Goal: Task Accomplishment & Management: Use online tool/utility

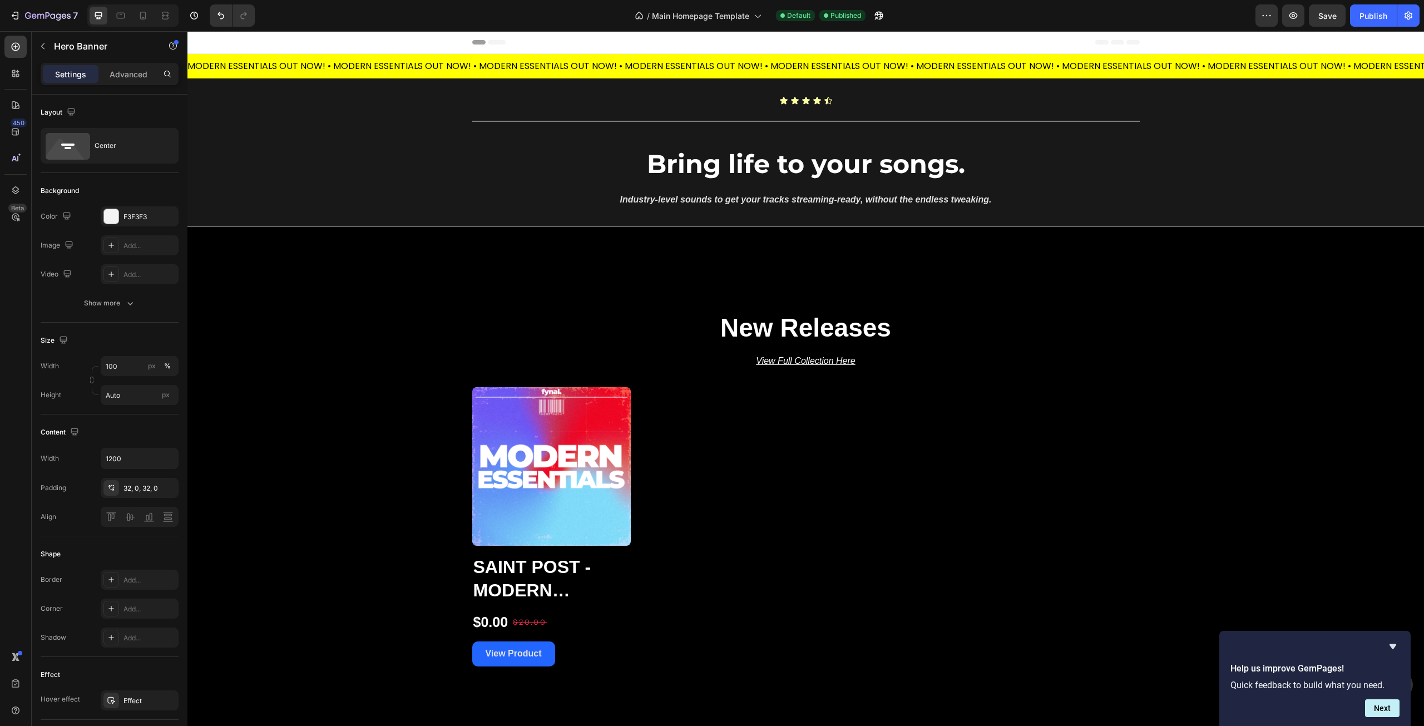
click at [371, 159] on div "Overlay" at bounding box center [805, 152] width 1237 height 149
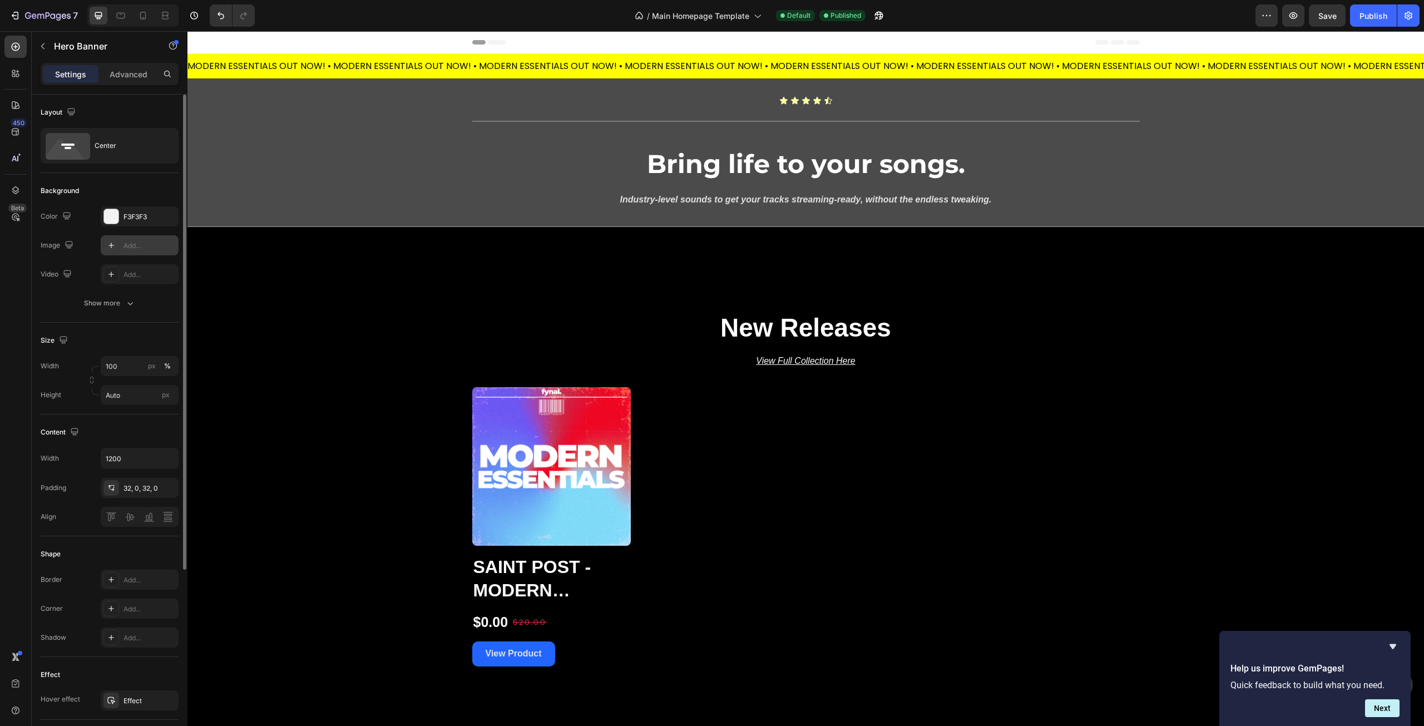
click at [113, 247] on icon at bounding box center [111, 245] width 9 height 9
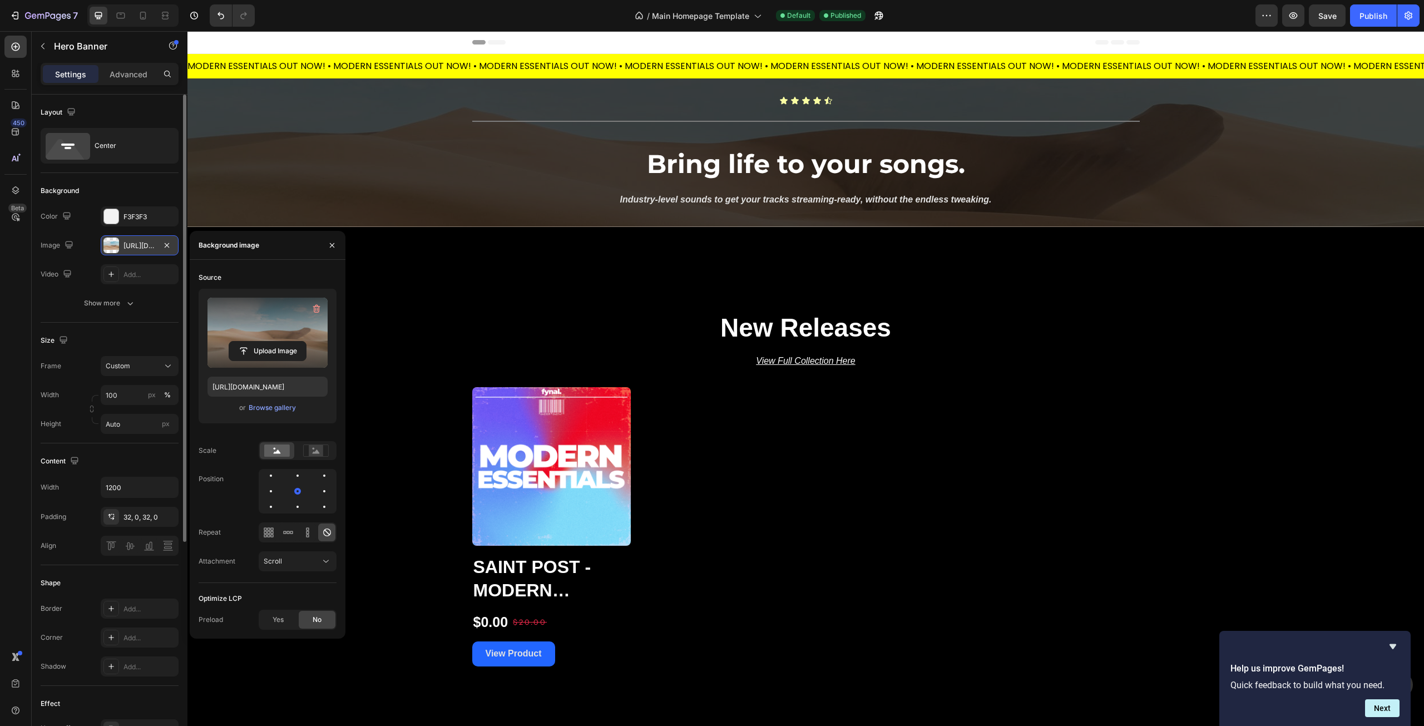
click at [254, 323] on label at bounding box center [268, 333] width 120 height 70
click at [254, 342] on input "file" at bounding box center [267, 351] width 77 height 19
type input "https://cdn.shopify.com/s/files/1/0941/7873/8513/files/gempages_577004551232553…"
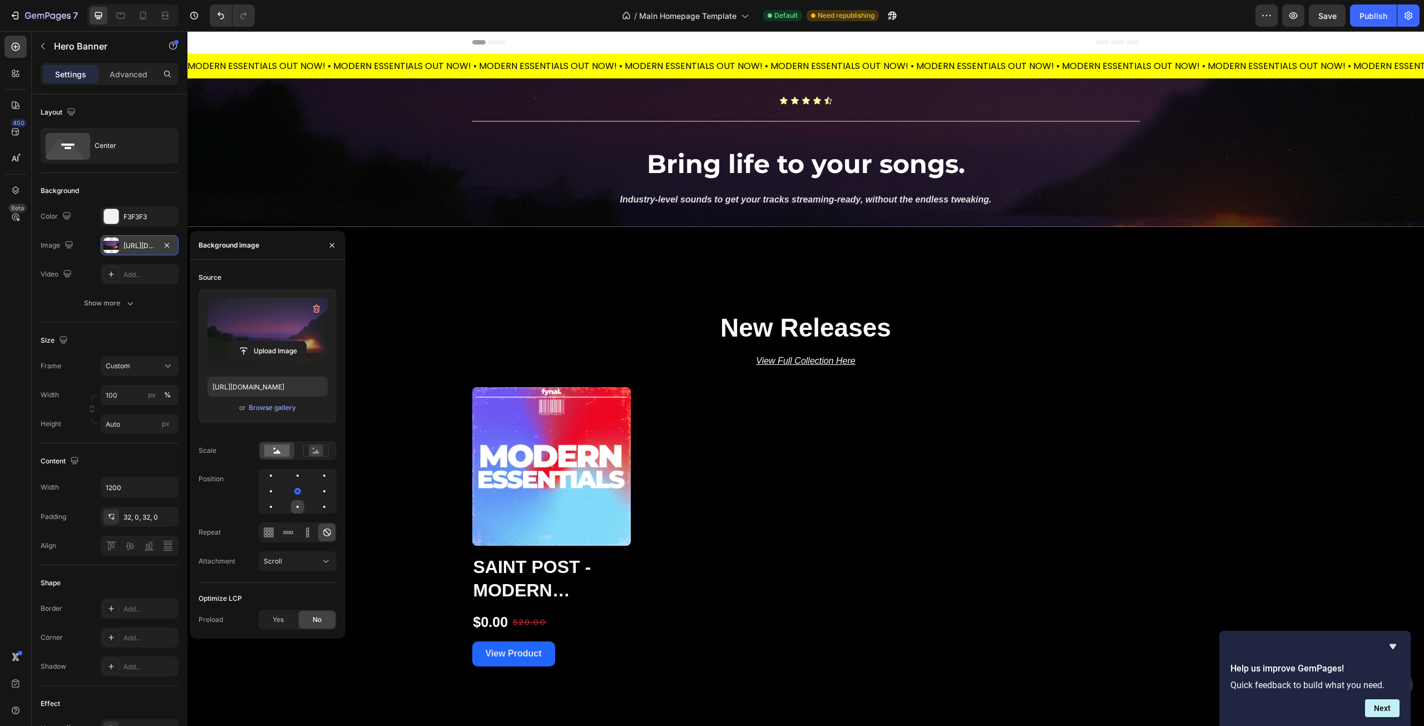
click at [299, 506] on div at bounding box center [297, 506] width 13 height 13
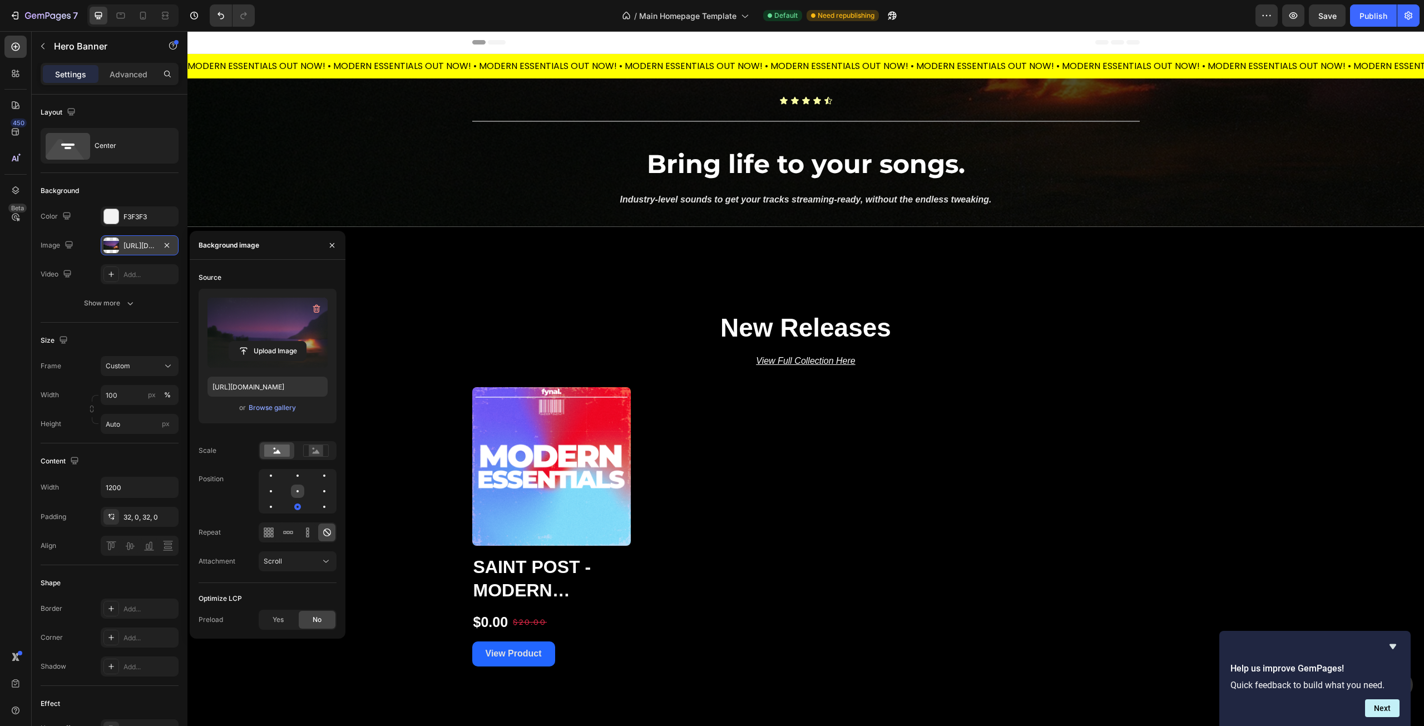
click at [298, 490] on div at bounding box center [297, 491] width 13 height 13
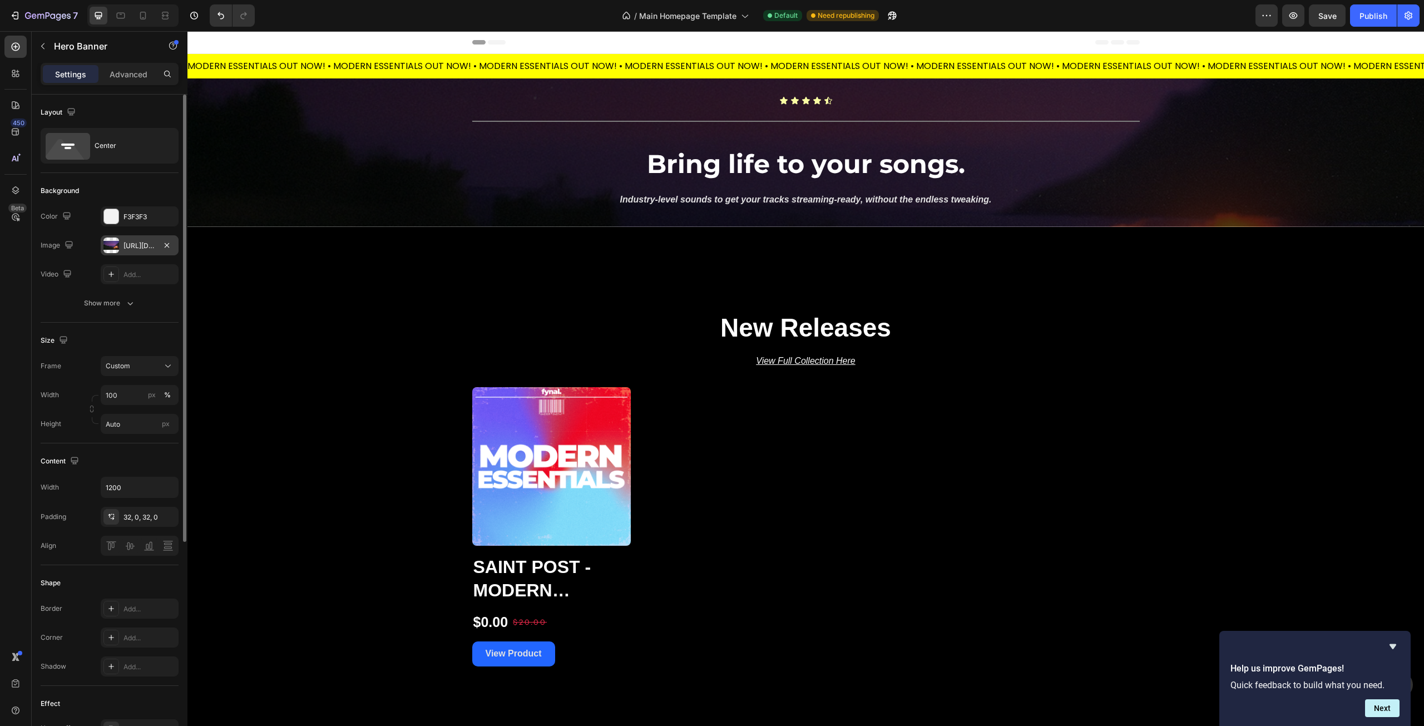
click at [37, 321] on div "Layout Center Background The changes might be hidden by the image and the video…" at bounding box center [110, 586] width 156 height 983
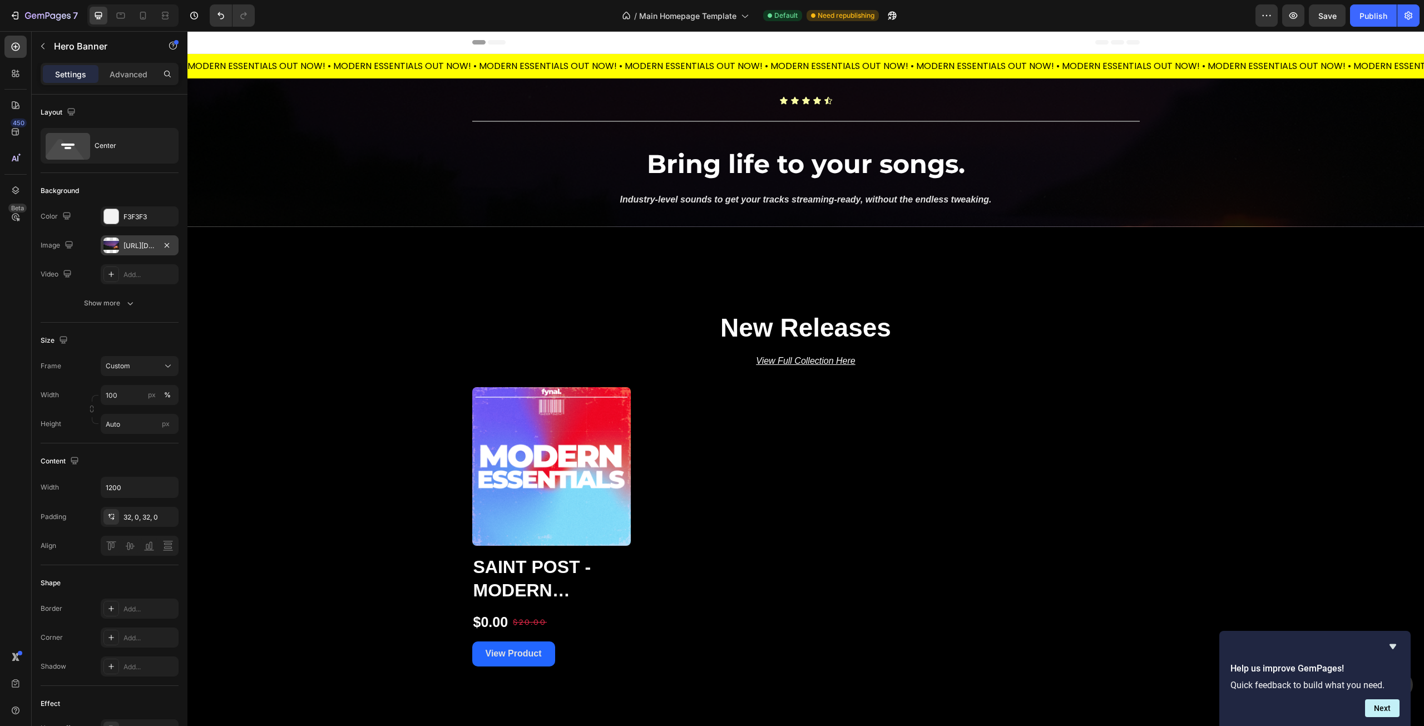
click at [285, 173] on div "Overlay" at bounding box center [805, 152] width 1237 height 149
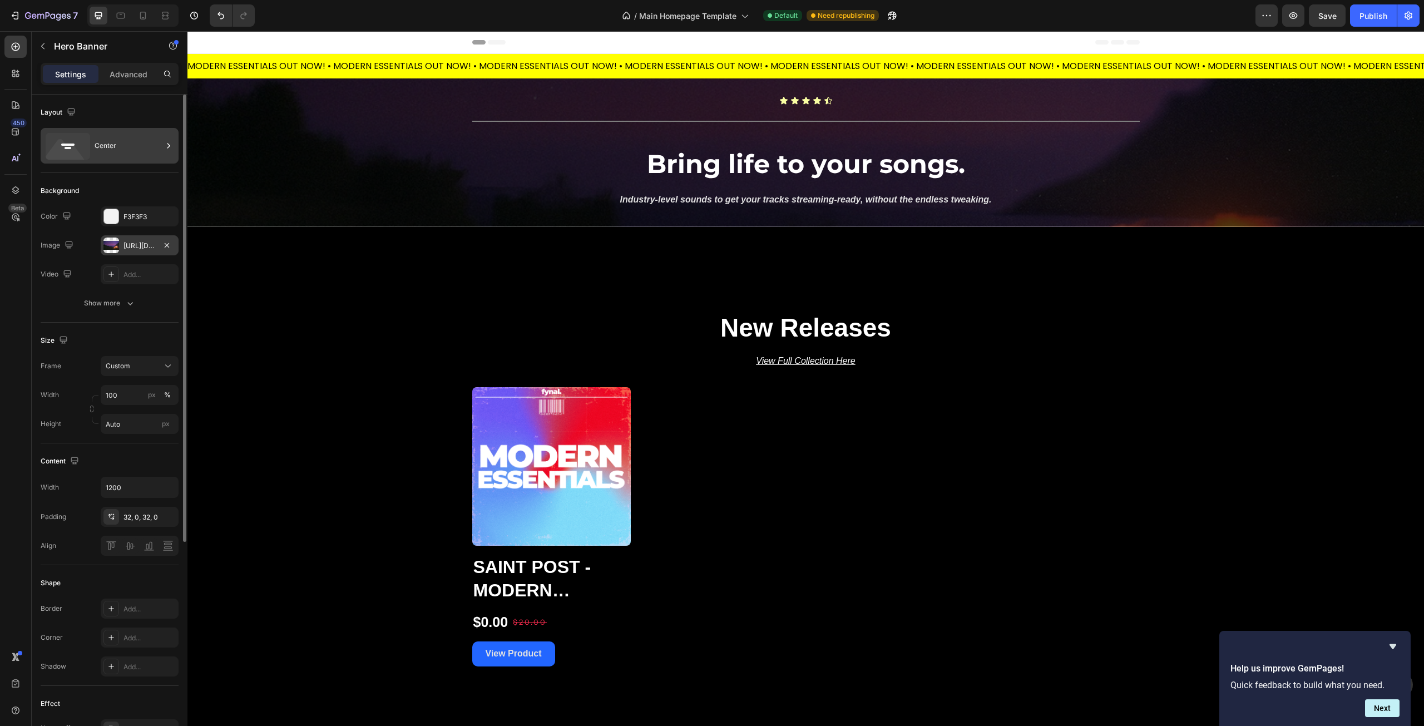
click at [134, 141] on div "Center" at bounding box center [129, 146] width 68 height 26
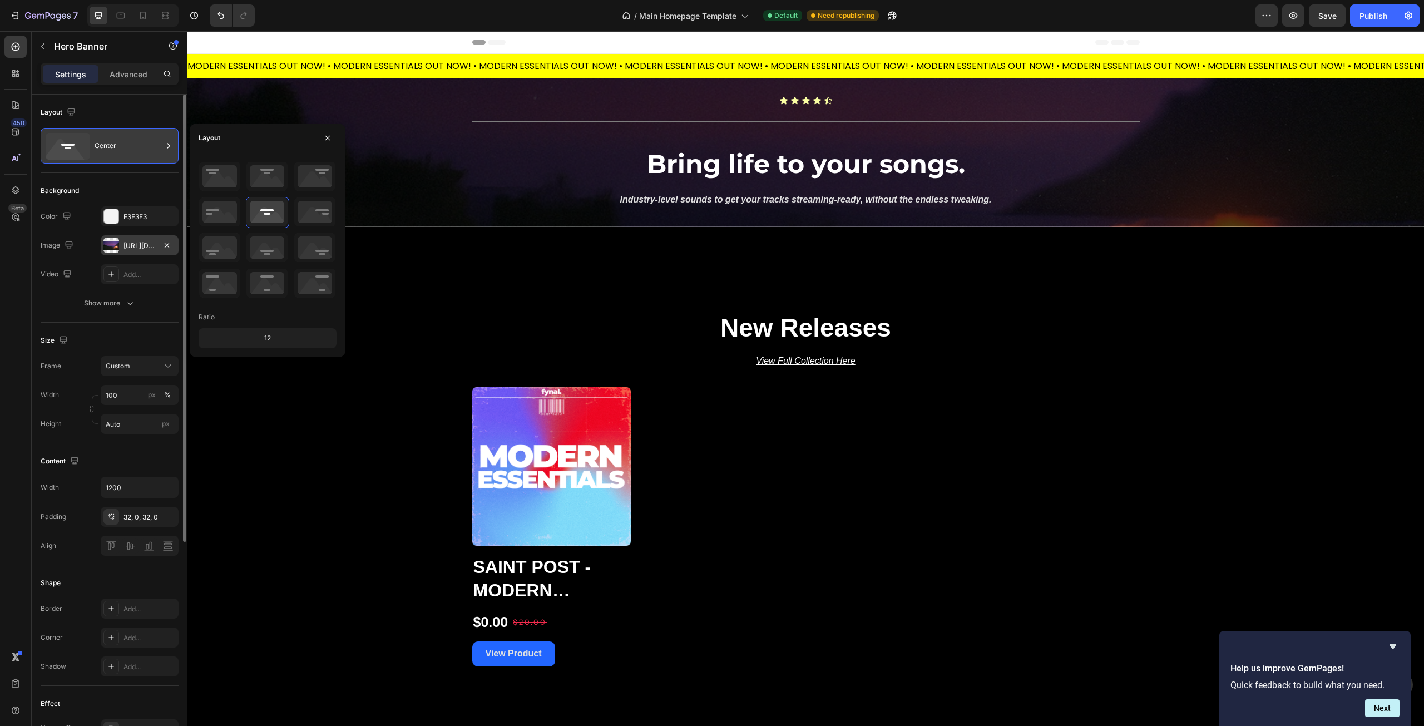
click at [134, 141] on div "Center" at bounding box center [129, 146] width 68 height 26
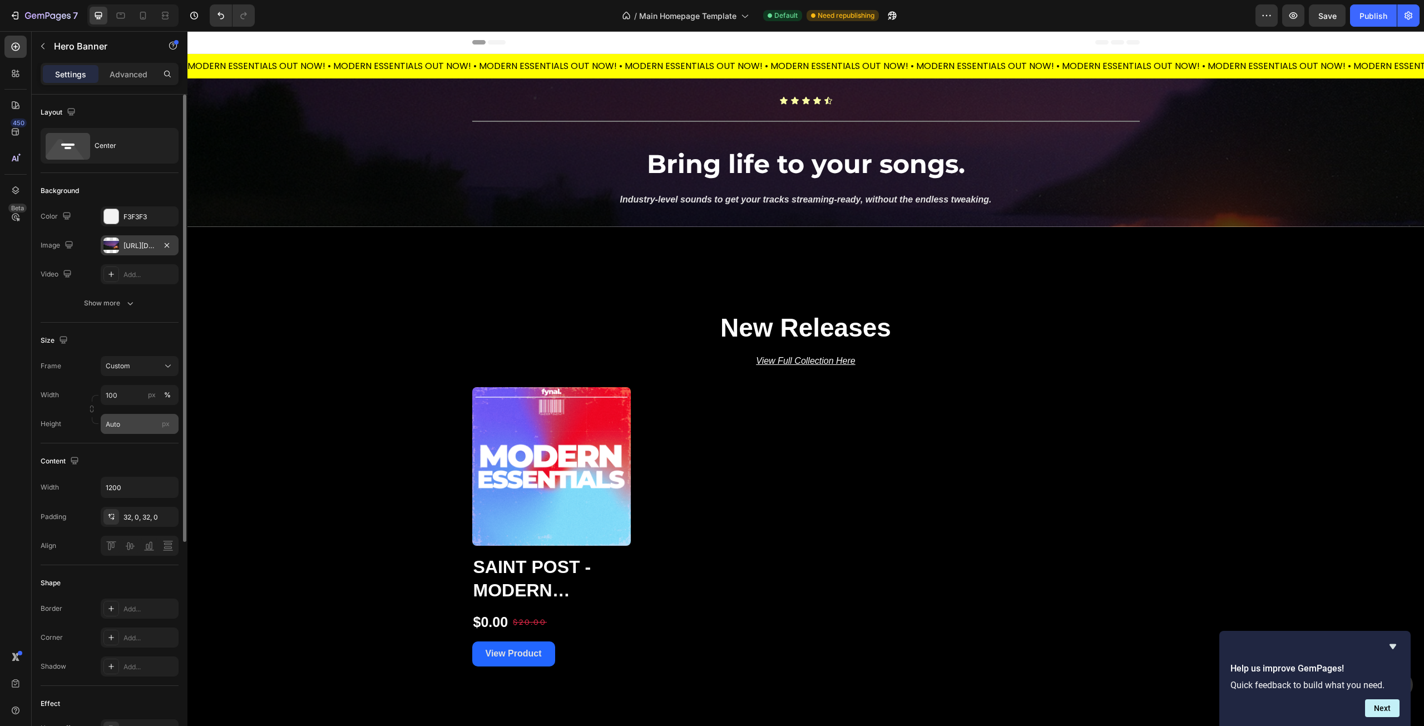
click at [166, 428] on div "px" at bounding box center [165, 424] width 17 height 14
click at [166, 428] on input "Auto" at bounding box center [140, 424] width 78 height 20
click at [141, 427] on input "Auto" at bounding box center [140, 424] width 78 height 20
click at [134, 467] on span "Fit screen" at bounding box center [120, 471] width 31 height 10
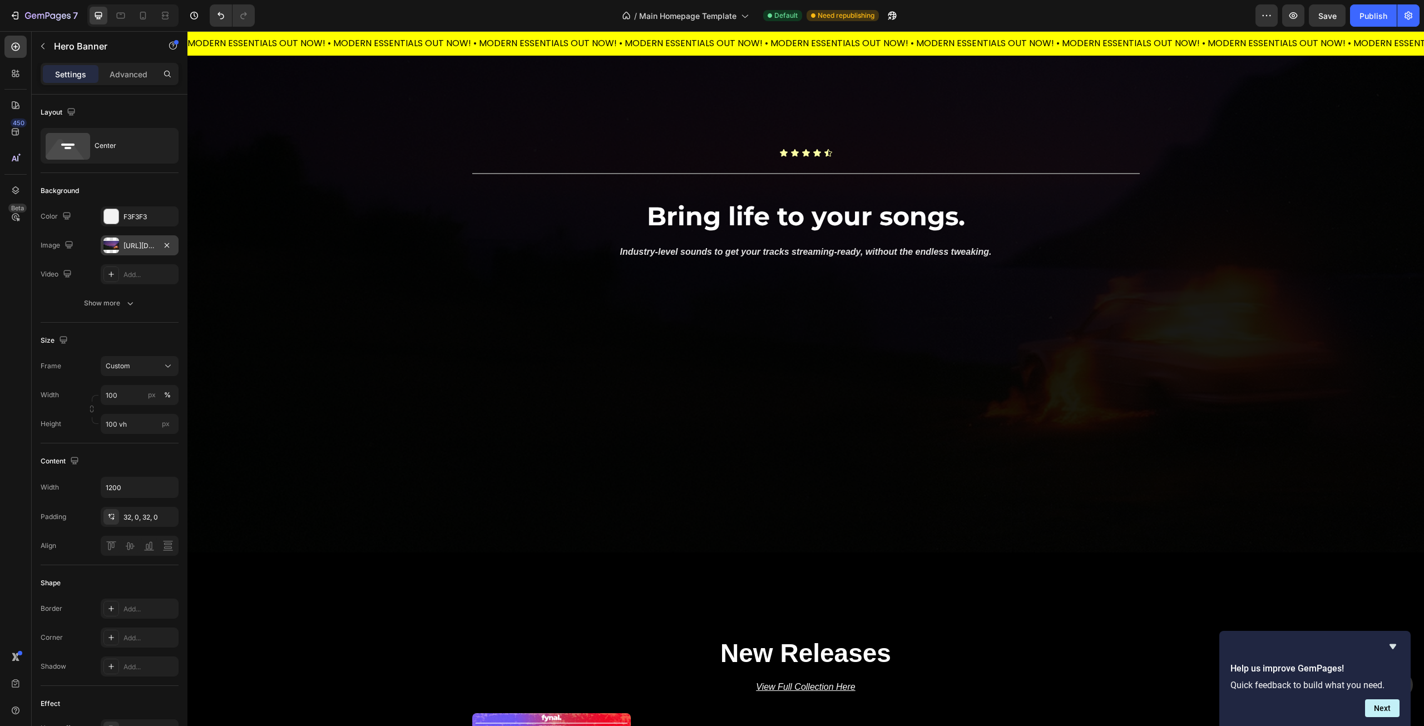
scroll to position [223, 0]
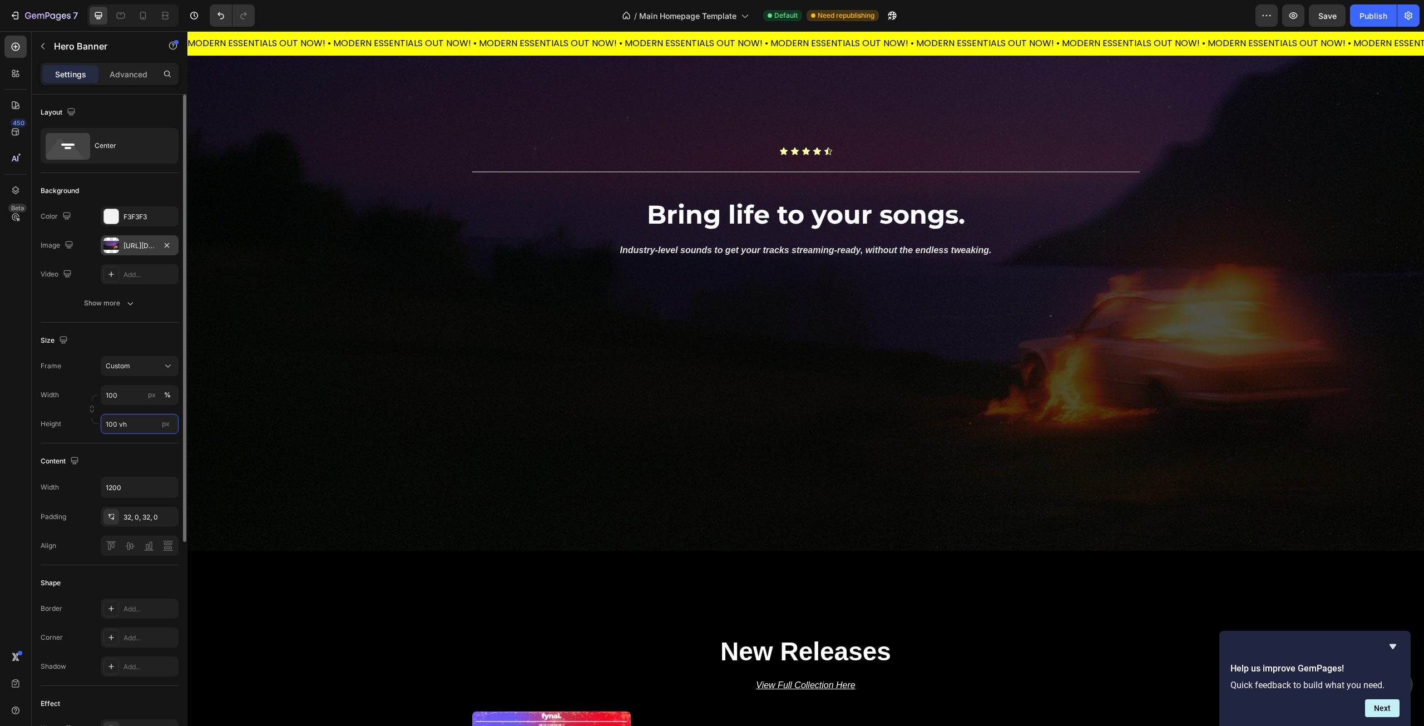
click at [121, 424] on input "100 vh" at bounding box center [140, 424] width 78 height 20
click at [123, 456] on div "Fit content Auto" at bounding box center [128, 451] width 91 height 20
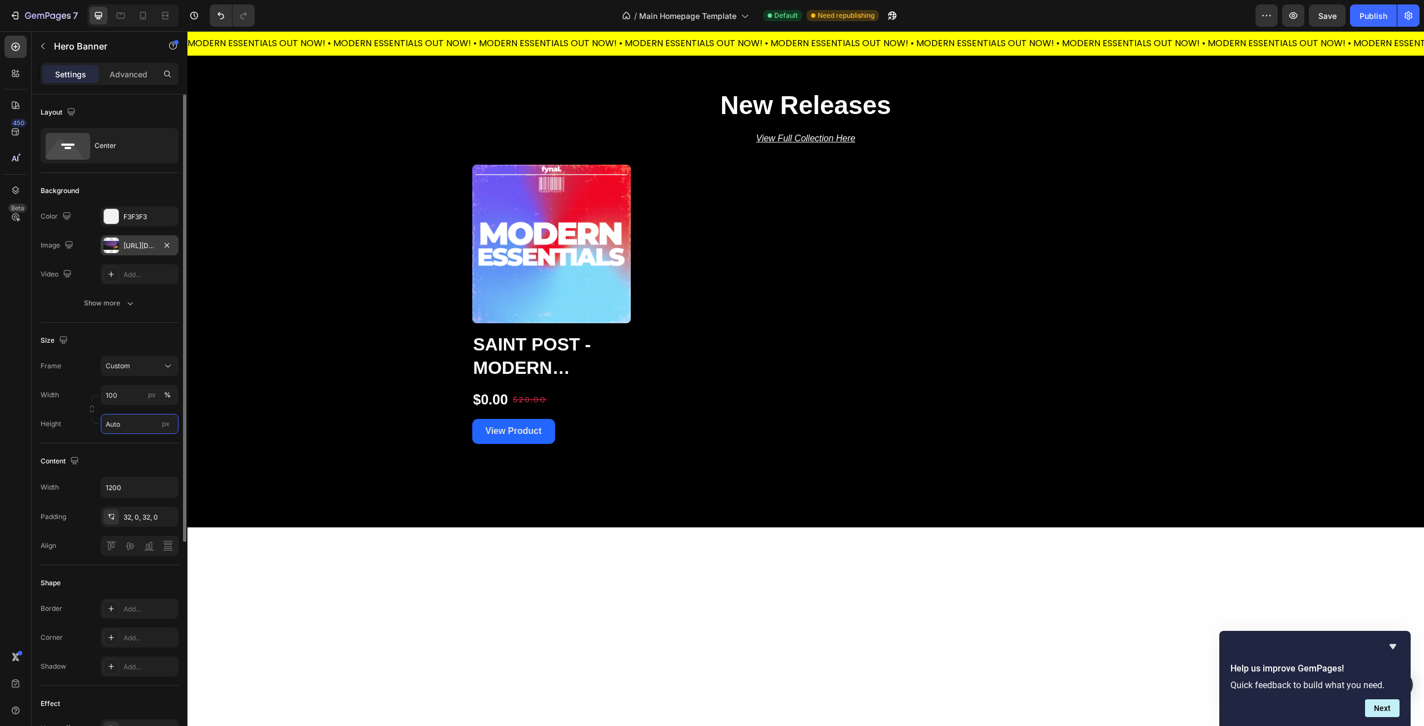
click at [114, 426] on input "Auto" at bounding box center [140, 424] width 78 height 20
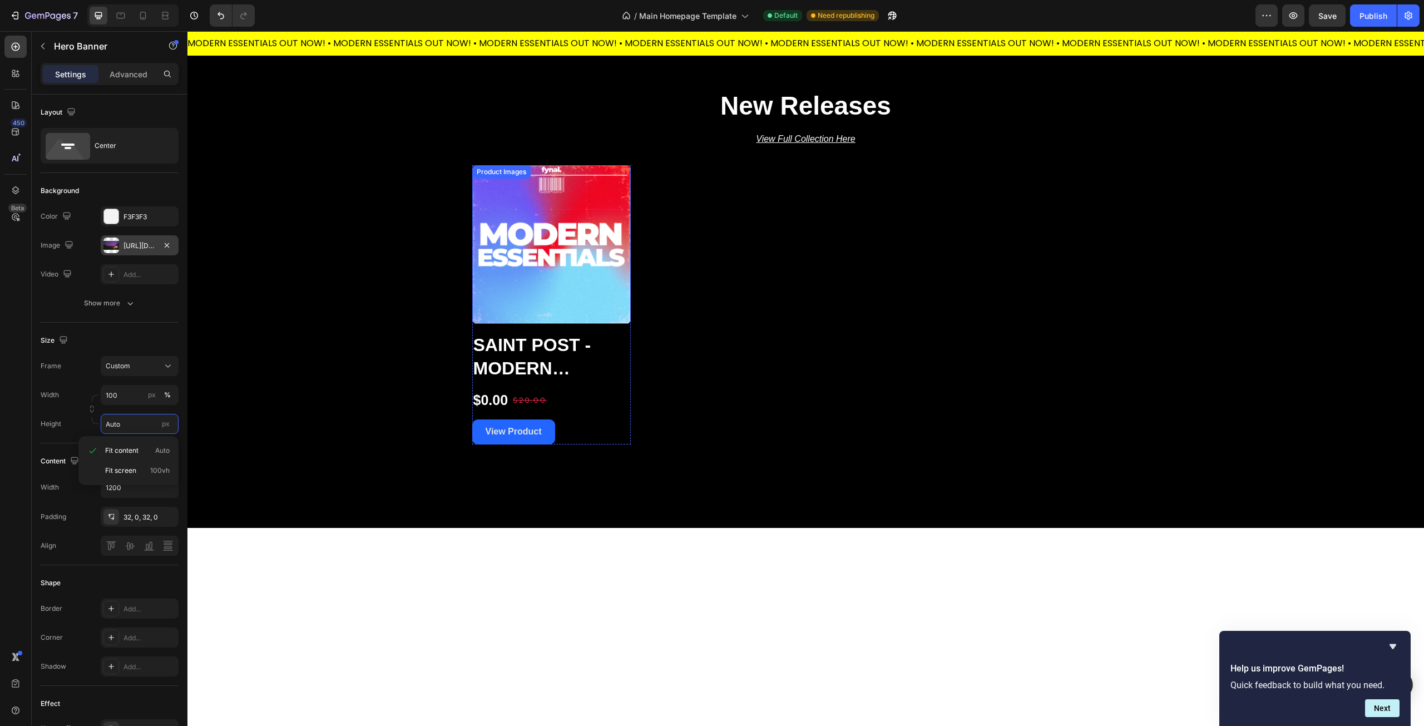
scroll to position [0, 0]
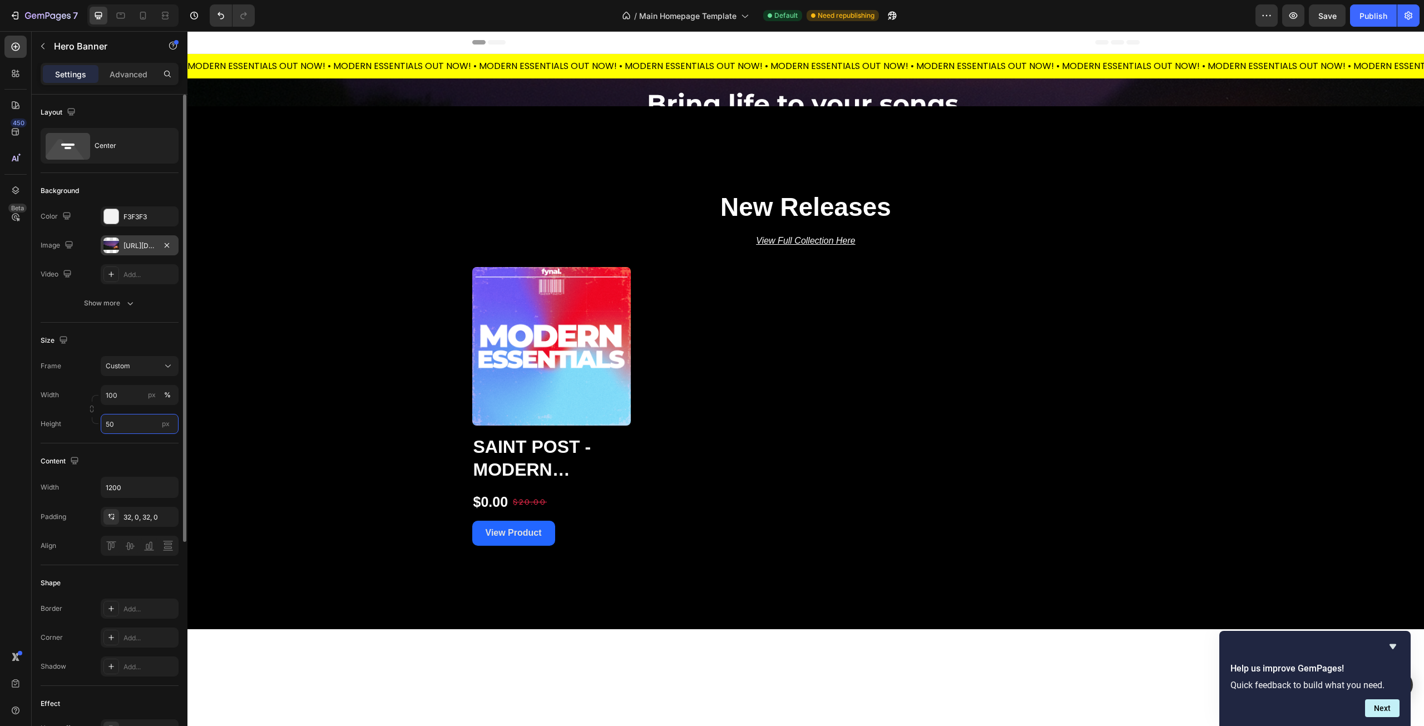
drag, startPoint x: 105, startPoint y: 423, endPoint x: 86, endPoint y: 423, distance: 19.5
click at [86, 423] on div "Width 100 px % Height 50 px" at bounding box center [110, 409] width 138 height 49
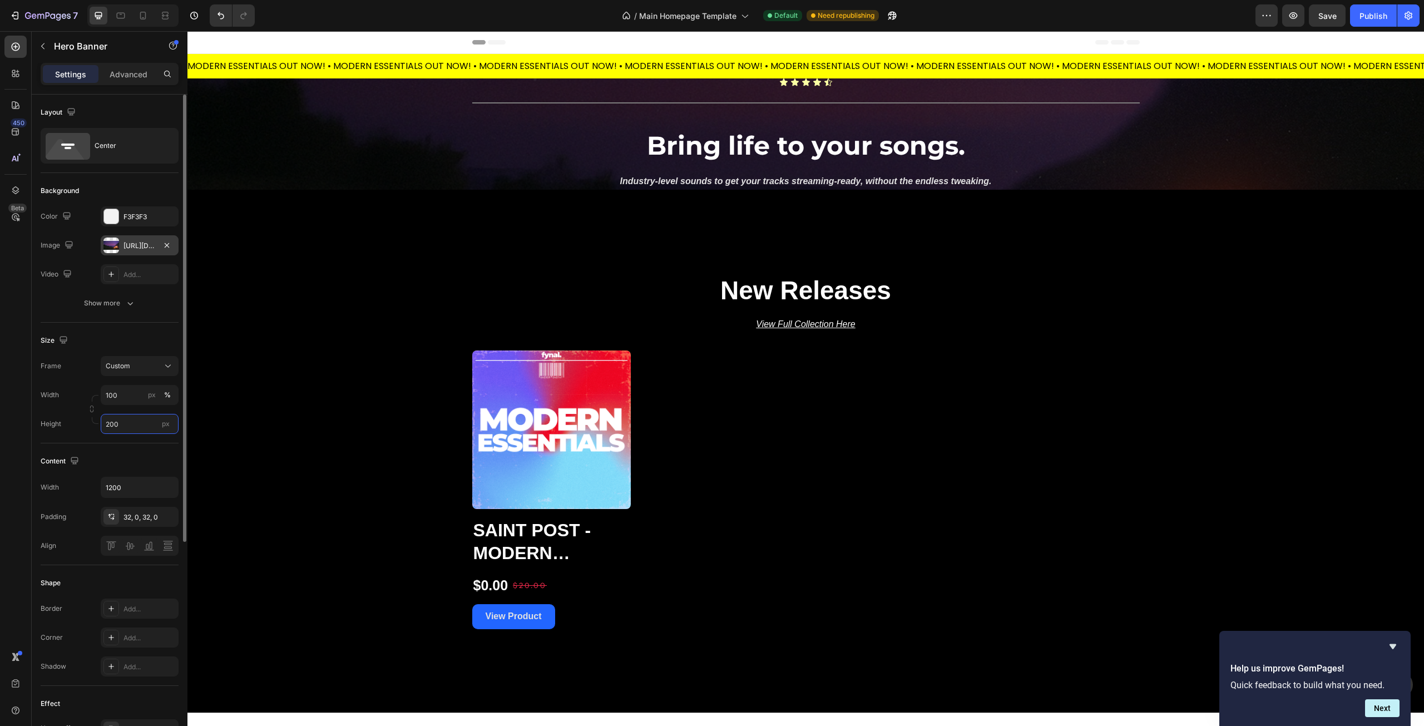
drag, startPoint x: 129, startPoint y: 423, endPoint x: 40, endPoint y: 427, distance: 88.6
click at [33, 428] on div "Layout Center Background The changes might be hidden by the image and the video…" at bounding box center [110, 586] width 156 height 983
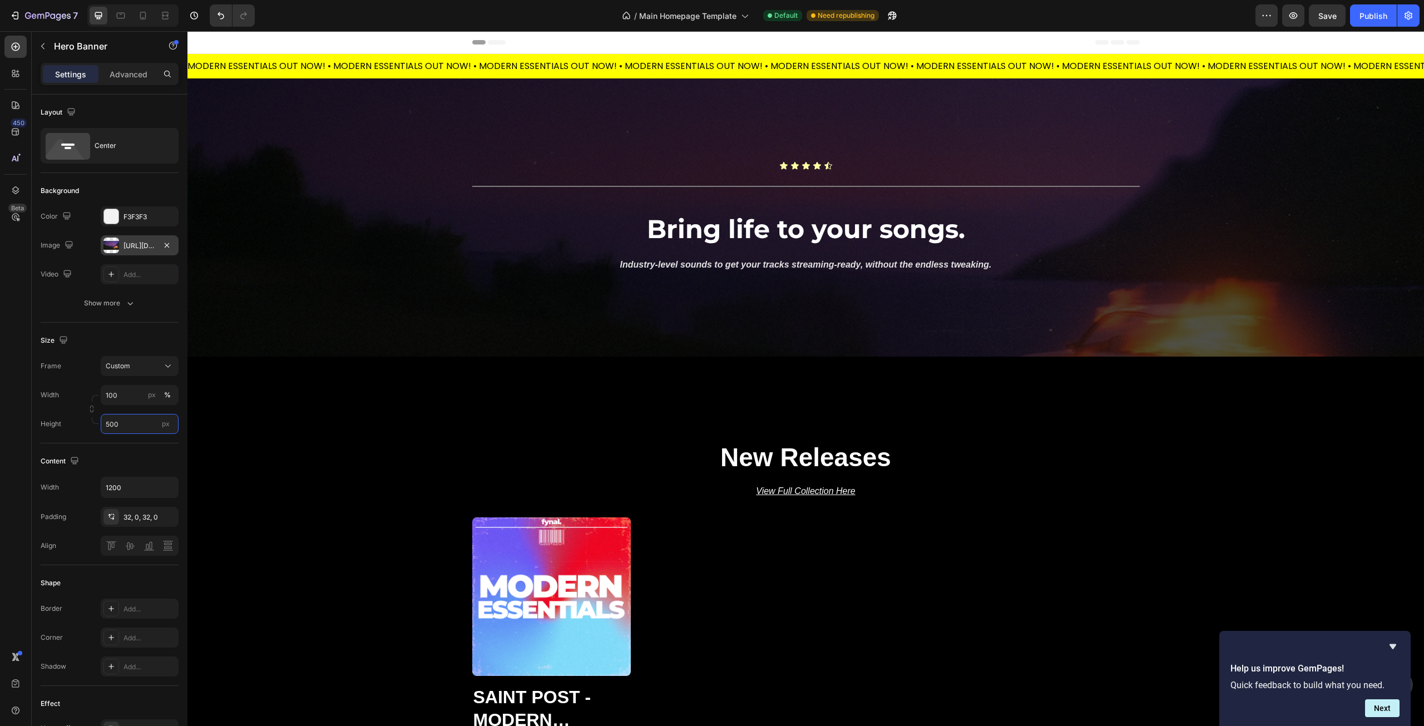
type input "500"
click at [93, 457] on div "Content" at bounding box center [110, 461] width 138 height 18
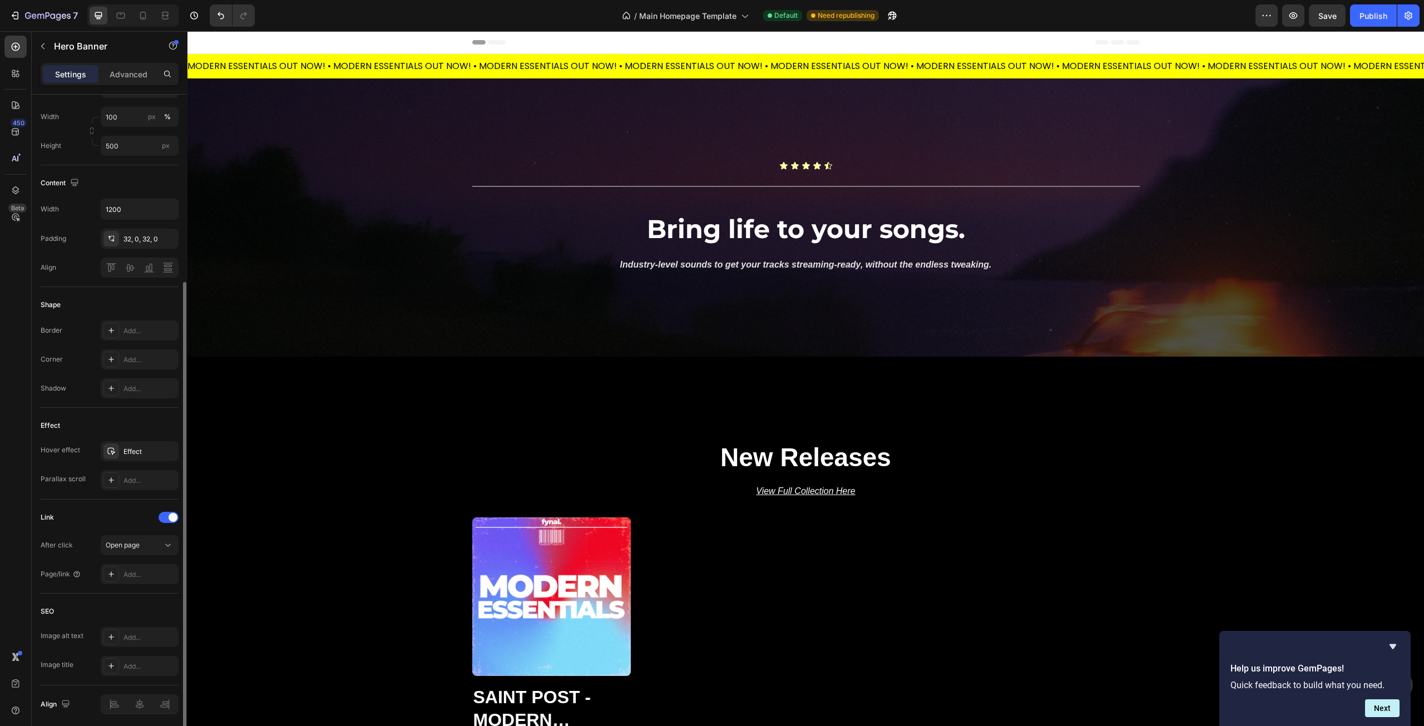
scroll to position [320, 0]
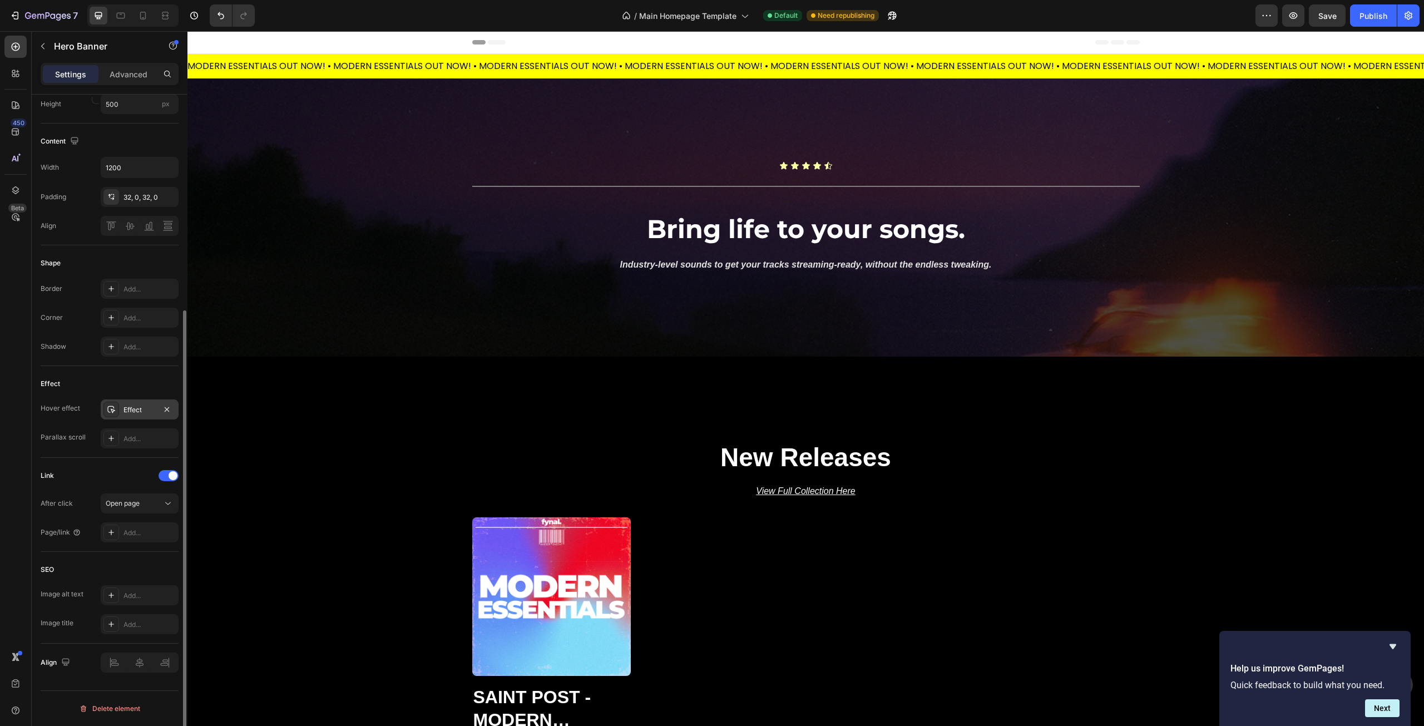
click at [149, 410] on div "Effect" at bounding box center [140, 410] width 32 height 10
click at [107, 374] on div "Effect Hover effect Effect Parallax scroll Add..." at bounding box center [110, 412] width 138 height 92
click at [166, 408] on icon "button" at bounding box center [167, 409] width 4 height 4
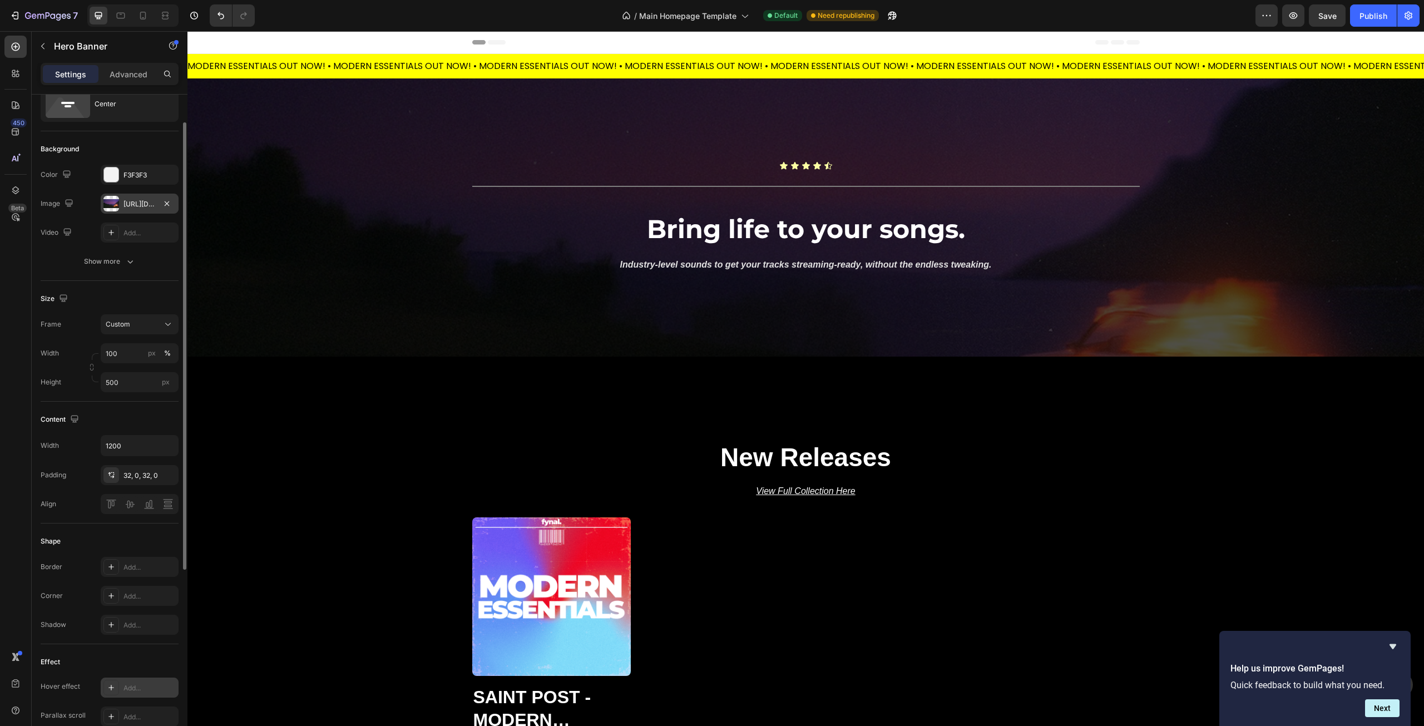
scroll to position [0, 0]
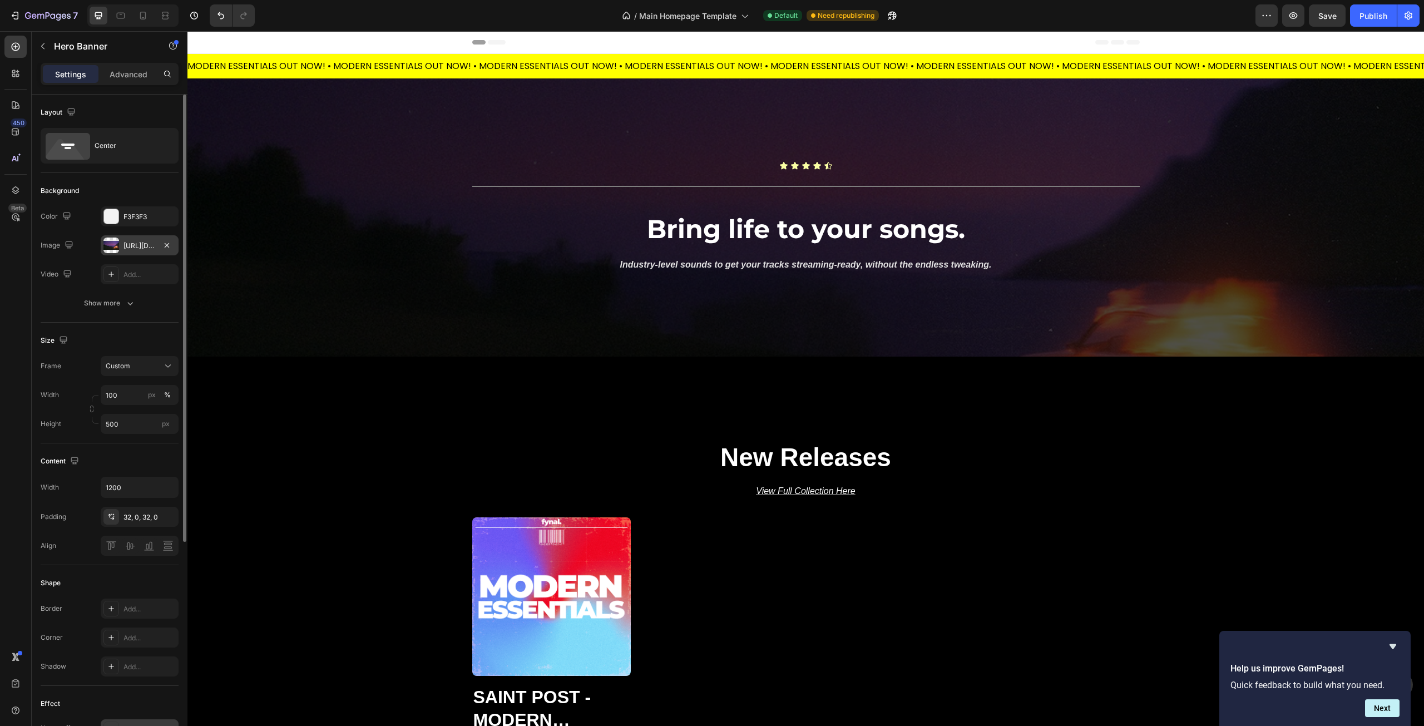
click at [406, 308] on div "Overlay" at bounding box center [805, 217] width 1237 height 278
click at [43, 48] on icon "button" at bounding box center [42, 46] width 3 height 6
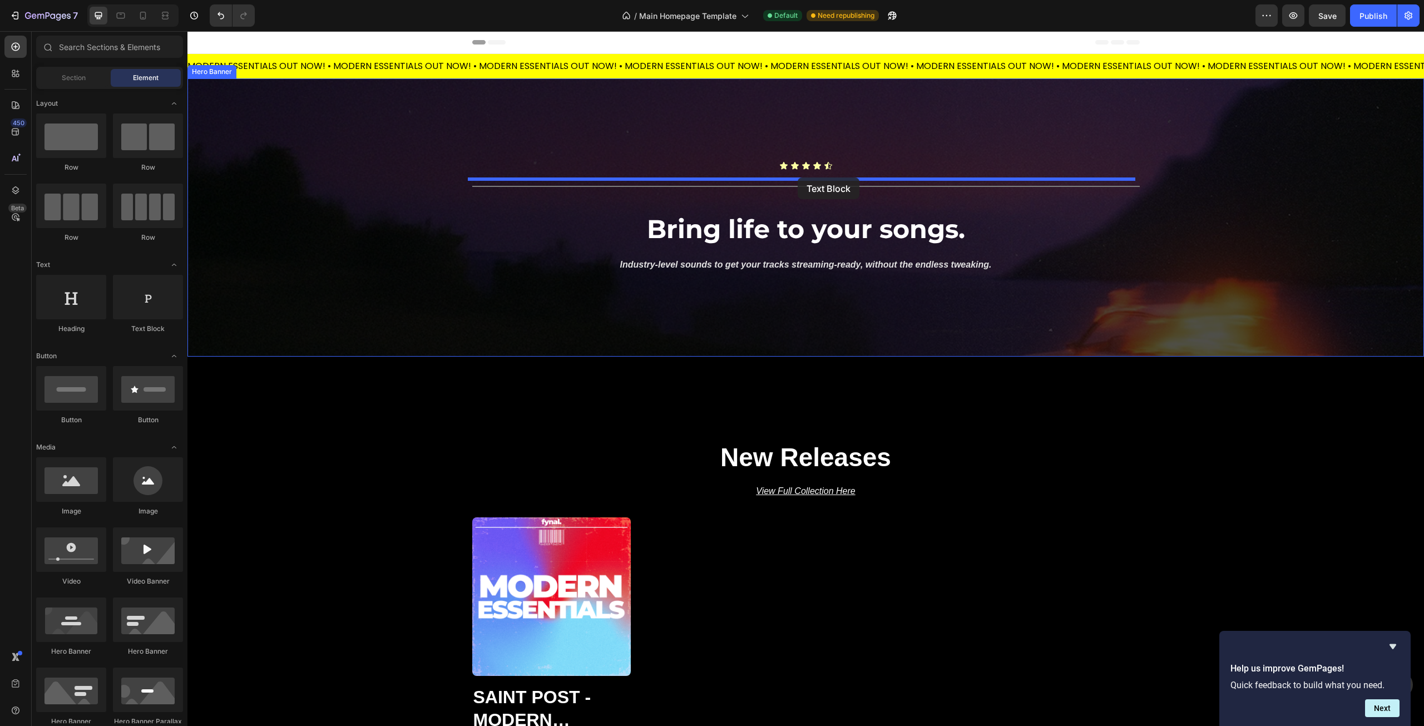
drag, startPoint x: 338, startPoint y: 336, endPoint x: 798, endPoint y: 177, distance: 486.6
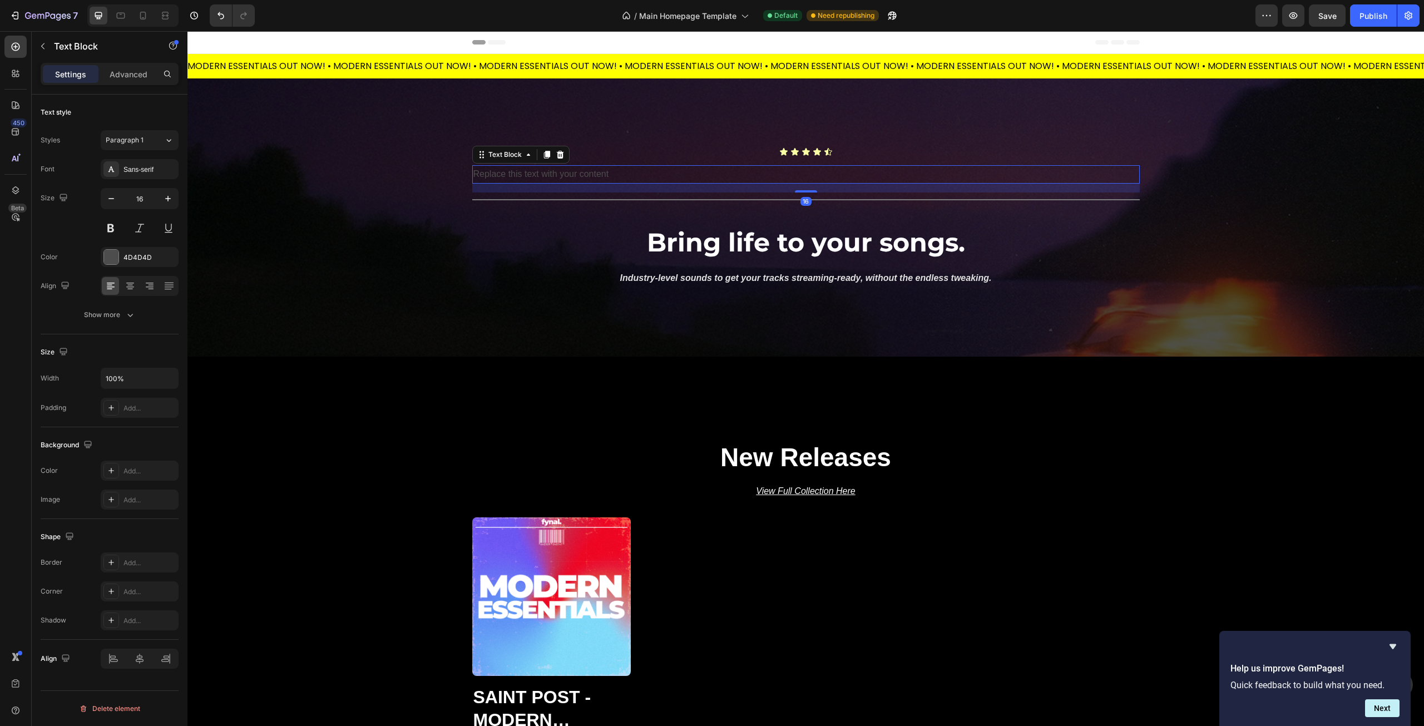
click at [578, 171] on div "Replace this text with your content" at bounding box center [806, 174] width 668 height 18
click at [578, 171] on p "Replace this text with your content" at bounding box center [805, 174] width 665 height 16
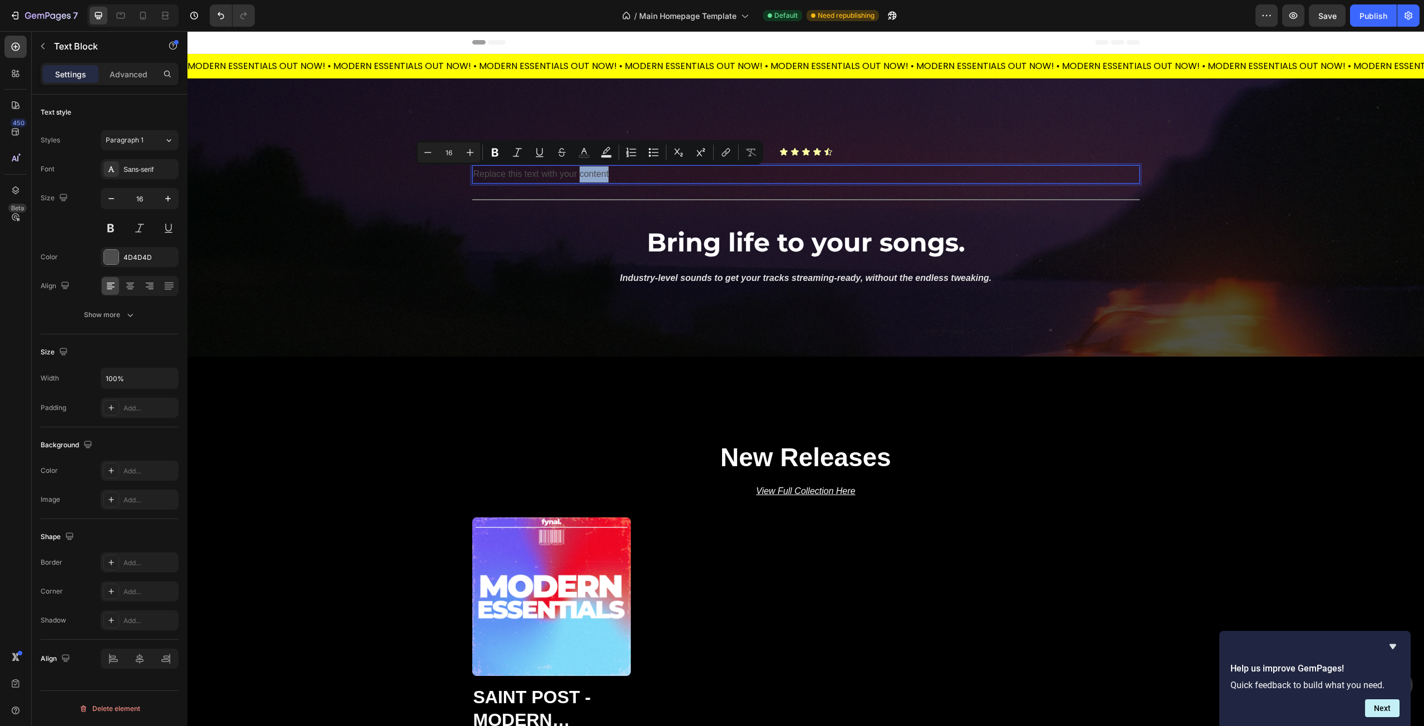
click at [579, 171] on p "Replace this text with your content" at bounding box center [805, 174] width 665 height 16
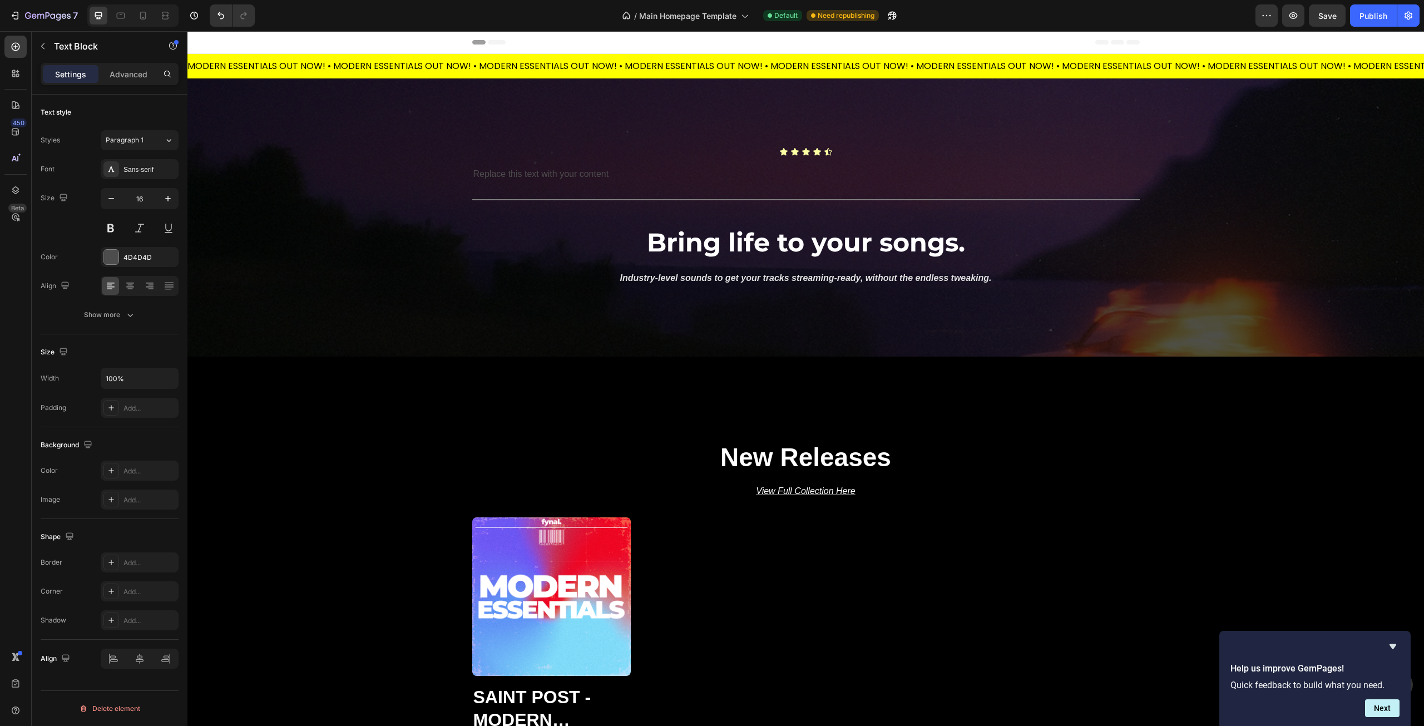
click at [542, 170] on div "Replace this text with your content" at bounding box center [806, 174] width 668 height 18
click at [544, 174] on p "Replace this text with your content" at bounding box center [805, 174] width 665 height 16
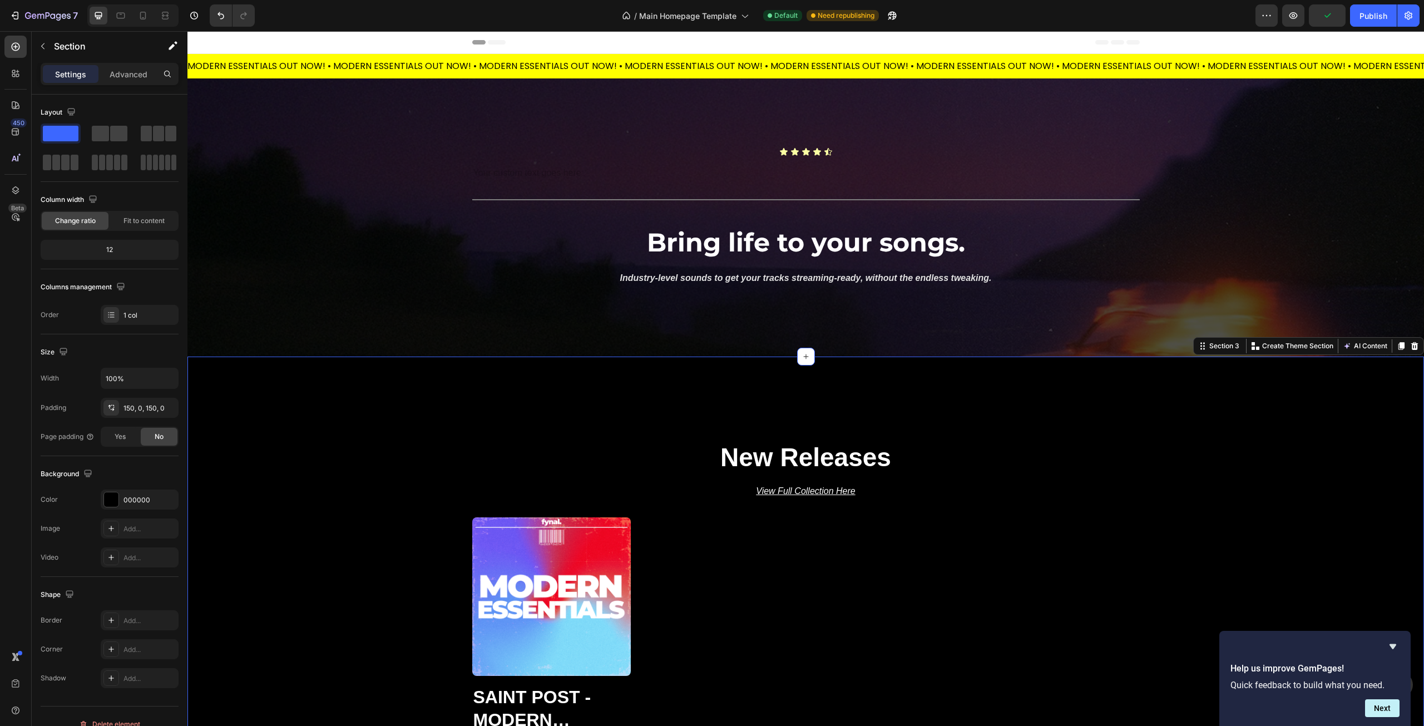
click at [369, 491] on div "New Releases Heading View Full Collection Here Text Block Product Images Saint …" at bounding box center [805, 618] width 1237 height 356
click at [497, 167] on div "Rich Text Editor. Editing area: main" at bounding box center [806, 174] width 668 height 18
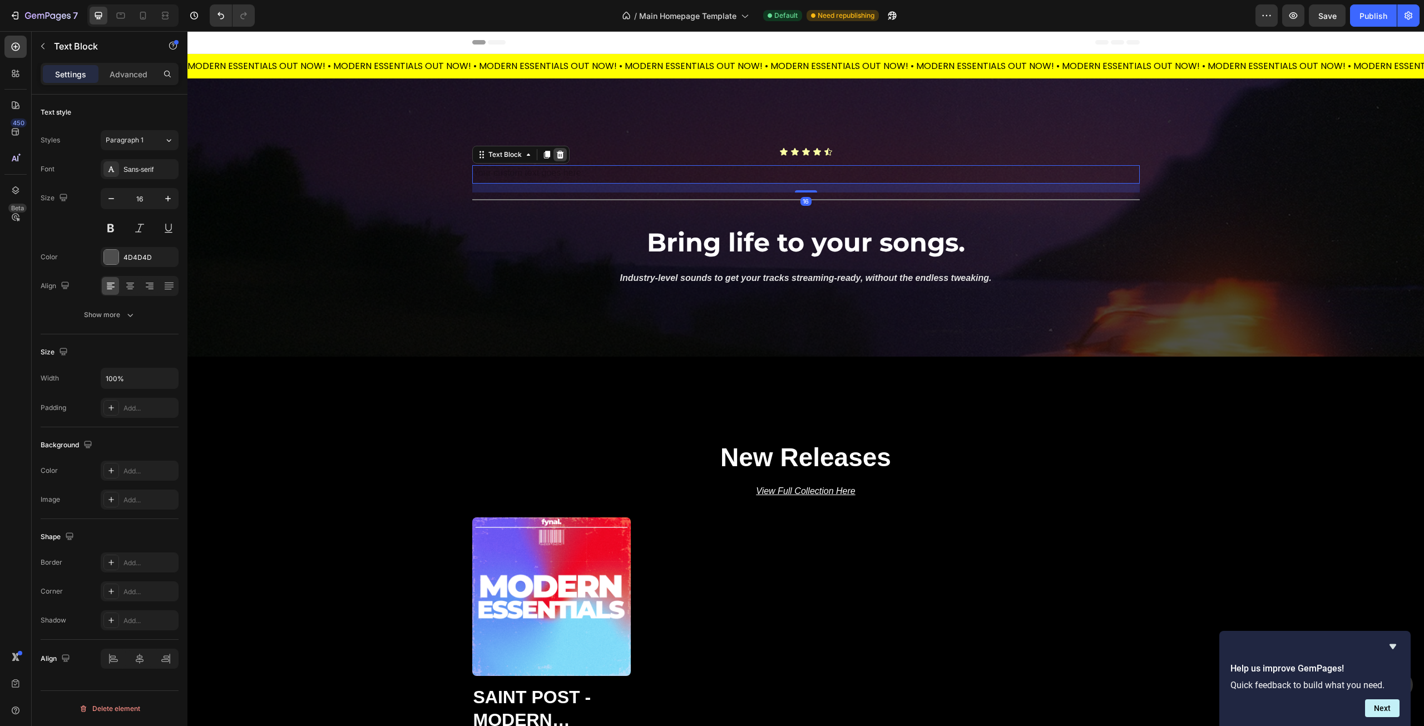
click at [556, 157] on icon at bounding box center [559, 155] width 7 height 8
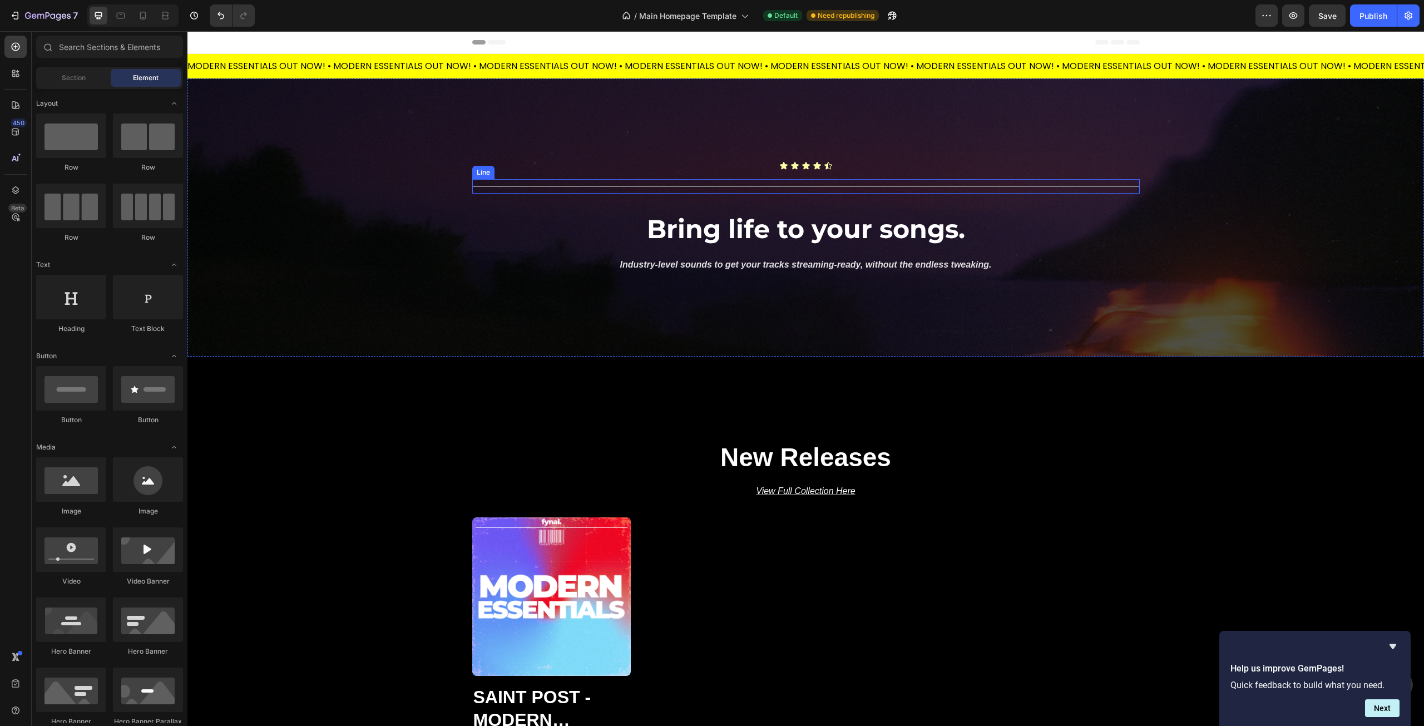
click at [591, 191] on div "Title Line" at bounding box center [806, 186] width 668 height 14
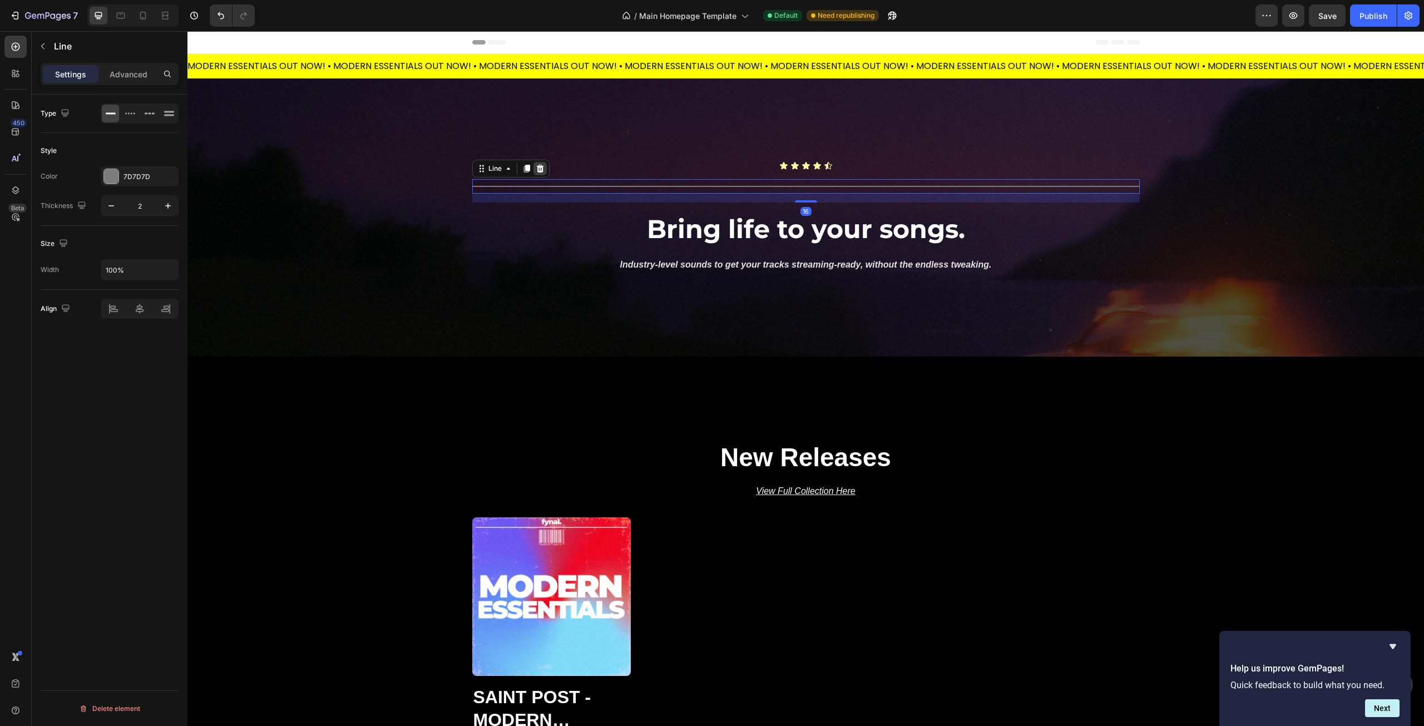
click at [539, 169] on icon at bounding box center [540, 168] width 9 height 9
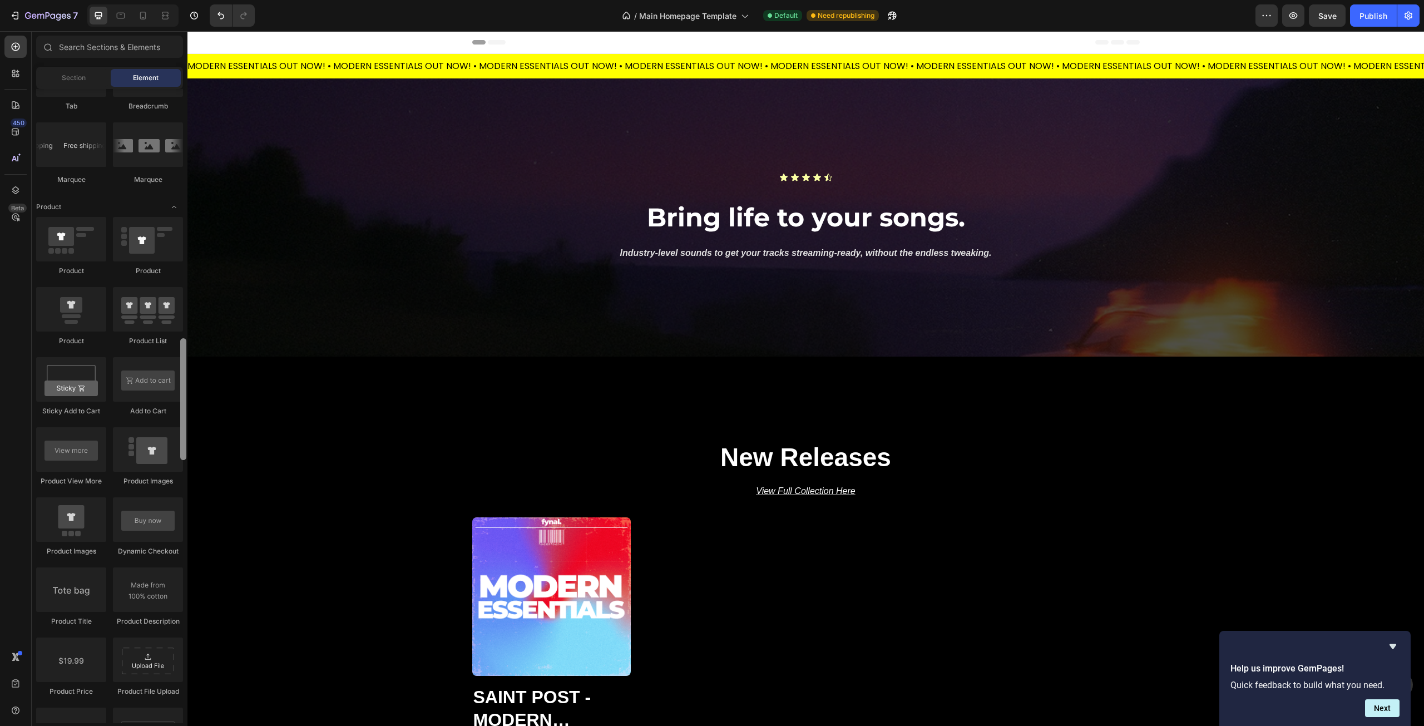
scroll to position [1316, 0]
drag, startPoint x: 185, startPoint y: 398, endPoint x: 180, endPoint y: 427, distance: 28.8
click at [180, 427] on div at bounding box center [183, 406] width 8 height 634
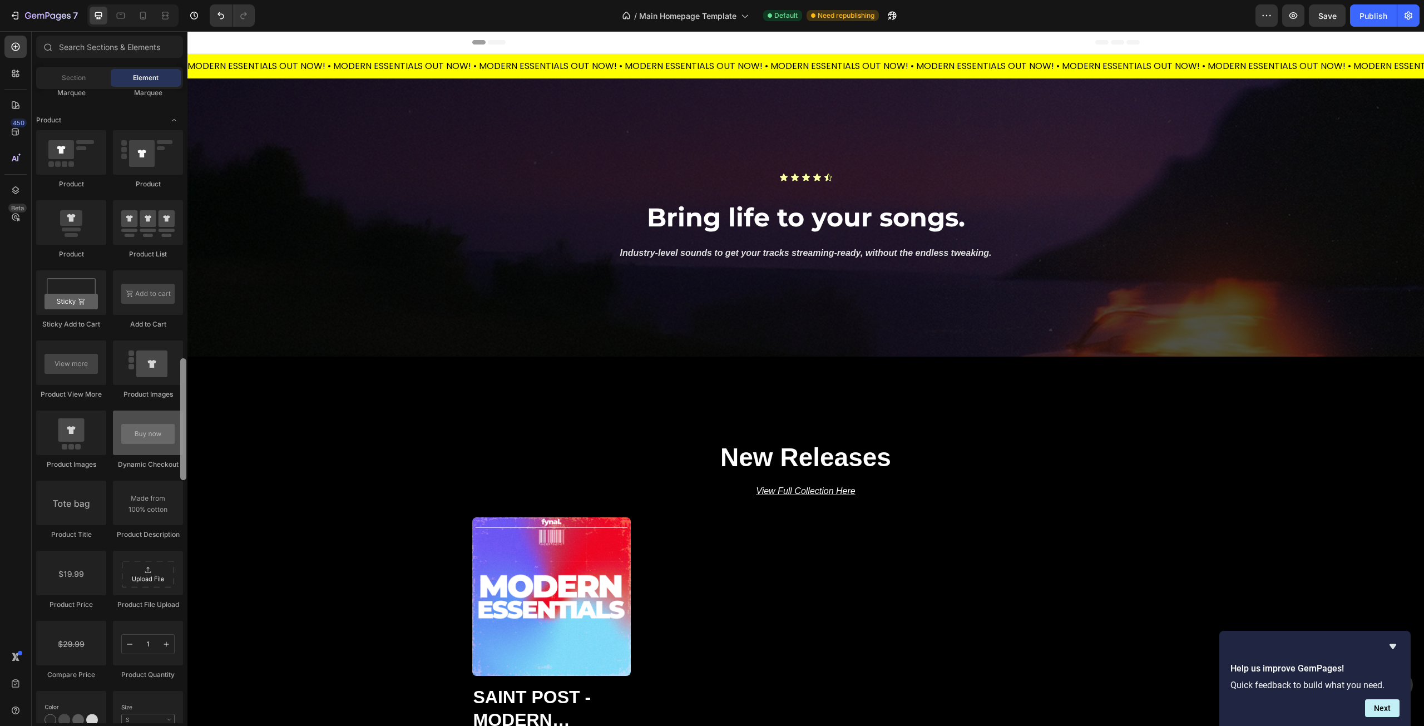
scroll to position [1391, 0]
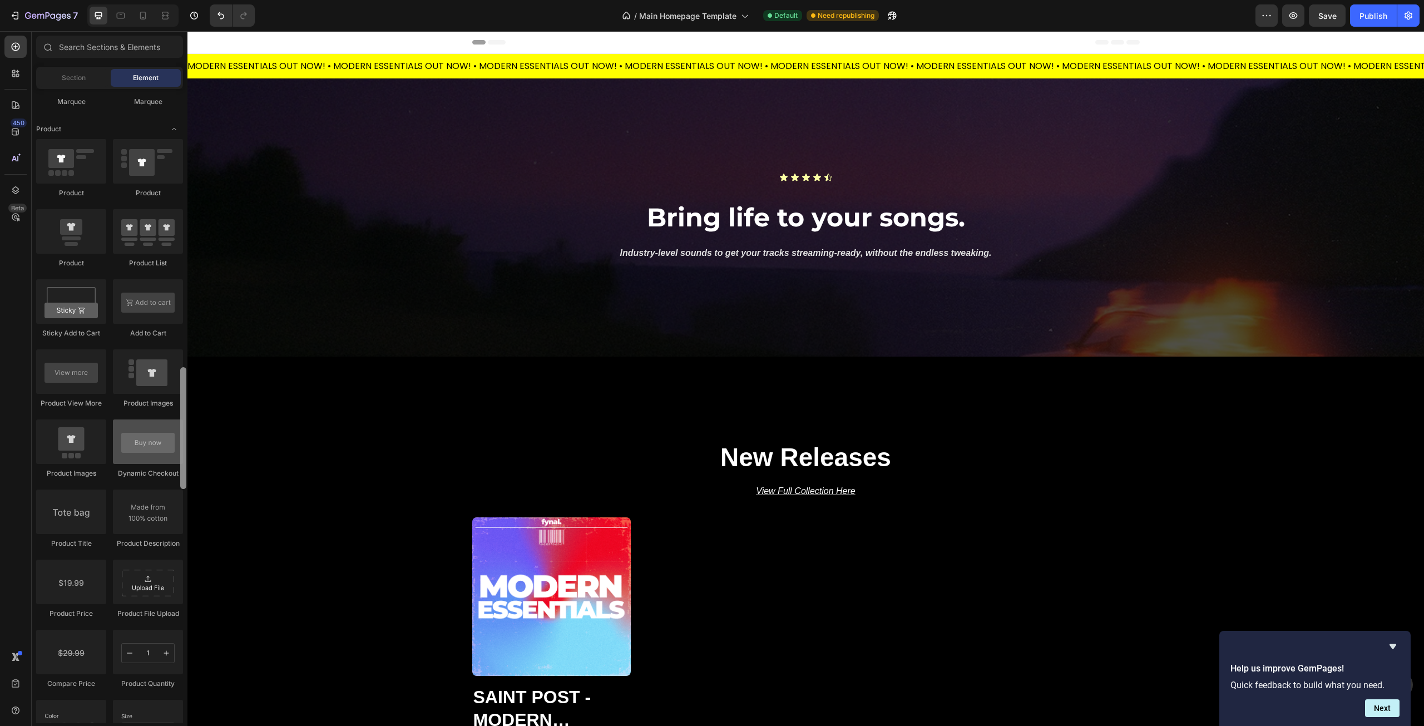
drag, startPoint x: 184, startPoint y: 427, endPoint x: 150, endPoint y: 441, distance: 37.4
click at [150, 441] on div "Layout Row Row Row Row Text Heading Text Block Button Button Button Media Image…" at bounding box center [110, 406] width 156 height 634
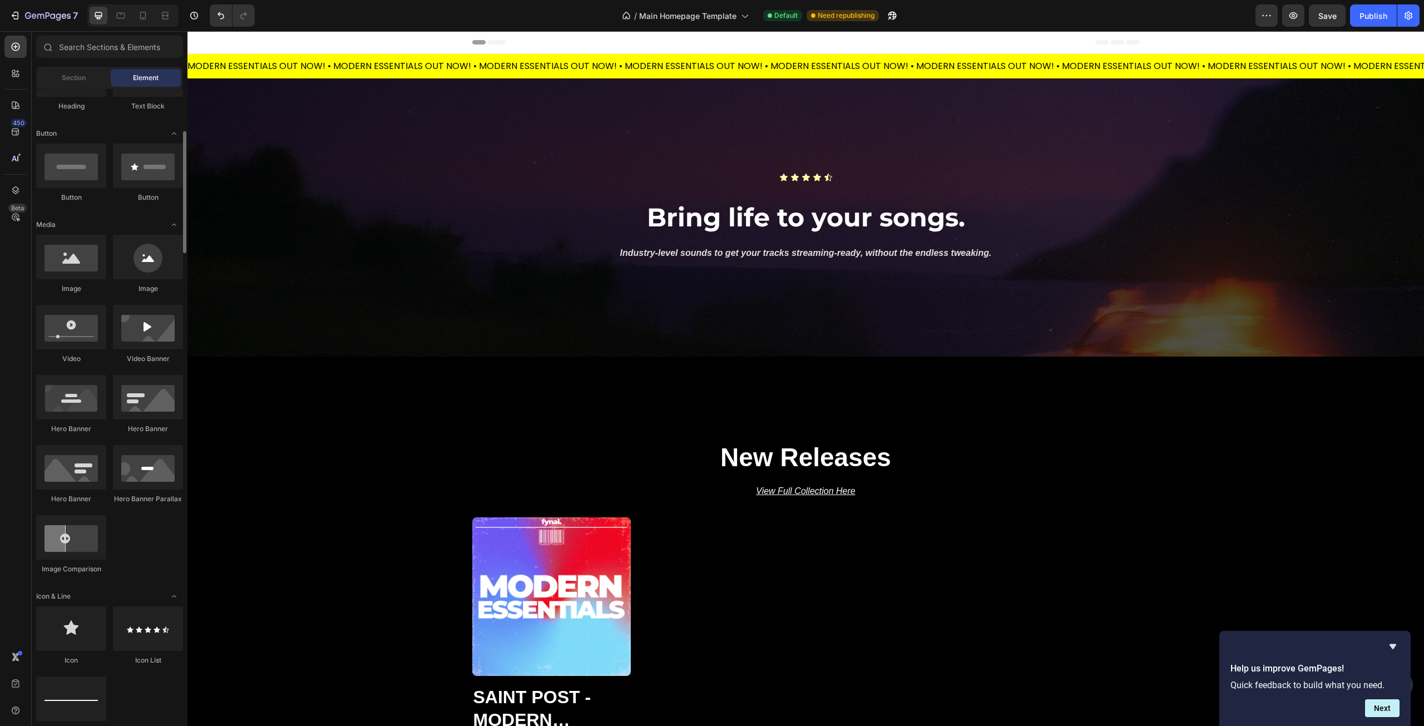
scroll to position [56, 0]
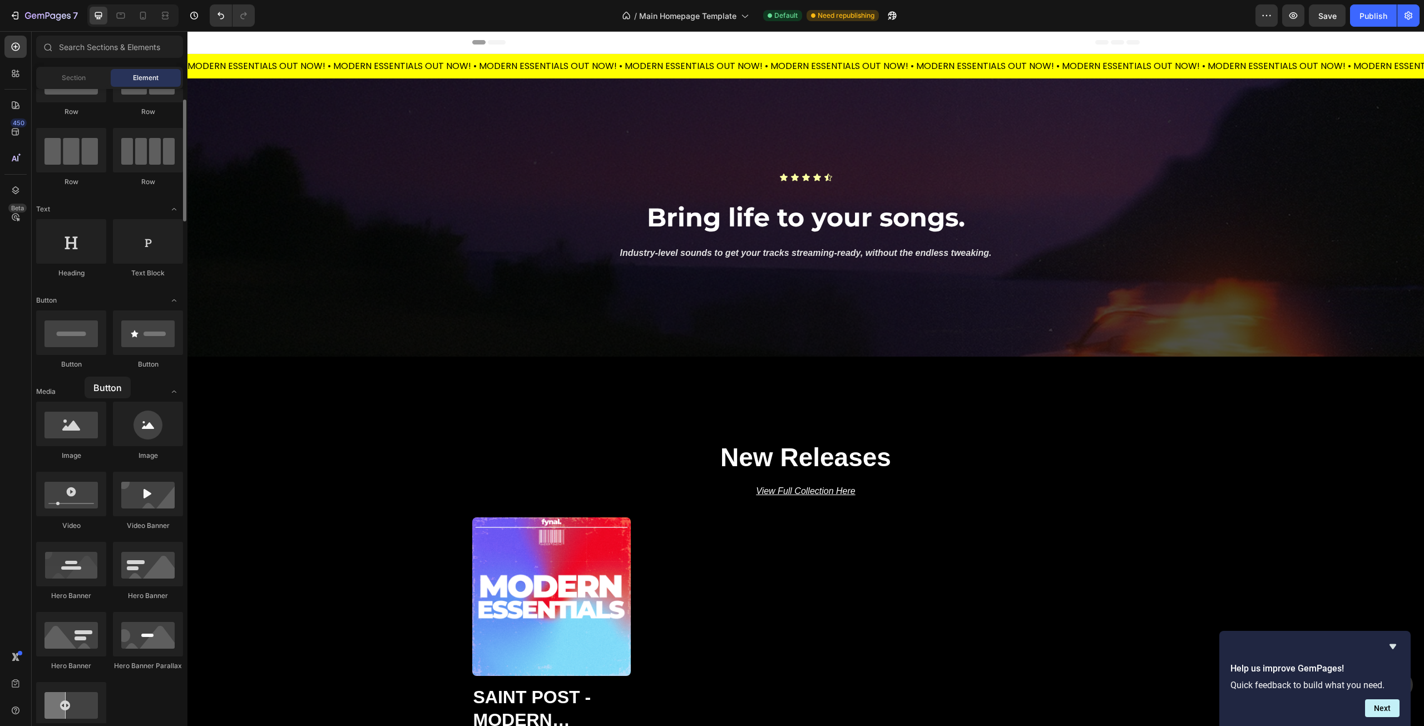
drag, startPoint x: 68, startPoint y: 337, endPoint x: 62, endPoint y: 378, distance: 41.6
click at [62, 378] on div "Button Button" at bounding box center [109, 344] width 147 height 69
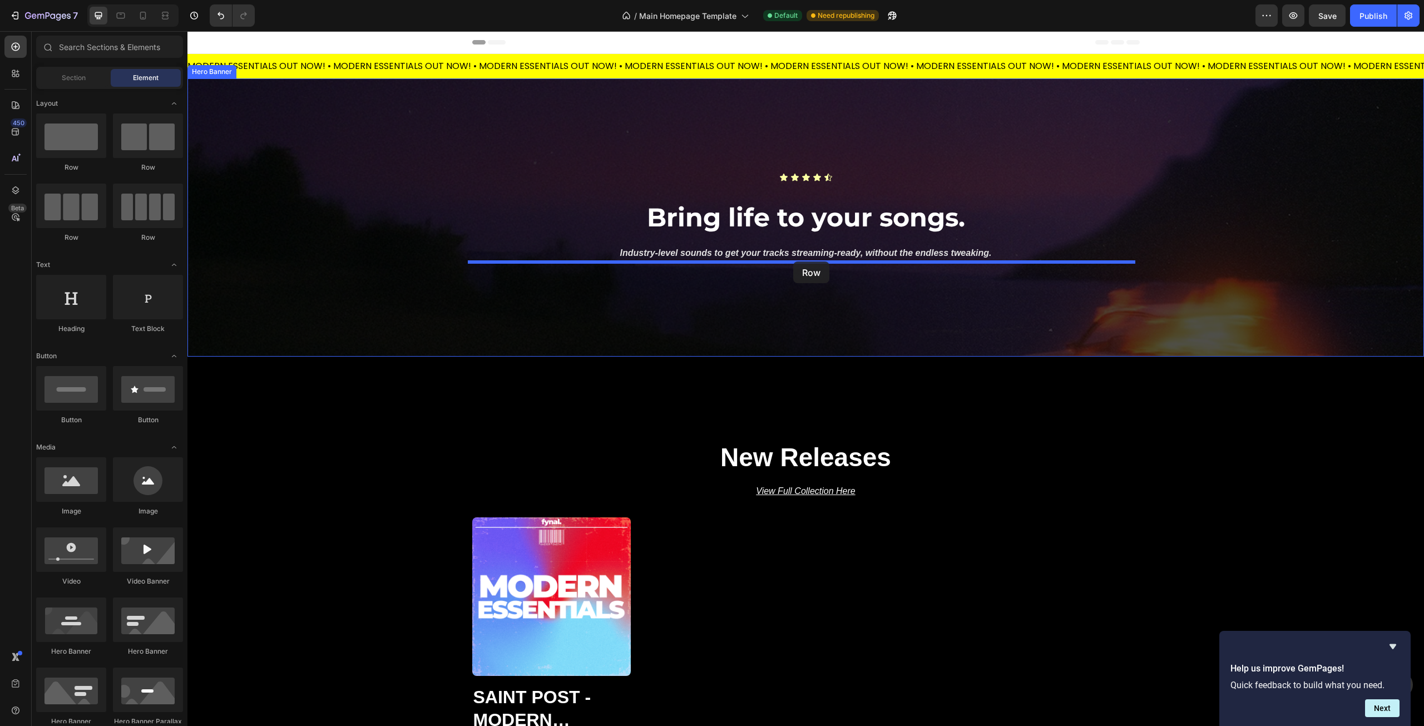
drag, startPoint x: 264, startPoint y: 171, endPoint x: 793, endPoint y: 261, distance: 536.8
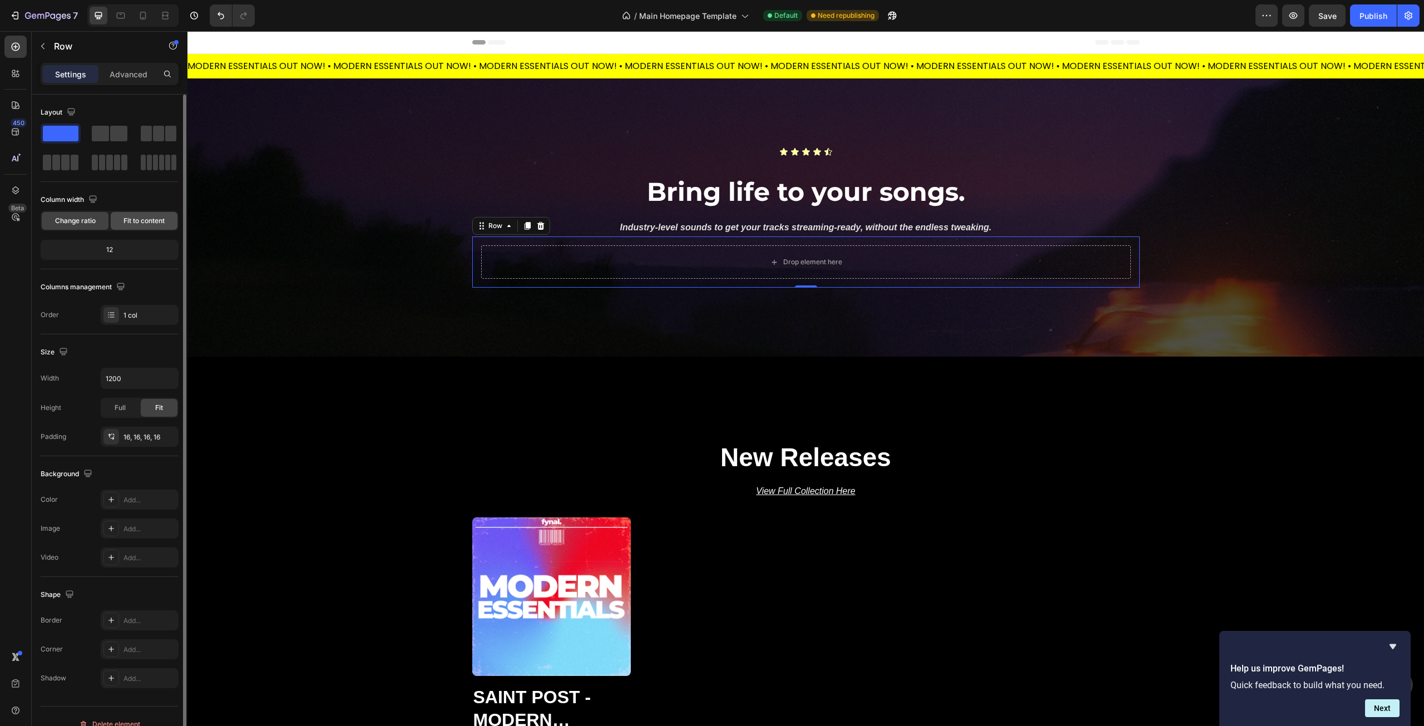
click at [130, 219] on span "Fit to content" at bounding box center [144, 221] width 41 height 10
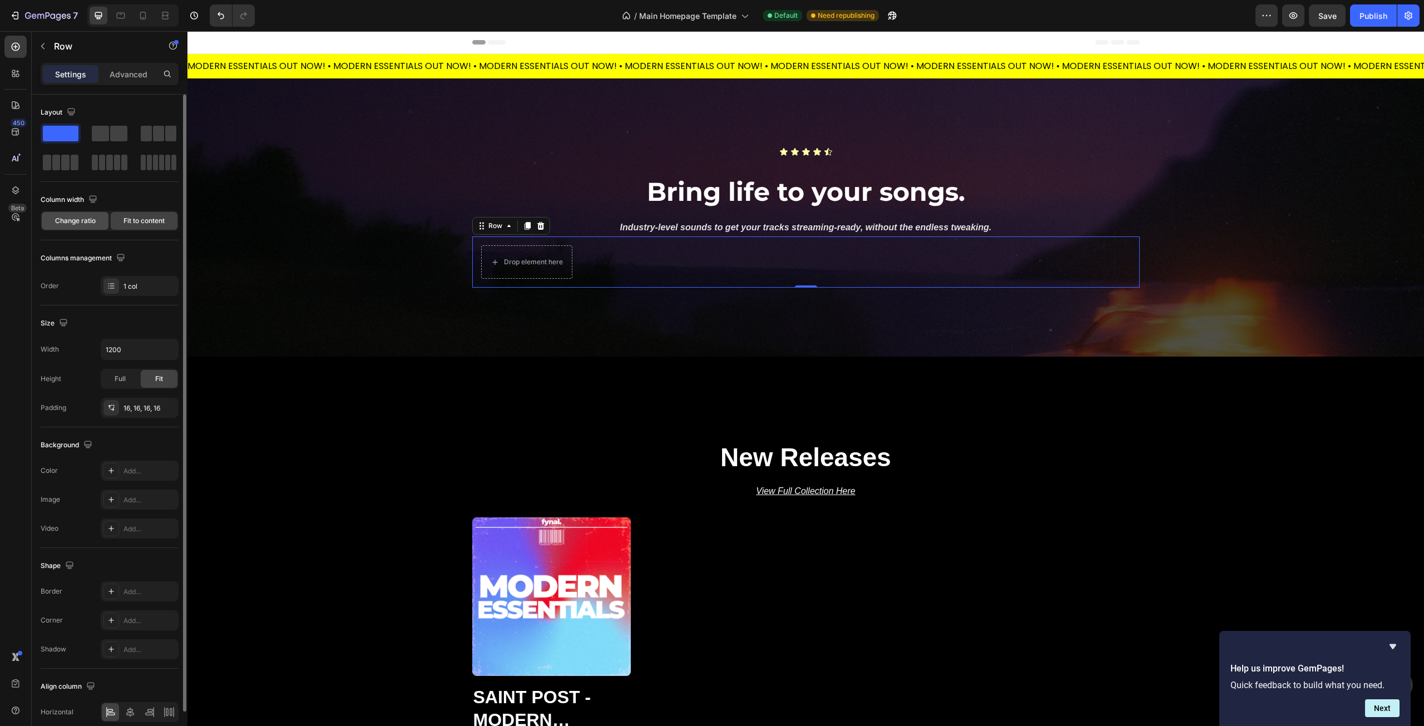
click at [67, 218] on span "Change ratio" at bounding box center [75, 221] width 41 height 10
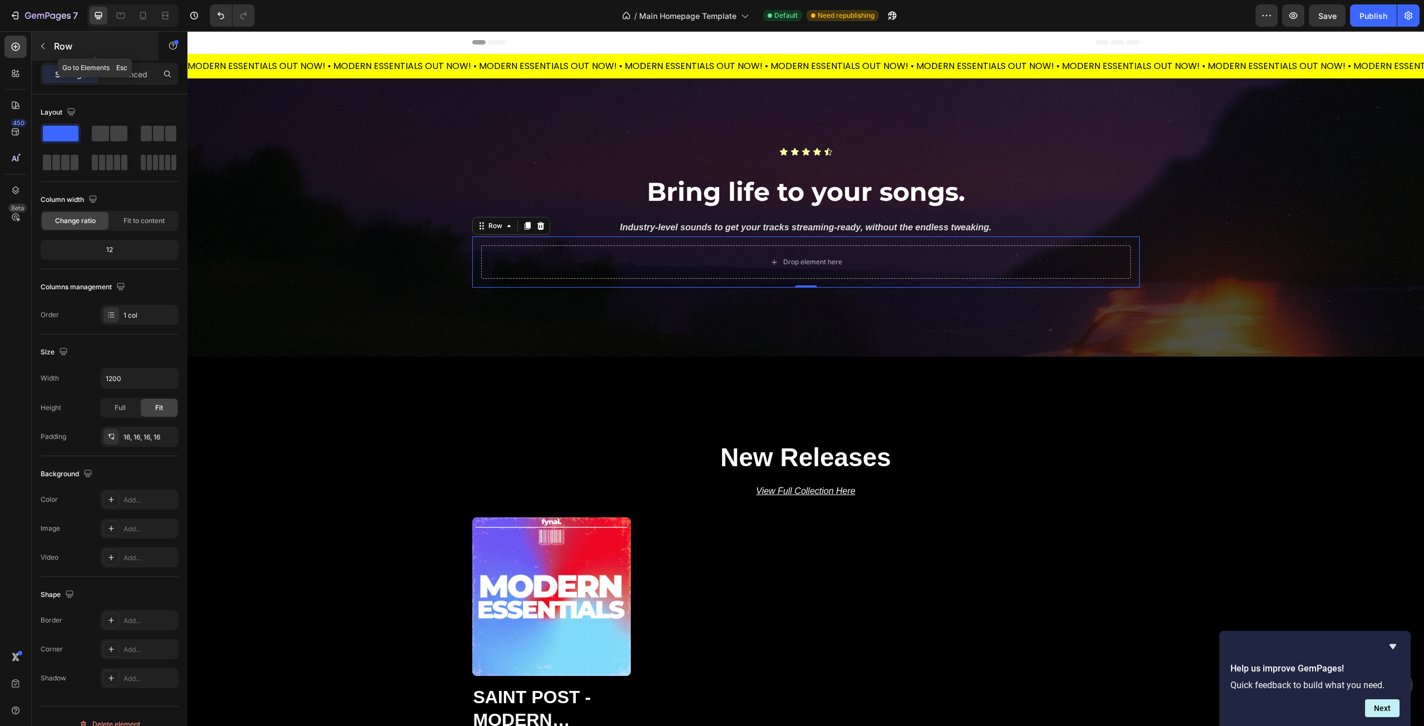
click at [48, 48] on button "button" at bounding box center [43, 46] width 18 height 18
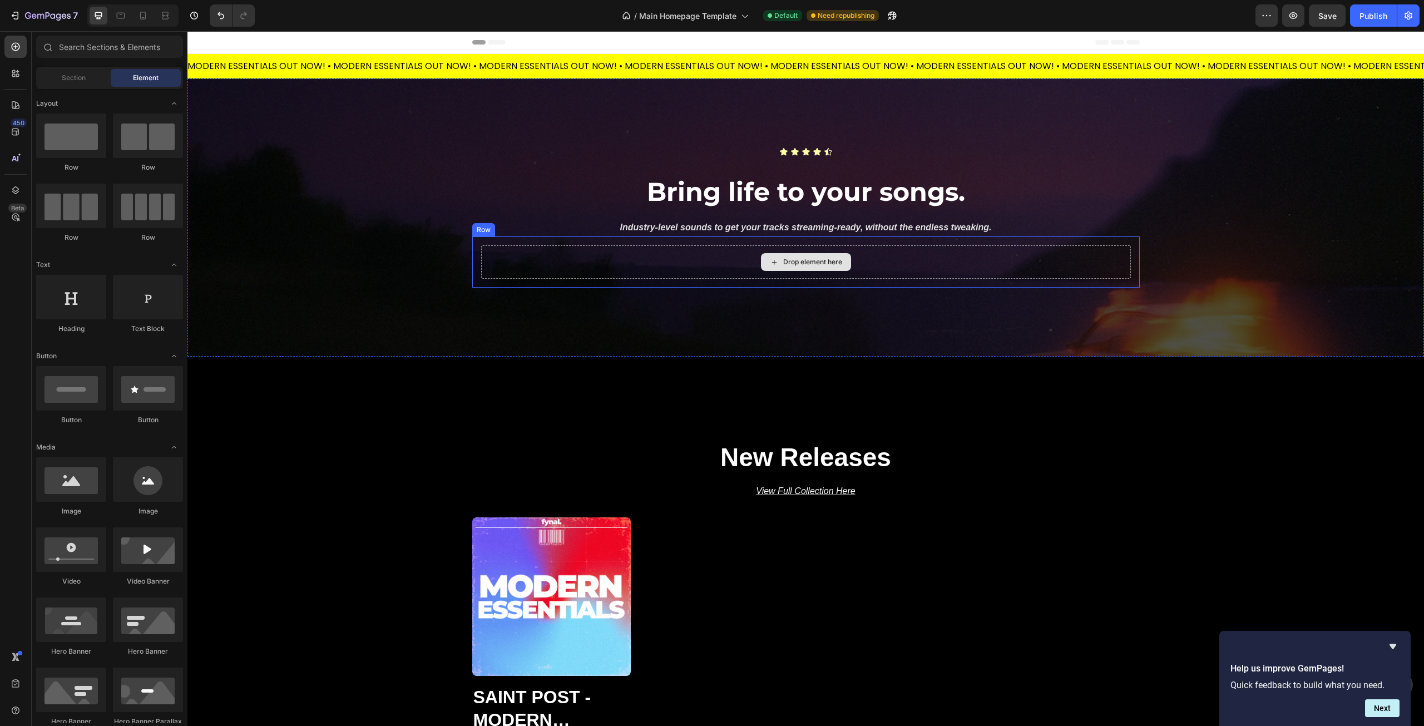
click at [682, 258] on div "Drop element here" at bounding box center [806, 261] width 650 height 33
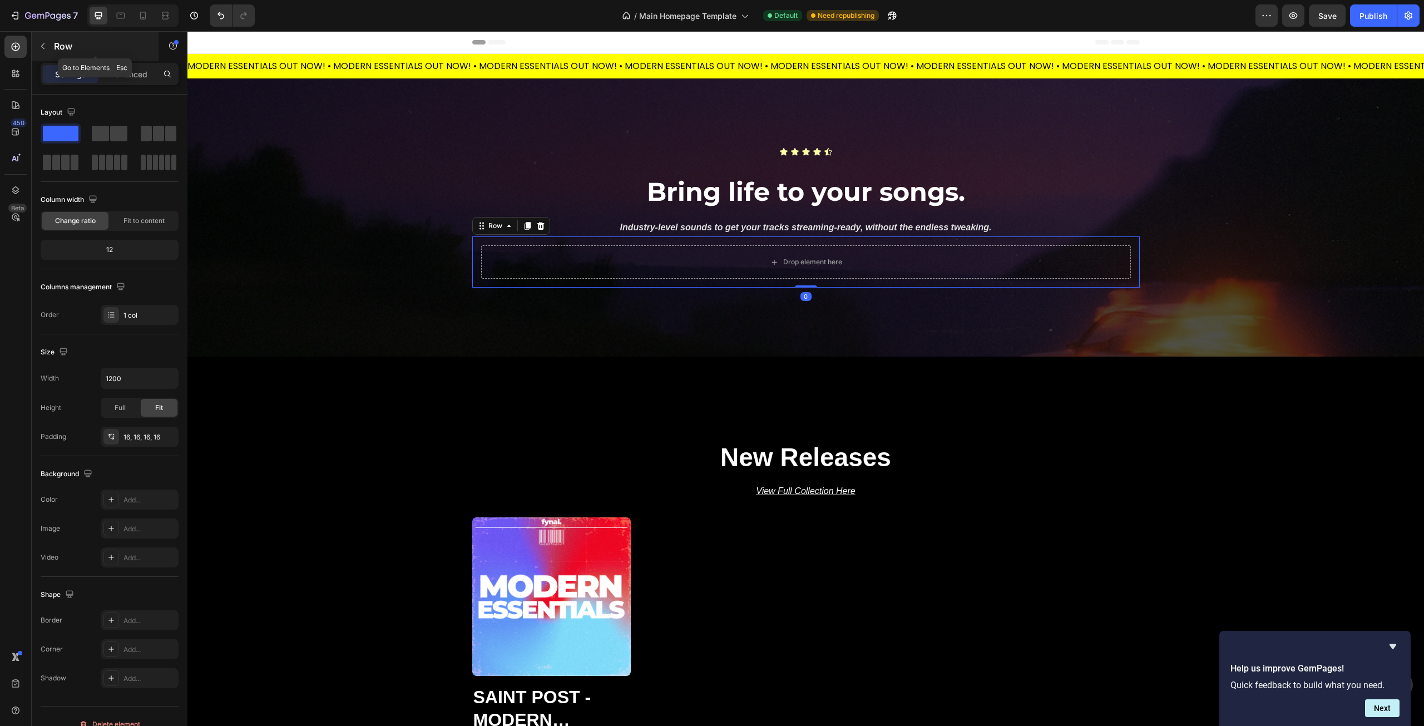
click at [46, 47] on icon "button" at bounding box center [42, 46] width 9 height 9
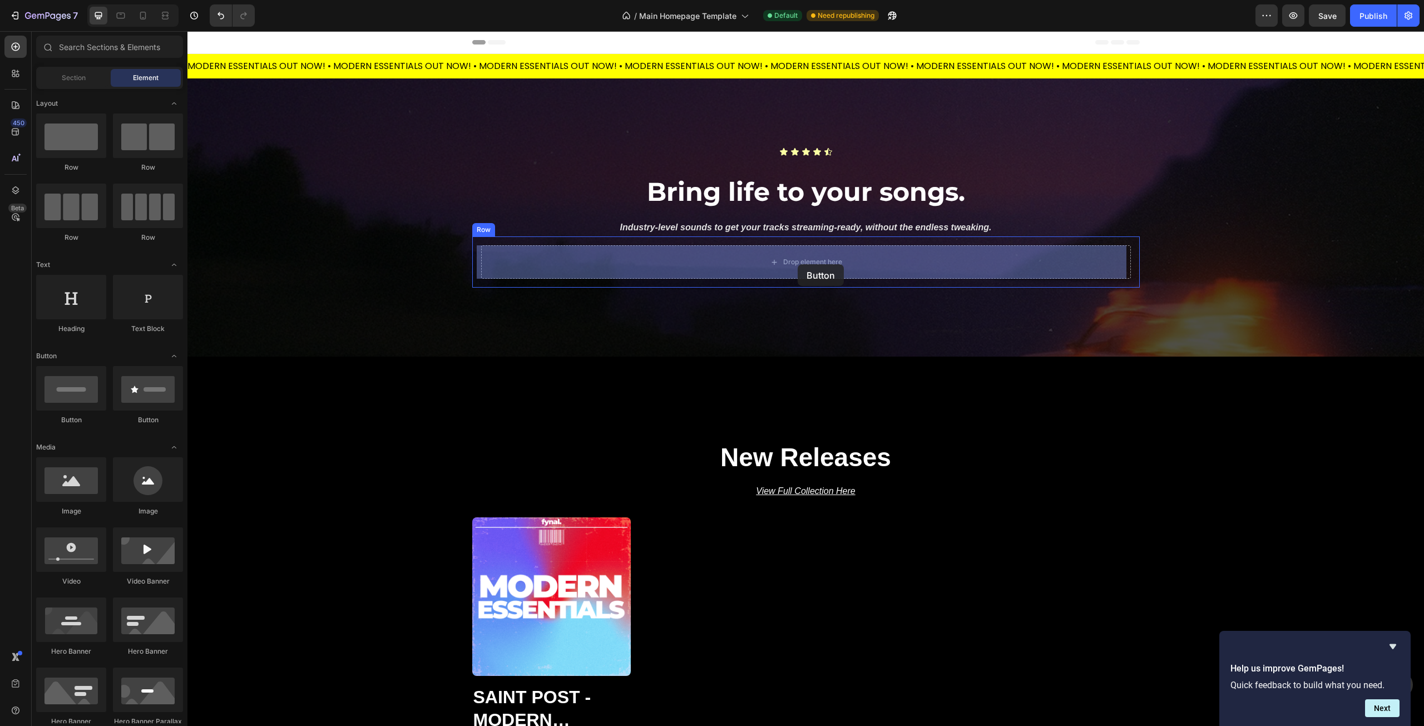
drag, startPoint x: 260, startPoint y: 423, endPoint x: 798, endPoint y: 264, distance: 561.0
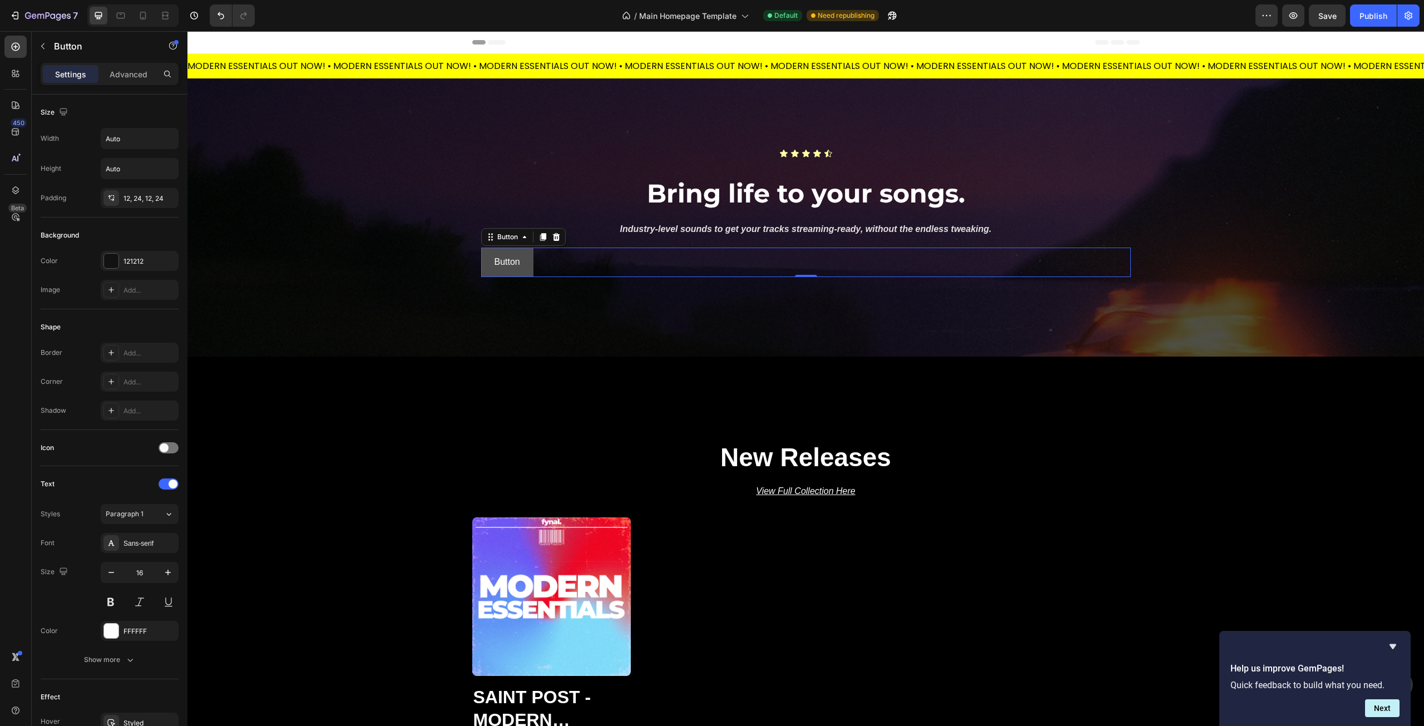
click at [482, 270] on button "Button" at bounding box center [507, 262] width 52 height 29
click at [111, 262] on div at bounding box center [111, 261] width 14 height 14
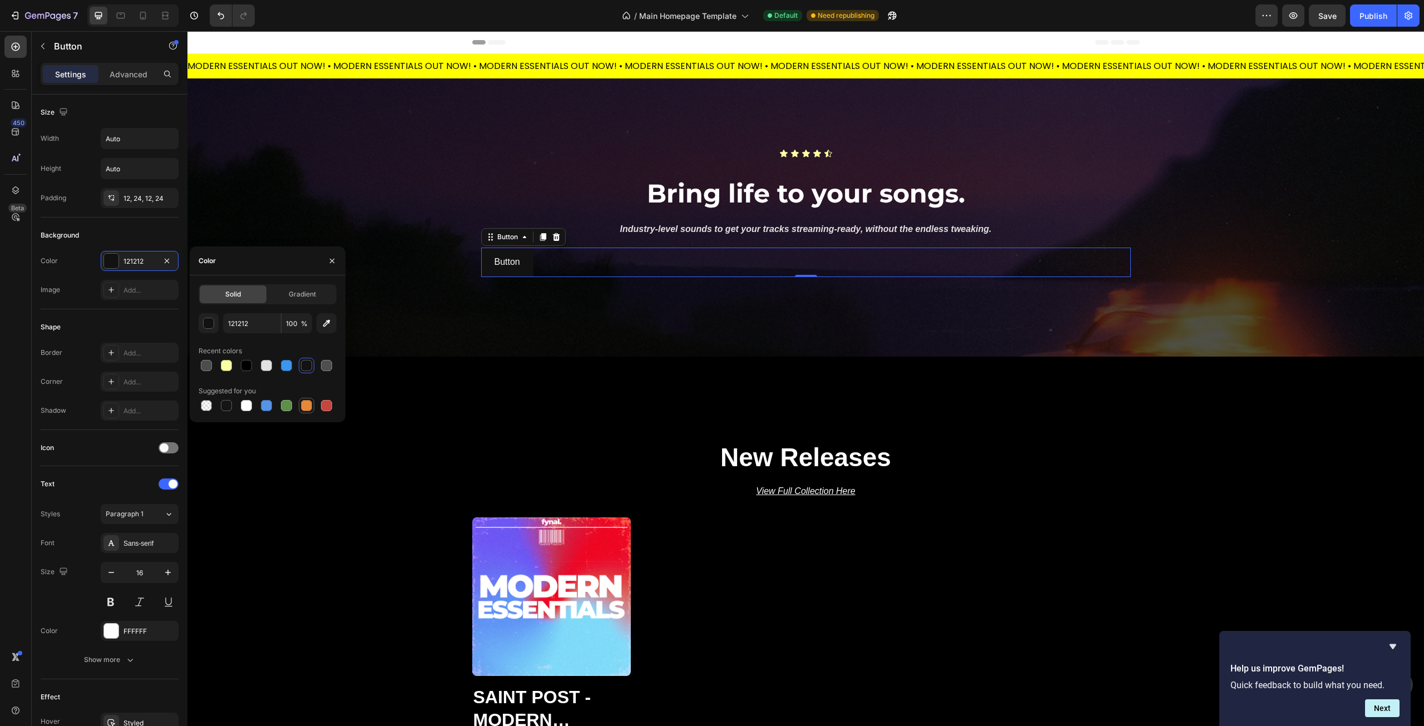
click at [311, 405] on div at bounding box center [306, 405] width 11 height 11
click at [322, 403] on div at bounding box center [326, 405] width 11 height 11
type input "C5453F"
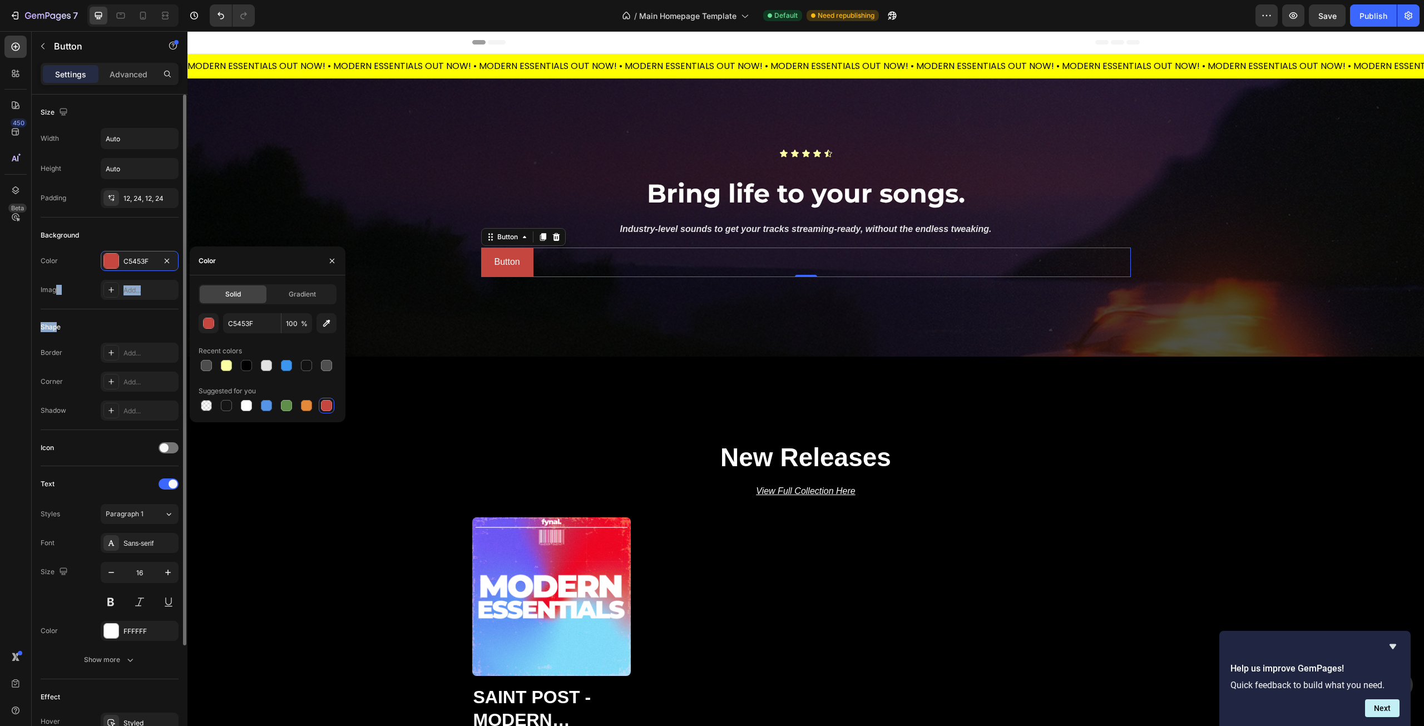
click at [56, 311] on div "Size Width Auto Height Auto Padding 12, 24, 12, 24 Background Color C5453F Imag…" at bounding box center [110, 456] width 138 height 722
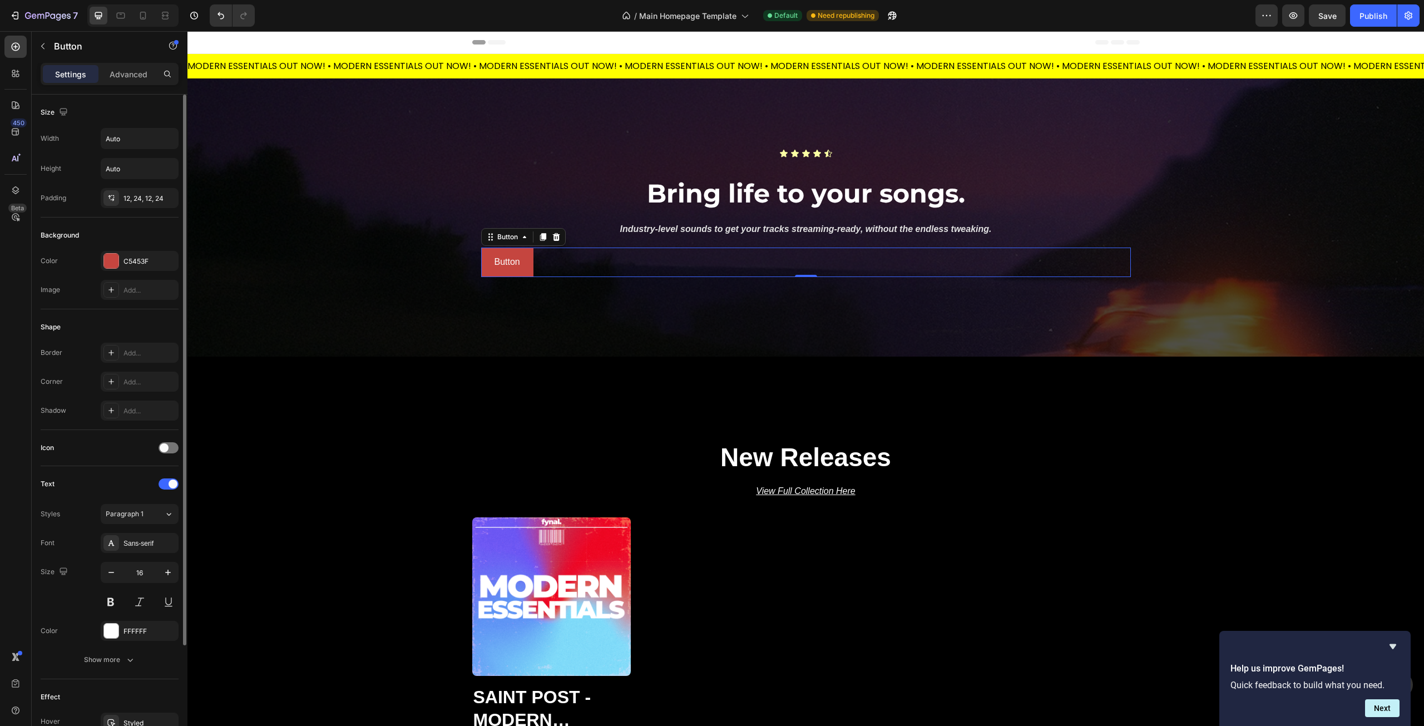
click at [98, 313] on div "Shape Border Add... Corner Add... Shadow Add..." at bounding box center [110, 369] width 138 height 121
click at [166, 447] on span at bounding box center [164, 447] width 9 height 9
click at [166, 447] on div at bounding box center [169, 447] width 20 height 11
click at [166, 447] on span at bounding box center [164, 447] width 9 height 9
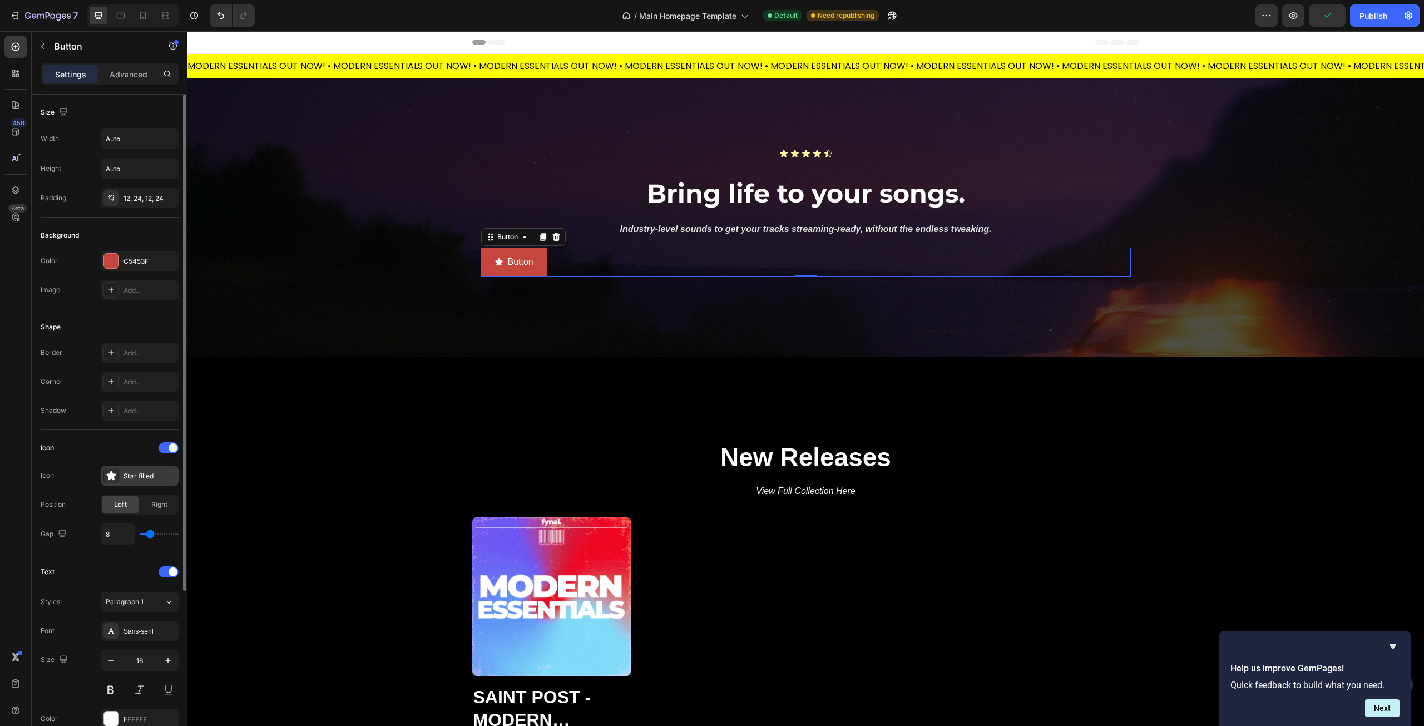
click at [110, 477] on icon at bounding box center [110, 475] width 9 height 9
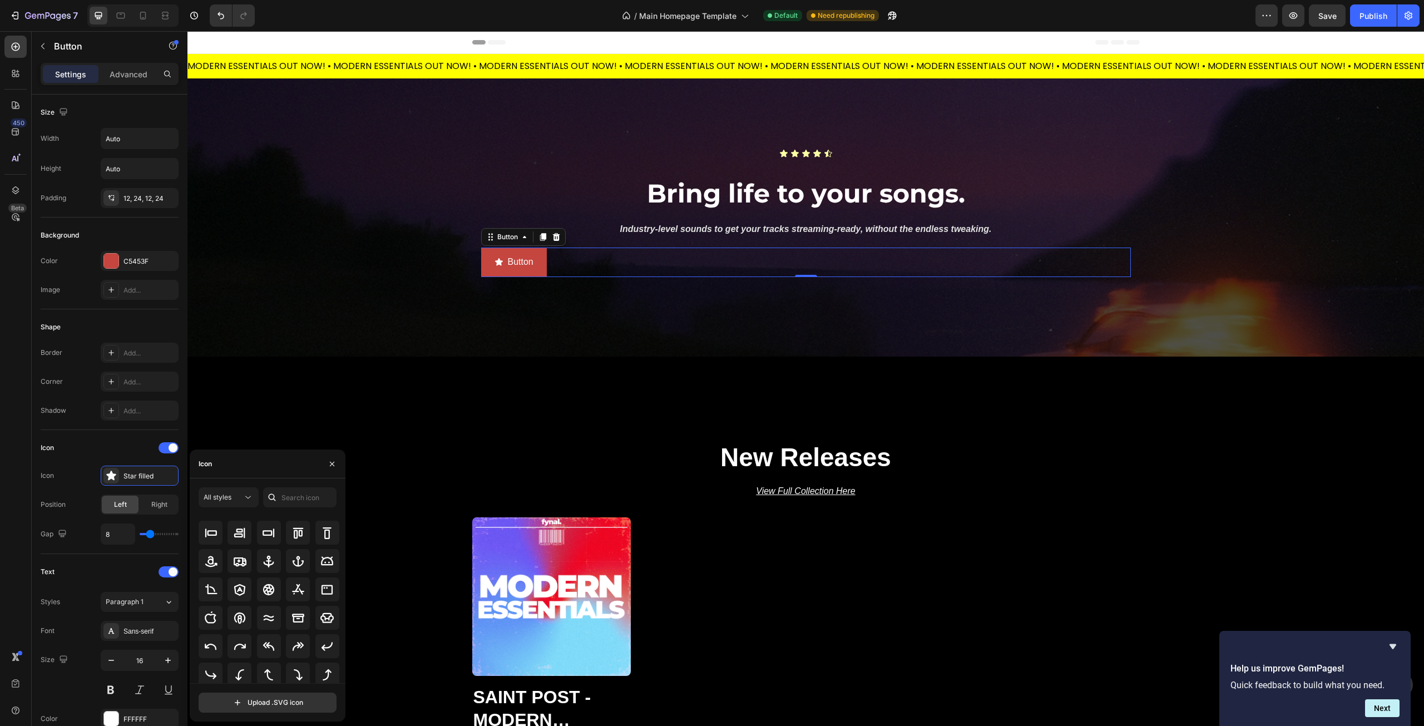
scroll to position [122, 0]
click at [293, 644] on icon at bounding box center [298, 643] width 11 height 9
click at [325, 604] on icon at bounding box center [326, 602] width 13 height 13
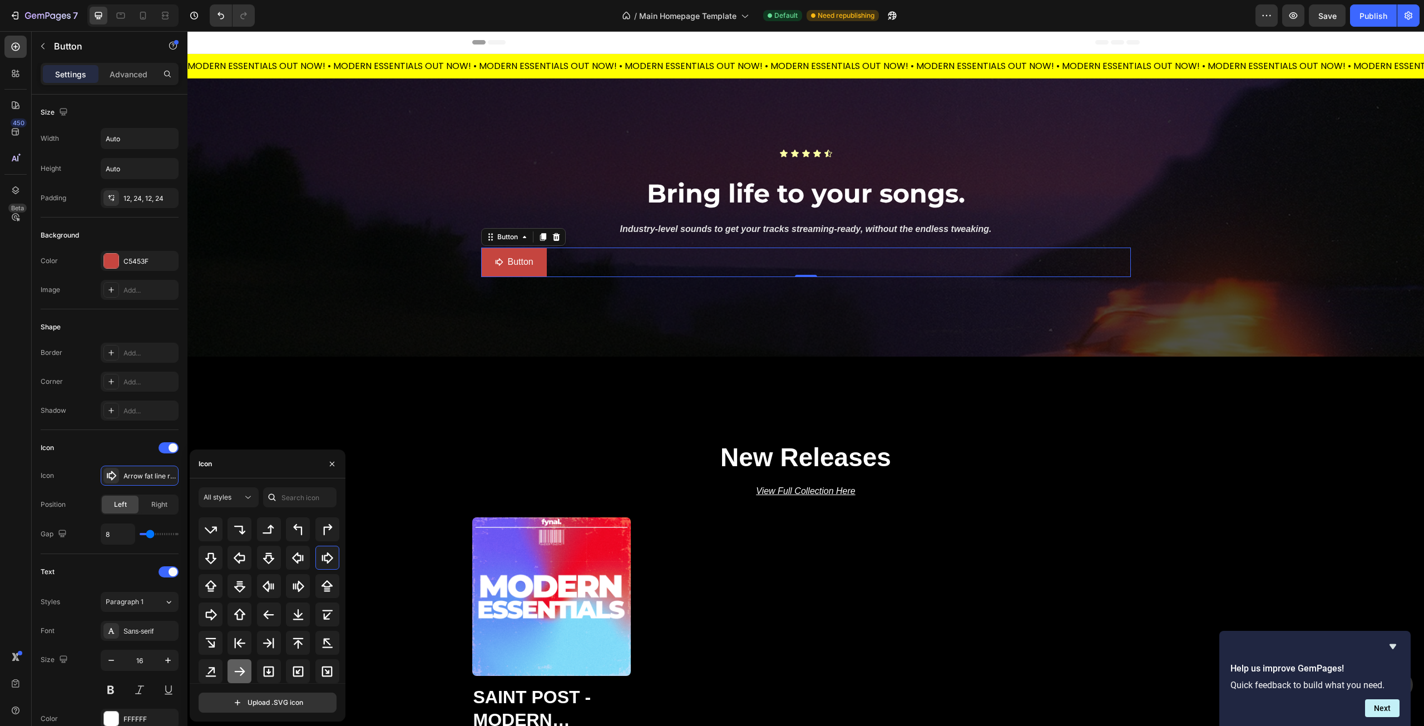
click at [231, 671] on div at bounding box center [240, 671] width 24 height 24
click at [303, 586] on icon at bounding box center [298, 586] width 13 height 13
click at [214, 618] on icon at bounding box center [210, 614] width 13 height 13
click at [156, 505] on span "Right" at bounding box center [159, 505] width 16 height 10
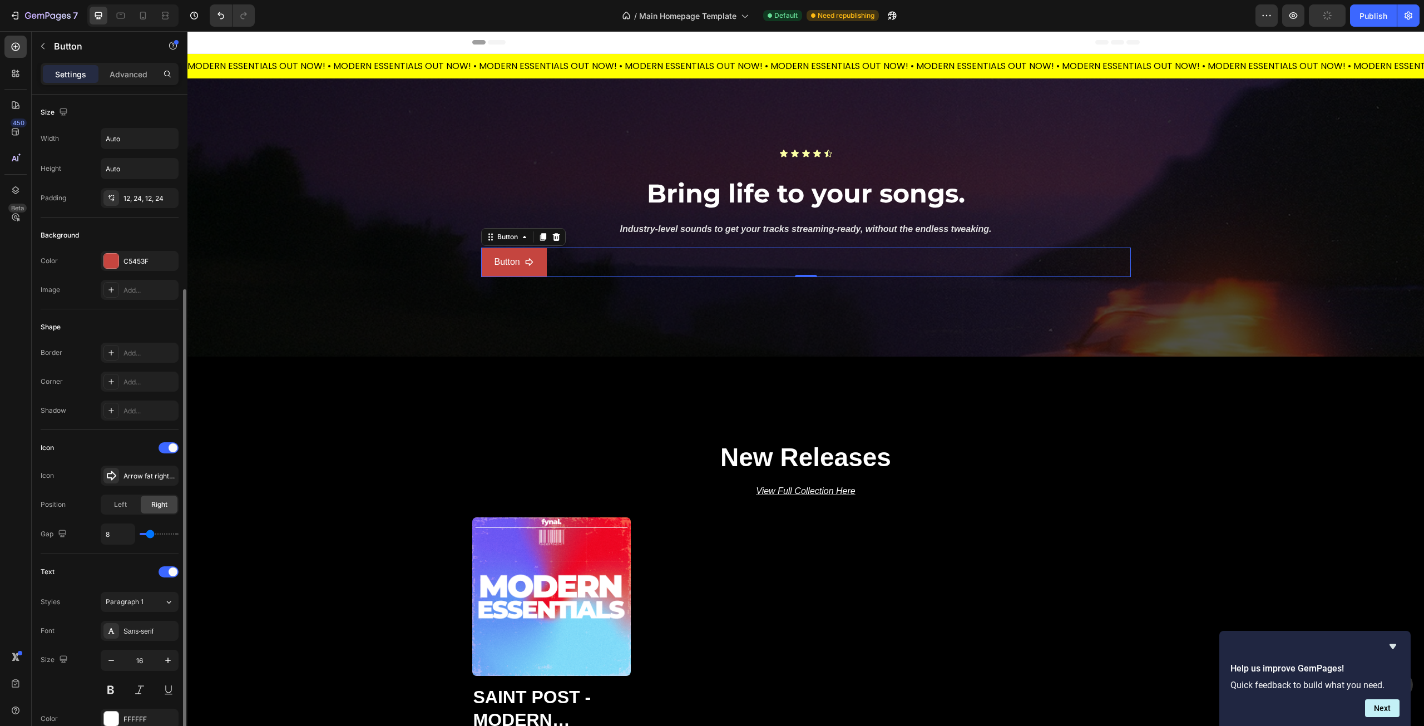
scroll to position [111, 0]
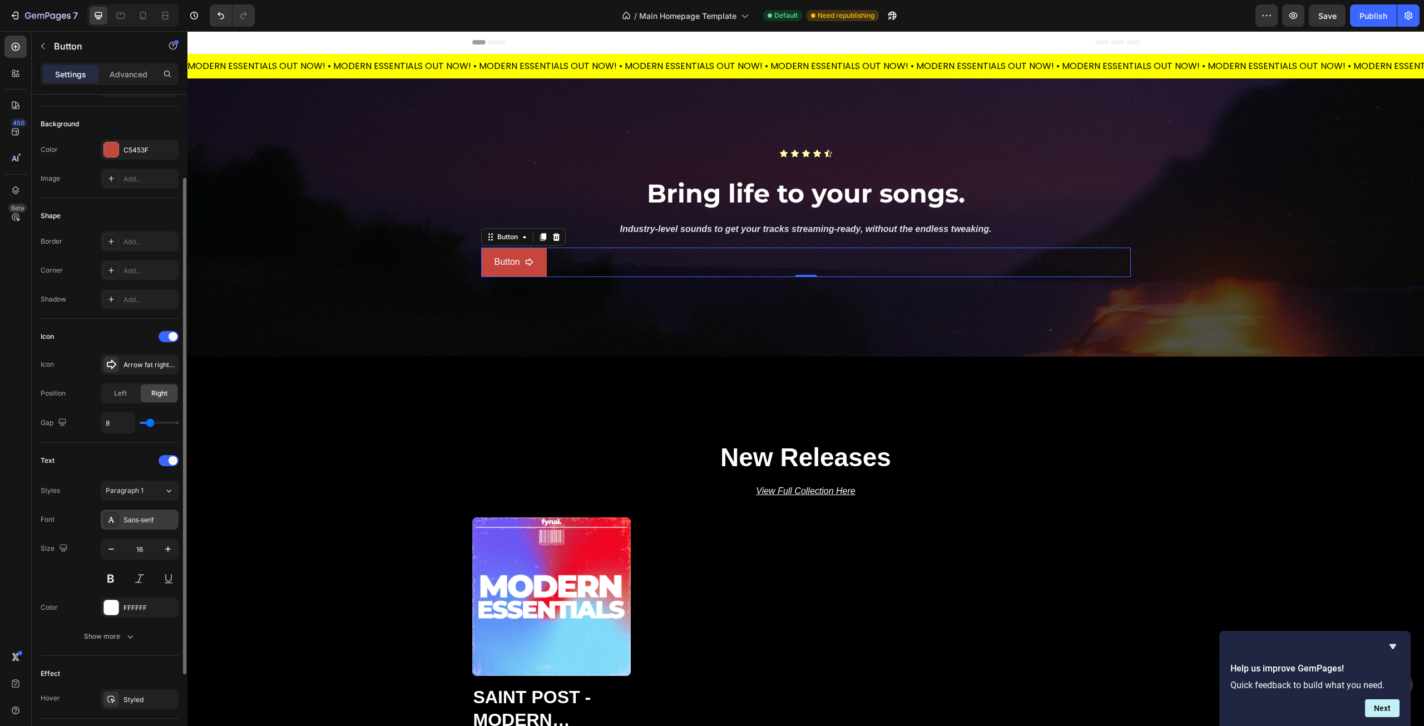
click at [131, 520] on div "Sans-serif" at bounding box center [150, 520] width 52 height 10
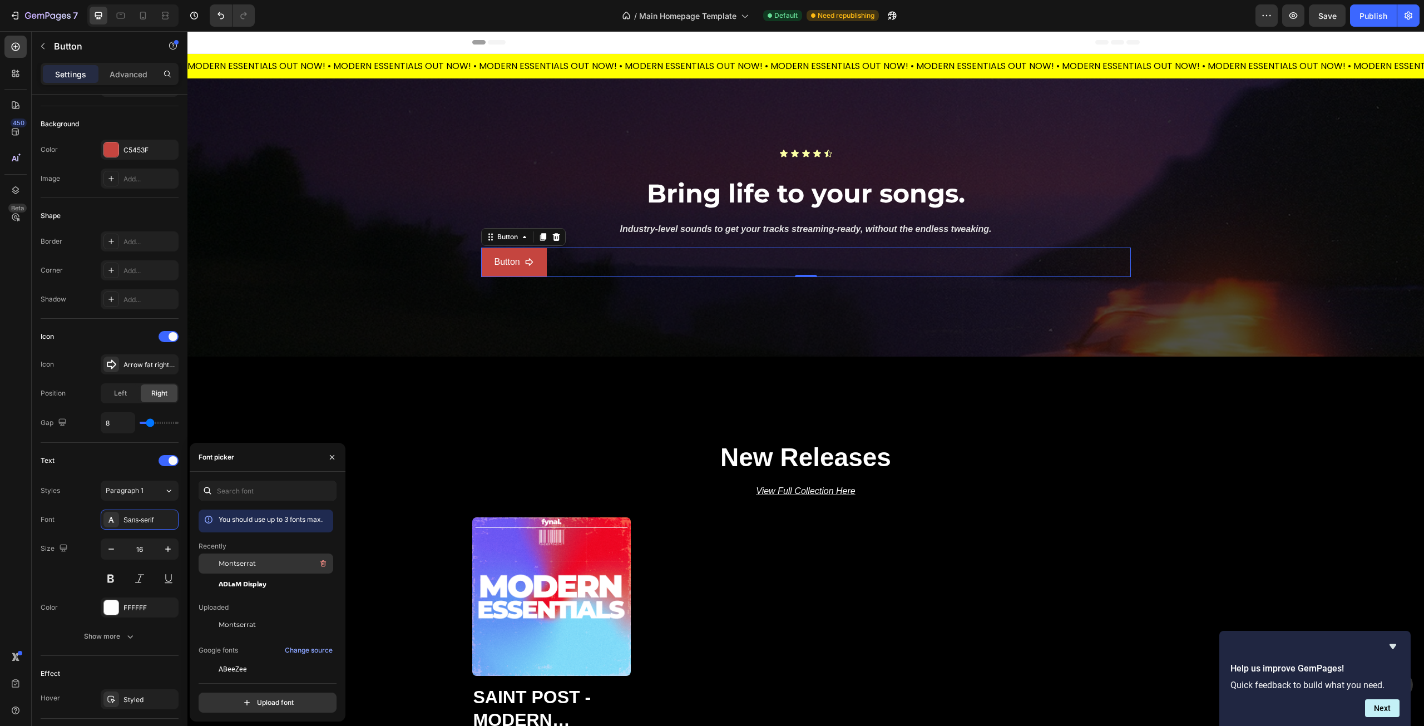
click at [232, 562] on span "Montserrat" at bounding box center [237, 564] width 37 height 10
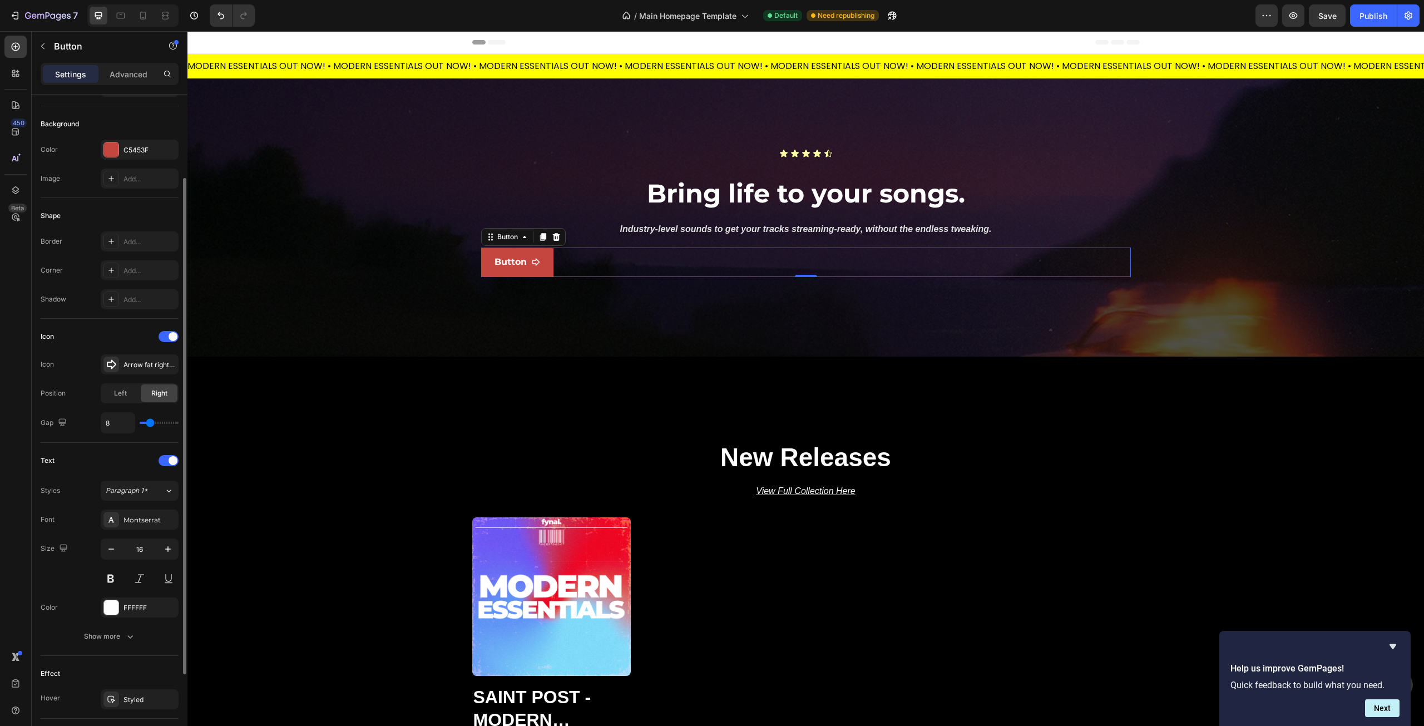
click at [65, 510] on div "Font Montserrat" at bounding box center [110, 520] width 138 height 20
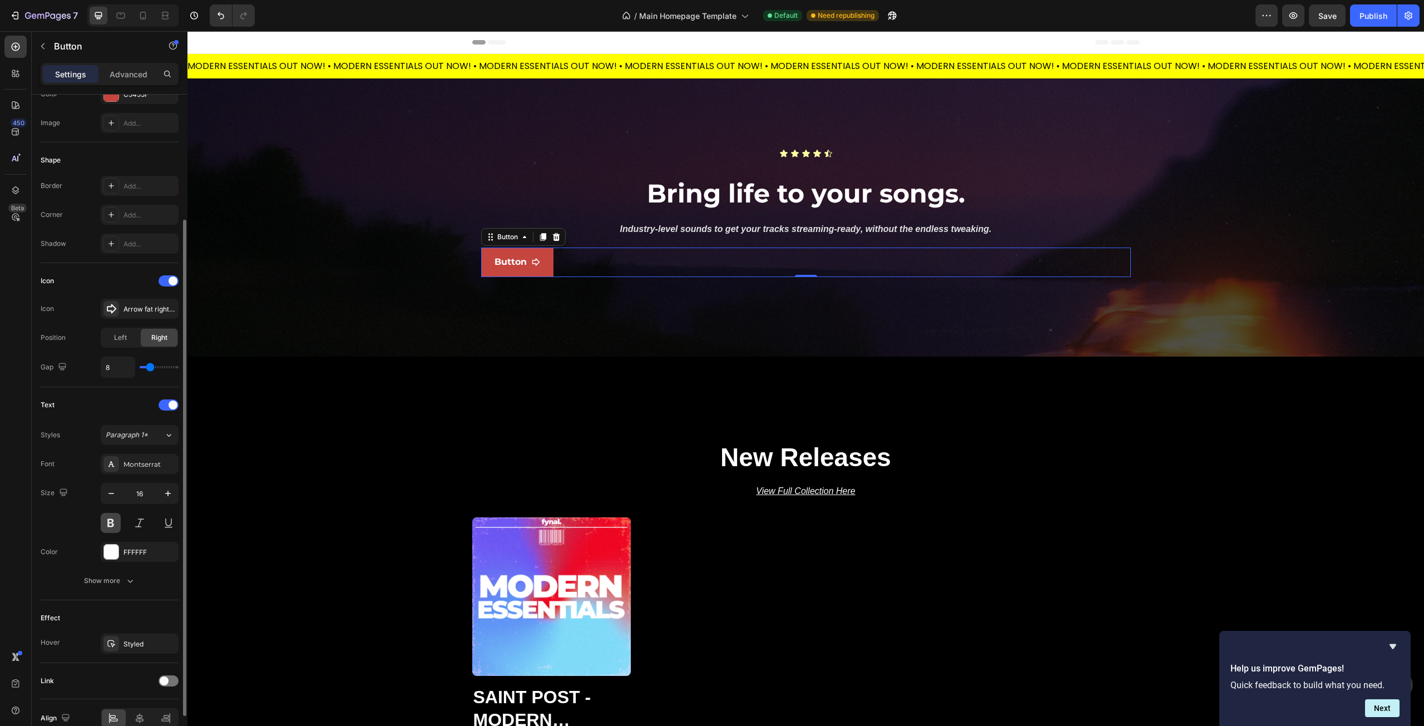
click at [107, 525] on button at bounding box center [111, 523] width 20 height 20
click at [106, 524] on button at bounding box center [111, 523] width 20 height 20
click at [134, 522] on button at bounding box center [140, 523] width 20 height 20
click at [49, 508] on div "Size 16" at bounding box center [110, 508] width 138 height 50
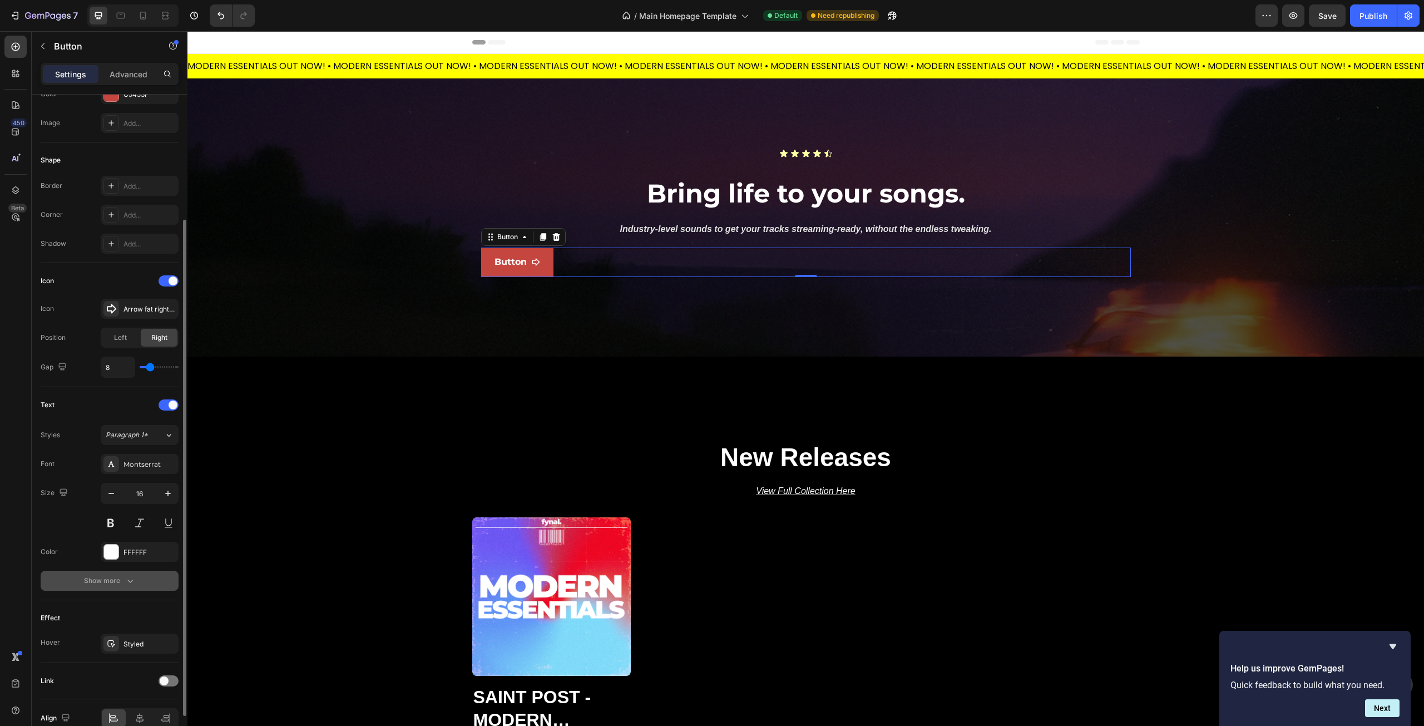
scroll to position [223, 0]
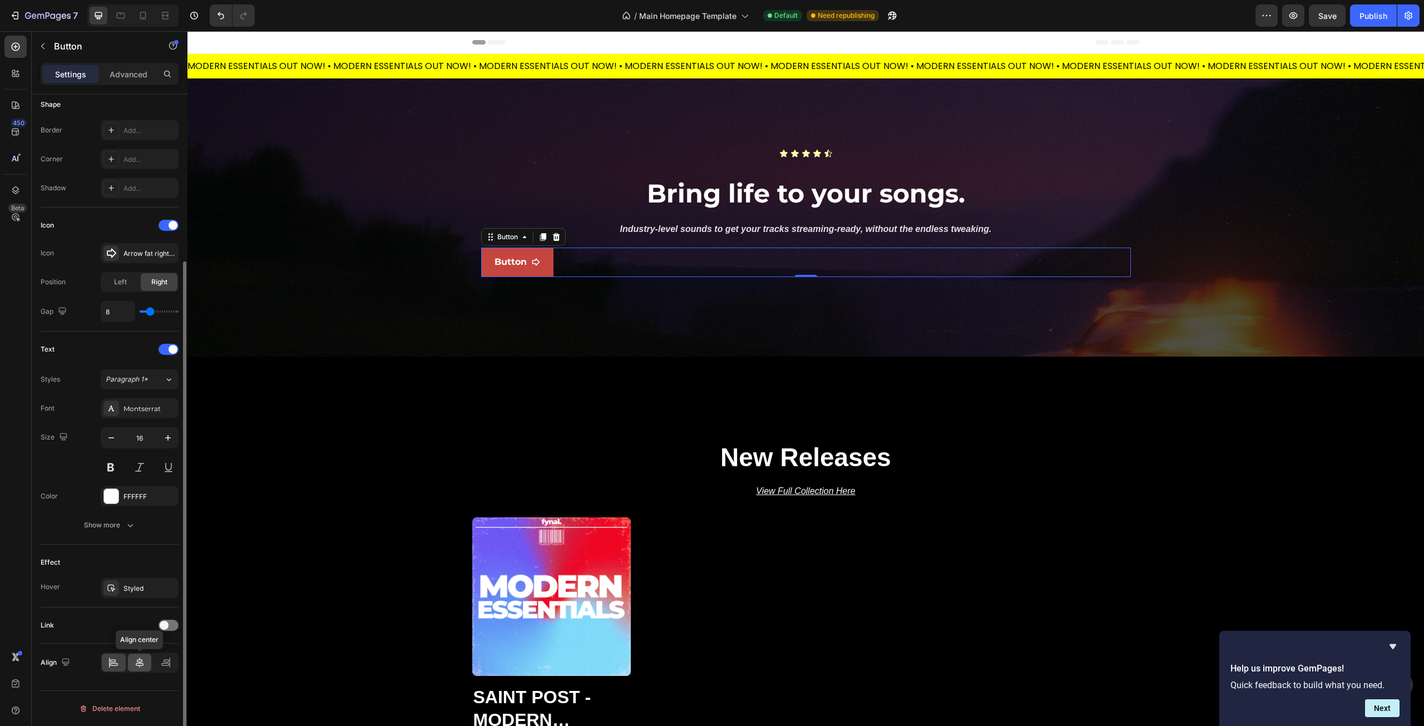
click at [135, 664] on icon at bounding box center [139, 662] width 11 height 11
click at [109, 590] on icon at bounding box center [111, 588] width 9 height 9
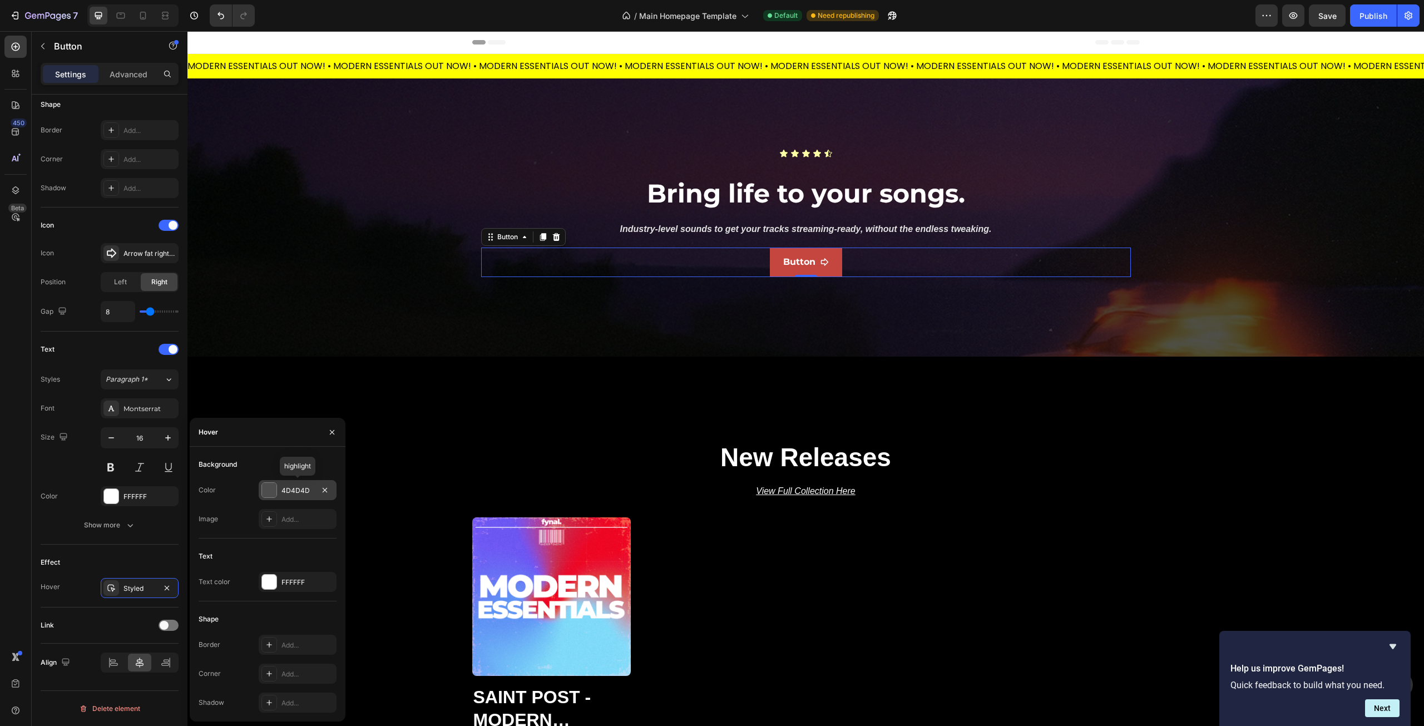
click at [271, 490] on div at bounding box center [269, 490] width 14 height 14
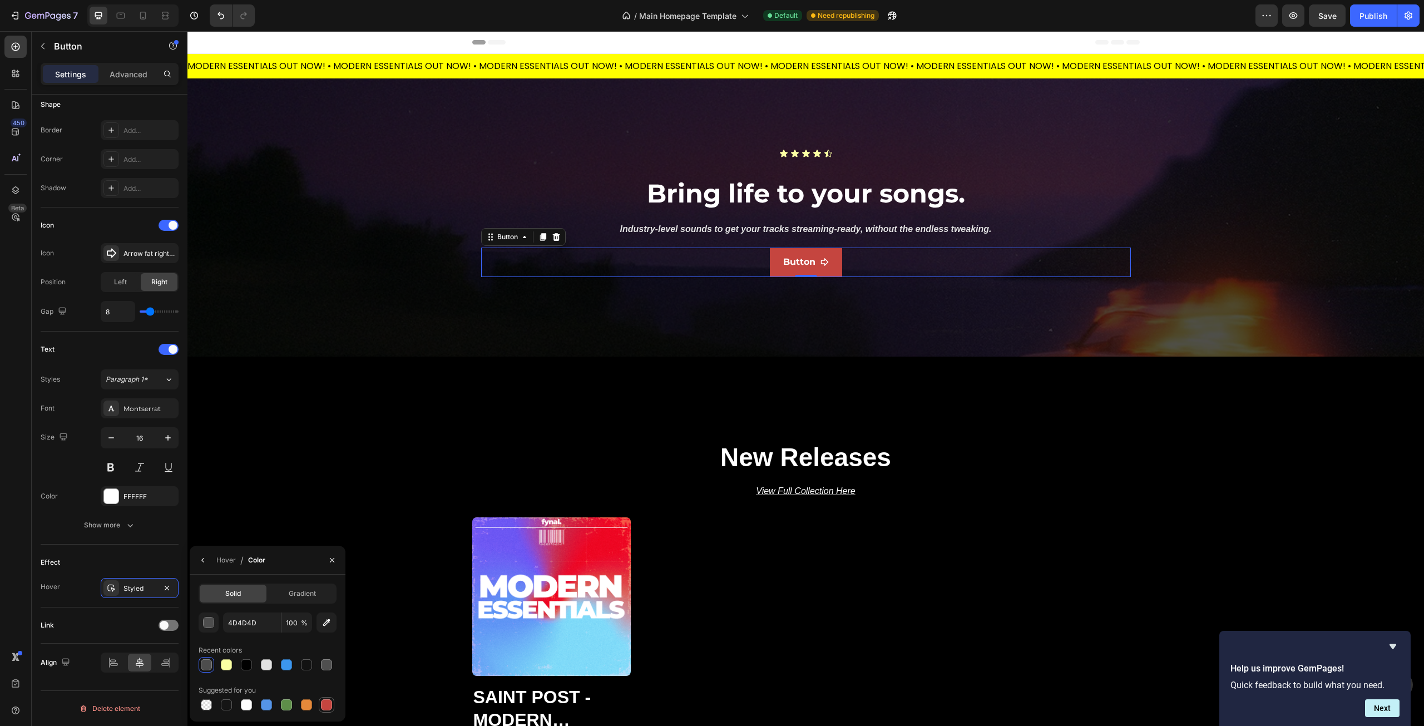
click at [327, 705] on div at bounding box center [326, 704] width 11 height 11
click at [206, 622] on div "button" at bounding box center [209, 623] width 11 height 11
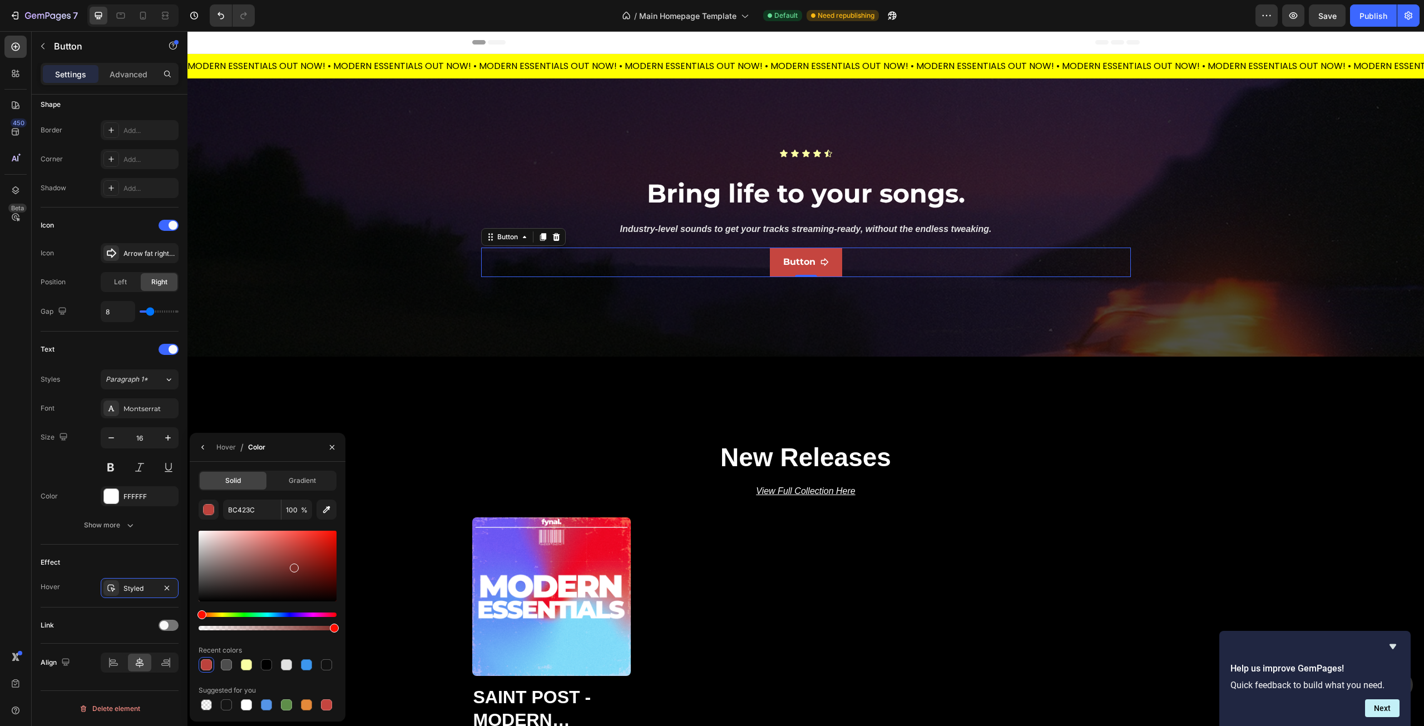
drag, startPoint x: 294, startPoint y: 549, endPoint x: 294, endPoint y: 566, distance: 17.2
click at [294, 566] on div at bounding box center [294, 568] width 9 height 9
type input "7F2D28"
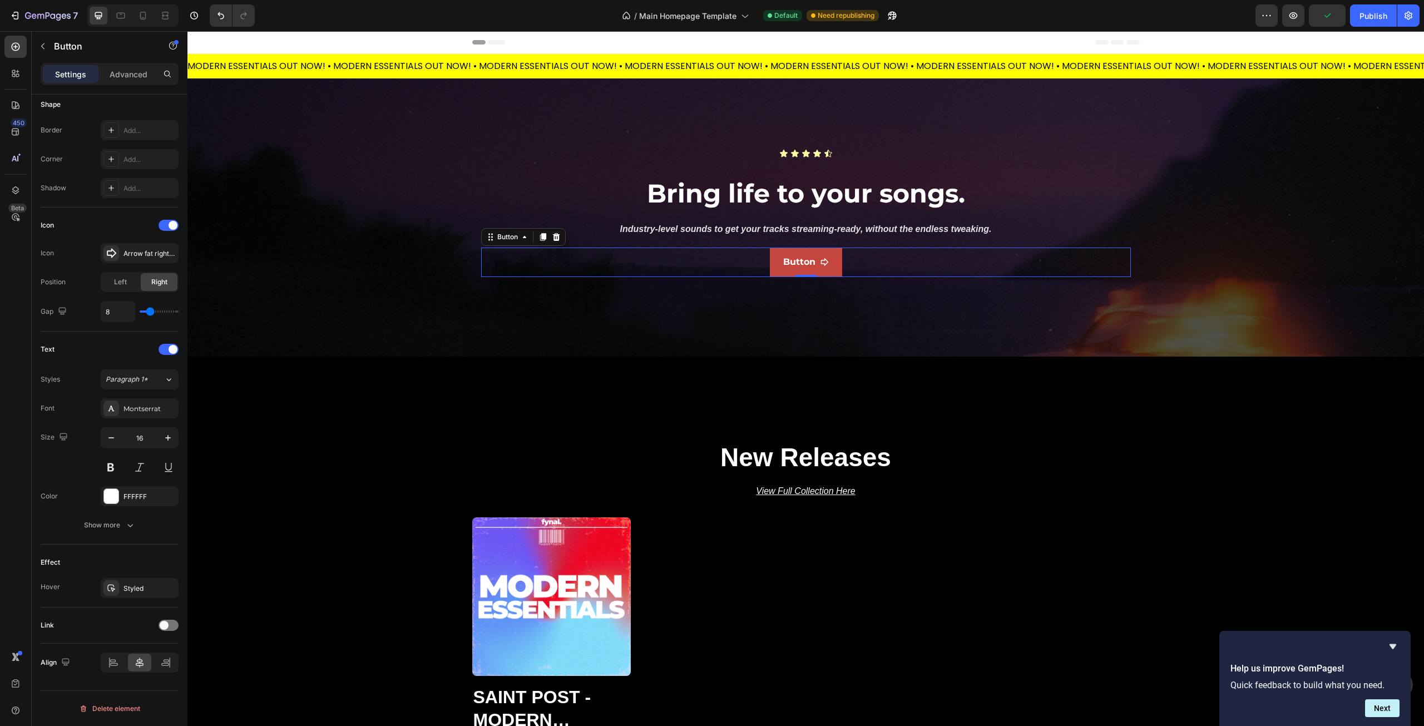
click at [12, 516] on div "450 Beta" at bounding box center [15, 341] width 22 height 610
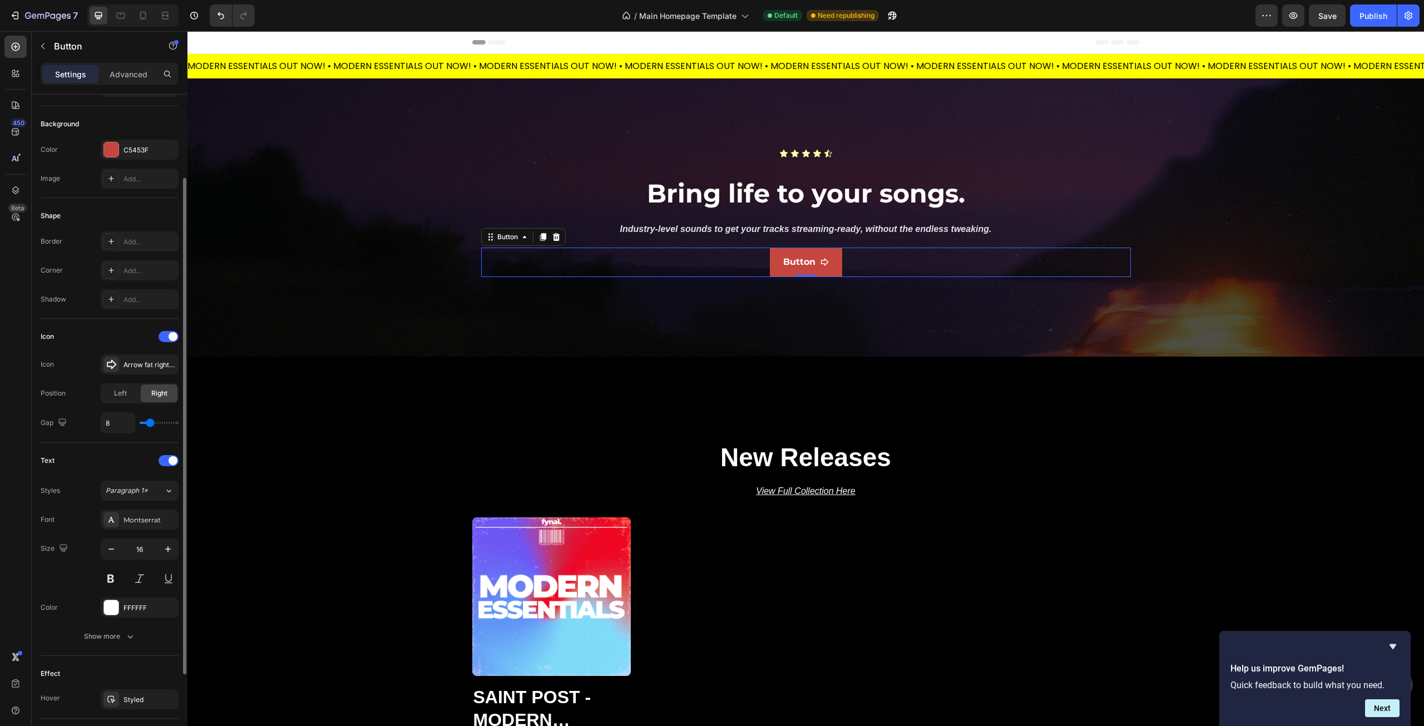
scroll to position [0, 0]
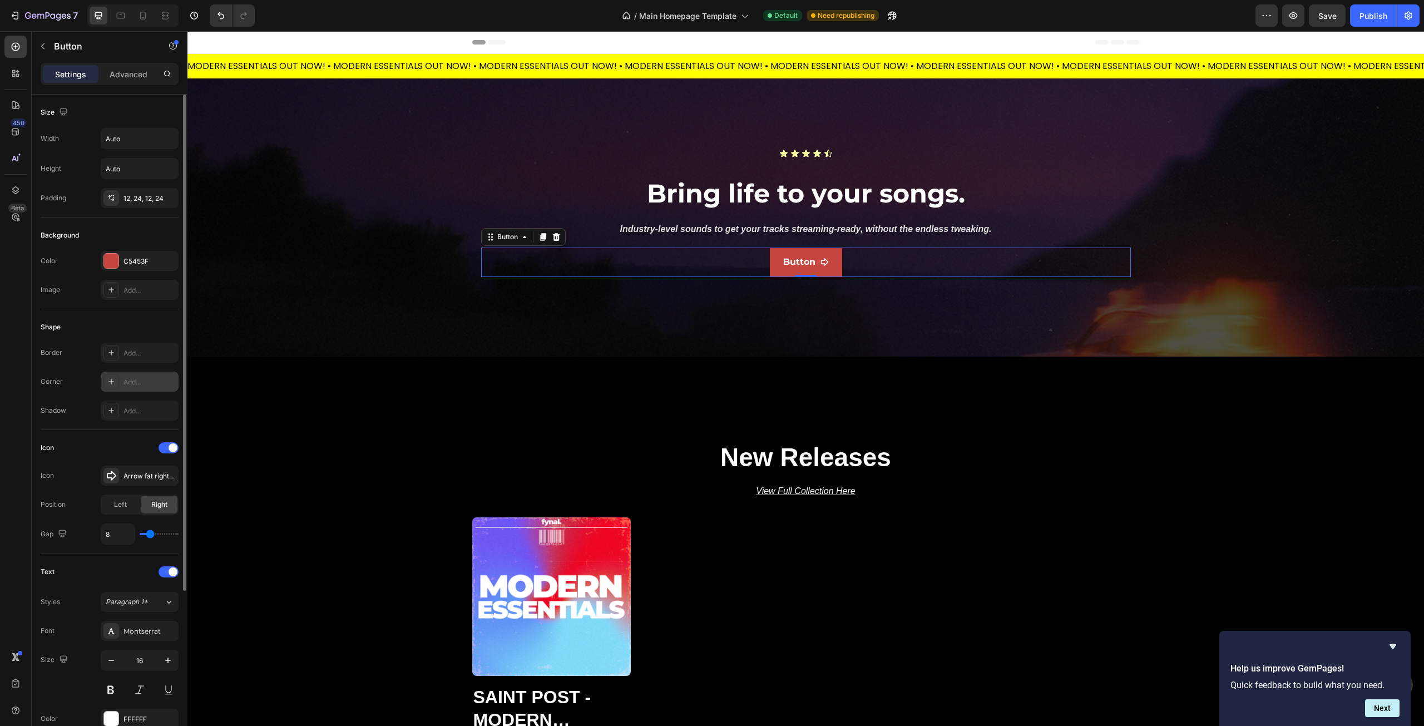
click at [115, 381] on icon at bounding box center [111, 381] width 9 height 9
type input "1"
type input "2"
type input "23"
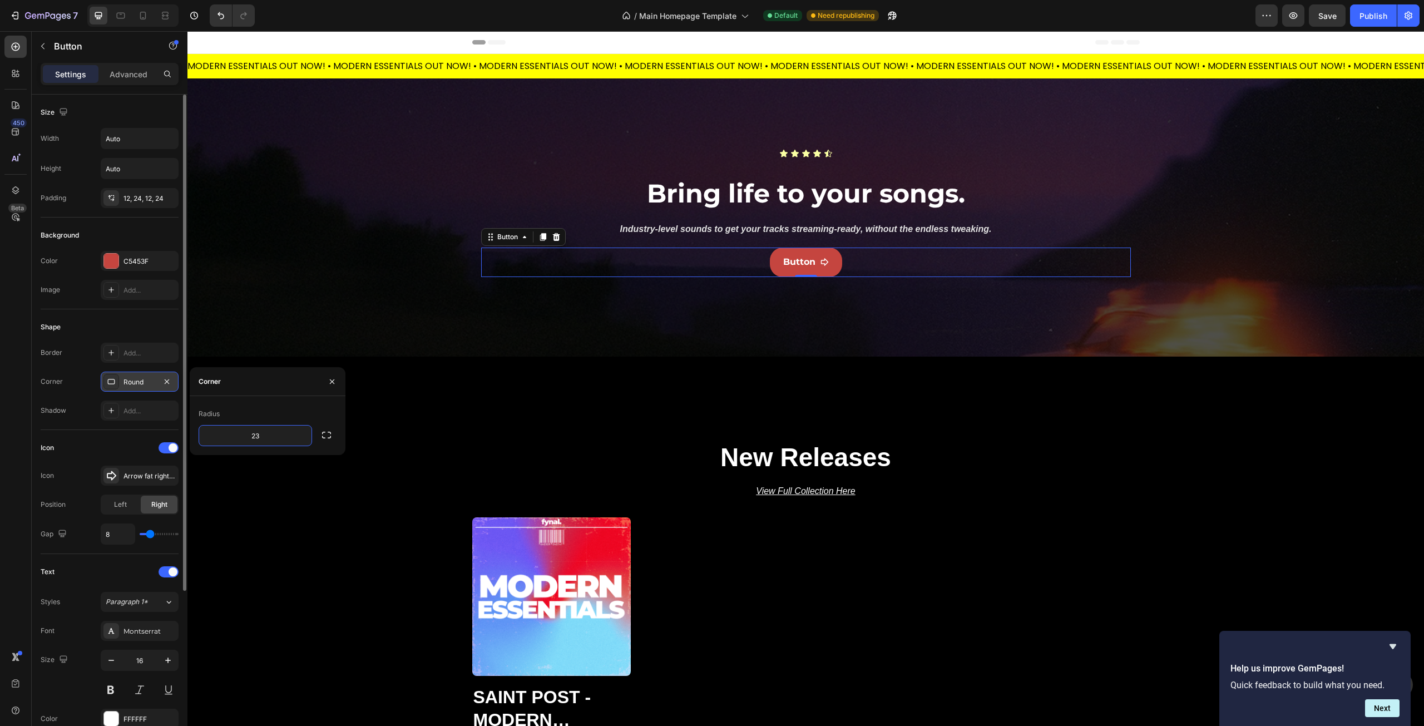
click at [72, 437] on div "Icon Icon Arrow fat right bold Position Left Right Gap 8" at bounding box center [110, 492] width 138 height 124
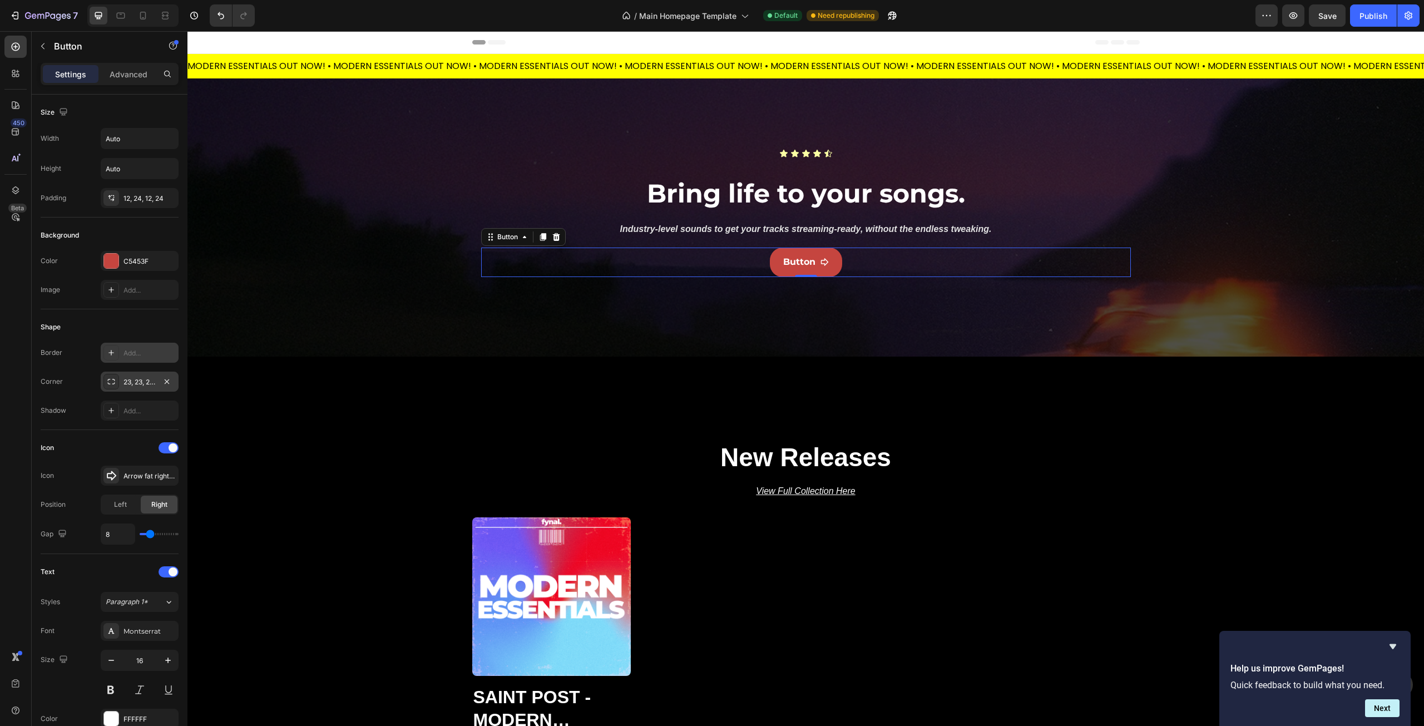
click at [110, 354] on icon at bounding box center [111, 352] width 9 height 9
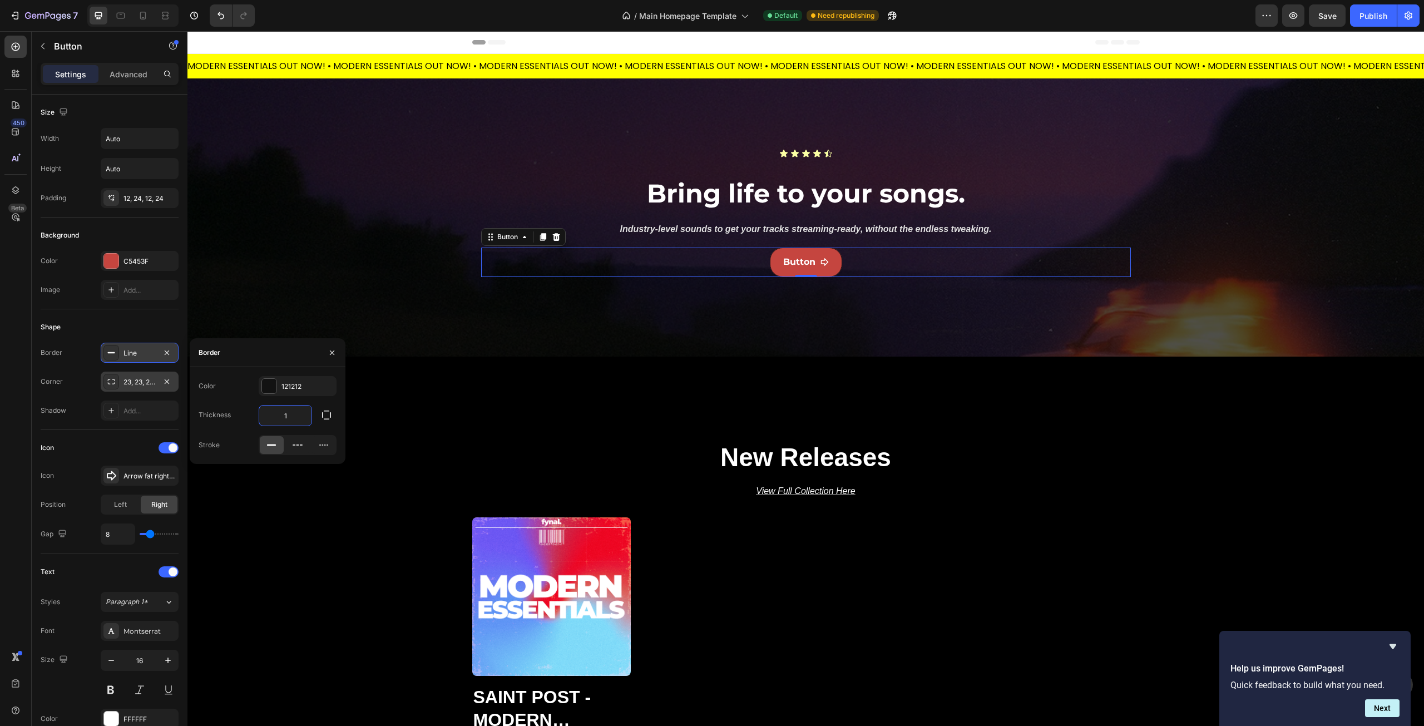
type input "7"
drag, startPoint x: 290, startPoint y: 416, endPoint x: 228, endPoint y: 418, distance: 61.8
click at [238, 417] on div "Thickness 7" at bounding box center [268, 415] width 138 height 21
click at [75, 342] on div "Shape Border Line Corner 23, 23, 23, 23 Shadow Add..." at bounding box center [110, 369] width 138 height 121
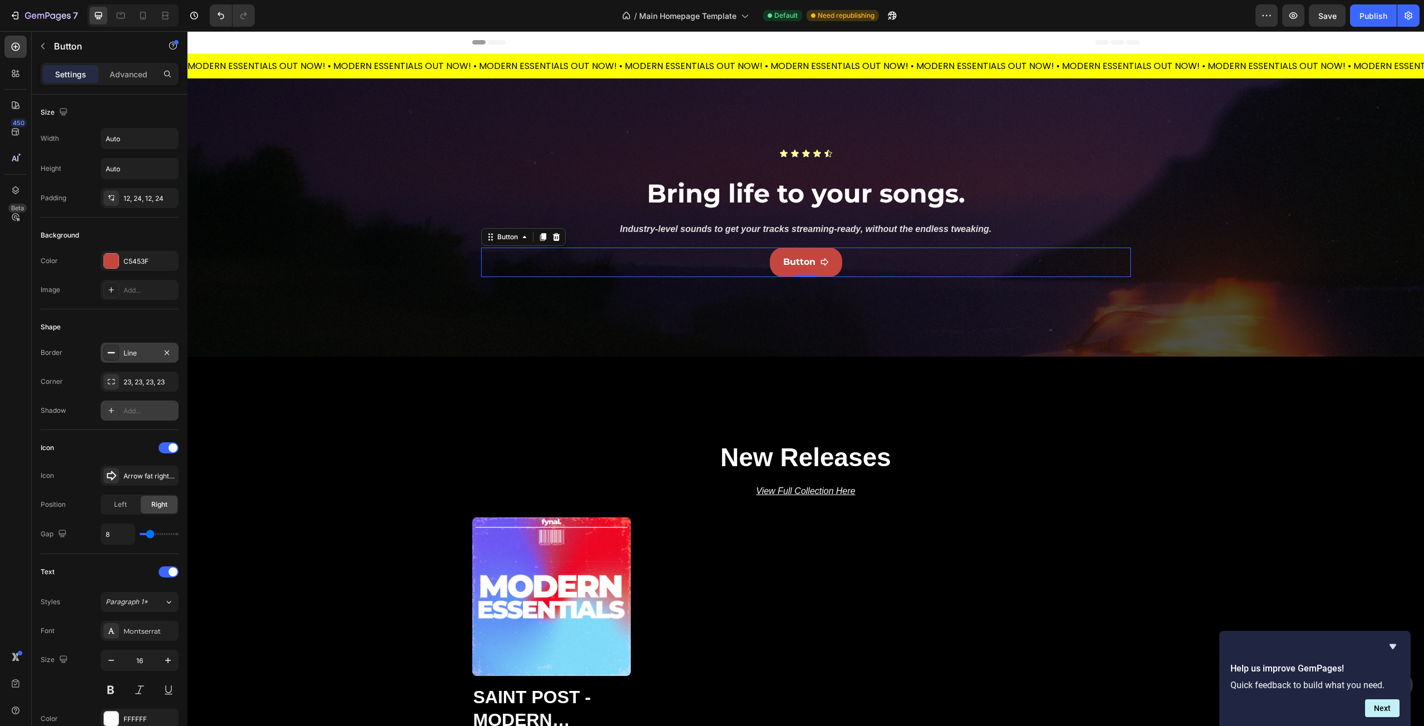
click at [117, 412] on div at bounding box center [111, 411] width 16 height 16
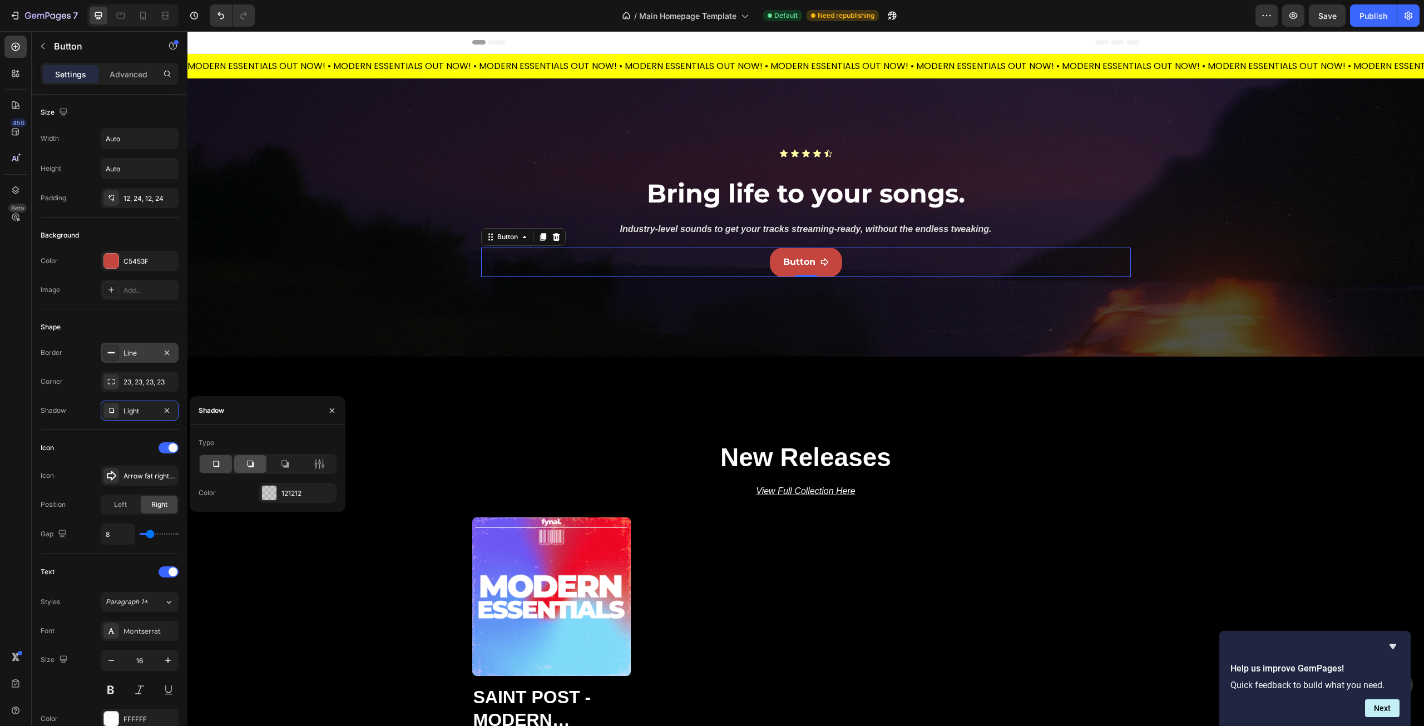
click at [254, 466] on icon at bounding box center [250, 464] width 7 height 7
click at [287, 464] on icon at bounding box center [284, 463] width 11 height 11
click at [201, 465] on div at bounding box center [216, 464] width 32 height 18
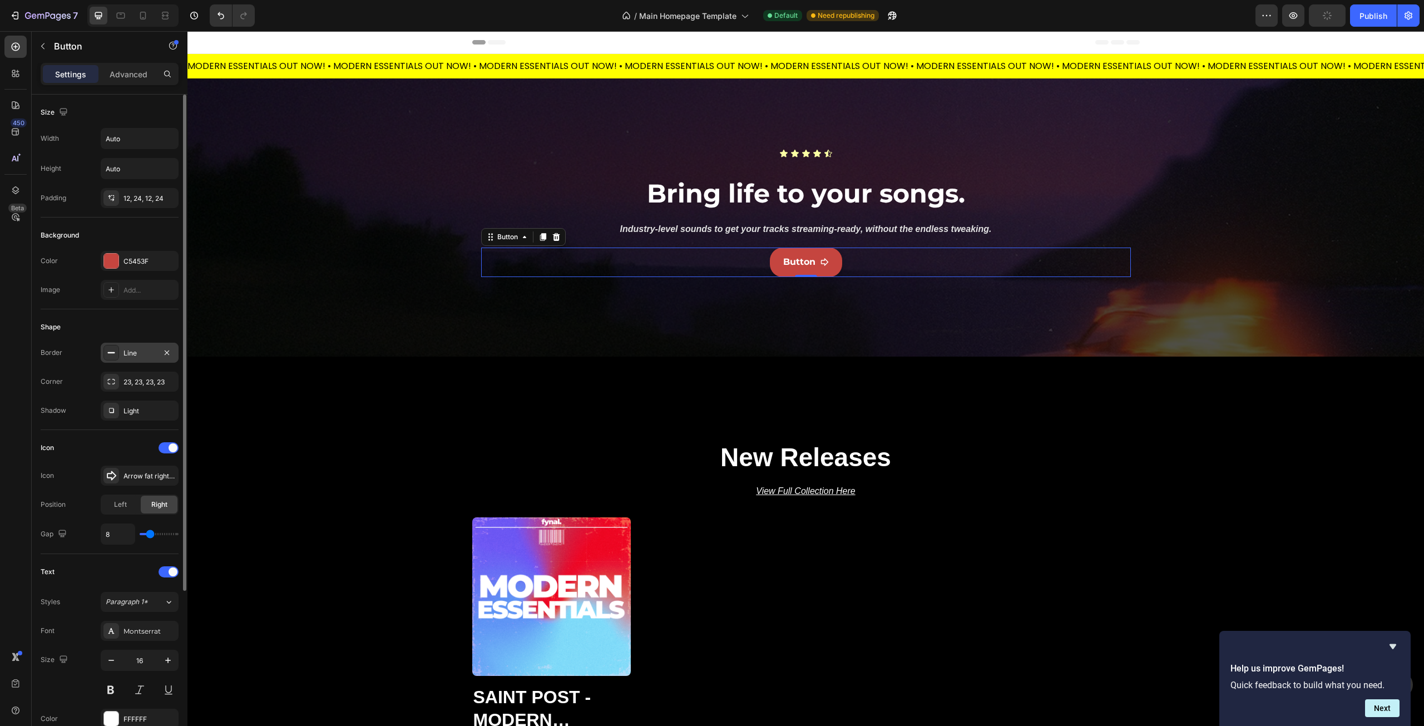
click at [54, 420] on div "Shadow Light" at bounding box center [110, 411] width 138 height 20
click at [110, 413] on icon at bounding box center [111, 410] width 5 height 5
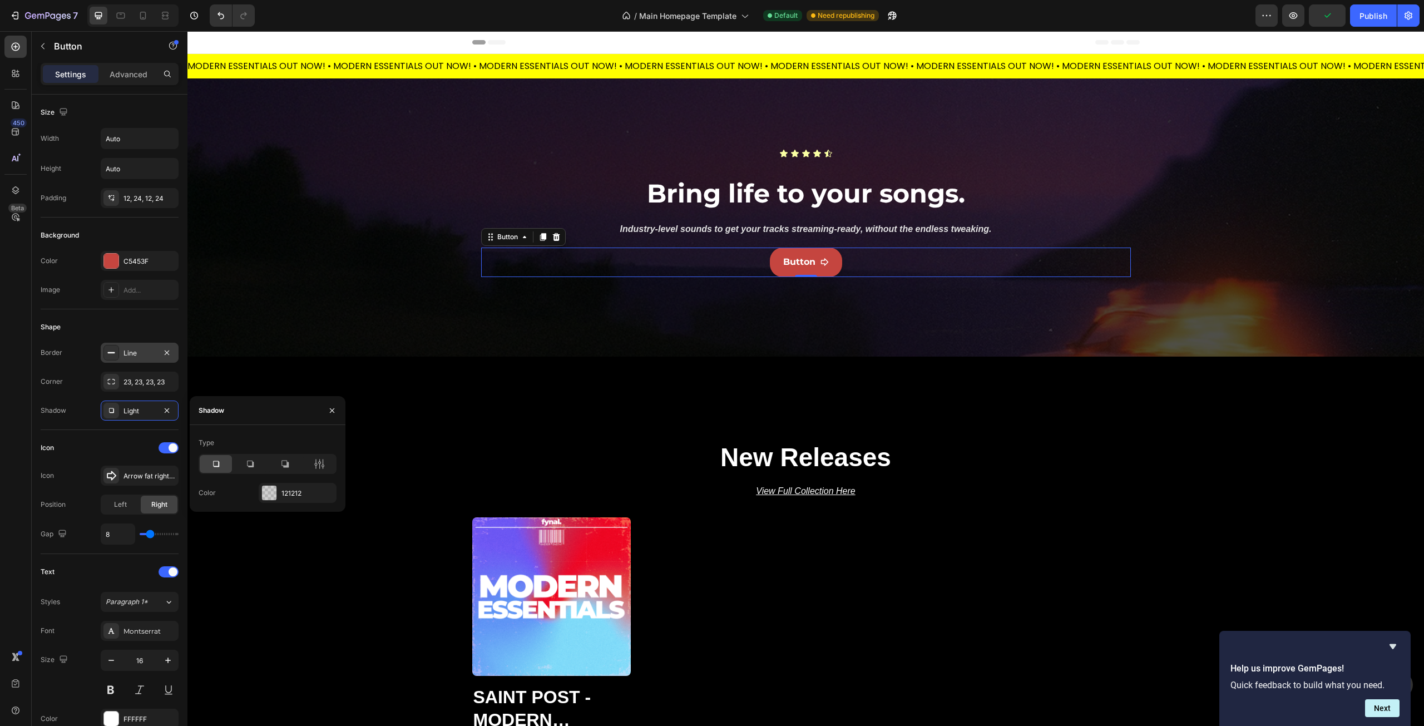
click at [219, 462] on icon at bounding box center [216, 464] width 6 height 6
click at [168, 413] on icon "button" at bounding box center [166, 410] width 9 height 9
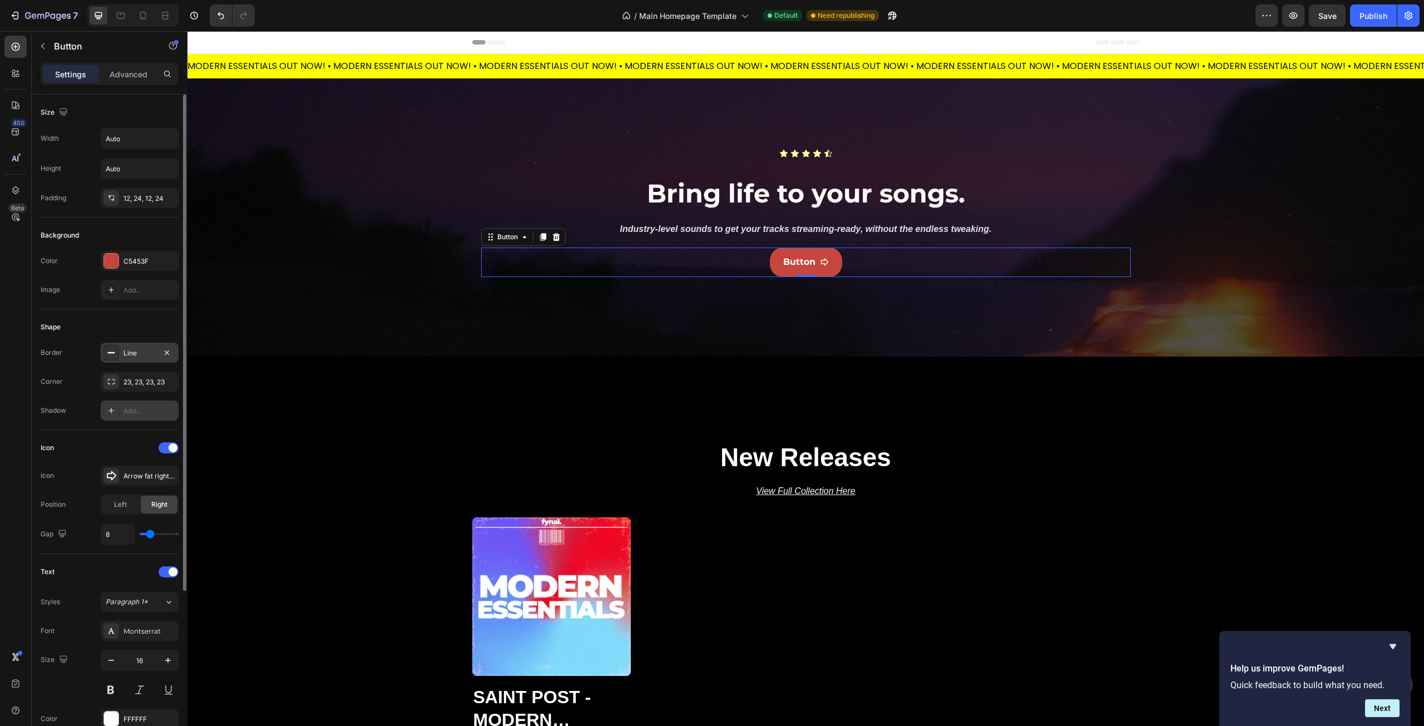
click at [73, 411] on div "Shadow Add..." at bounding box center [110, 411] width 138 height 20
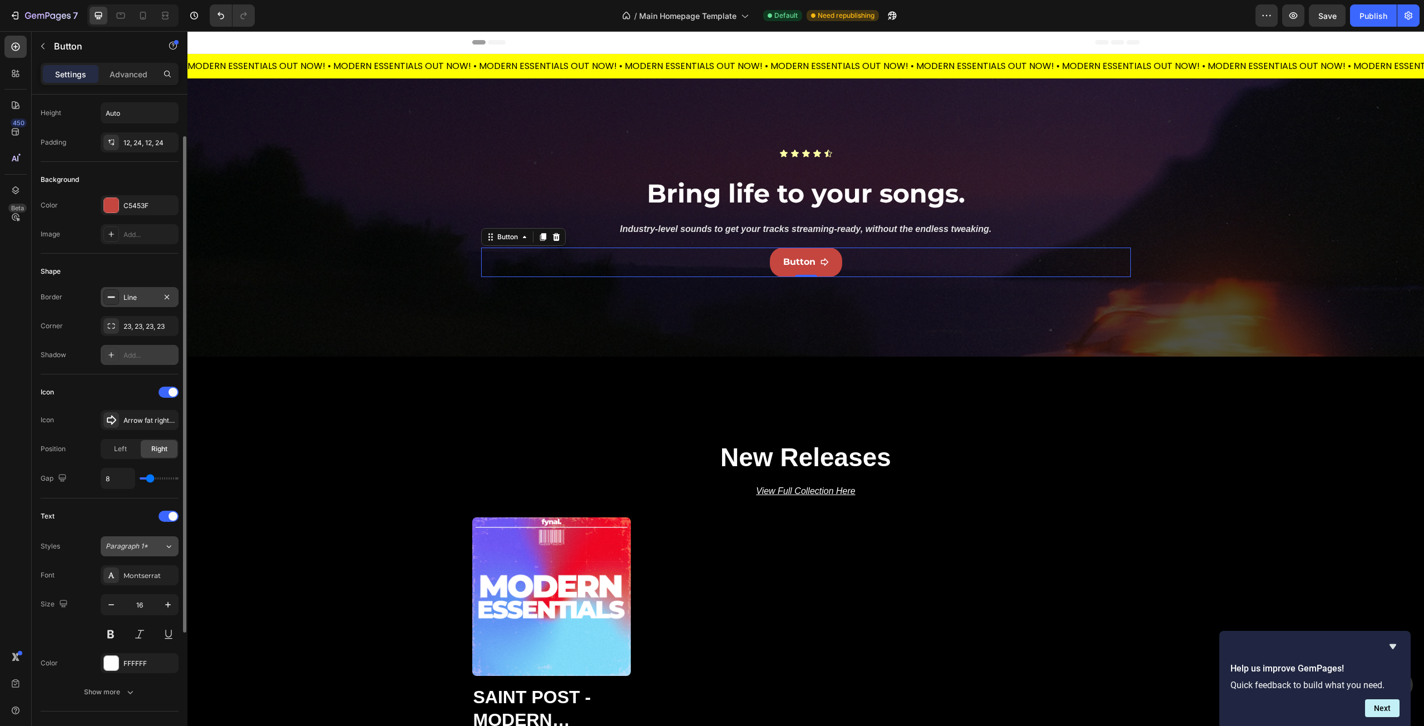
click at [167, 550] on icon at bounding box center [168, 546] width 9 height 11
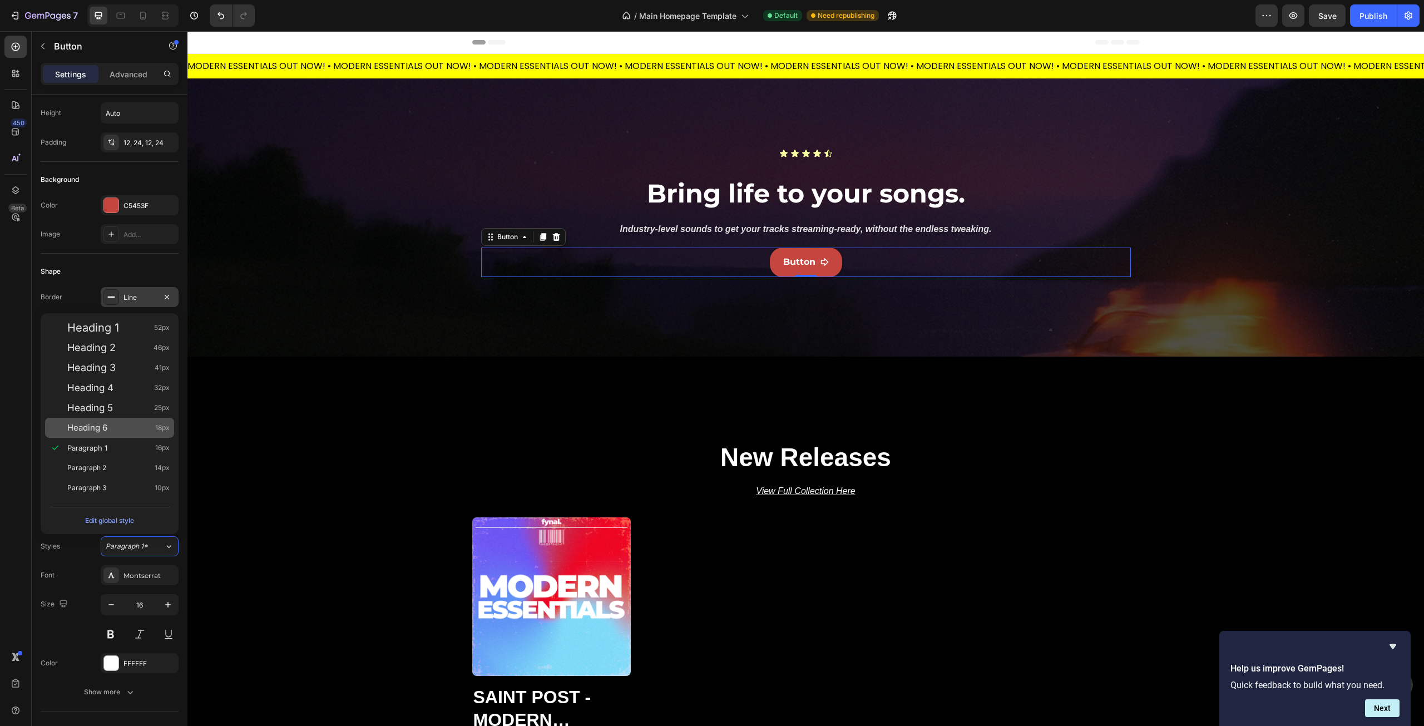
click at [137, 432] on div "Heading 6 18px" at bounding box center [118, 427] width 102 height 11
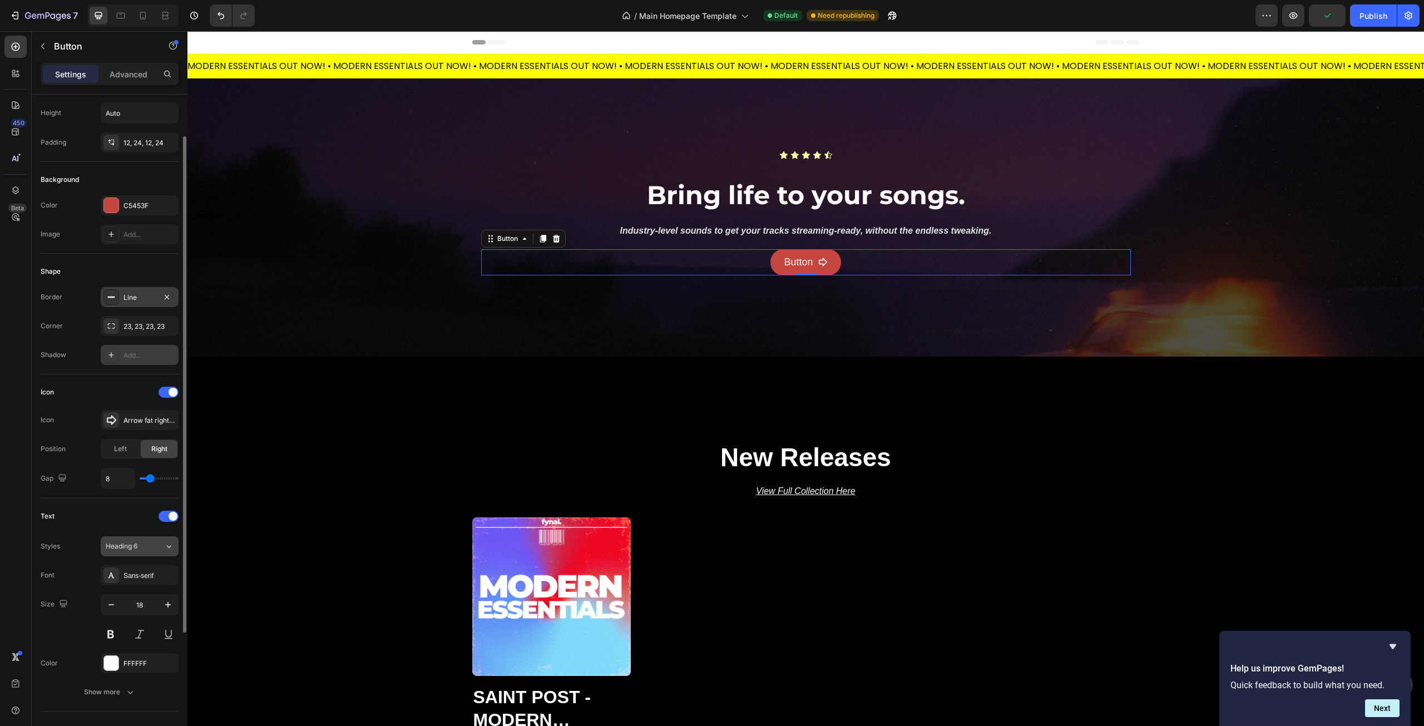
click at [137, 546] on span "Heading 6" at bounding box center [122, 546] width 32 height 10
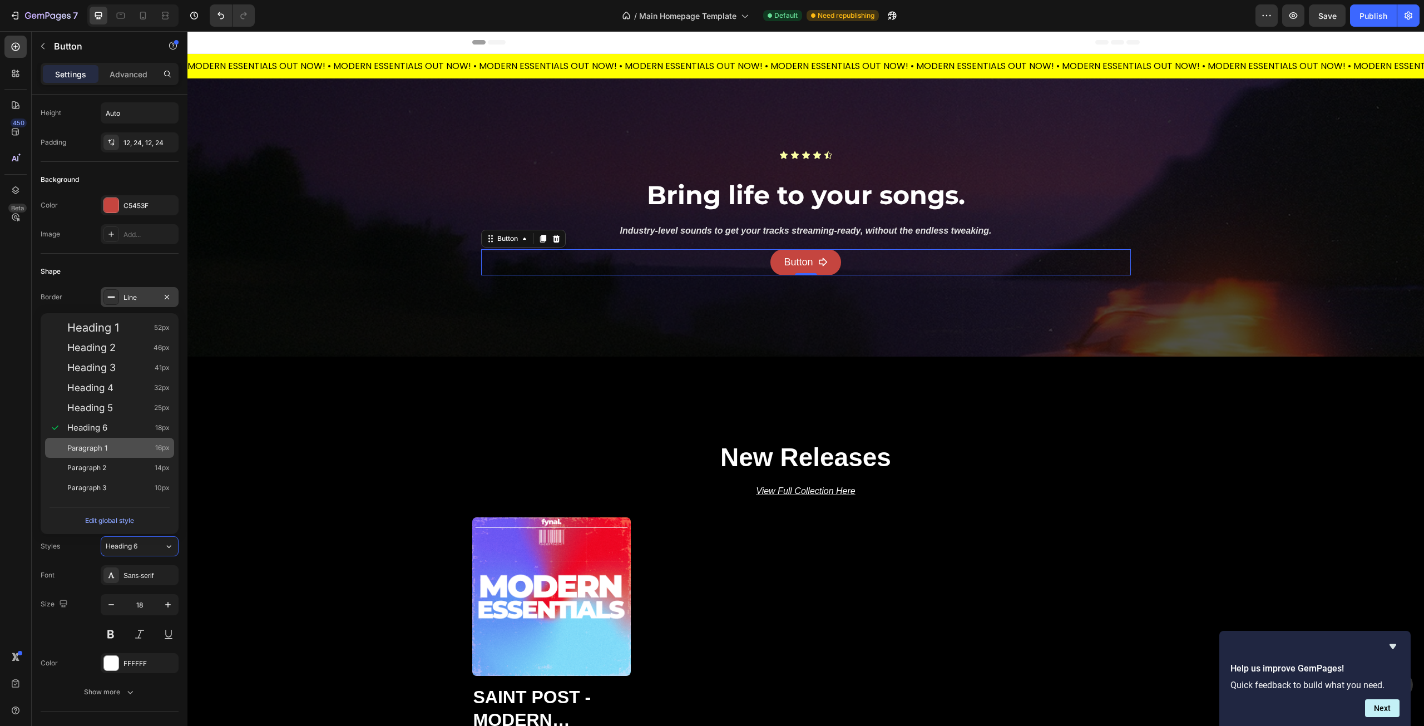
click at [120, 448] on div "Paragraph 1 16px" at bounding box center [118, 447] width 102 height 11
type input "16"
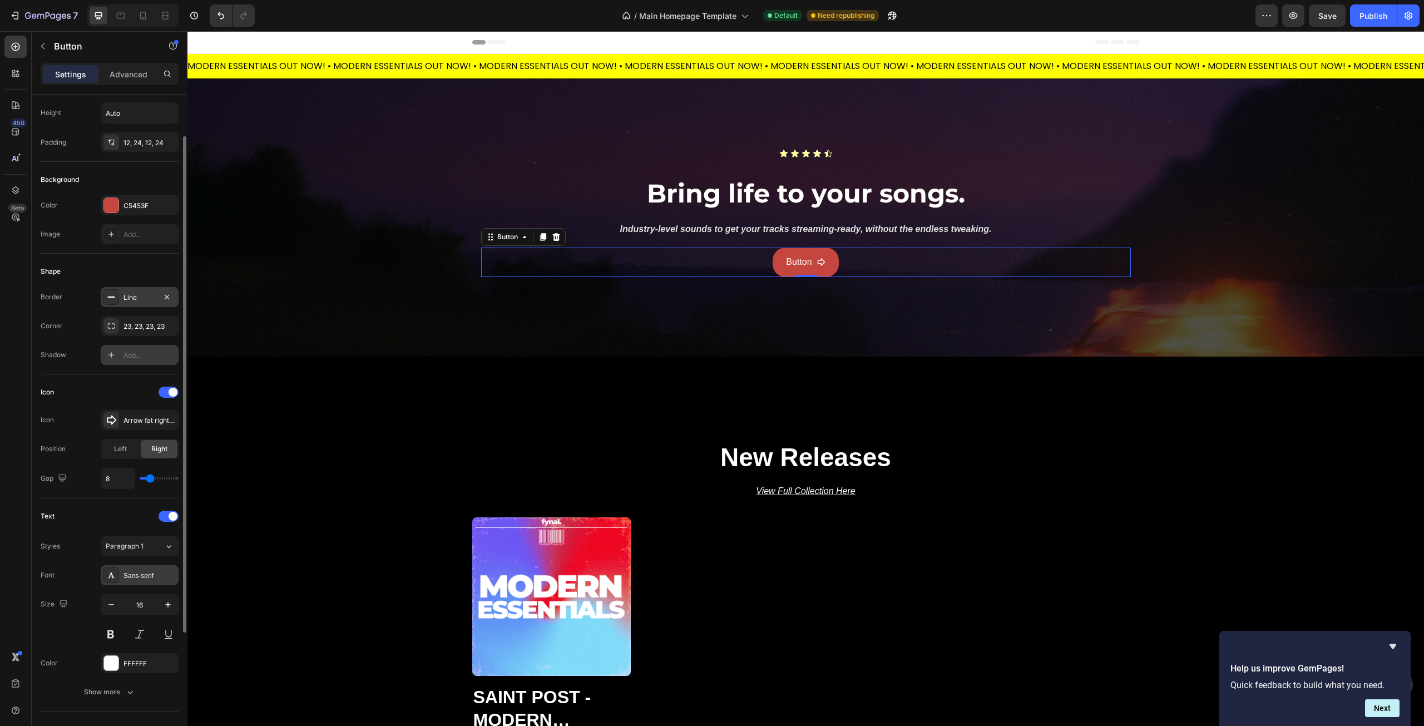
click at [134, 574] on div "Sans-serif" at bounding box center [150, 576] width 52 height 10
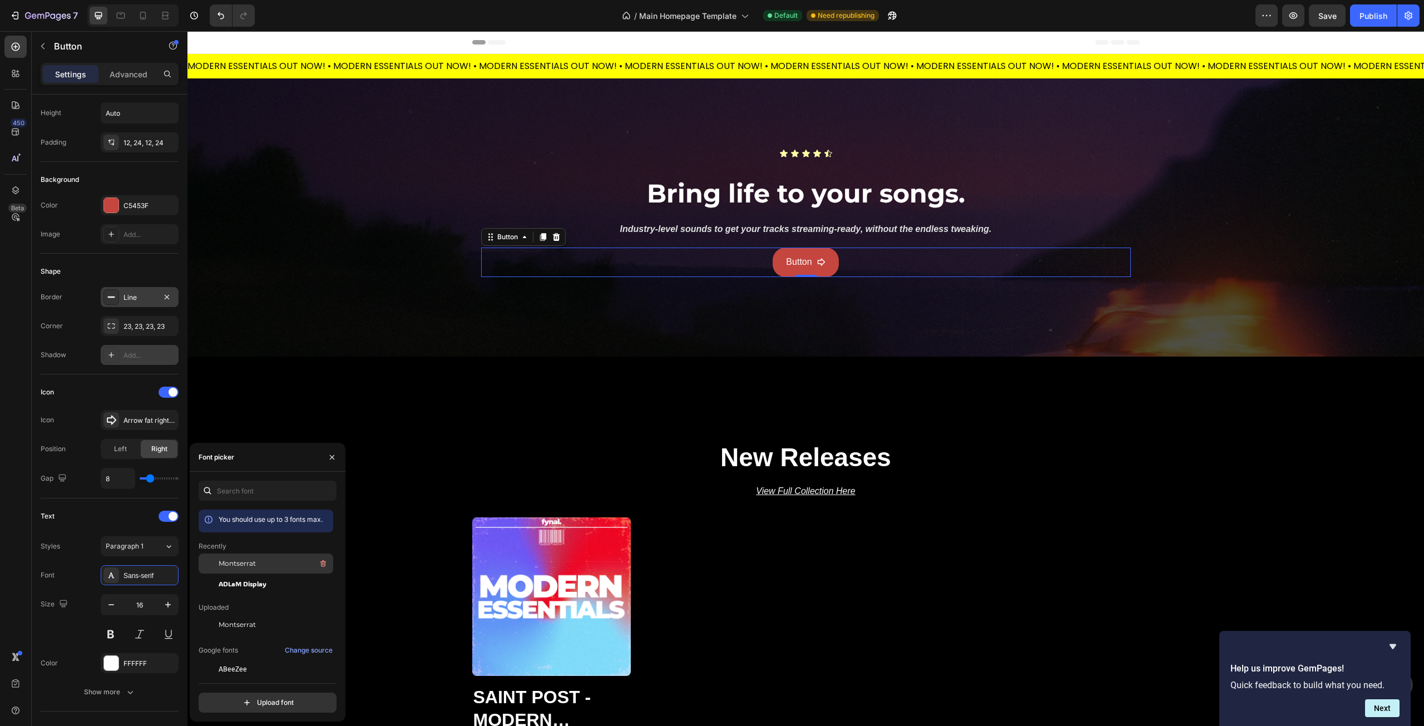
click at [251, 566] on span "Montserrat" at bounding box center [237, 564] width 37 height 10
click at [72, 524] on div "Text" at bounding box center [110, 516] width 138 height 18
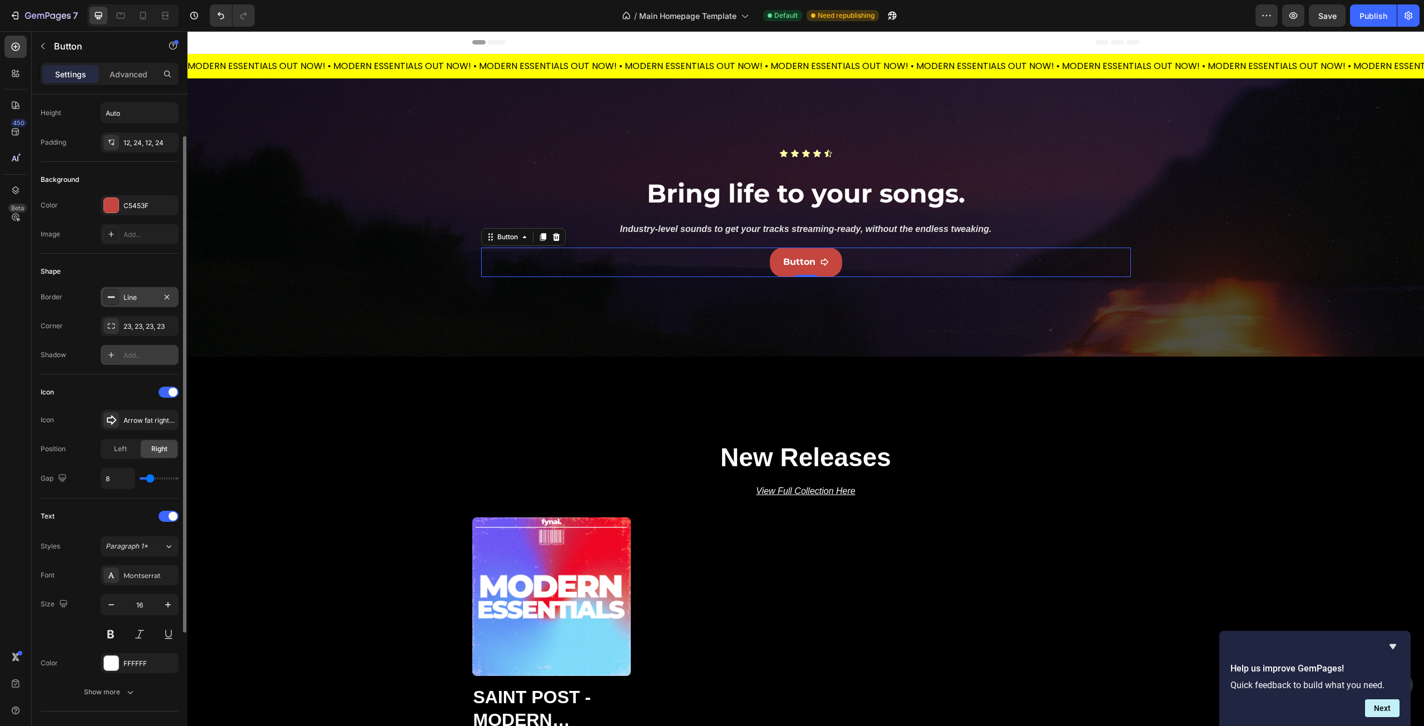
scroll to position [111, 0]
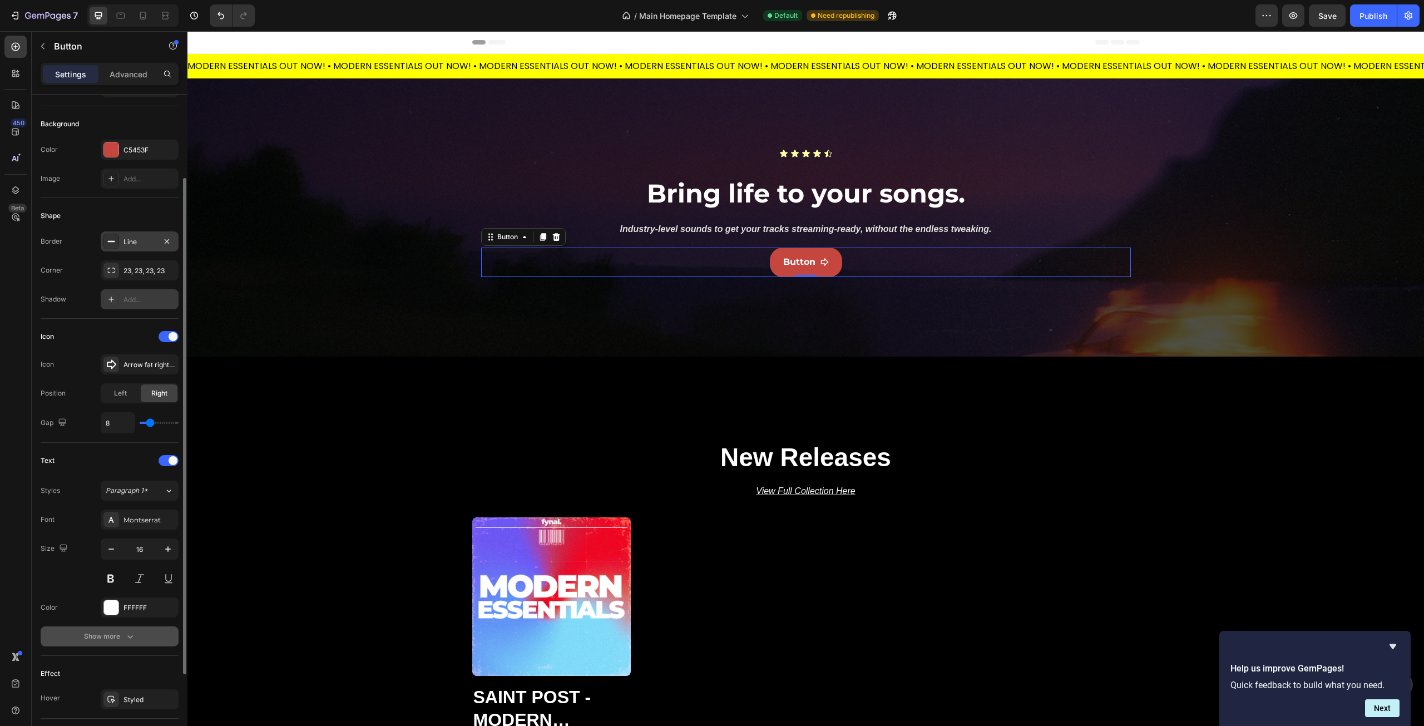
click at [93, 645] on button "Show more" at bounding box center [110, 636] width 138 height 20
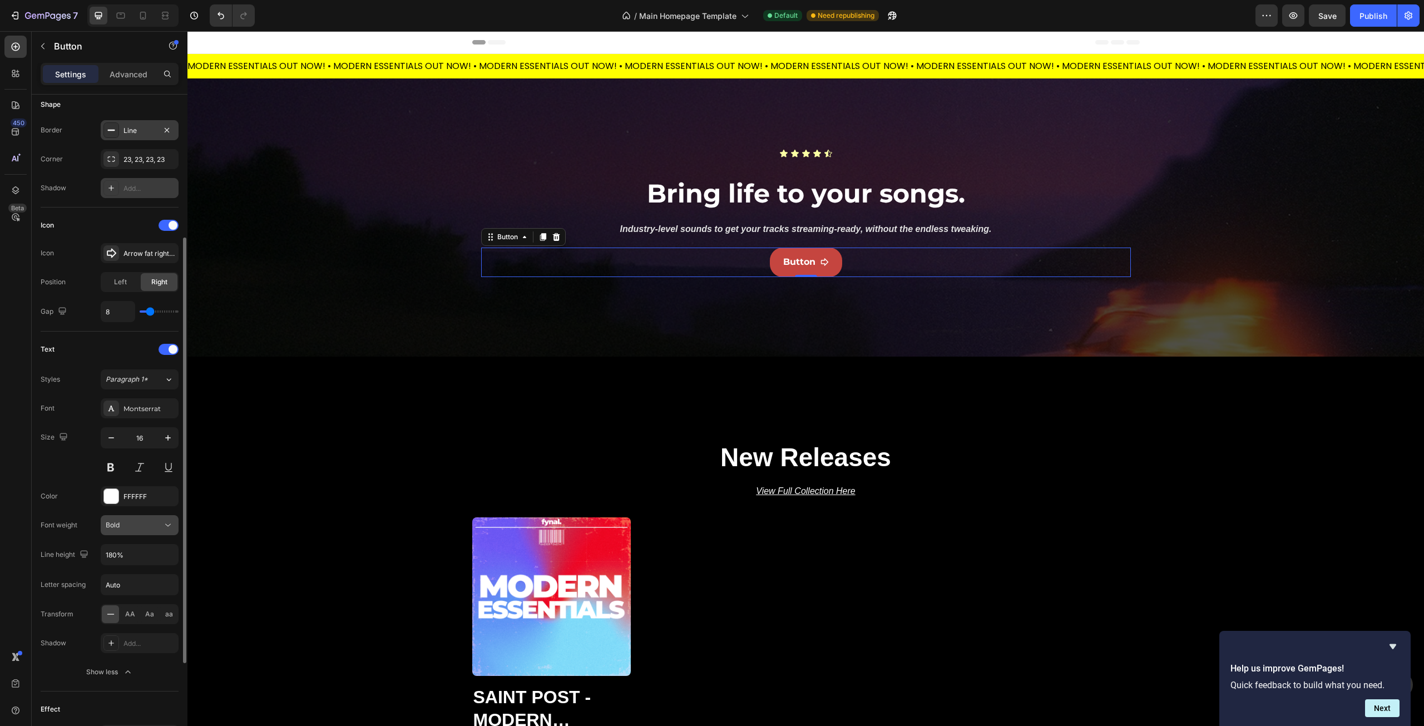
click at [126, 524] on div "Bold" at bounding box center [134, 525] width 57 height 10
click at [132, 525] on div "Bold" at bounding box center [134, 525] width 57 height 10
click at [54, 516] on div "Font weight Bold" at bounding box center [110, 525] width 138 height 20
click at [165, 130] on icon "button" at bounding box center [166, 130] width 9 height 9
click at [11, 404] on div "450 Beta" at bounding box center [15, 341] width 22 height 610
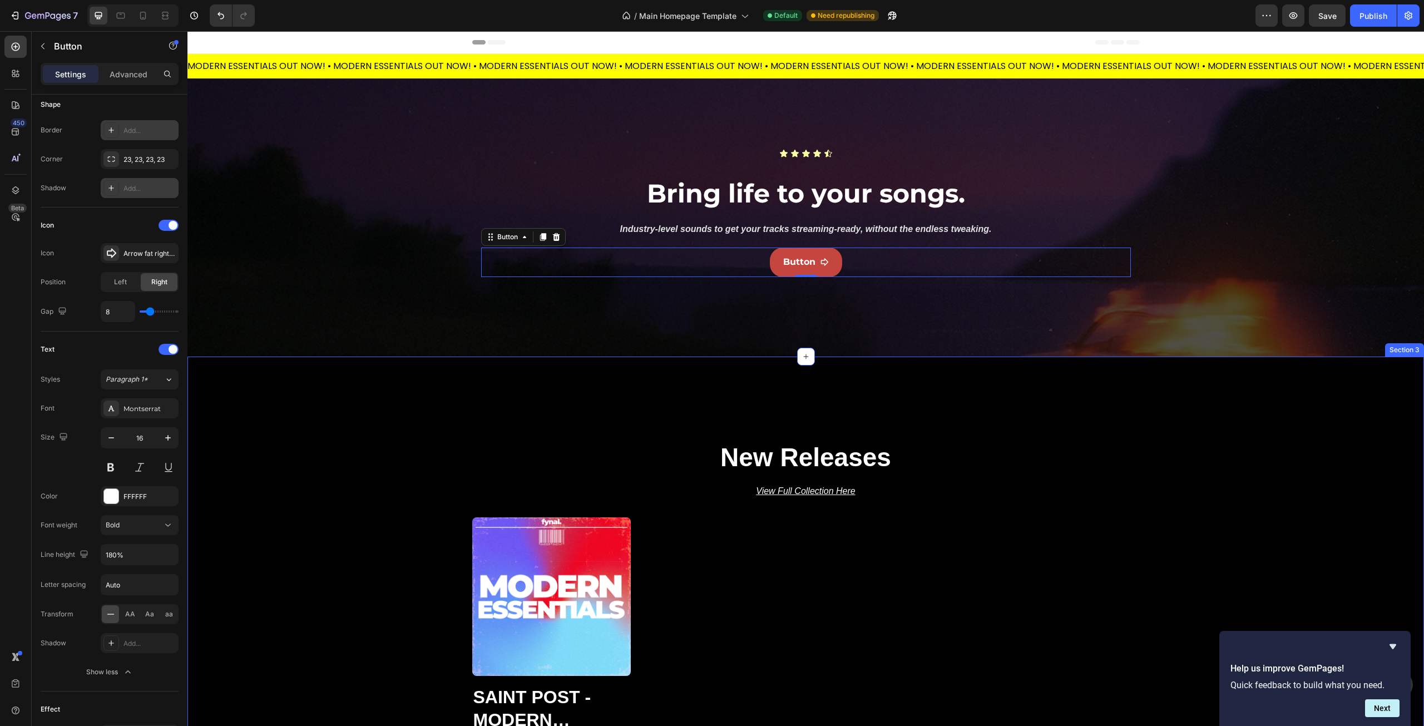
click at [297, 384] on div "New Releases Heading View Full Collection Here Text Block Product Images Saint …" at bounding box center [805, 618] width 1237 height 523
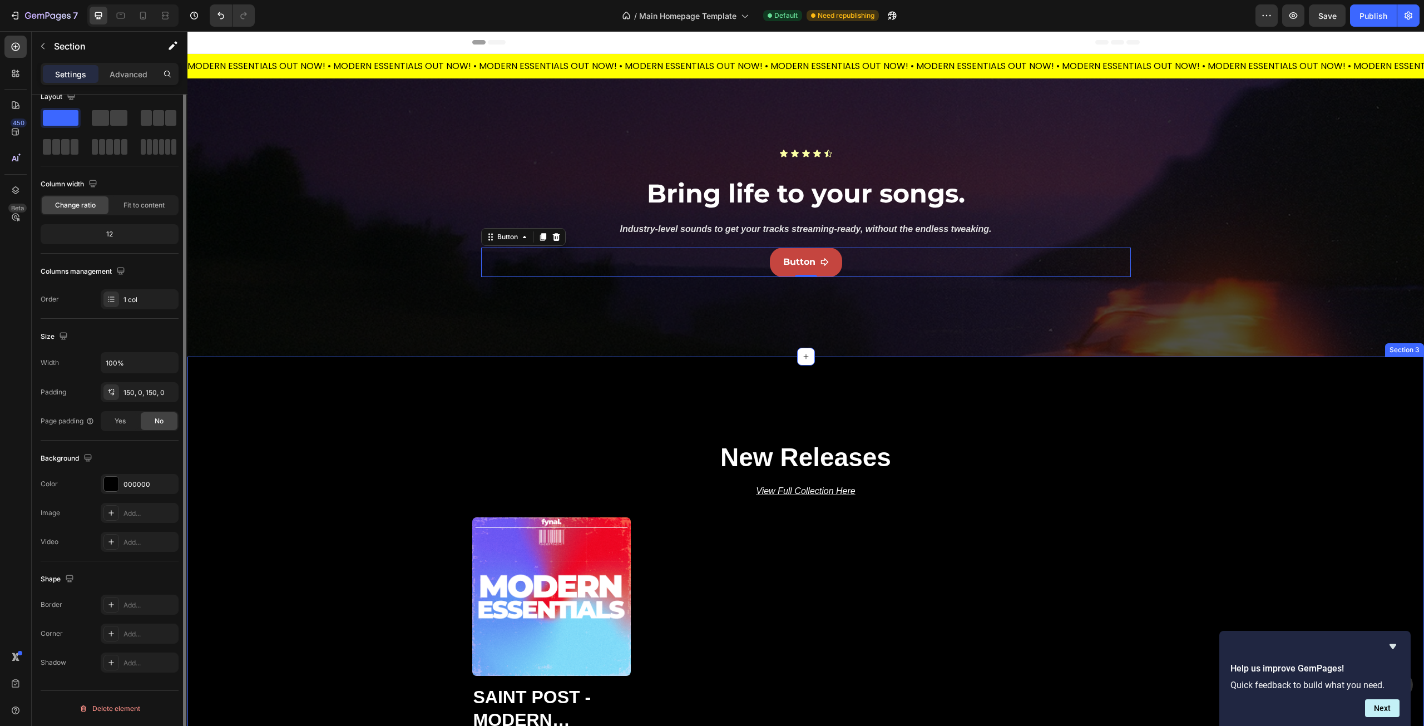
scroll to position [0, 0]
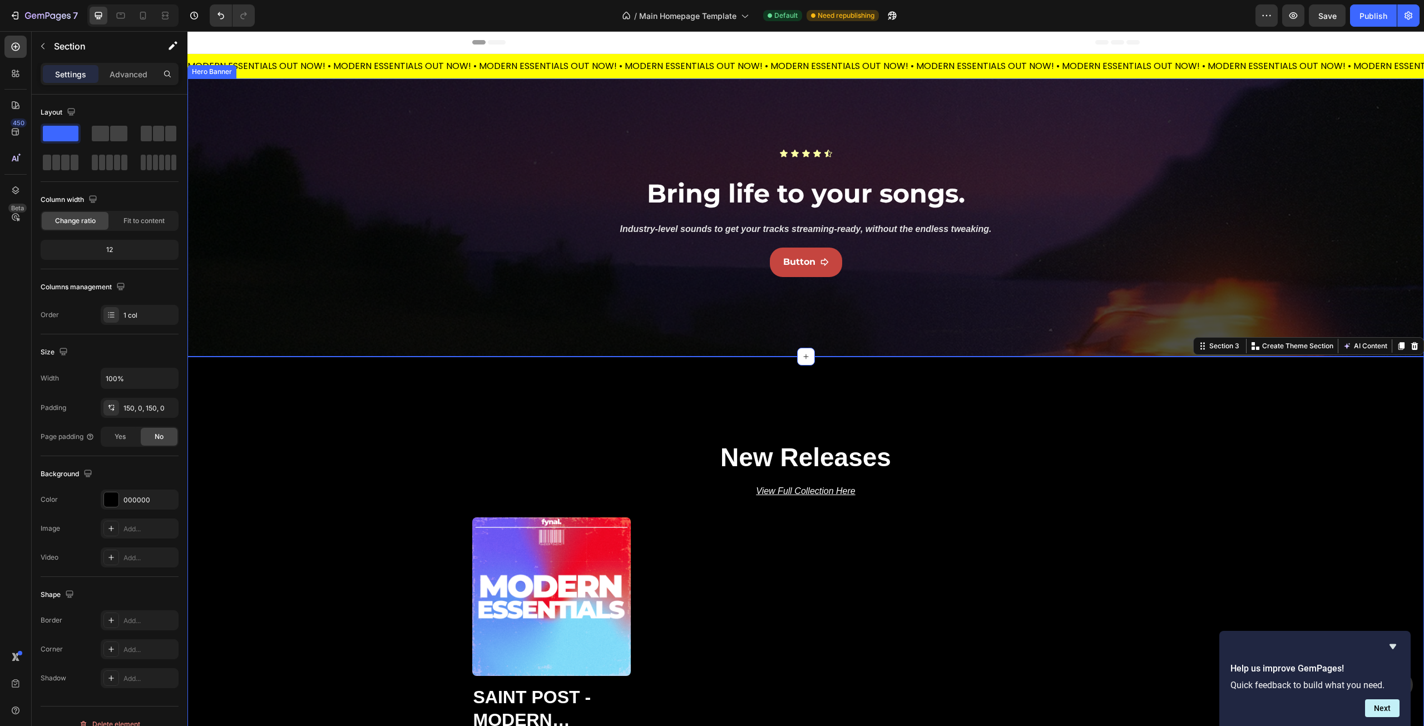
click at [486, 286] on div "Icon Icon Icon Icon Icon Icon List Bring life to your songs. Heading Row Indust…" at bounding box center [806, 217] width 668 height 172
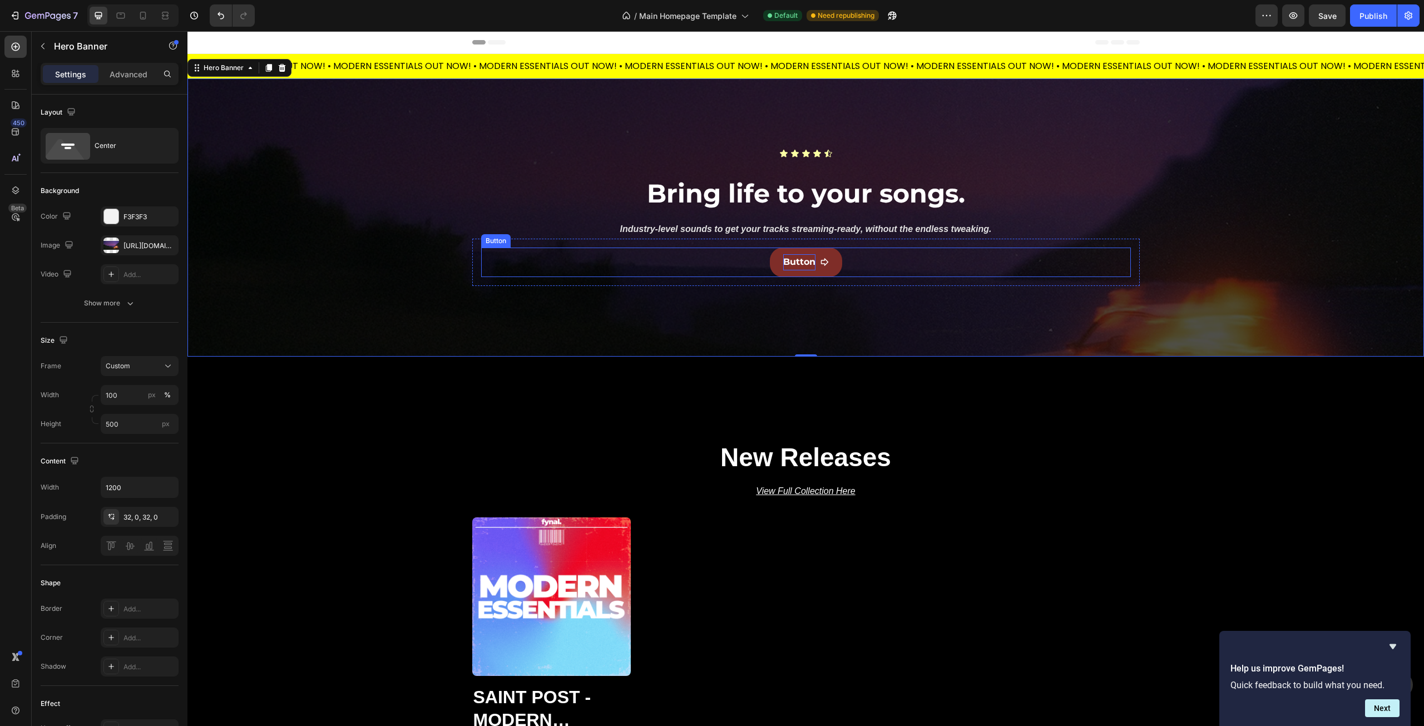
click at [793, 261] on p "Button" at bounding box center [799, 262] width 32 height 16
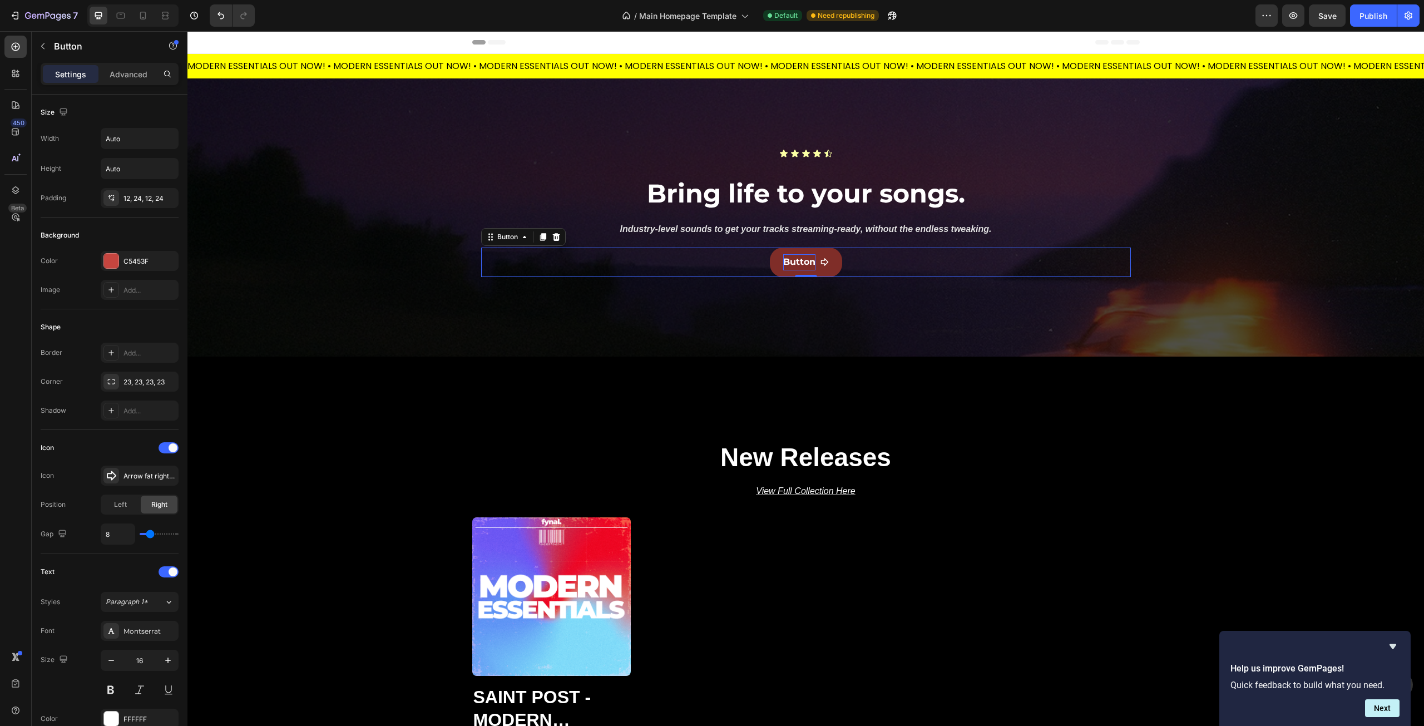
click at [788, 259] on p "Button" at bounding box center [799, 262] width 32 height 16
click at [774, 248] on button "Shop" at bounding box center [805, 262] width 63 height 29
click at [433, 455] on div "New Releases Heading View Full Collection Here Text Block Product Images Saint …" at bounding box center [805, 618] width 1237 height 356
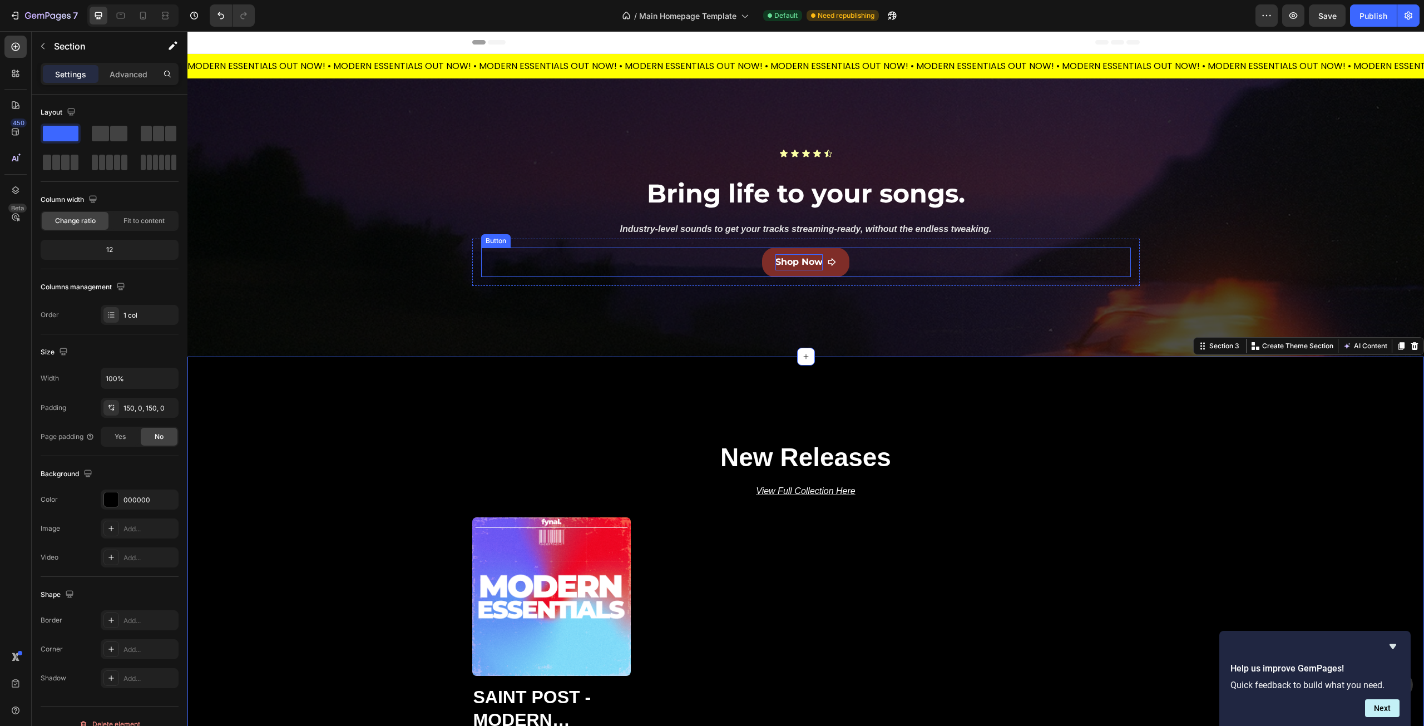
click at [769, 269] on button "Shop Now" at bounding box center [805, 262] width 87 height 29
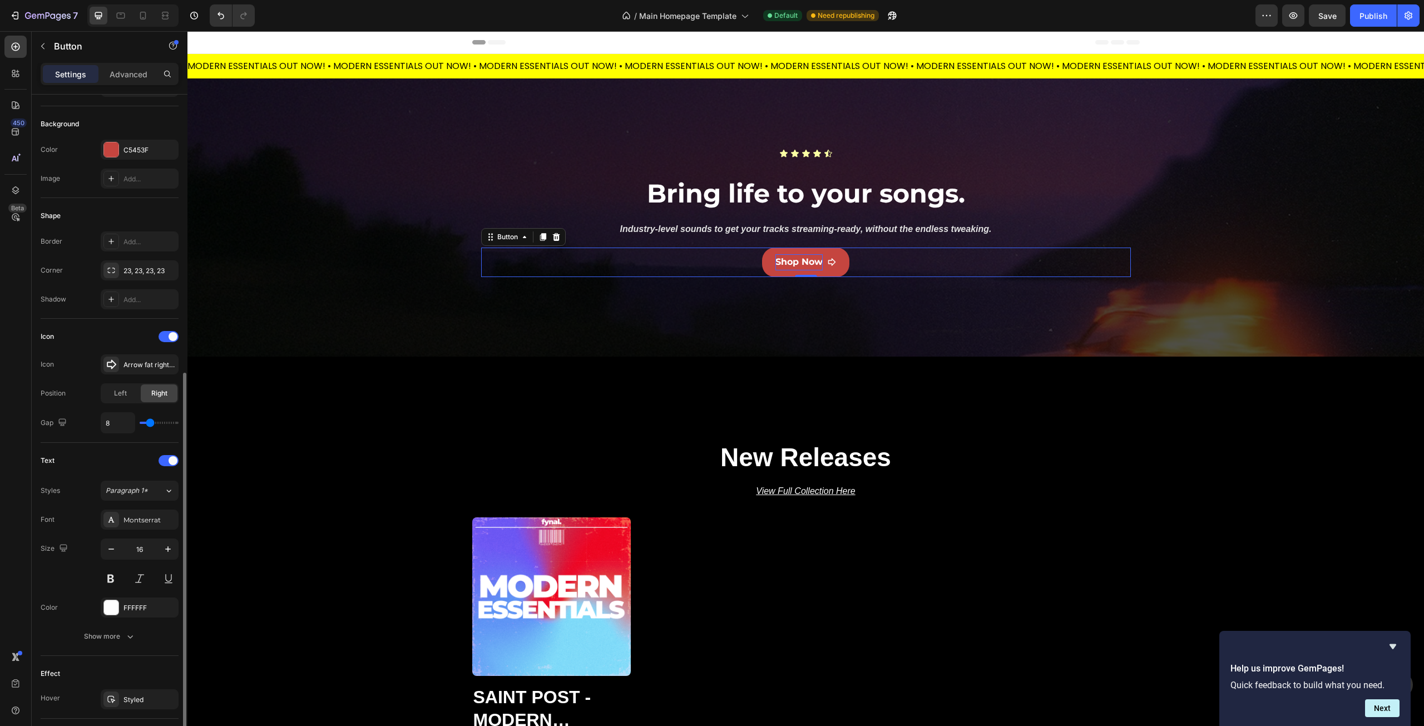
scroll to position [223, 0]
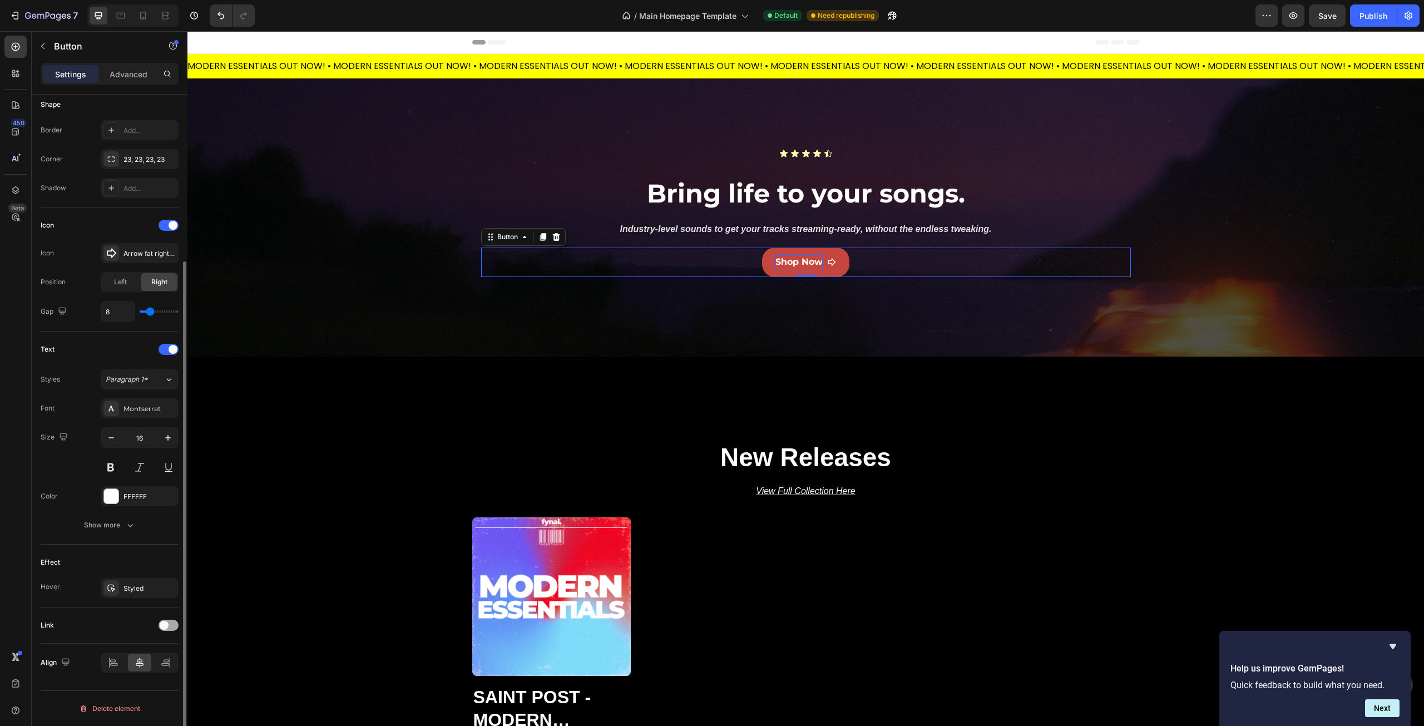
click at [169, 621] on div at bounding box center [169, 625] width 20 height 11
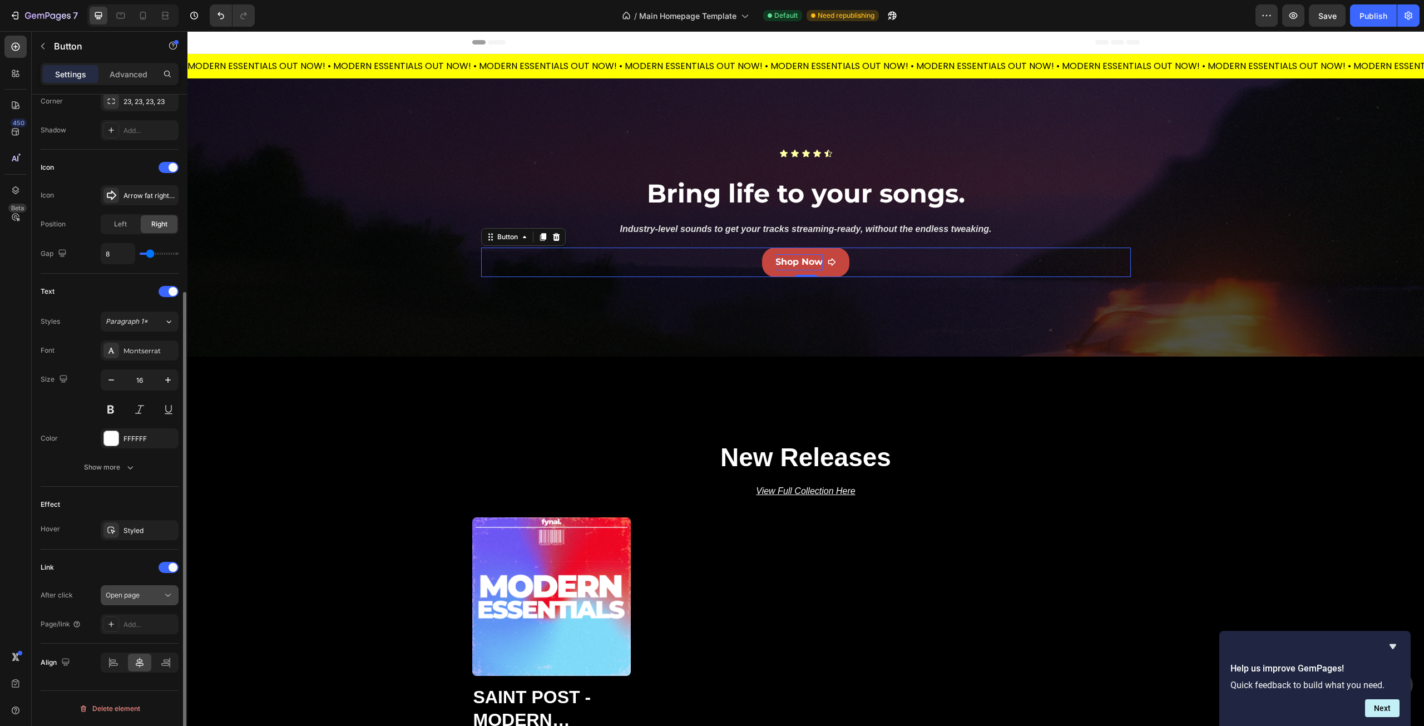
click at [146, 598] on div "Open page" at bounding box center [134, 595] width 57 height 10
click at [146, 591] on div "Open page" at bounding box center [134, 595] width 57 height 10
click at [121, 624] on div "Add..." at bounding box center [140, 624] width 78 height 20
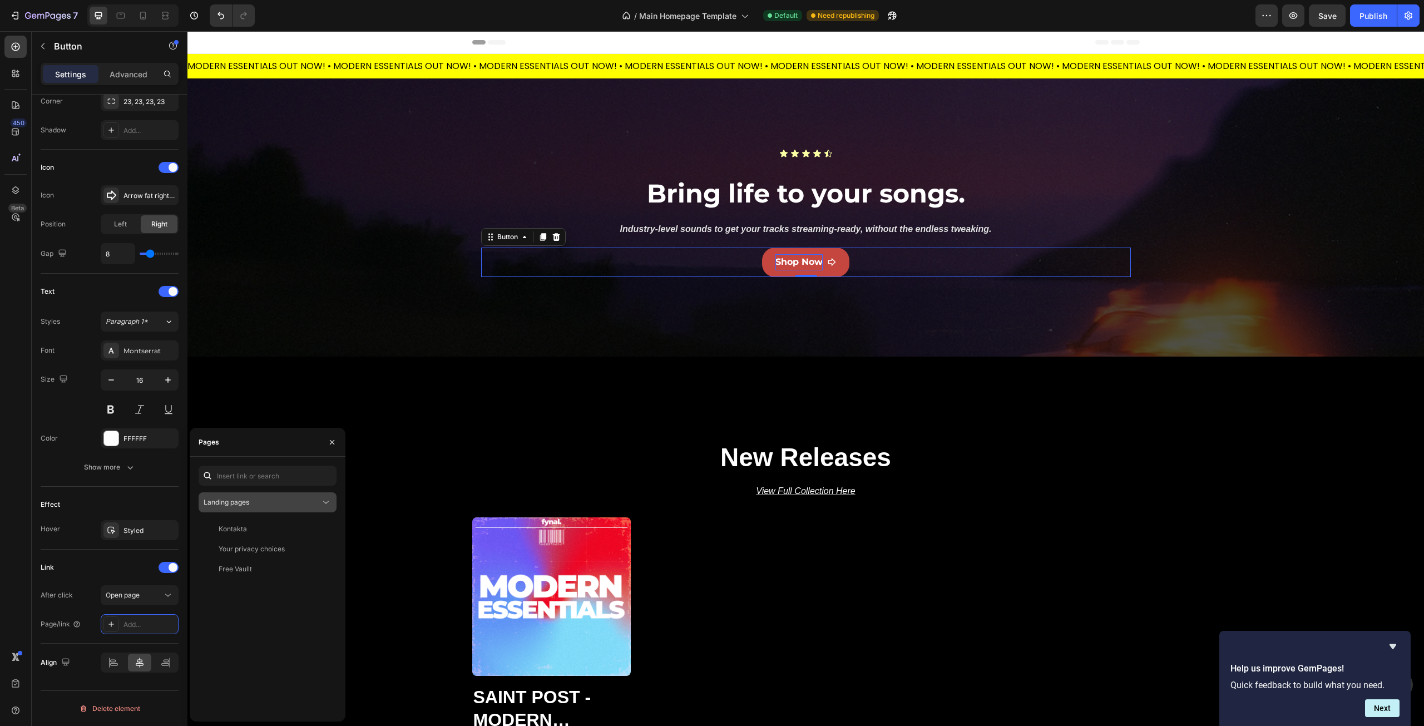
click at [264, 506] on div "Landing pages" at bounding box center [262, 502] width 117 height 10
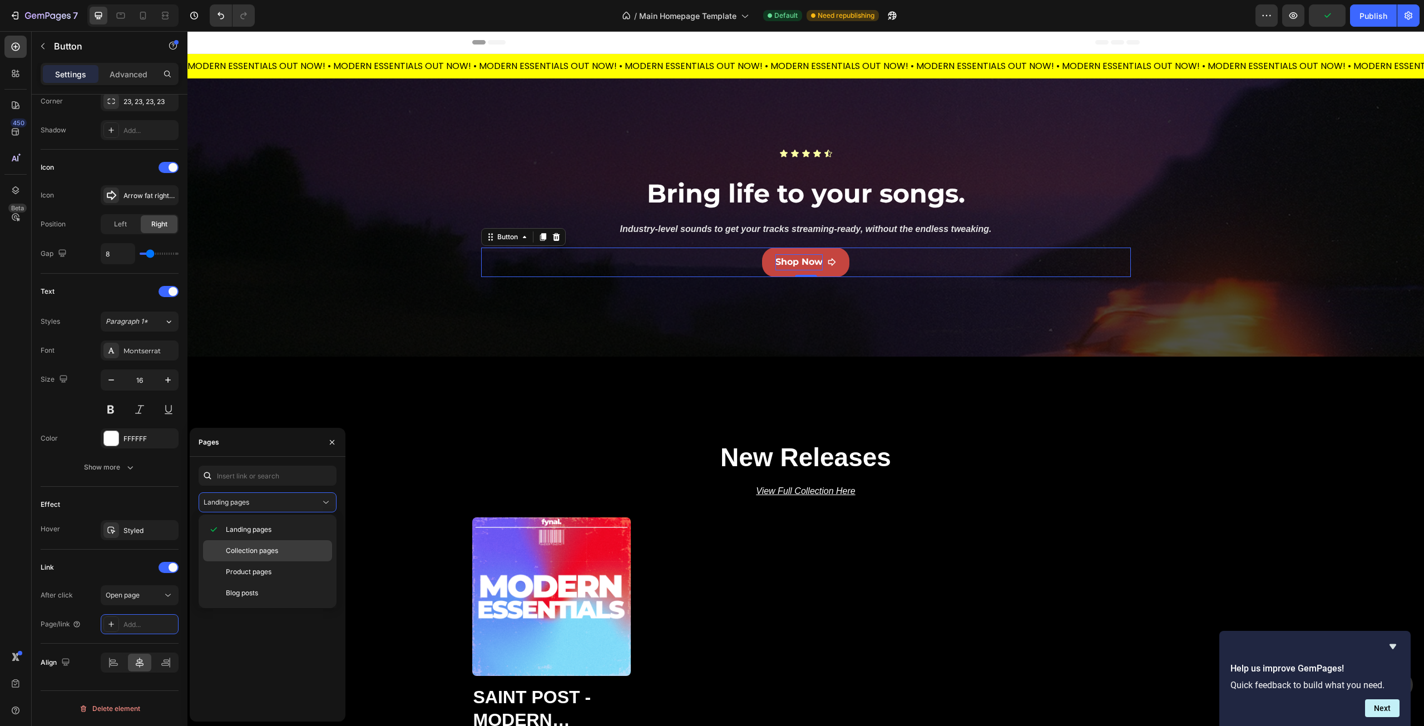
click at [279, 544] on div "Collection pages" at bounding box center [267, 550] width 129 height 21
click at [243, 570] on div "All Kits" at bounding box center [265, 569] width 125 height 10
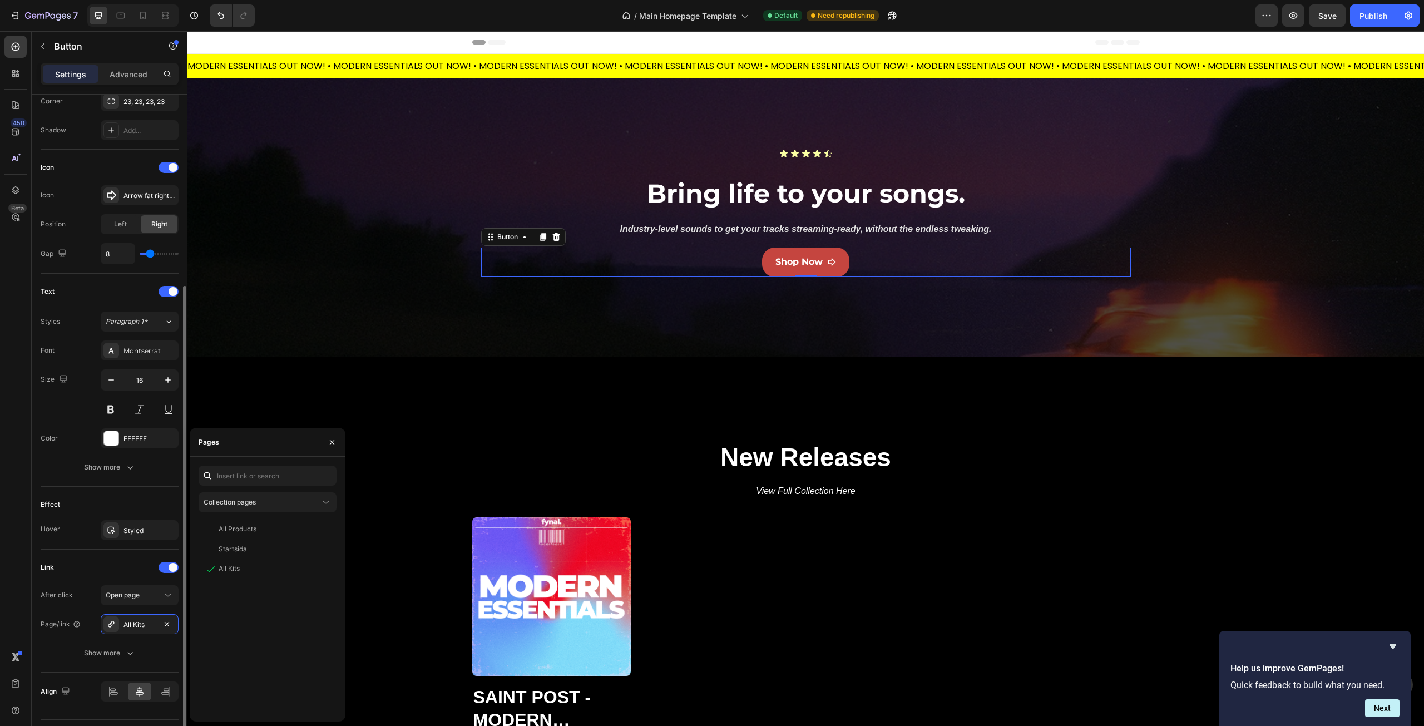
click at [65, 576] on div "Link After click Open page Page/link All Kits Show more" at bounding box center [110, 611] width 138 height 105
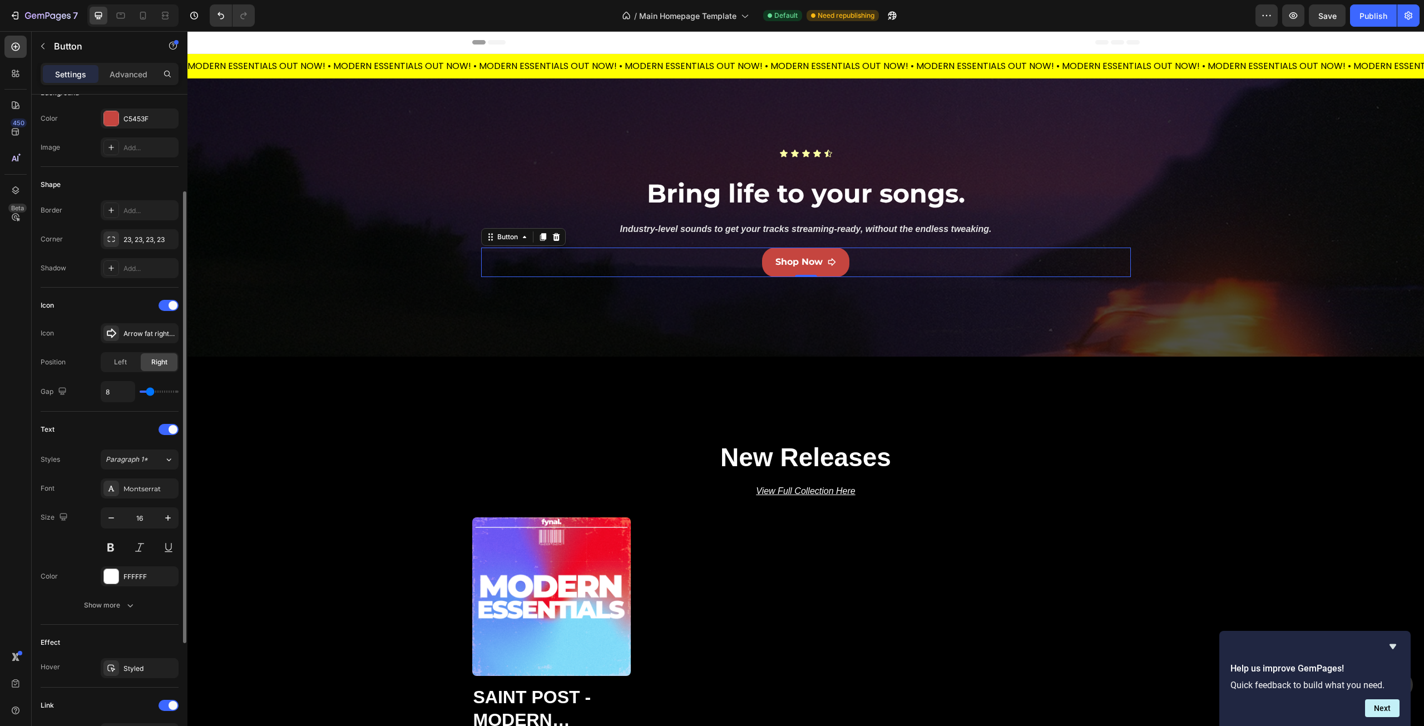
scroll to position [0, 0]
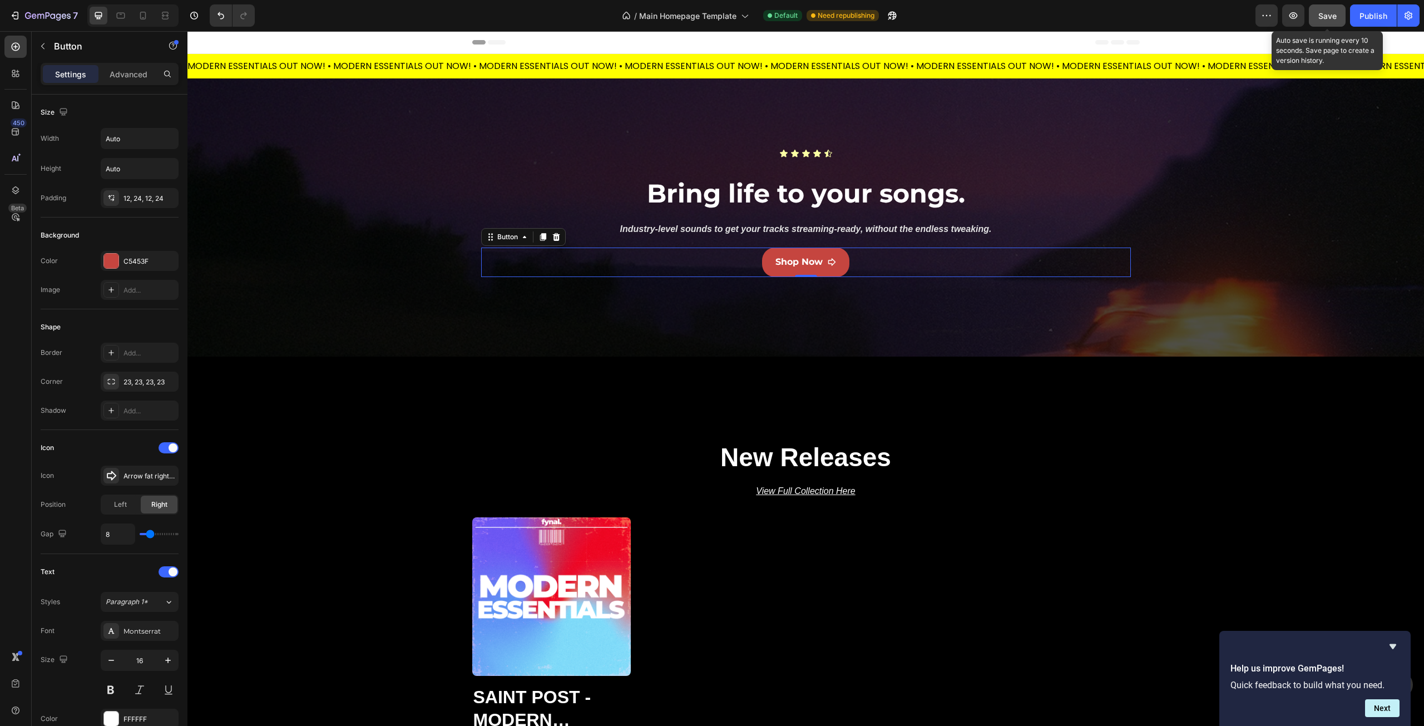
click at [1322, 13] on span "Save" at bounding box center [1328, 15] width 18 height 9
click at [1395, 645] on icon "Hide survey" at bounding box center [1393, 646] width 7 height 5
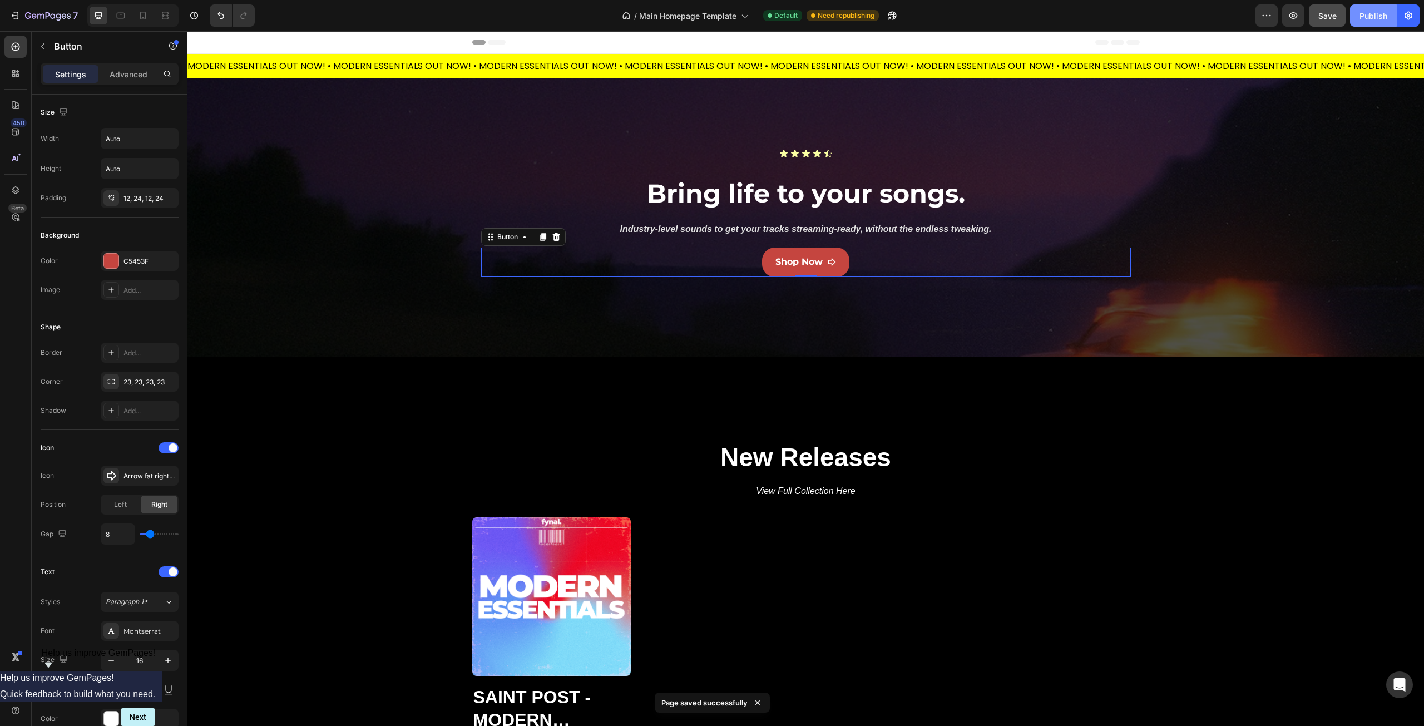
click at [1374, 15] on div "Publish" at bounding box center [1374, 16] width 28 height 12
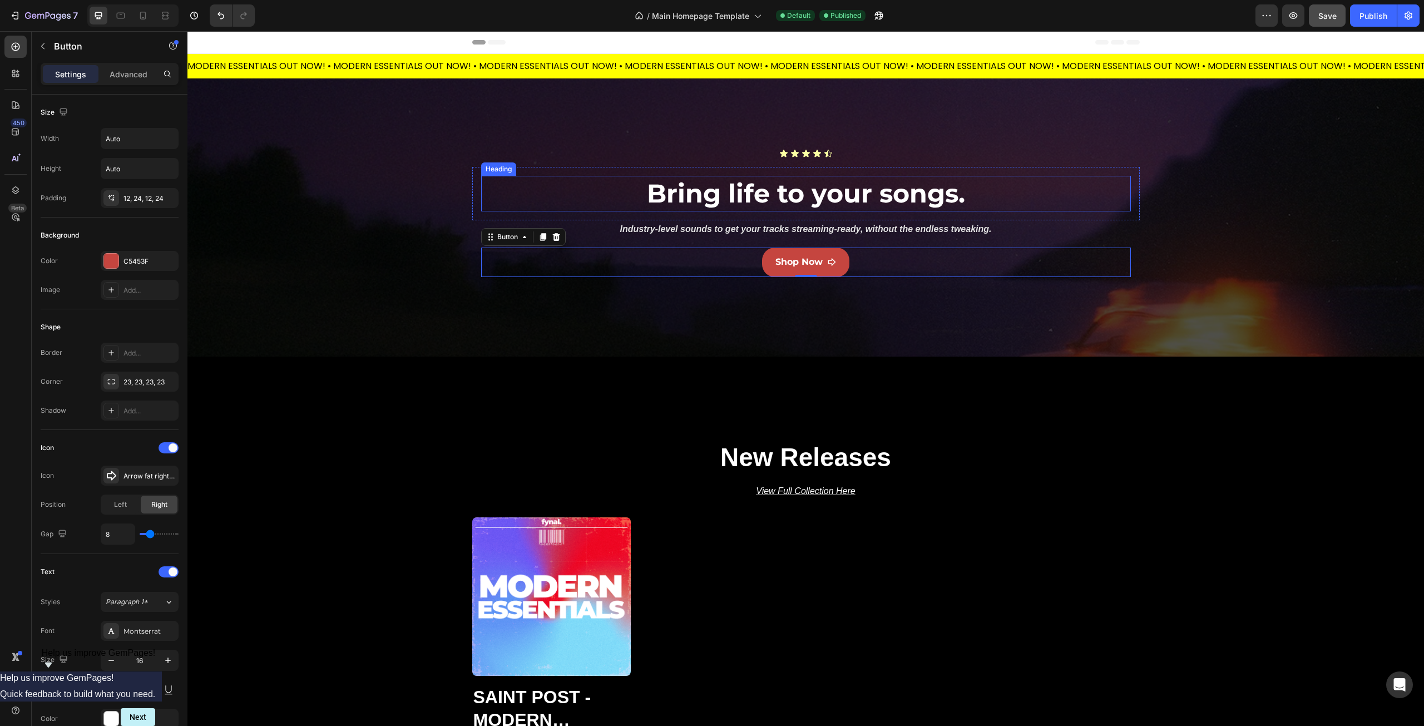
click at [720, 196] on h2 "Bring life to your songs." at bounding box center [806, 194] width 650 height 36
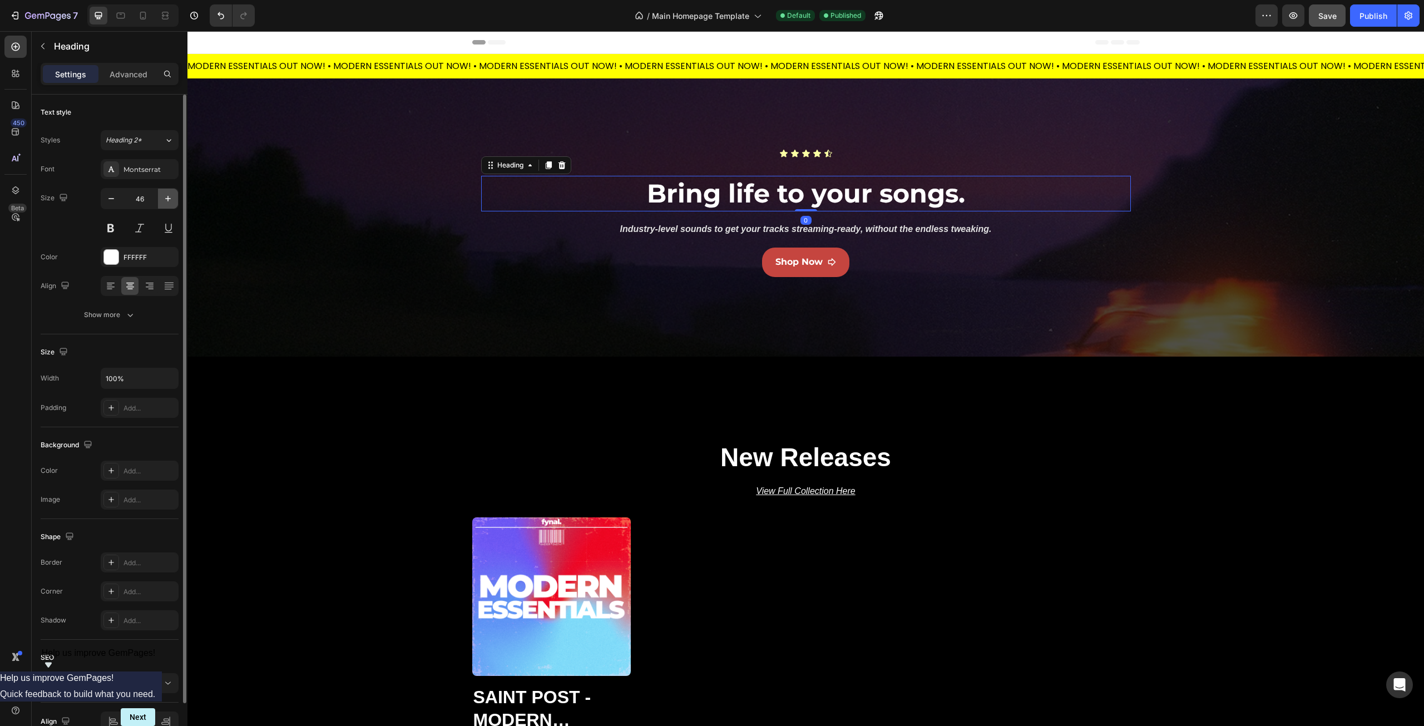
click at [167, 202] on icon "button" at bounding box center [167, 198] width 11 height 11
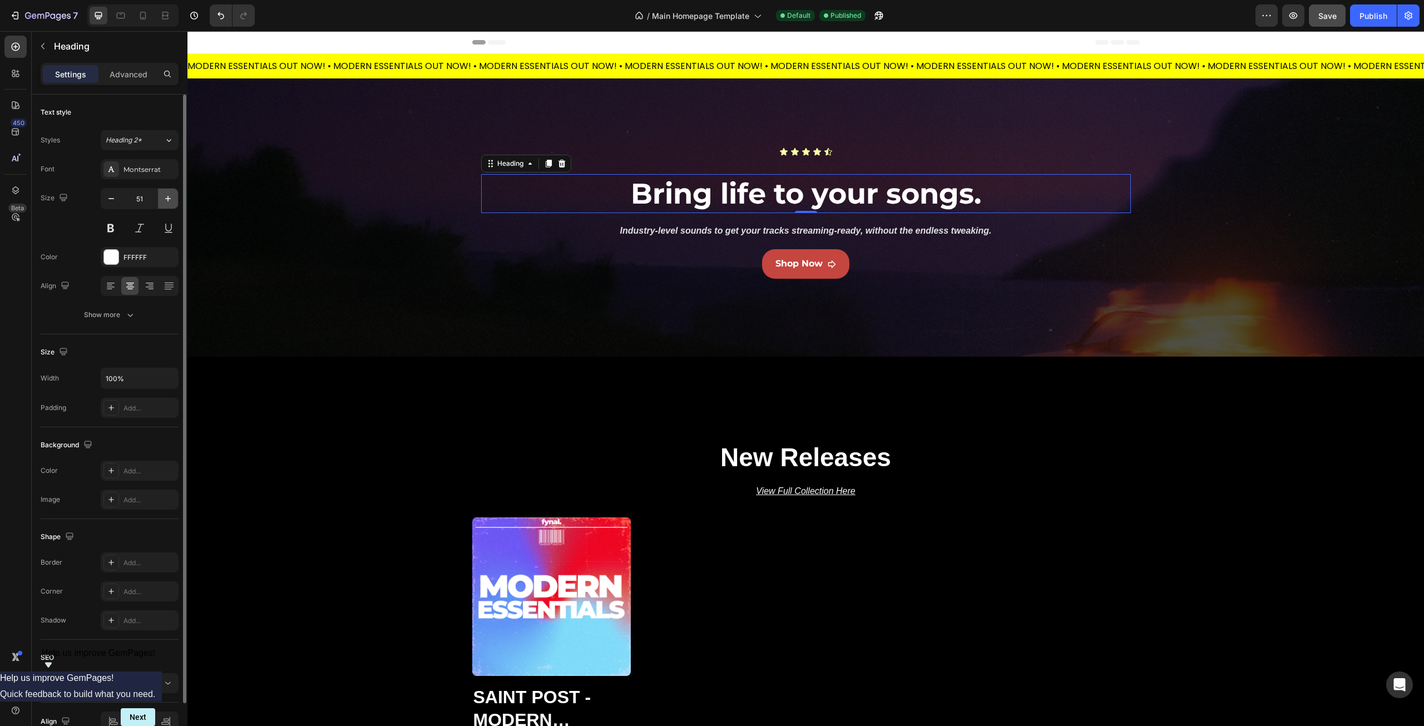
click at [167, 202] on icon "button" at bounding box center [167, 198] width 11 height 11
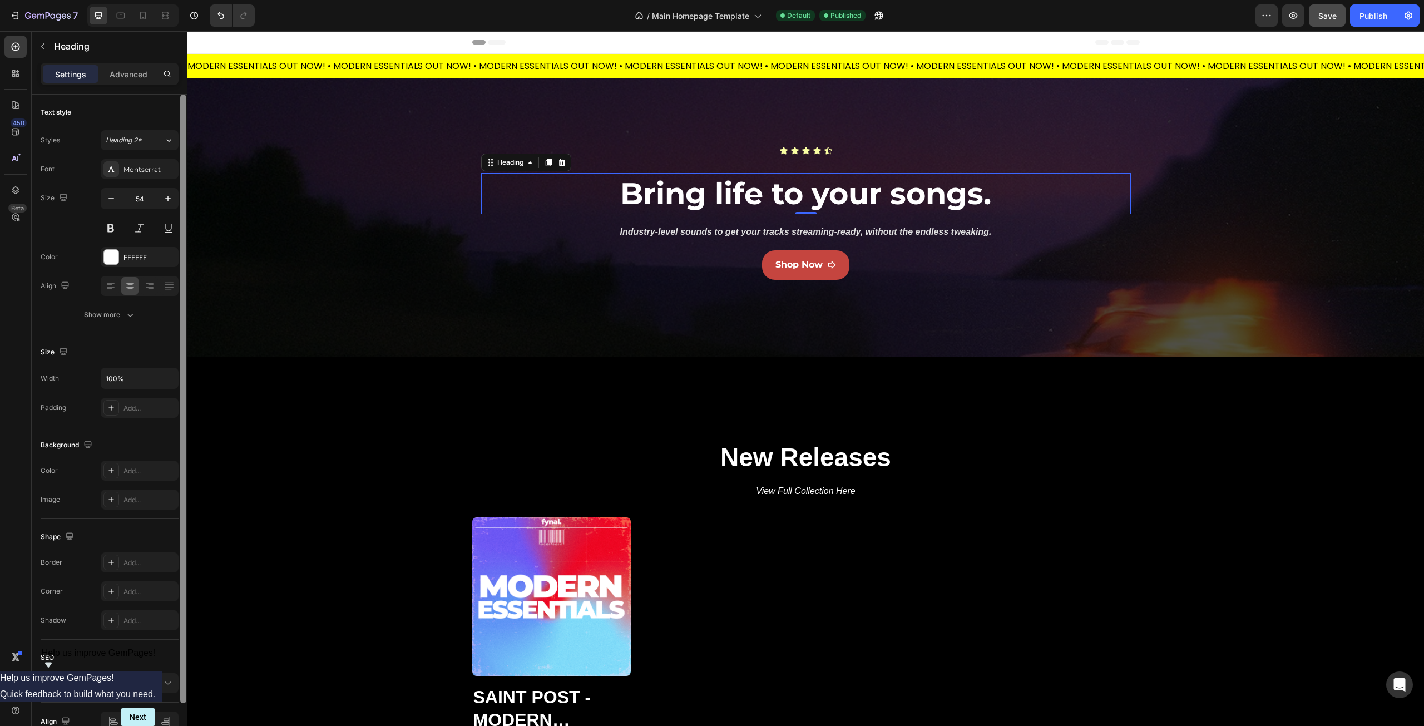
type input "55"
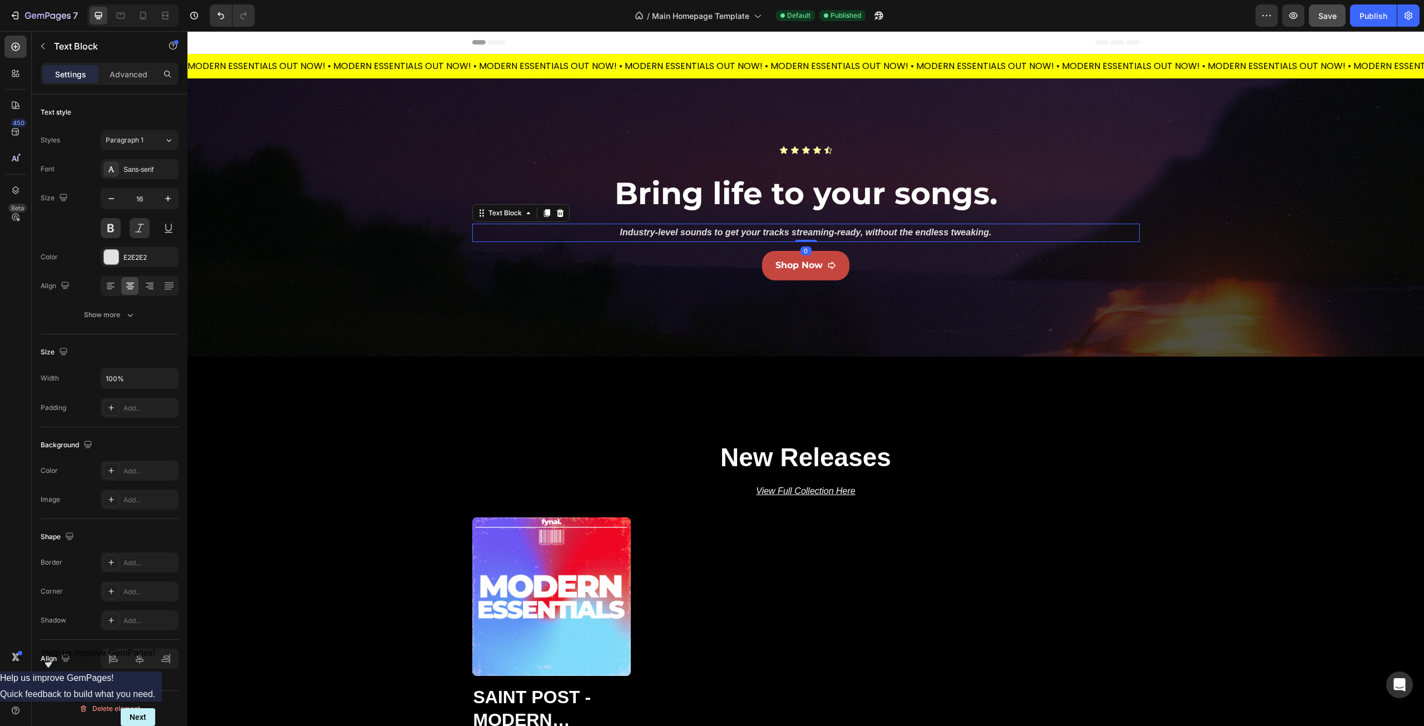
click at [660, 228] on p "Industry-level sounds to get your tracks streaming-ready, without the endless t…" at bounding box center [805, 233] width 665 height 16
click at [174, 198] on button "button" at bounding box center [168, 199] width 20 height 20
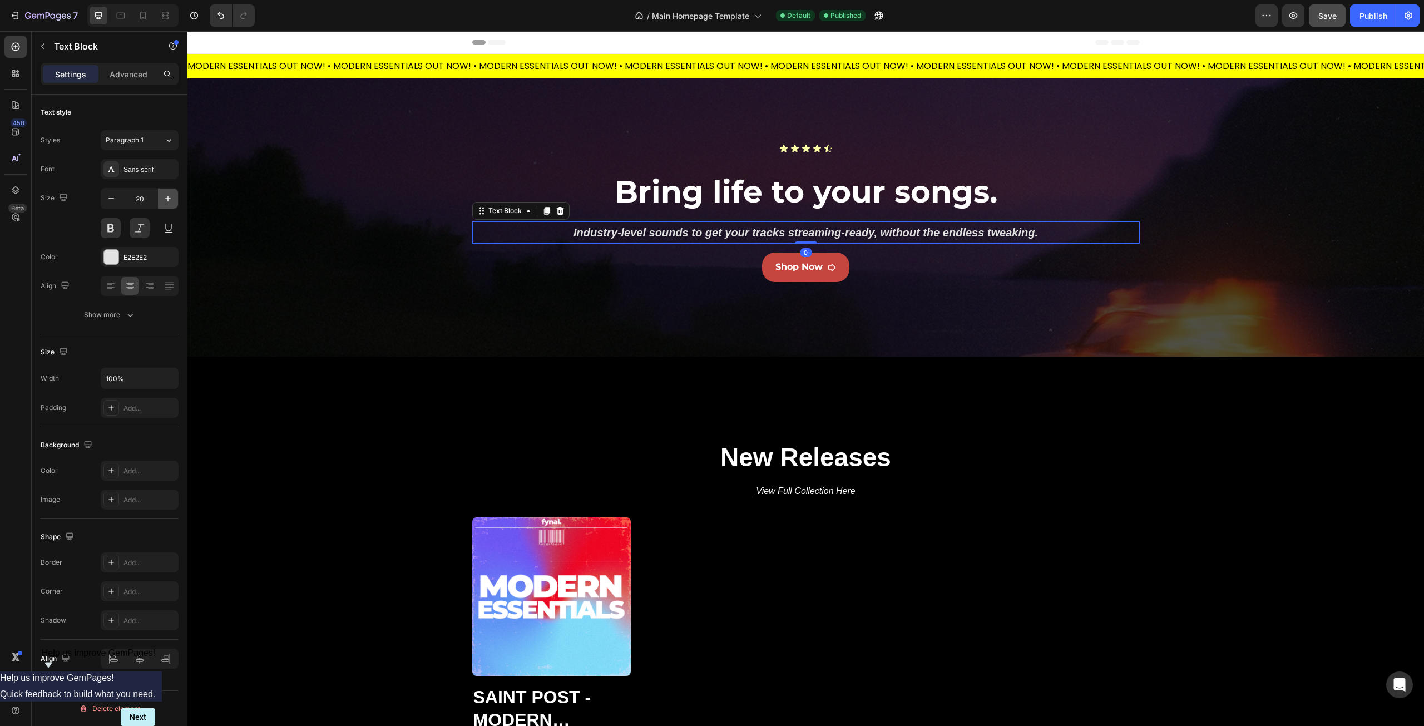
click at [174, 198] on button "button" at bounding box center [168, 199] width 20 height 20
type input "24"
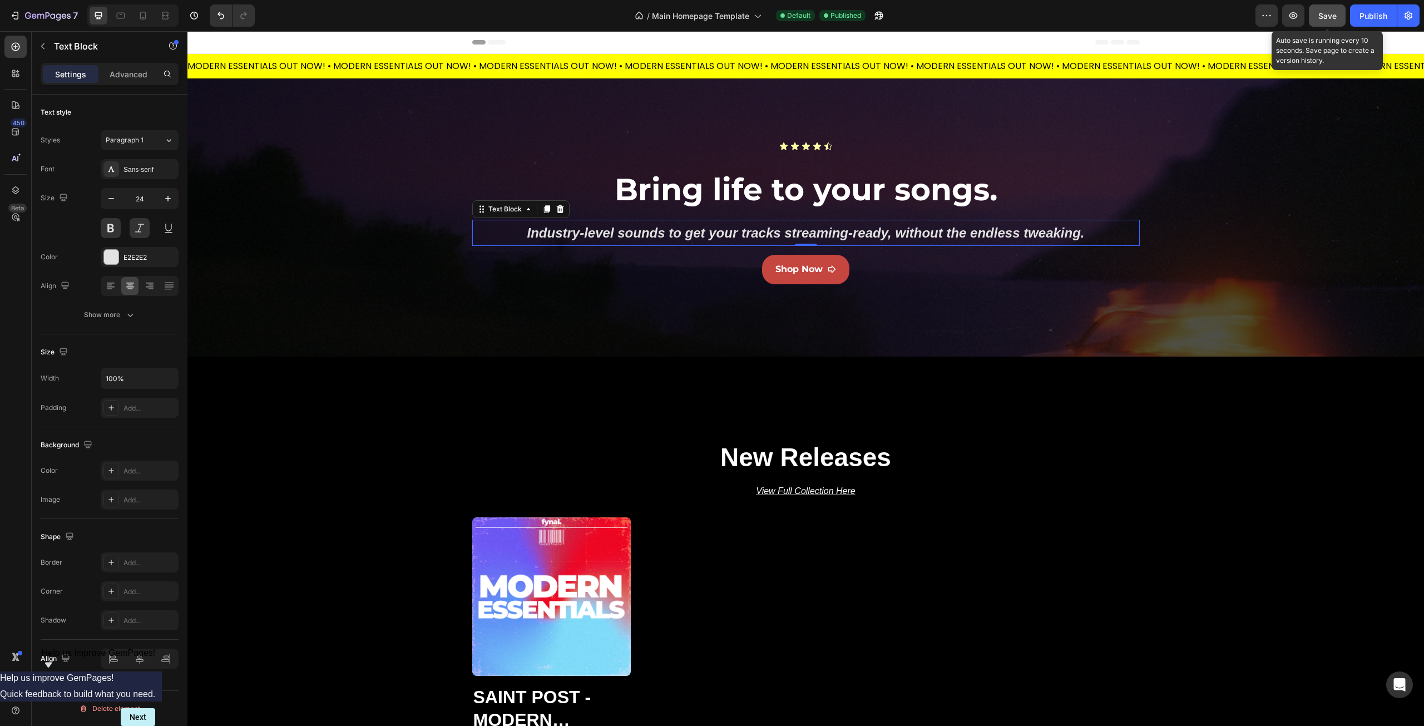
click at [1326, 16] on span "Save" at bounding box center [1328, 15] width 18 height 9
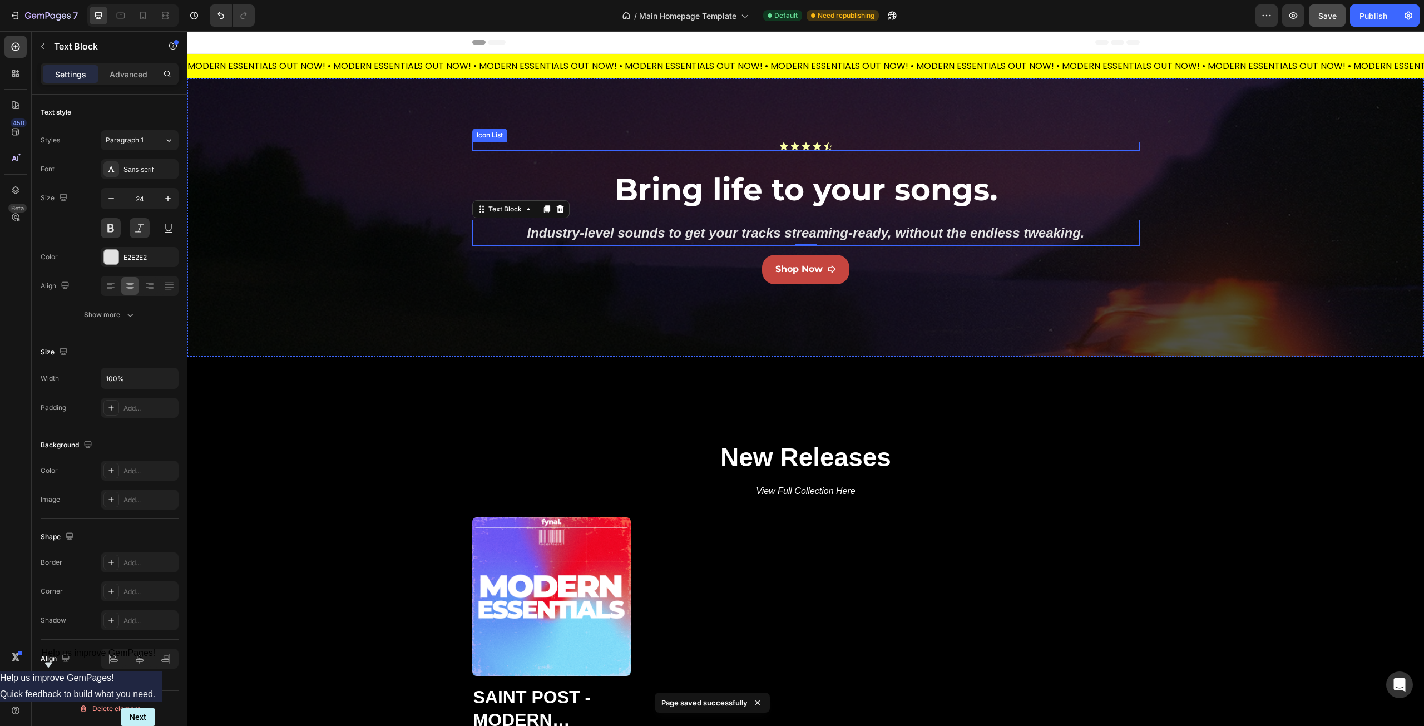
click at [835, 146] on div "Icon Icon Icon Icon Icon" at bounding box center [806, 146] width 668 height 9
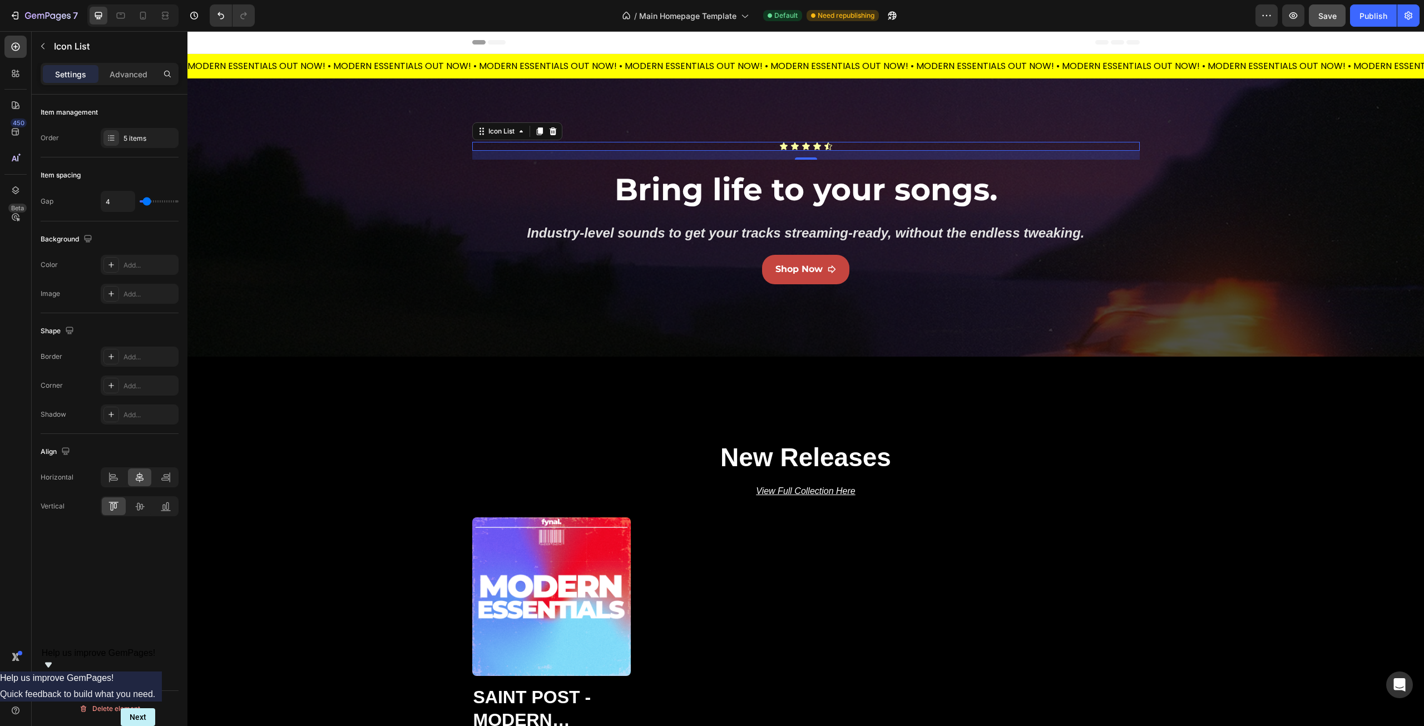
click at [162, 549] on div "Item management Order 5 items Item spacing Gap 4 Background The changes might b…" at bounding box center [110, 426] width 156 height 663
click at [362, 516] on div "New Releases Heading View Full Collection Here Text Block Product Images Saint …" at bounding box center [805, 618] width 1237 height 356
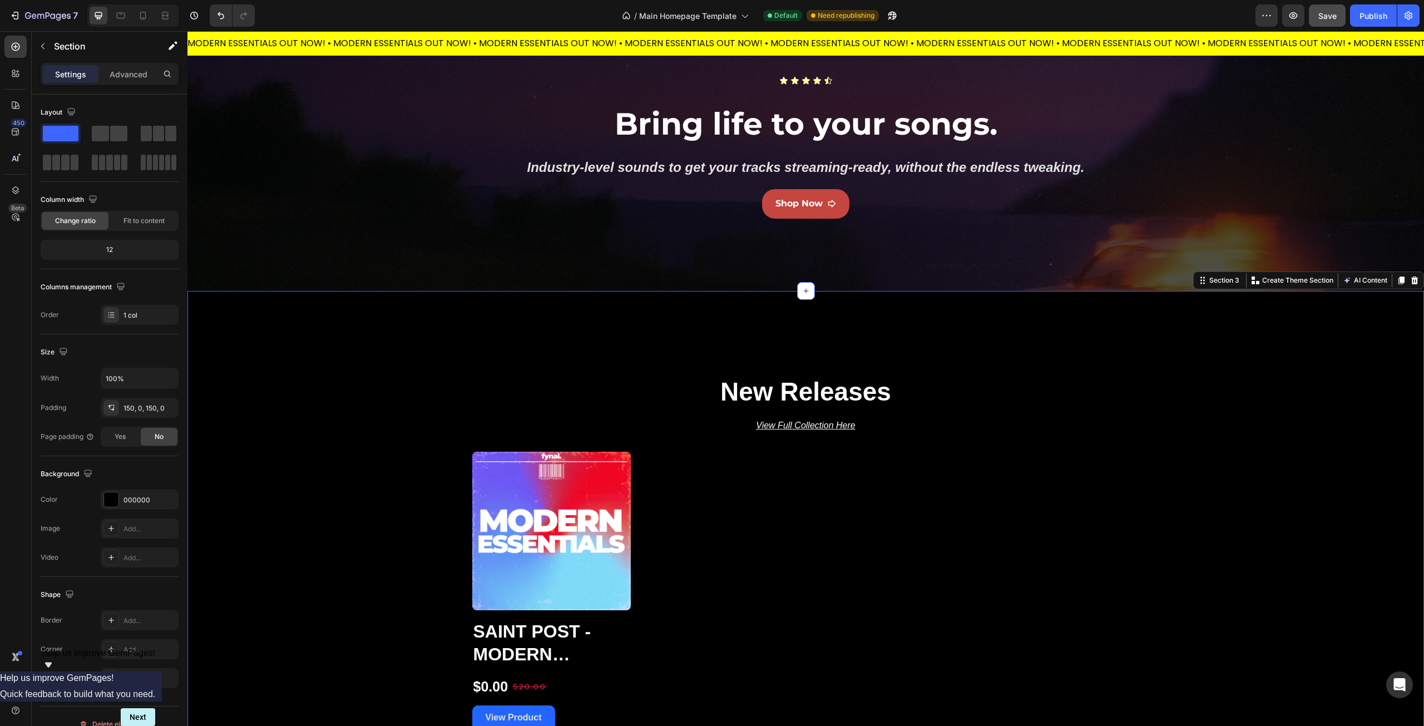
scroll to position [56, 0]
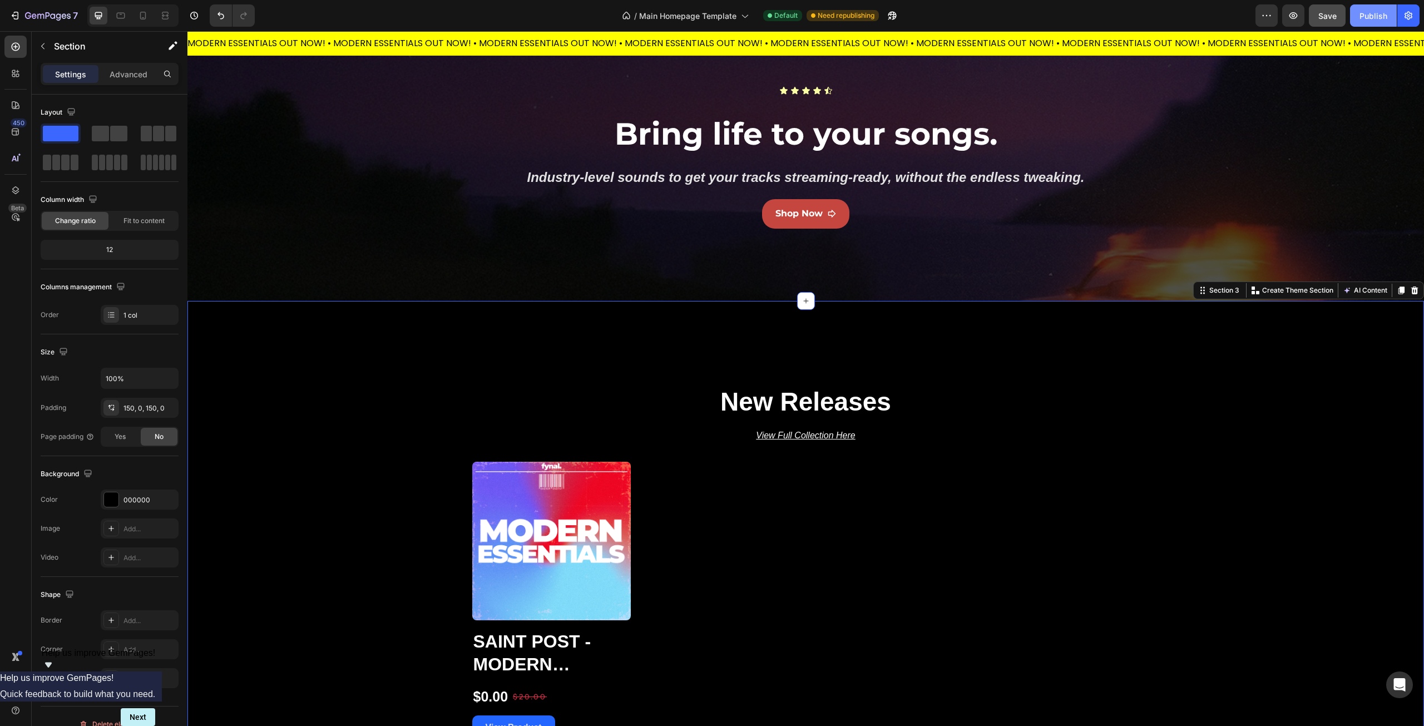
click at [1375, 10] on div "Publish" at bounding box center [1374, 16] width 28 height 12
click at [802, 297] on icon at bounding box center [806, 301] width 9 height 9
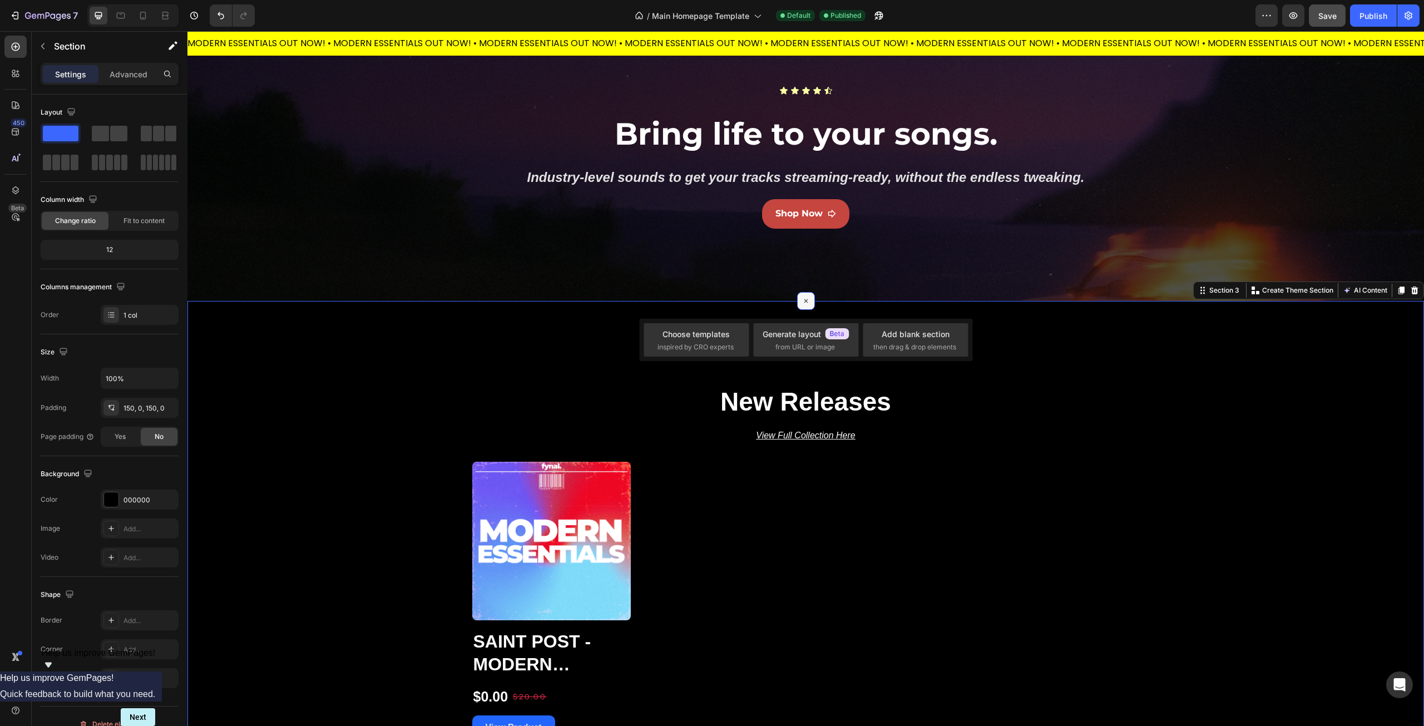
click at [802, 297] on icon at bounding box center [805, 301] width 13 height 13
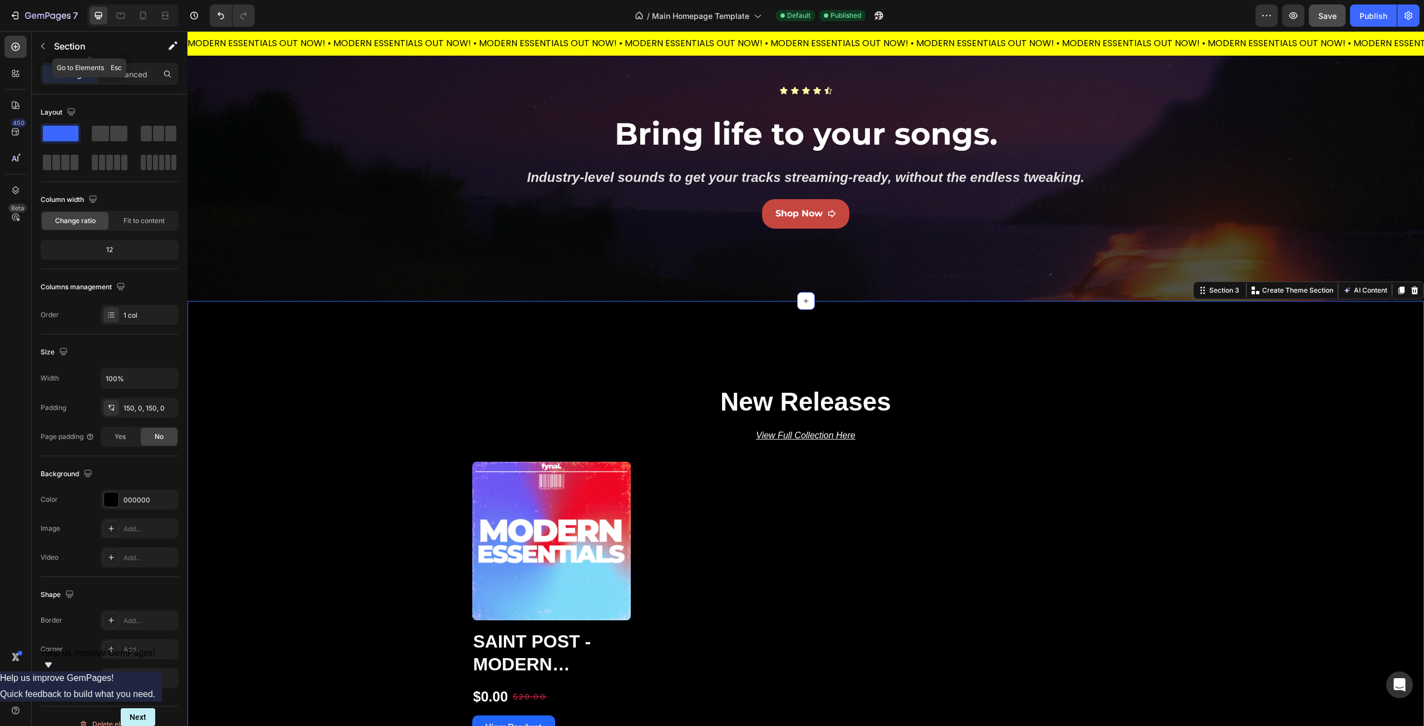
click at [47, 44] on button "button" at bounding box center [43, 46] width 18 height 18
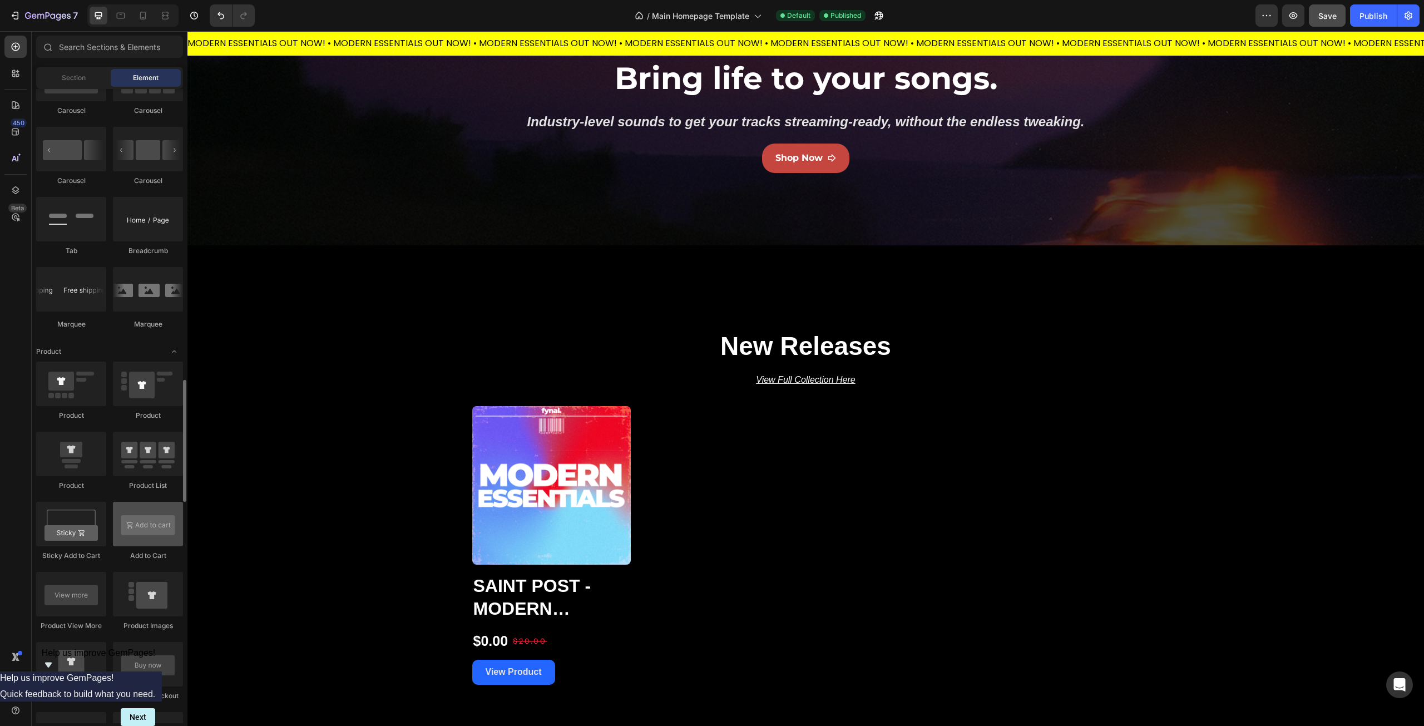
scroll to position [1280, 0]
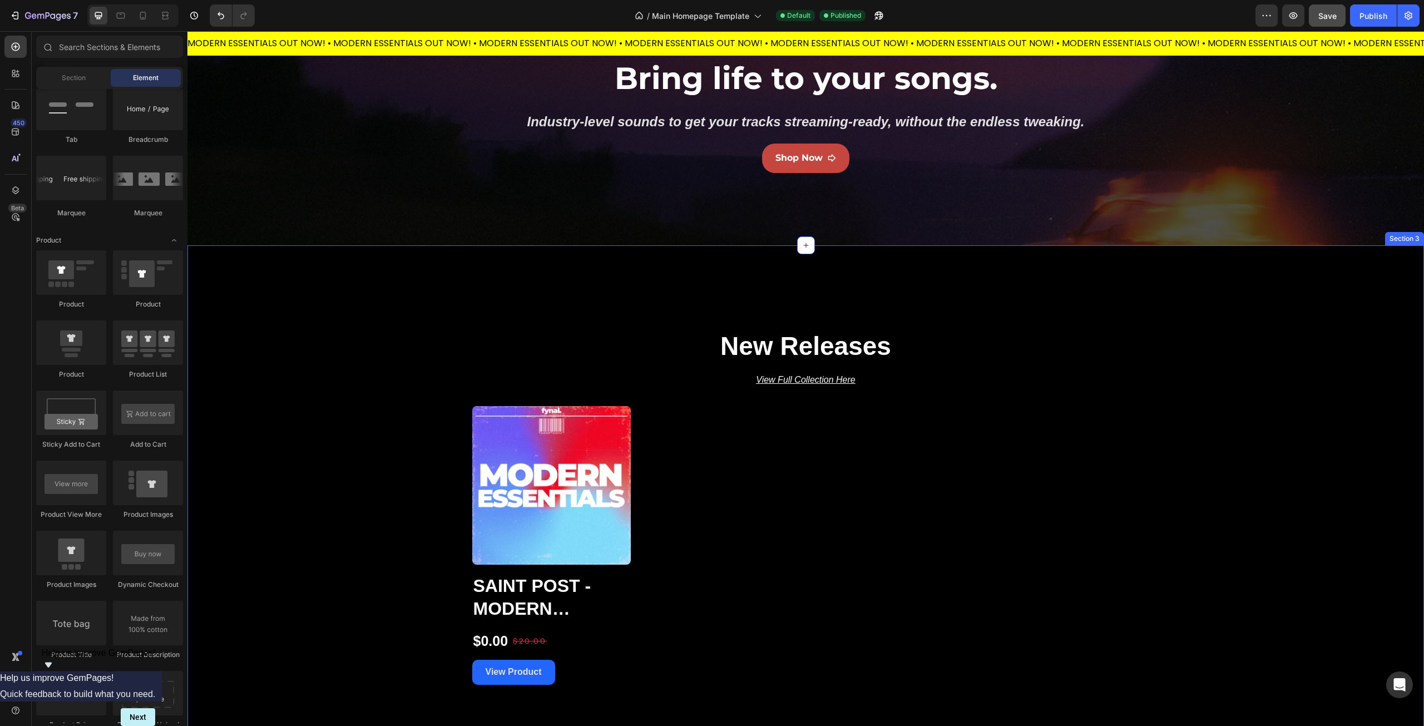
click at [621, 295] on div "New Releases Heading View Full Collection Here Text Block Product Images Saint …" at bounding box center [805, 506] width 1237 height 523
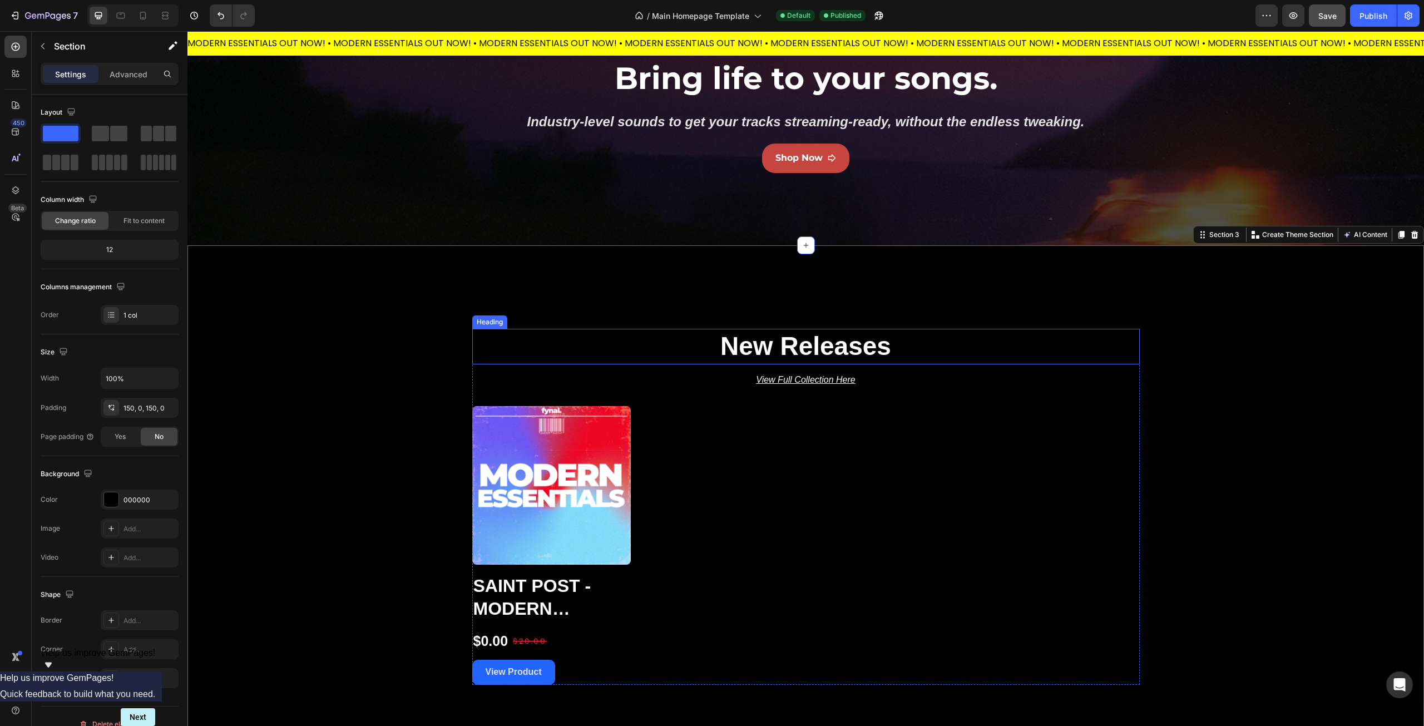
click at [659, 345] on h2 "New Releases" at bounding box center [806, 347] width 668 height 36
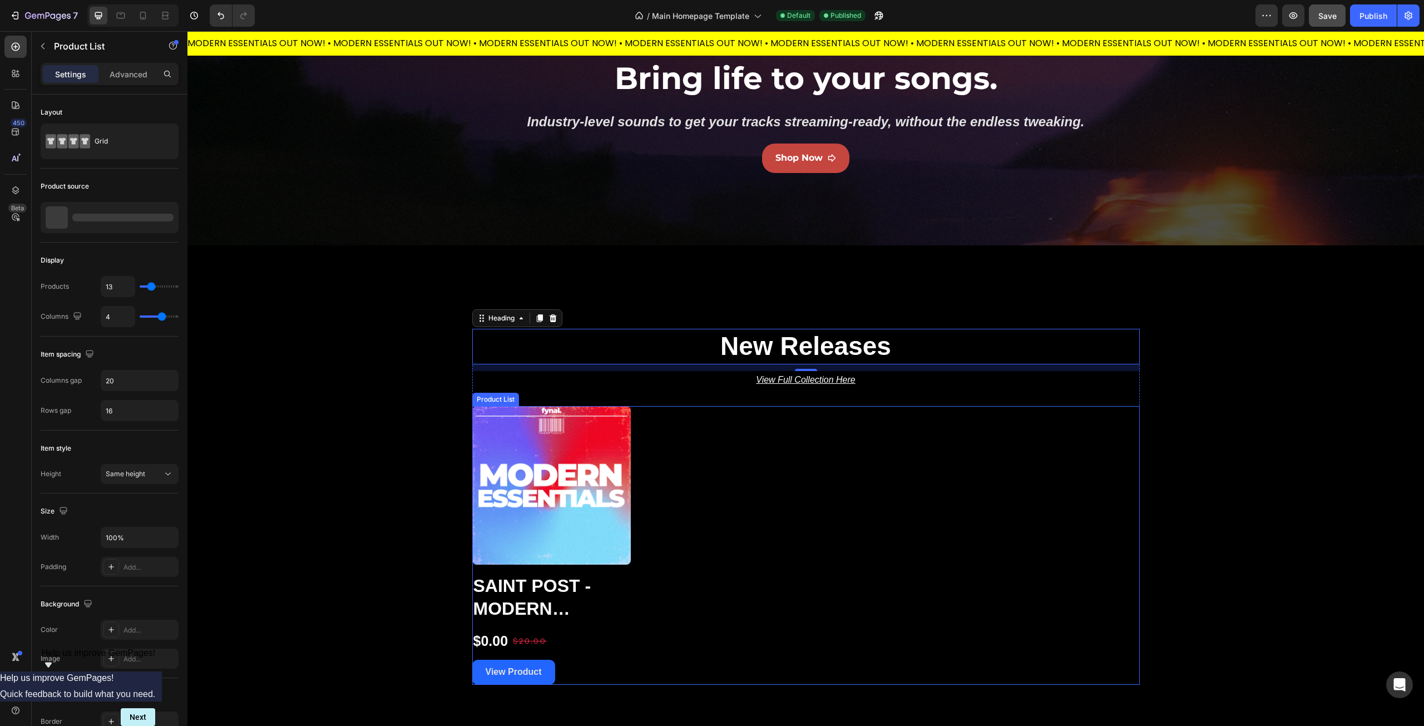
click at [681, 421] on div "Product Images Saint Post - Modern Essentials (Multi Kit) Product Title $0.00 P…" at bounding box center [806, 545] width 668 height 279
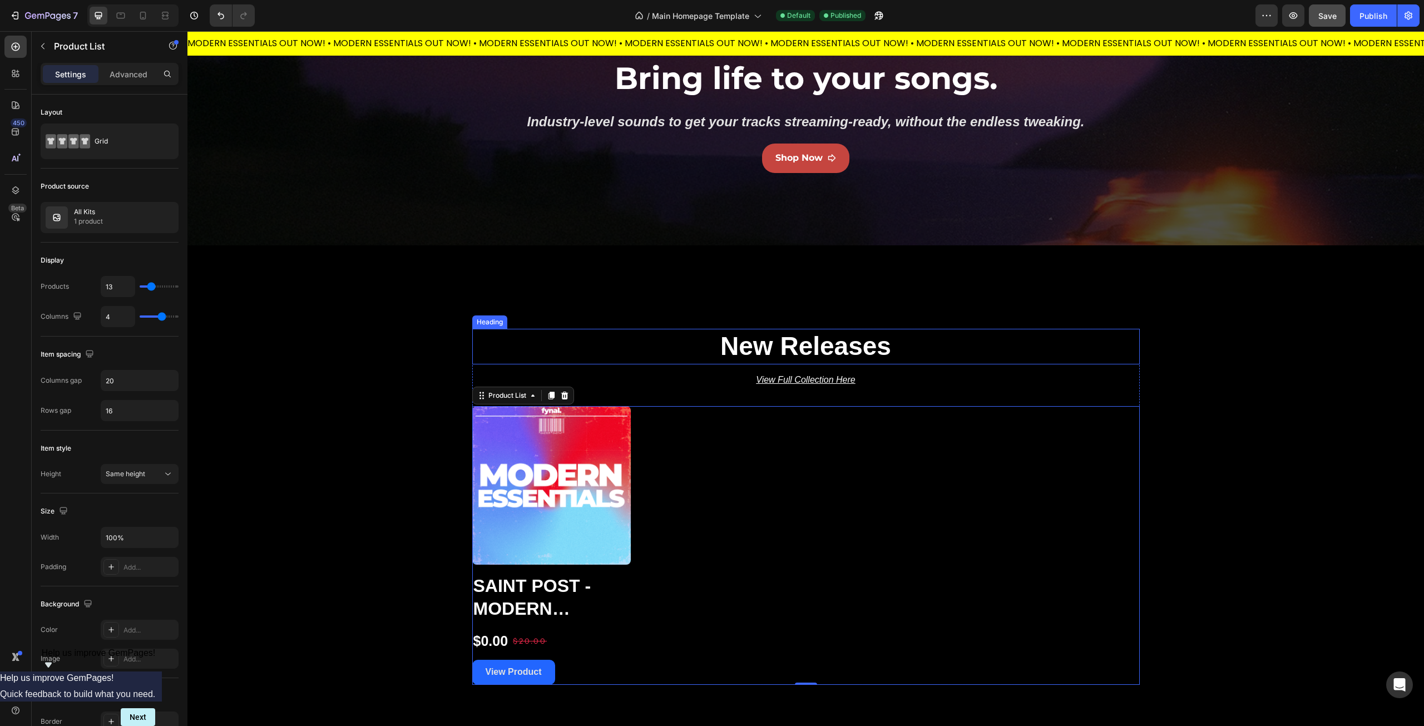
click at [742, 350] on strong "New Releases" at bounding box center [805, 346] width 171 height 29
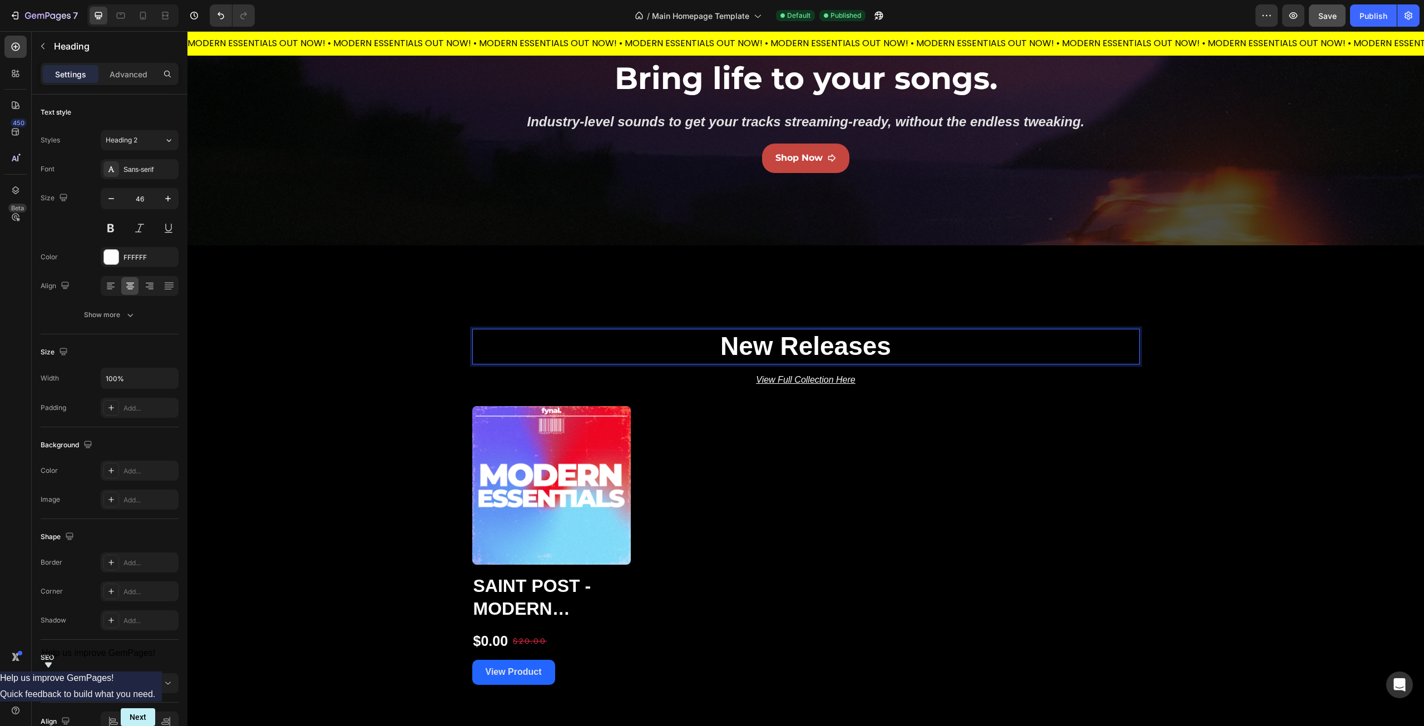
click at [766, 342] on strong "New Releases" at bounding box center [805, 346] width 171 height 29
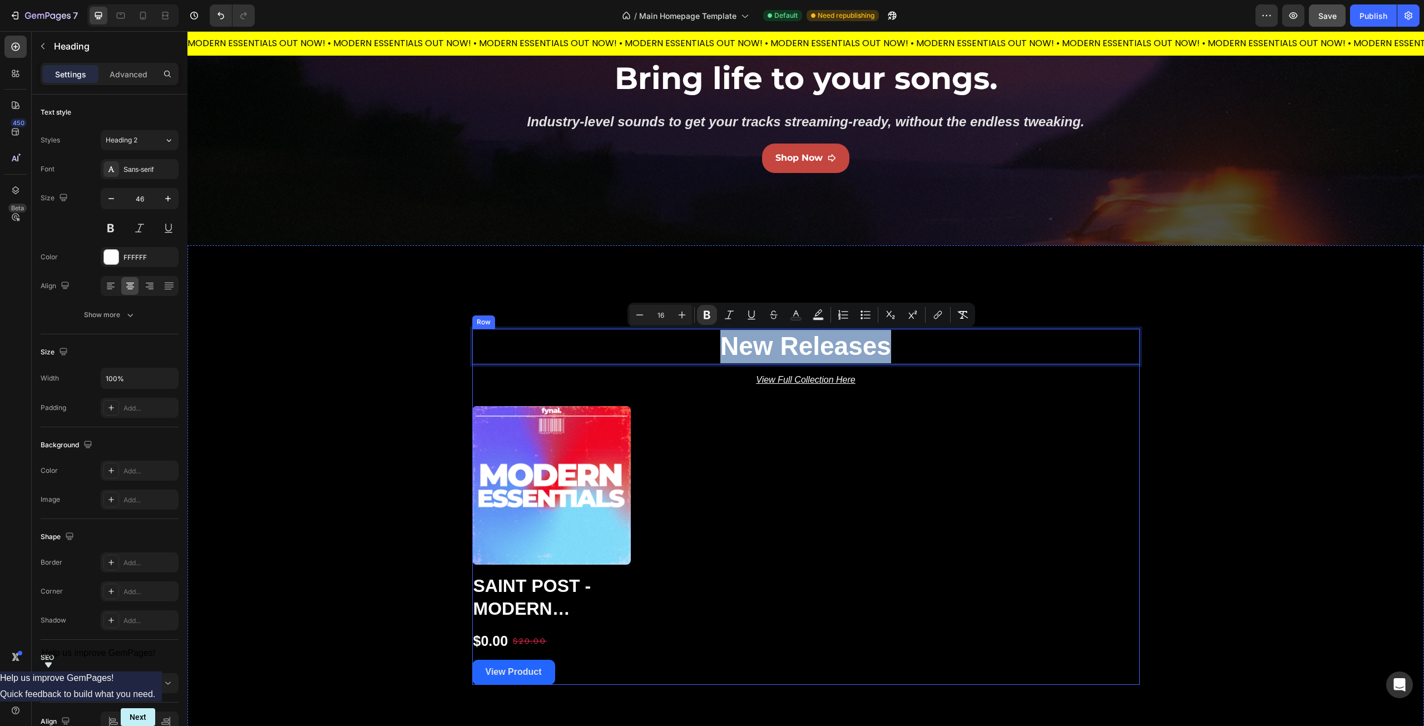
click at [774, 452] on div "Product Images Saint Post - Modern Essentials (Multi Kit) Product Title $0.00 P…" at bounding box center [806, 545] width 668 height 279
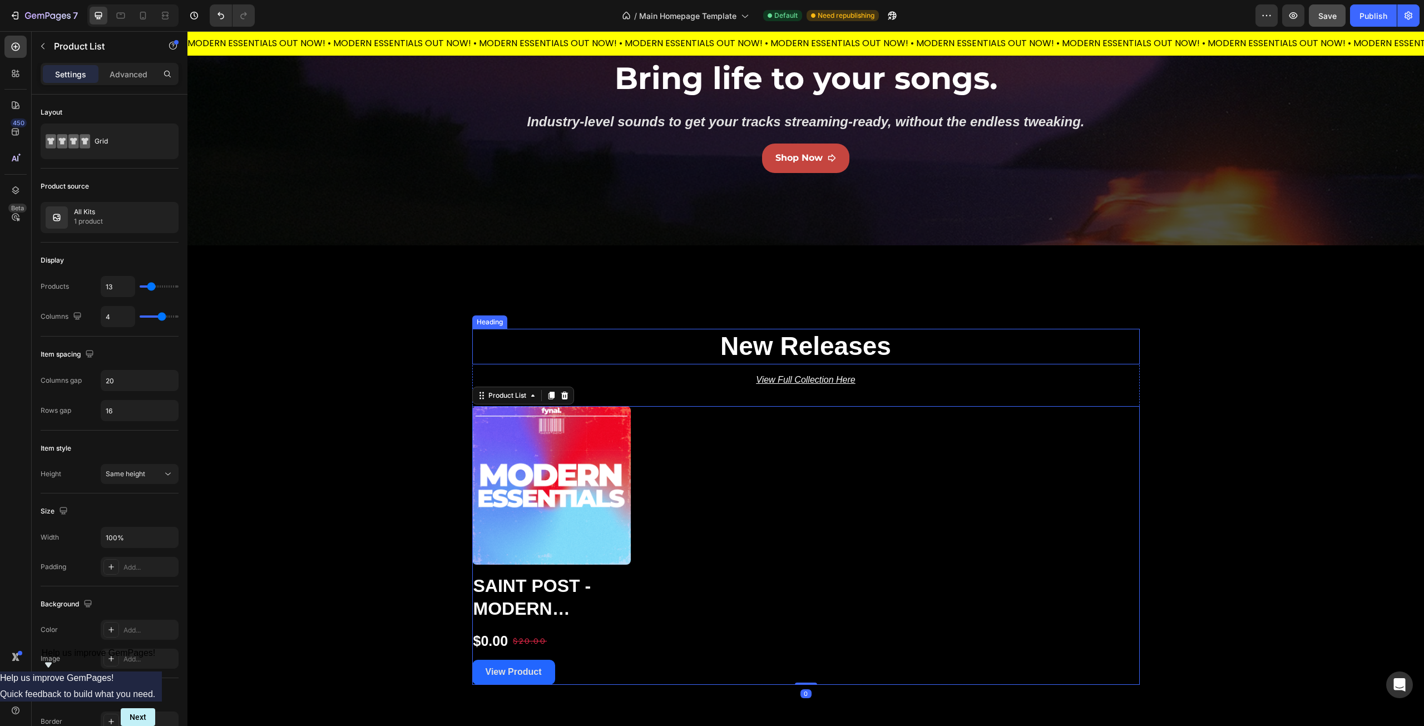
click at [920, 343] on p "⁠⁠⁠⁠⁠⁠⁠ New Releases" at bounding box center [805, 346] width 665 height 33
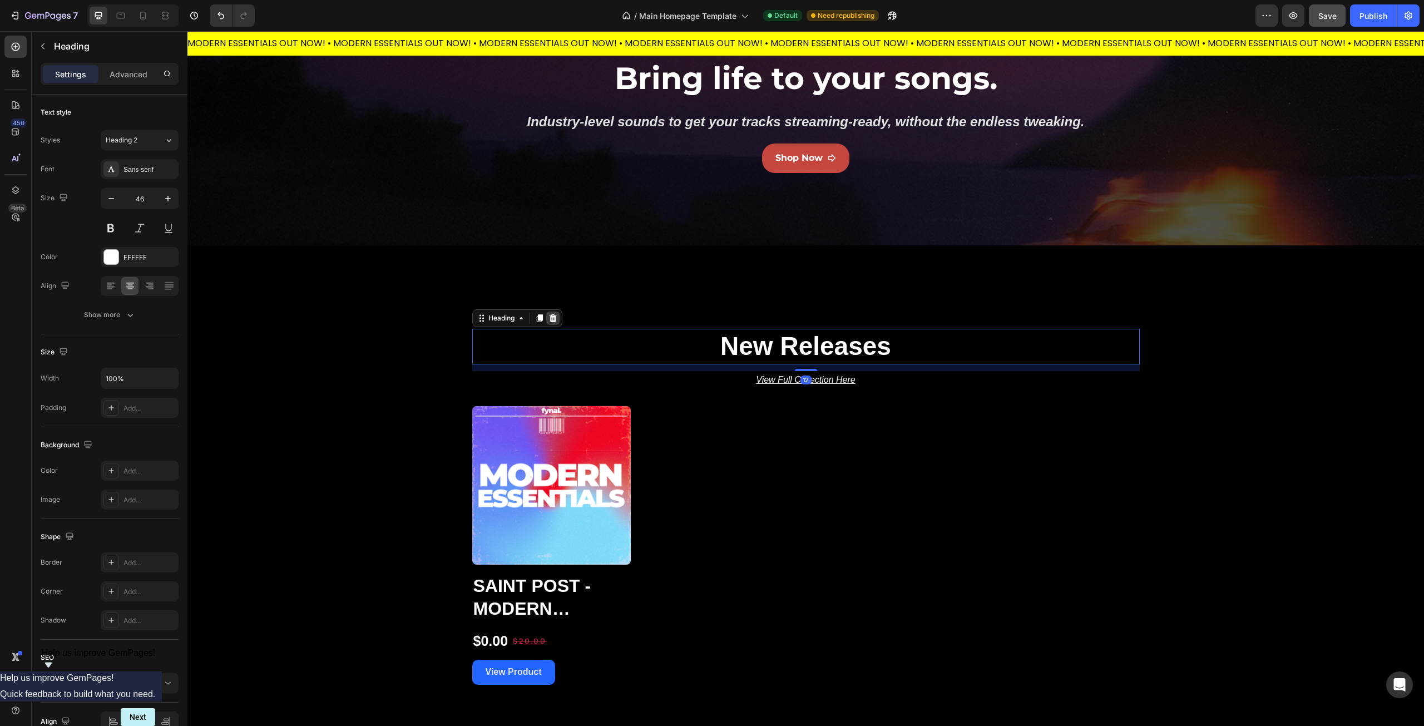
click at [550, 319] on icon at bounding box center [552, 318] width 7 height 8
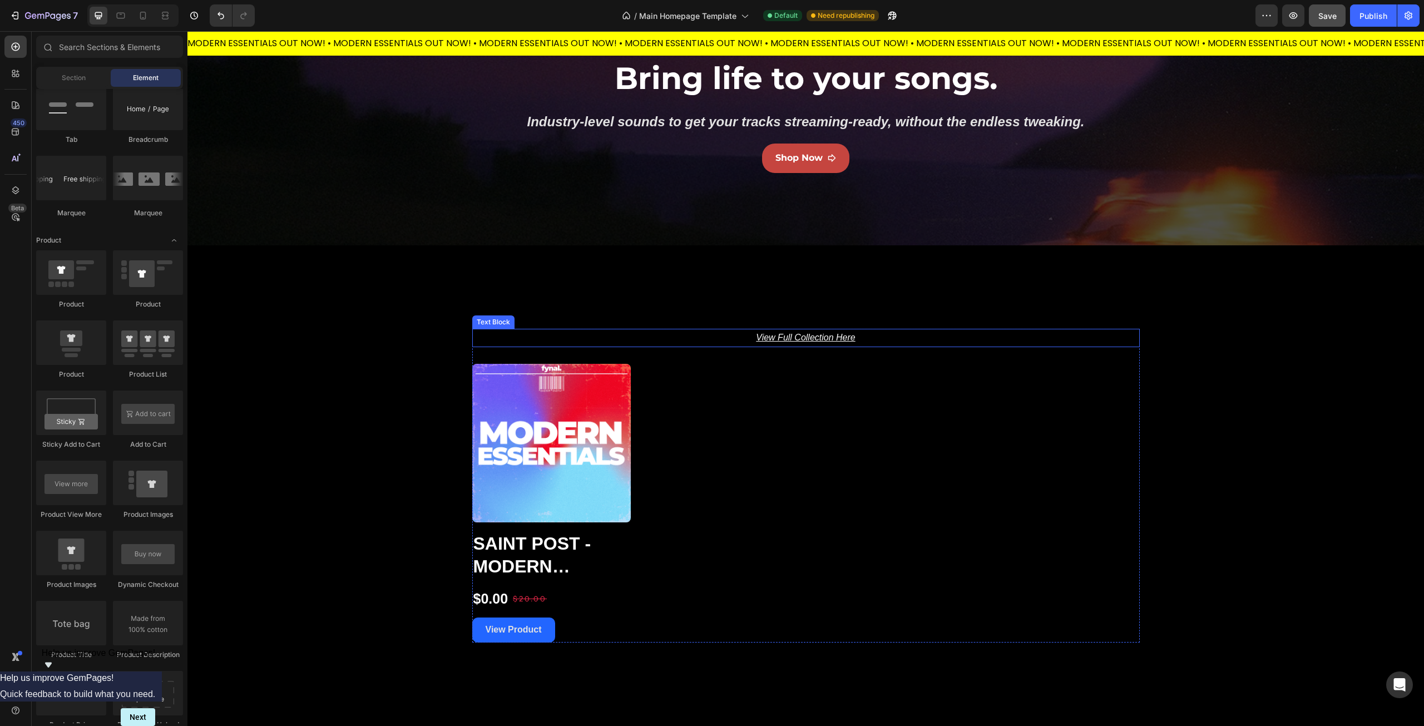
click at [838, 339] on u "View Full Collection Here" at bounding box center [805, 337] width 99 height 9
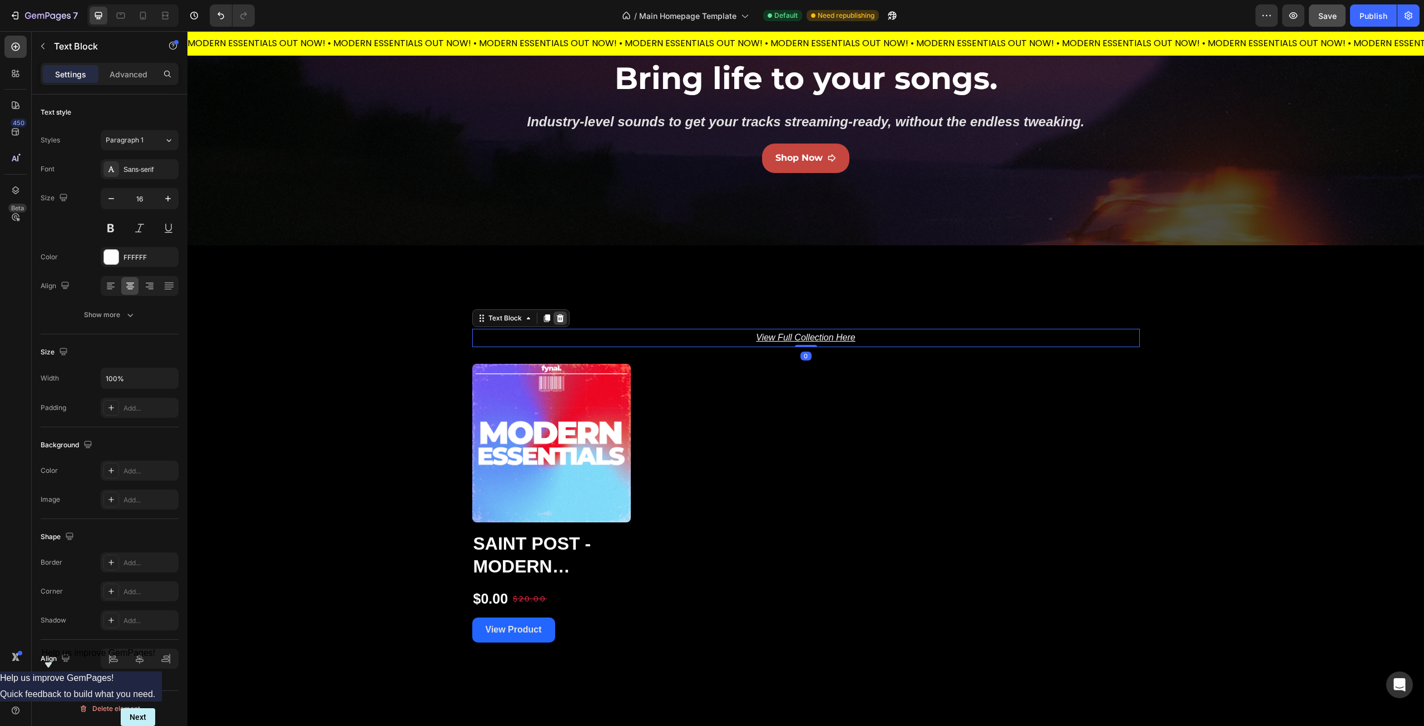
click at [559, 318] on icon at bounding box center [560, 318] width 9 height 9
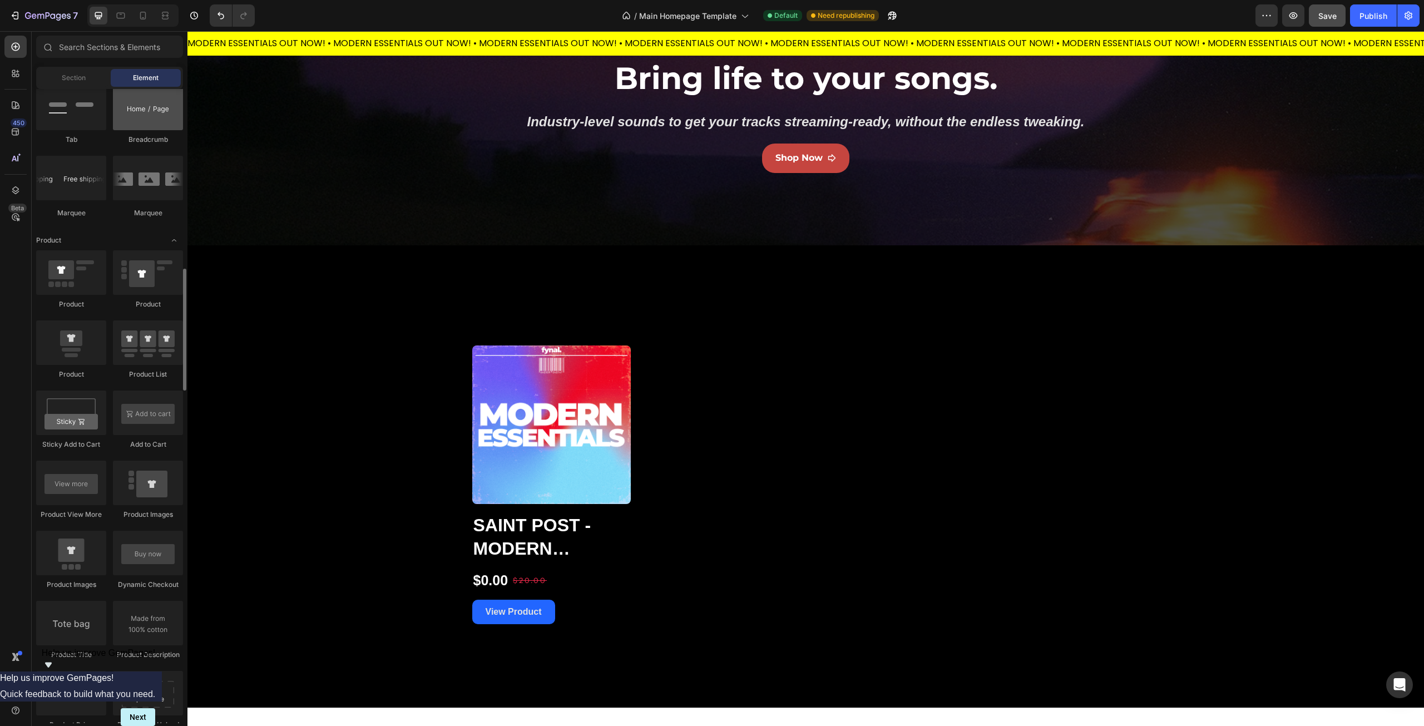
scroll to position [1168, 0]
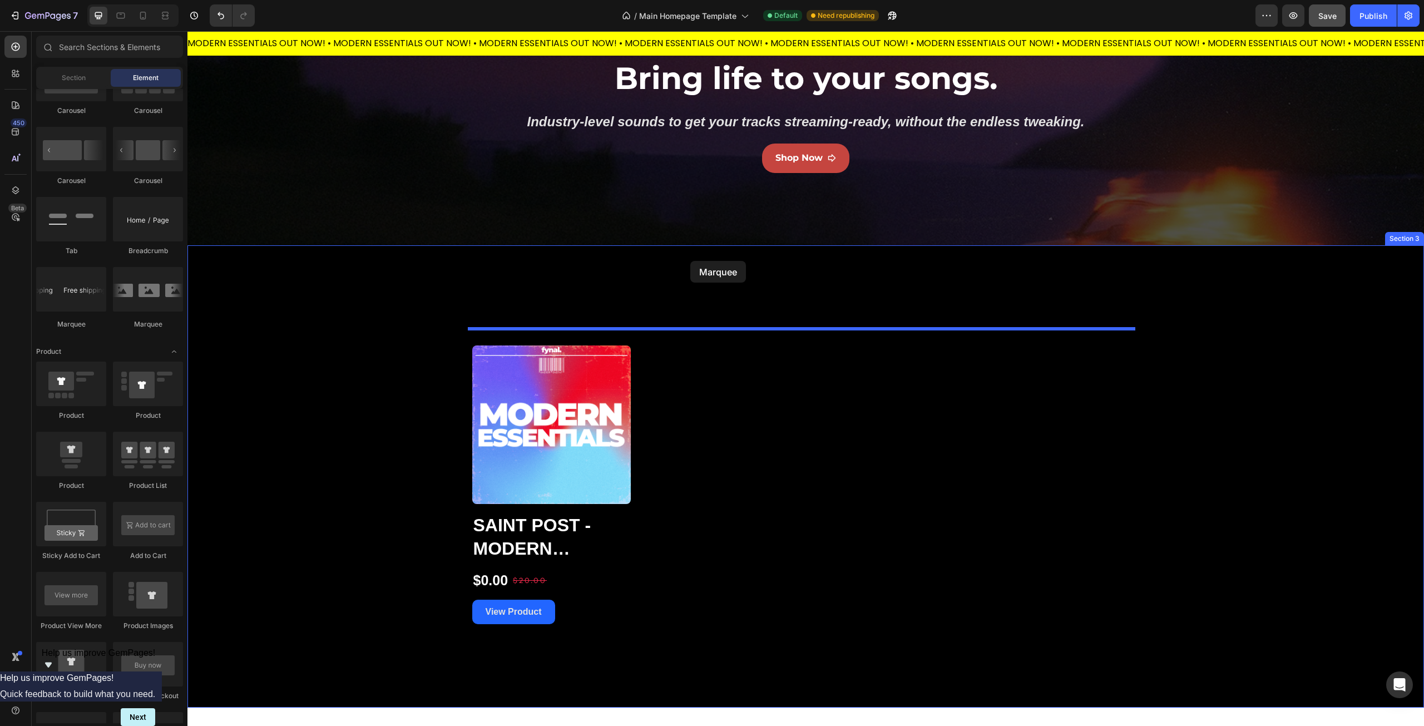
drag, startPoint x: 325, startPoint y: 332, endPoint x: 690, endPoint y: 261, distance: 372.4
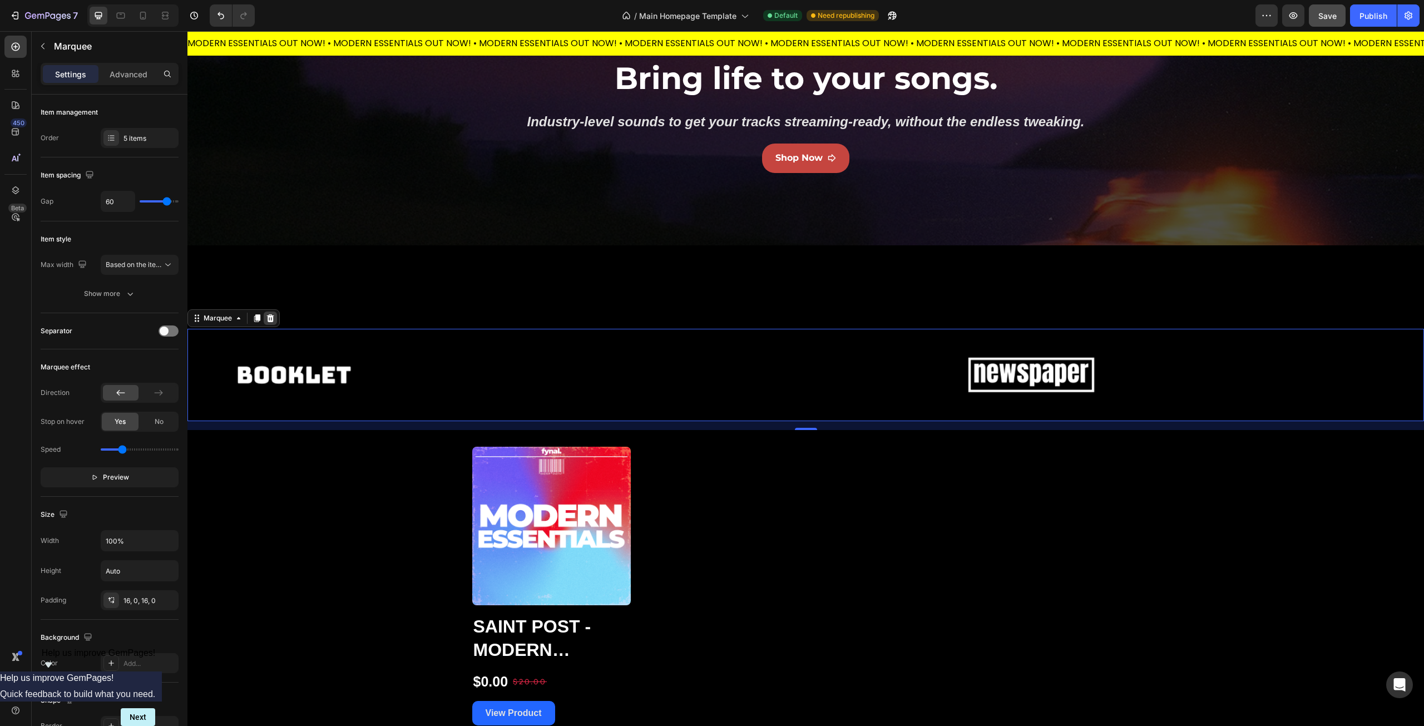
click at [274, 320] on icon at bounding box center [270, 318] width 9 height 9
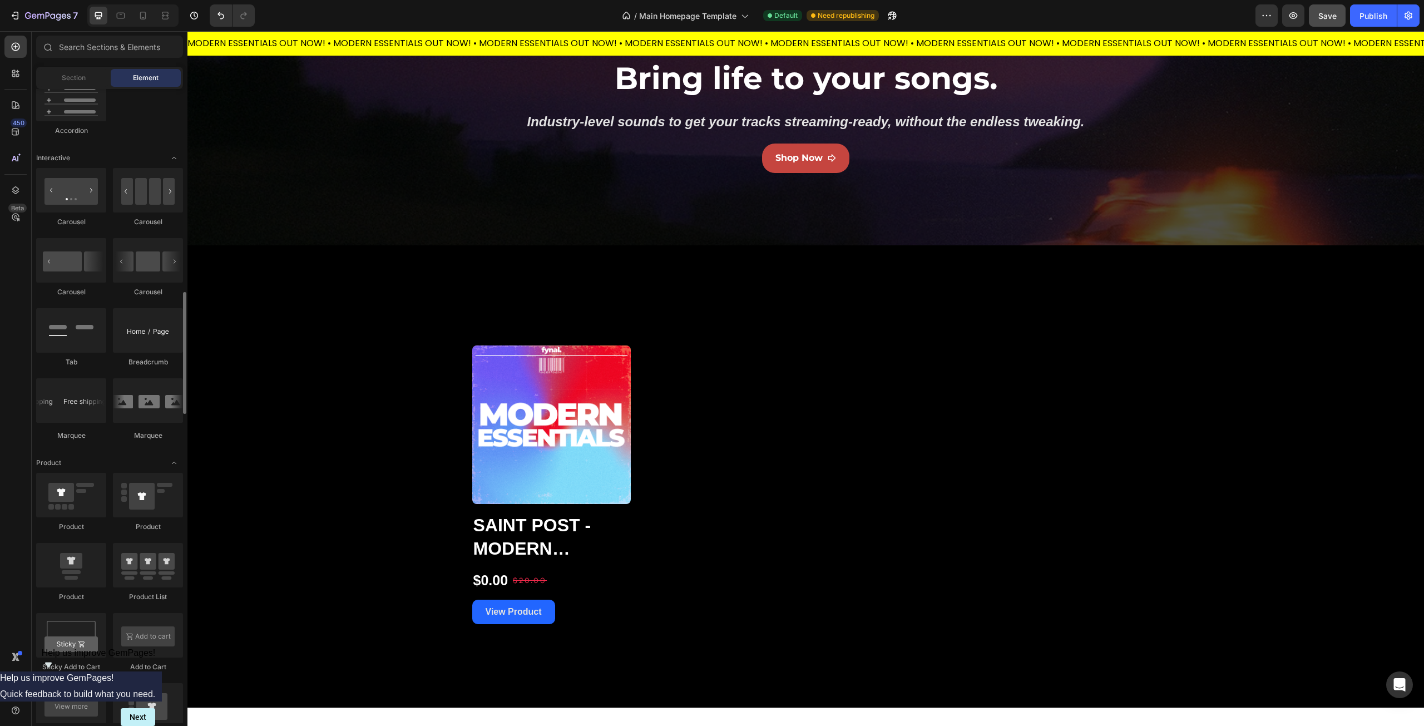
scroll to position [1001, 0]
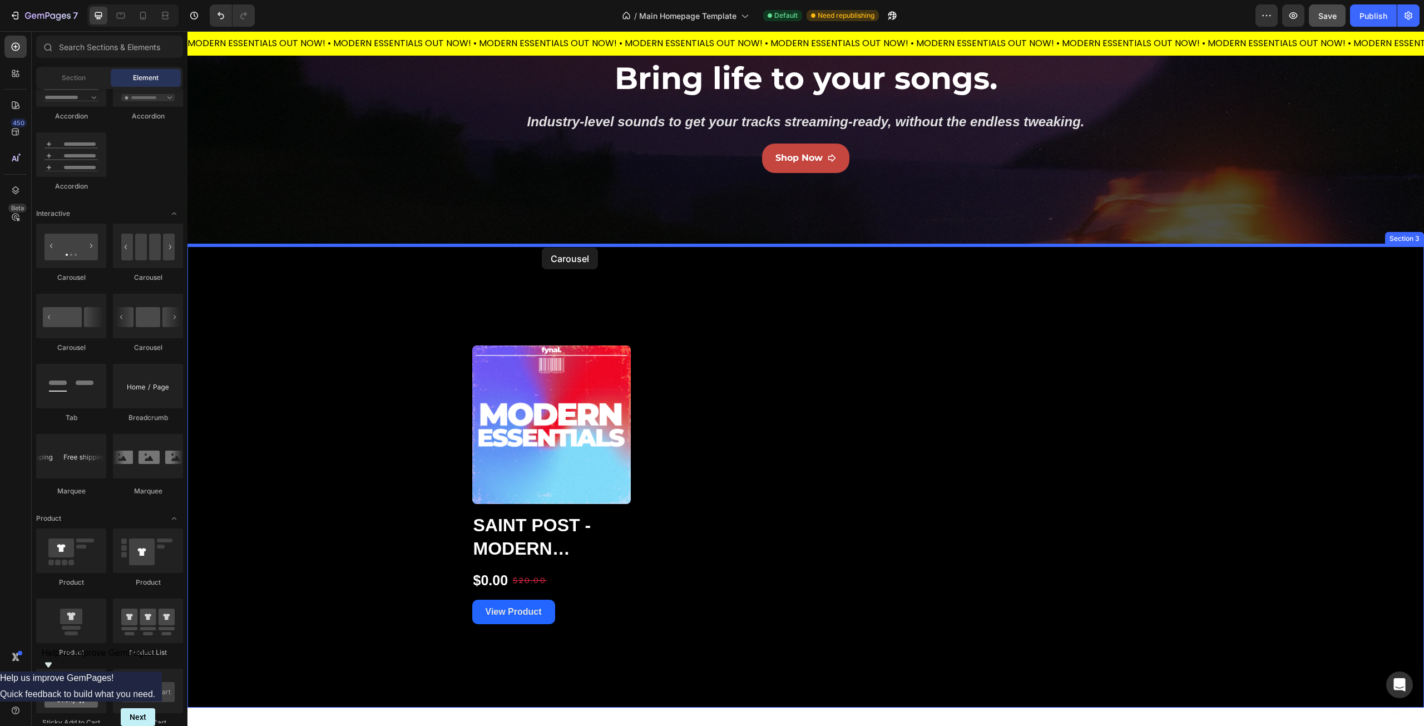
drag, startPoint x: 265, startPoint y: 282, endPoint x: 542, endPoint y: 248, distance: 279.2
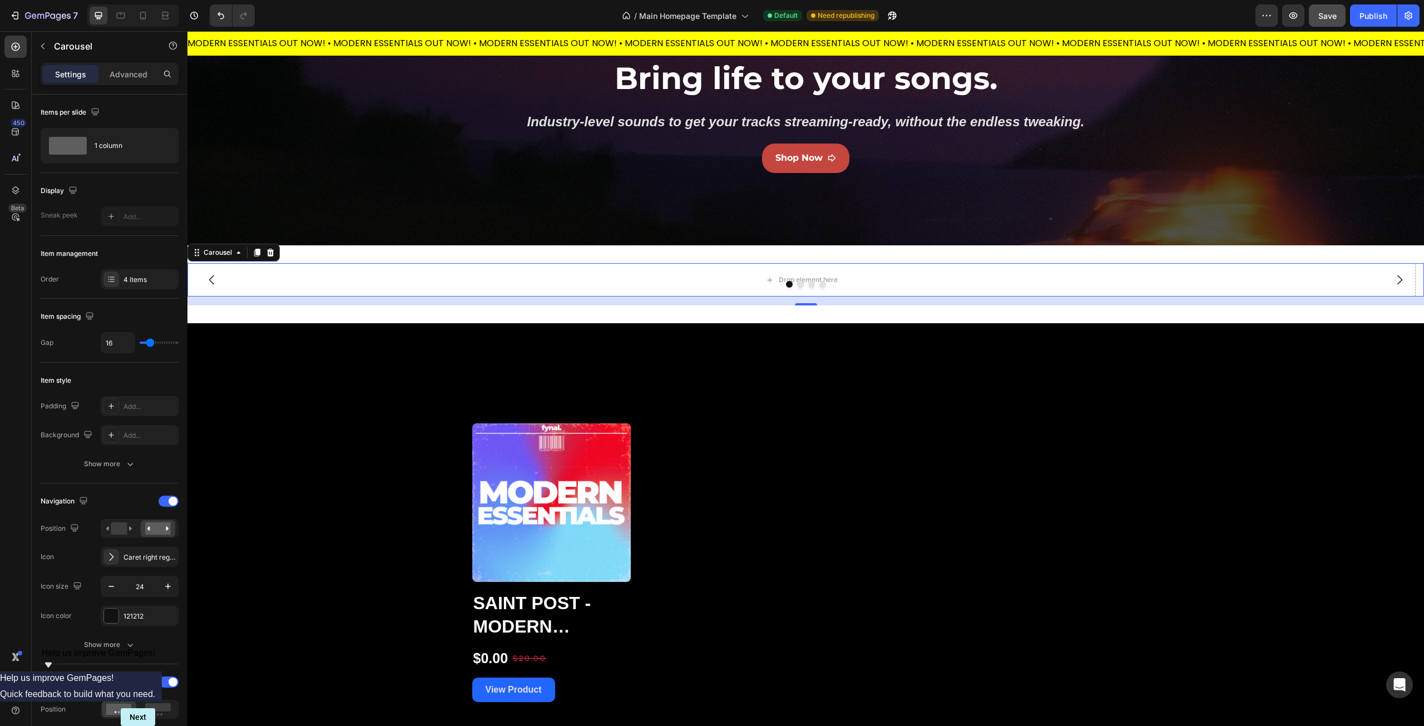
click at [214, 279] on icon "Carousel Back Arrow" at bounding box center [211, 279] width 13 height 13
click at [271, 255] on icon at bounding box center [270, 253] width 7 height 8
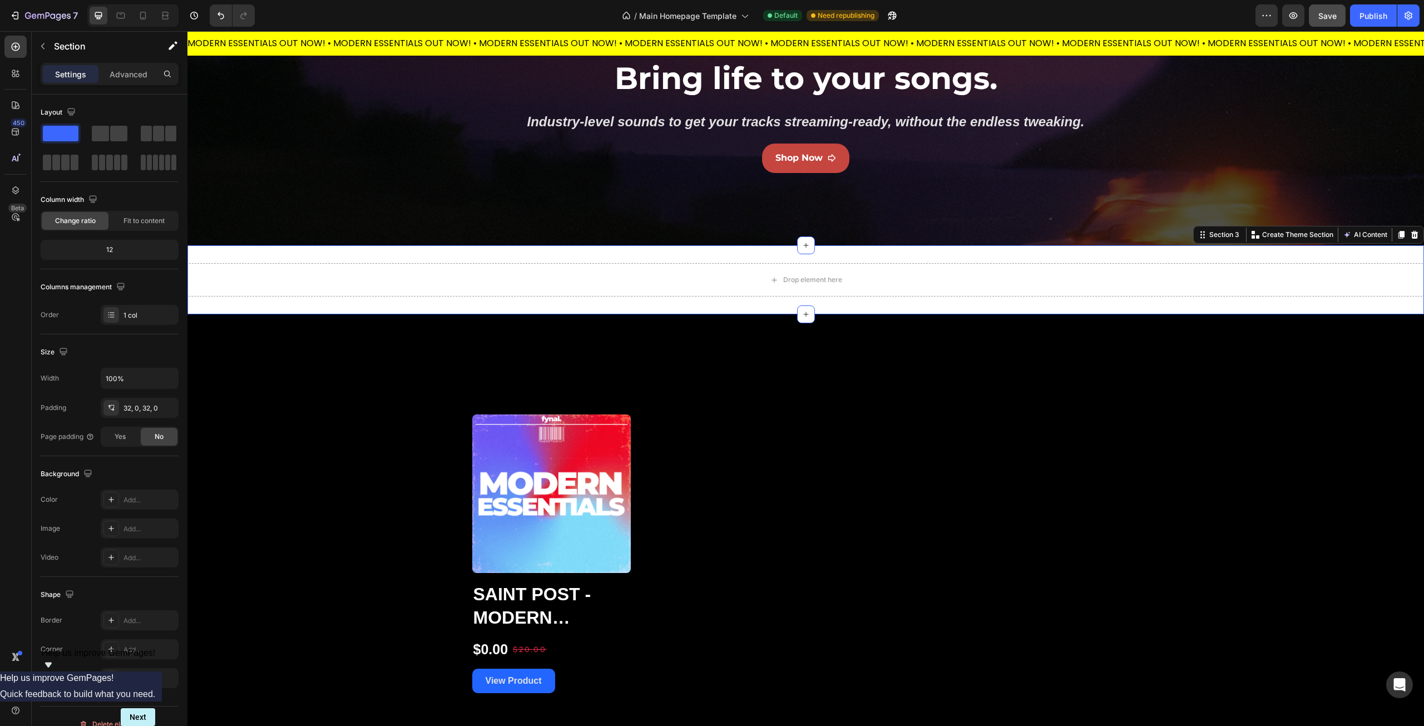
click at [389, 310] on div "Drop element here Section 3 You can create reusable sections Create Theme Secti…" at bounding box center [805, 279] width 1237 height 69
click at [1411, 238] on icon at bounding box center [1414, 235] width 7 height 8
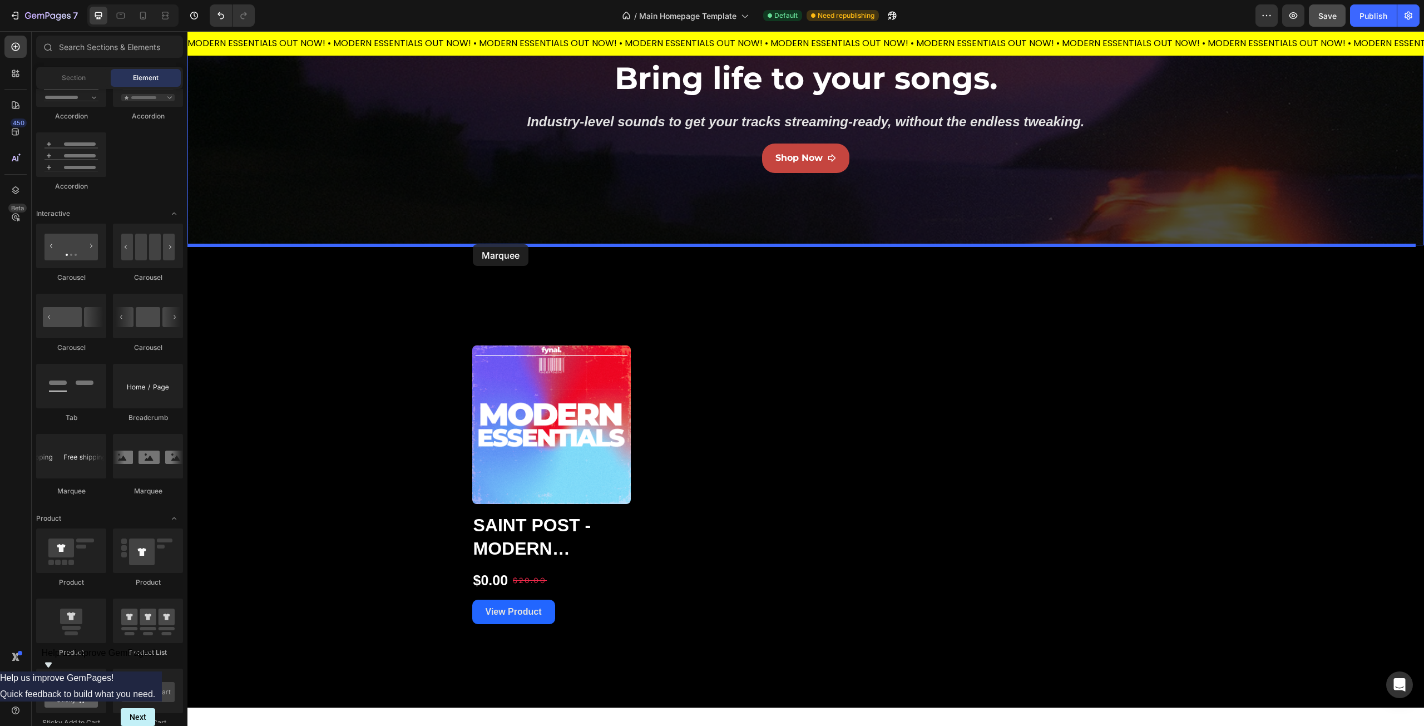
drag, startPoint x: 258, startPoint y: 498, endPoint x: 473, endPoint y: 244, distance: 333.2
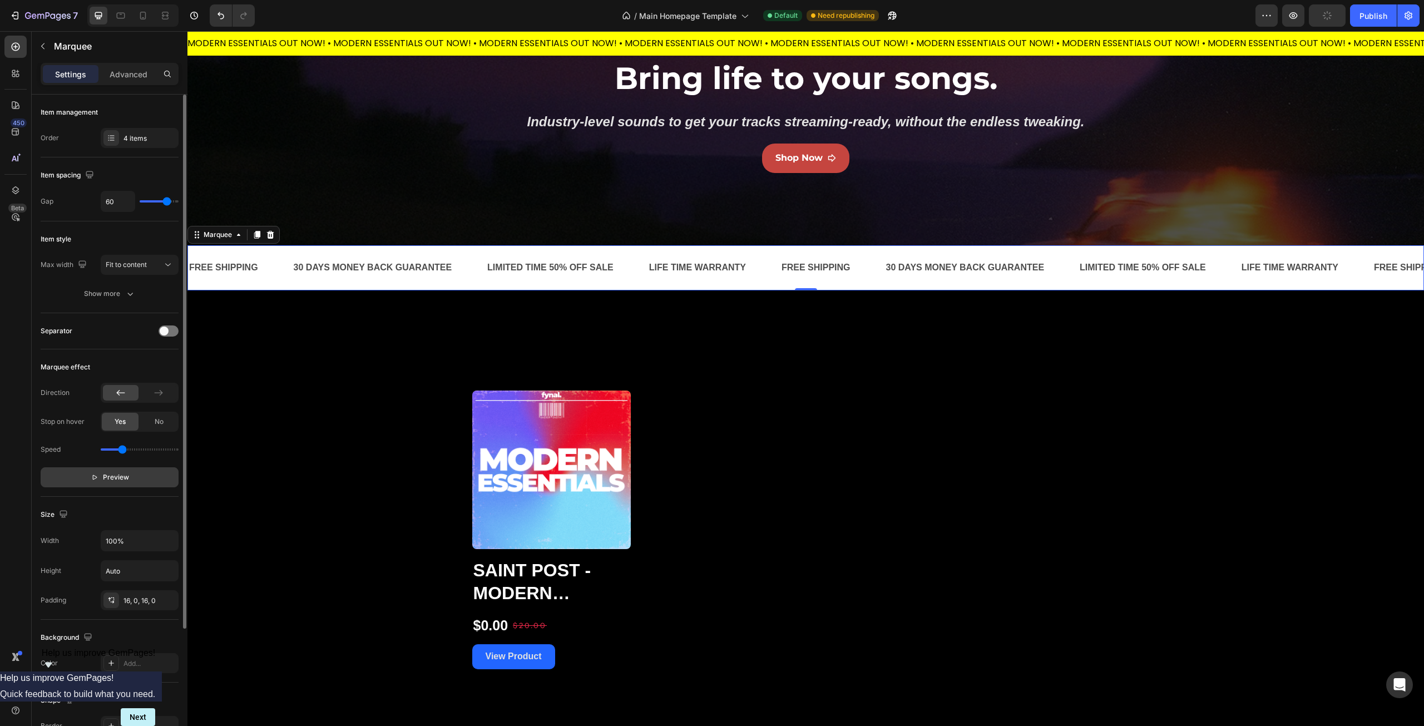
click at [125, 480] on span "Preview" at bounding box center [116, 477] width 26 height 11
click at [123, 476] on span "Pause" at bounding box center [115, 477] width 19 height 11
click at [274, 235] on icon at bounding box center [270, 234] width 9 height 9
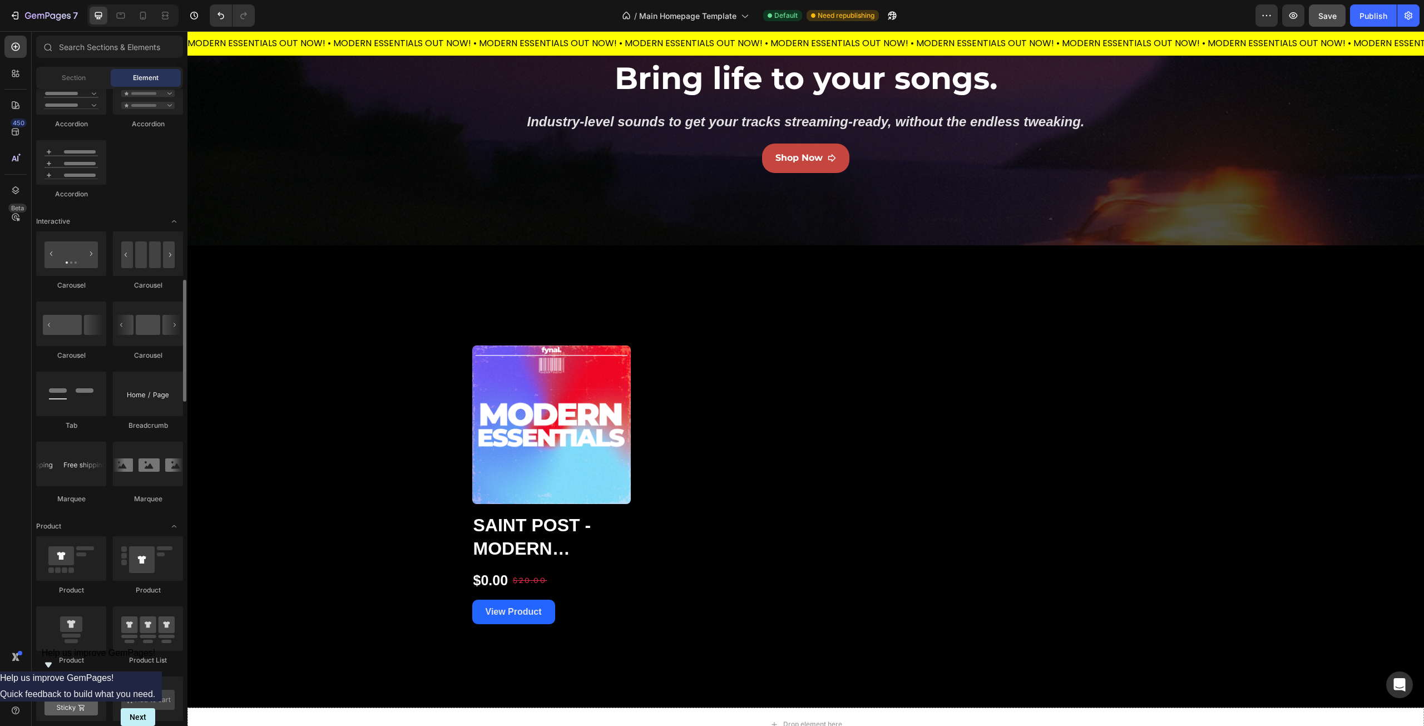
scroll to position [938, 0]
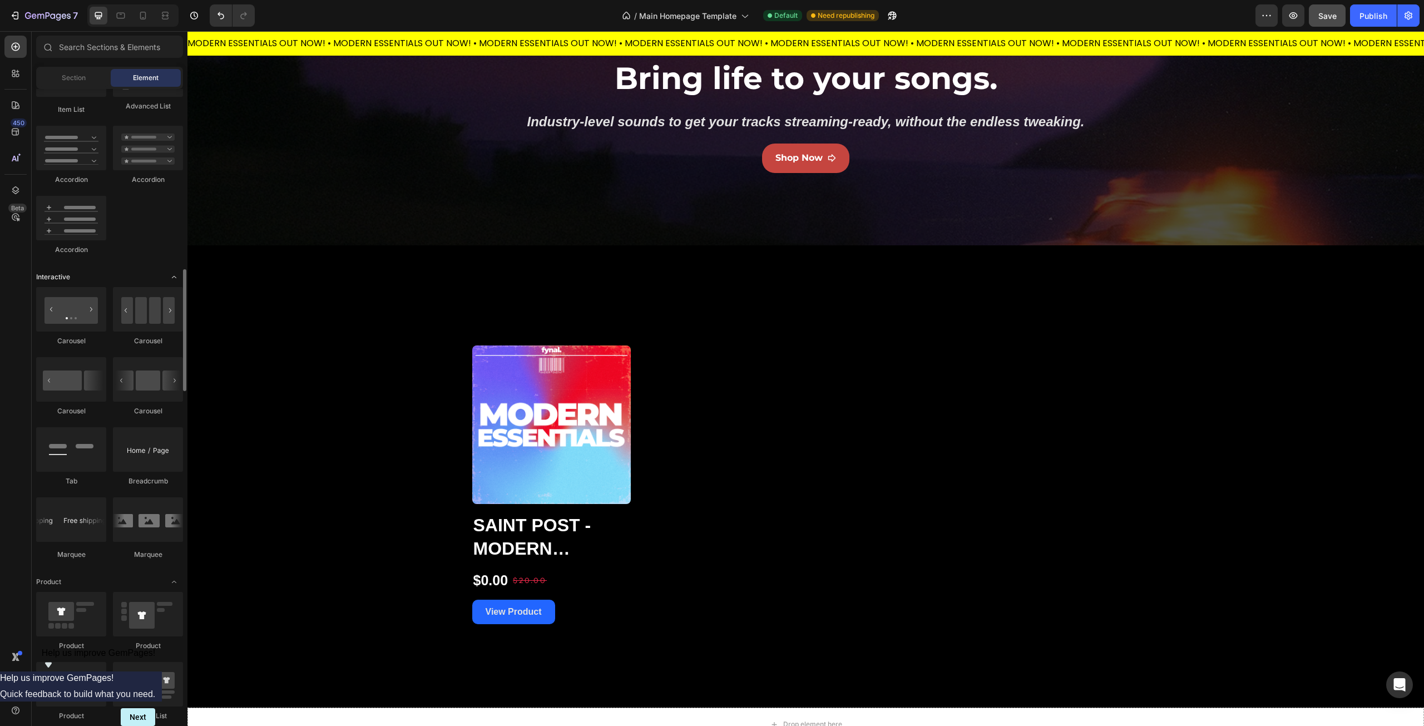
click at [174, 277] on icon "Toggle open" at bounding box center [174, 277] width 9 height 9
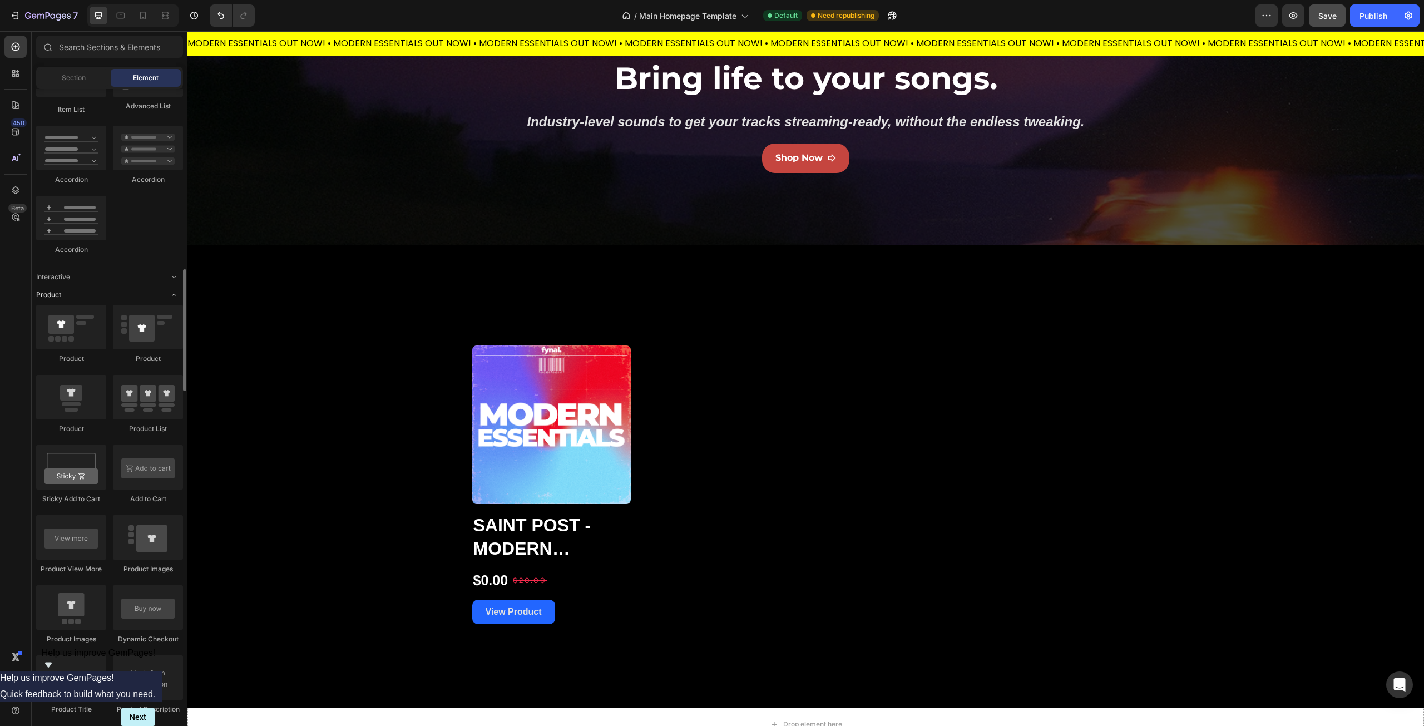
click at [176, 296] on icon "Toggle open" at bounding box center [174, 294] width 9 height 9
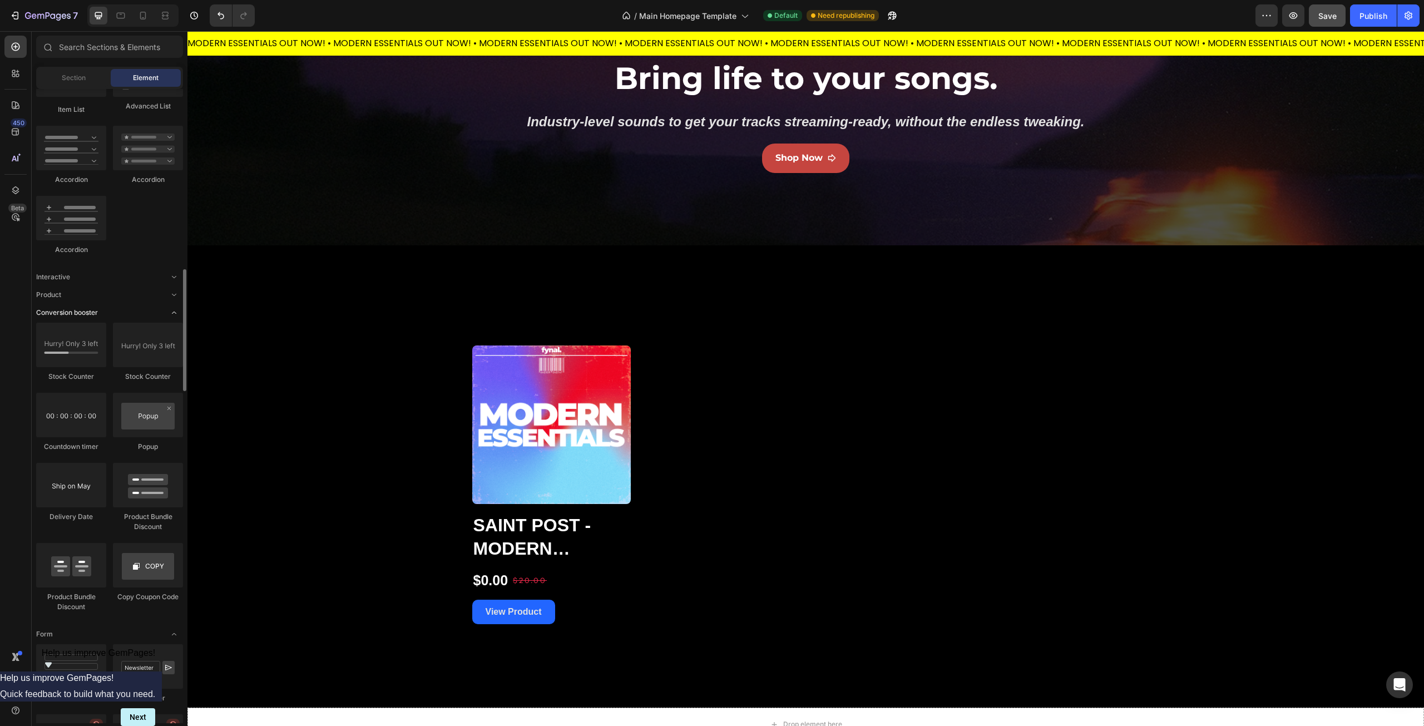
click at [177, 308] on icon "Toggle open" at bounding box center [174, 312] width 9 height 9
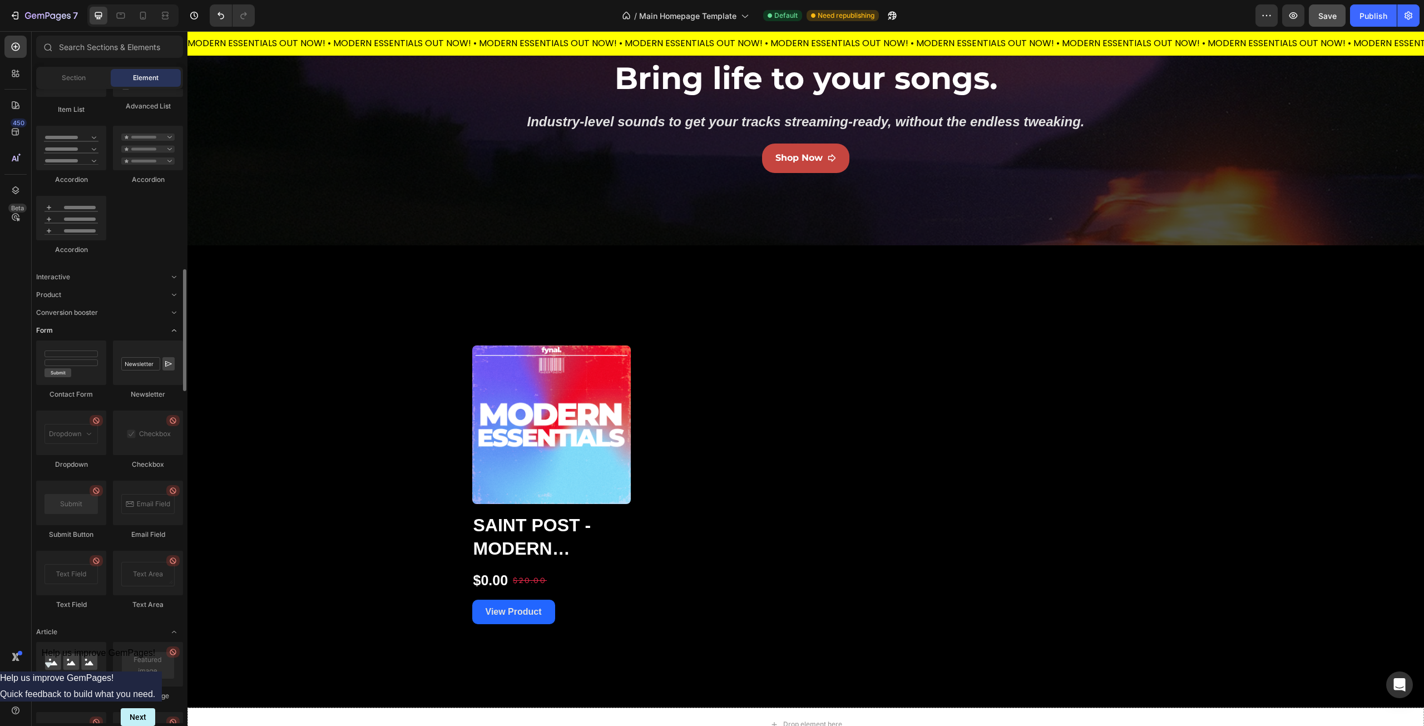
click at [178, 328] on icon "Toggle open" at bounding box center [174, 330] width 9 height 9
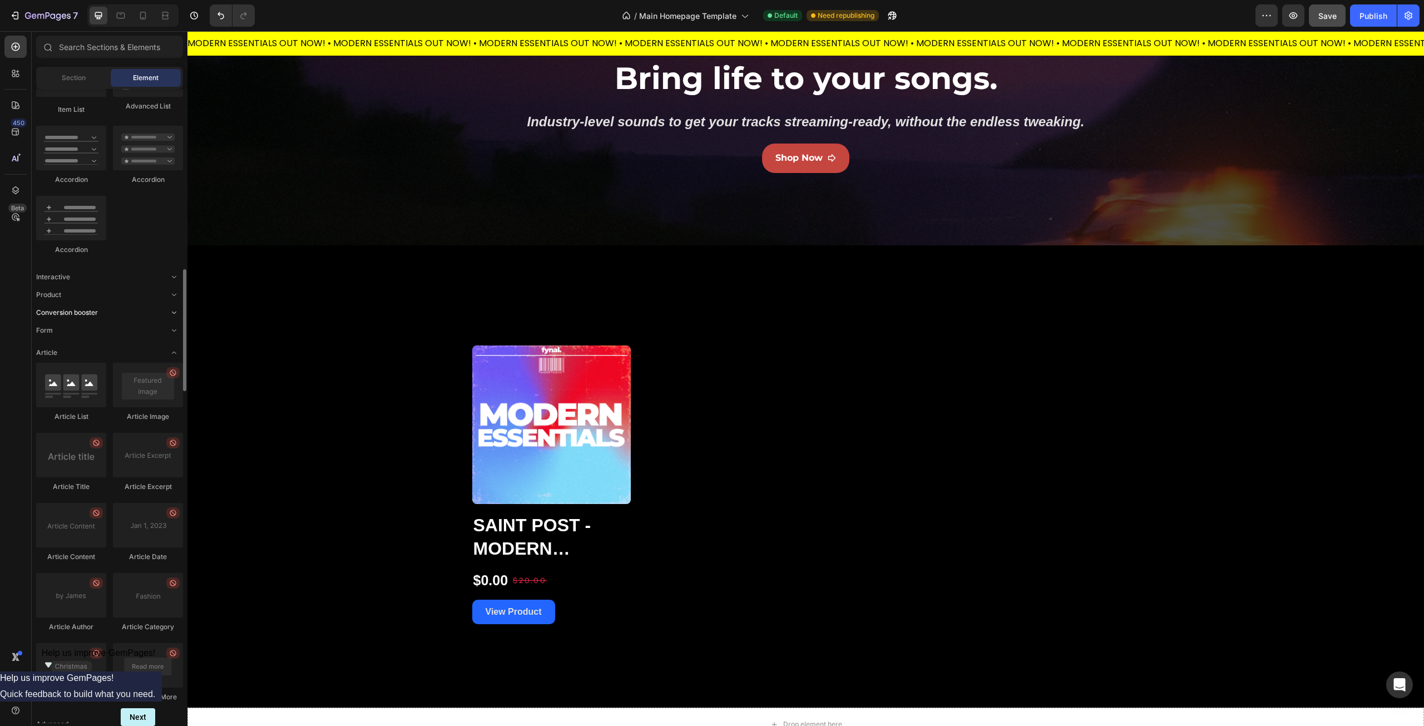
click at [172, 310] on icon "Toggle open" at bounding box center [174, 312] width 9 height 9
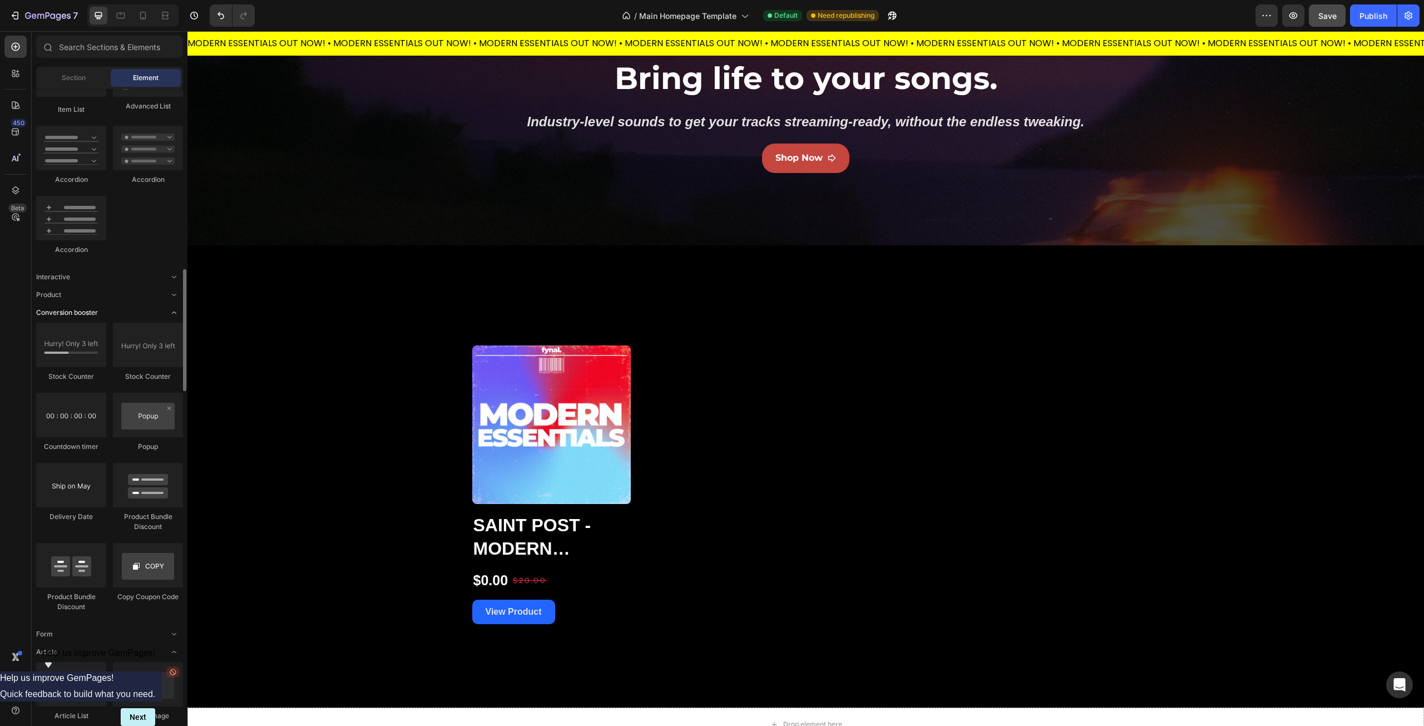
click at [169, 310] on span "Toggle open" at bounding box center [174, 313] width 18 height 18
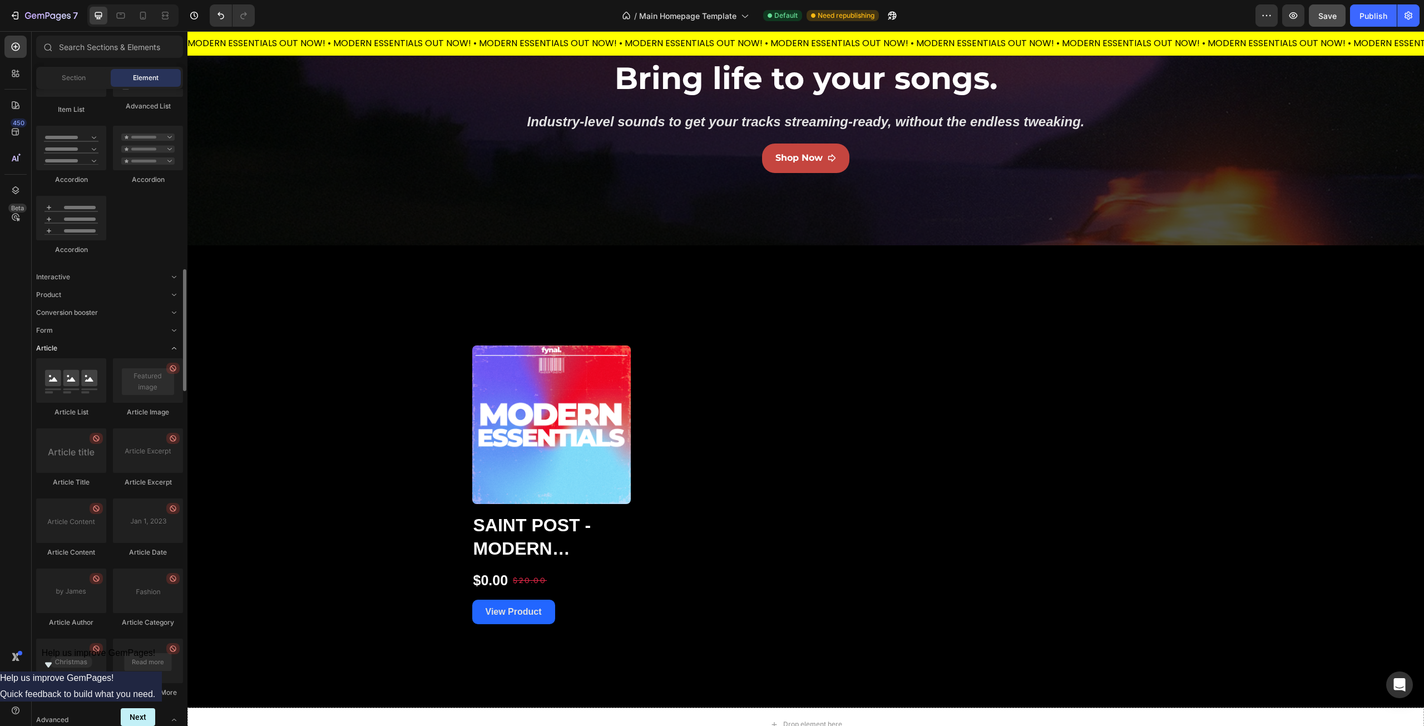
click at [176, 351] on icon "Toggle open" at bounding box center [174, 348] width 9 height 9
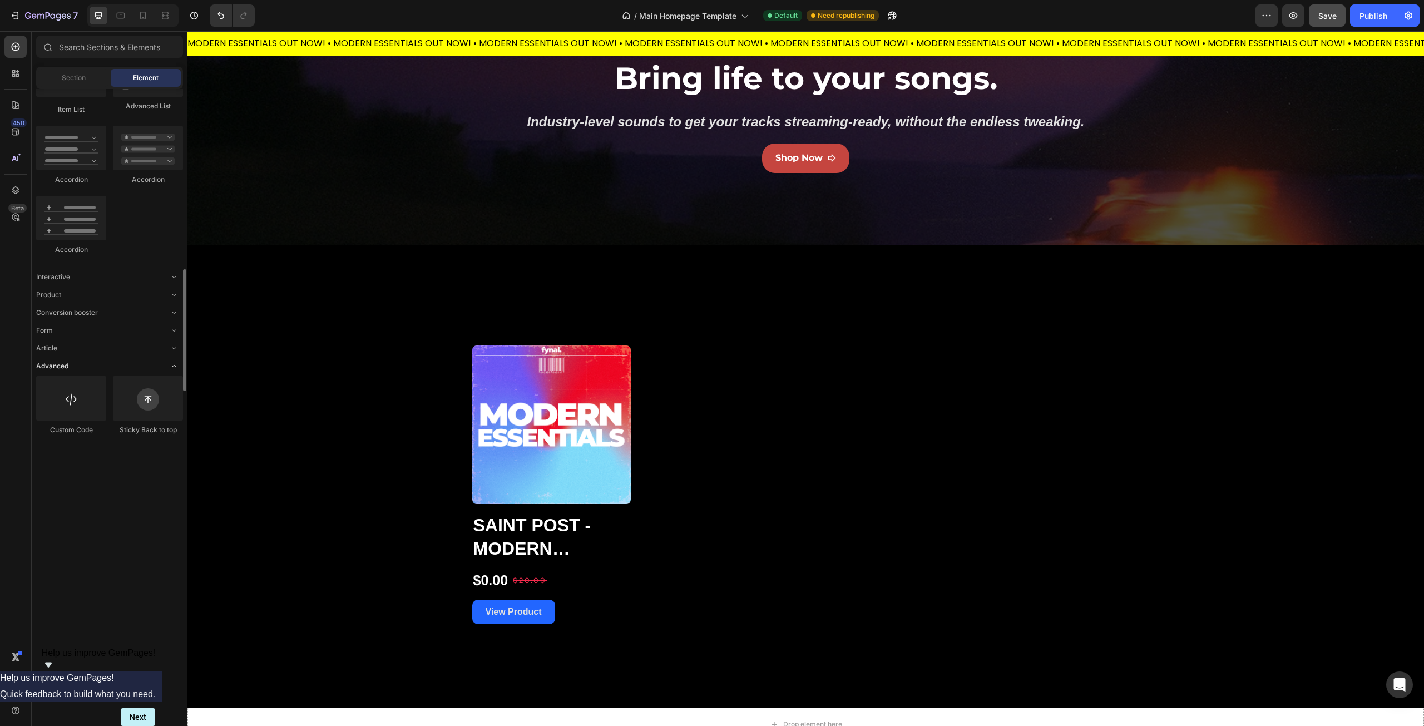
click at [178, 368] on icon "Toggle open" at bounding box center [174, 366] width 9 height 9
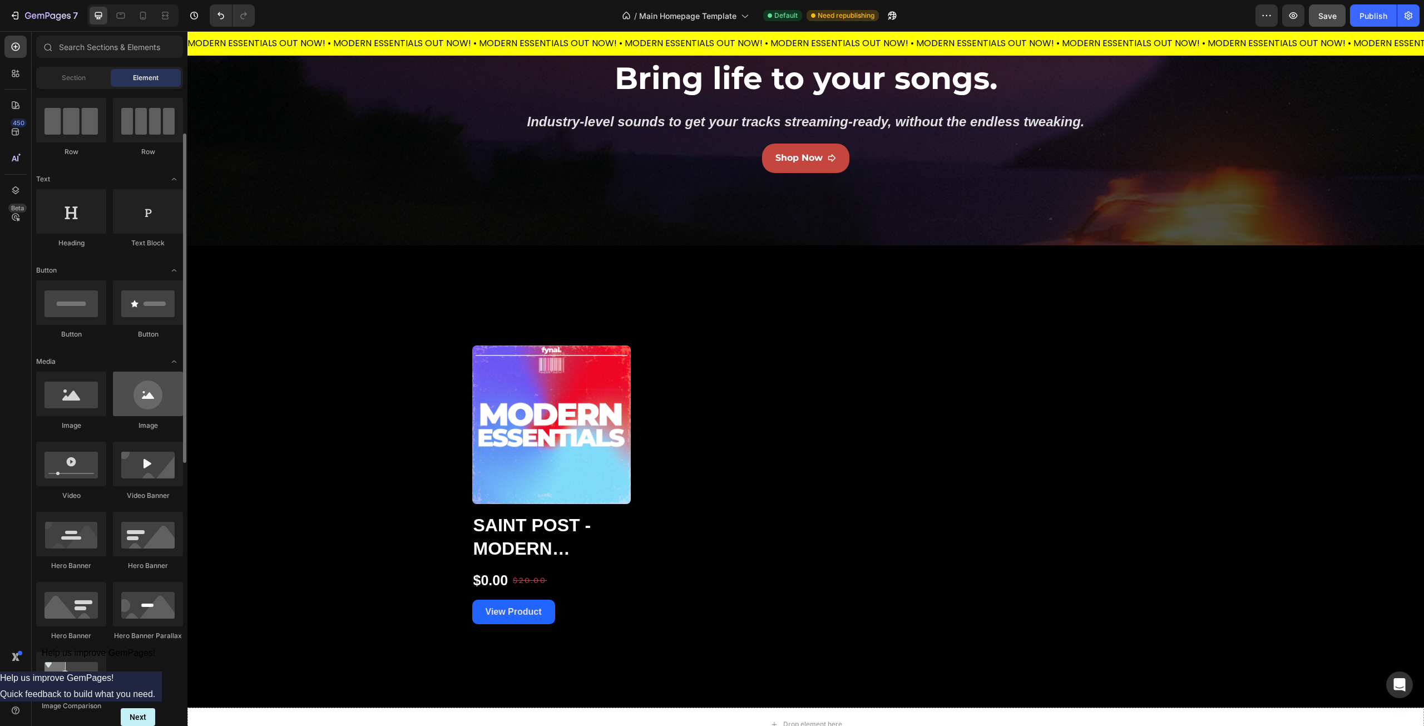
scroll to position [0, 0]
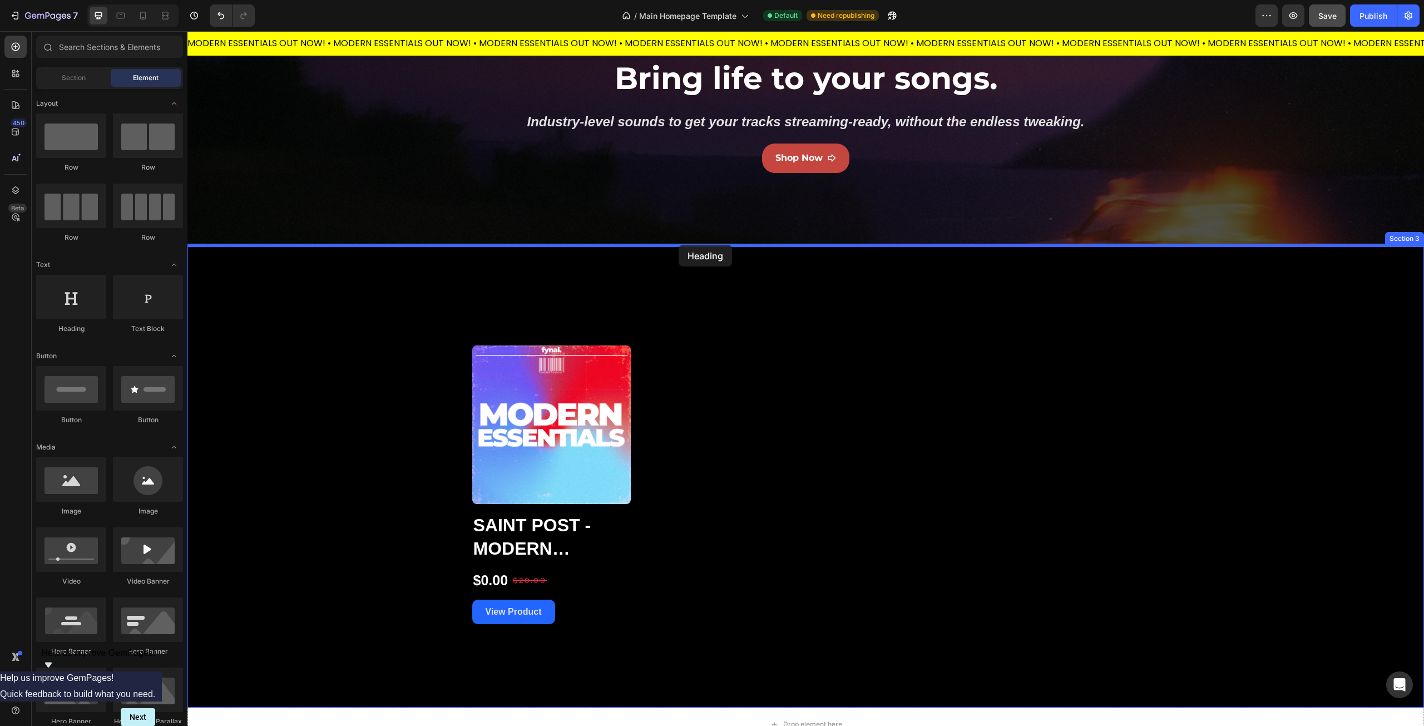
drag, startPoint x: 256, startPoint y: 333, endPoint x: 679, endPoint y: 246, distance: 431.1
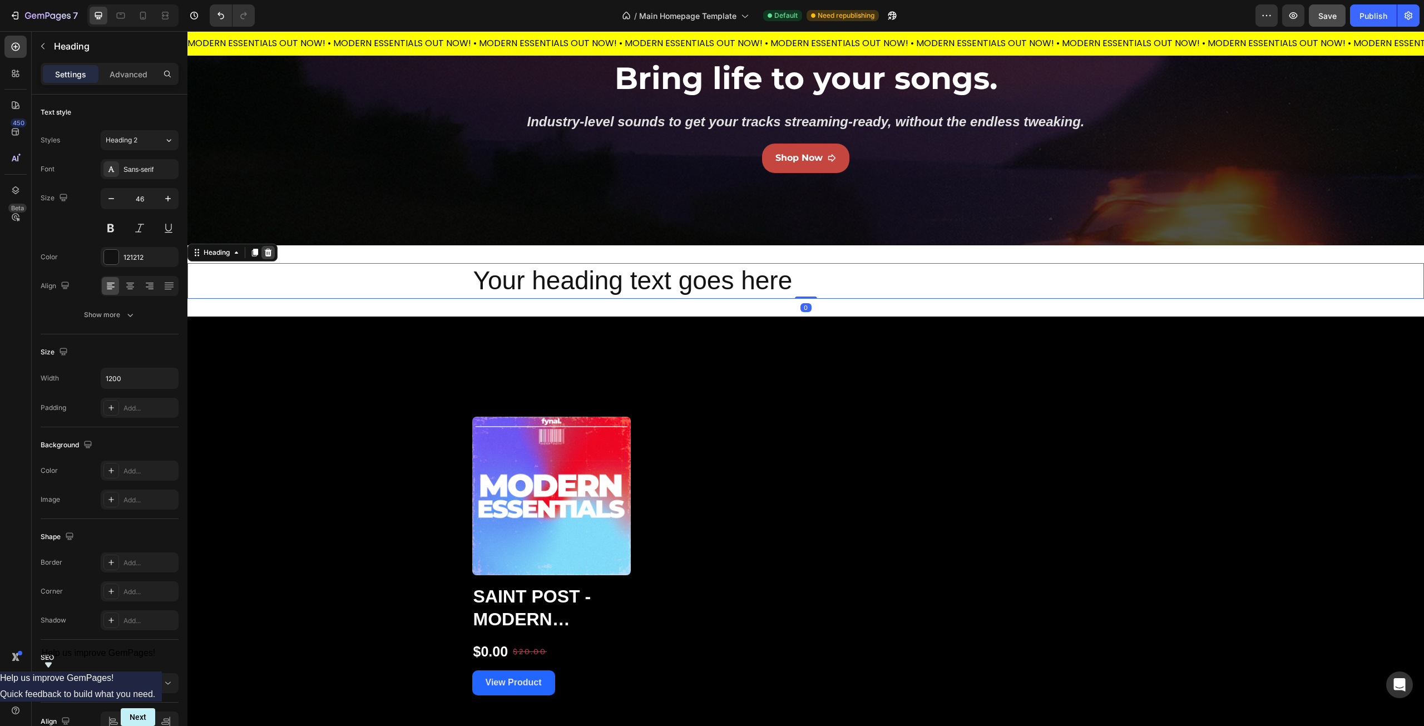
click at [266, 251] on icon at bounding box center [268, 253] width 7 height 8
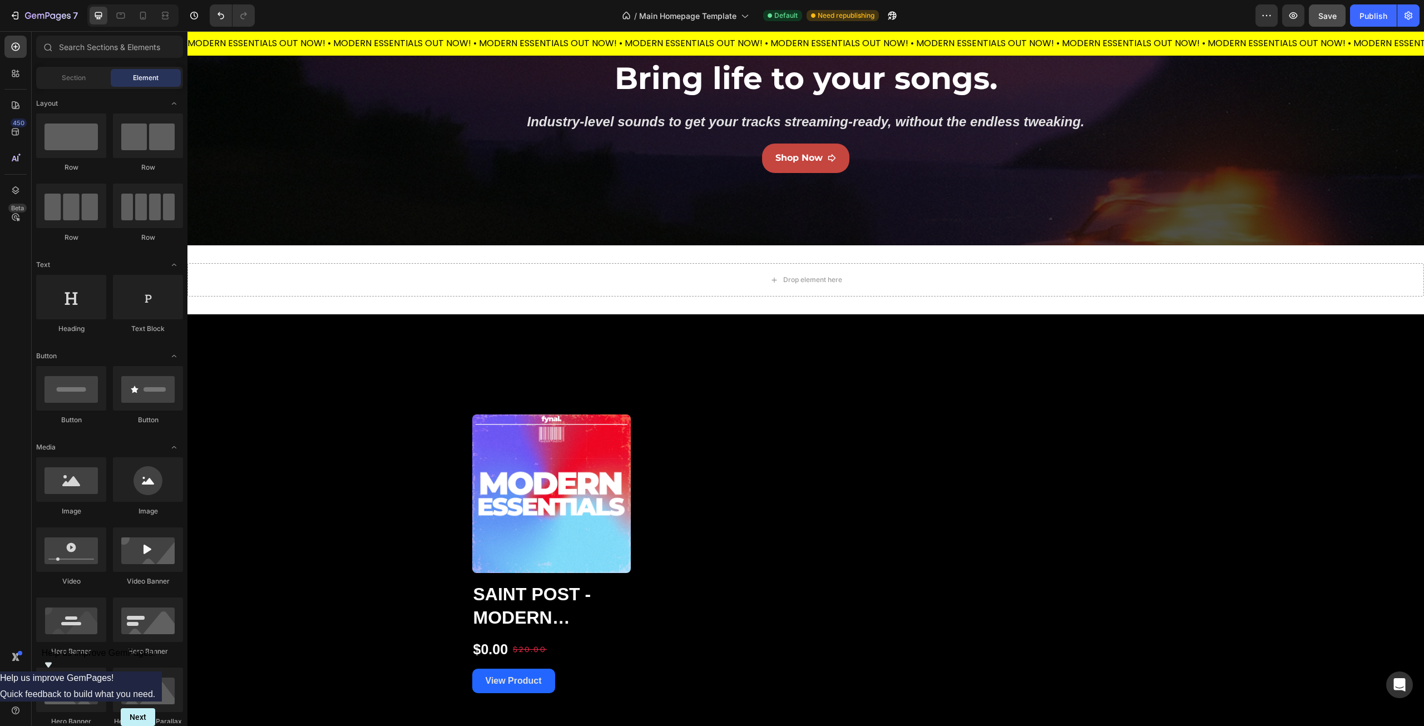
click at [1390, 256] on div "Drop element here Section 3" at bounding box center [805, 279] width 1237 height 69
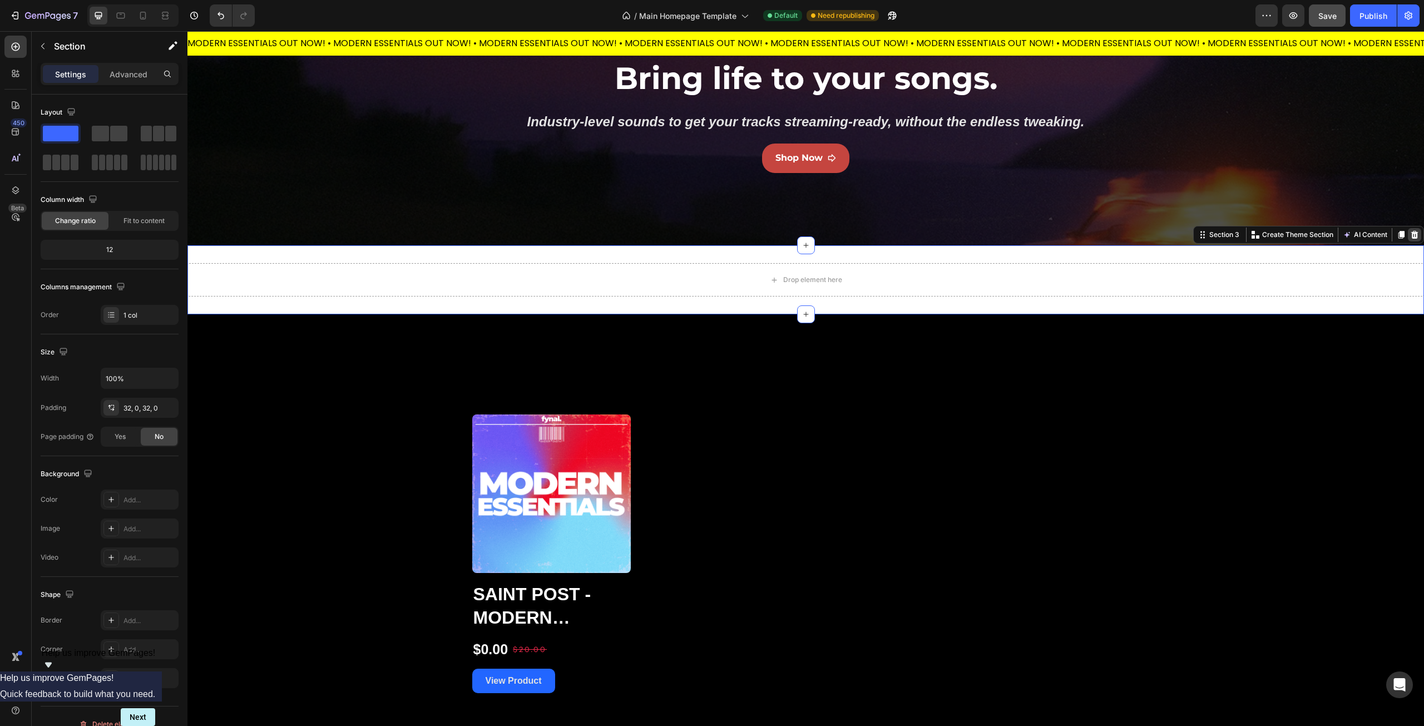
click at [1410, 239] on icon at bounding box center [1414, 234] width 9 height 9
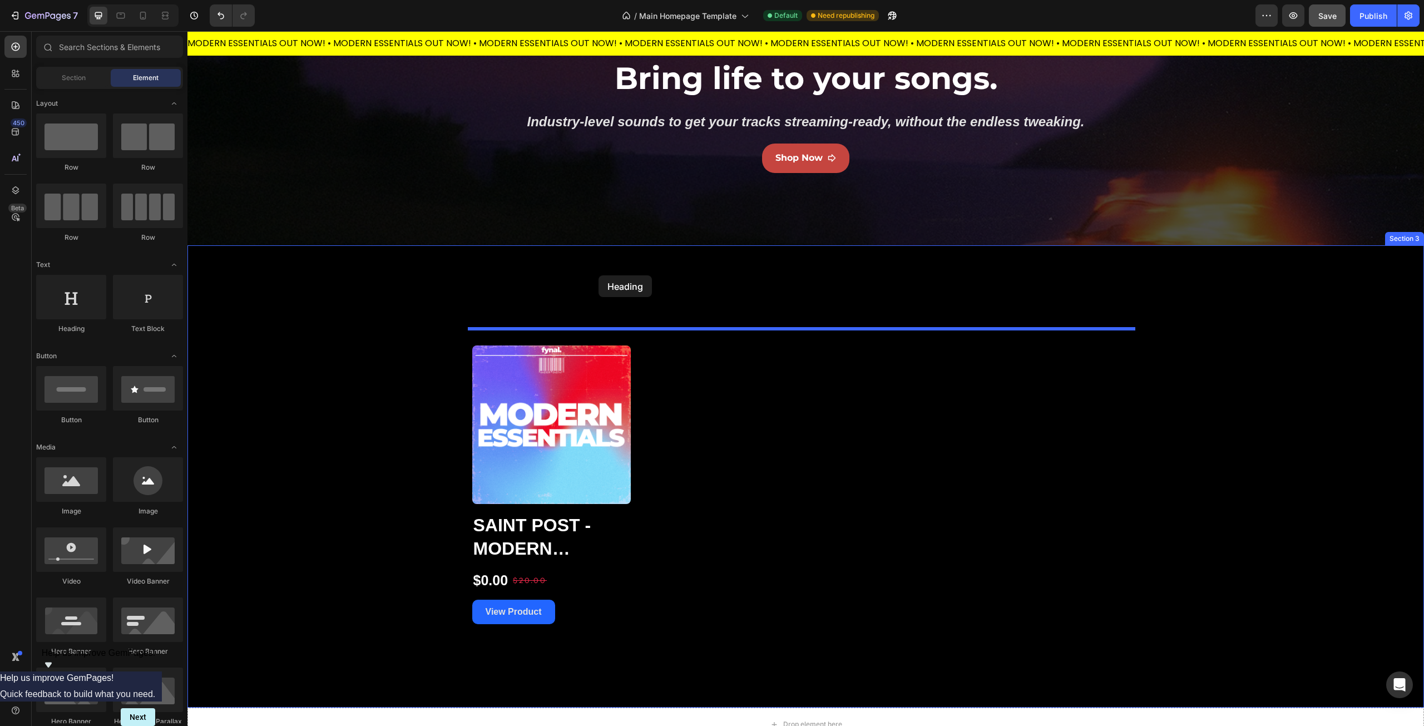
drag, startPoint x: 369, startPoint y: 337, endPoint x: 599, endPoint y: 273, distance: 238.5
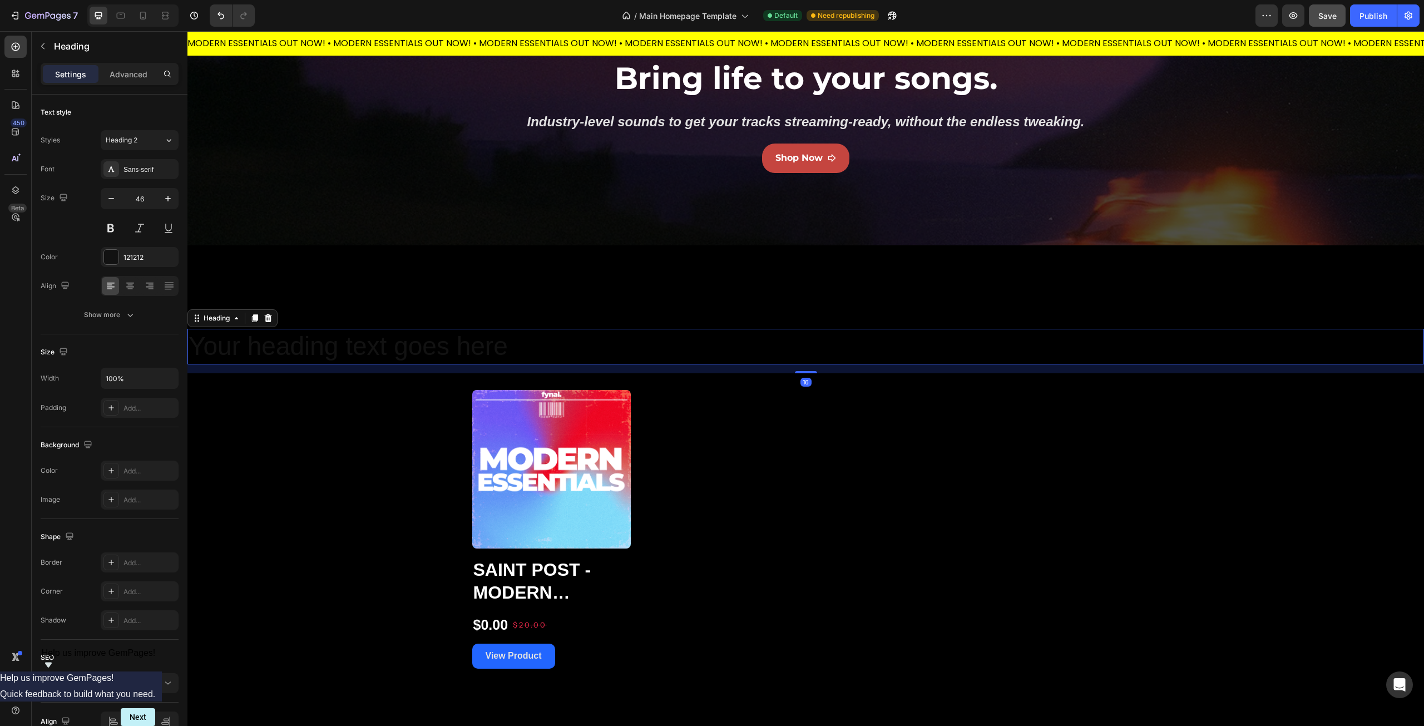
click at [376, 344] on h2 "Your heading text goes here" at bounding box center [805, 347] width 1237 height 36
click at [376, 344] on p "Your heading text goes here" at bounding box center [806, 346] width 1235 height 33
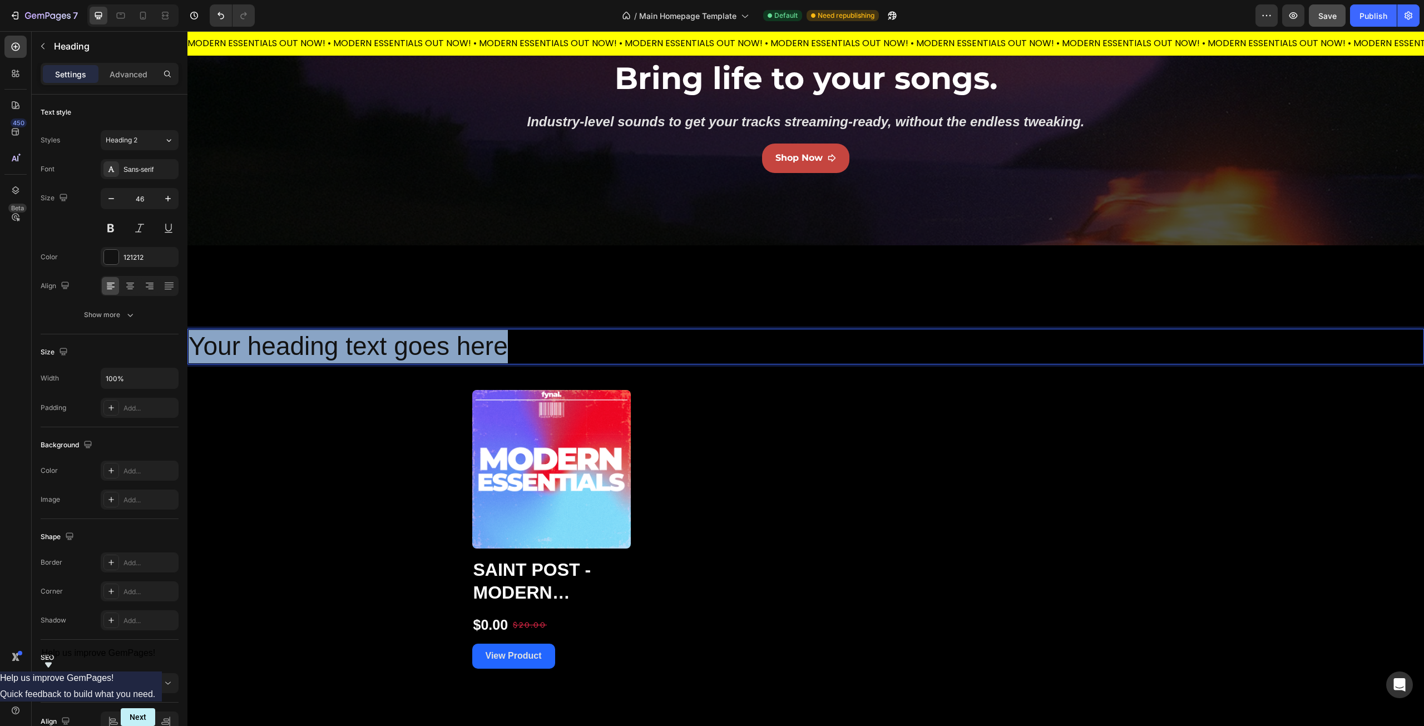
click at [376, 344] on p "Your heading text goes here" at bounding box center [806, 346] width 1235 height 33
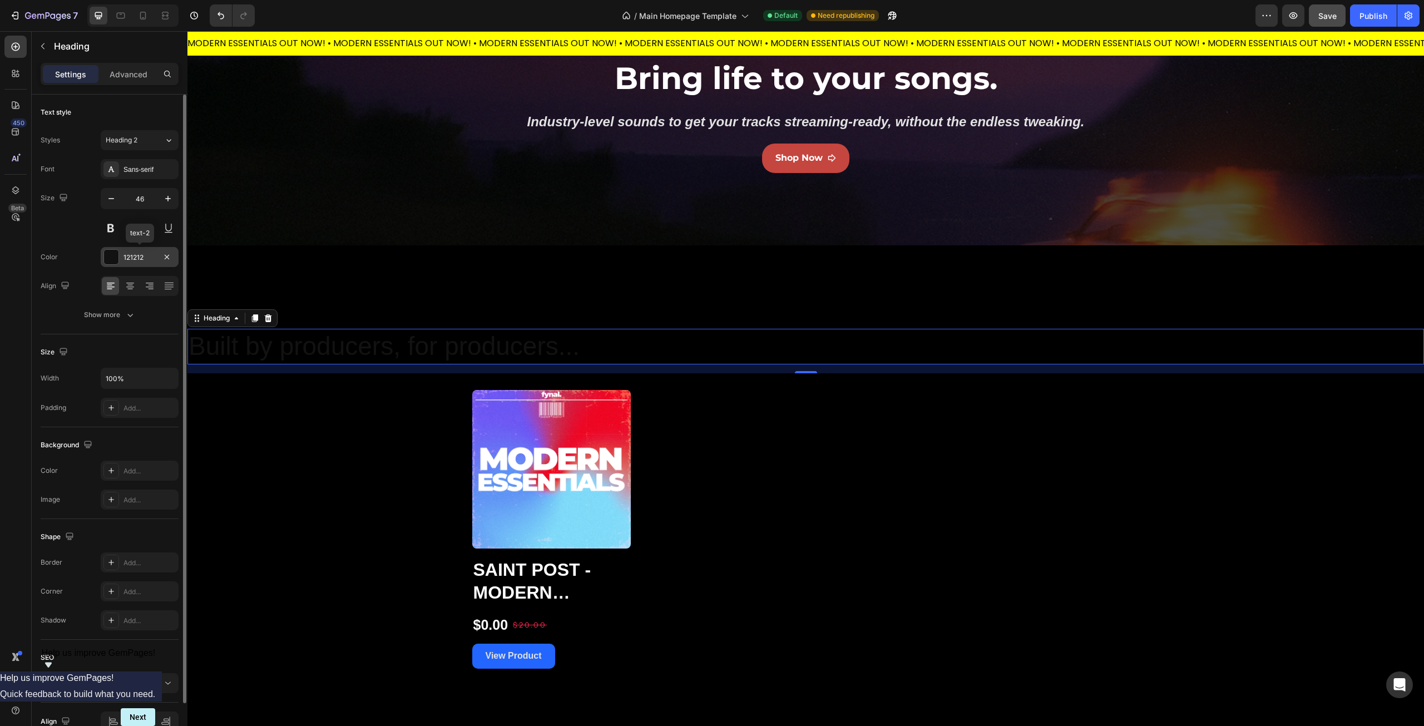
click at [111, 256] on div at bounding box center [111, 257] width 14 height 14
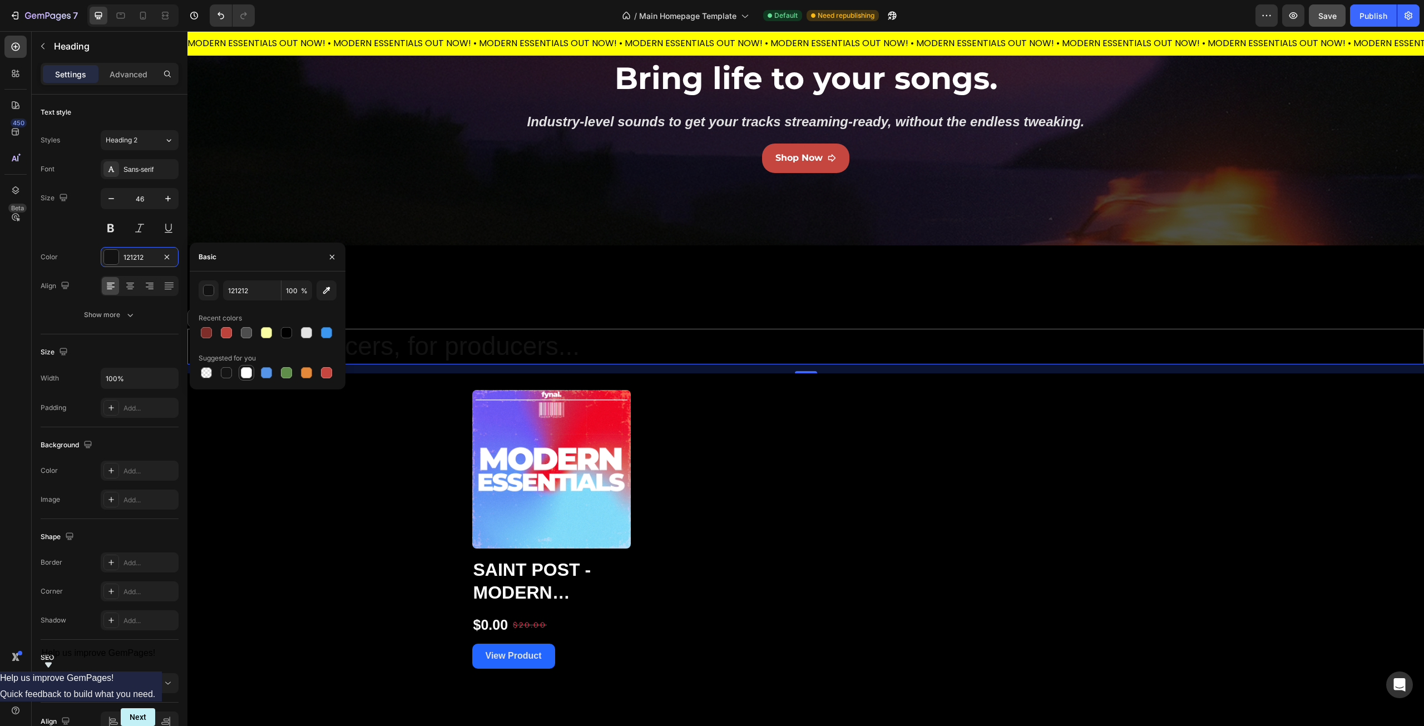
click at [244, 373] on div at bounding box center [246, 372] width 11 height 11
type input "FFFFFF"
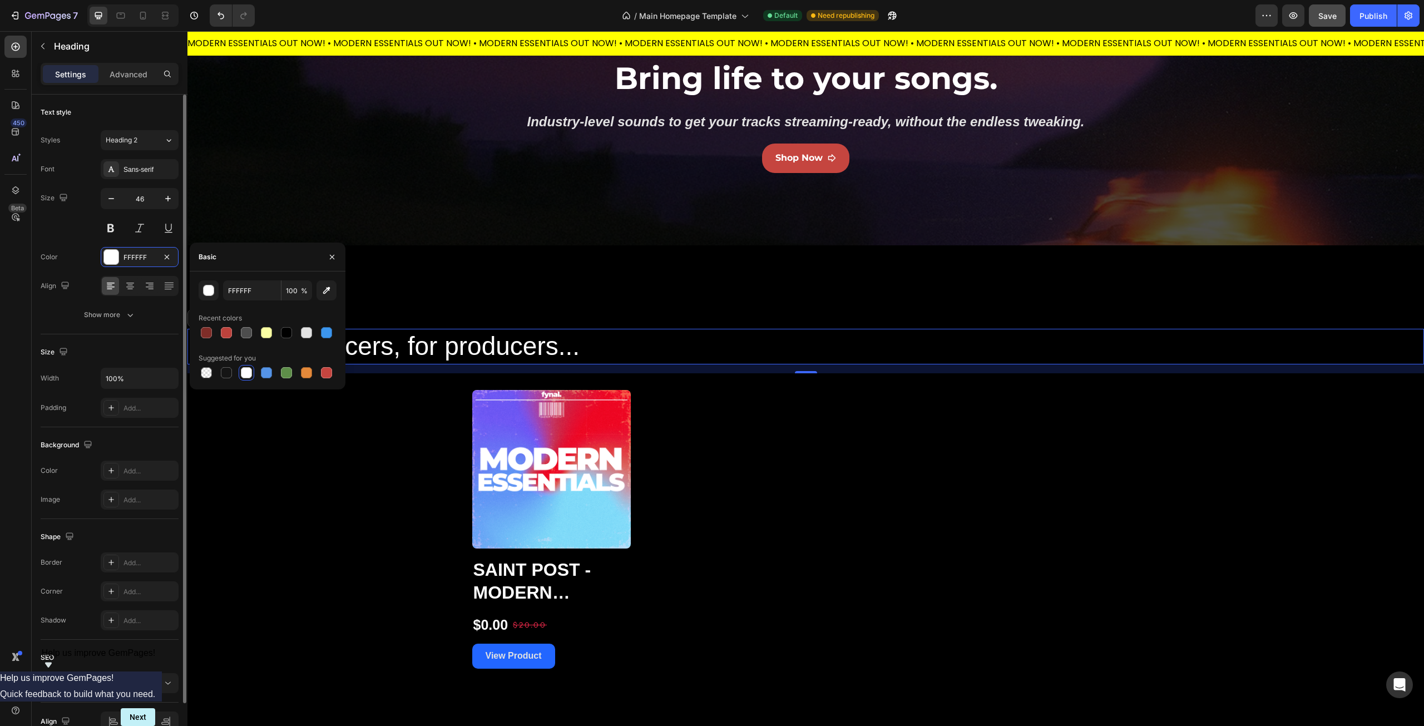
click at [77, 331] on div "Text style Styles Heading 2 Font Sans-serif Size 46 Color FFFFFF Align Show more" at bounding box center [110, 215] width 138 height 240
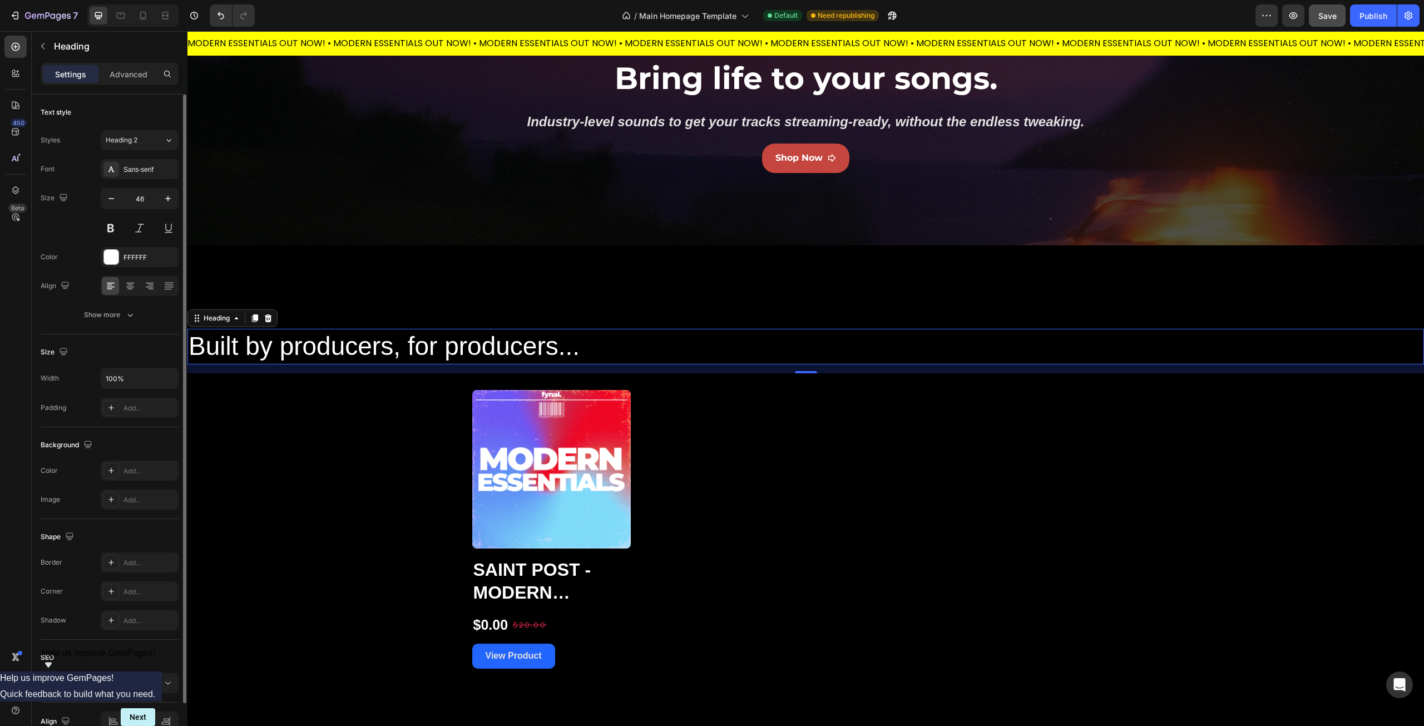
click at [157, 159] on div "Styles Heading 2 Font Sans-serif Size 46 Color FFFFFF Align Show more" at bounding box center [110, 227] width 138 height 195
click at [151, 170] on div "Sans-serif" at bounding box center [150, 170] width 52 height 10
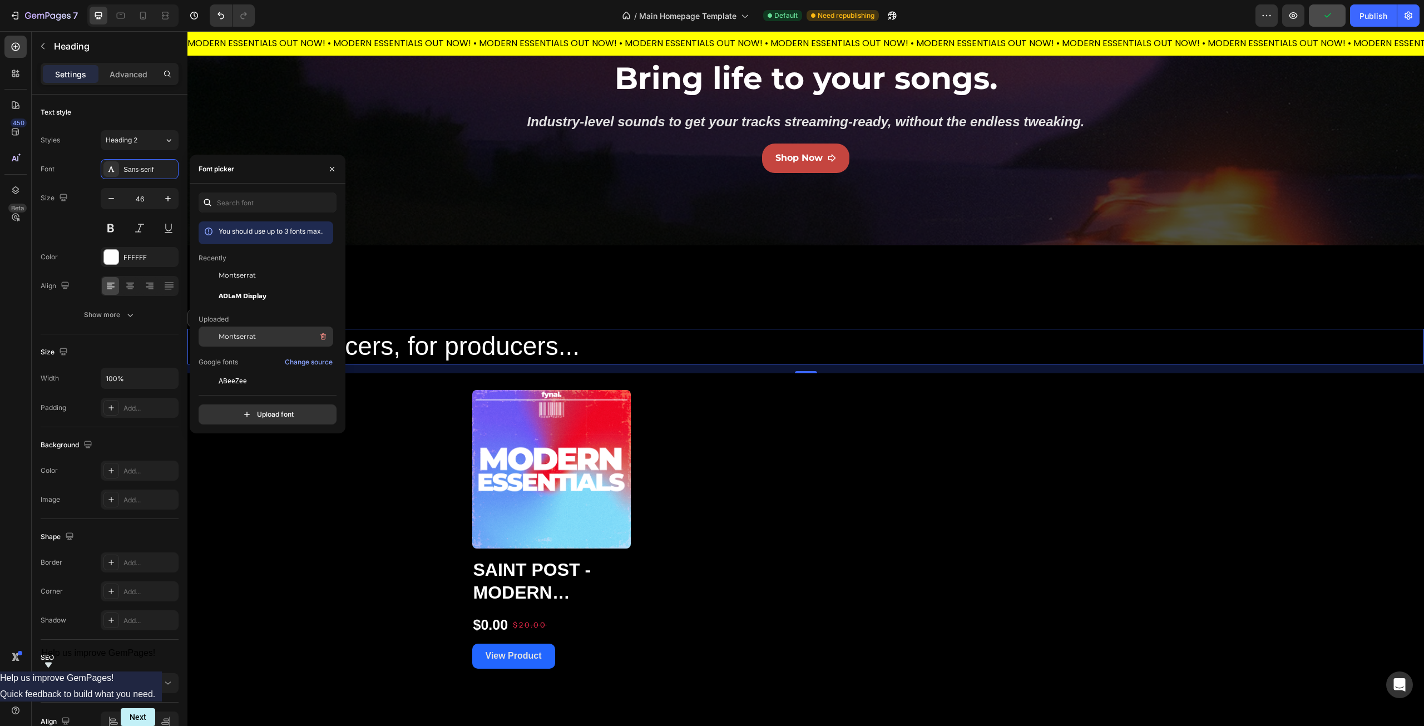
click at [248, 335] on span "Montserrat" at bounding box center [237, 337] width 37 height 10
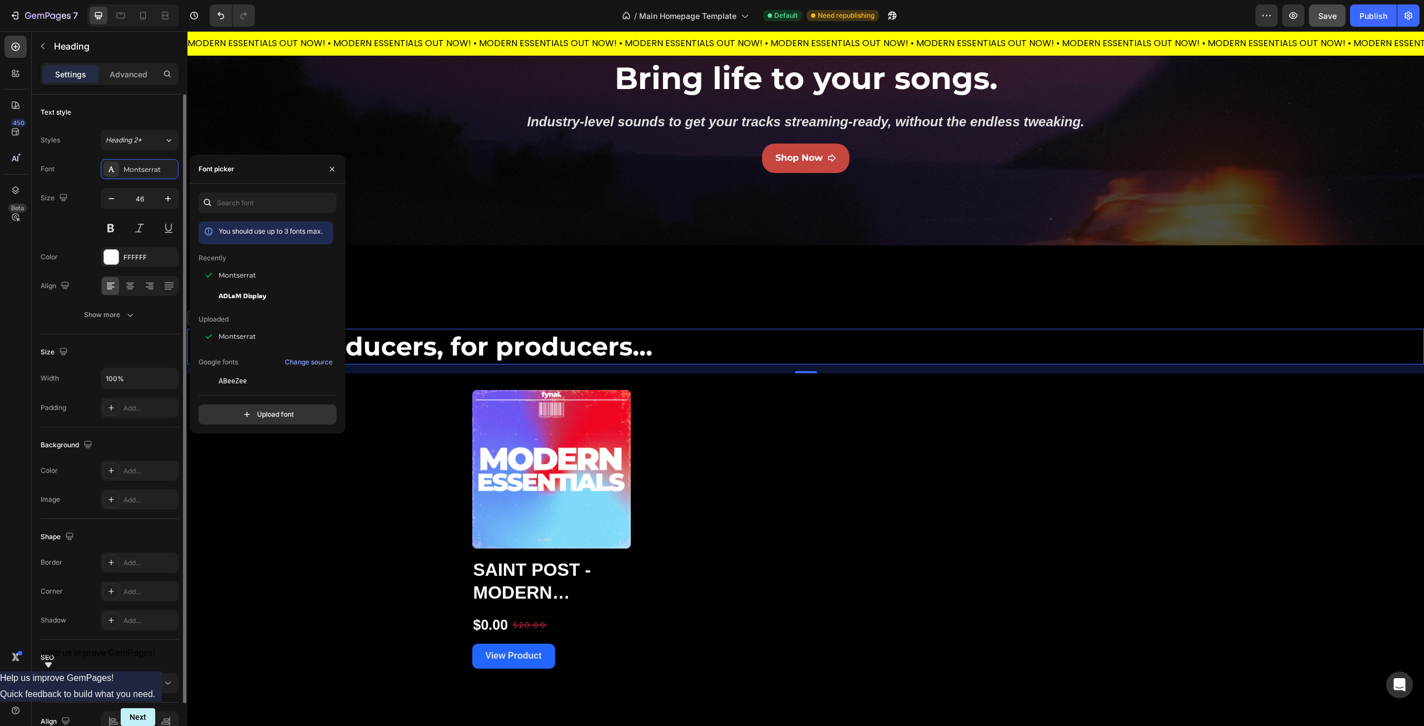
click at [70, 228] on div "Size 46" at bounding box center [110, 213] width 138 height 50
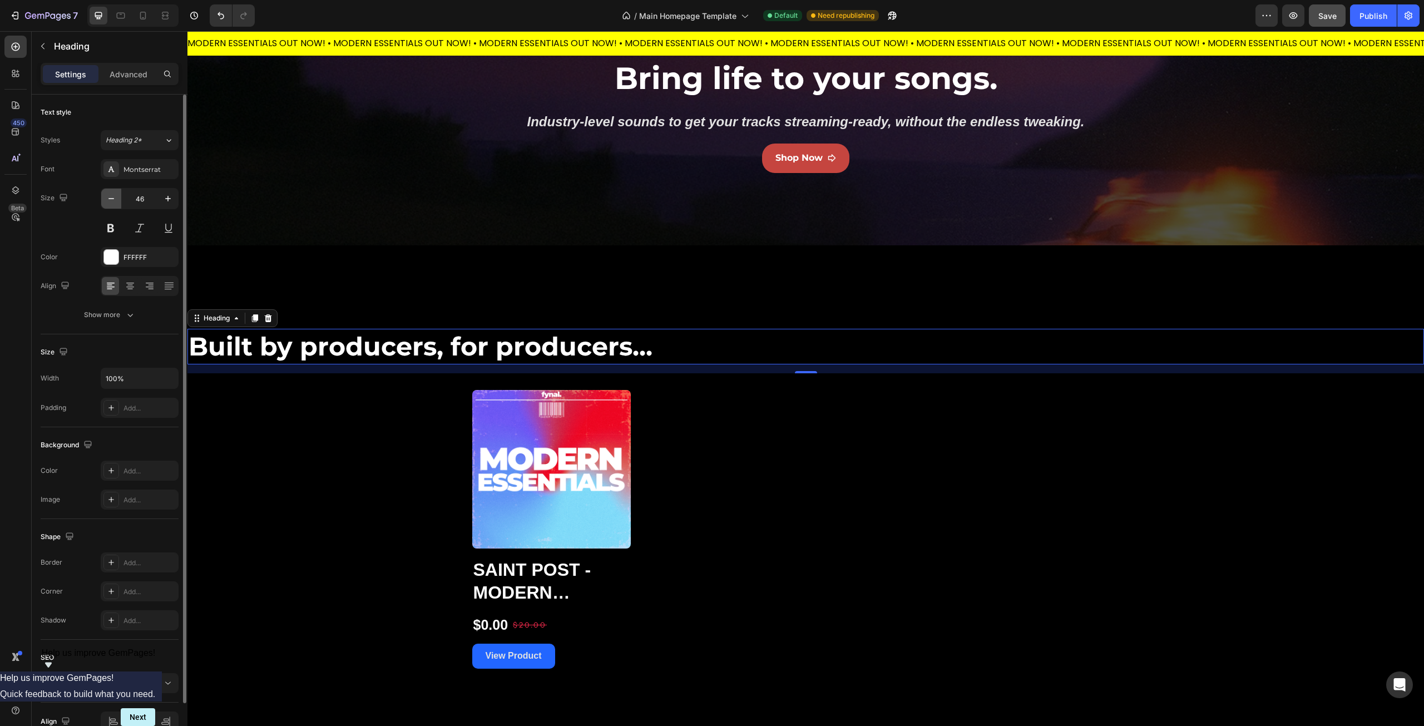
click at [109, 200] on icon "button" at bounding box center [111, 198] width 11 height 11
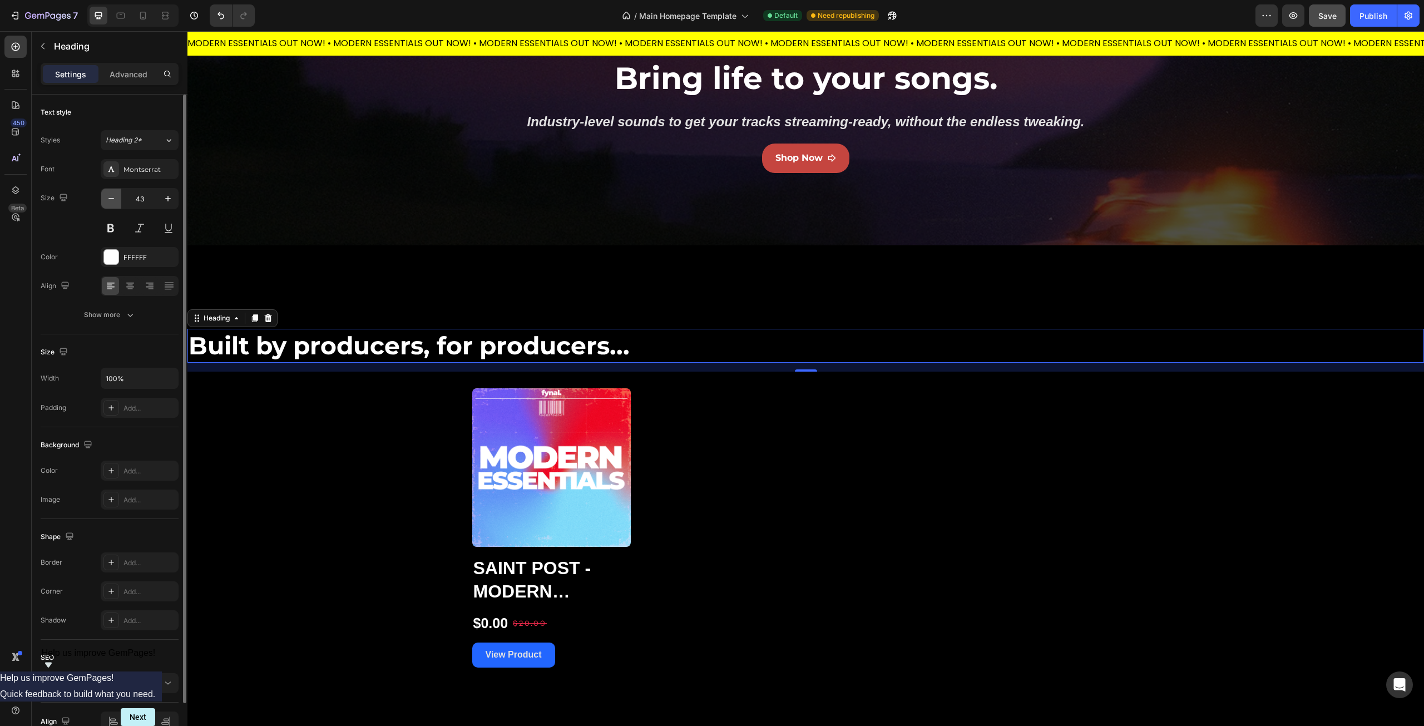
click at [109, 200] on icon "button" at bounding box center [111, 198] width 11 height 11
click at [109, 199] on icon "button" at bounding box center [111, 198] width 11 height 11
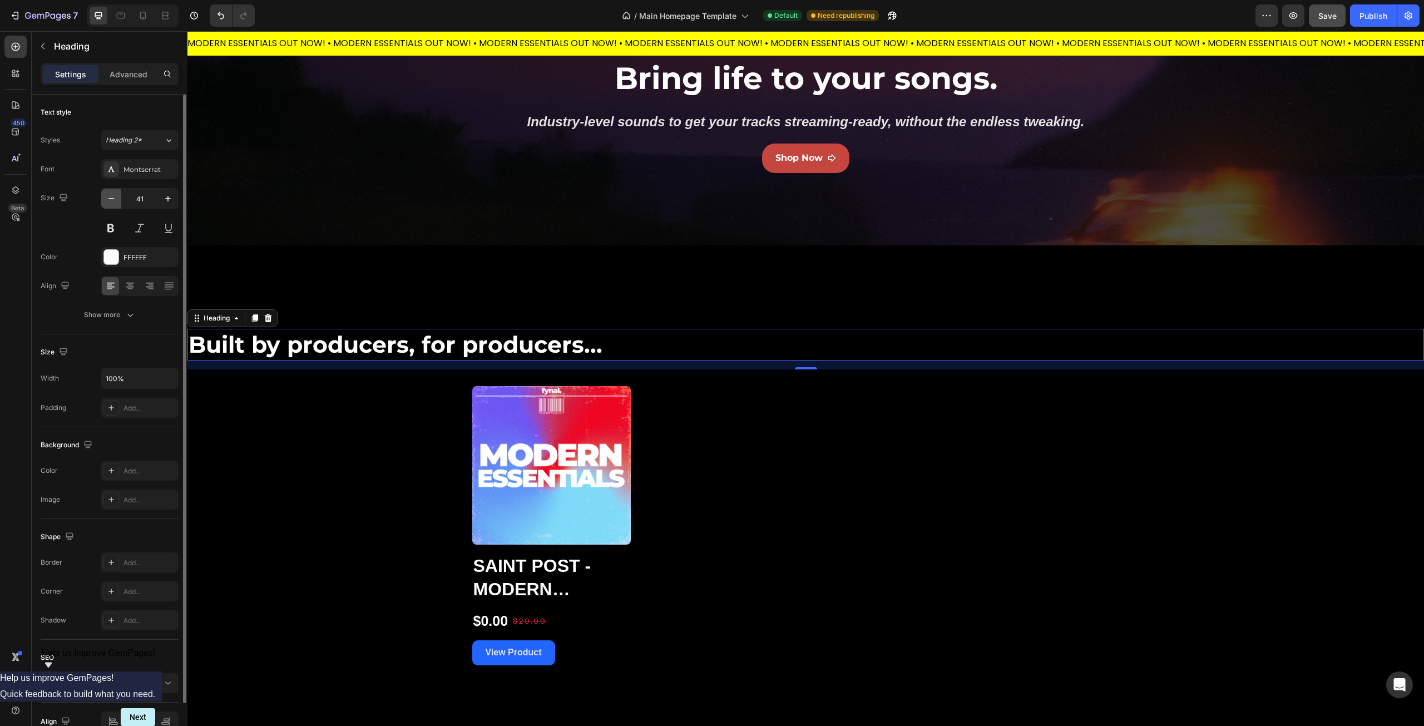
click at [109, 199] on icon "button" at bounding box center [111, 198] width 11 height 11
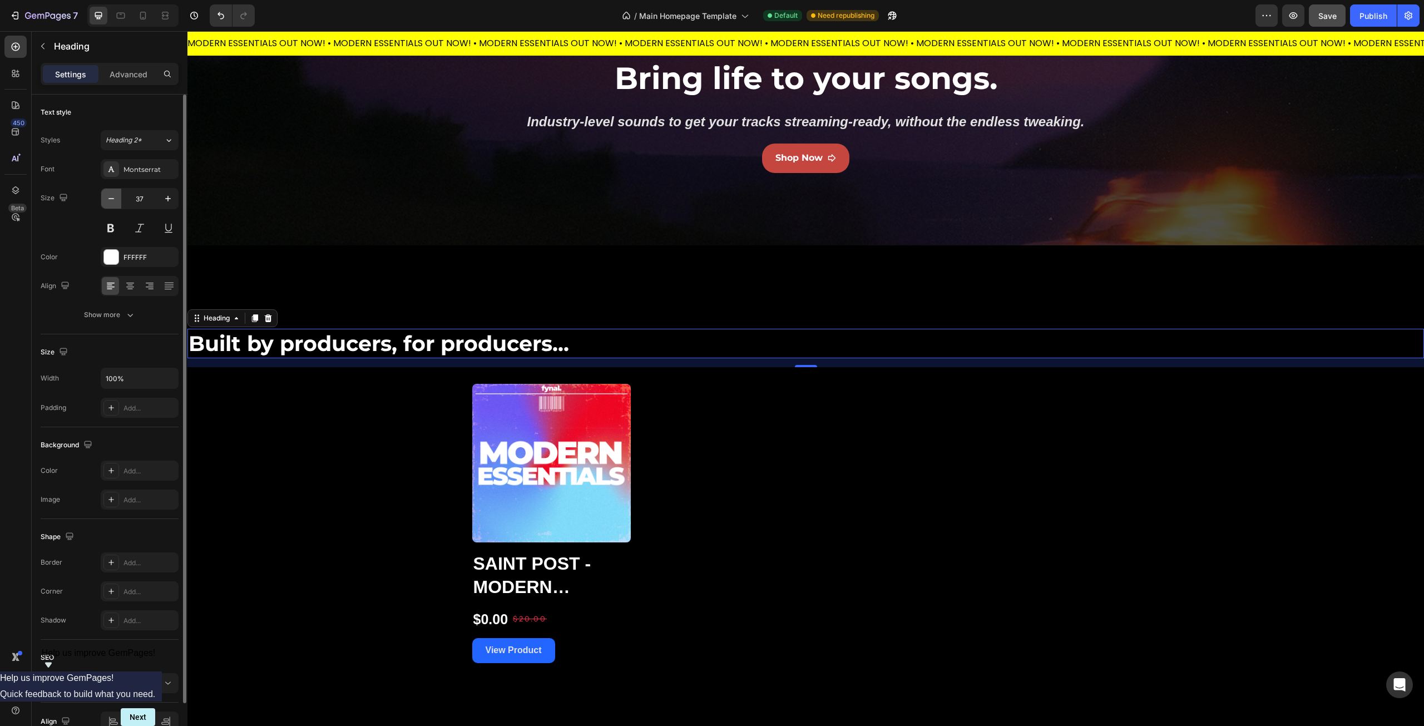
click at [109, 199] on icon "button" at bounding box center [111, 198] width 6 height 1
click at [110, 198] on icon "button" at bounding box center [111, 198] width 11 height 11
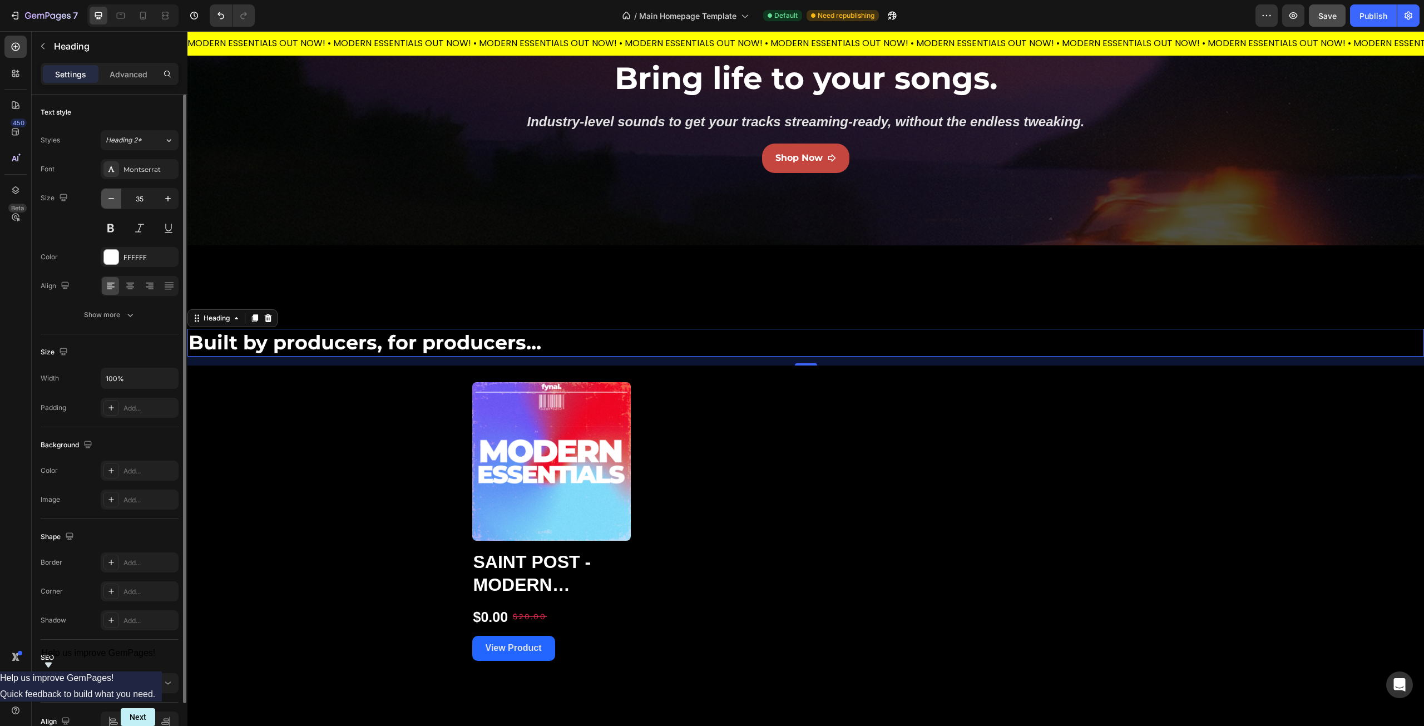
click at [110, 198] on icon "button" at bounding box center [111, 198] width 11 height 11
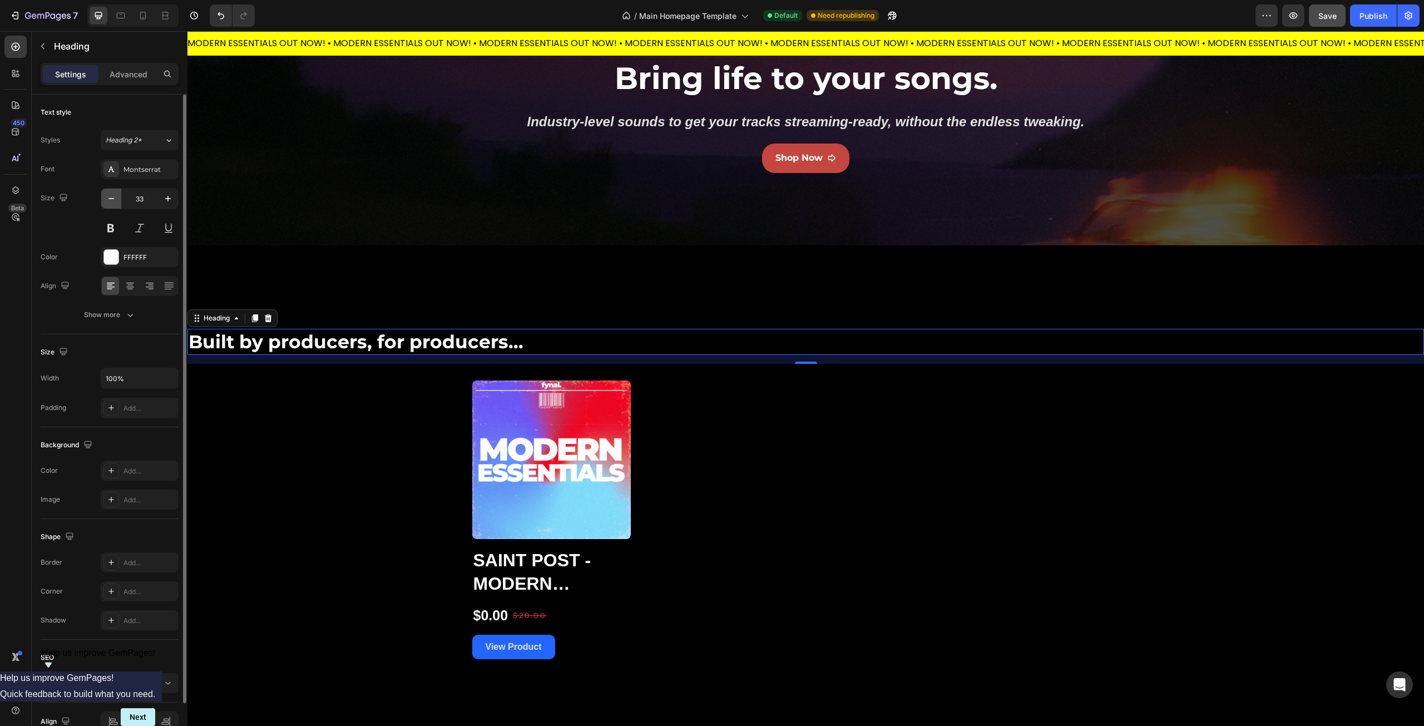
click at [110, 198] on icon "button" at bounding box center [111, 198] width 11 height 11
click at [110, 197] on icon "button" at bounding box center [111, 198] width 11 height 11
click at [111, 197] on icon "button" at bounding box center [111, 198] width 11 height 11
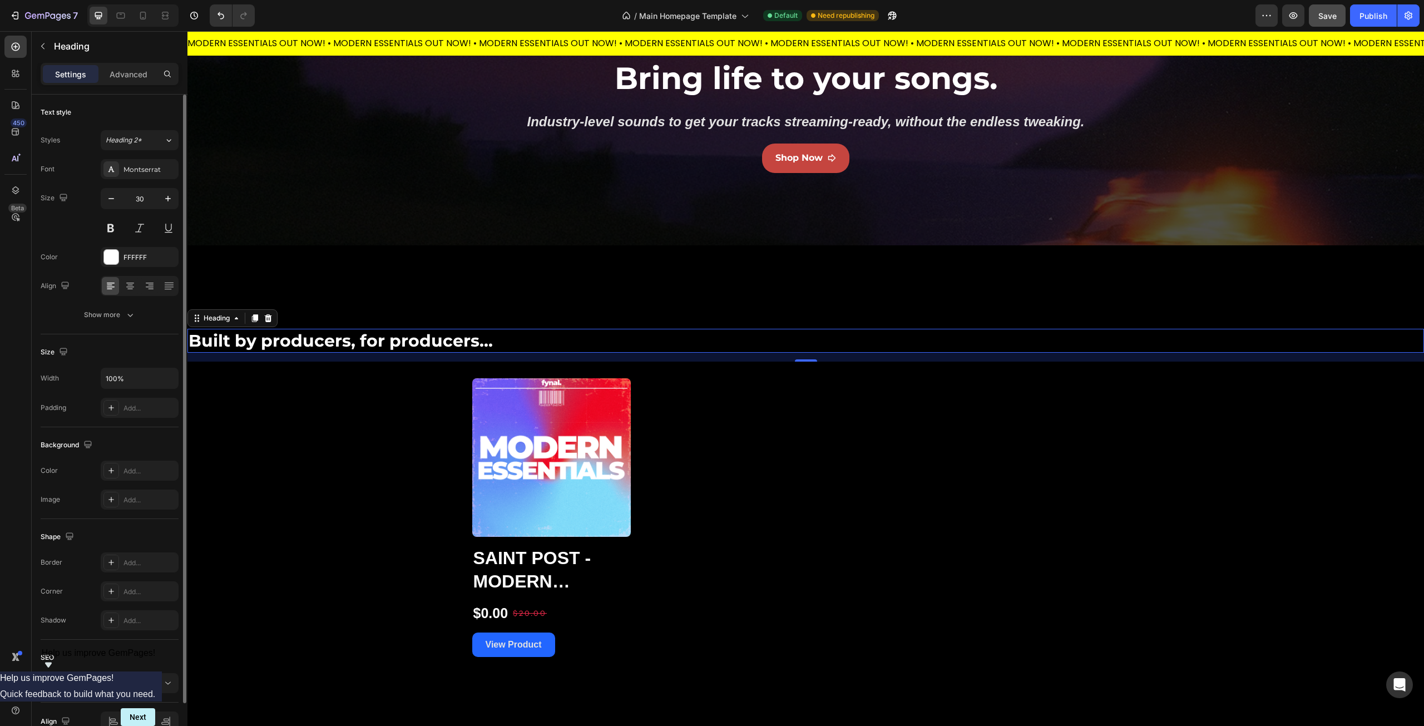
drag, startPoint x: 111, startPoint y: 196, endPoint x: 127, endPoint y: 199, distance: 16.8
click at [111, 196] on icon "button" at bounding box center [111, 198] width 11 height 11
type input "28"
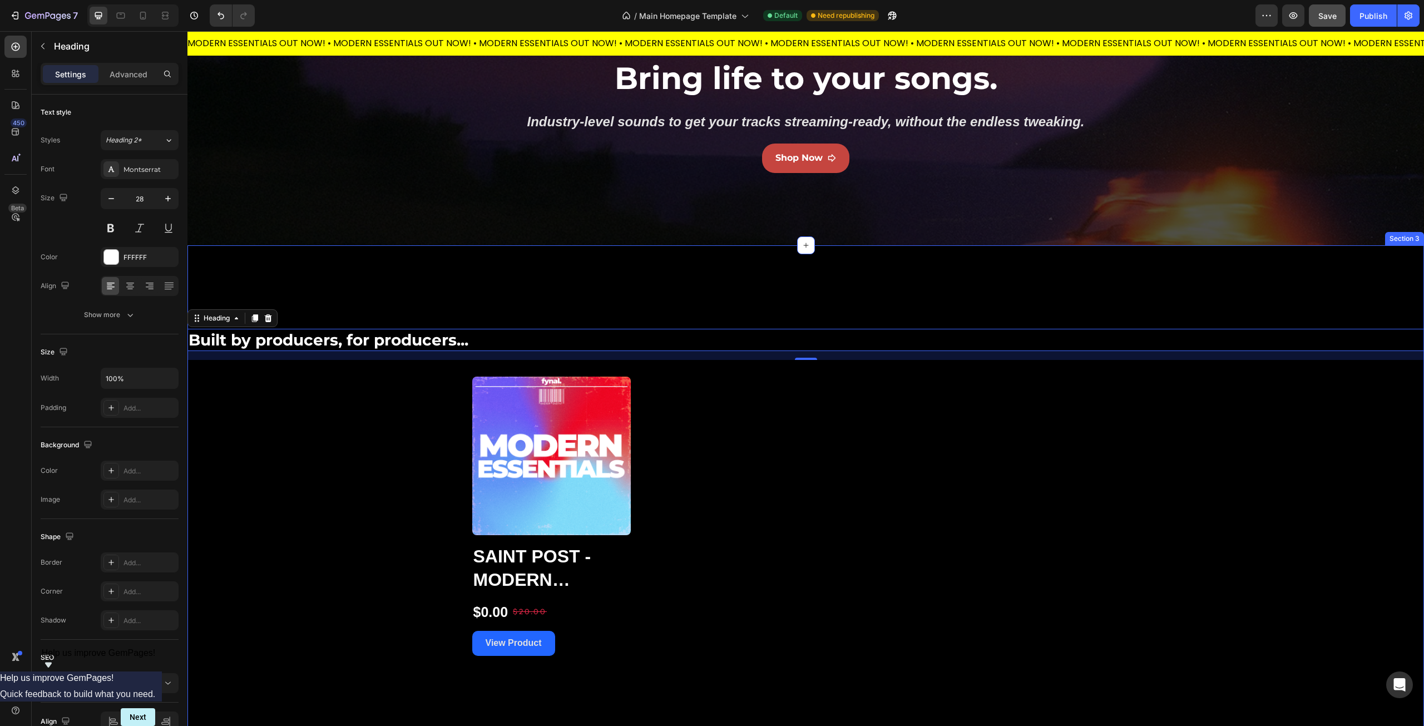
click at [456, 274] on div "Built by producers, for producers... Heading 16 Product Images Saint Post - Mod…" at bounding box center [805, 492] width 1237 height 494
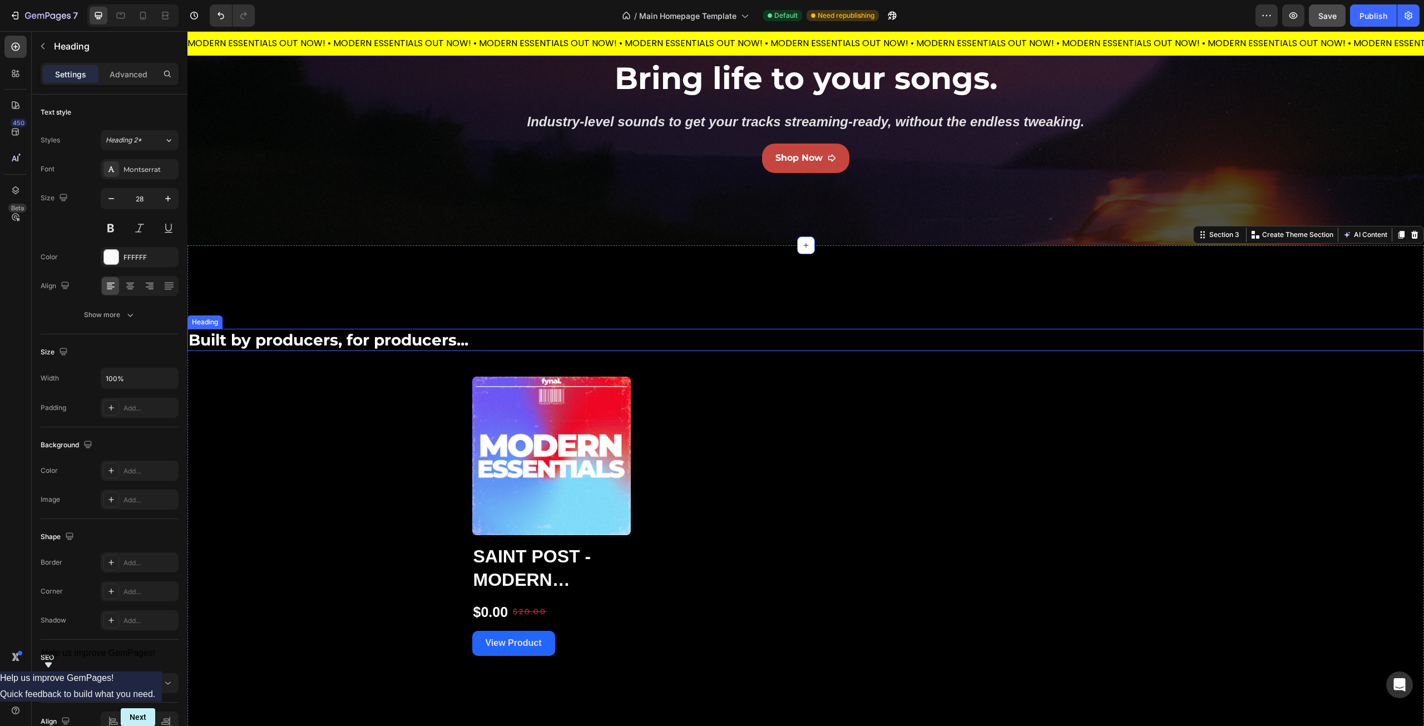
click at [452, 340] on p "Built by producers, for producers..." at bounding box center [806, 340] width 1235 height 20
click at [329, 287] on div "Built by producers, for producers... Heading Product Images Saint Post - Modern…" at bounding box center [805, 492] width 1237 height 494
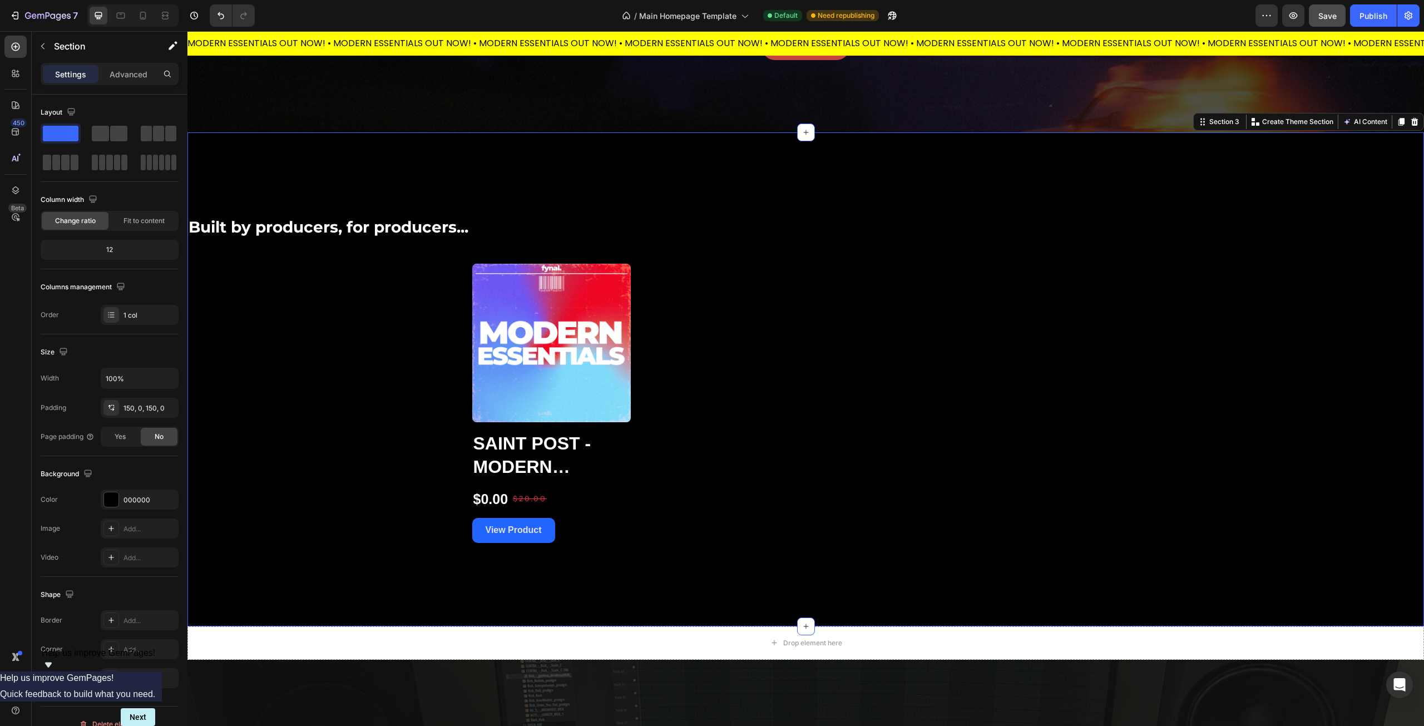
scroll to position [223, 0]
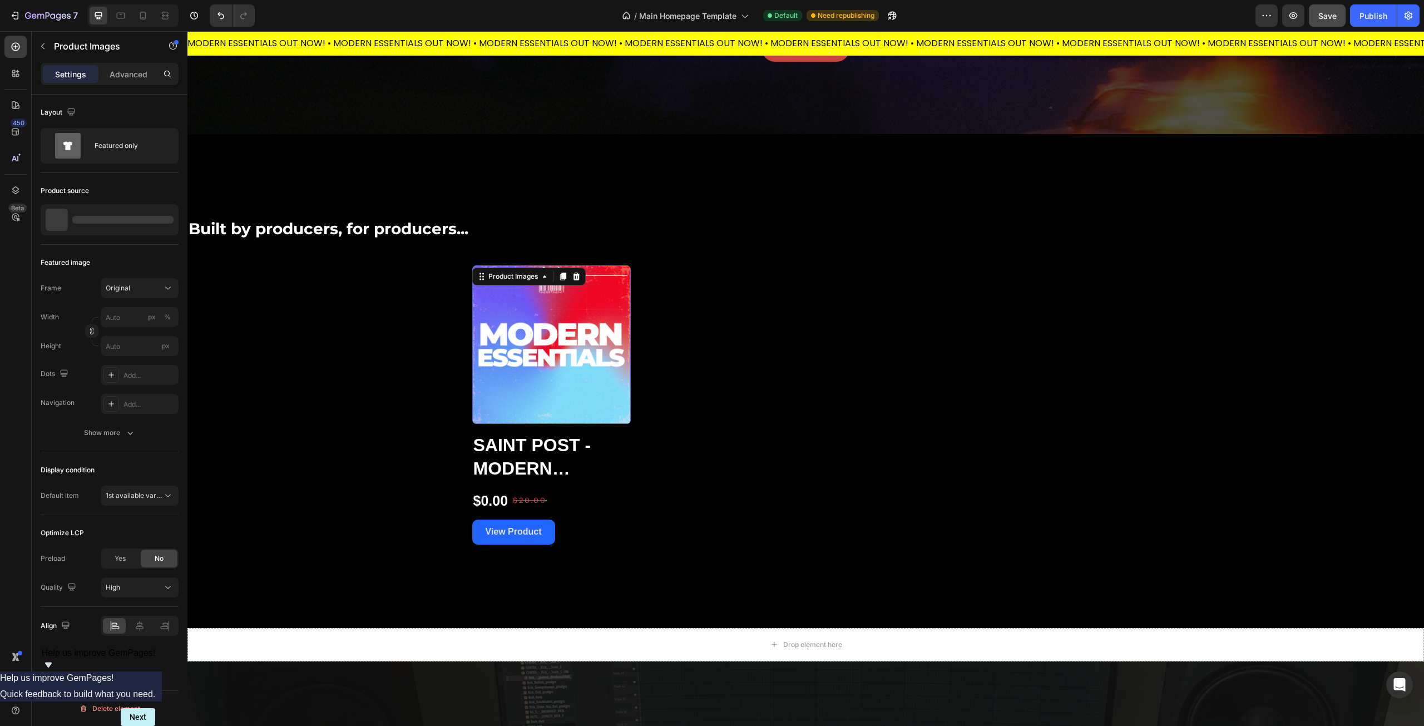
click at [547, 288] on img at bounding box center [551, 344] width 159 height 159
click at [605, 472] on h2 "Saint Post - Modern Essentials (Multi Kit)" at bounding box center [551, 457] width 159 height 48
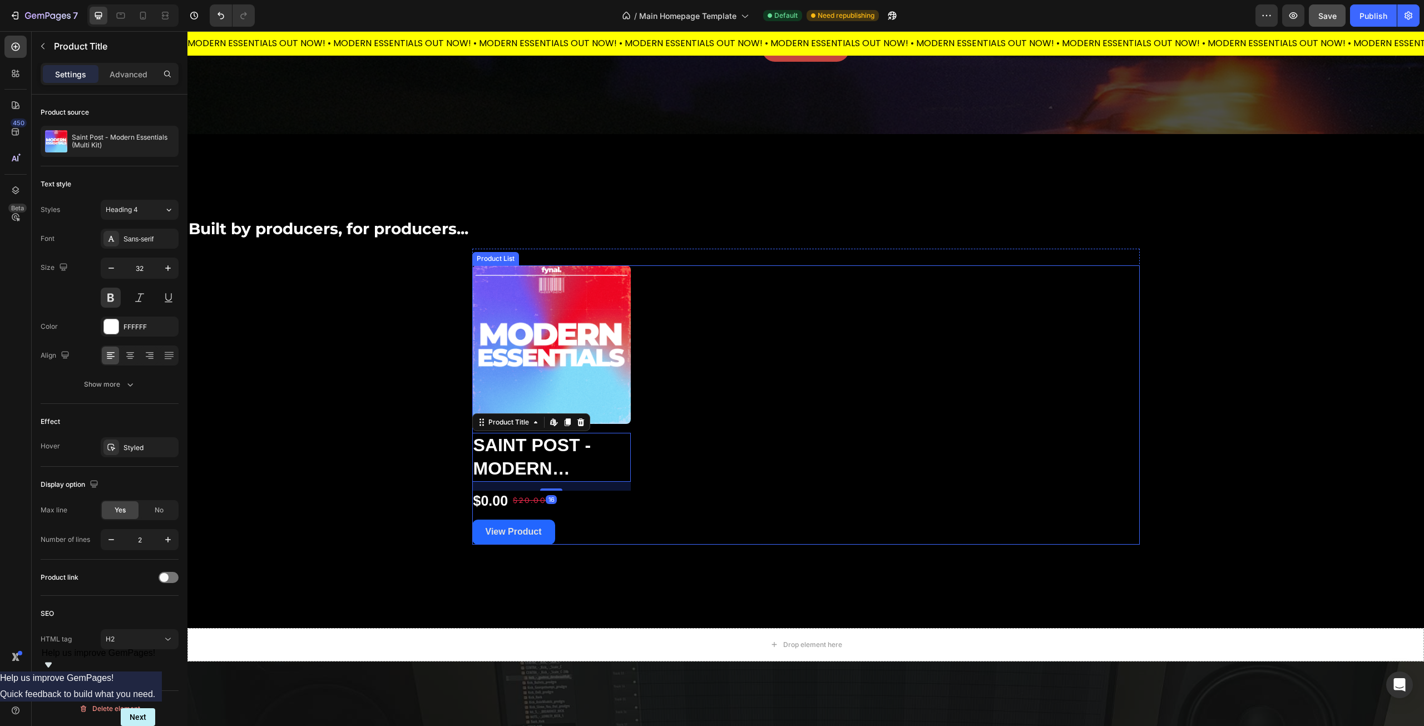
click at [720, 456] on div "Product Images Saint Post - Modern Essentials (Multi Kit) Product Title Edit co…" at bounding box center [806, 404] width 668 height 279
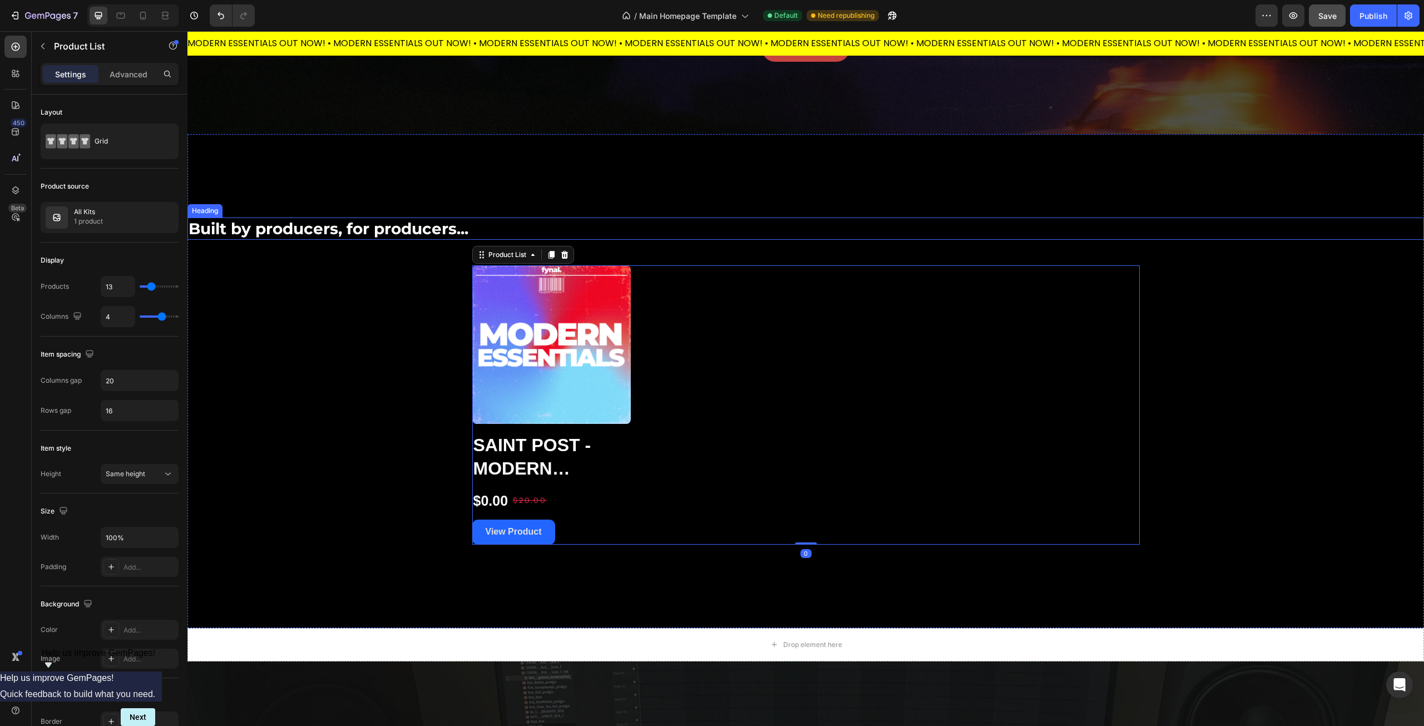
click at [304, 230] on p "Built by producers, for producers..." at bounding box center [806, 229] width 1235 height 20
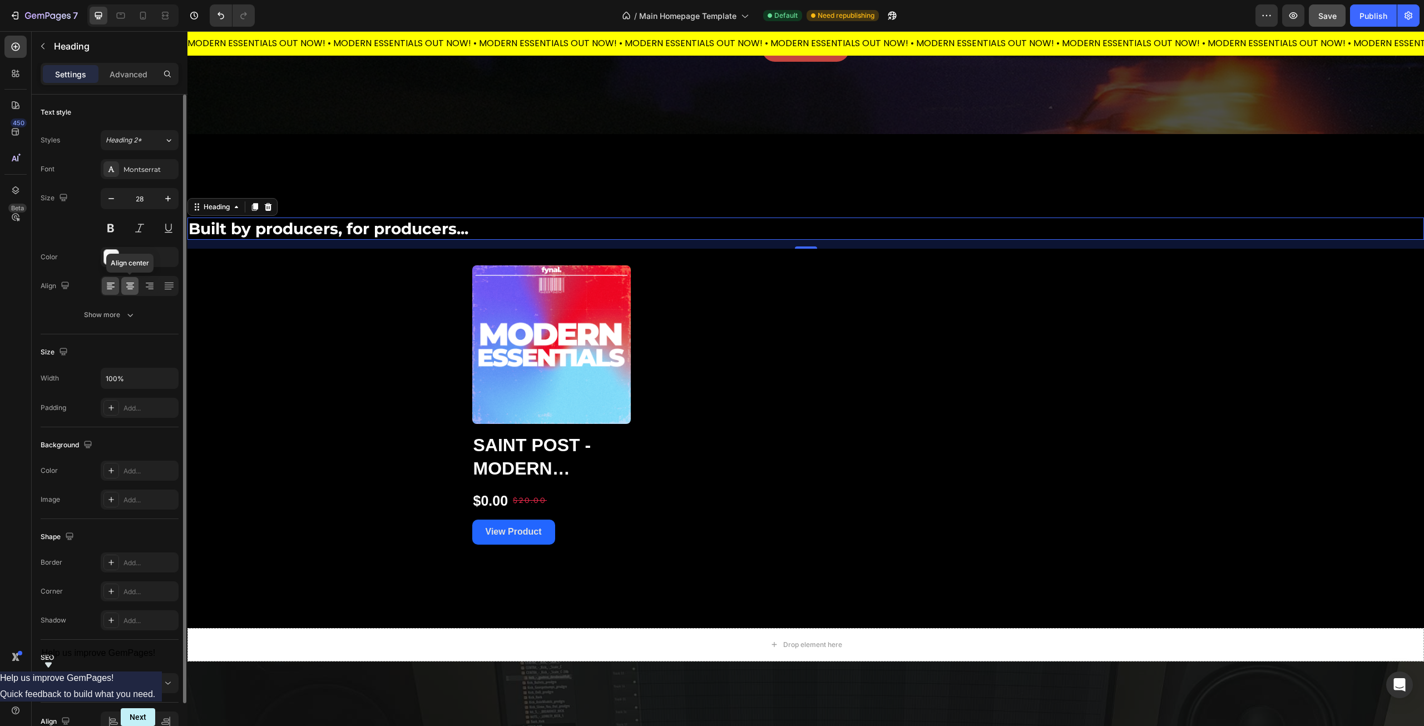
click at [126, 290] on icon at bounding box center [130, 285] width 11 height 11
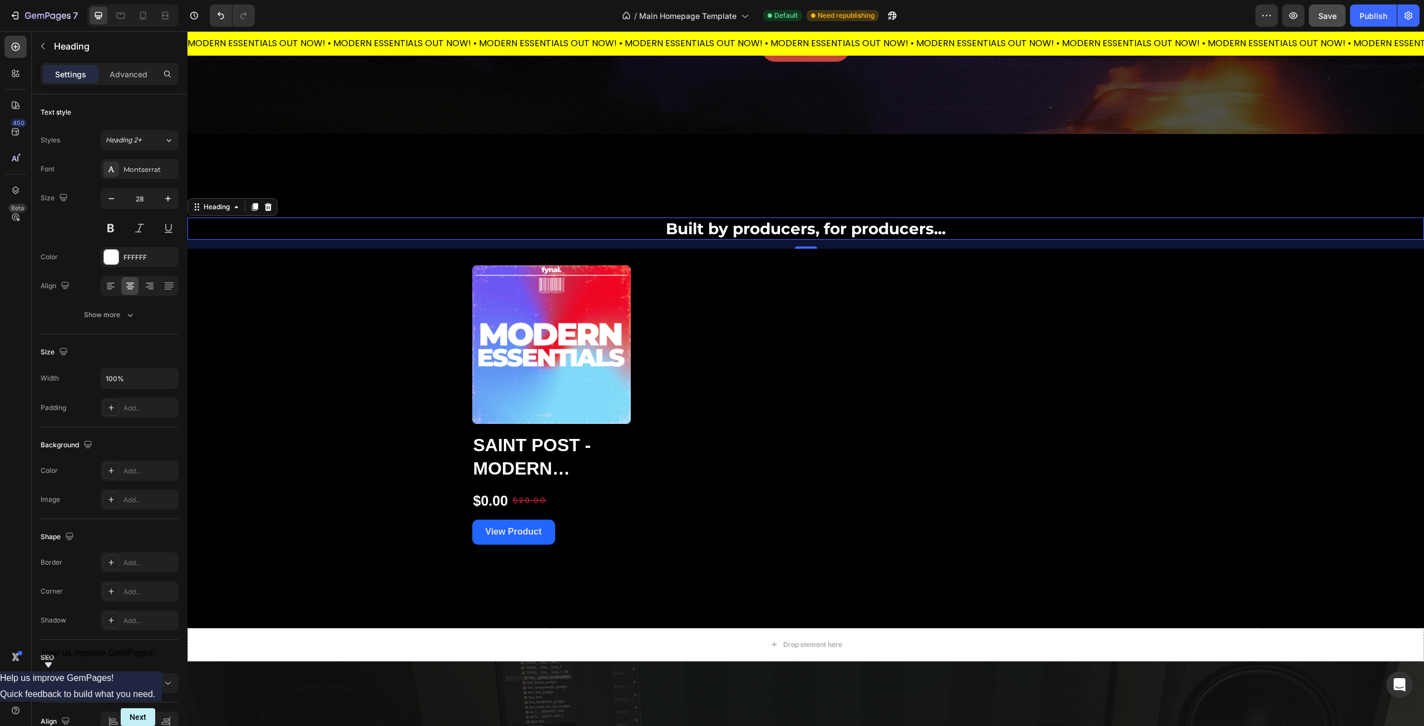
click at [12, 316] on div "450 Beta" at bounding box center [15, 341] width 22 height 610
click at [284, 319] on div "Built by producers, for producers... Heading 16 Product Images Saint Post - Mod…" at bounding box center [805, 381] width 1237 height 327
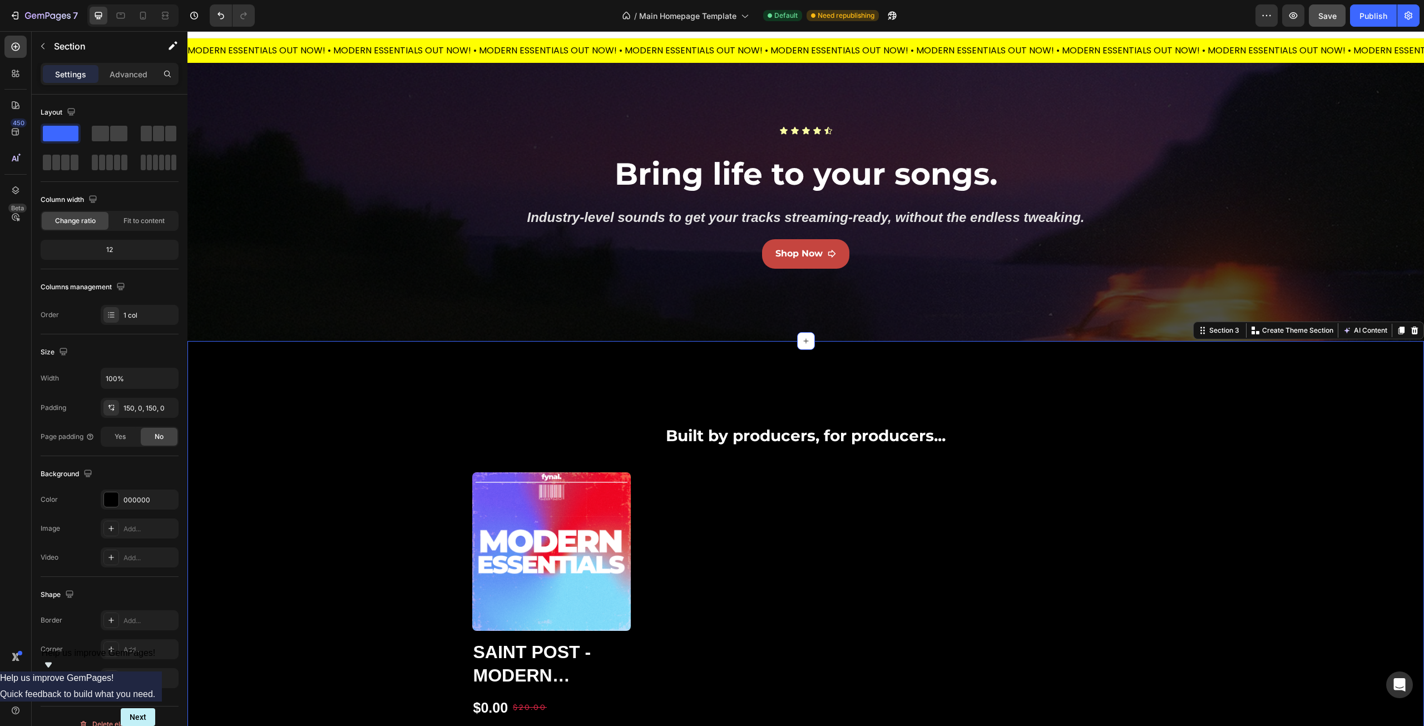
scroll to position [0, 0]
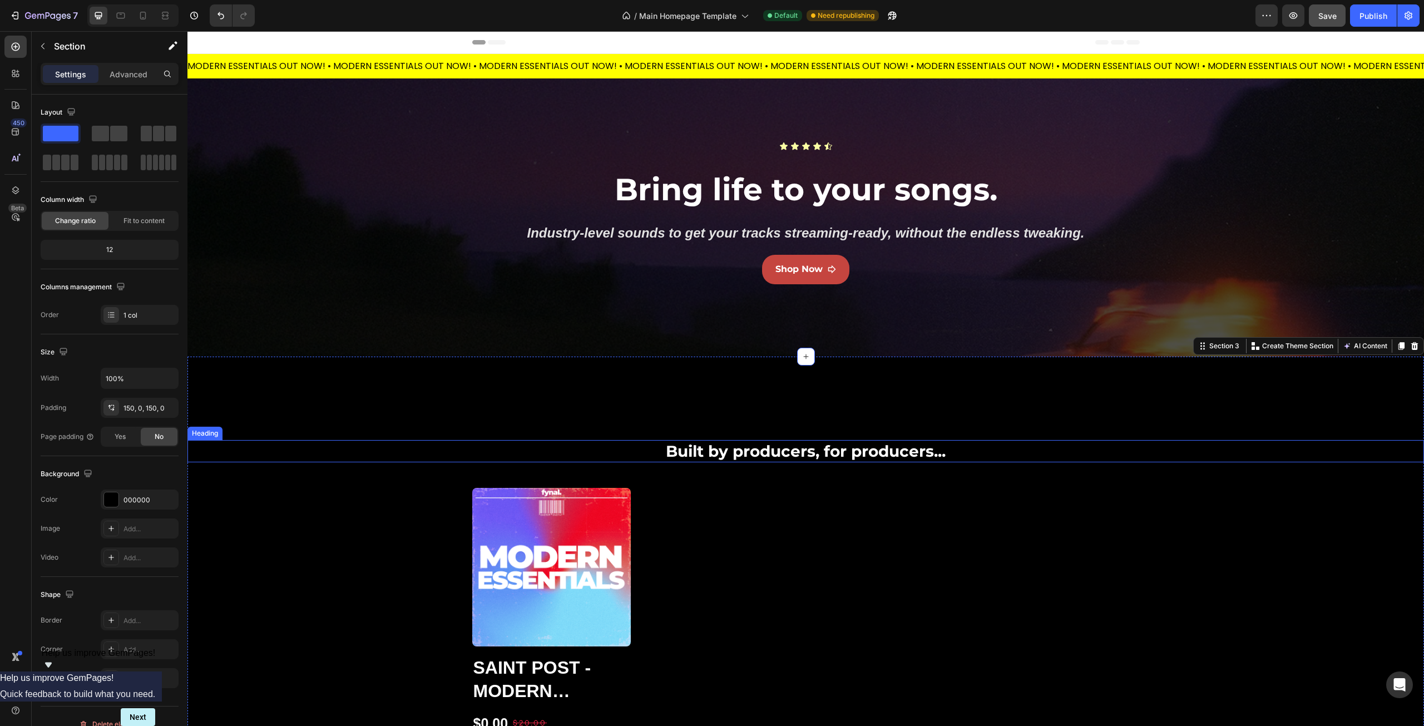
click at [674, 451] on p "Built by producers, for producers..." at bounding box center [806, 451] width 1235 height 20
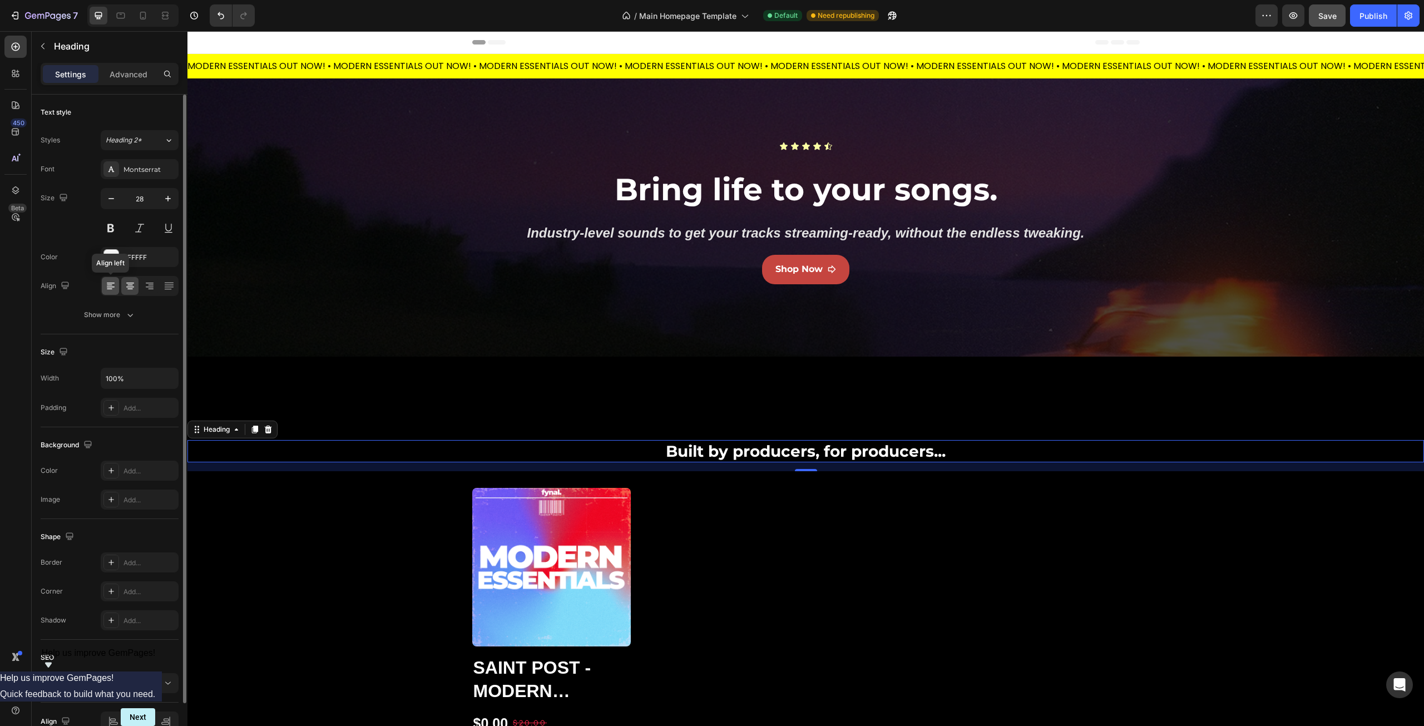
click at [110, 285] on icon at bounding box center [110, 285] width 6 height 1
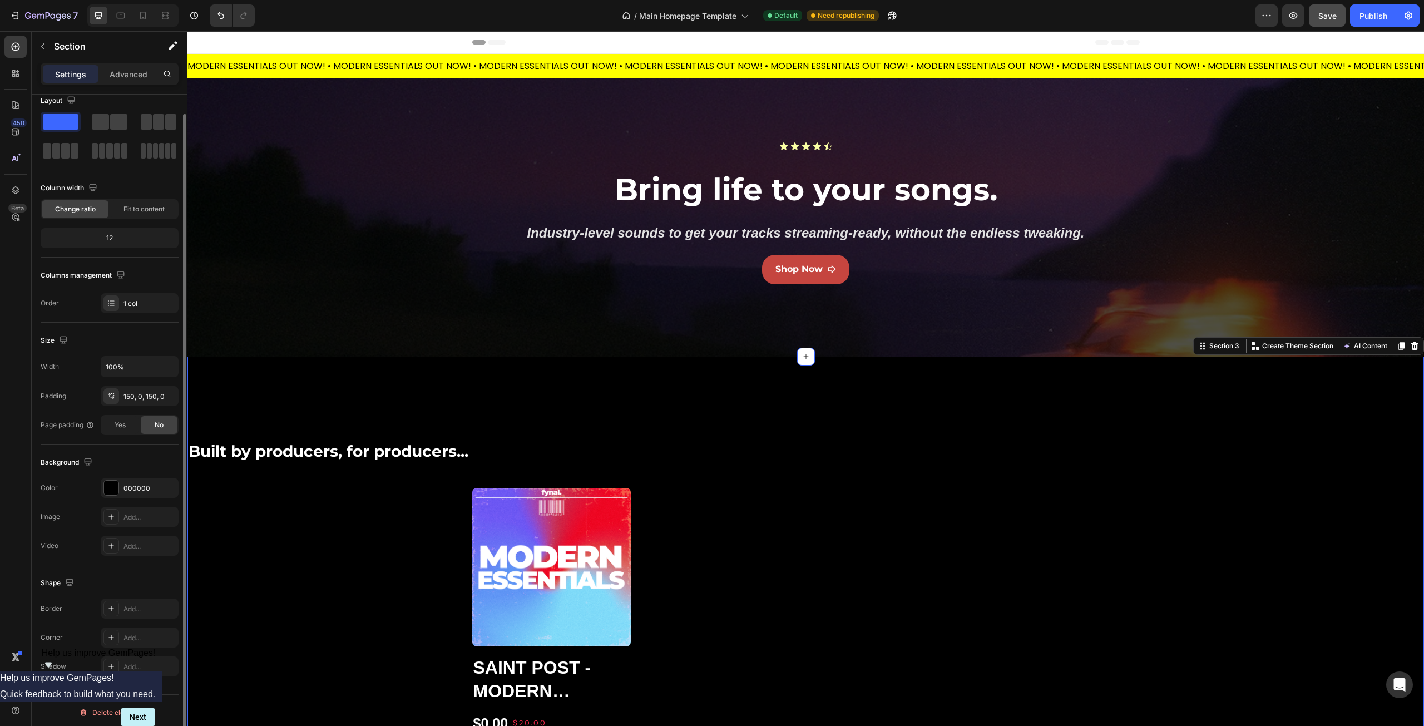
click at [399, 395] on div "Built by producers, for producers... Heading Product Images Saint Post - Modern…" at bounding box center [805, 604] width 1237 height 494
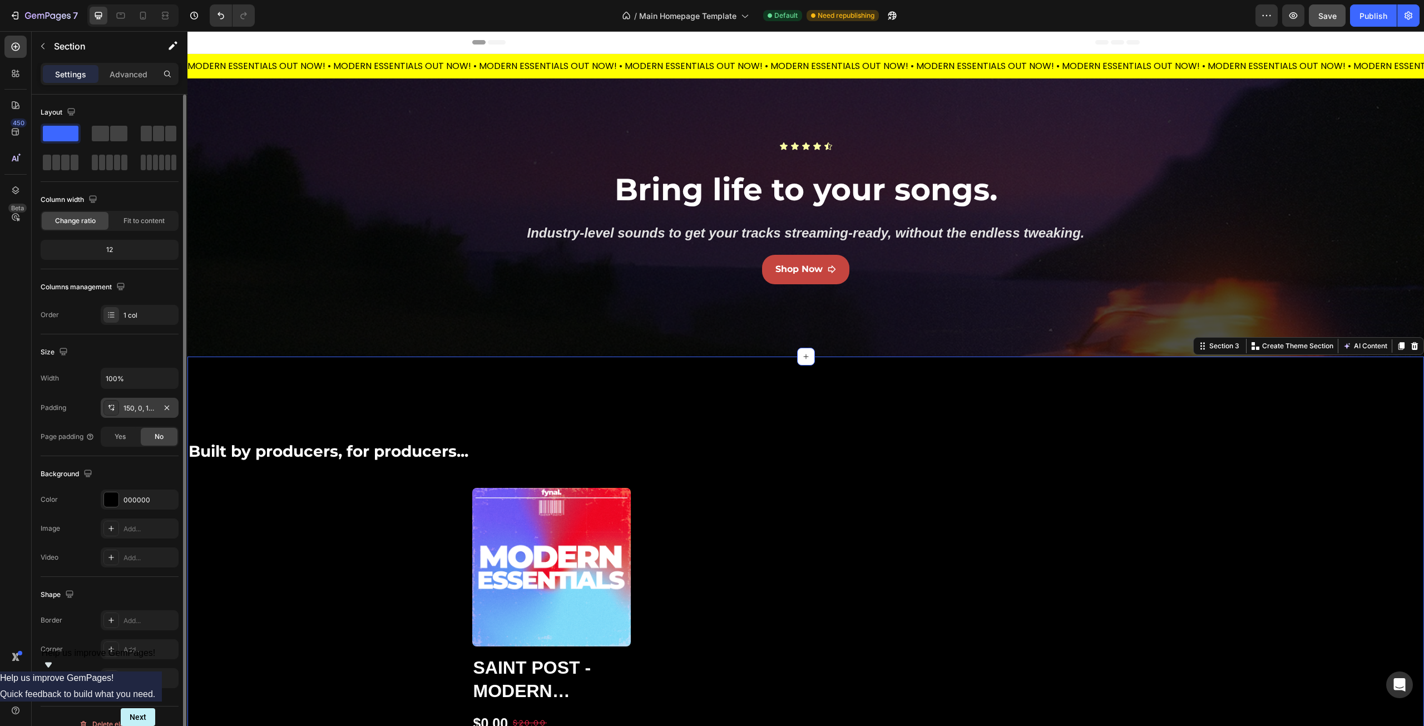
click at [135, 407] on div "150, 0, 150, 0" at bounding box center [140, 408] width 32 height 10
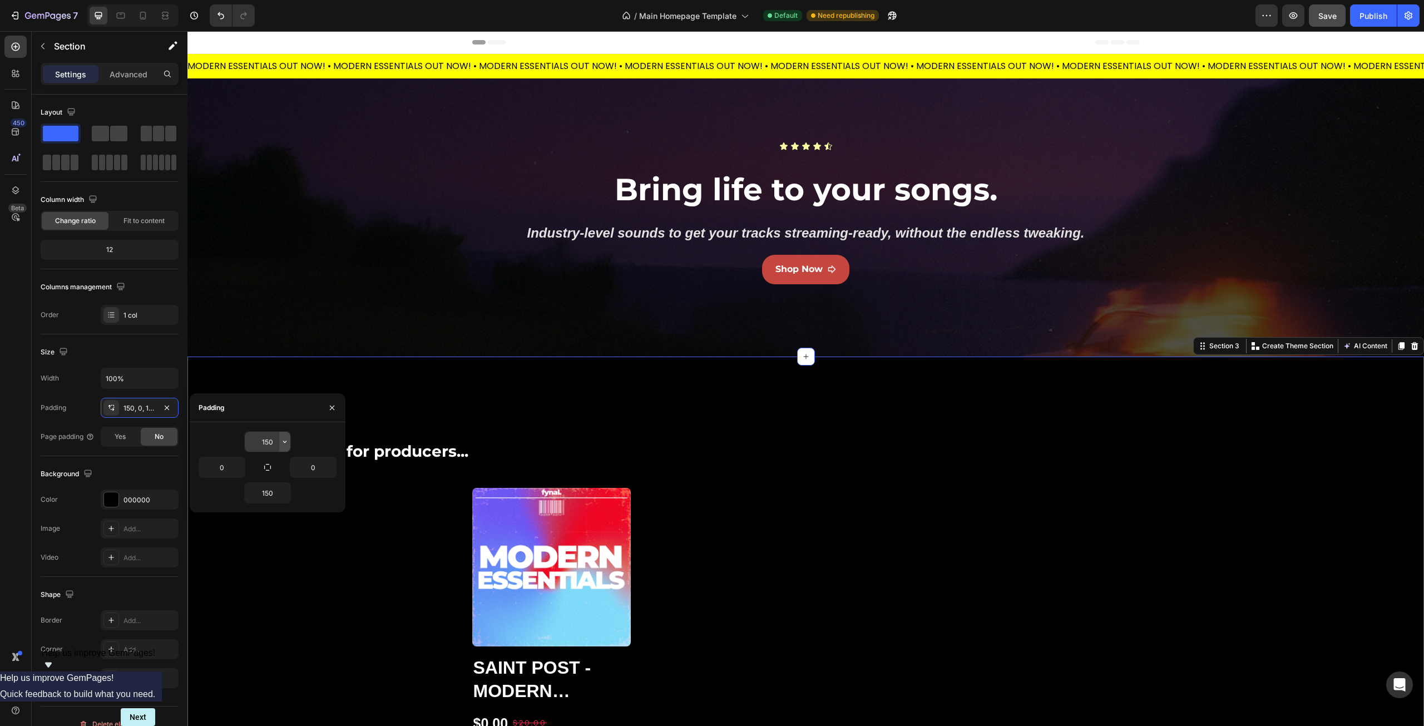
click at [284, 444] on icon "button" at bounding box center [284, 441] width 9 height 9
click at [267, 527] on div "S 8px" at bounding box center [238, 533] width 87 height 21
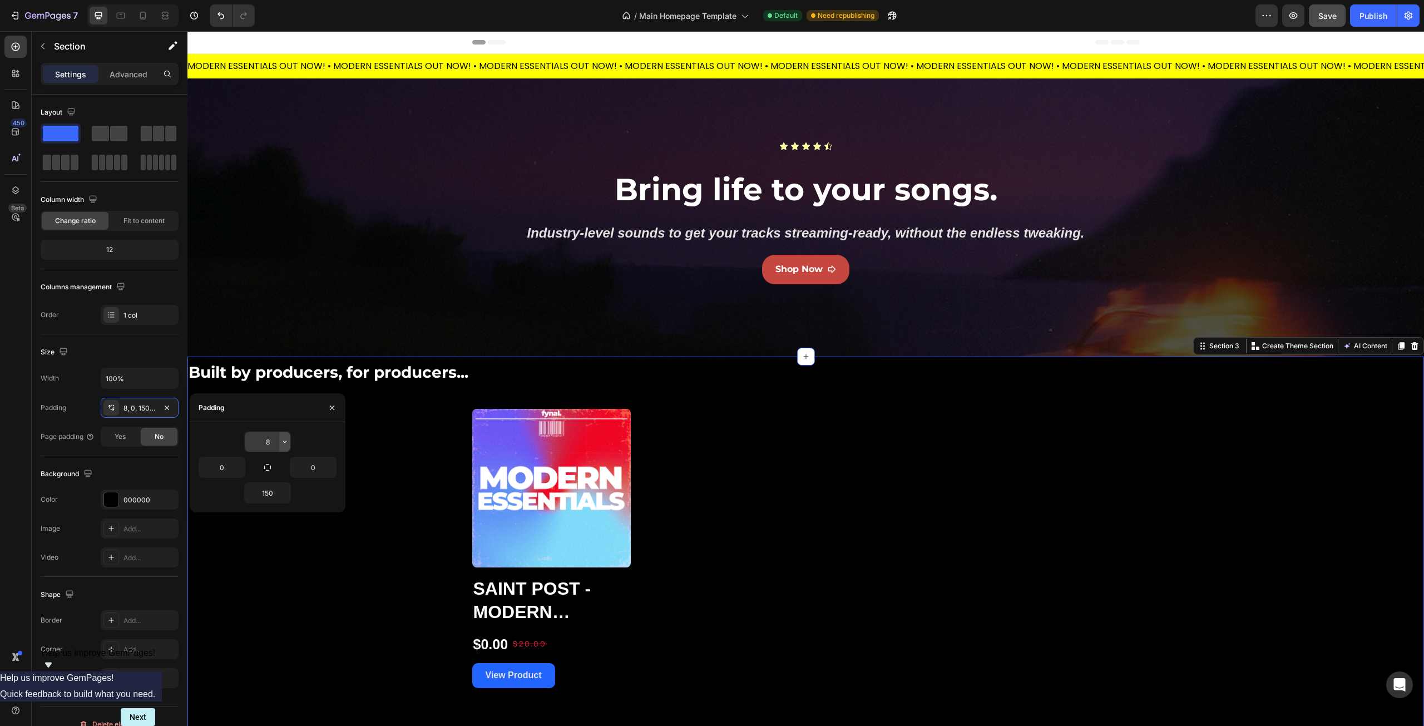
click at [283, 441] on icon "button" at bounding box center [284, 441] width 9 height 9
click at [269, 549] on div "M 12px" at bounding box center [238, 554] width 87 height 21
type input "12"
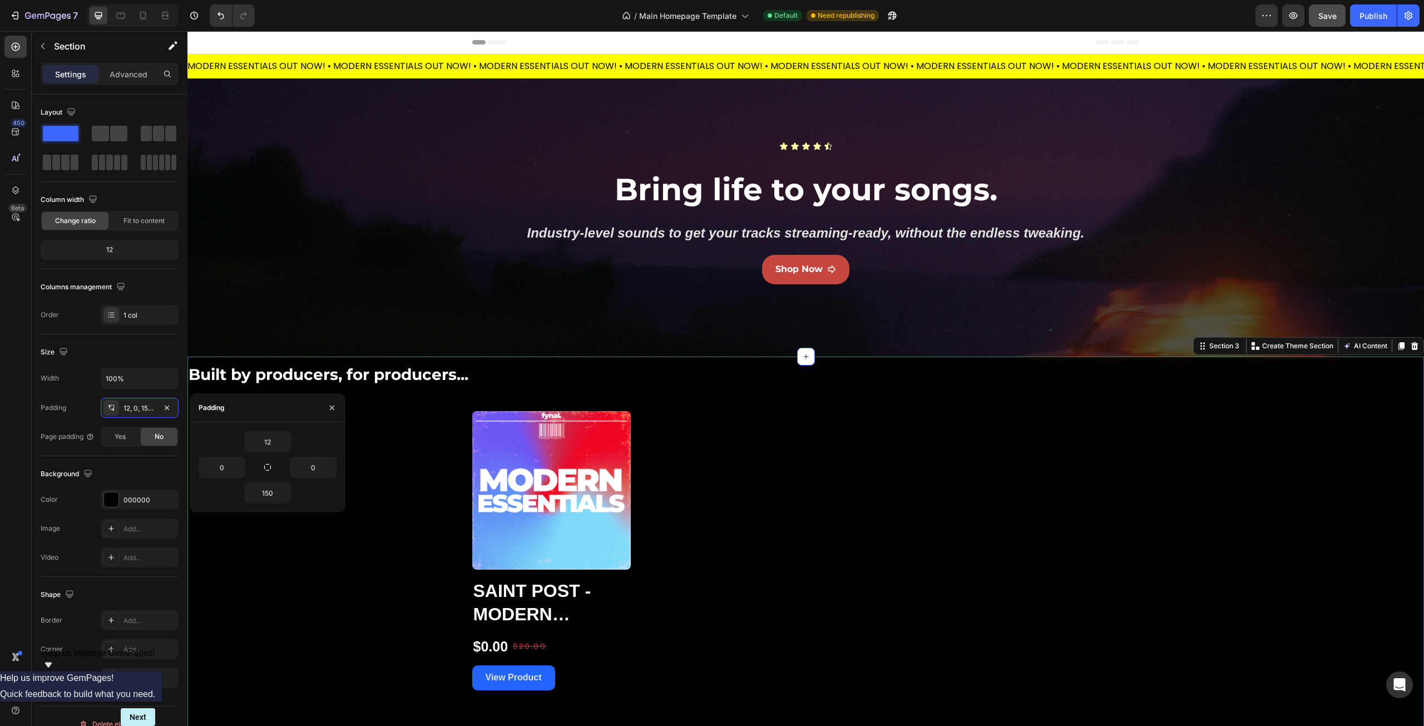
click at [0, 471] on div "450 Beta" at bounding box center [16, 378] width 32 height 695
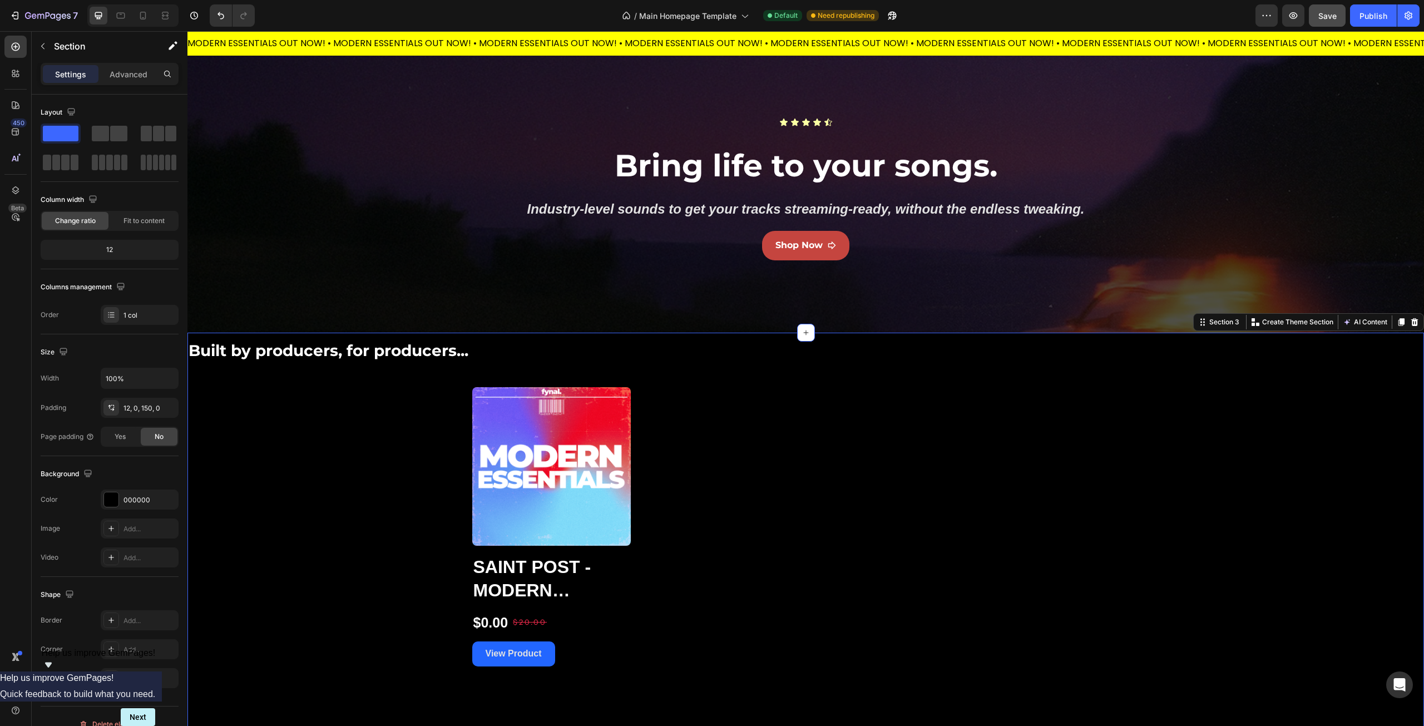
scroll to position [56, 0]
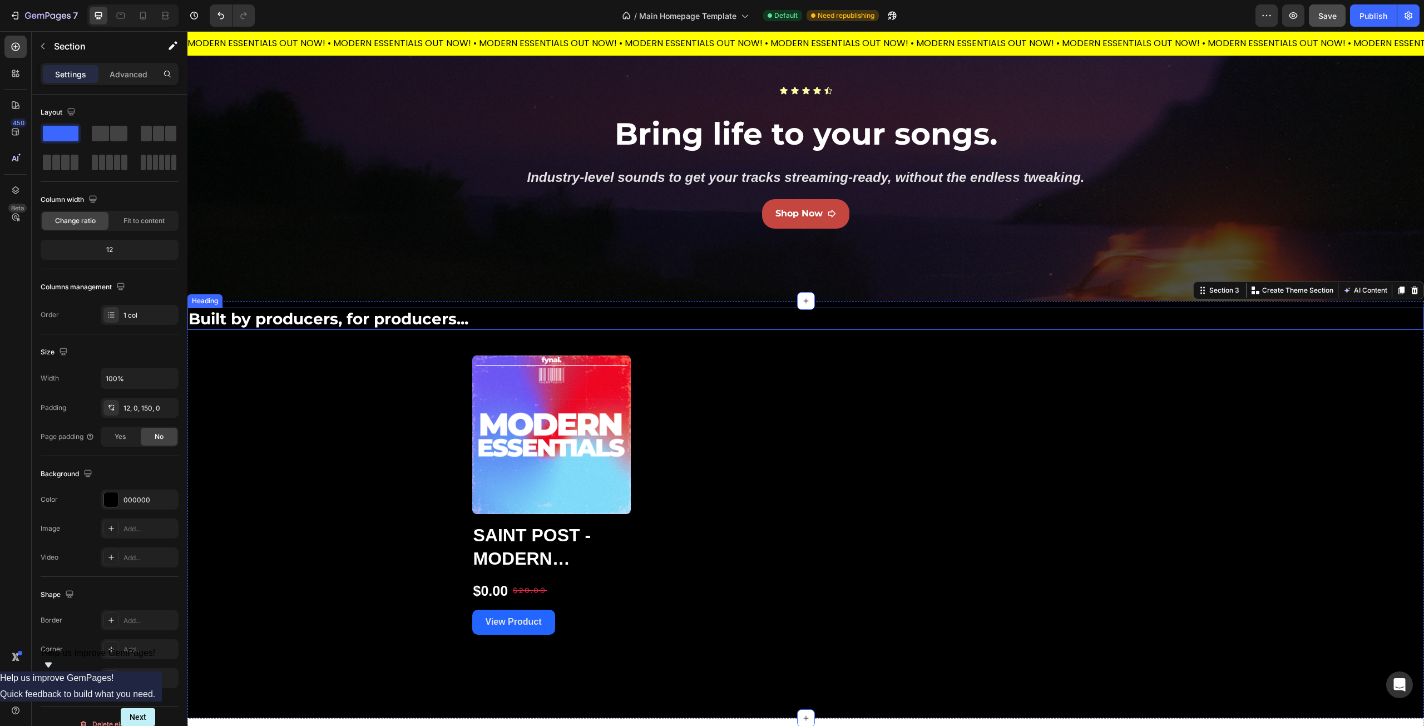
click at [404, 323] on p "Built by producers, for producers..." at bounding box center [806, 319] width 1235 height 20
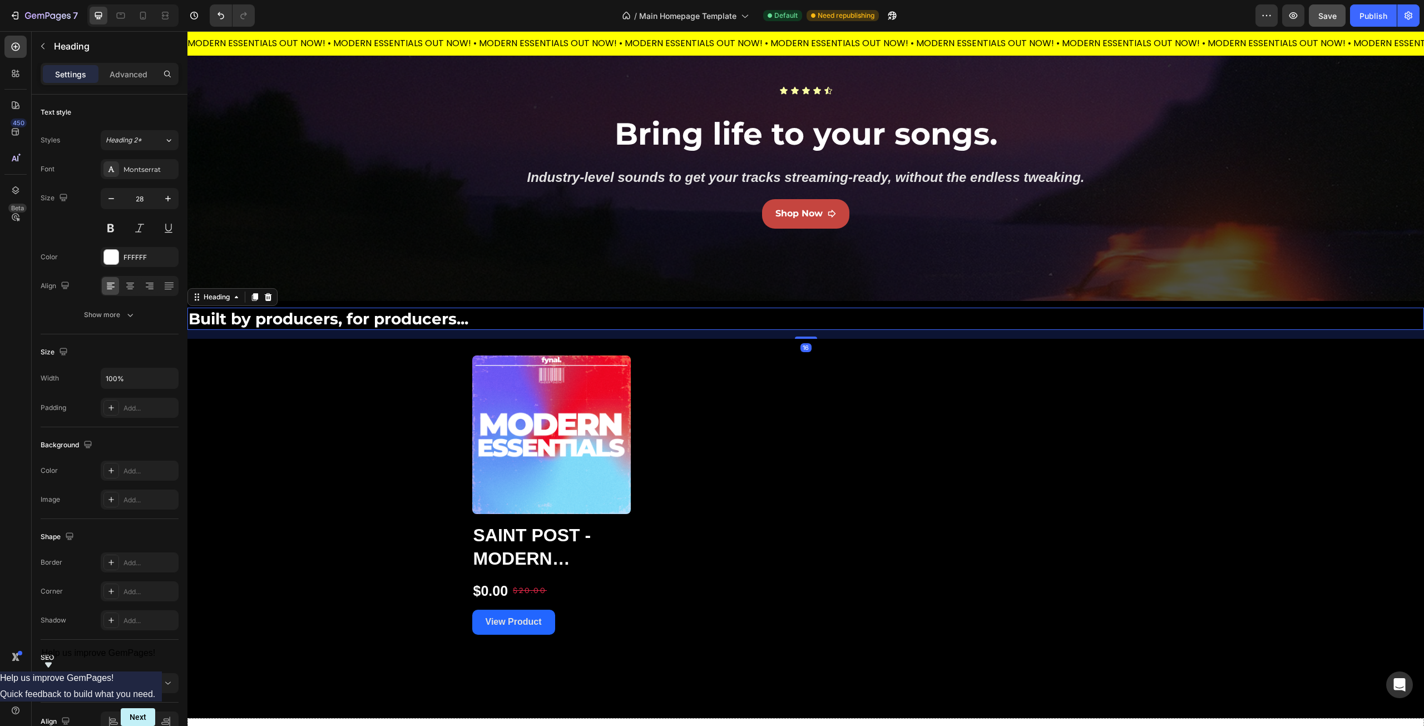
click at [388, 308] on h2 "Built by producers, for producers..." at bounding box center [805, 319] width 1237 height 22
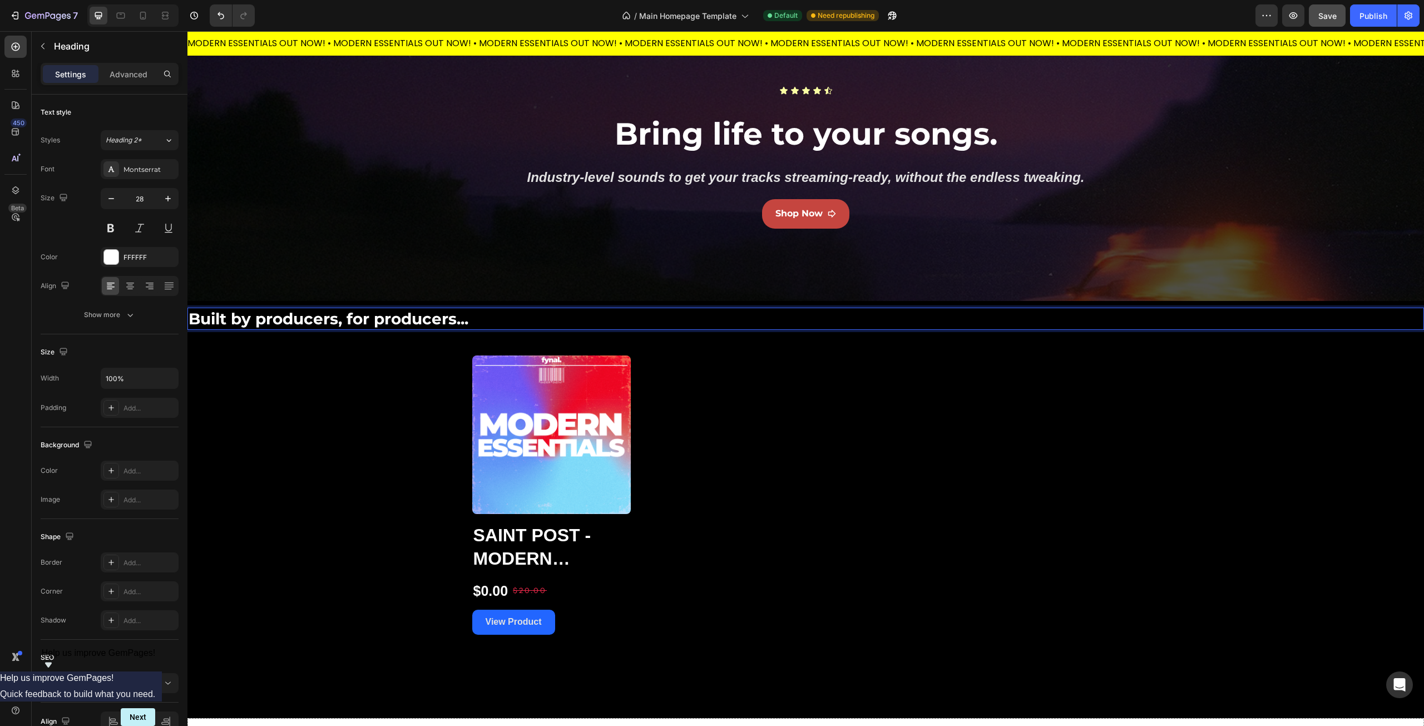
click at [387, 315] on p "Built by producers, for producers..." at bounding box center [806, 319] width 1235 height 20
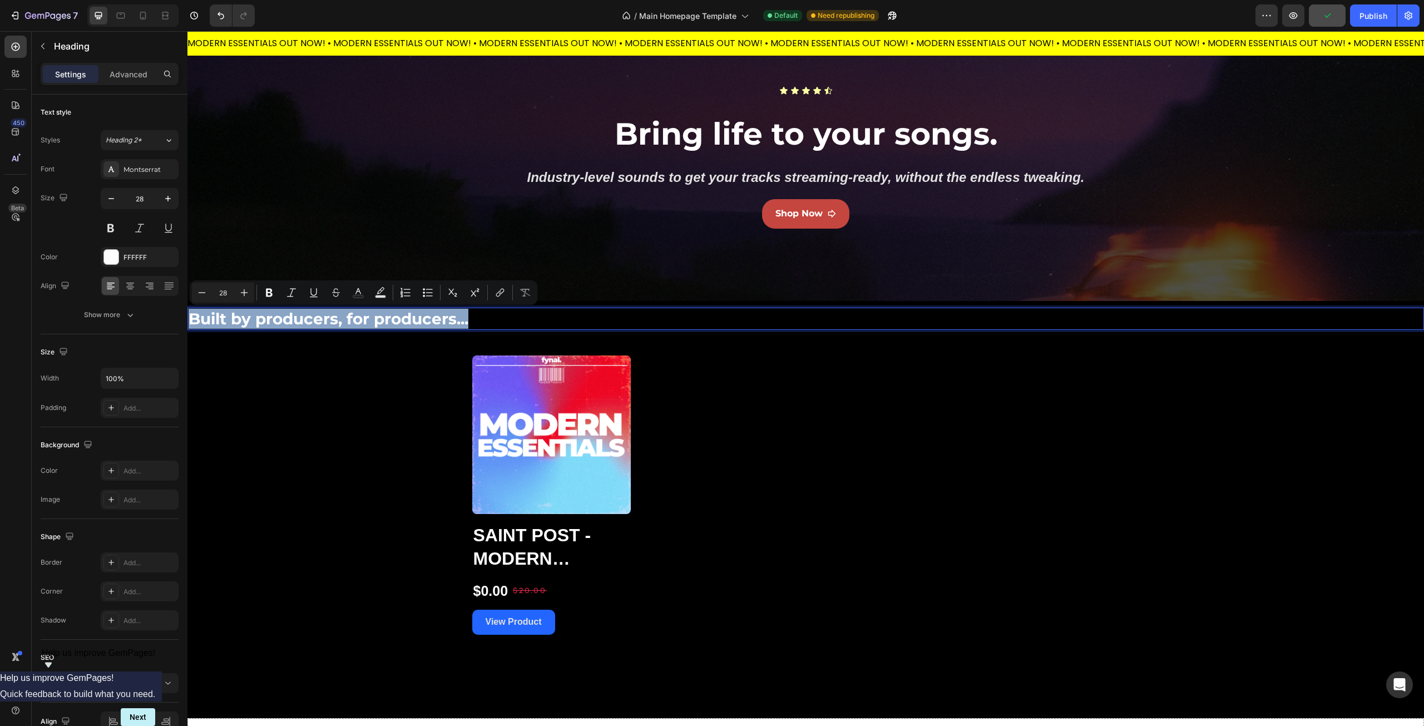
click at [203, 316] on p "Built by producers, for producers..." at bounding box center [806, 319] width 1235 height 20
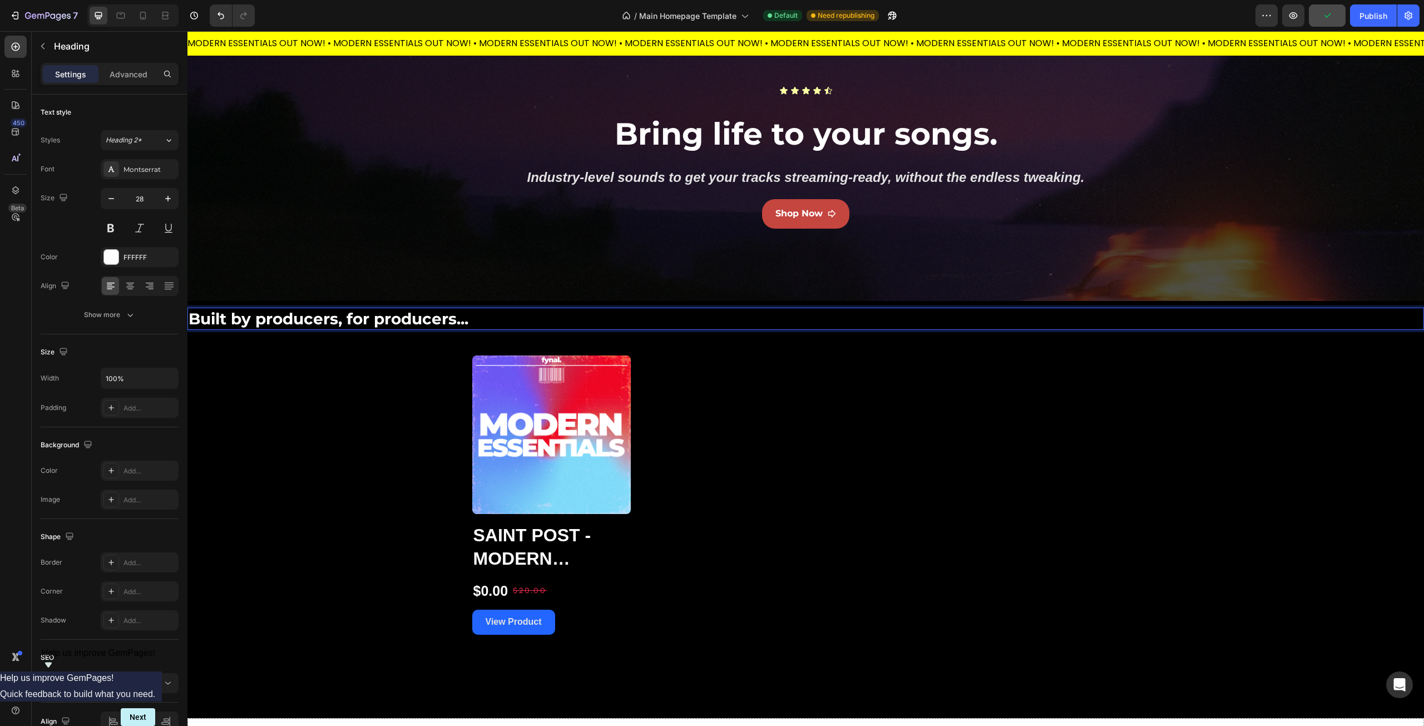
click at [192, 314] on p "Built by producers, for producers..." at bounding box center [806, 319] width 1235 height 20
click at [266, 318] on p "Built by producers, for producers..." at bounding box center [806, 319] width 1235 height 20
drag, startPoint x: 266, startPoint y: 318, endPoint x: 343, endPoint y: 304, distance: 78.7
click at [266, 318] on p "Built by producers, for producers..." at bounding box center [806, 319] width 1235 height 20
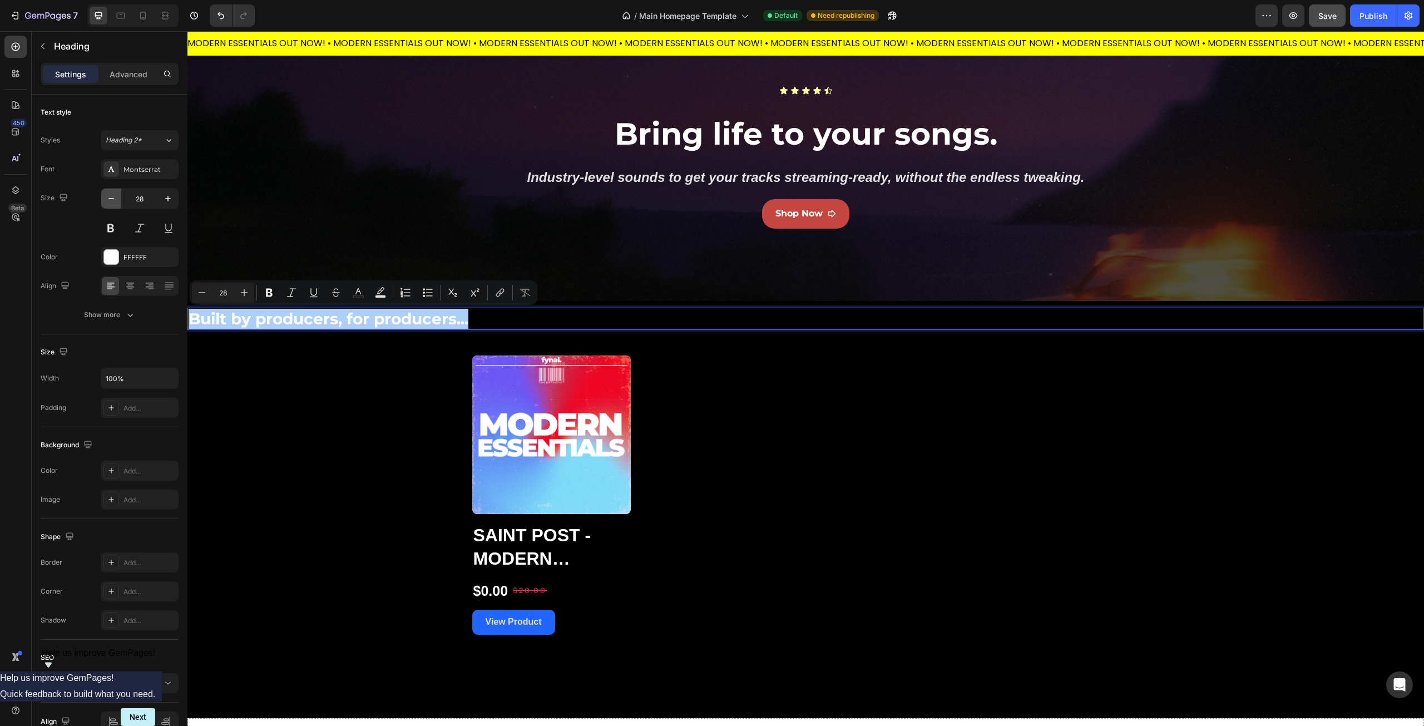
click at [114, 201] on icon "button" at bounding box center [111, 198] width 11 height 11
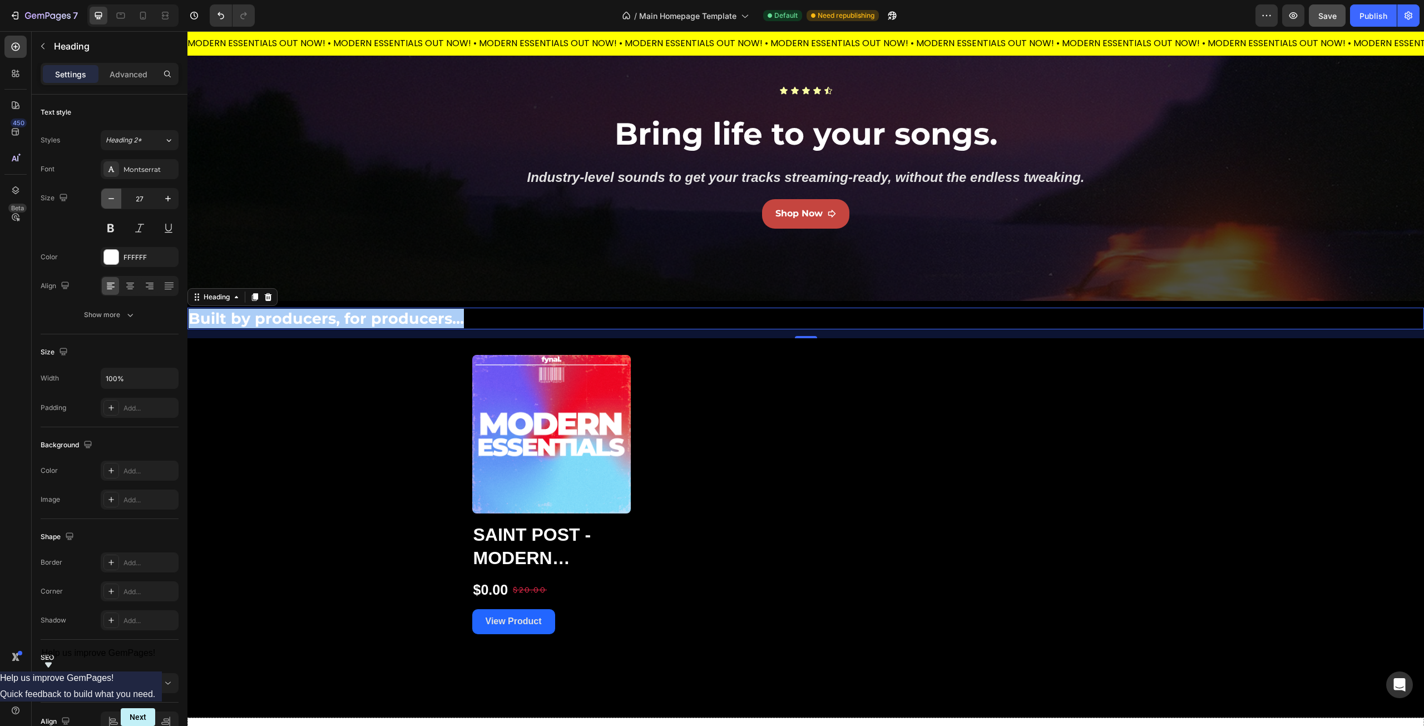
click at [113, 201] on icon "button" at bounding box center [111, 198] width 11 height 11
click at [113, 200] on icon "button" at bounding box center [111, 198] width 11 height 11
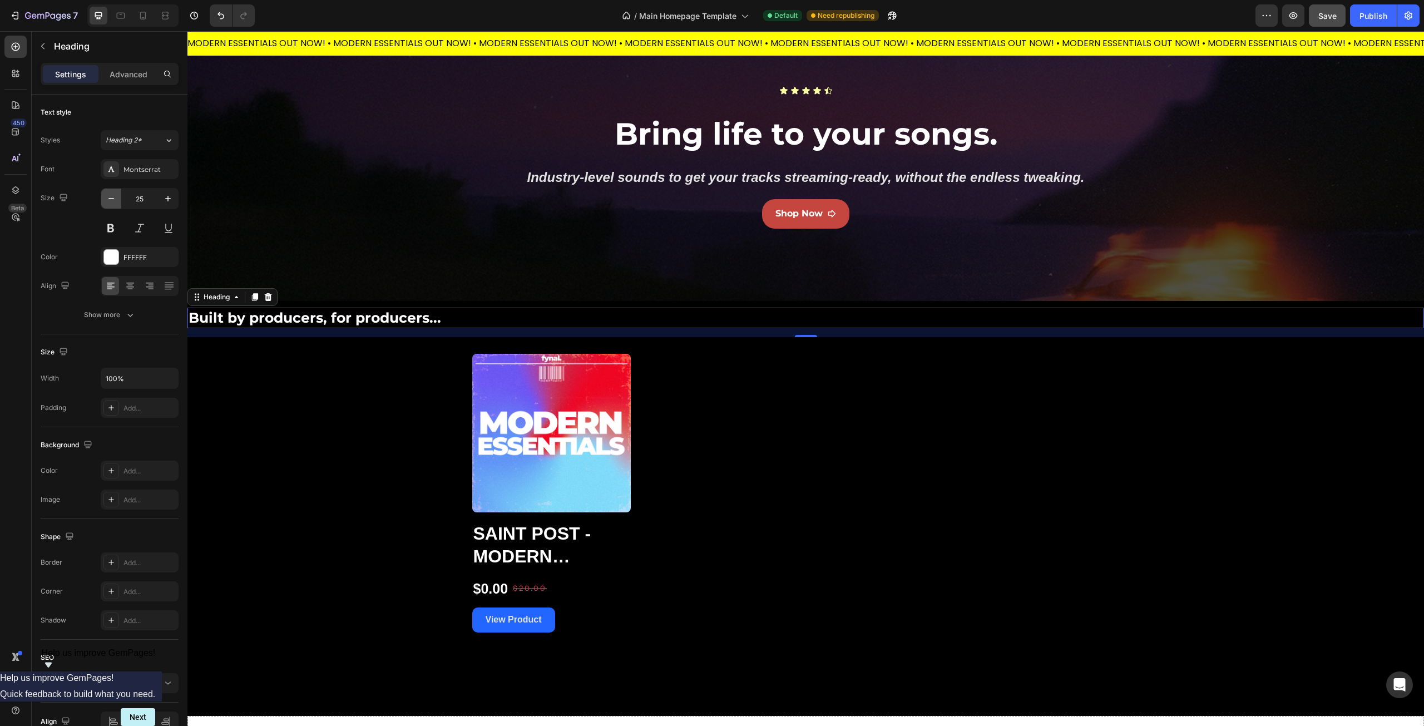
click at [113, 200] on icon "button" at bounding box center [111, 198] width 11 height 11
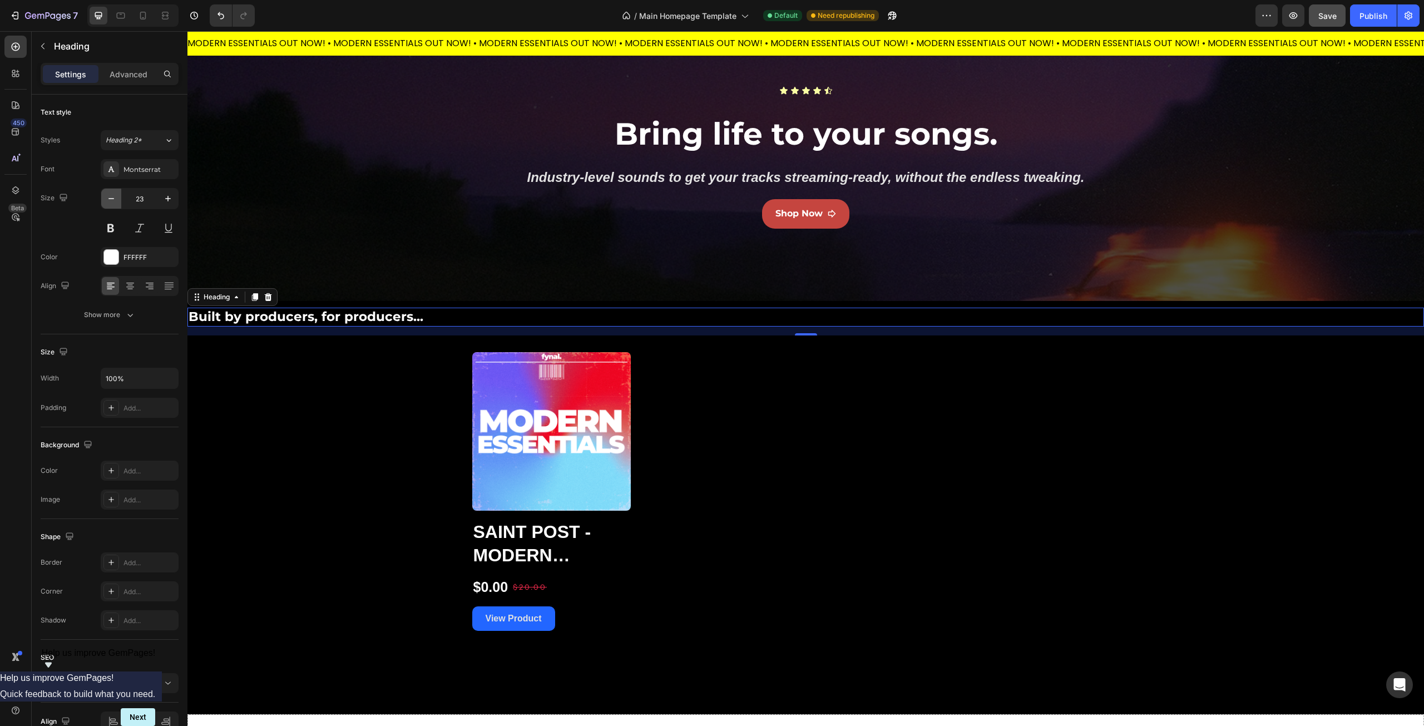
click at [113, 200] on icon "button" at bounding box center [111, 198] width 11 height 11
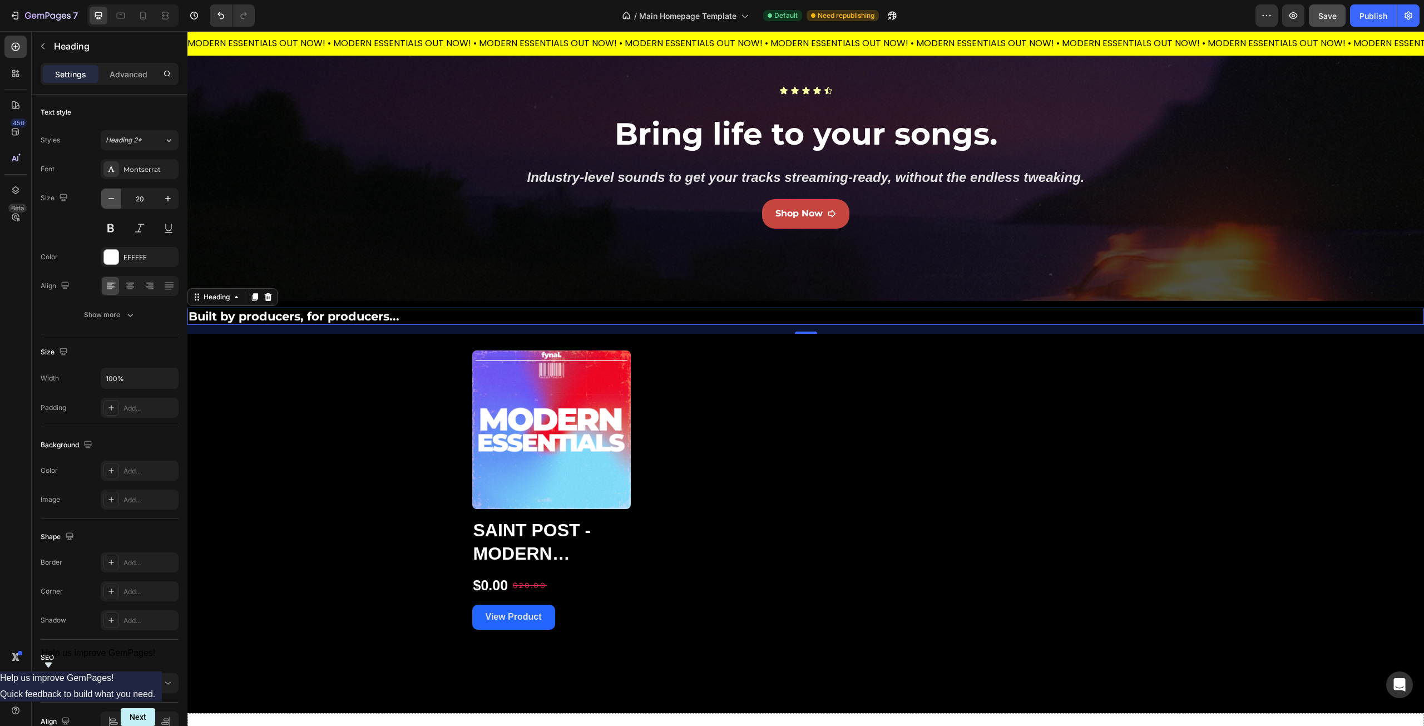
click at [113, 200] on icon "button" at bounding box center [111, 198] width 11 height 11
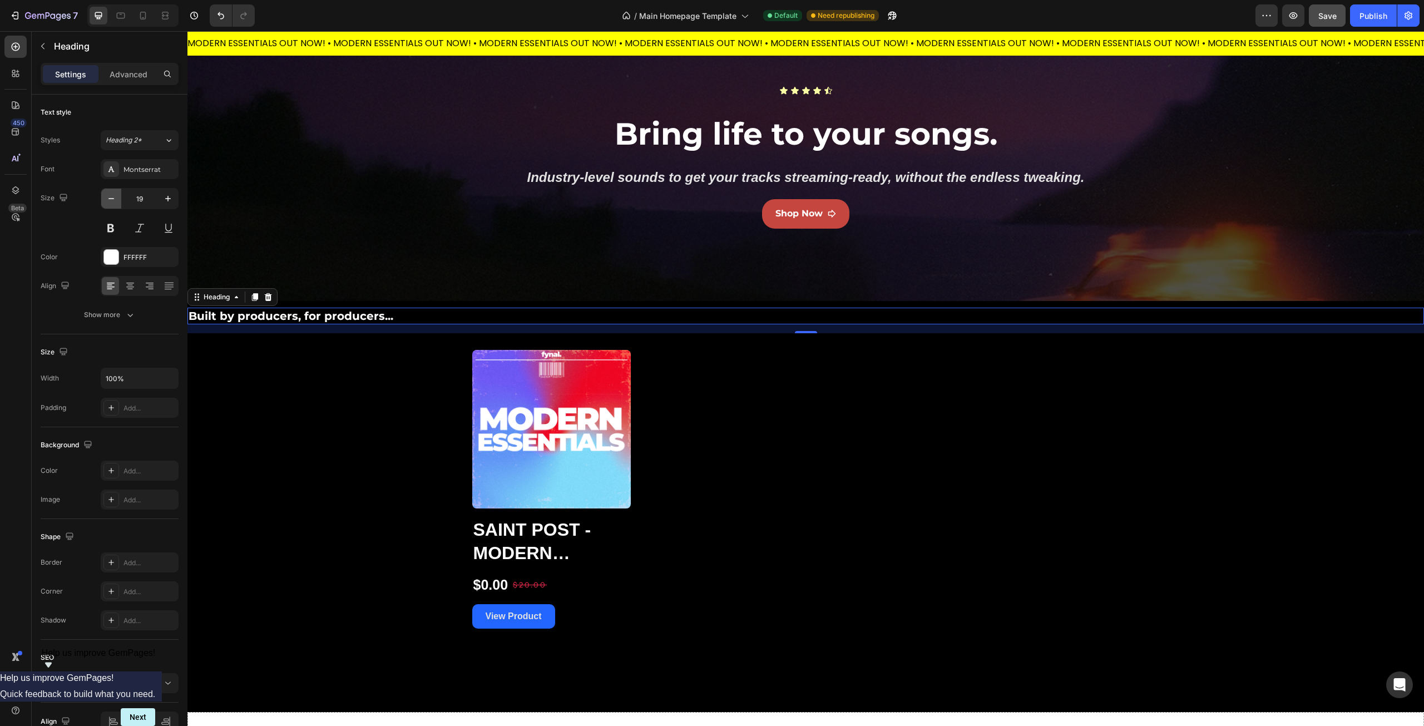
click at [113, 200] on icon "button" at bounding box center [111, 198] width 11 height 11
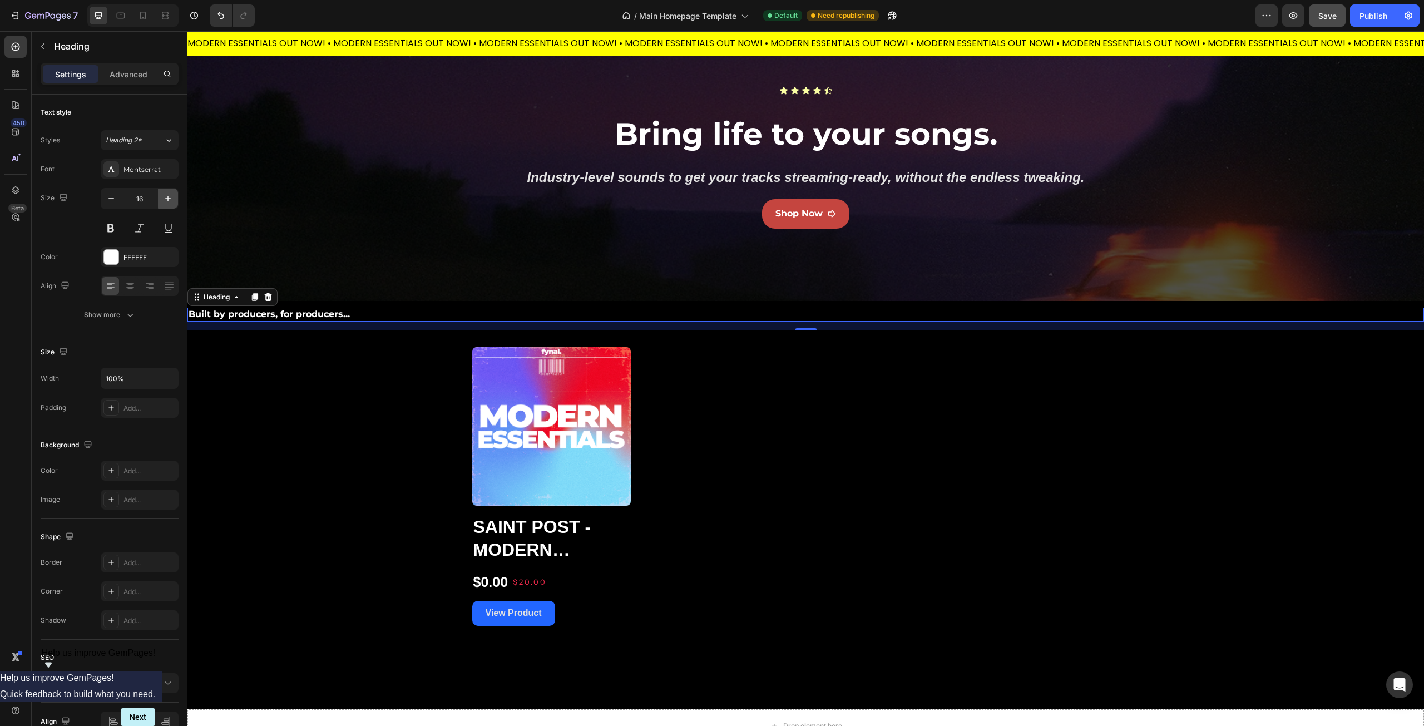
click at [169, 198] on icon "button" at bounding box center [167, 198] width 11 height 11
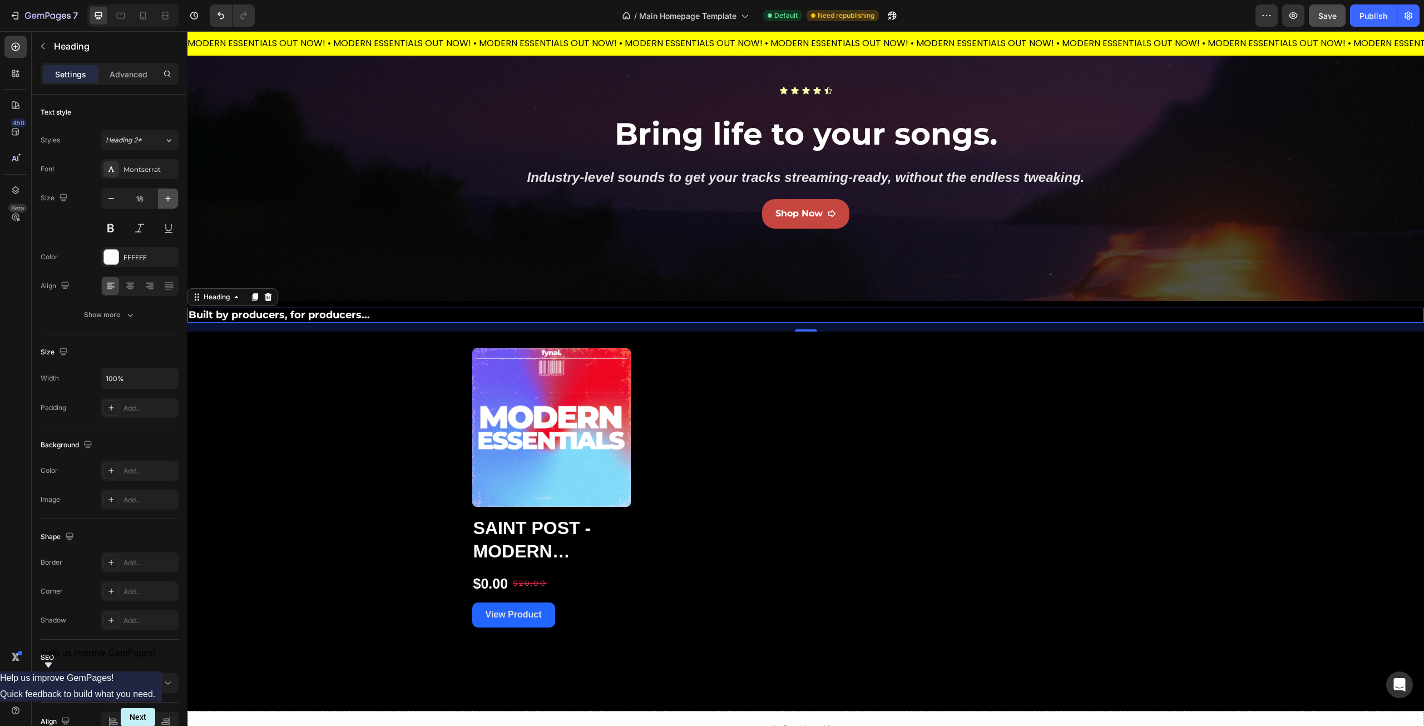
click at [169, 198] on icon "button" at bounding box center [167, 198] width 11 height 11
type input "19"
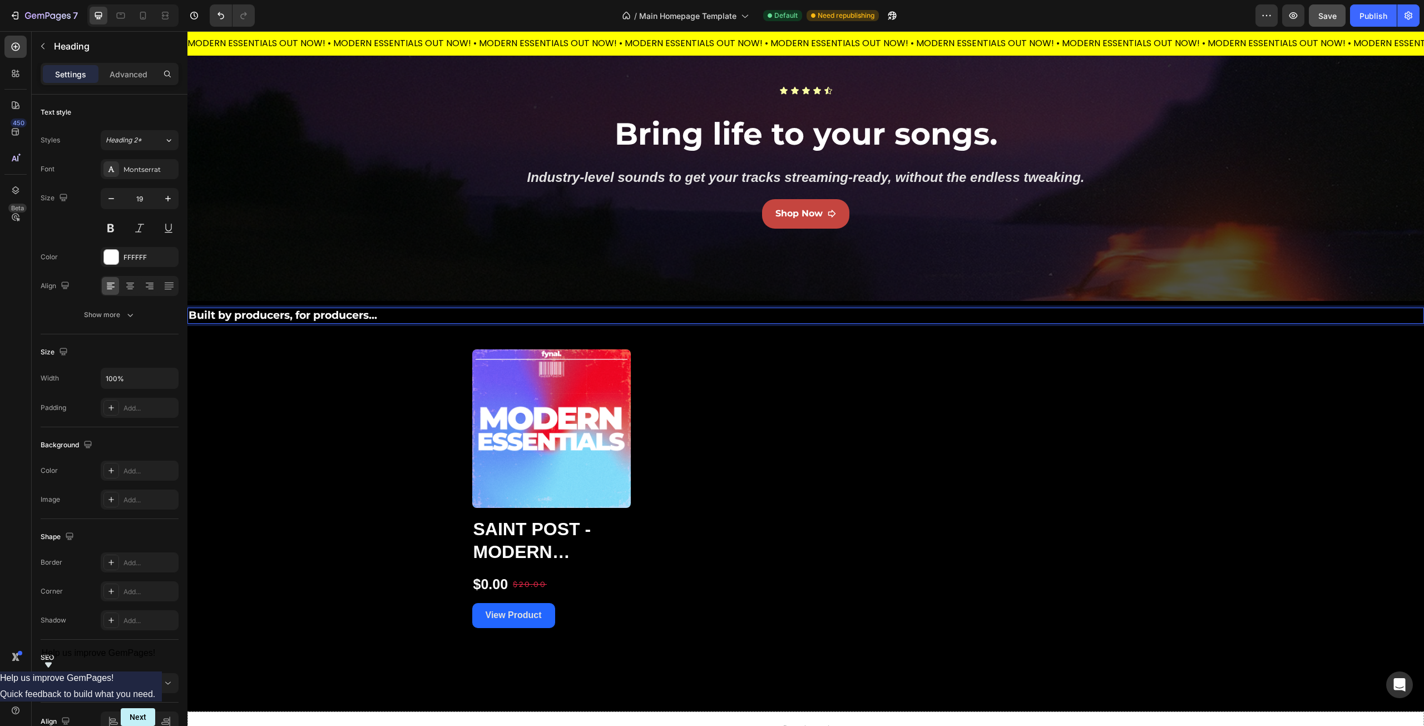
click at [195, 314] on p "Built by producers, for producers..." at bounding box center [806, 316] width 1235 height 14
click at [402, 316] on p "Built by producers, for producers..." at bounding box center [806, 316] width 1235 height 14
click at [191, 314] on p "Built by producers, for producers." at bounding box center [806, 316] width 1235 height 14
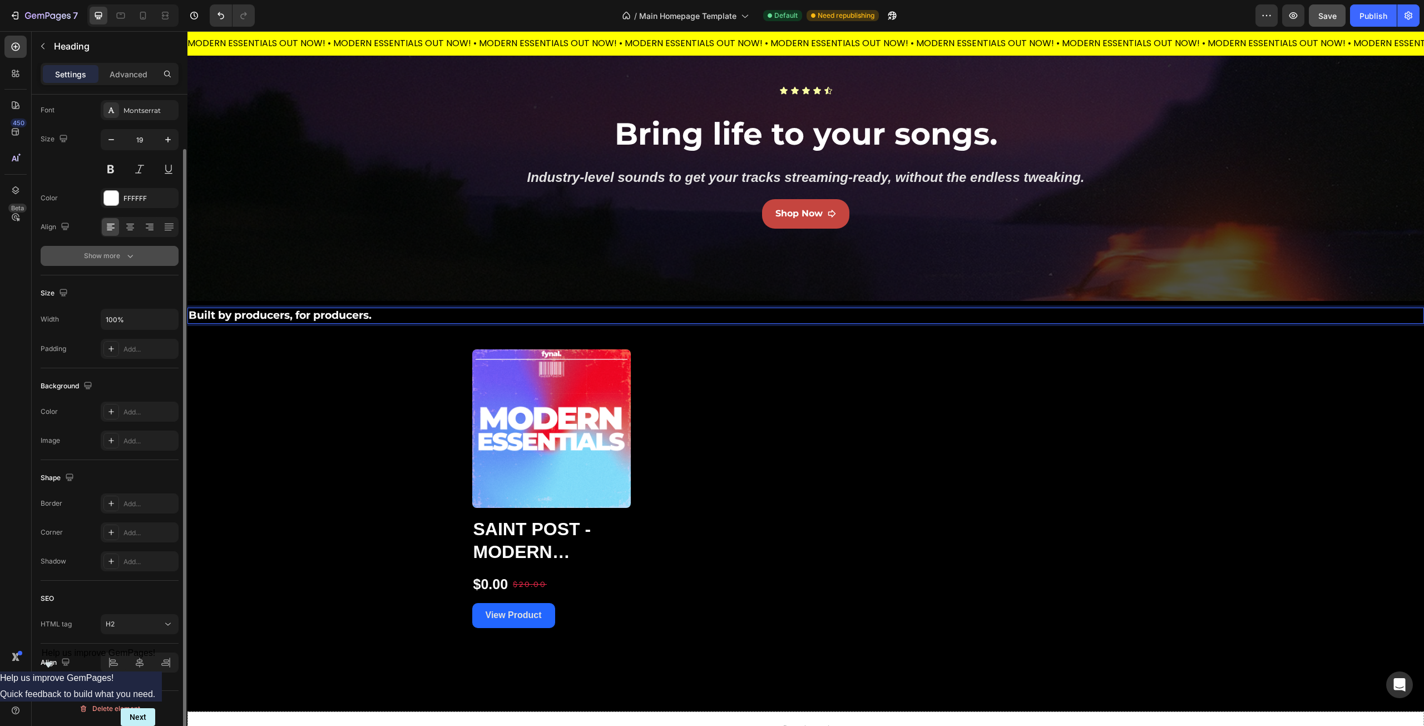
click at [121, 259] on div "Show more" at bounding box center [110, 255] width 52 height 11
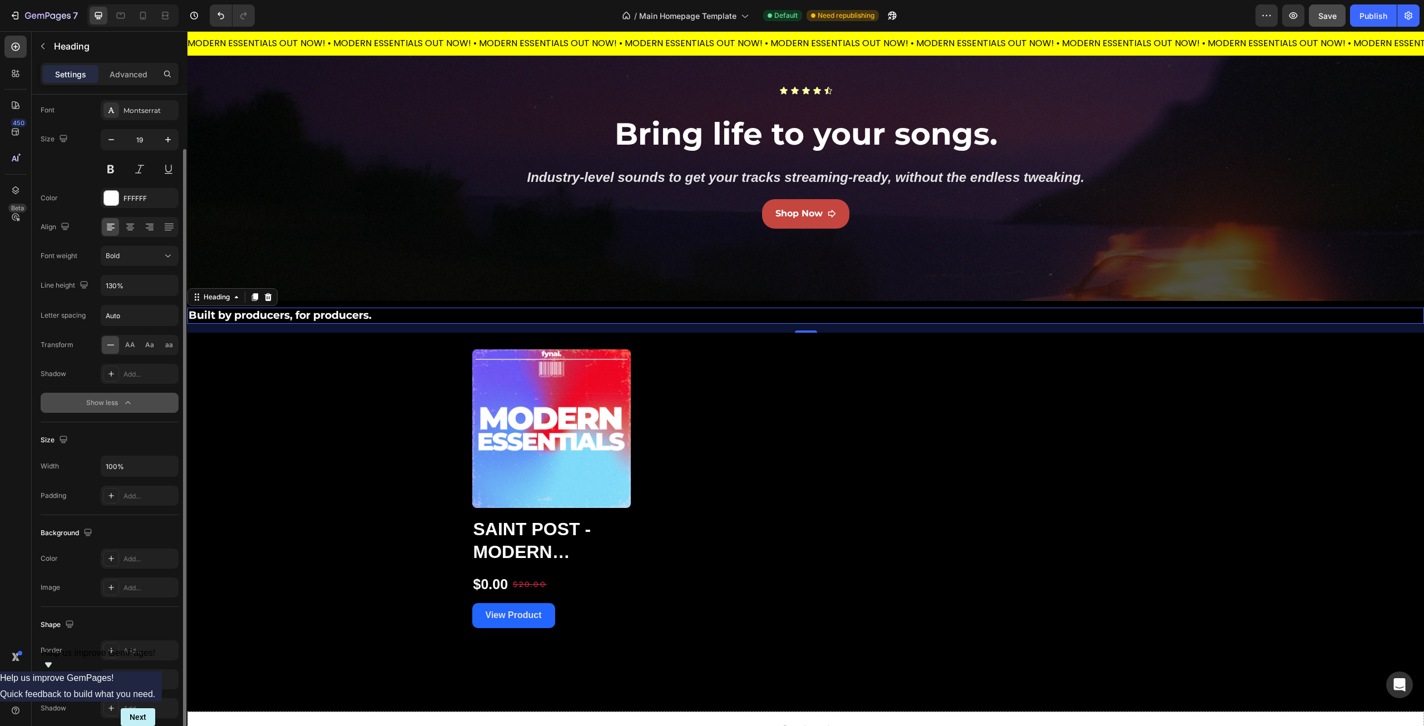
click at [91, 404] on div "Show less" at bounding box center [109, 402] width 47 height 11
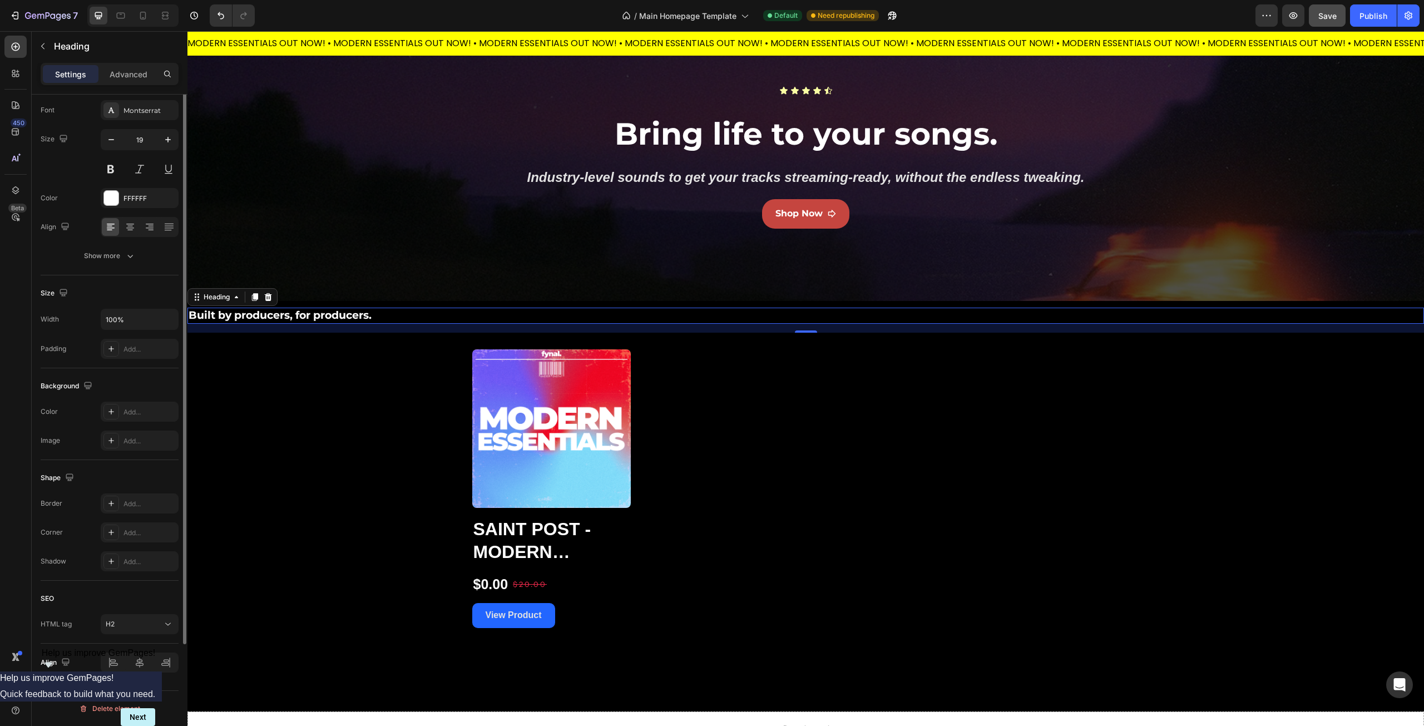
scroll to position [0, 0]
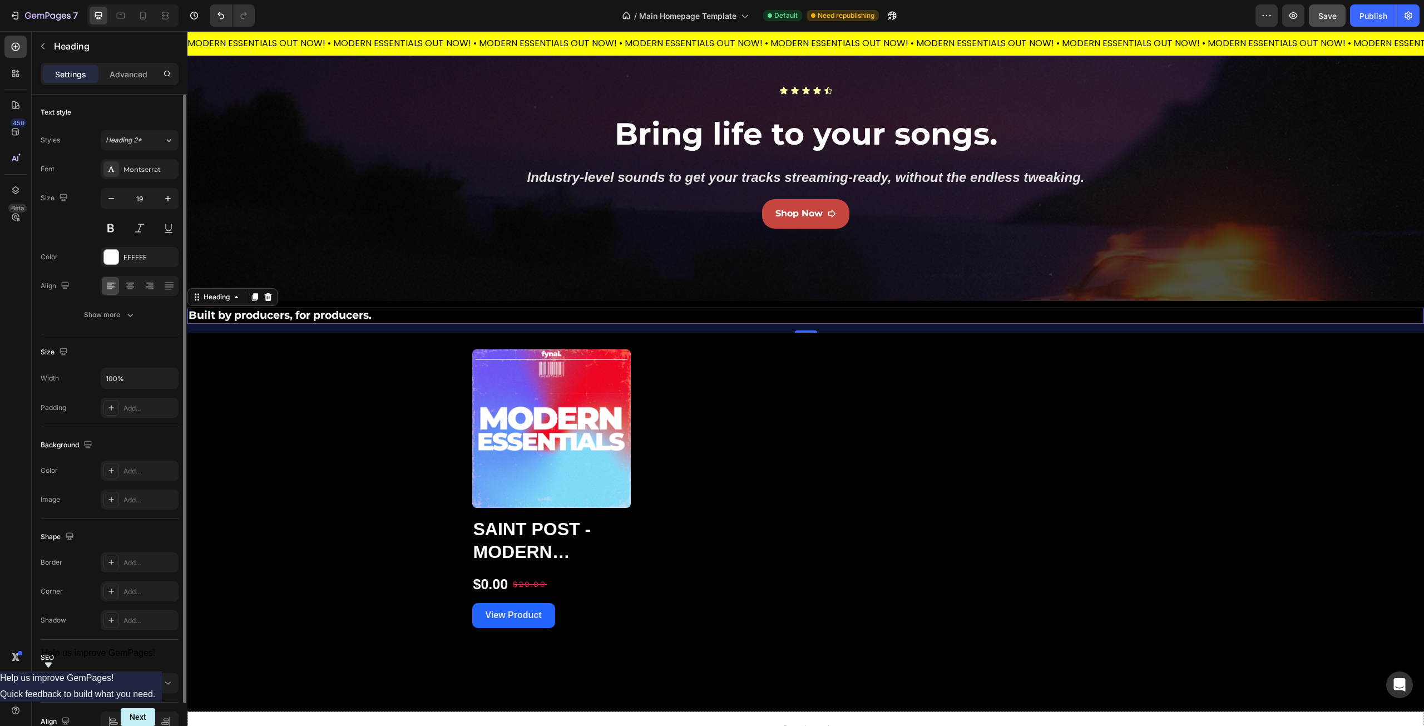
click at [124, 62] on div "Heading" at bounding box center [104, 47] width 145 height 32
click at [130, 75] on p "Advanced" at bounding box center [129, 74] width 38 height 12
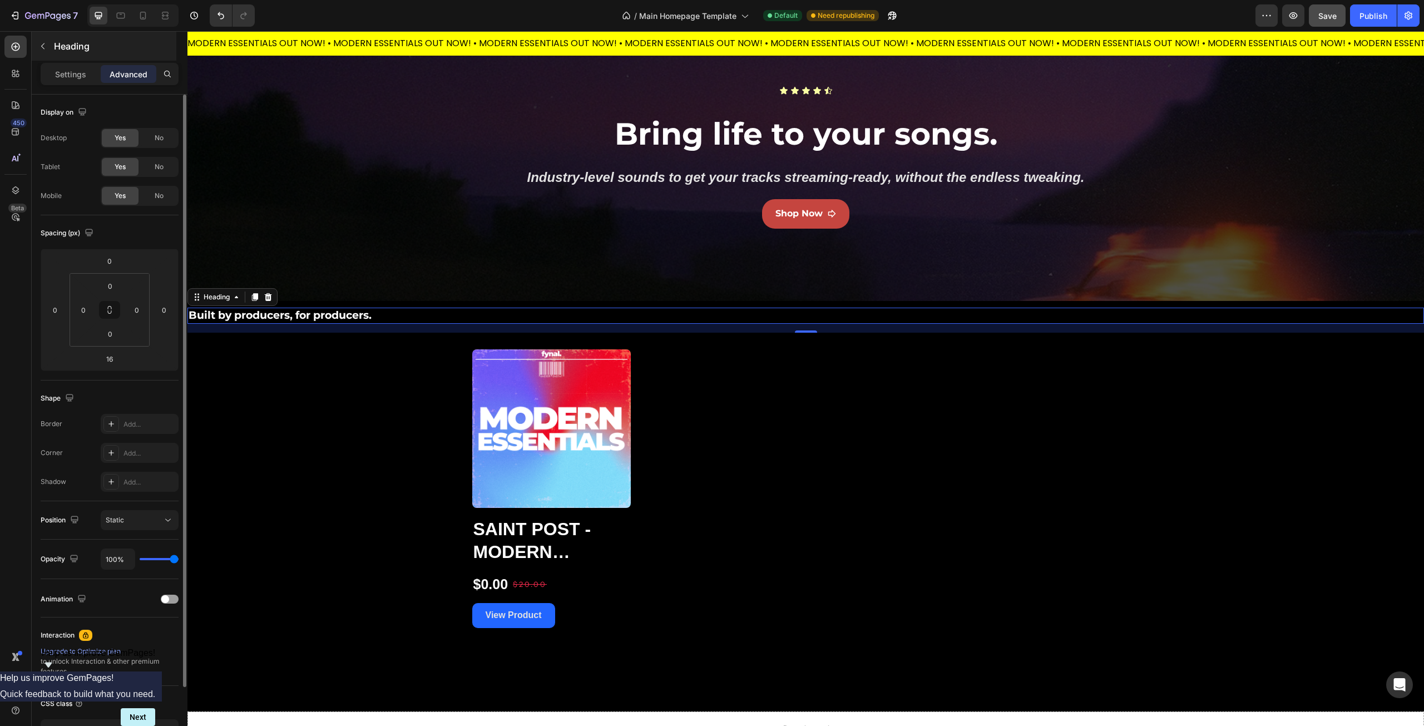
click at [67, 55] on div "Heading" at bounding box center [104, 46] width 145 height 29
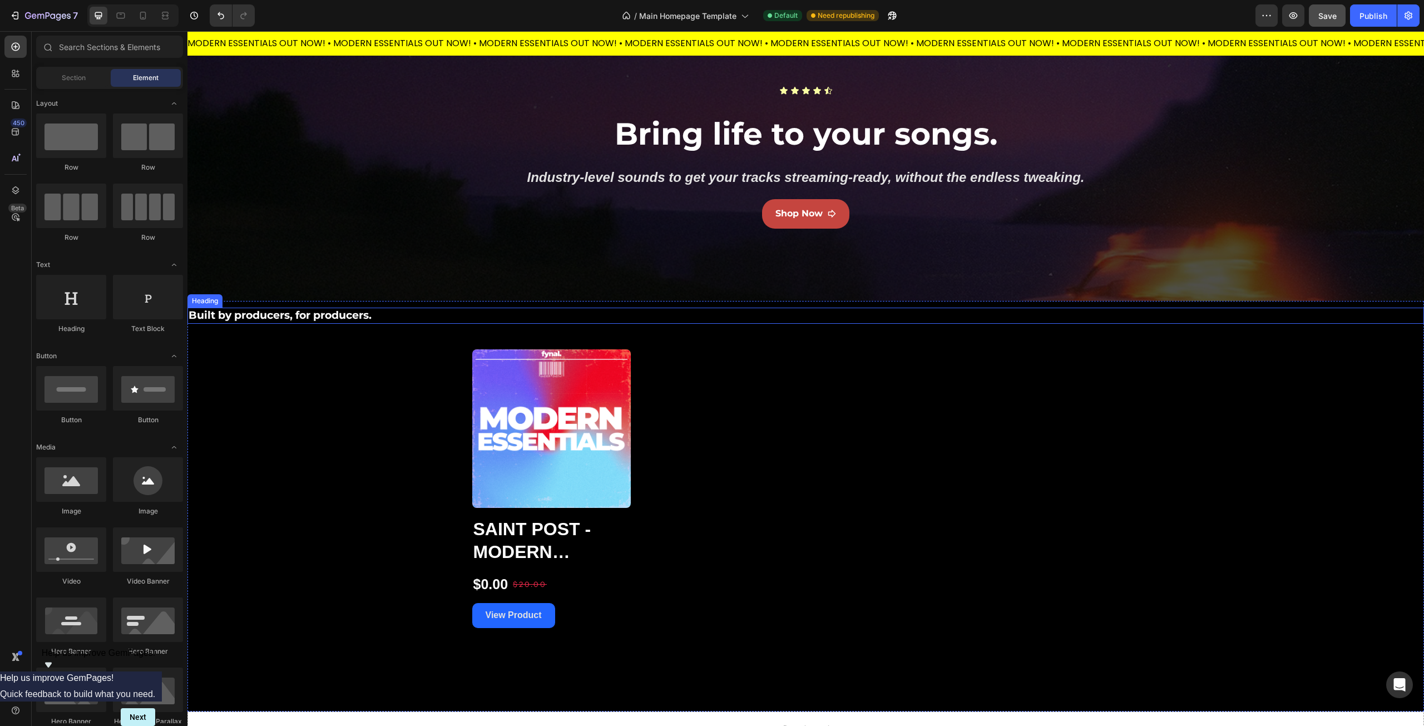
click at [318, 317] on p "Built by producers, for producers." at bounding box center [806, 316] width 1235 height 14
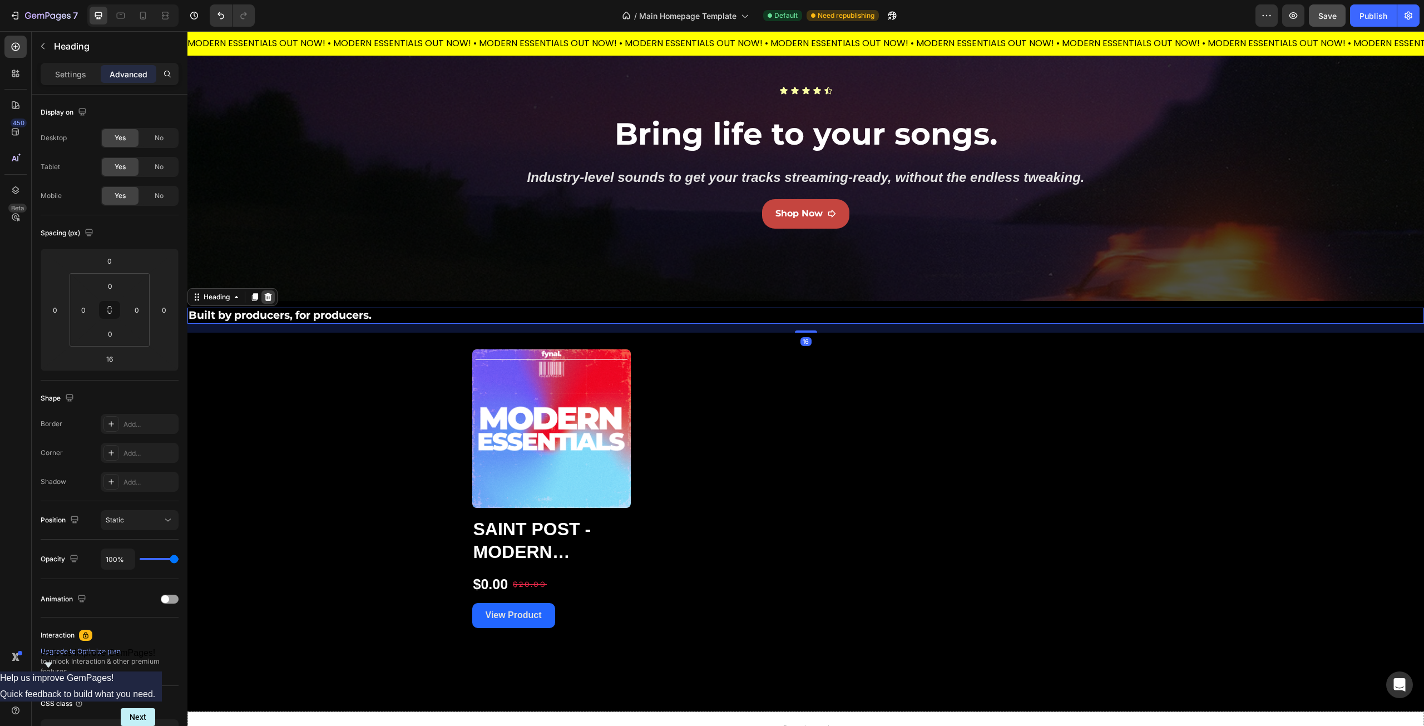
click at [273, 298] on icon at bounding box center [268, 297] width 9 height 9
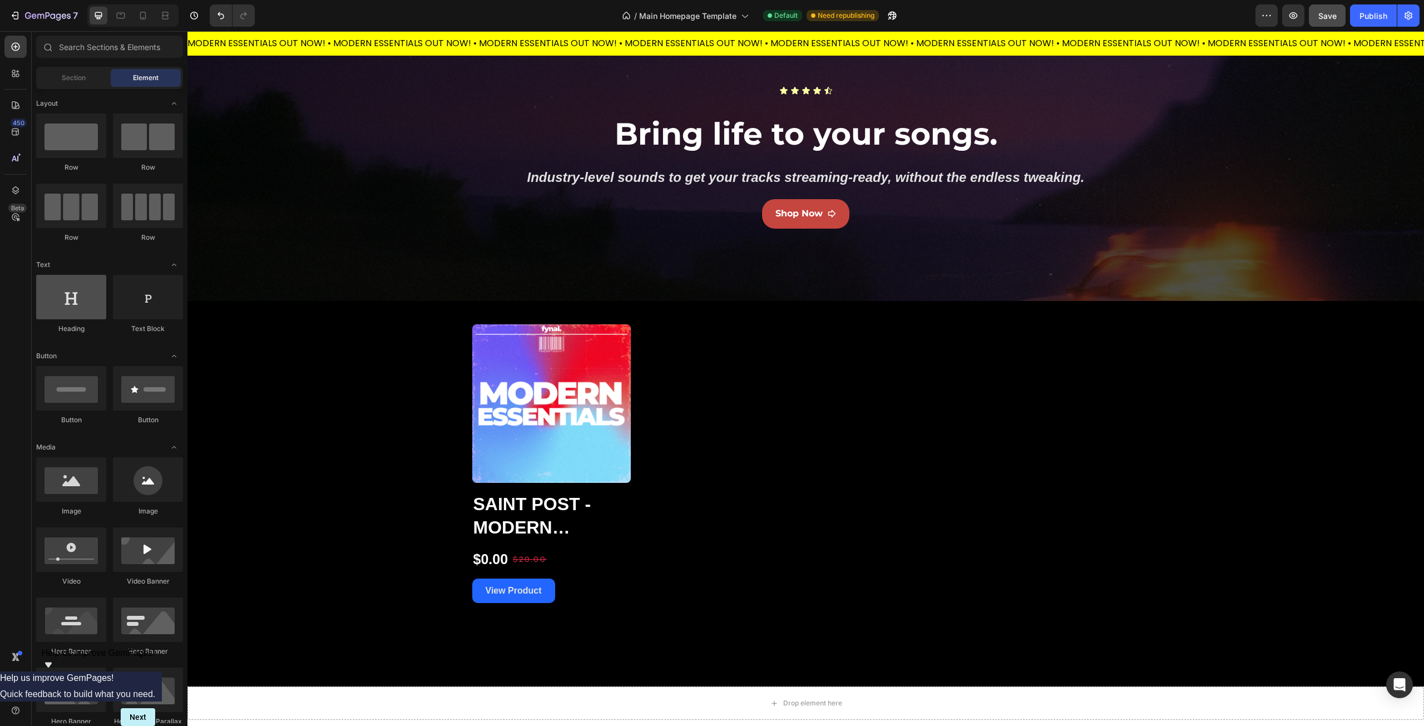
scroll to position [56, 0]
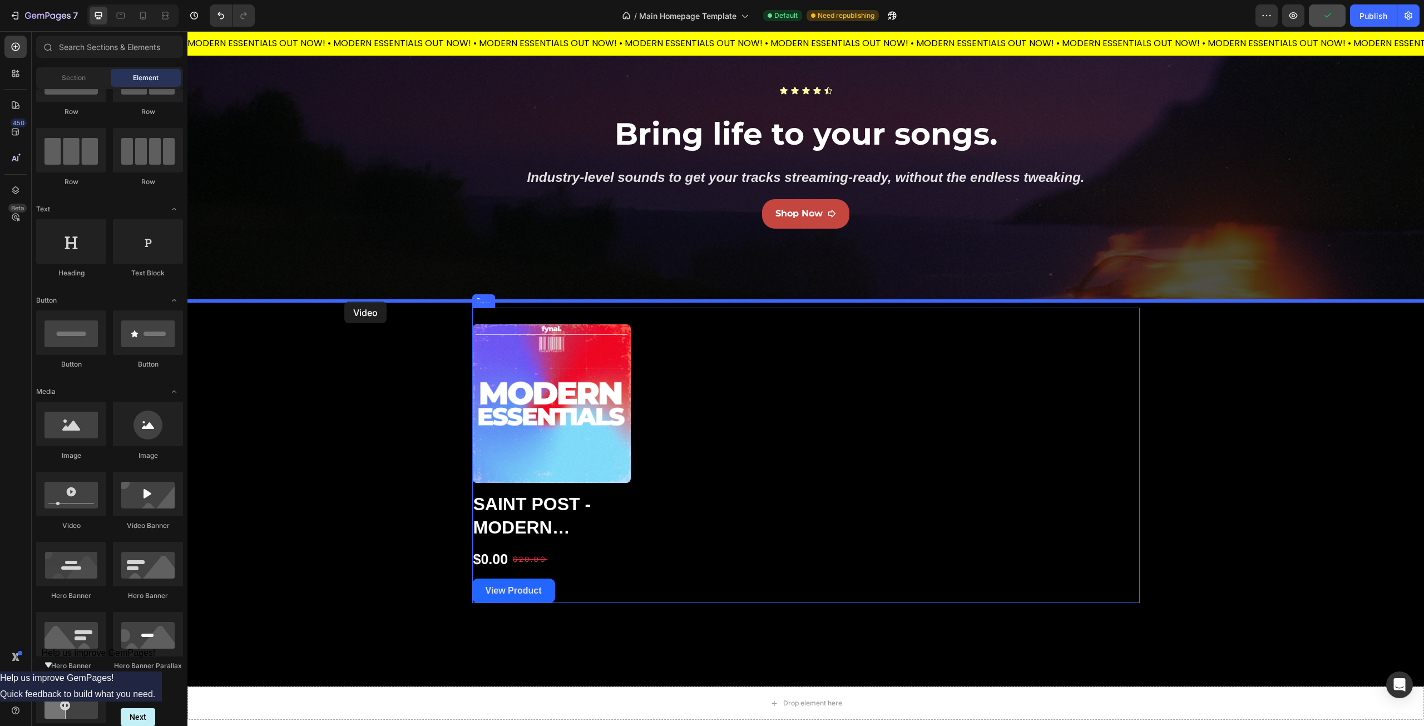
drag, startPoint x: 273, startPoint y: 535, endPoint x: 344, endPoint y: 302, distance: 244.4
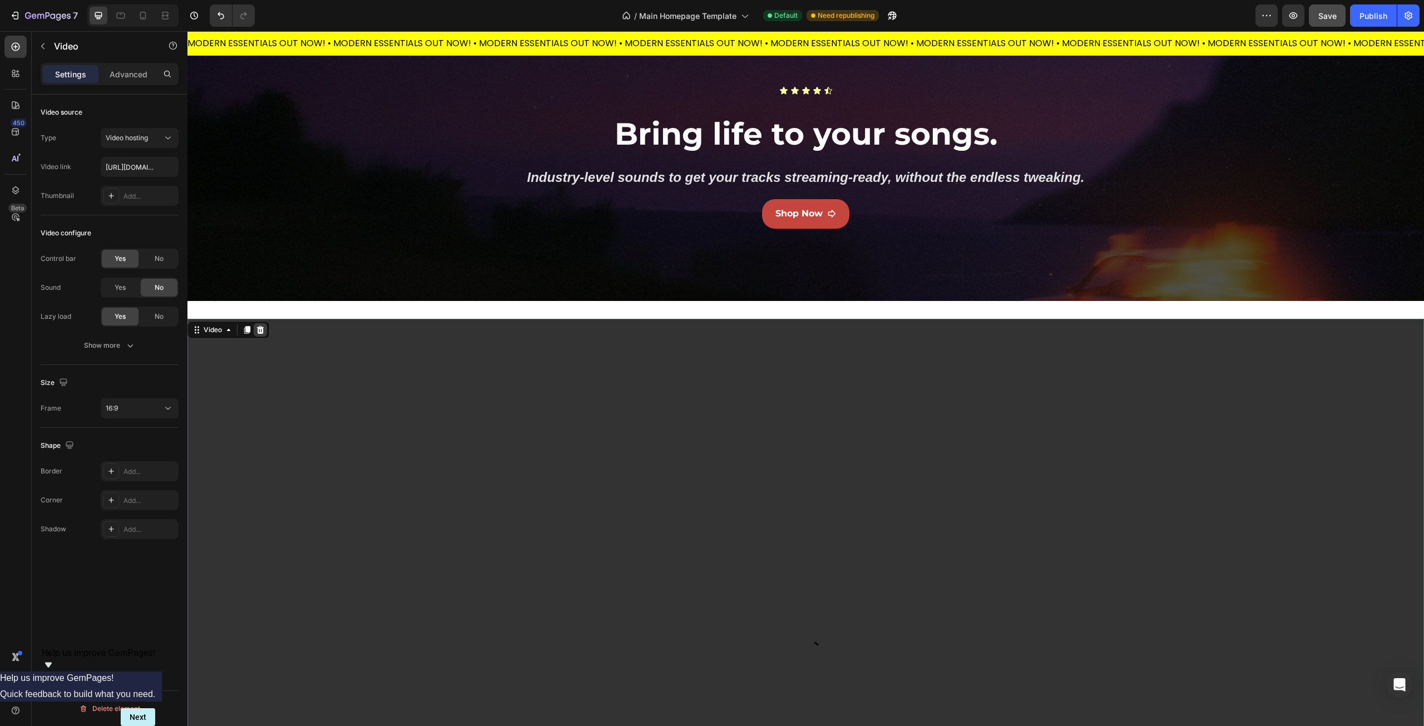
click at [260, 329] on icon at bounding box center [260, 329] width 9 height 9
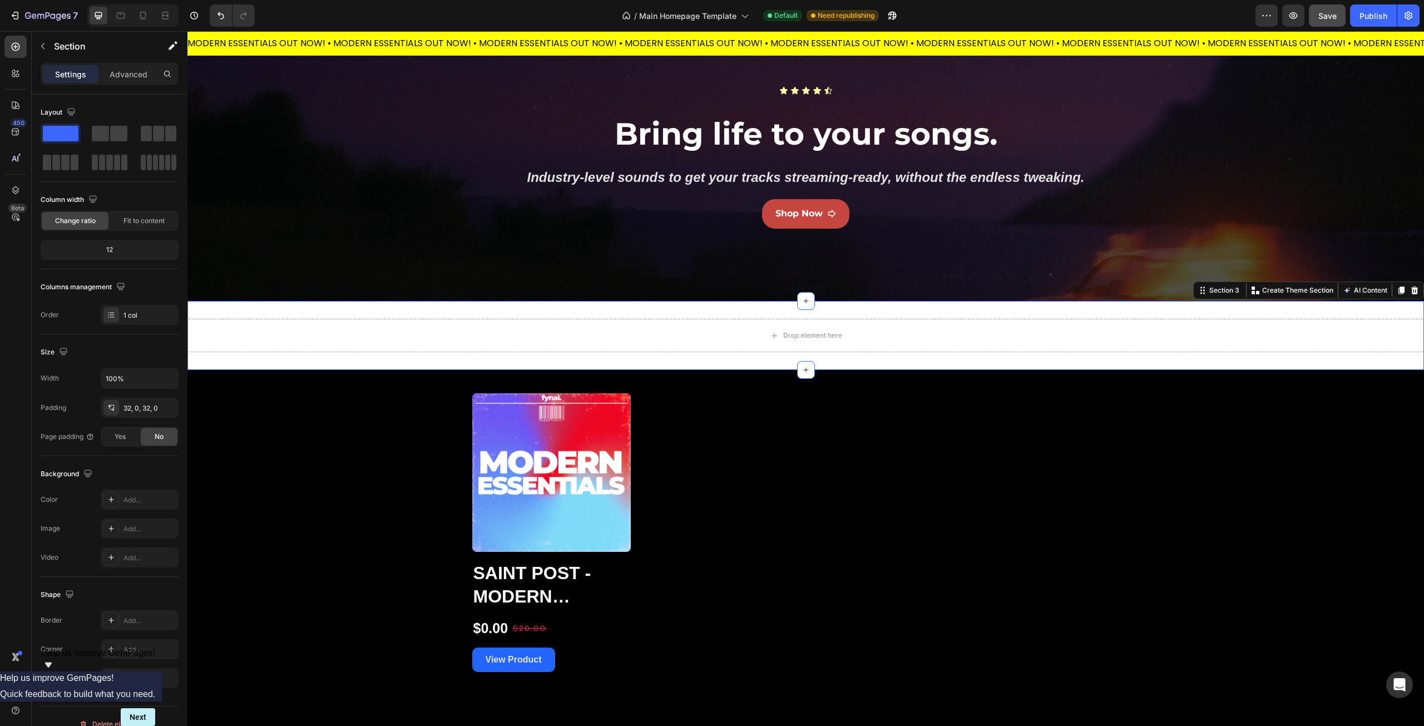
click at [502, 310] on div "Drop element here Section 3 You can create reusable sections Create Theme Secti…" at bounding box center [805, 335] width 1237 height 69
click at [1411, 292] on icon at bounding box center [1414, 291] width 7 height 8
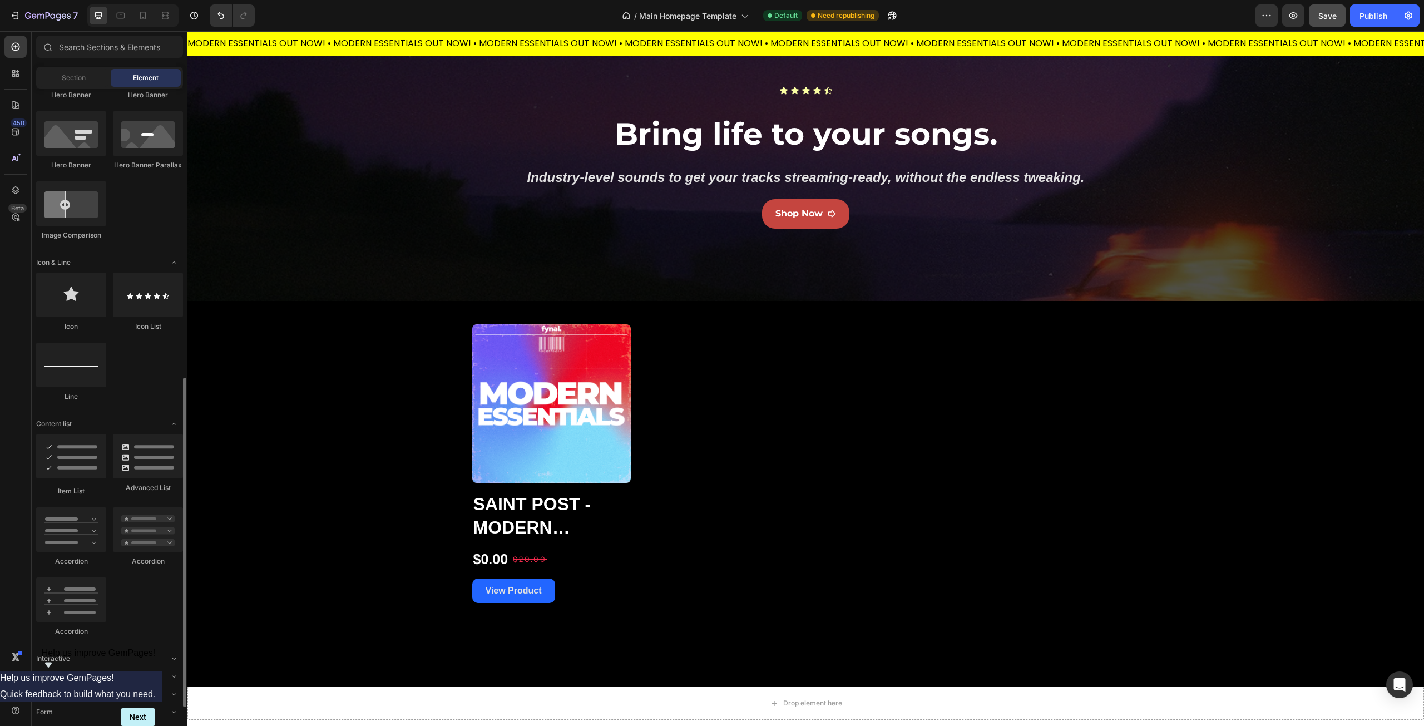
scroll to position [586, 0]
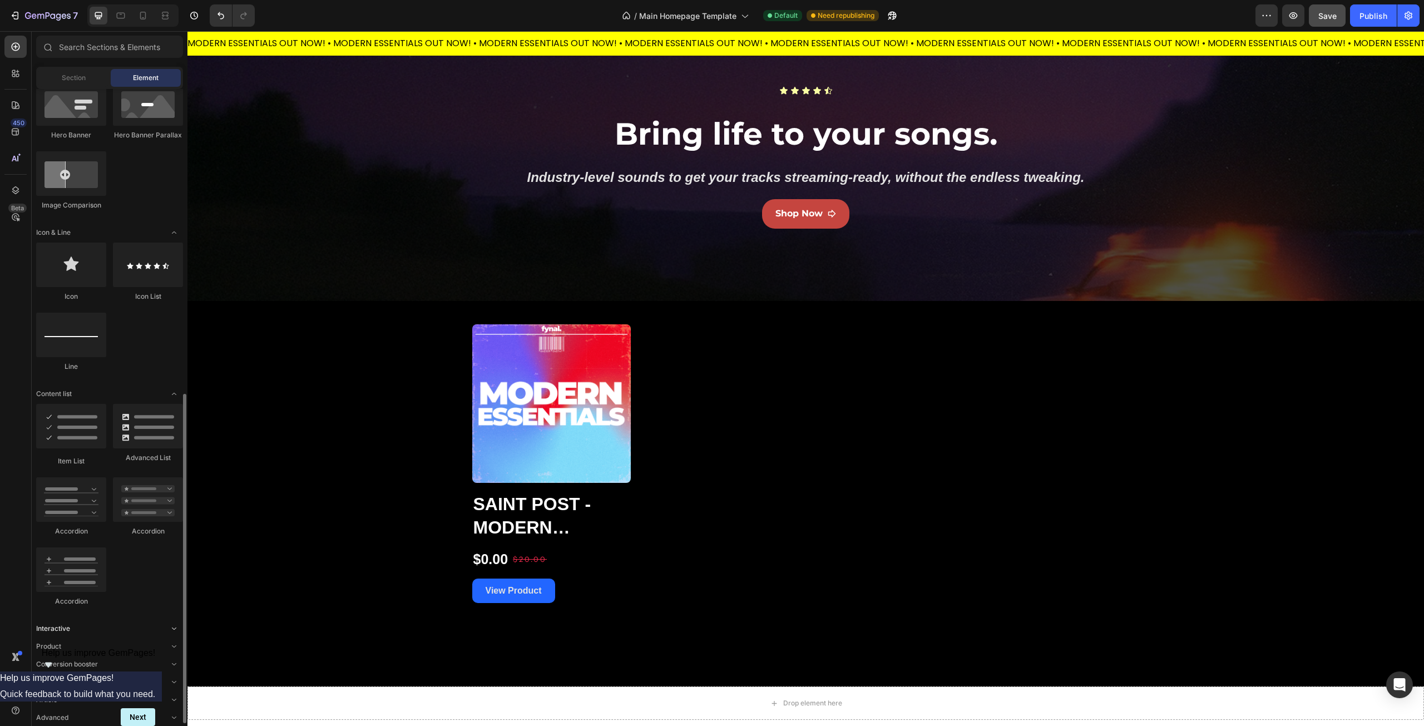
click at [80, 630] on div "Interactive" at bounding box center [109, 628] width 147 height 11
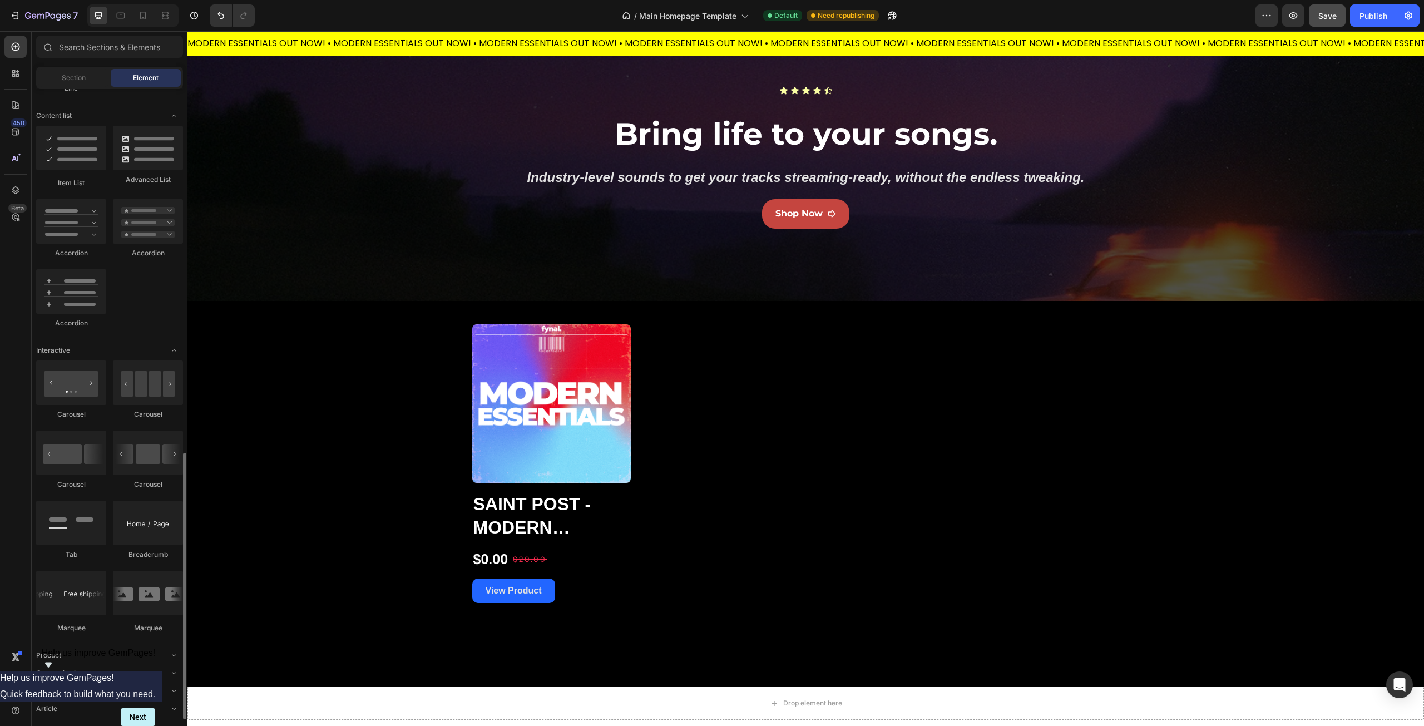
scroll to position [873, 0]
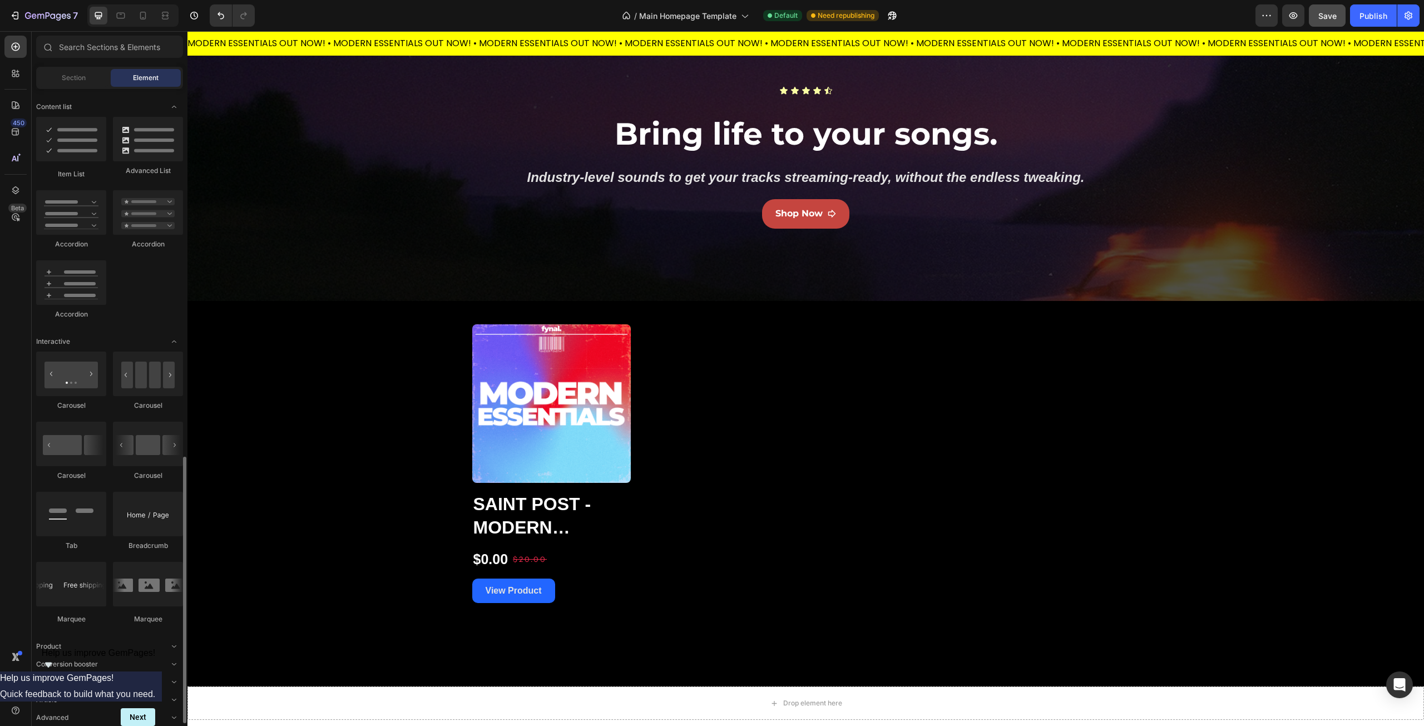
click at [103, 644] on div "Product" at bounding box center [109, 646] width 147 height 11
click at [102, 645] on div "Product" at bounding box center [109, 646] width 147 height 11
click at [87, 717] on div "Advanced" at bounding box center [109, 717] width 147 height 11
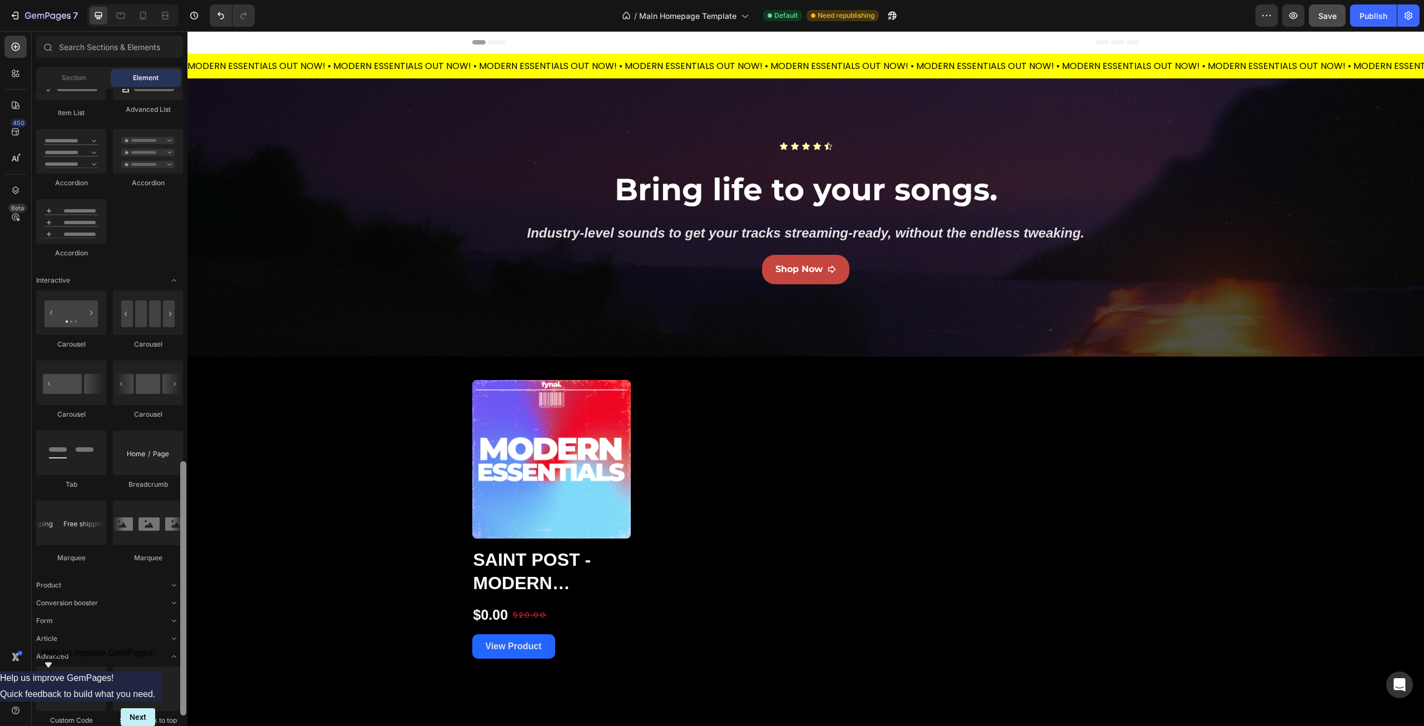
scroll to position [933, 0]
drag, startPoint x: 182, startPoint y: 557, endPoint x: 183, endPoint y: 551, distance: 5.7
click at [183, 551] on div at bounding box center [183, 590] width 6 height 254
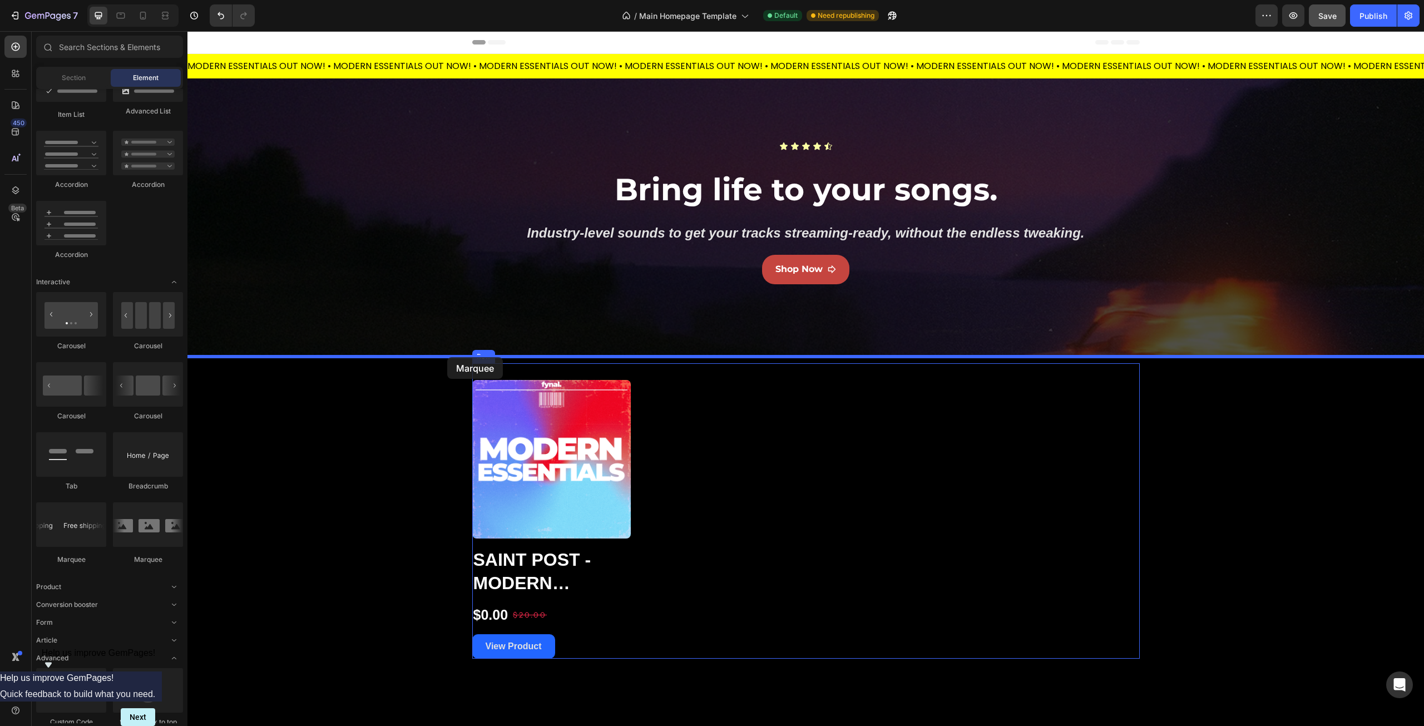
drag, startPoint x: 263, startPoint y: 566, endPoint x: 451, endPoint y: 356, distance: 282.1
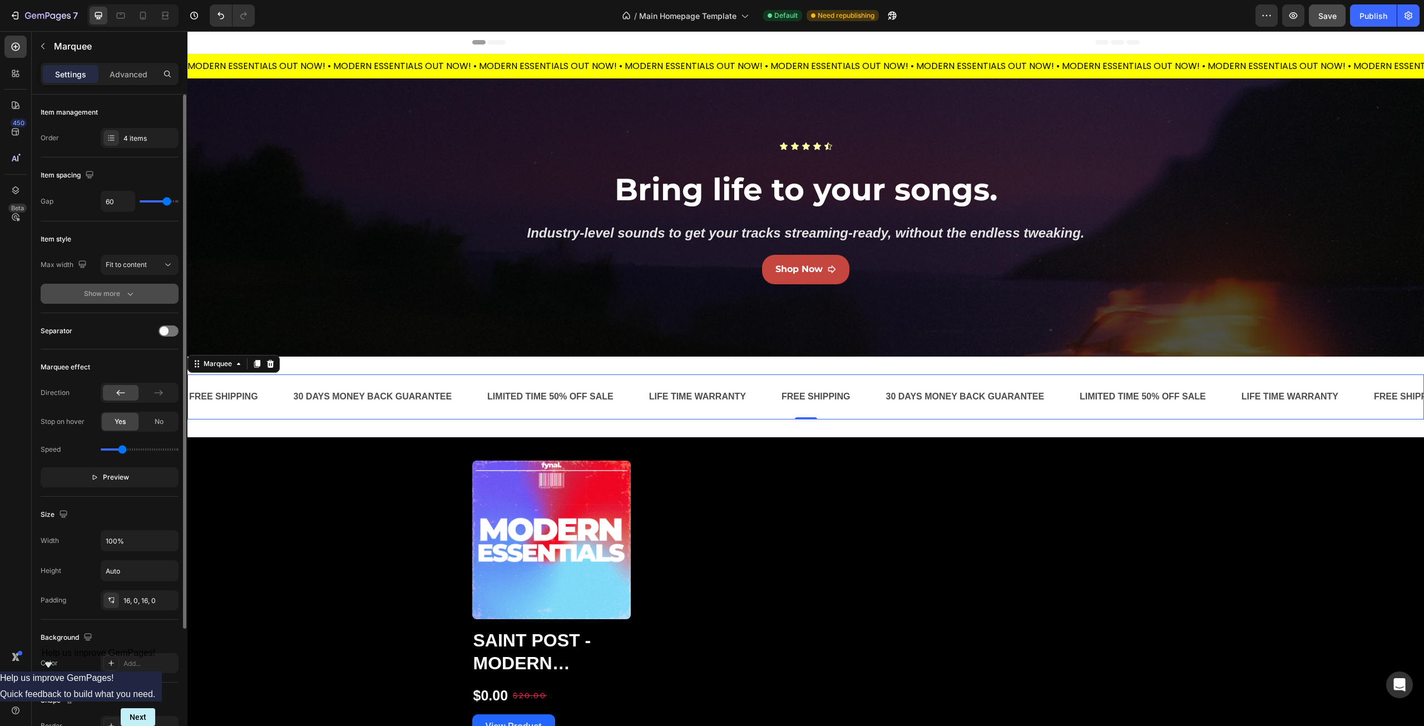
scroll to position [56, 0]
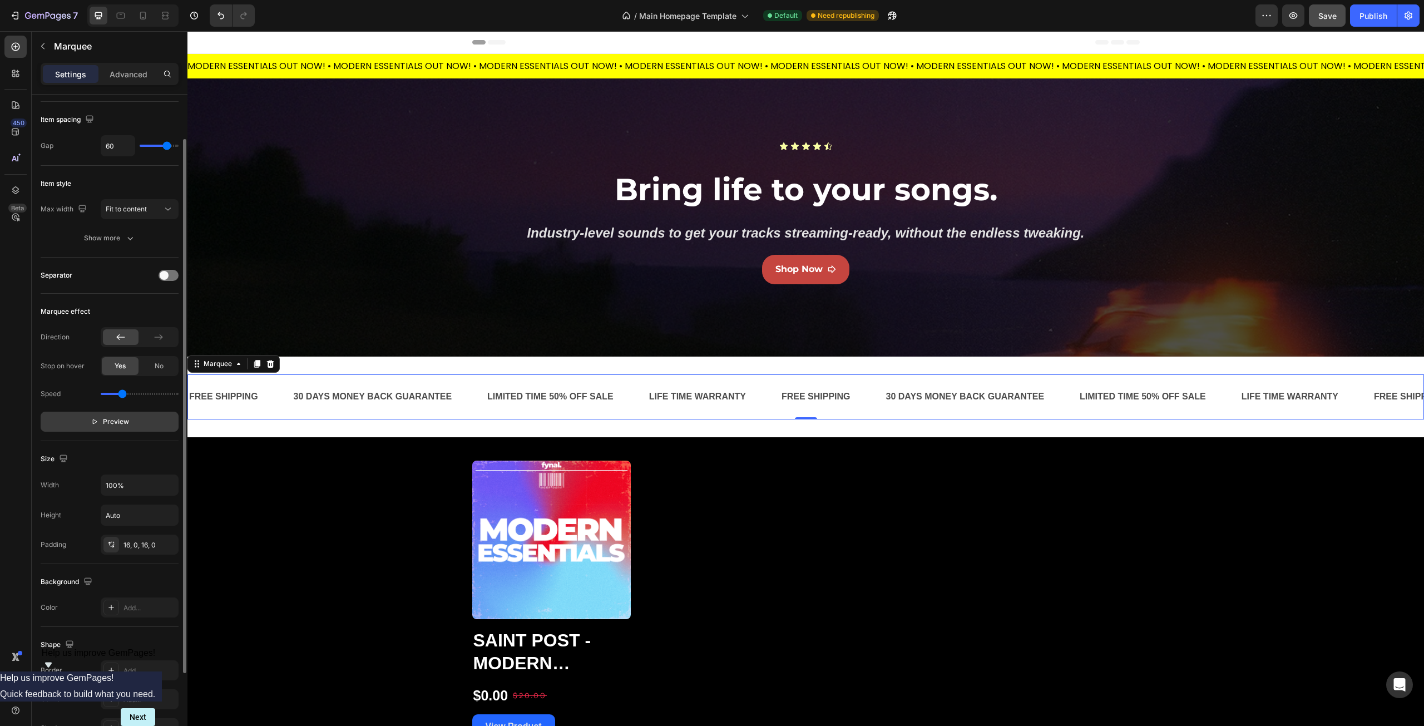
click at [92, 422] on icon "button" at bounding box center [95, 422] width 8 height 8
click at [92, 422] on button "Pause" at bounding box center [110, 422] width 138 height 20
drag, startPoint x: 126, startPoint y: 396, endPoint x: 135, endPoint y: 396, distance: 9.5
type input "1.7"
click at [135, 395] on input "range" at bounding box center [140, 394] width 78 height 2
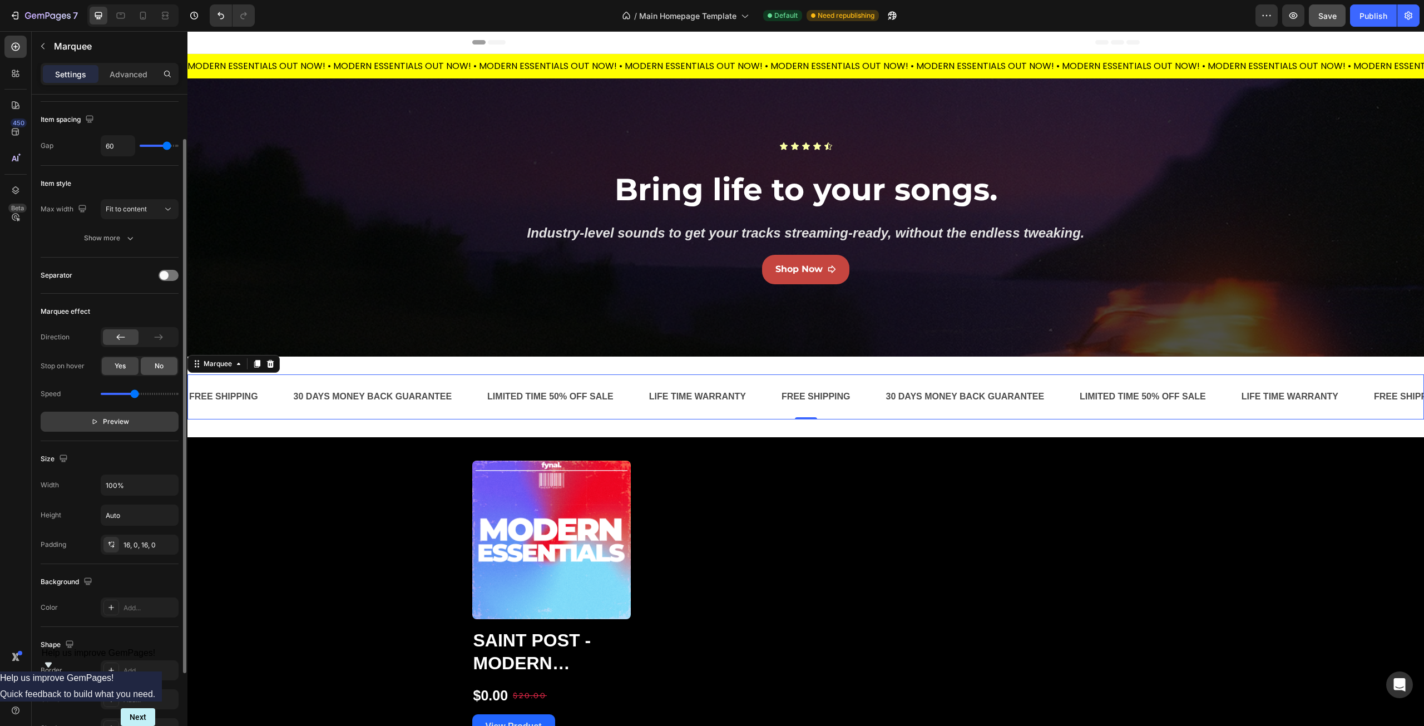
click at [153, 374] on div "No" at bounding box center [159, 366] width 37 height 18
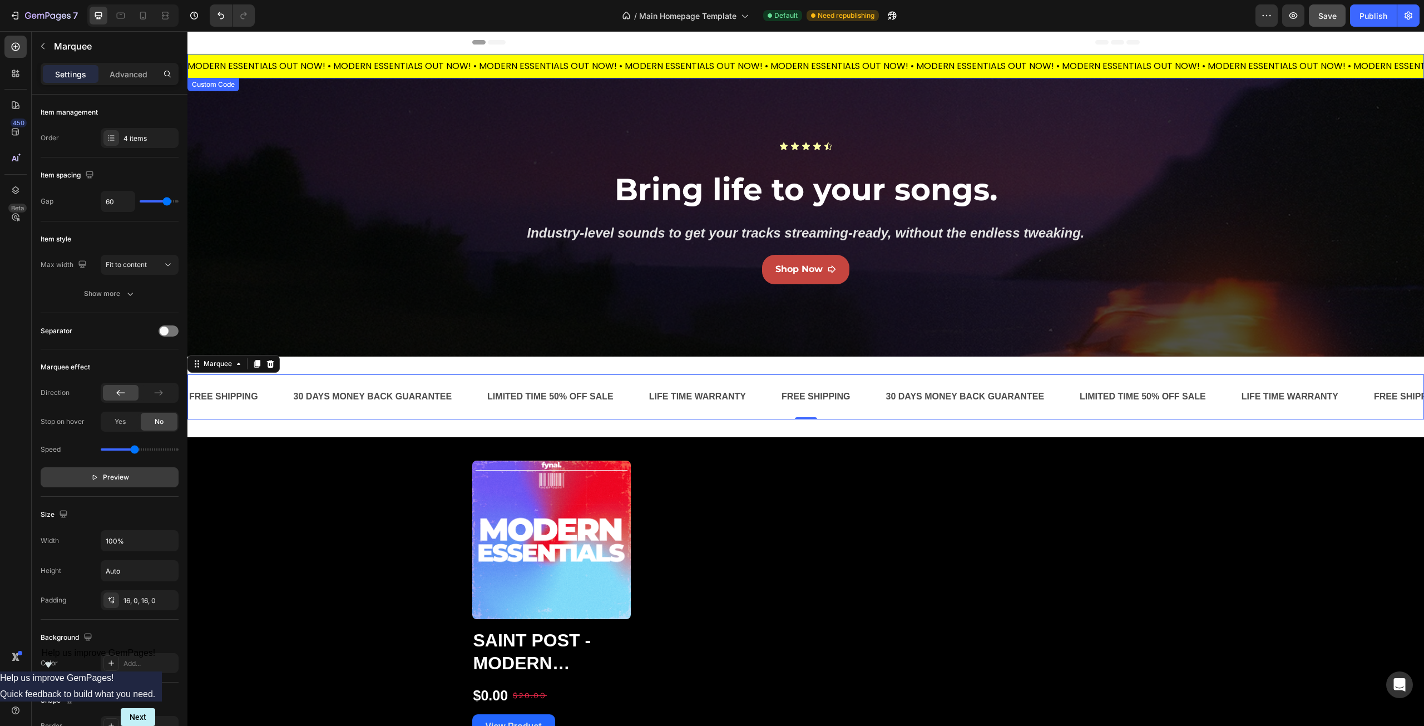
click at [271, 61] on div "MODERN ESSENTIALS OUT NOW! • MODERN ESSENTIALS OUT NOW! • MODERN ESSENTIALS OUT…" at bounding box center [803, 66] width 1237 height 13
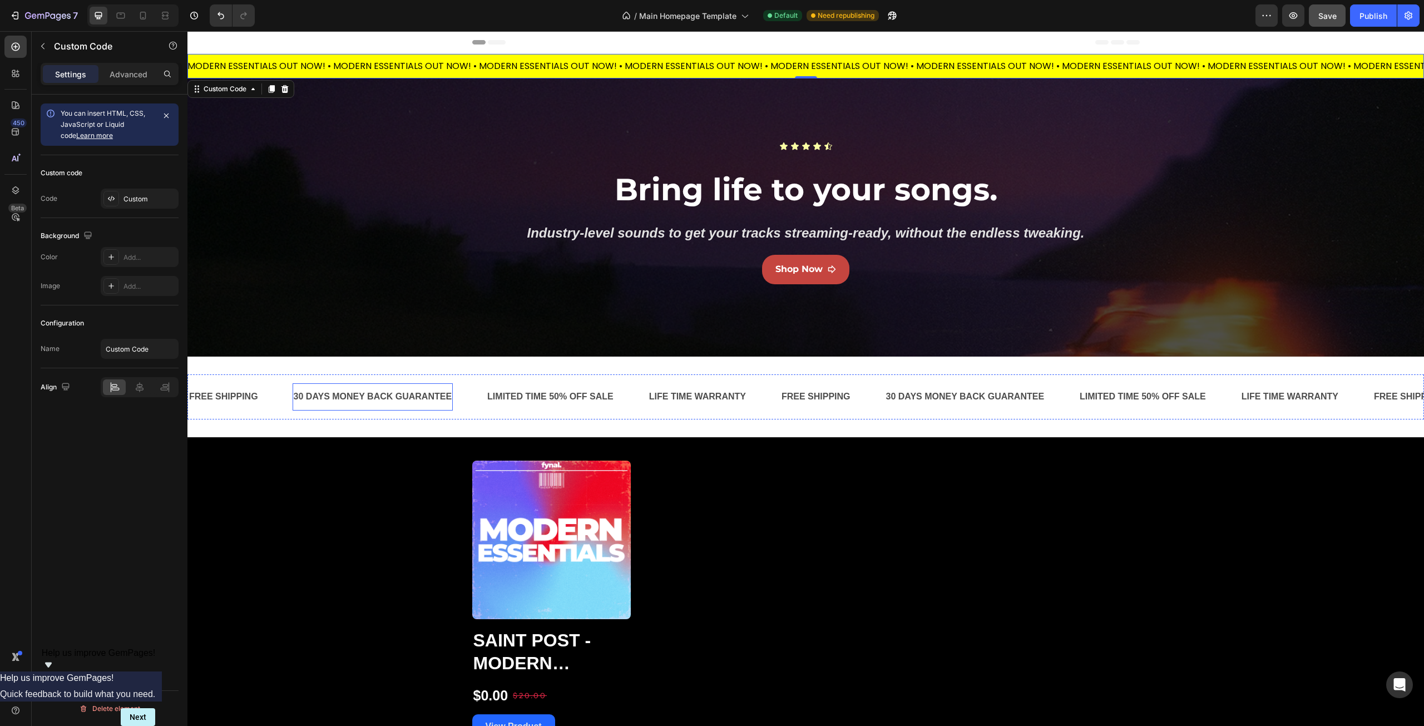
click at [328, 388] on div "30 DAYS MONEY BACK GUARANTEE" at bounding box center [362, 397] width 161 height 18
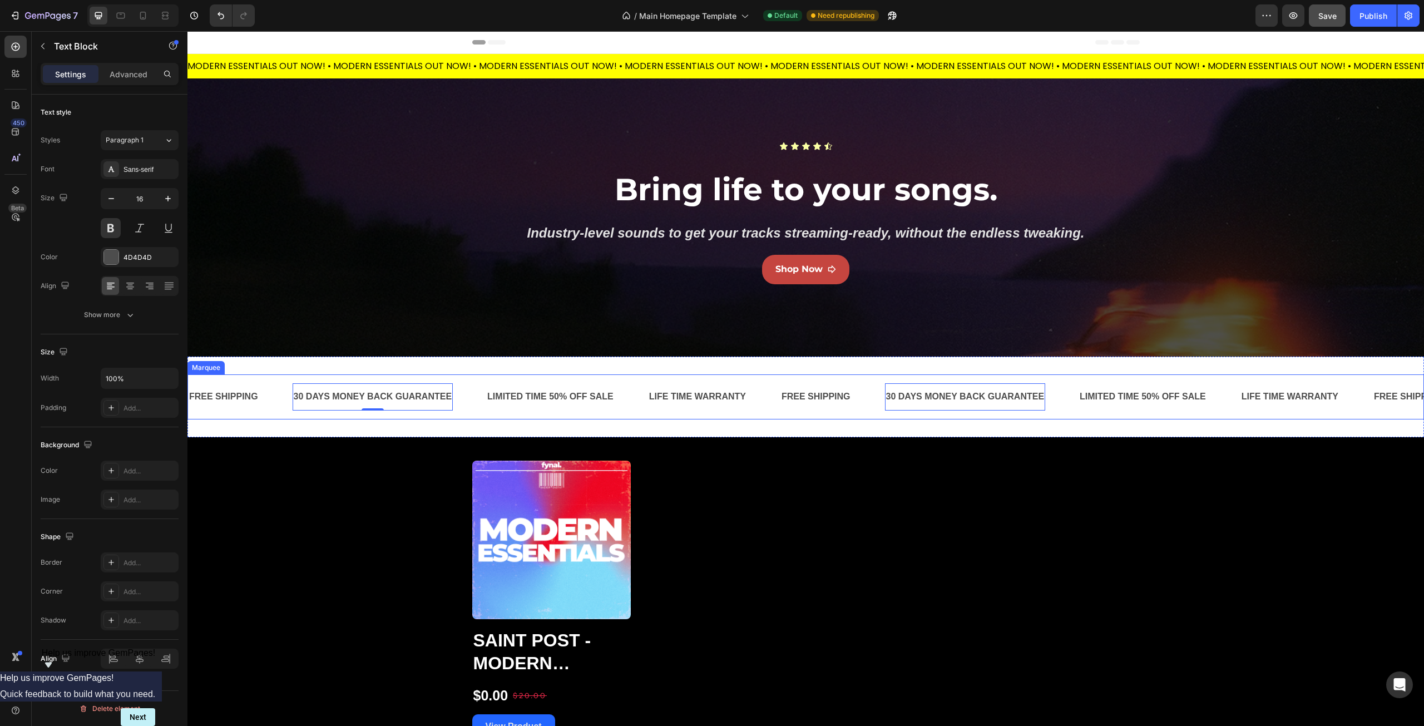
click at [320, 376] on div "FREE SHIPPING Text Block 30 DAYS MONEY BACK GUARANTEE Text Block 0 LIMITED TIME…" at bounding box center [805, 396] width 1237 height 45
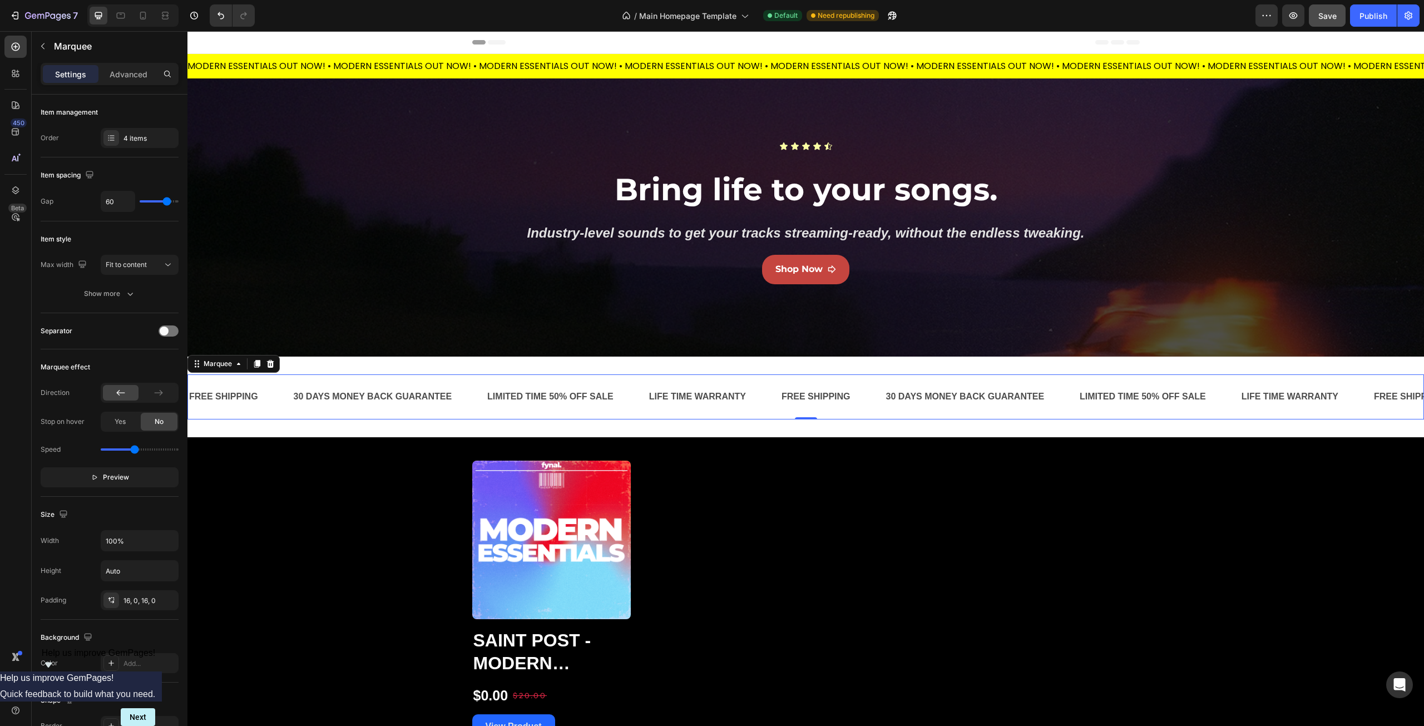
click at [272, 403] on div "FREE SHIPPING Text Block" at bounding box center [232, 396] width 105 height 27
click at [242, 392] on div "FREE SHIPPING" at bounding box center [220, 397] width 71 height 18
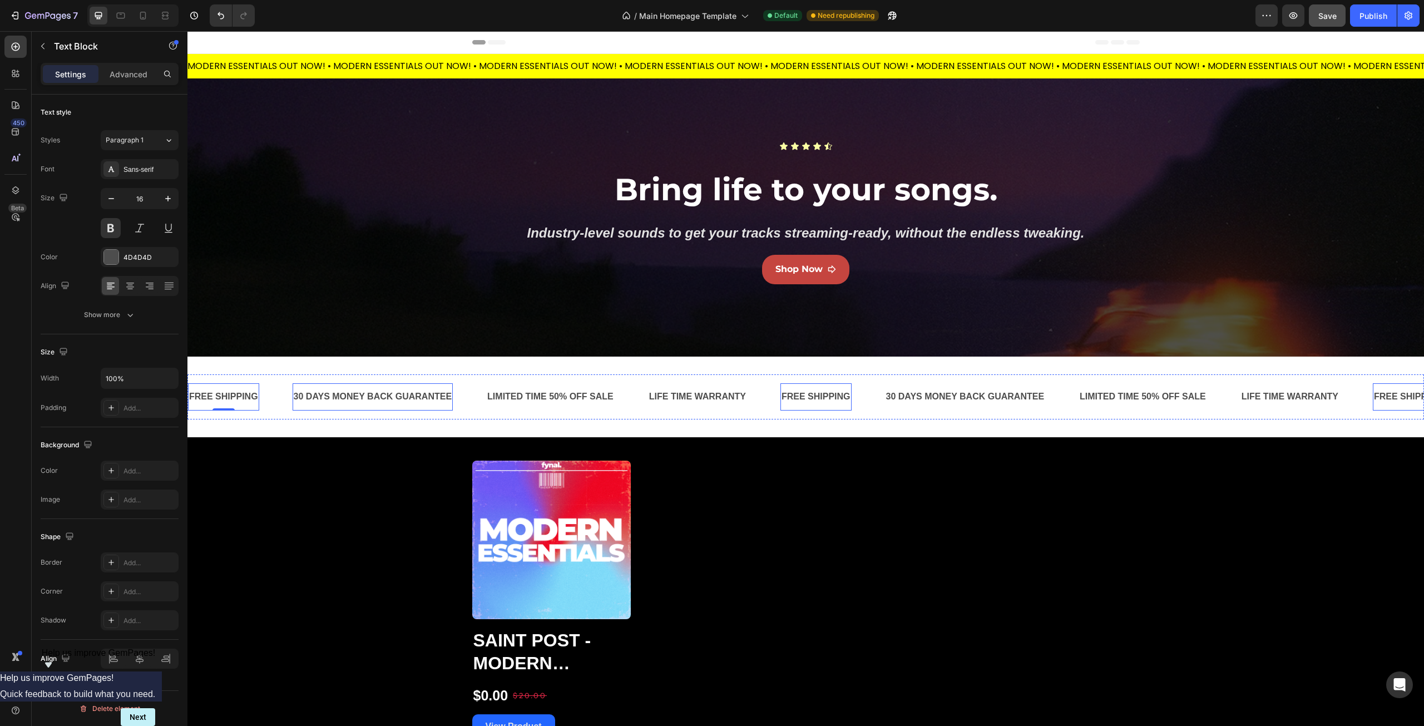
click at [322, 402] on div "30 DAYS MONEY BACK GUARANTEE" at bounding box center [369, 397] width 161 height 18
click at [352, 366] on div "FREE SHIPPING Text Block 30 DAYS MONEY BACK GUARANTEE Text Block 0 LIMITED TIME…" at bounding box center [805, 397] width 1237 height 81
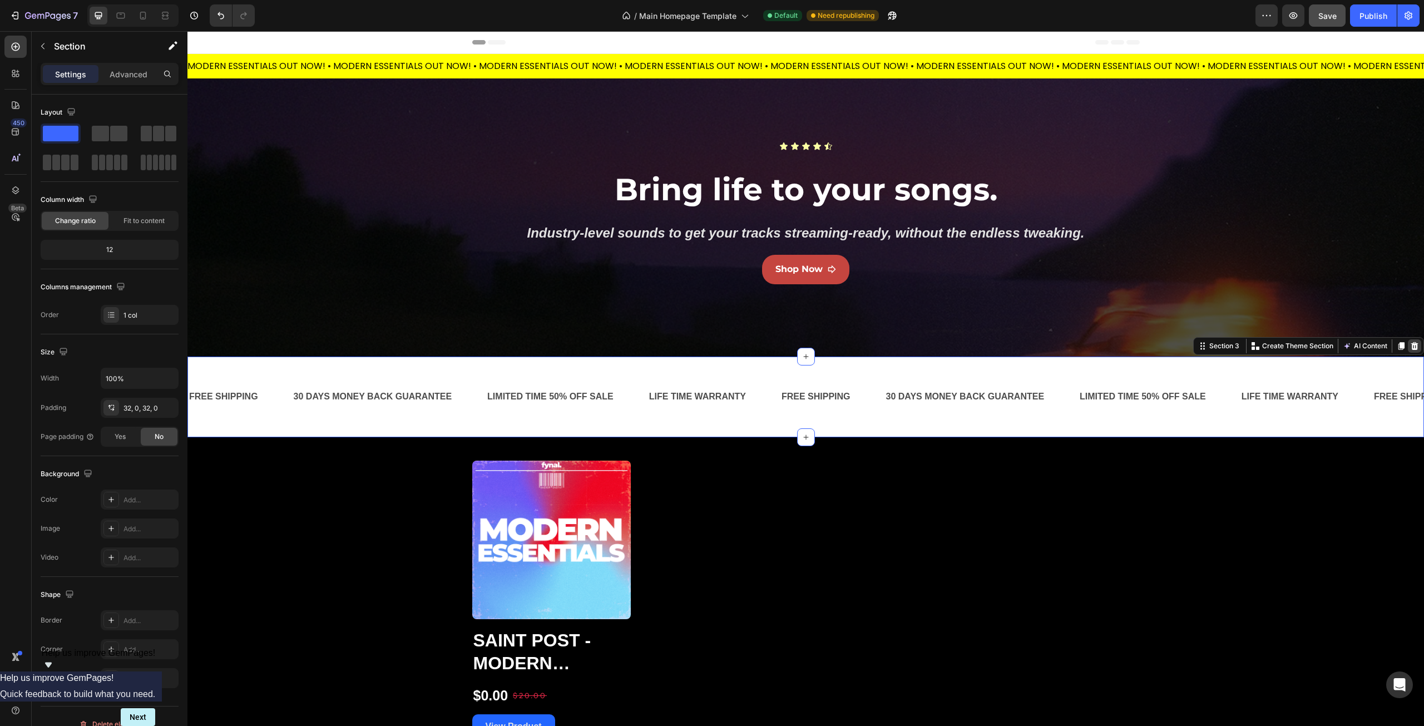
click at [1408, 345] on div at bounding box center [1414, 345] width 13 height 13
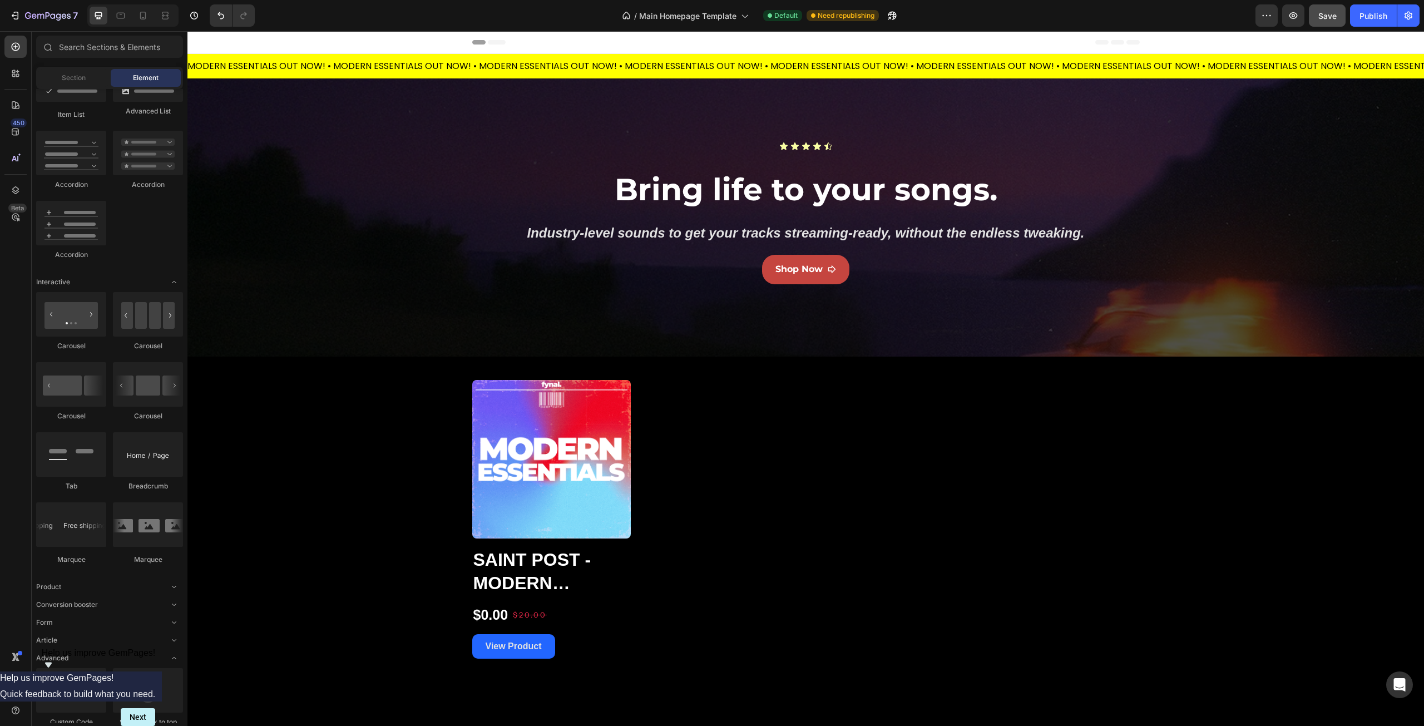
scroll to position [947, 0]
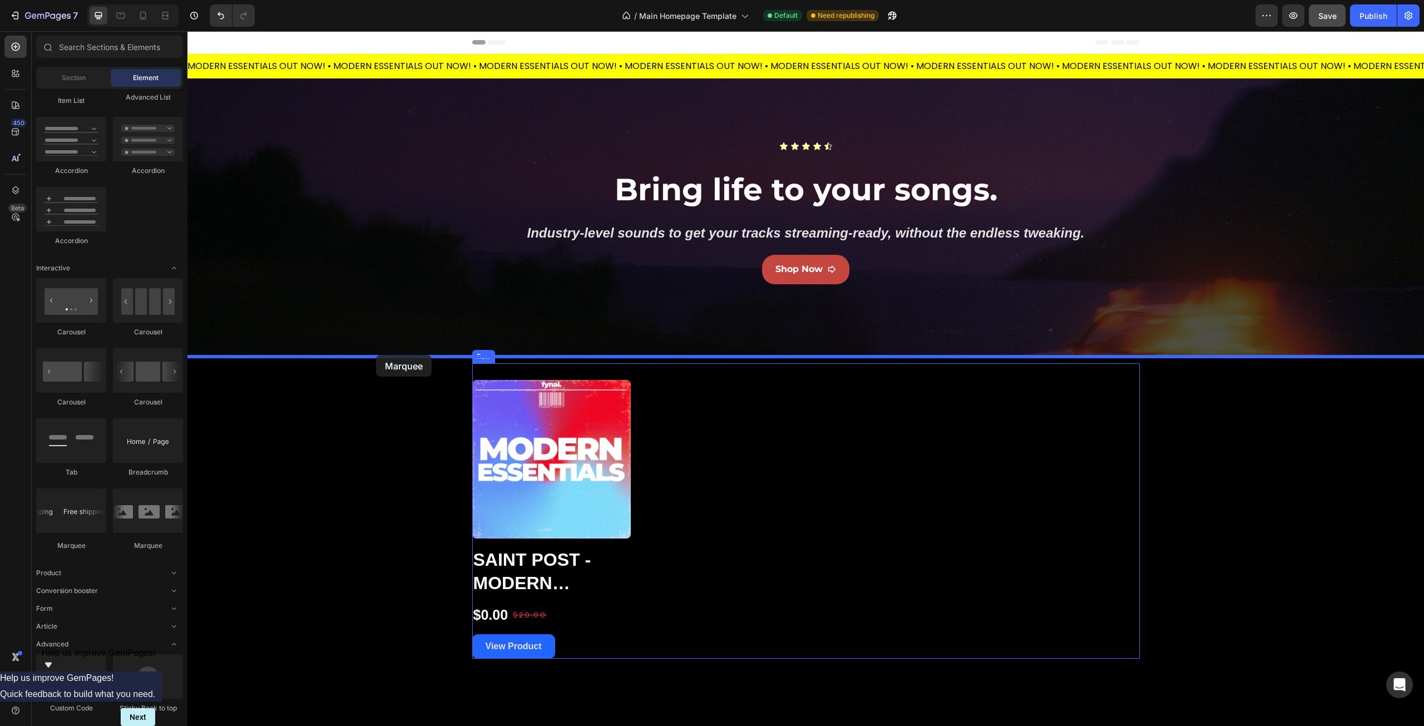
drag, startPoint x: 333, startPoint y: 541, endPoint x: 376, endPoint y: 355, distance: 191.4
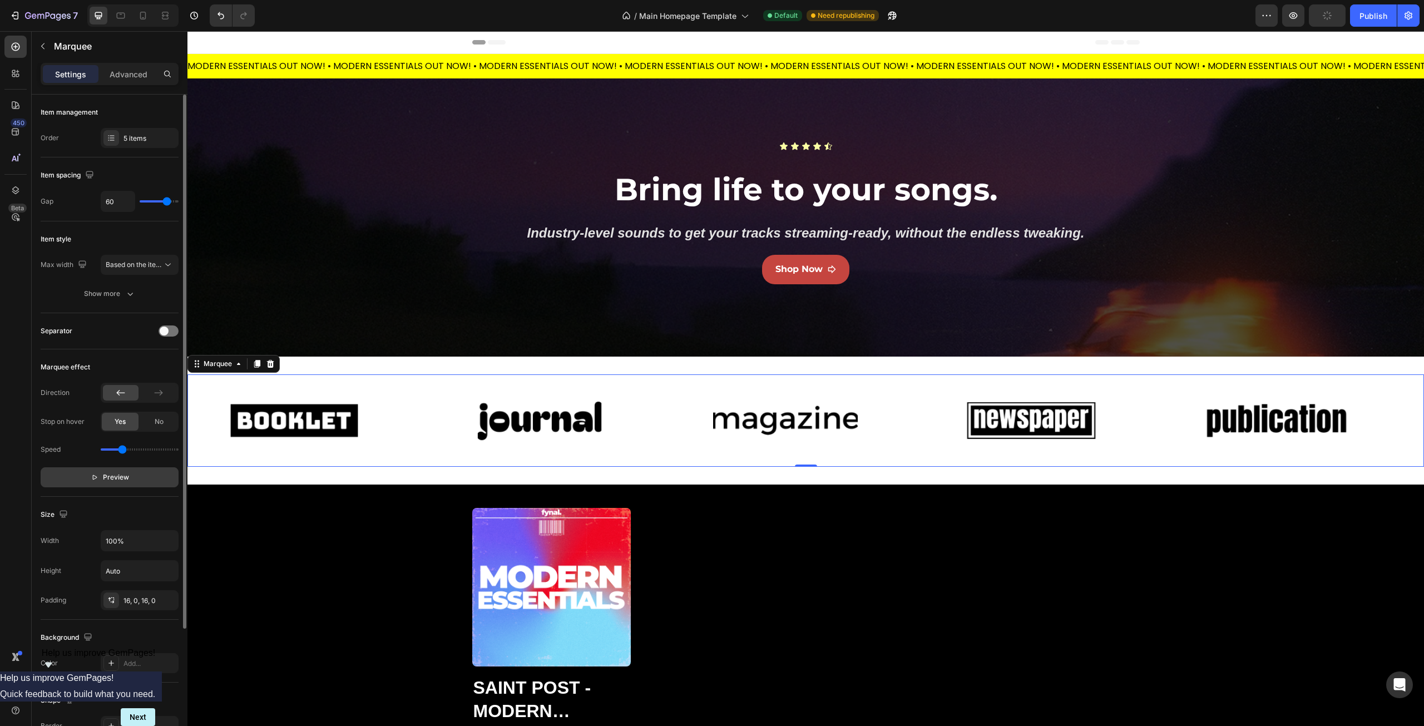
click at [126, 480] on span "Preview" at bounding box center [116, 477] width 26 height 11
click at [148, 424] on div "No" at bounding box center [159, 422] width 37 height 18
click at [160, 393] on icon at bounding box center [158, 393] width 8 height 6
click at [122, 402] on div at bounding box center [140, 393] width 78 height 20
click at [121, 391] on icon at bounding box center [120, 392] width 11 height 11
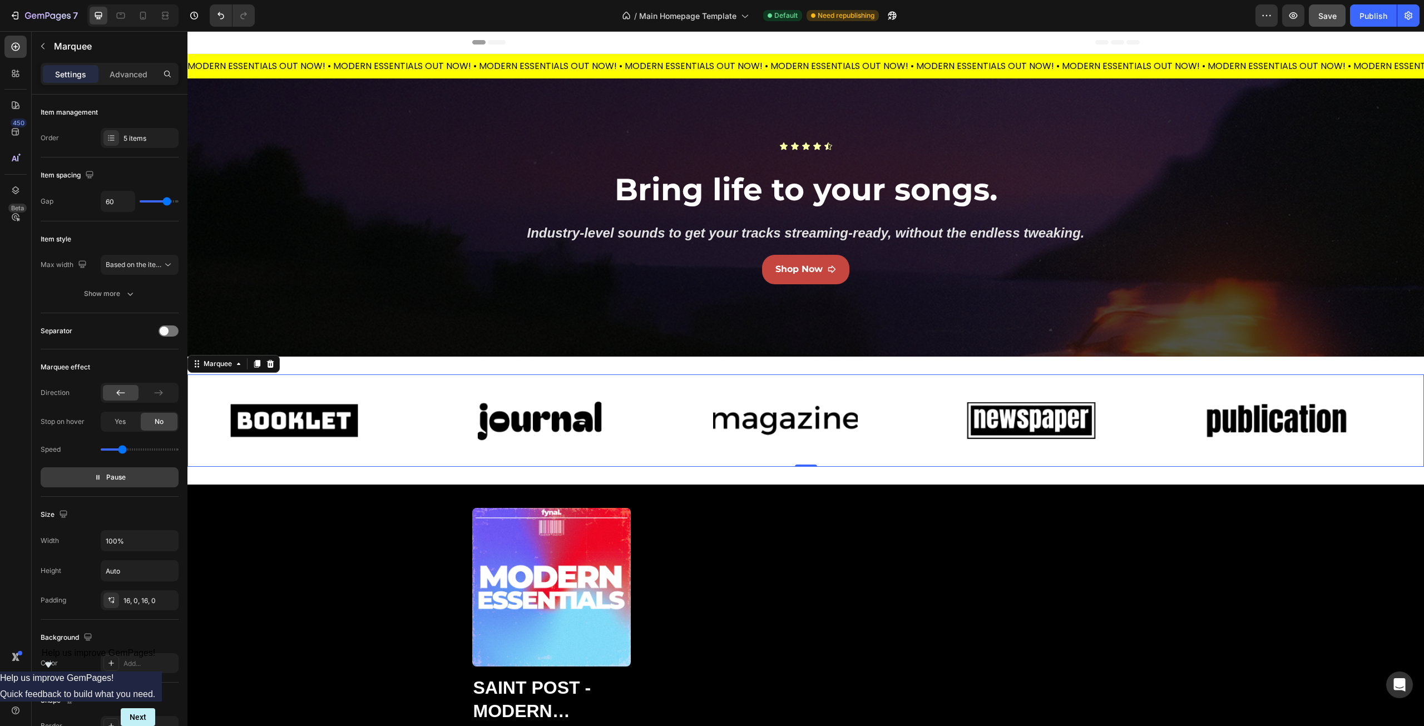
click at [121, 482] on span "Pause" at bounding box center [115, 477] width 19 height 11
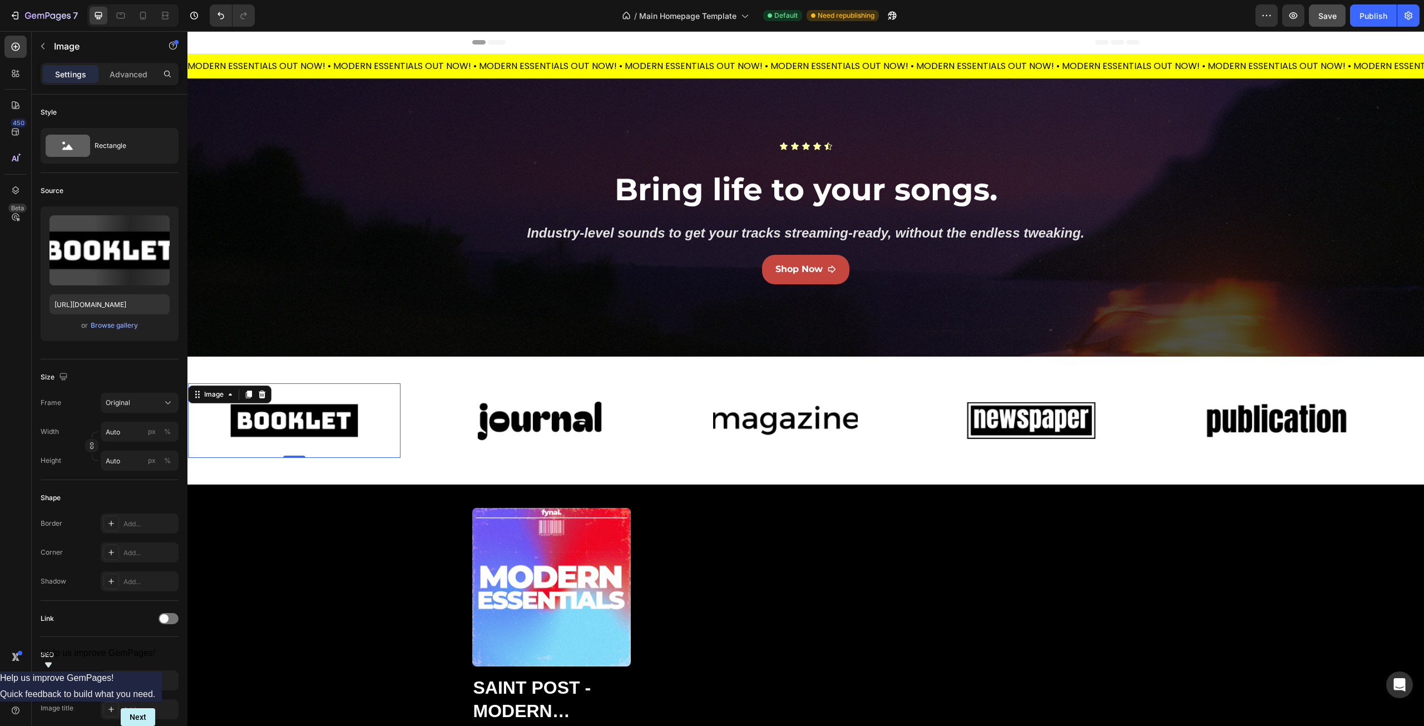
click at [333, 414] on img at bounding box center [290, 420] width 145 height 61
click at [124, 326] on div "Browse gallery" at bounding box center [114, 325] width 47 height 10
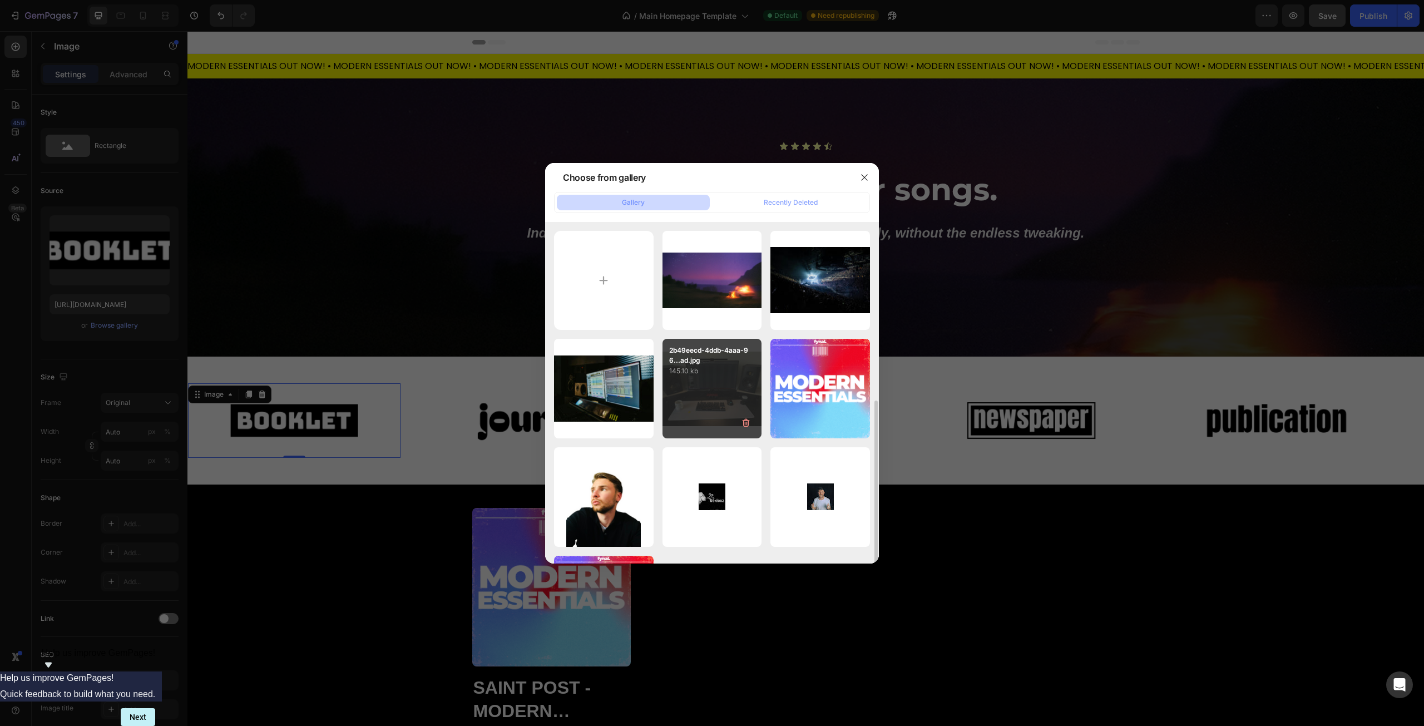
scroll to position [101, 0]
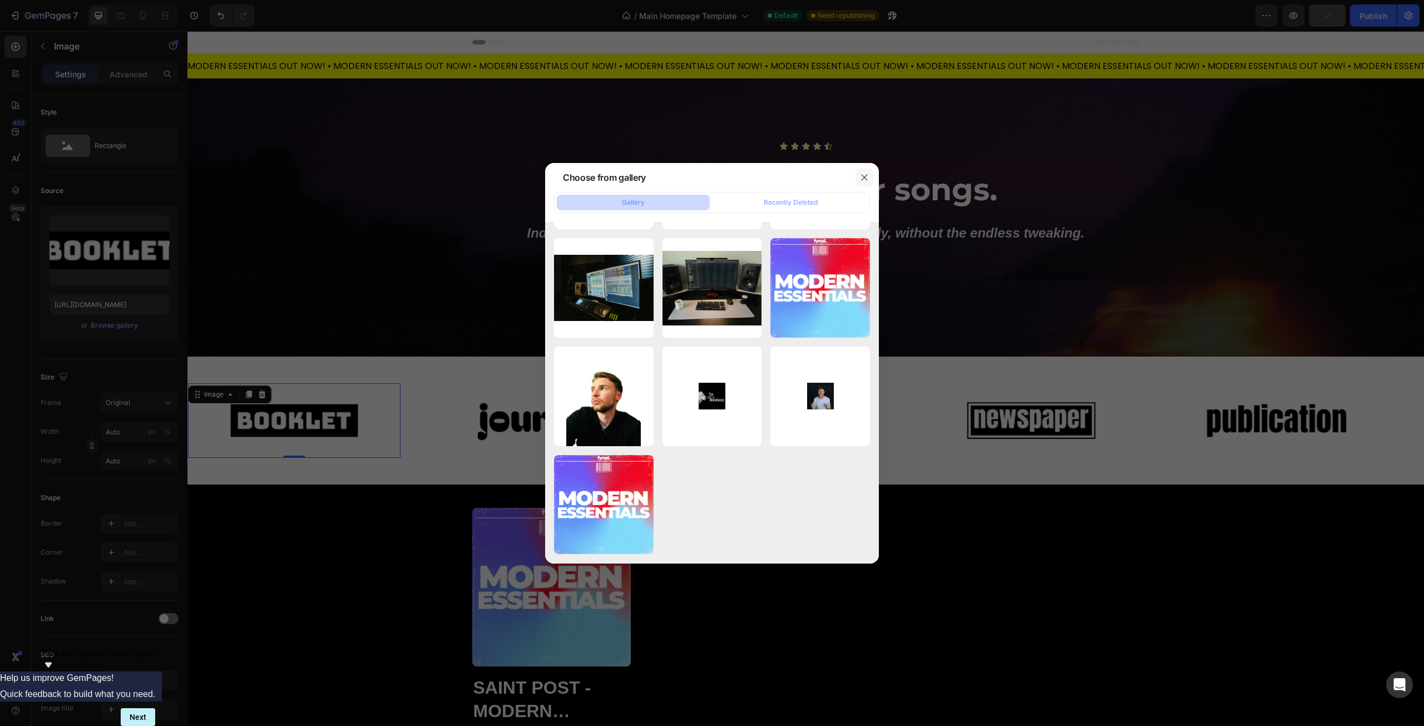
click at [865, 181] on icon "button" at bounding box center [864, 177] width 9 height 9
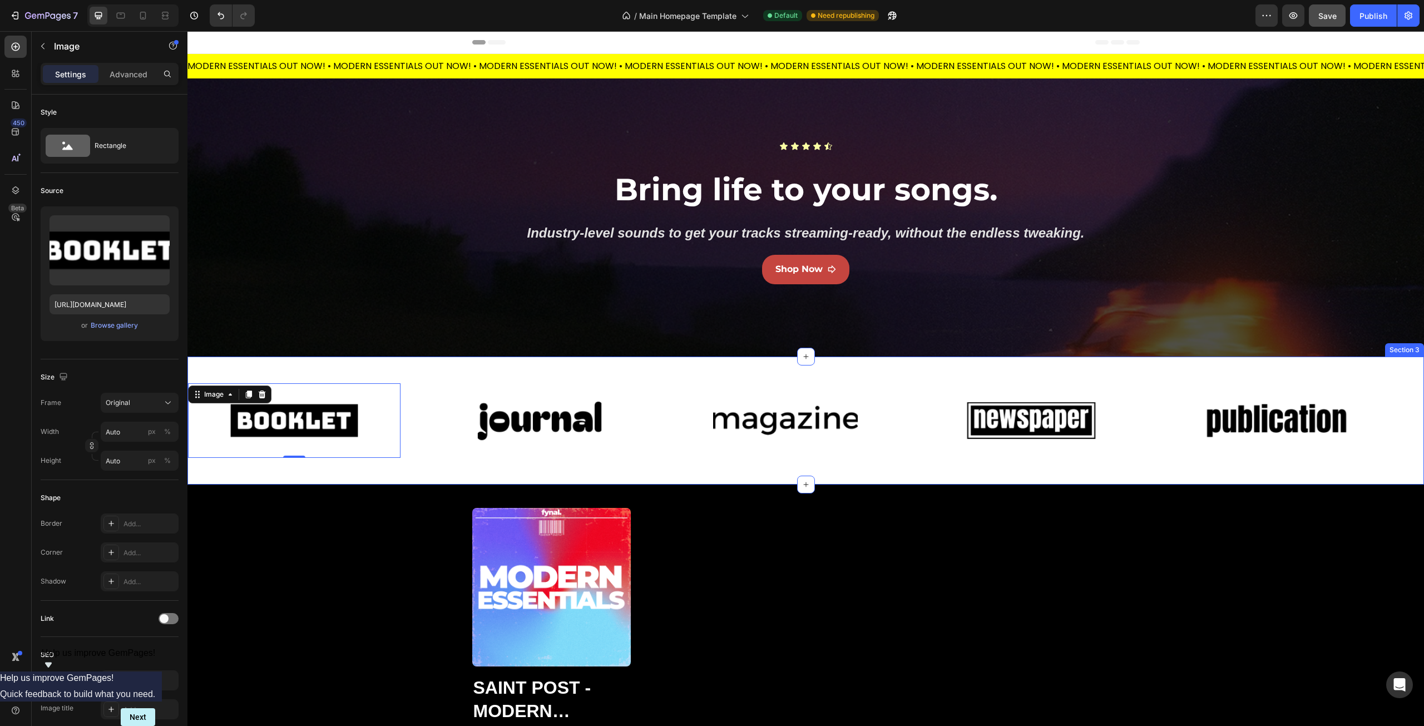
click at [244, 369] on div "Image 0 Image Image Image Image Image 0 Image Image Image Image Marquee Section…" at bounding box center [805, 421] width 1237 height 128
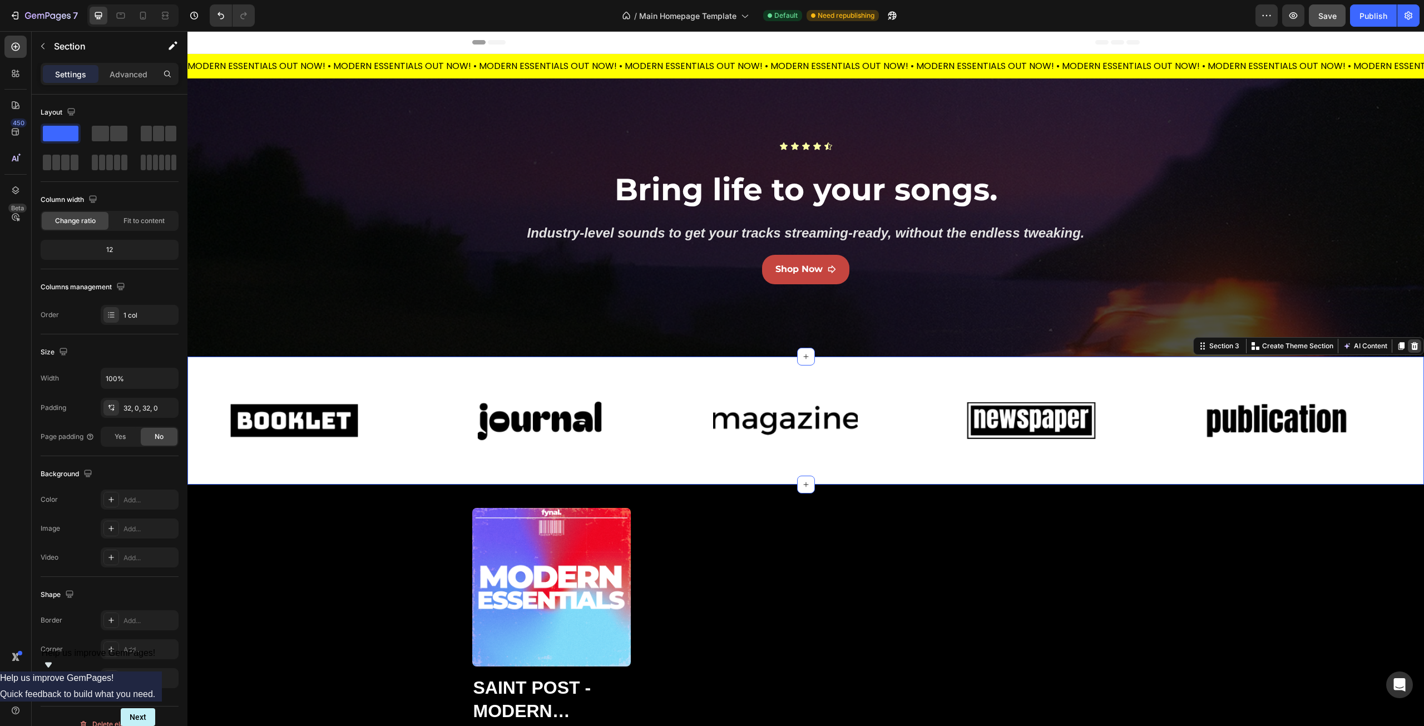
click at [1411, 340] on div at bounding box center [1414, 345] width 13 height 13
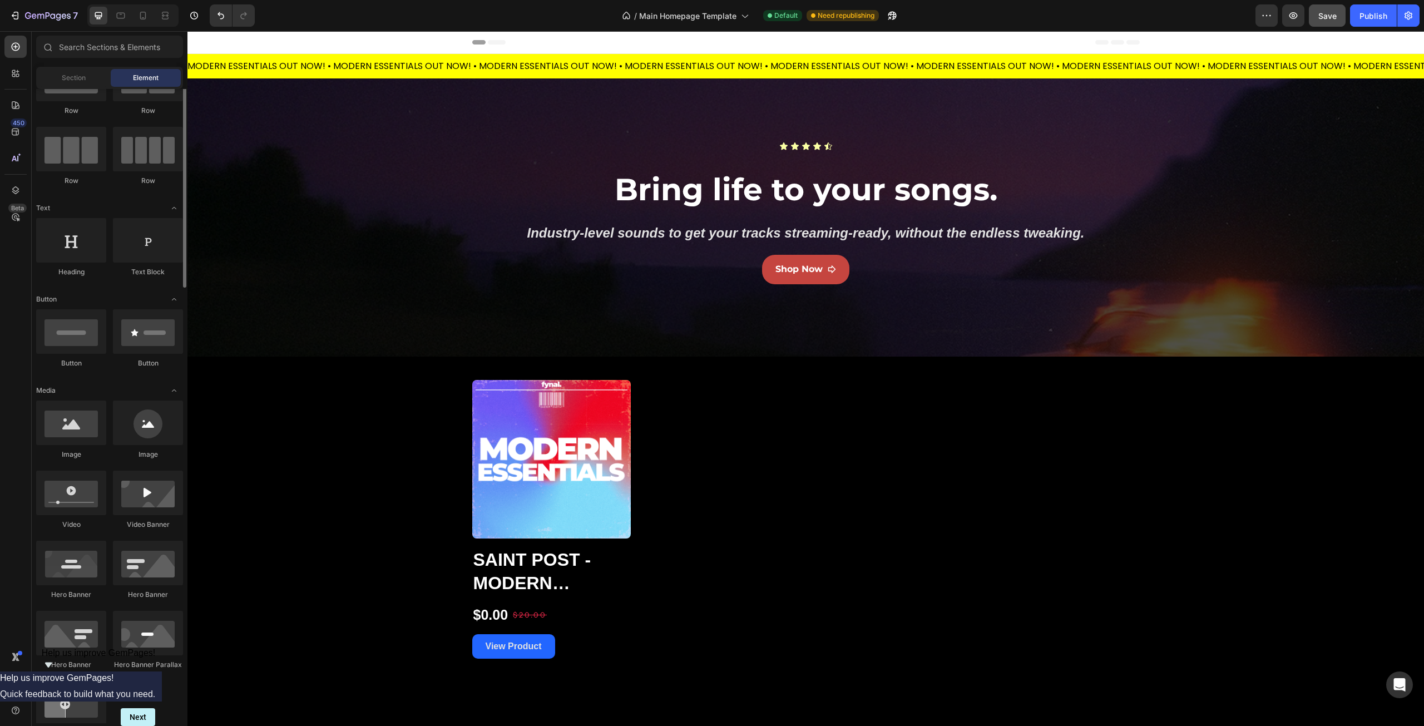
scroll to position [1, 0]
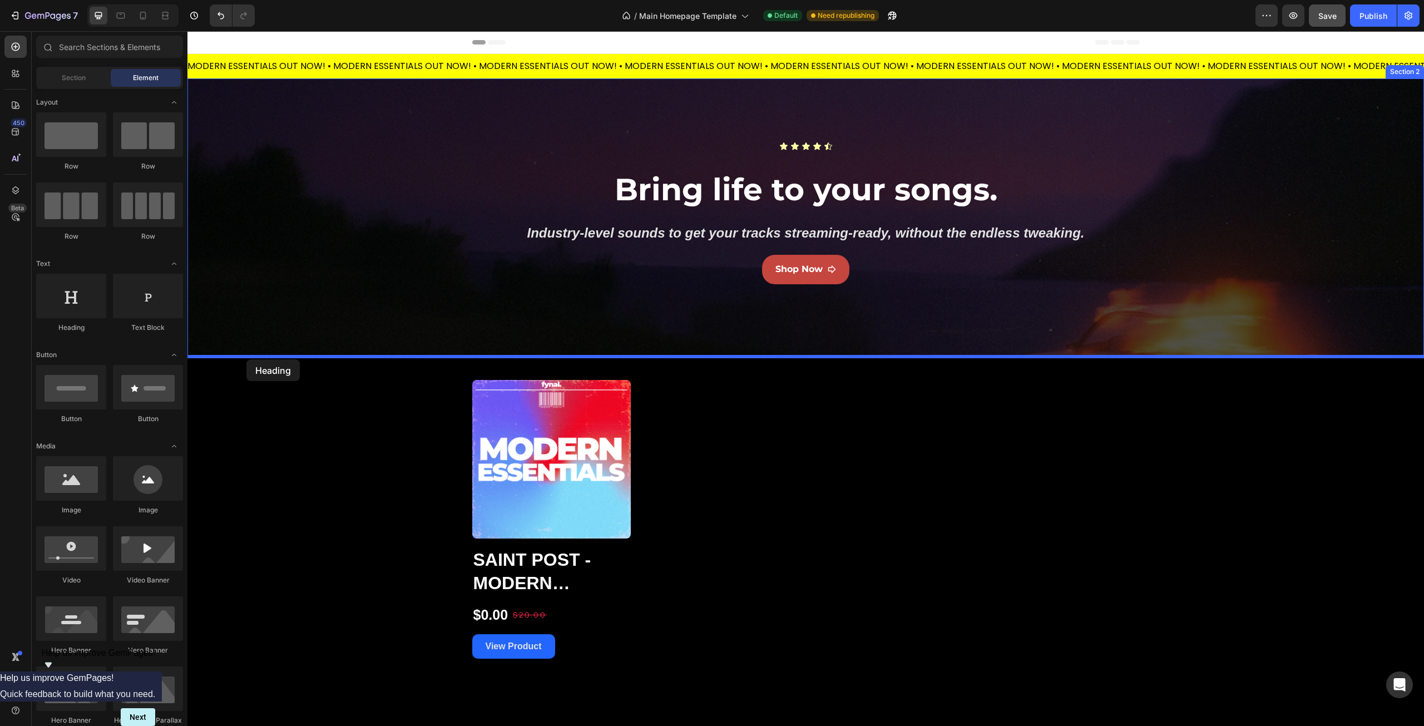
drag, startPoint x: 273, startPoint y: 331, endPoint x: 246, endPoint y: 359, distance: 39.0
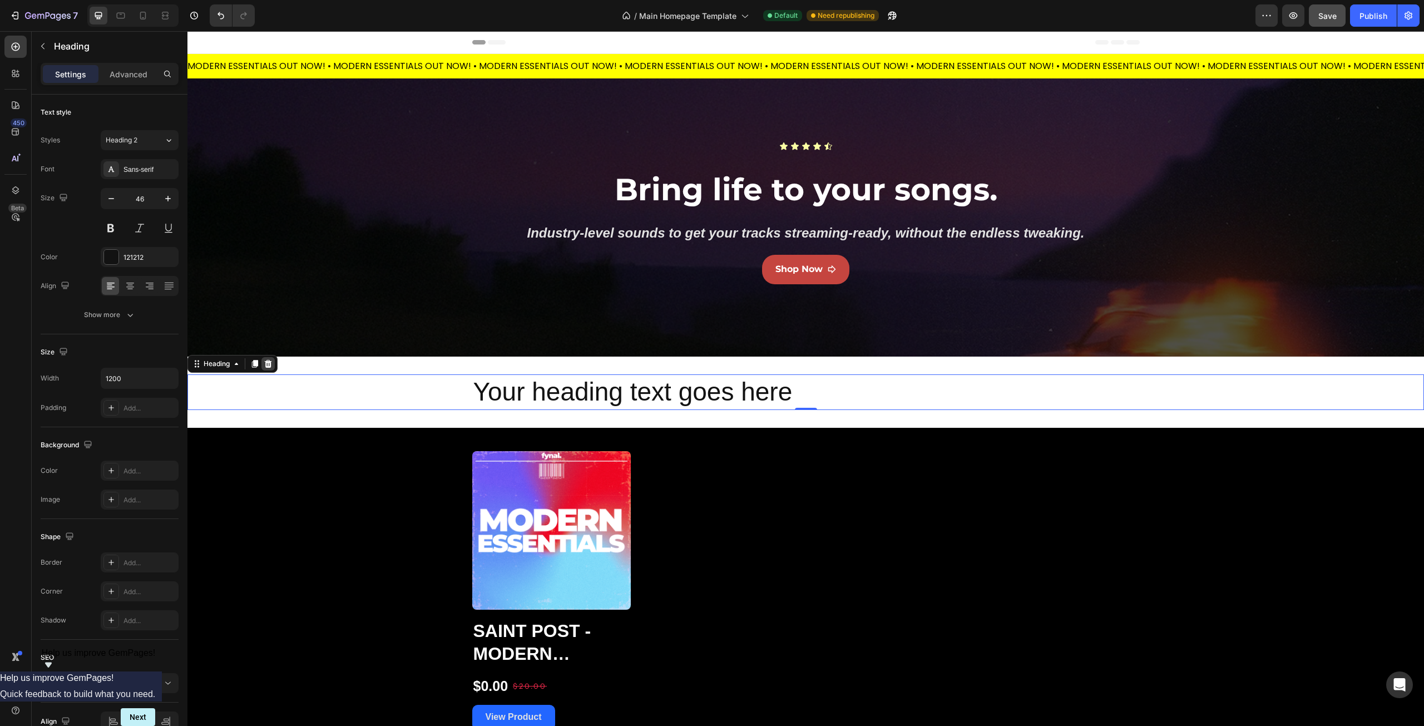
click at [268, 366] on icon at bounding box center [268, 363] width 9 height 9
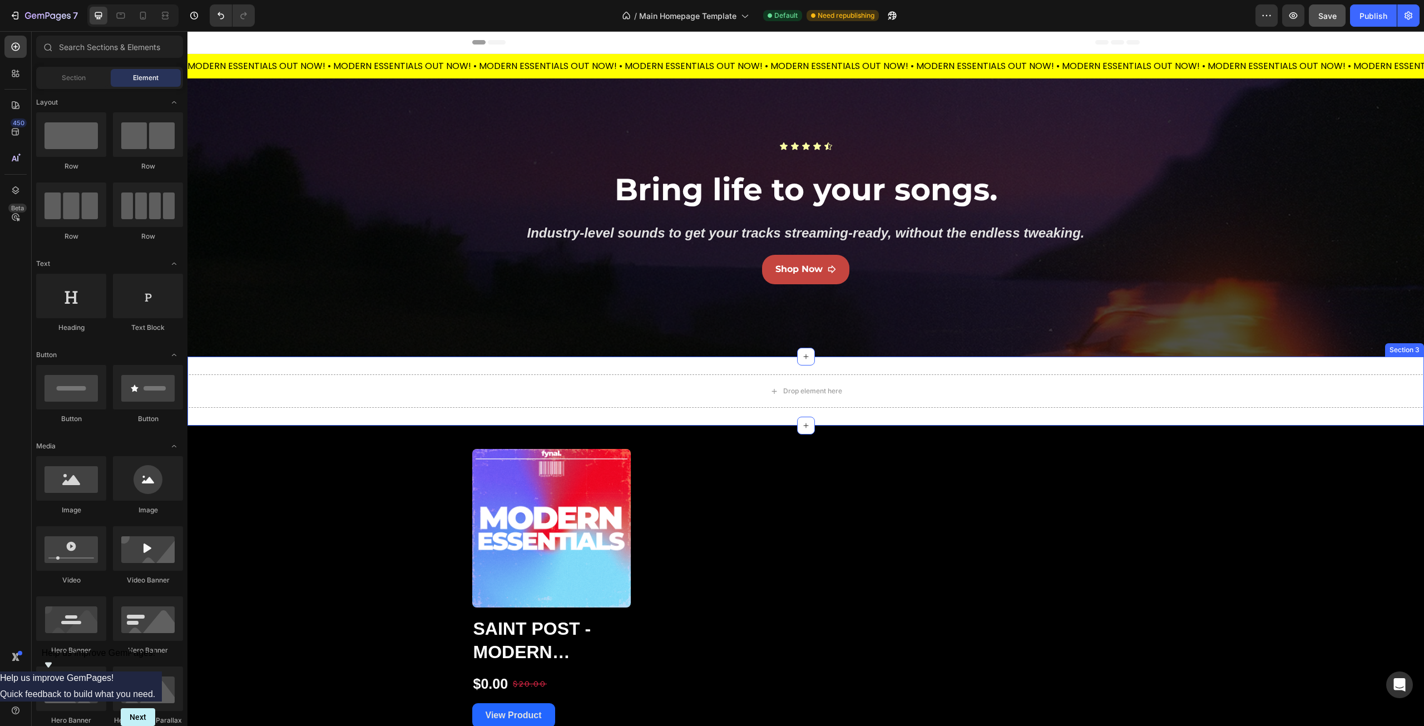
click at [355, 365] on div "Drop element here Section 3" at bounding box center [805, 391] width 1237 height 69
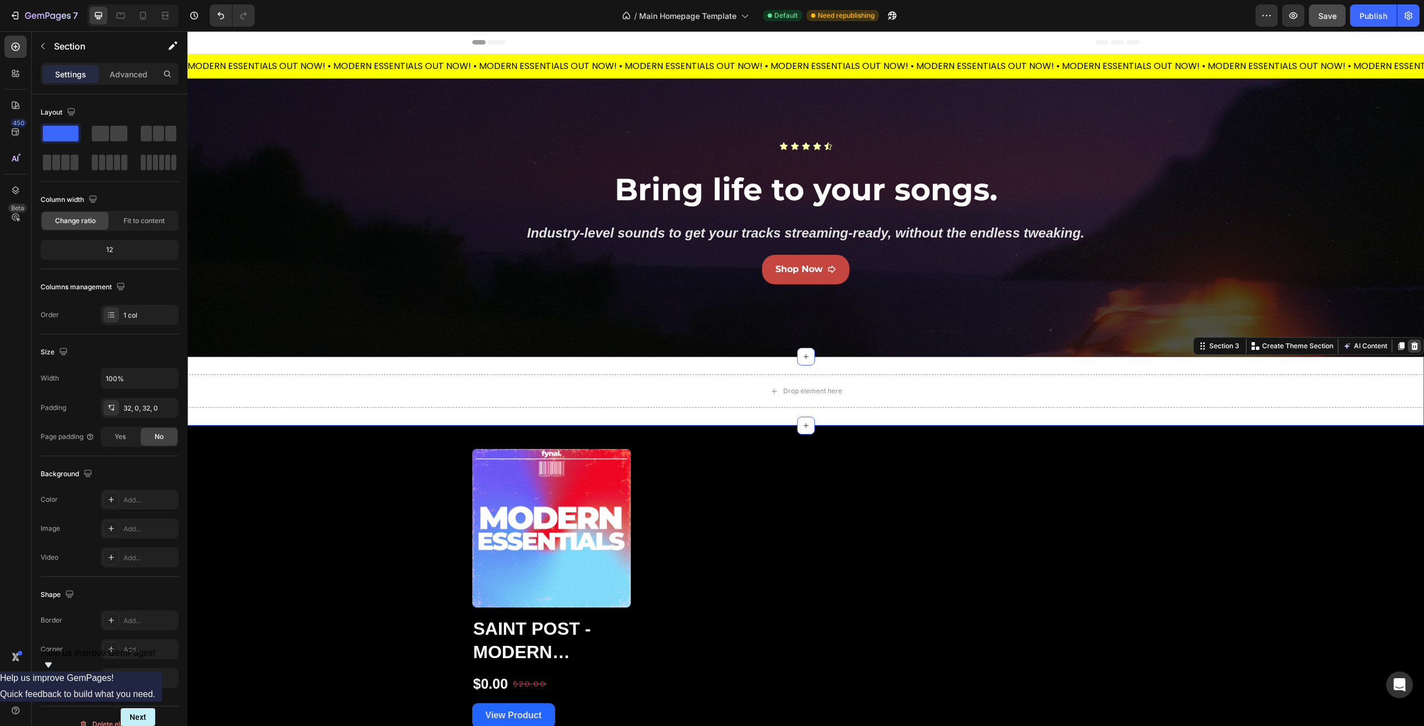
click at [1411, 349] on icon at bounding box center [1414, 346] width 7 height 8
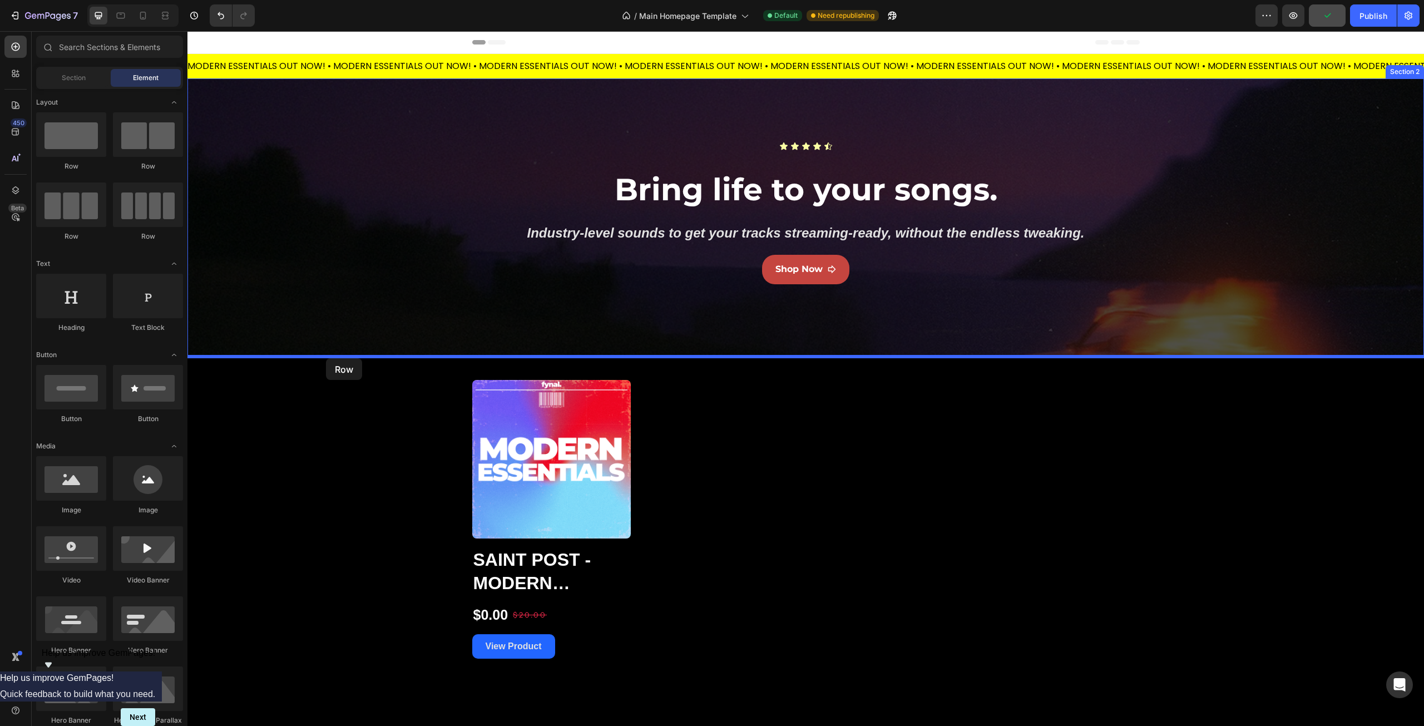
drag, startPoint x: 322, startPoint y: 177, endPoint x: 326, endPoint y: 358, distance: 180.9
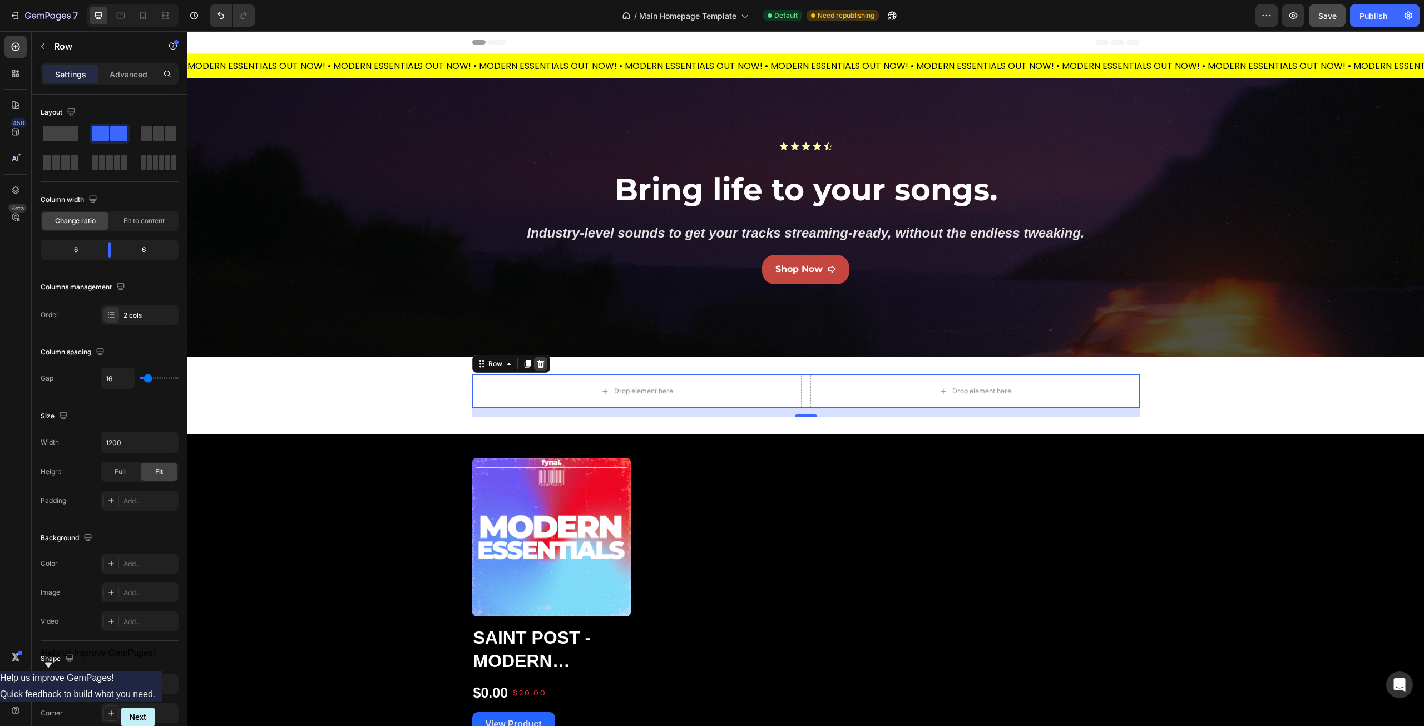
click at [540, 364] on icon at bounding box center [540, 363] width 9 height 9
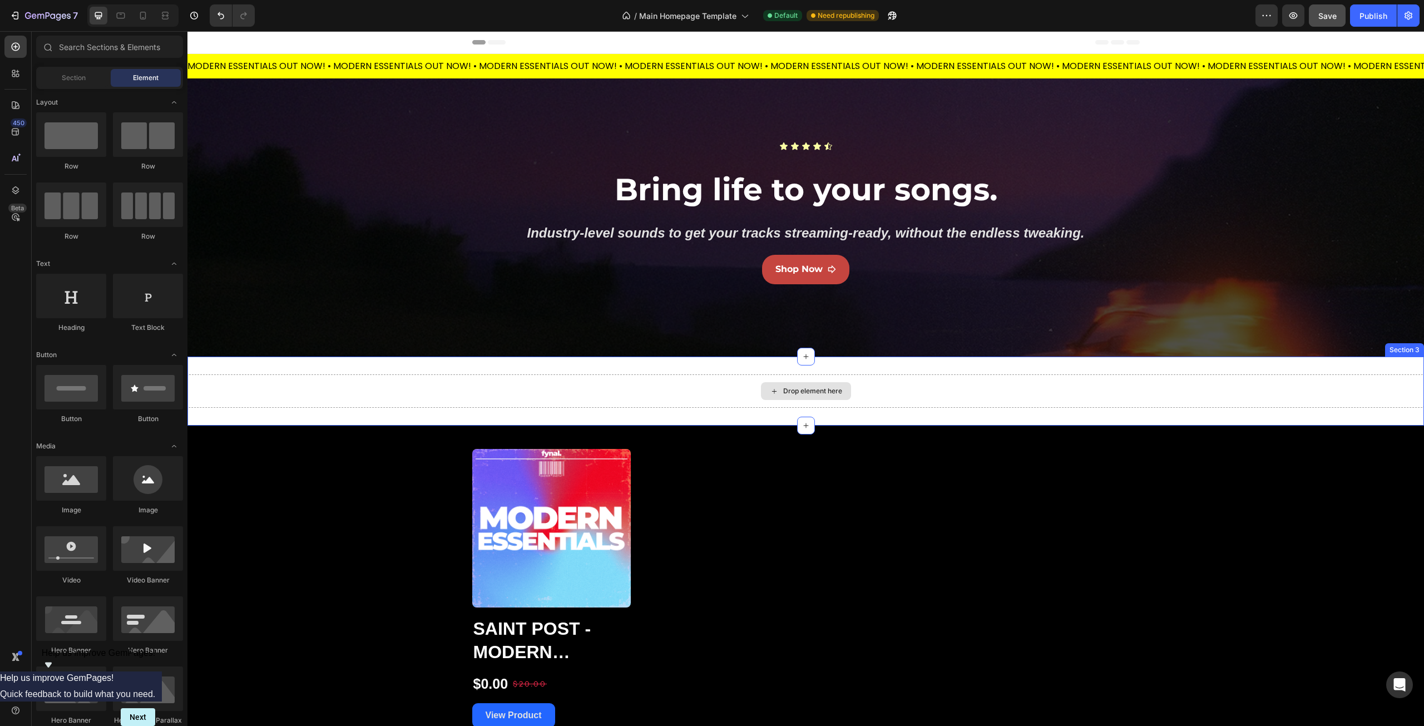
click at [403, 376] on div "Drop element here" at bounding box center [805, 390] width 1237 height 33
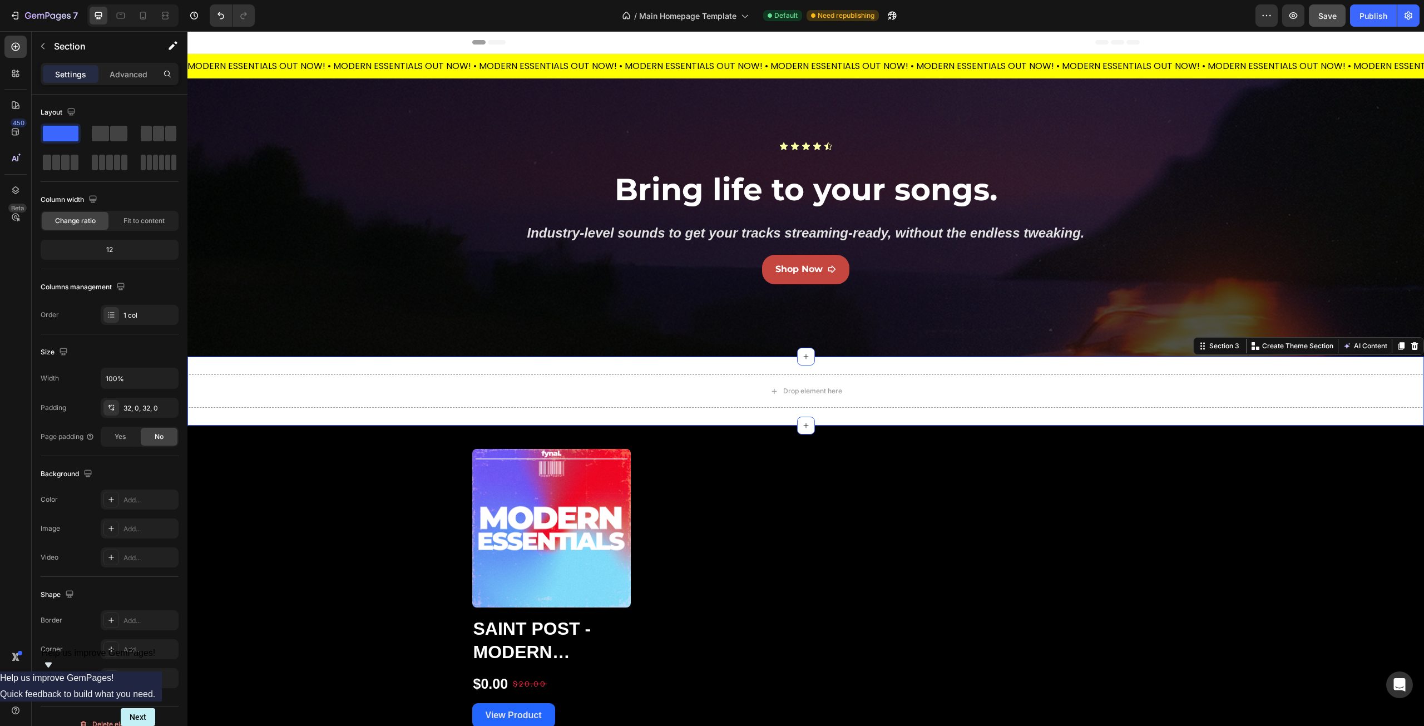
click at [398, 367] on div "Drop element here Section 3 You can create reusable sections Create Theme Secti…" at bounding box center [805, 391] width 1237 height 69
click at [398, 362] on div "Drop element here Section 3 You can create reusable sections Create Theme Secti…" at bounding box center [805, 391] width 1237 height 69
click at [1410, 345] on icon at bounding box center [1414, 346] width 9 height 9
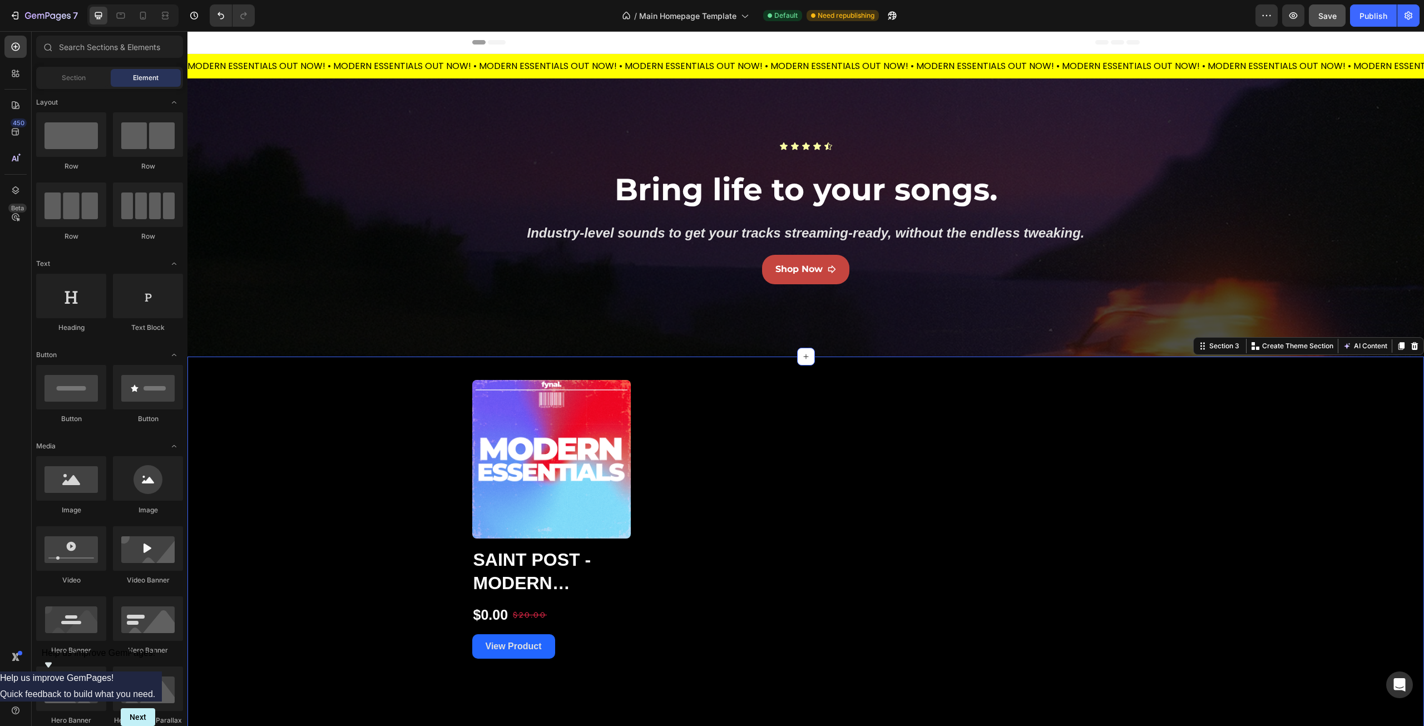
click at [1181, 455] on div "Product Images Saint Post - Modern Essentials (Multi Kit) Product Title $0.00 P…" at bounding box center [805, 510] width 1237 height 295
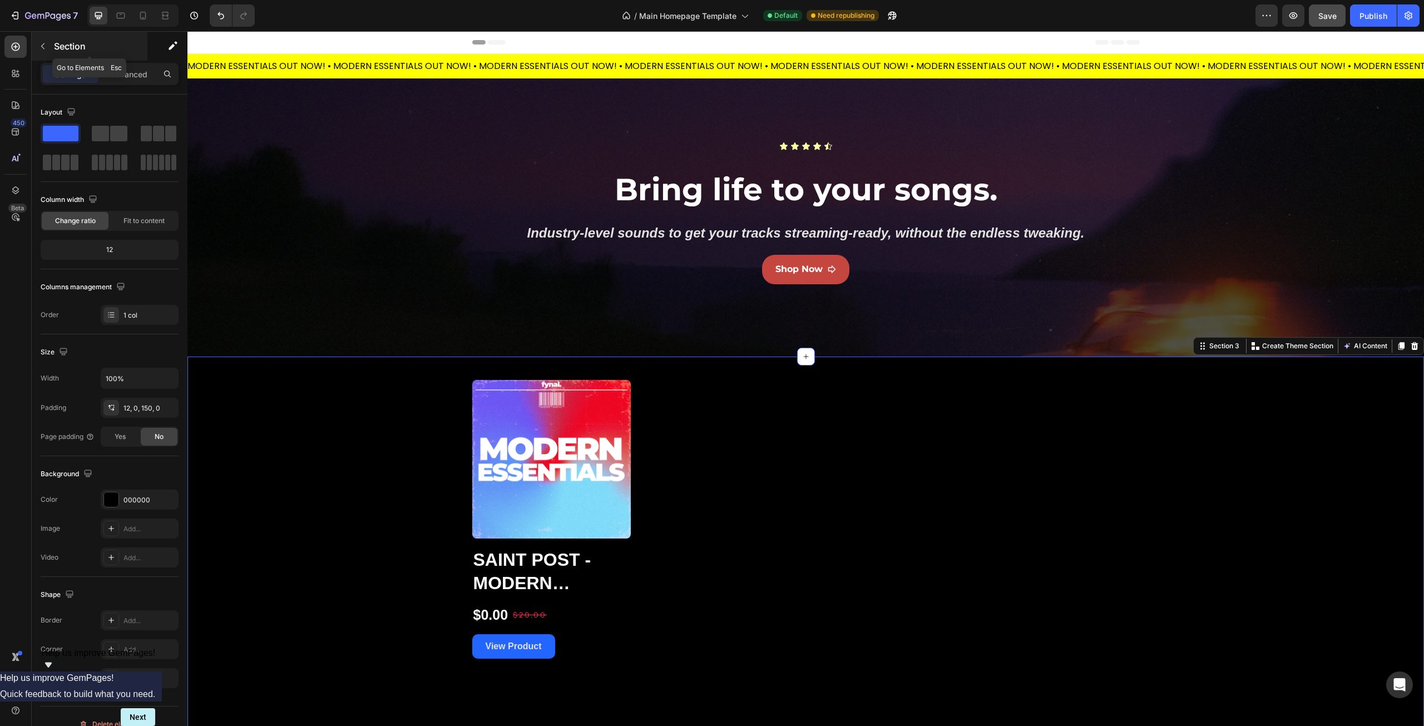
click at [41, 47] on icon "button" at bounding box center [42, 46] width 9 height 9
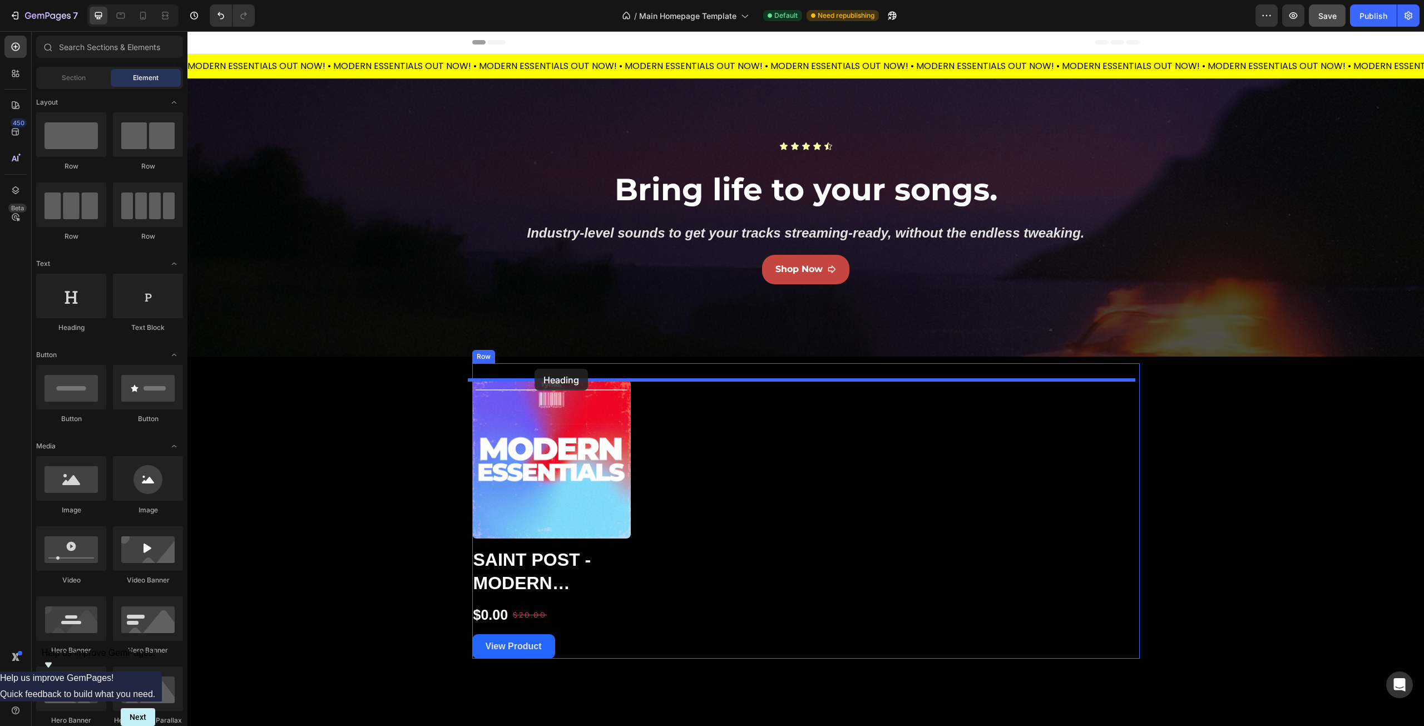
drag, startPoint x: 264, startPoint y: 330, endPoint x: 535, endPoint y: 369, distance: 273.7
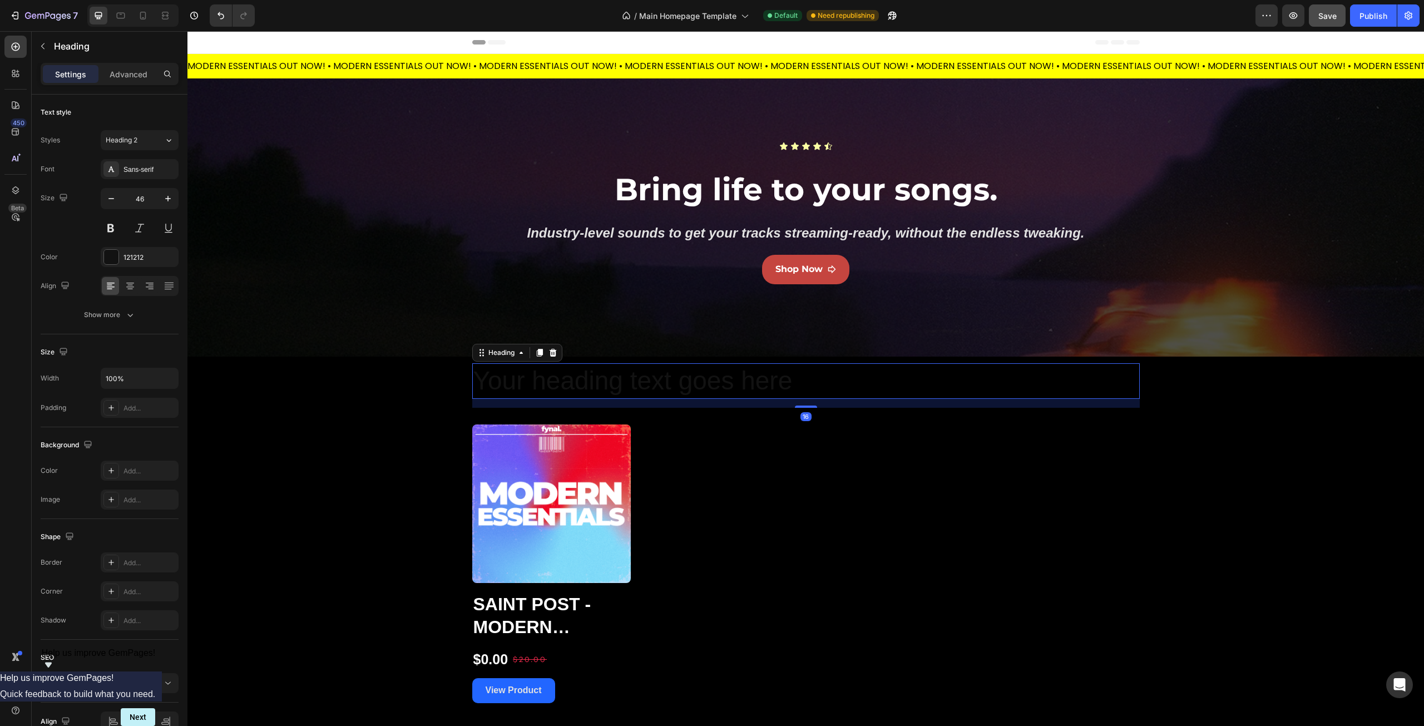
click at [545, 374] on h2 "Your heading text goes here" at bounding box center [806, 381] width 668 height 36
click at [545, 374] on p "Your heading text goes here" at bounding box center [805, 380] width 665 height 33
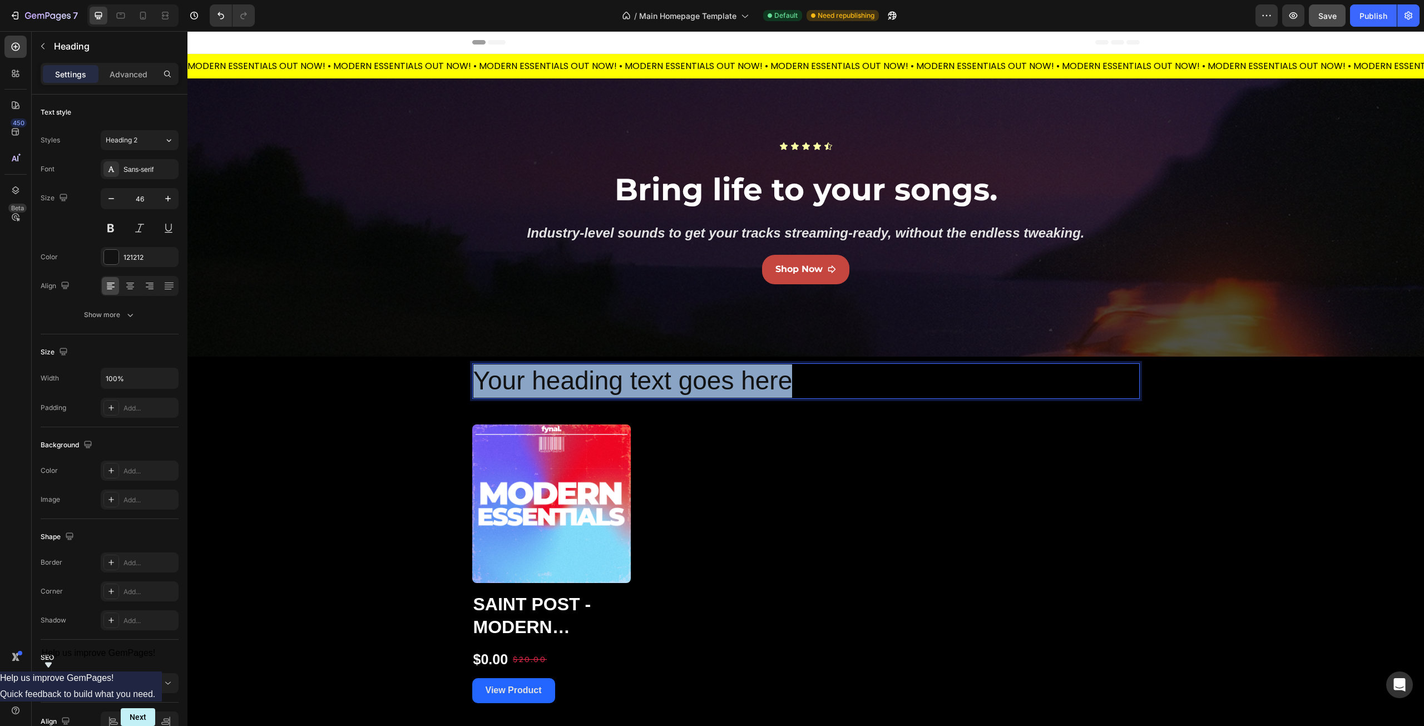
click at [545, 374] on p "Your heading text goes here" at bounding box center [805, 380] width 665 height 33
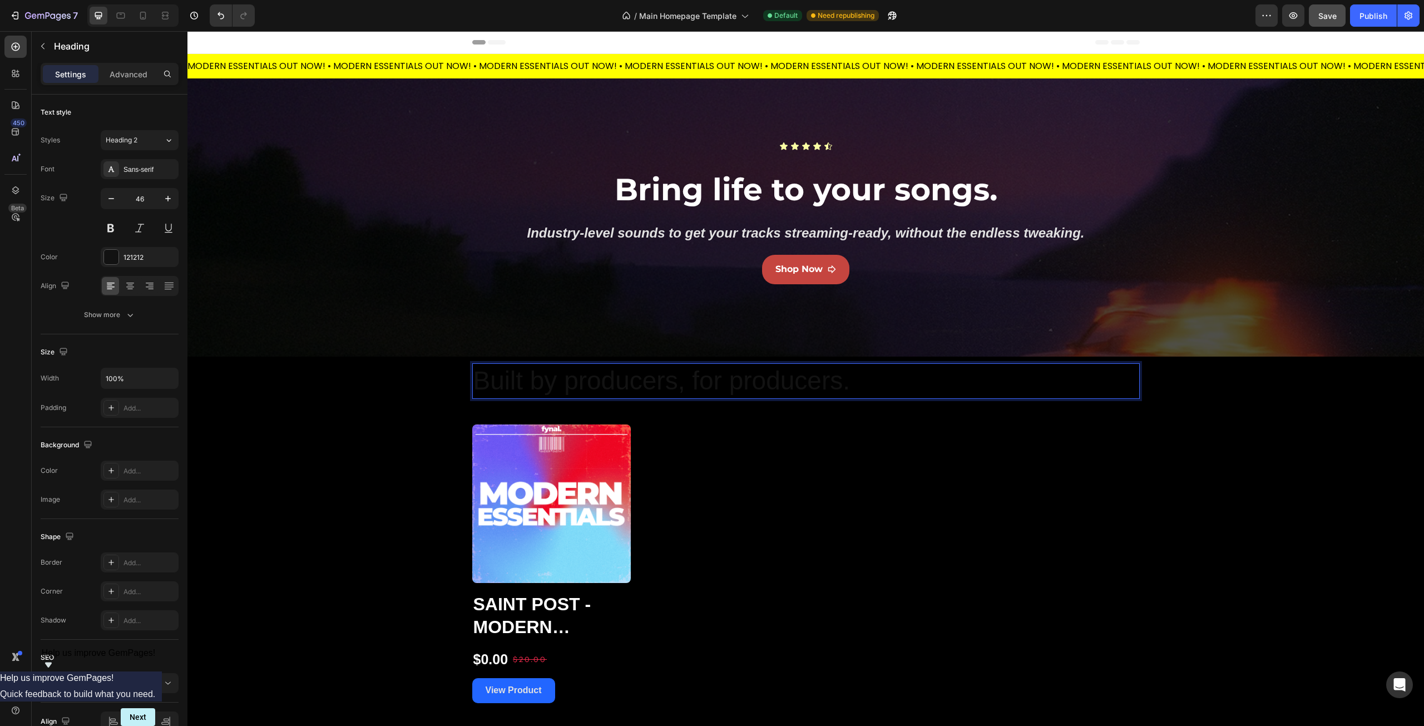
click at [546, 380] on p "Built by producers, for producers." at bounding box center [805, 380] width 665 height 33
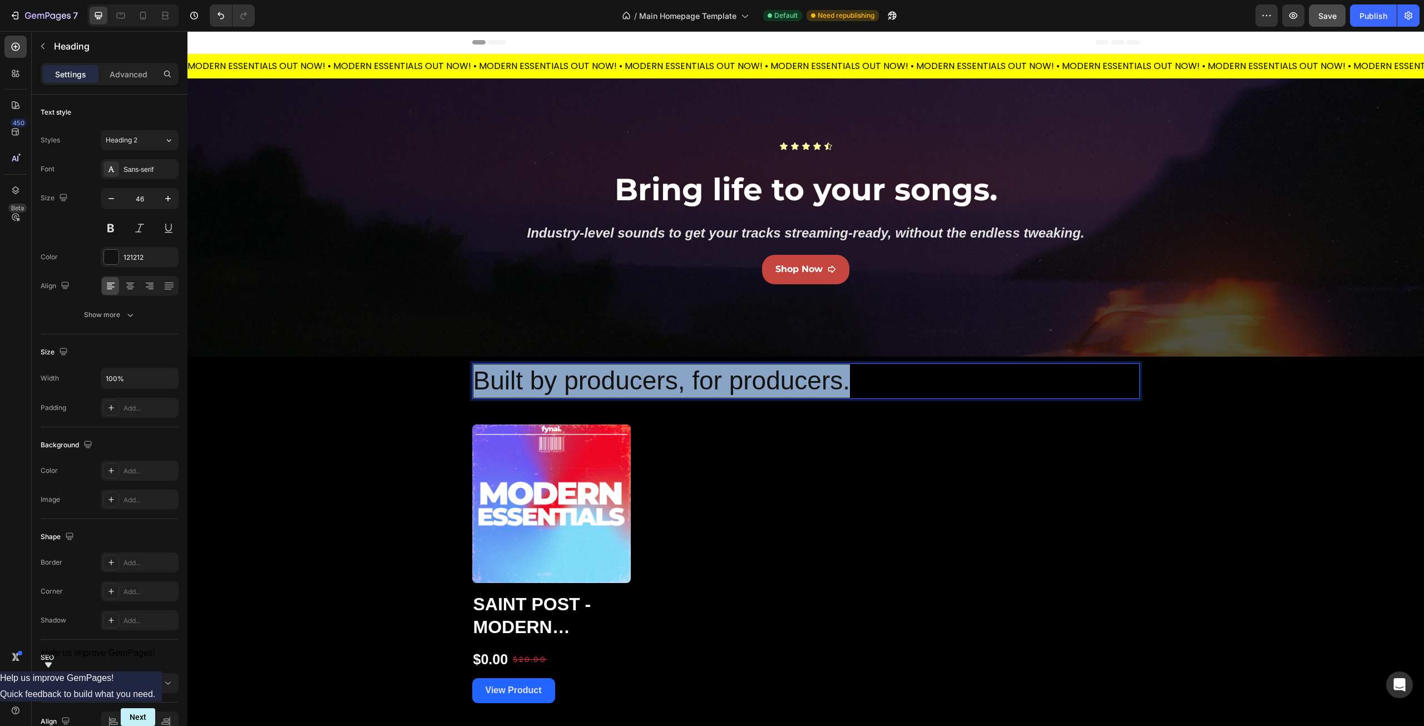
click at [546, 380] on p "Built by producers, for producers." at bounding box center [805, 380] width 665 height 33
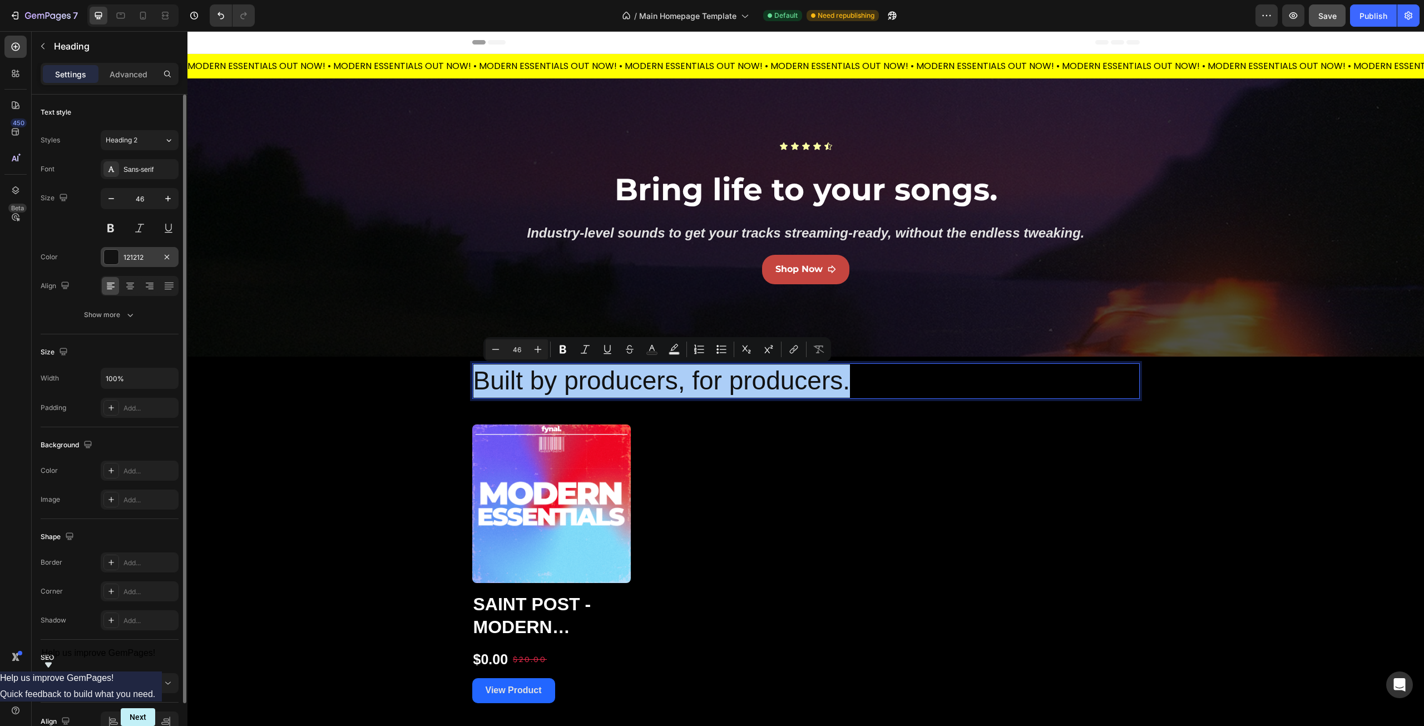
click at [113, 255] on div at bounding box center [111, 257] width 14 height 14
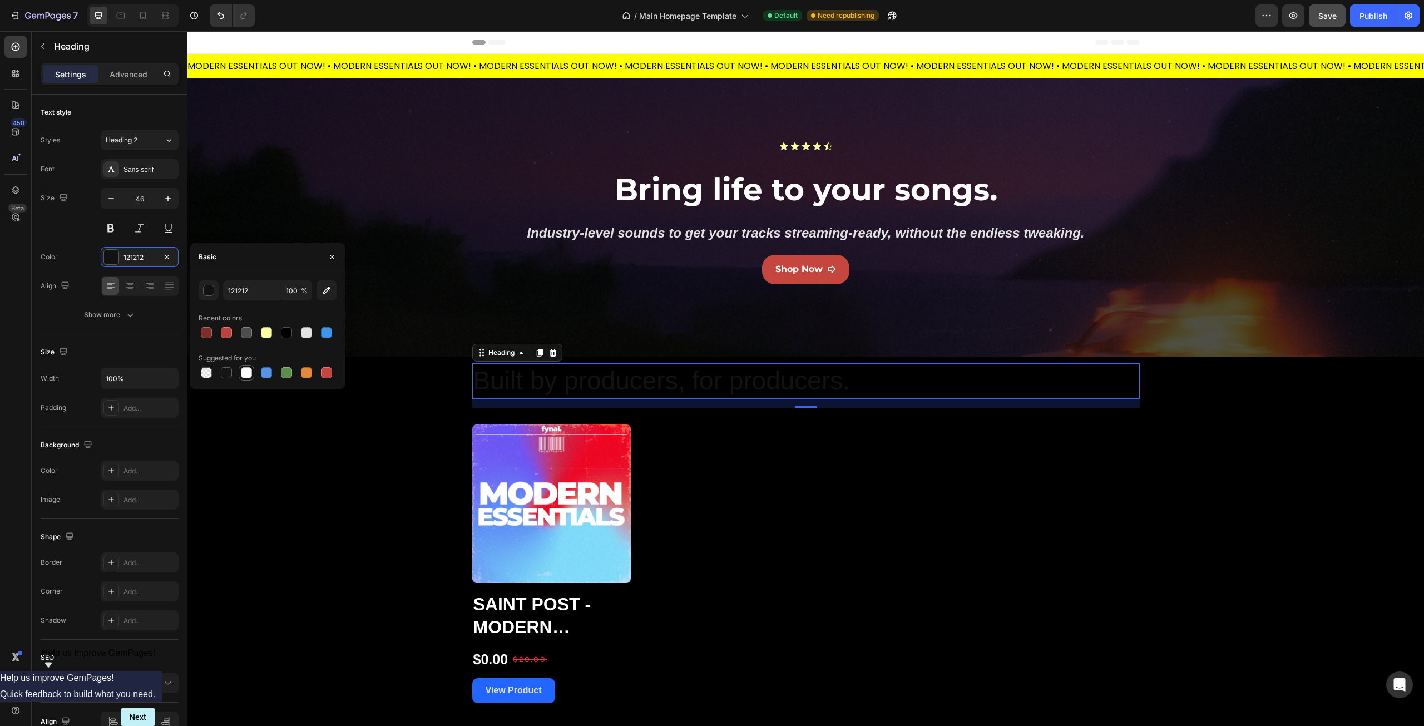
click at [243, 373] on div at bounding box center [246, 372] width 11 height 11
click at [264, 329] on div at bounding box center [266, 332] width 11 height 11
click at [248, 371] on div at bounding box center [246, 372] width 11 height 11
type input "FFFFFF"
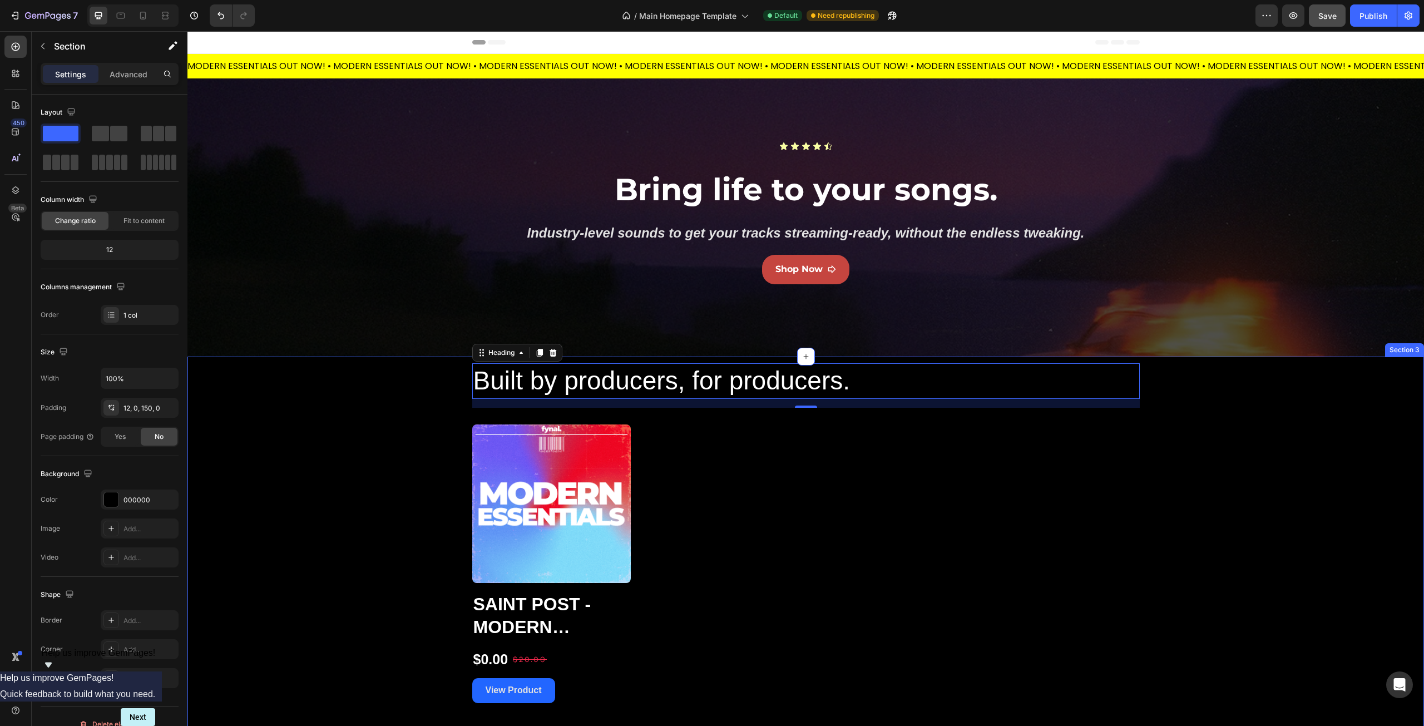
click at [397, 471] on div "Built by producers, for producers. Heading 16 Product Images Saint Post - Moder…" at bounding box center [805, 533] width 1237 height 340
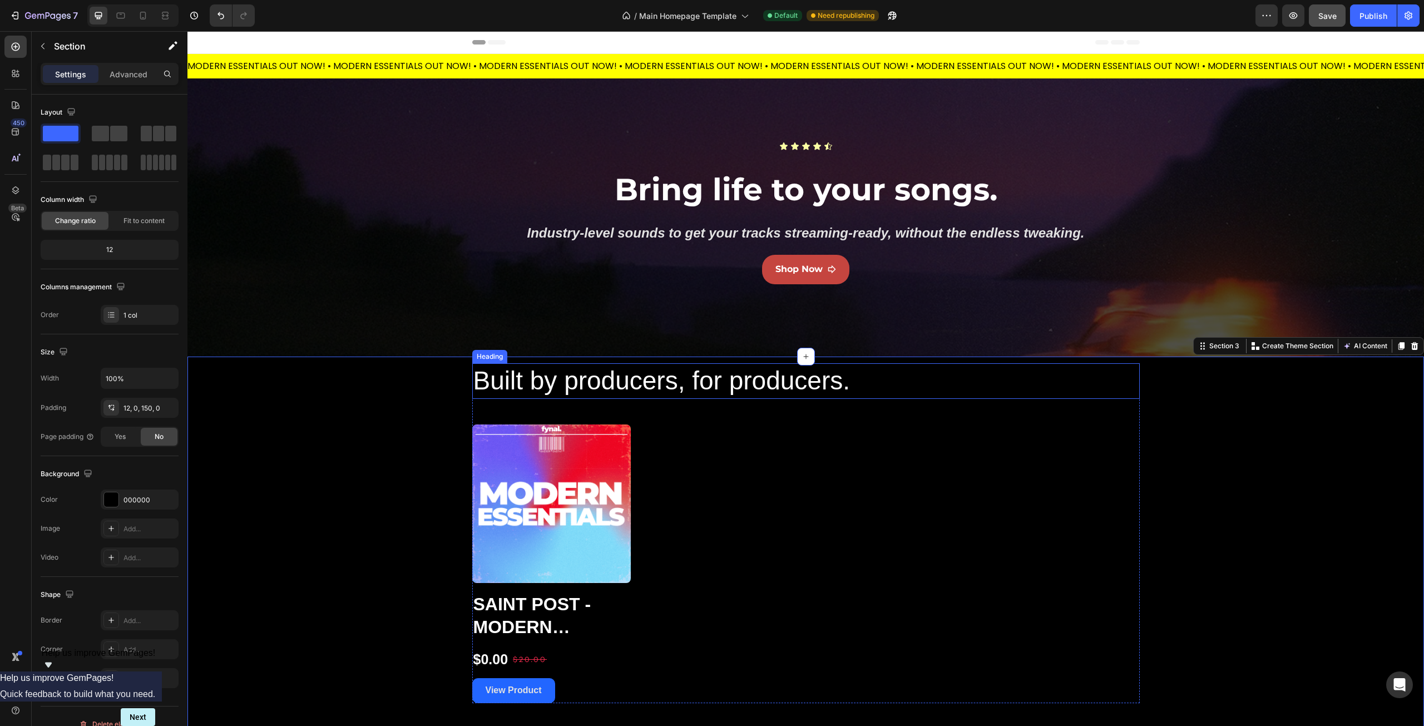
click at [709, 385] on p "Built by producers, for producers." at bounding box center [805, 380] width 665 height 33
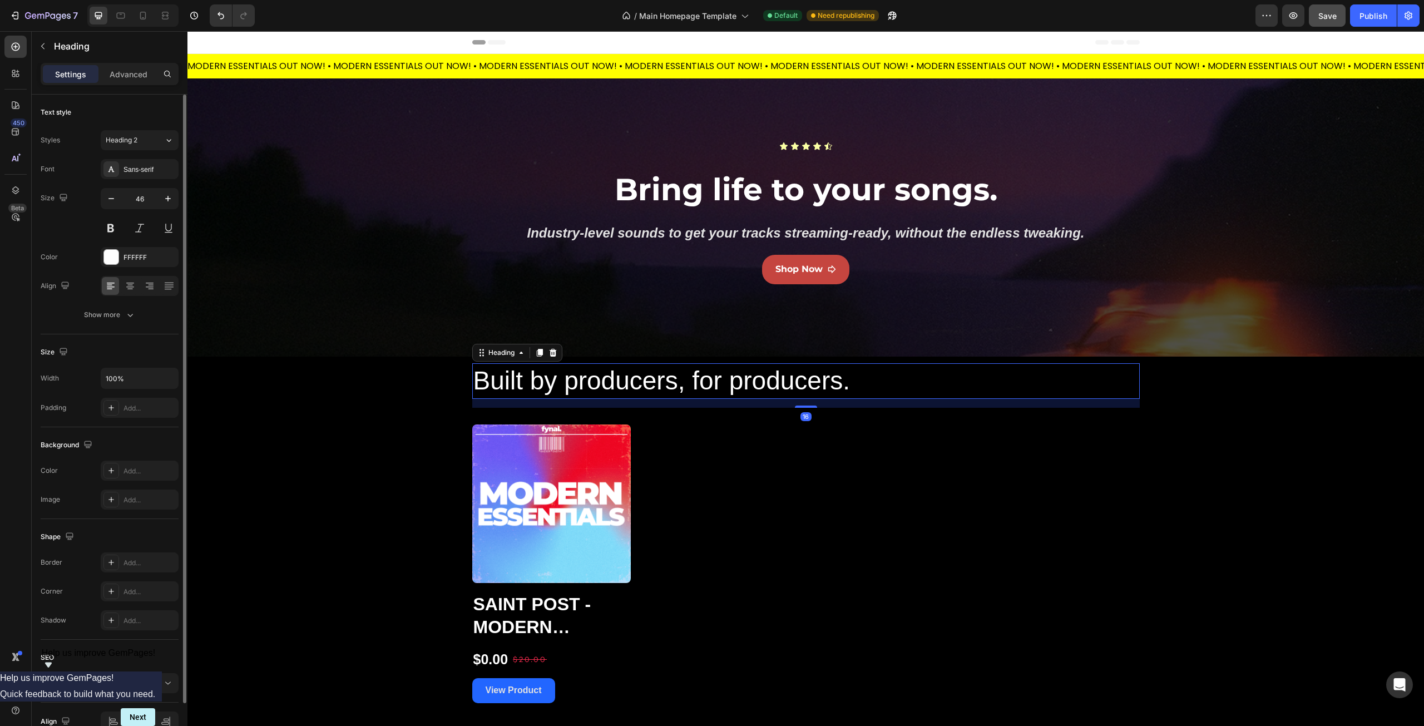
scroll to position [59, 0]
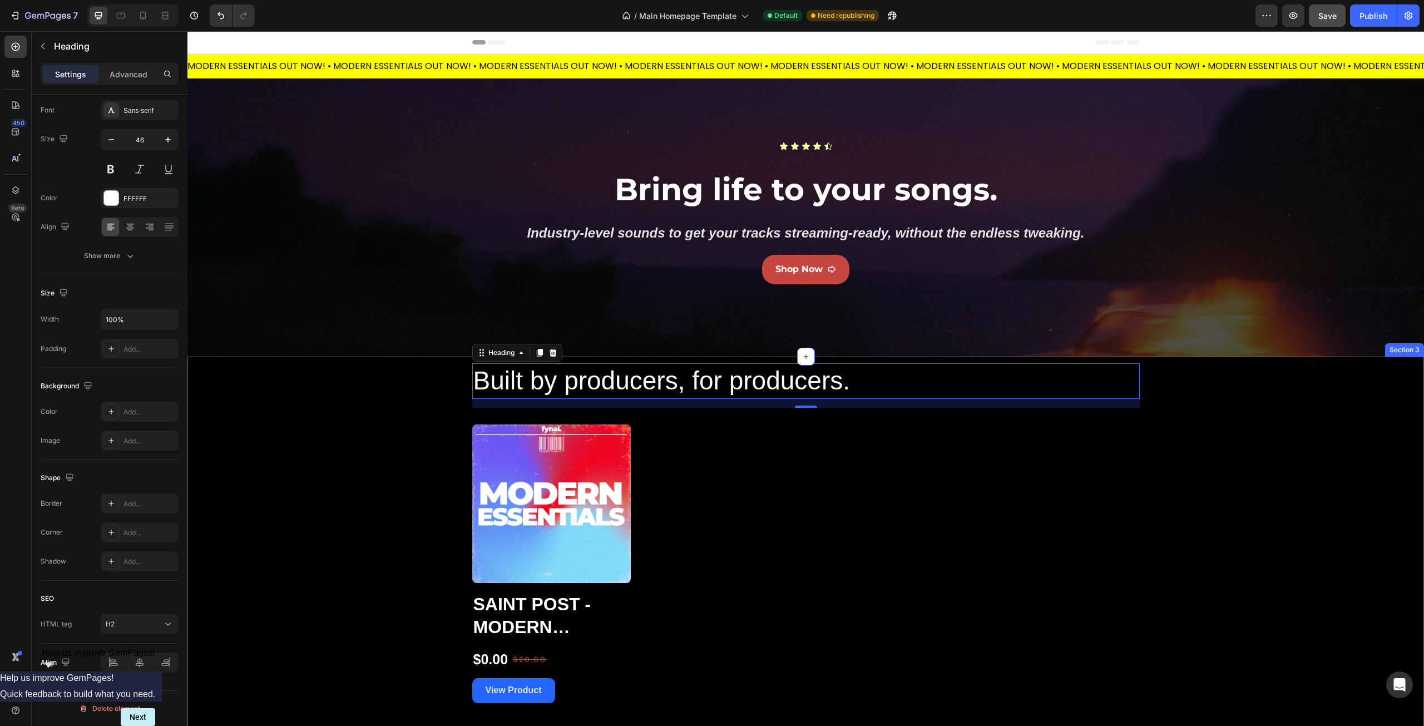
click at [334, 399] on div "Built by producers, for producers. Heading 16 Product Images Saint Post - Moder…" at bounding box center [805, 533] width 1237 height 340
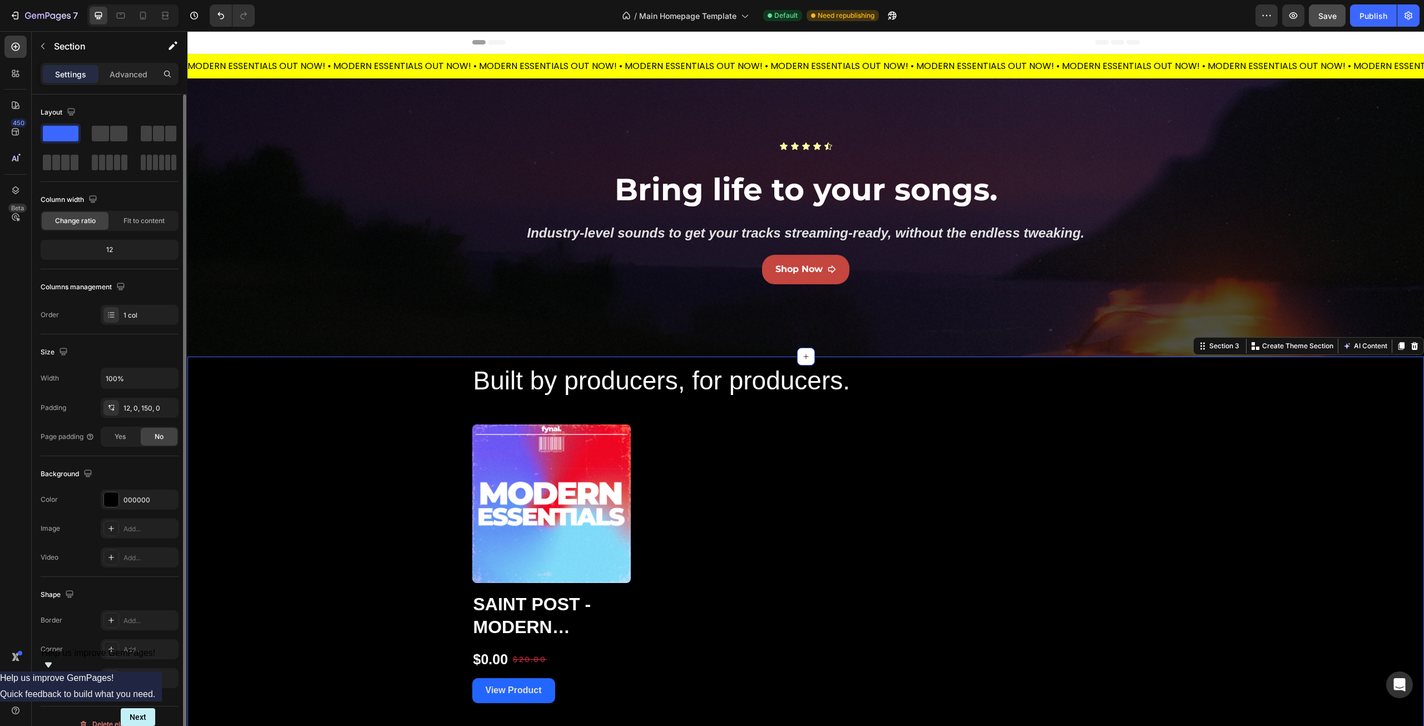
scroll to position [0, 0]
click at [49, 47] on button "button" at bounding box center [43, 46] width 18 height 18
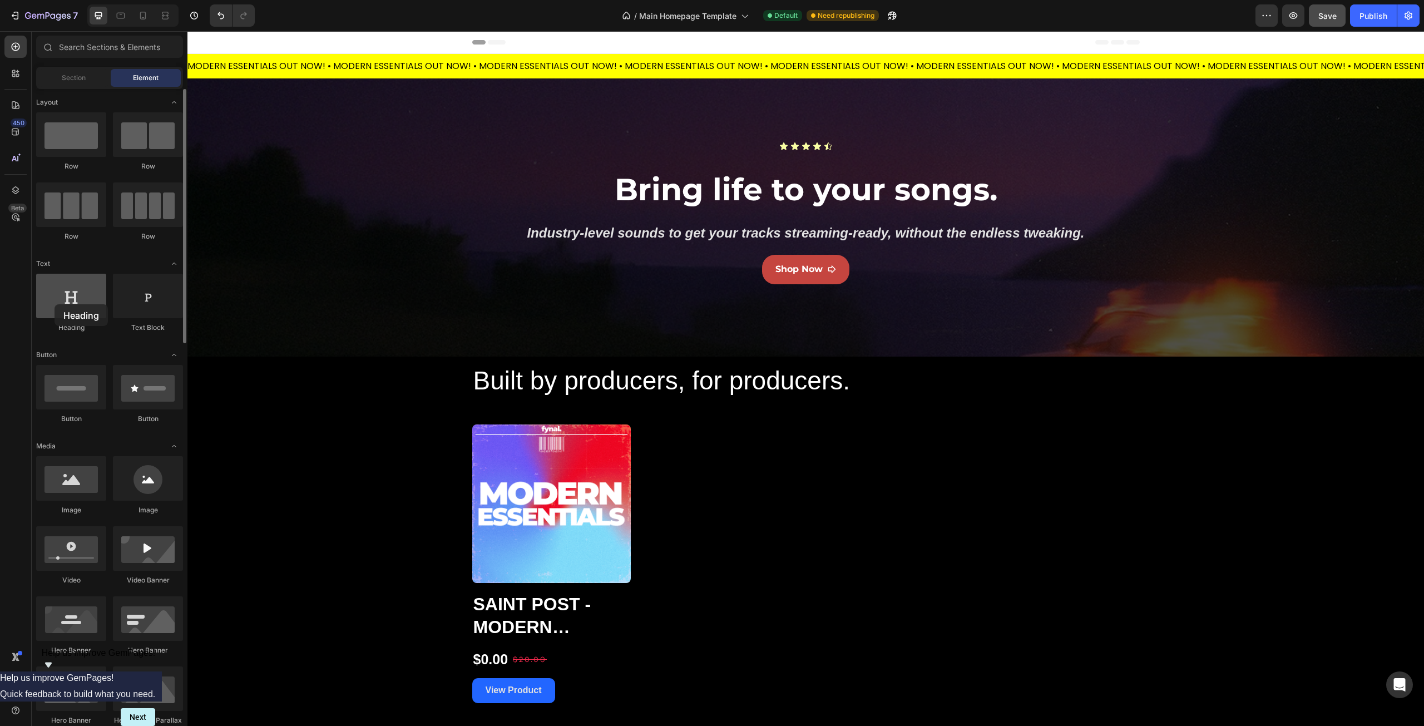
drag, startPoint x: 80, startPoint y: 305, endPoint x: 55, endPoint y: 304, distance: 25.0
click at [55, 304] on div at bounding box center [71, 296] width 70 height 45
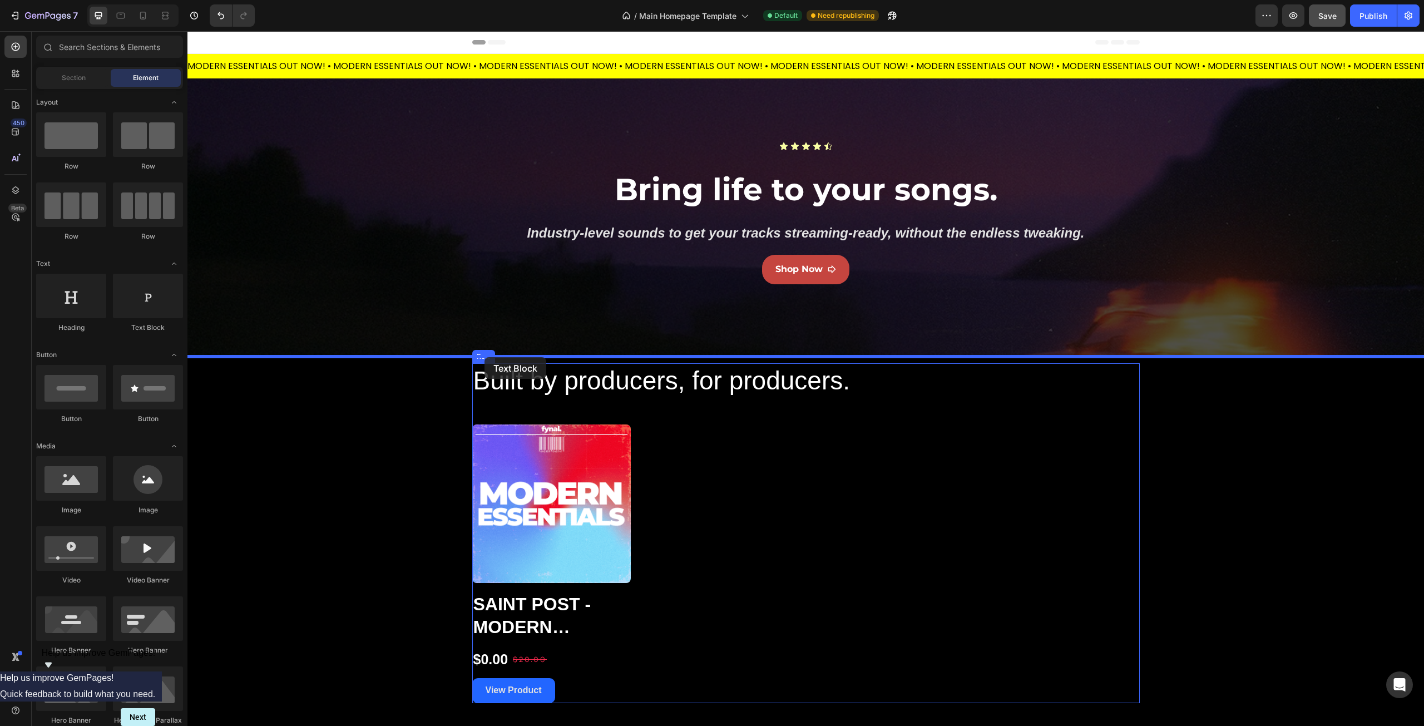
drag, startPoint x: 319, startPoint y: 332, endPoint x: 485, endPoint y: 358, distance: 167.4
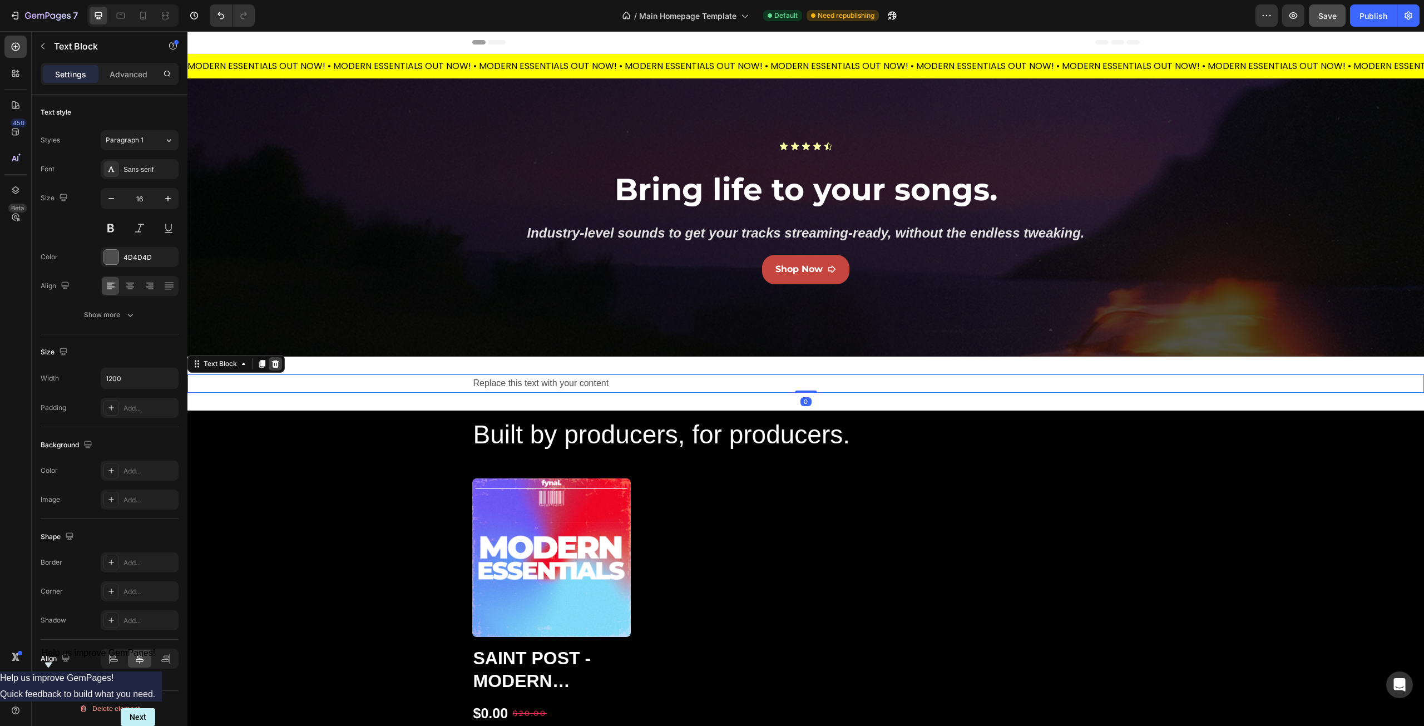
click at [269, 361] on div at bounding box center [275, 363] width 13 height 13
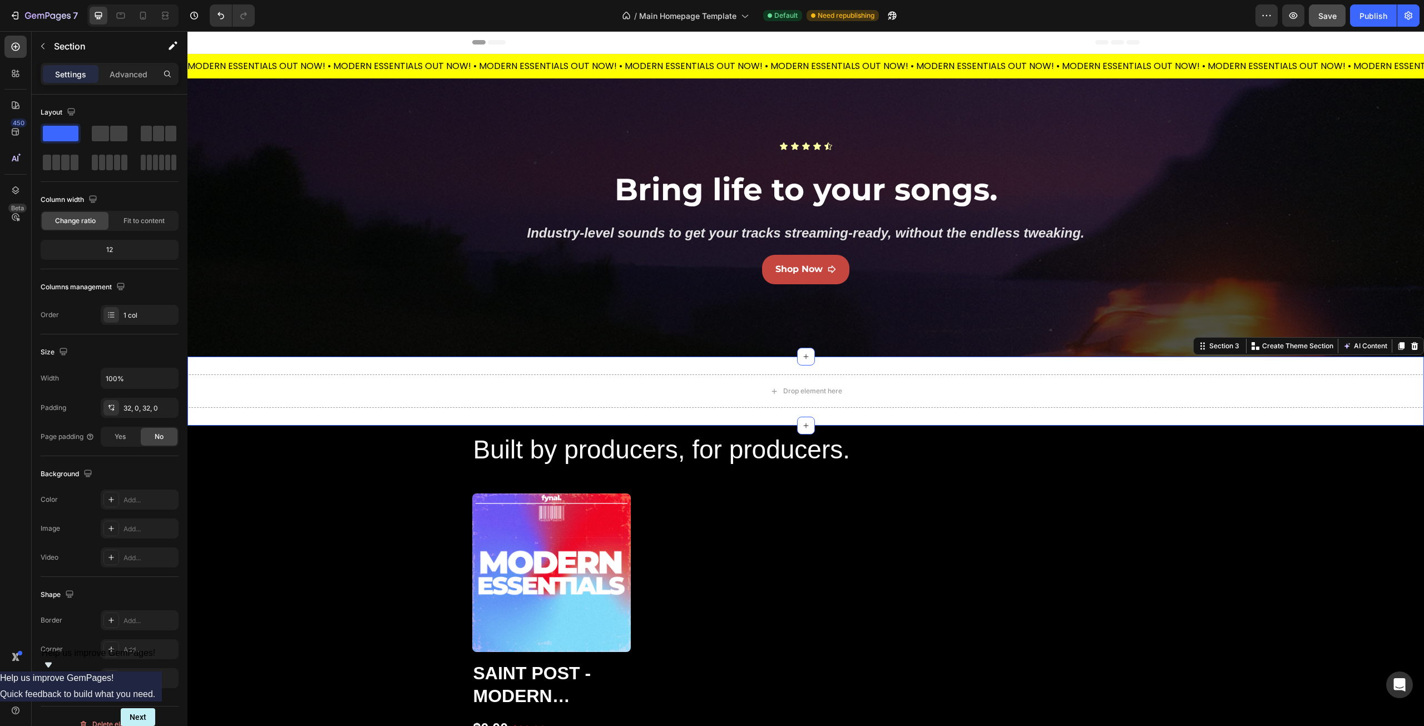
click at [450, 373] on div "Drop element here Section 3 You can create reusable sections Create Theme Secti…" at bounding box center [805, 391] width 1237 height 69
click at [307, 371] on div "Drop element here Section 3 You can create reusable sections Create Theme Secti…" at bounding box center [805, 391] width 1237 height 69
click at [1411, 343] on icon at bounding box center [1414, 346] width 7 height 8
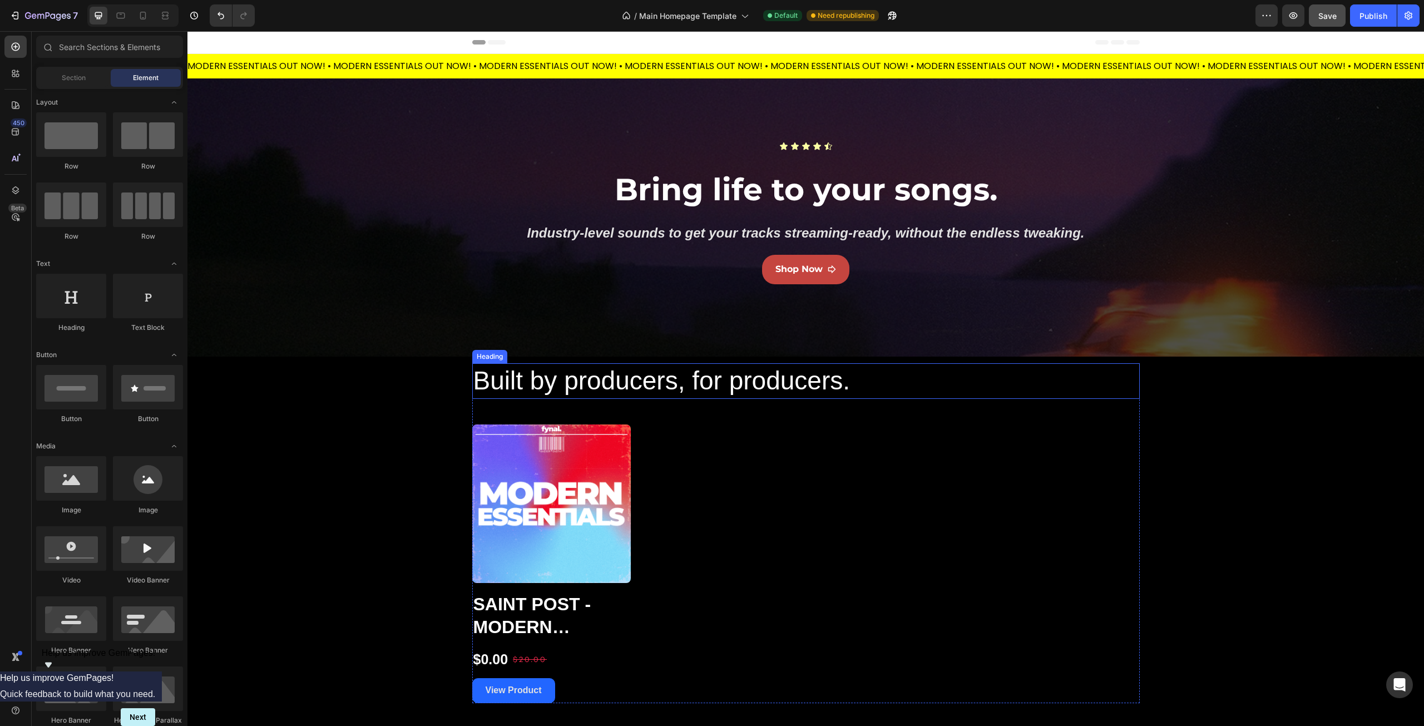
click at [802, 379] on p "Built by producers, for producers." at bounding box center [805, 380] width 665 height 33
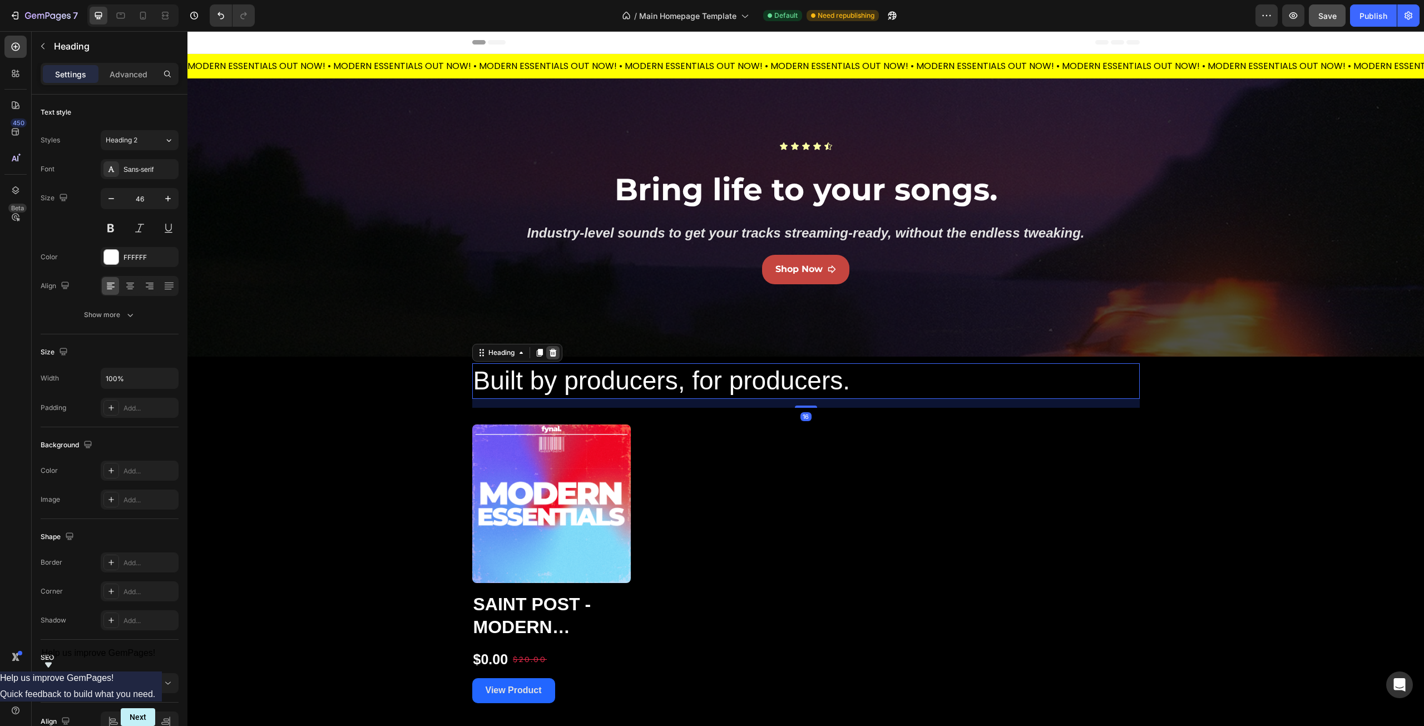
click at [551, 352] on icon at bounding box center [552, 353] width 7 height 8
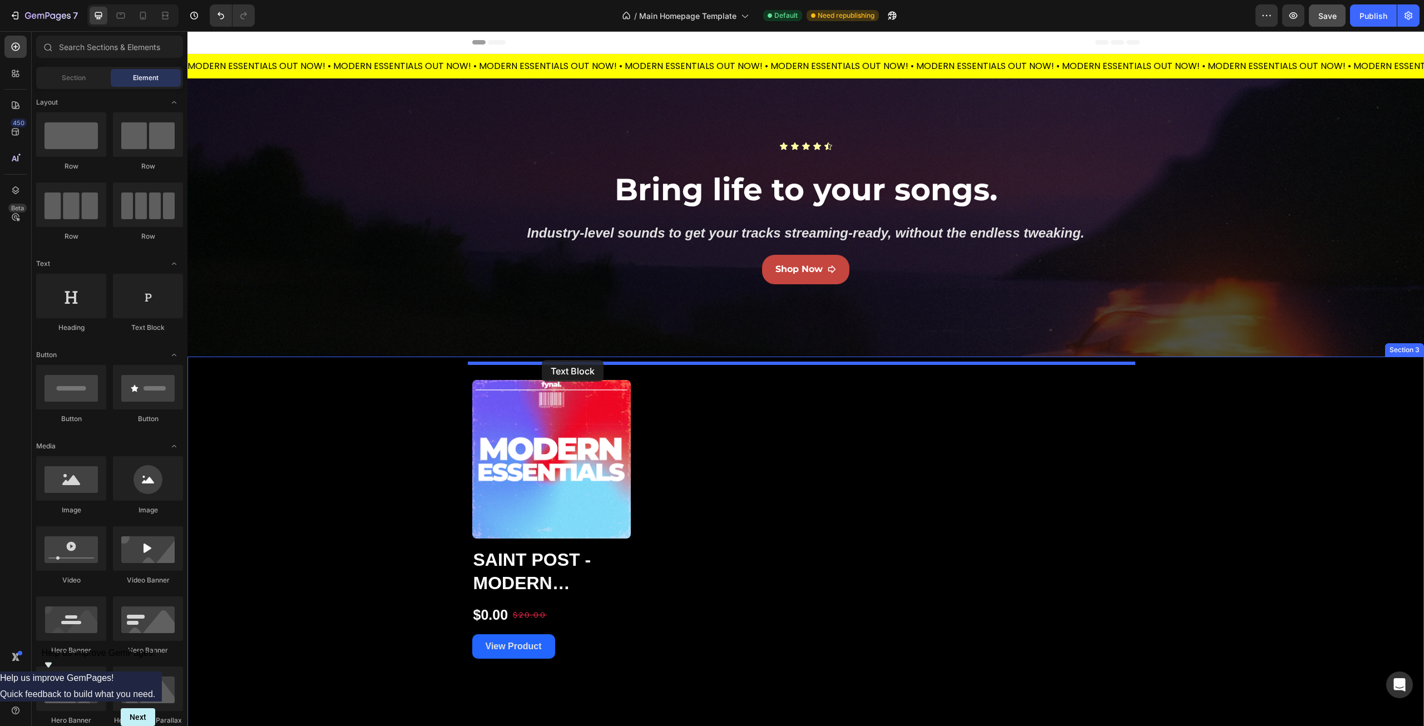
drag, startPoint x: 332, startPoint y: 331, endPoint x: 542, endPoint y: 359, distance: 212.2
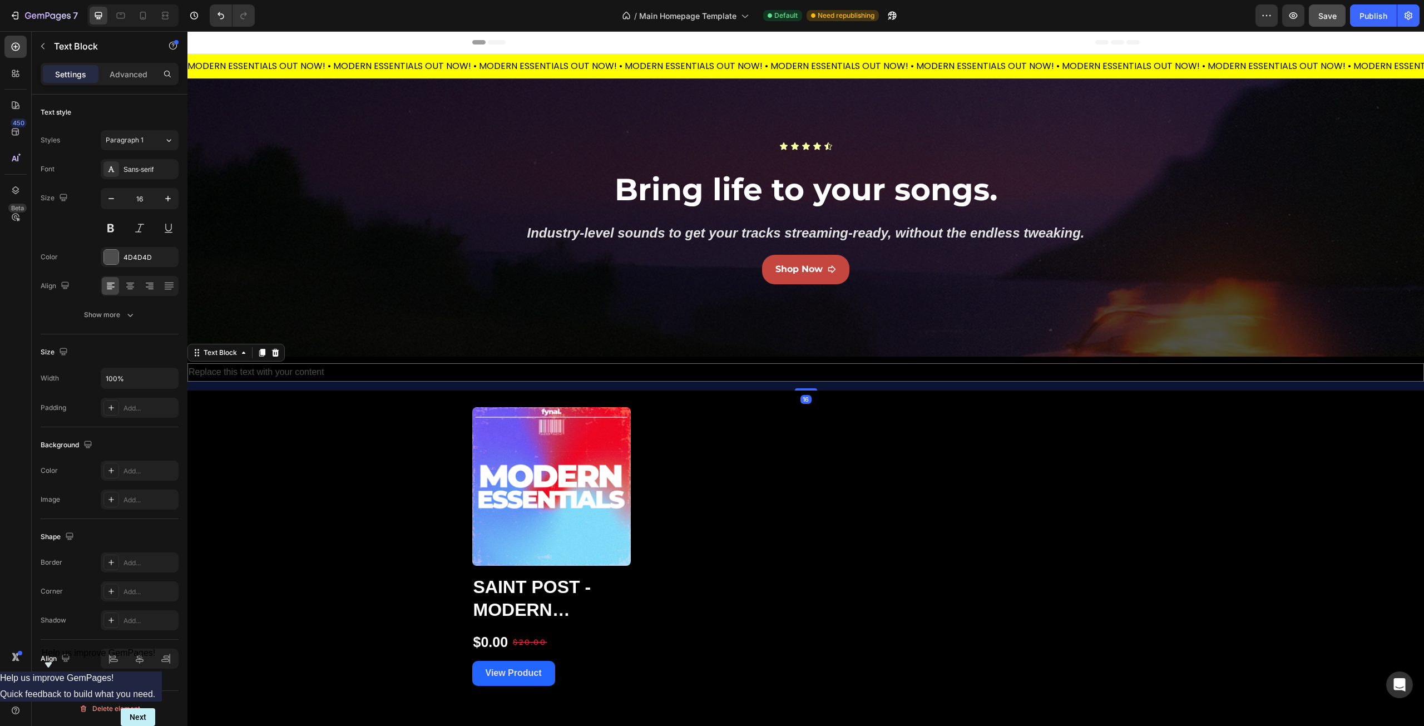
click at [244, 368] on div "Replace this text with your content" at bounding box center [805, 372] width 1237 height 18
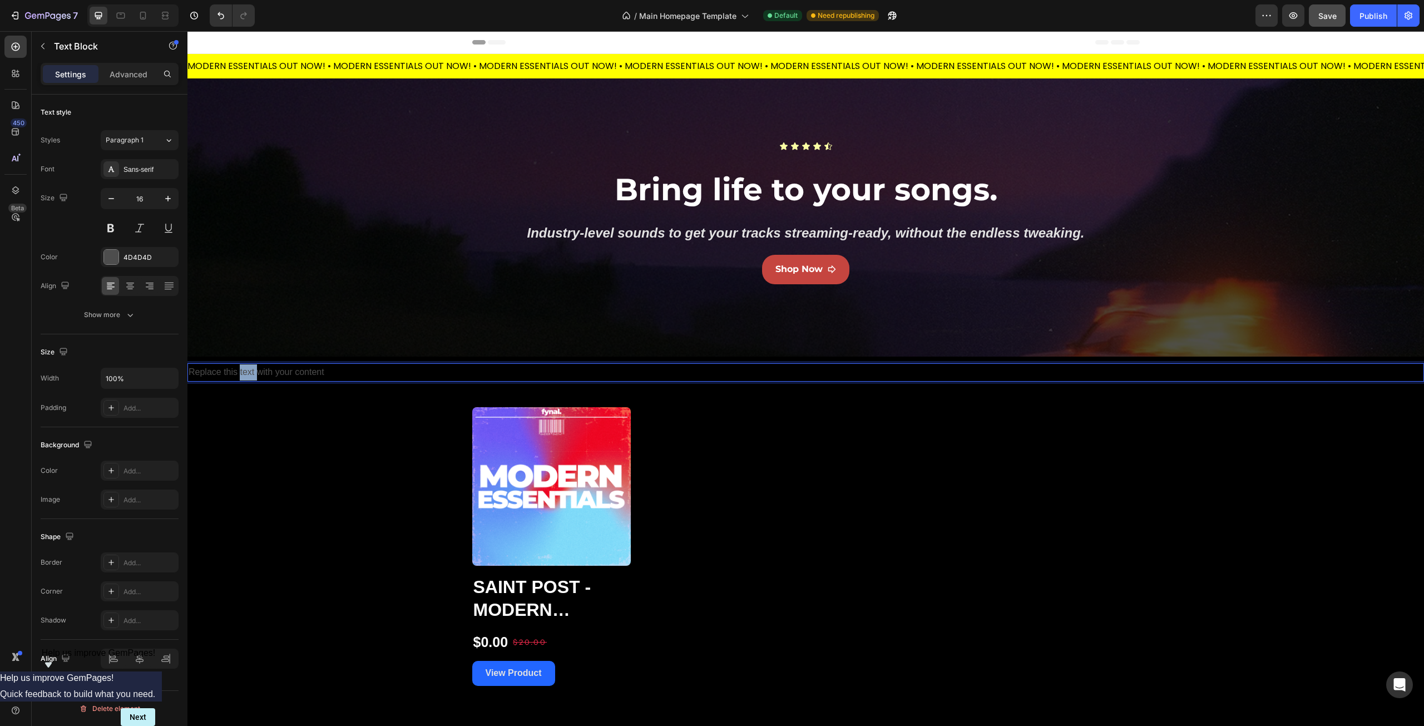
click at [244, 368] on p "Replace this text with your content" at bounding box center [806, 372] width 1235 height 16
click at [191, 370] on p "Built by producers, for producers." at bounding box center [806, 372] width 1235 height 16
click at [283, 371] on p "Built by producers, for producers." at bounding box center [806, 372] width 1235 height 16
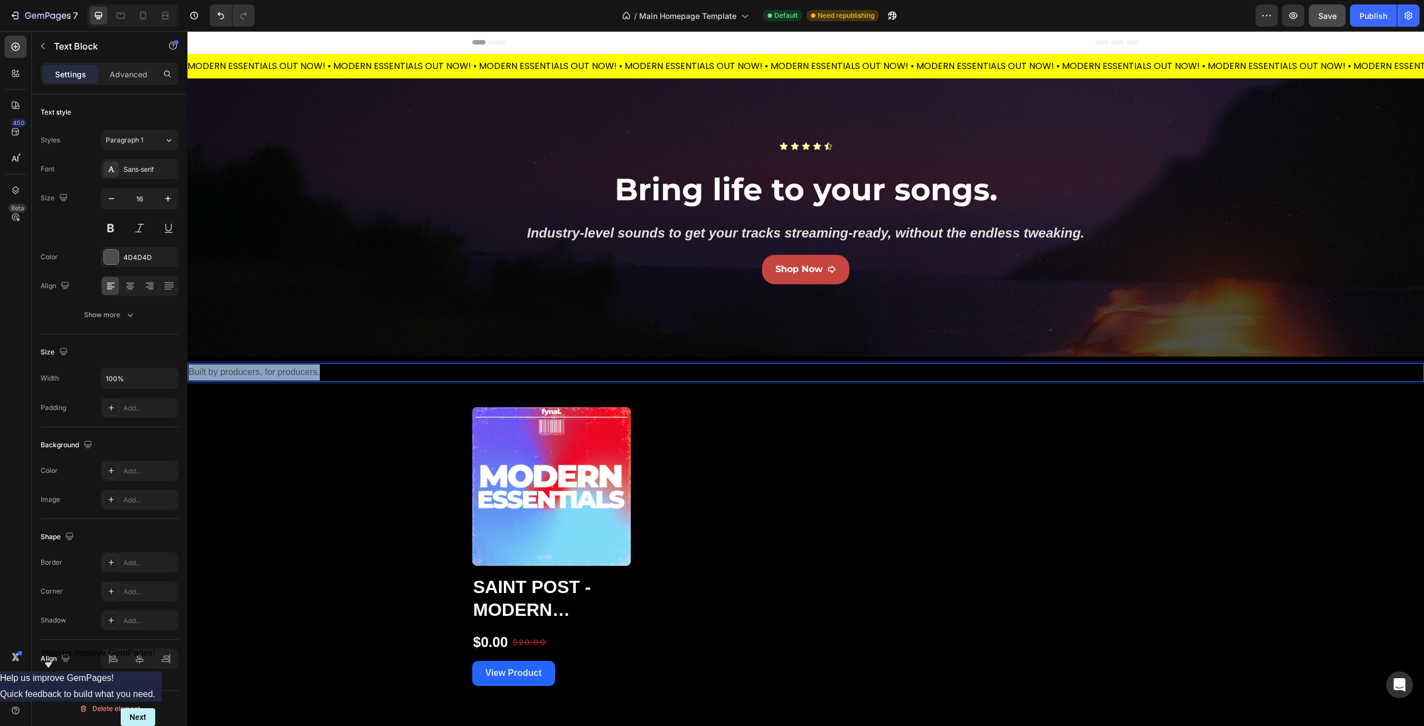
click at [283, 371] on p "Built by producers, for producers." at bounding box center [806, 372] width 1235 height 16
click at [110, 258] on div at bounding box center [111, 257] width 14 height 14
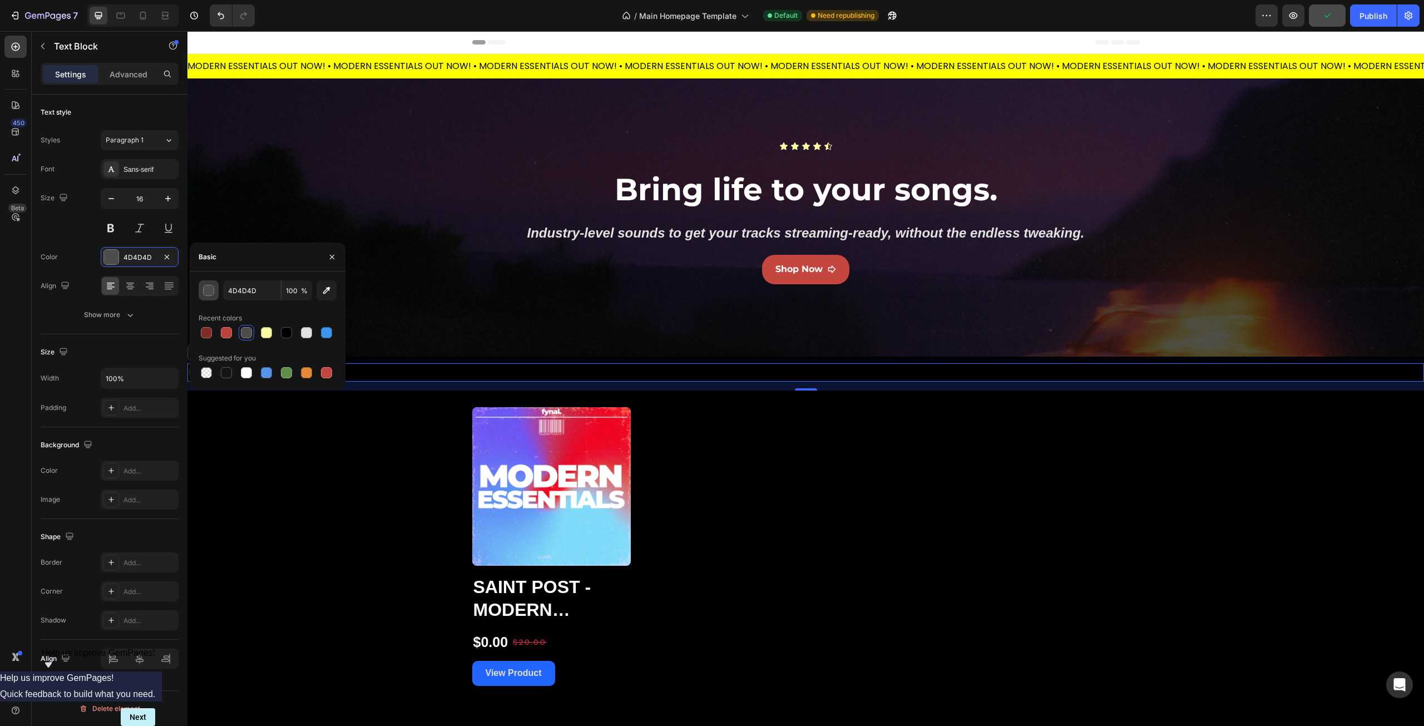
click at [210, 293] on div "button" at bounding box center [209, 290] width 11 height 11
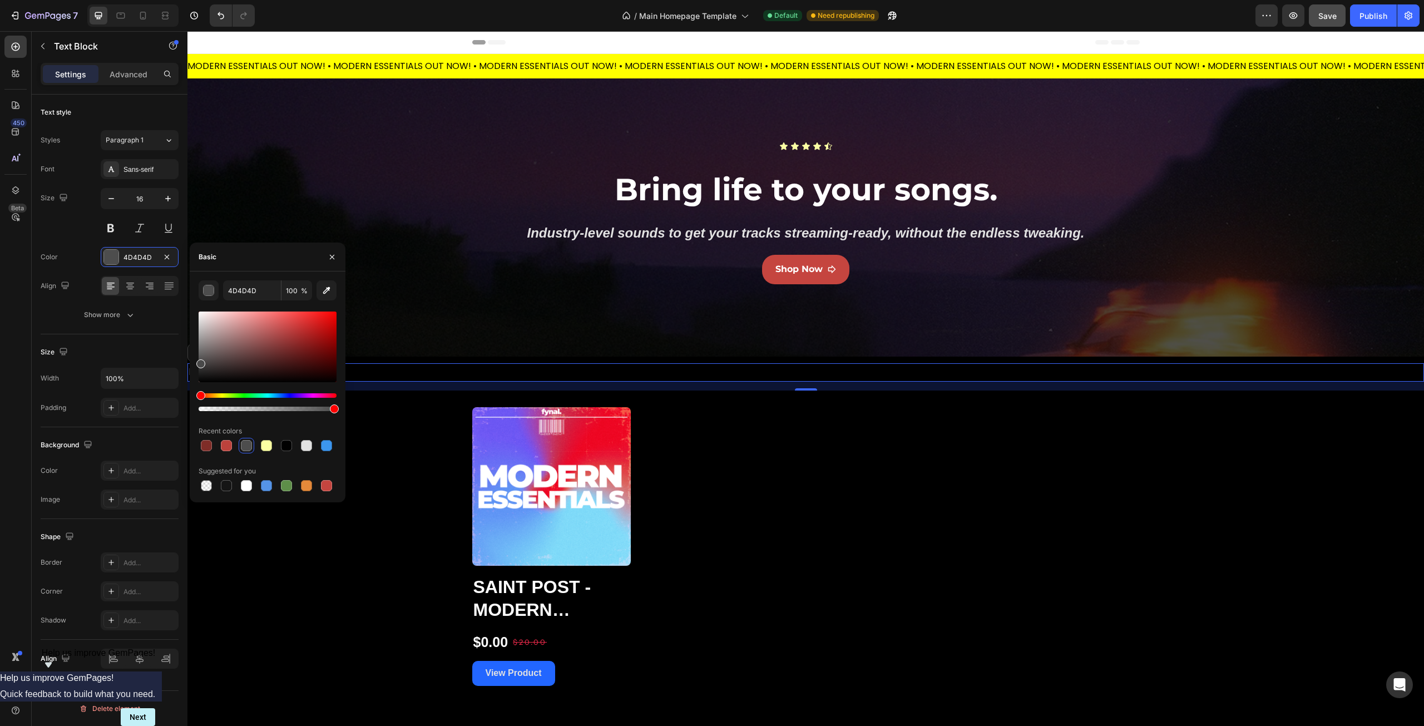
drag, startPoint x: 203, startPoint y: 378, endPoint x: 174, endPoint y: 361, distance: 32.9
click at [174, 361] on div "450 Beta Sections(18) Elements(83) Section Element Hero Section Product Detail …" at bounding box center [93, 378] width 187 height 695
drag, startPoint x: 198, startPoint y: 361, endPoint x: 196, endPoint y: 343, distance: 17.9
click at [196, 343] on div at bounding box center [200, 345] width 9 height 9
drag, startPoint x: 203, startPoint y: 347, endPoint x: 199, endPoint y: 336, distance: 11.1
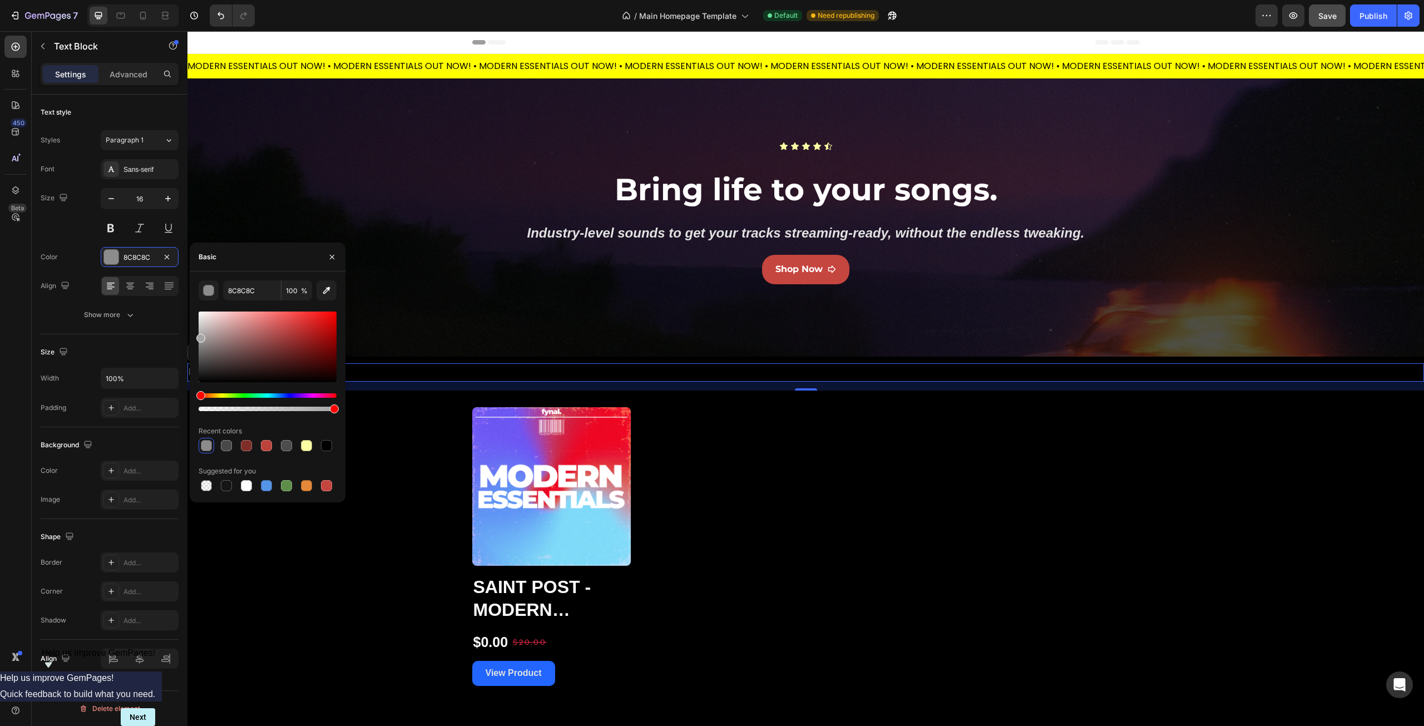
click at [199, 336] on div at bounding box center [200, 338] width 9 height 9
drag, startPoint x: 199, startPoint y: 335, endPoint x: 197, endPoint y: 330, distance: 5.8
click at [197, 330] on div at bounding box center [200, 332] width 9 height 9
click at [200, 339] on div at bounding box center [202, 337] width 9 height 9
type input "999797"
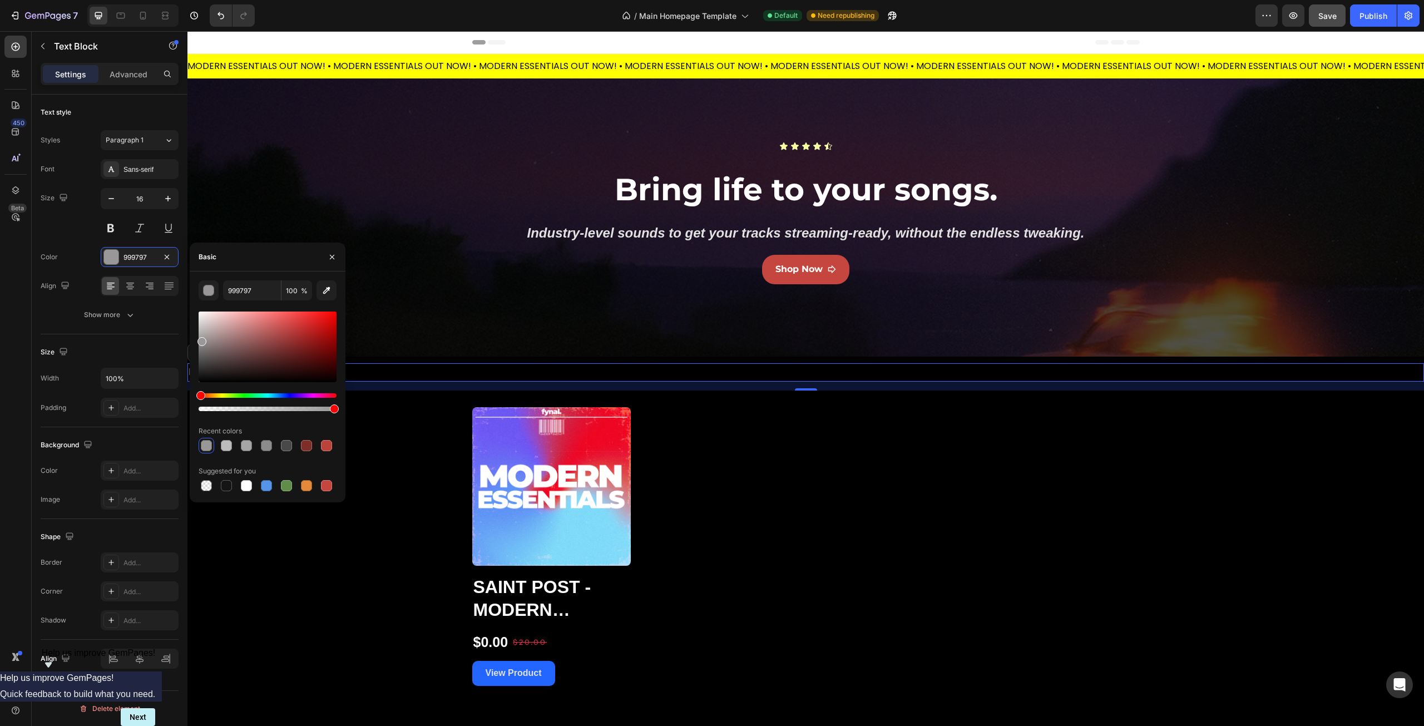
click at [98, 339] on div "Size Width 100% Padding Add..." at bounding box center [110, 380] width 138 height 93
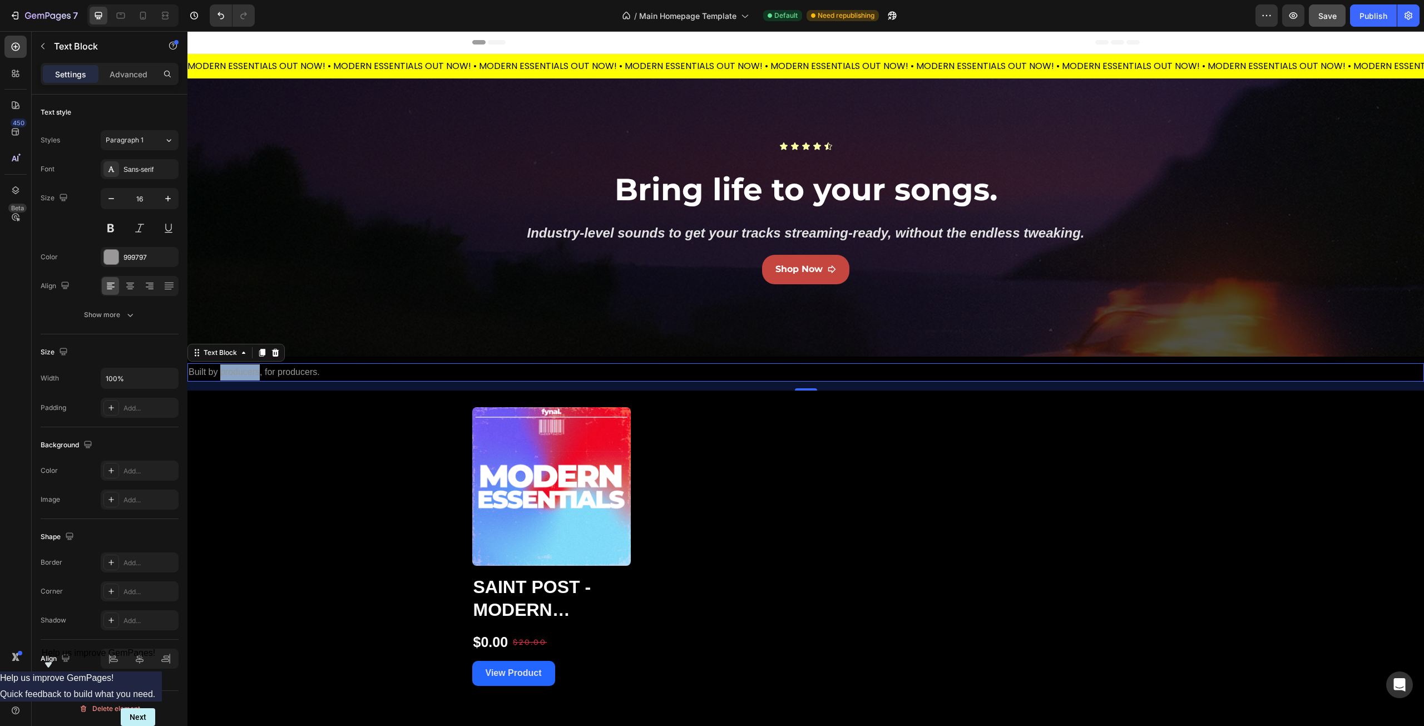
click at [224, 372] on p "Built by producers, for producers." at bounding box center [806, 372] width 1235 height 16
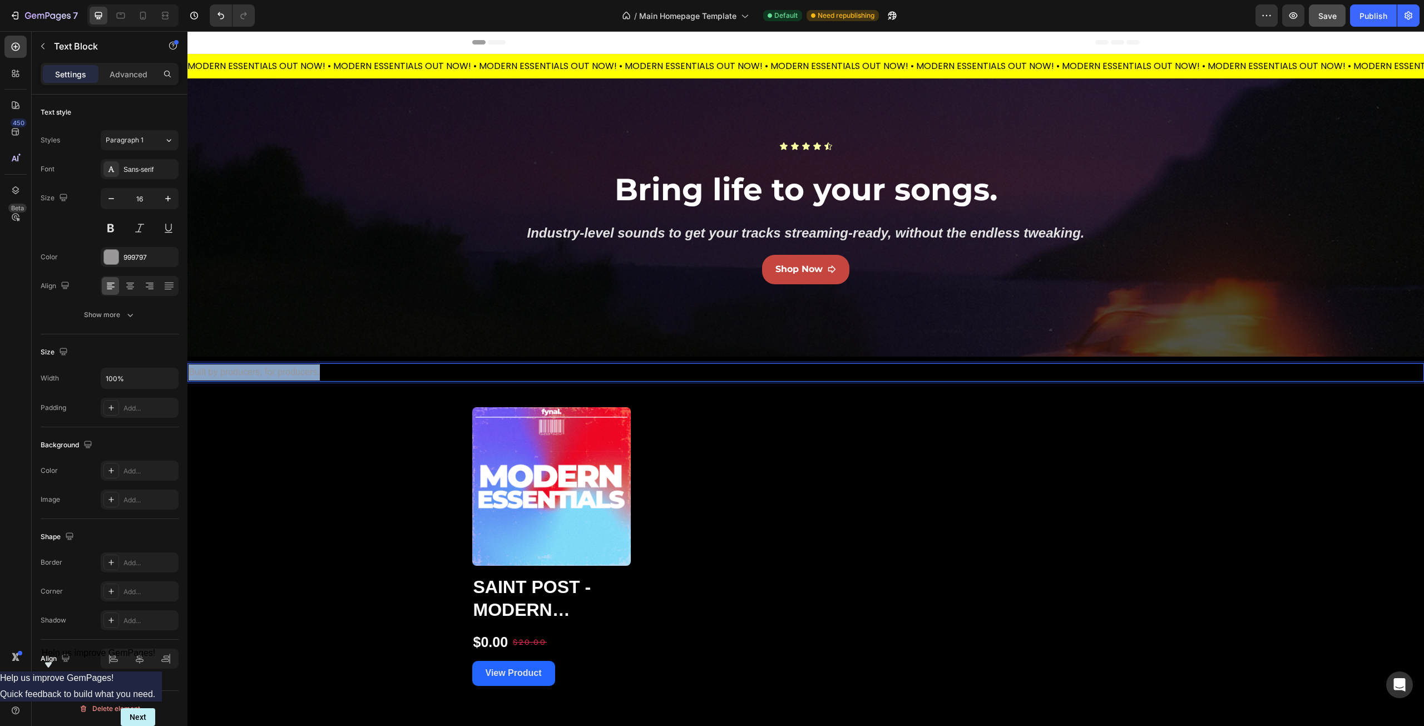
click at [224, 372] on p "Built by producers, for producers." at bounding box center [806, 372] width 1235 height 16
click at [136, 165] on div "Sans-serif" at bounding box center [150, 170] width 52 height 10
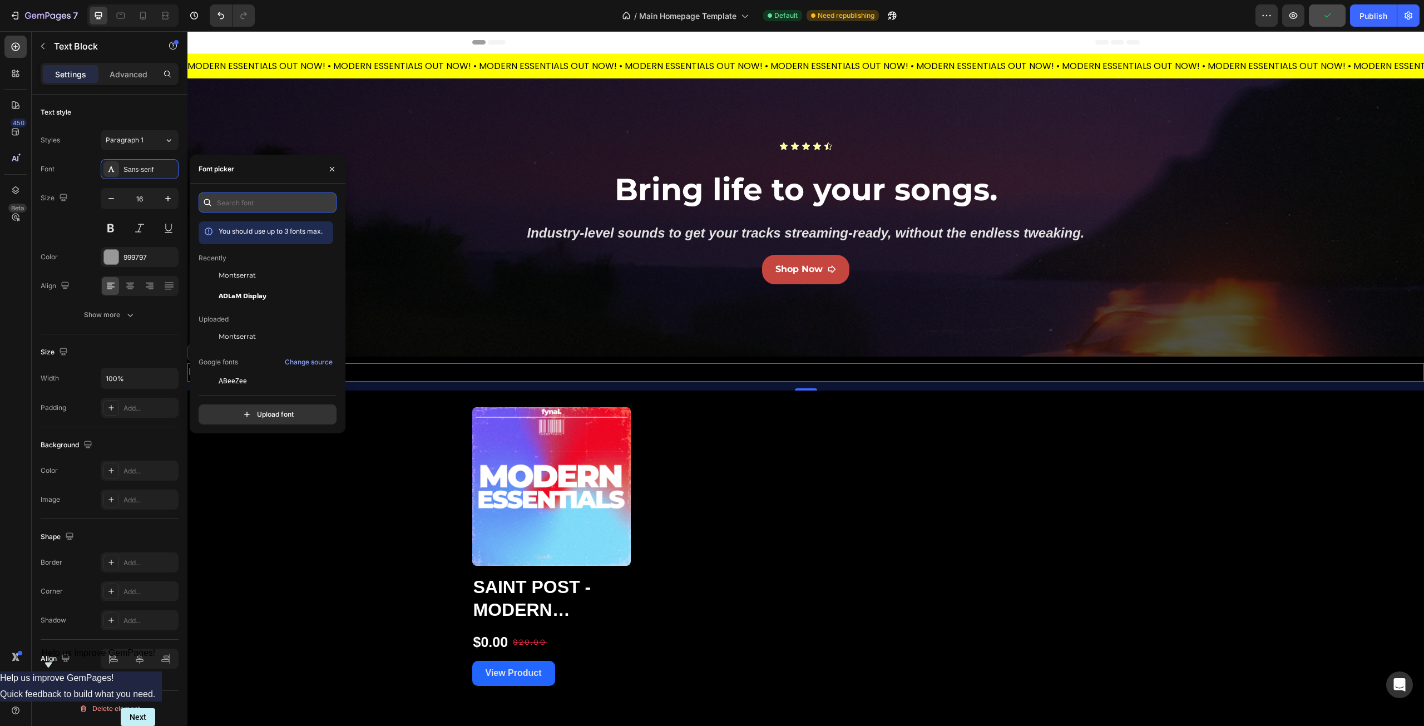
click at [225, 200] on input "text" at bounding box center [268, 202] width 138 height 20
click at [258, 332] on div "Montserrat" at bounding box center [275, 336] width 112 height 13
click at [24, 292] on div "450 Beta" at bounding box center [15, 341] width 22 height 610
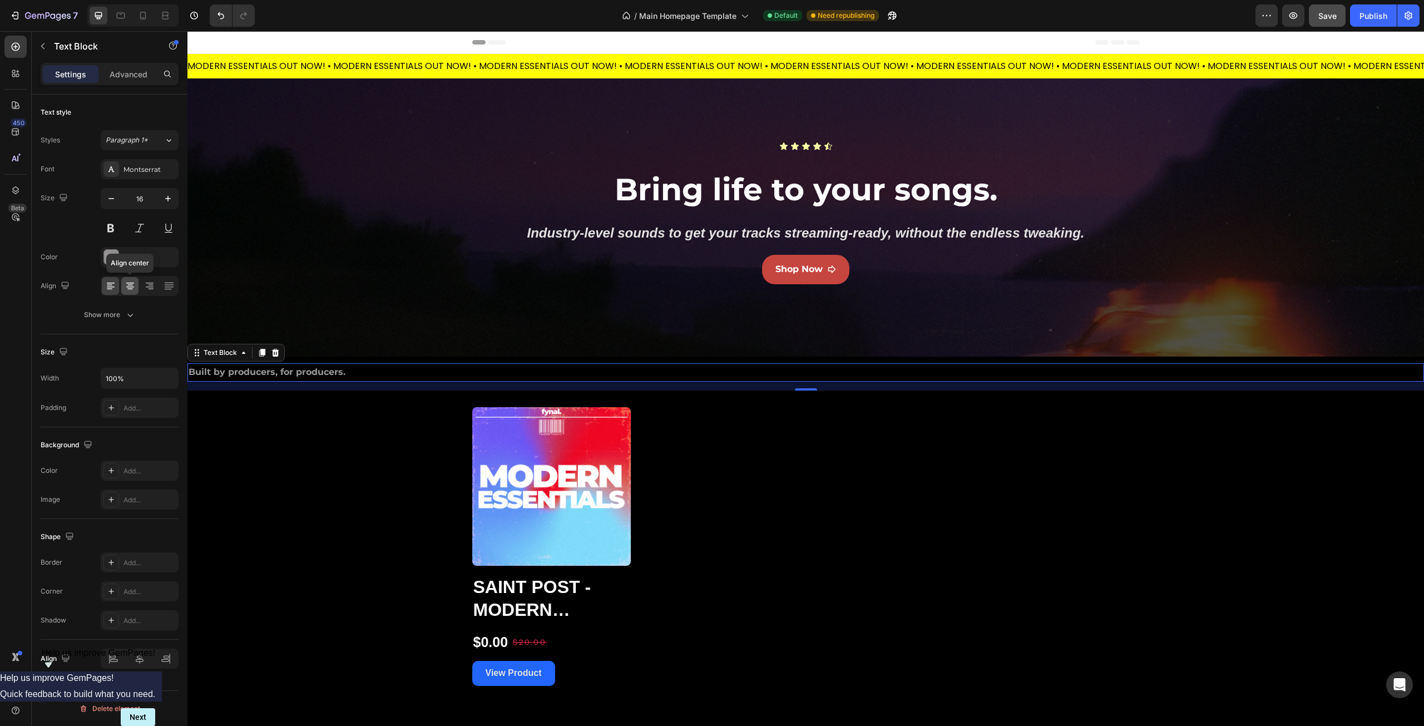
click at [128, 284] on icon at bounding box center [130, 285] width 11 height 11
click at [103, 284] on div at bounding box center [110, 286] width 17 height 18
click at [289, 418] on div "Built by producers, for producers. Text Block 16 Product Images Saint Post - Mo…" at bounding box center [805, 524] width 1237 height 323
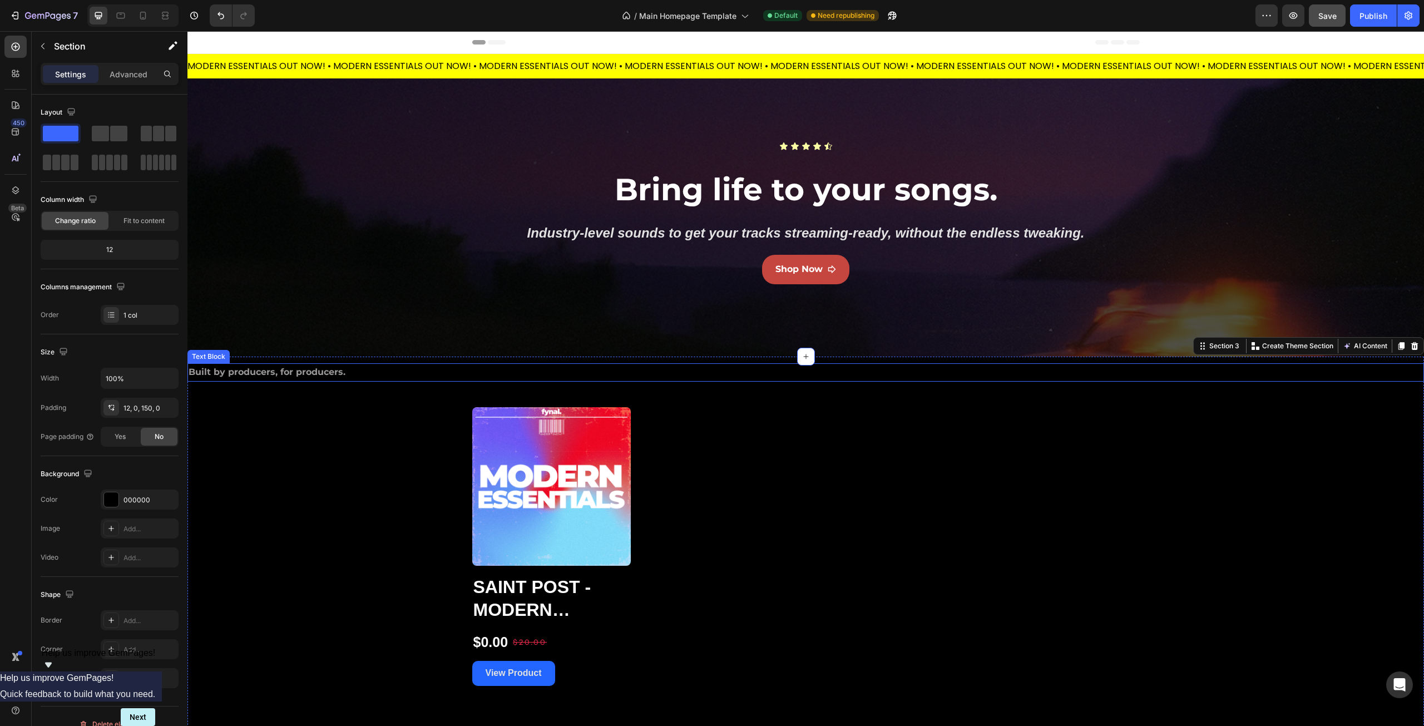
click at [337, 373] on p "Built by producers, for producers." at bounding box center [806, 372] width 1235 height 16
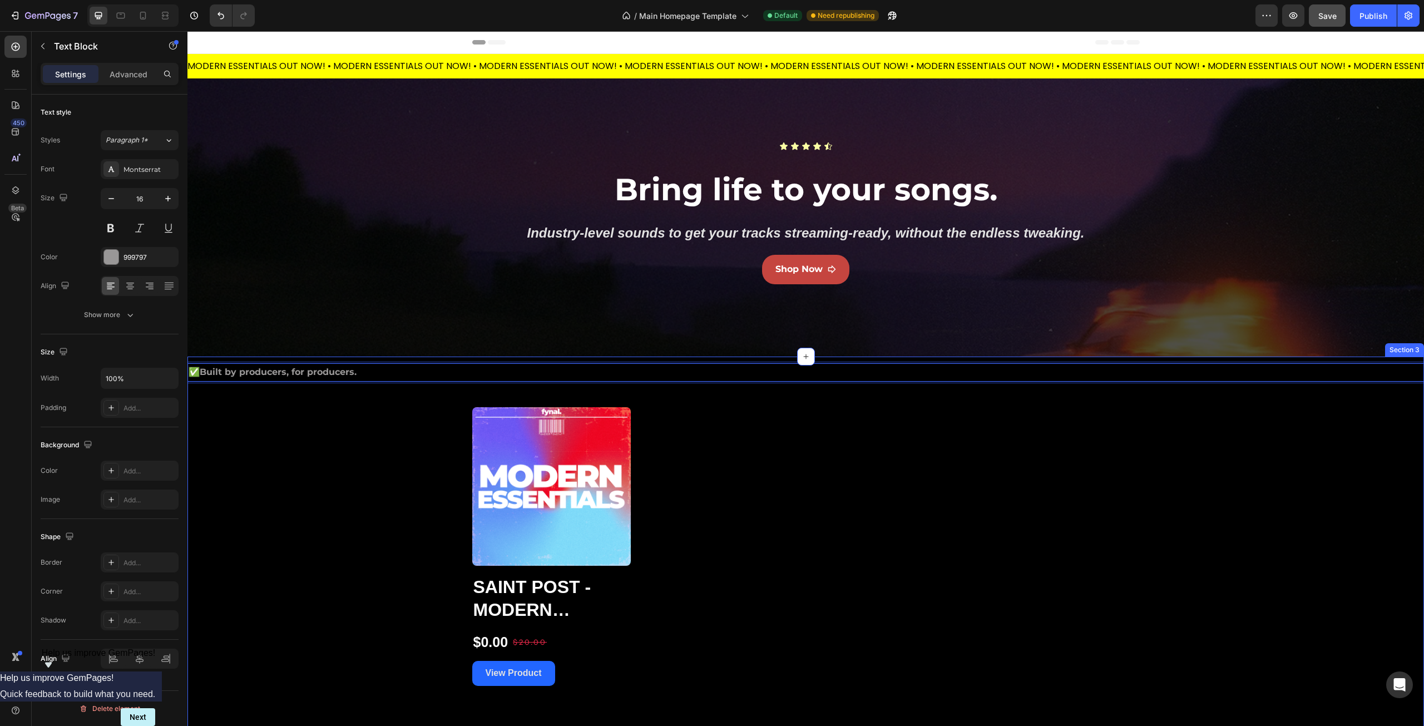
click at [344, 399] on div "✅ Built by producers, for producers. Text Block 16 Product Images Saint Post - …" at bounding box center [805, 524] width 1237 height 323
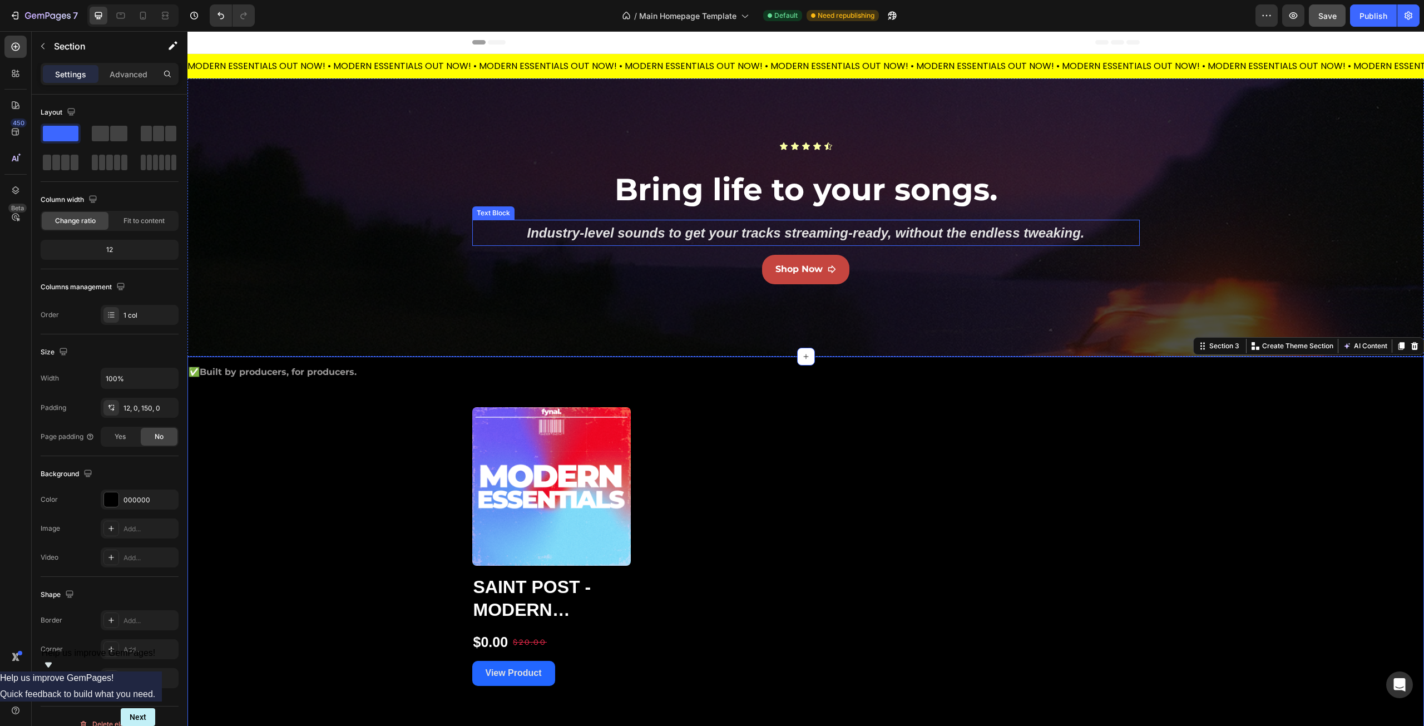
click at [586, 233] on p "Industry-level sounds to get your tracks streaming-ready, without the endless t…" at bounding box center [805, 233] width 665 height 24
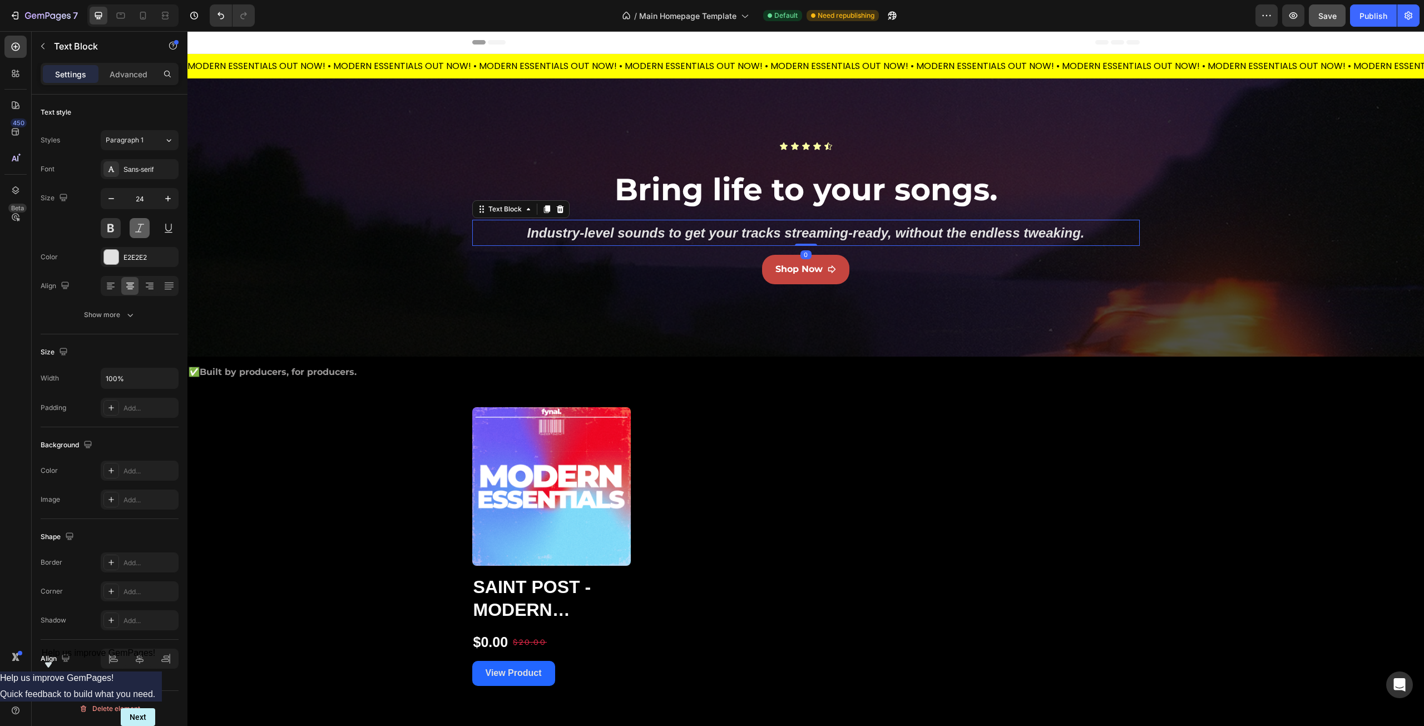
click at [139, 229] on button at bounding box center [140, 228] width 20 height 20
click at [101, 228] on button at bounding box center [111, 228] width 20 height 20
click at [373, 428] on div "✅ Built by producers, for producers. Text Block Product Images Saint Post - Mod…" at bounding box center [805, 524] width 1237 height 323
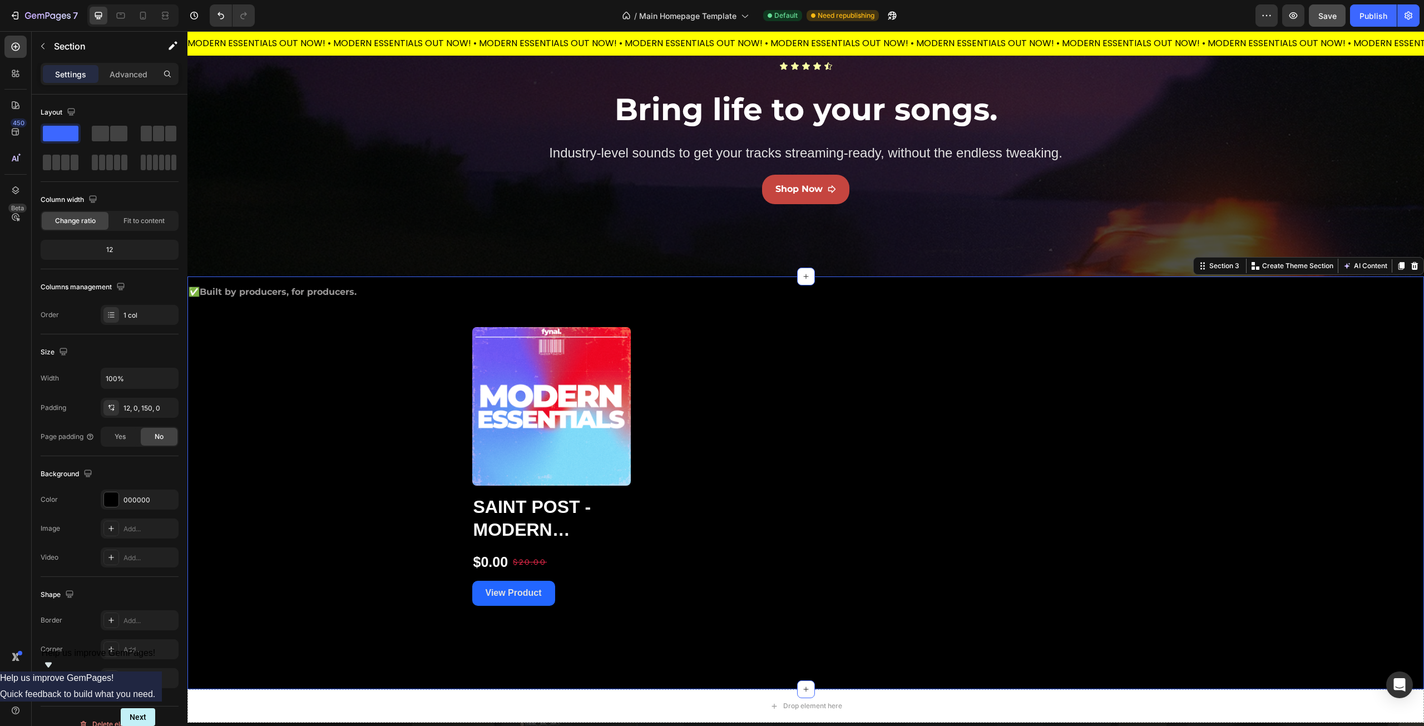
scroll to position [111, 0]
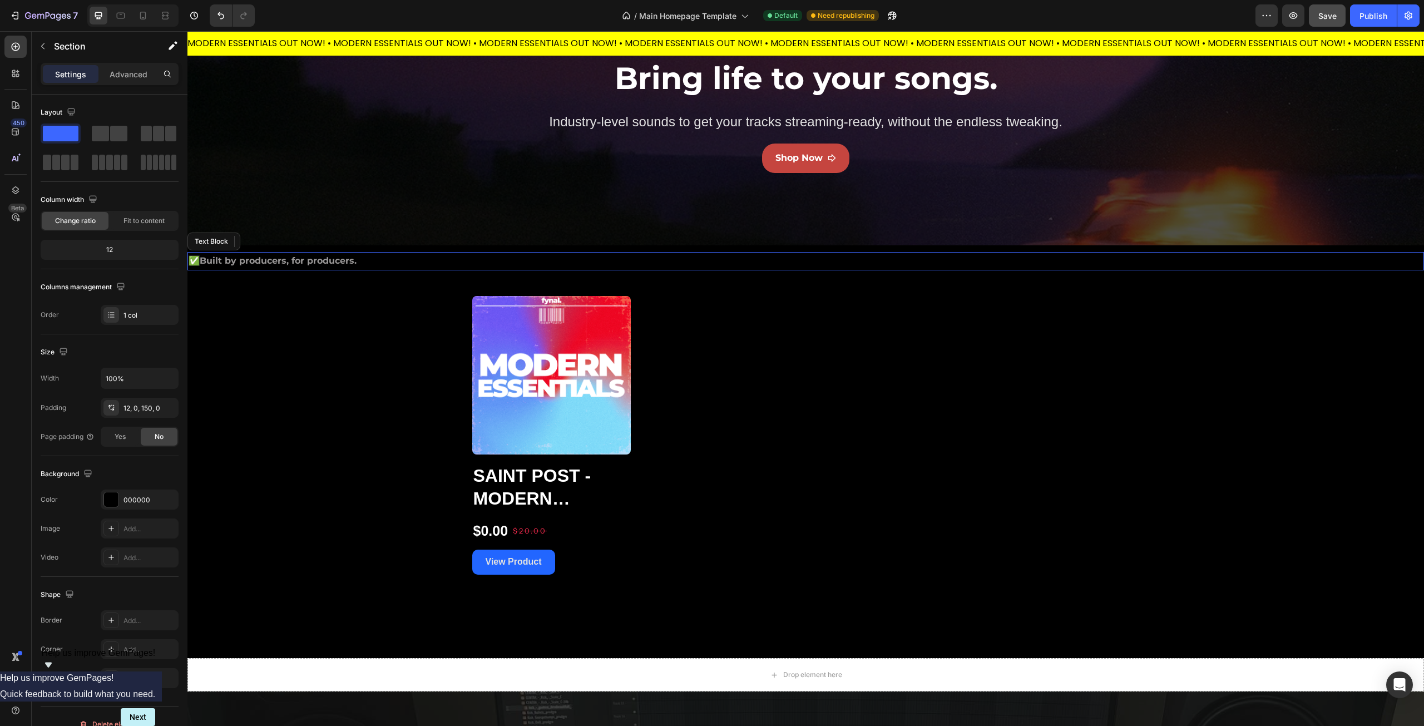
click at [361, 260] on p "✅ Built by producers, for producers." at bounding box center [806, 261] width 1235 height 16
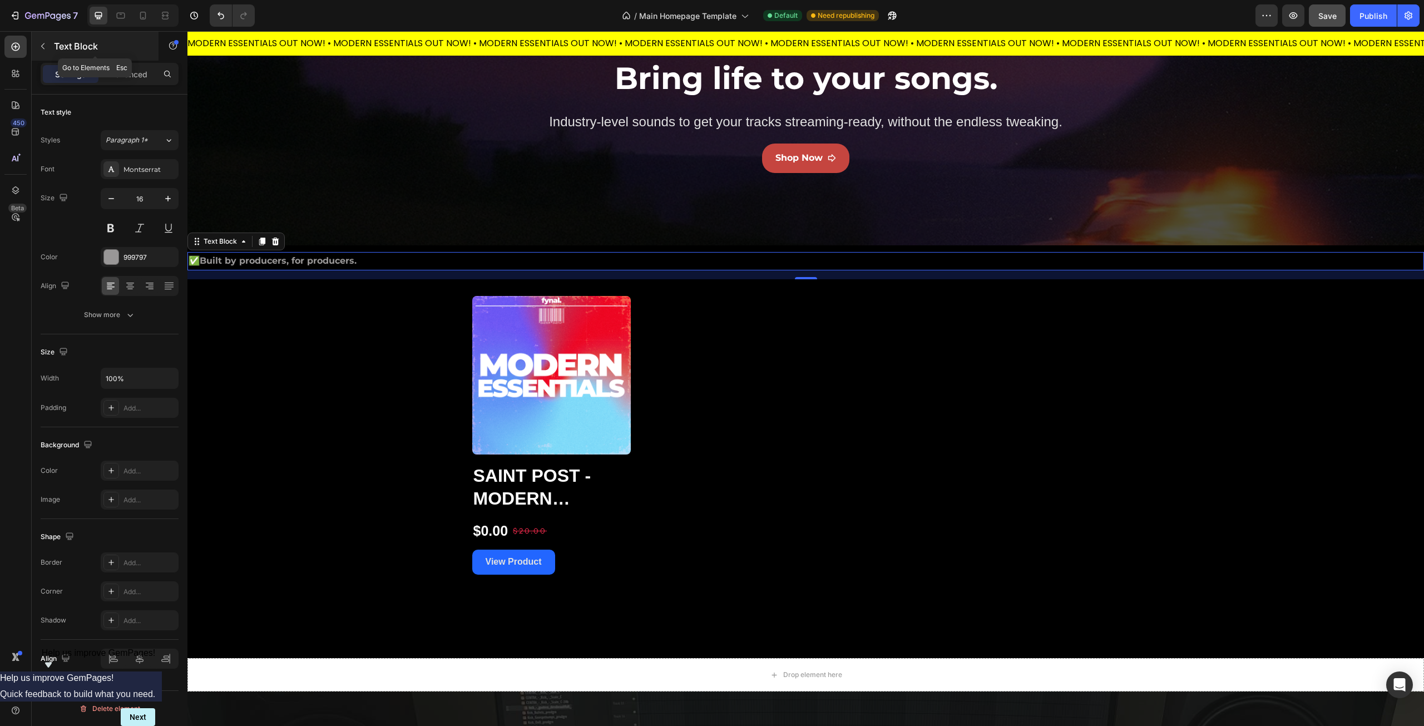
click at [38, 44] on button "button" at bounding box center [43, 46] width 18 height 18
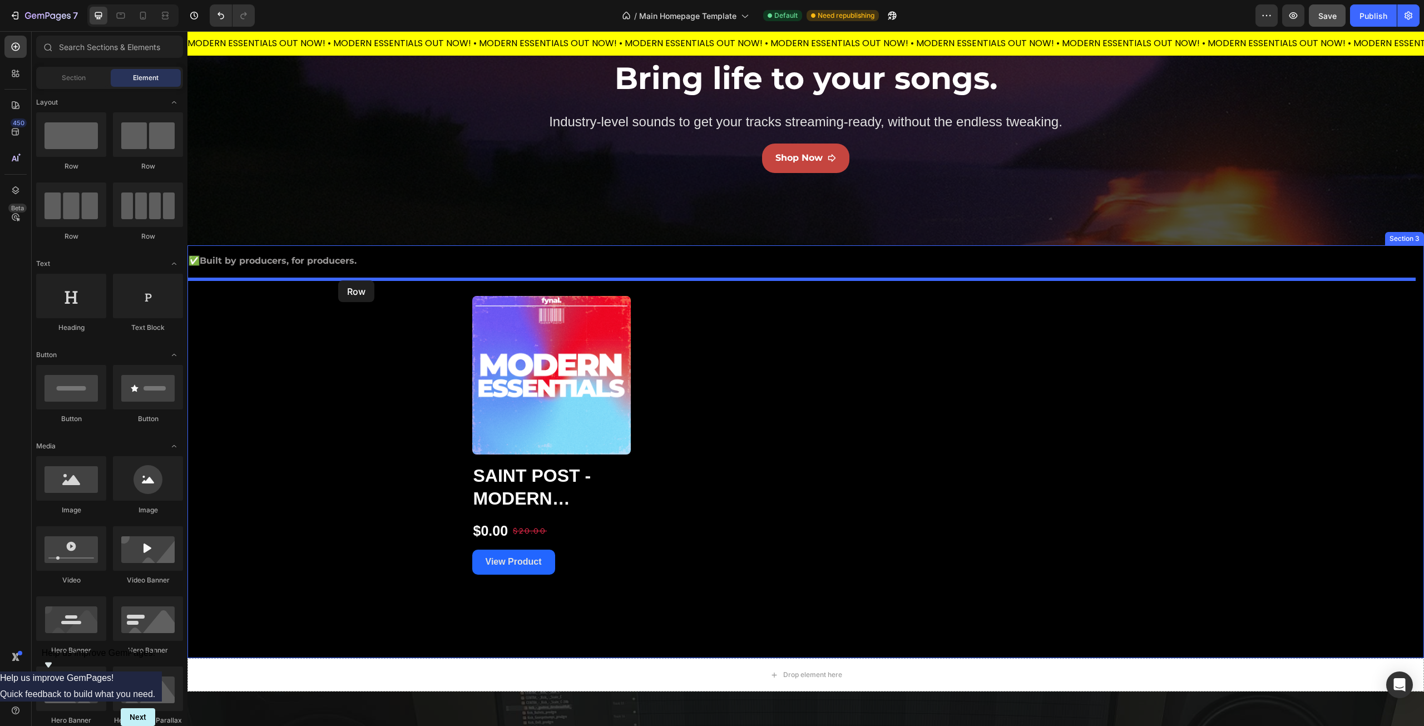
drag, startPoint x: 322, startPoint y: 209, endPoint x: 338, endPoint y: 282, distance: 74.2
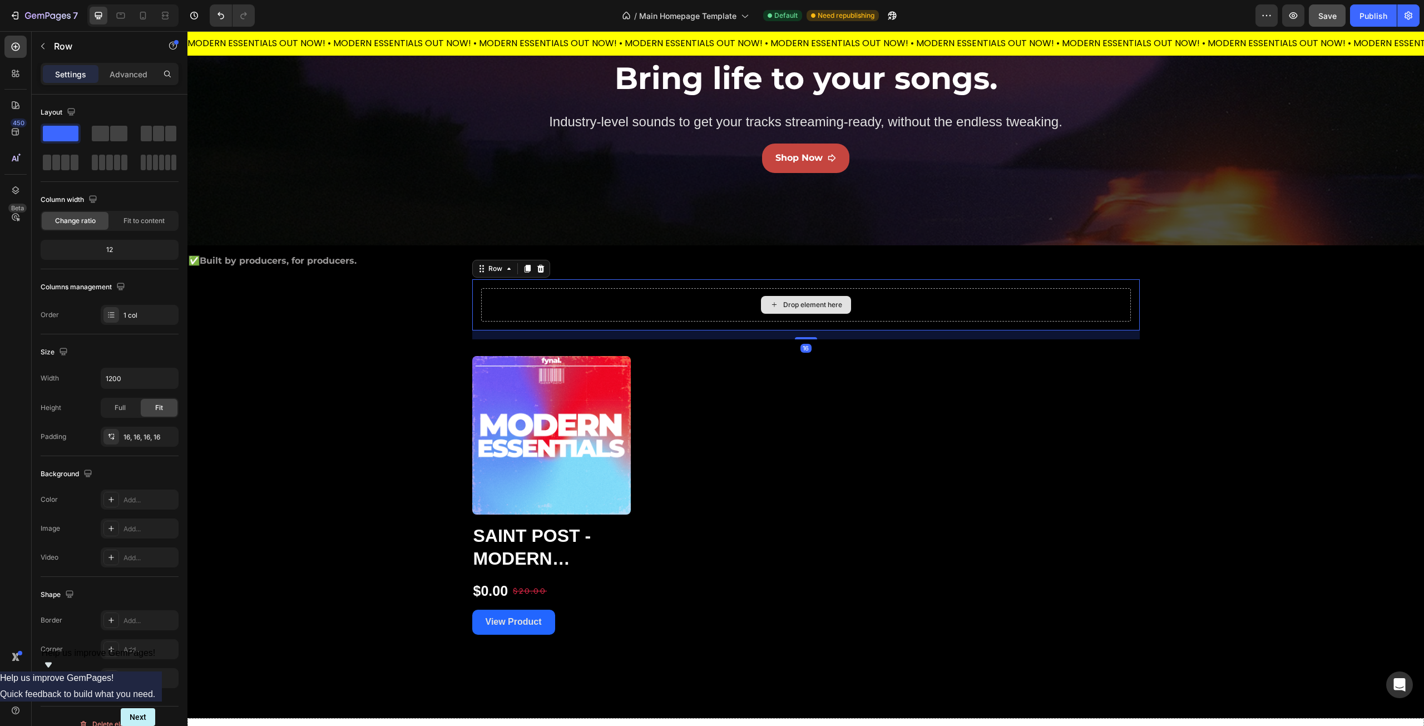
click at [675, 315] on div "Drop element here" at bounding box center [806, 304] width 650 height 33
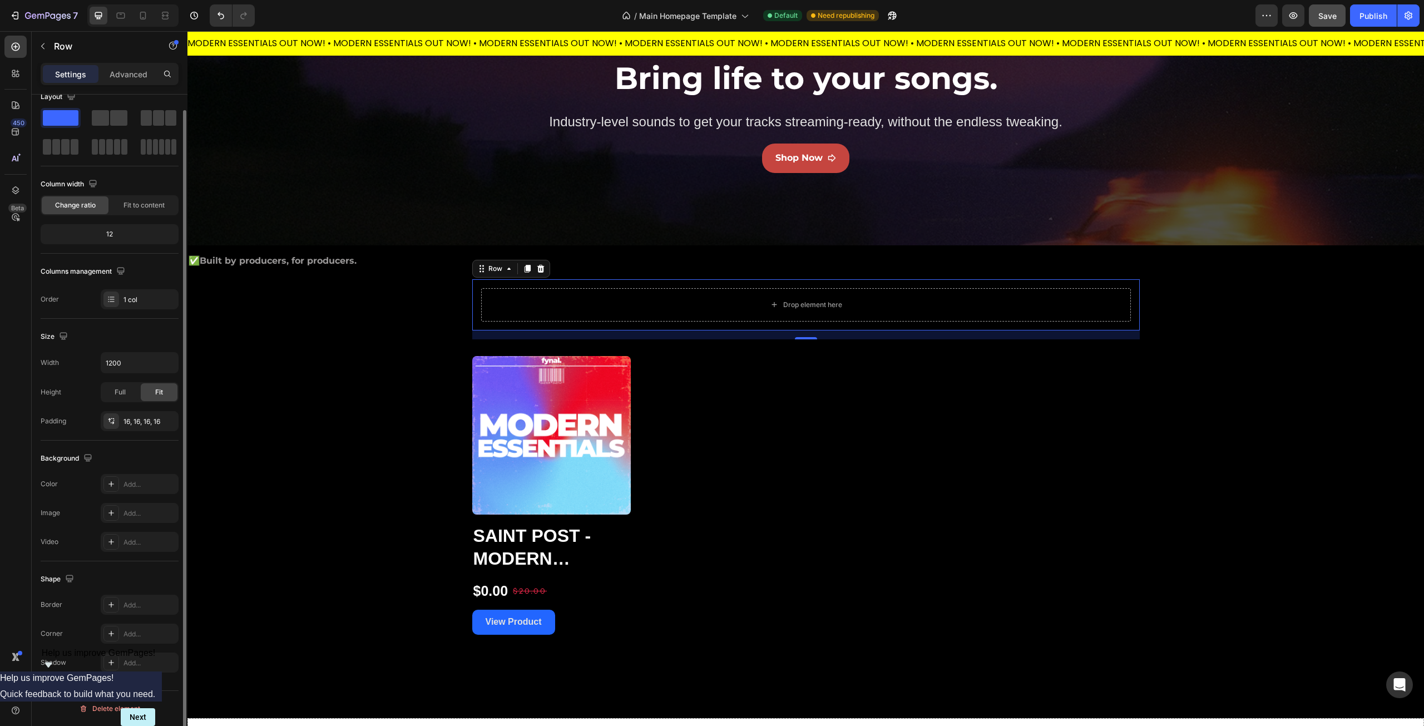
scroll to position [0, 0]
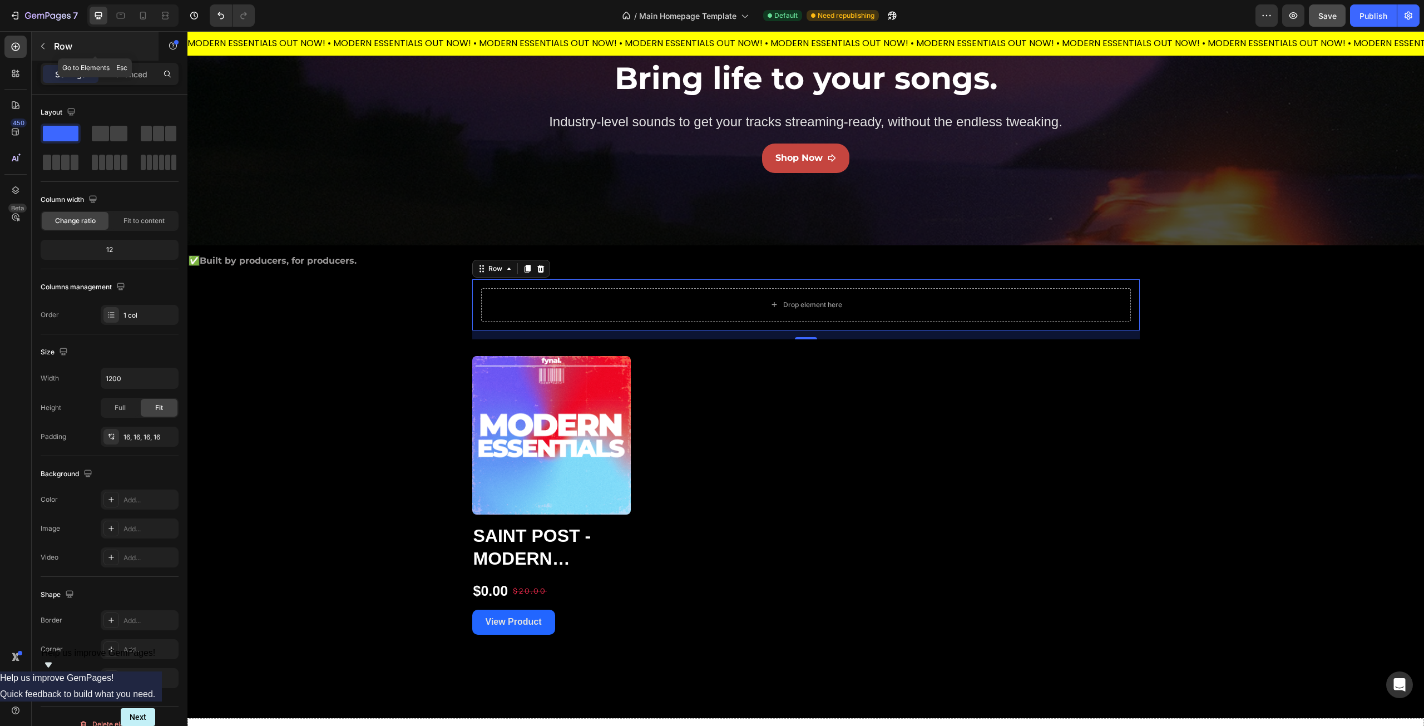
click at [46, 47] on icon "button" at bounding box center [42, 46] width 9 height 9
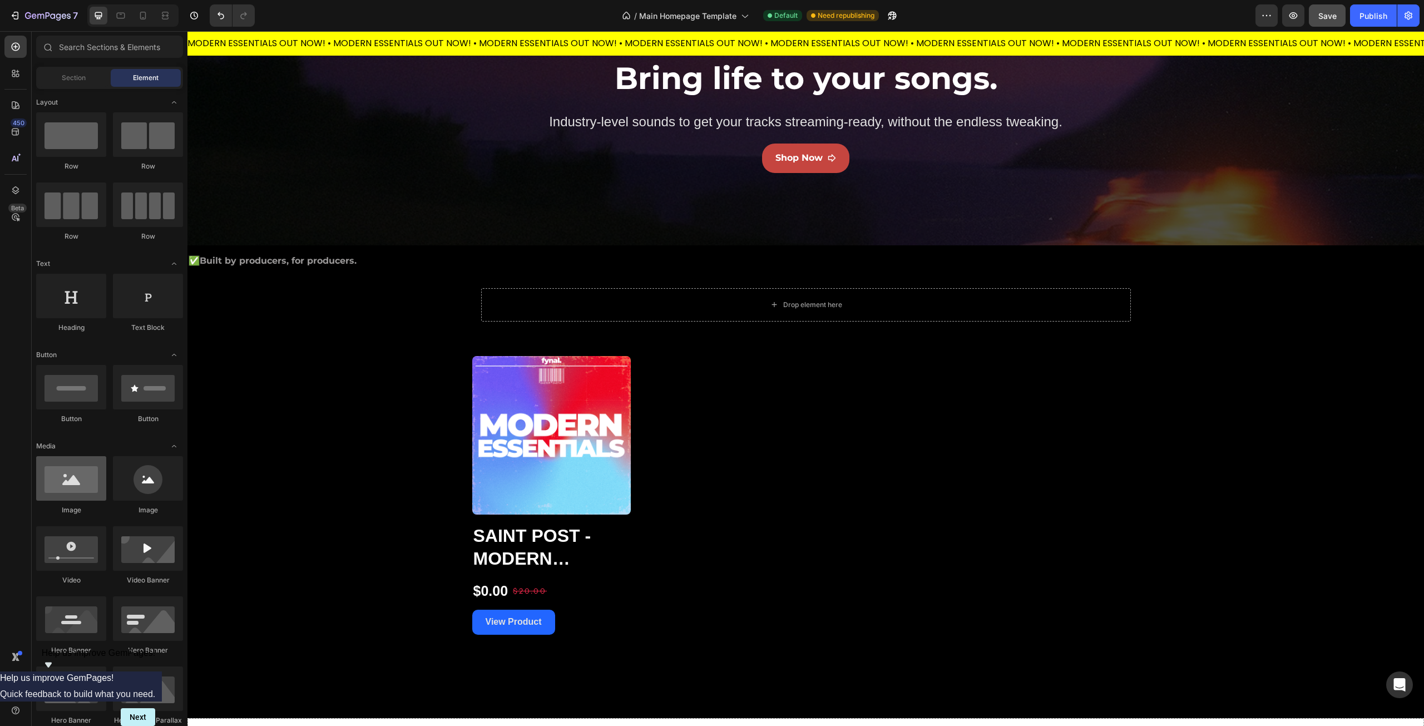
scroll to position [57, 0]
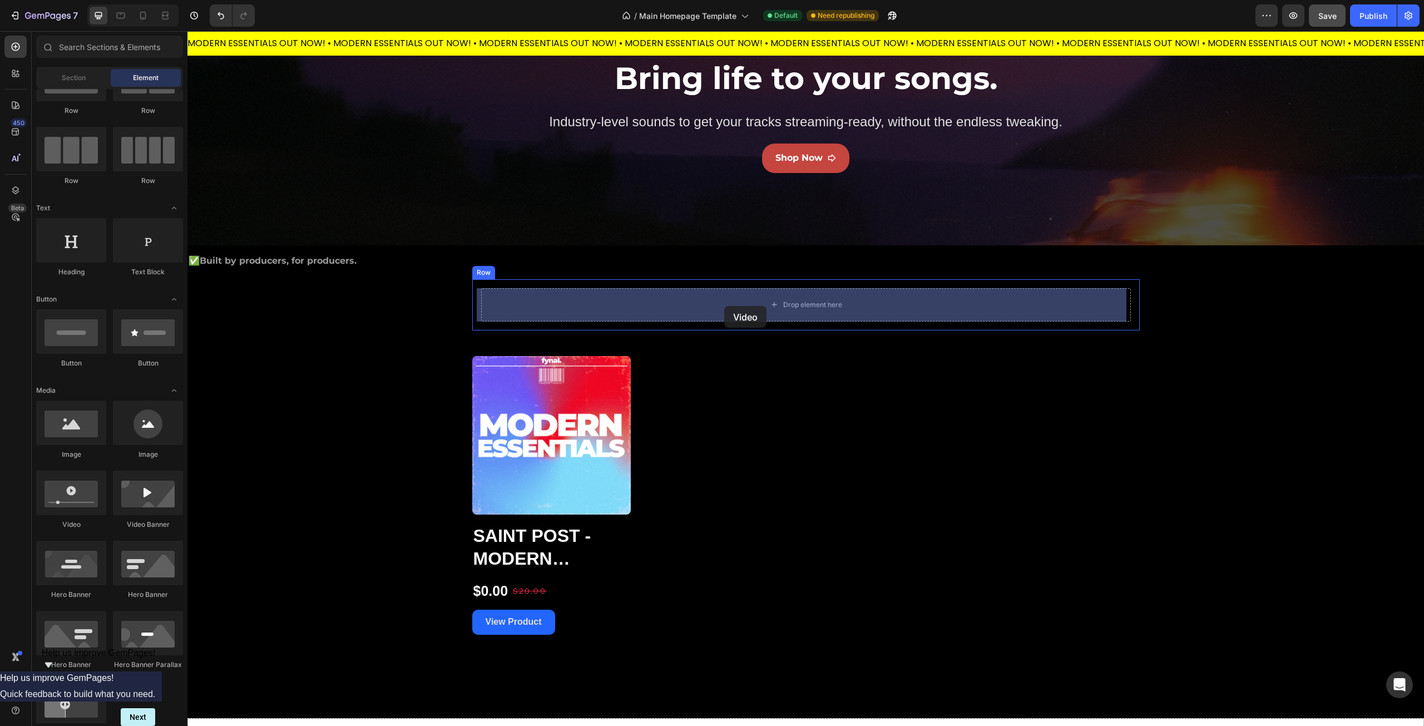
drag, startPoint x: 255, startPoint y: 534, endPoint x: 724, endPoint y: 306, distance: 521.8
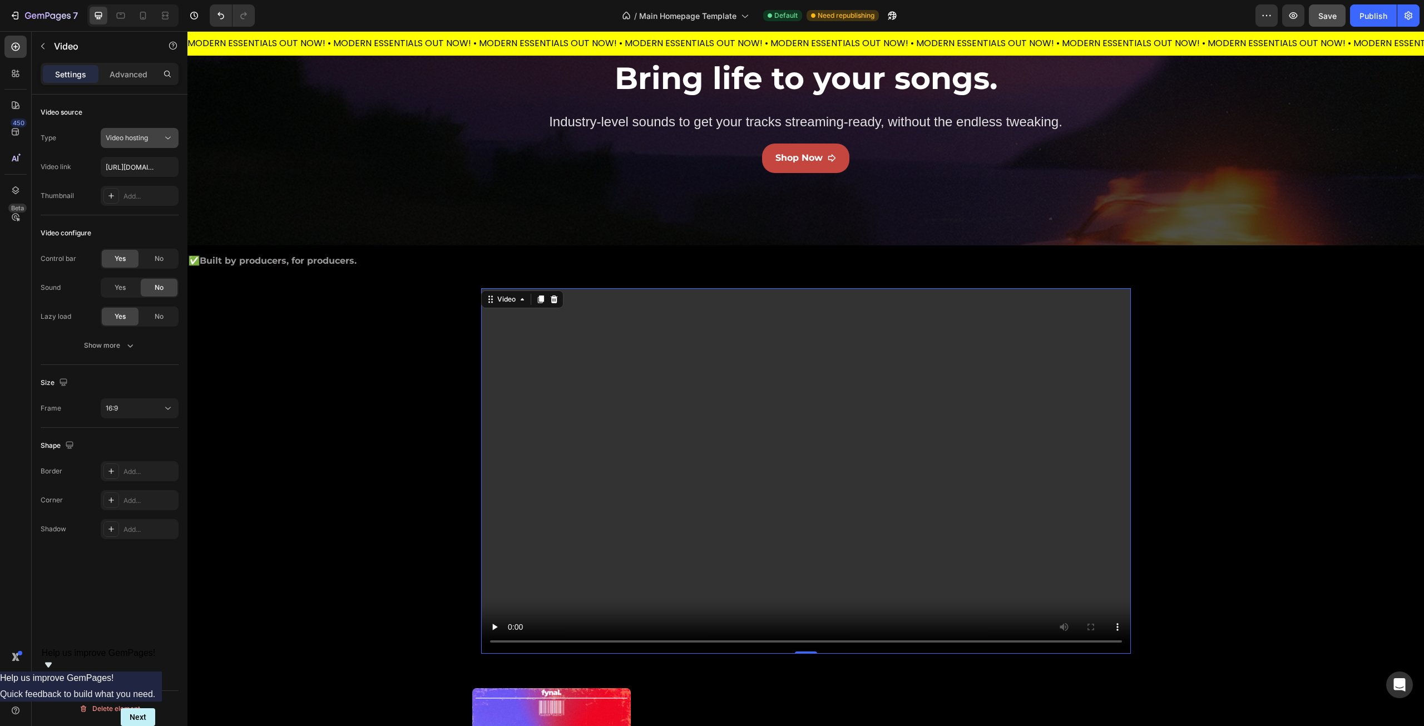
click at [150, 143] on div "Video hosting" at bounding box center [140, 137] width 68 height 11
click at [159, 259] on span "No" at bounding box center [159, 259] width 9 height 10
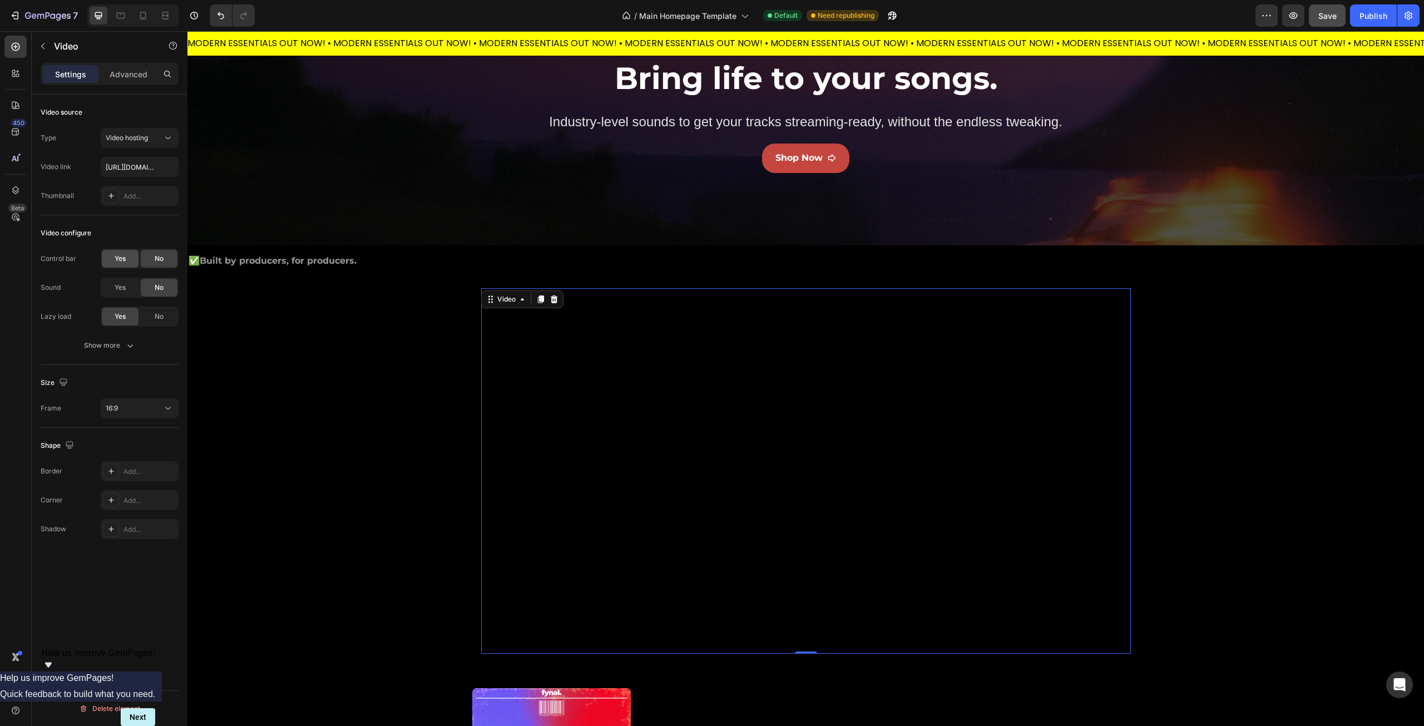
click at [120, 258] on span "Yes" at bounding box center [120, 259] width 11 height 10
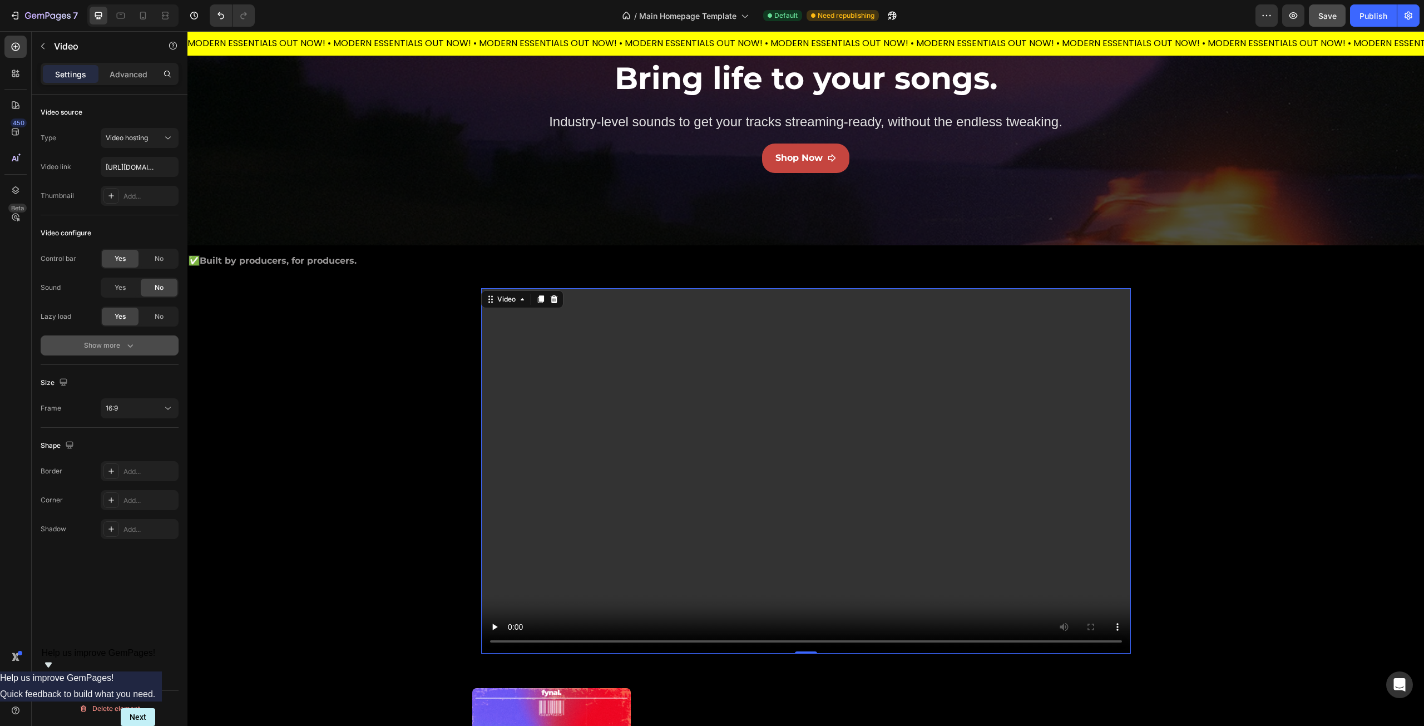
click at [122, 347] on div "Show more" at bounding box center [110, 345] width 52 height 11
click at [131, 412] on button "Show less" at bounding box center [110, 403] width 138 height 20
click at [145, 411] on div "16:9" at bounding box center [134, 408] width 57 height 10
click at [139, 449] on div "3:2" at bounding box center [126, 457] width 87 height 21
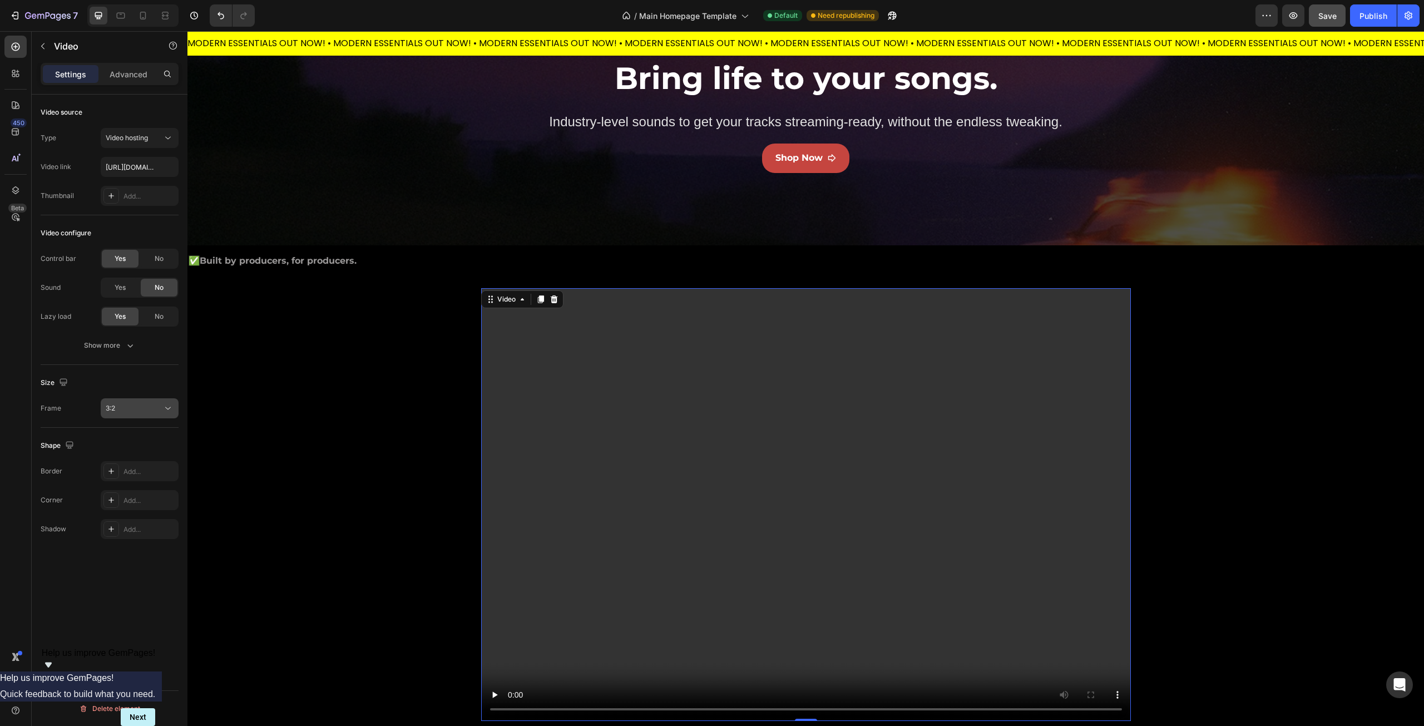
click at [132, 410] on div "3:2" at bounding box center [134, 408] width 57 height 10
click at [132, 435] on p "Square" at bounding box center [135, 437] width 59 height 10
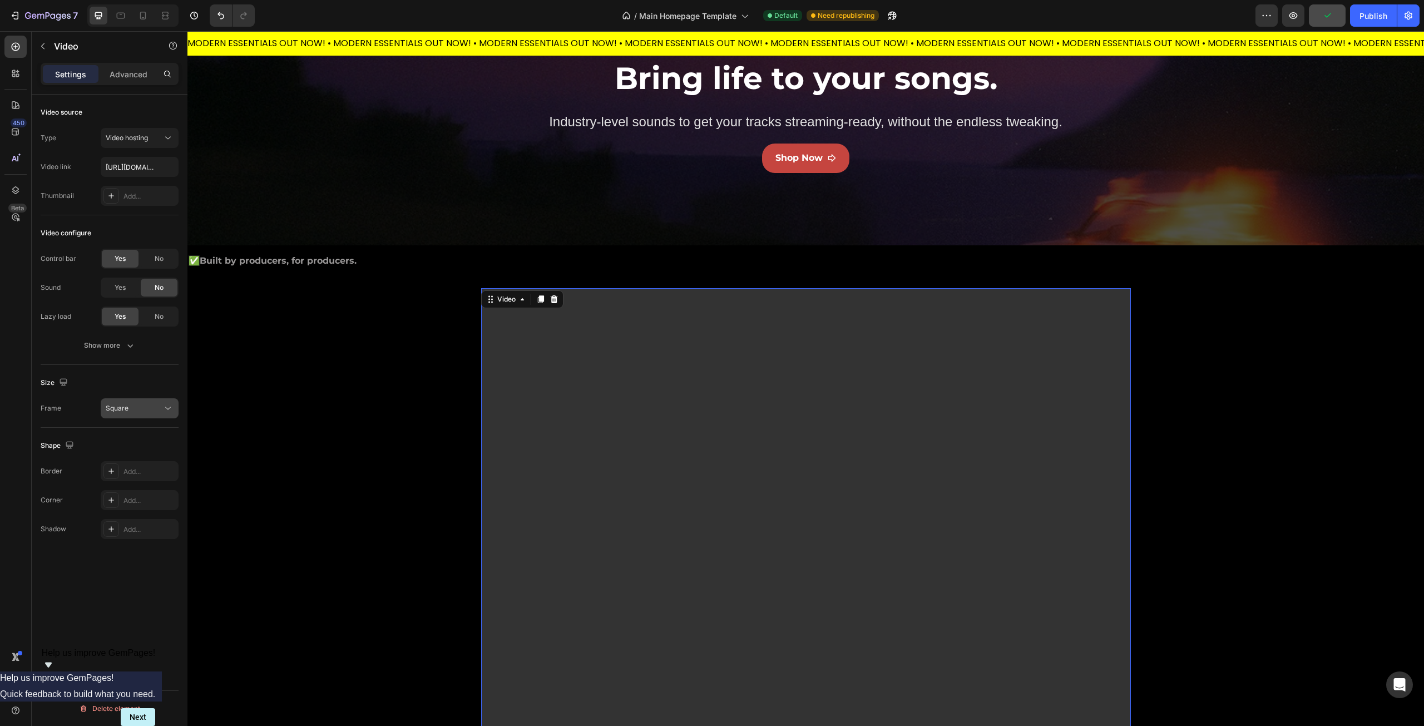
click at [134, 409] on div "Square" at bounding box center [134, 408] width 57 height 10
click at [136, 494] on div "16:9" at bounding box center [126, 500] width 87 height 21
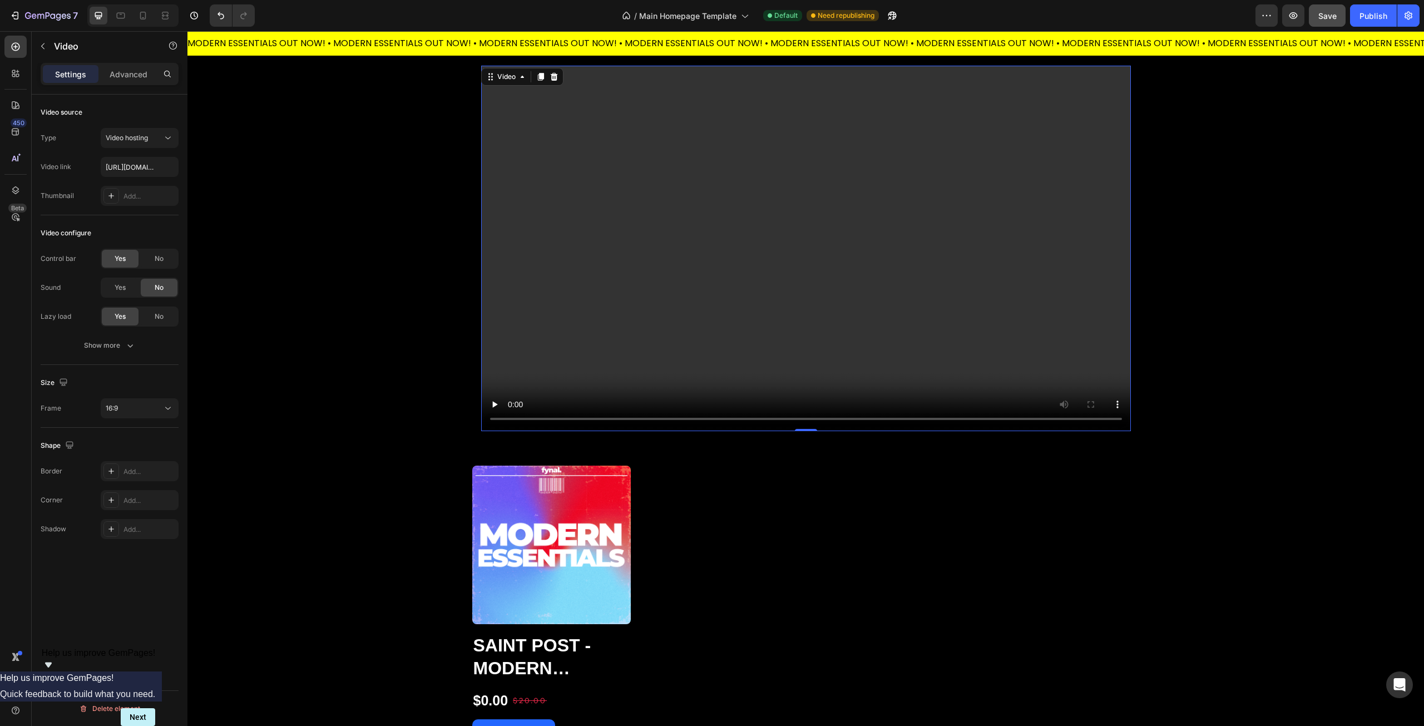
scroll to position [111, 0]
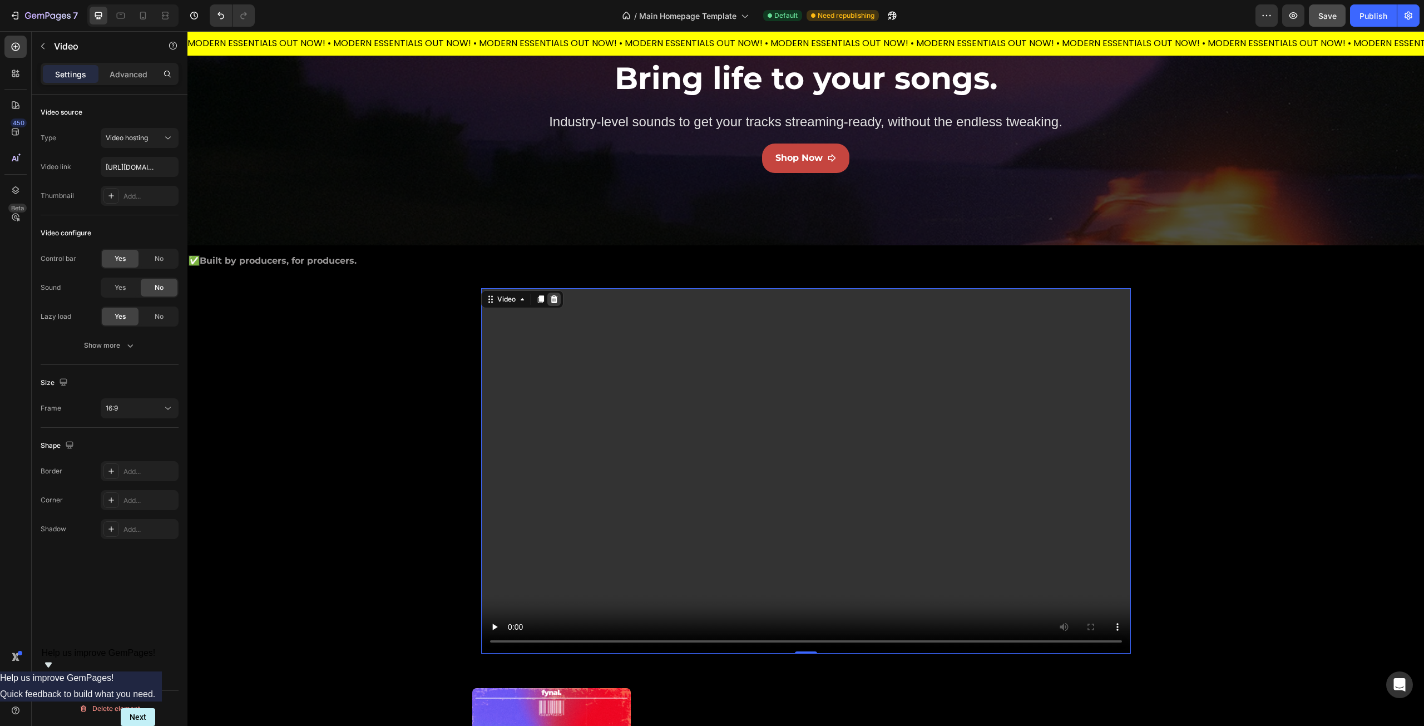
click at [550, 298] on icon at bounding box center [553, 299] width 7 height 8
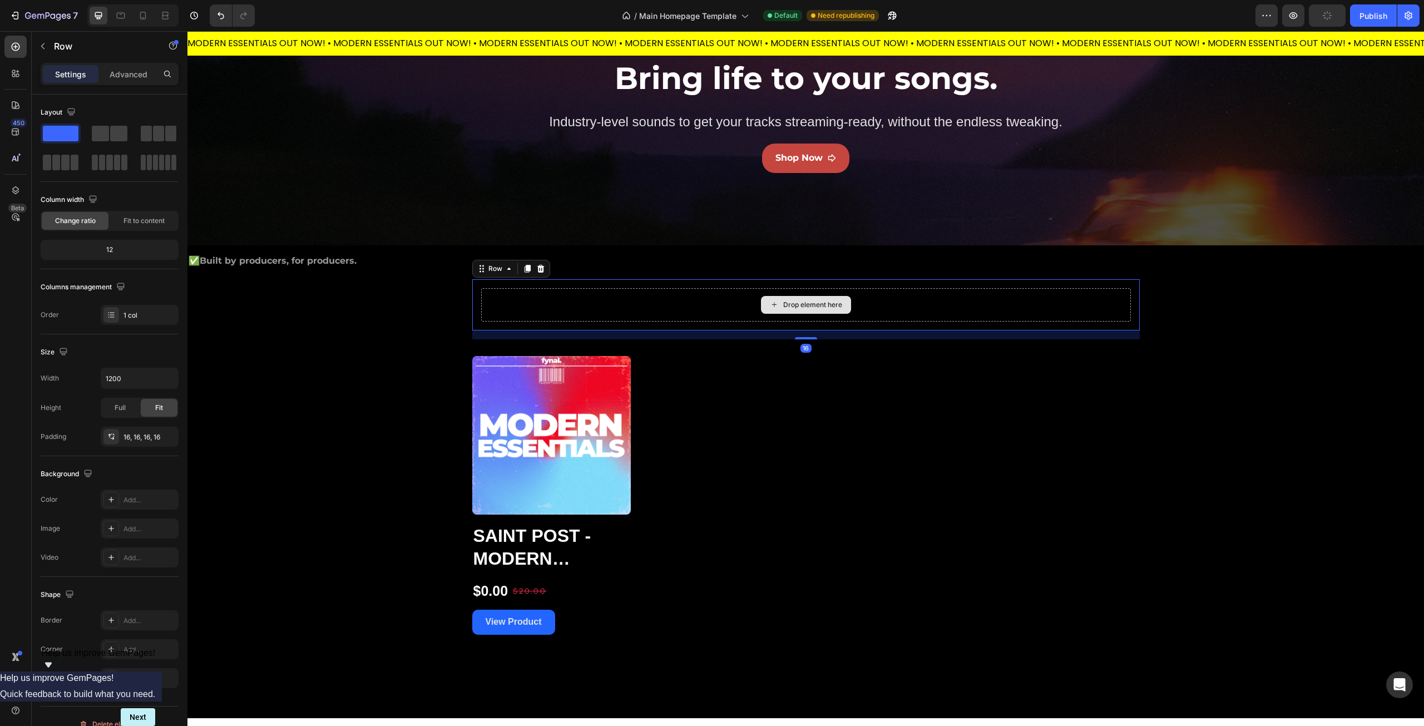
click at [542, 306] on div "Drop element here" at bounding box center [806, 304] width 650 height 33
click at [538, 270] on icon at bounding box center [540, 269] width 7 height 8
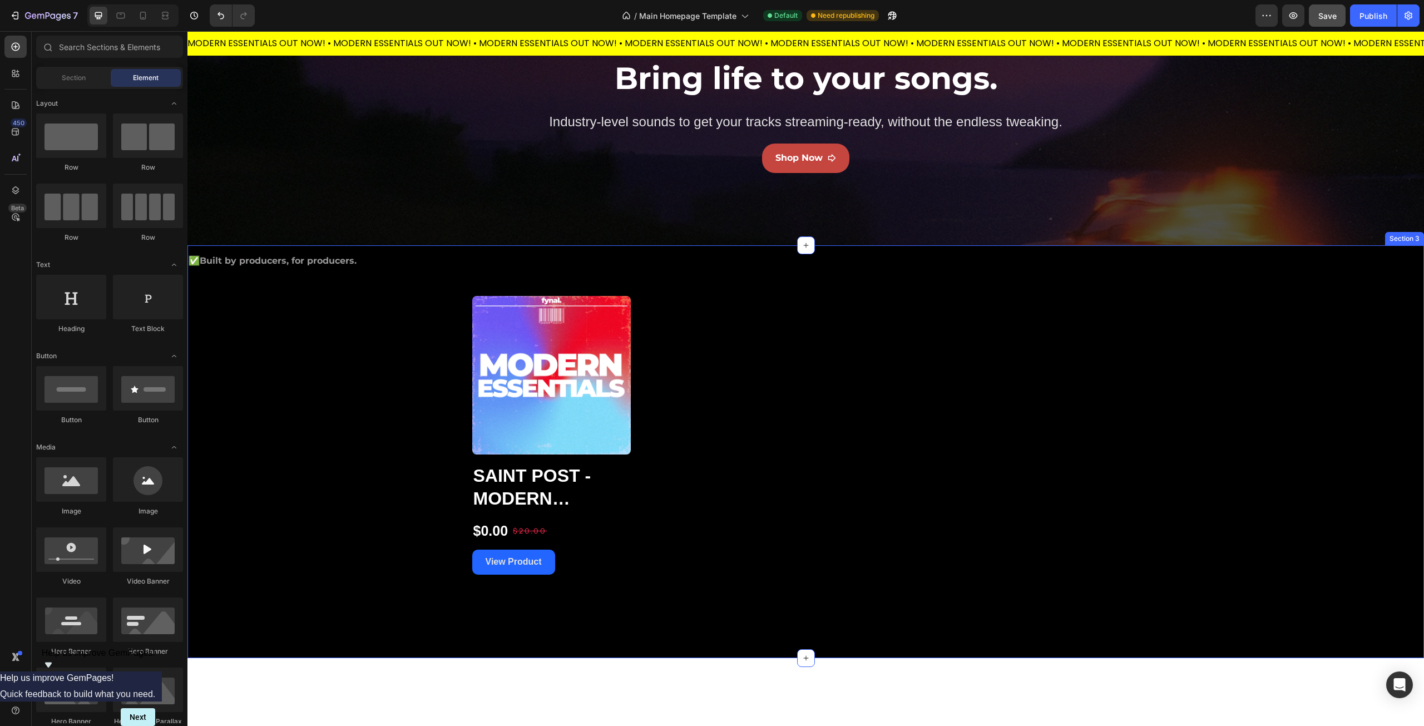
scroll to position [0, 0]
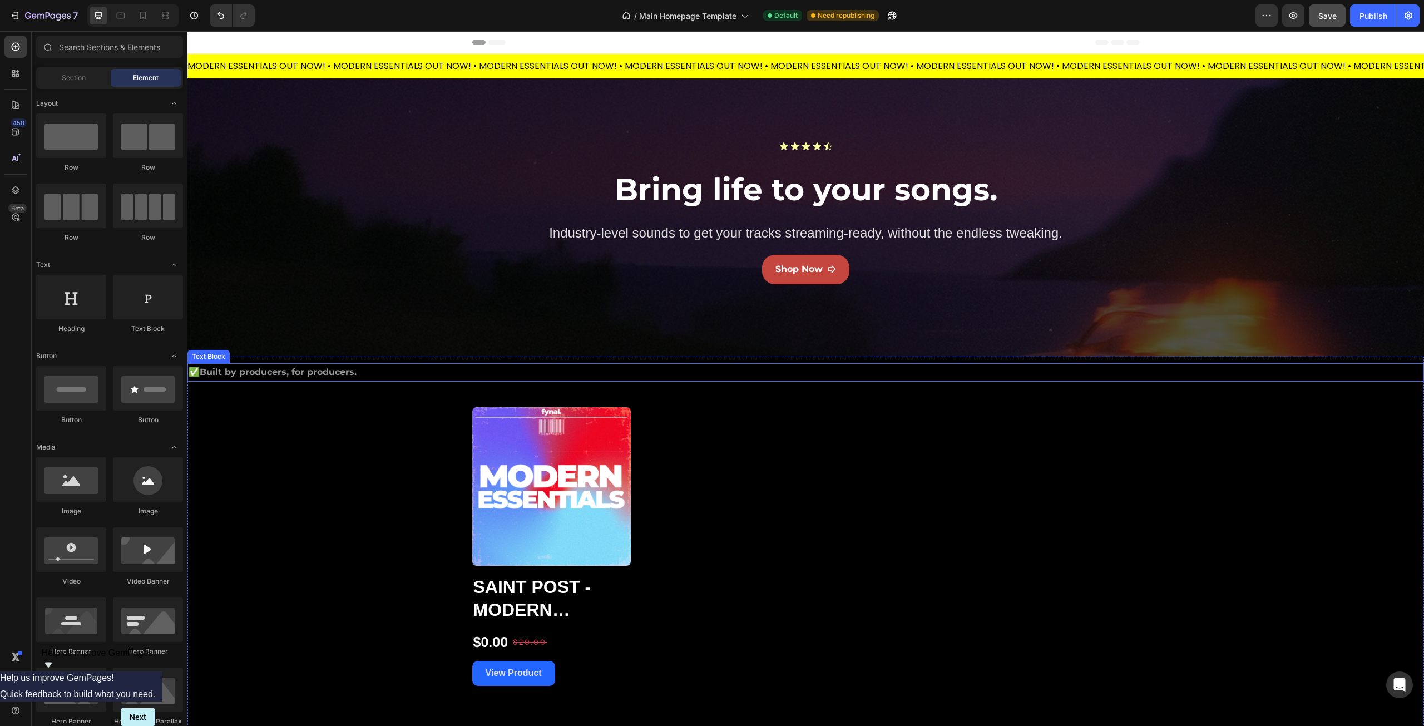
click at [277, 372] on p "✅ Built by producers, for producers." at bounding box center [806, 372] width 1235 height 16
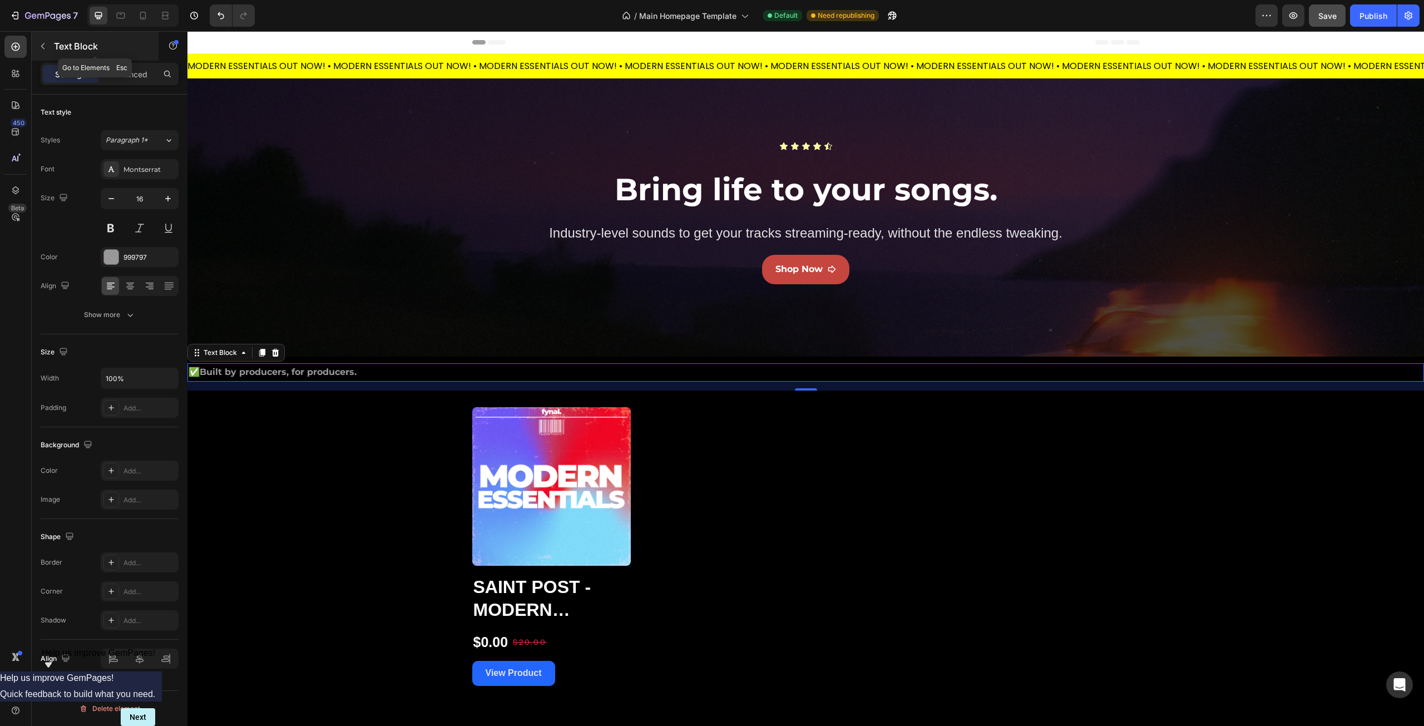
click at [43, 47] on icon "button" at bounding box center [42, 46] width 9 height 9
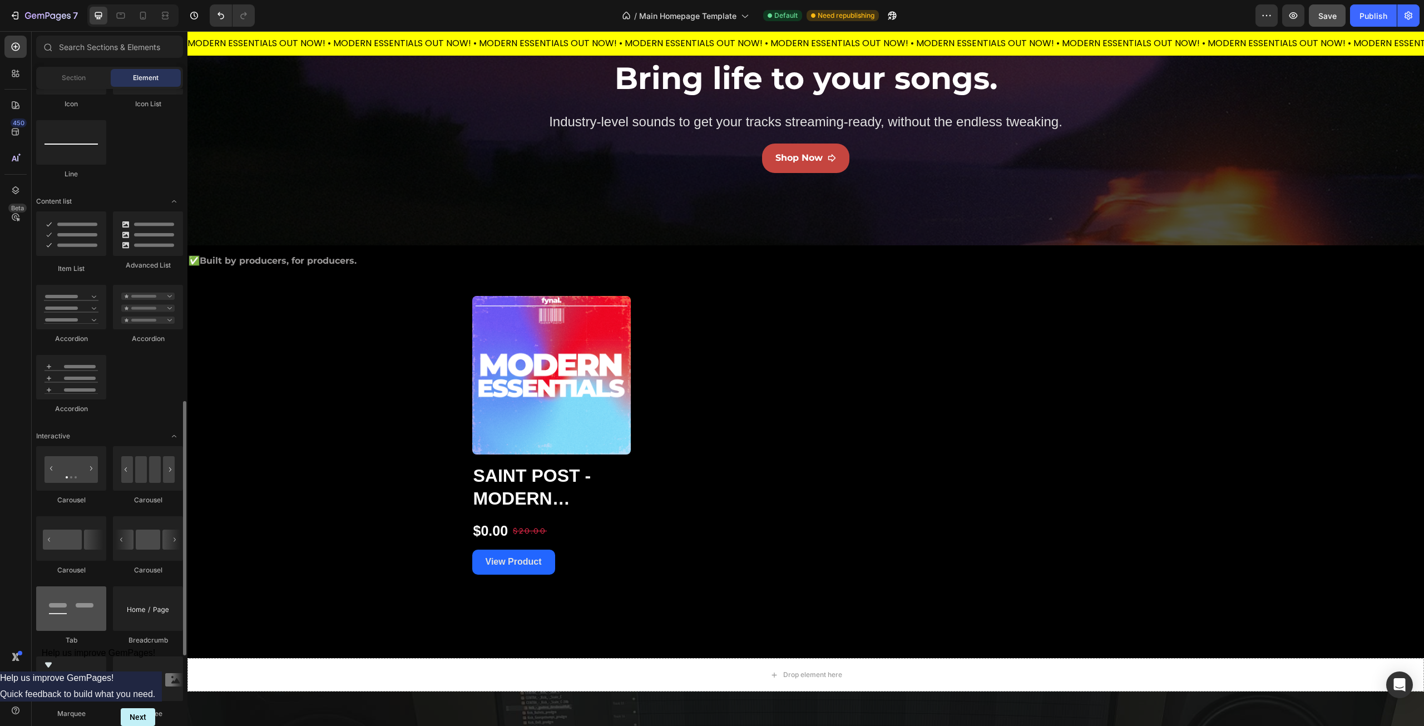
scroll to position [890, 0]
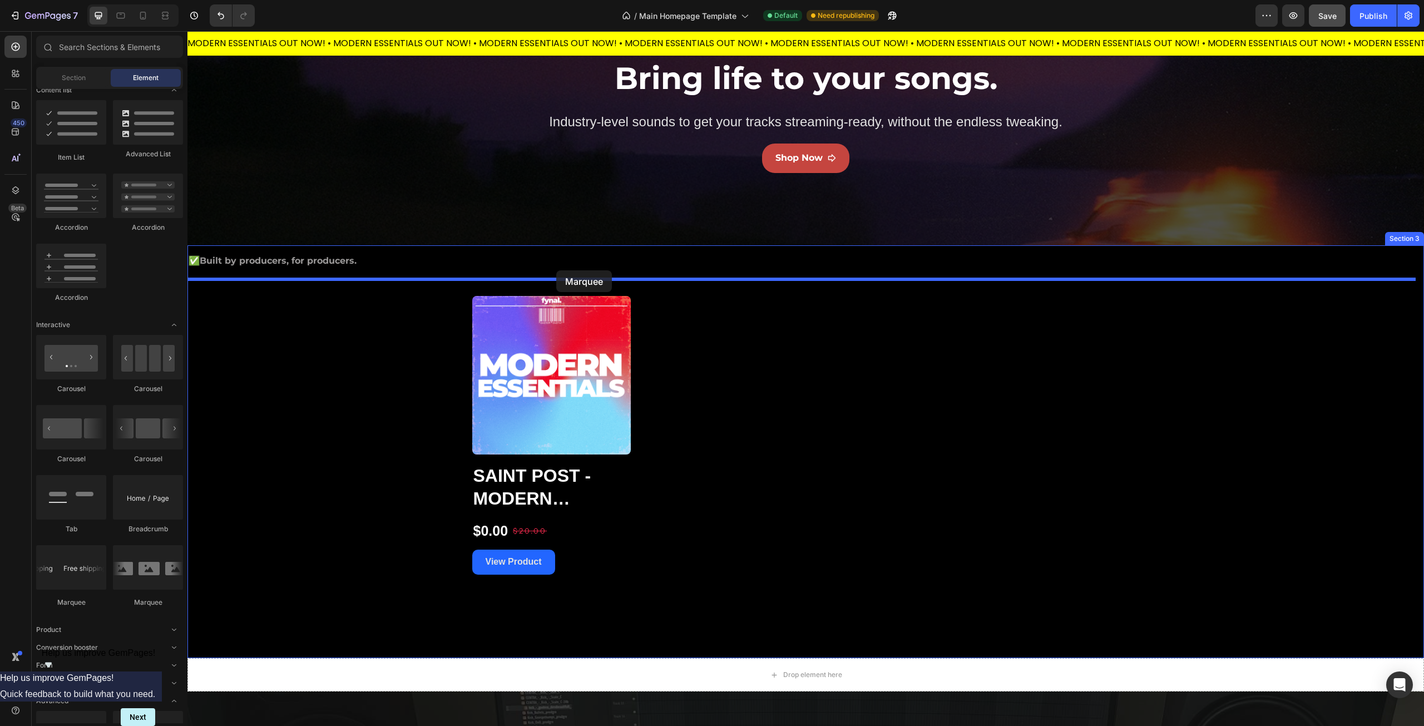
drag, startPoint x: 263, startPoint y: 604, endPoint x: 556, endPoint y: 270, distance: 444.2
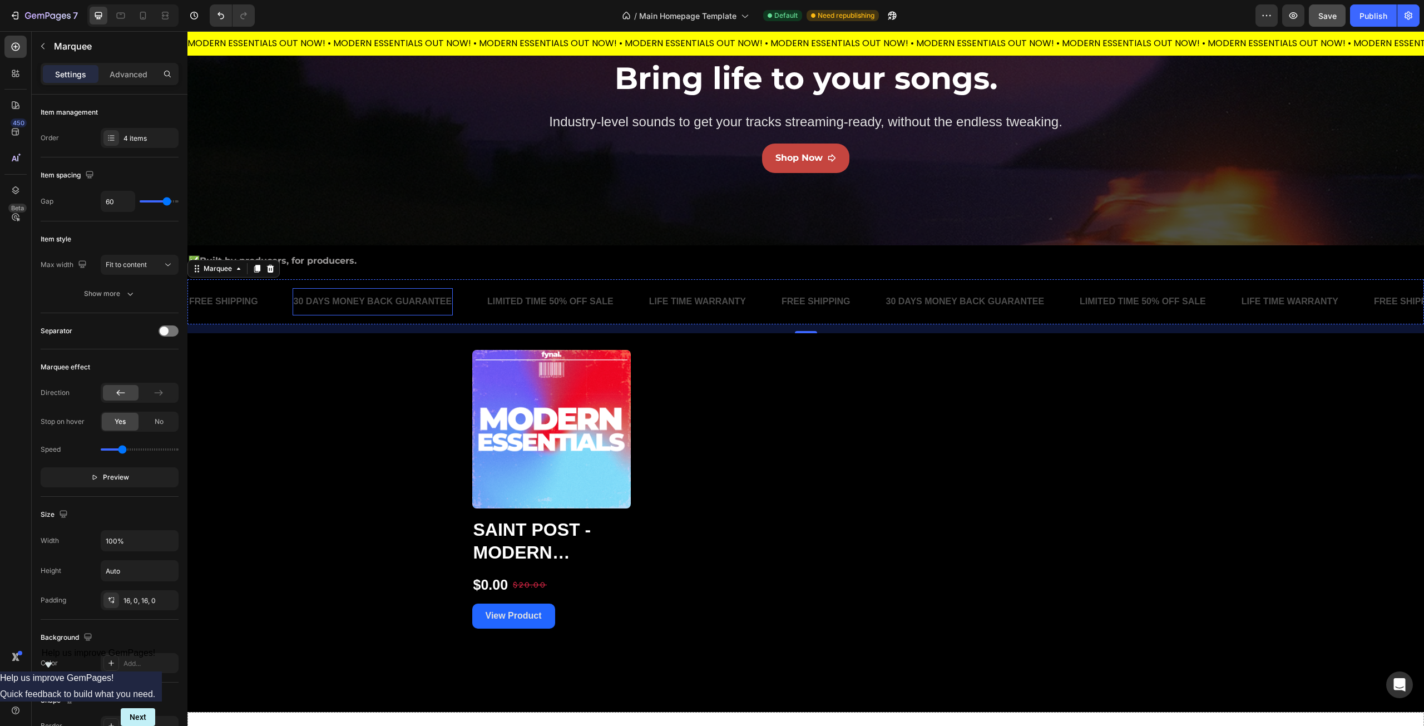
click at [344, 303] on div "30 DAYS MONEY BACK GUARANTEE" at bounding box center [373, 302] width 161 height 18
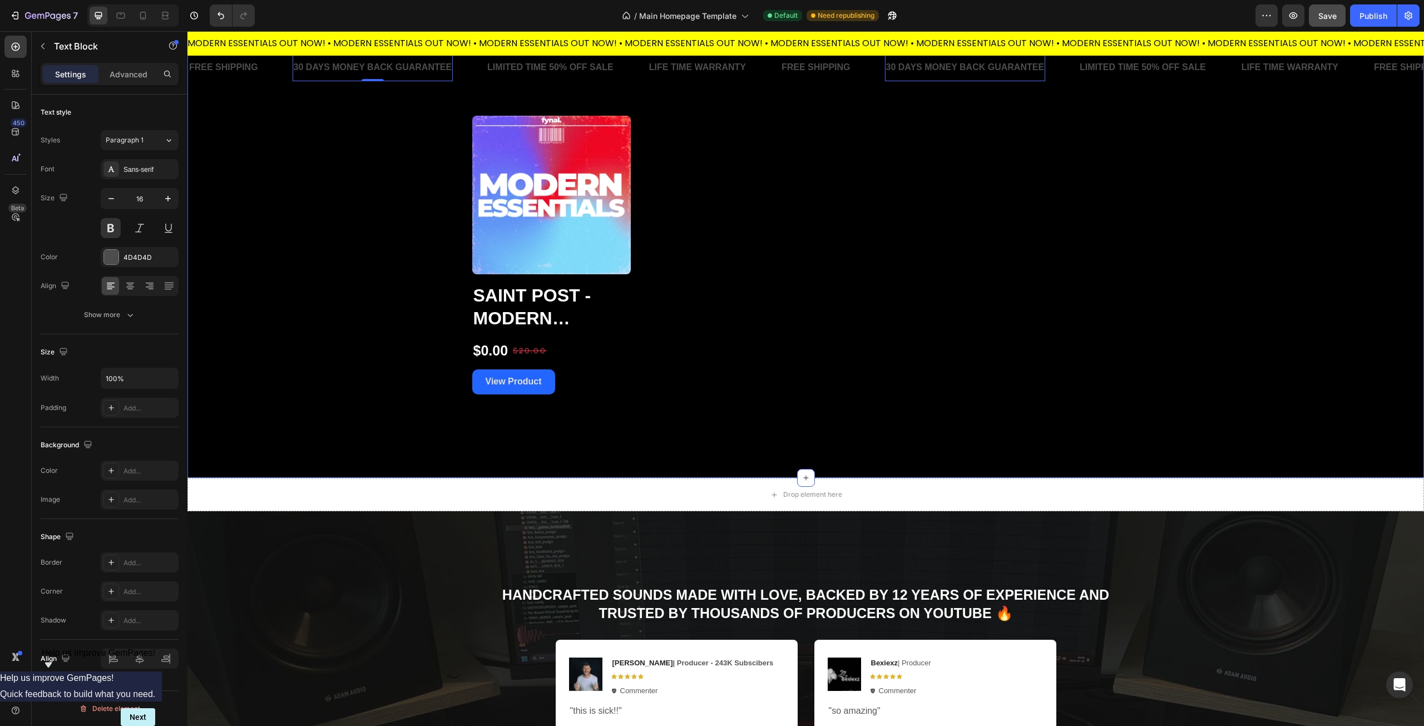
scroll to position [111, 0]
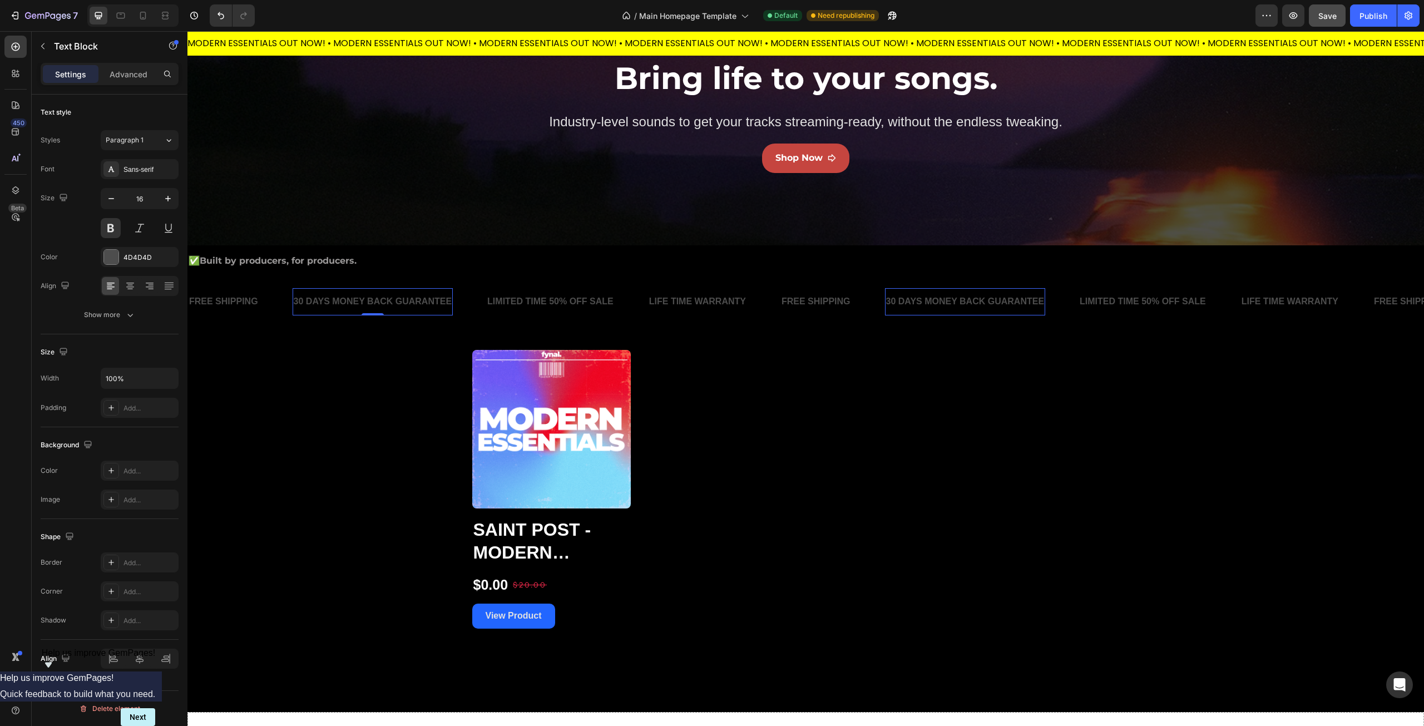
click at [364, 302] on div "30 DAYS MONEY BACK GUARANTEE" at bounding box center [373, 302] width 161 height 18
click at [364, 302] on p "30 DAYS MONEY BACK GUARANTEE" at bounding box center [373, 302] width 159 height 16
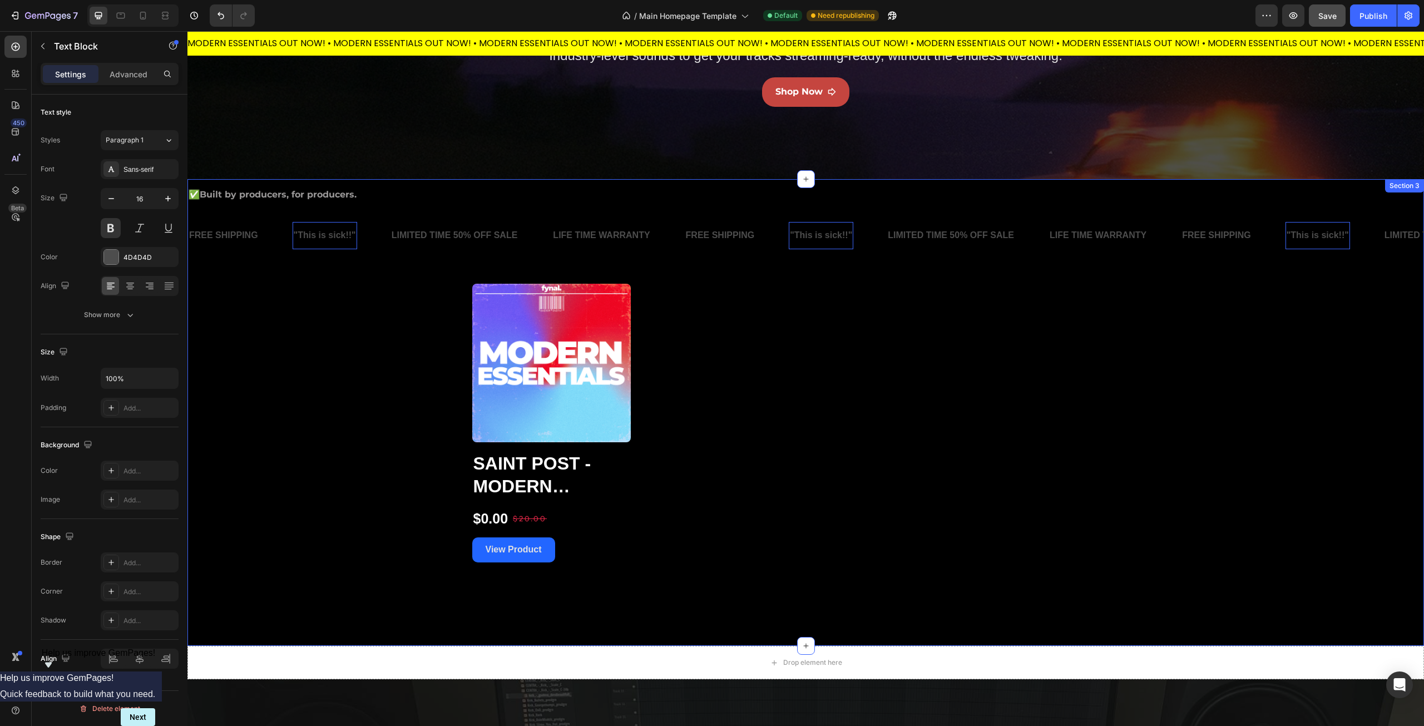
scroll to position [0, 0]
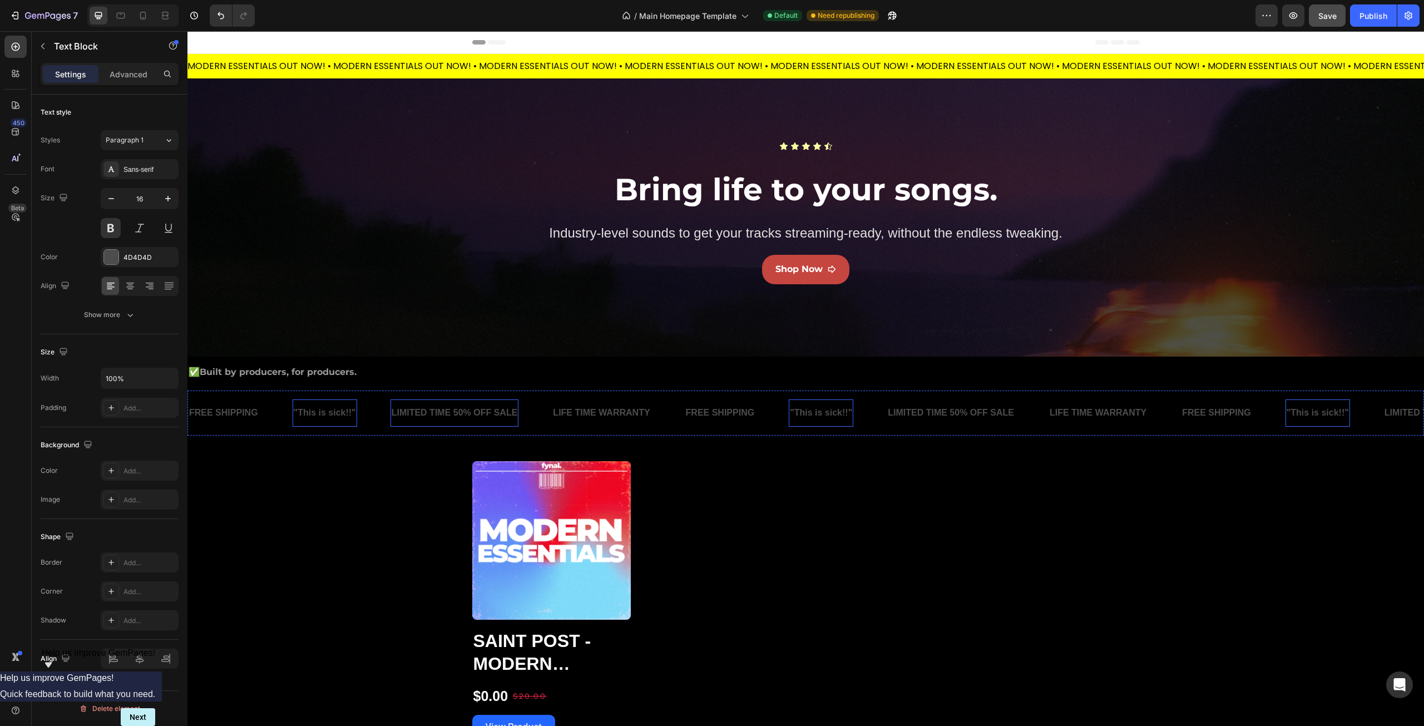
click at [435, 415] on div "LIMITED TIME 50% OFF SALE" at bounding box center [455, 413] width 129 height 18
click at [435, 414] on div "LIMITED TIME 50% OFF SALE" at bounding box center [455, 413] width 129 height 18
click at [435, 414] on p "LIMITED TIME 50% OFF SALE" at bounding box center [455, 413] width 126 height 16
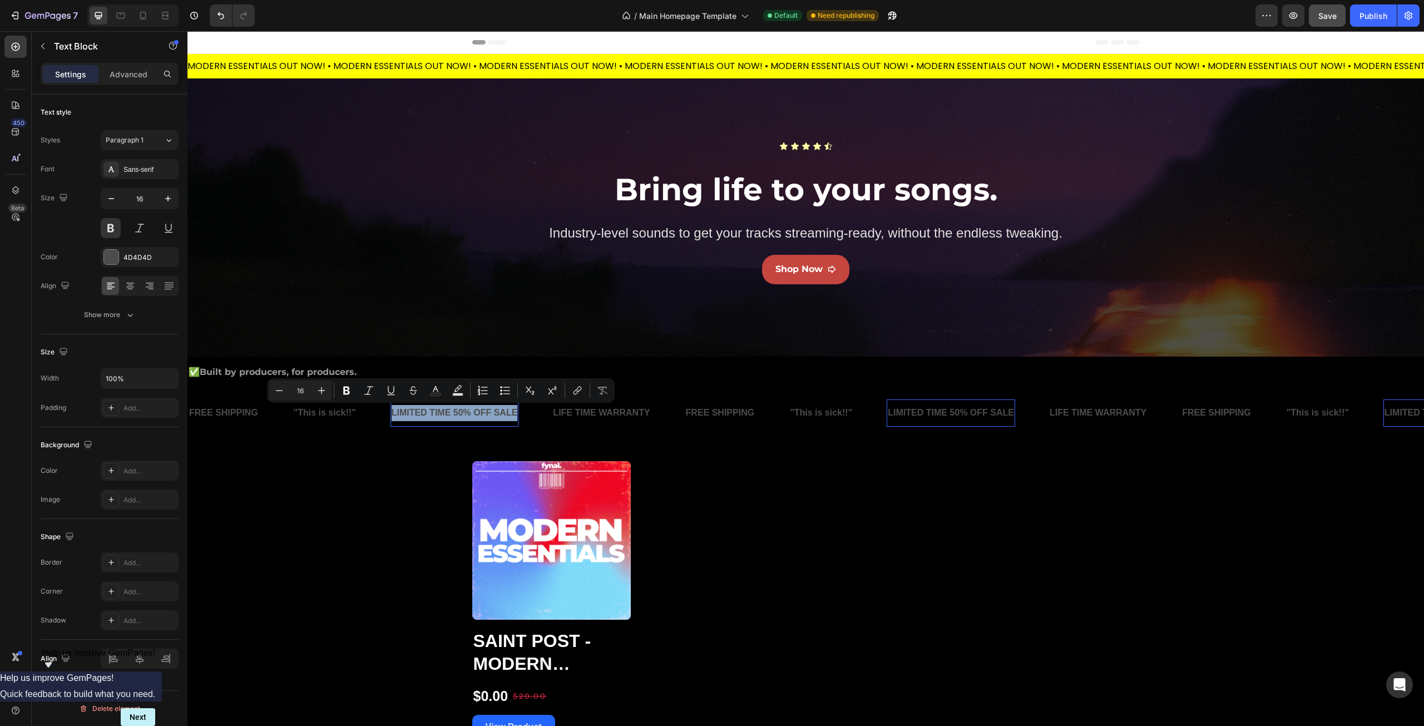
click at [435, 414] on p "LIMITED TIME 50% OFF SALE" at bounding box center [455, 413] width 126 height 16
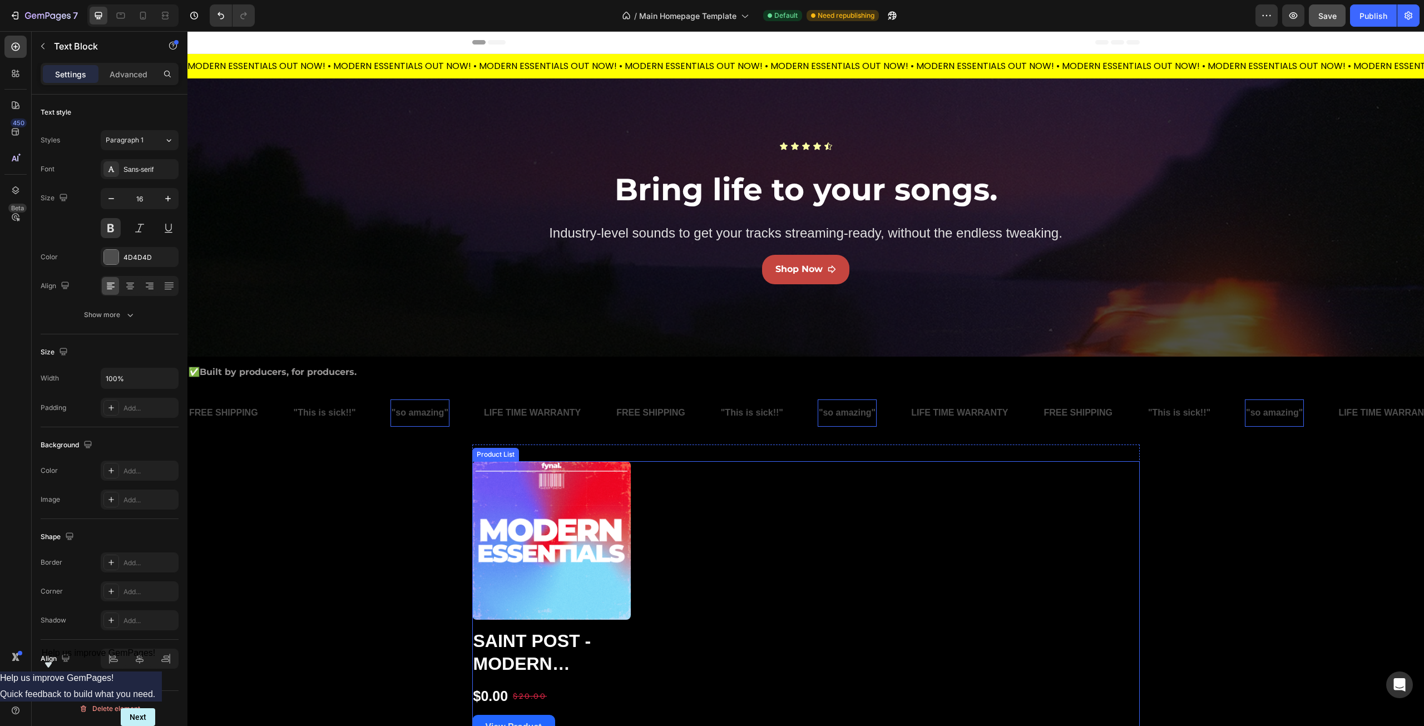
click at [977, 540] on div "Product Images Saint Post - Modern Essentials (Multi Kit) Product Title $0.00 P…" at bounding box center [806, 600] width 668 height 279
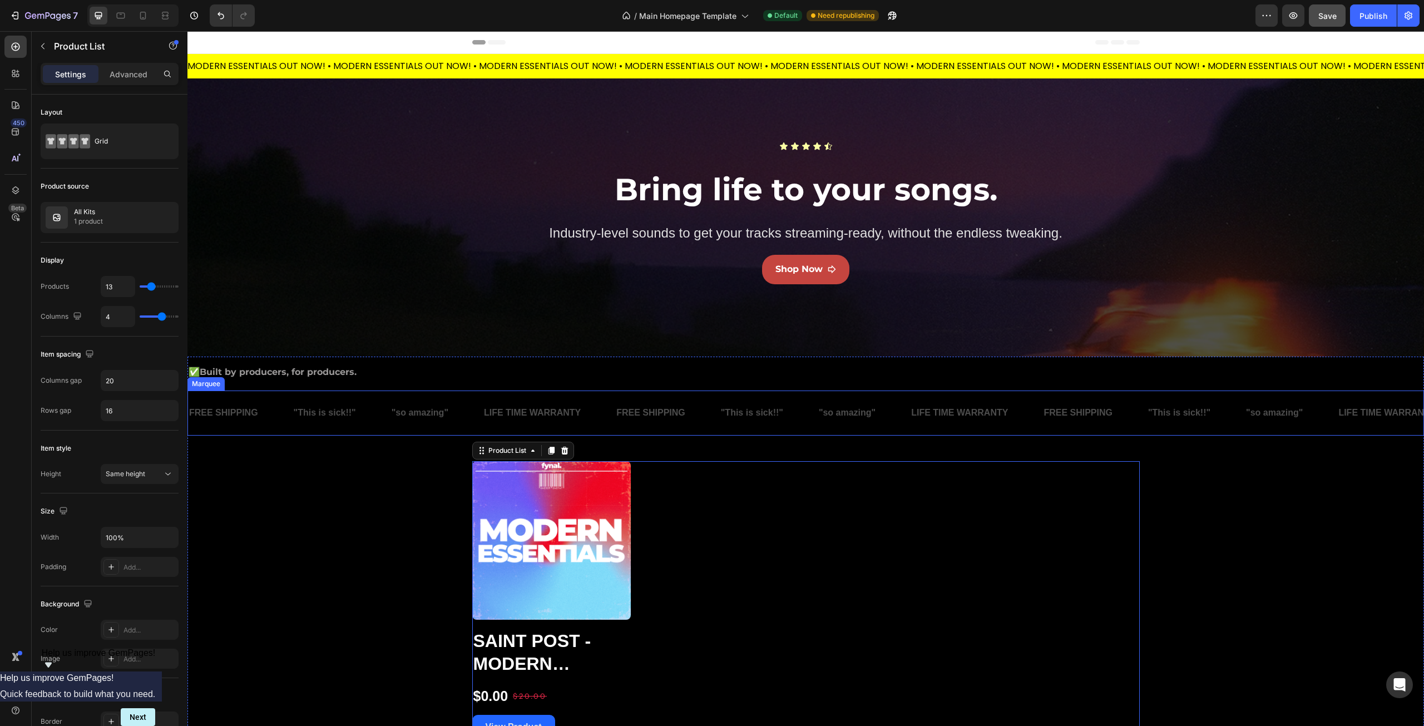
click at [236, 432] on div "FREE SHIPPING Text Block "This is sick!!" Text Block "so amazing" Text Block LI…" at bounding box center [805, 413] width 1237 height 45
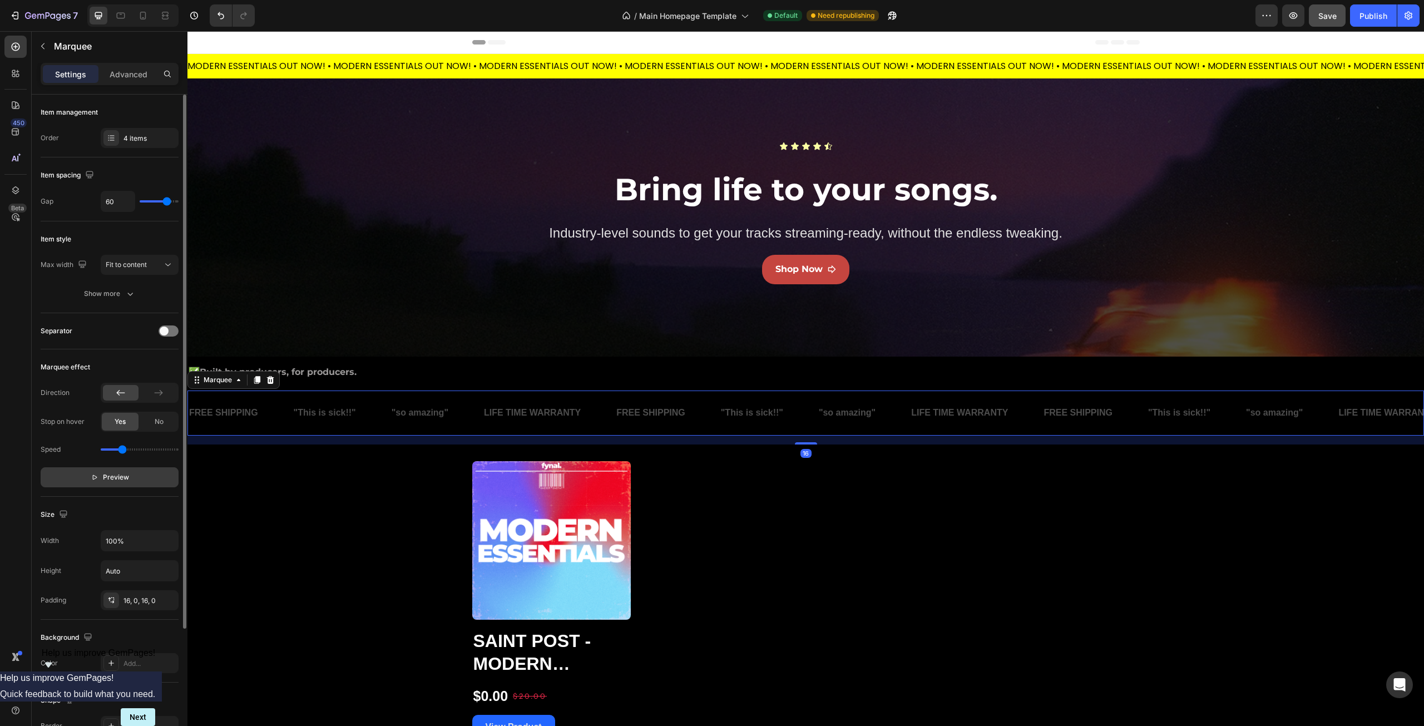
click at [109, 480] on span "Preview" at bounding box center [116, 477] width 26 height 11
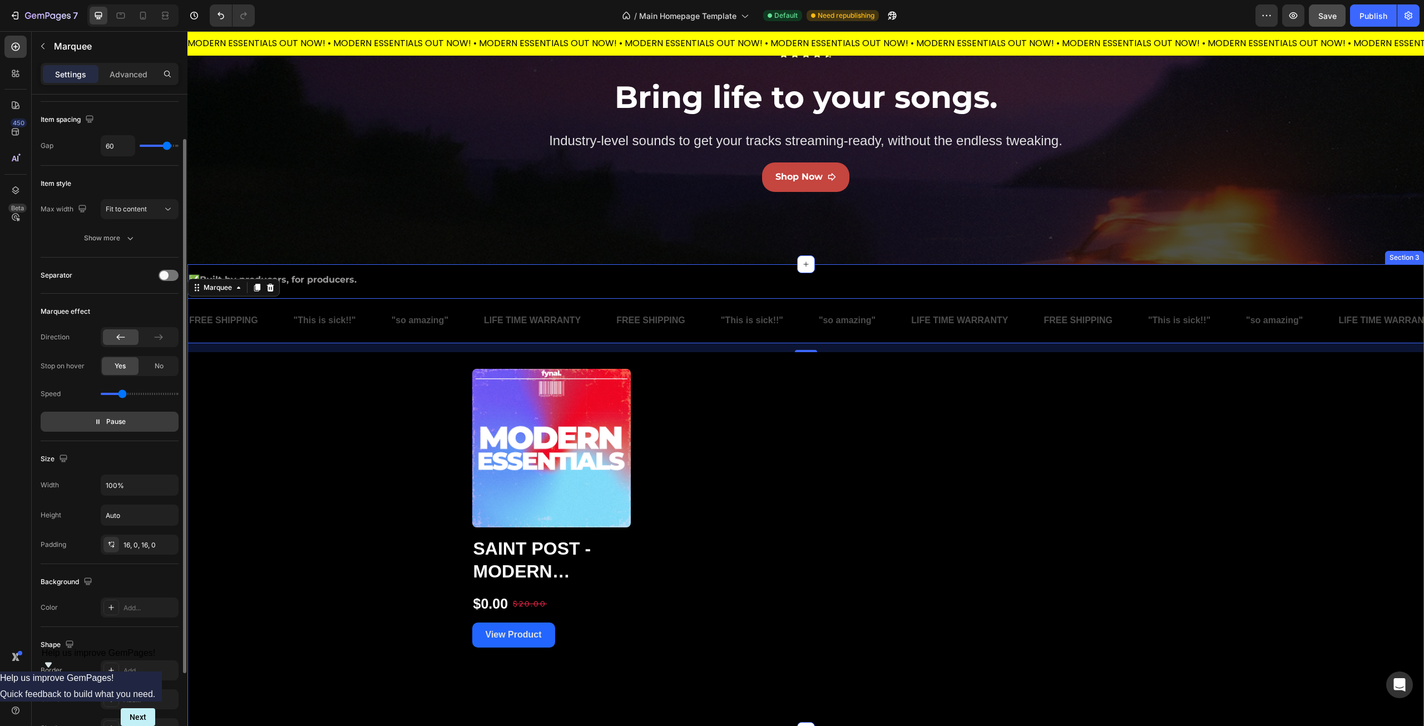
scroll to position [111, 0]
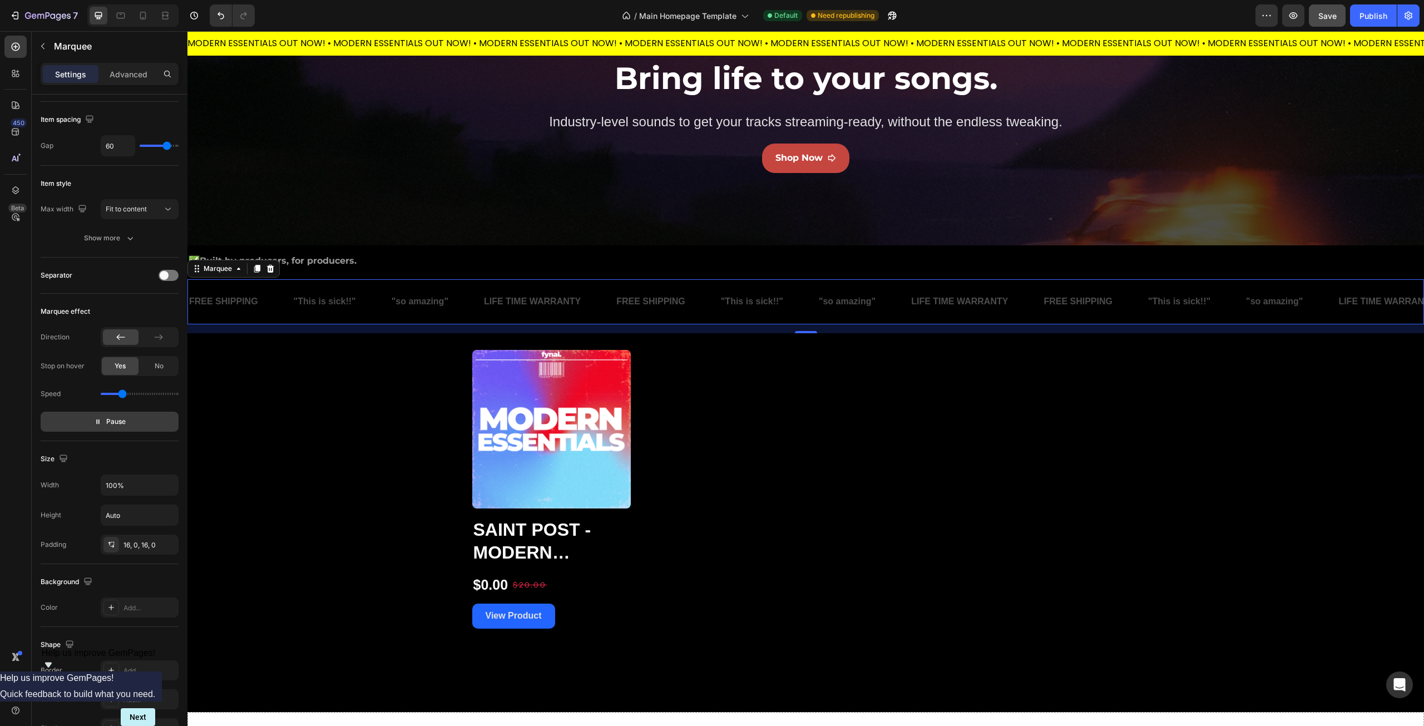
click at [145, 423] on button "Pause" at bounding box center [110, 422] width 138 height 20
click at [271, 270] on icon at bounding box center [270, 268] width 9 height 9
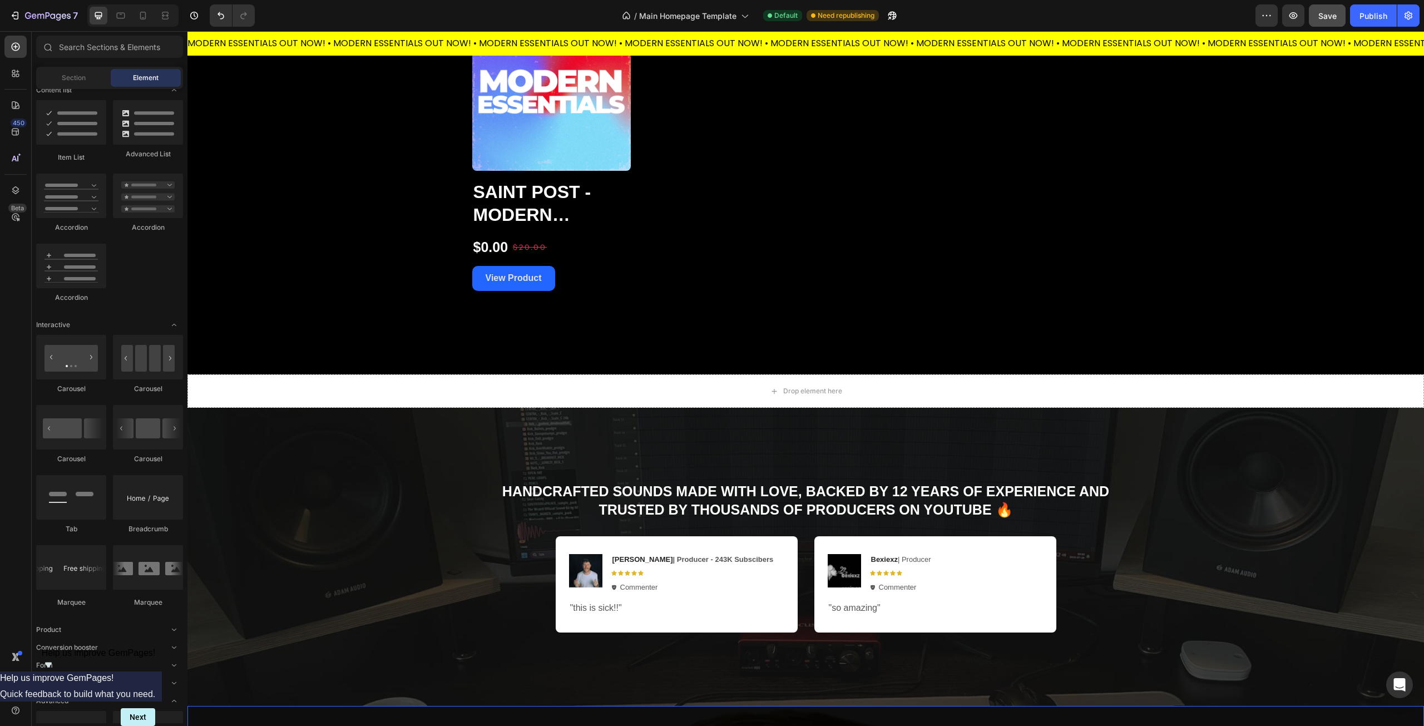
scroll to position [556, 0]
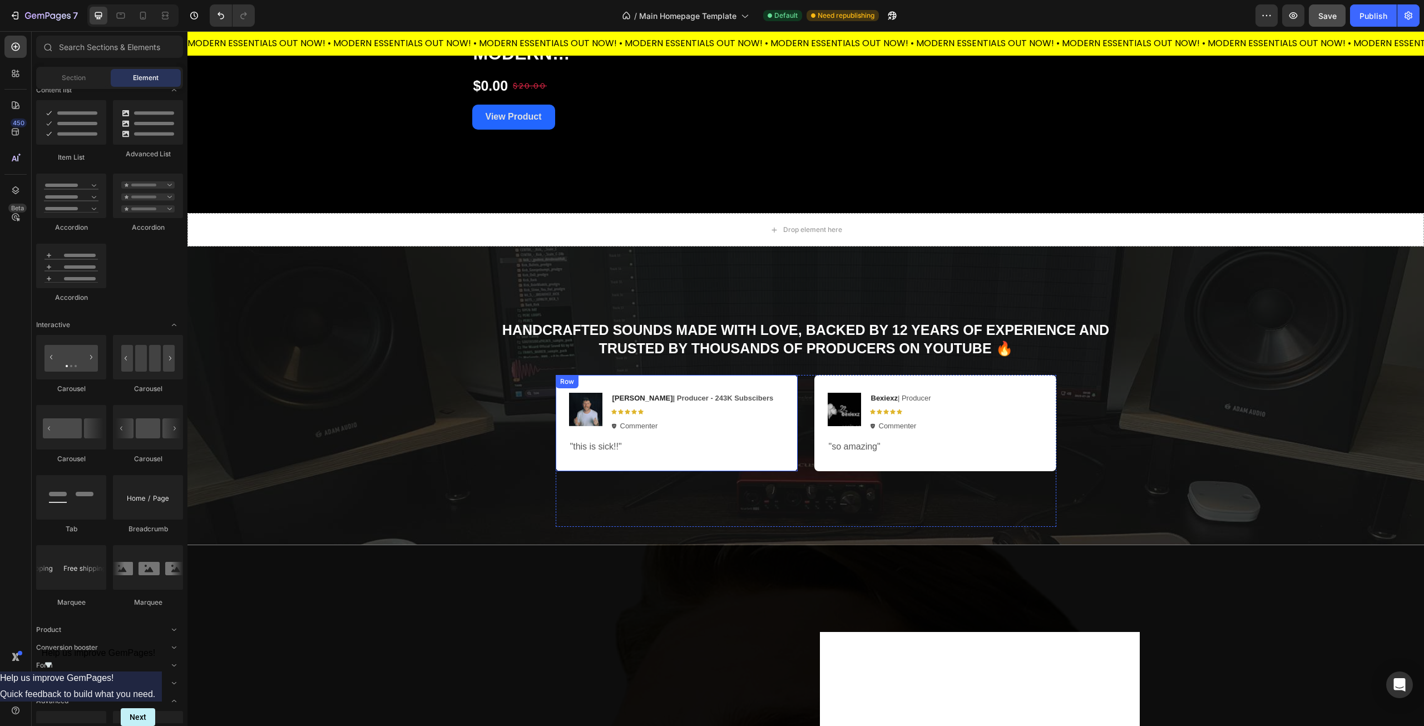
click at [753, 388] on div "Image Ethan Davis | Producer - 243K Subscibers Text Block Icon Icon Icon Icon I…" at bounding box center [677, 423] width 242 height 96
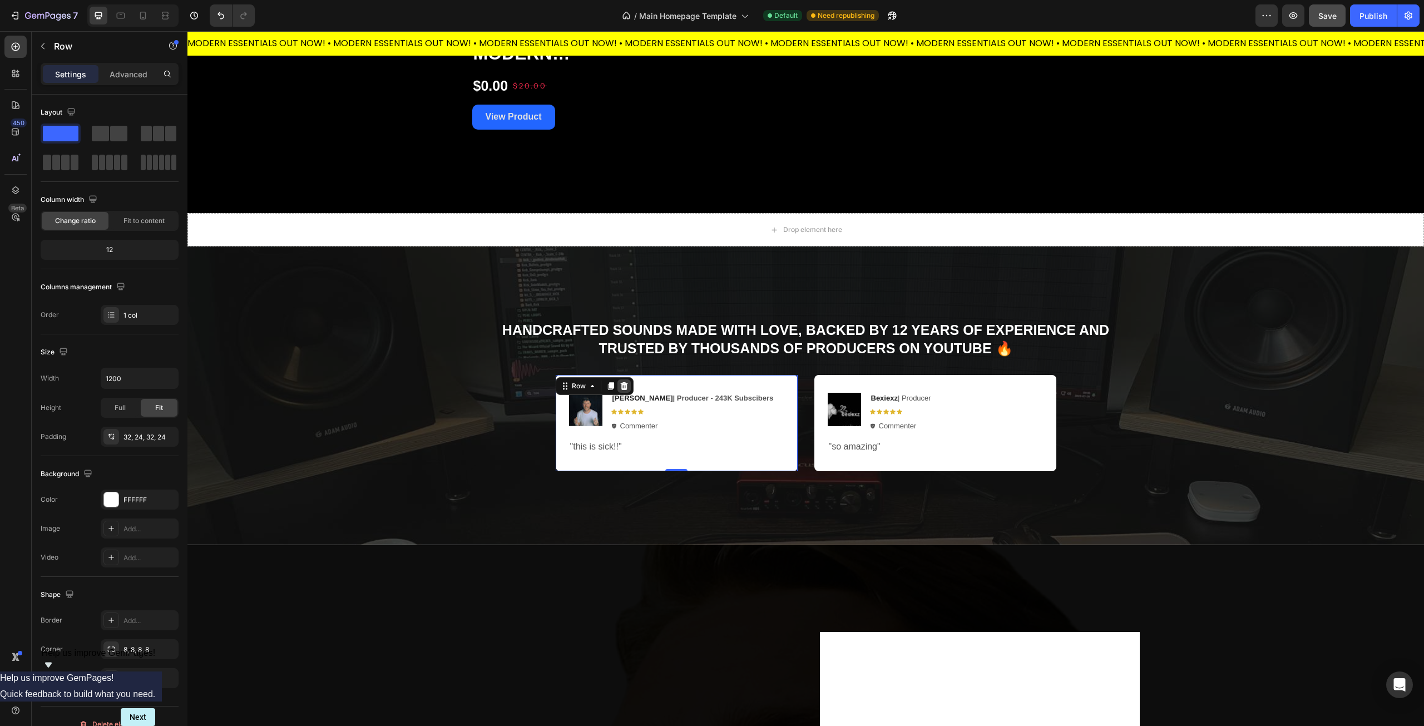
click at [620, 386] on icon at bounding box center [623, 386] width 7 height 8
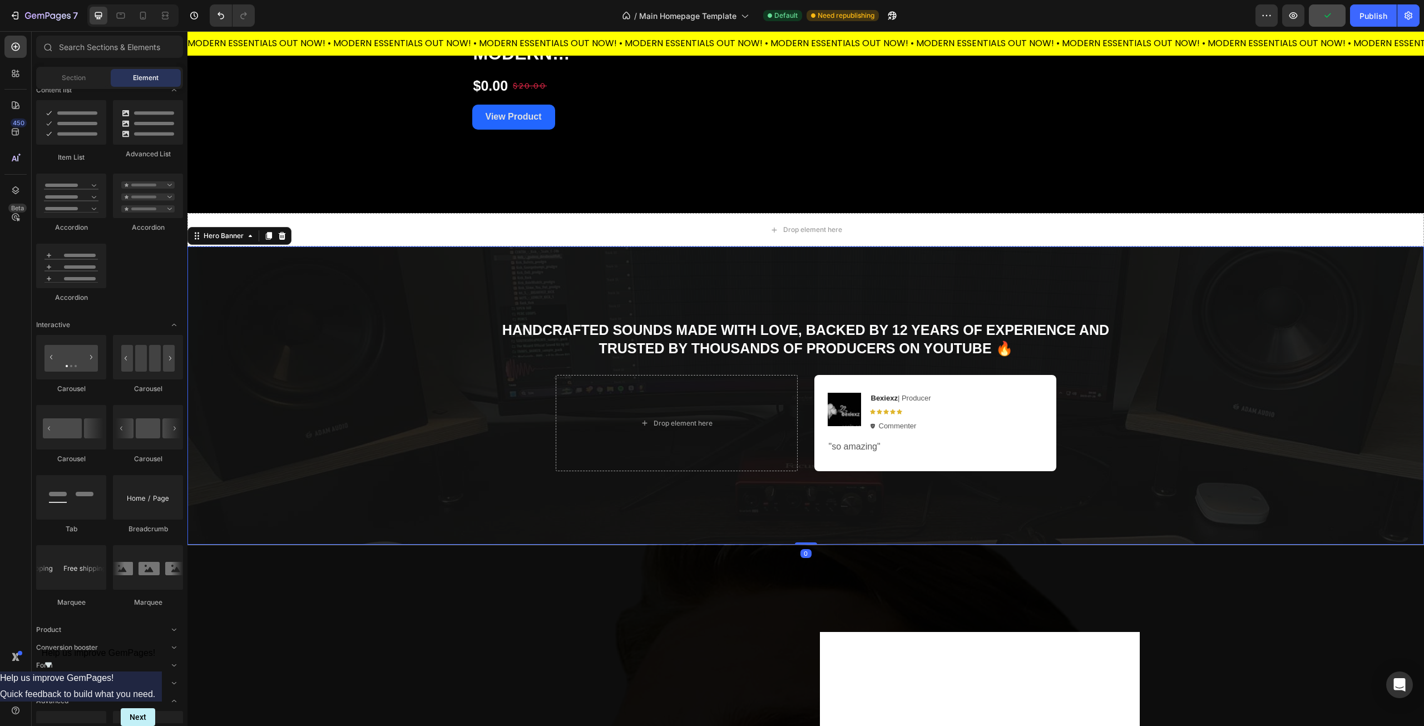
click at [395, 380] on div "Overlay" at bounding box center [805, 395] width 1237 height 298
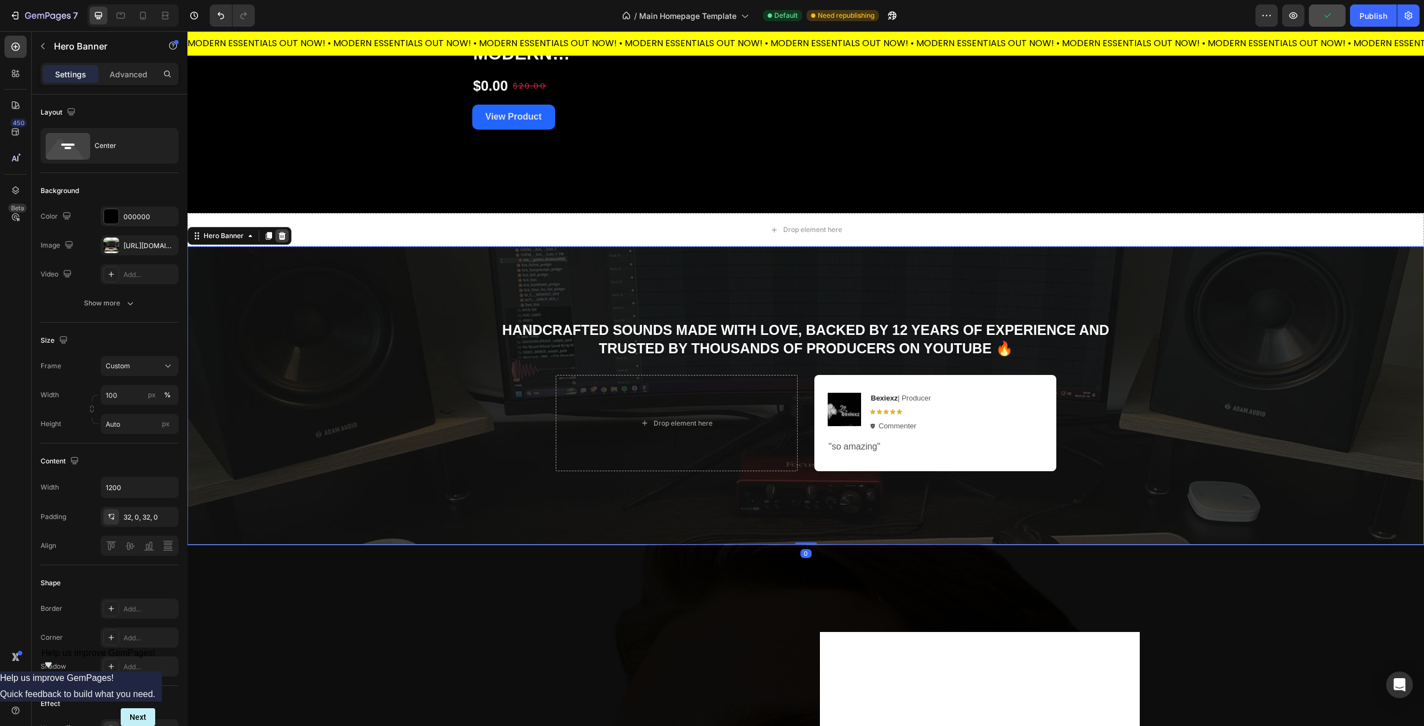
click at [280, 237] on icon at bounding box center [282, 236] width 7 height 8
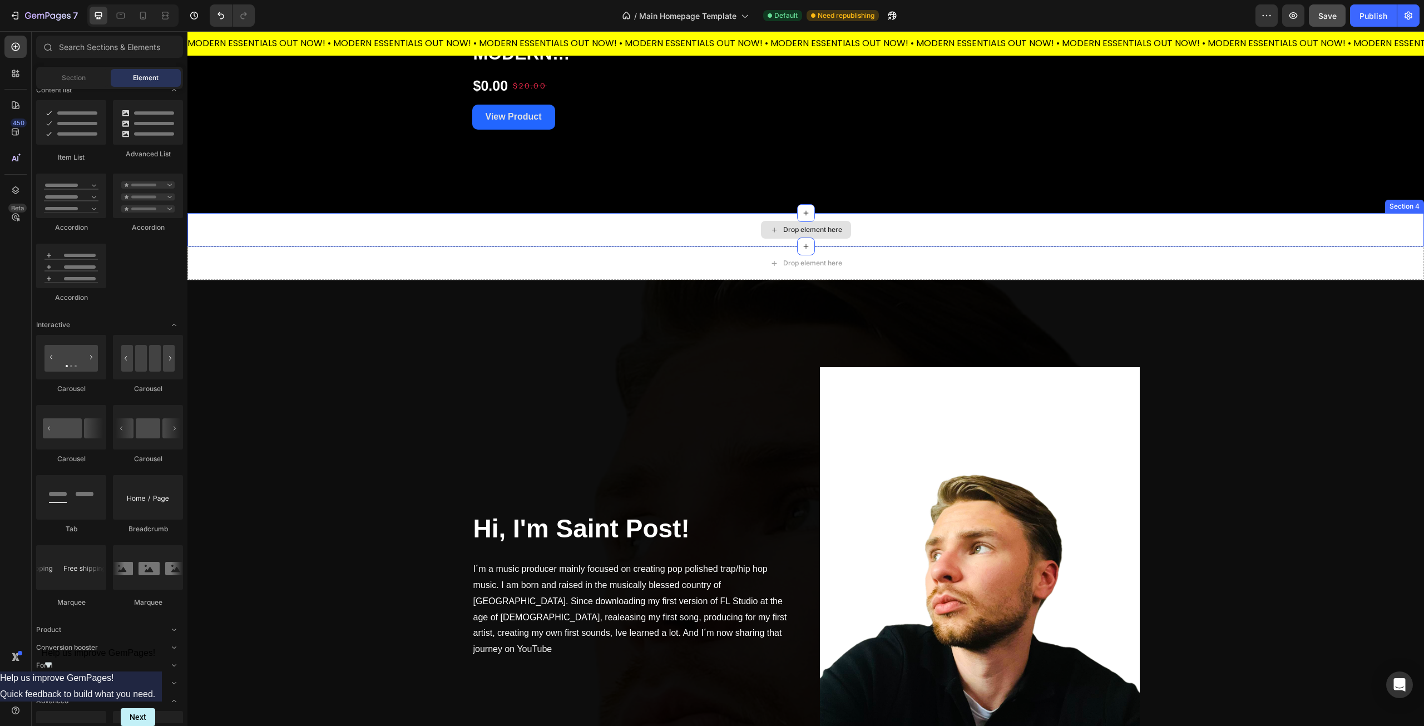
click at [386, 235] on div "Drop element here" at bounding box center [805, 229] width 1237 height 33
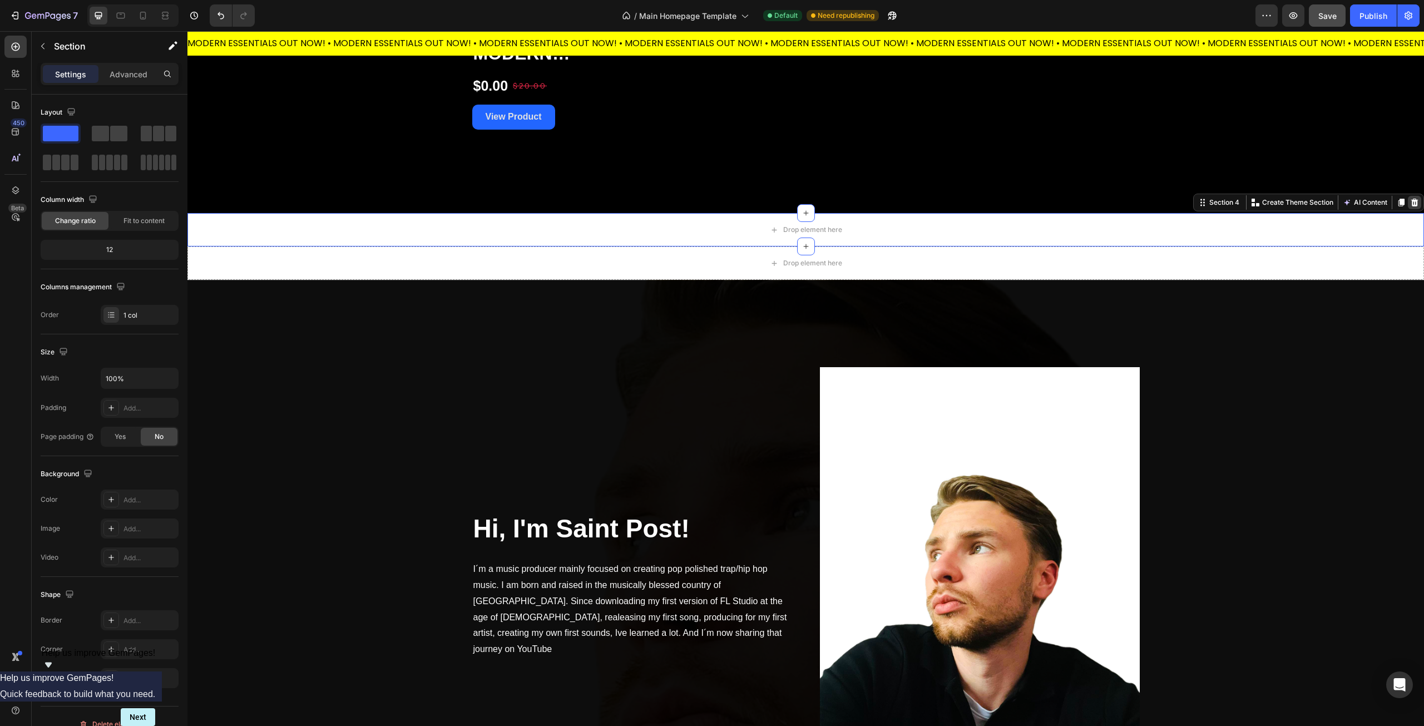
click at [1411, 199] on div at bounding box center [1414, 202] width 13 height 13
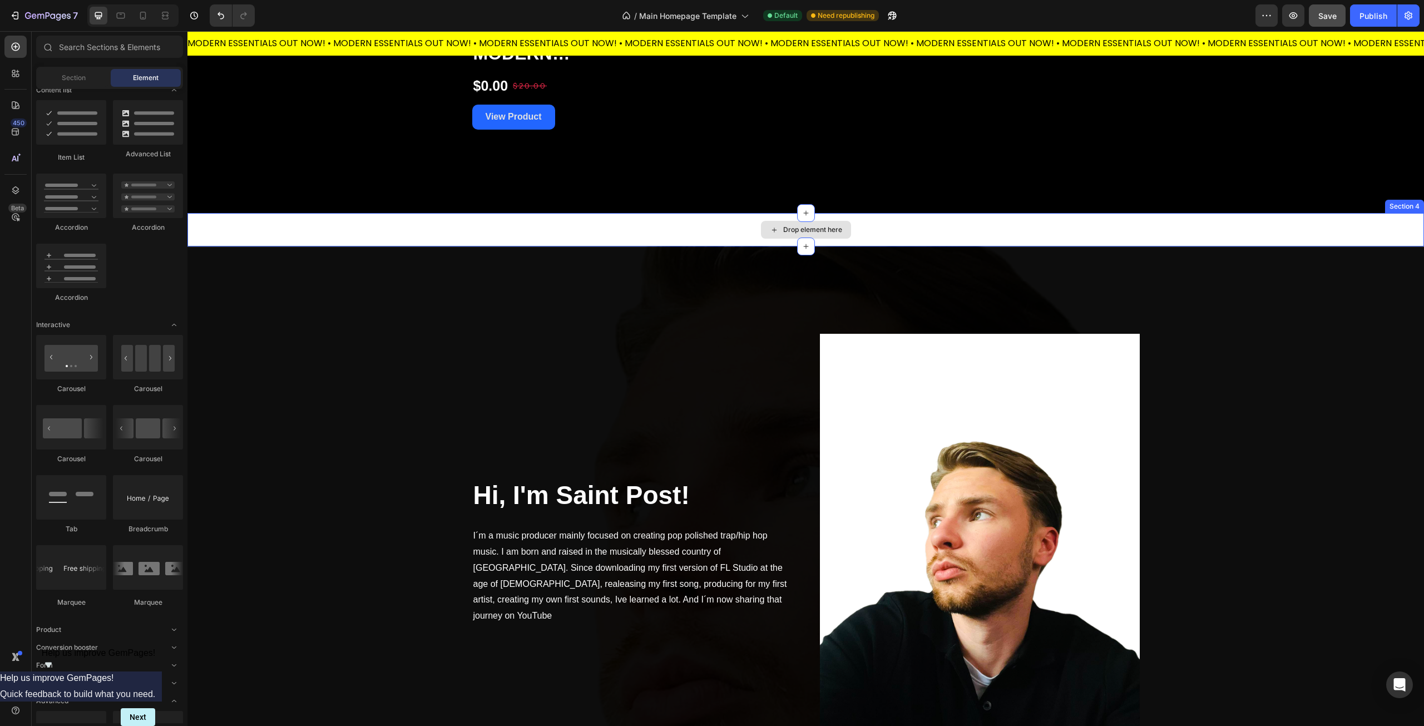
click at [1350, 221] on div "Drop element here" at bounding box center [805, 229] width 1237 height 33
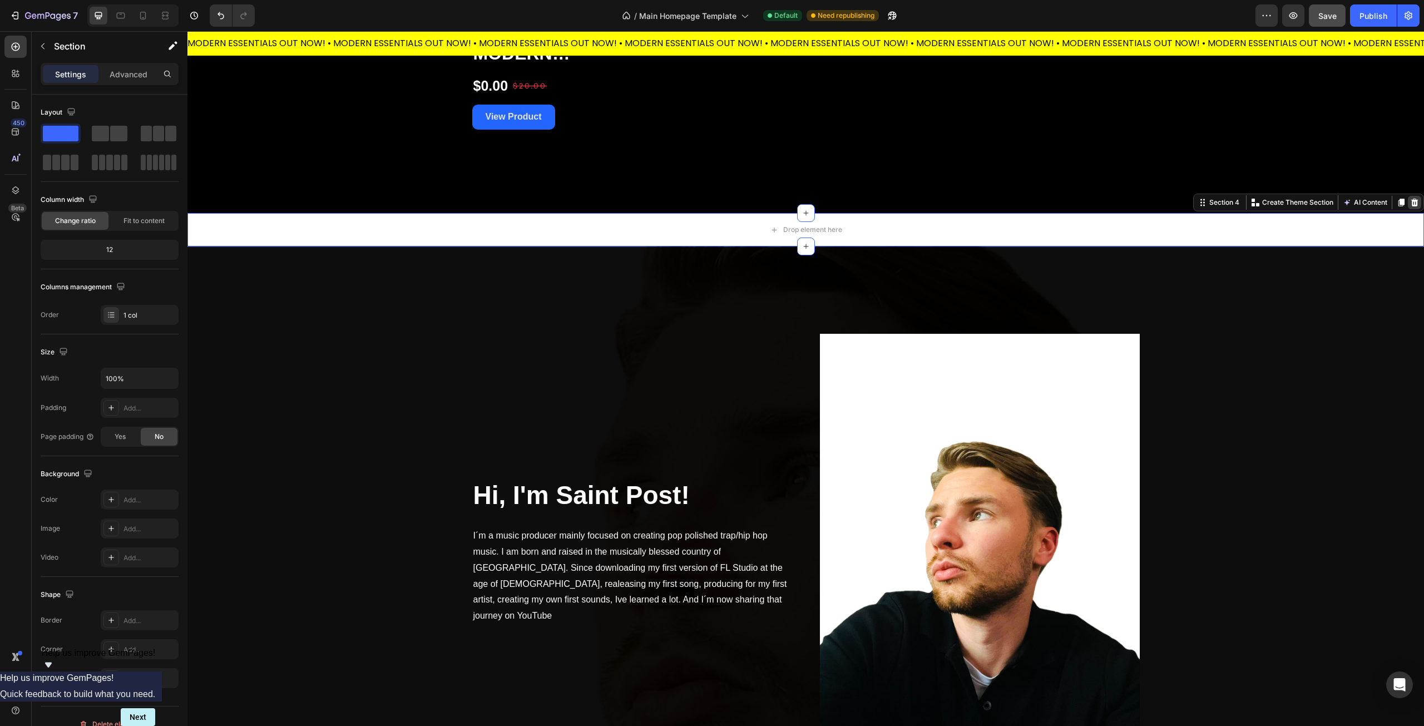
click at [1411, 202] on icon at bounding box center [1414, 203] width 7 height 8
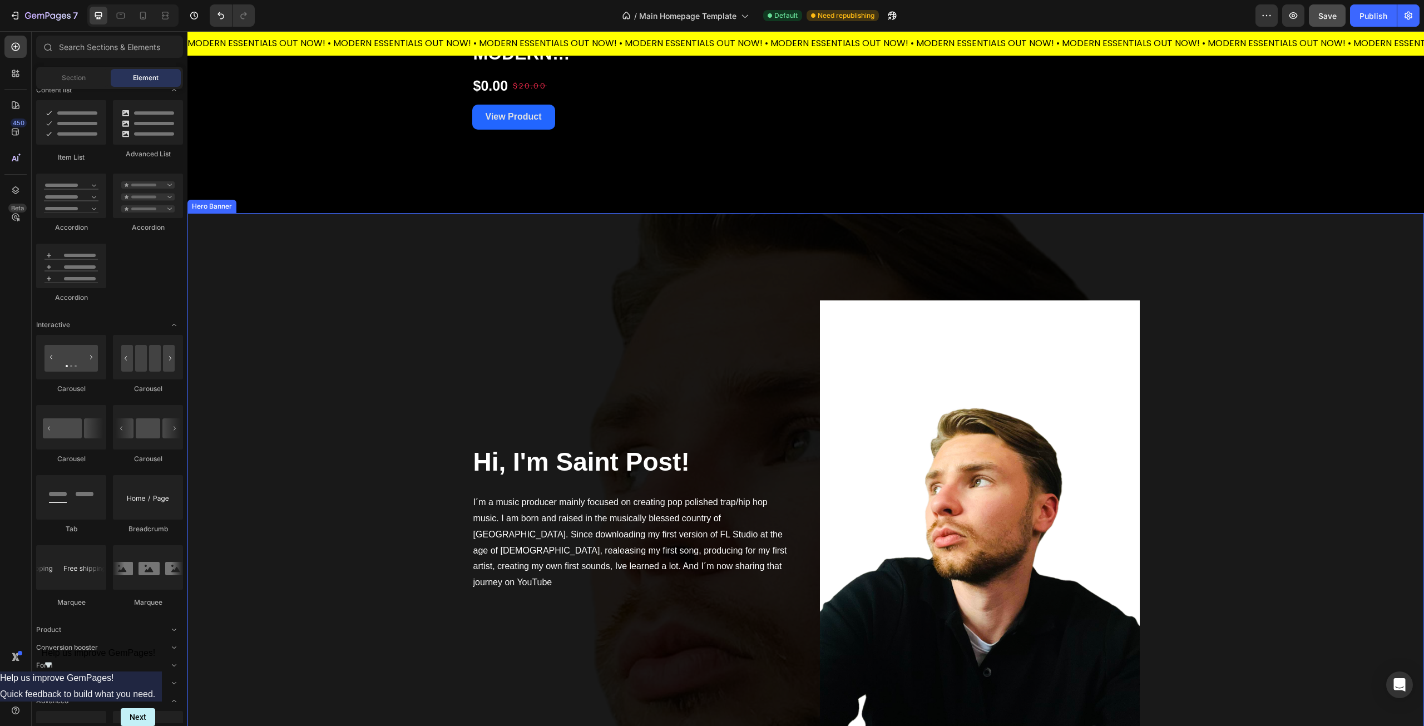
click at [1340, 273] on div "Overlay" at bounding box center [805, 493] width 1237 height 560
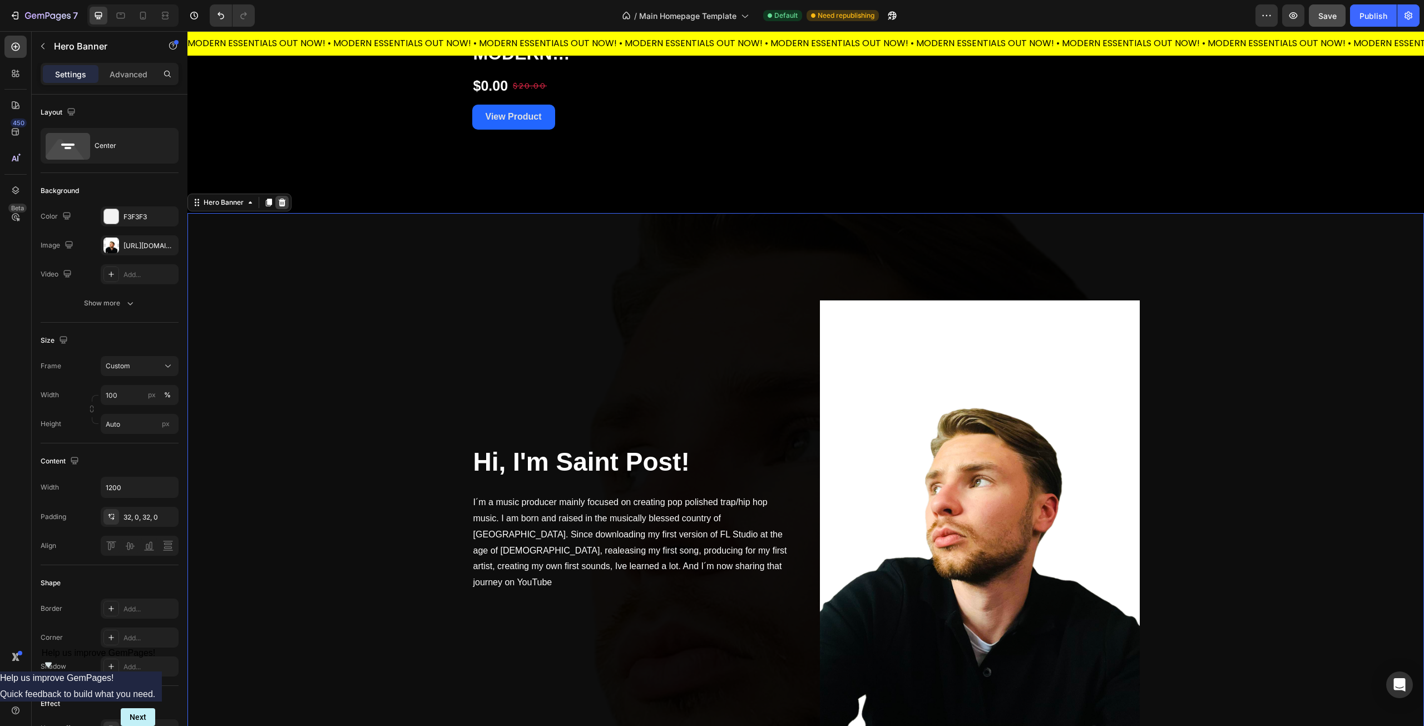
click at [283, 201] on icon at bounding box center [282, 203] width 7 height 8
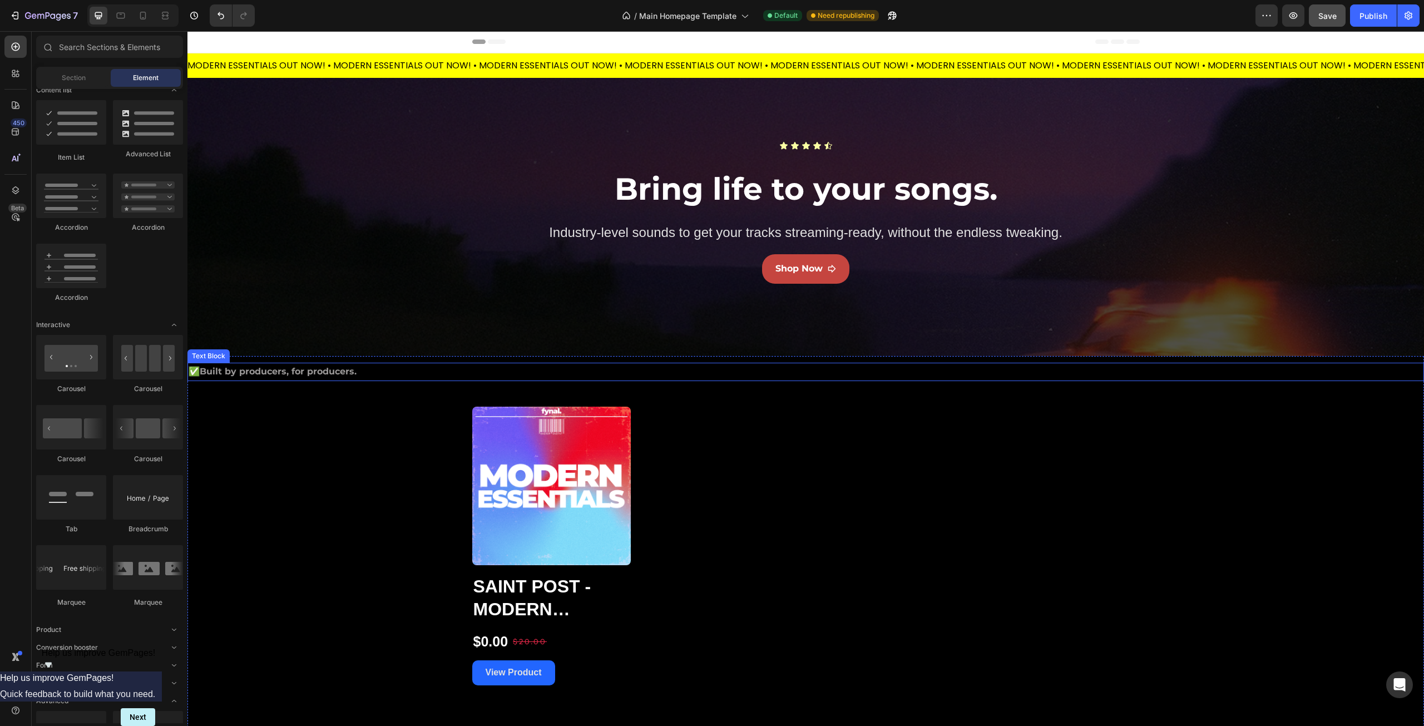
scroll to position [0, 0]
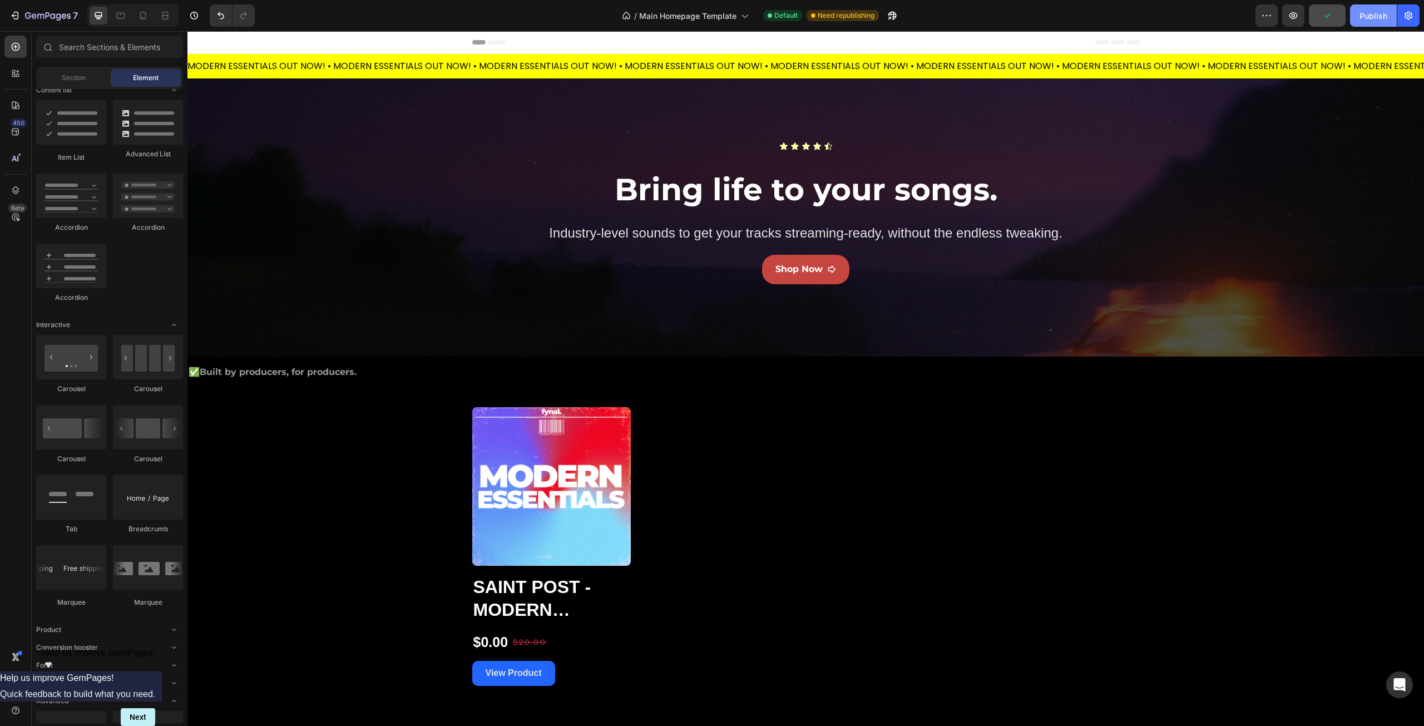
click at [1369, 17] on div "Publish" at bounding box center [1374, 16] width 28 height 12
click at [296, 436] on div "✅ Built by producers, for producers. Text Block Product Images Saint Post - Mod…" at bounding box center [805, 524] width 1237 height 323
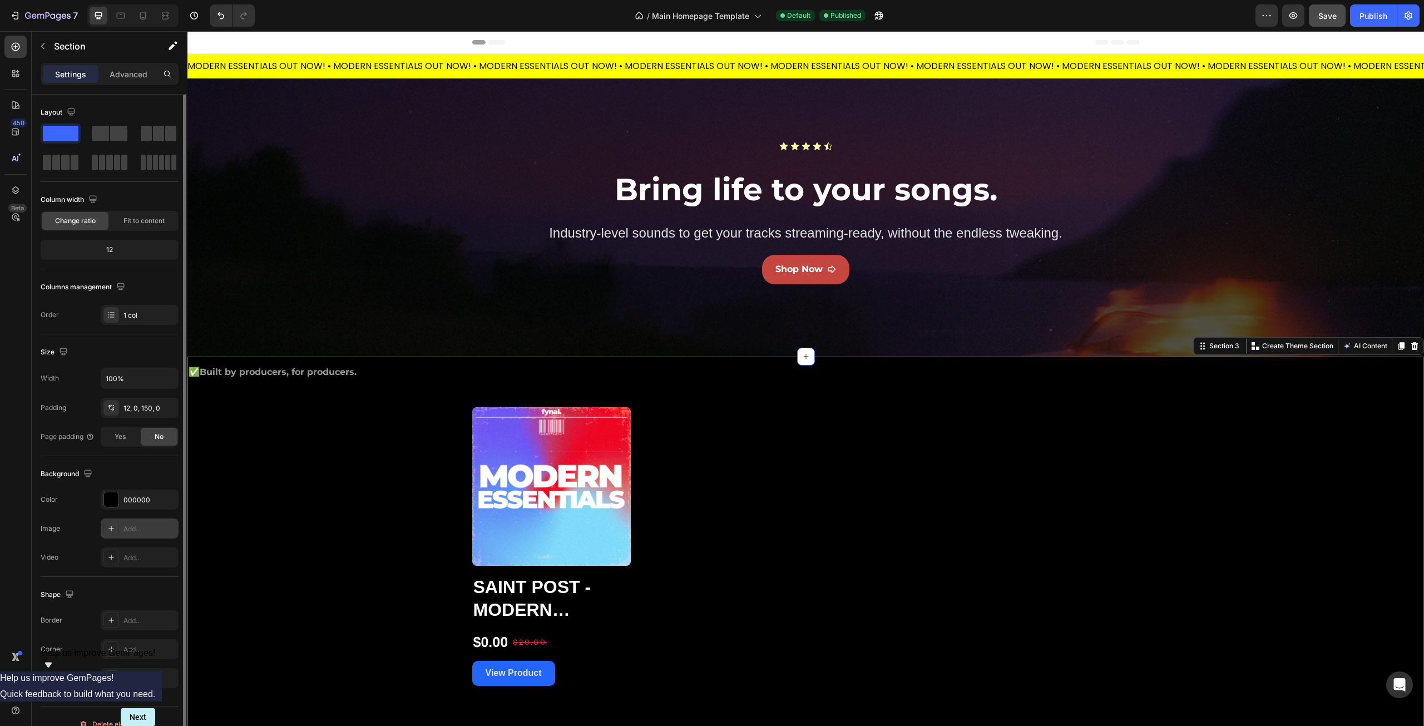
click at [117, 526] on div at bounding box center [111, 529] width 16 height 16
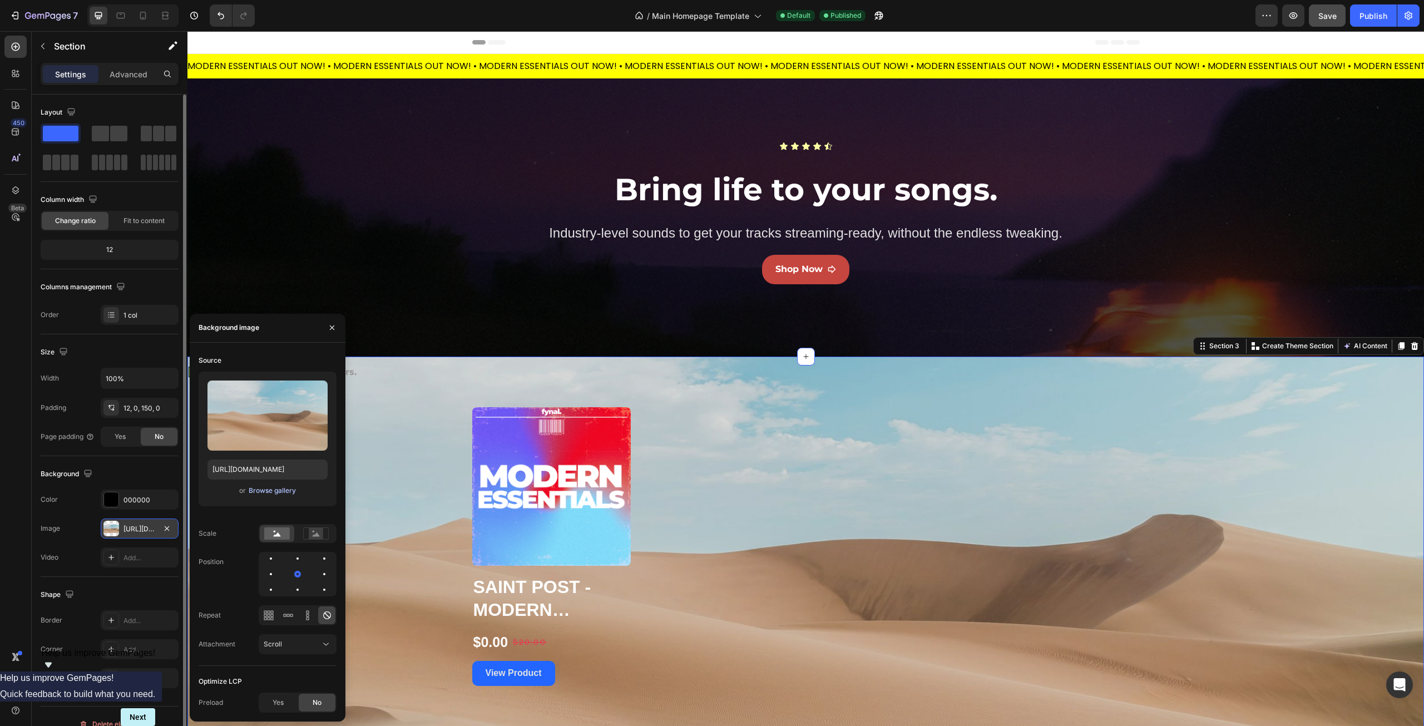
click at [266, 492] on div "Browse gallery" at bounding box center [272, 491] width 47 height 10
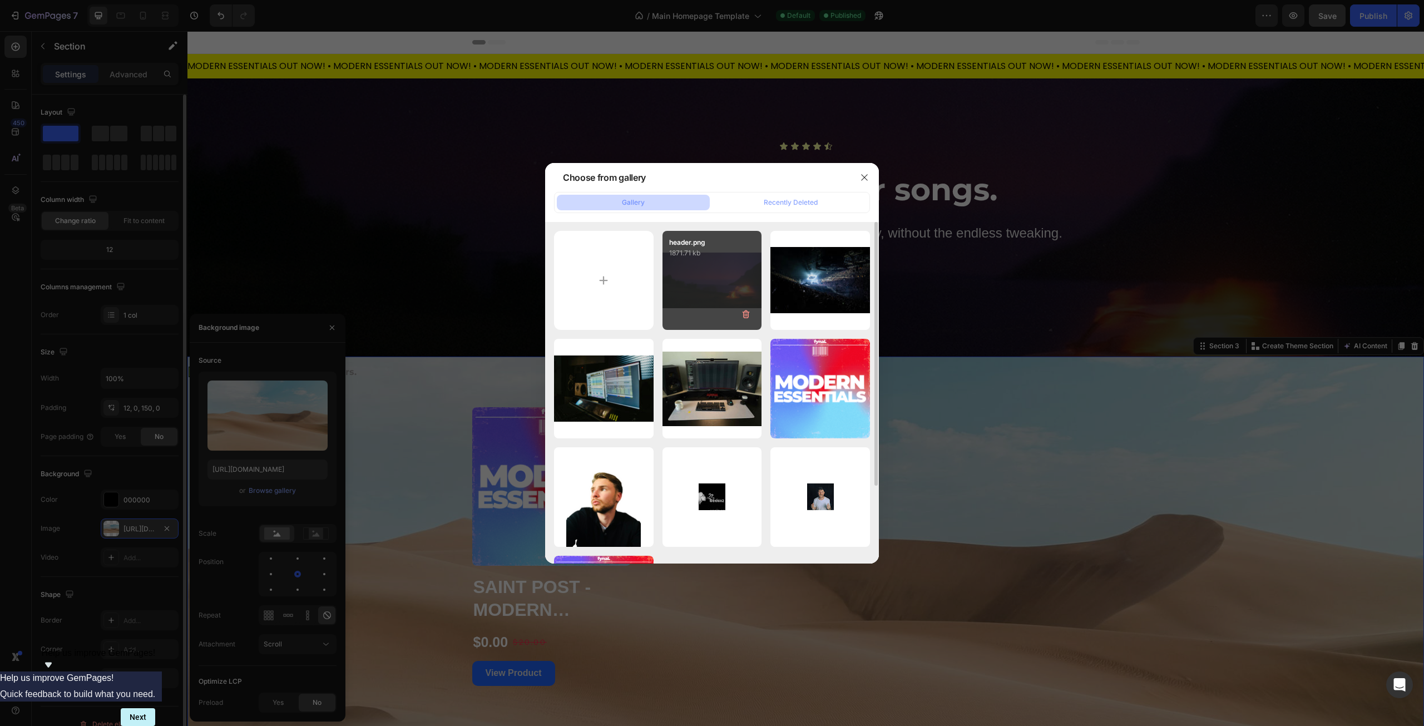
click at [714, 285] on div "header.png 1871.71 kb" at bounding box center [713, 281] width 100 height 100
type input "[URL][DOMAIN_NAME]"
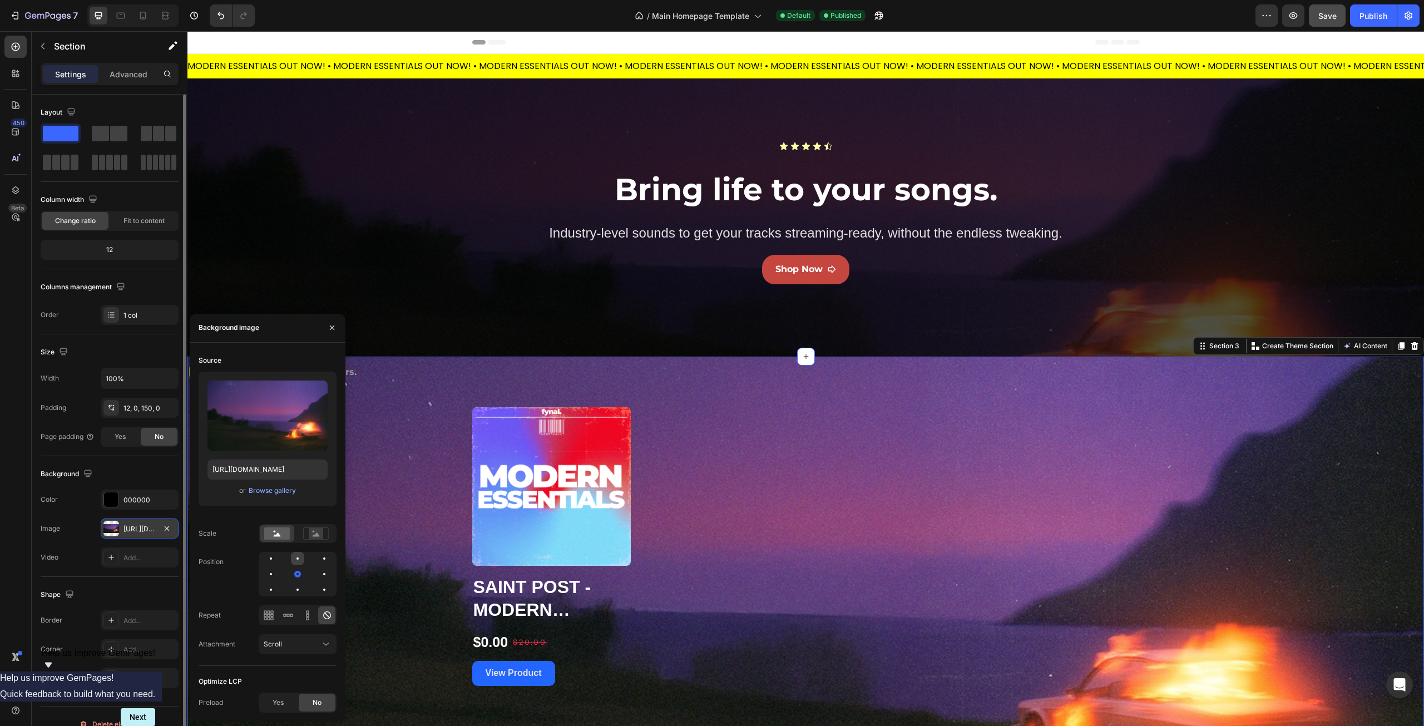
click at [300, 562] on div at bounding box center [297, 558] width 13 height 13
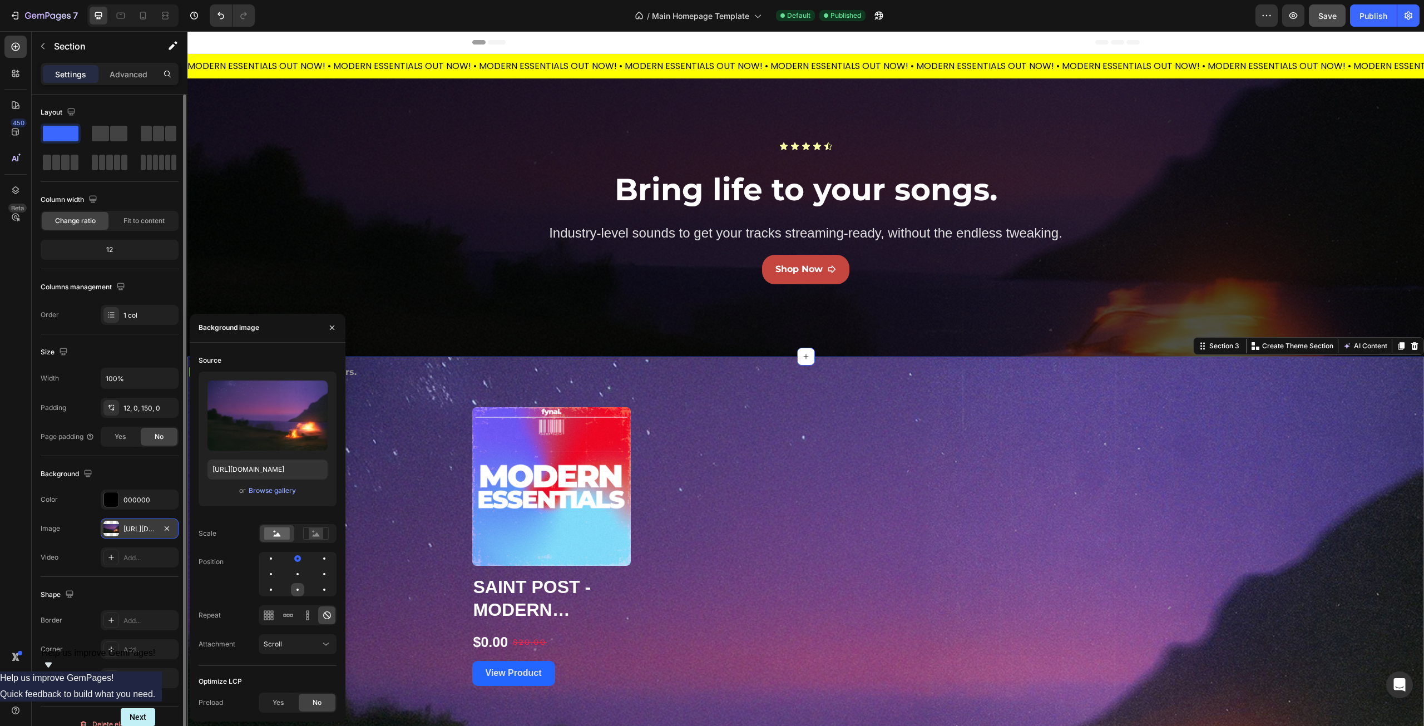
click at [301, 593] on div at bounding box center [297, 589] width 13 height 13
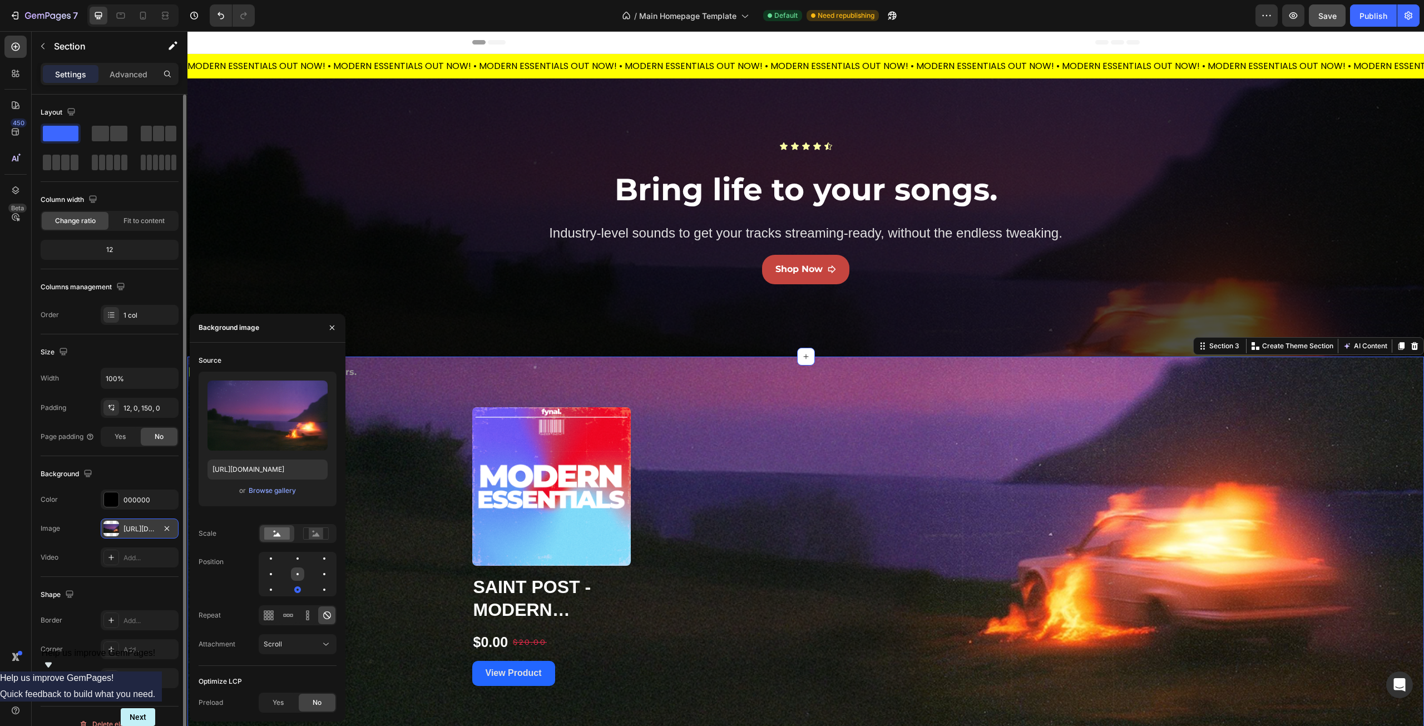
click at [297, 575] on div at bounding box center [298, 574] width 2 height 2
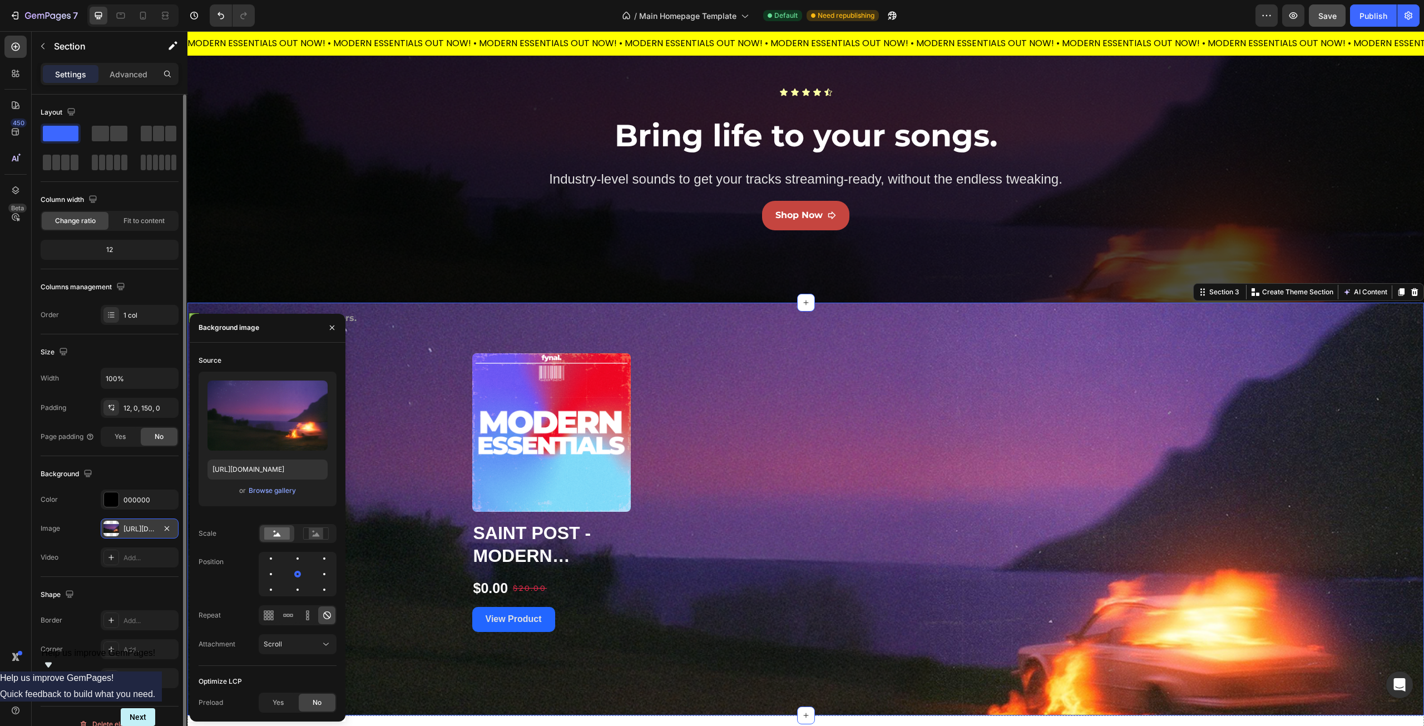
scroll to position [56, 0]
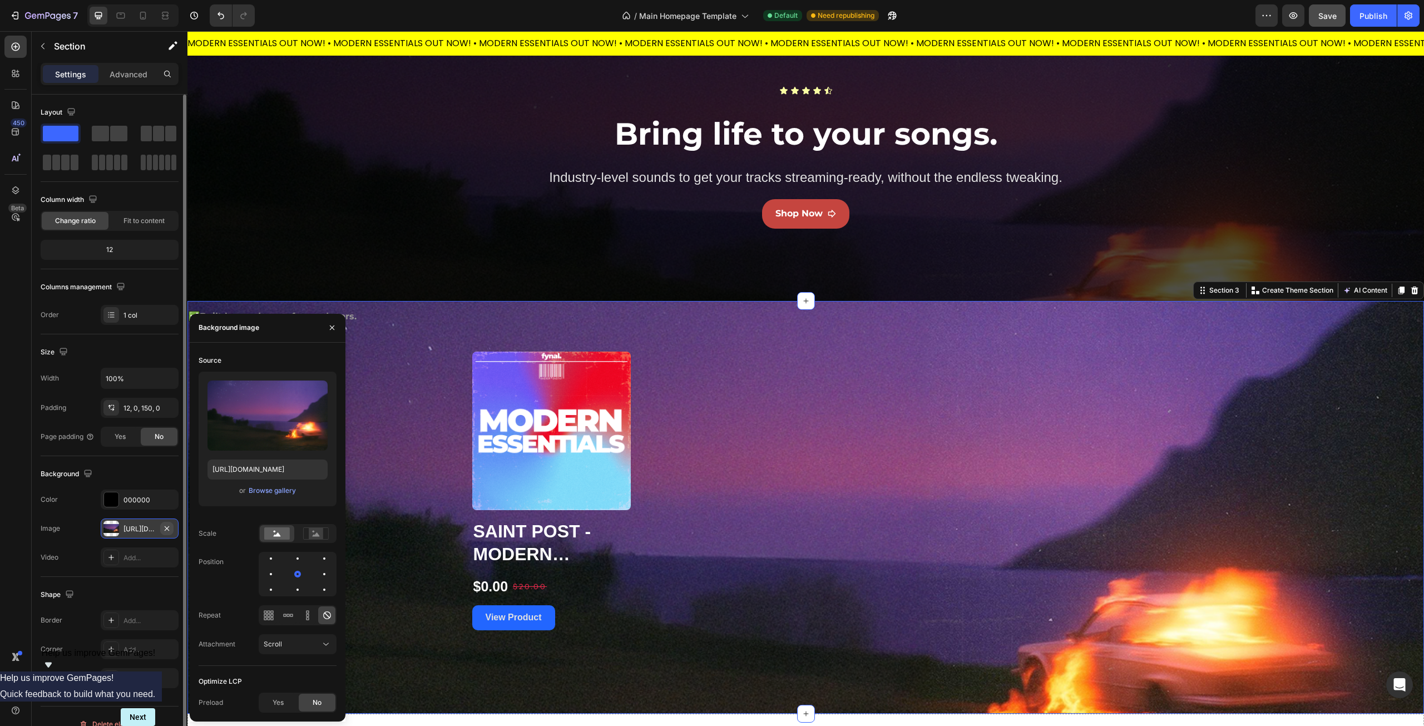
click at [167, 527] on icon "button" at bounding box center [167, 528] width 4 height 4
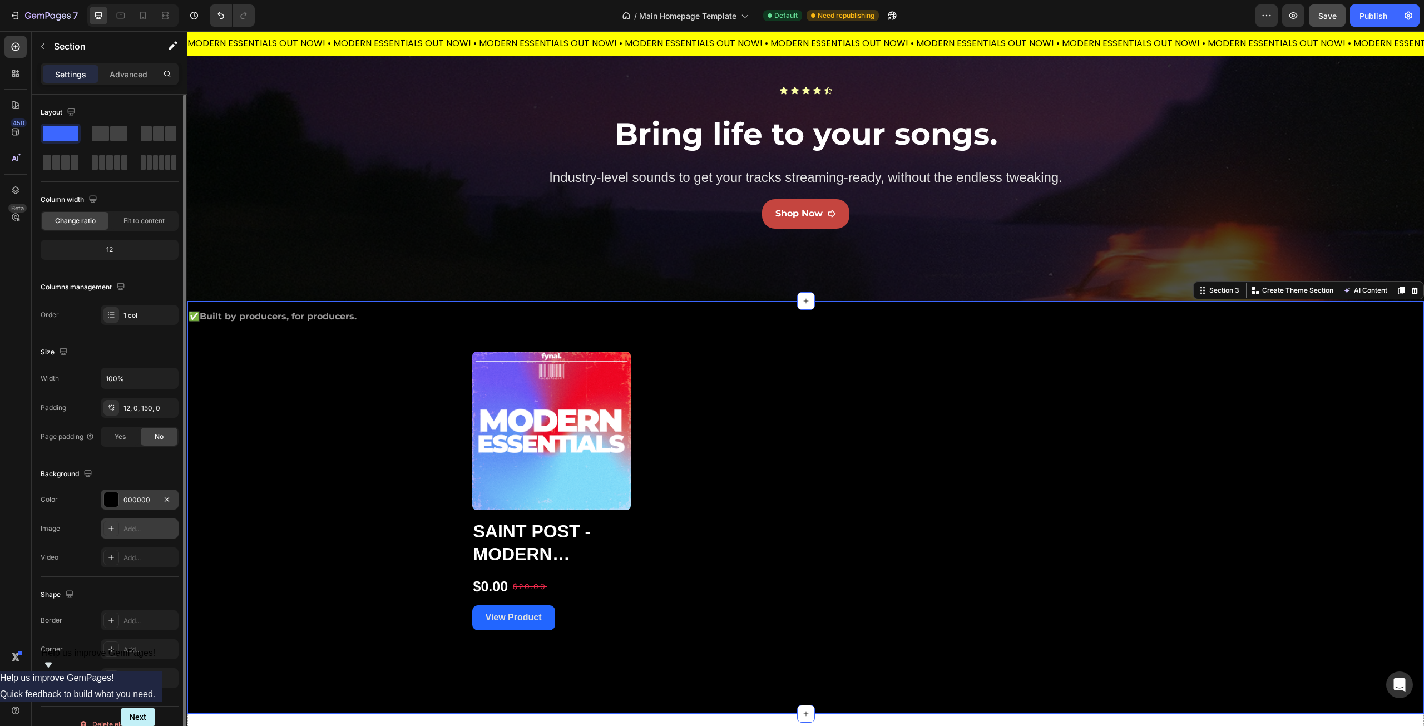
click at [115, 496] on div at bounding box center [111, 499] width 14 height 14
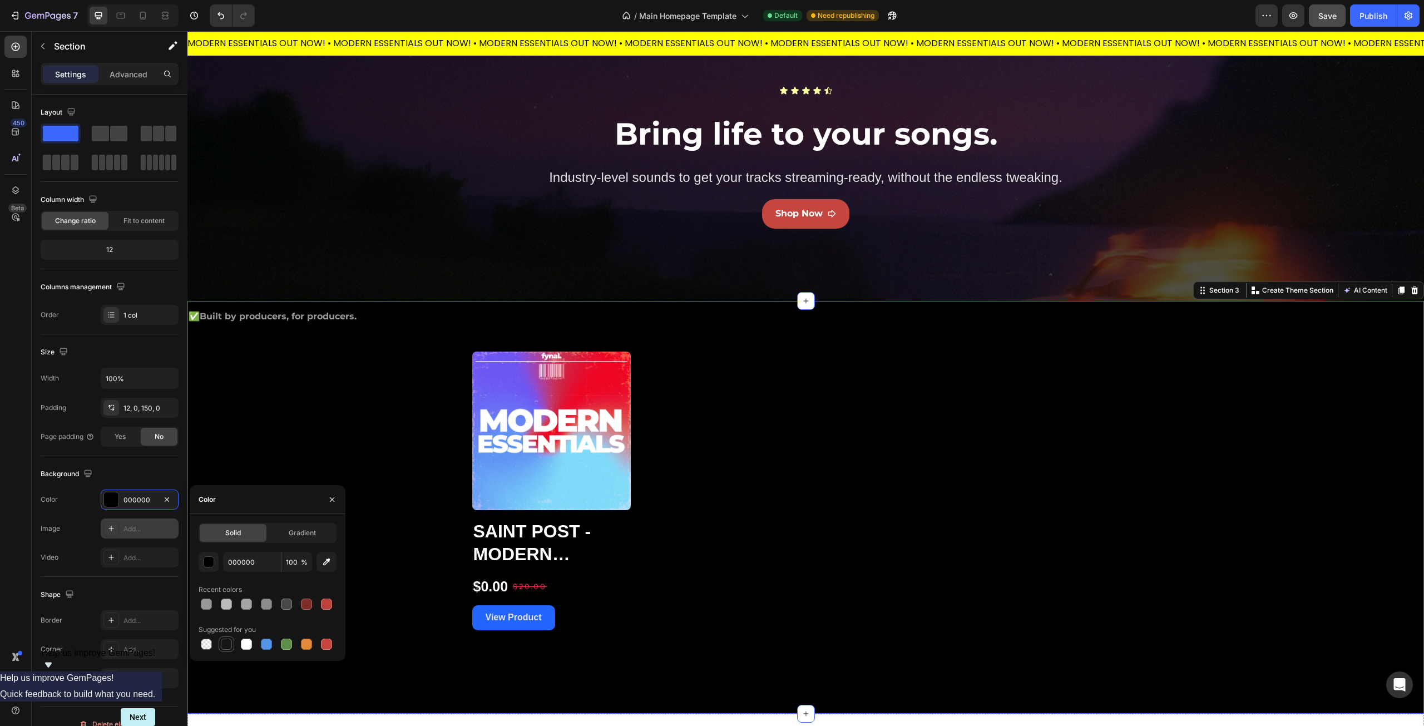
click at [231, 640] on div at bounding box center [226, 644] width 11 height 11
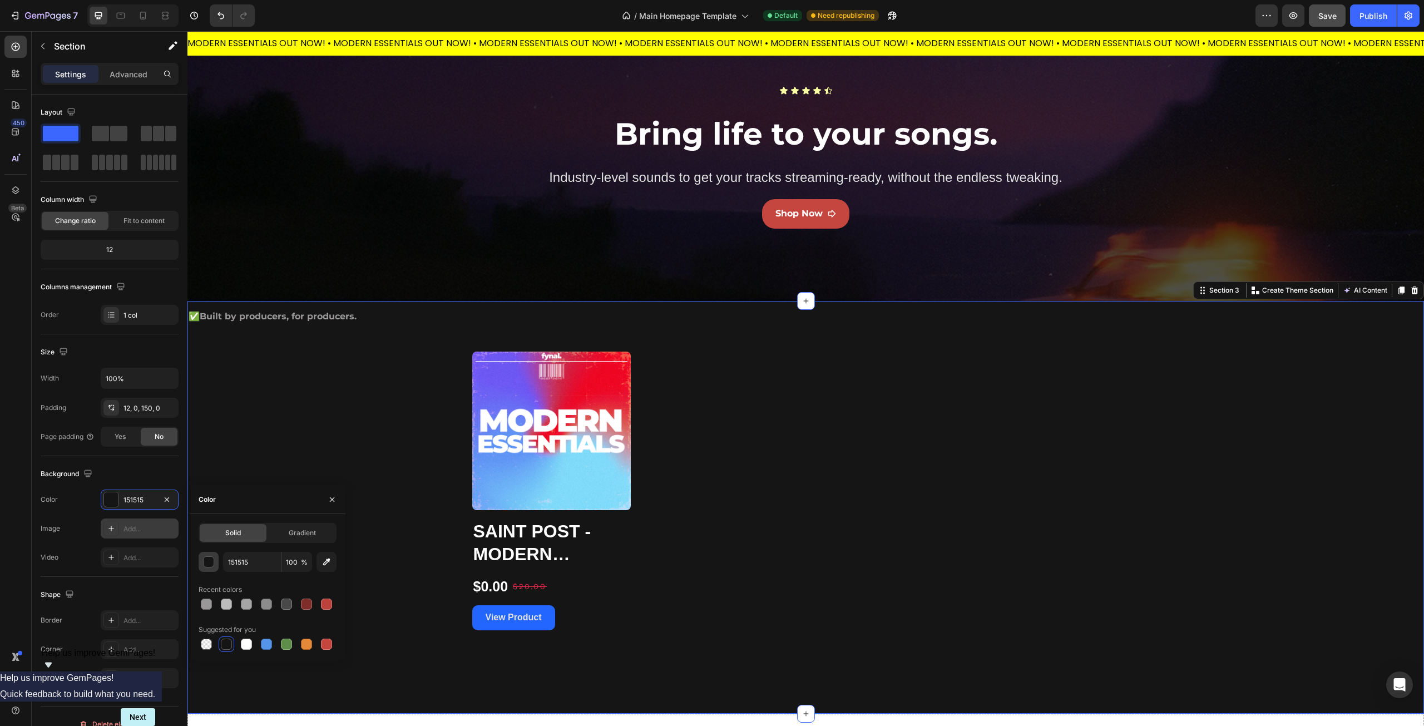
click at [207, 566] on div "button" at bounding box center [209, 562] width 11 height 11
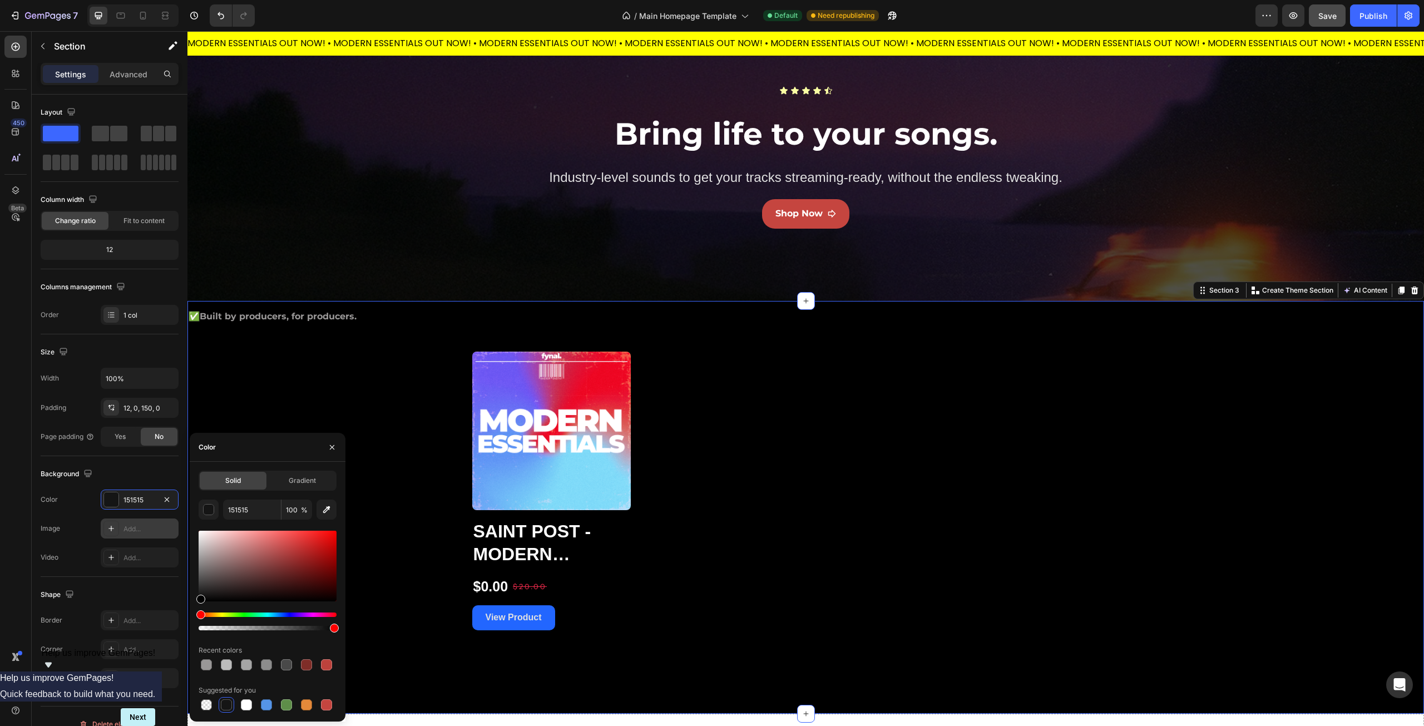
drag, startPoint x: 206, startPoint y: 598, endPoint x: 198, endPoint y: 619, distance: 22.5
click at [198, 619] on div "Solid Gradient 151515 100 % Recent colors Suggested for you" at bounding box center [268, 592] width 156 height 242
type input "000000"
click at [69, 519] on div "Image Add..." at bounding box center [110, 529] width 138 height 20
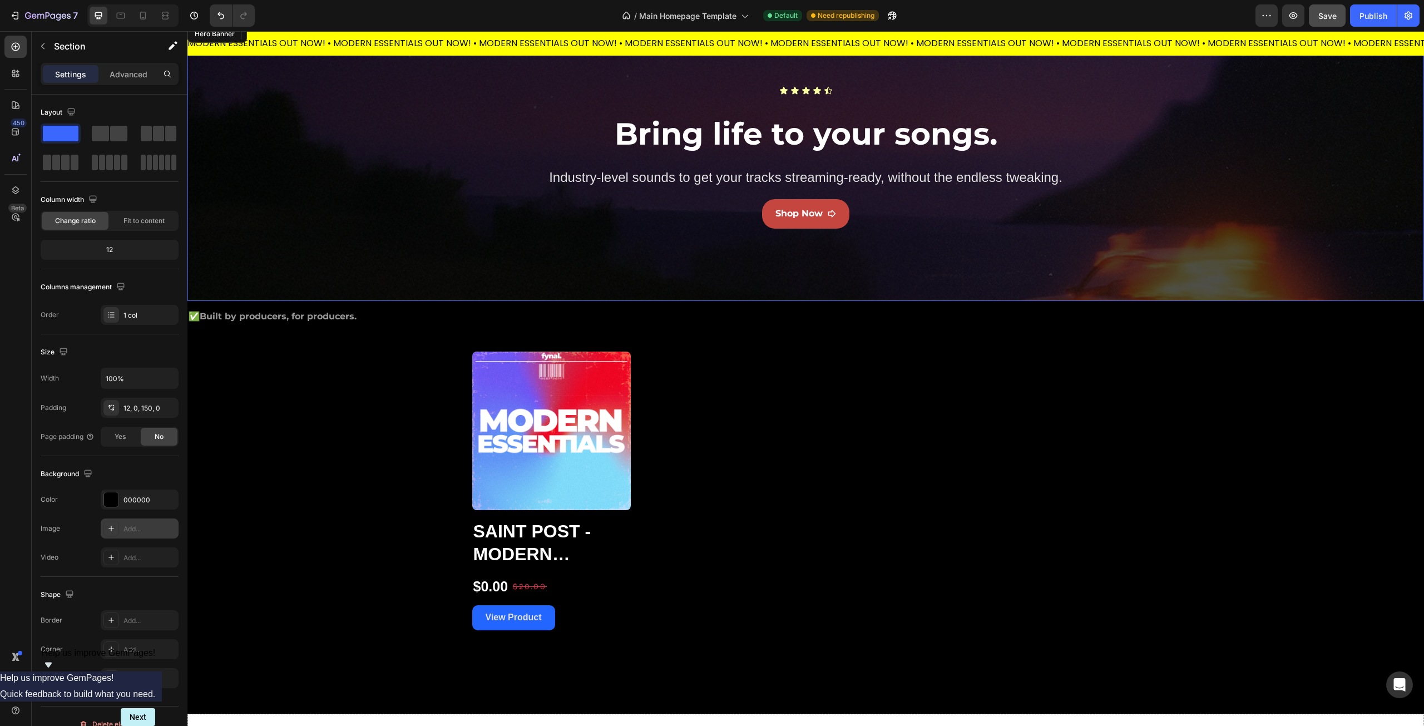
click at [317, 228] on div "Overlay" at bounding box center [805, 162] width 1237 height 278
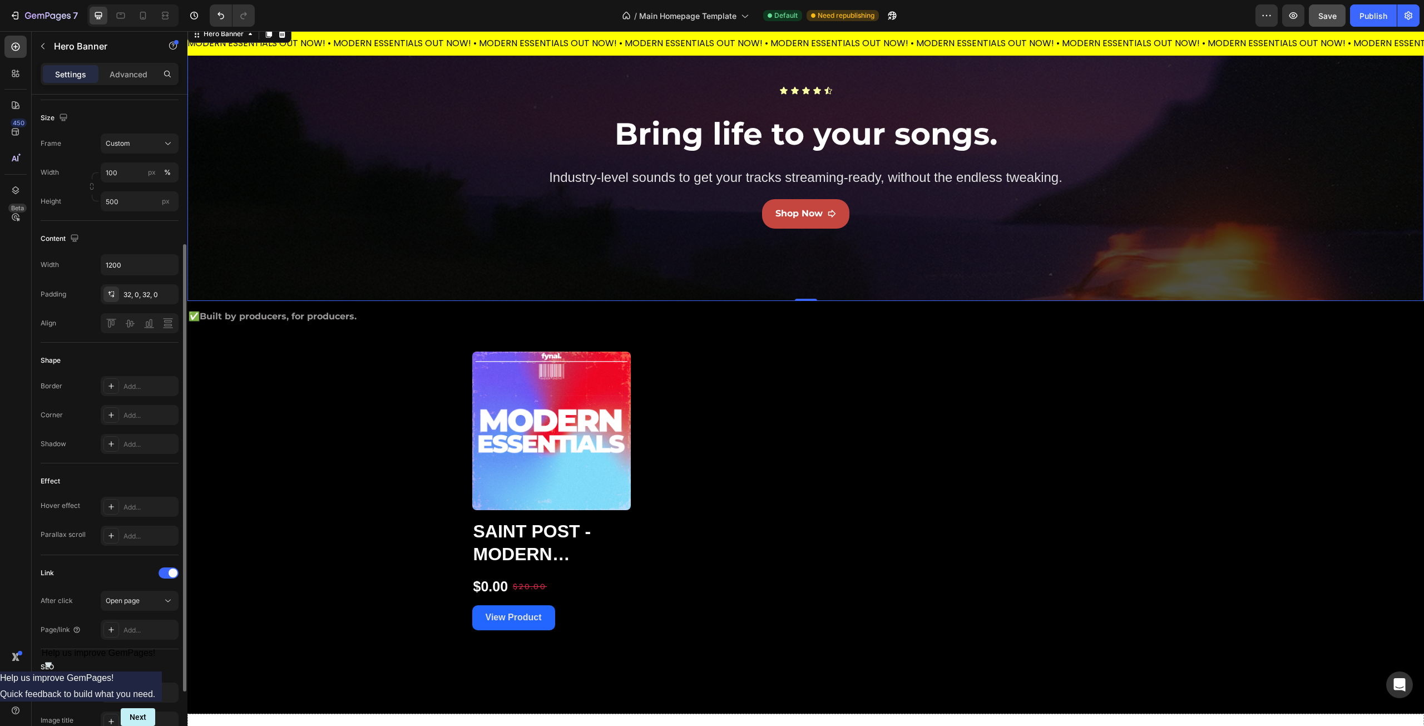
scroll to position [320, 0]
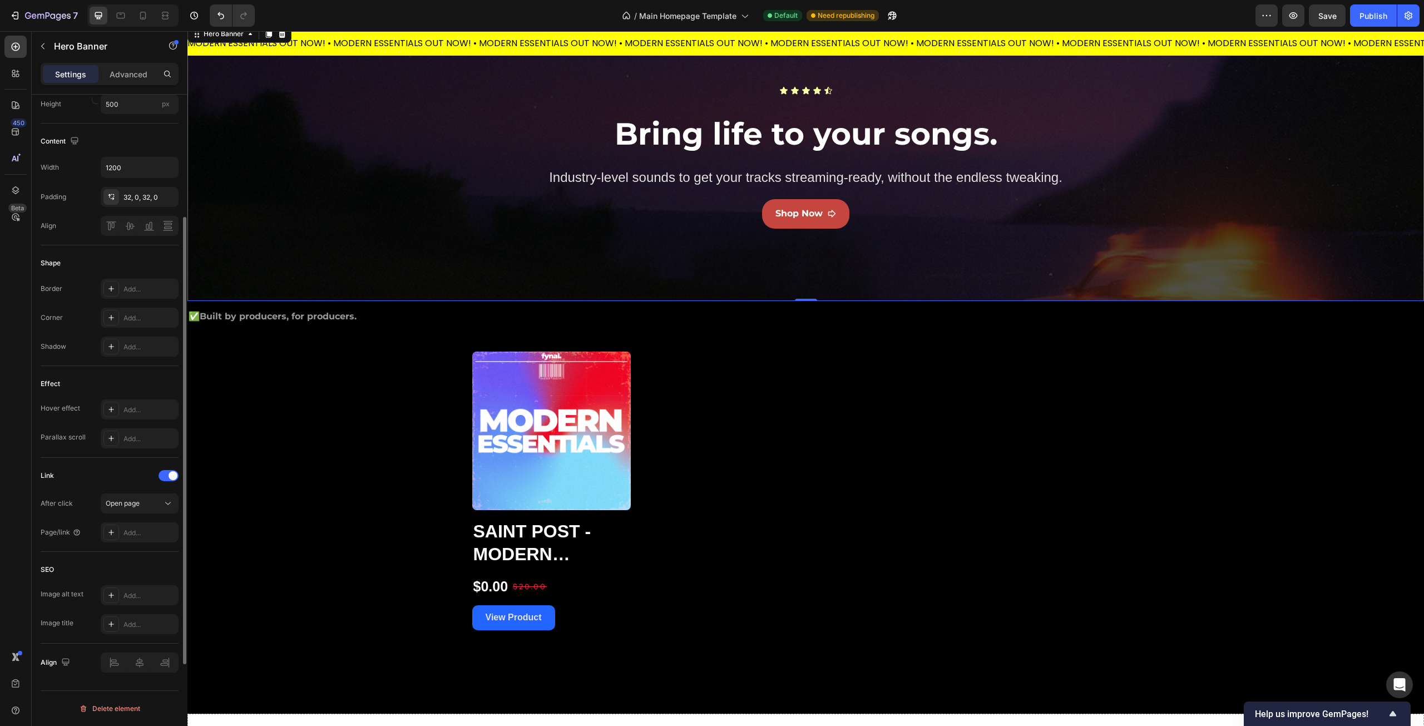
scroll to position [153, 0]
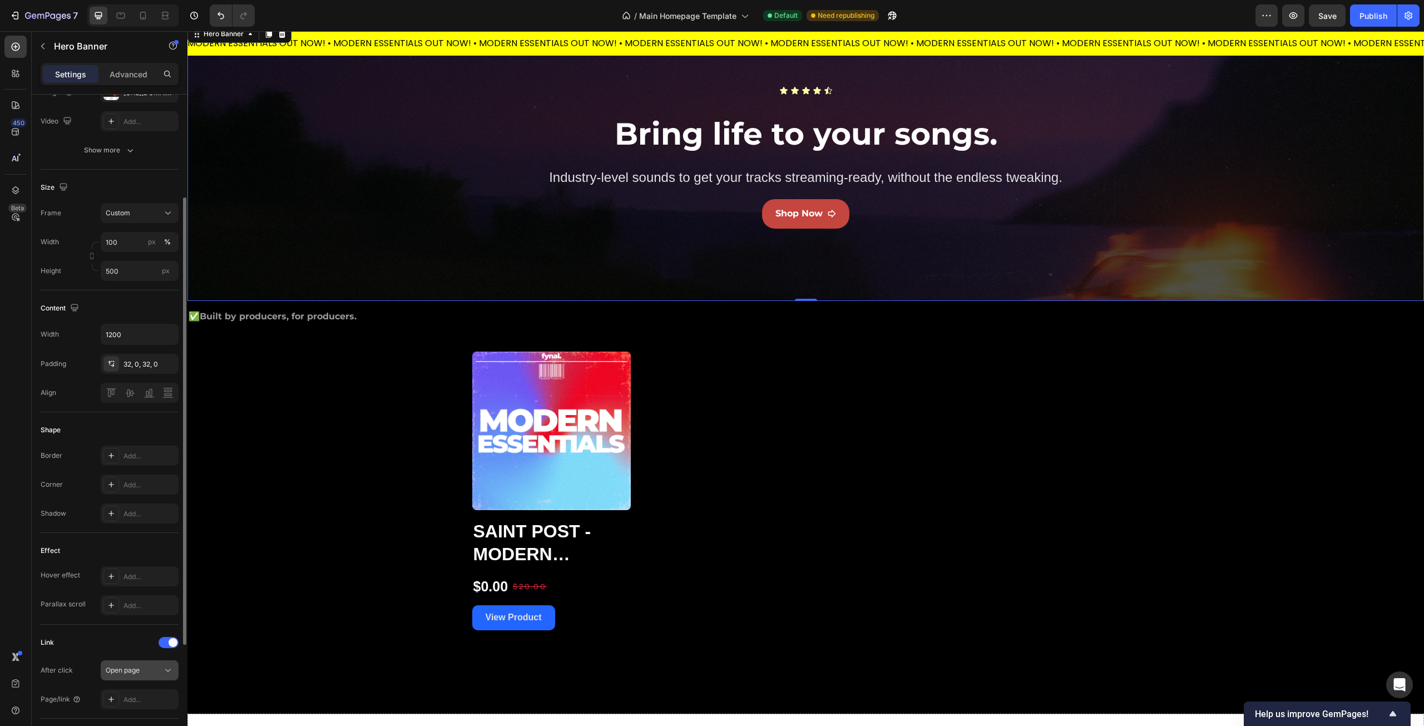
click at [151, 672] on div "Open page" at bounding box center [134, 670] width 57 height 10
click at [151, 671] on div "Open page" at bounding box center [134, 670] width 57 height 10
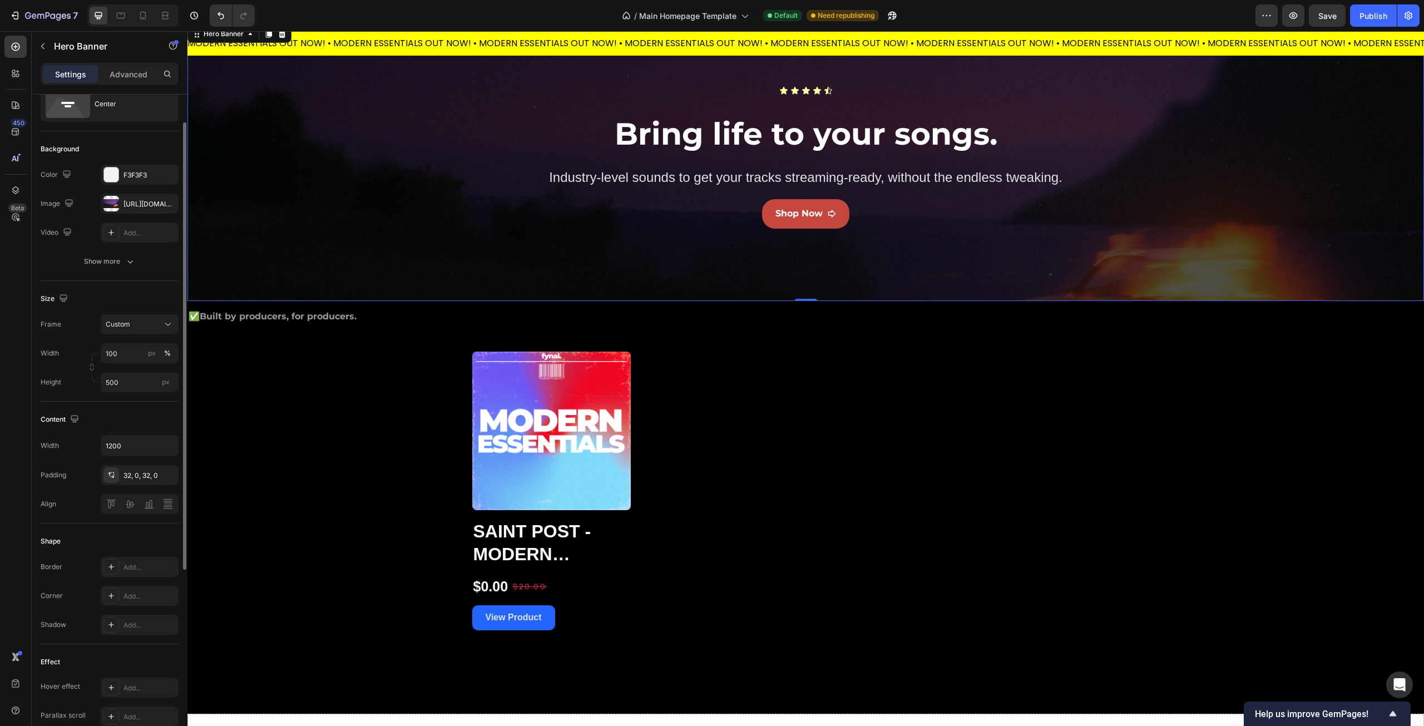
scroll to position [0, 0]
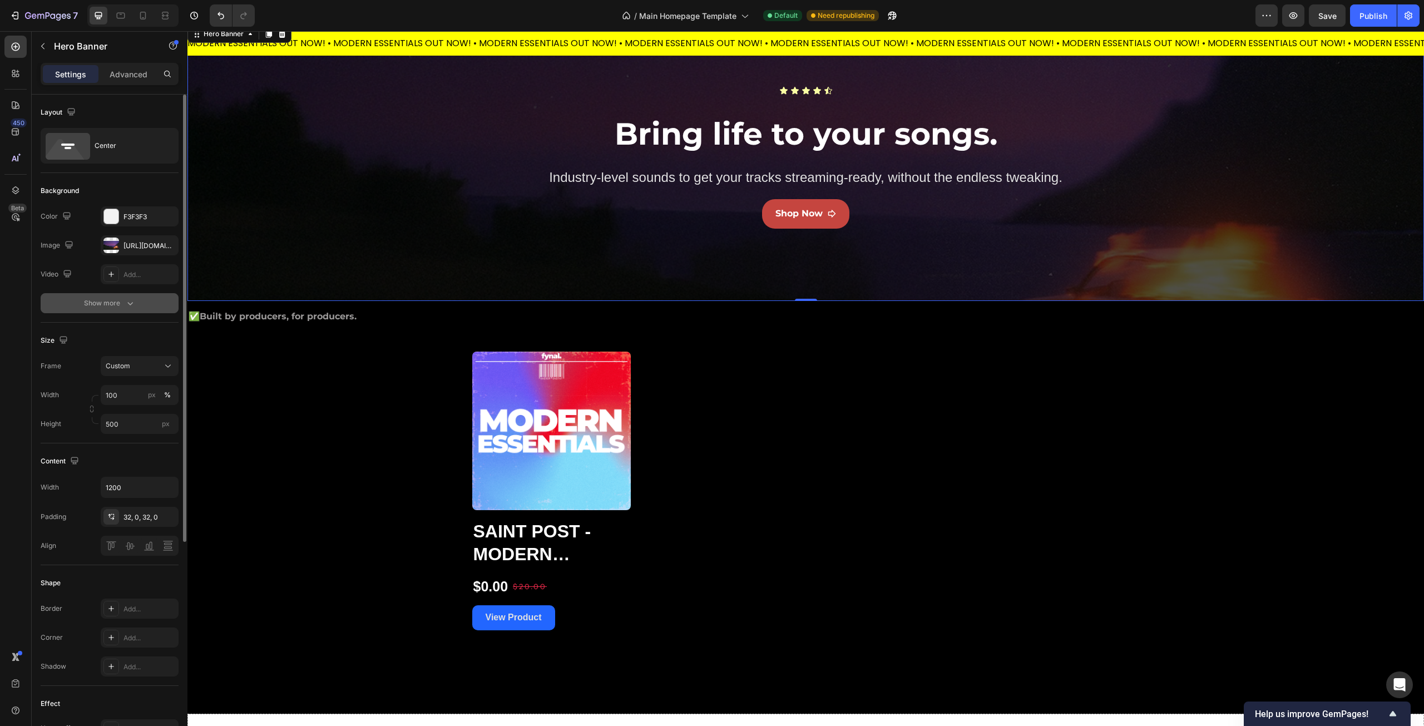
click at [102, 303] on div "Show more" at bounding box center [110, 303] width 52 height 11
click at [128, 300] on div "000000" at bounding box center [140, 304] width 32 height 10
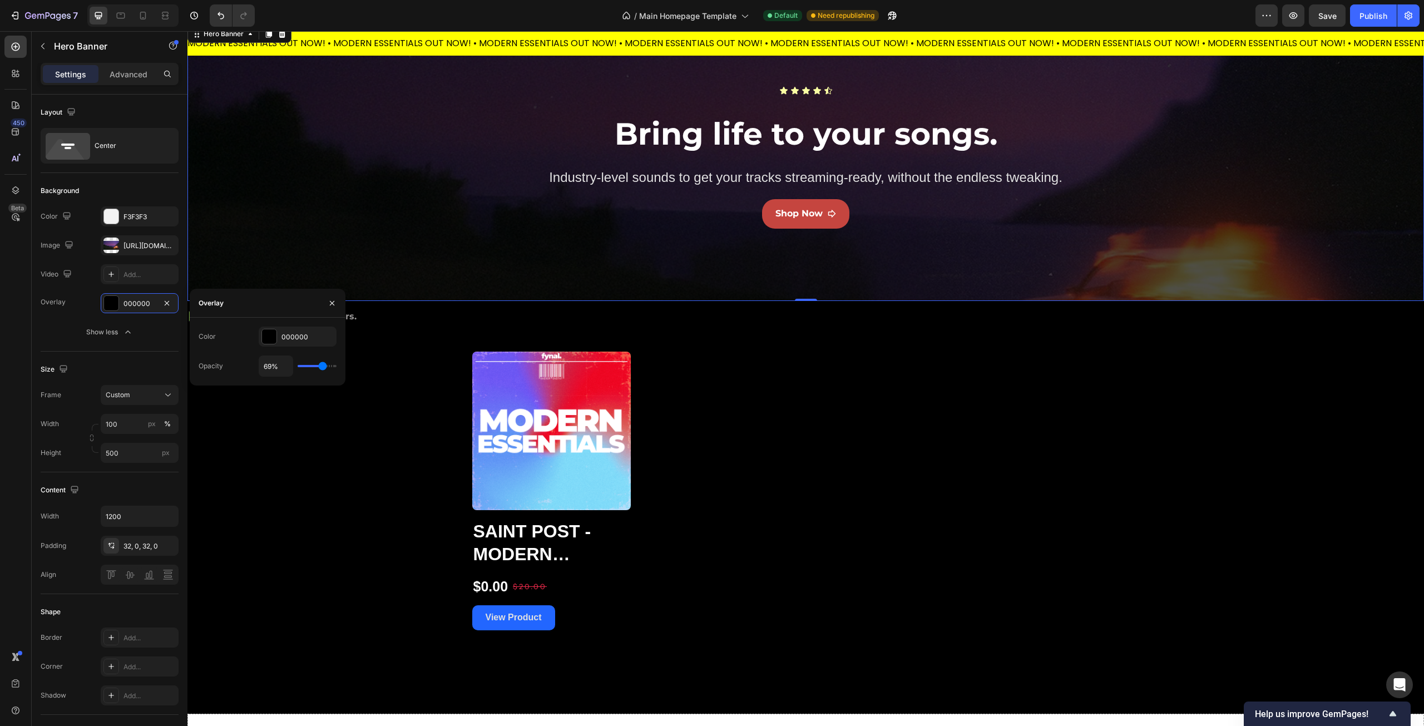
type input "52%"
type input "52"
type input "50%"
type input "50"
type input "41%"
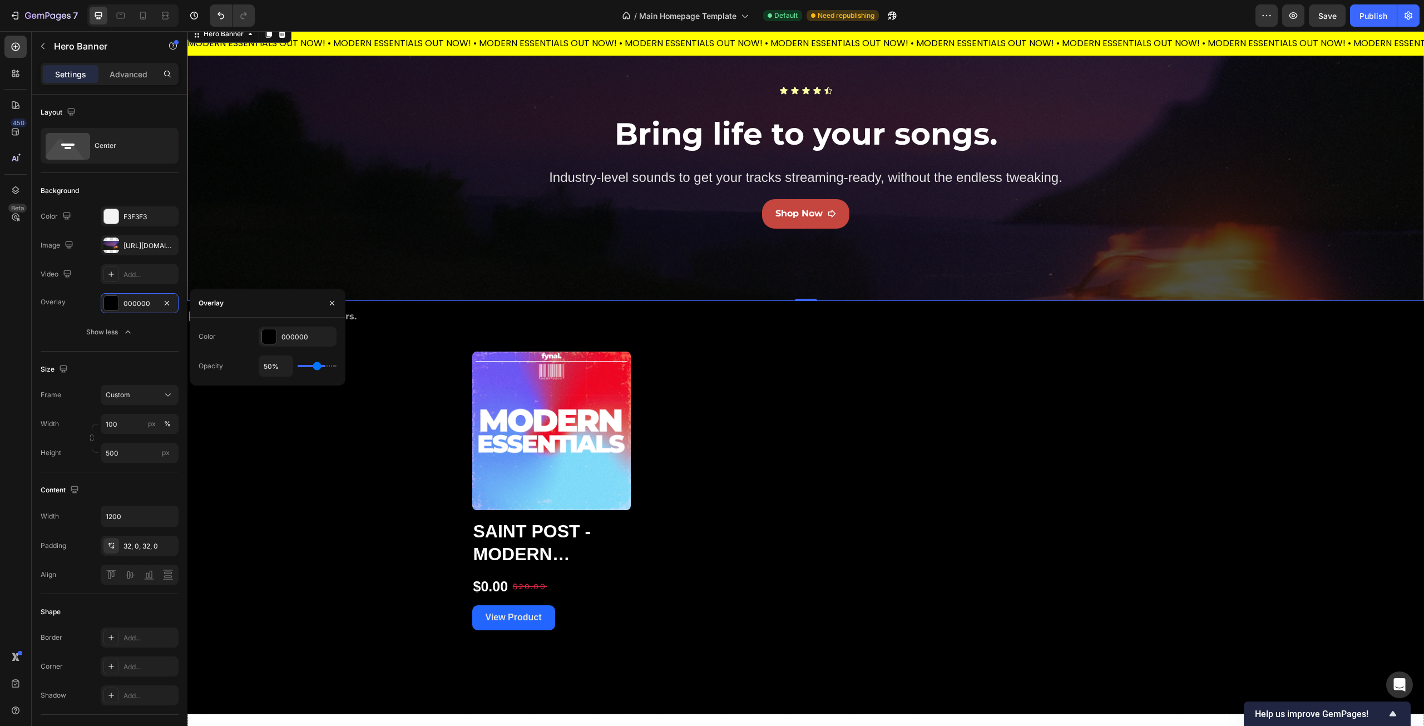
type input "41"
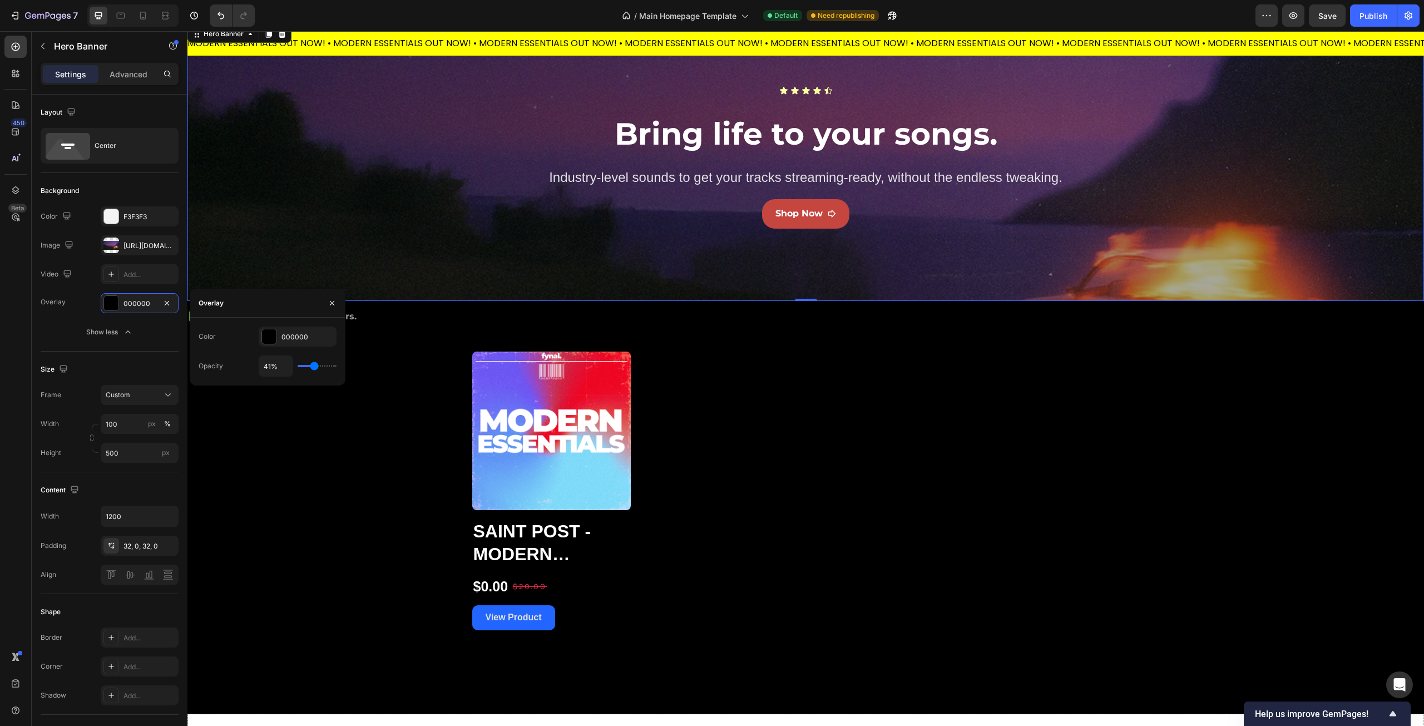
type input "35%"
type input "35"
type input "4%"
type input "4"
type input "0%"
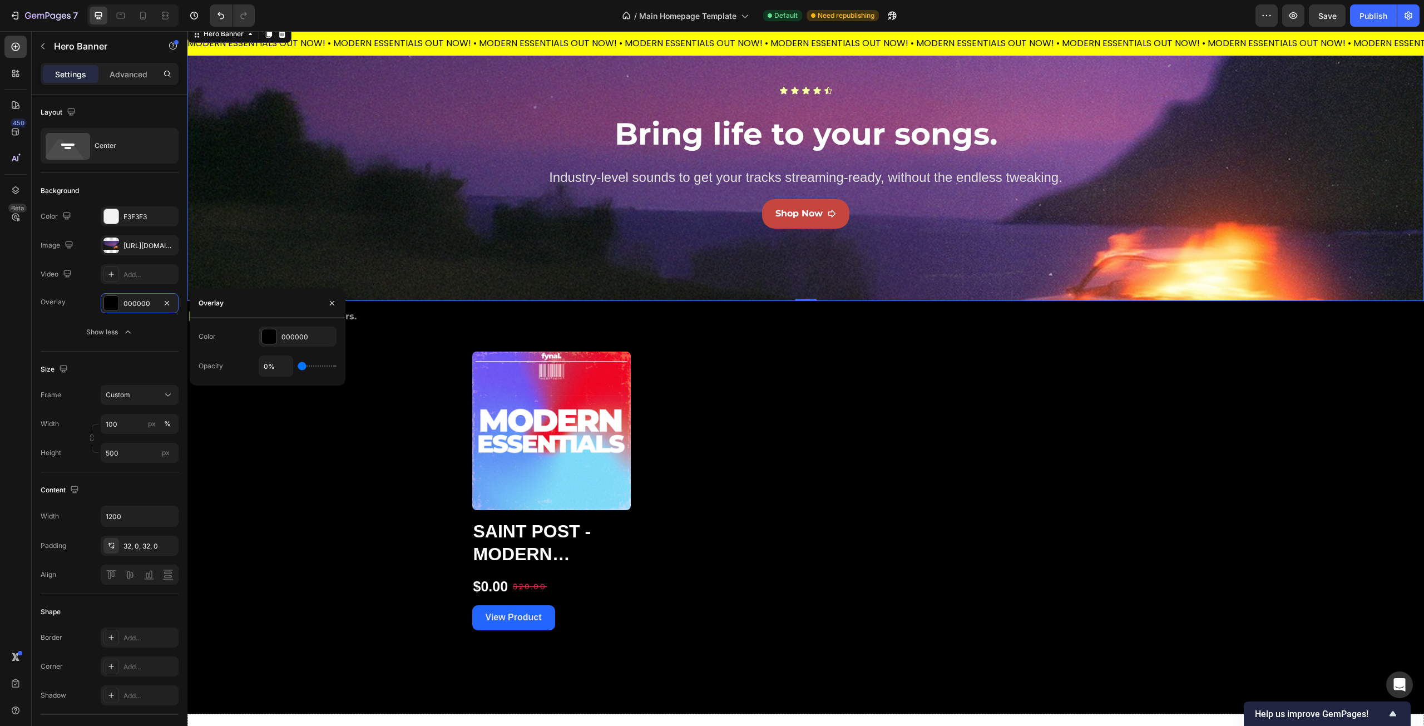
drag, startPoint x: 318, startPoint y: 366, endPoint x: 250, endPoint y: 372, distance: 68.1
type input "0"
click at [298, 367] on input "range" at bounding box center [317, 366] width 39 height 2
type input "2%"
type input "2"
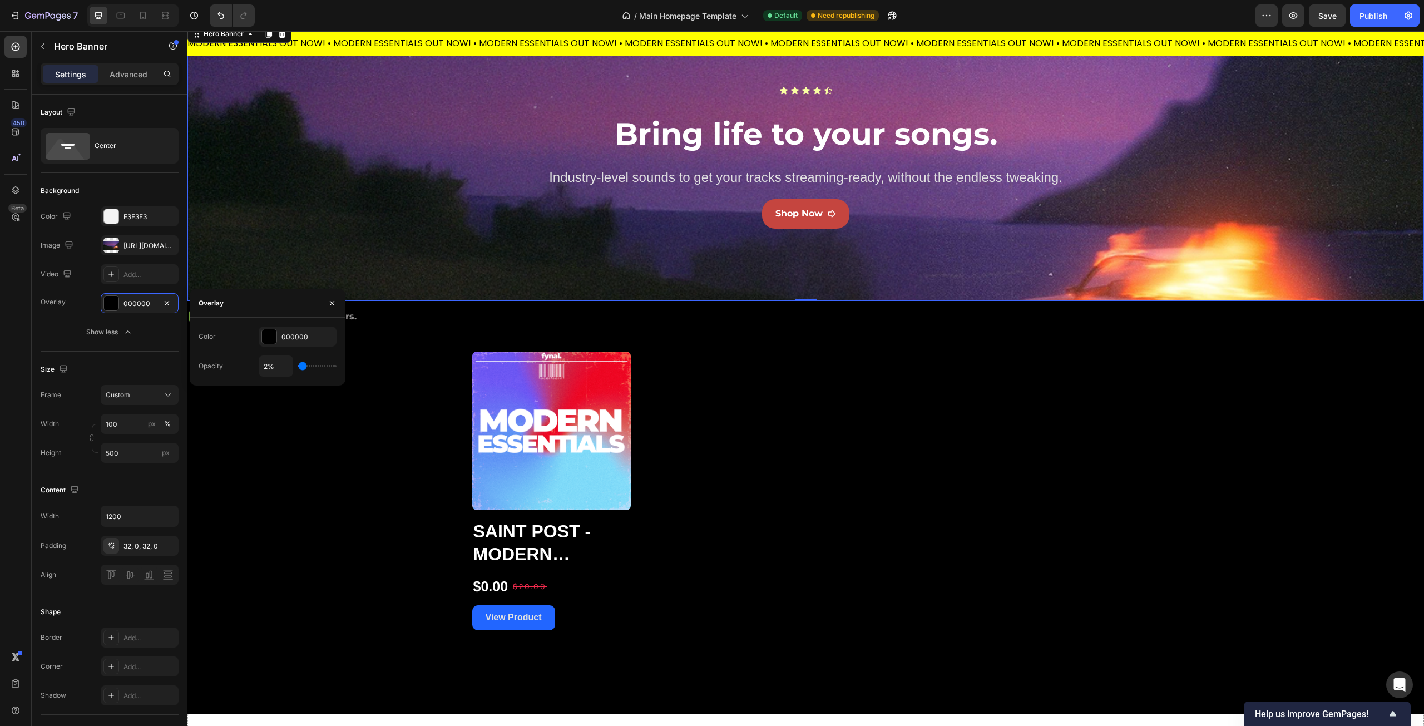
type input "4%"
type input "4"
type input "6%"
type input "6"
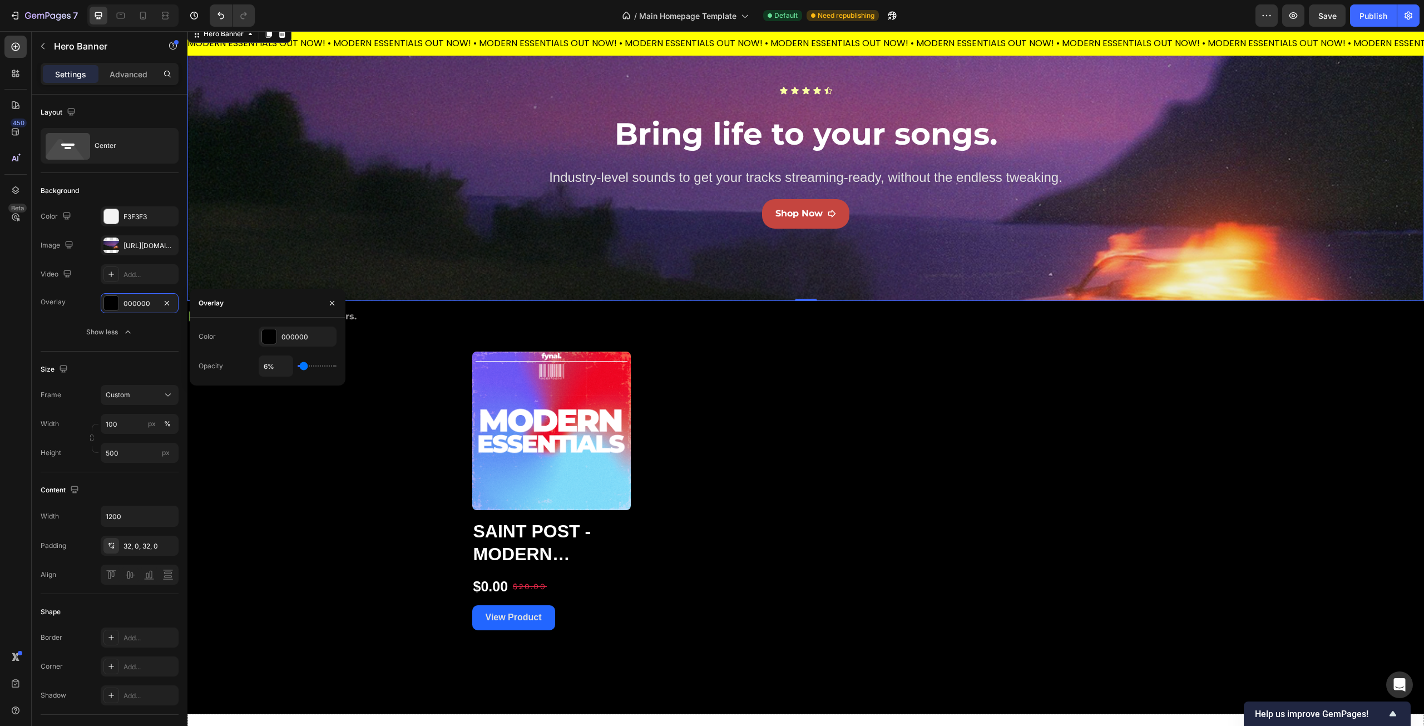
type input "4%"
type input "4"
type input "2%"
type input "2"
type input "0%"
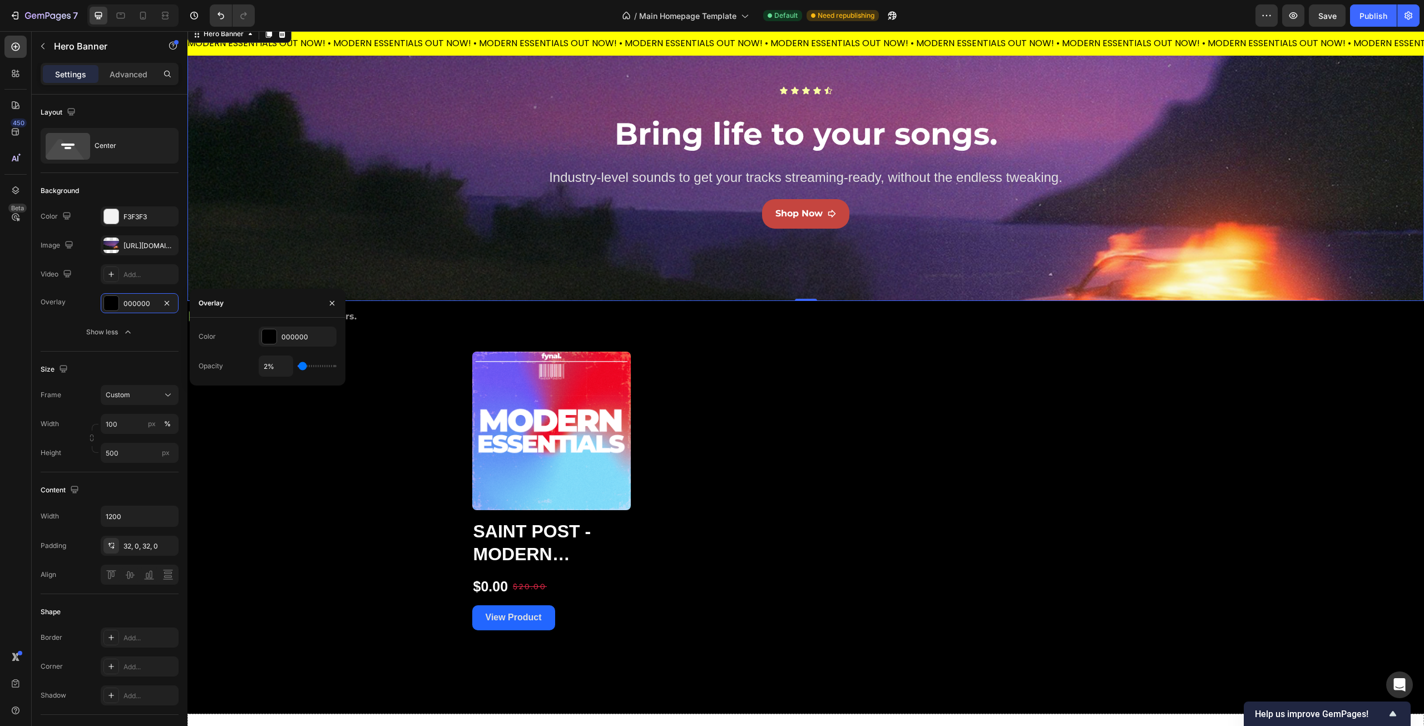
type input "0"
type input "2%"
type input "2"
type input "4%"
type input "4"
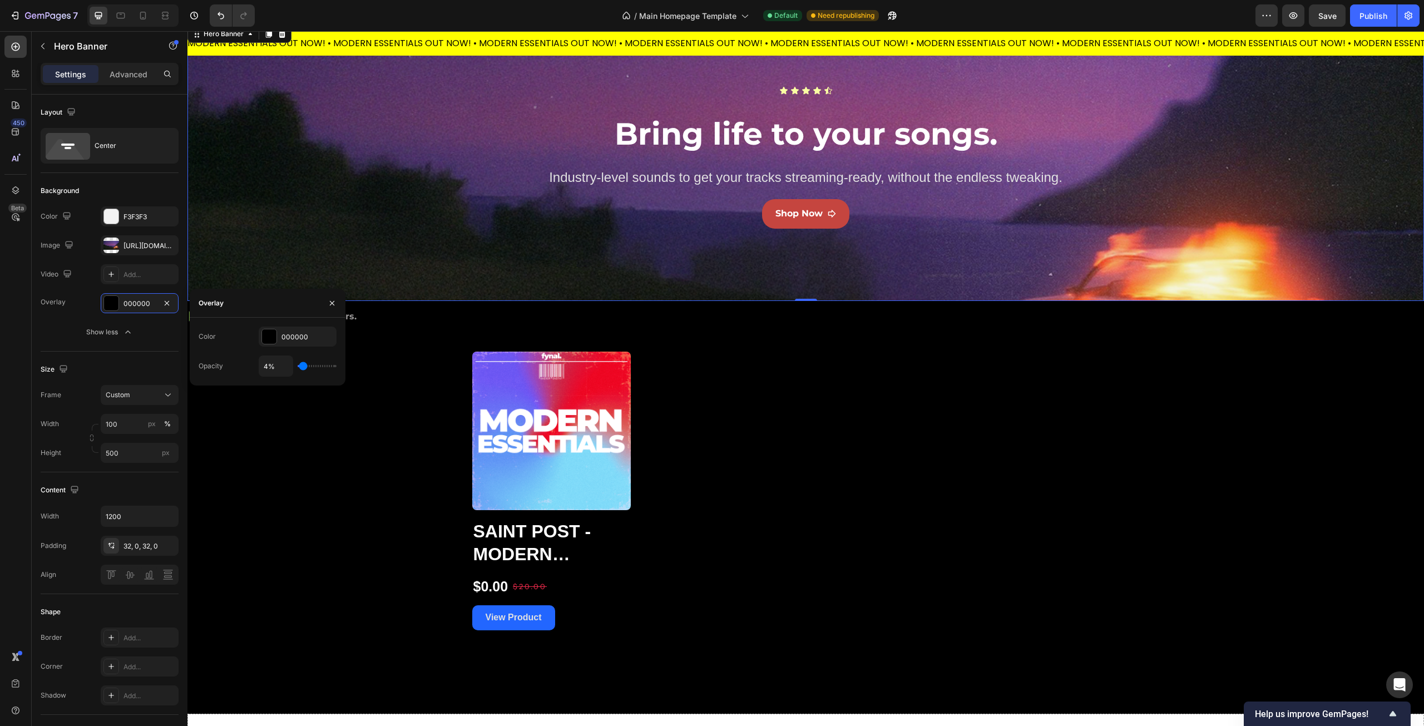
type input "6%"
type input "6"
type input "7%"
type input "7"
type input "9%"
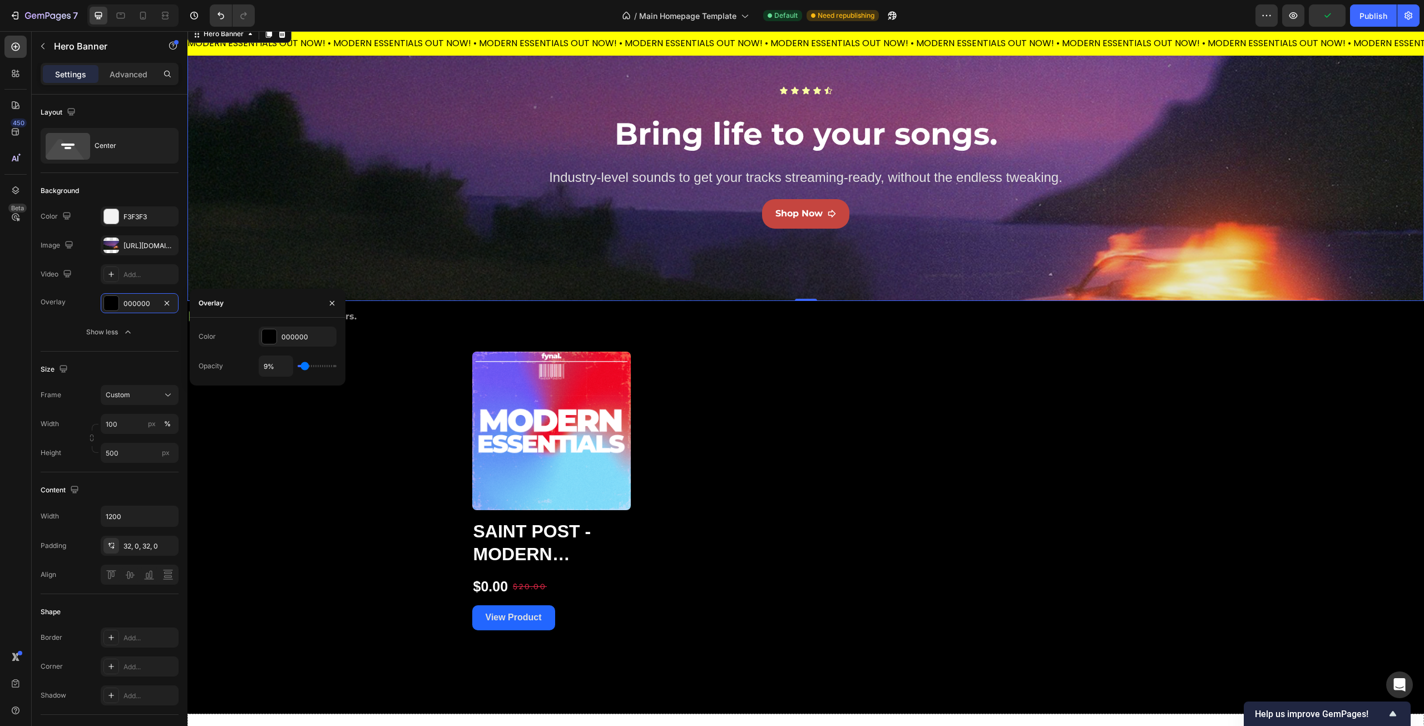
type input "9"
click at [305, 367] on input "range" at bounding box center [317, 366] width 39 height 2
click at [332, 306] on icon "button" at bounding box center [332, 303] width 9 height 9
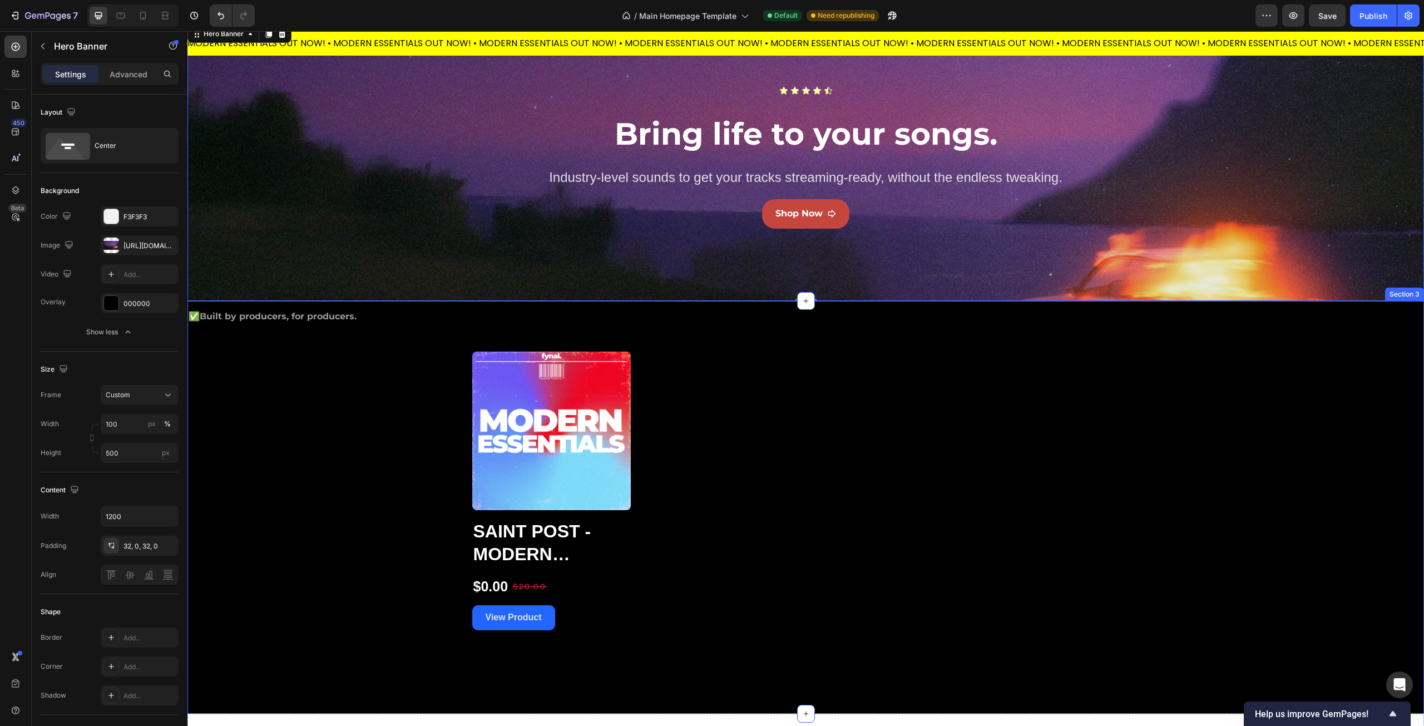
click at [295, 402] on div "✅ Built by producers, for producers. Text Block Product Images Saint Post - Mod…" at bounding box center [805, 469] width 1237 height 323
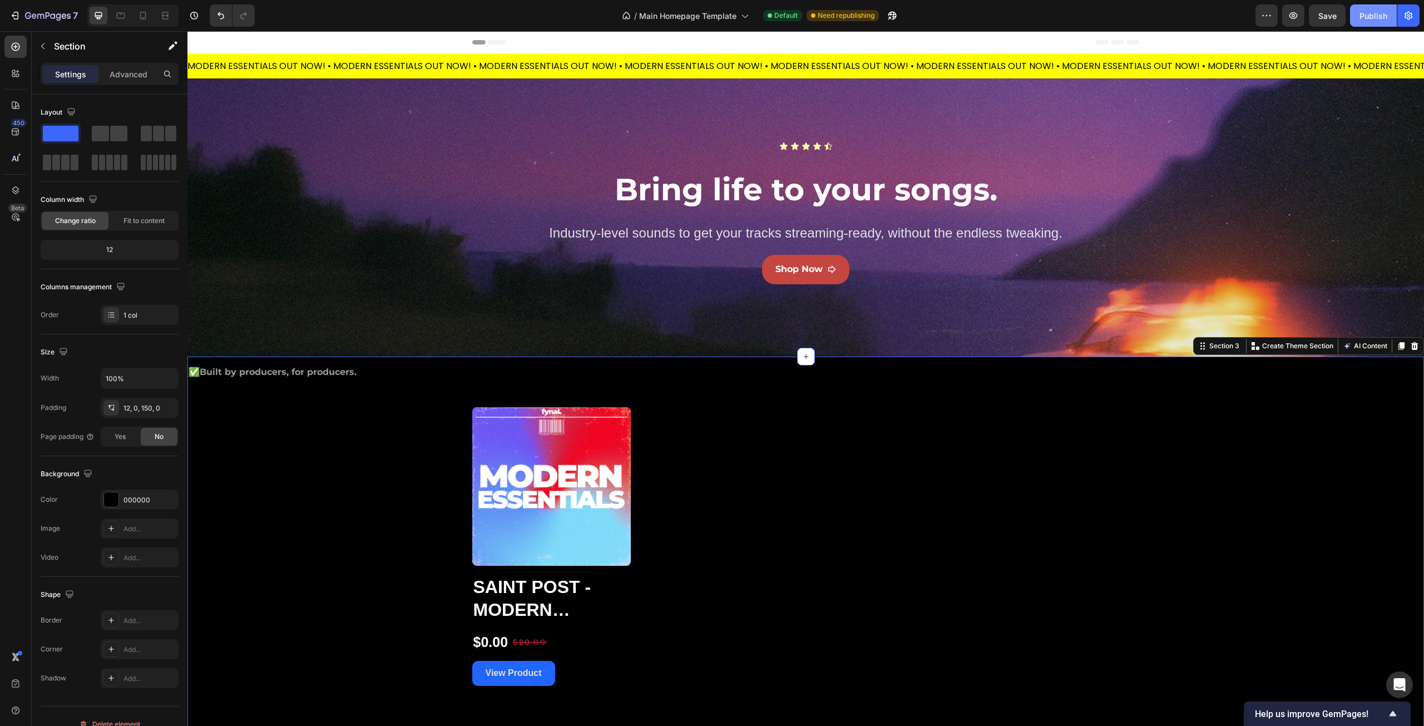
click at [1352, 19] on button "Publish" at bounding box center [1373, 15] width 47 height 22
click at [145, 16] on icon at bounding box center [143, 16] width 6 height 8
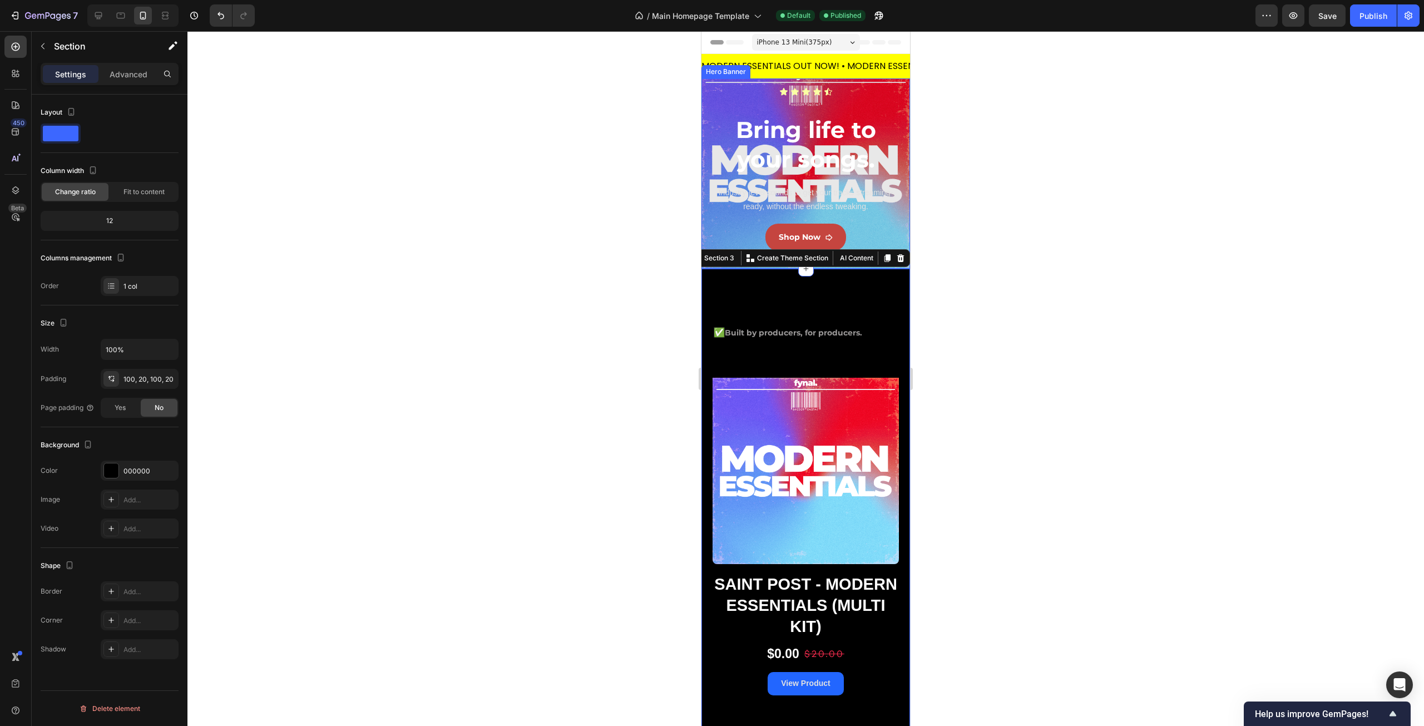
click at [708, 121] on div "Icon Icon Icon Icon Icon Icon List Bring life to your songs. Heading Row Indust…" at bounding box center [806, 173] width 209 height 190
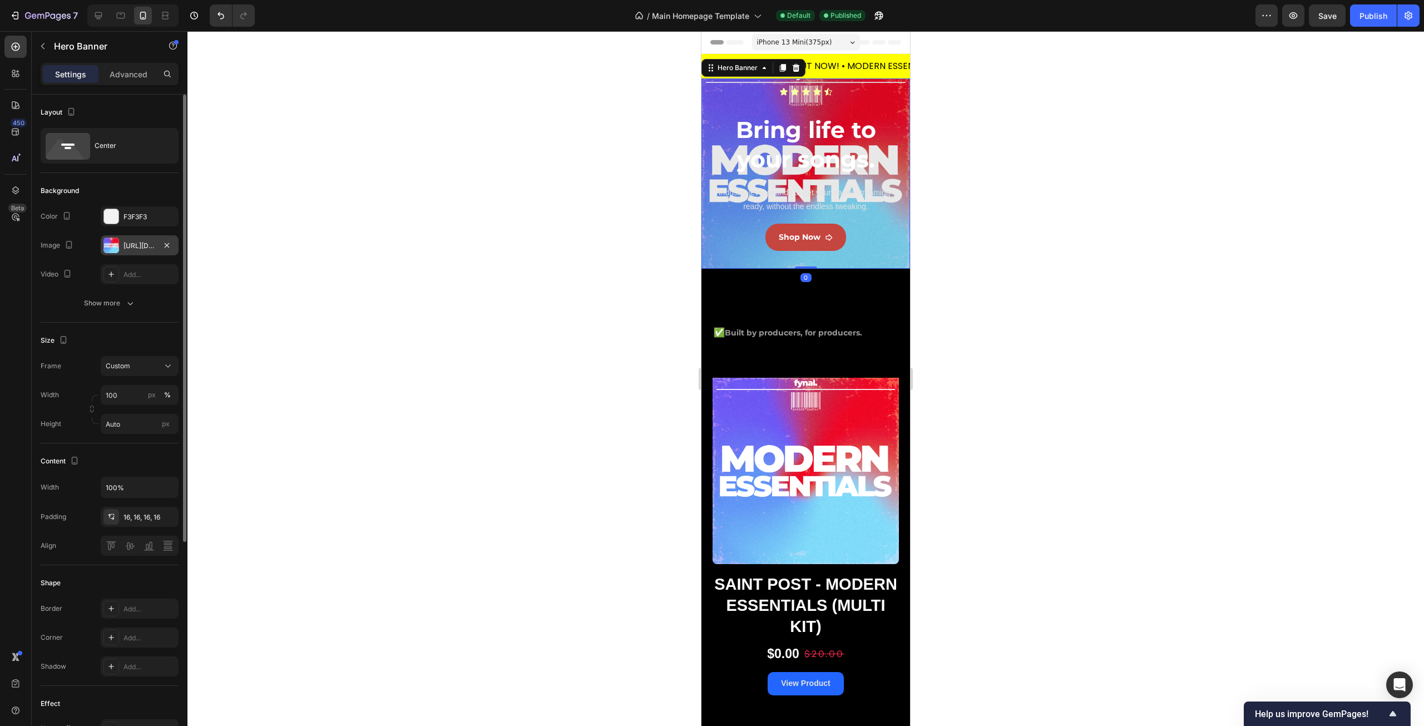
click at [126, 244] on div "https://cdn.shopify.com/s/files/1/0941/7873/8513/files/gempages_577004551232553…" at bounding box center [140, 246] width 32 height 10
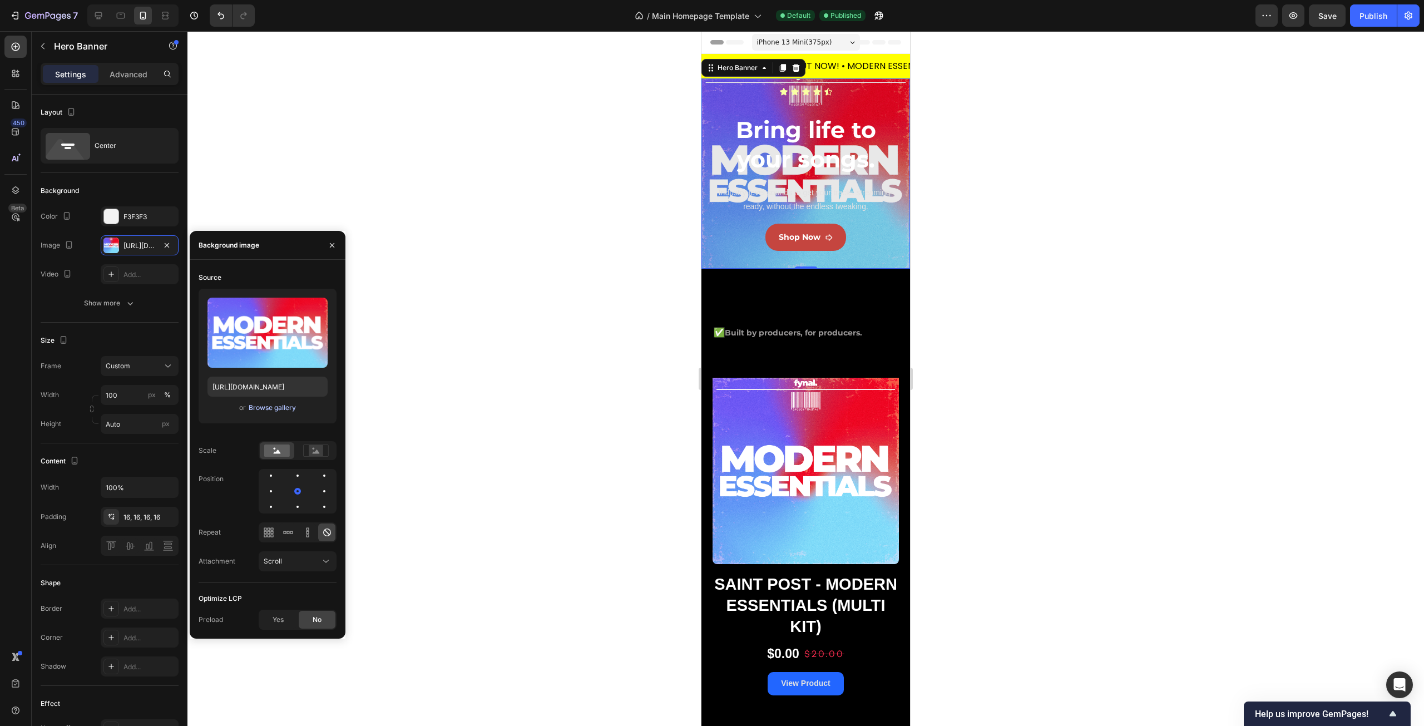
click at [263, 408] on div "Browse gallery" at bounding box center [272, 408] width 47 height 10
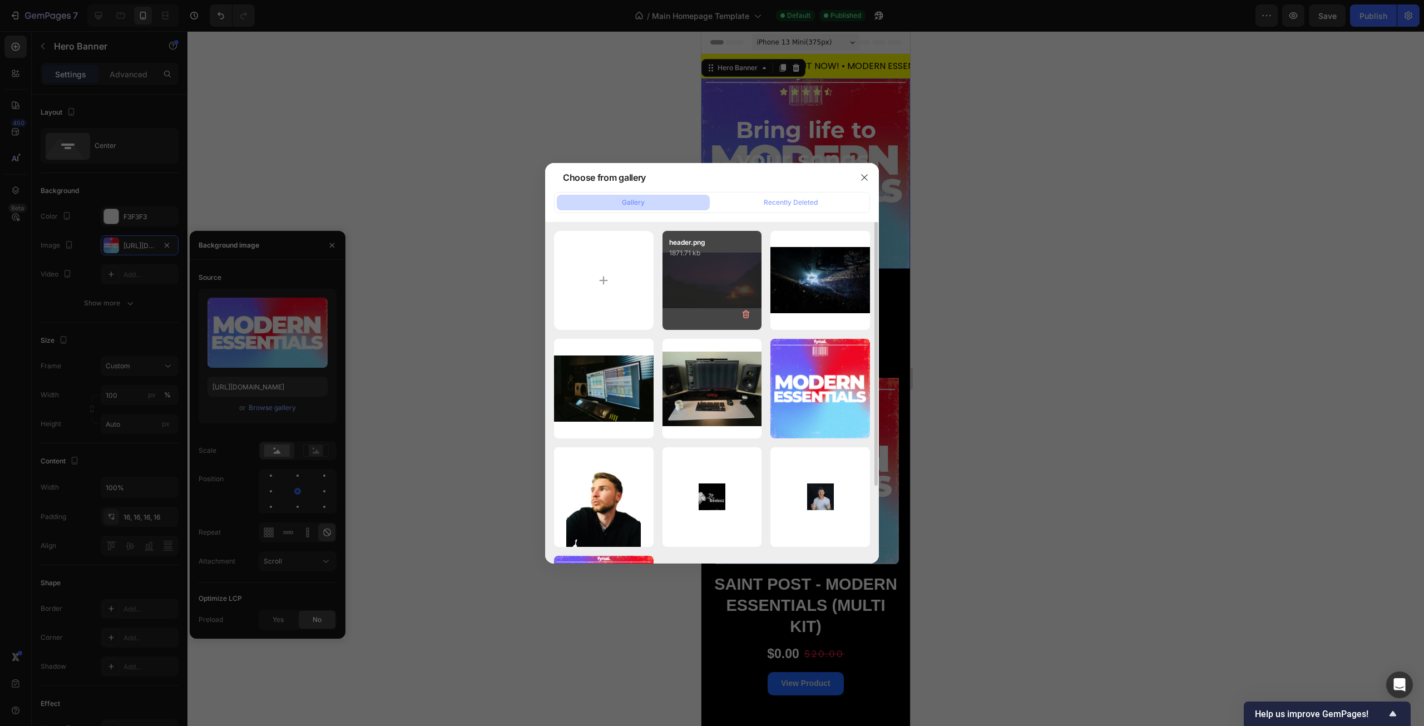
click at [714, 280] on div "header.png 1871.71 kb" at bounding box center [713, 281] width 100 height 100
type input "https://cdn.shopify.com/s/files/1/0941/7873/8513/files/gempages_577004551232553…"
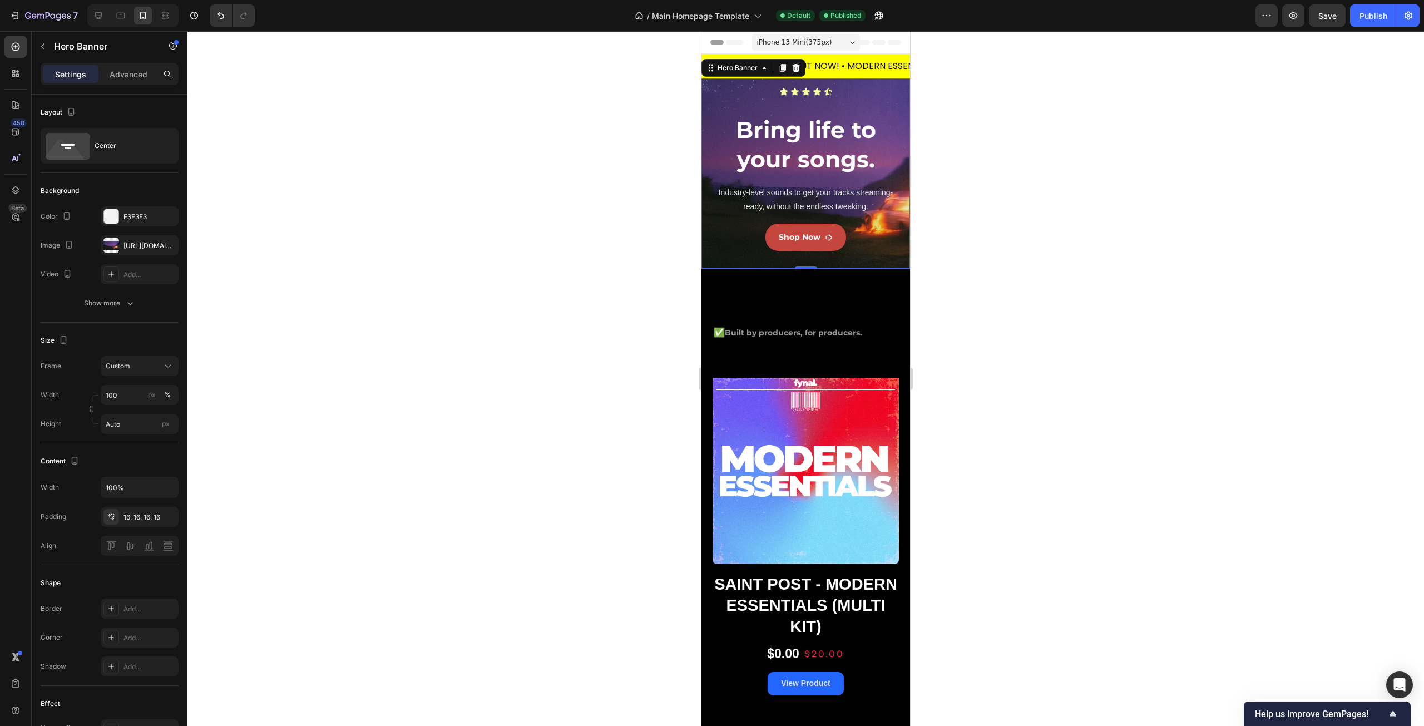
click at [502, 334] on div at bounding box center [805, 378] width 1237 height 695
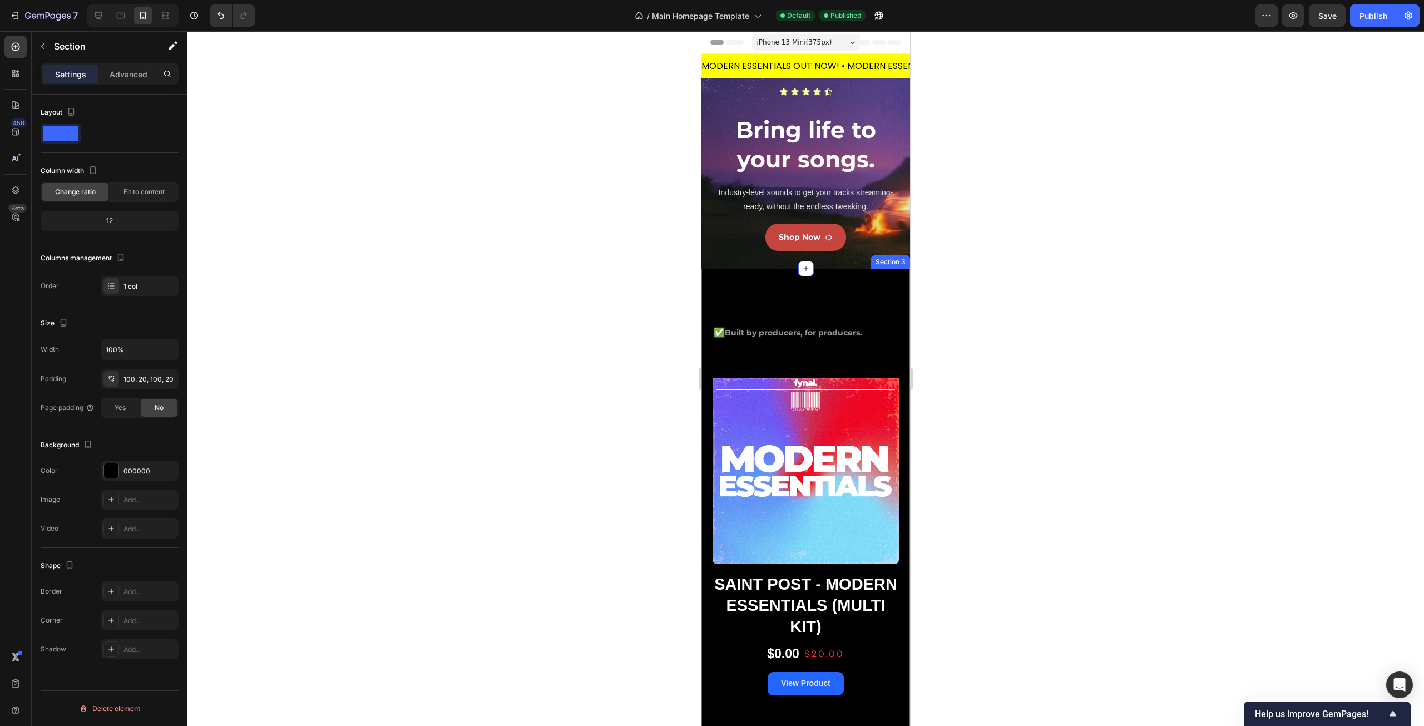
click at [784, 306] on div "✅ Built by producers, for producers. Text Block Product Images Saint Post - Mod…" at bounding box center [806, 515] width 209 height 493
click at [383, 357] on div at bounding box center [805, 378] width 1237 height 695
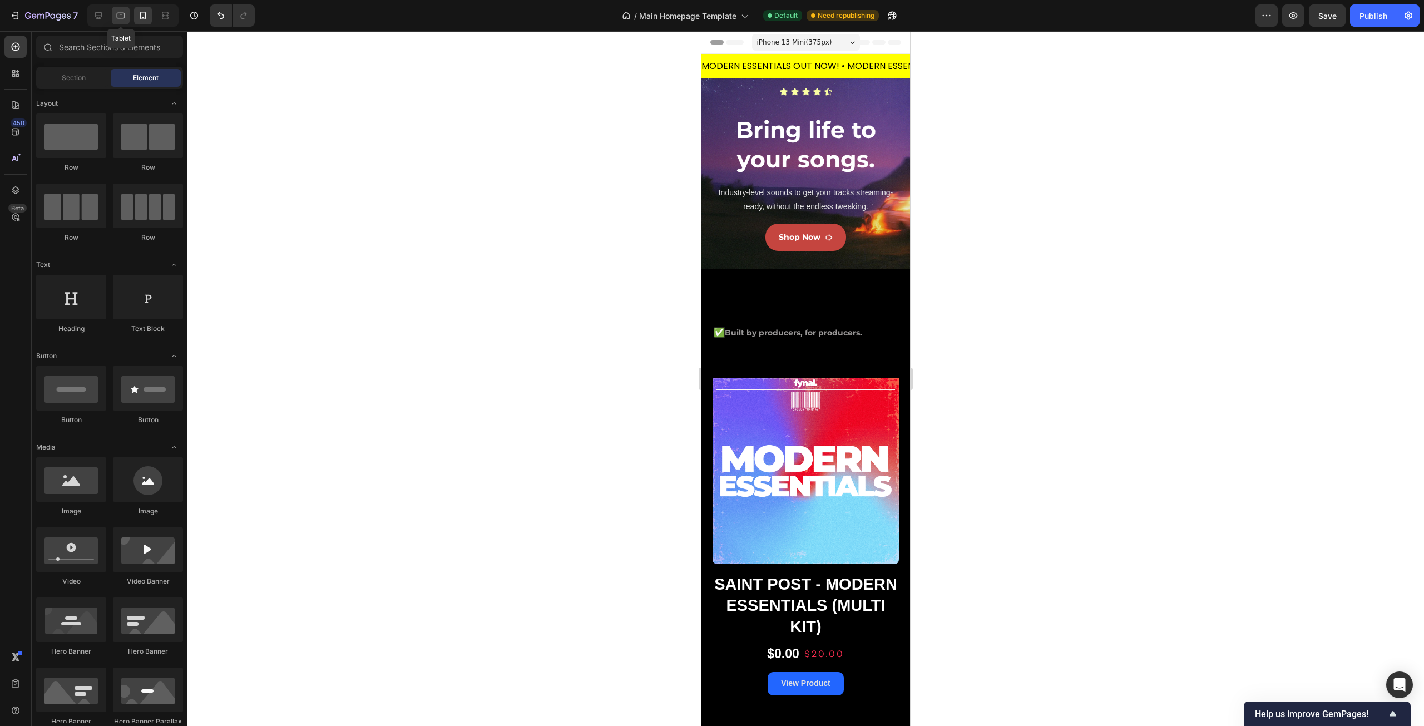
click at [120, 19] on icon at bounding box center [120, 15] width 11 height 11
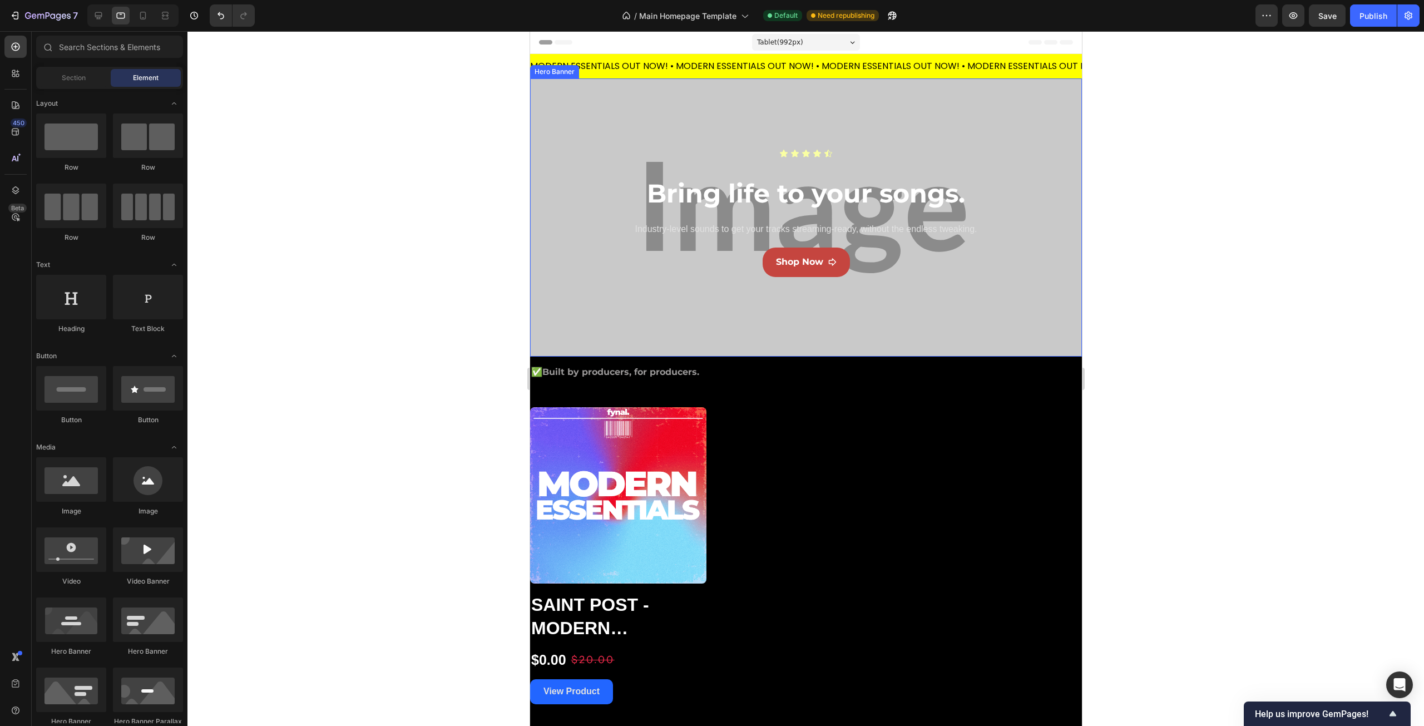
click at [590, 298] on div "Overlay" at bounding box center [806, 217] width 552 height 278
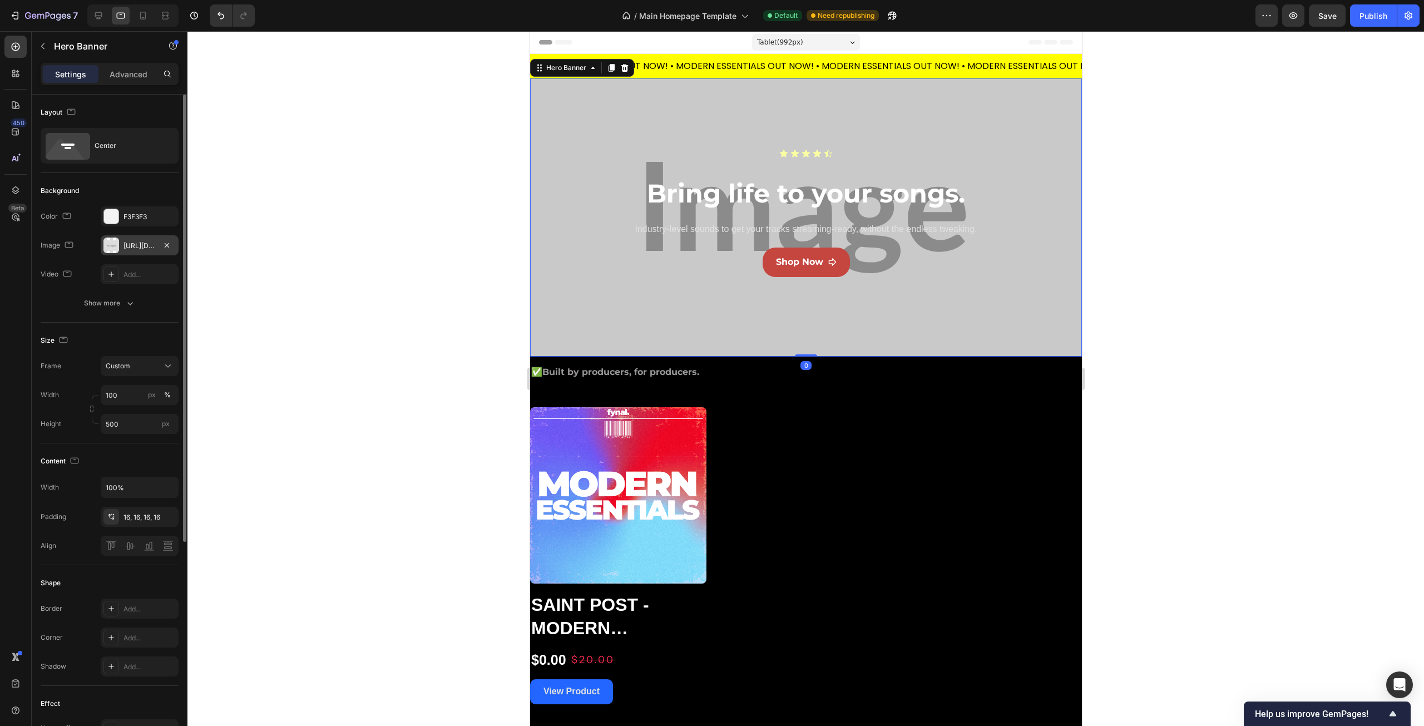
click at [131, 245] on div "https://placehold.co/600x400?text=Image" at bounding box center [140, 246] width 32 height 10
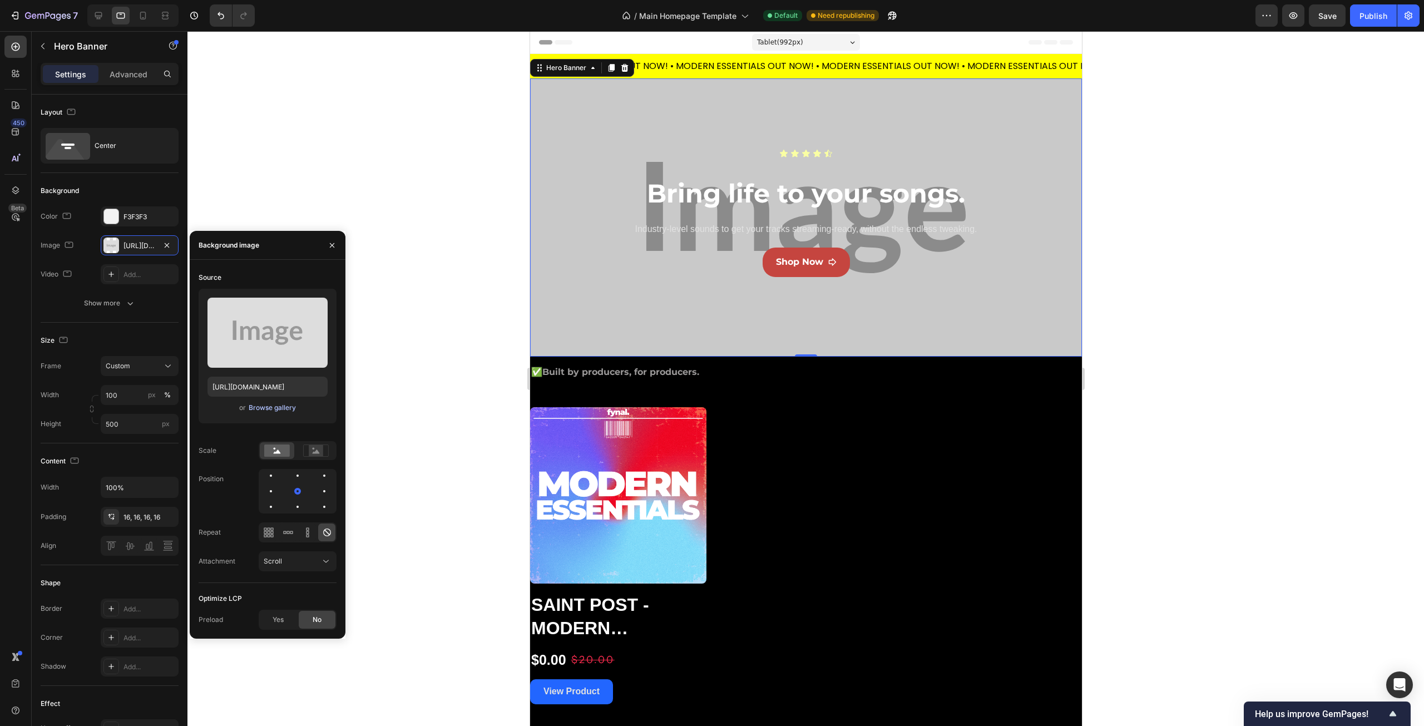
click at [275, 406] on div "Browse gallery" at bounding box center [272, 408] width 47 height 10
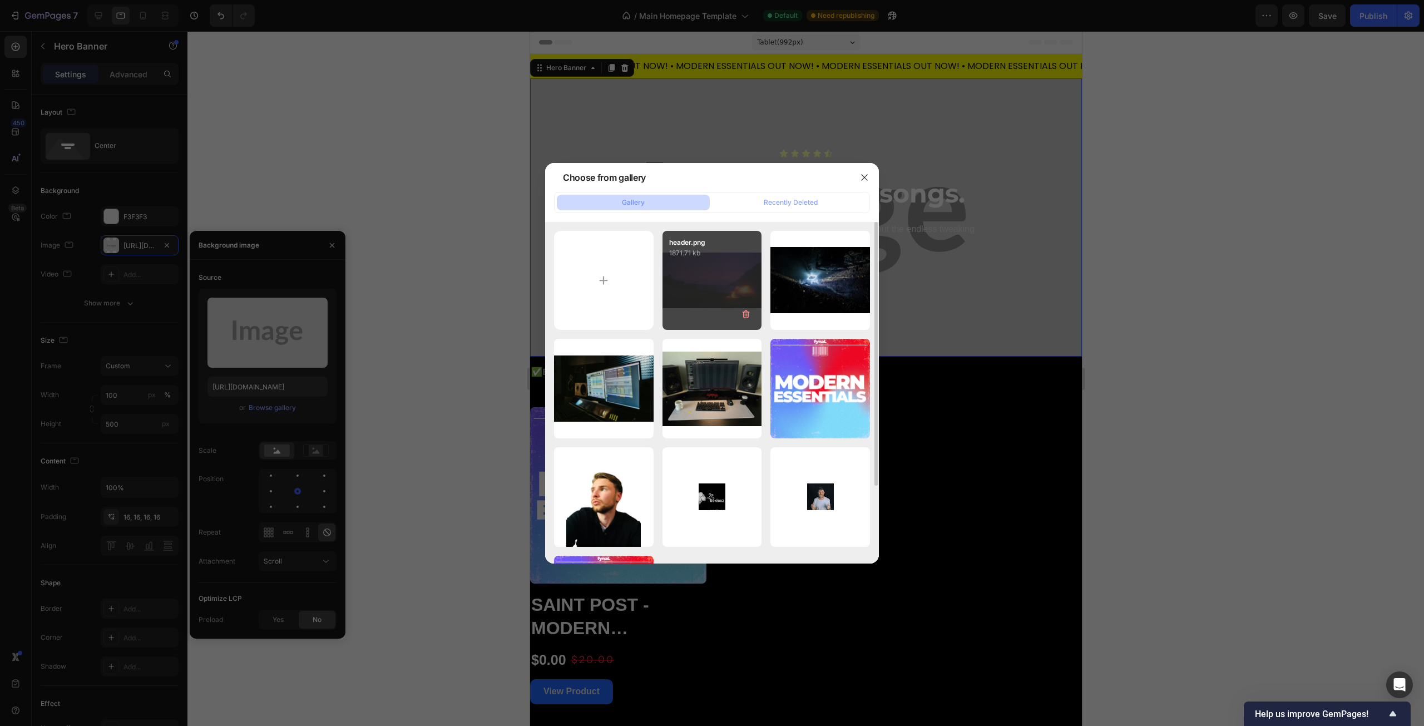
click at [705, 294] on div "header.png 1871.71 kb" at bounding box center [713, 281] width 100 height 100
type input "https://cdn.shopify.com/s/files/1/0941/7873/8513/files/gempages_577004551232553…"
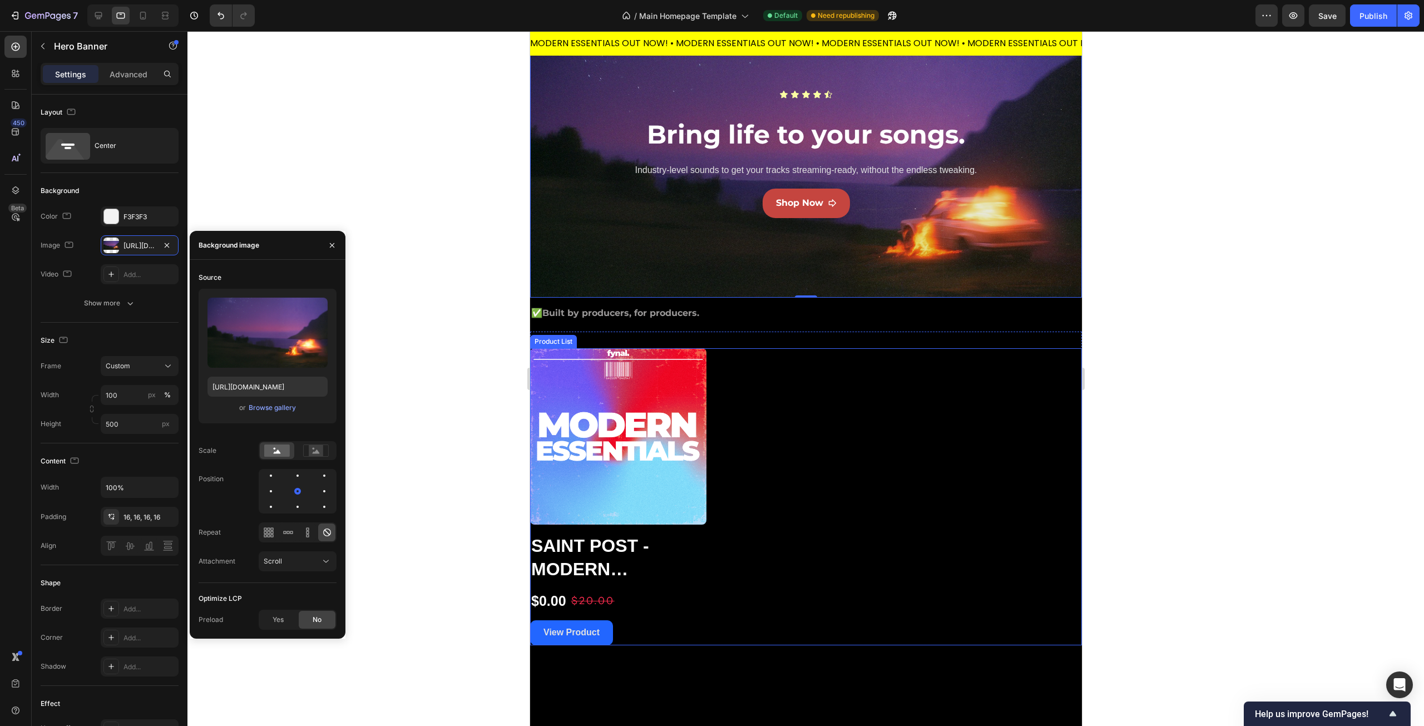
scroll to position [56, 0]
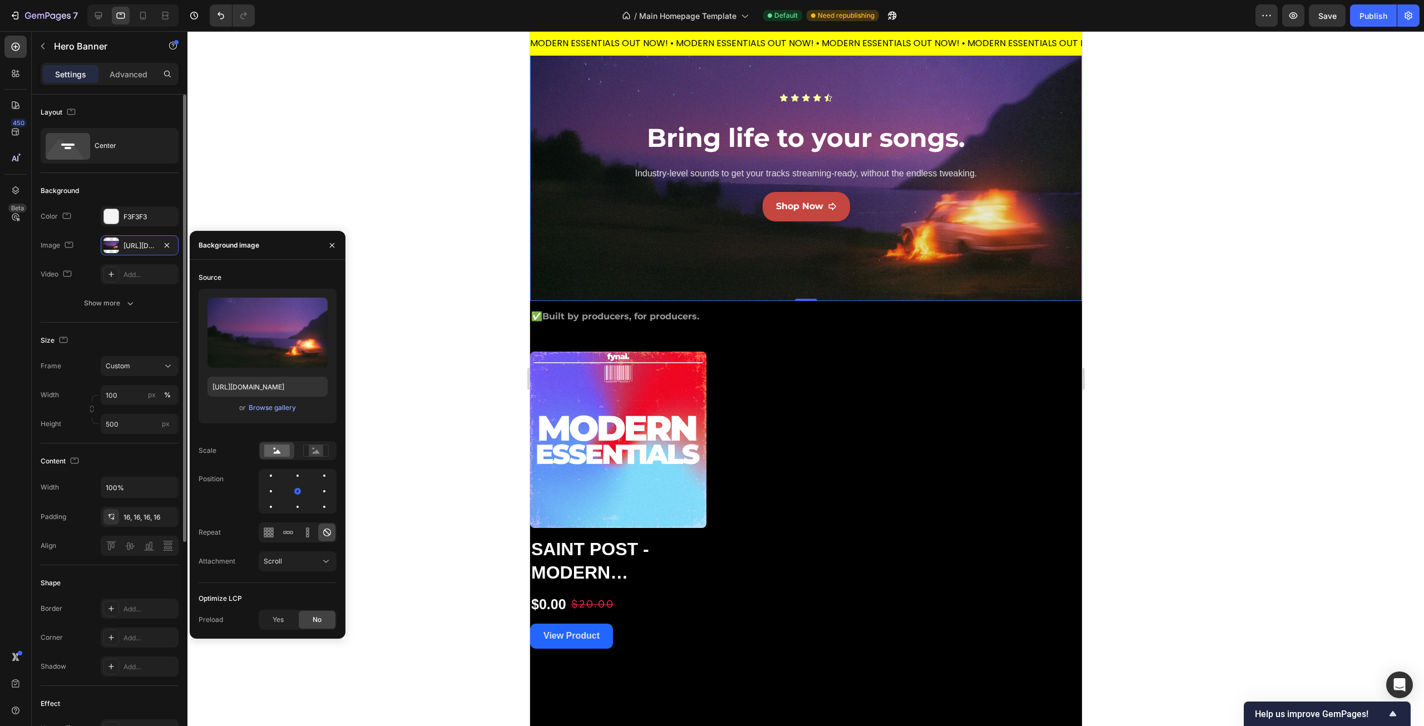
click at [132, 192] on div "Background" at bounding box center [110, 191] width 138 height 18
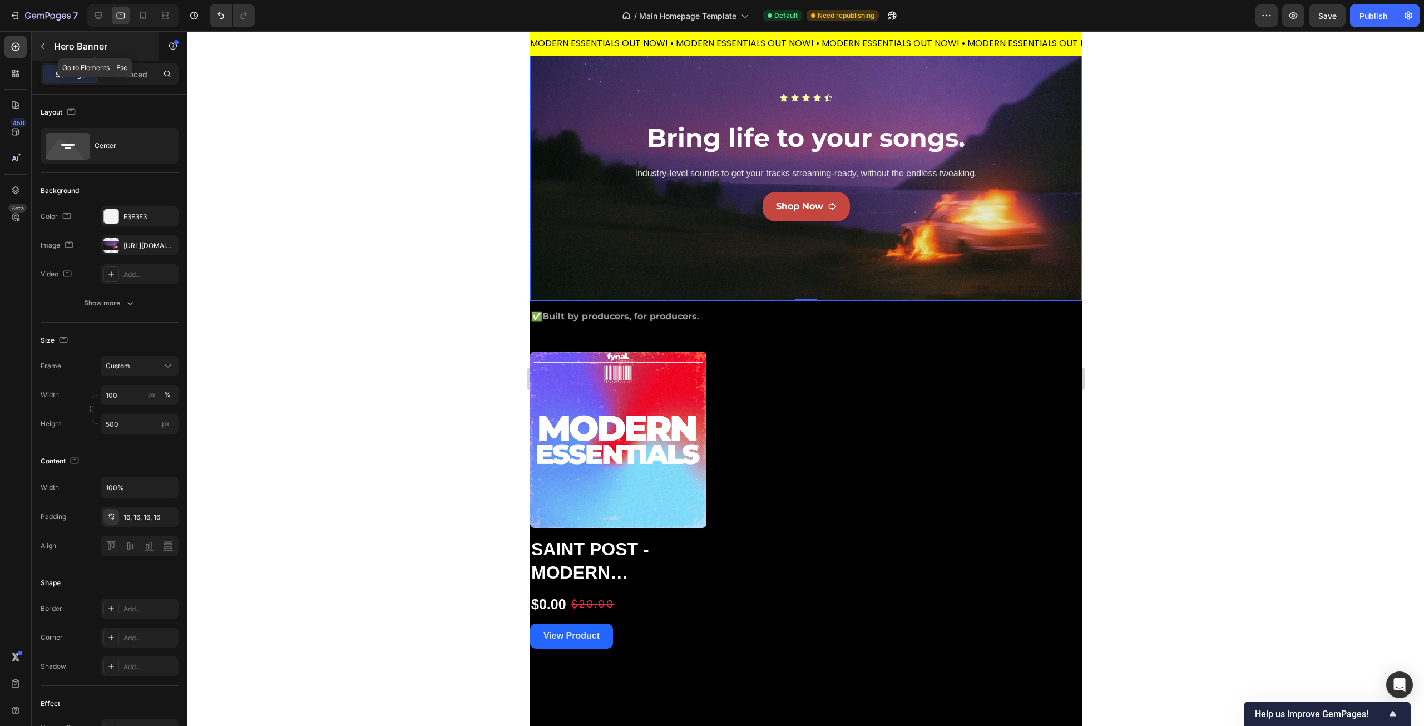
click at [53, 43] on div "Hero Banner" at bounding box center [95, 46] width 127 height 29
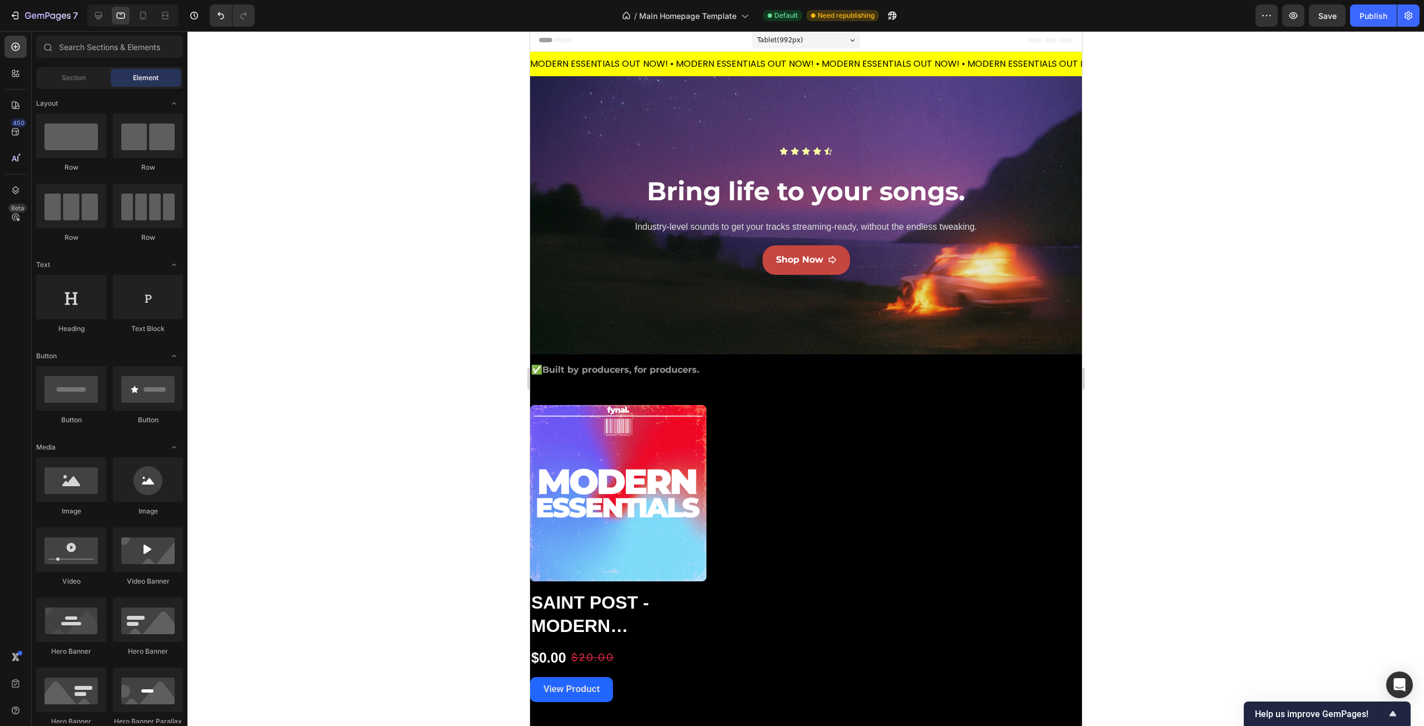
scroll to position [0, 0]
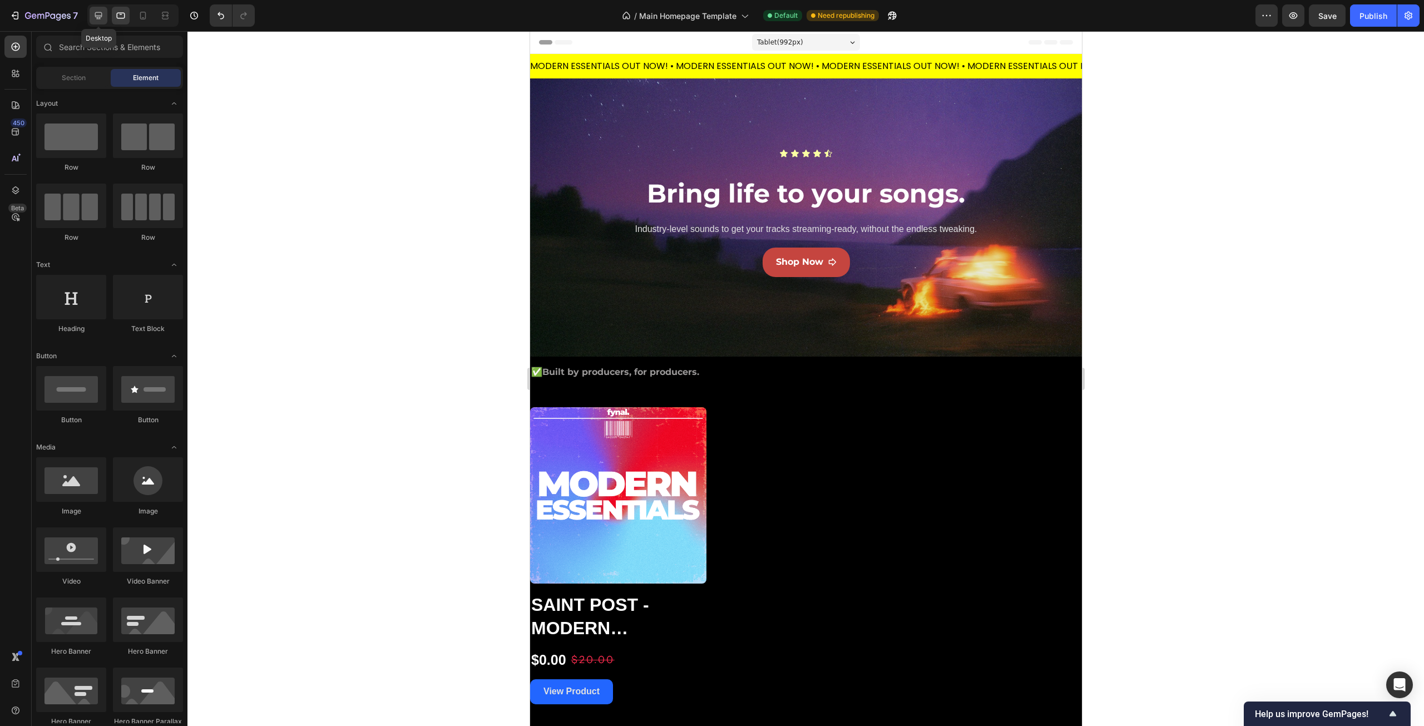
click at [101, 22] on div at bounding box center [99, 16] width 18 height 18
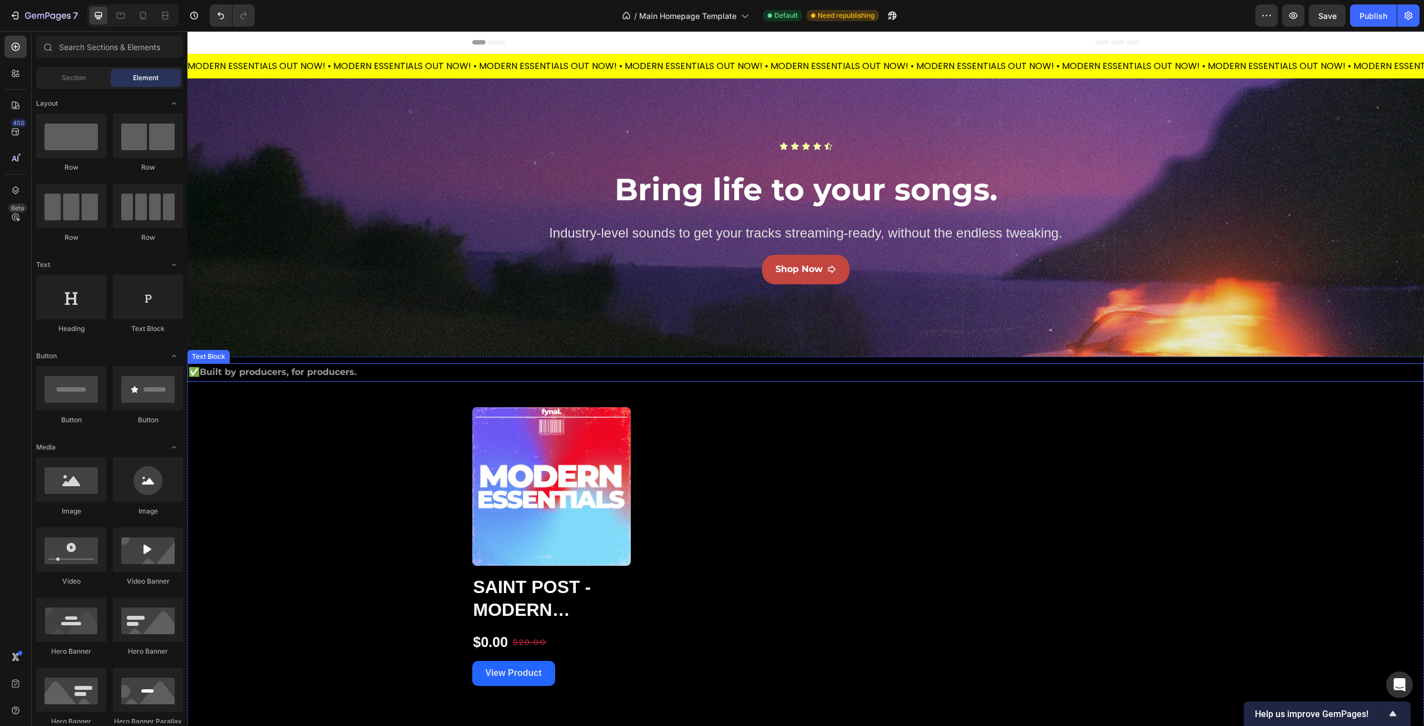
click at [215, 376] on p "✅ Built by producers, for producers." at bounding box center [806, 372] width 1235 height 16
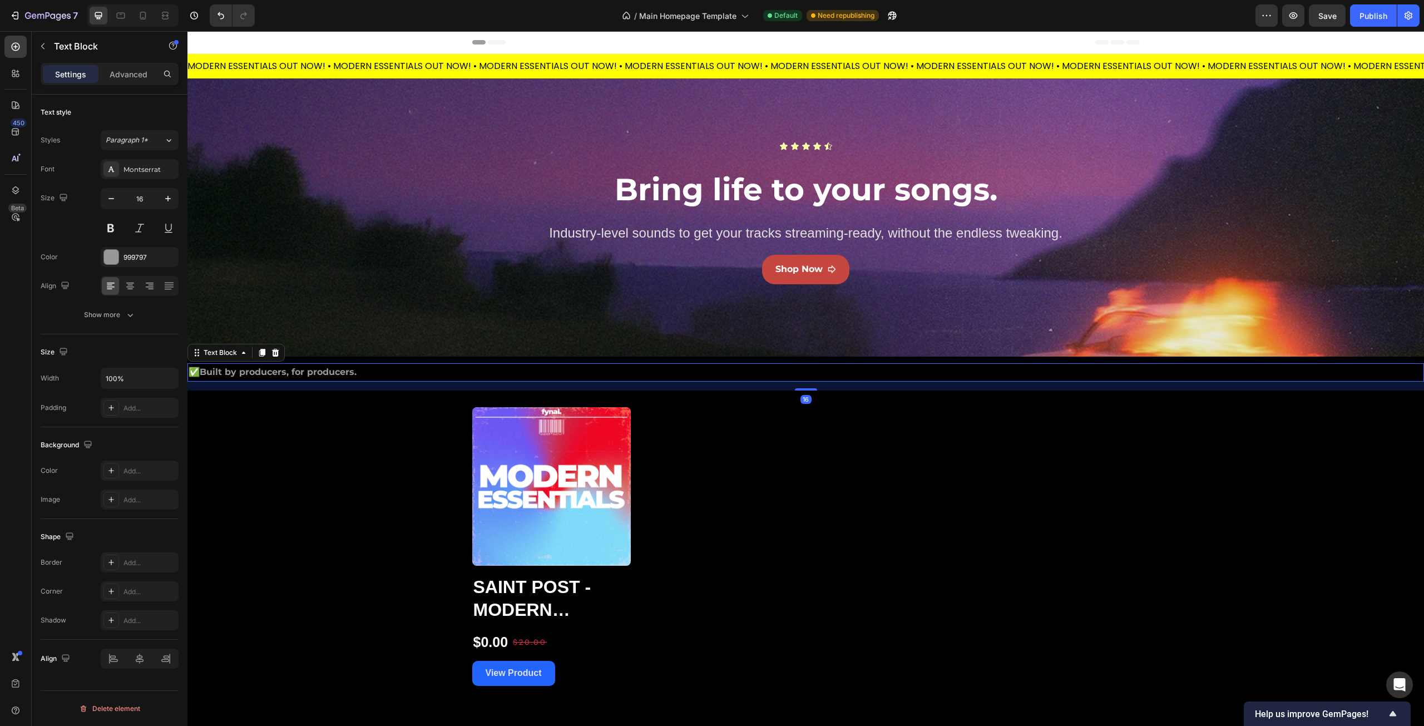
click at [204, 373] on p "✅ Built by producers, for producers." at bounding box center [806, 372] width 1235 height 16
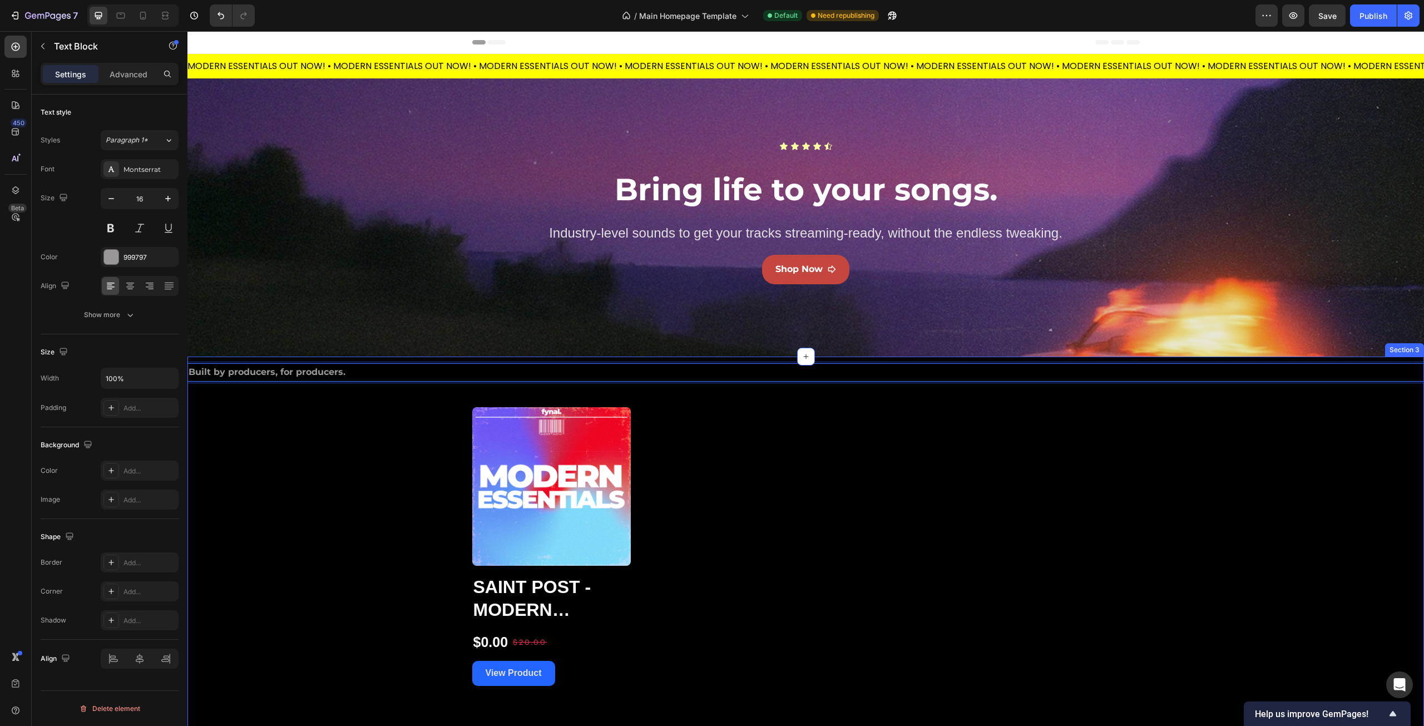
click at [307, 415] on div "Built by producers, for producers. Text Block 16 Product Images Saint Post - Mo…" at bounding box center [805, 524] width 1237 height 323
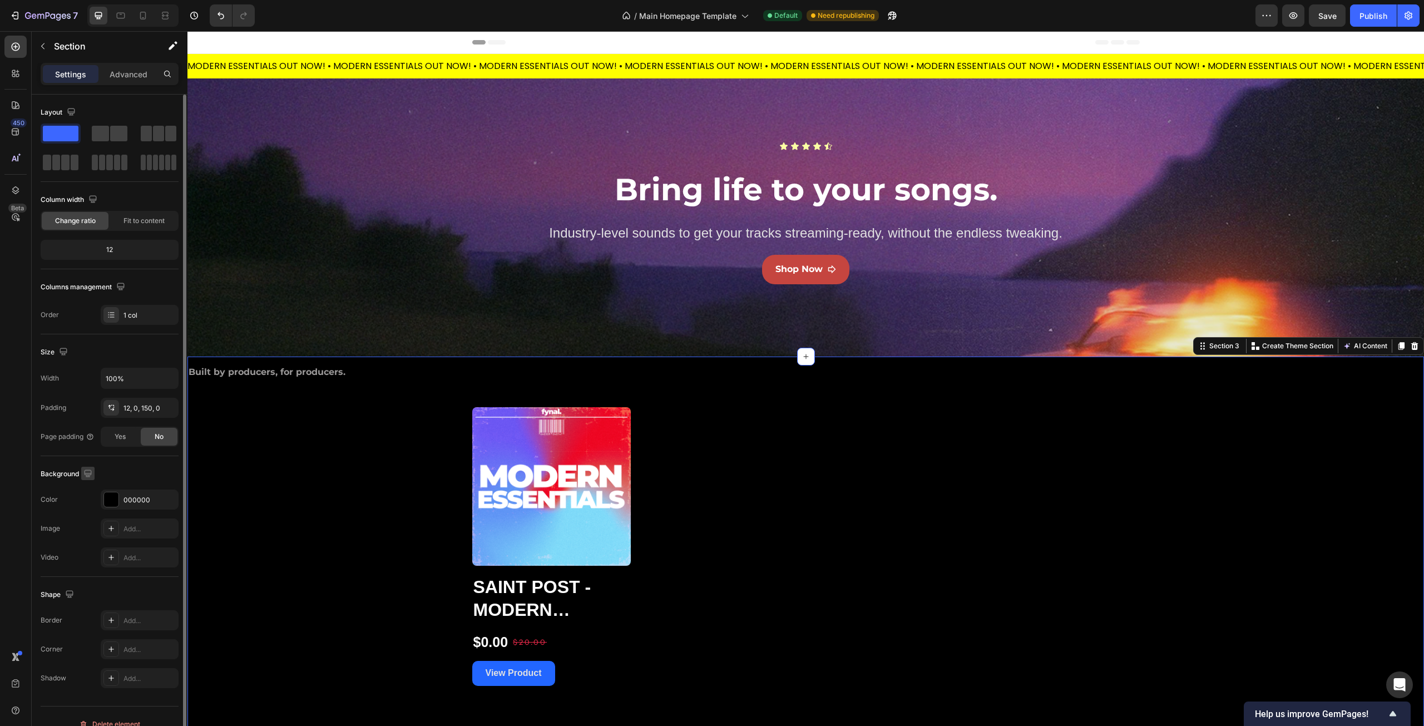
scroll to position [16, 0]
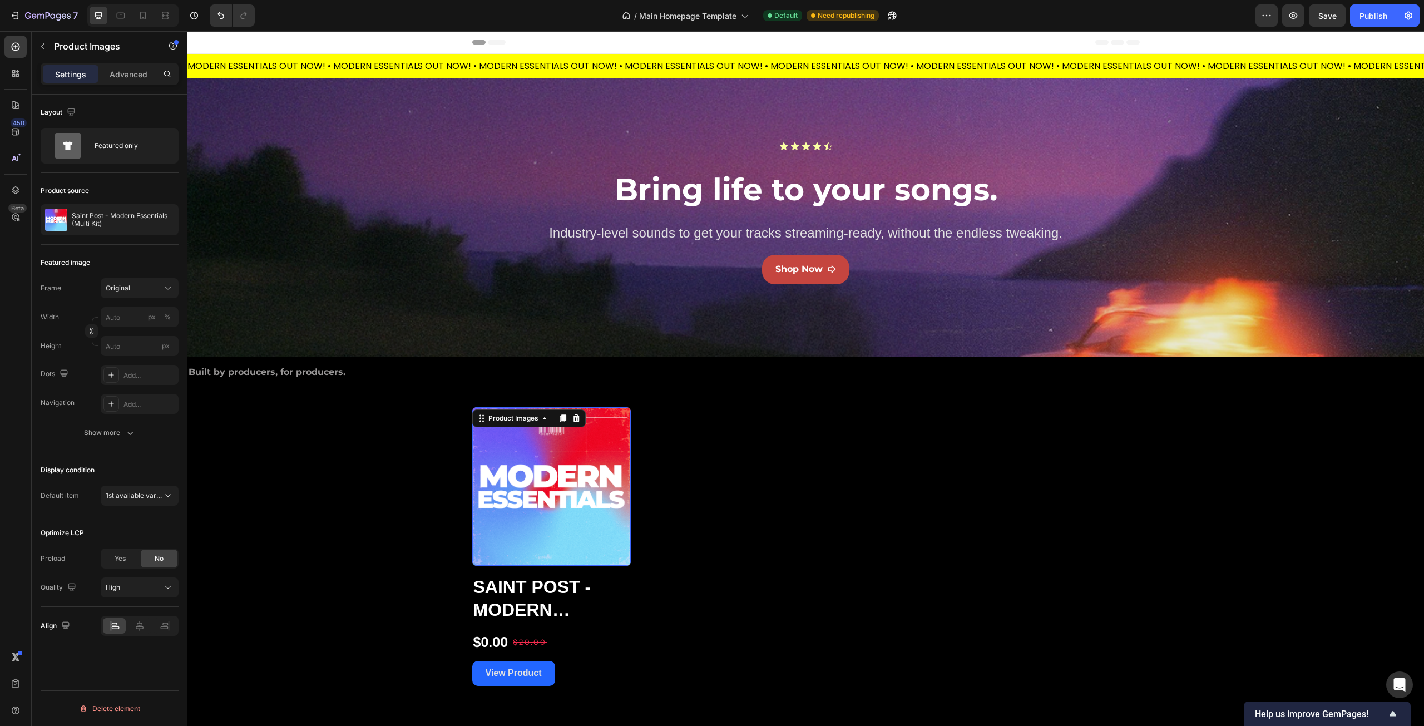
click at [526, 477] on img at bounding box center [551, 486] width 159 height 159
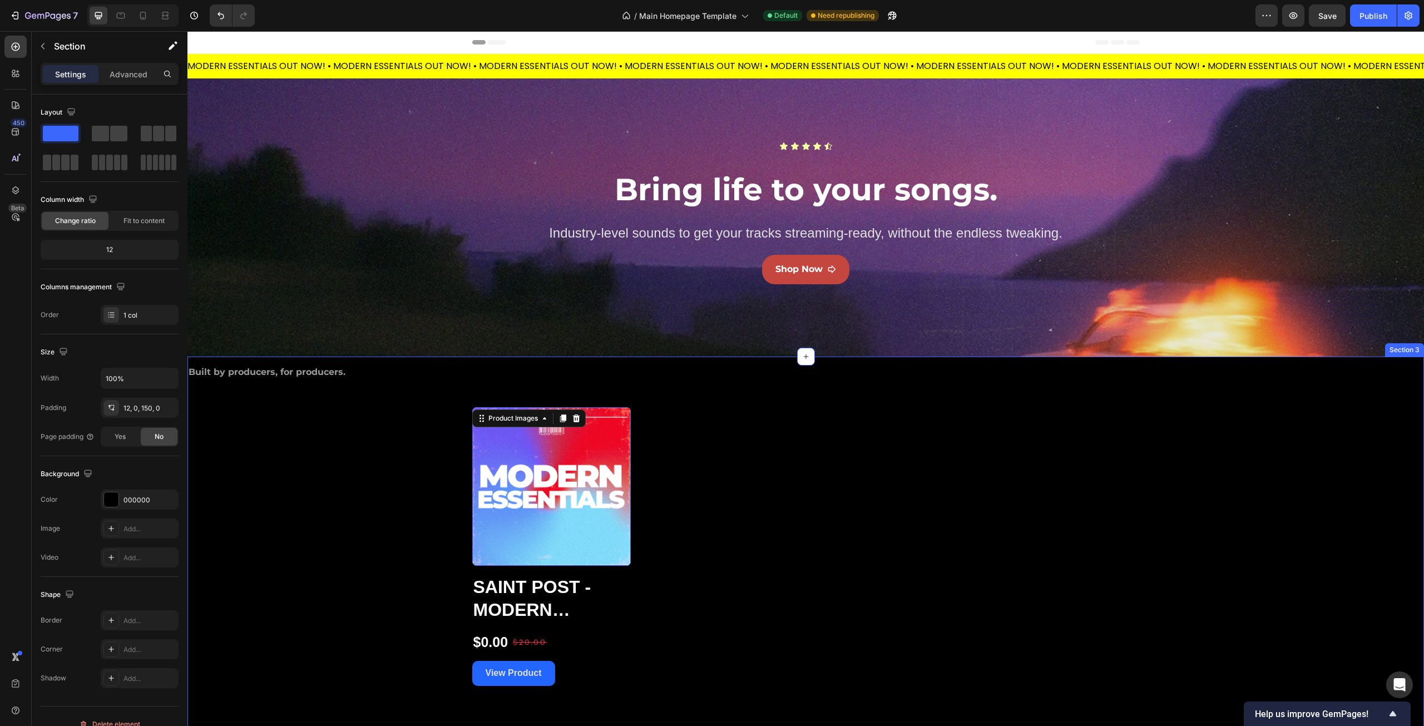
click at [326, 473] on div "Built by producers, for producers. Text Block Product Images 16 Saint Post - Mo…" at bounding box center [805, 524] width 1237 height 323
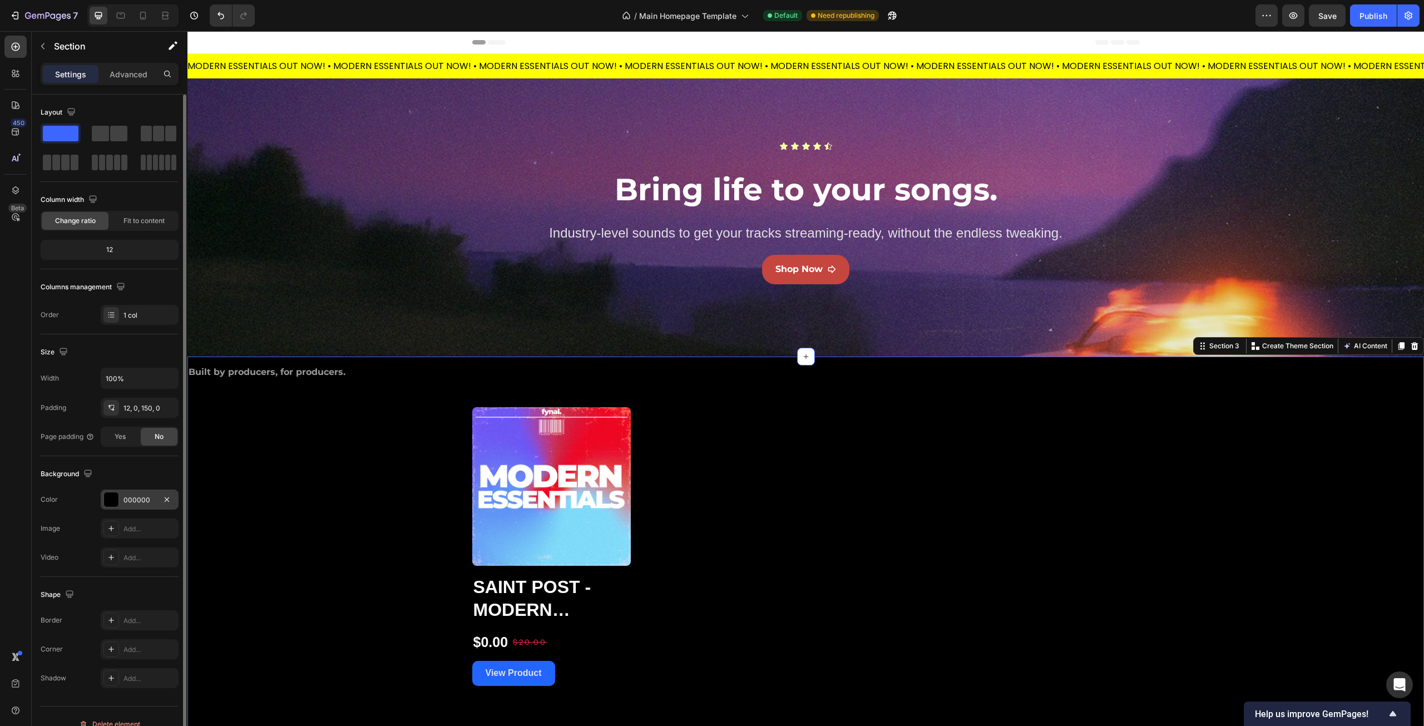
scroll to position [16, 0]
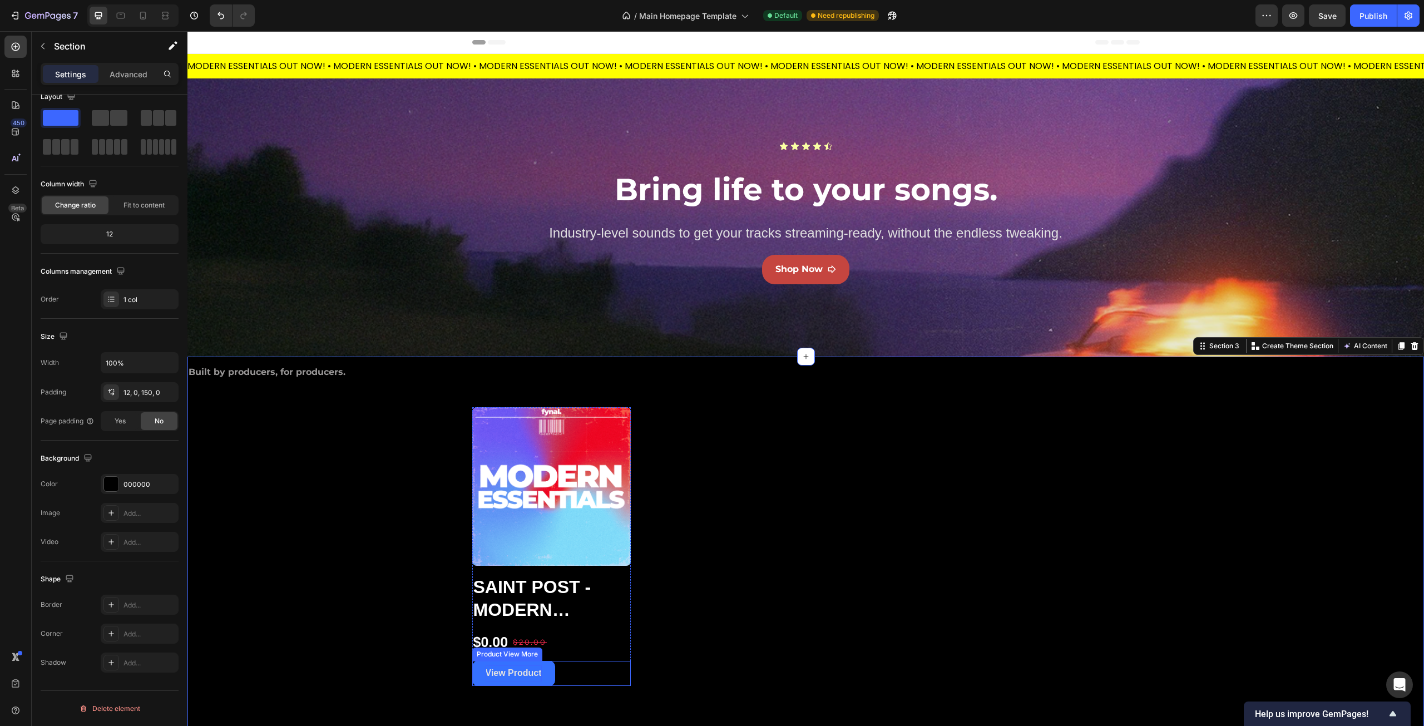
click at [523, 675] on div "View Product" at bounding box center [514, 673] width 56 height 16
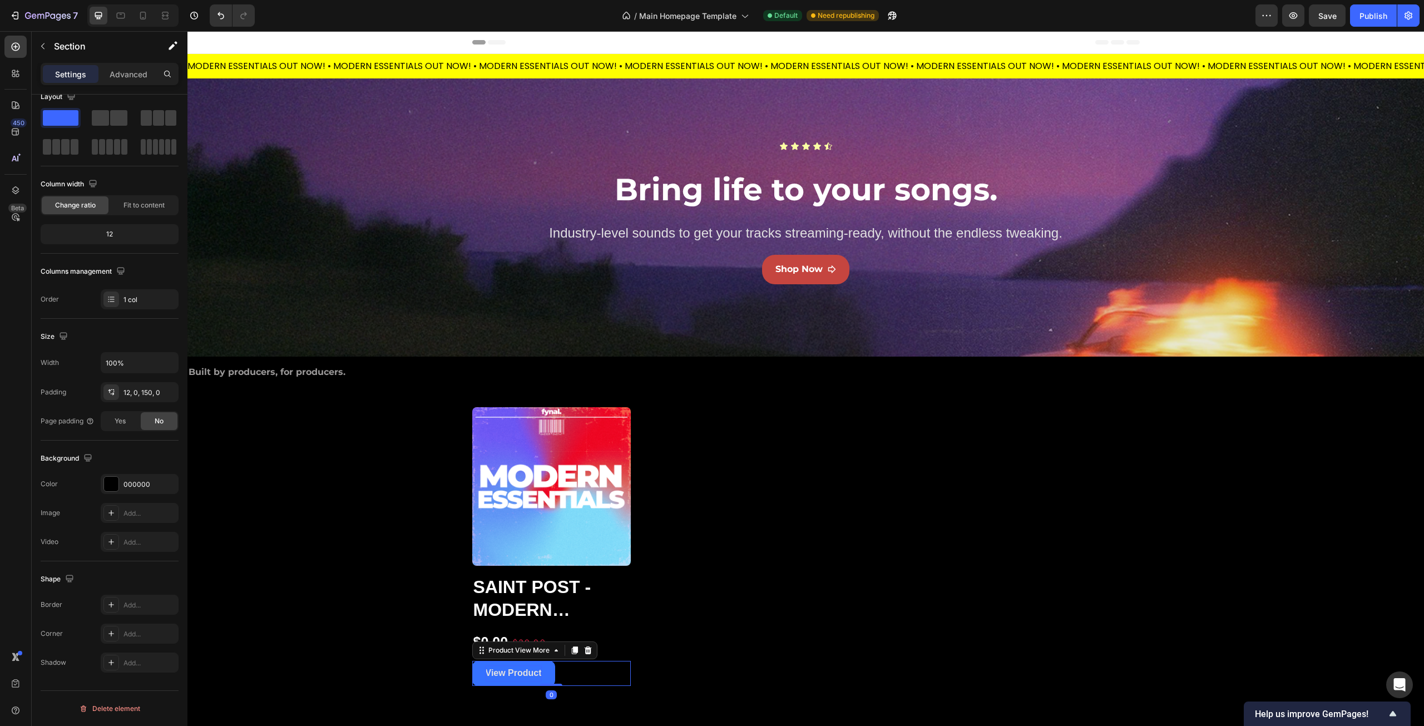
scroll to position [0, 0]
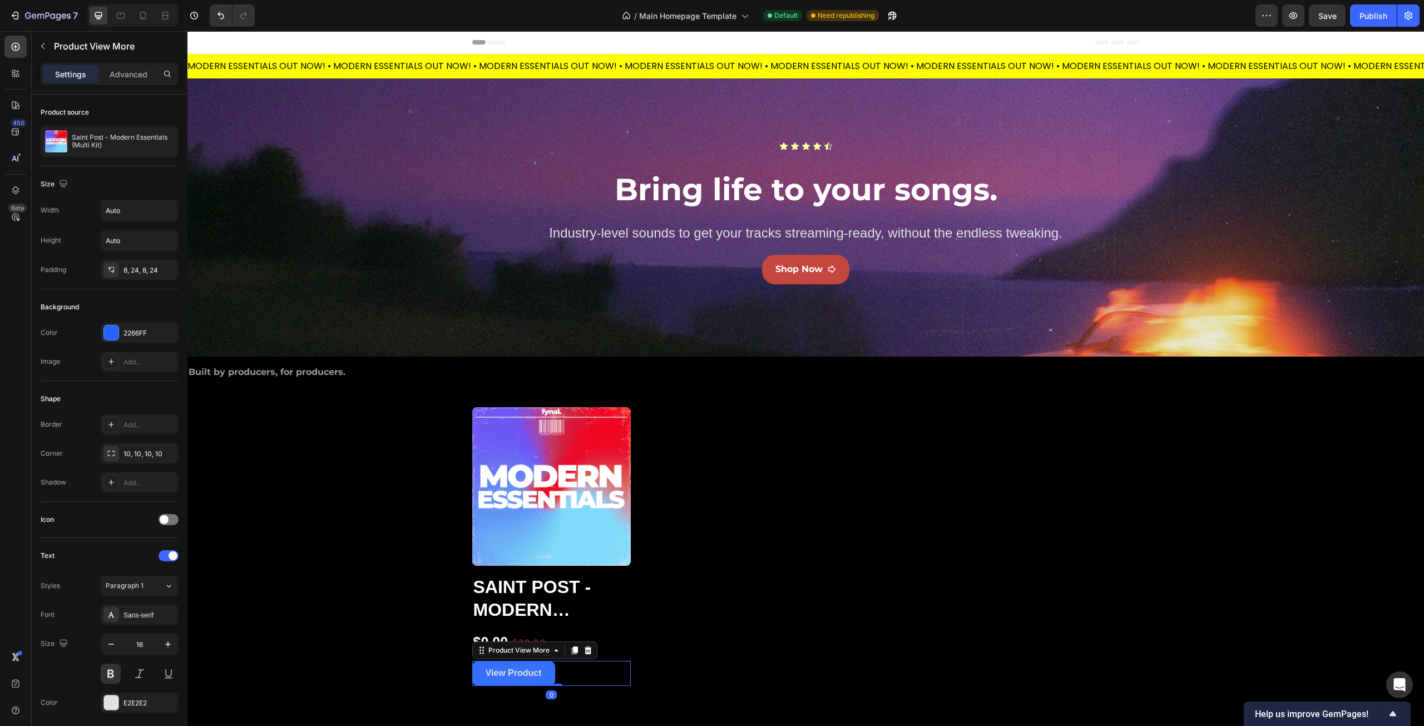
click at [517, 673] on div "View Product" at bounding box center [514, 673] width 56 height 16
click at [517, 673] on p "View Product" at bounding box center [514, 673] width 56 height 16
click at [472, 661] on button "Buy" at bounding box center [493, 673] width 43 height 25
click at [382, 608] on div "Built by producers, for producers. Text Block Product Images Saint Post - Moder…" at bounding box center [805, 524] width 1237 height 323
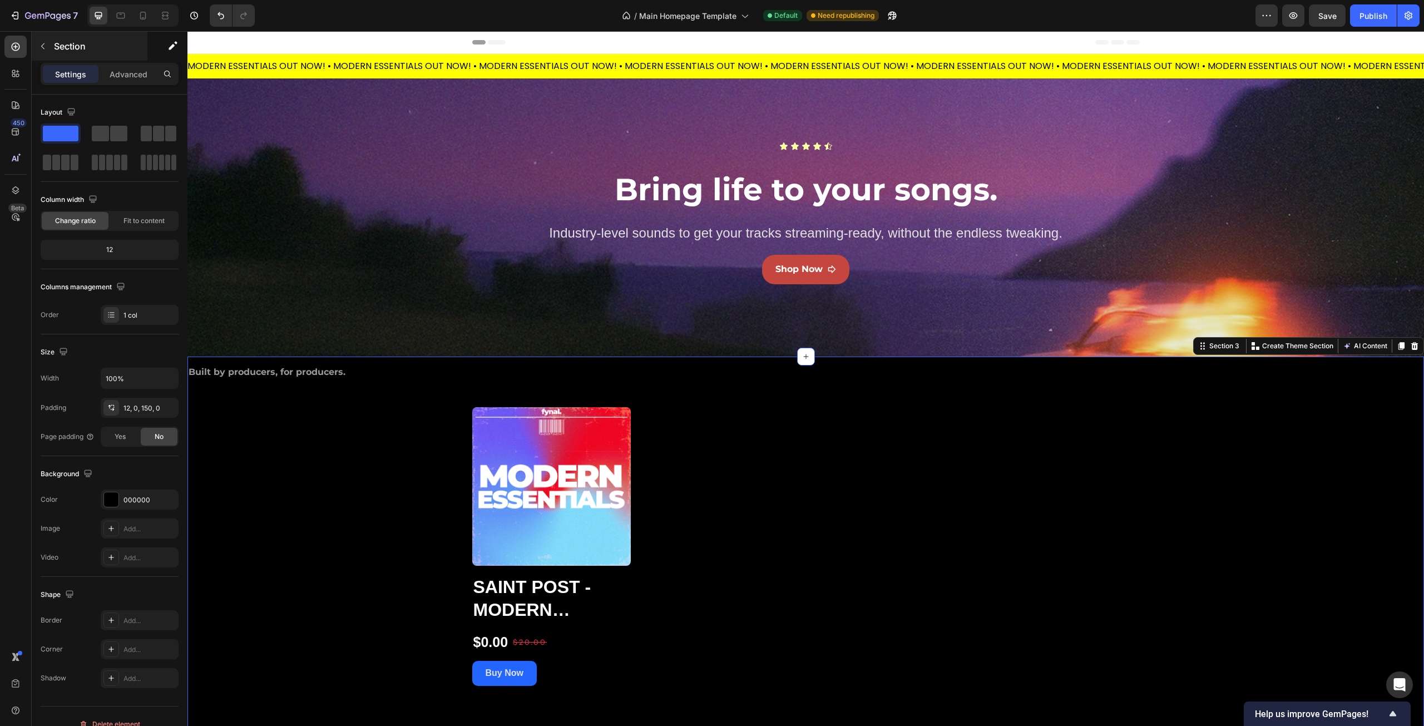
click at [53, 51] on div "Section" at bounding box center [90, 46] width 116 height 29
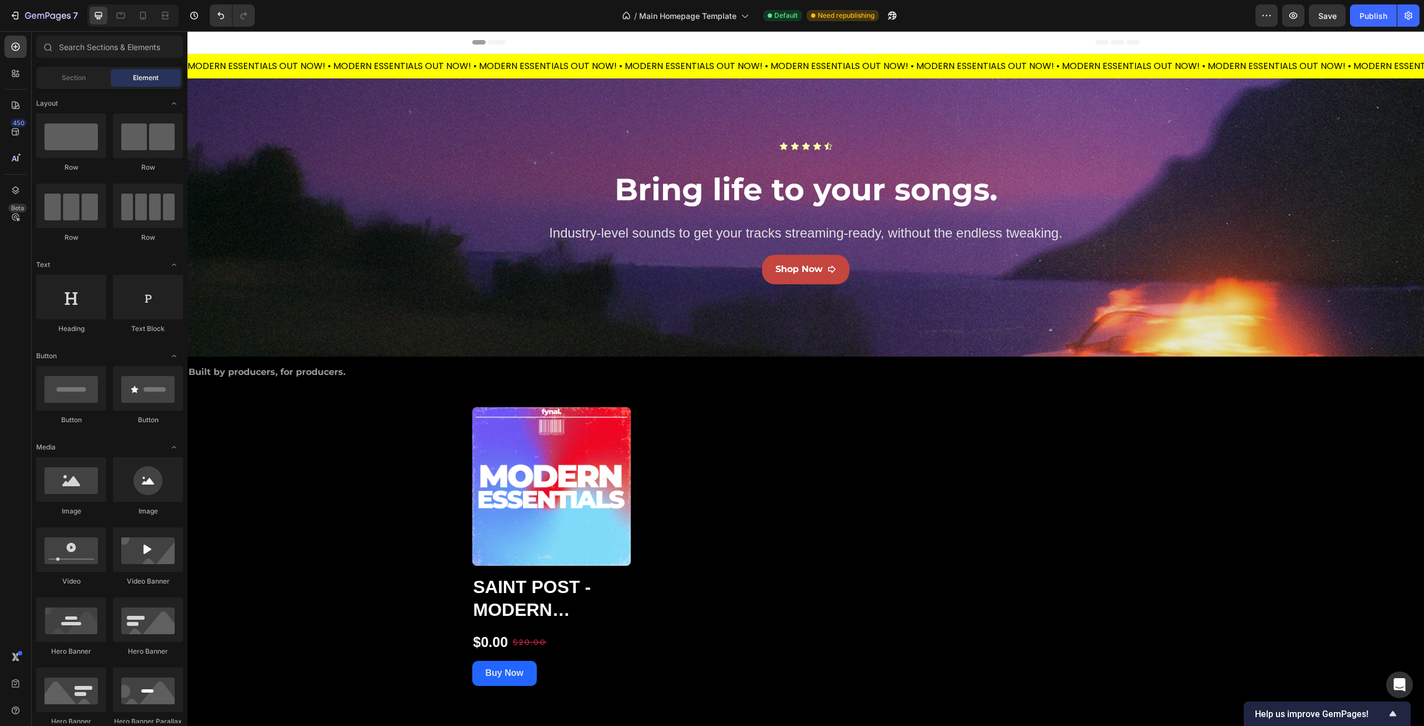
scroll to position [947, 0]
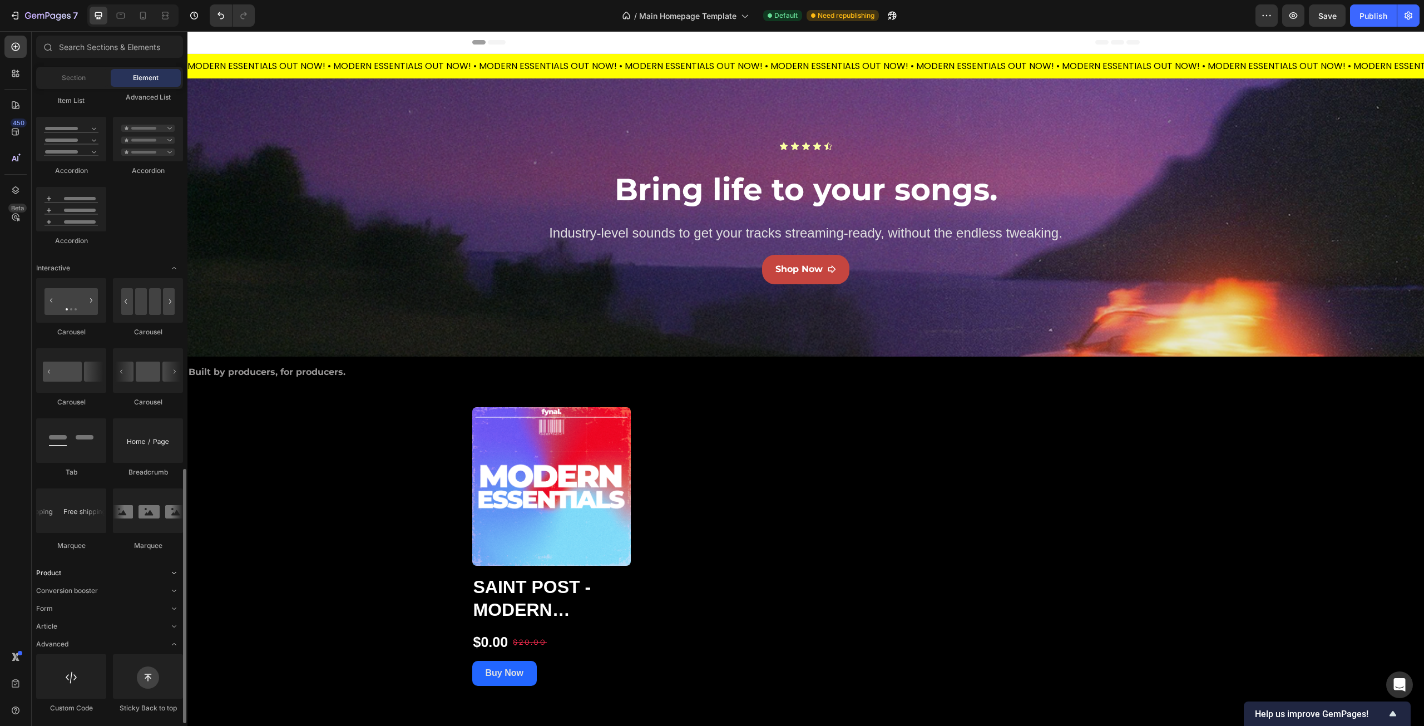
click at [150, 570] on div "Product" at bounding box center [109, 572] width 147 height 11
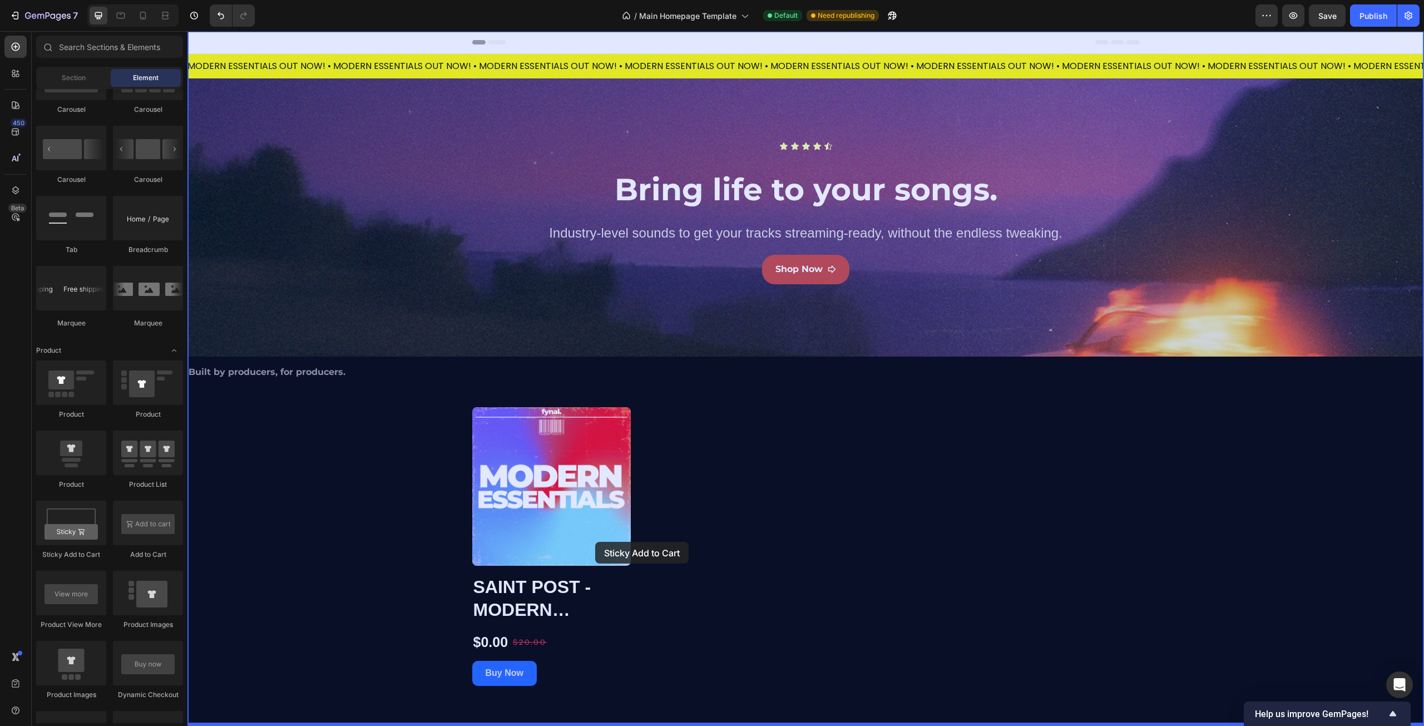
drag, startPoint x: 258, startPoint y: 554, endPoint x: 595, endPoint y: 542, distance: 337.9
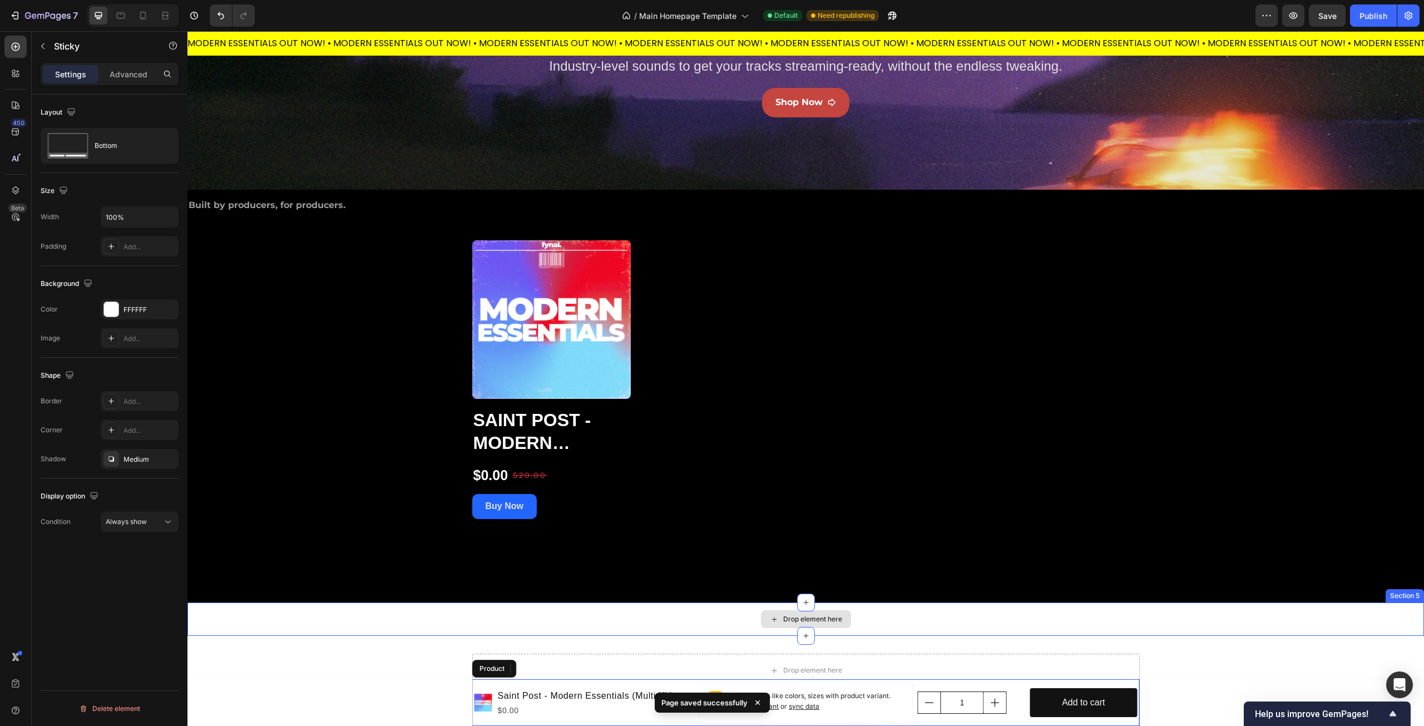
scroll to position [0, 0]
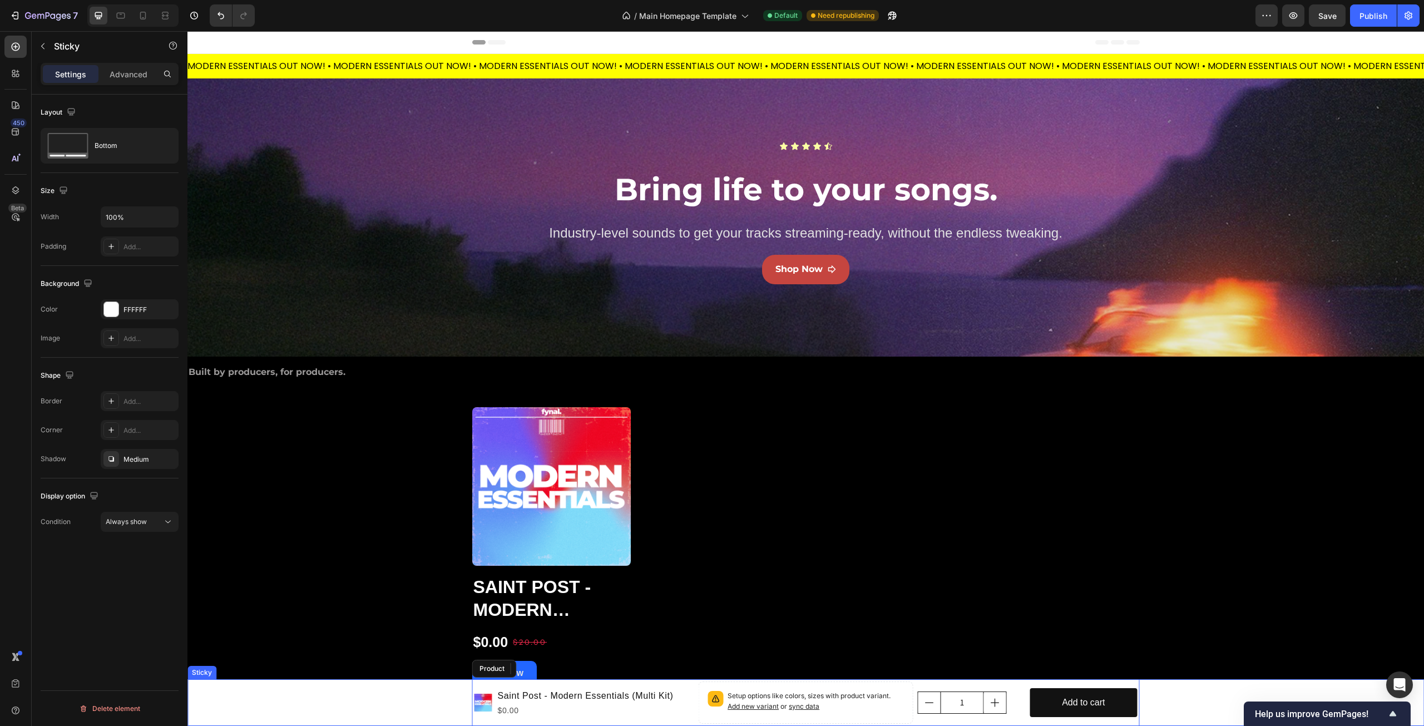
click at [1158, 696] on div "Product Images Saint Post - Modern Essentials (Multi Kit) Product Title $0.00 P…" at bounding box center [805, 702] width 1237 height 47
click at [209, 688] on div "Product Images Saint Post - Modern Essentials (Multi Kit) Product Title $0.00 P…" at bounding box center [805, 702] width 1237 height 47
click at [206, 672] on div "Sticky" at bounding box center [202, 673] width 24 height 10
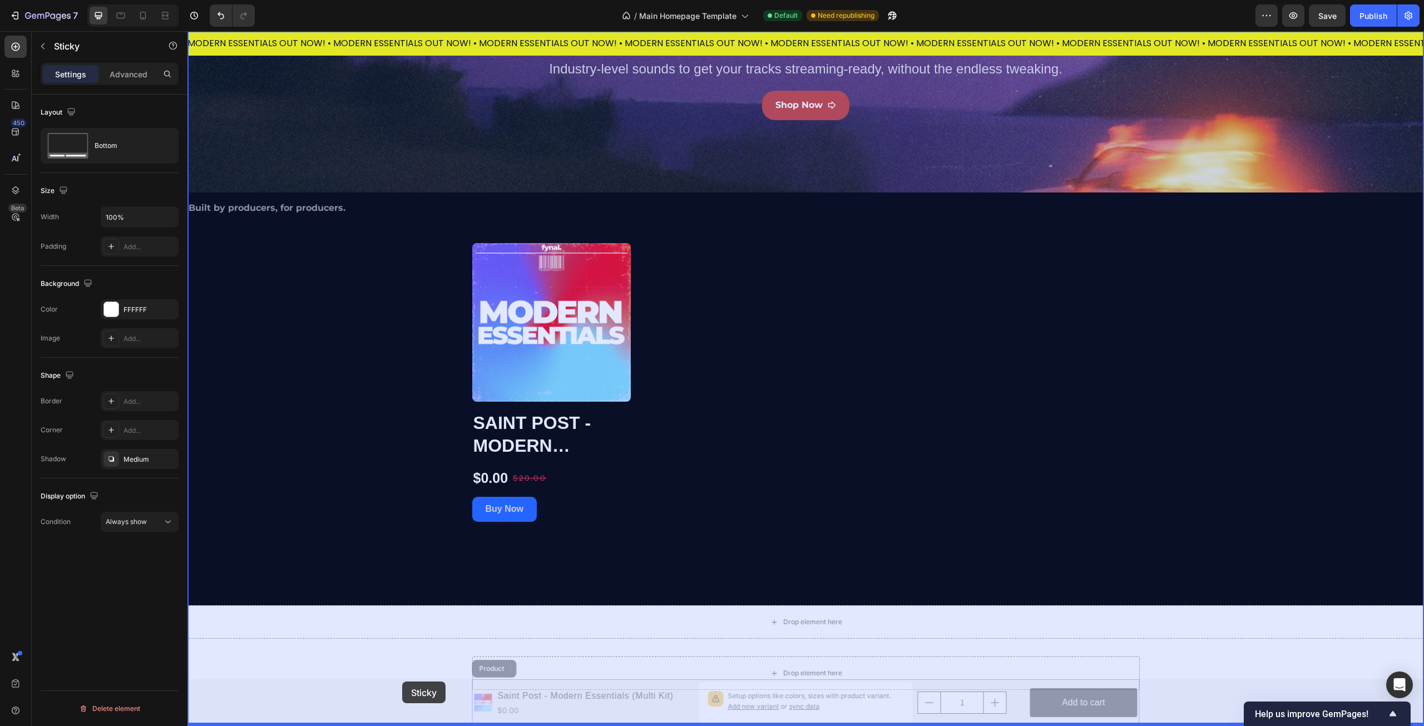
scroll to position [175, 0]
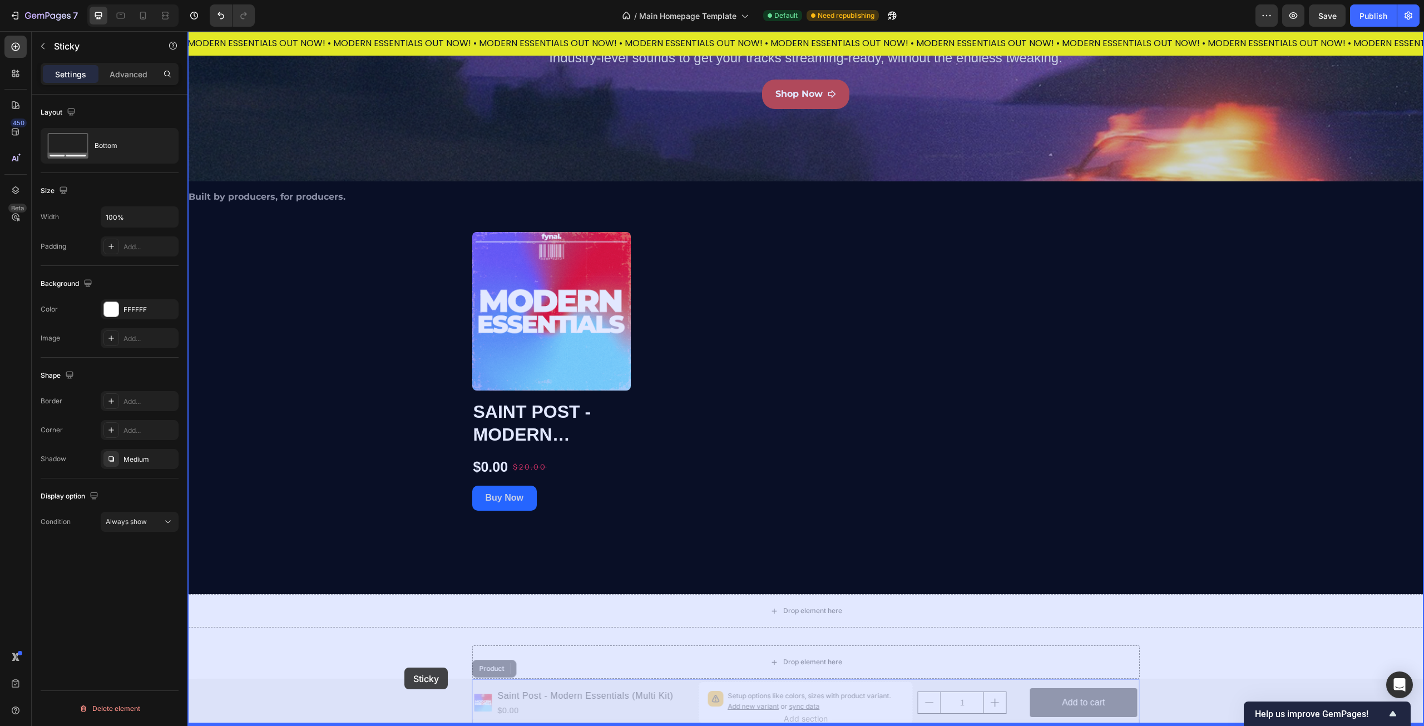
drag, startPoint x: 205, startPoint y: 674, endPoint x: 404, endPoint y: 668, distance: 199.8
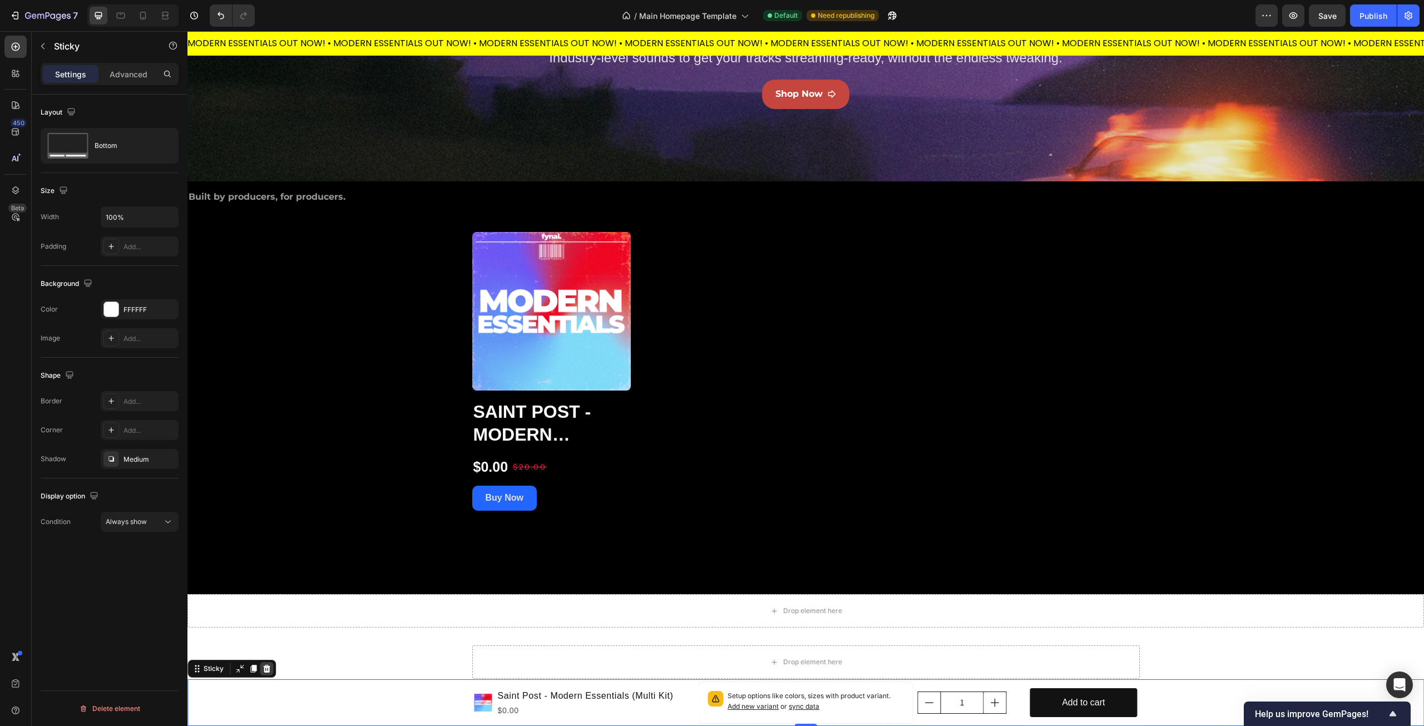
click at [269, 669] on icon at bounding box center [266, 668] width 9 height 9
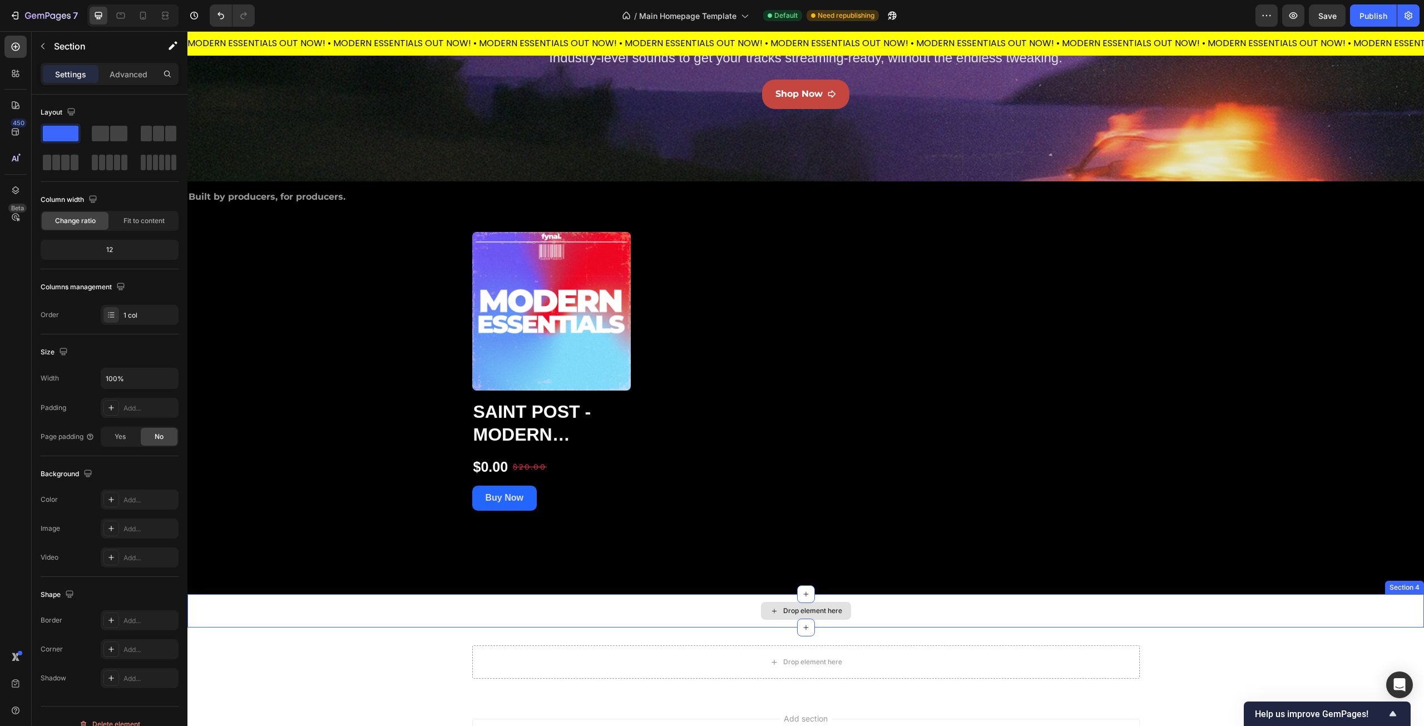
click at [1239, 616] on div "Drop element here" at bounding box center [805, 610] width 1237 height 33
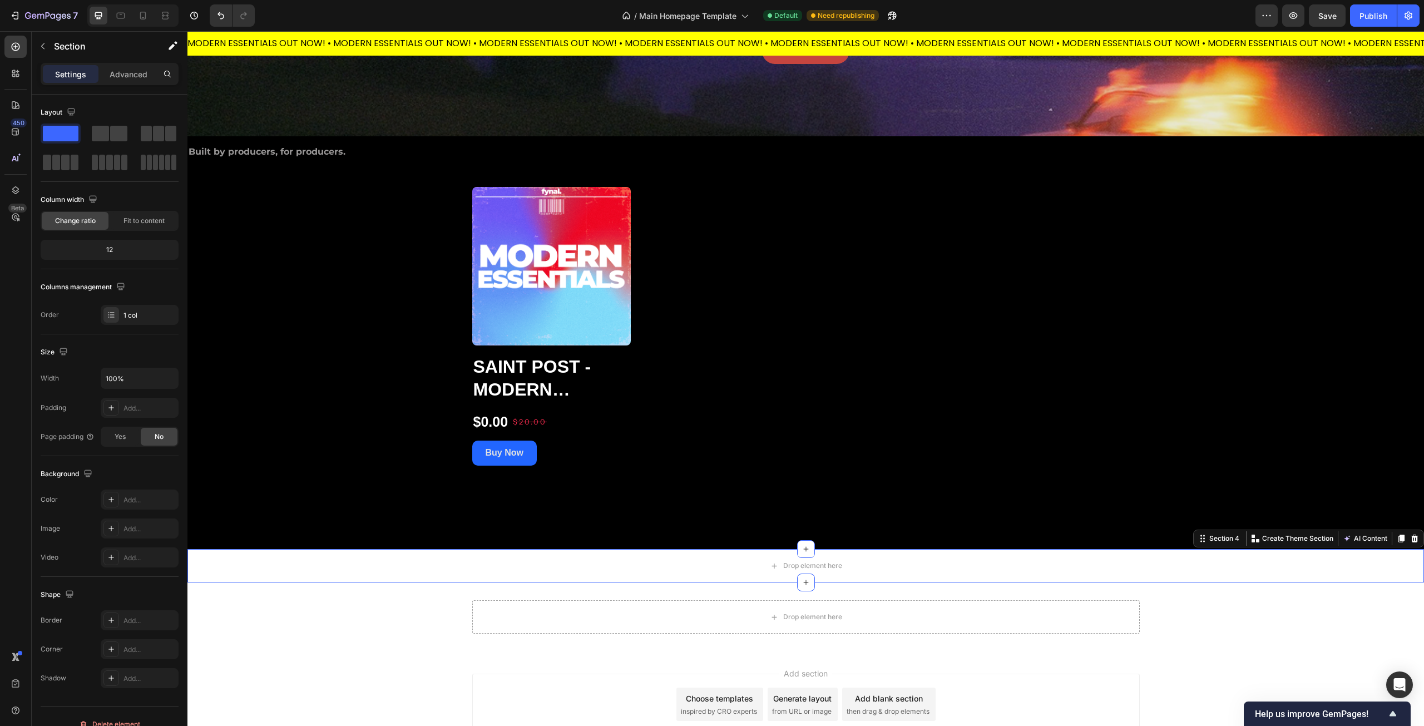
scroll to position [279, 0]
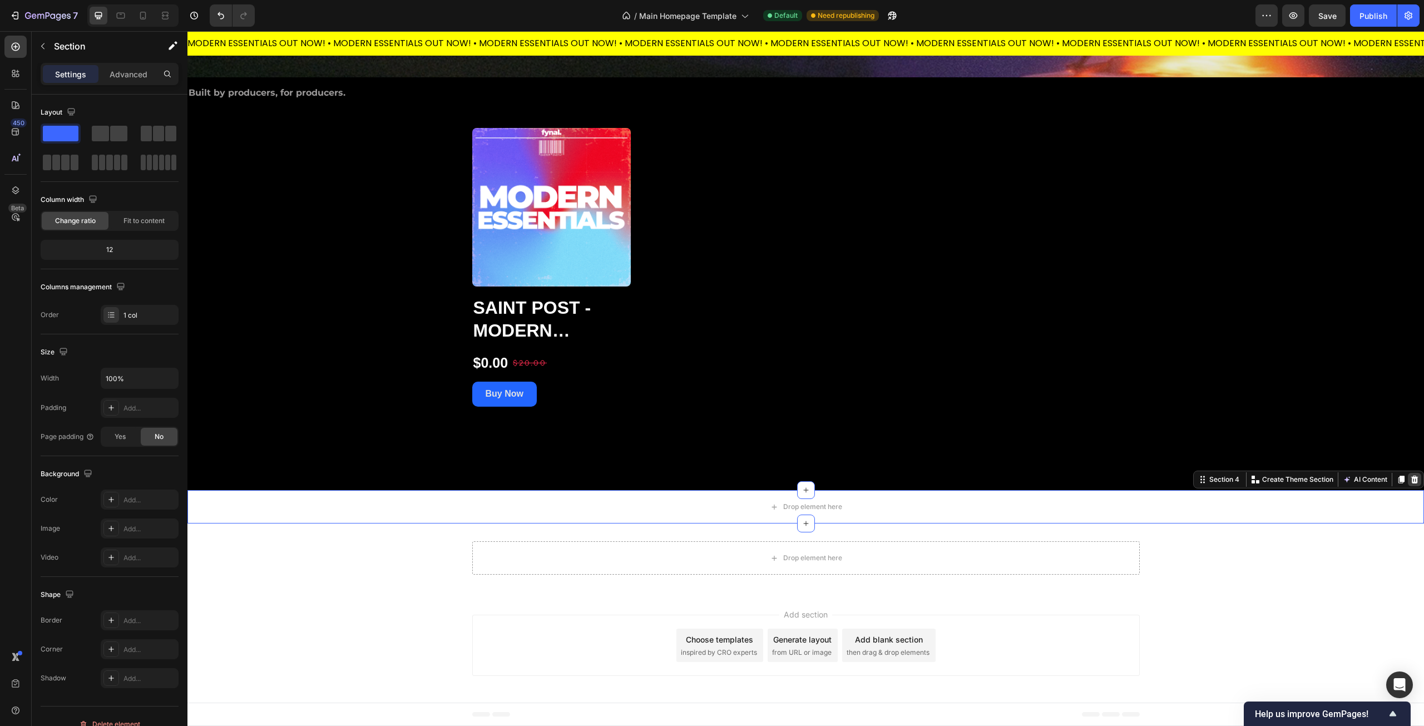
click at [1411, 480] on icon at bounding box center [1414, 480] width 7 height 8
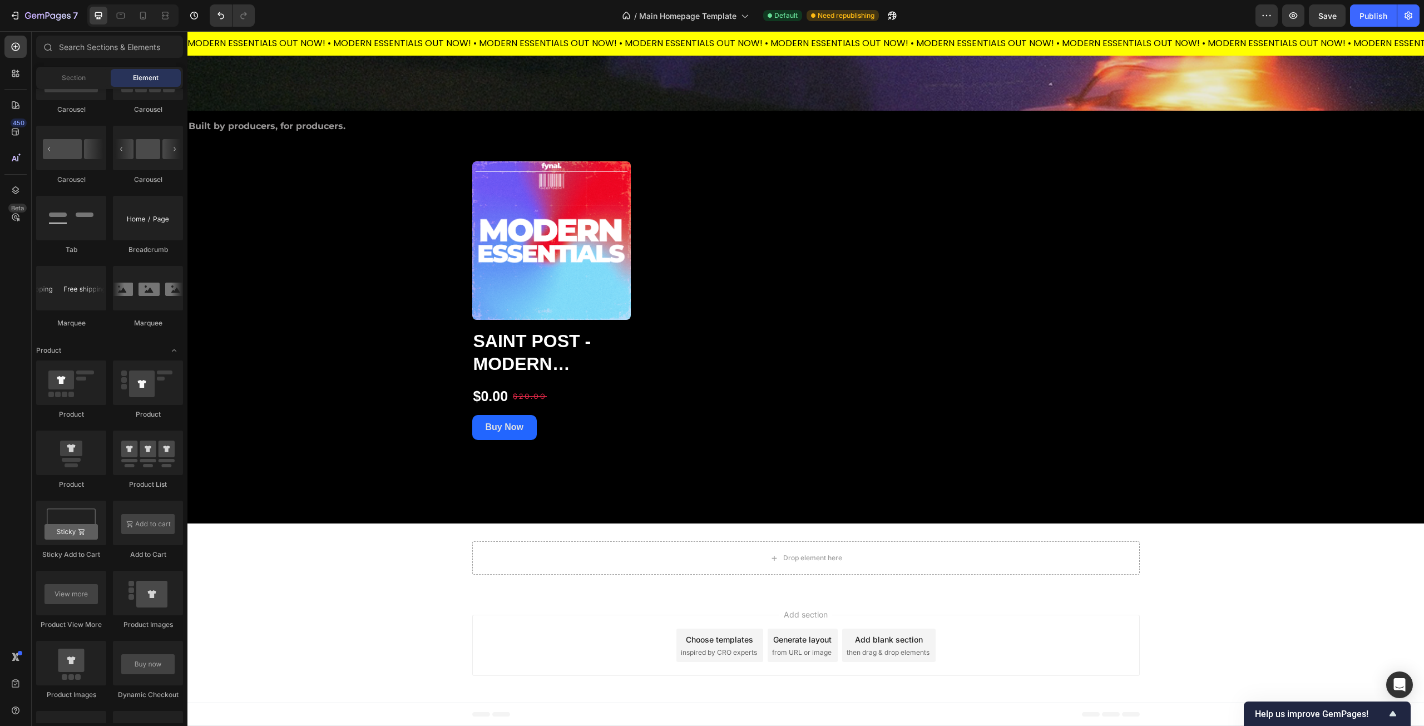
scroll to position [246, 0]
click at [1070, 558] on div "Drop element here" at bounding box center [806, 557] width 668 height 33
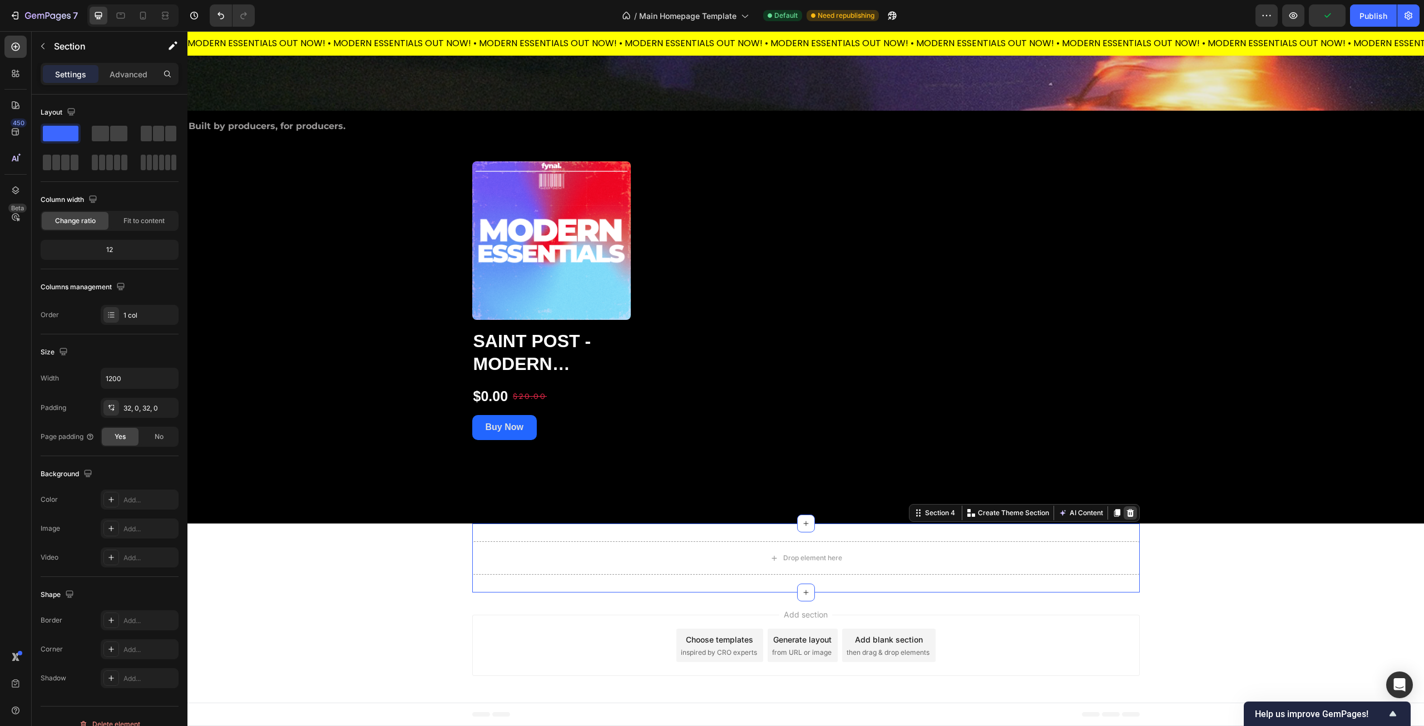
click at [1127, 514] on icon at bounding box center [1130, 513] width 7 height 8
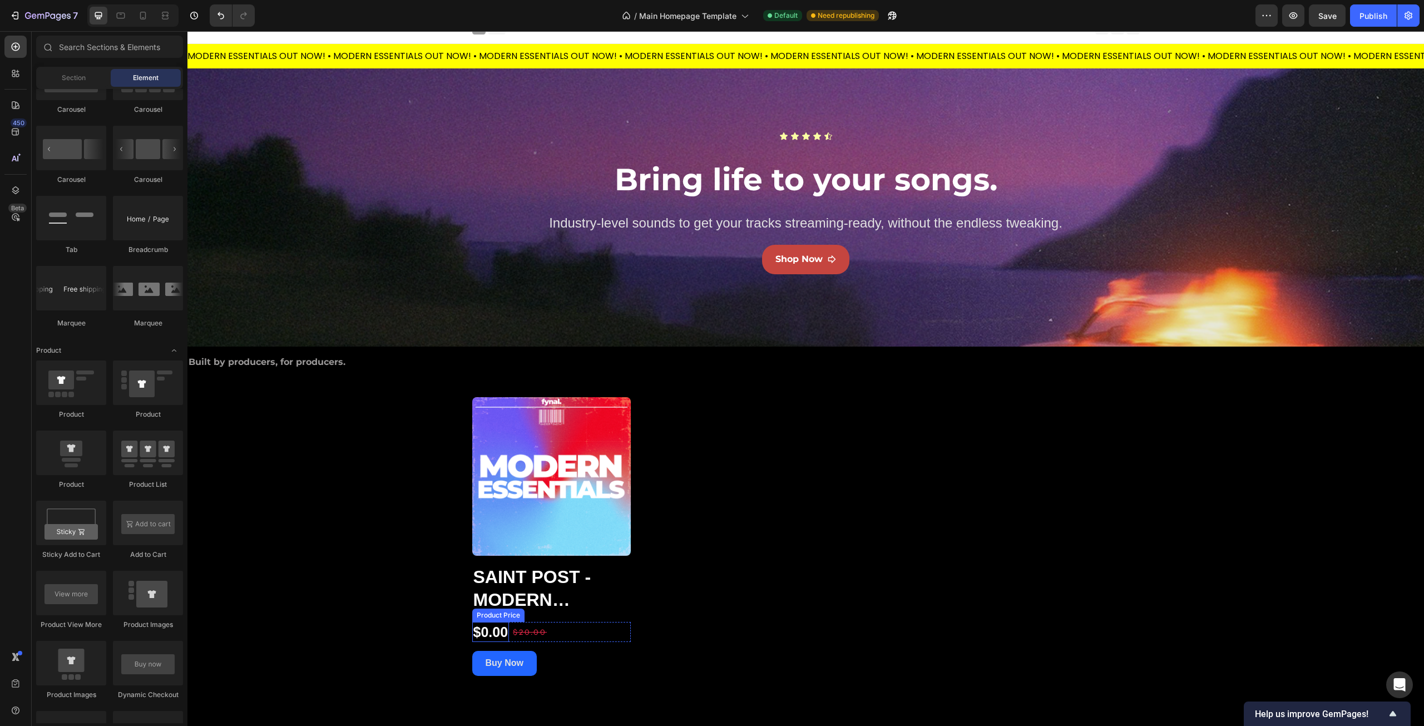
scroll to position [0, 0]
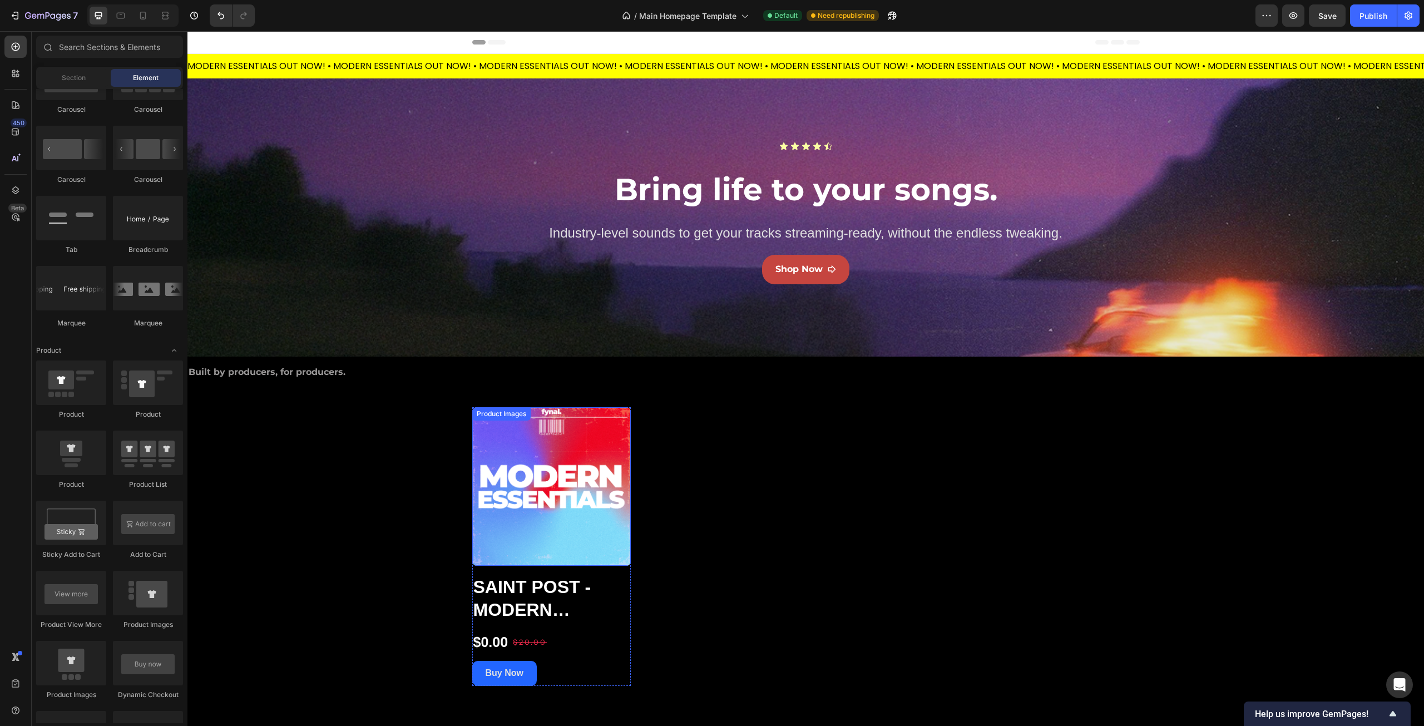
click at [517, 502] on img at bounding box center [551, 486] width 159 height 159
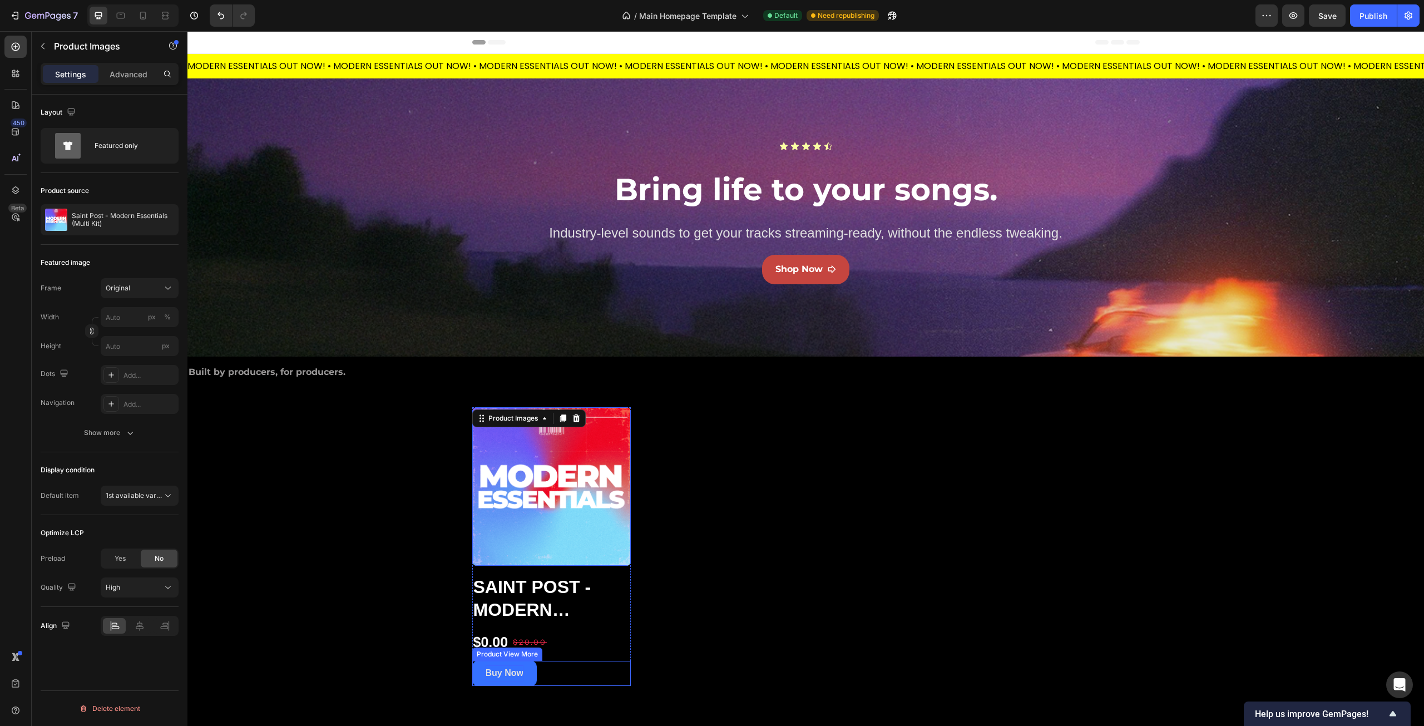
click at [497, 675] on p "Buy Now" at bounding box center [505, 673] width 38 height 16
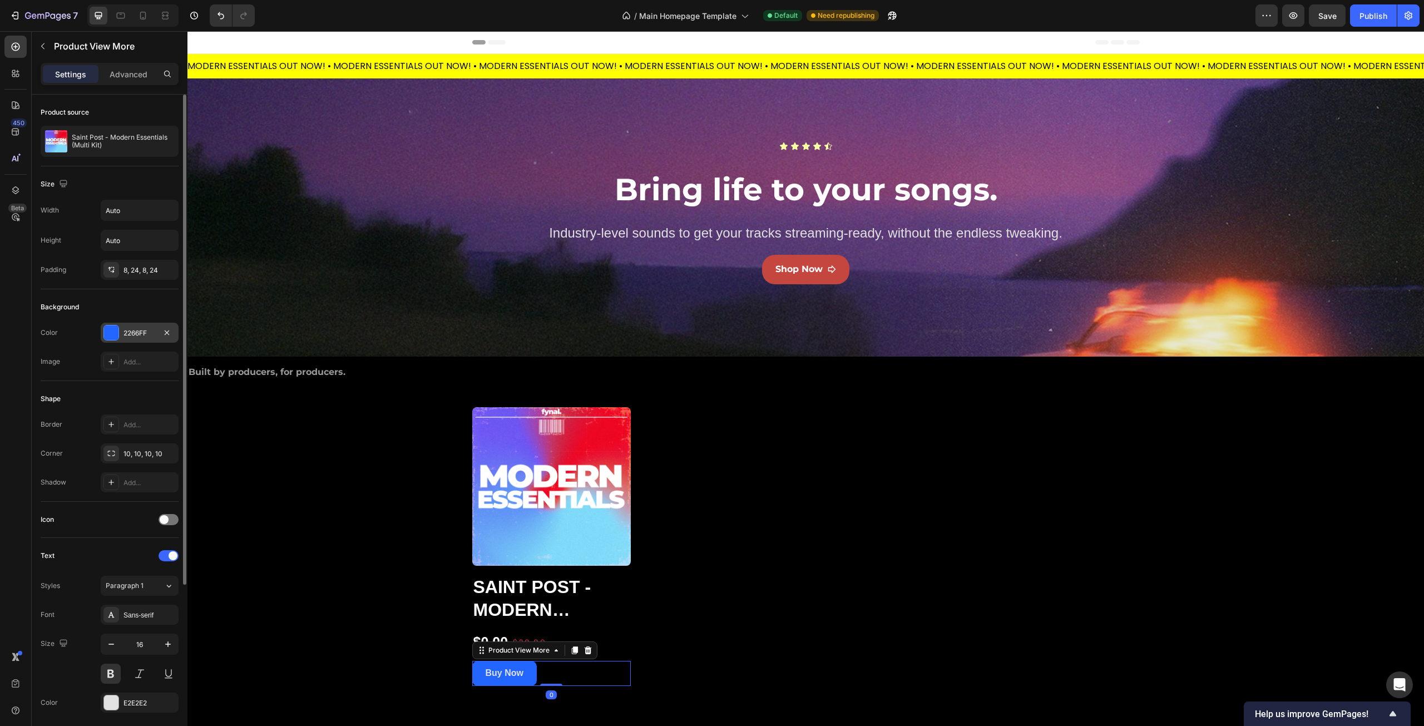
click at [111, 332] on div at bounding box center [111, 332] width 14 height 14
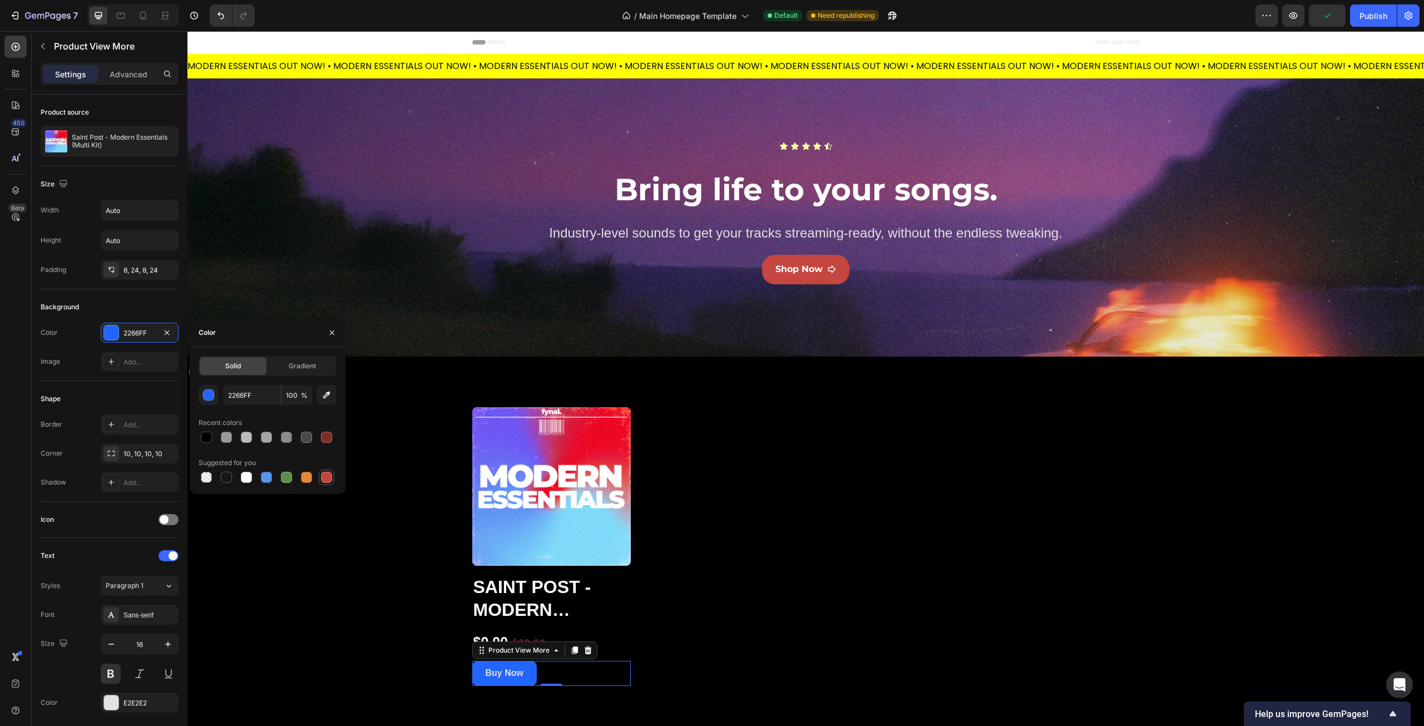
click at [325, 476] on div at bounding box center [326, 477] width 11 height 11
type input "C5453F"
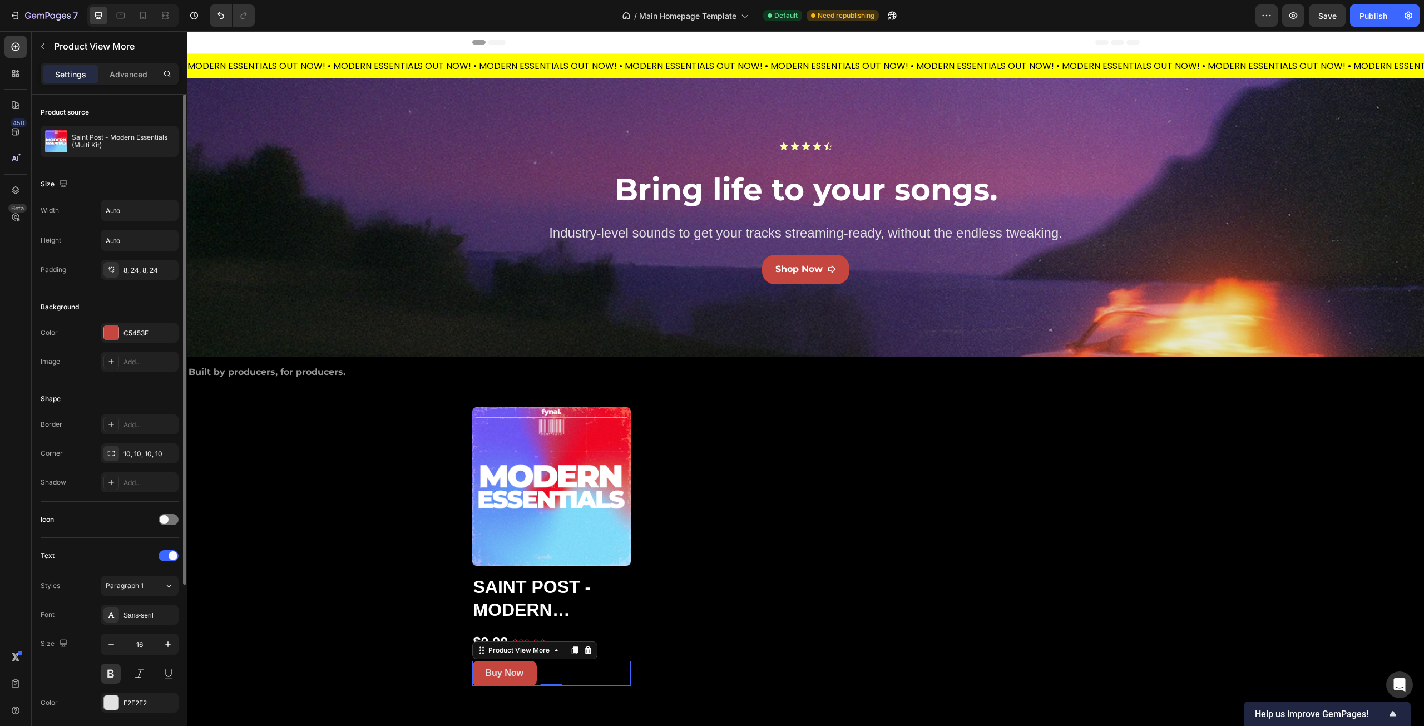
click at [75, 507] on div "Icon" at bounding box center [110, 520] width 138 height 36
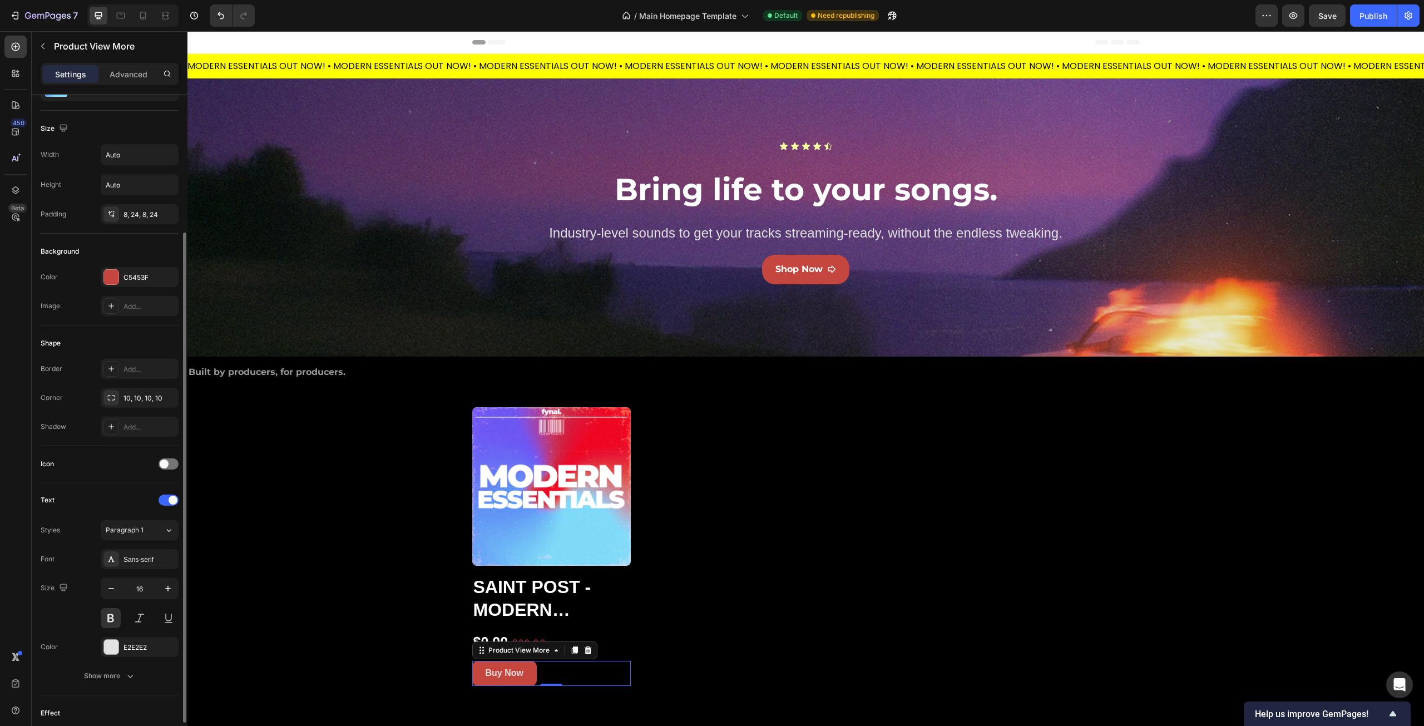
scroll to position [111, 0]
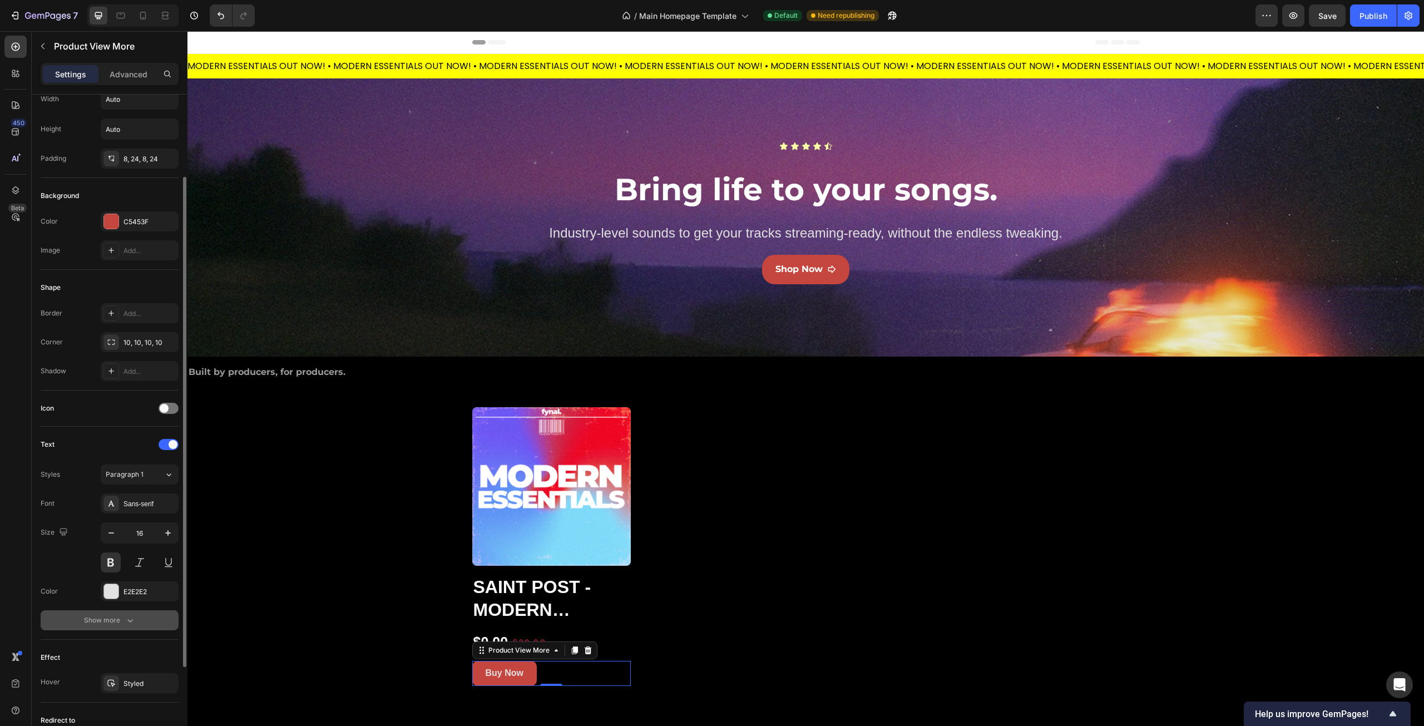
click at [113, 621] on div "Show more" at bounding box center [110, 620] width 52 height 11
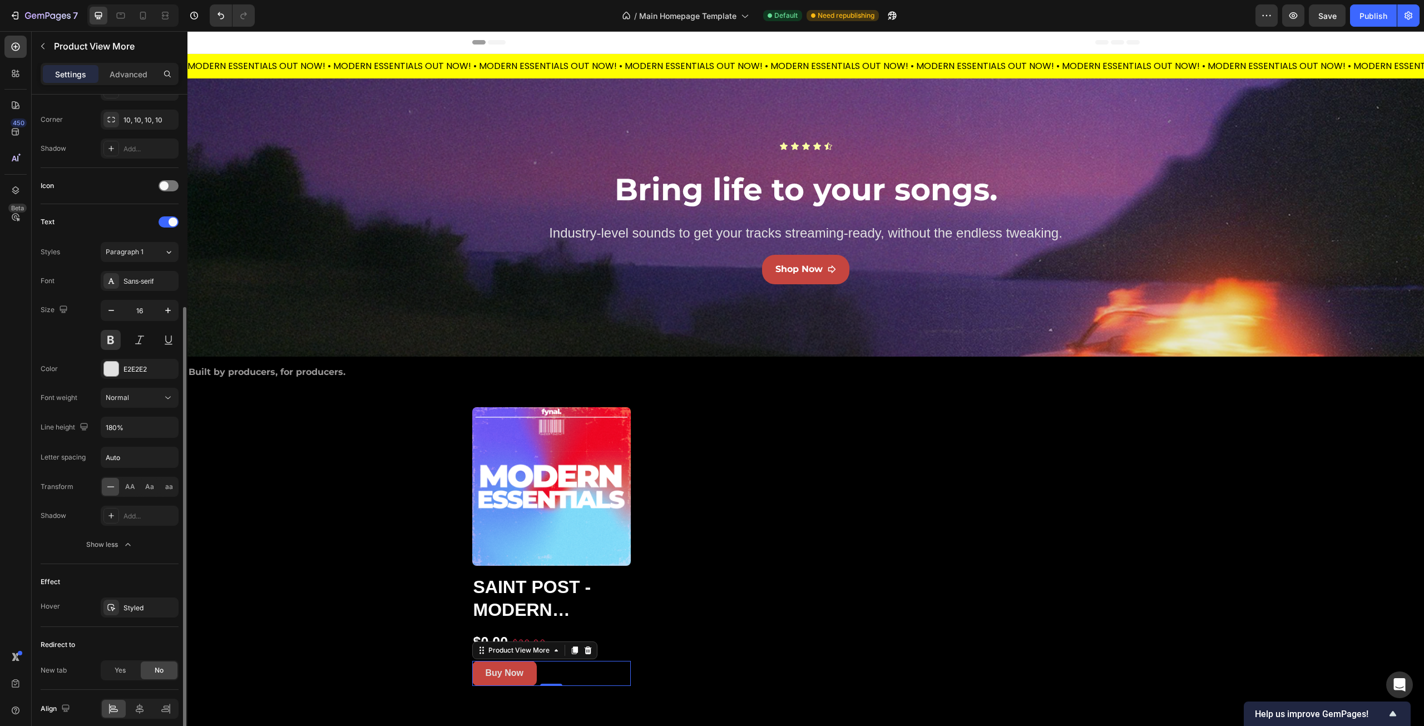
scroll to position [380, 0]
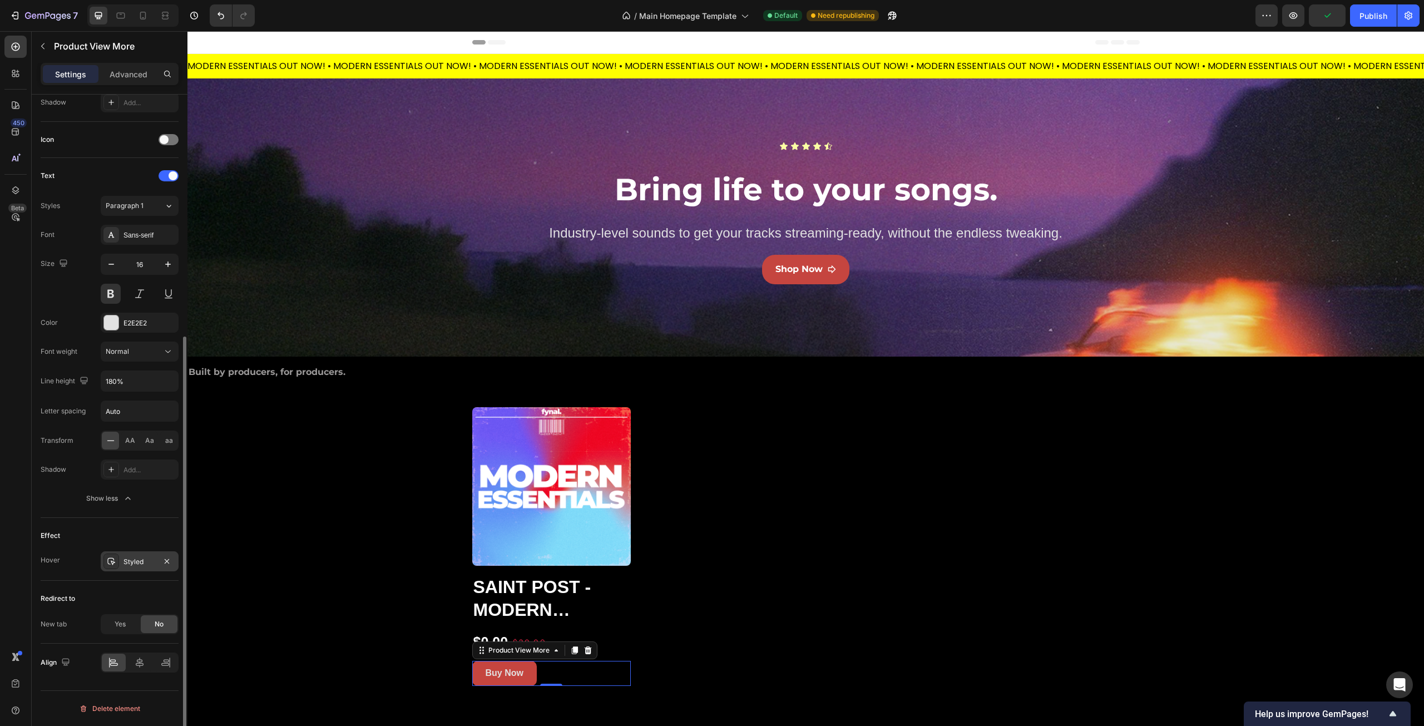
click at [149, 561] on div "Styled" at bounding box center [140, 562] width 32 height 10
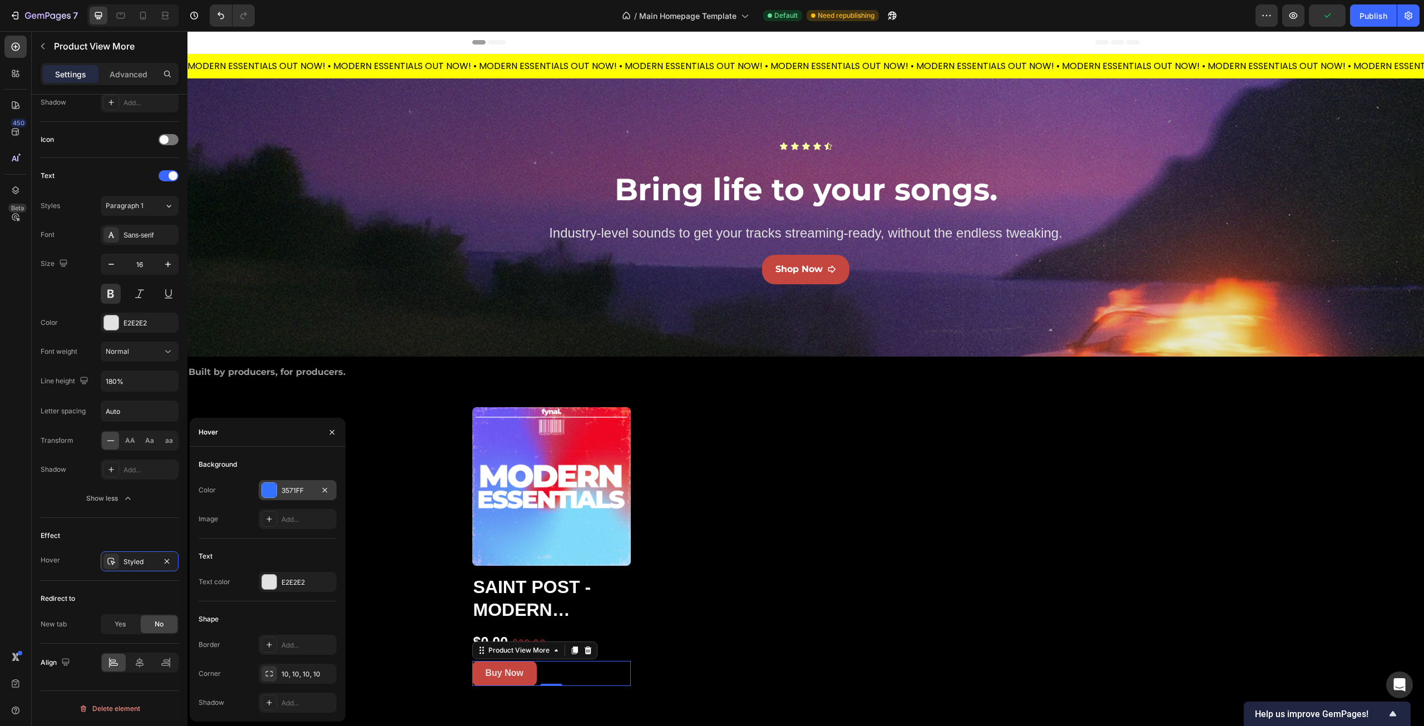
click at [307, 493] on div "3571FF" at bounding box center [298, 491] width 32 height 10
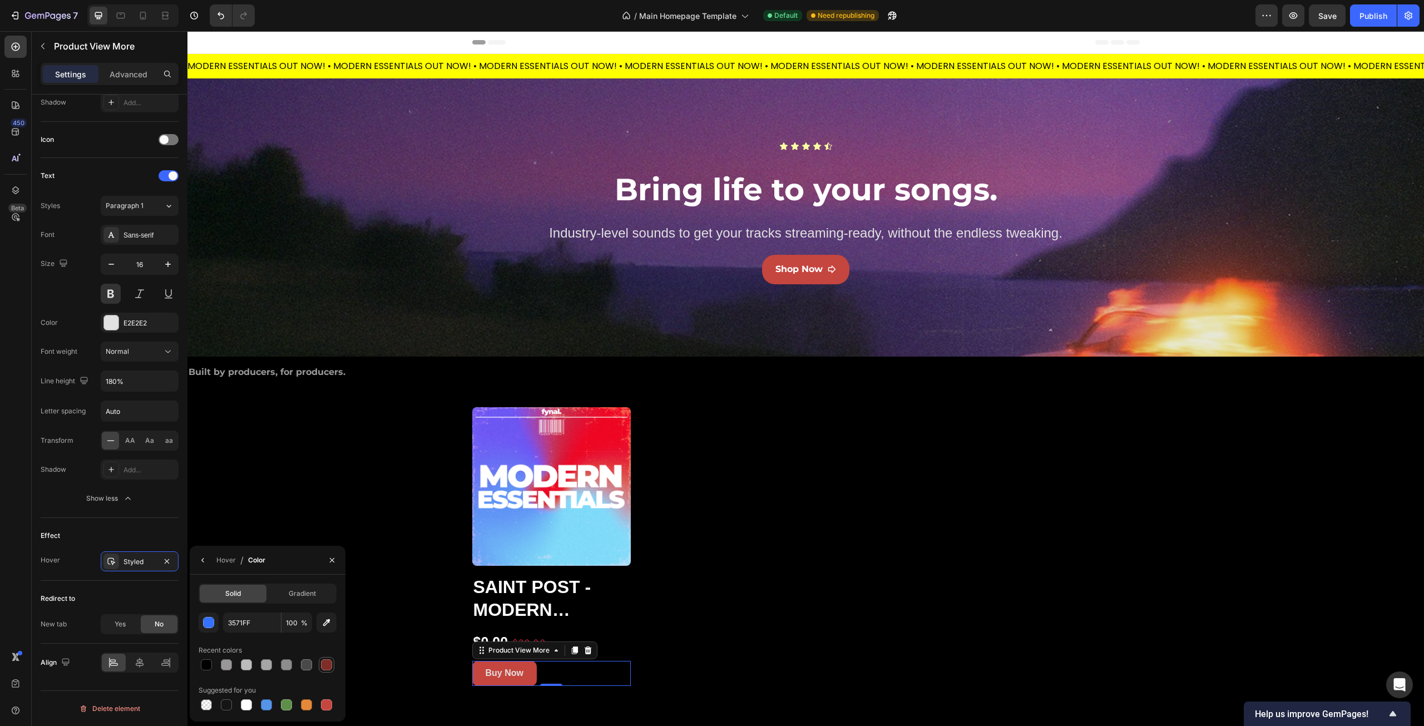
click at [325, 668] on div at bounding box center [326, 664] width 11 height 11
type input "7F2D28"
click at [404, 647] on div "Built by producers, for producers. Text Block Product Images Saint Post - Moder…" at bounding box center [805, 524] width 1237 height 323
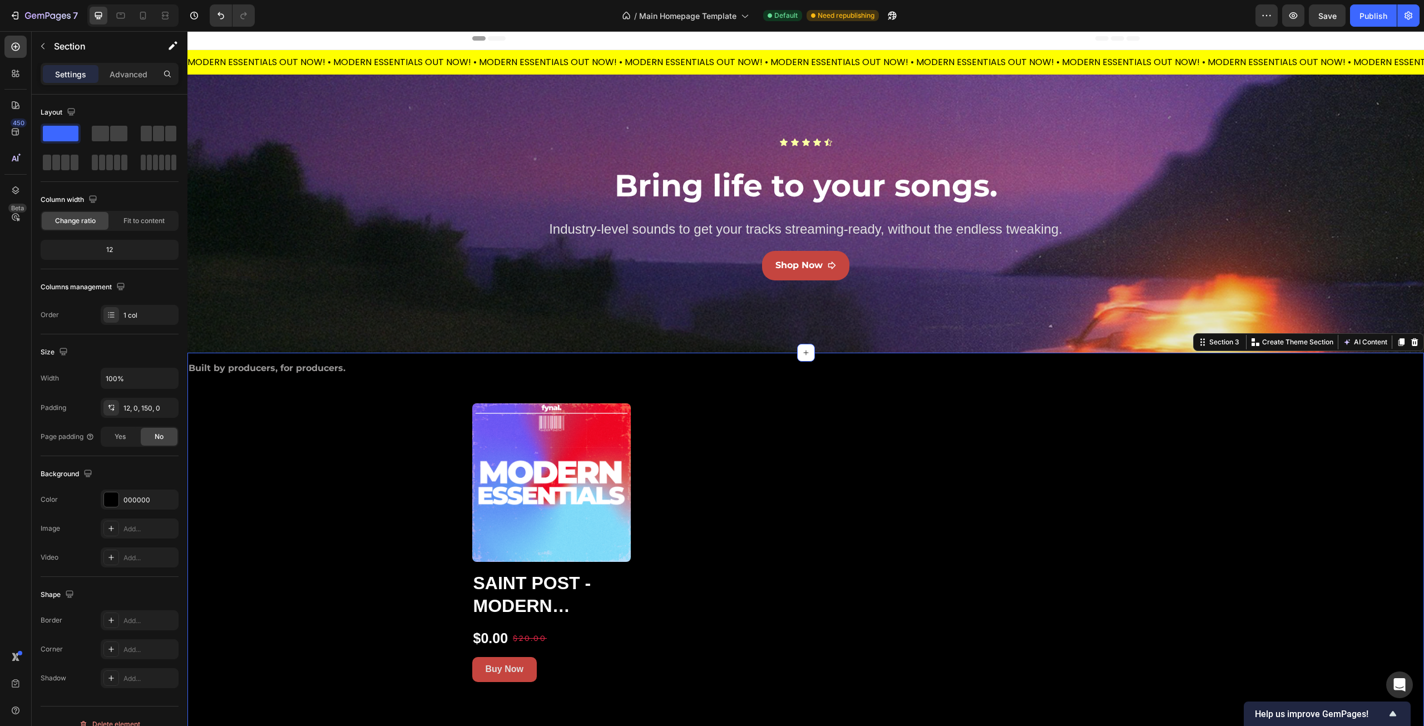
scroll to position [0, 0]
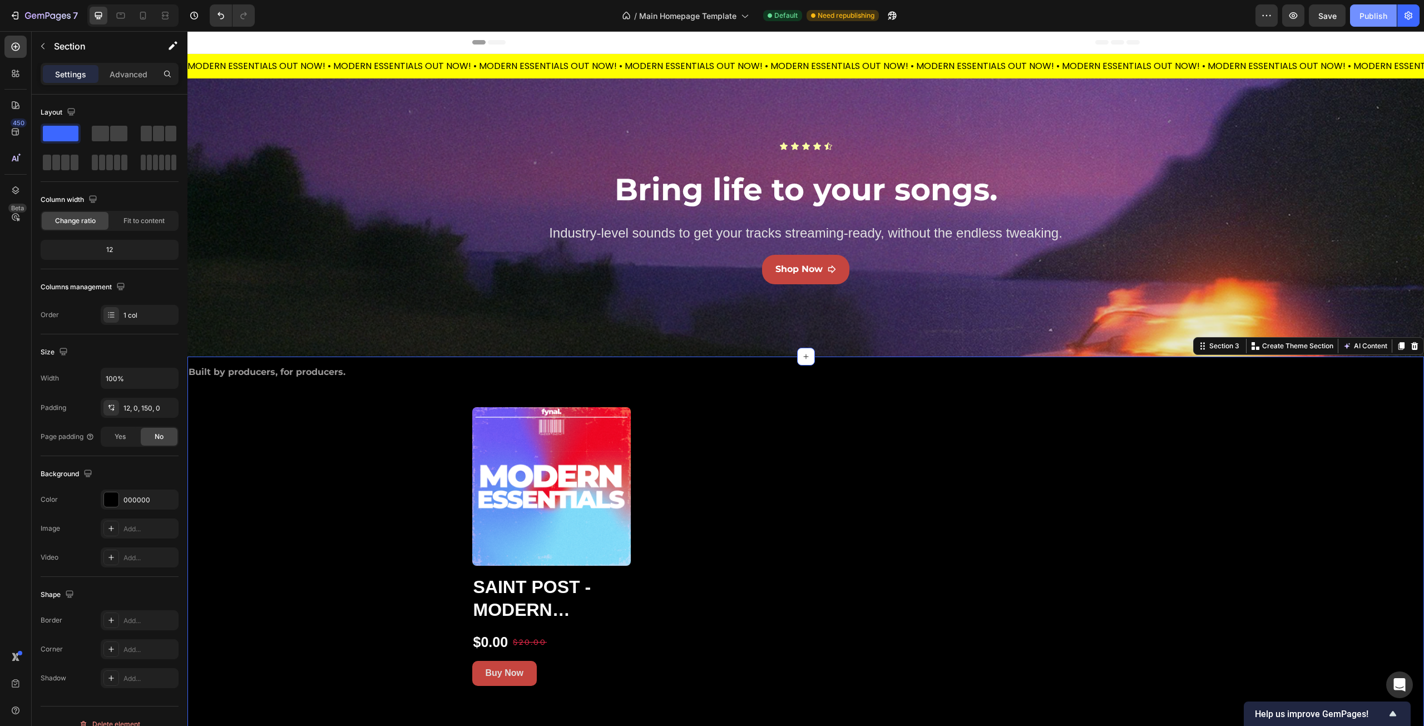
click at [1361, 18] on div "Publish" at bounding box center [1374, 16] width 28 height 12
click at [40, 43] on icon "button" at bounding box center [42, 46] width 9 height 9
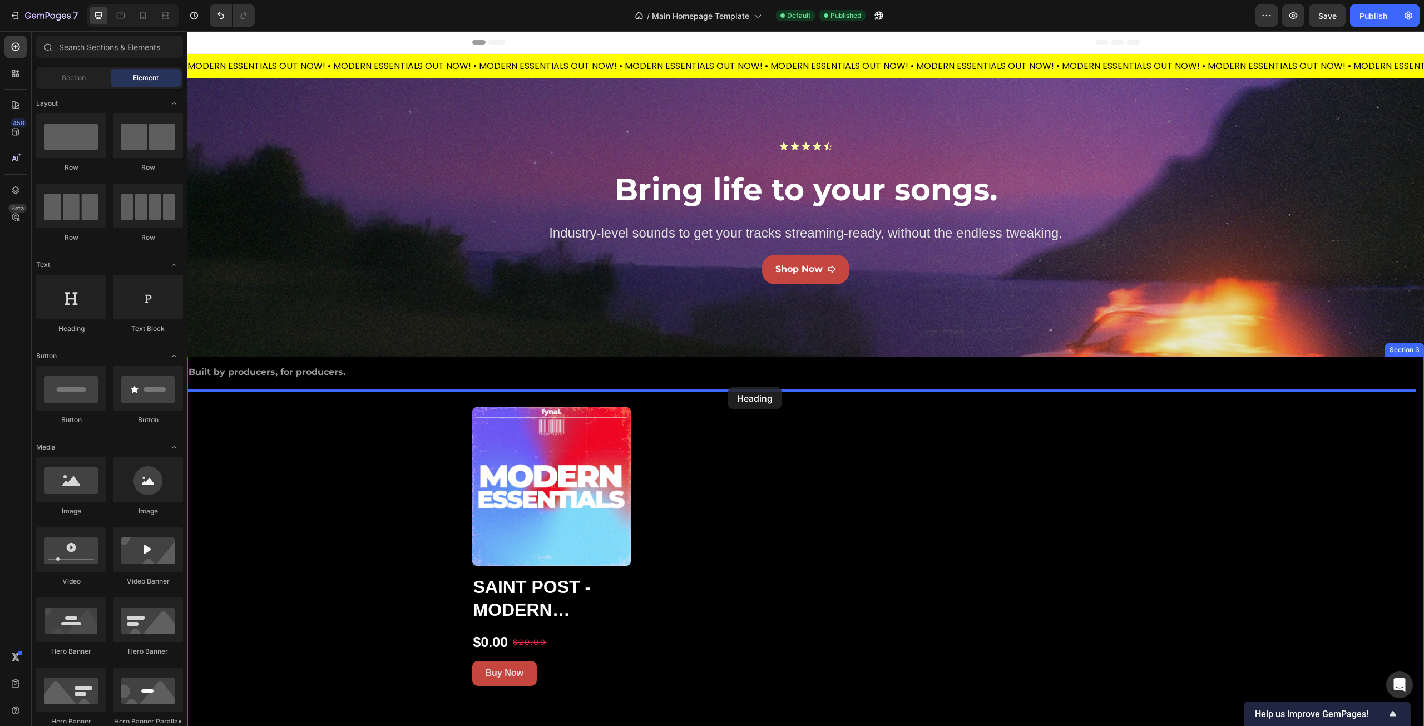
drag, startPoint x: 244, startPoint y: 329, endPoint x: 728, endPoint y: 387, distance: 488.0
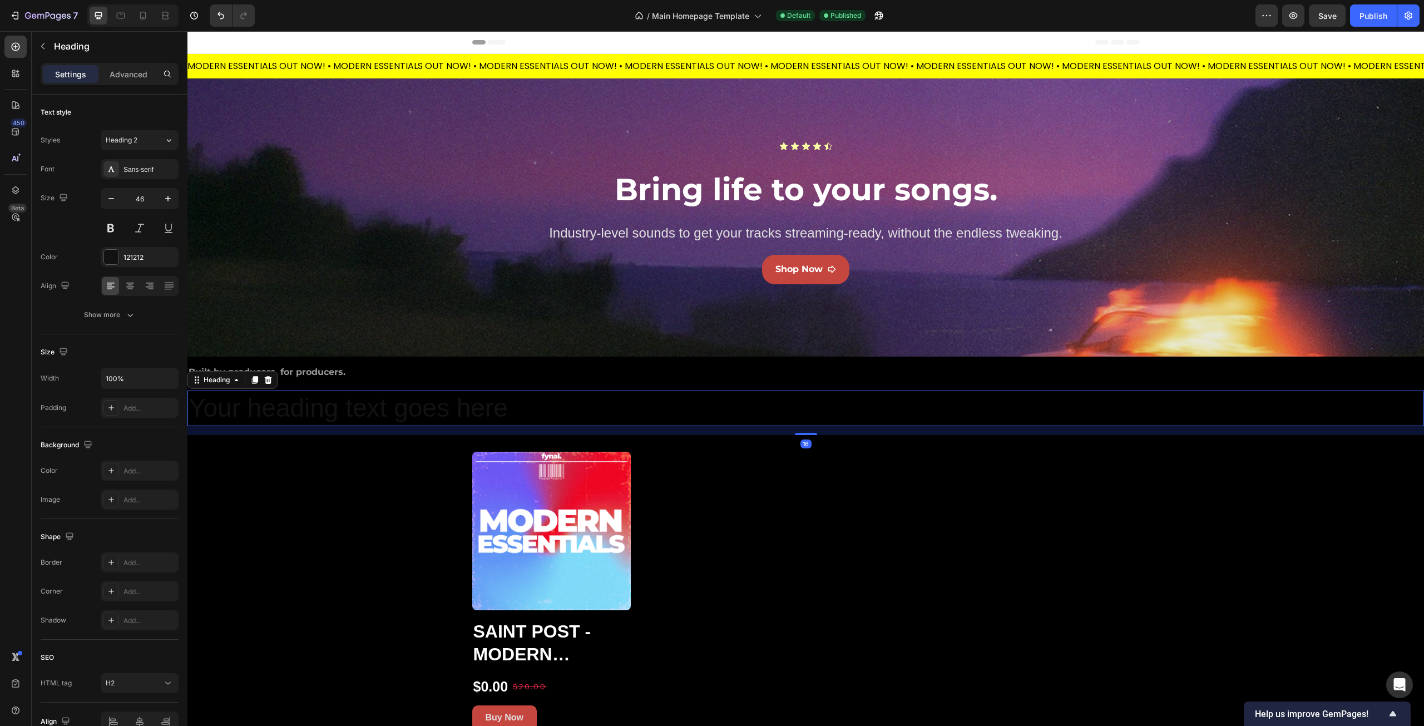
click at [486, 408] on h2 "Your heading text goes here" at bounding box center [805, 409] width 1237 height 36
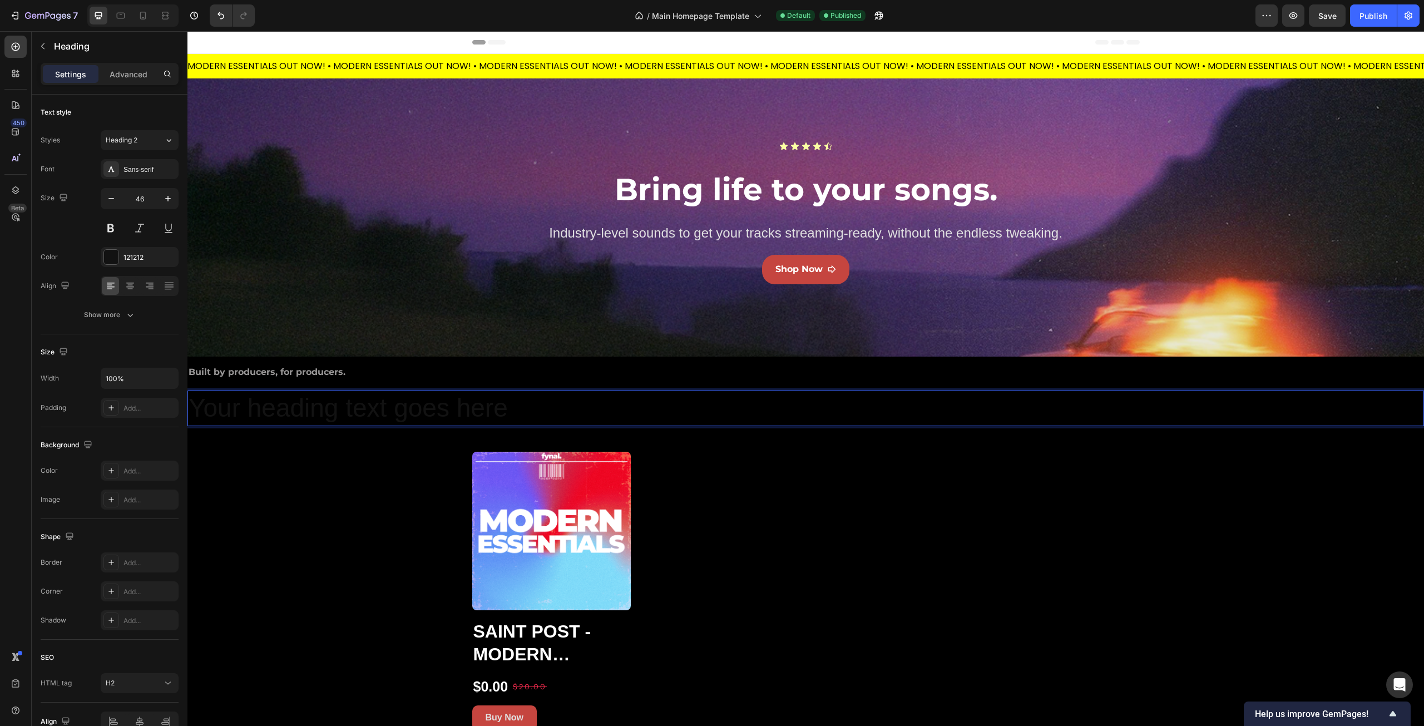
click at [486, 408] on p "Your heading text goes here" at bounding box center [806, 408] width 1235 height 33
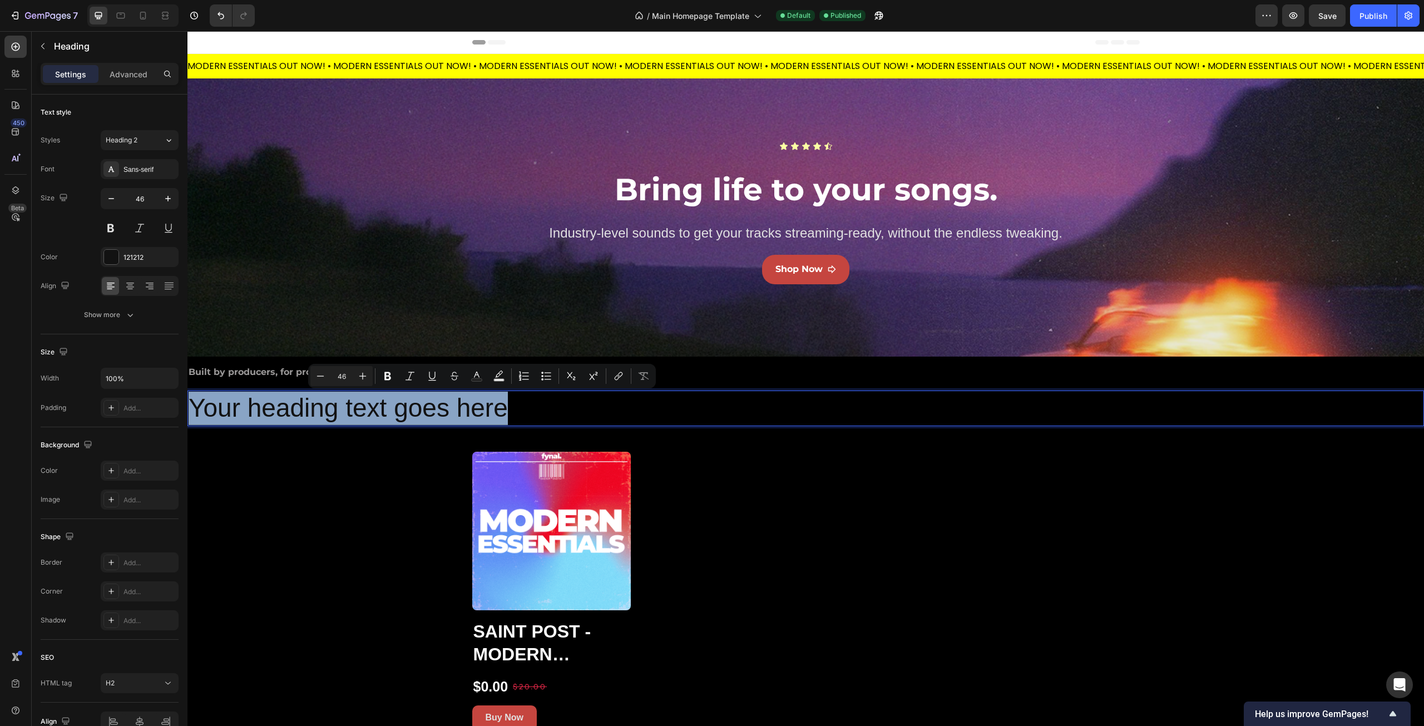
click at [486, 408] on p "Your heading text goes here" at bounding box center [806, 408] width 1235 height 33
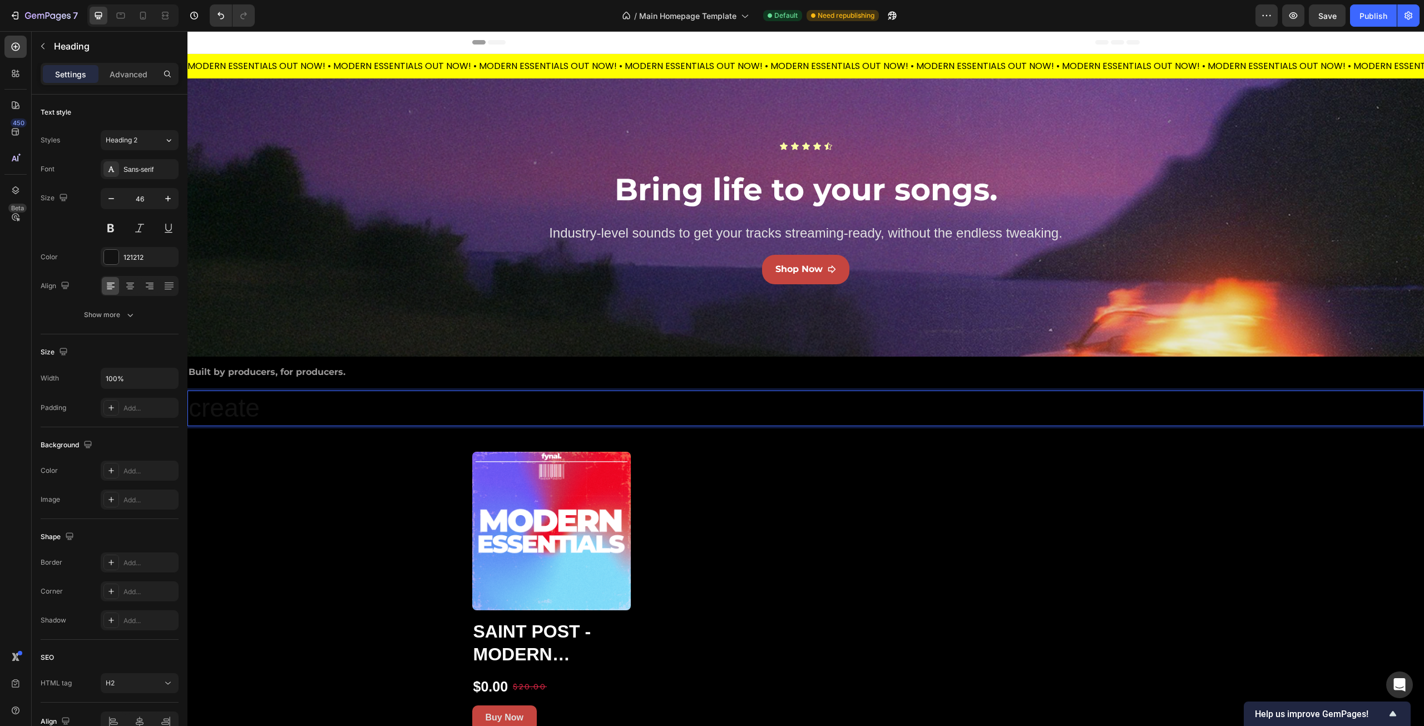
click at [247, 408] on p "create" at bounding box center [806, 408] width 1235 height 33
click at [248, 408] on p "create" at bounding box center [806, 408] width 1235 height 33
click at [280, 505] on div "Built by producers, for producers. Text Block Heading 16 Product Images Saint P…" at bounding box center [805, 546] width 1237 height 367
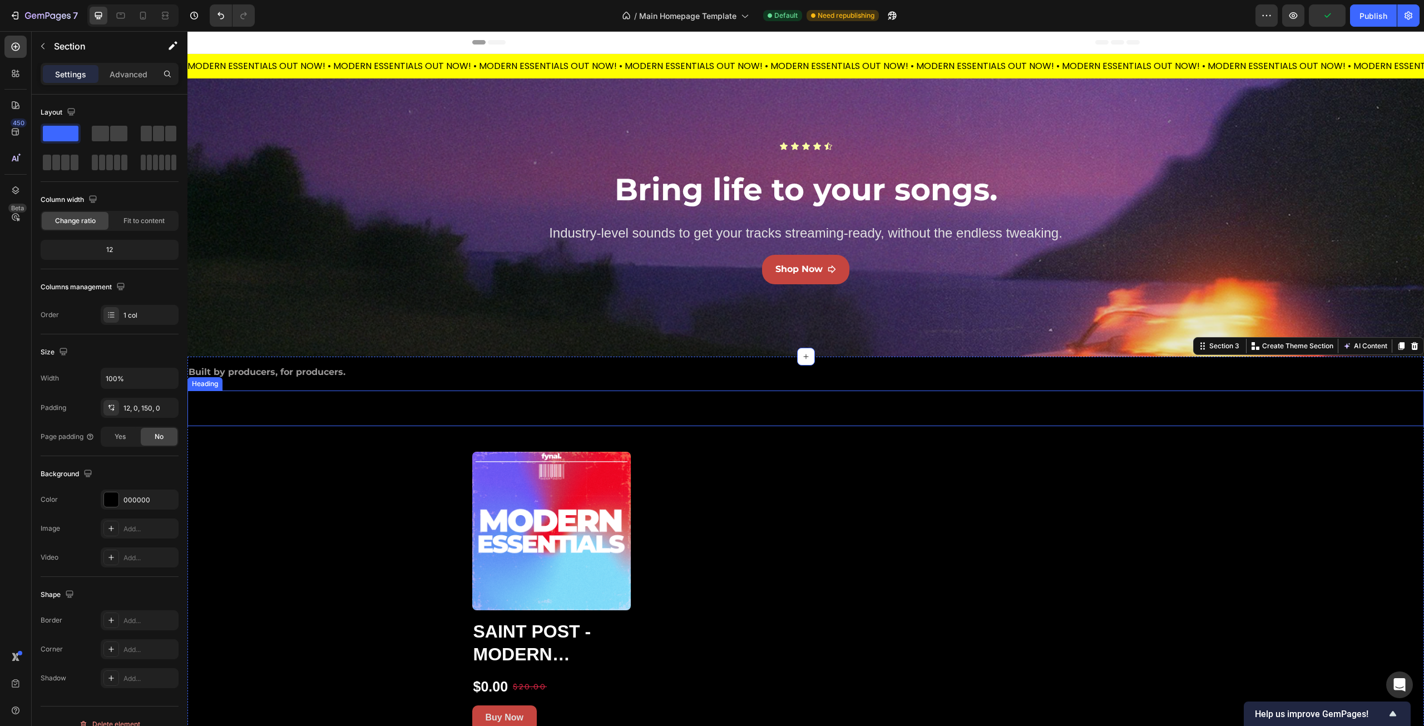
click at [315, 412] on h2 "Rich Text Editor. Editing area: main" at bounding box center [805, 409] width 1237 height 36
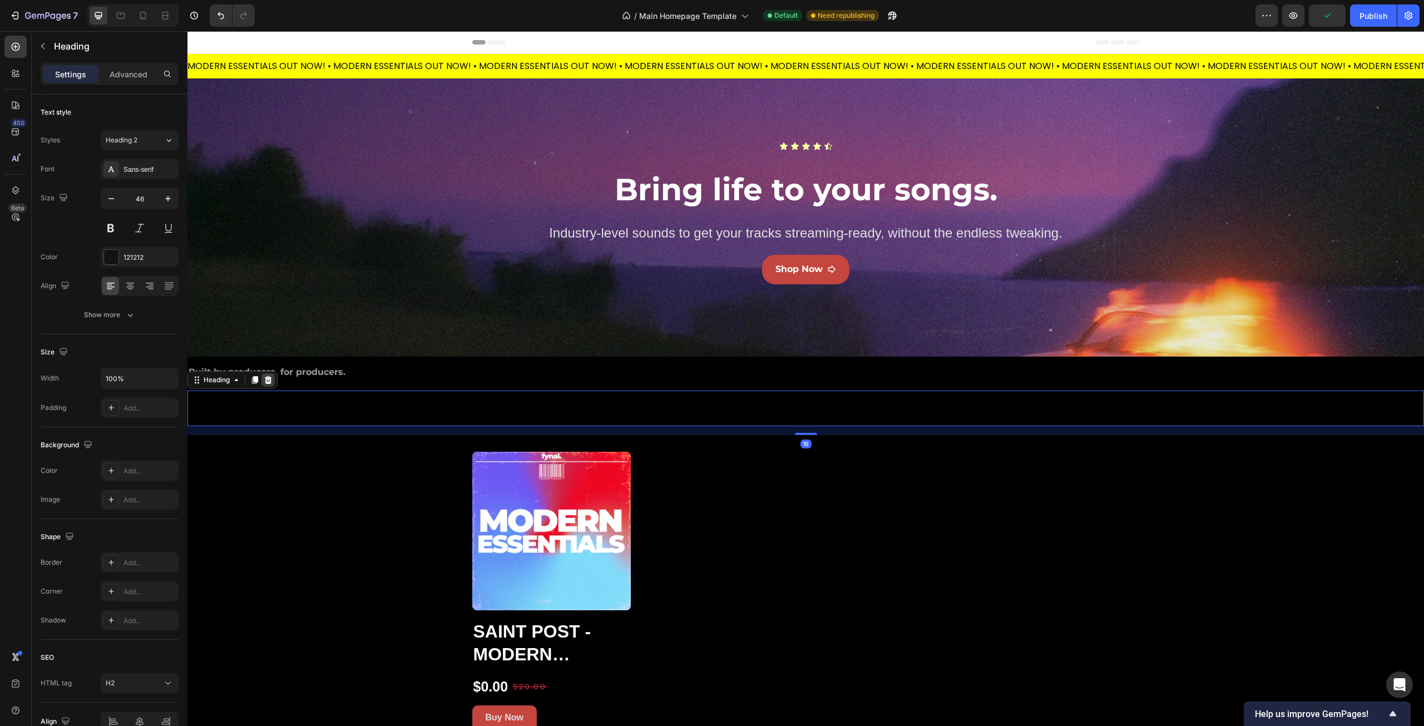
click at [270, 379] on icon at bounding box center [268, 380] width 7 height 8
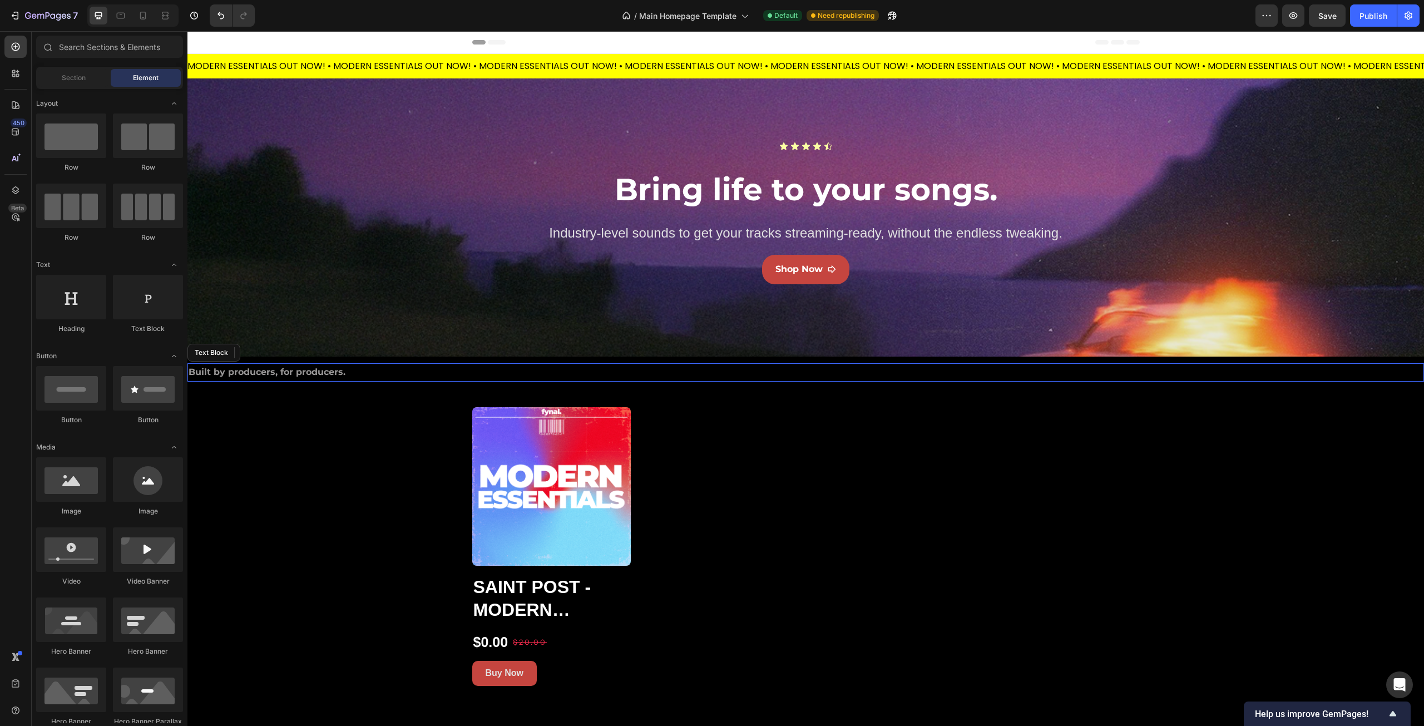
click at [274, 377] on p "Built by producers, for producers." at bounding box center [806, 372] width 1235 height 16
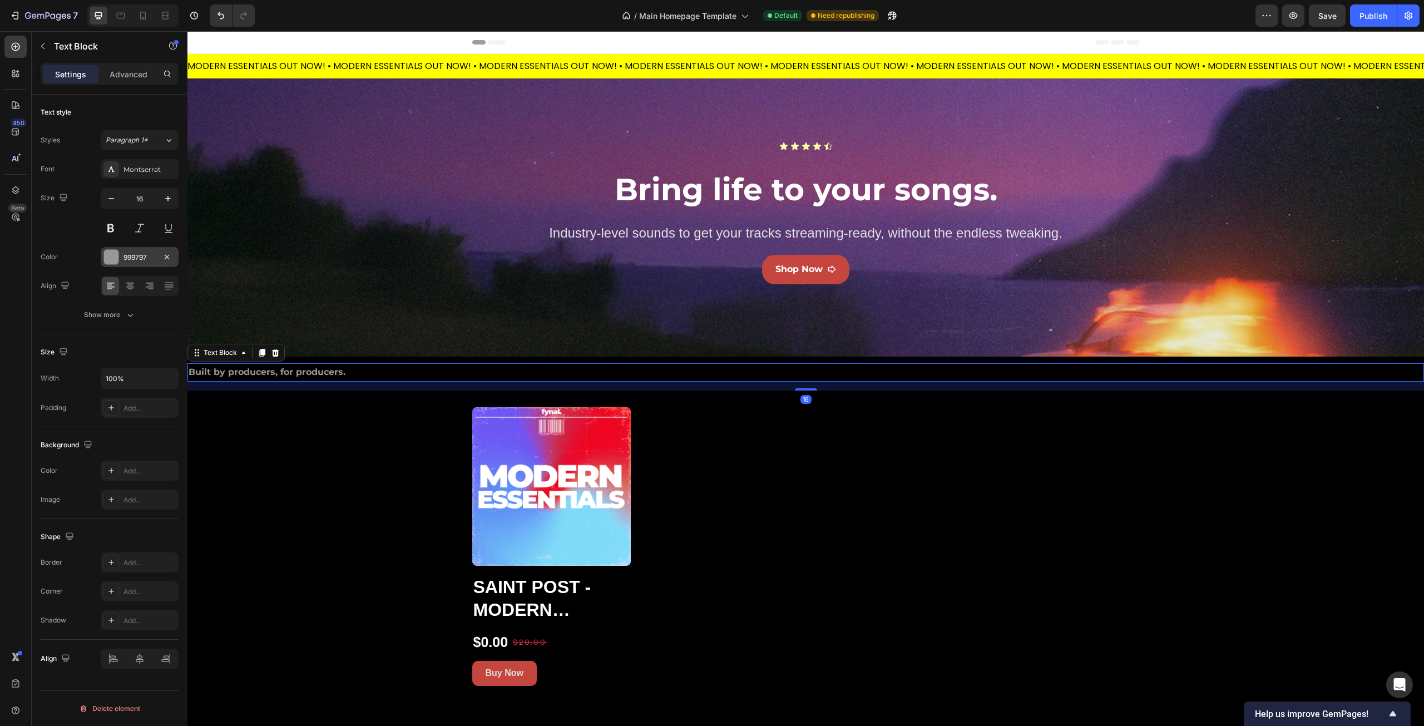
click at [109, 252] on div at bounding box center [111, 257] width 14 height 14
click at [247, 373] on div at bounding box center [246, 372] width 11 height 11
type input "FFFFFF"
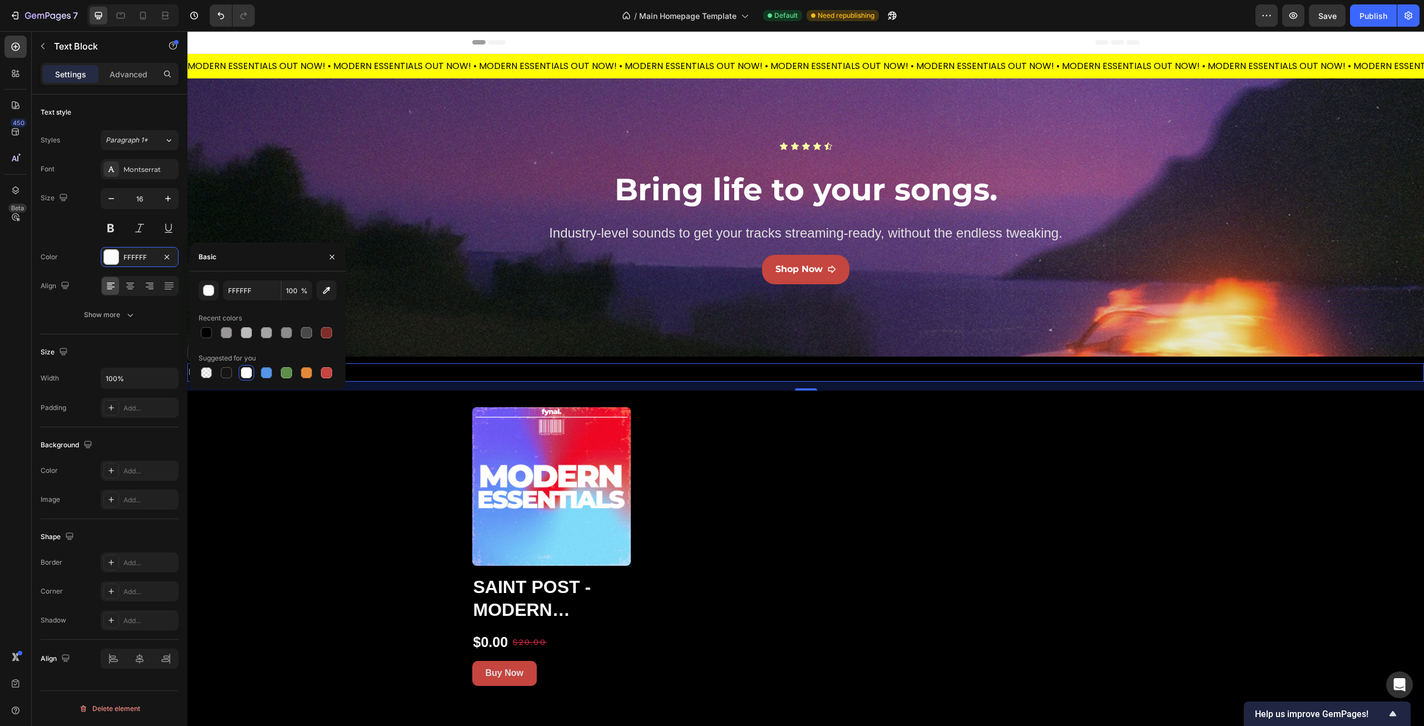
click at [267, 425] on div "Built by producers, for producers. Text Block 16 Product Images Saint Post - Mo…" at bounding box center [805, 524] width 1237 height 323
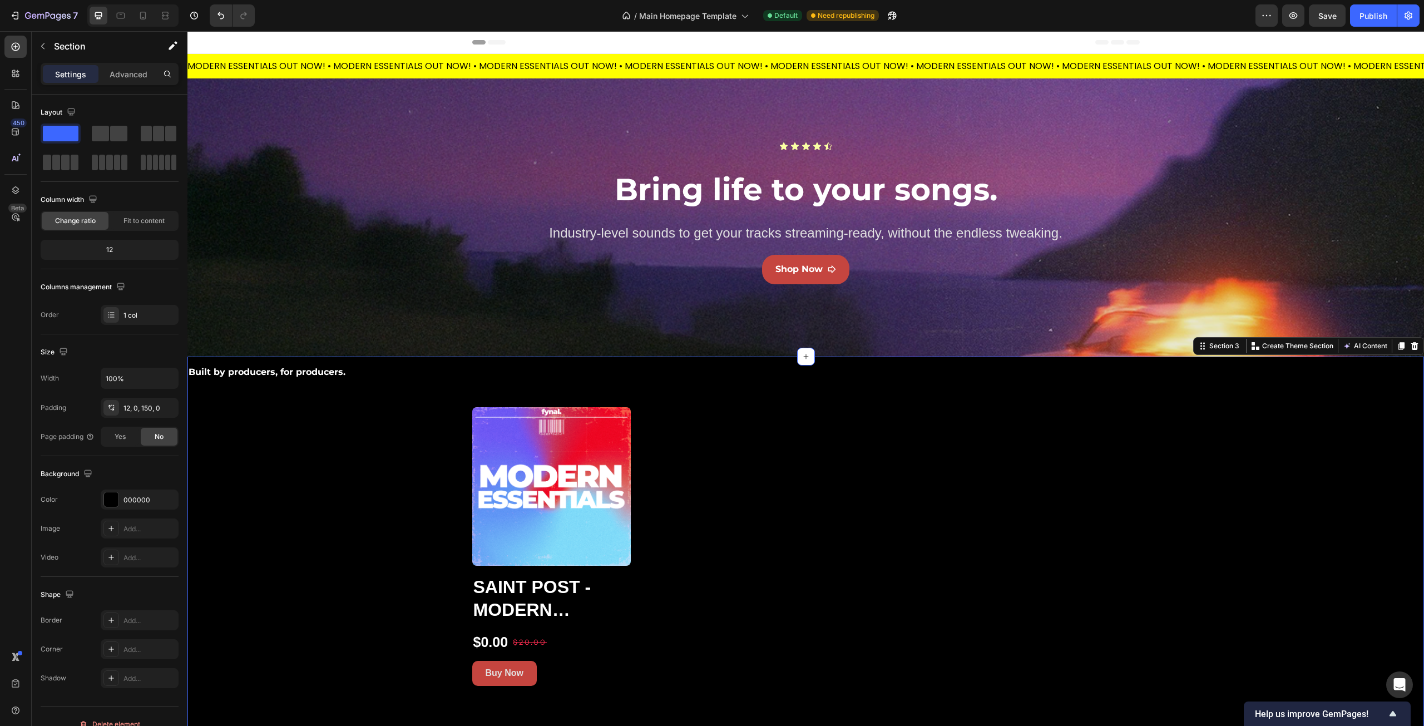
click at [334, 436] on div "Built by producers, for producers. Text Block Product Images Saint Post - Moder…" at bounding box center [805, 524] width 1237 height 323
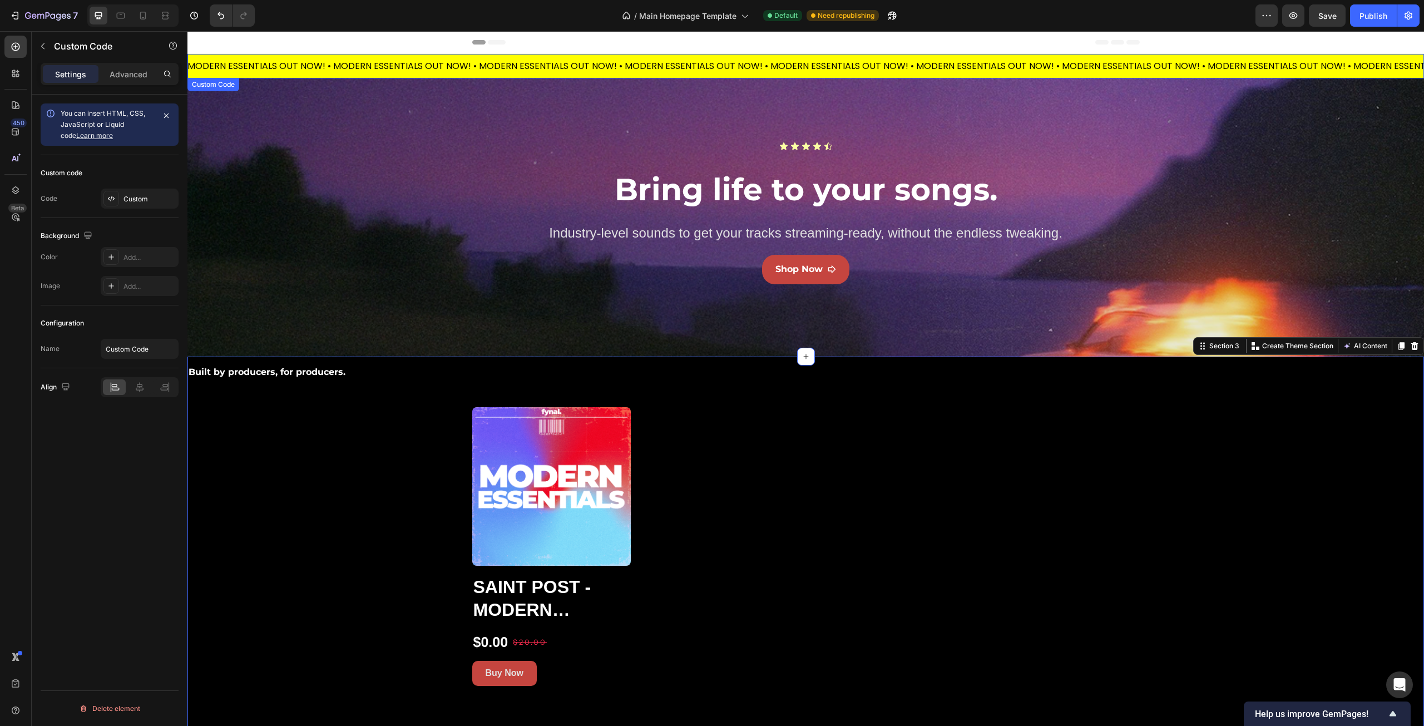
click at [307, 62] on div "MODERN ESSENTIALS OUT NOW! • MODERN ESSENTIALS OUT NOW! • MODERN ESSENTIALS OUT…" at bounding box center [778, 66] width 1237 height 13
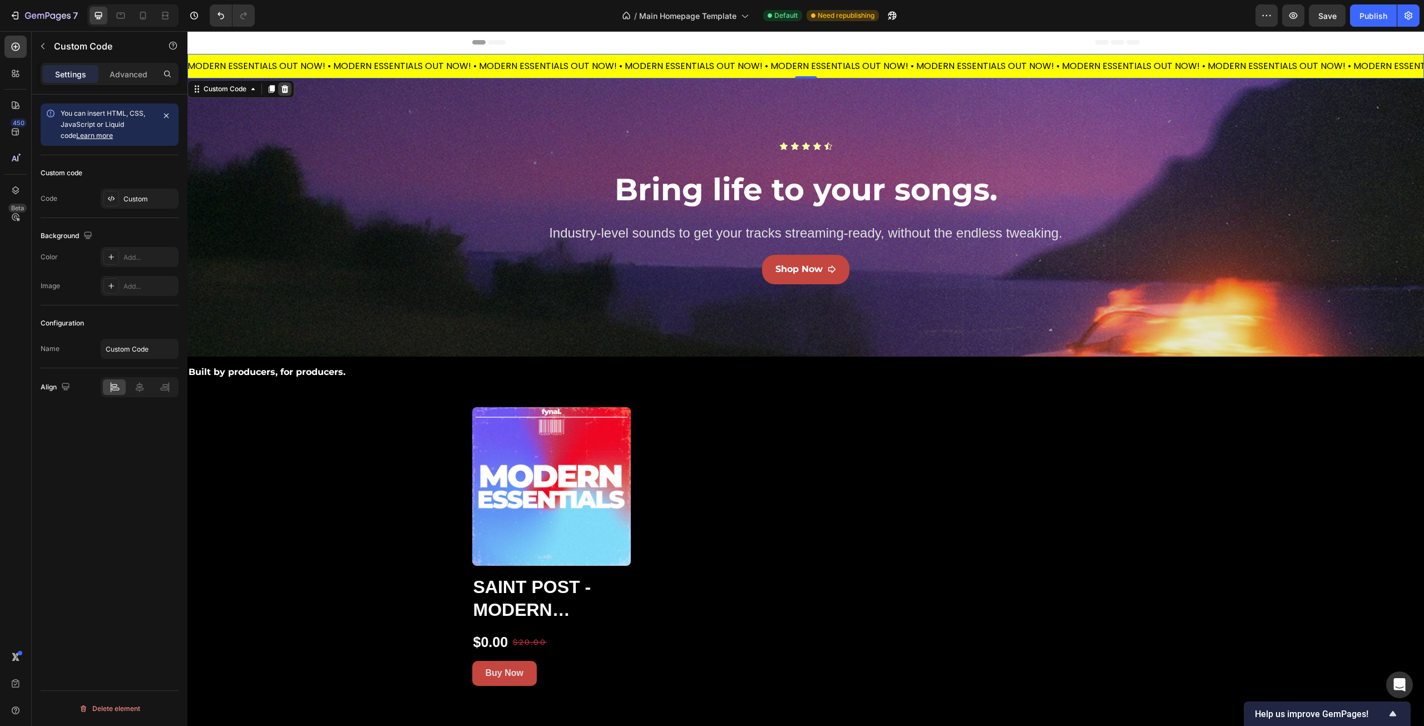
click at [284, 86] on icon at bounding box center [285, 89] width 7 height 8
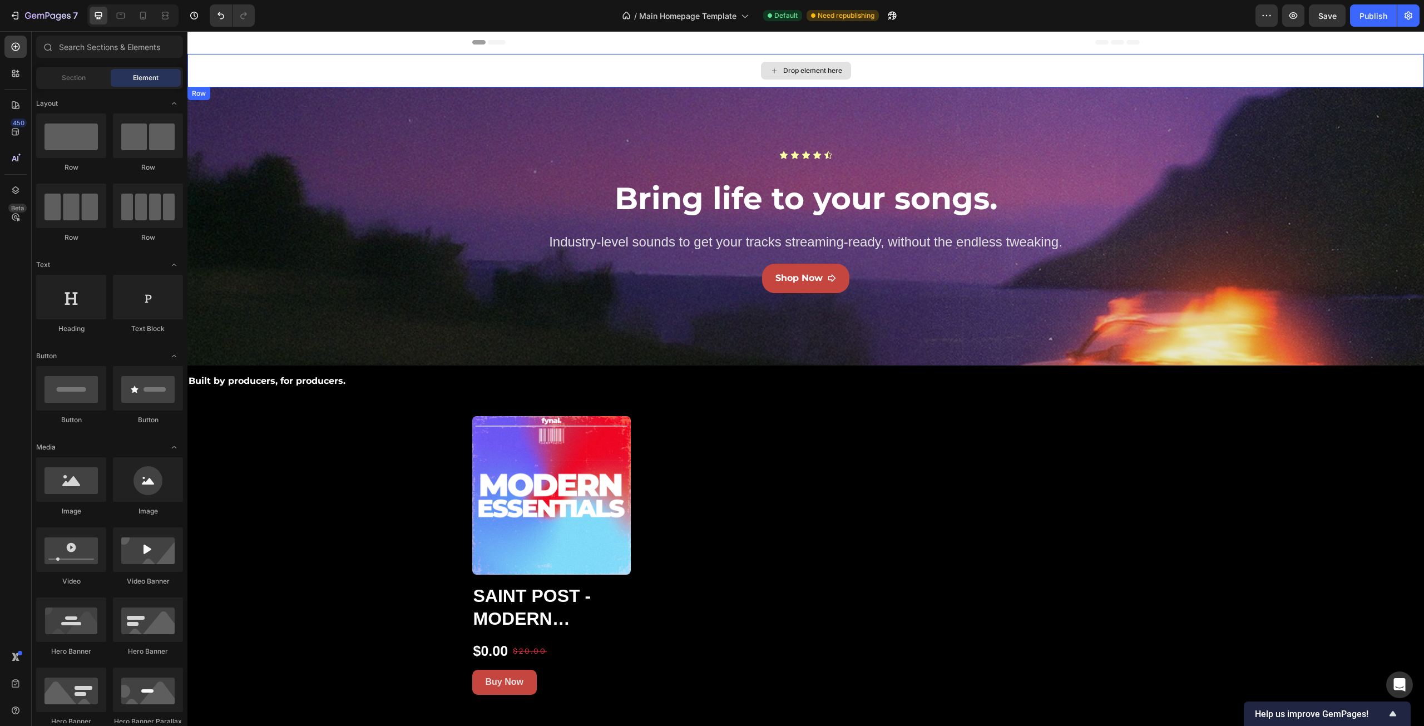
click at [394, 65] on div "Drop element here" at bounding box center [805, 70] width 1237 height 33
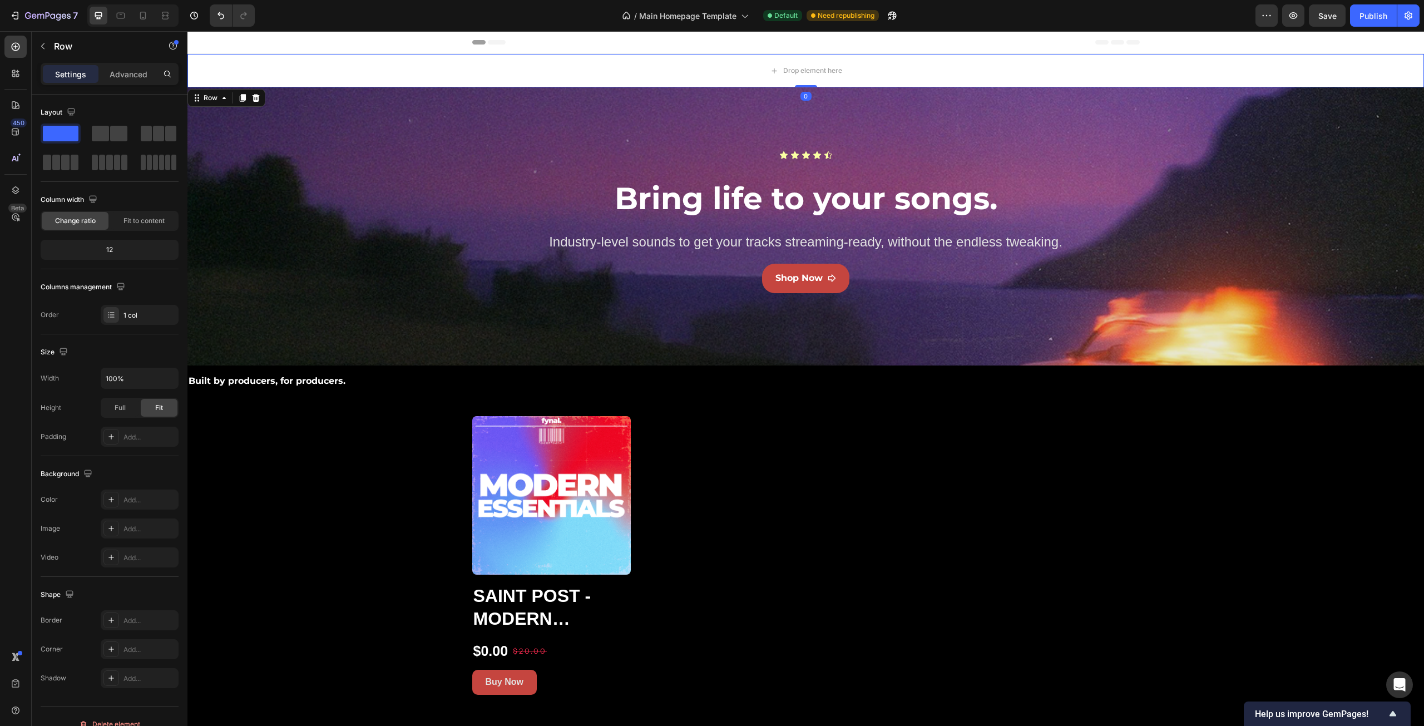
click at [260, 94] on div at bounding box center [255, 97] width 13 height 13
click at [318, 61] on div "Drop element here" at bounding box center [805, 70] width 1237 height 33
click at [654, 63] on div "Drop element here" at bounding box center [805, 70] width 1237 height 33
click at [1411, 94] on icon at bounding box center [1414, 98] width 7 height 8
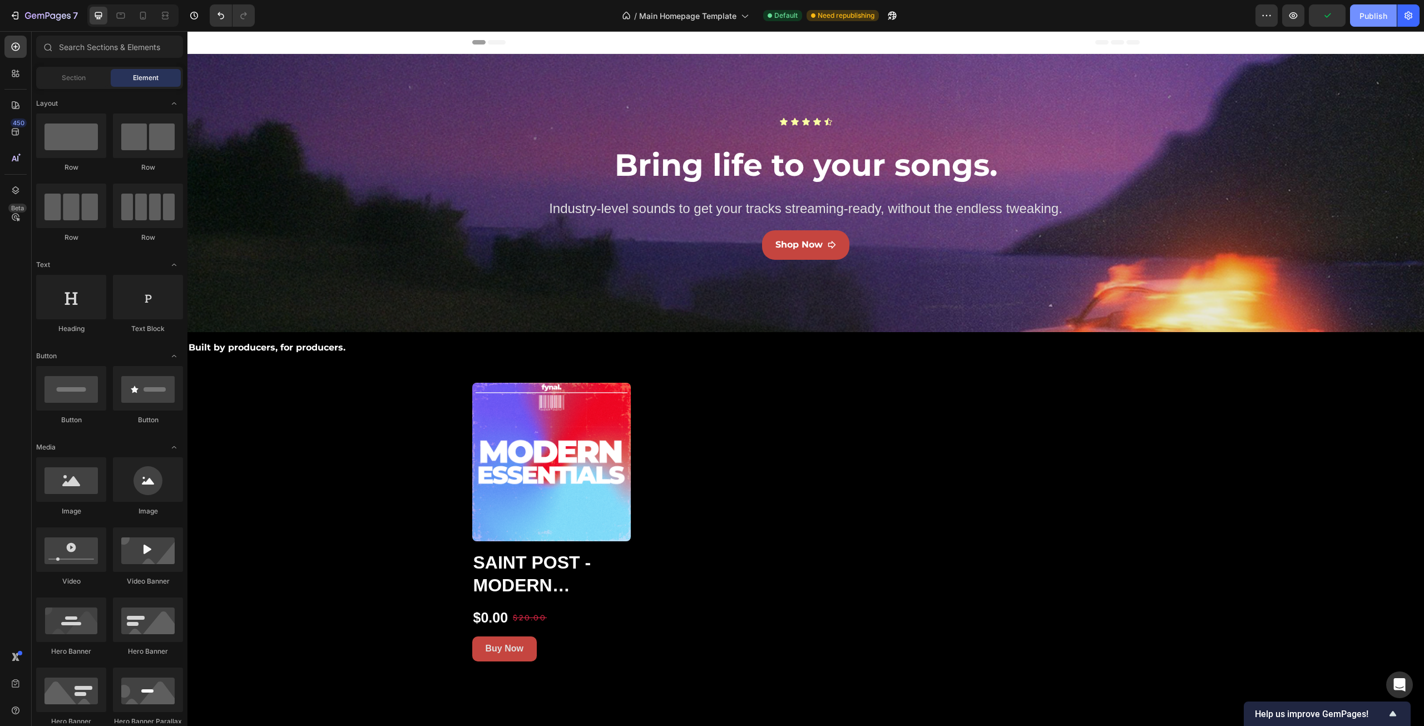
click at [1359, 16] on button "Publish" at bounding box center [1373, 15] width 47 height 22
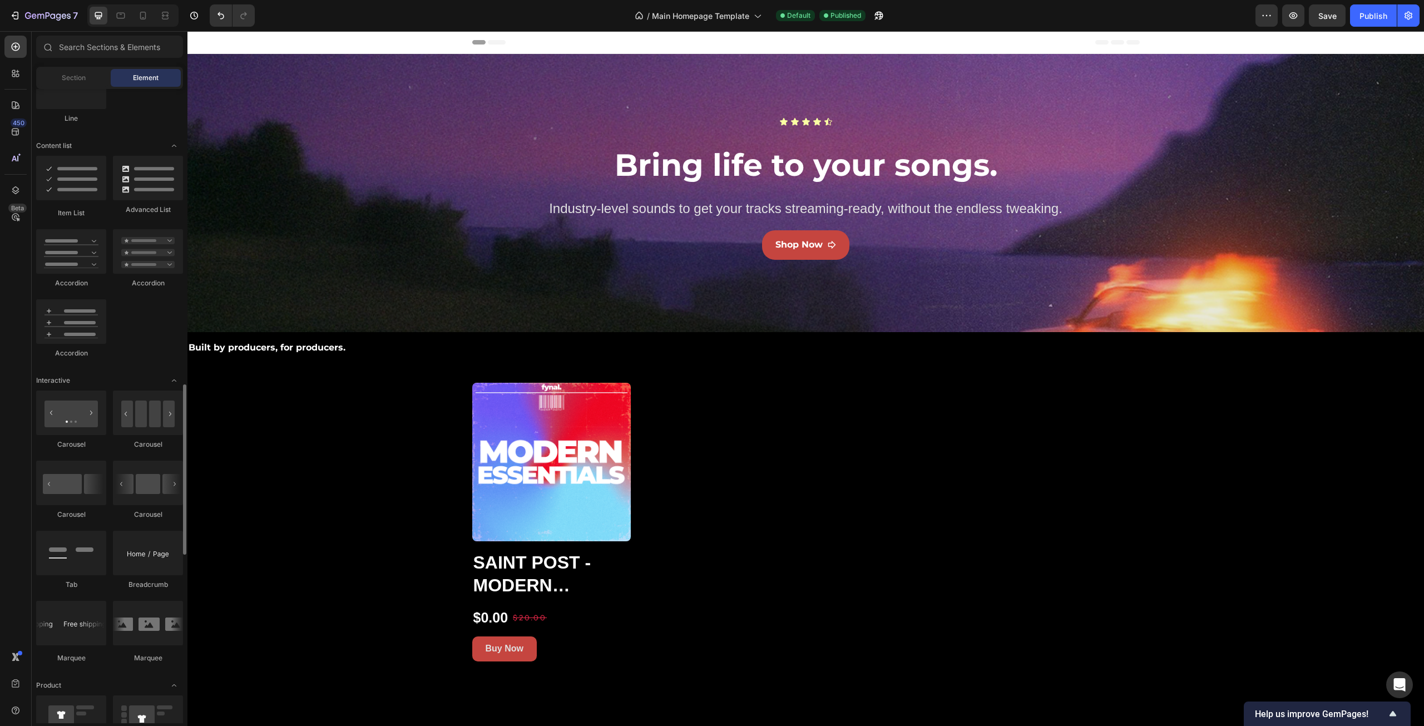
scroll to position [946, 0]
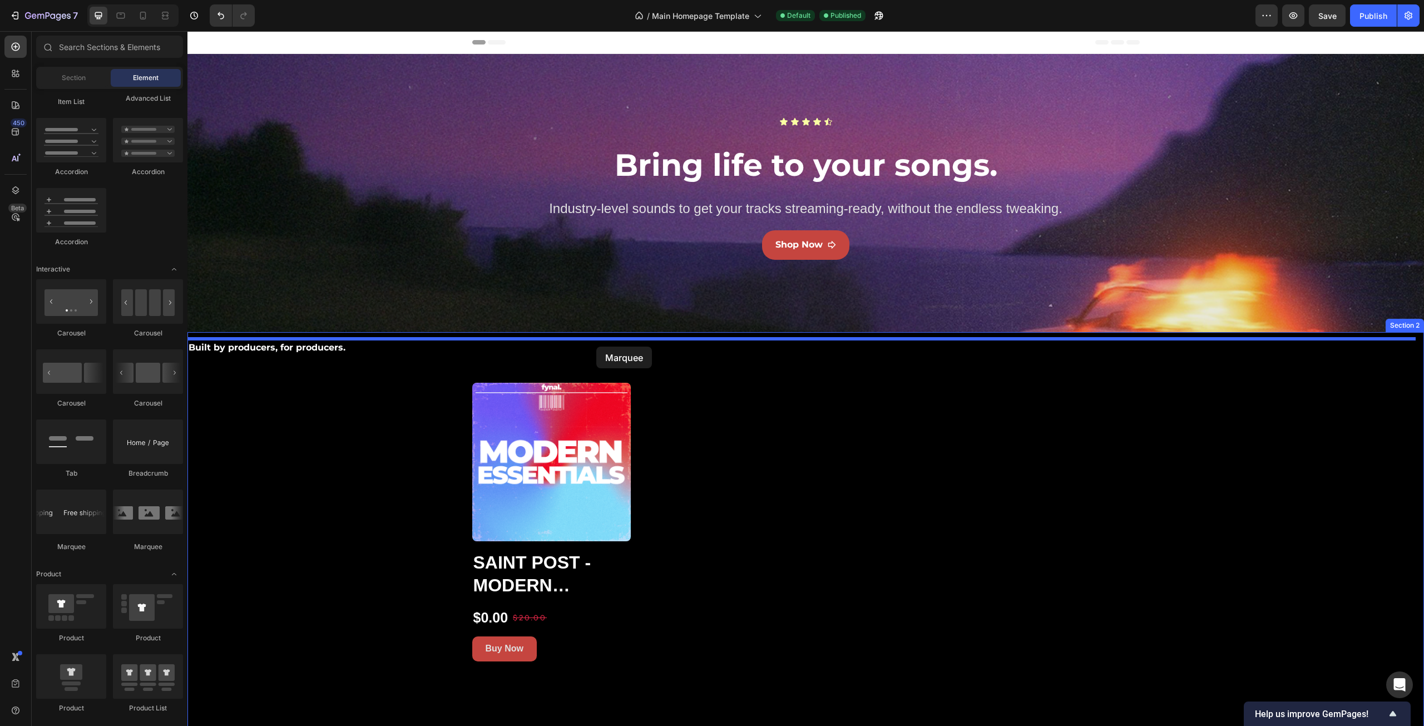
drag, startPoint x: 328, startPoint y: 562, endPoint x: 596, endPoint y: 347, distance: 343.9
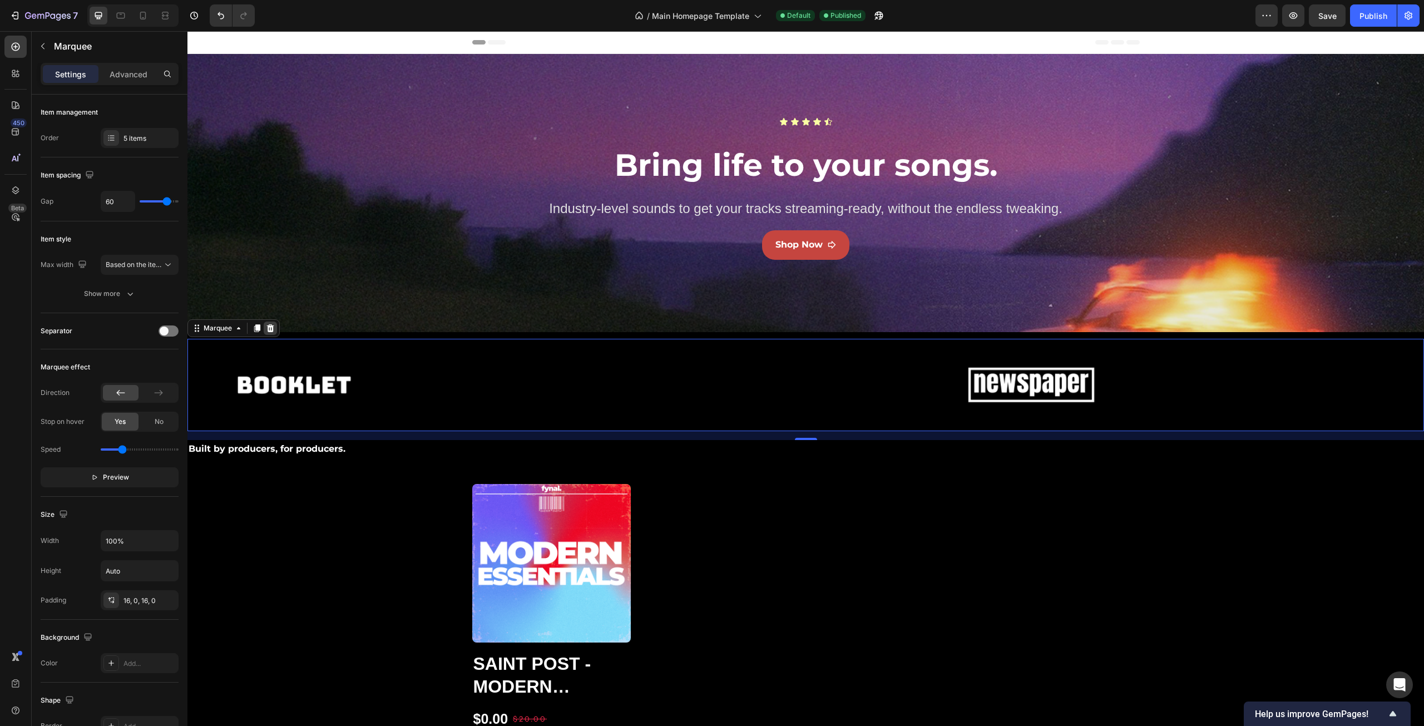
click at [273, 328] on icon at bounding box center [270, 328] width 7 height 8
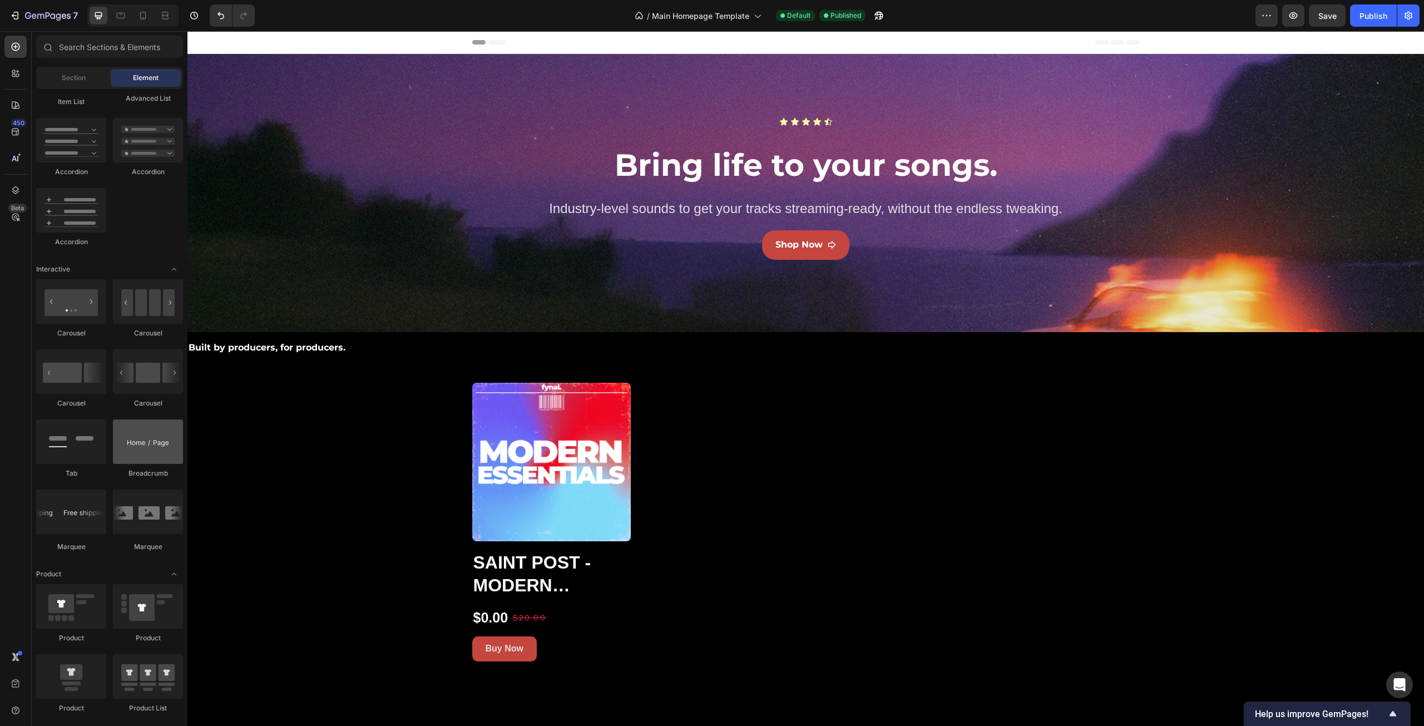
scroll to position [1001, 0]
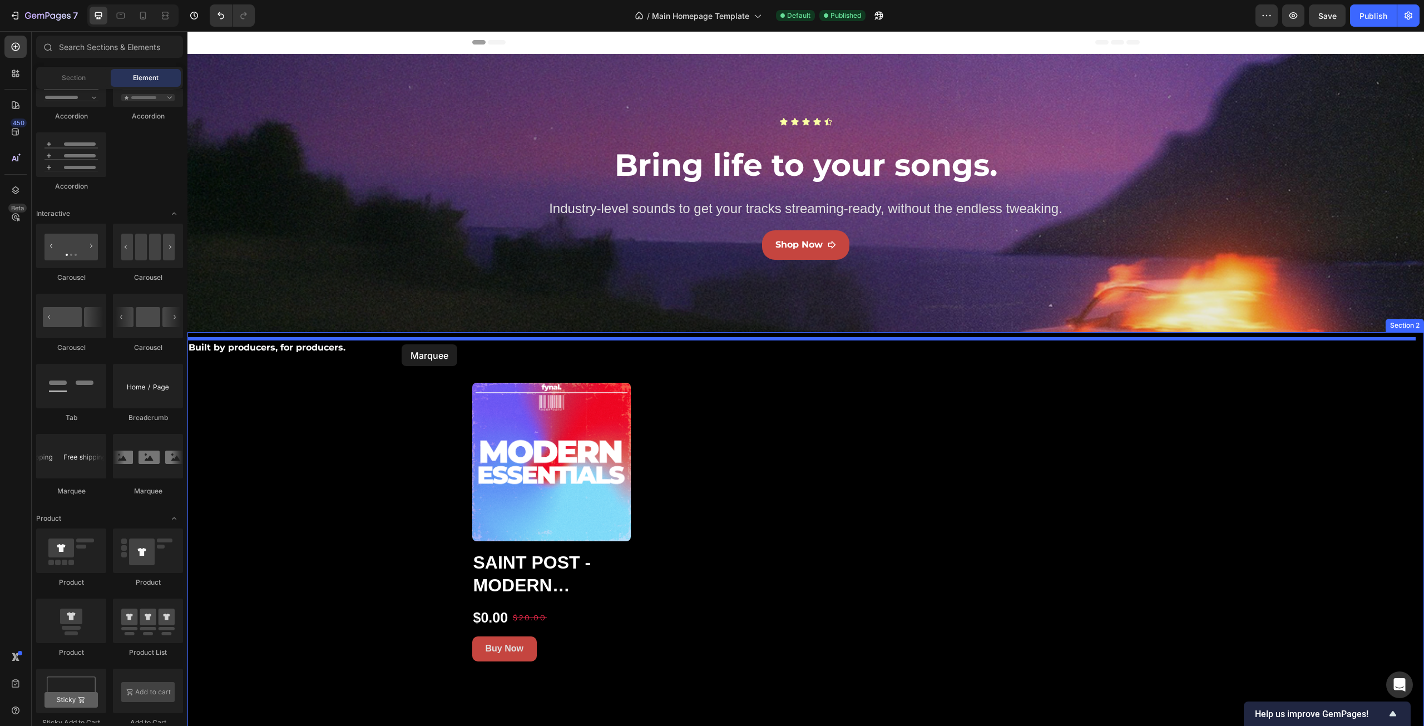
drag, startPoint x: 264, startPoint y: 497, endPoint x: 402, endPoint y: 344, distance: 206.0
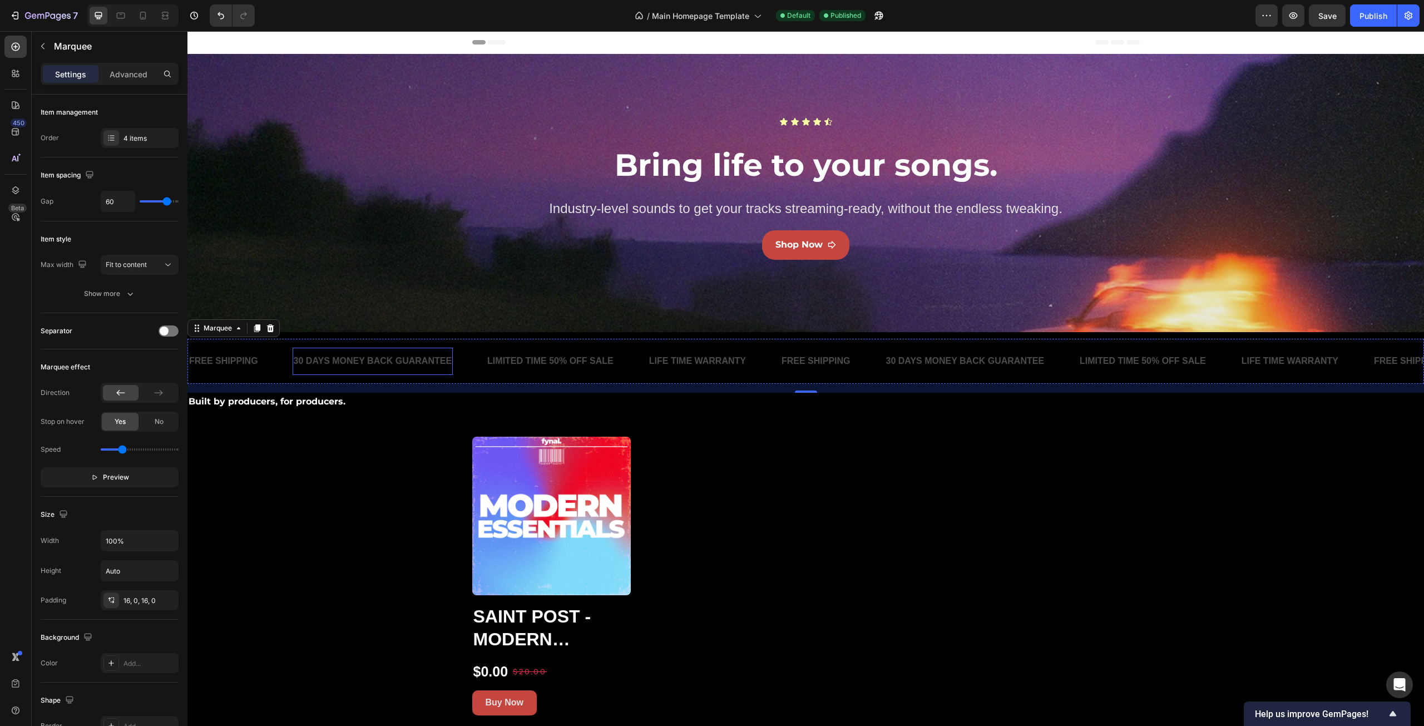
click at [336, 361] on div "30 DAYS MONEY BACK GUARANTEE" at bounding box center [373, 361] width 161 height 18
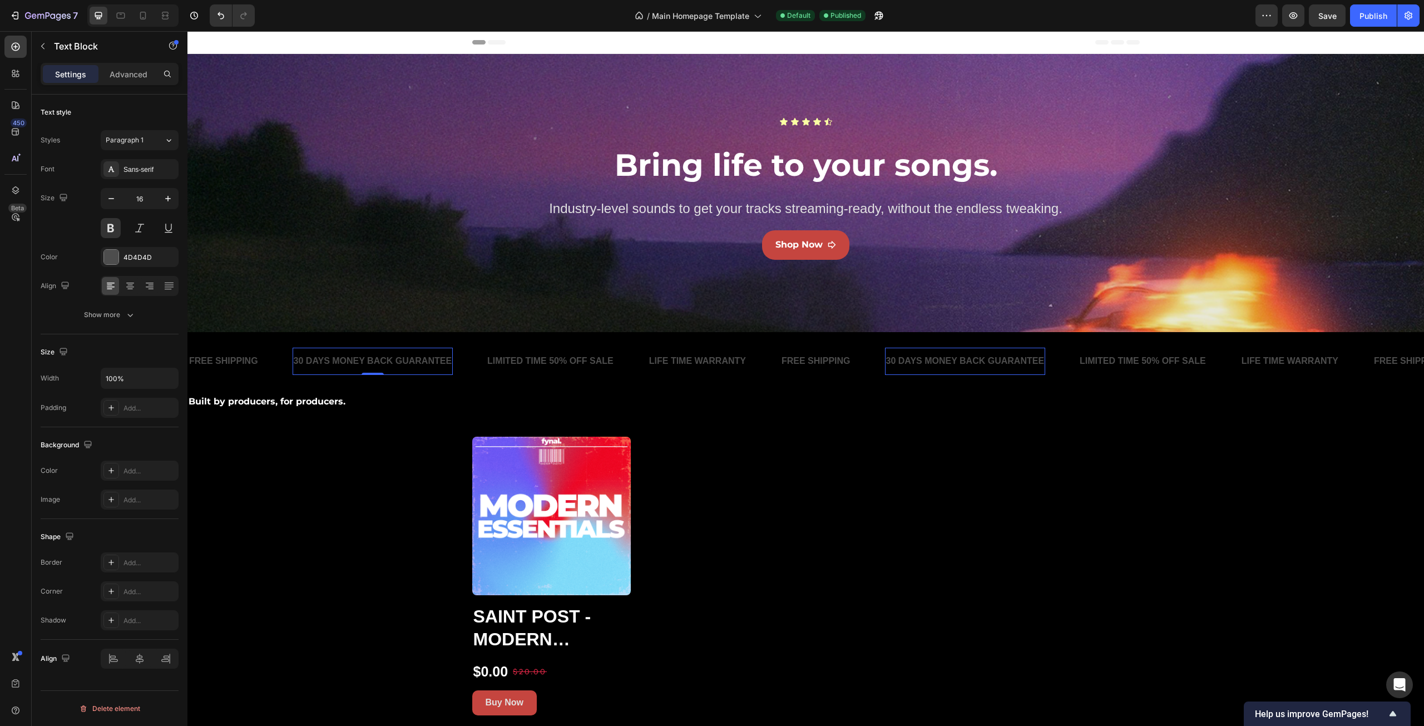
click at [336, 361] on p "30 DAYS MONEY BACK GUARANTEE" at bounding box center [373, 361] width 159 height 16
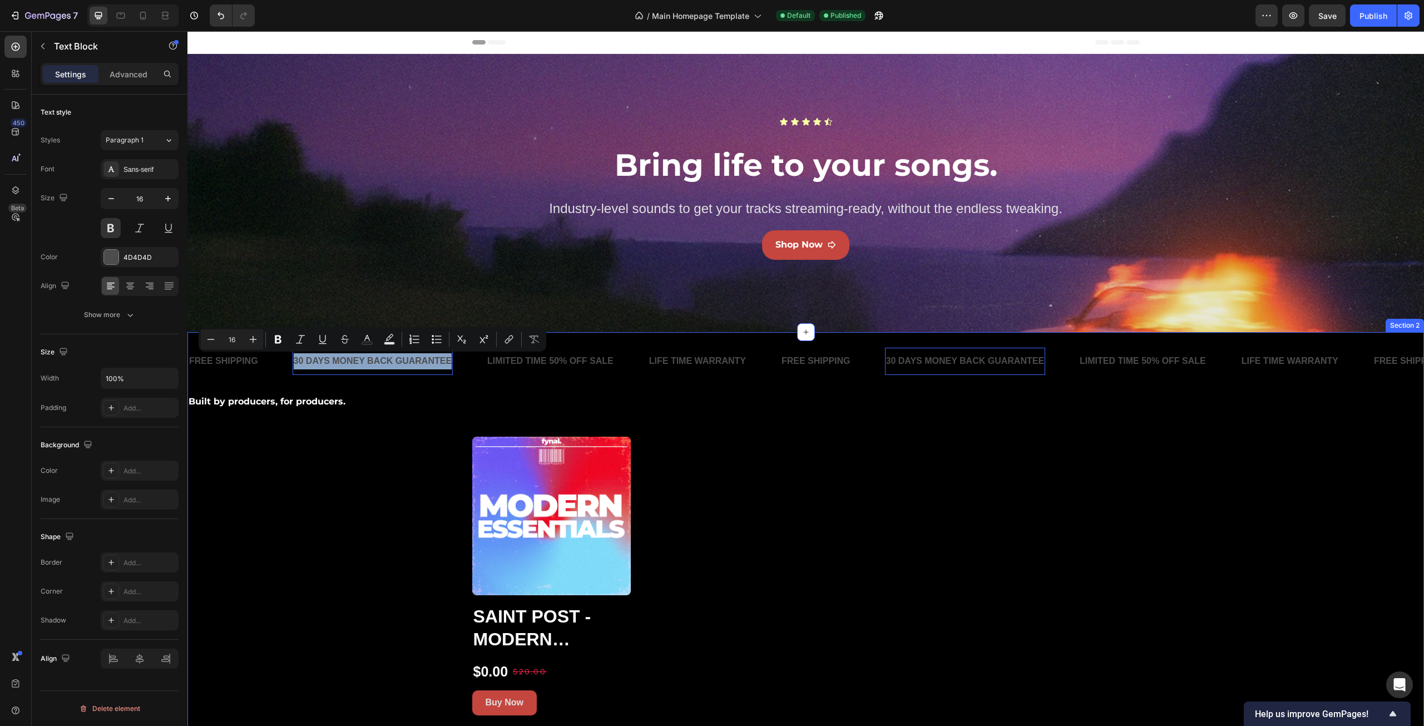
click at [332, 471] on div "FREE SHIPPING Text Block 30 DAYS MONEY BACK GUARANTEE Text Block 0 LIMITED TIME…" at bounding box center [805, 527] width 1237 height 377
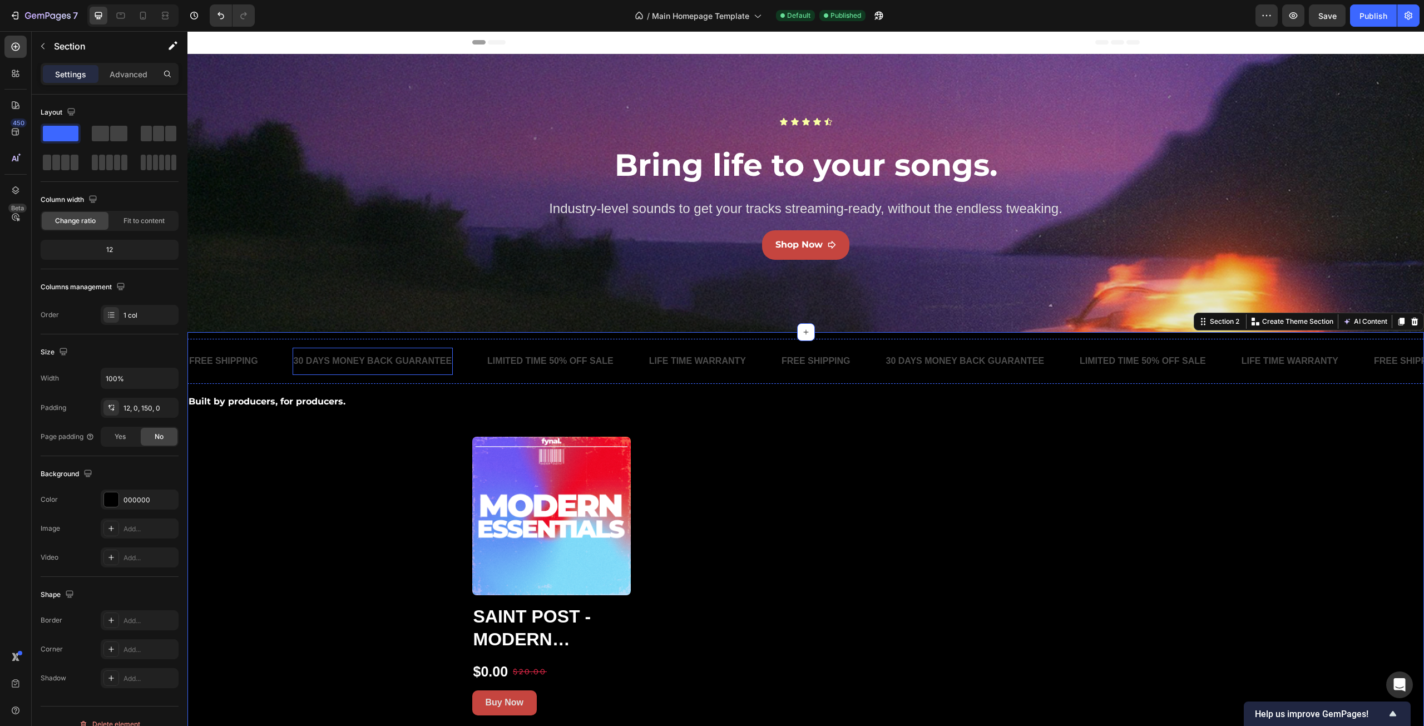
click at [353, 359] on p "30 DAYS MONEY BACK GUARANTEE" at bounding box center [373, 361] width 159 height 16
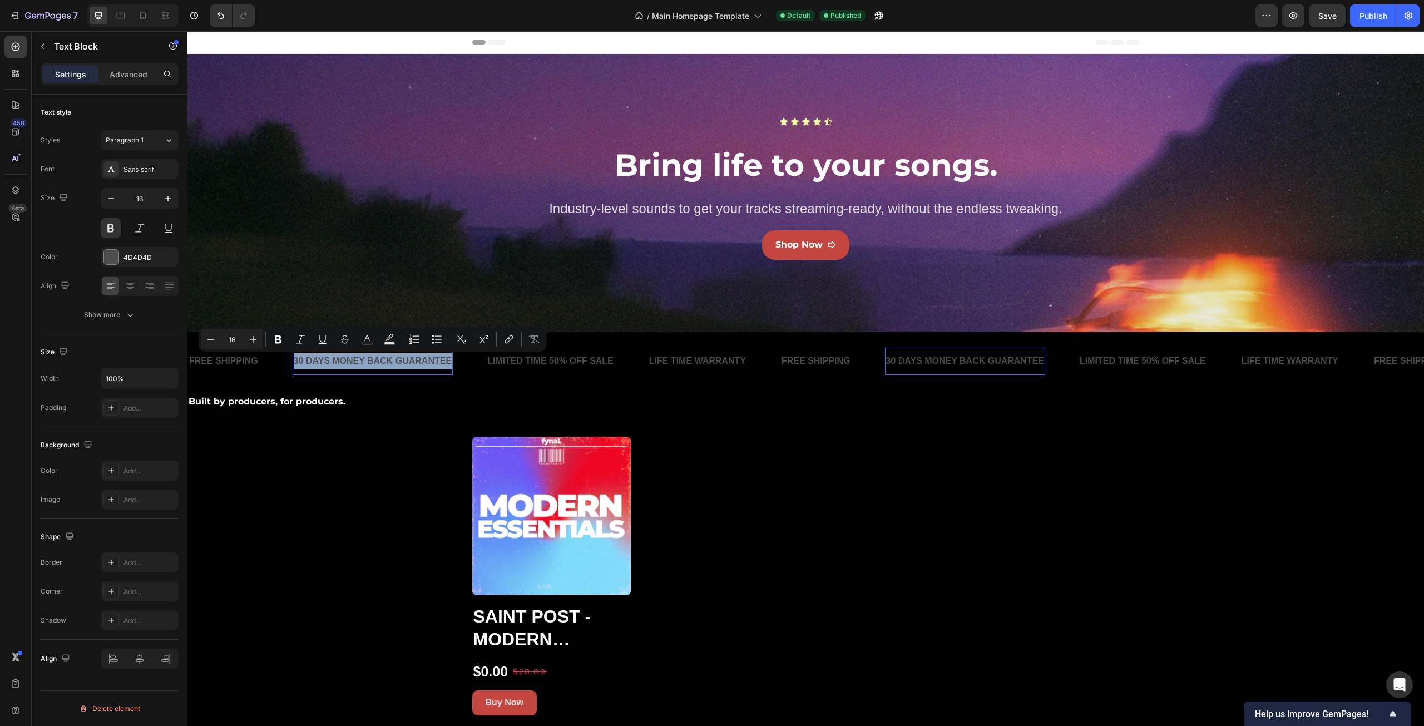
click at [343, 460] on div "FREE SHIPPING Text Block 30 DAYS MONEY BACK GUARANTEE Text Block 0 LIMITED TIME…" at bounding box center [805, 527] width 1237 height 377
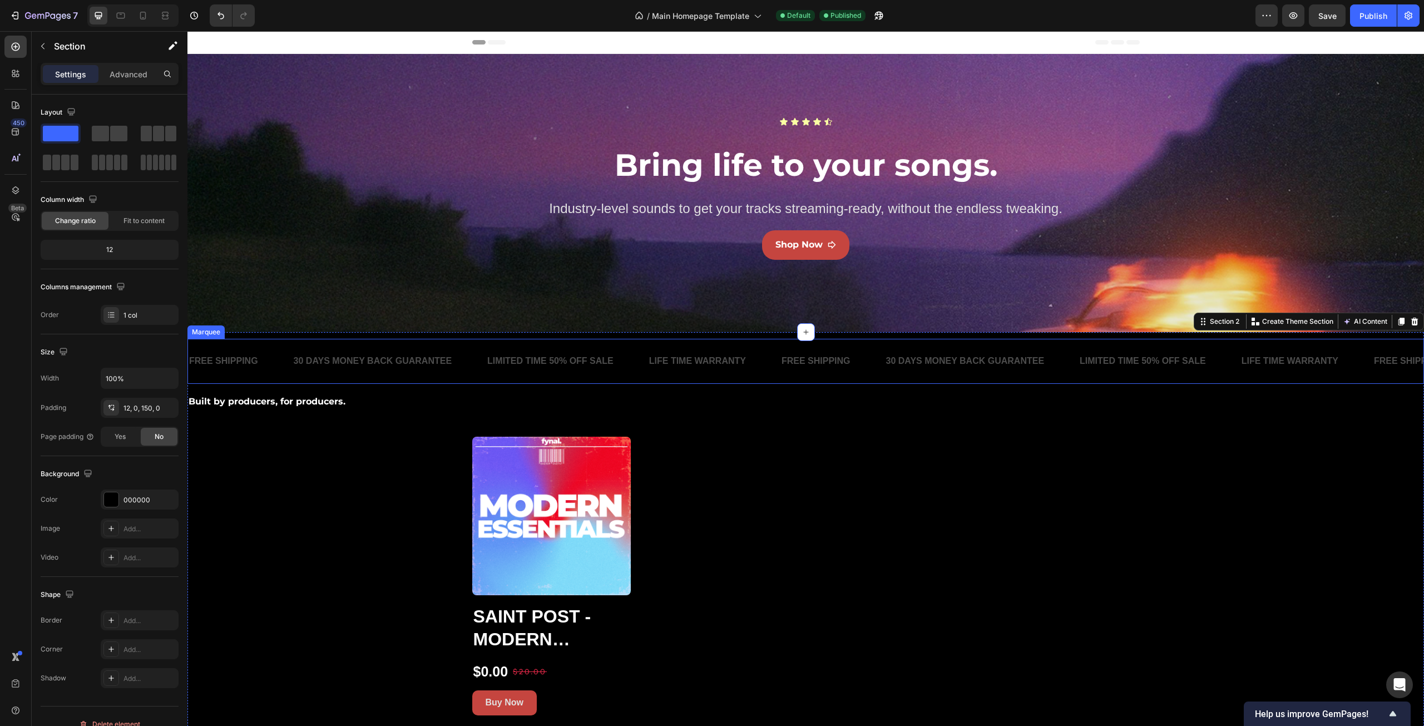
click at [280, 348] on div "FREE SHIPPING Text Block" at bounding box center [240, 361] width 105 height 27
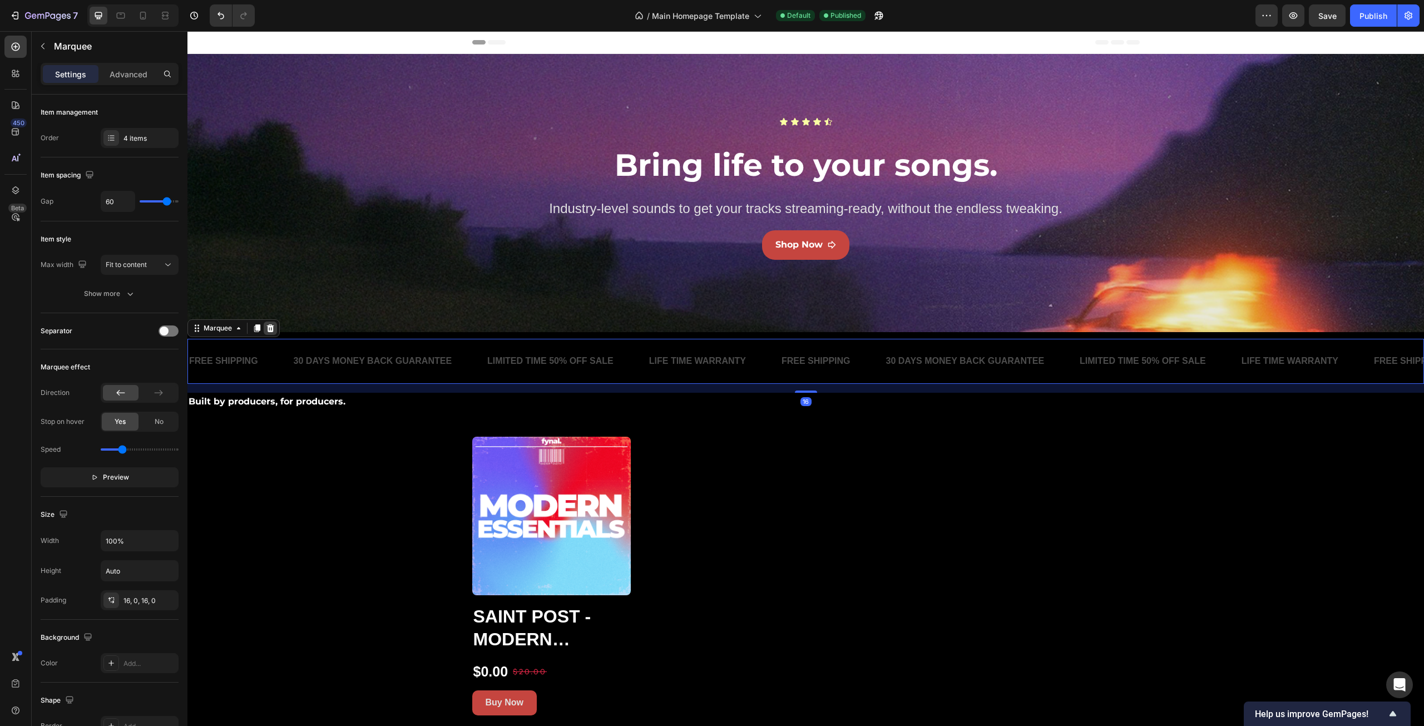
click at [273, 330] on icon at bounding box center [270, 328] width 7 height 8
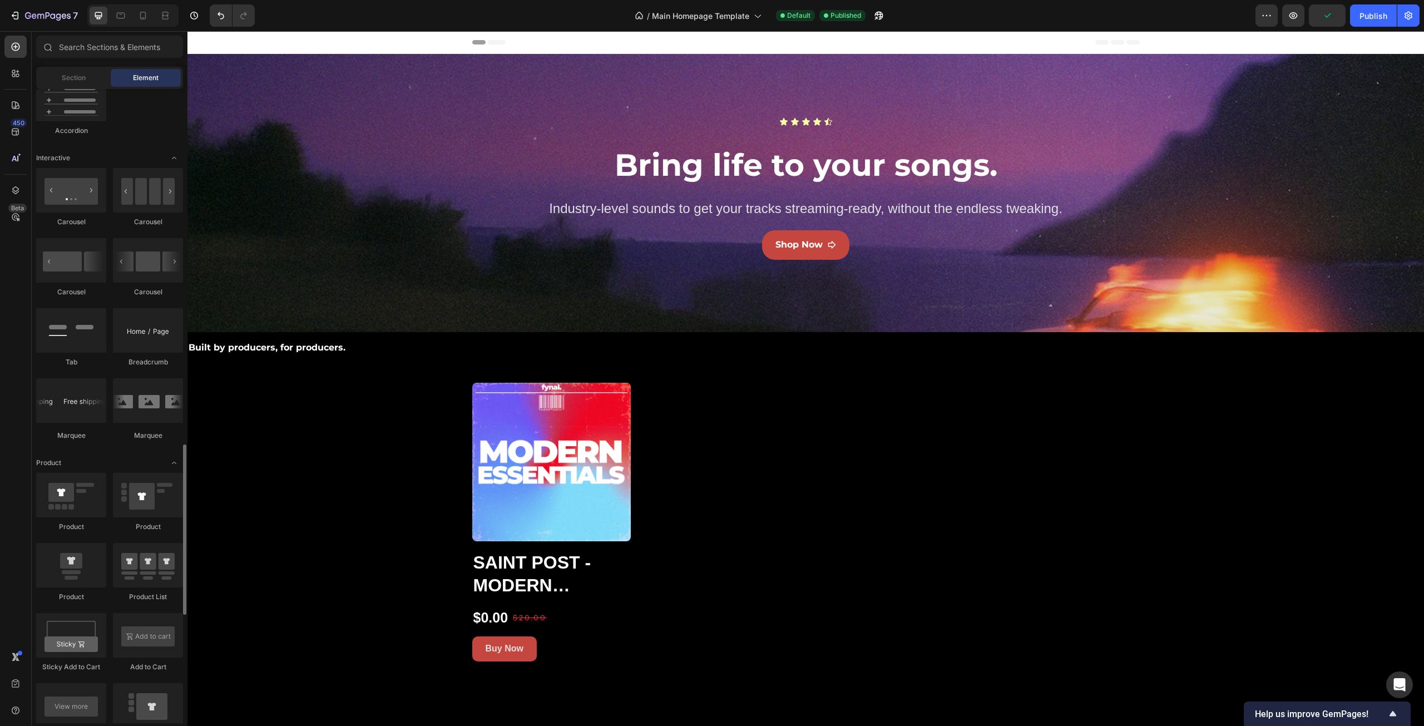
scroll to position [1113, 0]
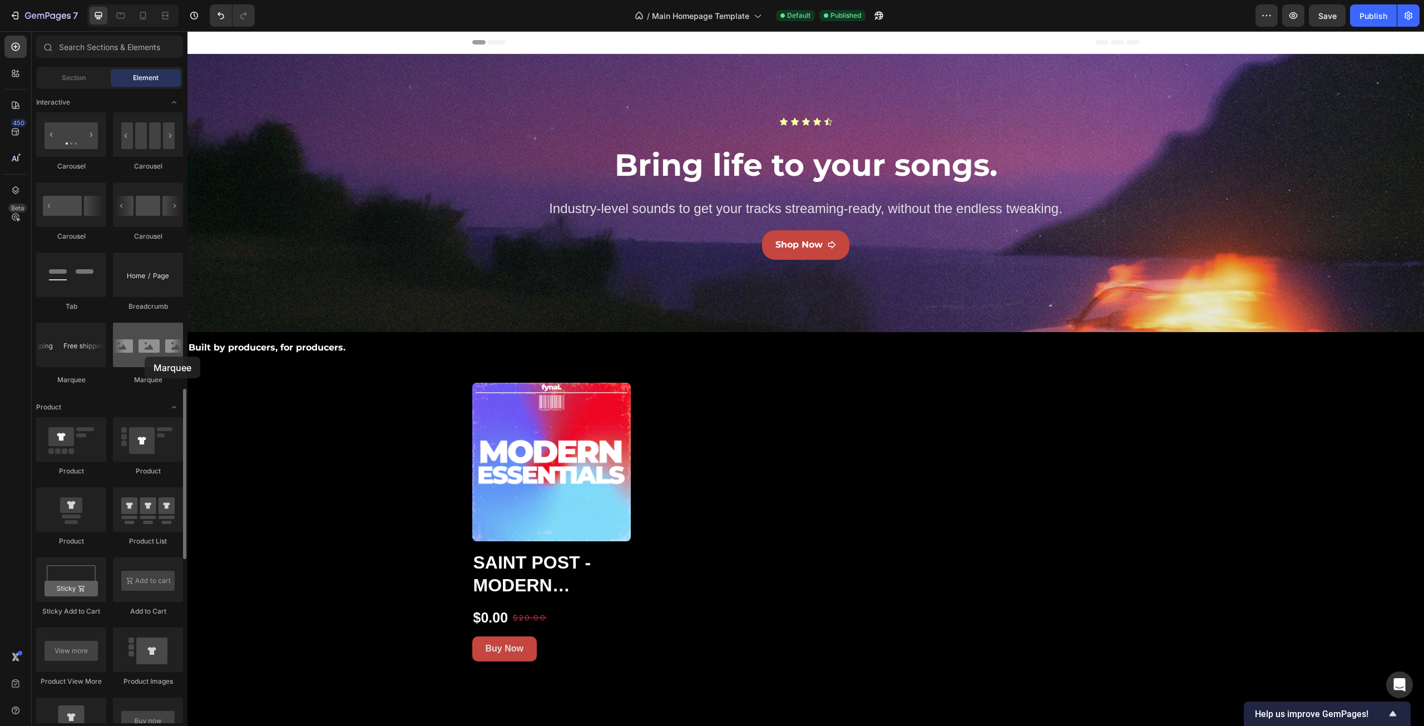
drag, startPoint x: 138, startPoint y: 358, endPoint x: 144, endPoint y: 357, distance: 5.7
click at [144, 357] on div at bounding box center [148, 345] width 70 height 45
drag, startPoint x: 135, startPoint y: 354, endPoint x: 140, endPoint y: 345, distance: 9.7
click at [140, 345] on div at bounding box center [148, 345] width 70 height 45
click at [146, 216] on div at bounding box center [148, 204] width 70 height 45
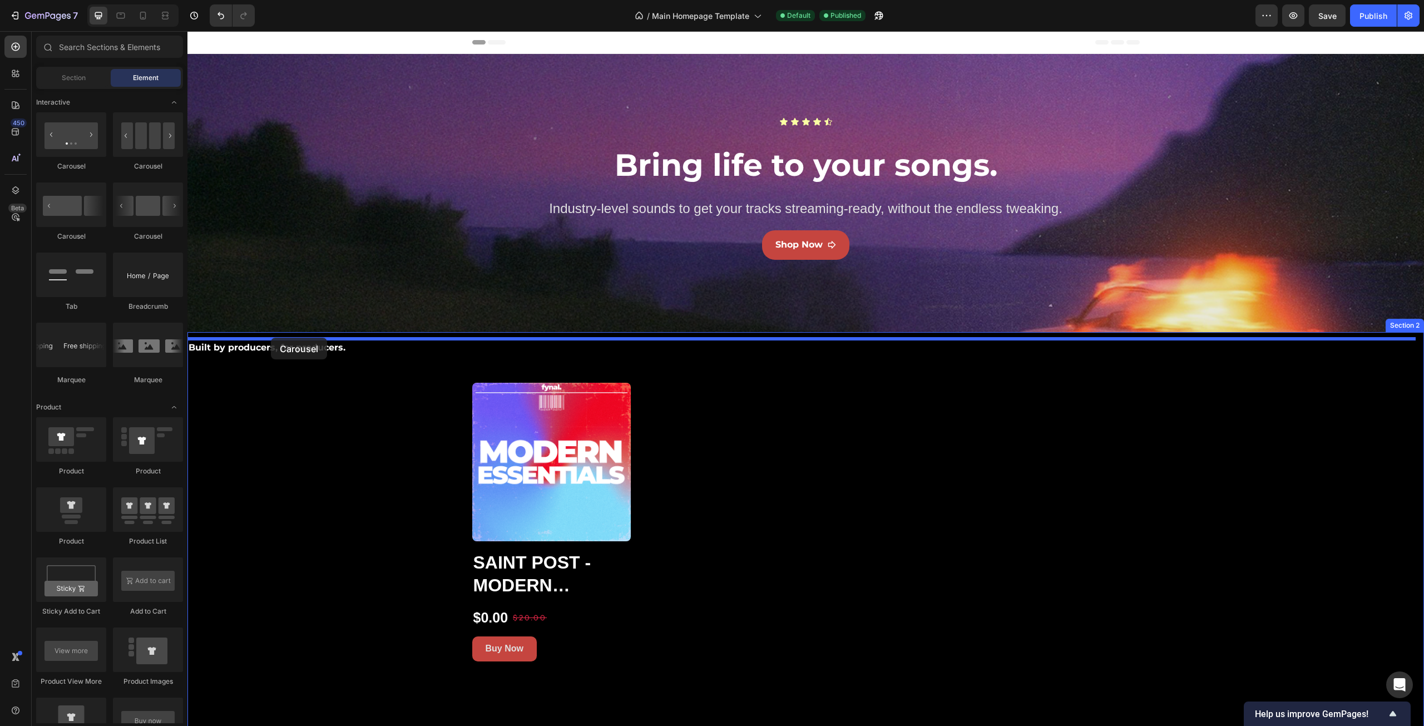
drag, startPoint x: 266, startPoint y: 244, endPoint x: 270, endPoint y: 337, distance: 93.0
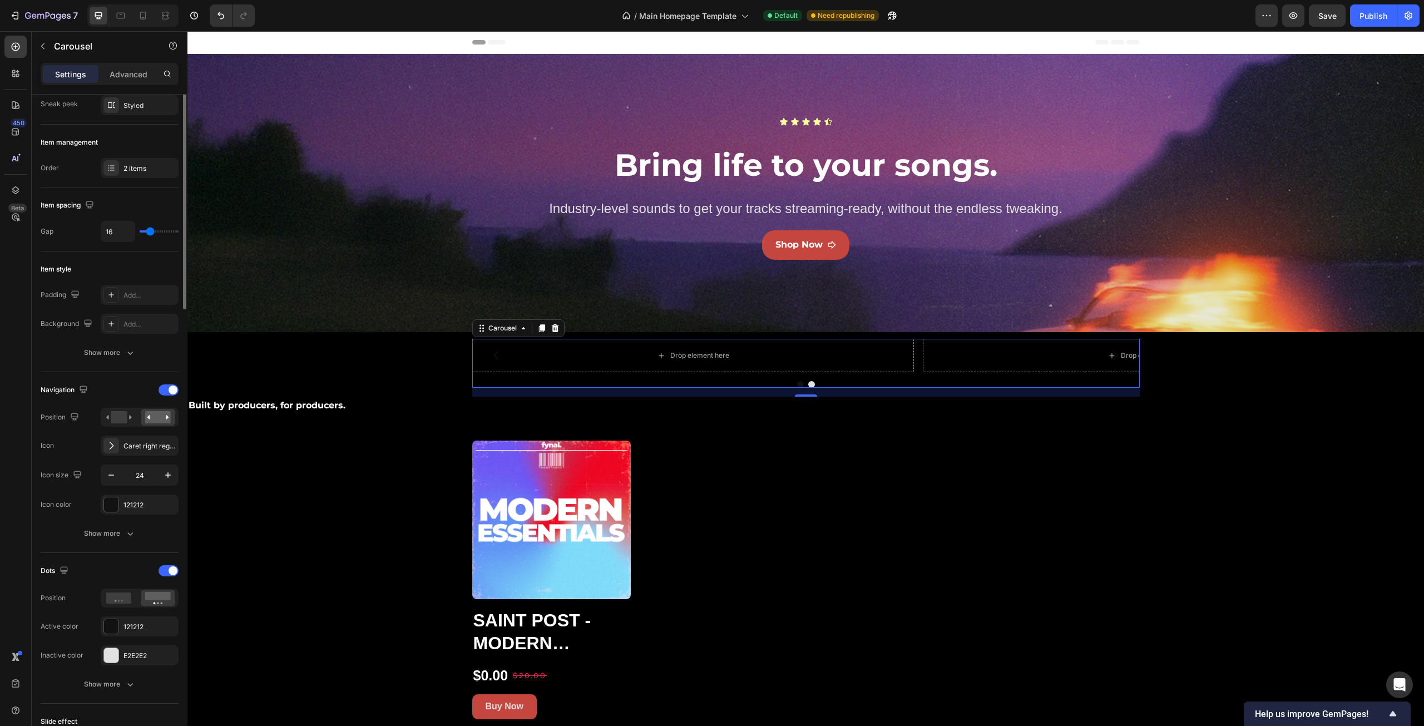
scroll to position [0, 0]
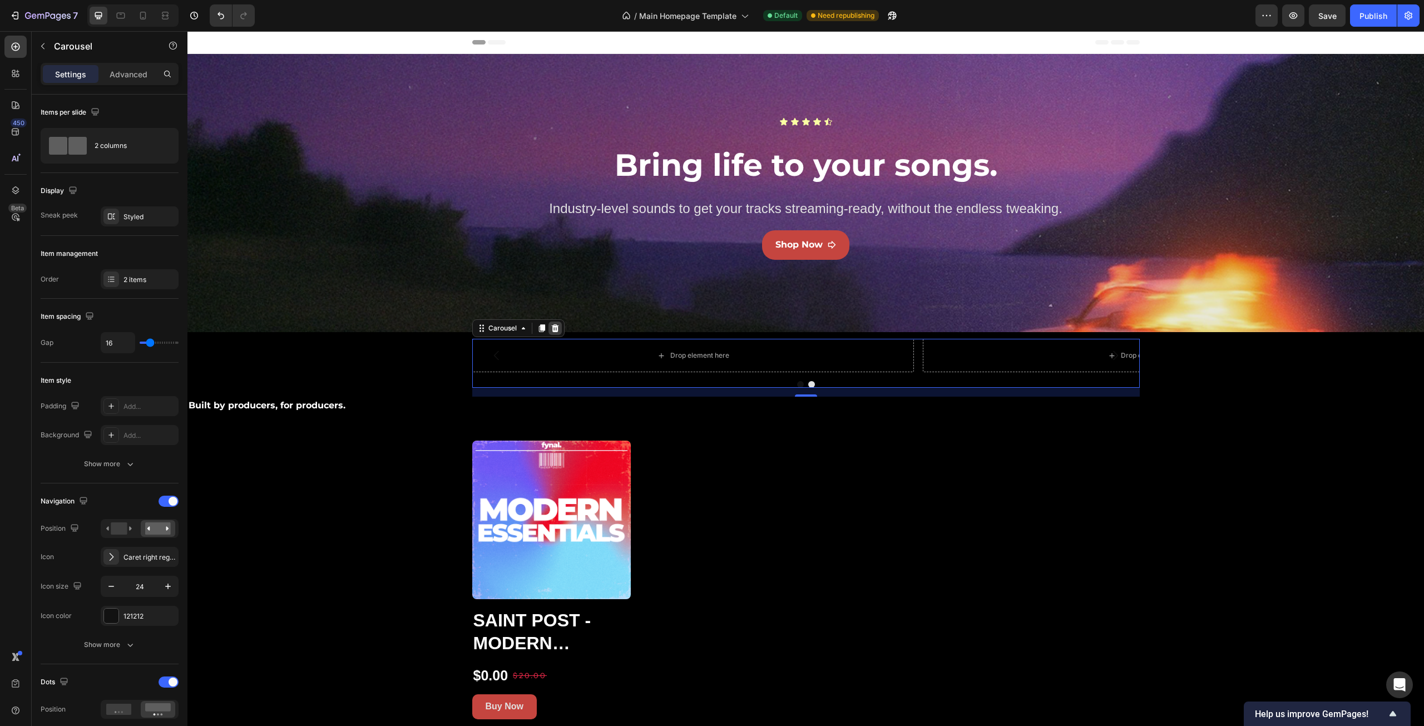
click at [554, 326] on icon at bounding box center [554, 328] width 7 height 8
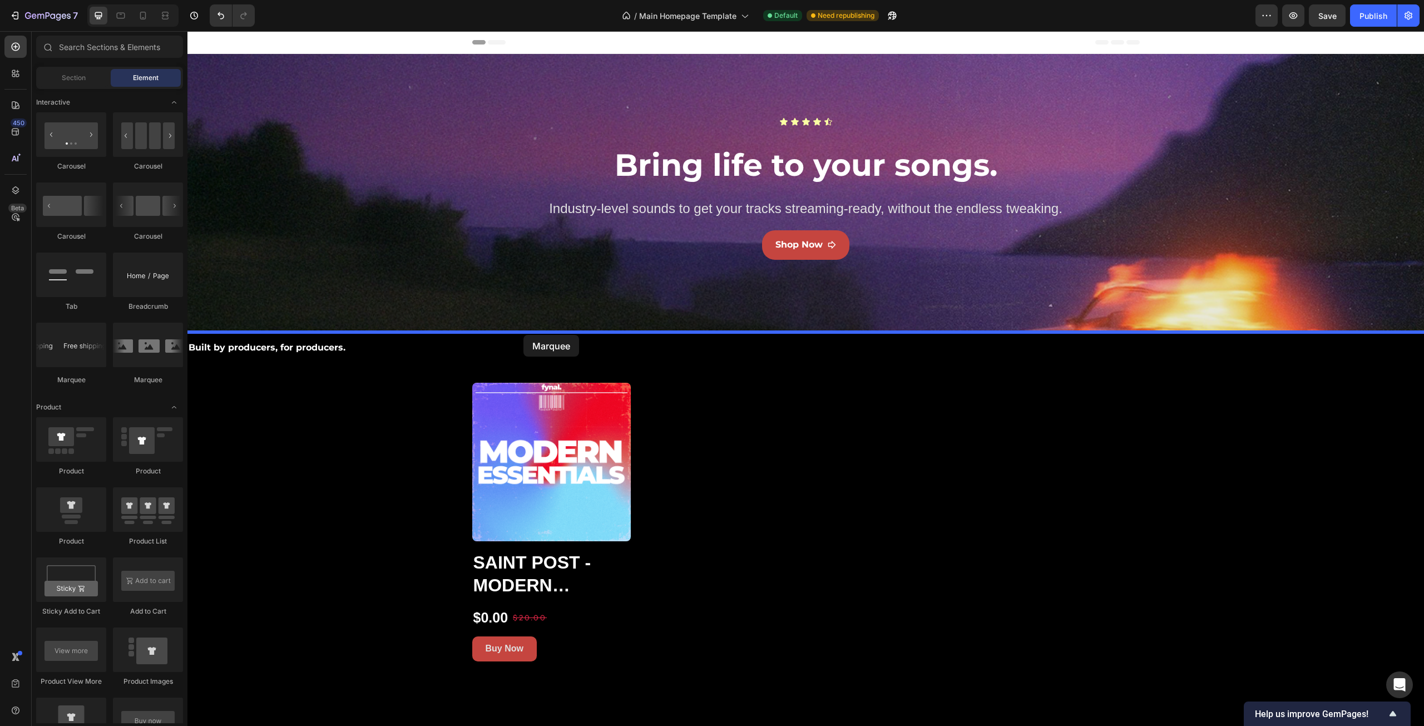
drag, startPoint x: 323, startPoint y: 384, endPoint x: 524, endPoint y: 335, distance: 206.3
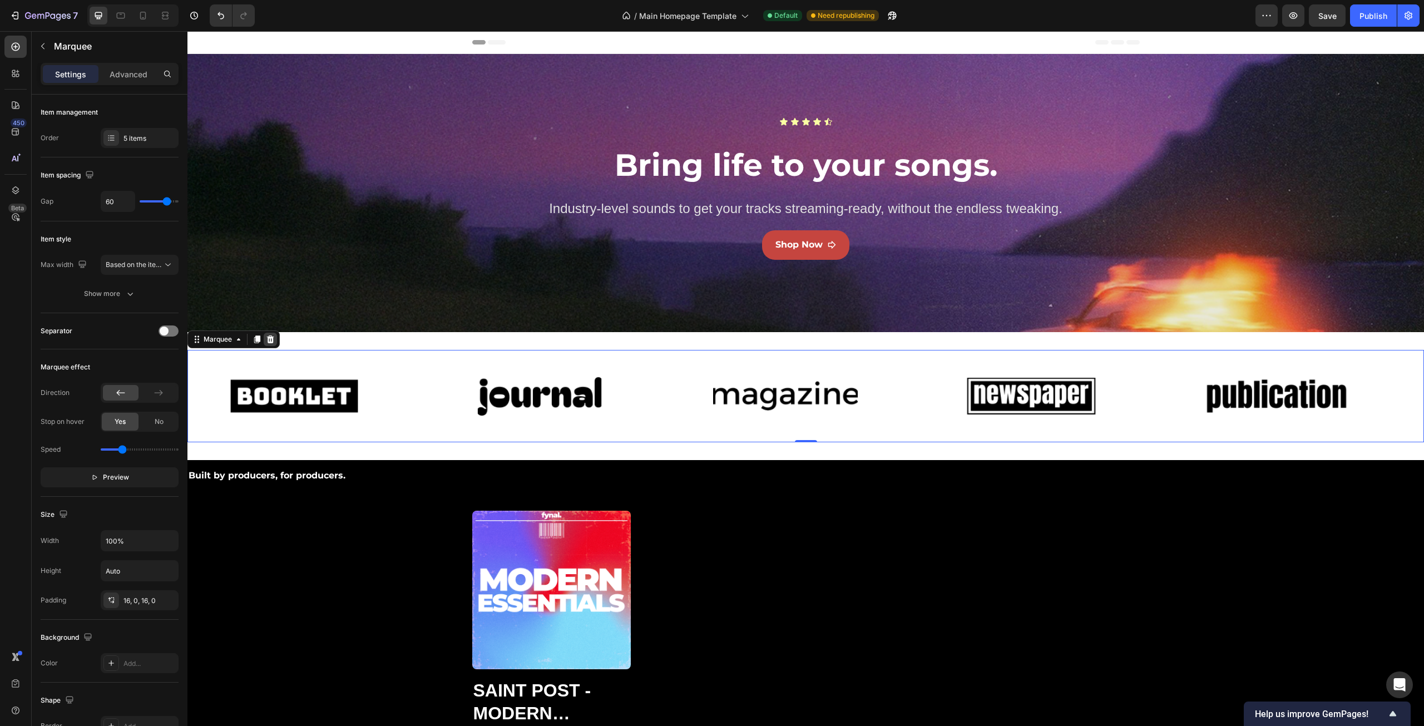
click at [270, 340] on icon at bounding box center [270, 339] width 7 height 8
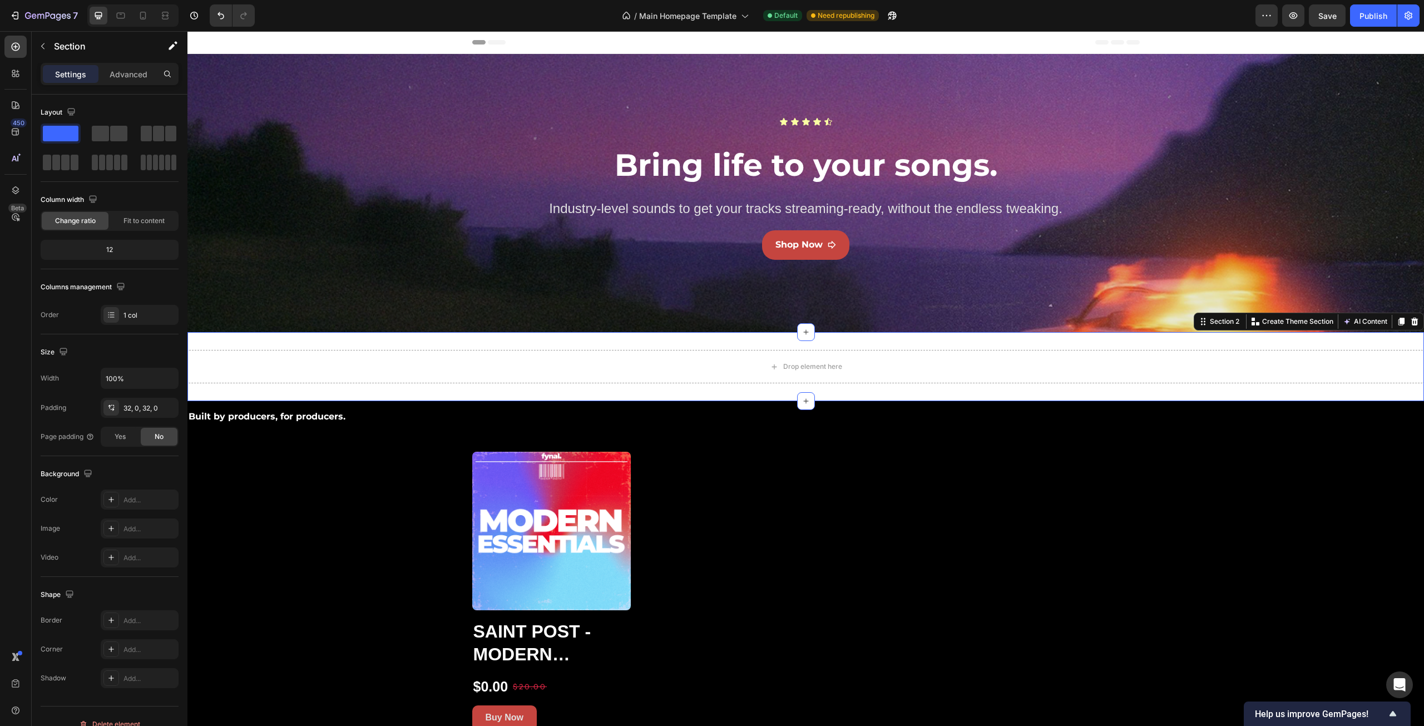
click at [427, 335] on div "Drop element here Section 2 You can create reusable sections Create Theme Secti…" at bounding box center [805, 366] width 1237 height 69
click at [1410, 322] on icon at bounding box center [1414, 321] width 9 height 9
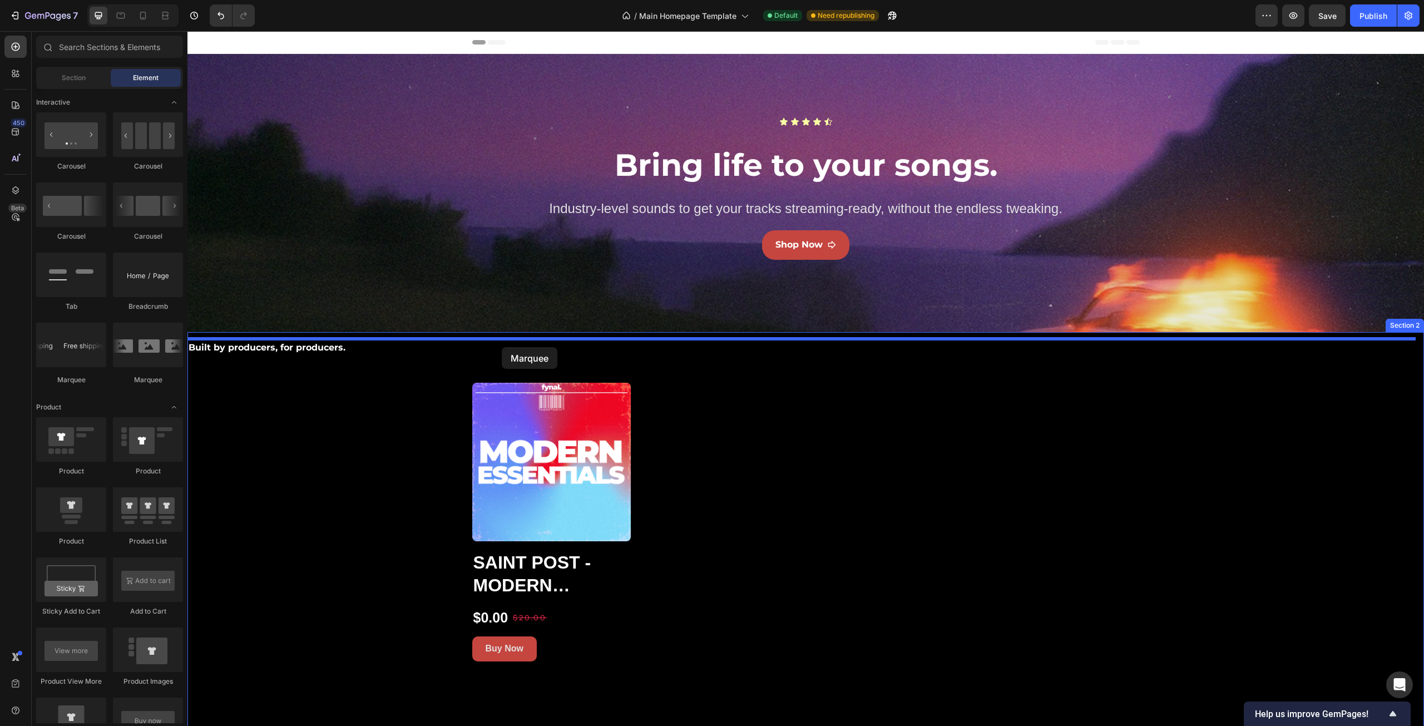
drag, startPoint x: 323, startPoint y: 372, endPoint x: 502, endPoint y: 347, distance: 180.3
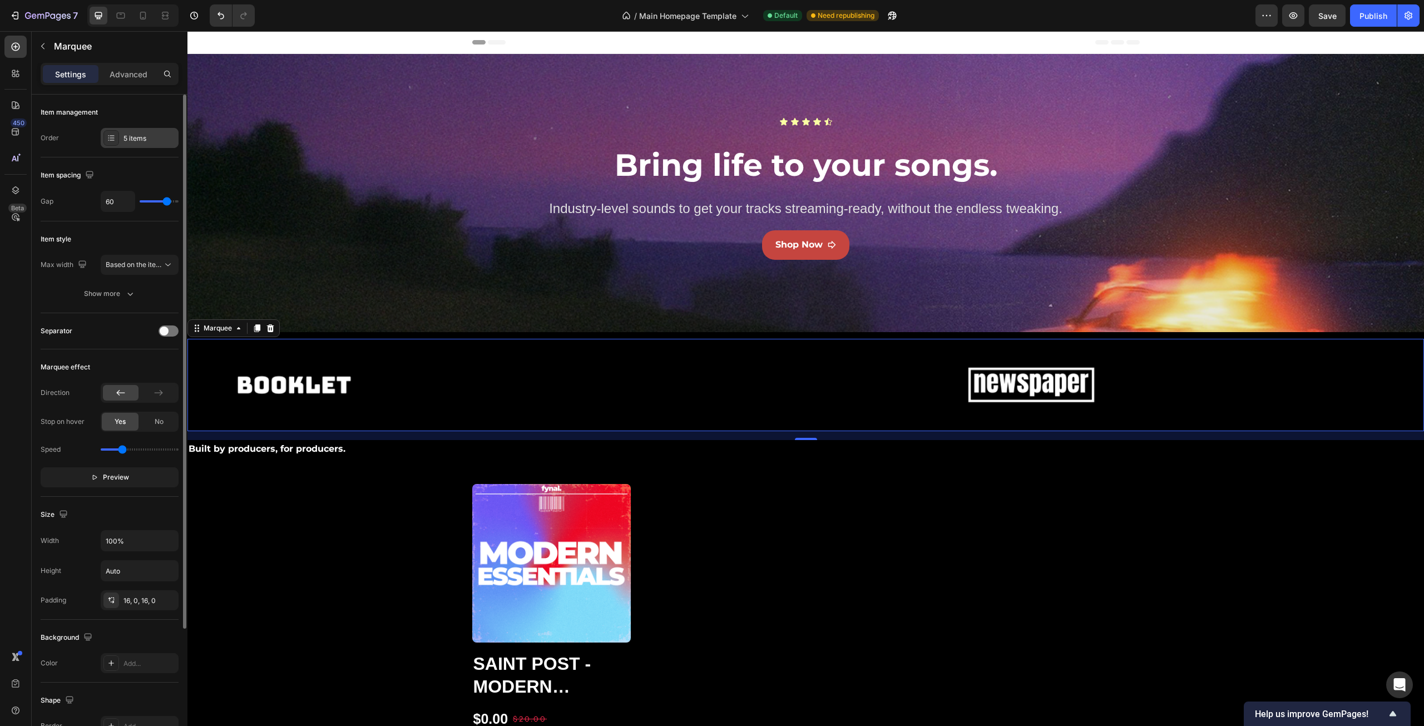
click at [120, 137] on div "5 items" at bounding box center [140, 138] width 78 height 20
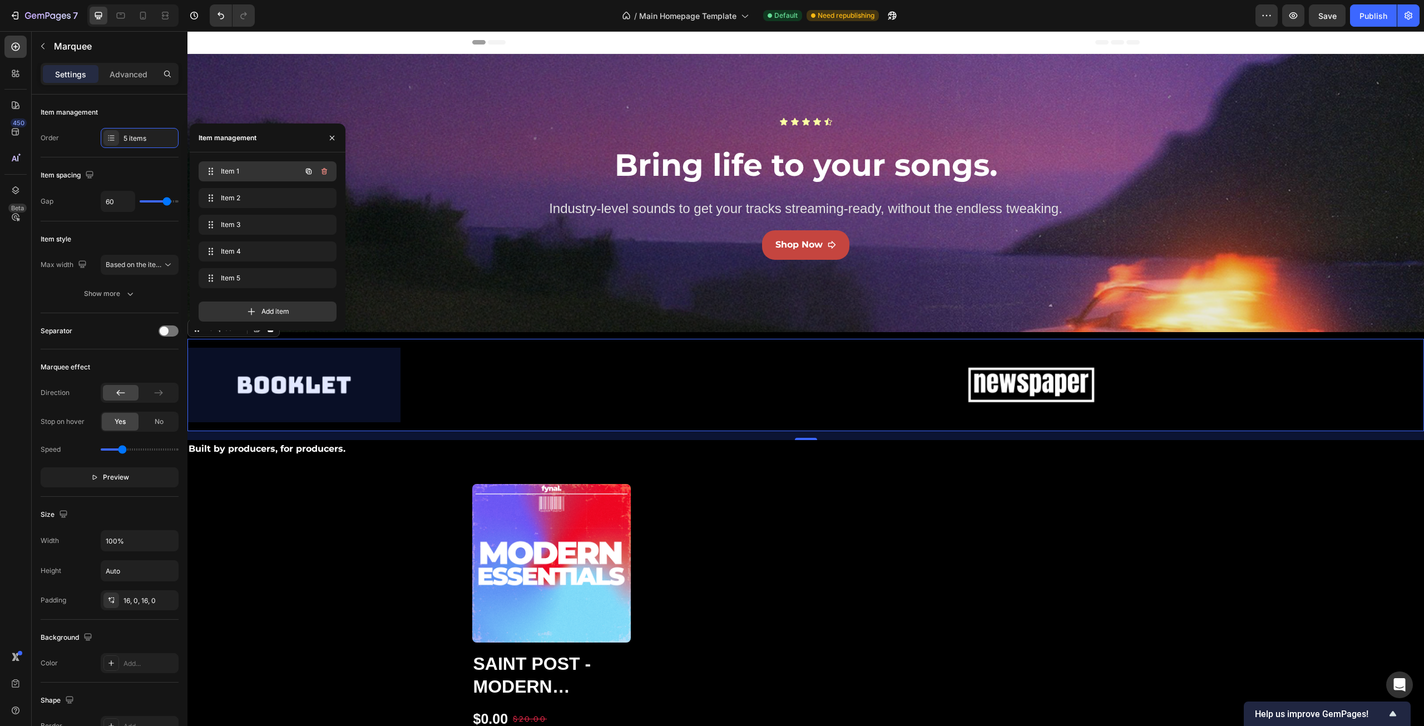
click at [269, 171] on span "Item 1" at bounding box center [252, 171] width 63 height 10
click at [239, 171] on span "Item 1" at bounding box center [252, 171] width 63 height 10
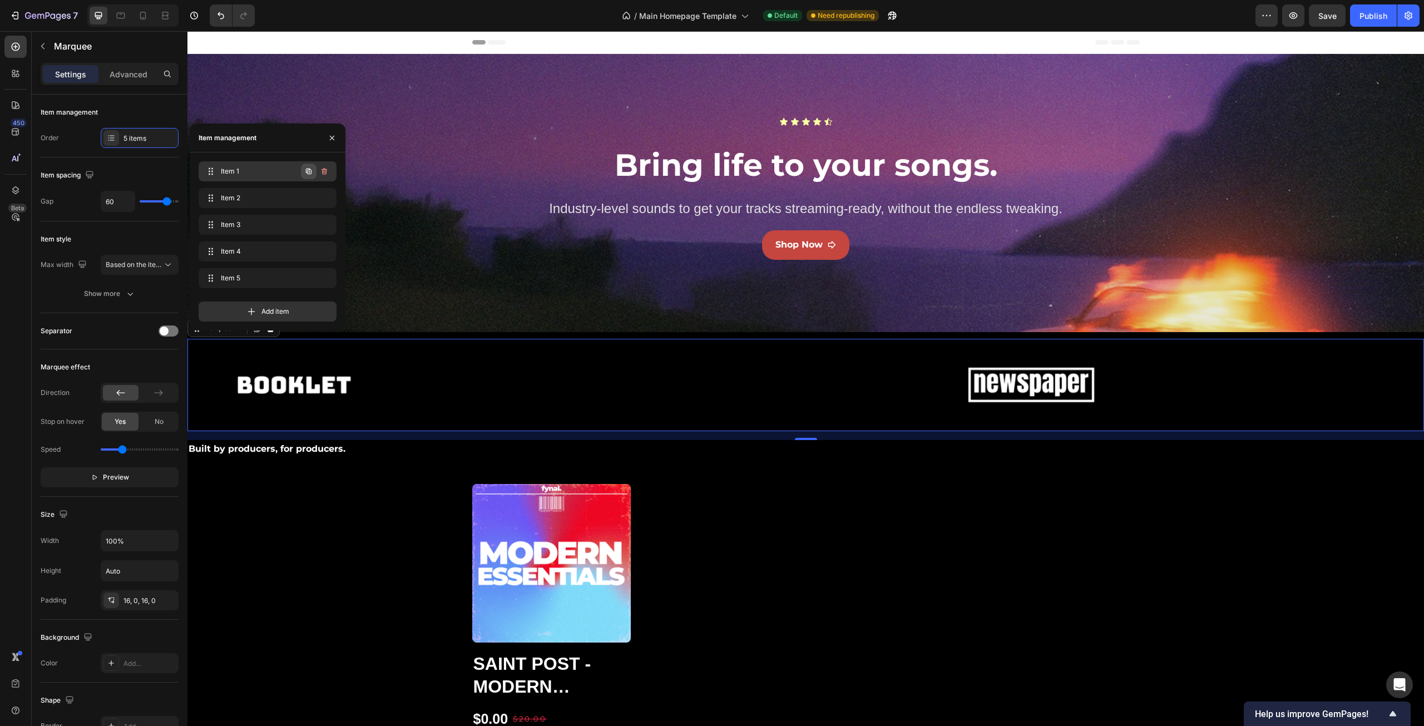
click at [307, 172] on icon "button" at bounding box center [309, 172] width 6 height 6
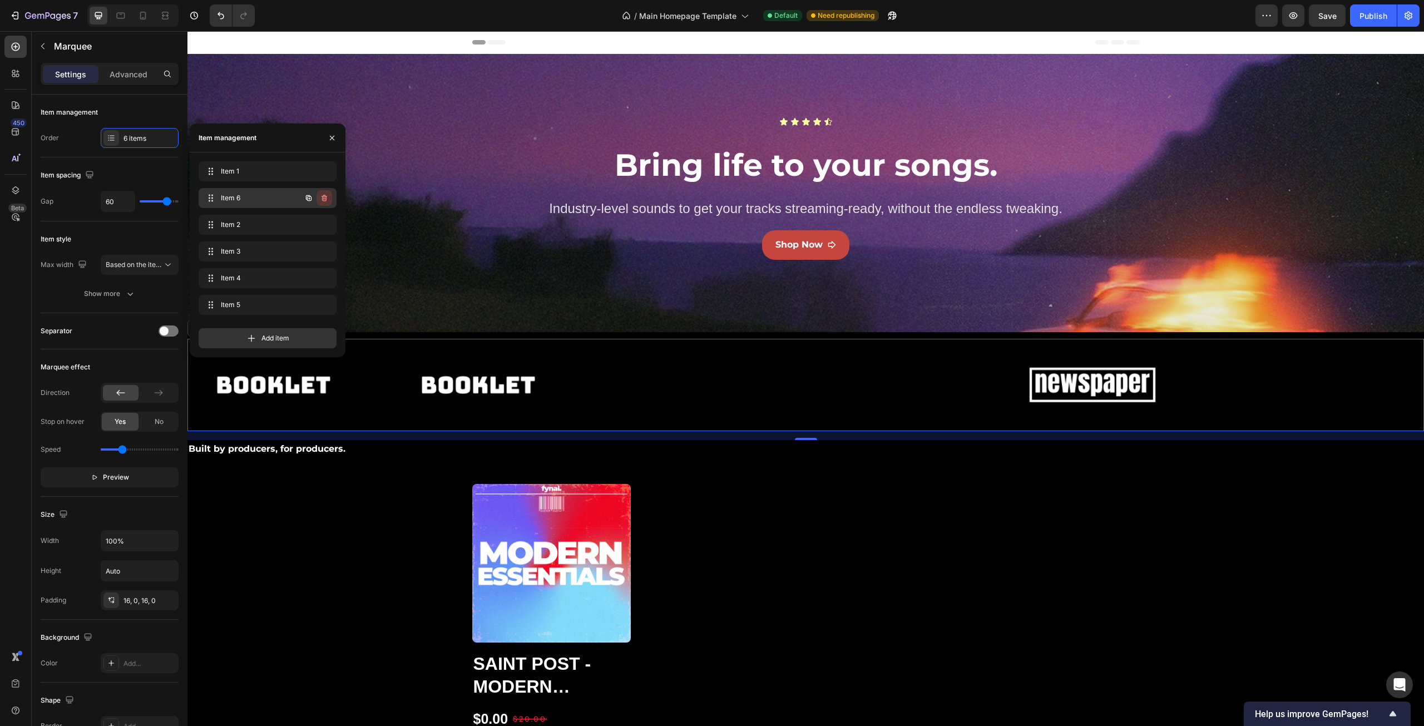
click at [323, 198] on icon "button" at bounding box center [325, 198] width 6 height 7
click at [317, 198] on div "Delete" at bounding box center [317, 198] width 21 height 10
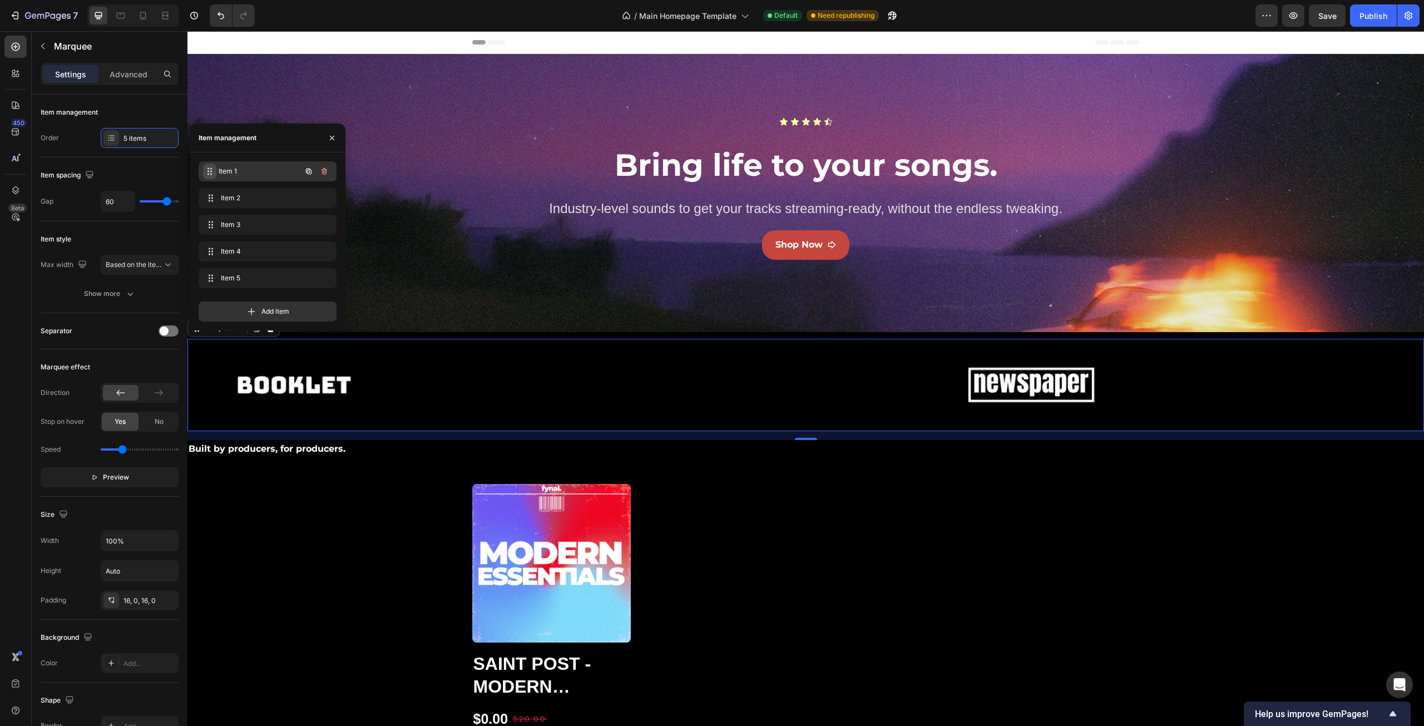
click at [210, 169] on icon at bounding box center [209, 171] width 9 height 9
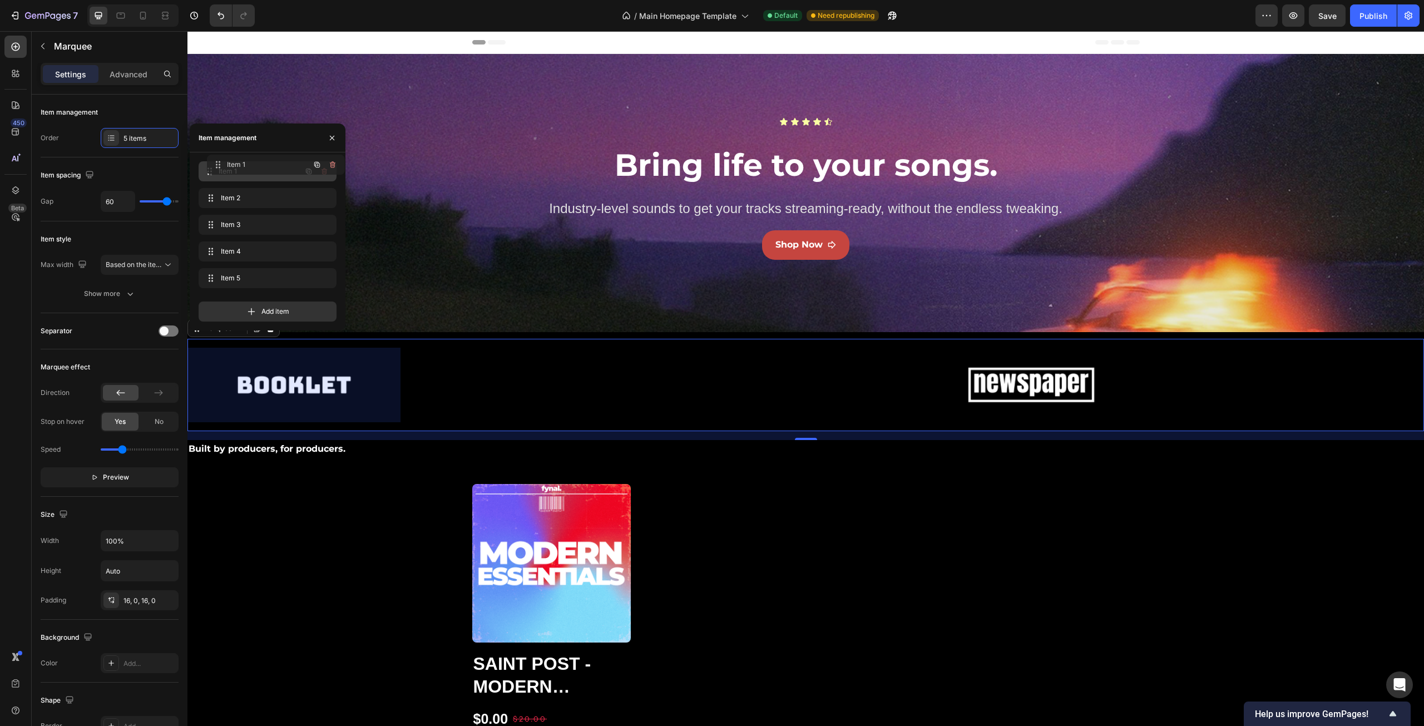
drag, startPoint x: 210, startPoint y: 170, endPoint x: 218, endPoint y: 163, distance: 10.7
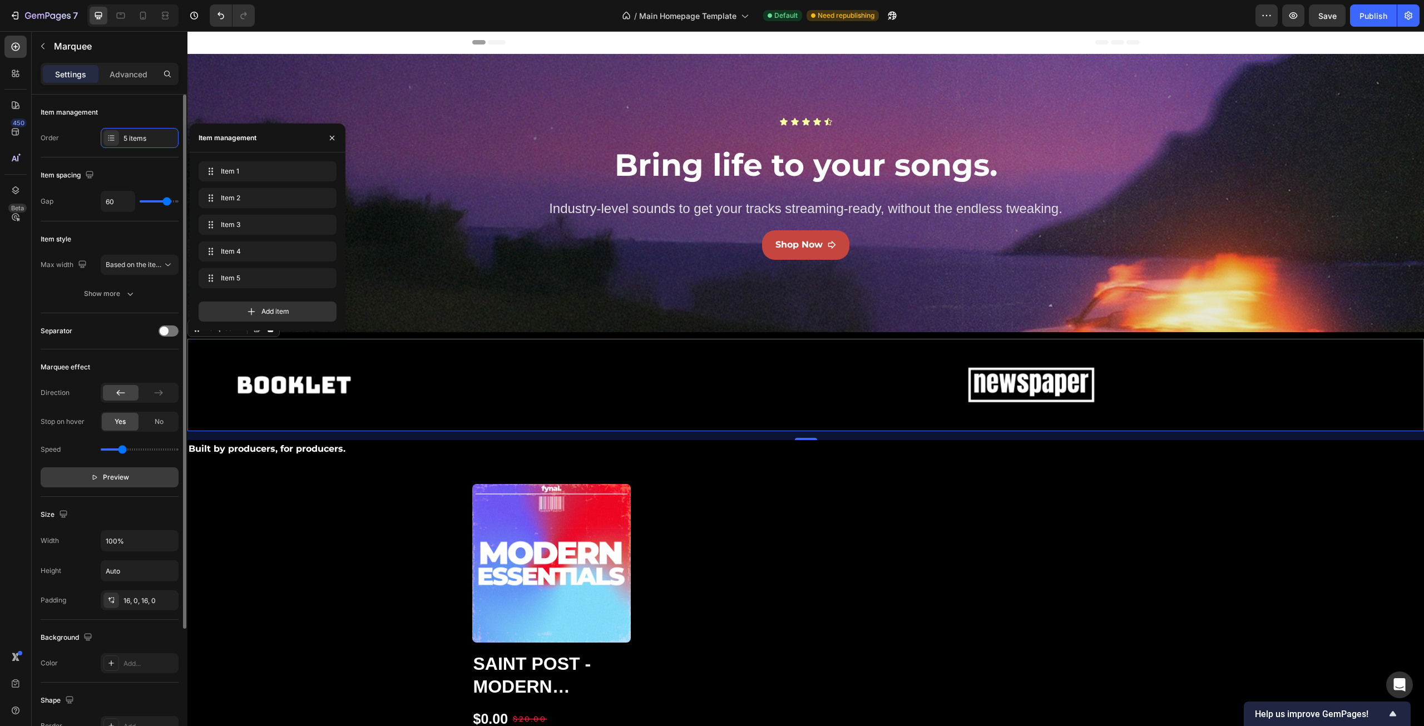
click at [119, 476] on span "Preview" at bounding box center [116, 477] width 26 height 11
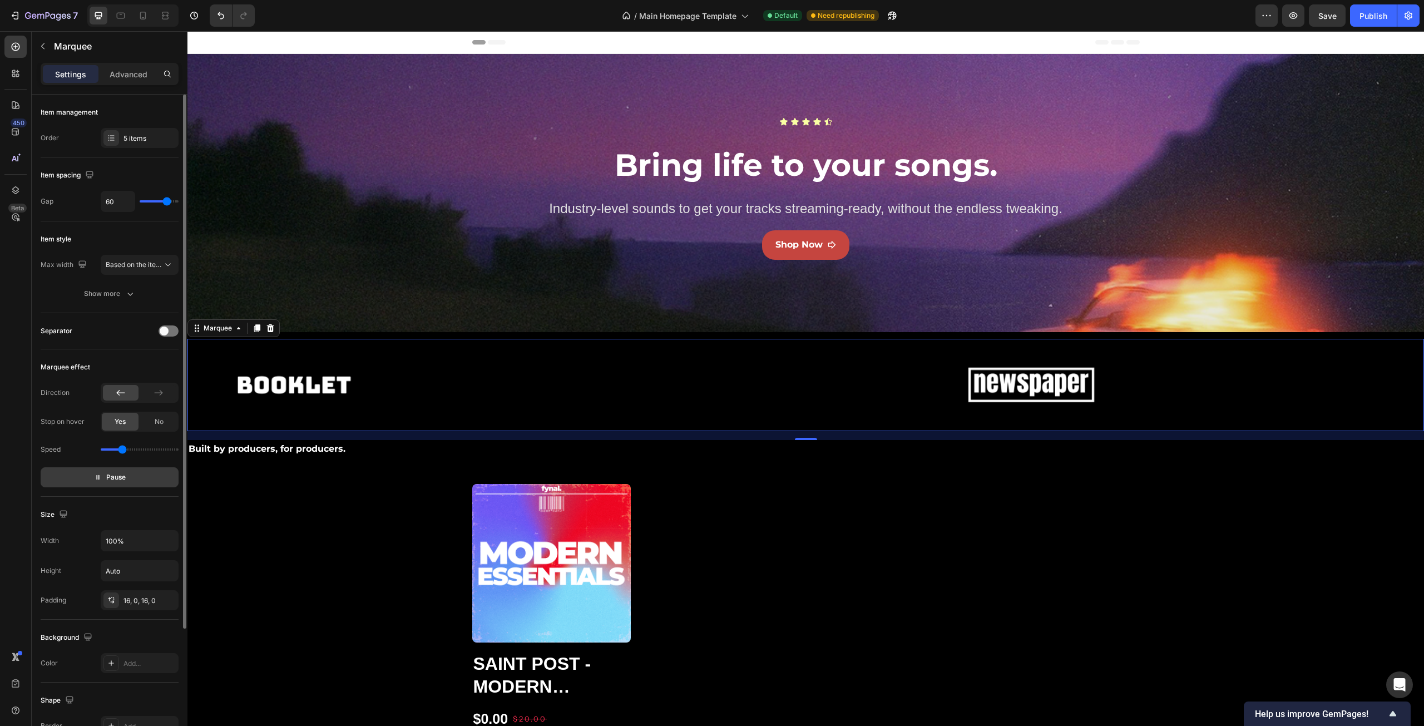
click at [118, 476] on span "Pause" at bounding box center [115, 477] width 19 height 11
click at [126, 448] on input "range" at bounding box center [140, 449] width 78 height 2
click at [148, 419] on div "No" at bounding box center [159, 422] width 37 height 18
type input "1.6"
click at [133, 448] on input "range" at bounding box center [140, 449] width 78 height 2
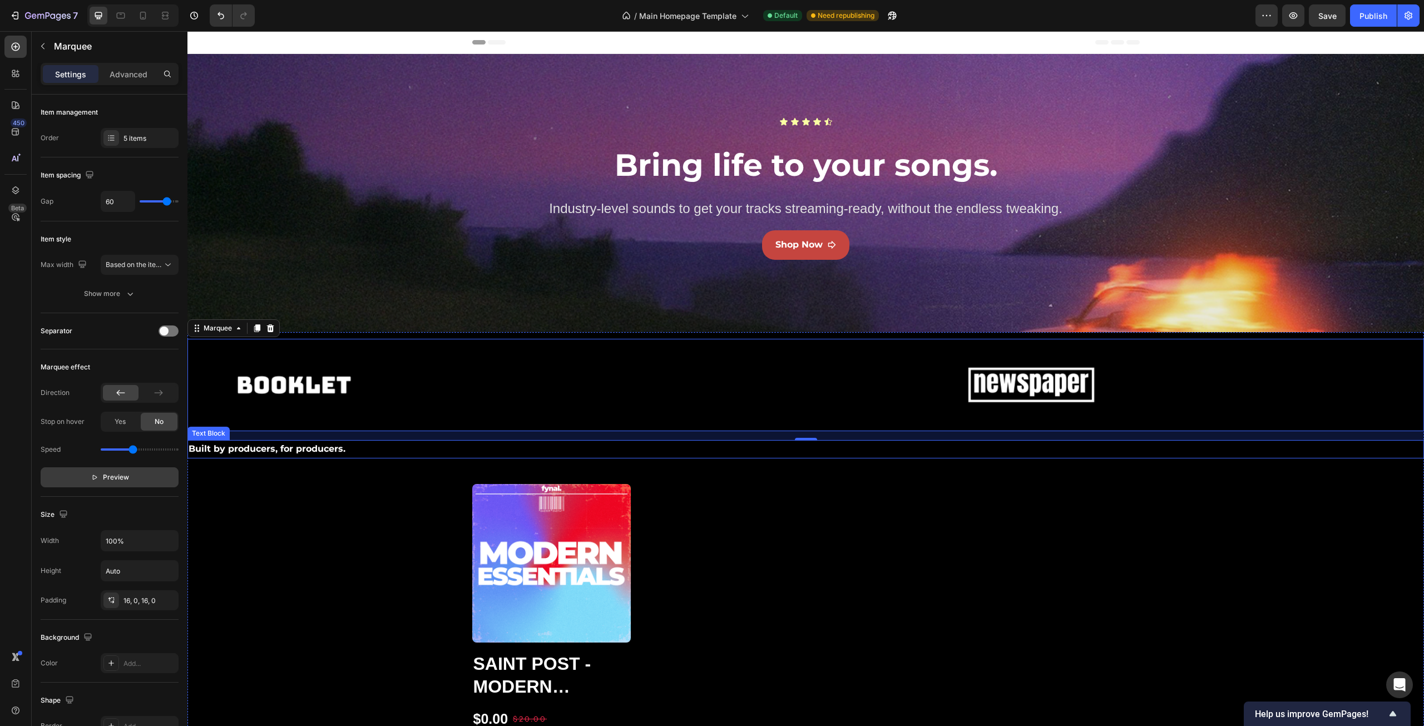
click at [339, 453] on p "Built by producers, for producers." at bounding box center [806, 449] width 1235 height 16
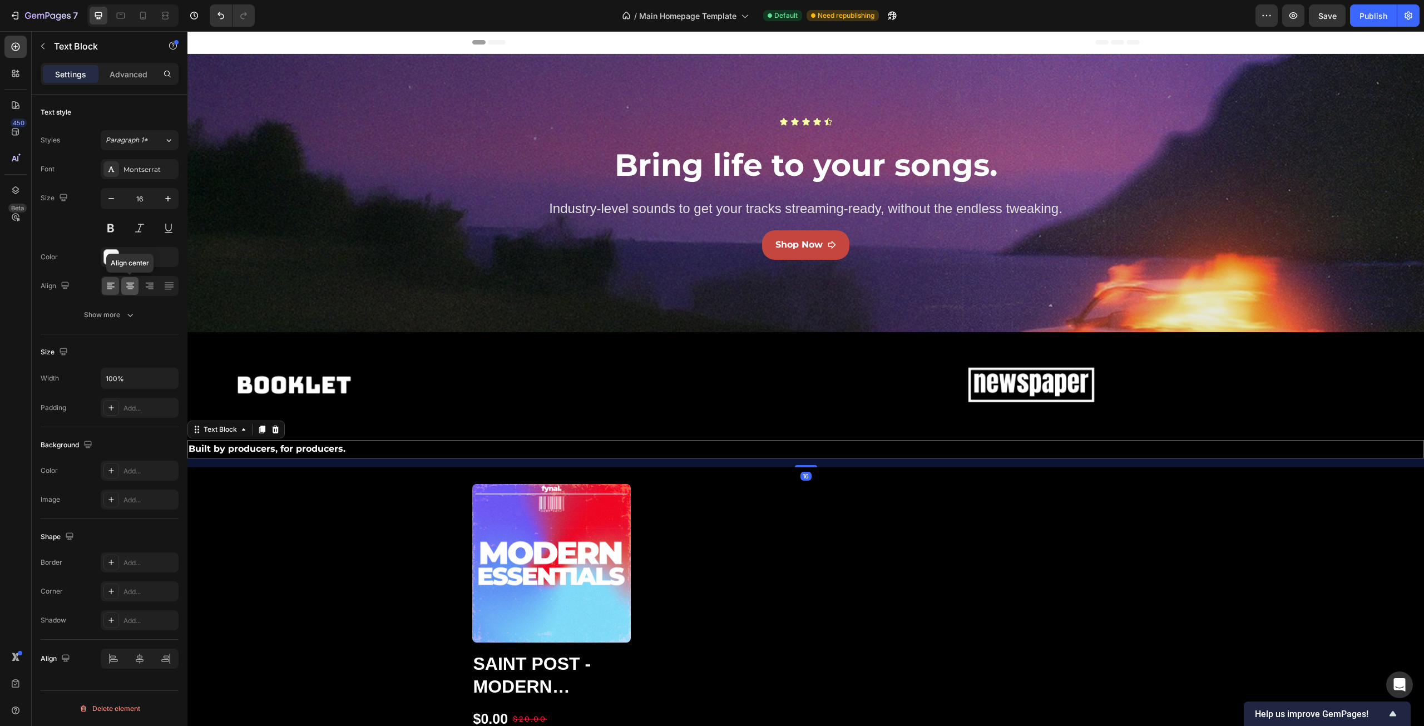
click at [127, 284] on icon at bounding box center [130, 285] width 11 height 11
click at [41, 47] on icon "button" at bounding box center [42, 46] width 9 height 9
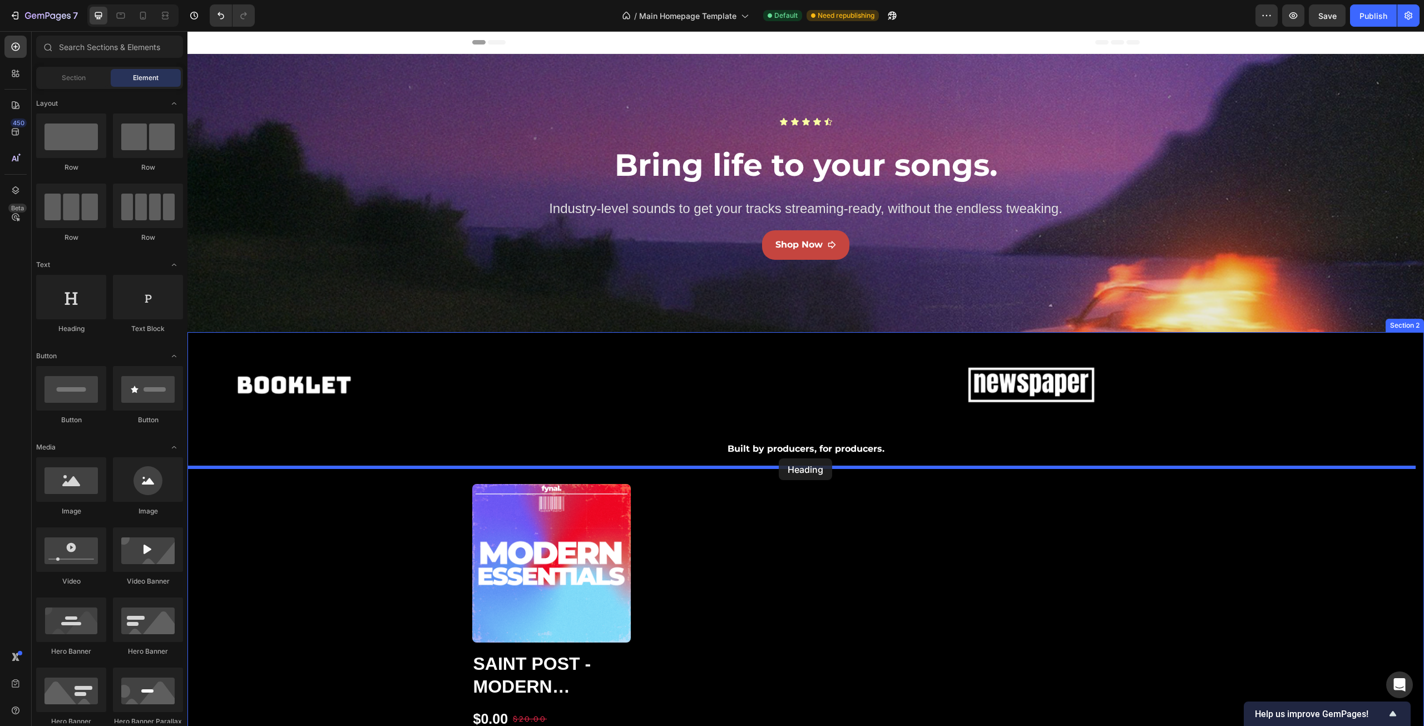
drag, startPoint x: 268, startPoint y: 336, endPoint x: 779, endPoint y: 458, distance: 525.7
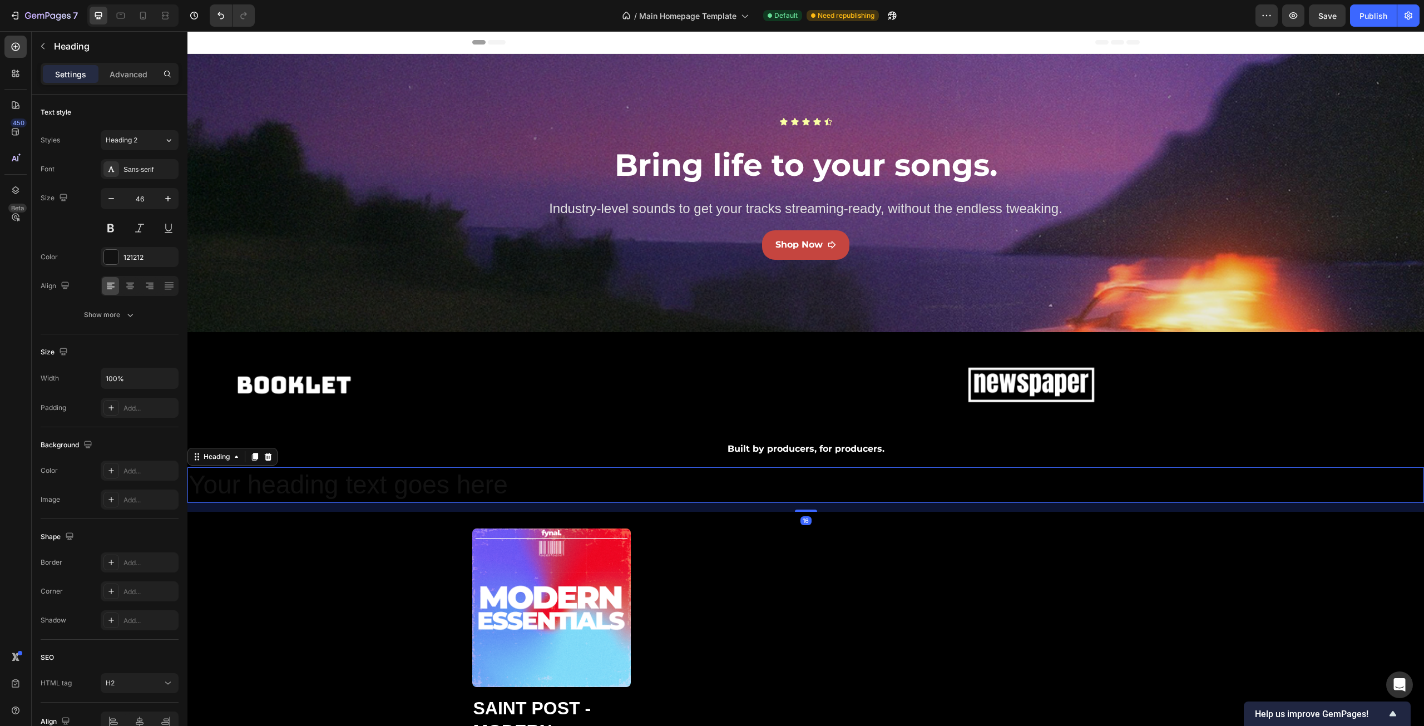
click at [779, 477] on h2 "Your heading text goes here" at bounding box center [805, 485] width 1237 height 36
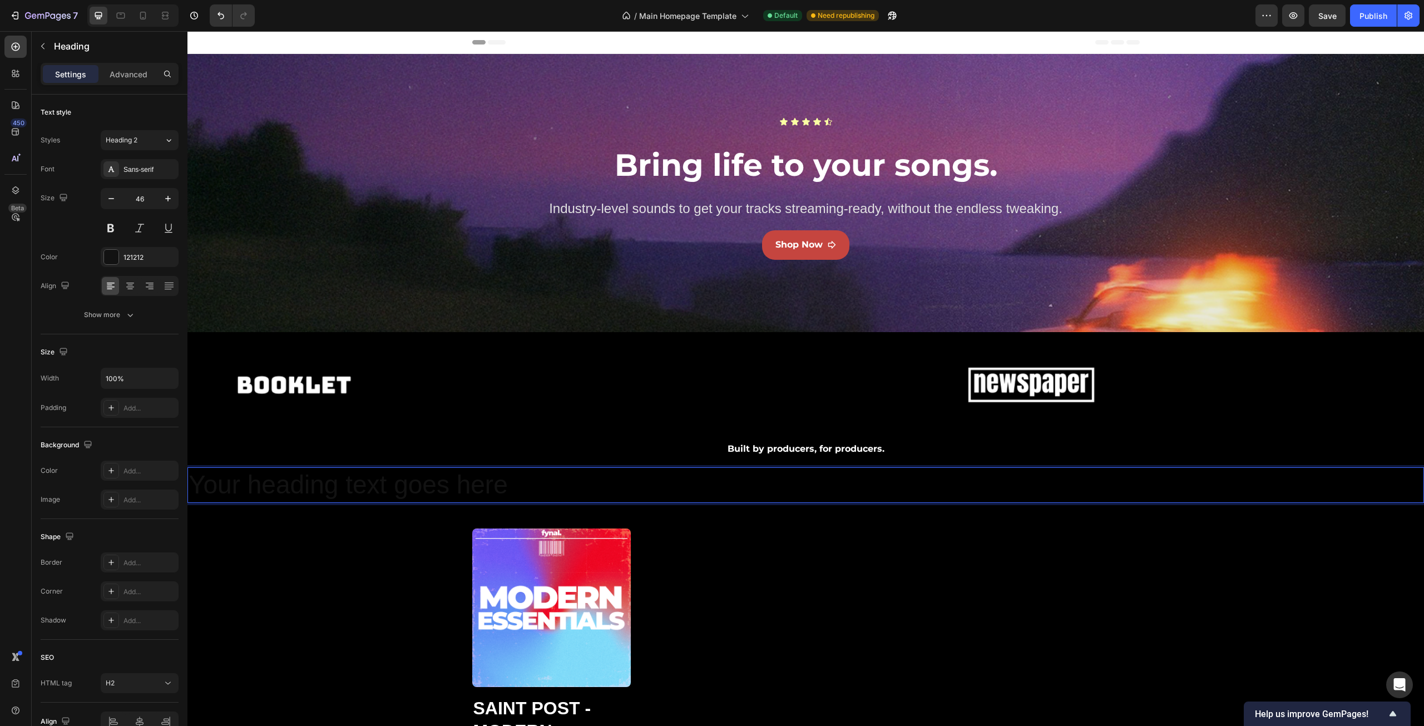
click at [779, 477] on p "Your heading text goes here" at bounding box center [806, 484] width 1235 height 33
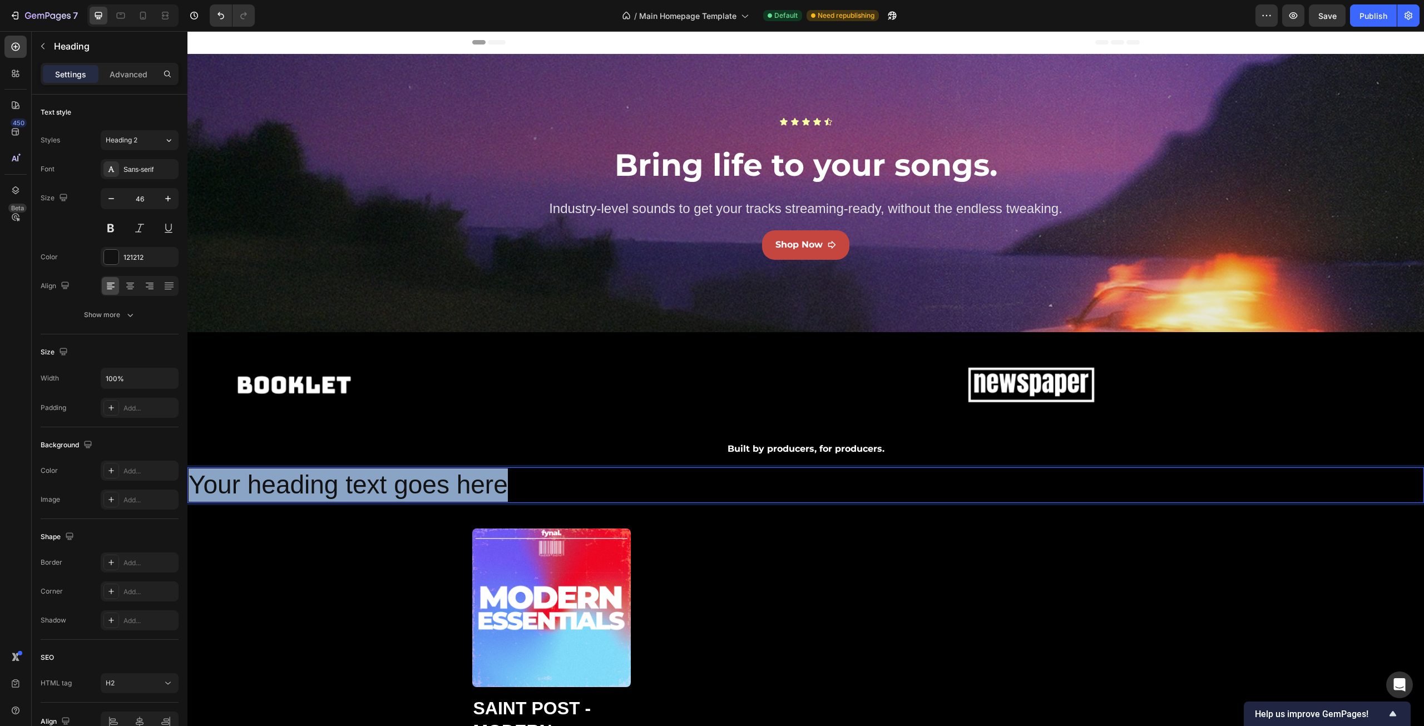
click at [779, 477] on p "Your heading text goes here" at bounding box center [806, 484] width 1235 height 33
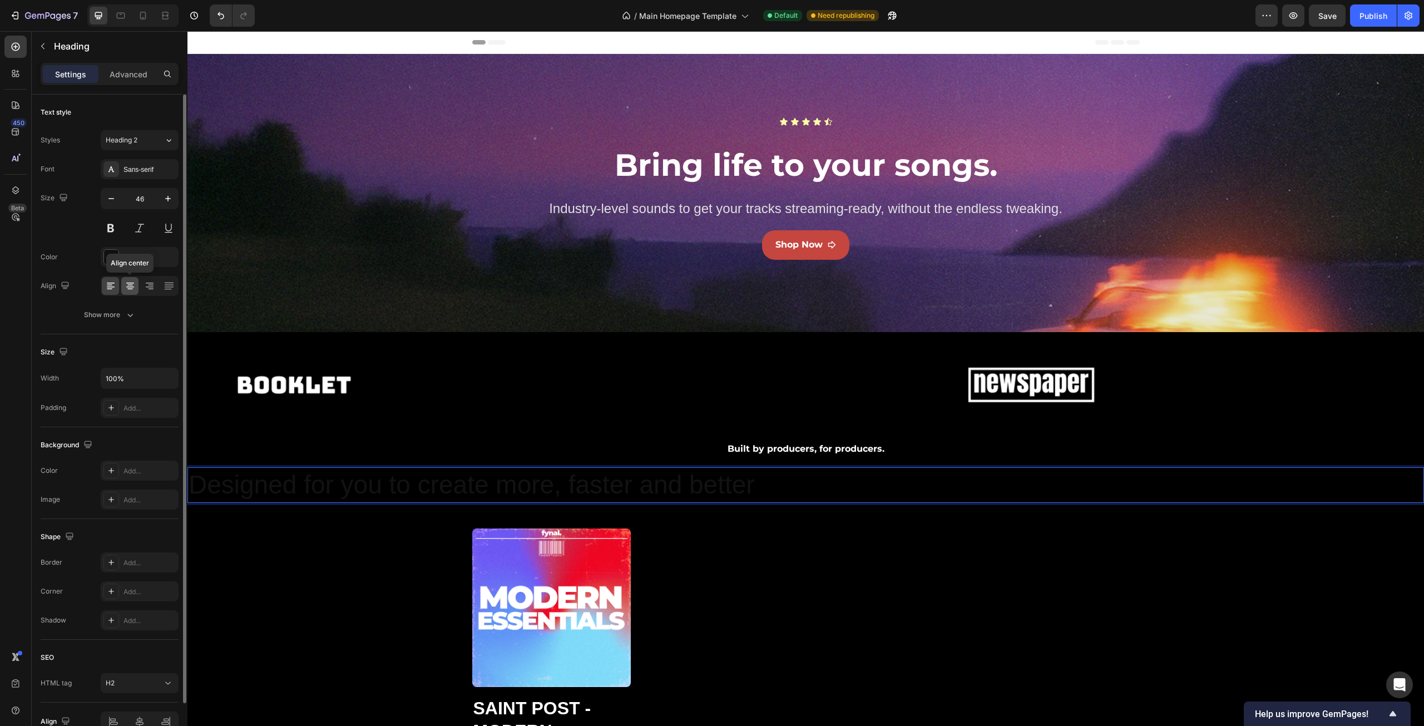
click at [130, 285] on icon at bounding box center [130, 285] width 6 height 1
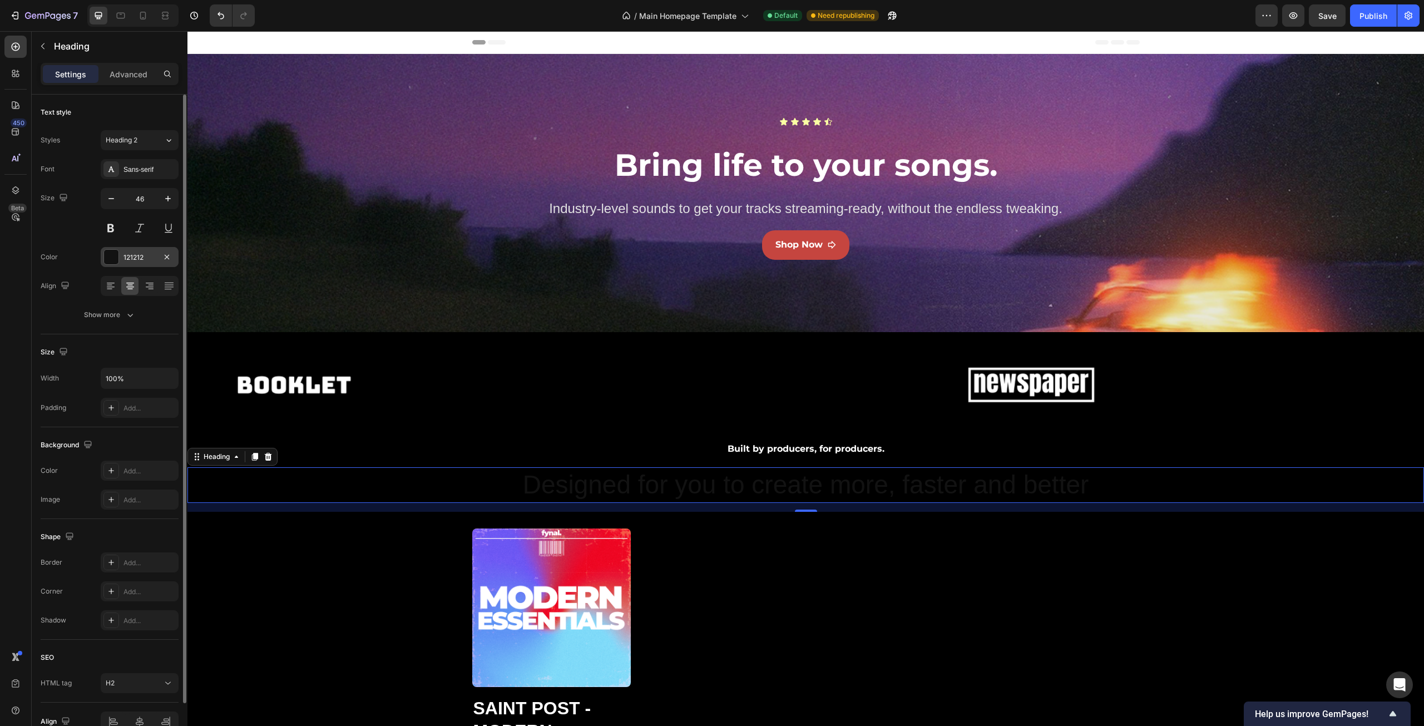
click at [119, 260] on div "121212" at bounding box center [140, 257] width 78 height 20
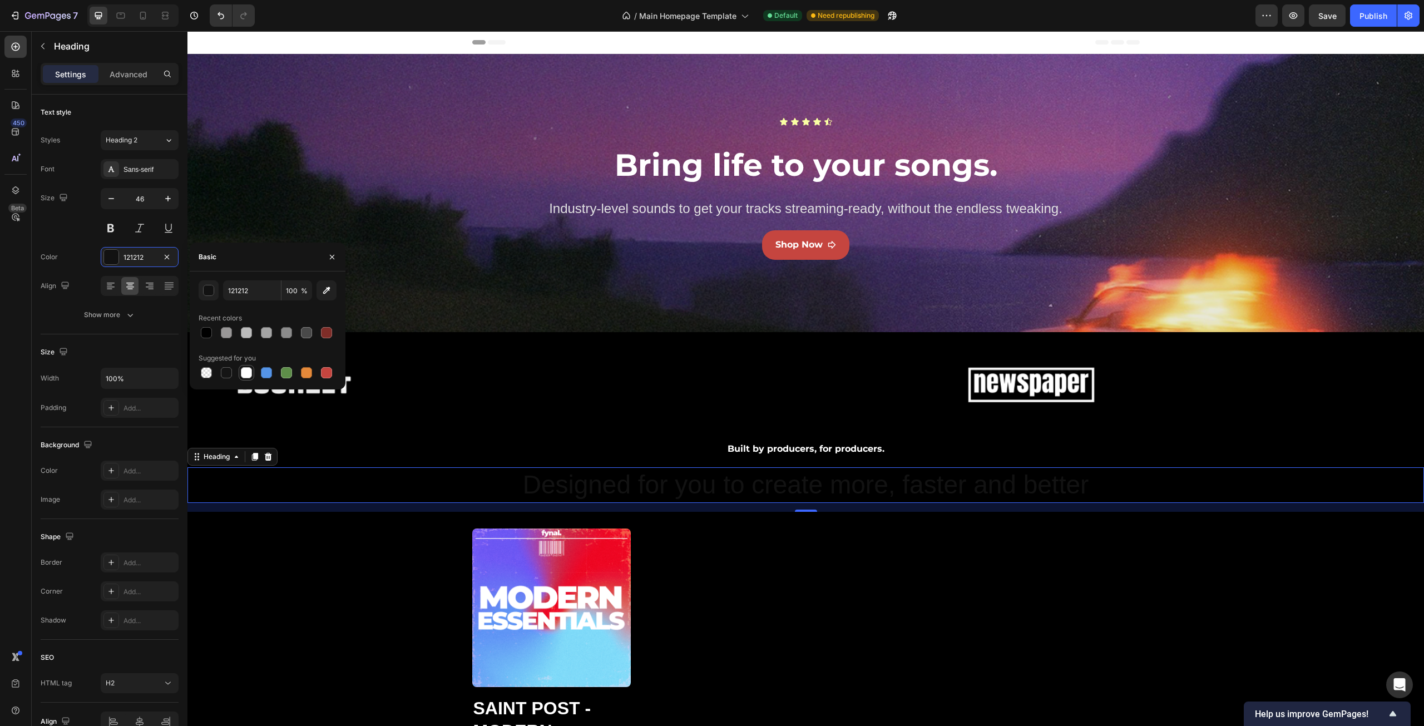
click at [251, 374] on div at bounding box center [246, 372] width 11 height 11
type input "FFFFFF"
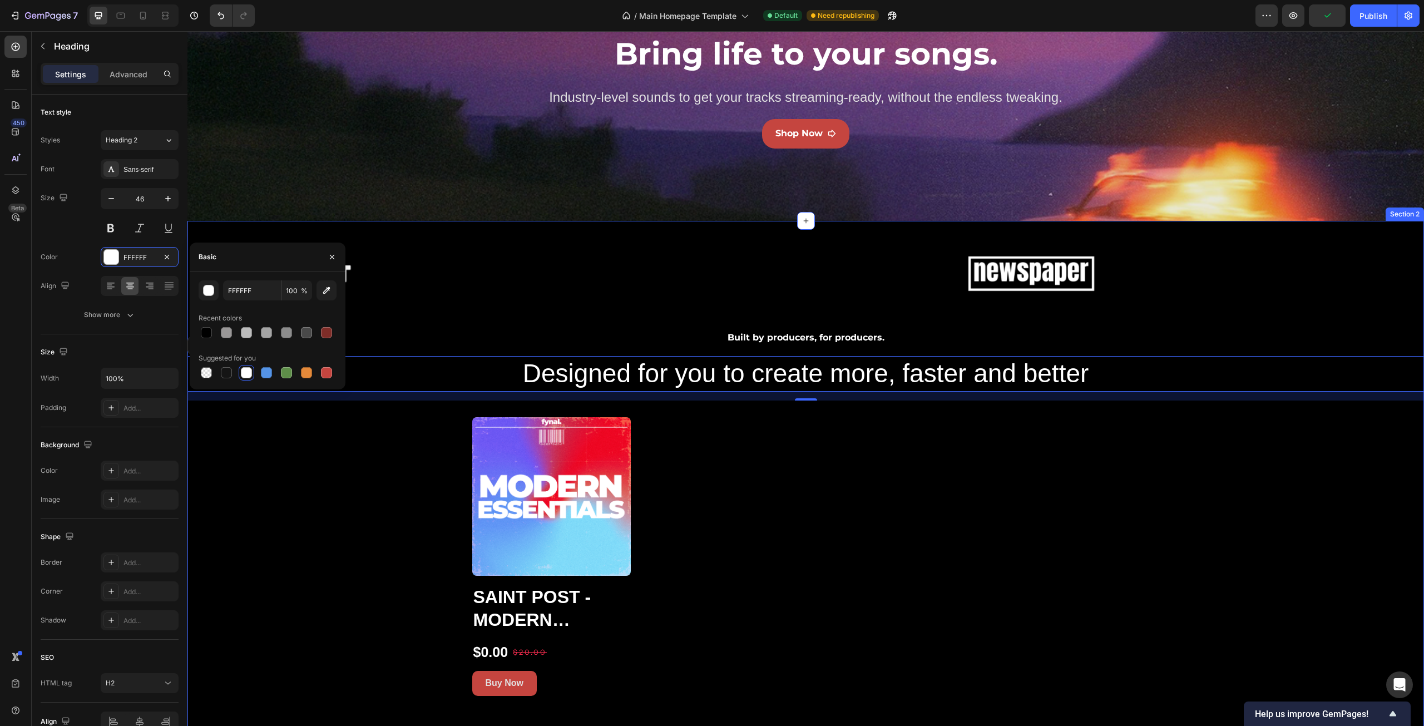
click at [378, 470] on div "Image Image Image Image Image Image Image Image Image Image Marquee Built by pr…" at bounding box center [805, 462] width 1237 height 468
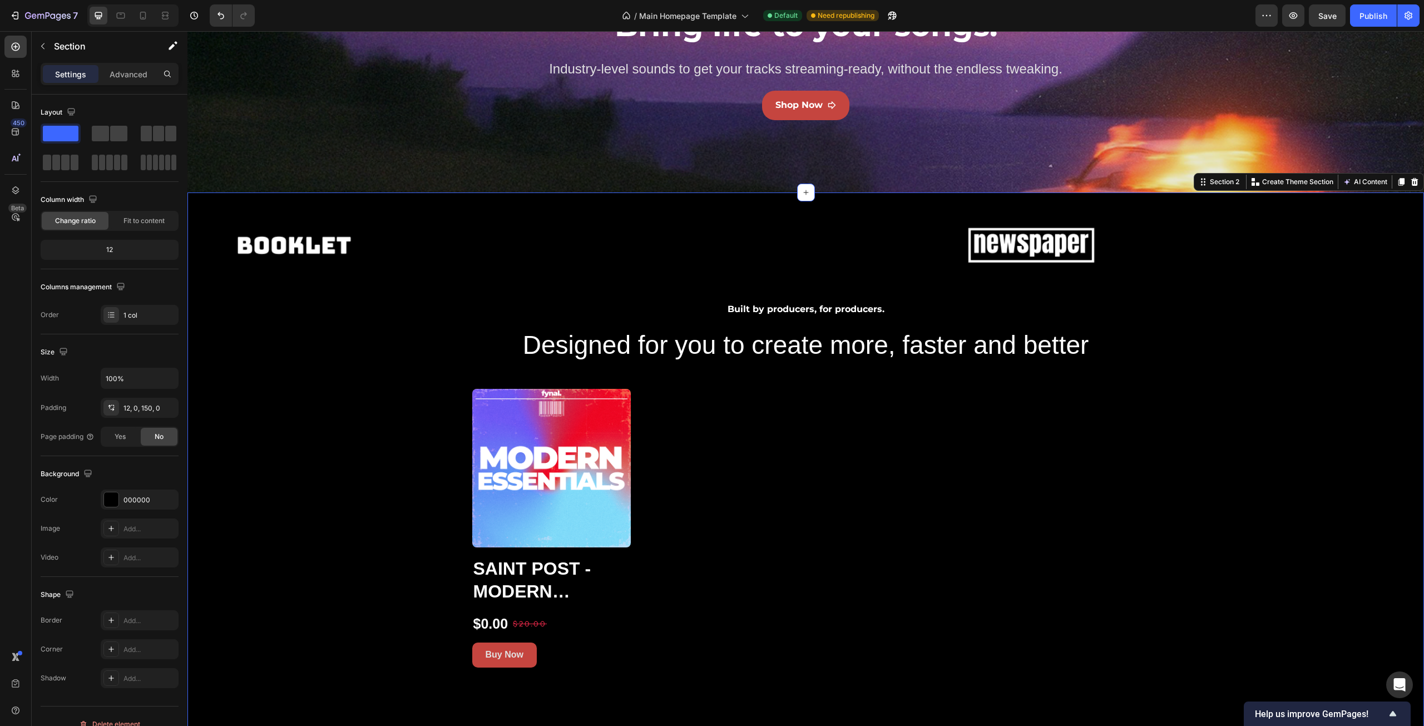
scroll to position [223, 0]
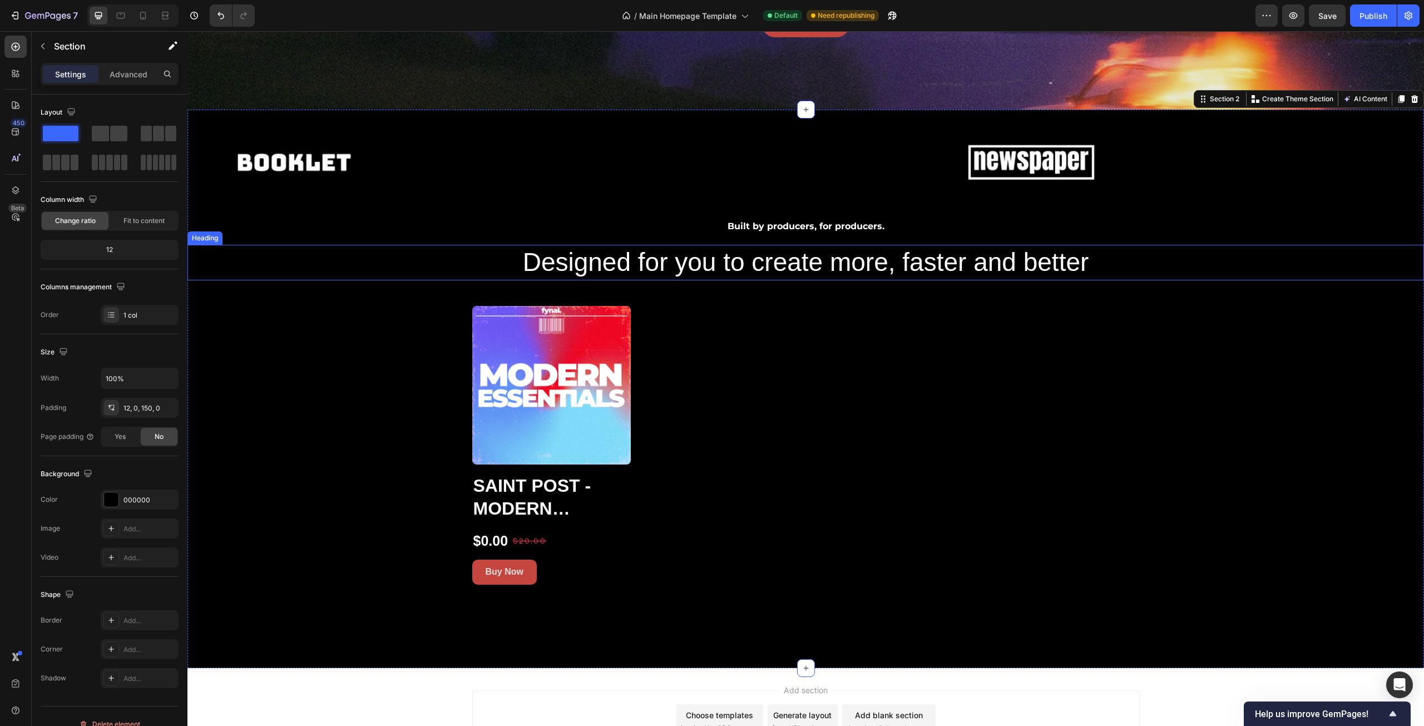
click at [712, 263] on p "Designed for you to create more, faster and better" at bounding box center [806, 262] width 1235 height 33
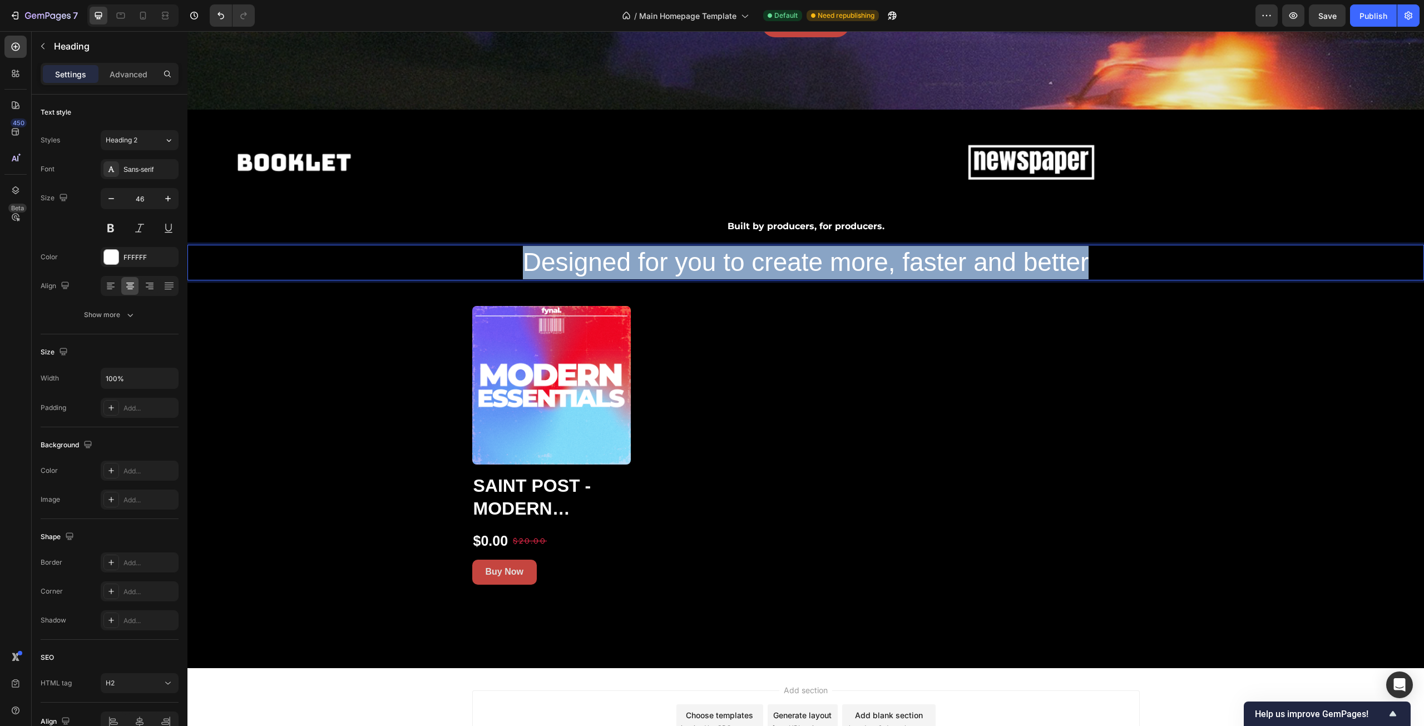
click at [712, 263] on p "Designed for you to create more, faster and better" at bounding box center [806, 262] width 1235 height 33
click at [917, 267] on p "Designed for you to create more, faster and better" at bounding box center [806, 262] width 1235 height 33
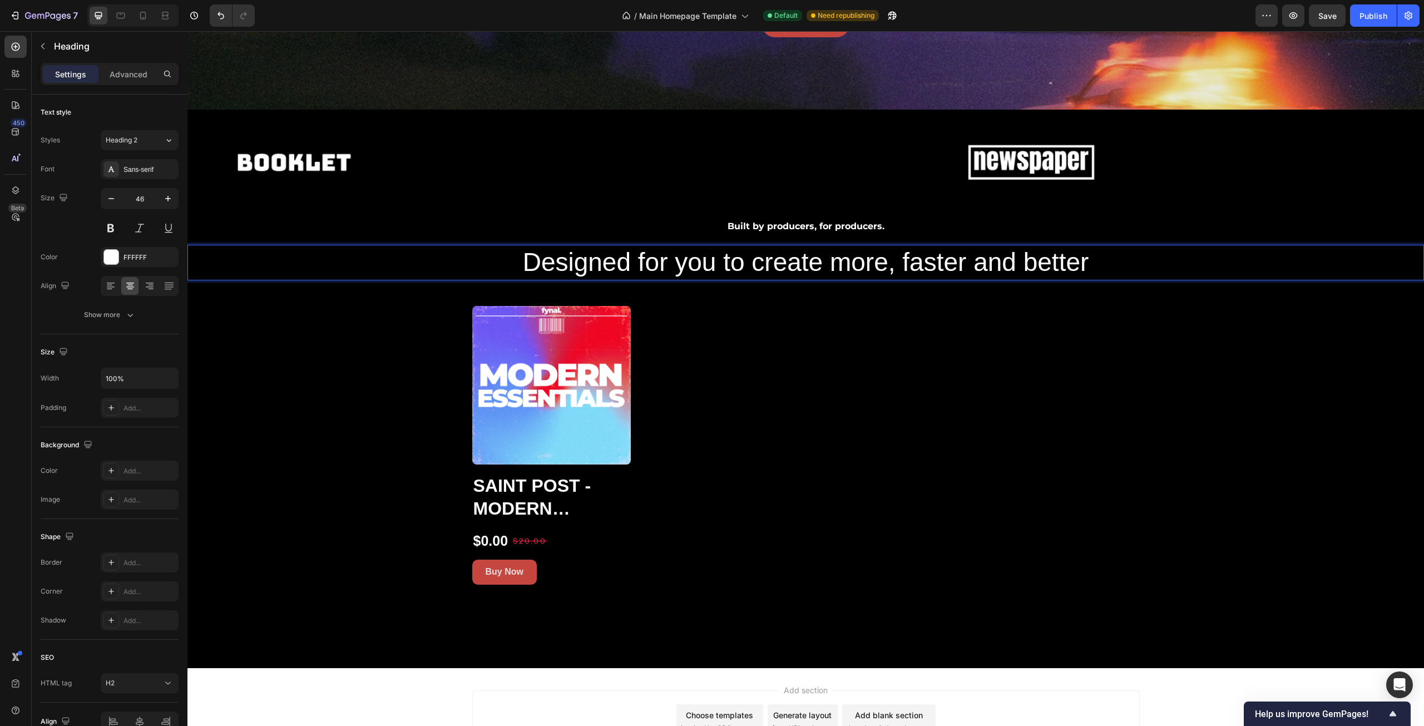
click at [1016, 258] on p "Designed for you to create more, faster and better" at bounding box center [806, 262] width 1235 height 33
click at [649, 264] on p "Designed for you to create more, faster and better" at bounding box center [806, 262] width 1235 height 33
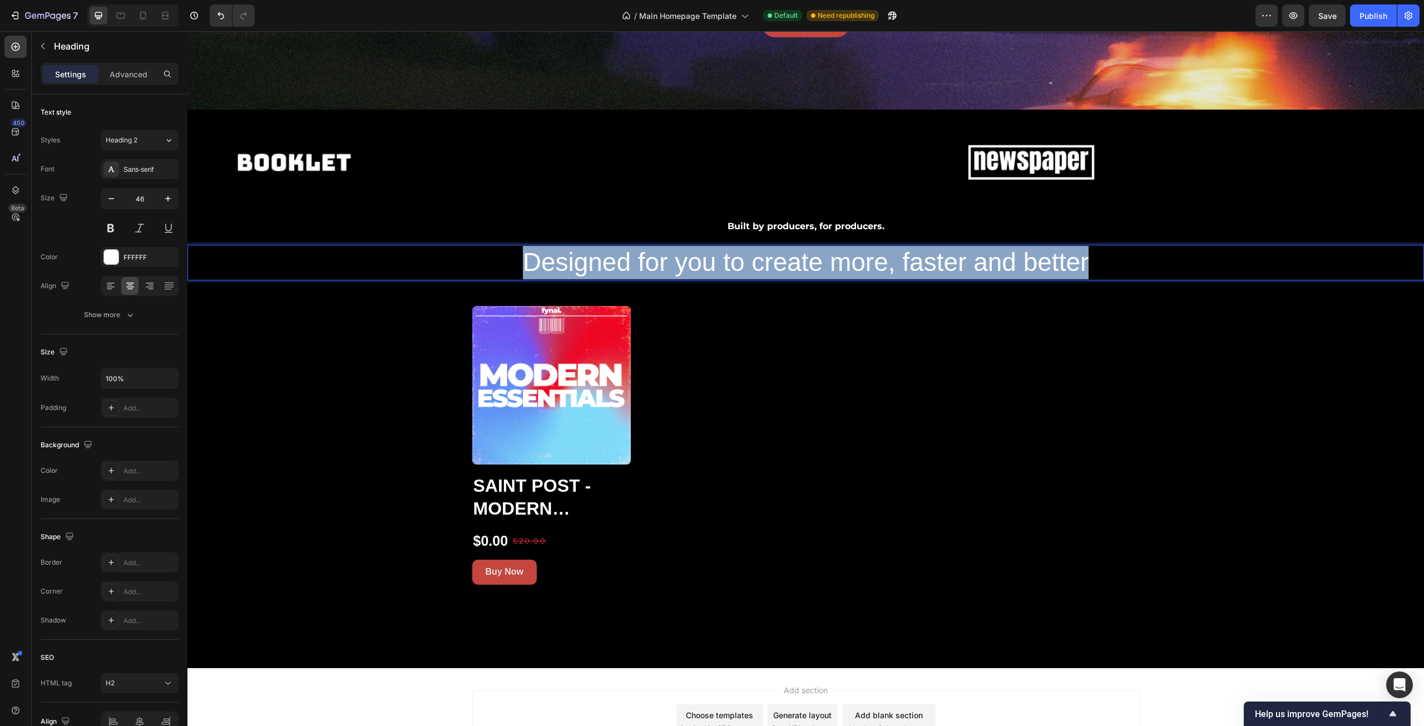
click at [649, 264] on p "Designed for you to create more, faster and better" at bounding box center [806, 262] width 1235 height 33
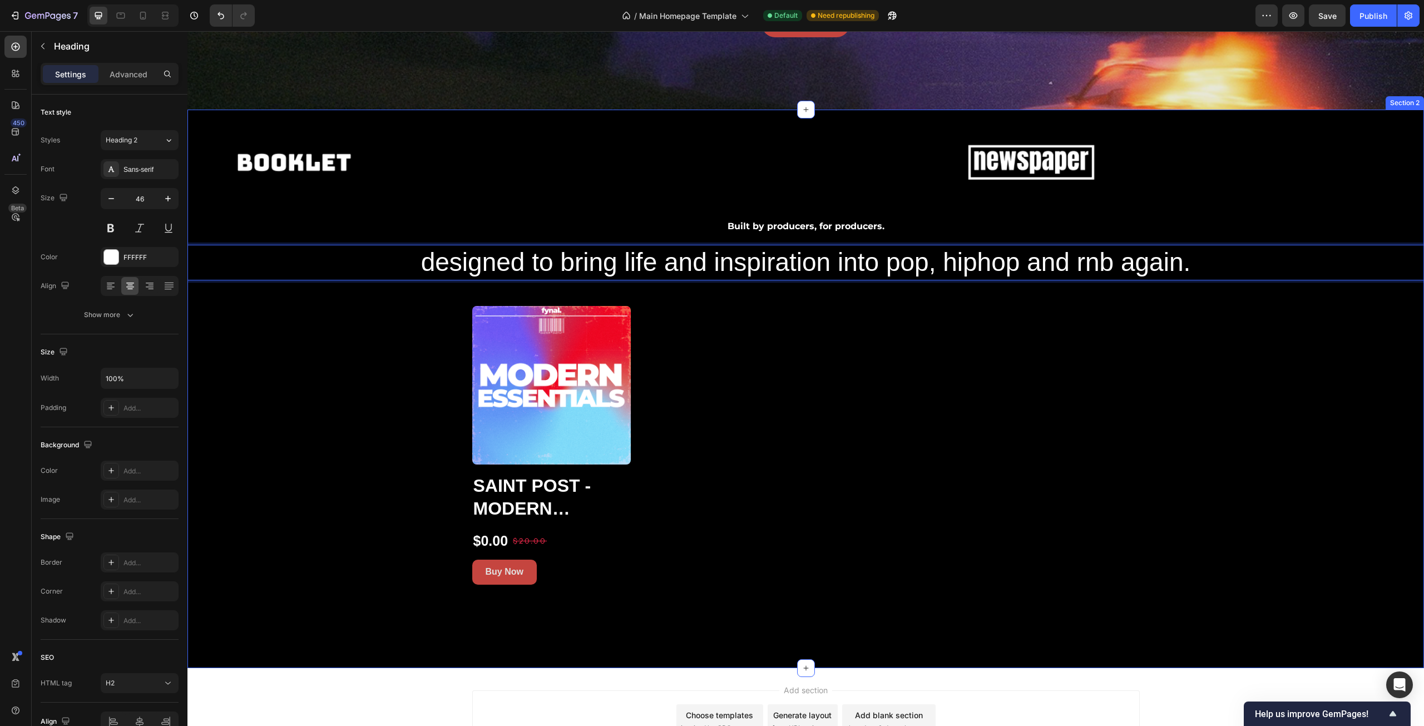
click at [316, 391] on div "Image Image Image Image Image Image Image Image Image Image Marquee Built by pr…" at bounding box center [805, 350] width 1237 height 468
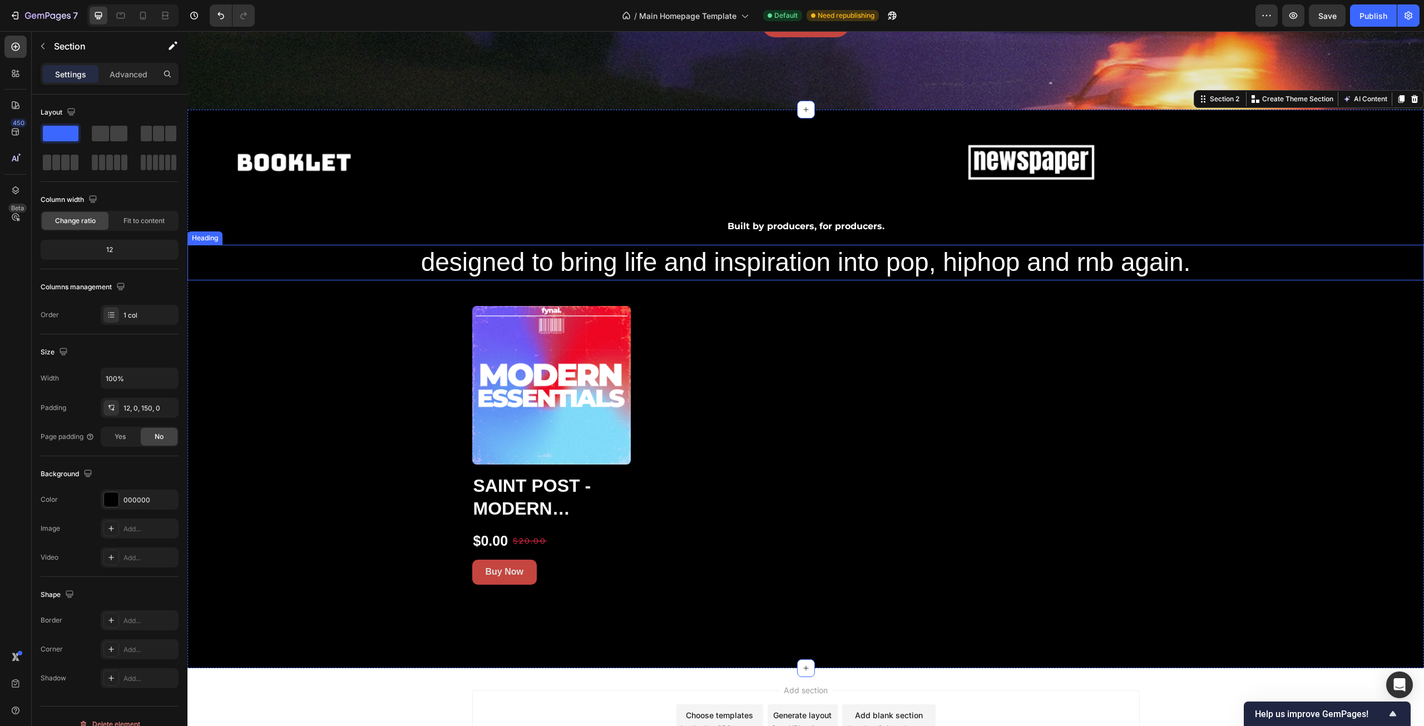
click at [874, 254] on p "designed to bring life and inspiration into pop, hiphop and rnb again." at bounding box center [806, 262] width 1235 height 33
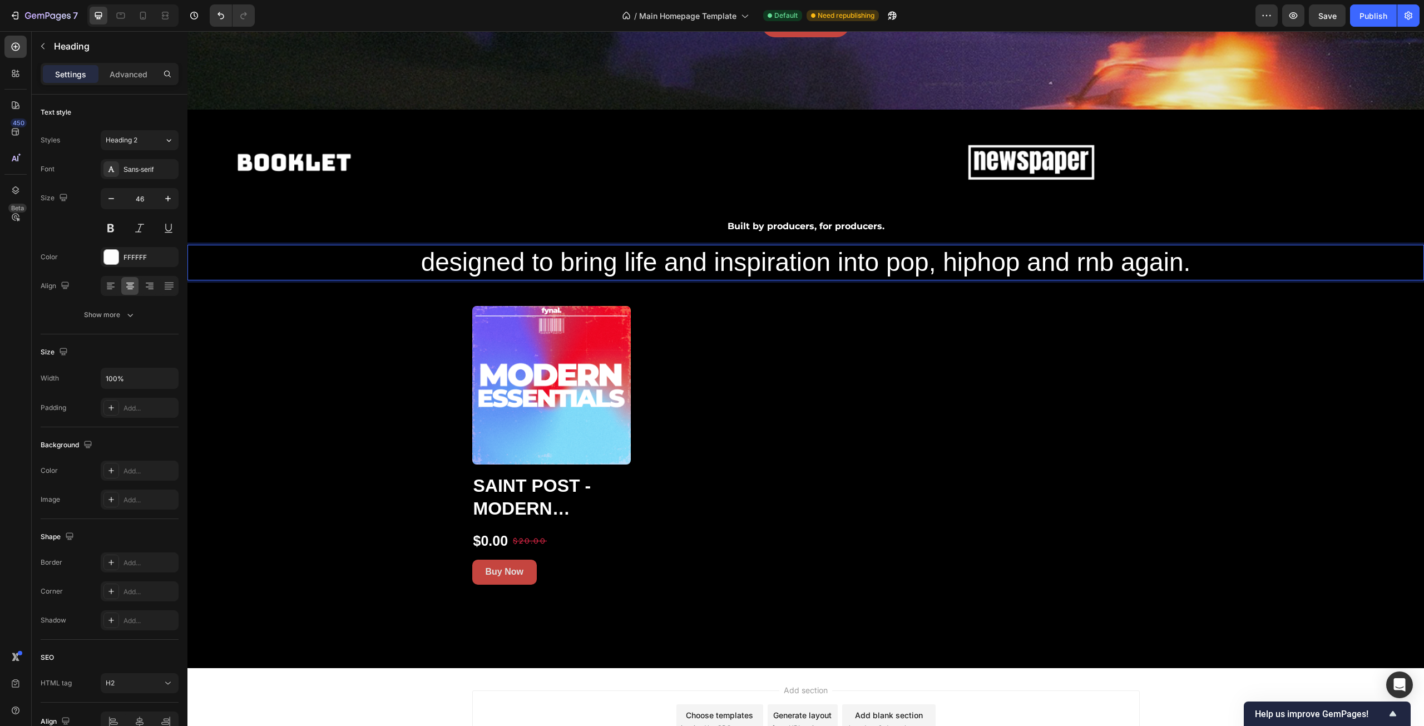
click at [870, 260] on p "designed to bring life and inspiration into pop, hiphop and rnb again." at bounding box center [806, 262] width 1235 height 33
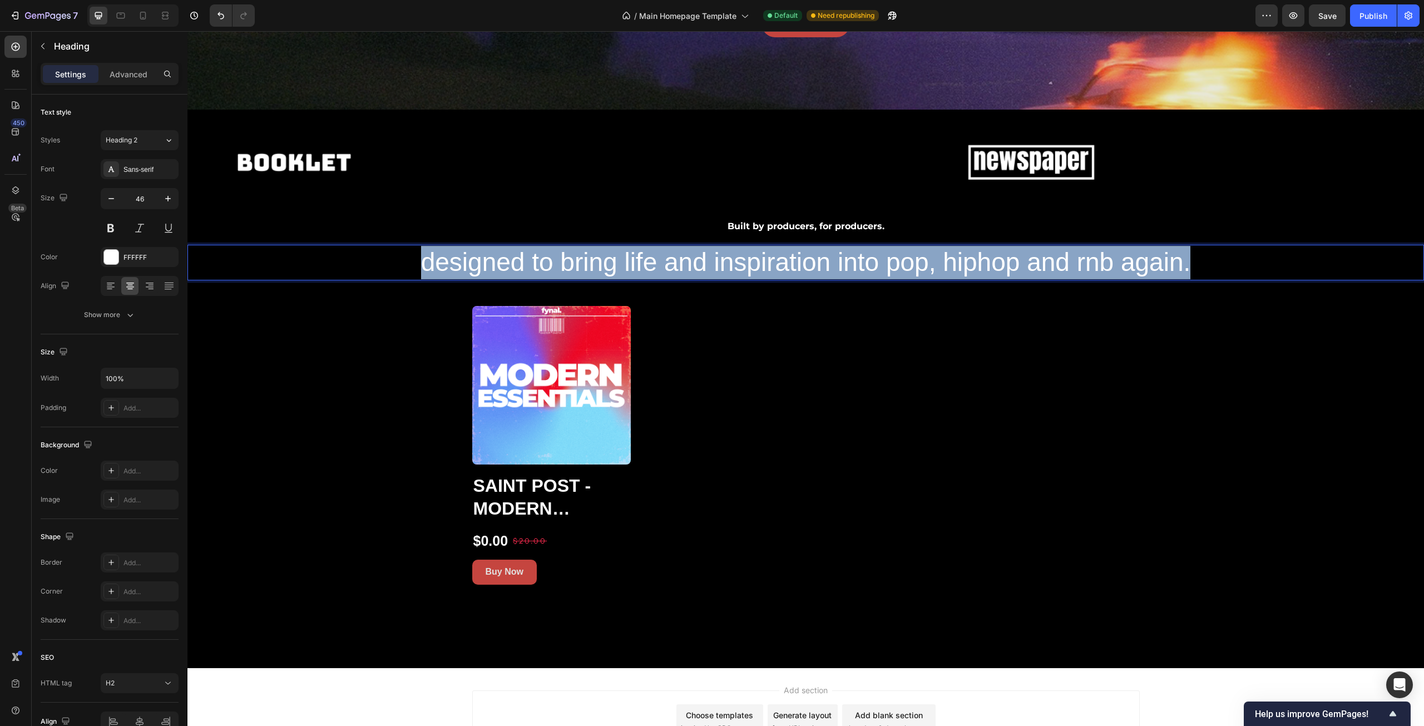
click at [870, 260] on p "designed to bring life and inspiration into pop, hiphop and rnb again." at bounding box center [806, 262] width 1235 height 33
click at [843, 260] on p "designed to bring life and inspiration into pop, hiphop and rnb again." at bounding box center [806, 262] width 1235 height 33
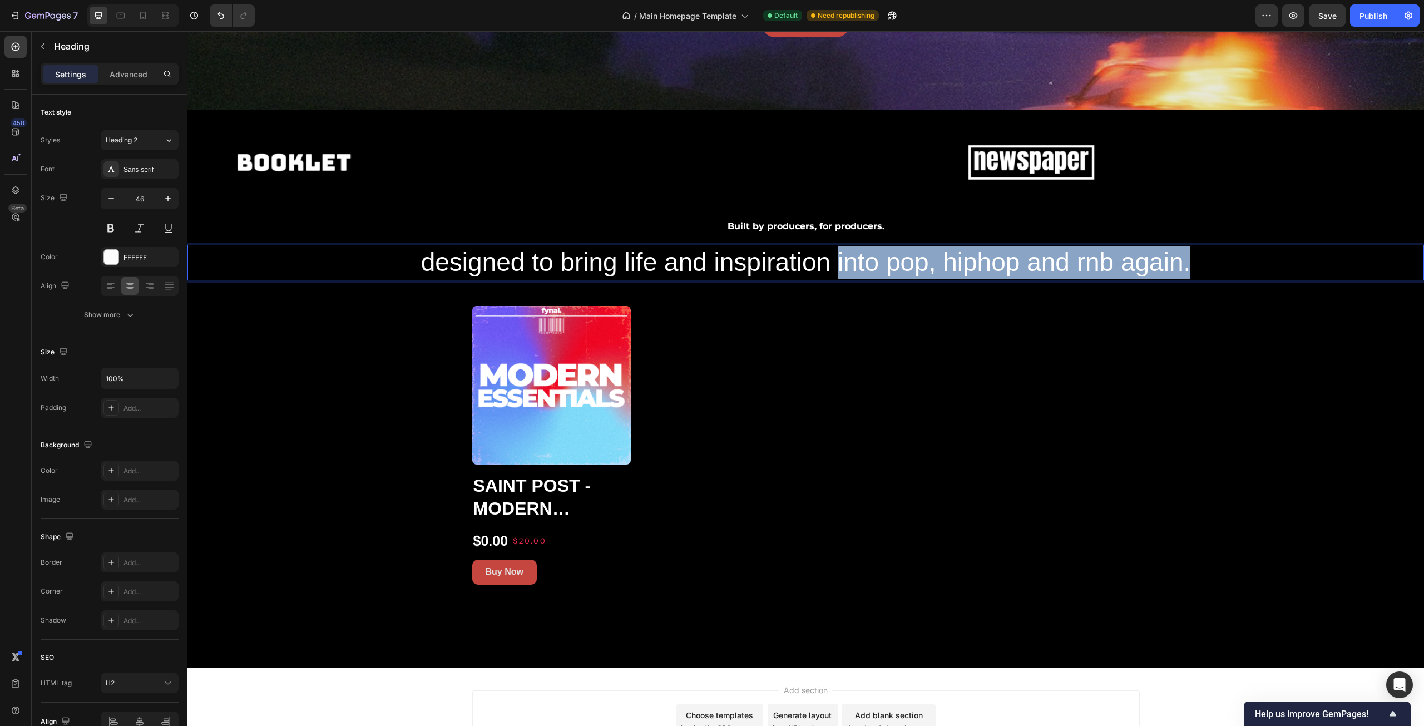
drag, startPoint x: 1194, startPoint y: 259, endPoint x: 834, endPoint y: 266, distance: 360.6
click at [834, 266] on p "designed to bring life and inspiration into pop, hiphop and rnb again." at bounding box center [806, 262] width 1235 height 33
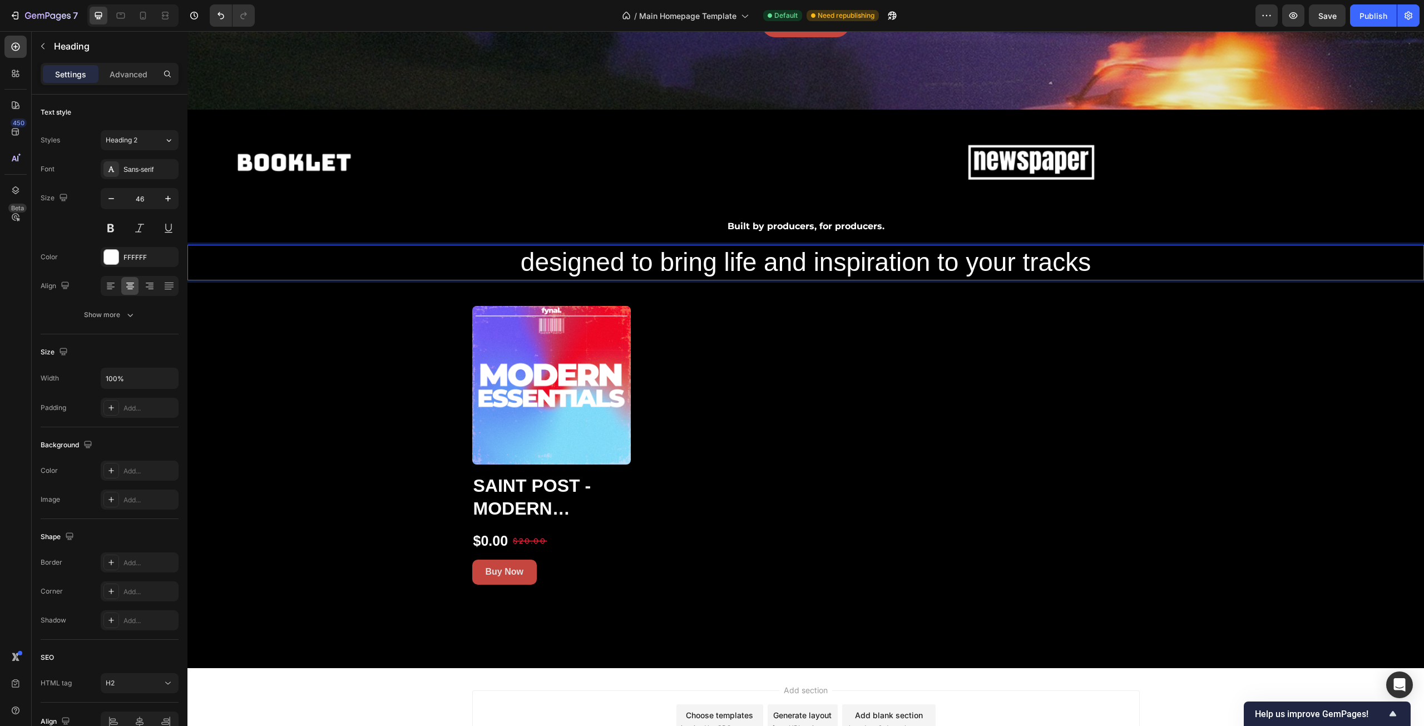
click at [534, 261] on p "designed to bring life and inspiration to your tracks" at bounding box center [806, 262] width 1235 height 33
click at [526, 258] on p "Designed to bring life and inspiration to your tracks" at bounding box center [806, 262] width 1235 height 33
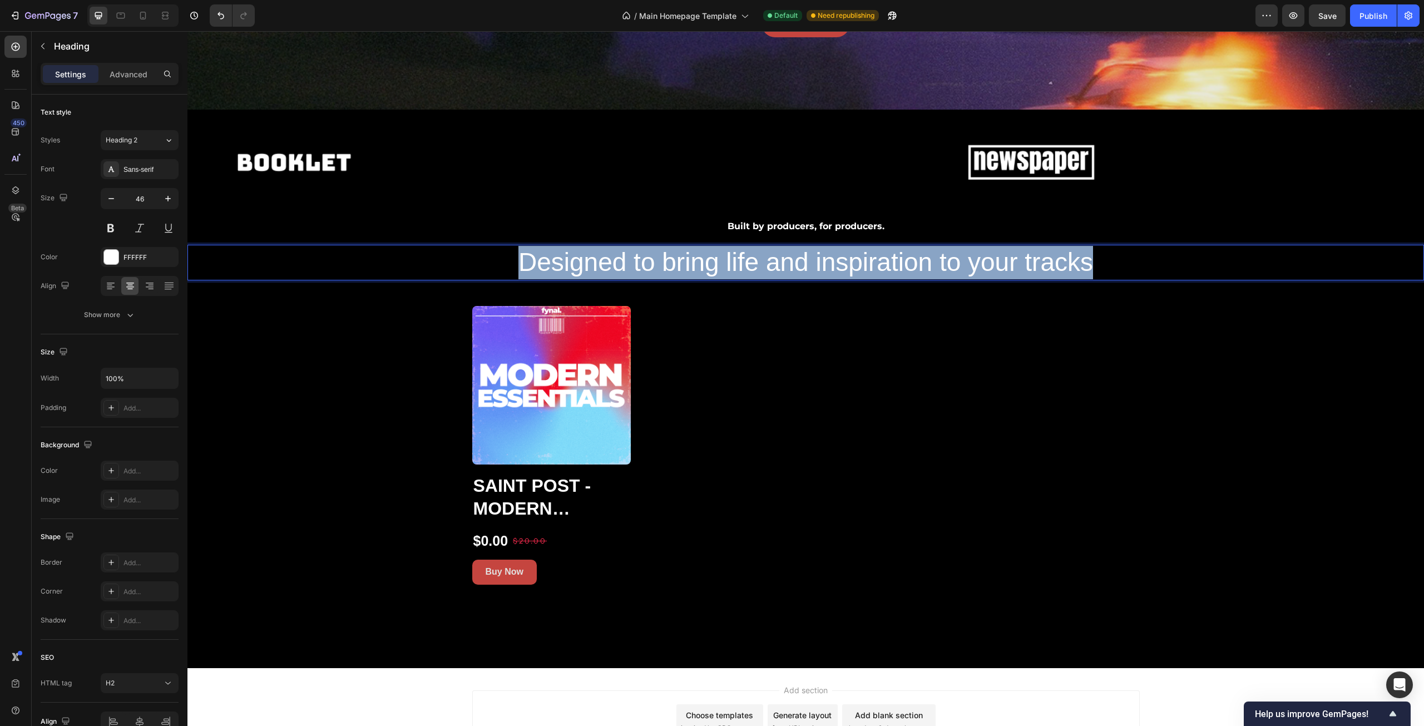
click at [526, 258] on p "Designed to bring life and inspiration to your tracks" at bounding box center [806, 262] width 1235 height 33
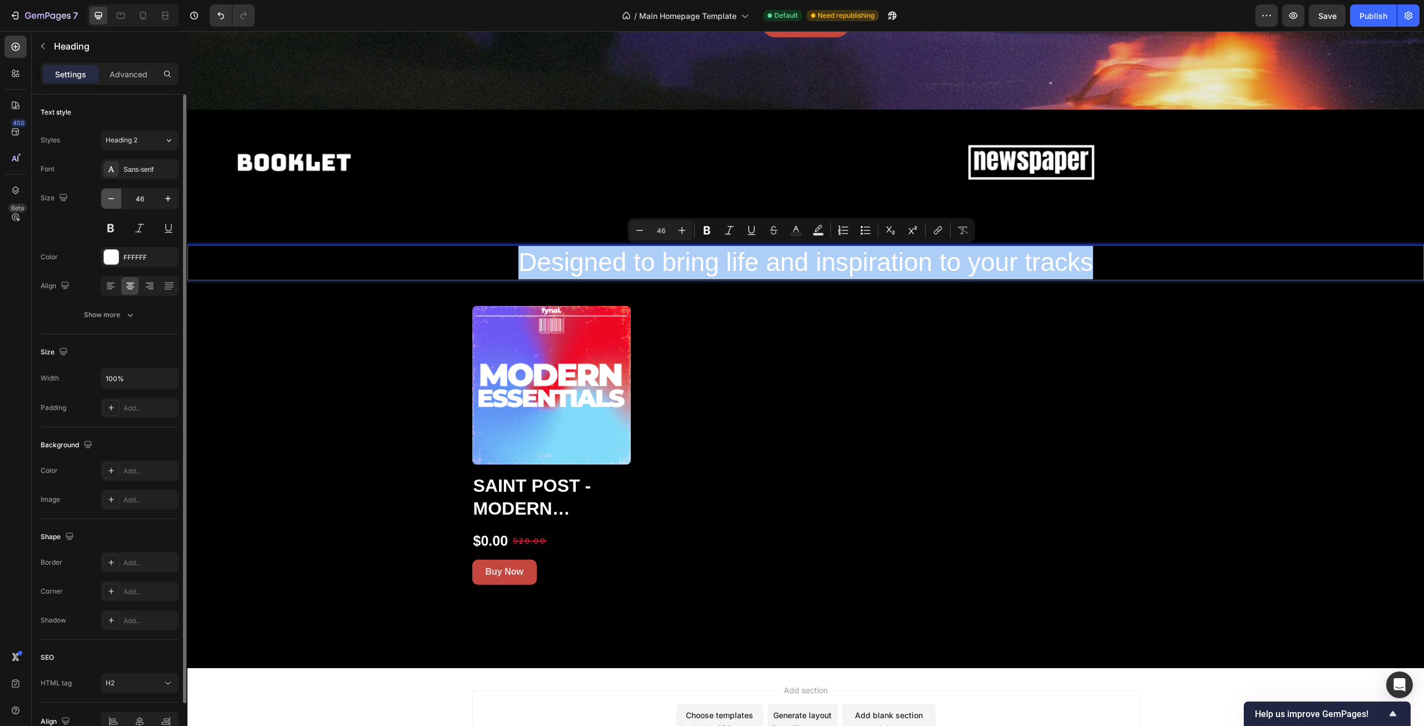
click at [108, 201] on icon "button" at bounding box center [111, 198] width 11 height 11
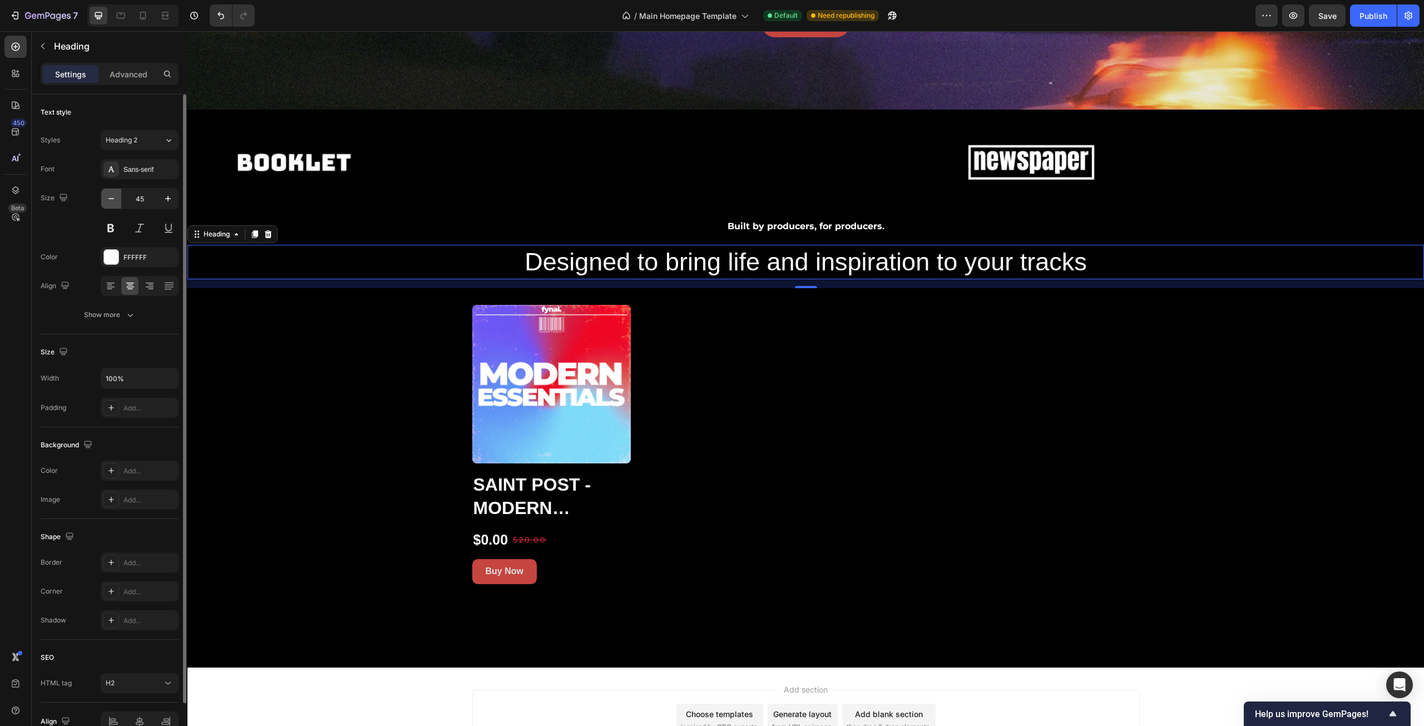
click at [108, 201] on icon "button" at bounding box center [111, 198] width 11 height 11
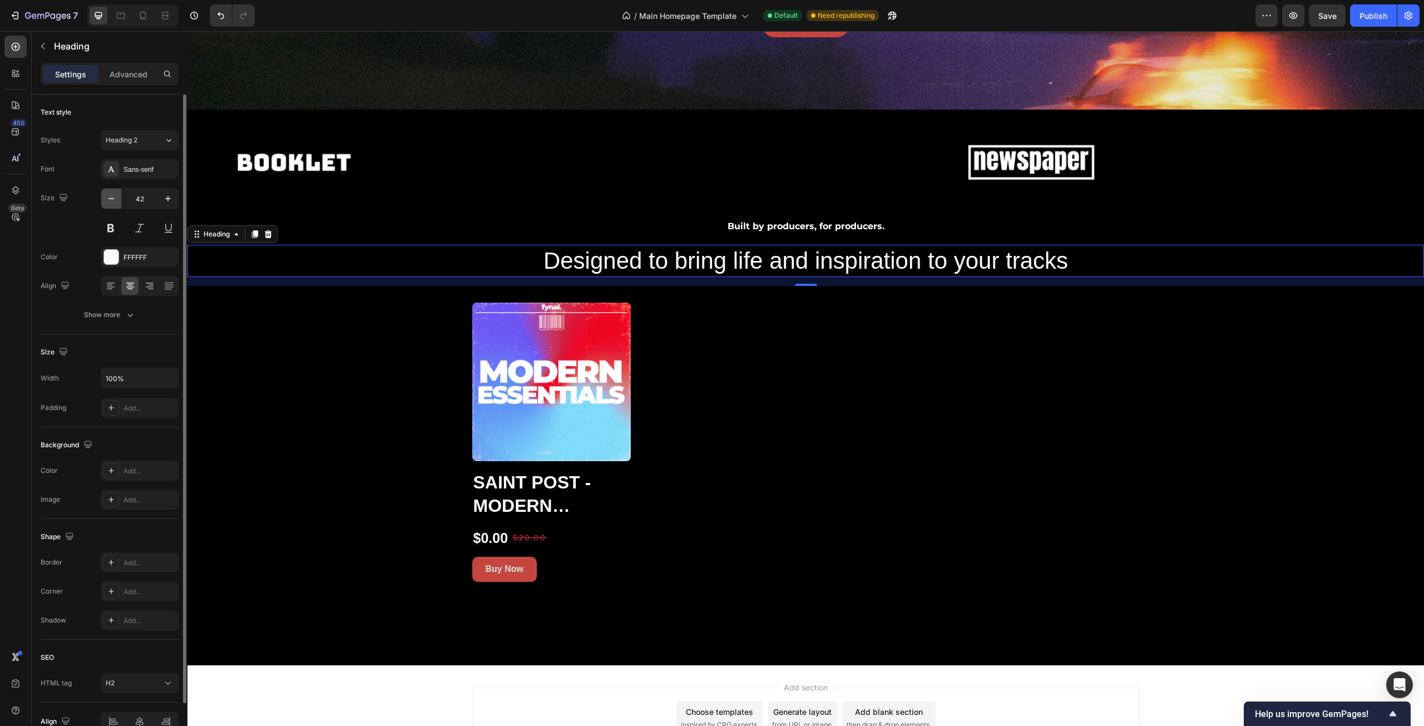
click at [108, 201] on icon "button" at bounding box center [111, 198] width 11 height 11
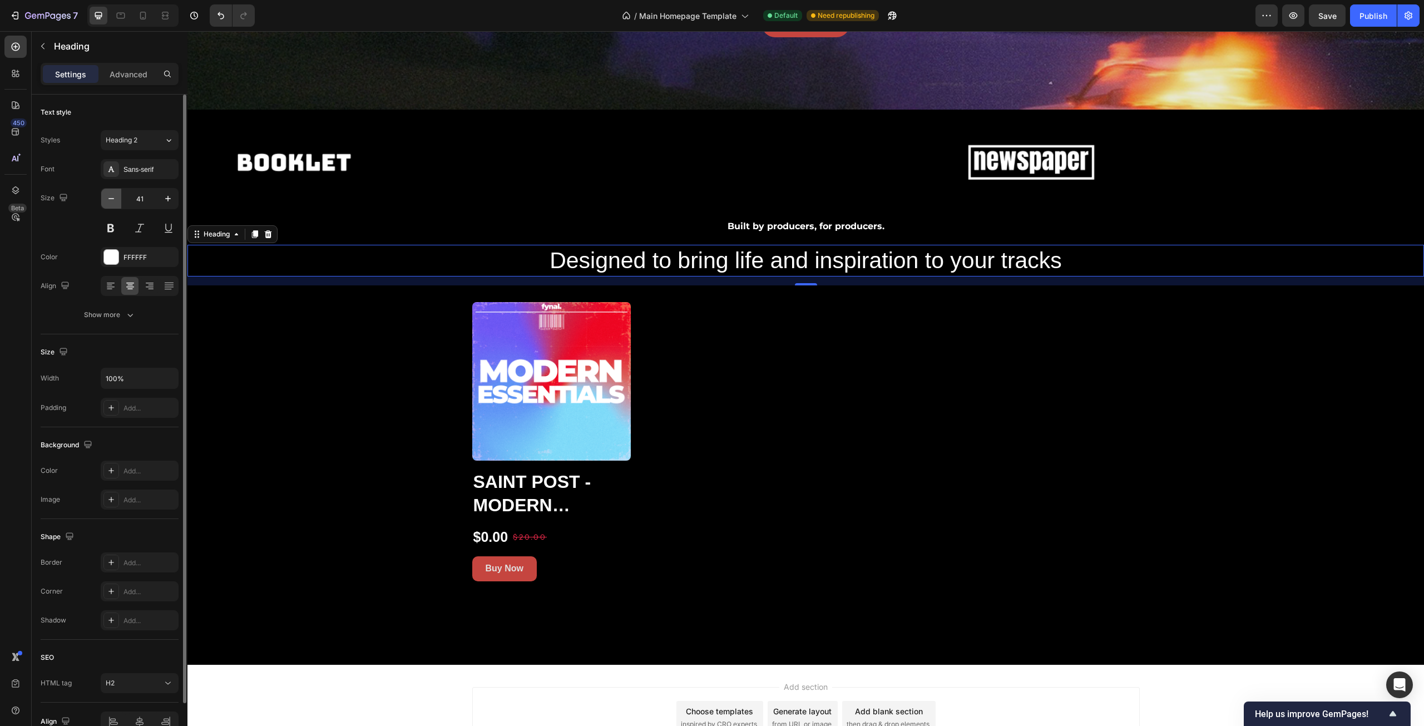
click at [108, 201] on icon "button" at bounding box center [111, 198] width 11 height 11
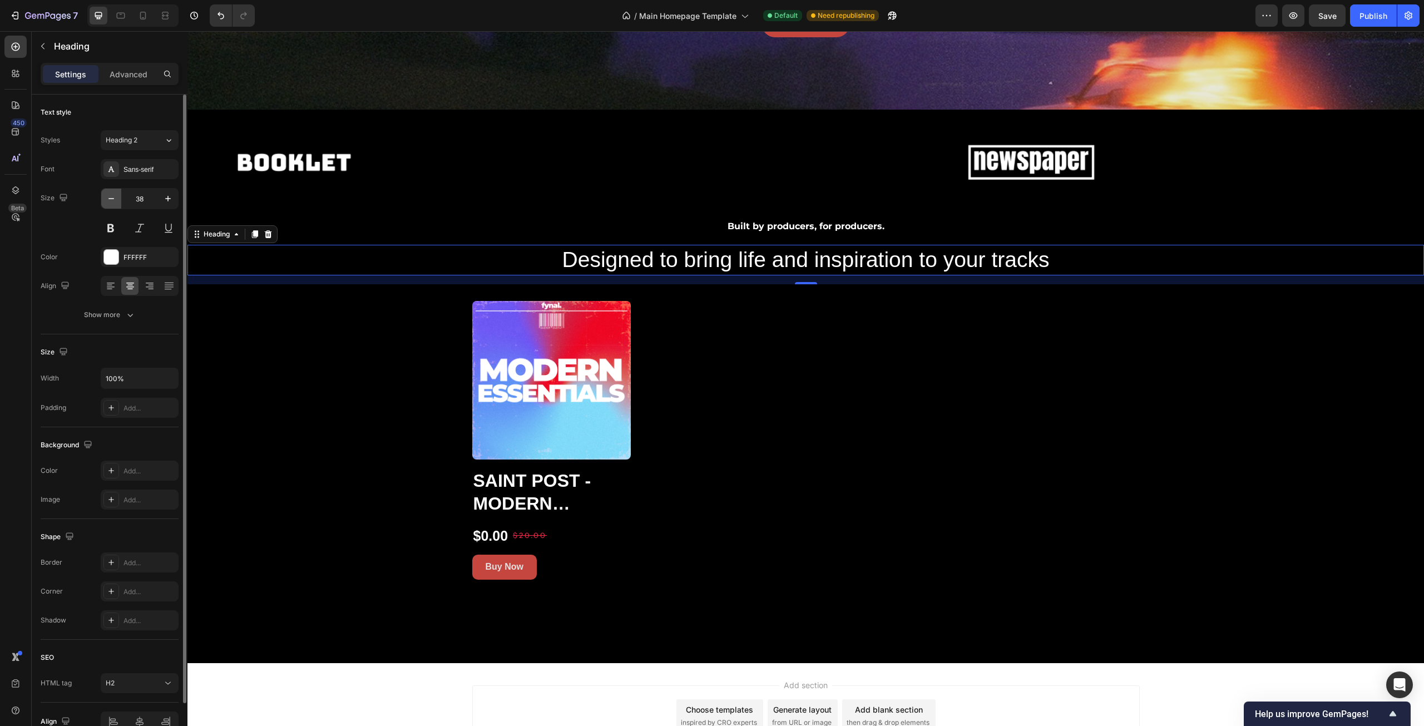
click at [108, 201] on icon "button" at bounding box center [111, 198] width 11 height 11
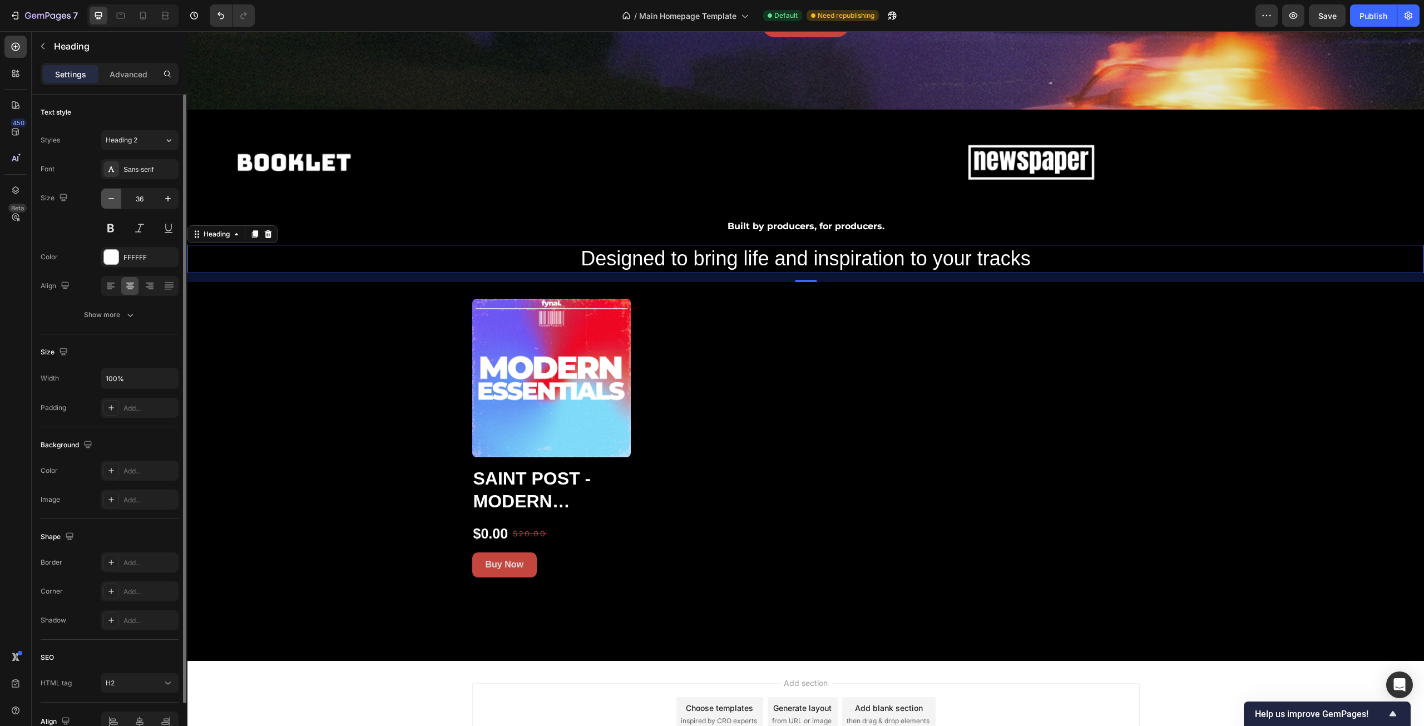
click at [108, 201] on icon "button" at bounding box center [111, 198] width 11 height 11
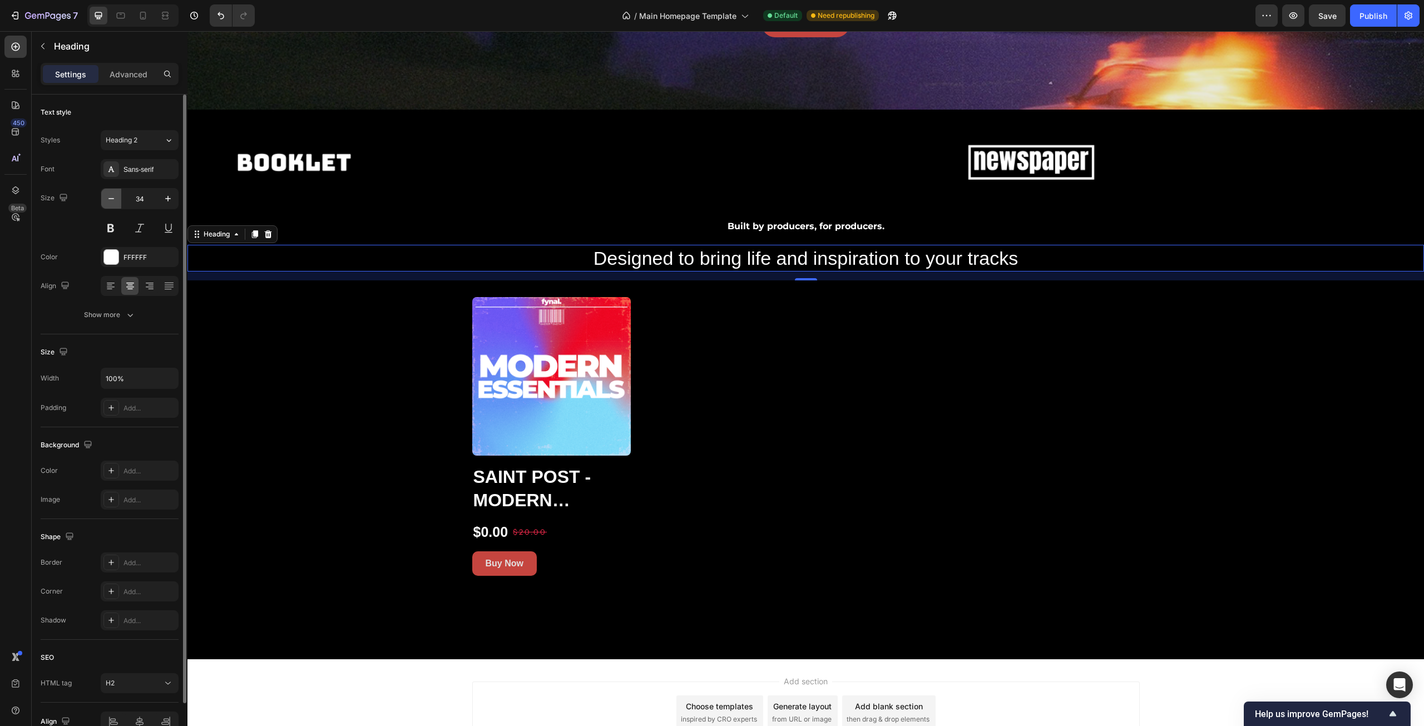
click at [108, 201] on icon "button" at bounding box center [111, 198] width 11 height 11
type input "33"
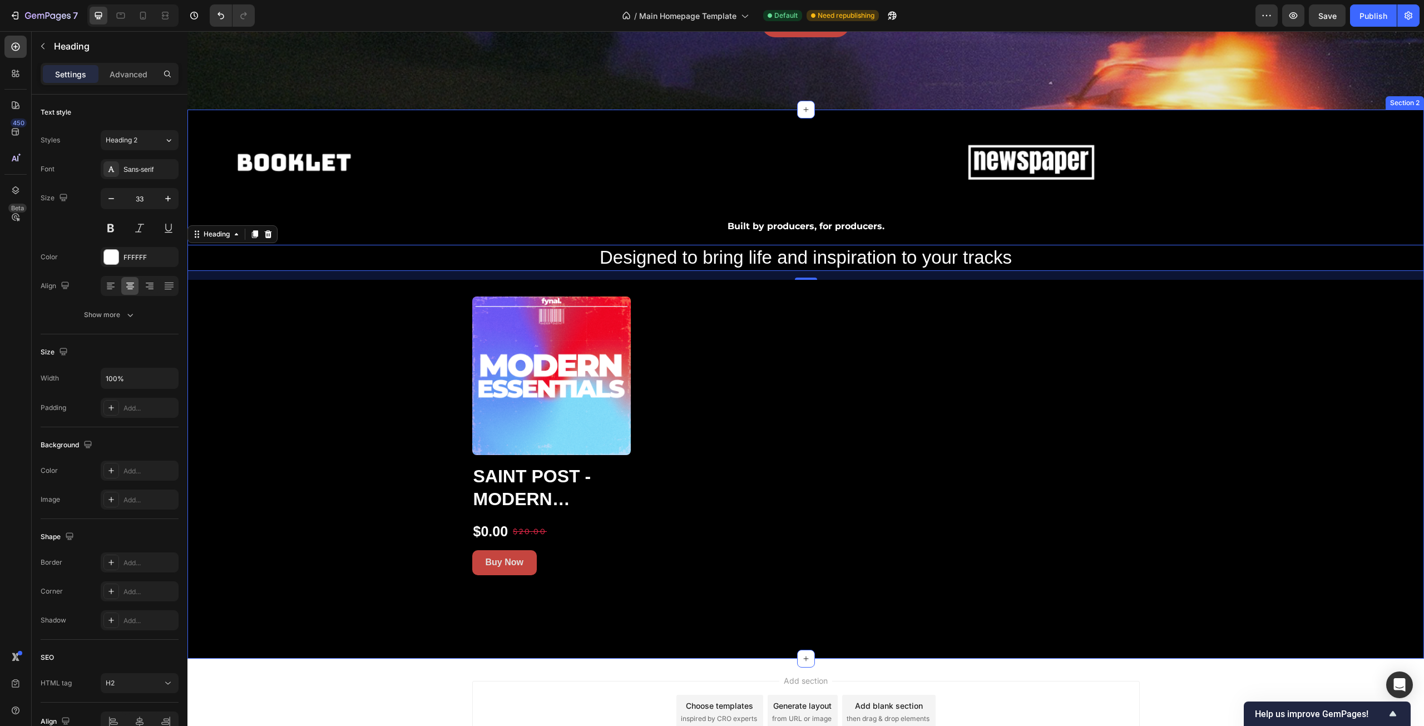
click at [305, 339] on div "Image Image Image Image Image Image Image Image Image Image Marquee Built by pr…" at bounding box center [805, 345] width 1237 height 459
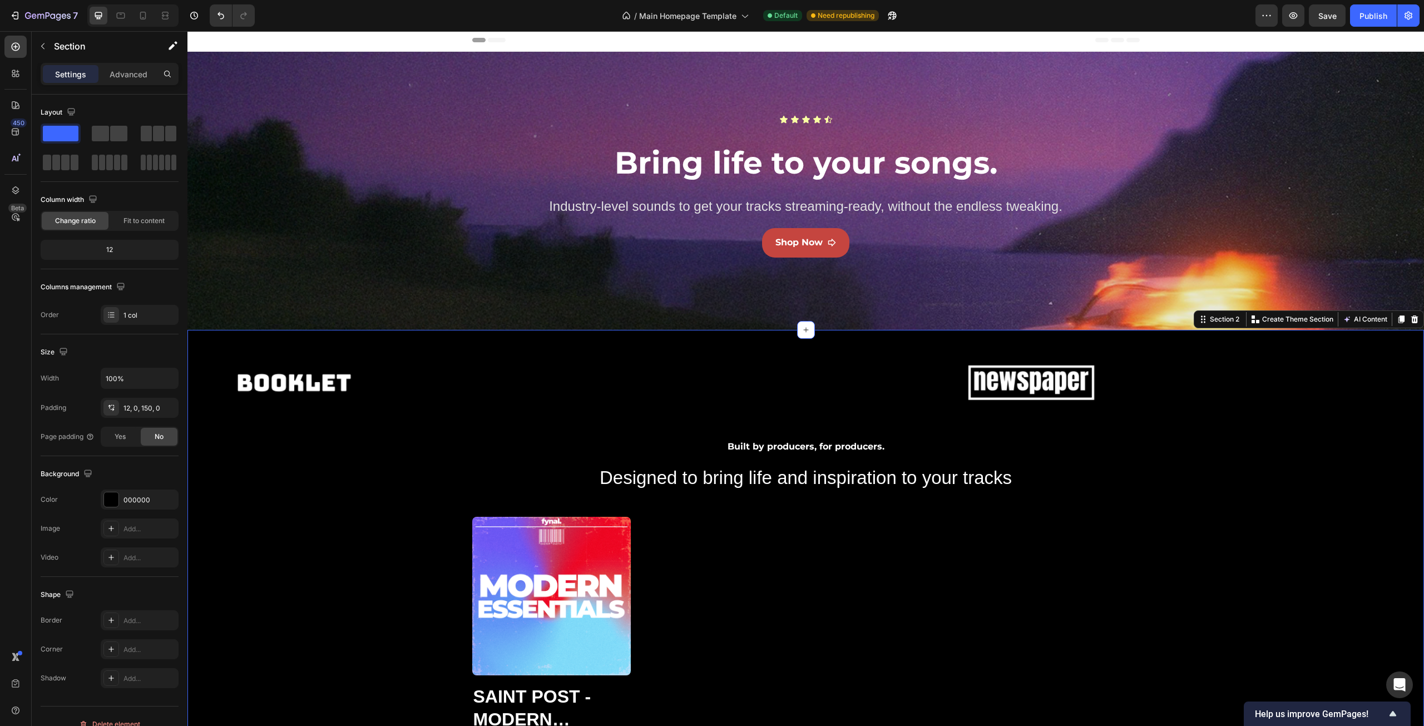
scroll to position [0, 0]
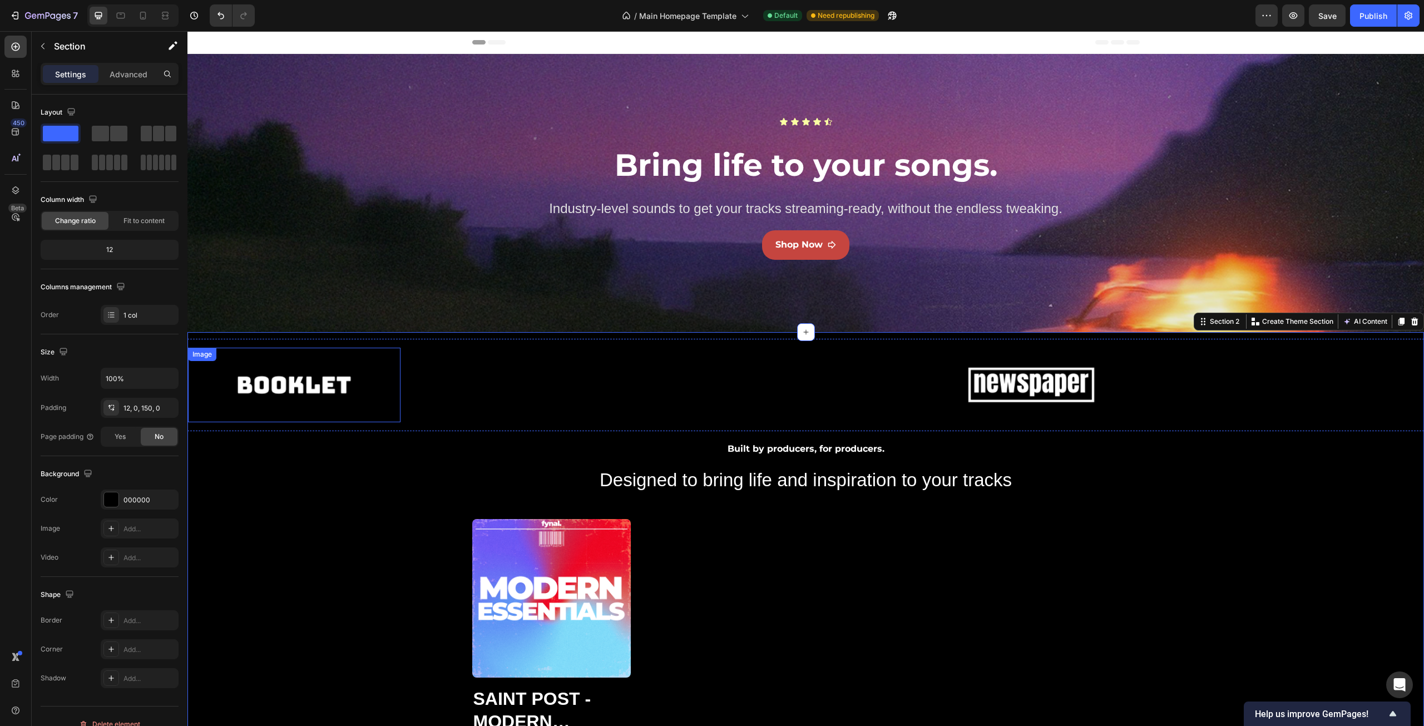
click at [265, 391] on img at bounding box center [192, 384] width 145 height 61
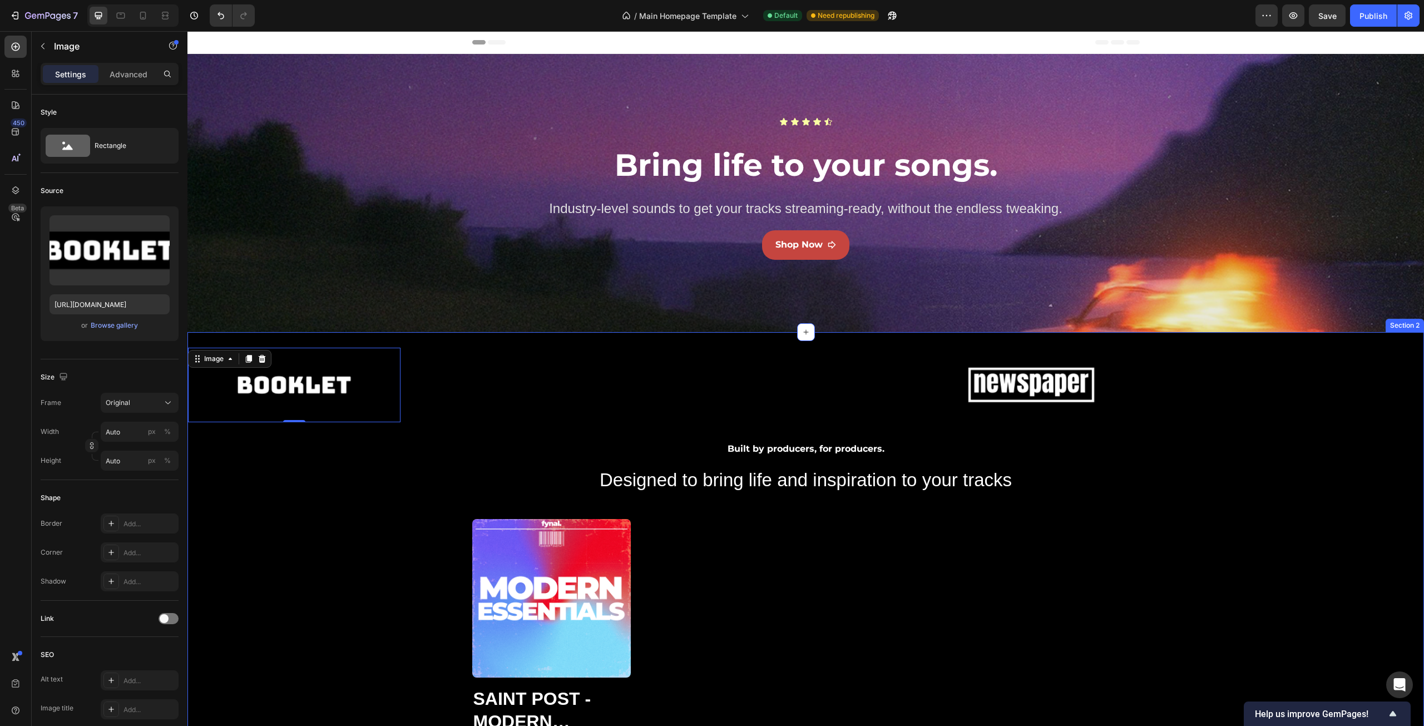
click at [328, 338] on div "Image 0 Image Image Image Image Image 0 Image Image Image Image Marquee Built b…" at bounding box center [805, 606] width 1237 height 549
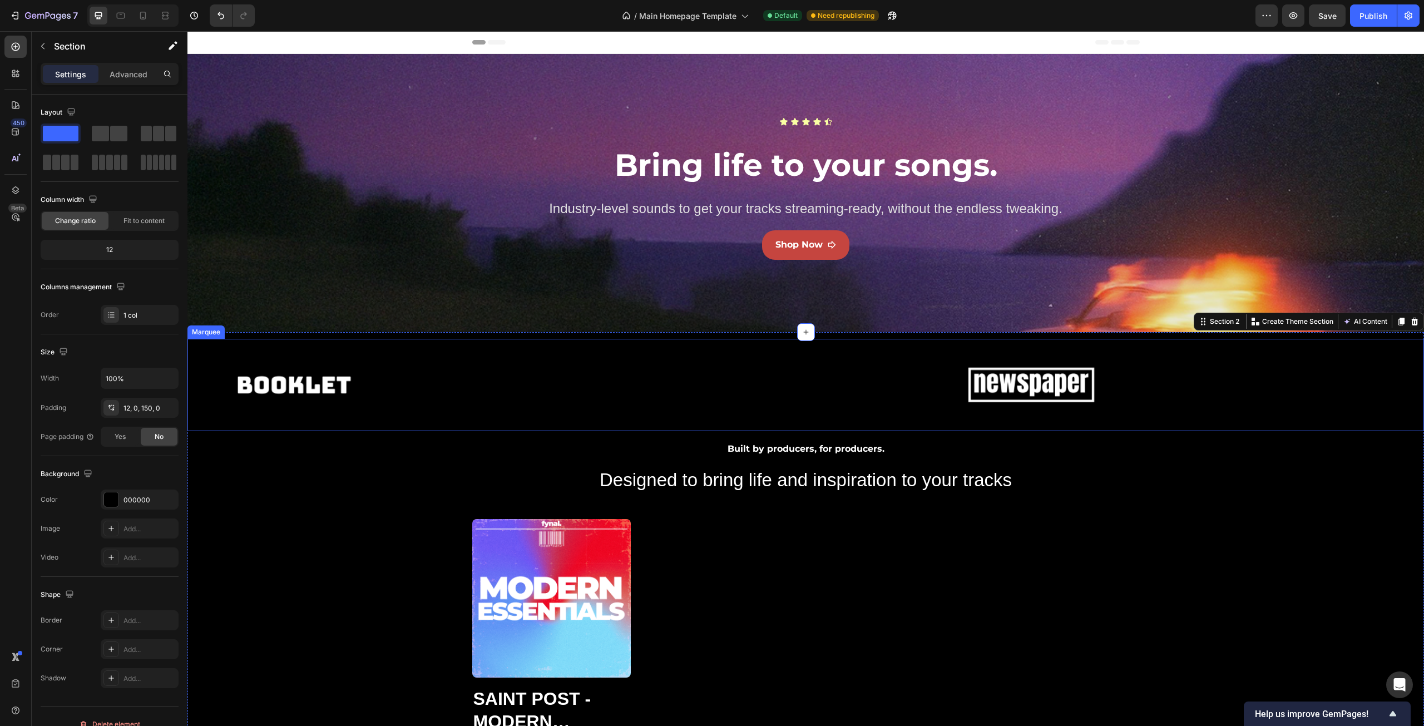
click at [529, 427] on div "Image Image Image Image Image Image Image Image Image Image Marquee" at bounding box center [805, 385] width 1237 height 92
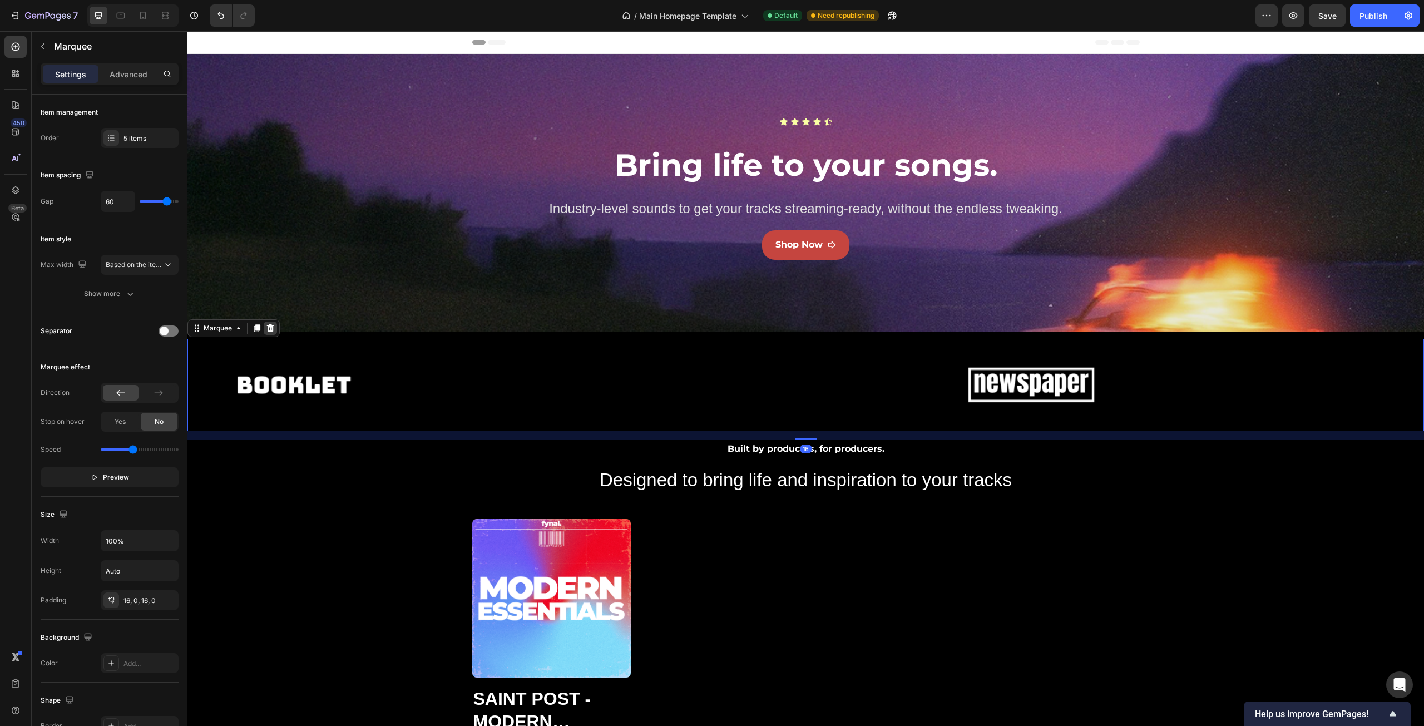
click at [275, 328] on div at bounding box center [270, 328] width 13 height 13
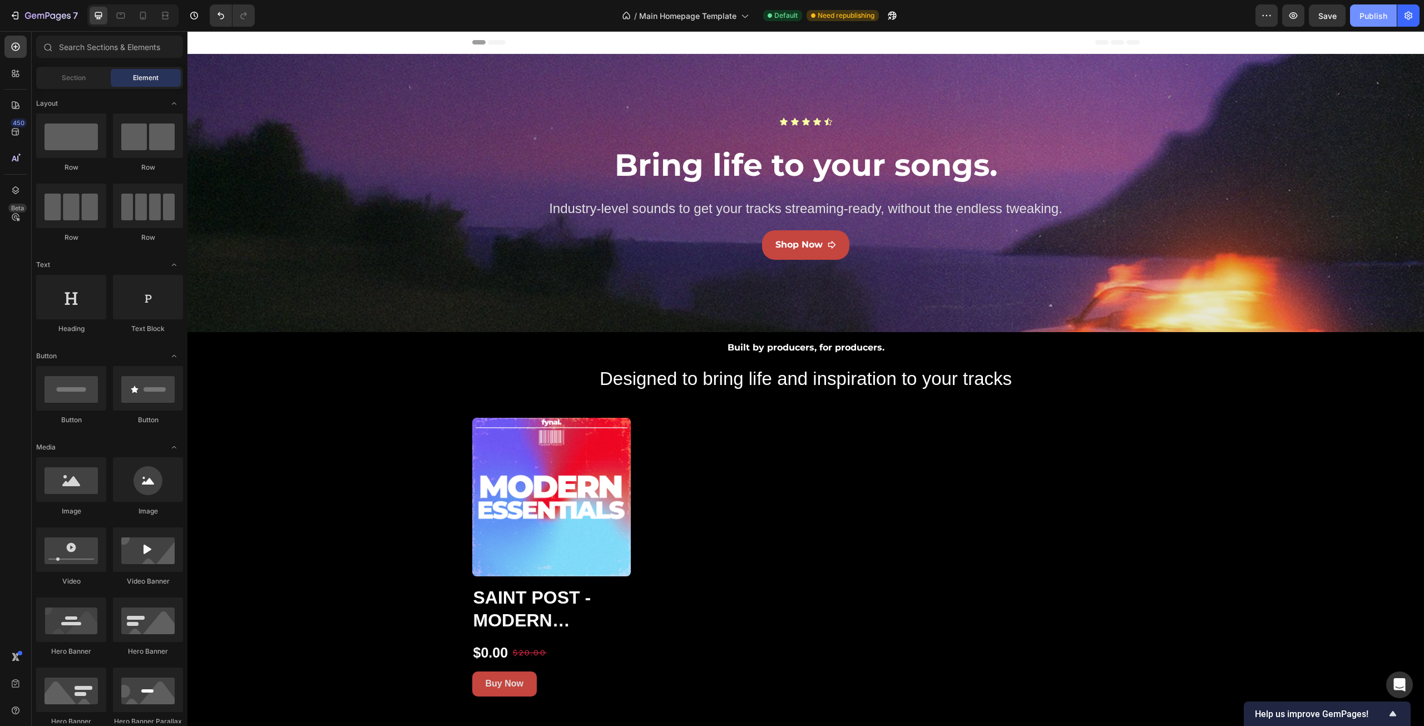
click at [1371, 8] on button "Publish" at bounding box center [1373, 15] width 47 height 22
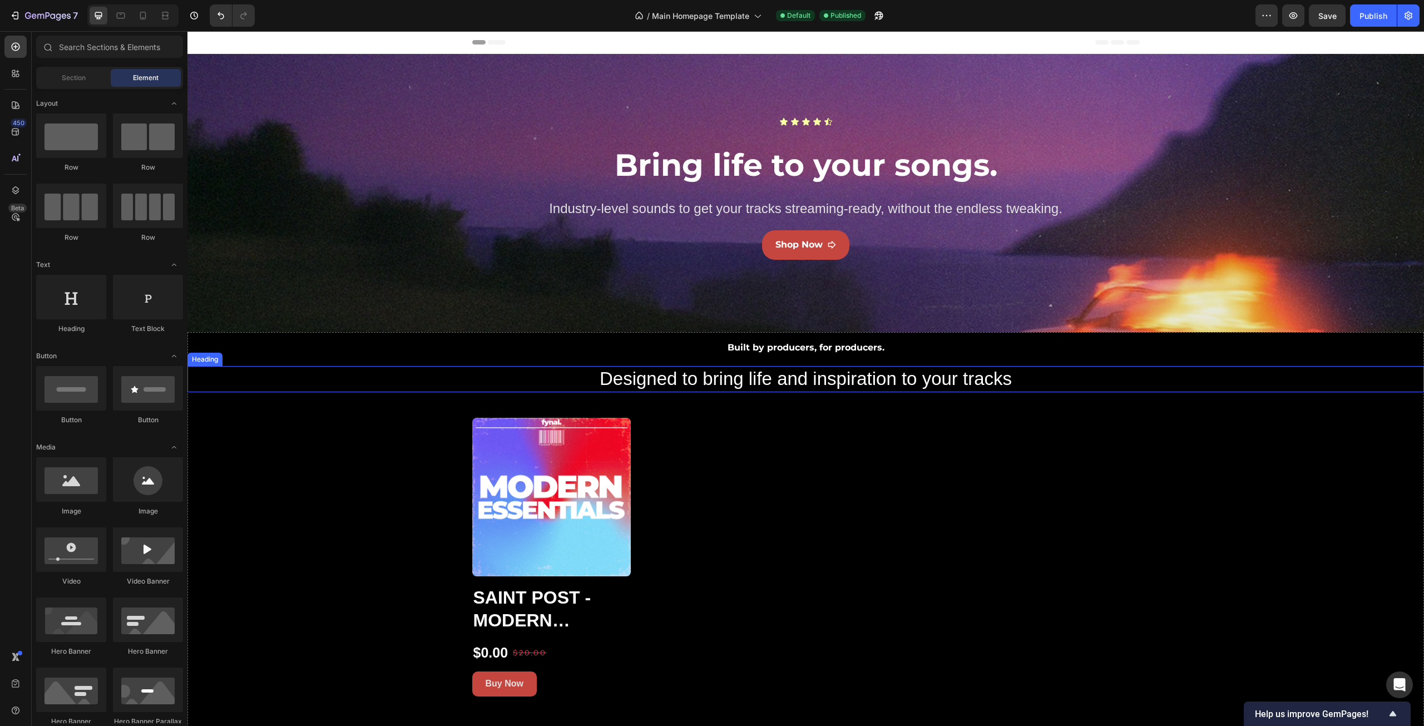
click at [741, 378] on p "Designed to bring life and inspiration to your tracks" at bounding box center [806, 379] width 1235 height 24
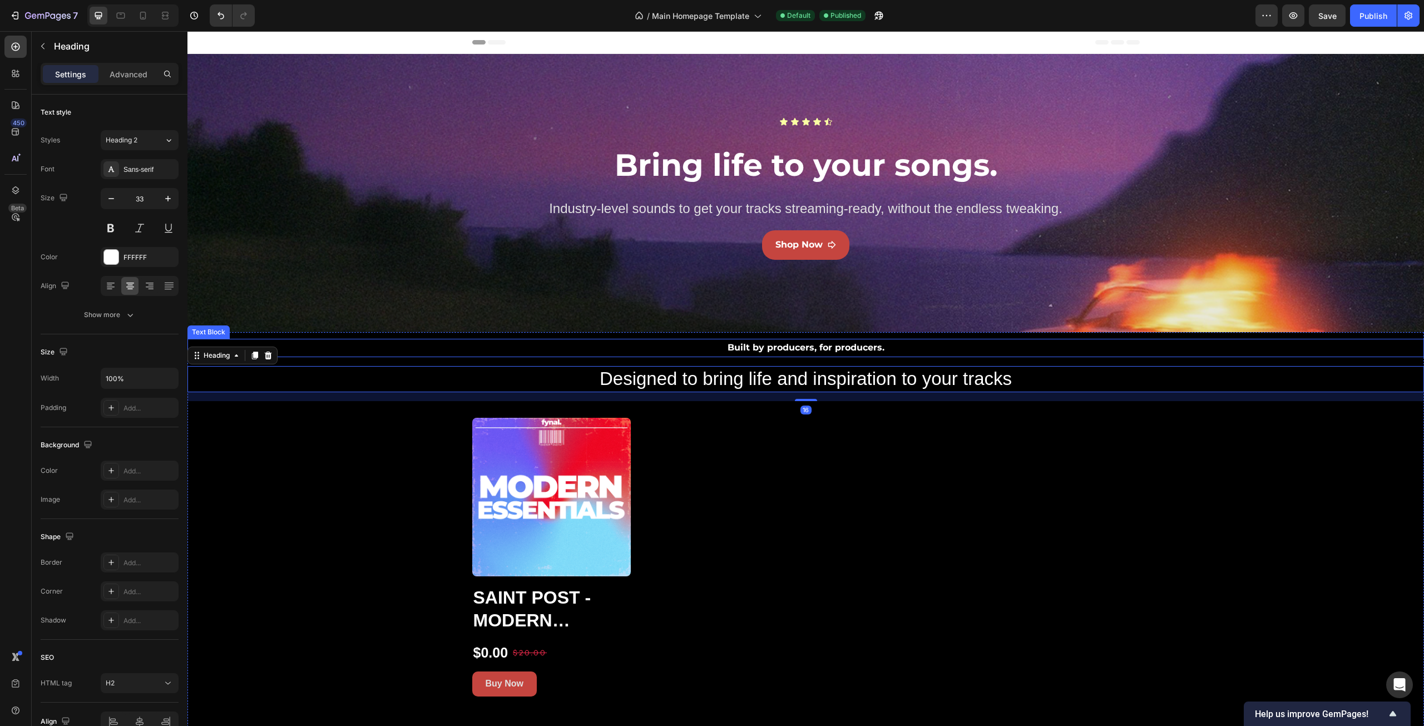
click at [767, 352] on p "Built by producers, for producers." at bounding box center [806, 348] width 1235 height 16
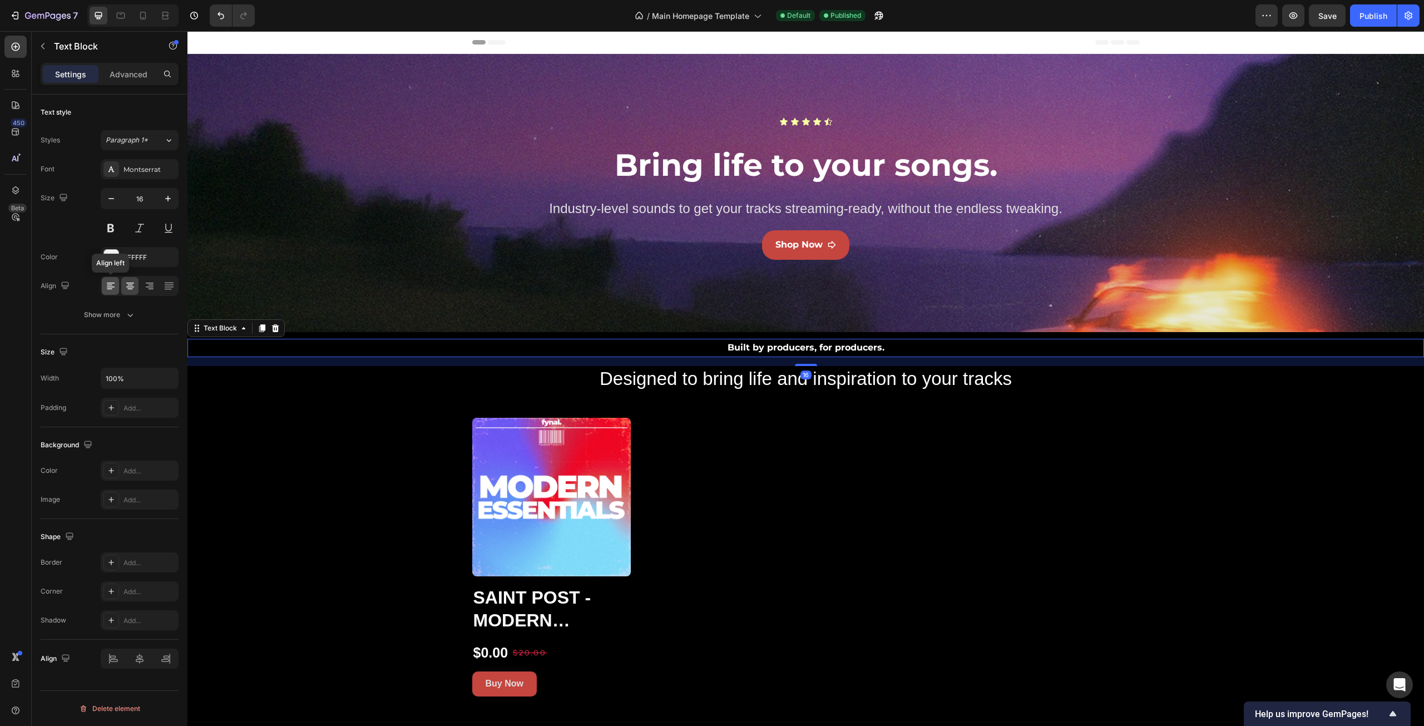
click at [112, 288] on icon at bounding box center [110, 285] width 11 height 11
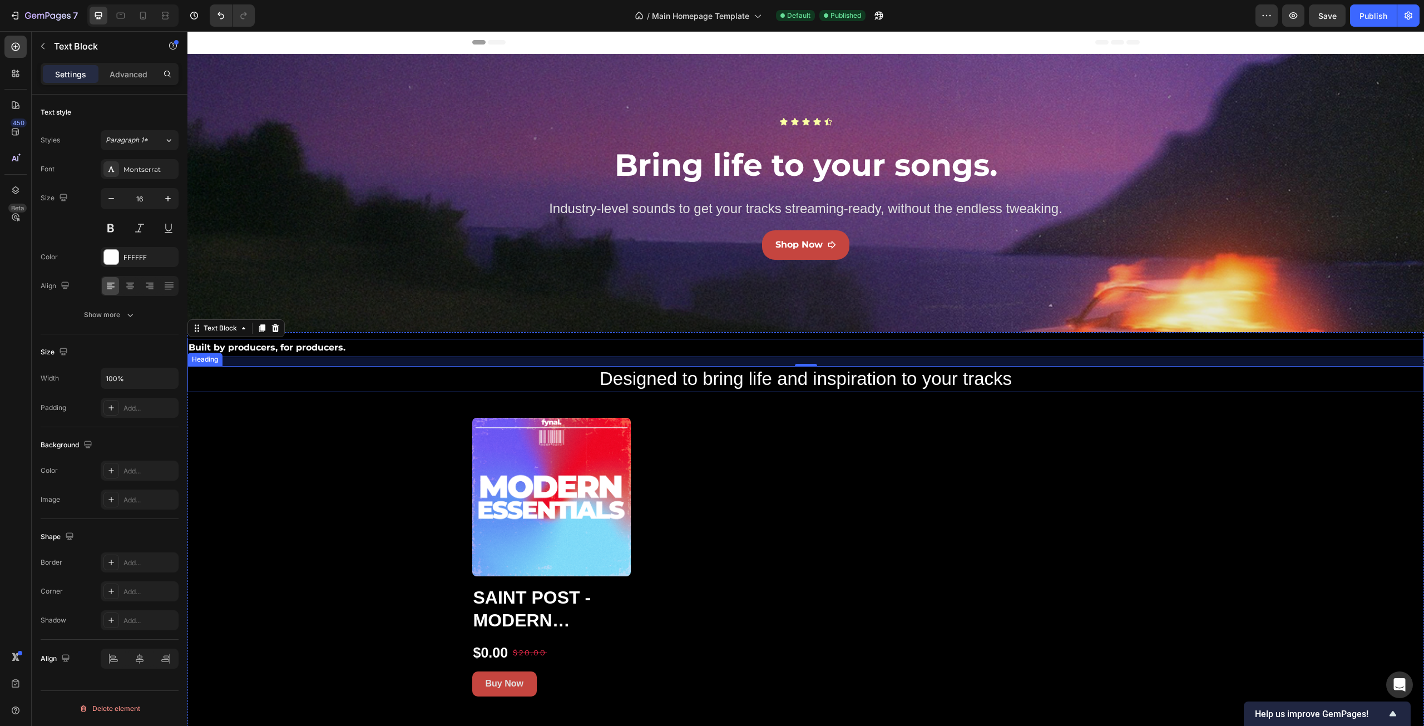
click at [644, 369] on p "Designed to bring life and inspiration to your tracks" at bounding box center [806, 379] width 1235 height 24
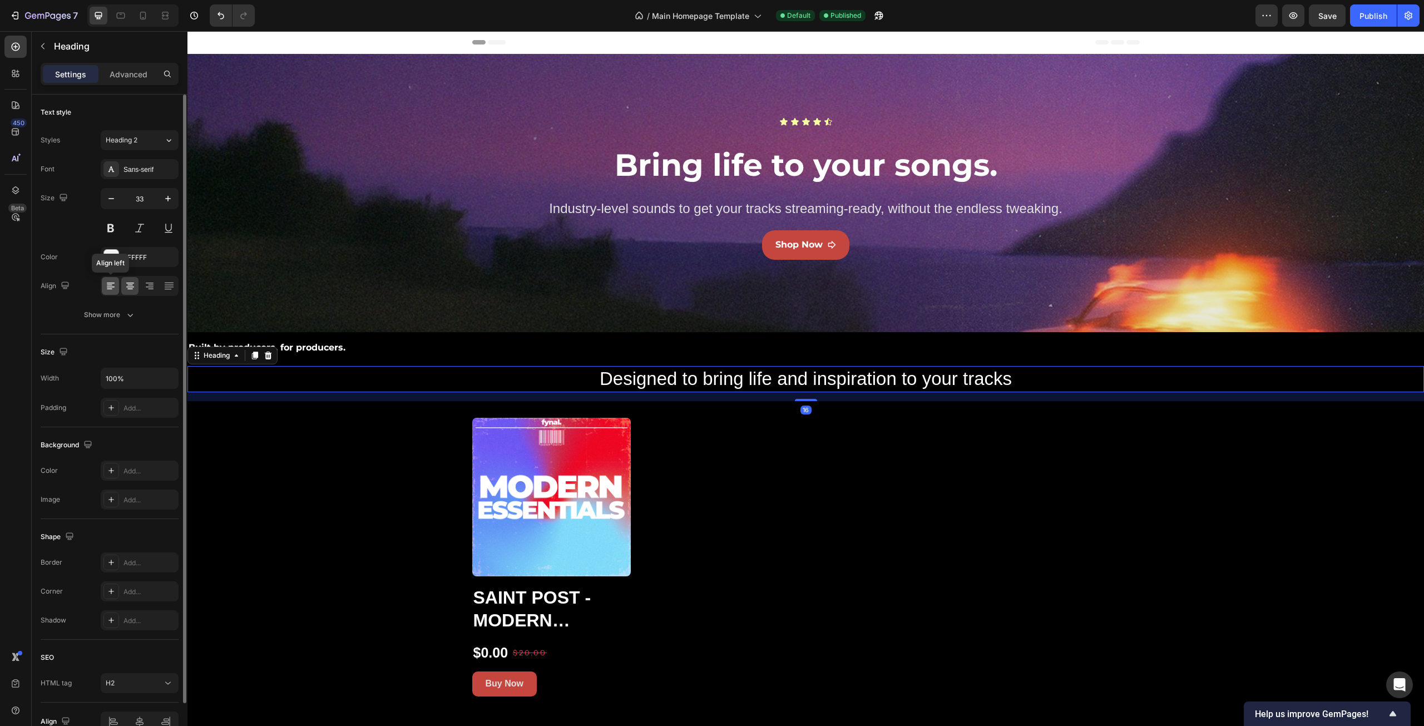
click at [107, 287] on icon at bounding box center [111, 287] width 8 height 1
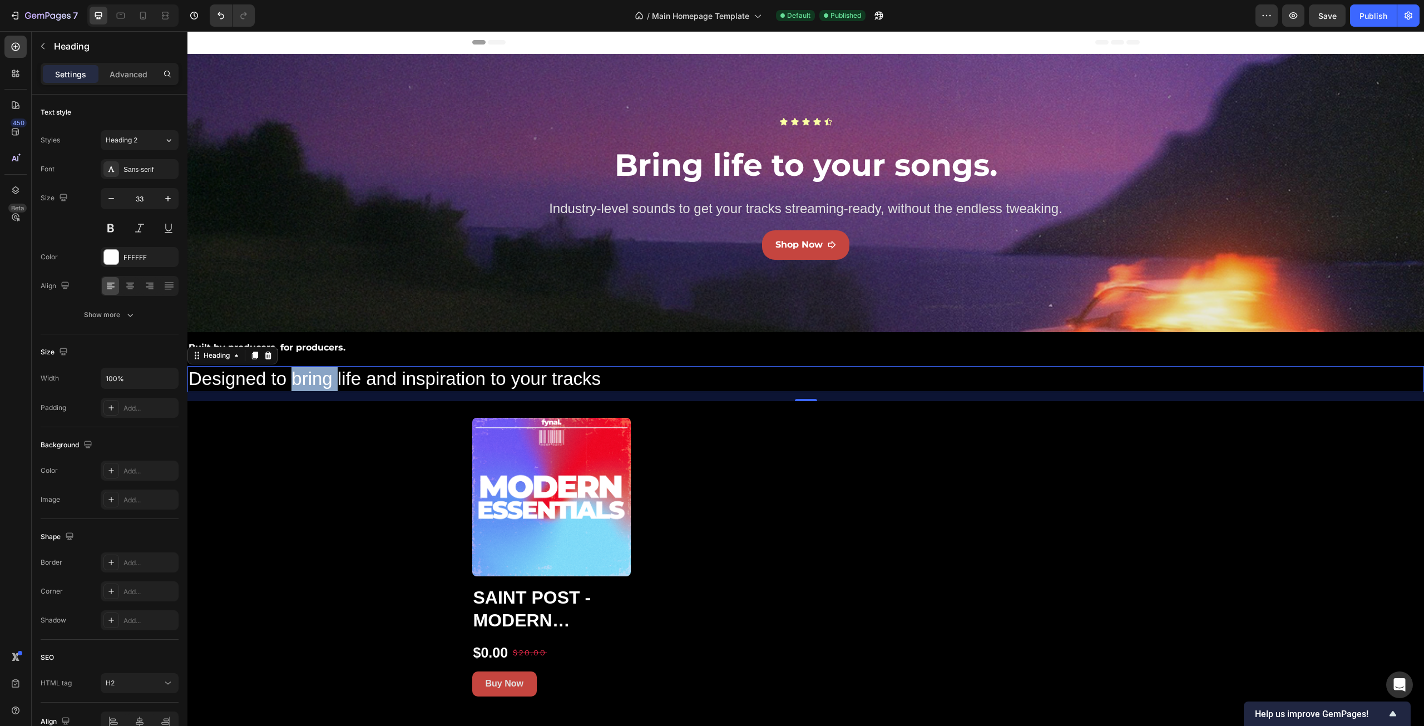
click at [302, 379] on p "Designed to bring life and inspiration to your tracks" at bounding box center [806, 379] width 1235 height 24
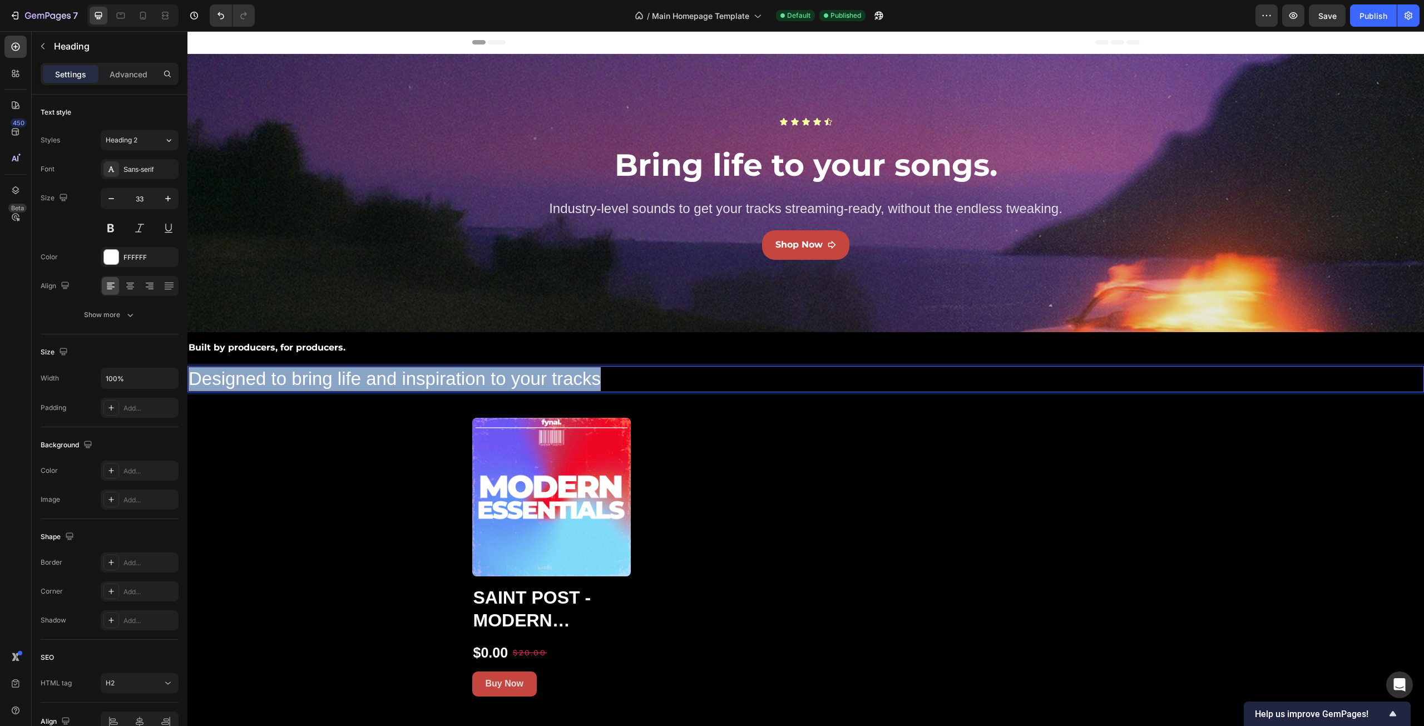
click at [302, 379] on p "Designed to bring life and inspiration to your tracks" at bounding box center [806, 379] width 1235 height 24
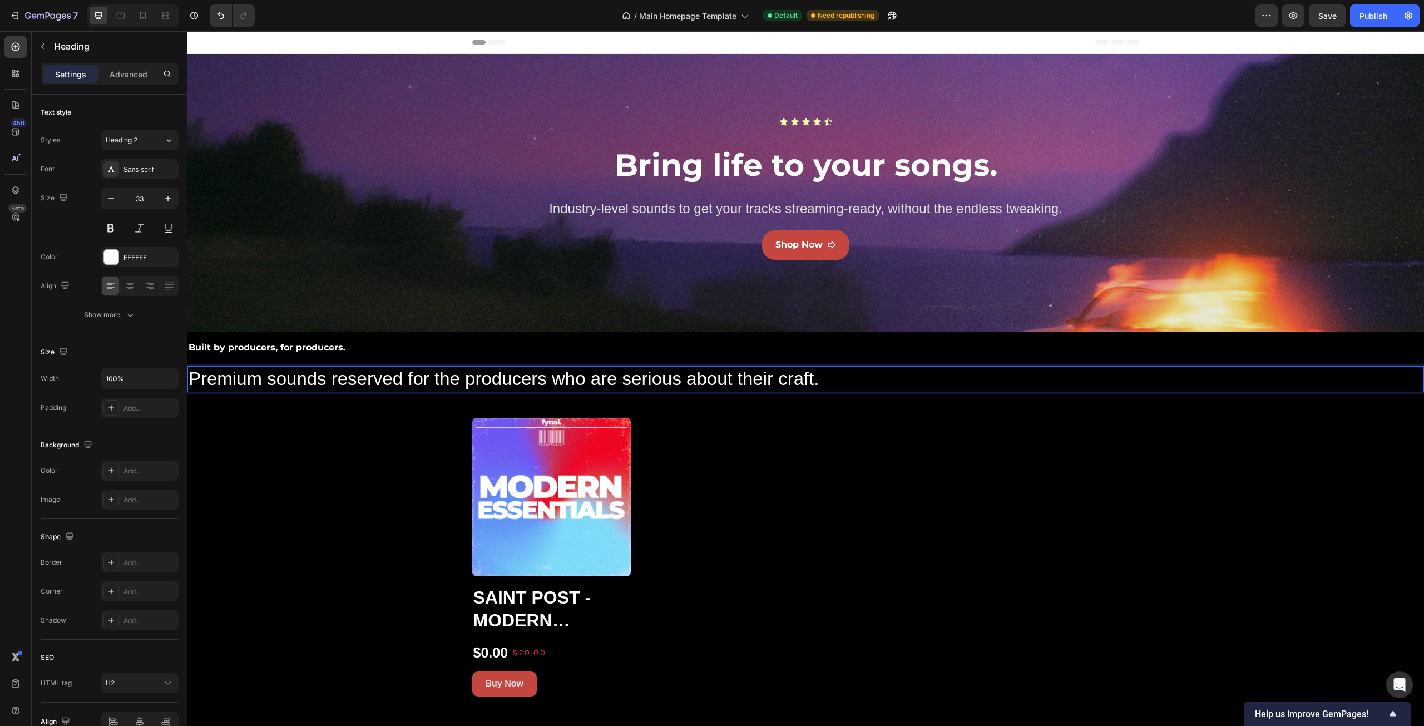
click at [299, 376] on p "Premium sounds reserved for the producers who are serious about their craft." at bounding box center [806, 379] width 1235 height 24
click at [333, 378] on p "Premium sounds reserved for the producers who are serious about their craft." at bounding box center [806, 379] width 1235 height 24
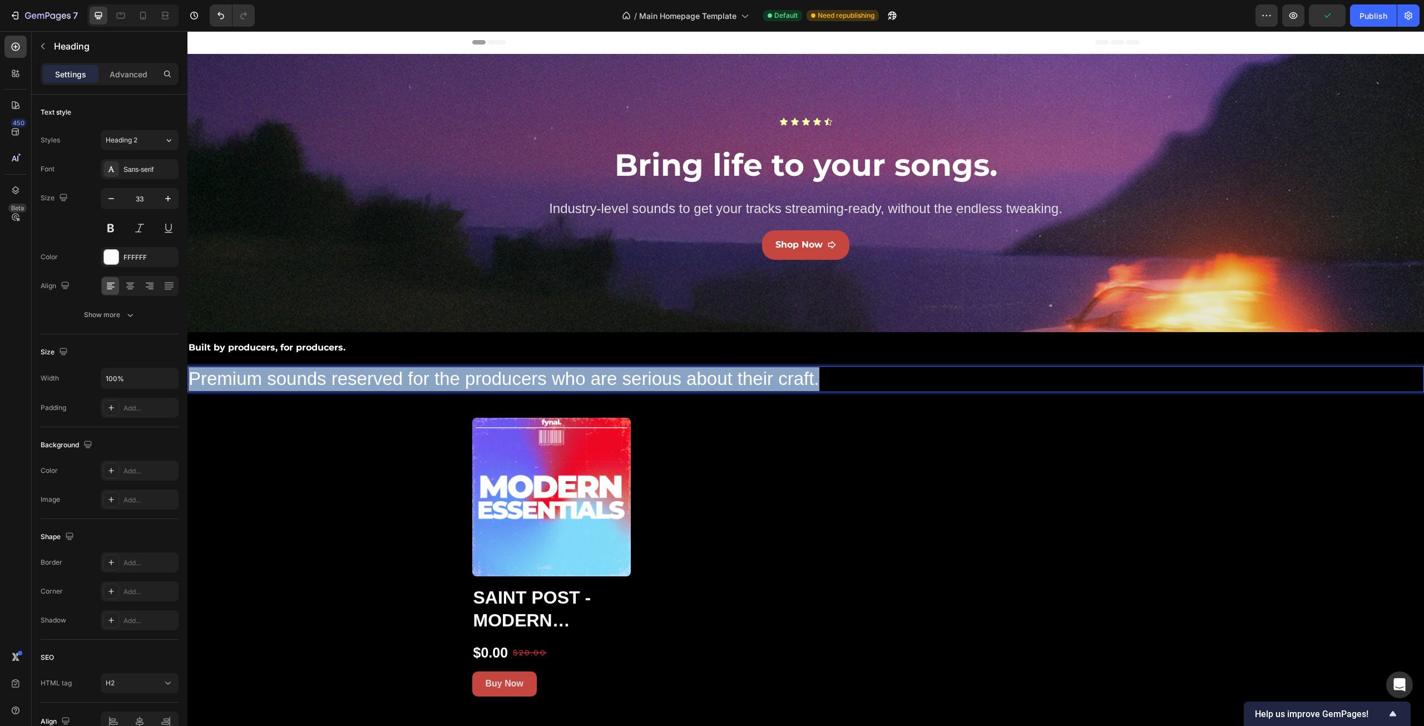
click at [333, 378] on p "Premium sounds reserved for the producers who are serious about their craft." at bounding box center [806, 379] width 1235 height 24
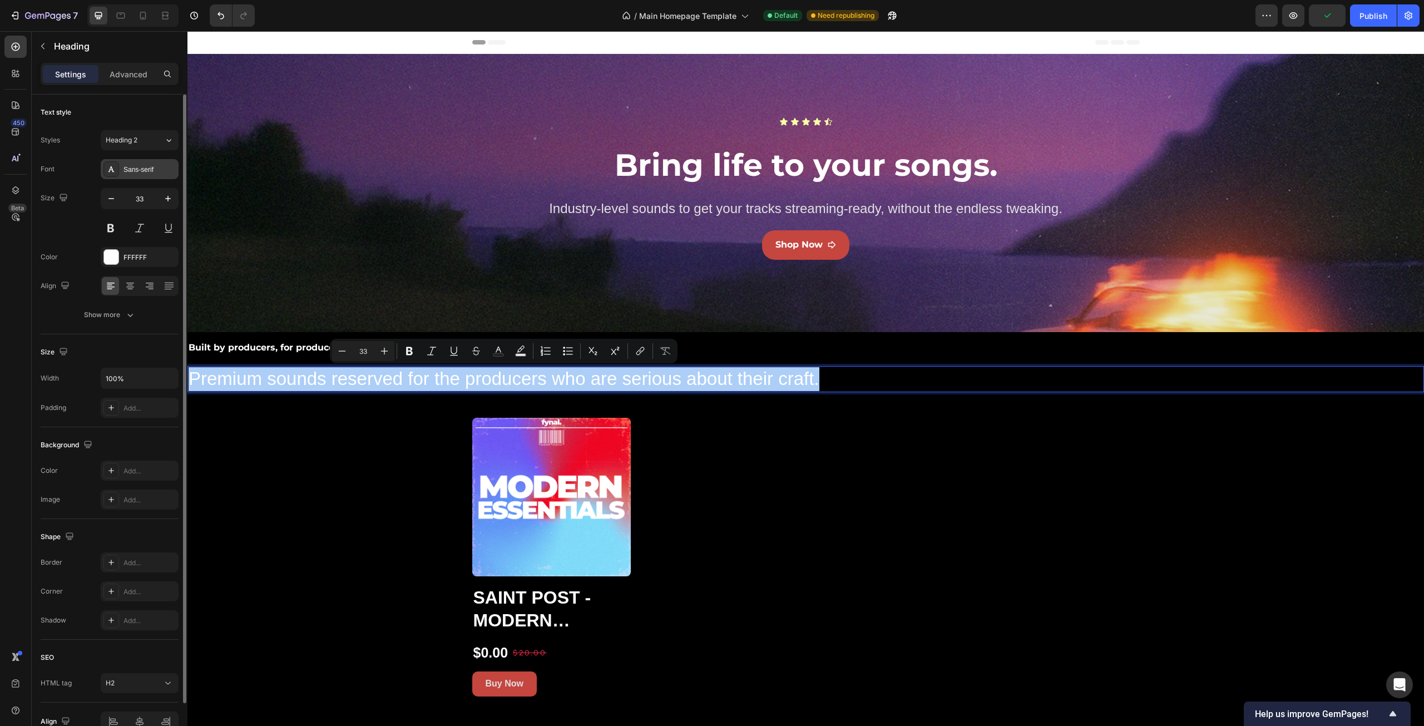
click at [142, 176] on div "Sans-serif" at bounding box center [140, 169] width 78 height 20
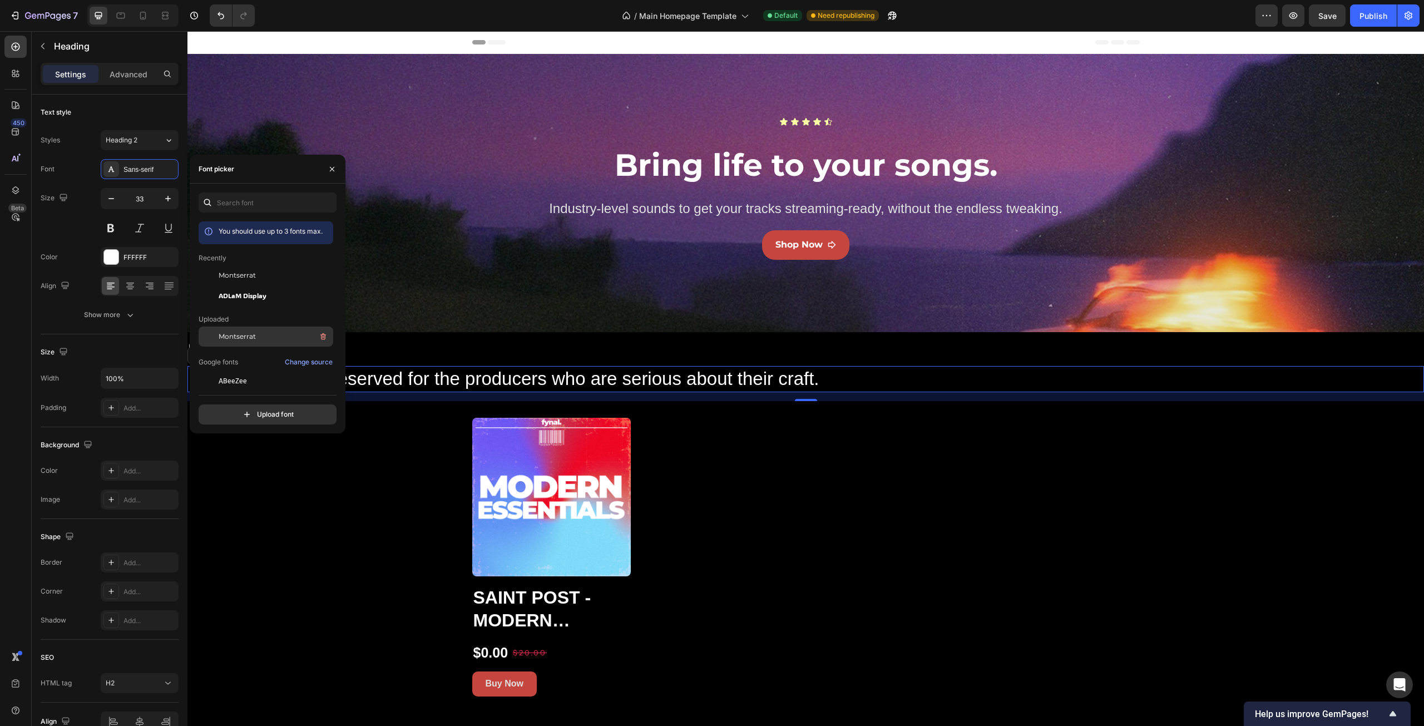
click at [257, 335] on div "Montserrat" at bounding box center [275, 336] width 112 height 13
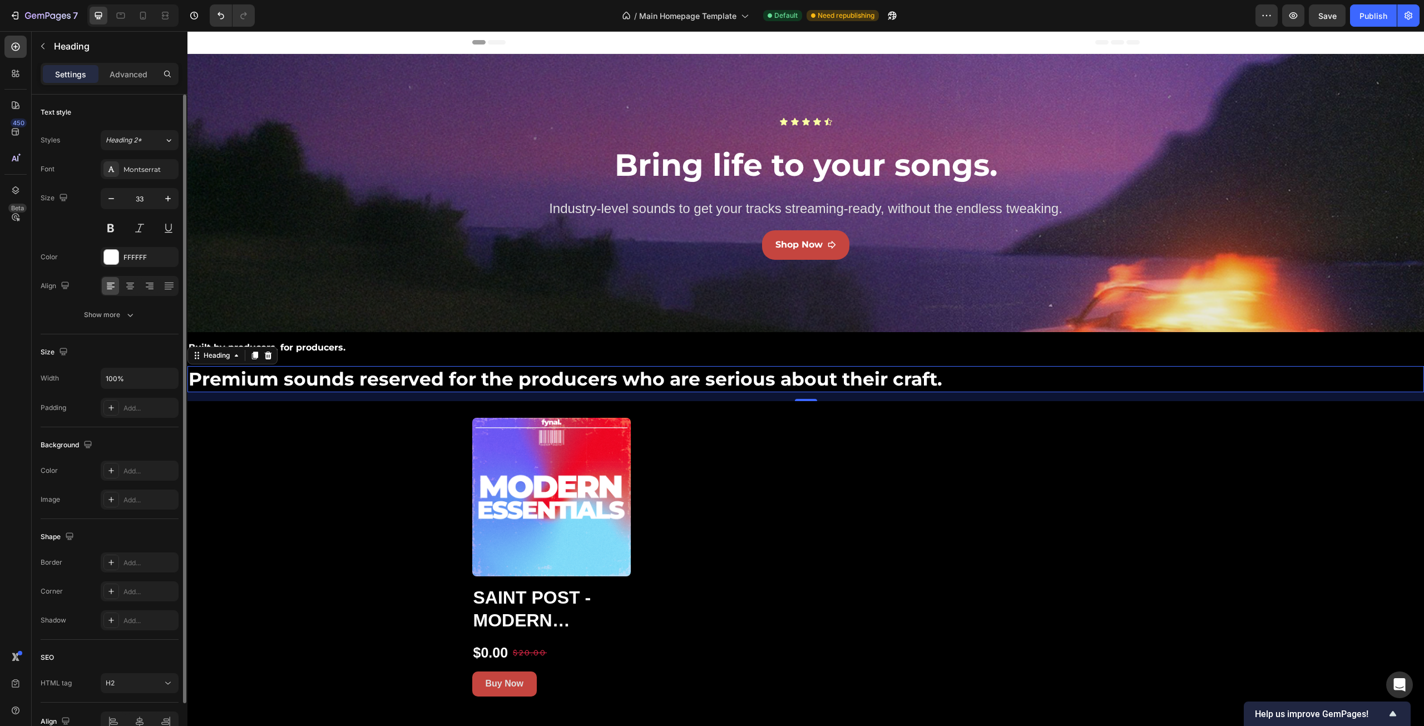
click at [72, 224] on div "Size 33" at bounding box center [110, 213] width 138 height 50
click at [133, 198] on input "33" at bounding box center [139, 199] width 37 height 20
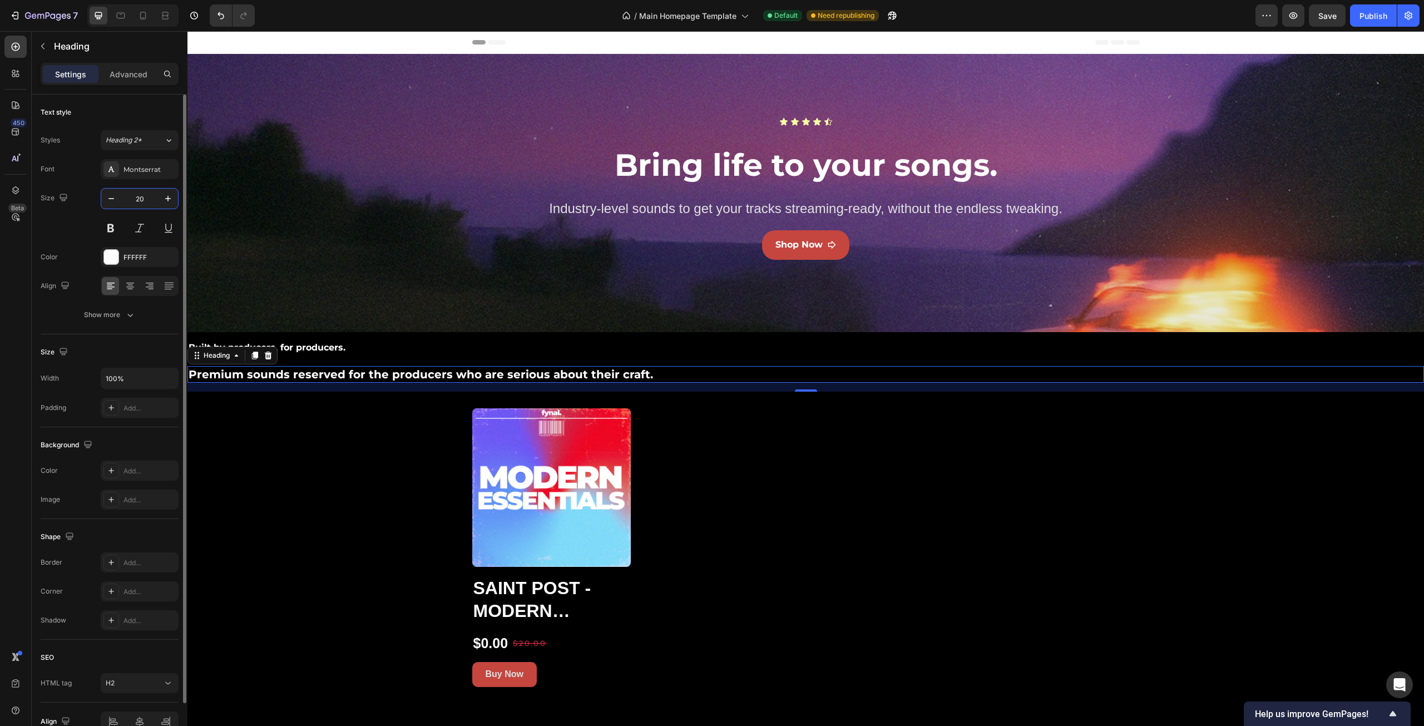
type input "20"
click at [45, 244] on div "Font Montserrat Size 20 Color FFFFFF Align Show more" at bounding box center [110, 242] width 138 height 166
click at [125, 288] on icon at bounding box center [130, 285] width 11 height 11
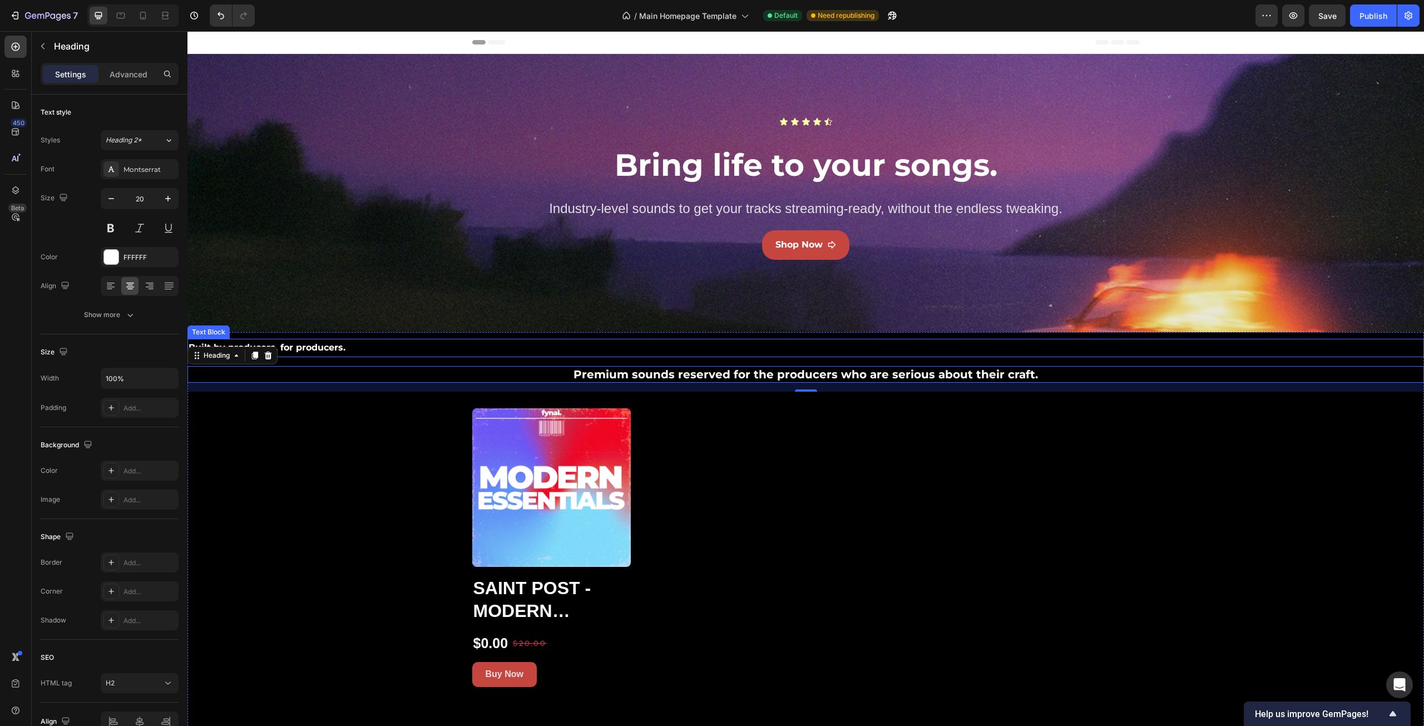
click at [357, 344] on p "Built by producers, for producers." at bounding box center [806, 348] width 1235 height 16
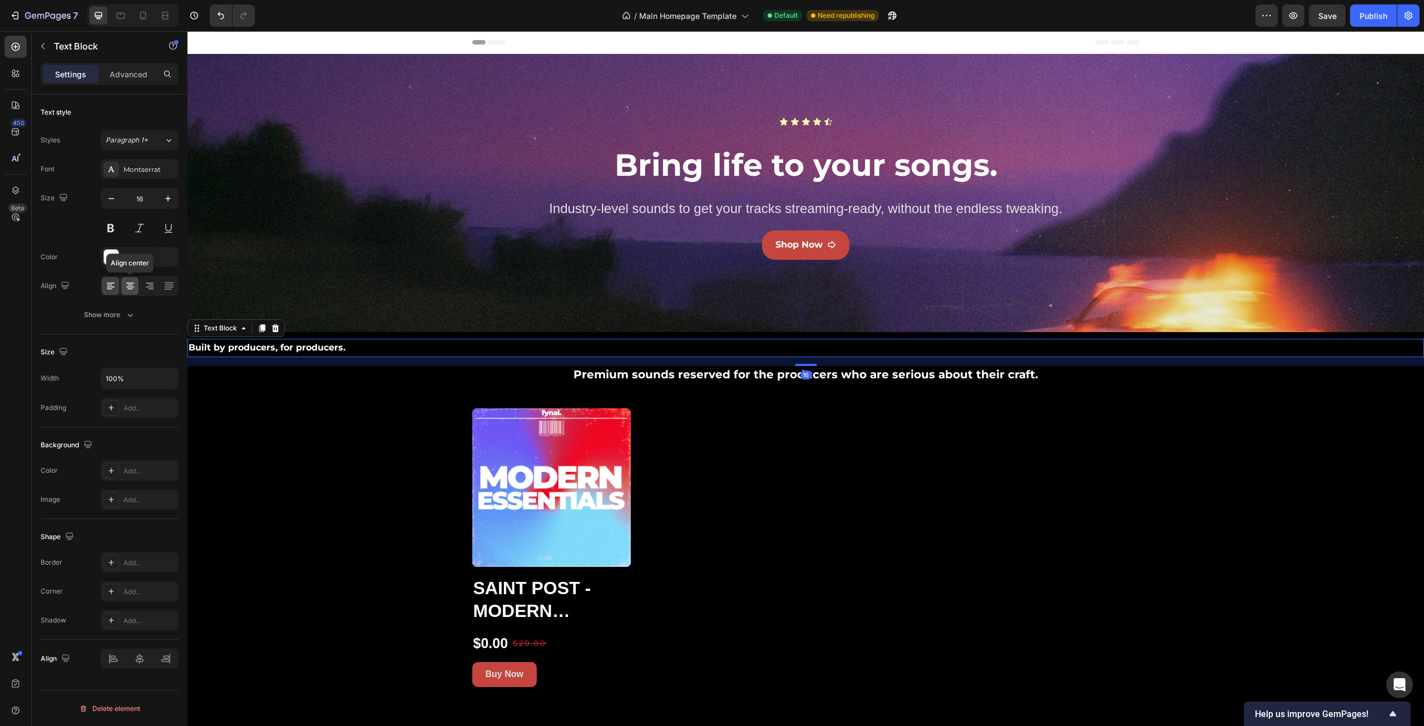
click at [130, 287] on icon at bounding box center [130, 287] width 8 height 1
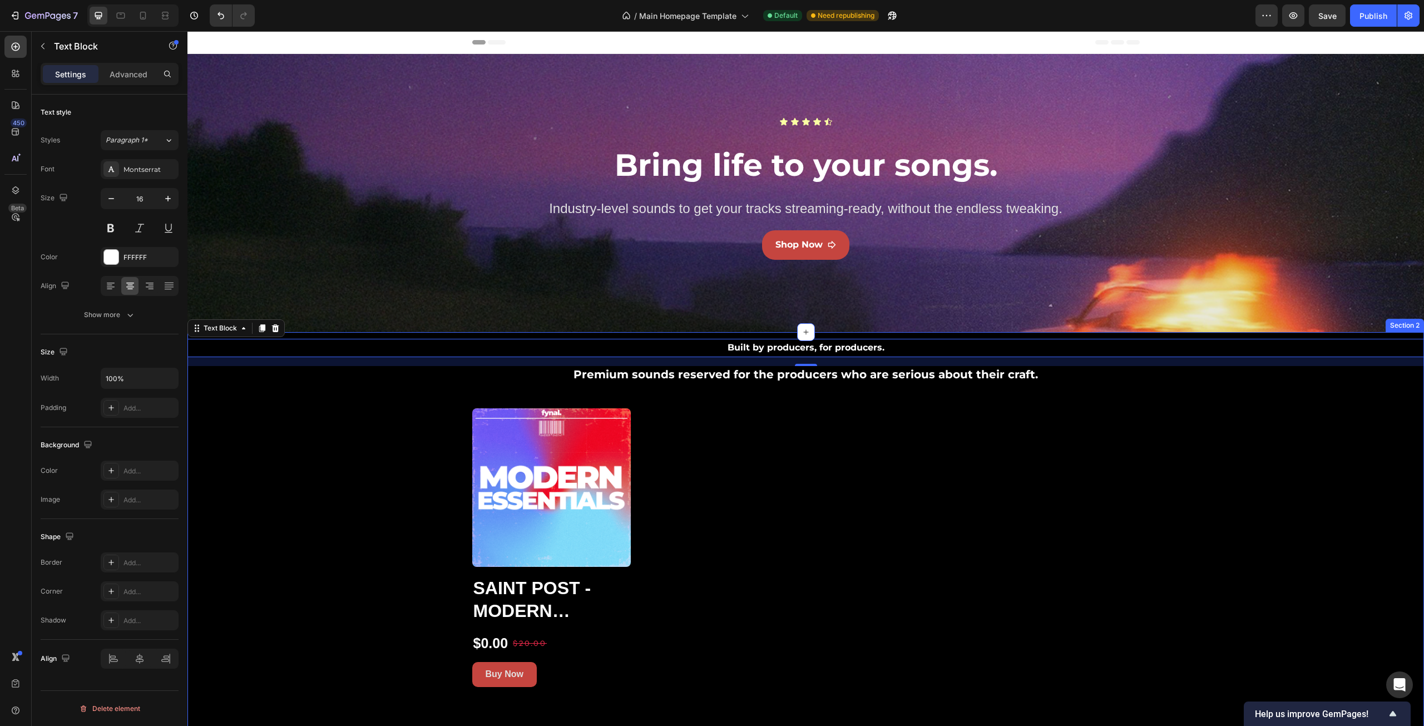
click at [300, 414] on div "Built by producers, for producers. Text Block 16 Premium sounds reserved for th…" at bounding box center [805, 513] width 1237 height 348
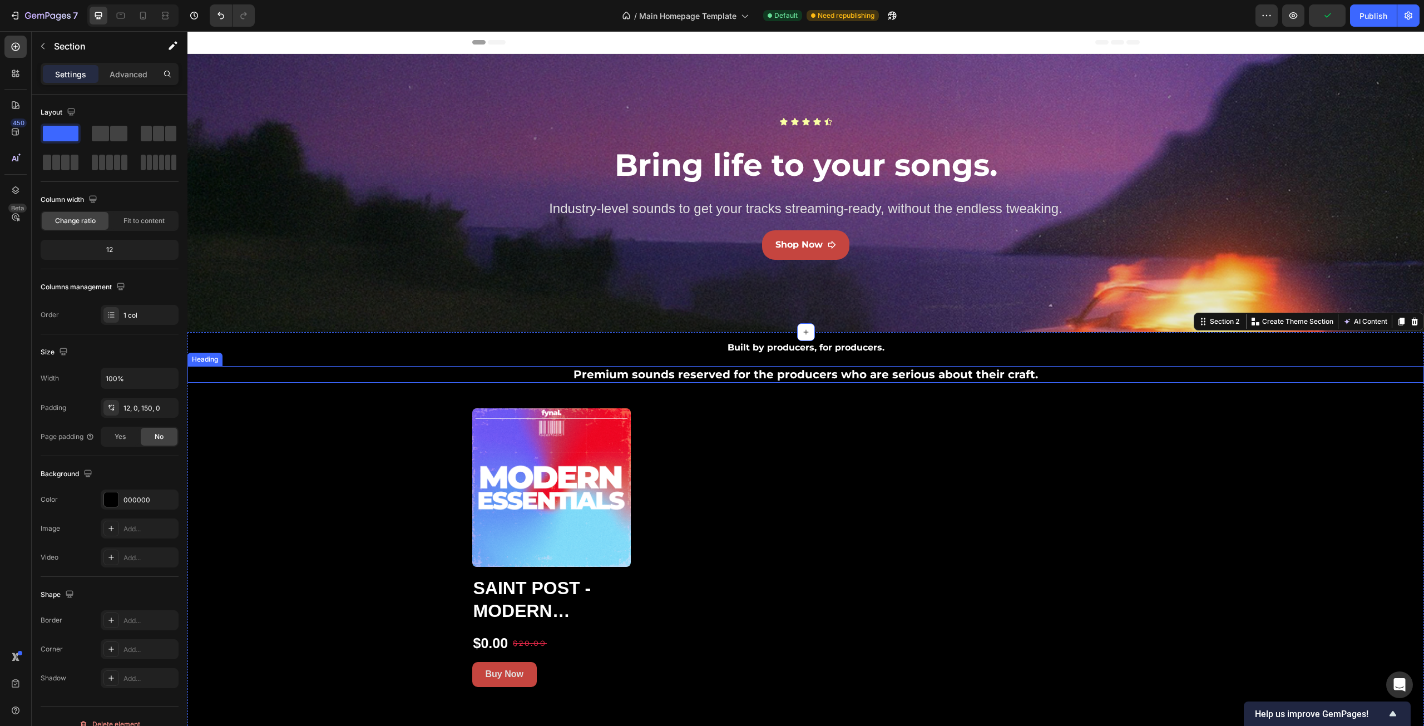
click at [803, 375] on p "Premium sounds reserved for the producers who are serious about their craft." at bounding box center [806, 374] width 1235 height 14
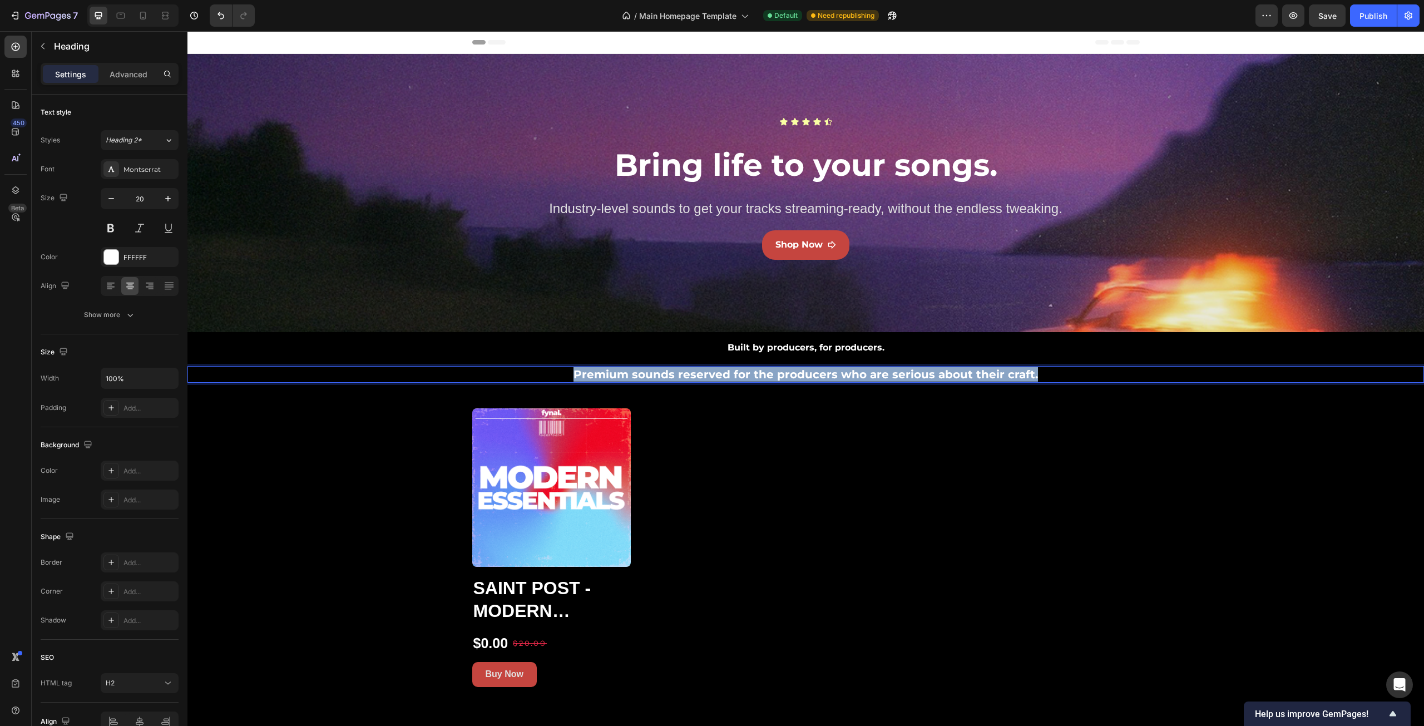
click at [803, 375] on p "Premium sounds reserved for the producers who are serious about their craft." at bounding box center [806, 374] width 1235 height 14
click at [822, 373] on p "Premium sounds reserved for the producers who are serious about their craft." at bounding box center [806, 374] width 1235 height 14
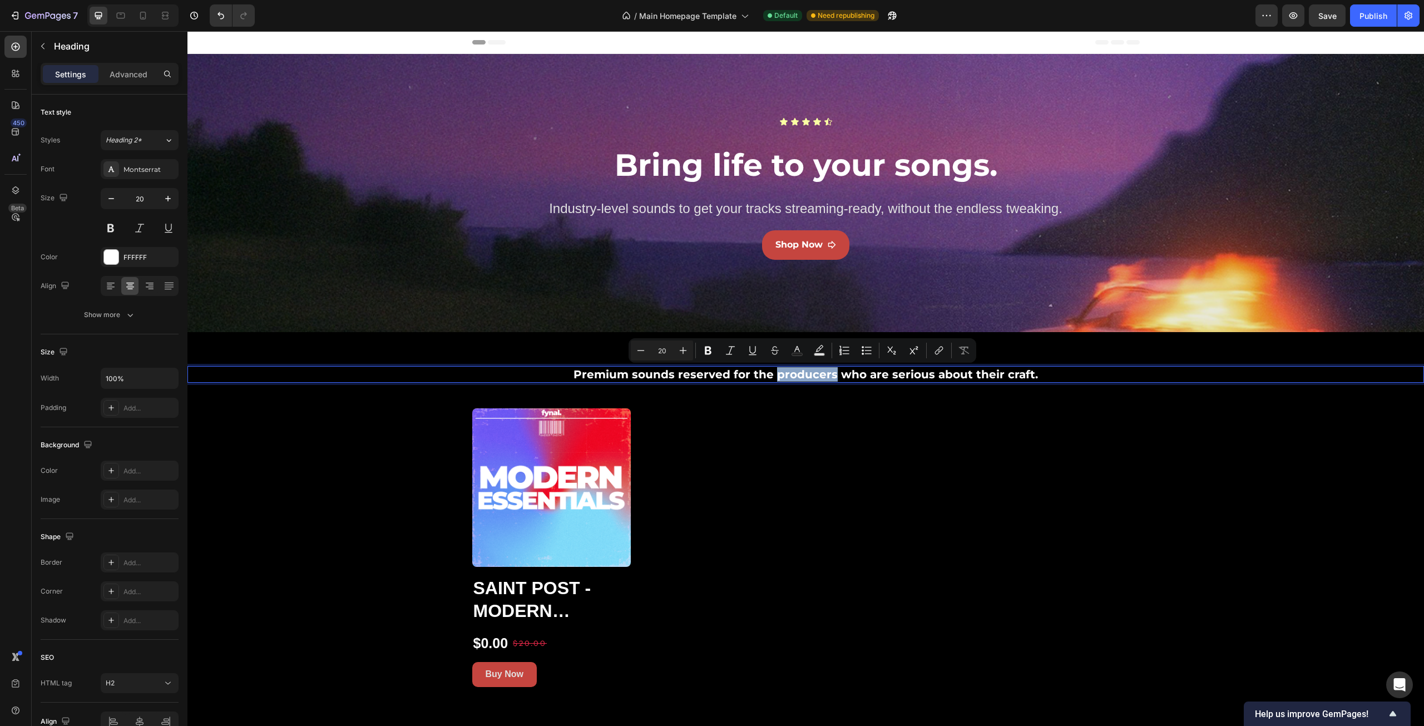
drag, startPoint x: 831, startPoint y: 374, endPoint x: 773, endPoint y: 377, distance: 57.4
click at [773, 377] on p "Premium sounds reserved for the producers who are serious about their craft." at bounding box center [806, 374] width 1235 height 14
click at [956, 370] on p "Premium sounds reserved for the ones who are serious about their craft." at bounding box center [806, 374] width 1235 height 14
click at [952, 374] on p "Premium sounds reserved for the ones who are serious about their craft." at bounding box center [806, 374] width 1235 height 14
click at [1032, 374] on p "Premium sounds reserved for the ones who are serious about taking their craft." at bounding box center [806, 374] width 1235 height 14
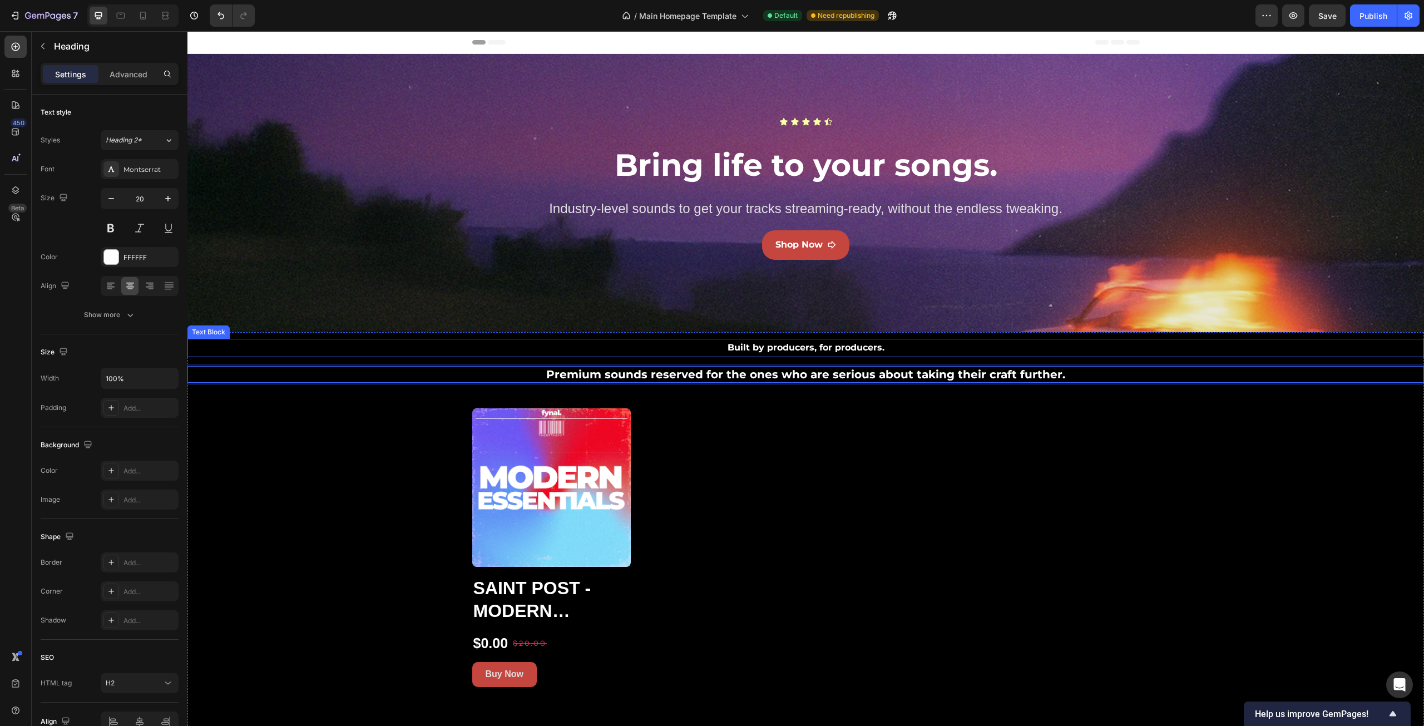
click at [786, 348] on p "Built by producers, for producers." at bounding box center [806, 348] width 1235 height 16
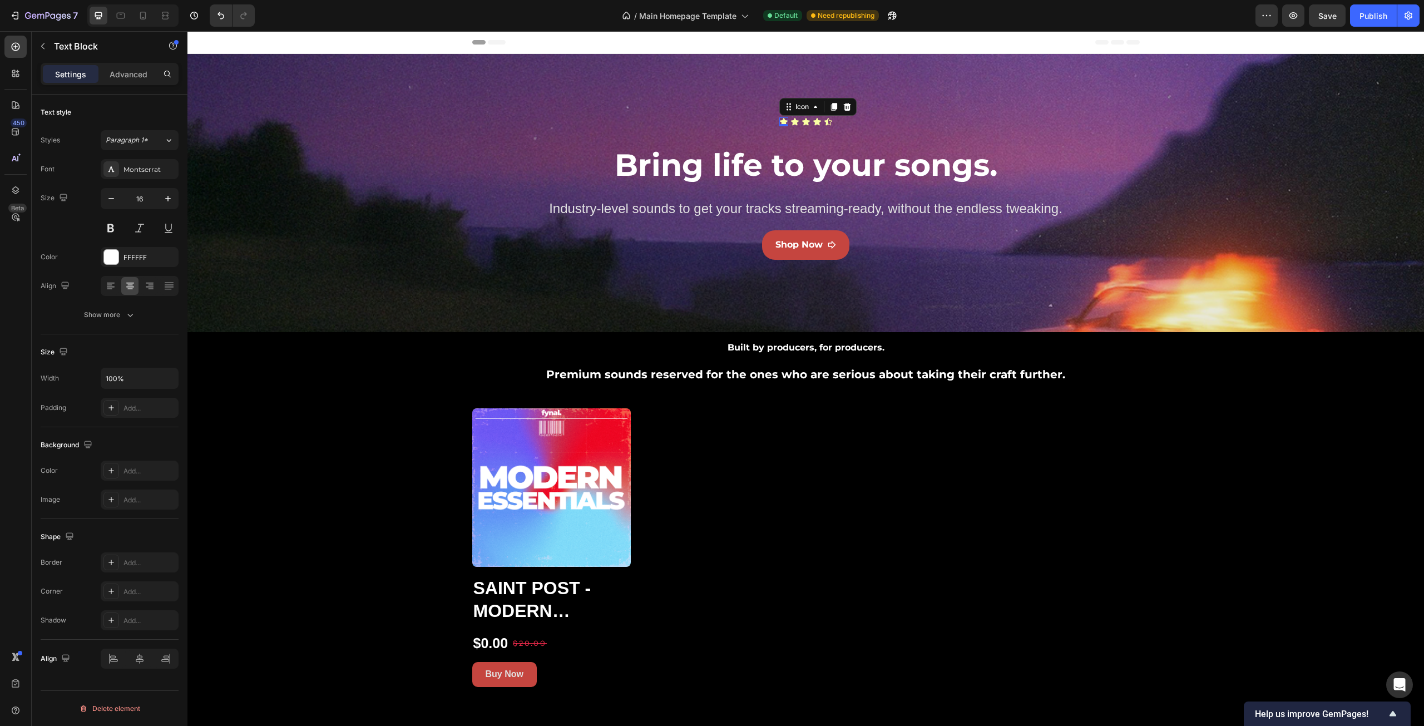
click at [780, 123] on div "Icon 0" at bounding box center [783, 121] width 9 height 9
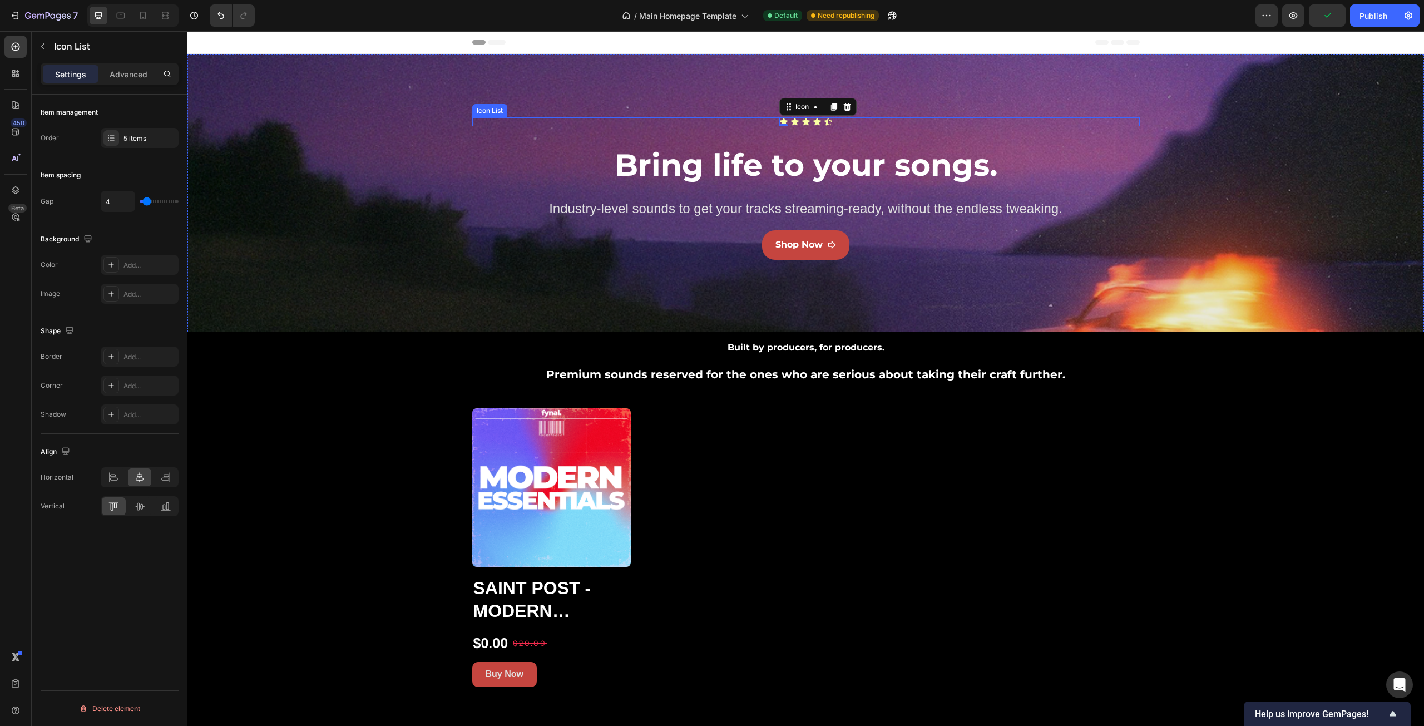
click at [862, 122] on div "Icon 0 Icon Icon Icon Icon" at bounding box center [806, 121] width 668 height 9
click at [552, 107] on icon at bounding box center [552, 107] width 7 height 8
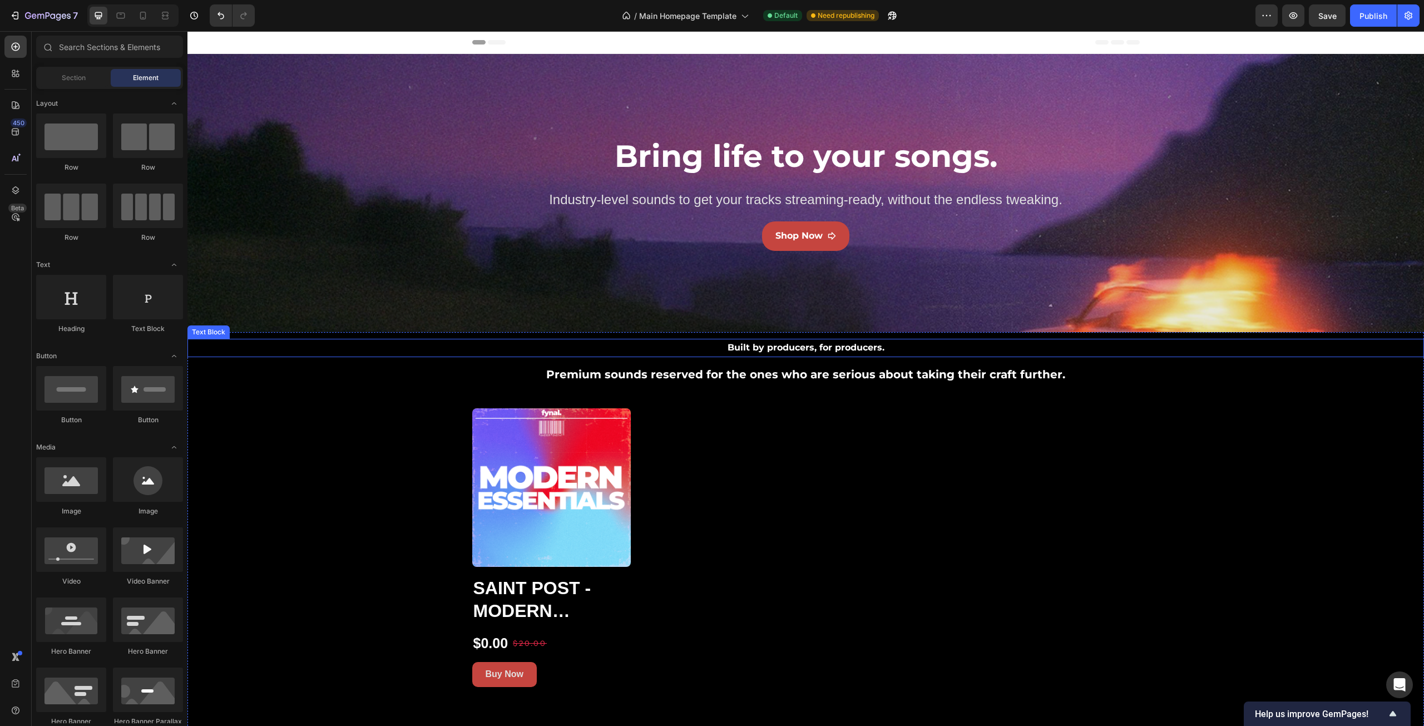
click at [744, 350] on p "Built by producers, for producers." at bounding box center [806, 348] width 1235 height 16
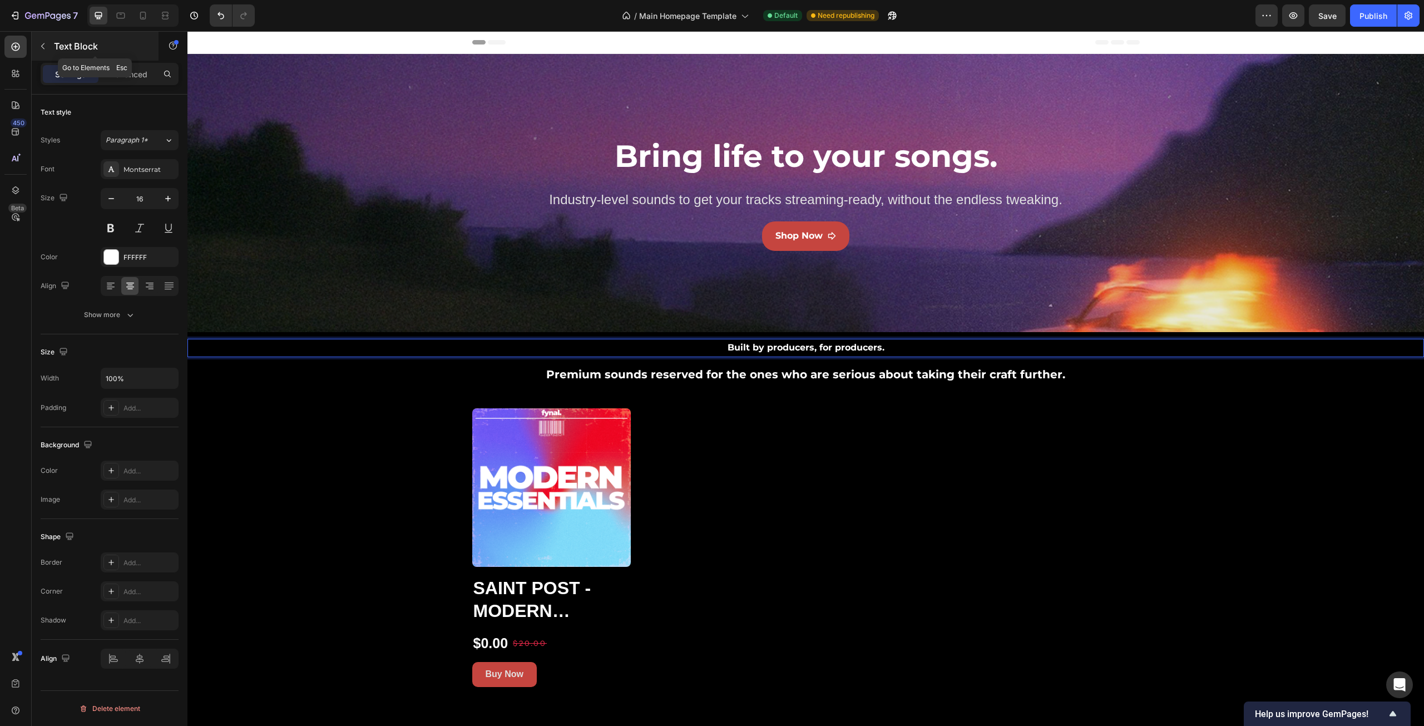
click at [65, 46] on p "Text Block" at bounding box center [101, 46] width 95 height 13
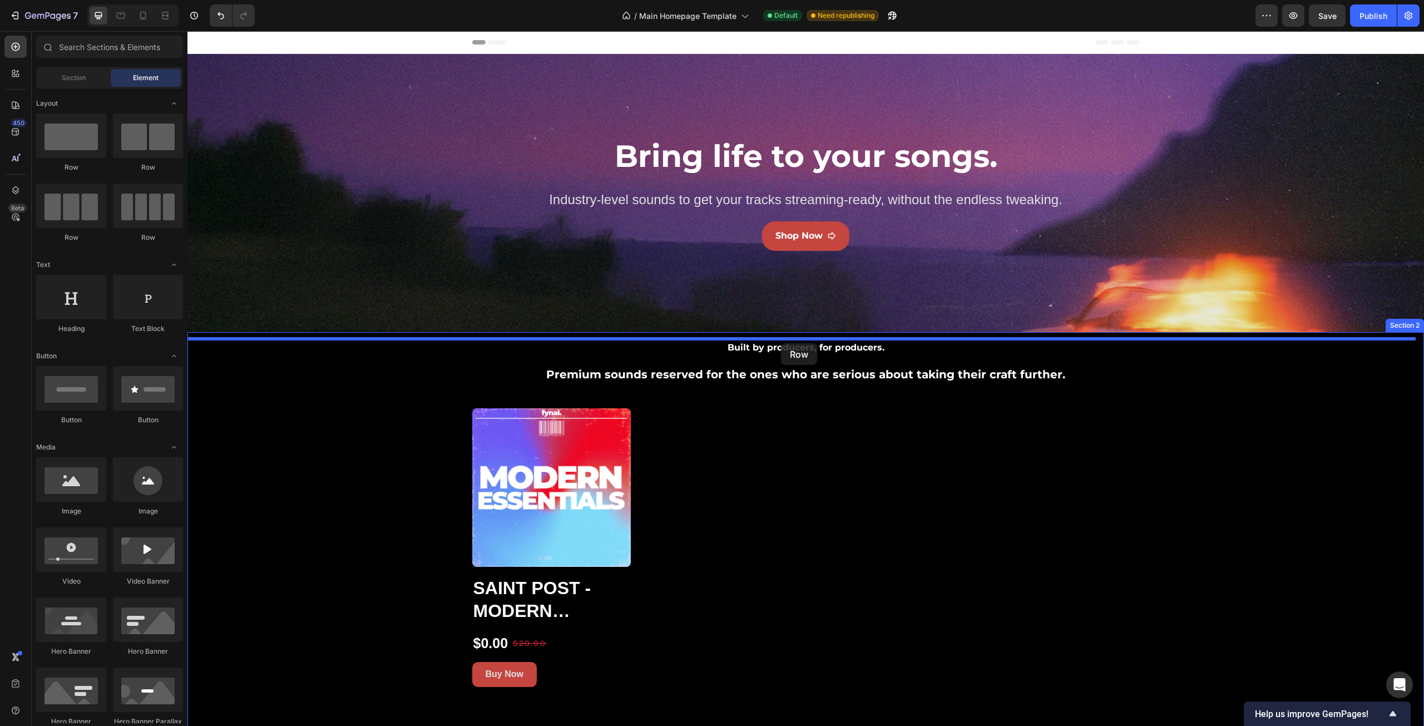
drag, startPoint x: 265, startPoint y: 167, endPoint x: 781, endPoint y: 343, distance: 545.4
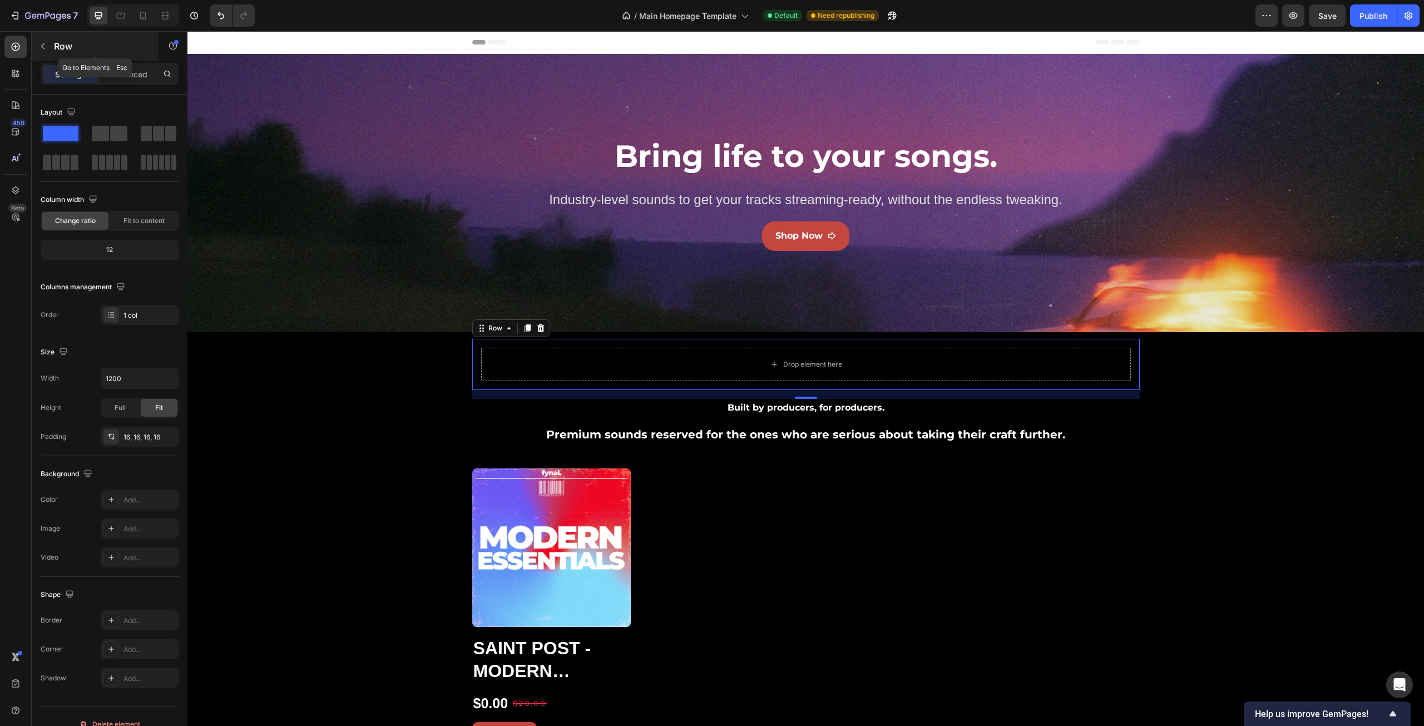
click at [51, 42] on button "button" at bounding box center [43, 46] width 18 height 18
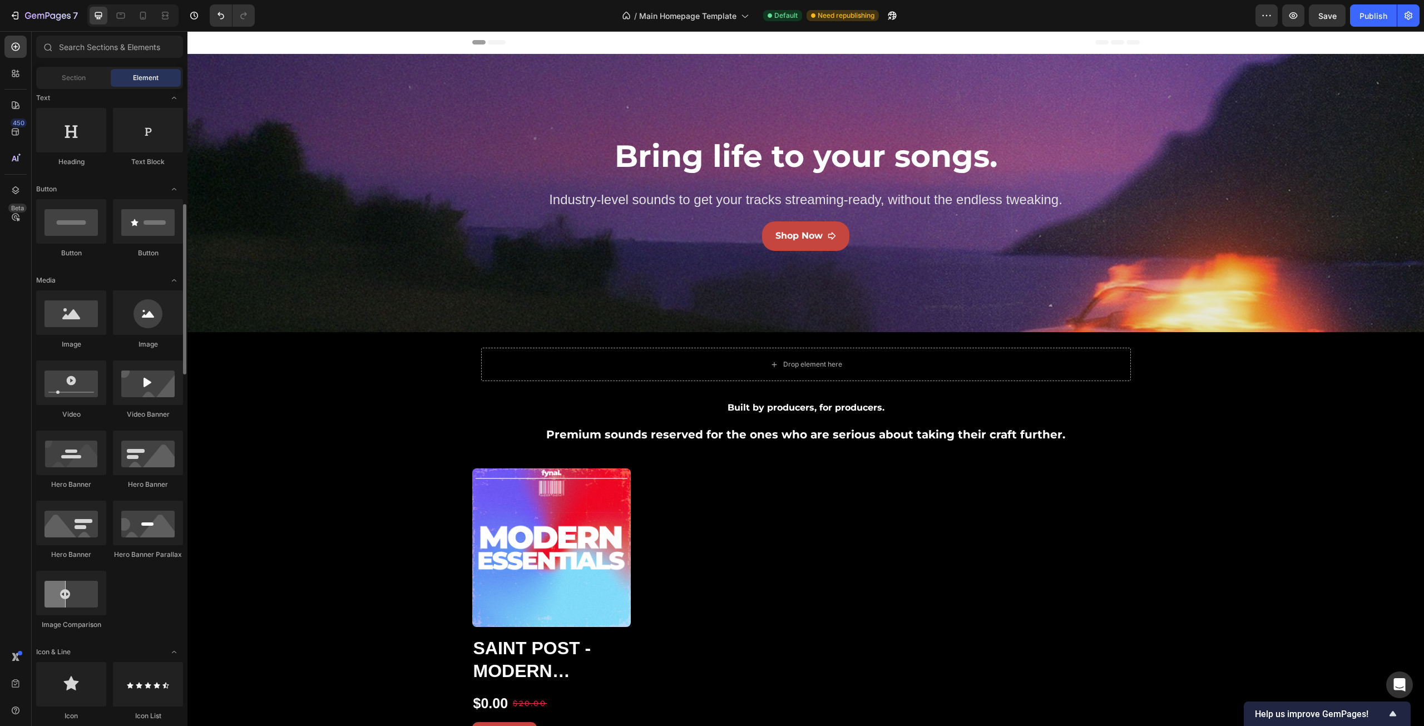
scroll to position [223, 0]
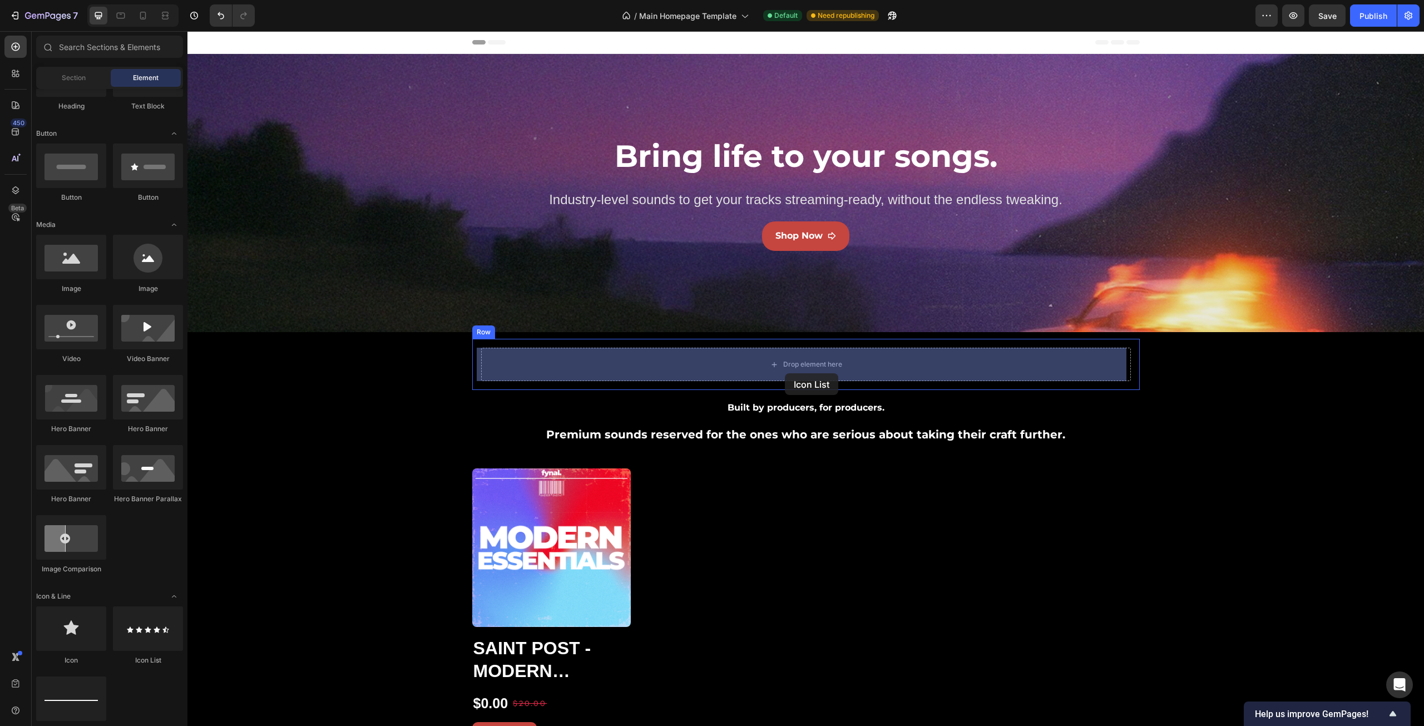
drag, startPoint x: 328, startPoint y: 660, endPoint x: 785, endPoint y: 373, distance: 539.2
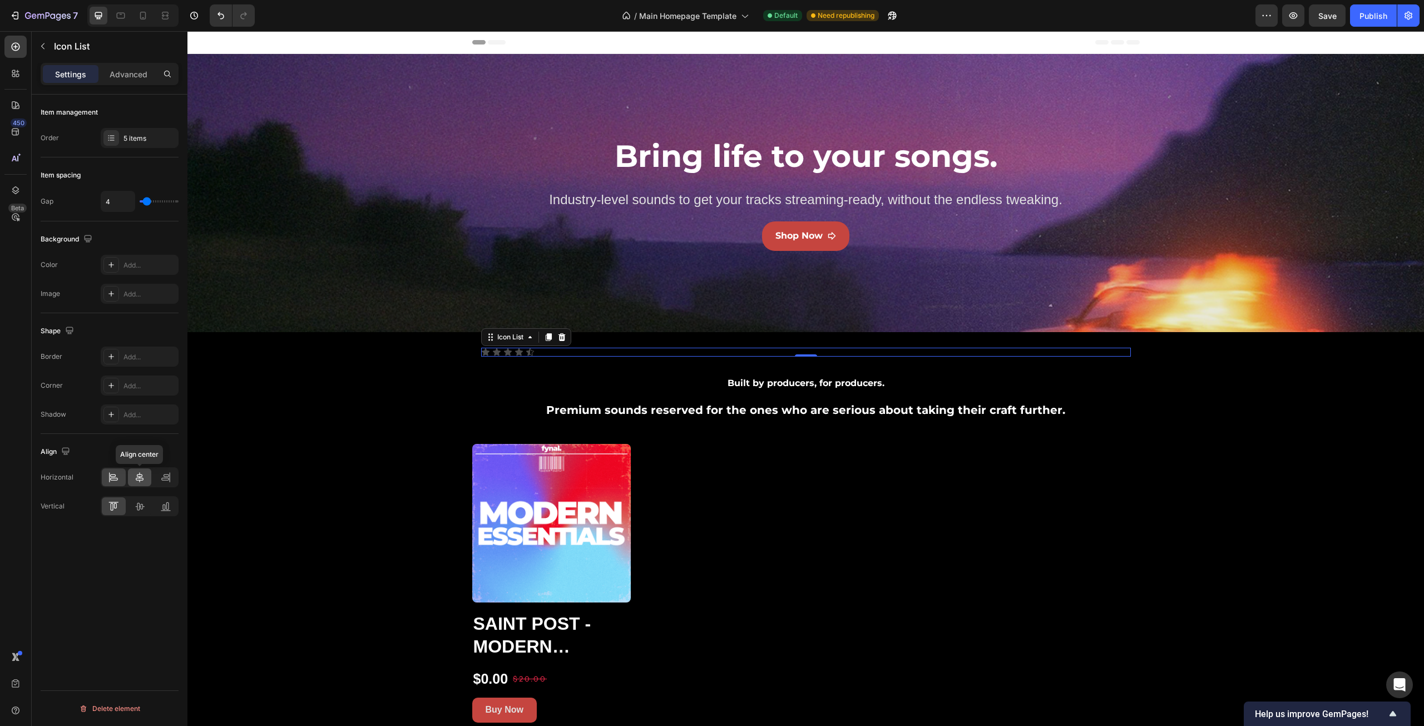
click at [136, 479] on icon at bounding box center [139, 477] width 11 height 11
click at [144, 137] on div "5 items" at bounding box center [150, 139] width 52 height 10
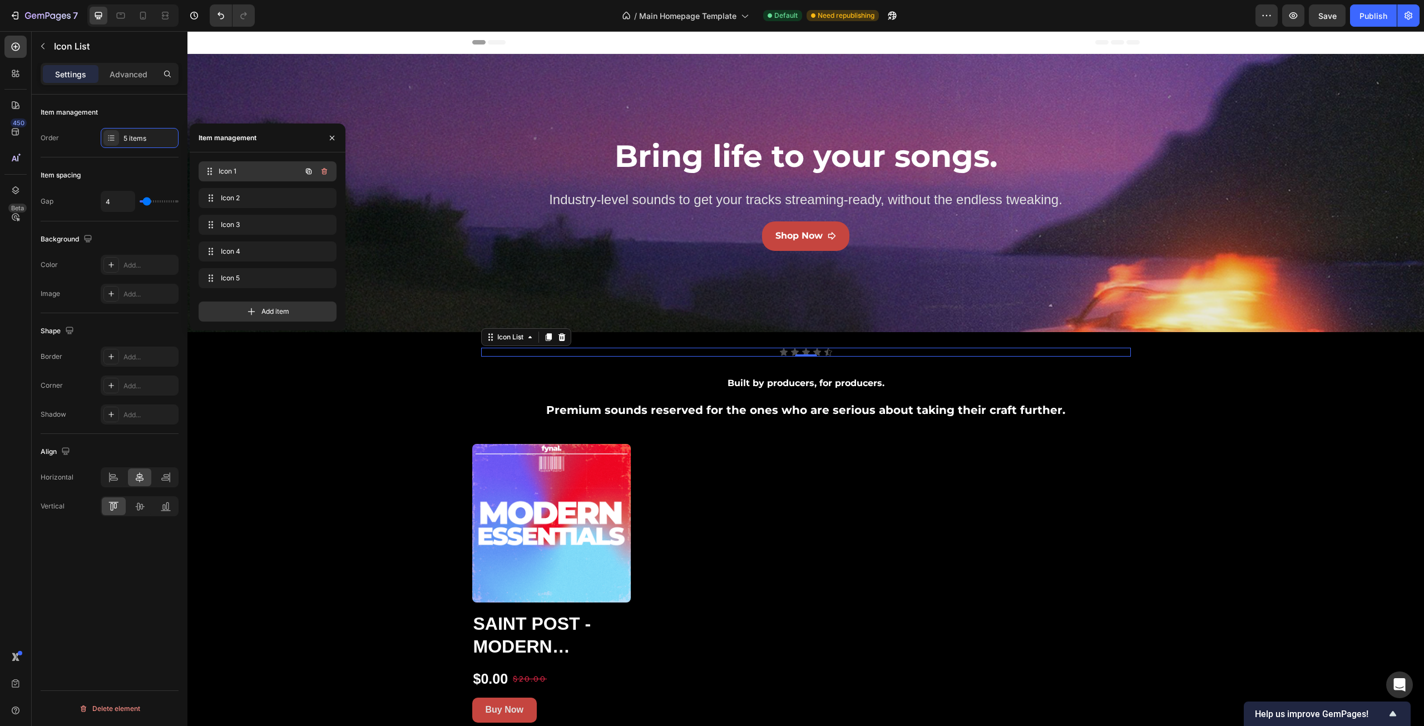
click at [275, 172] on span "Icon 1" at bounding box center [260, 171] width 82 height 10
click at [117, 167] on div "Item spacing" at bounding box center [110, 175] width 138 height 18
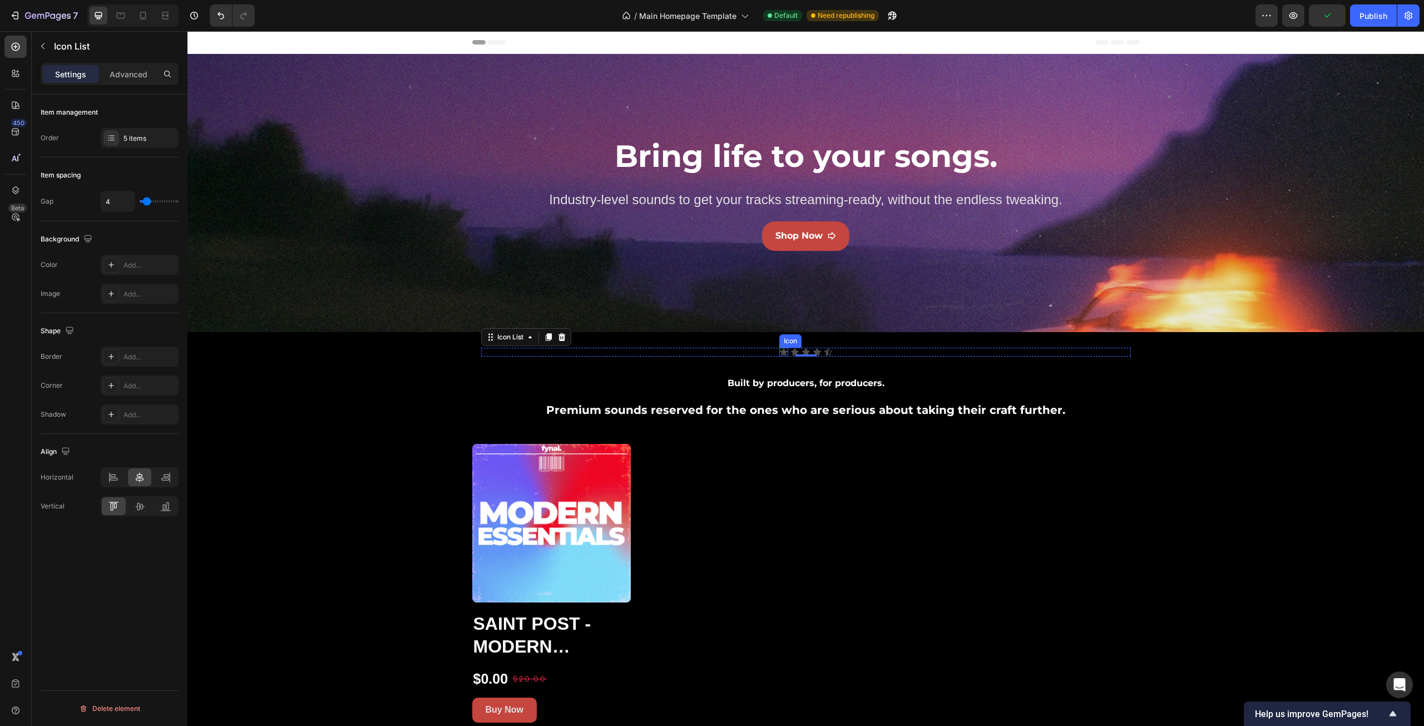
click at [781, 353] on div "Icon" at bounding box center [783, 352] width 9 height 9
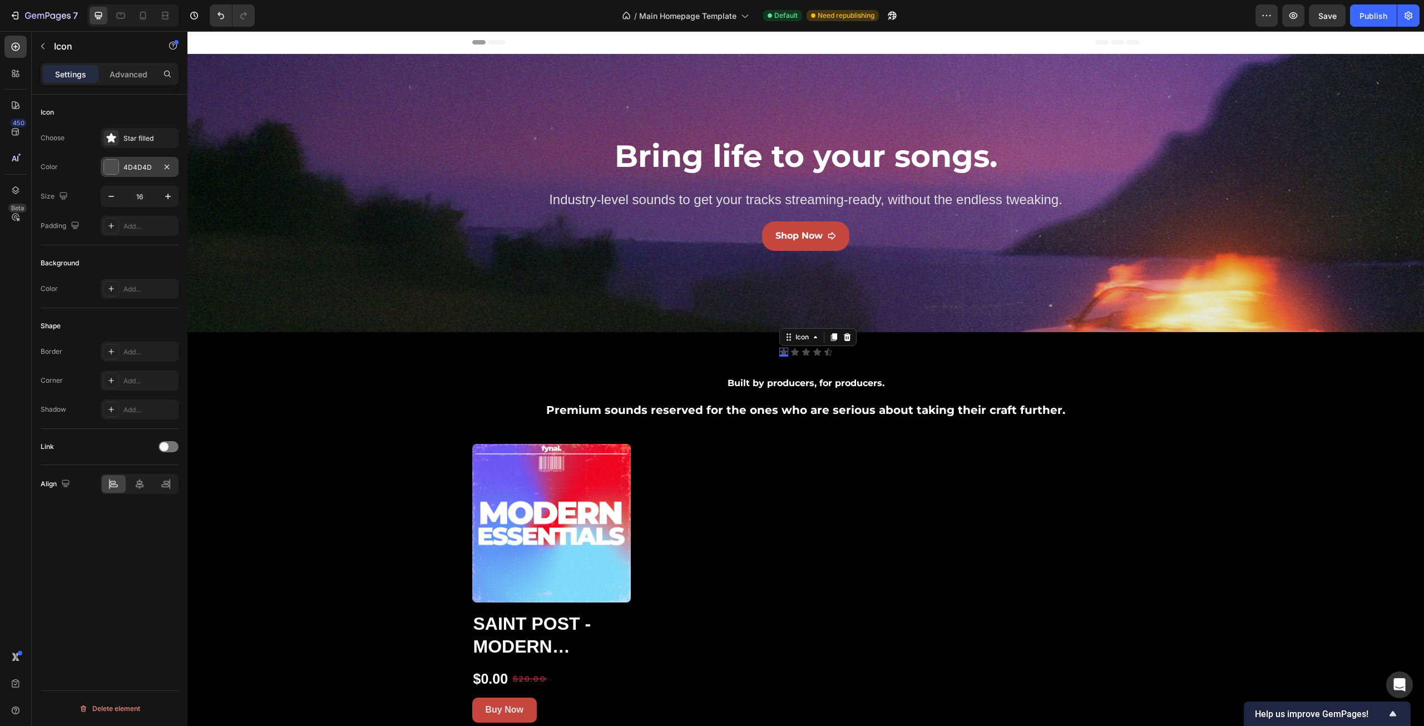
click at [111, 164] on div at bounding box center [111, 167] width 14 height 14
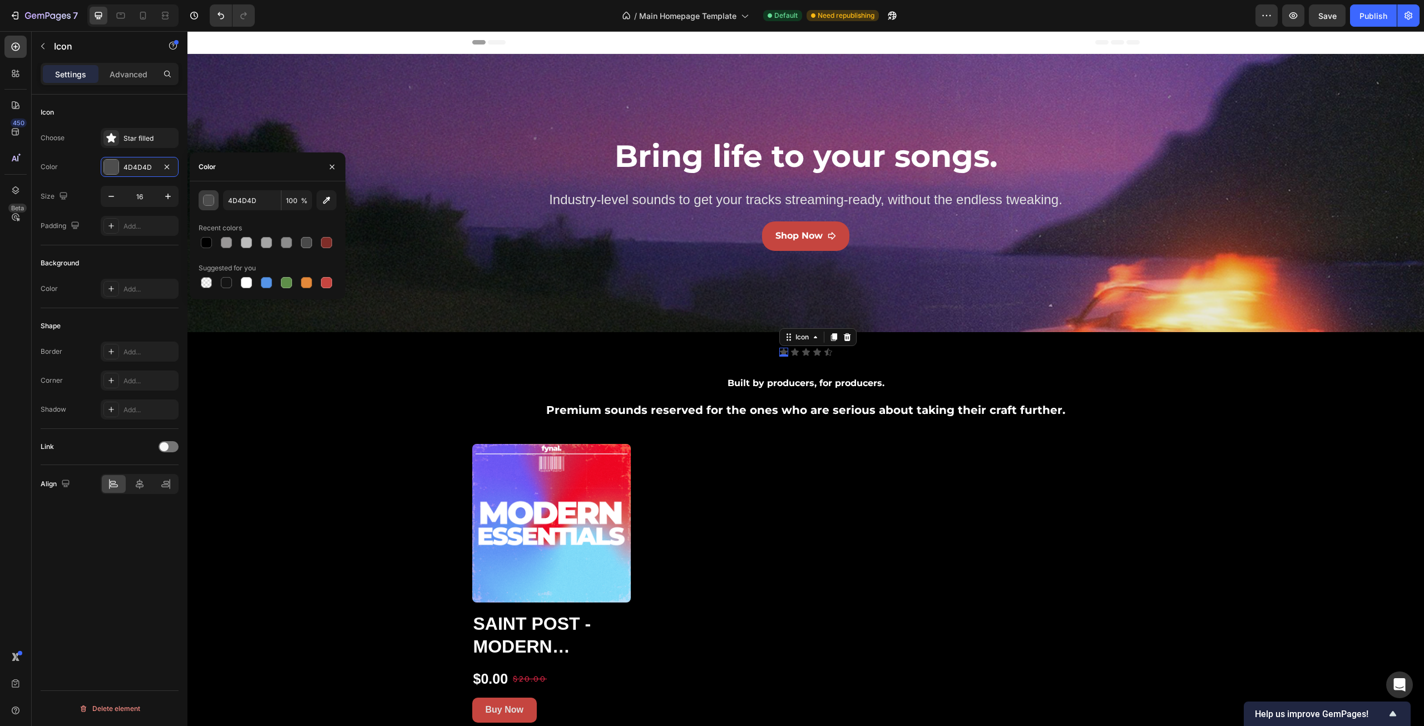
click at [203, 202] on div "button" at bounding box center [208, 200] width 11 height 11
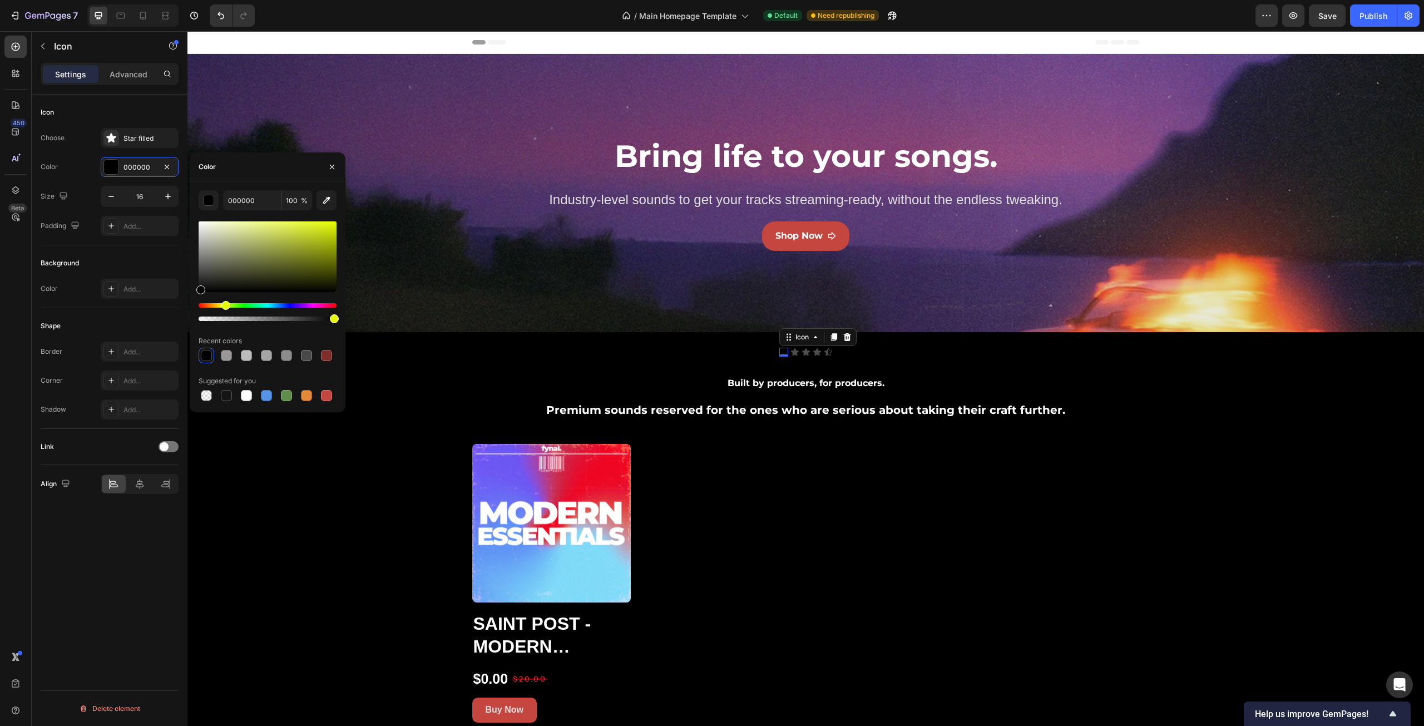
click at [224, 305] on div "Hue" at bounding box center [268, 305] width 138 height 4
drag, startPoint x: 291, startPoint y: 244, endPoint x: 298, endPoint y: 202, distance: 42.9
click at [298, 202] on div "000000 100 % Recent colors Suggested for you" at bounding box center [268, 296] width 138 height 213
type input "ECFF47"
click at [791, 353] on div "Icon" at bounding box center [795, 352] width 9 height 9
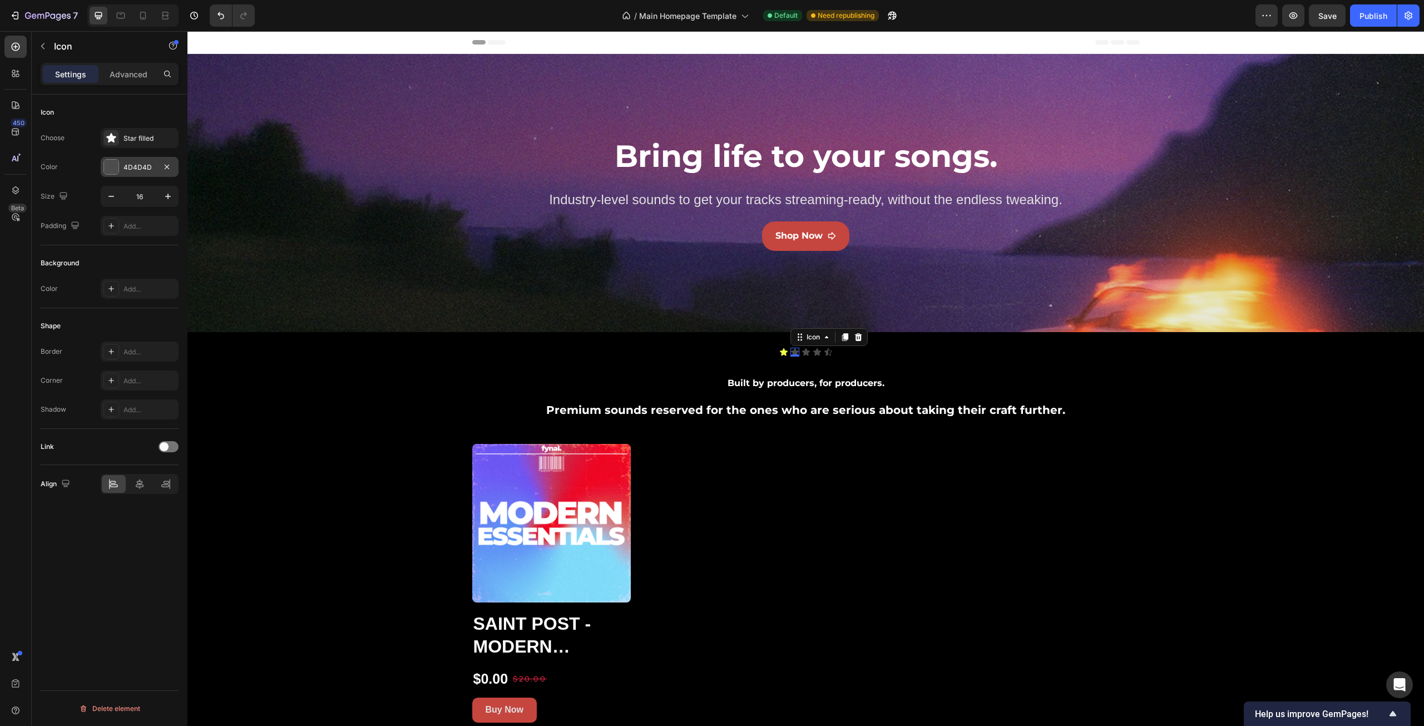
click at [114, 166] on div at bounding box center [111, 167] width 14 height 14
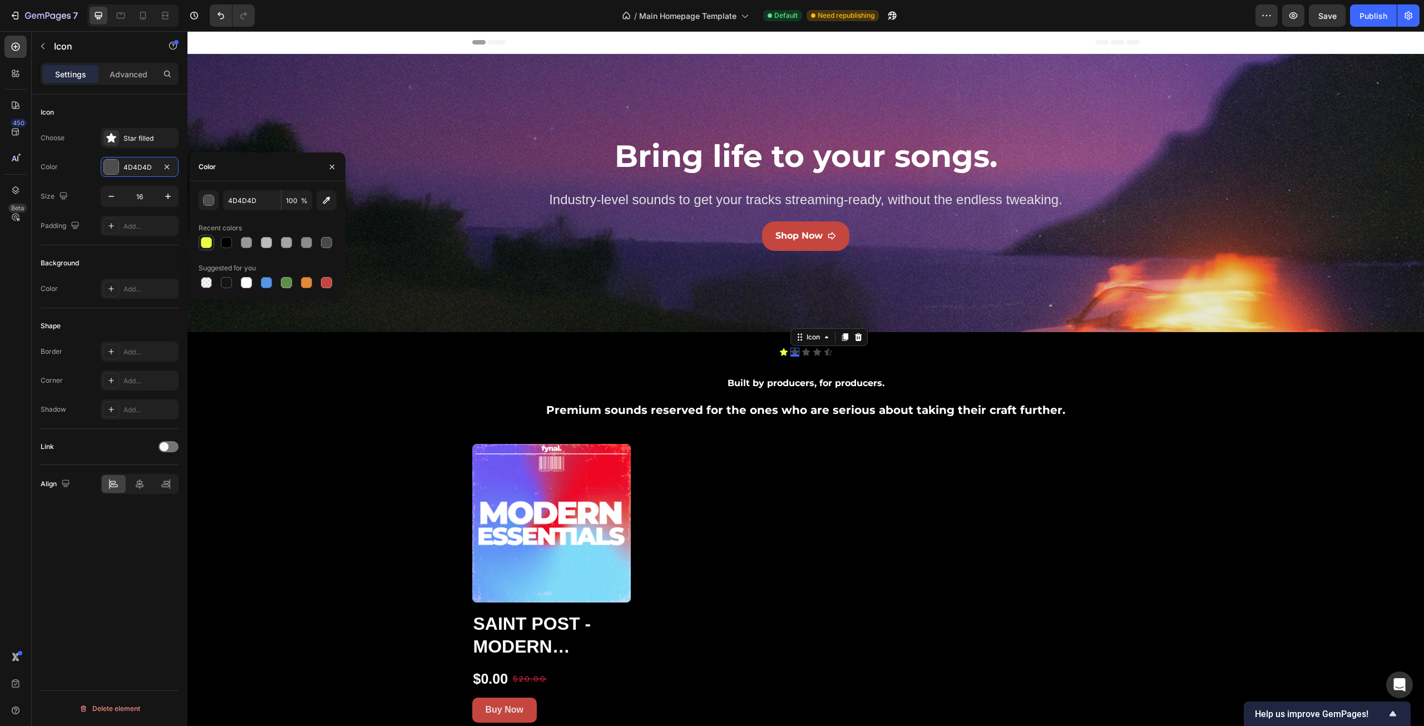
click at [208, 241] on div at bounding box center [206, 242] width 11 height 11
type input "ECFF47"
click at [802, 352] on icon at bounding box center [806, 351] width 8 height 7
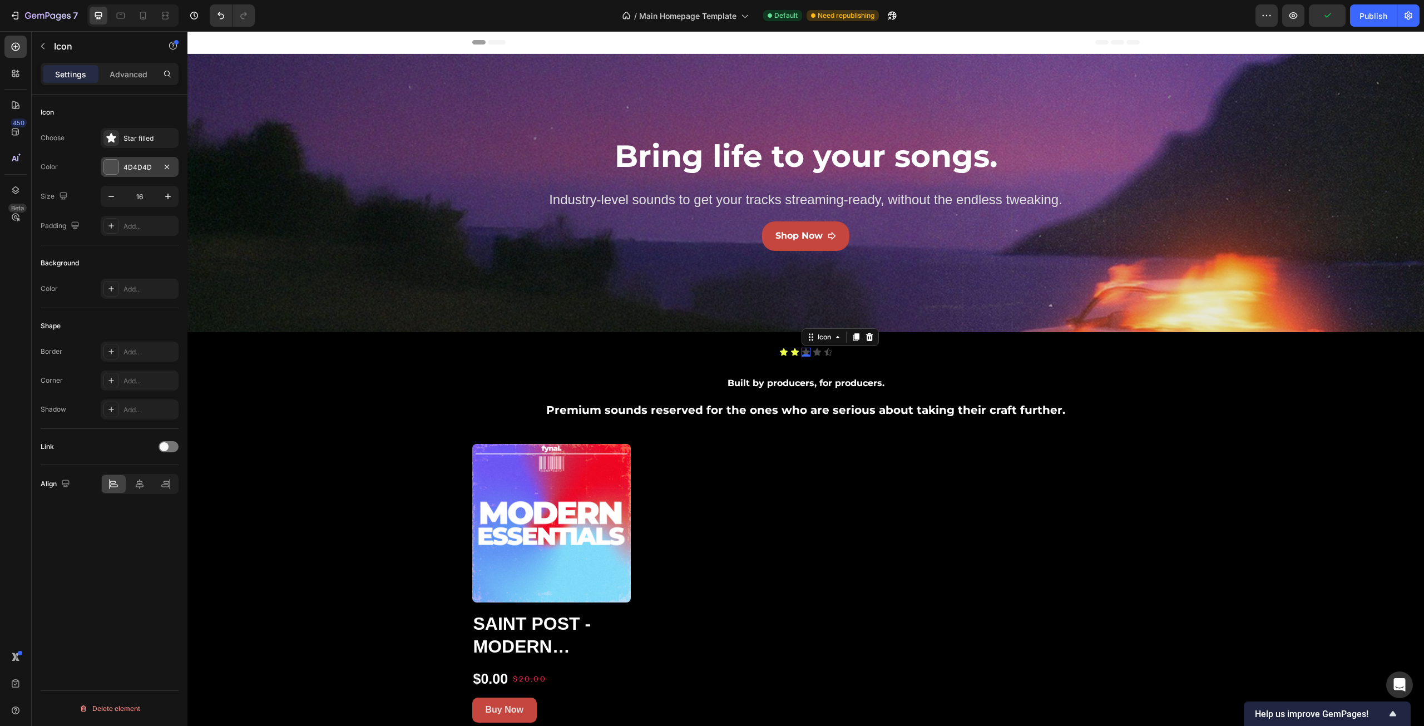
click at [115, 171] on div at bounding box center [111, 167] width 14 height 14
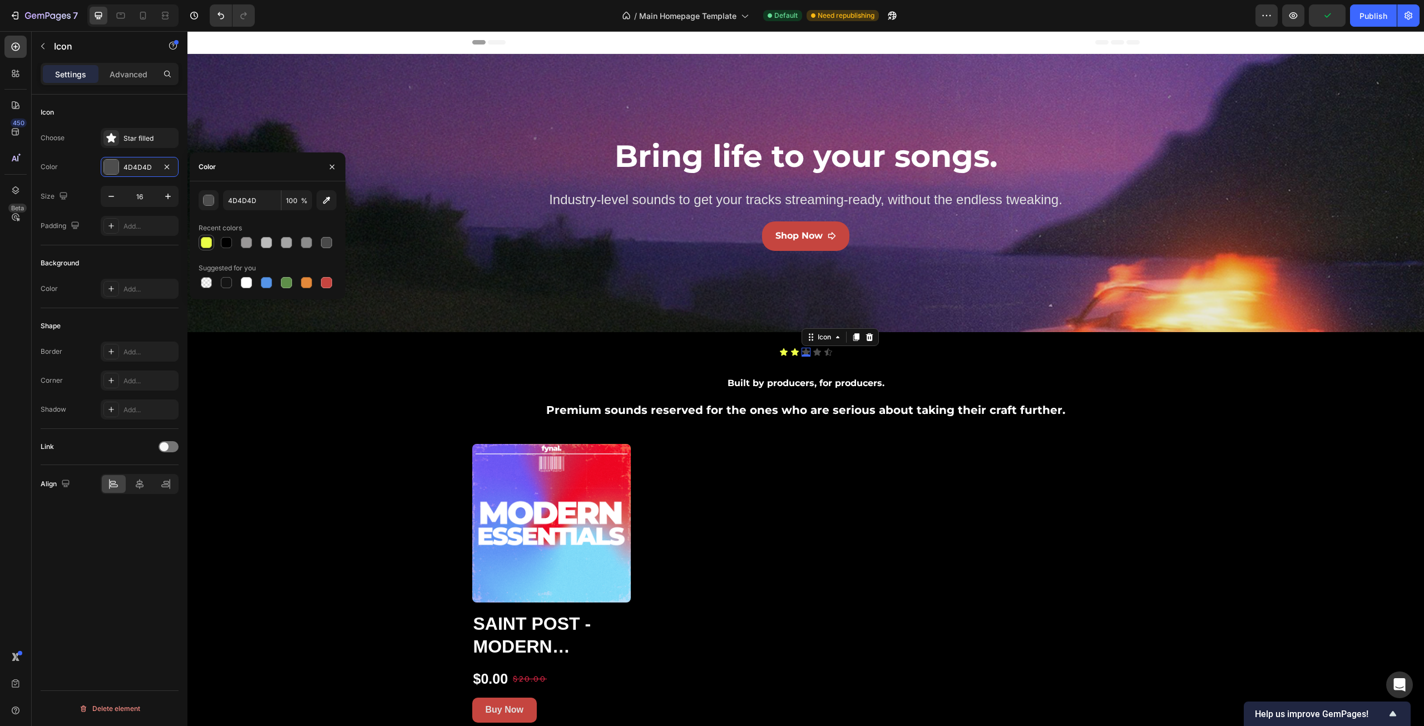
click at [205, 241] on div at bounding box center [206, 242] width 11 height 11
type input "ECFF47"
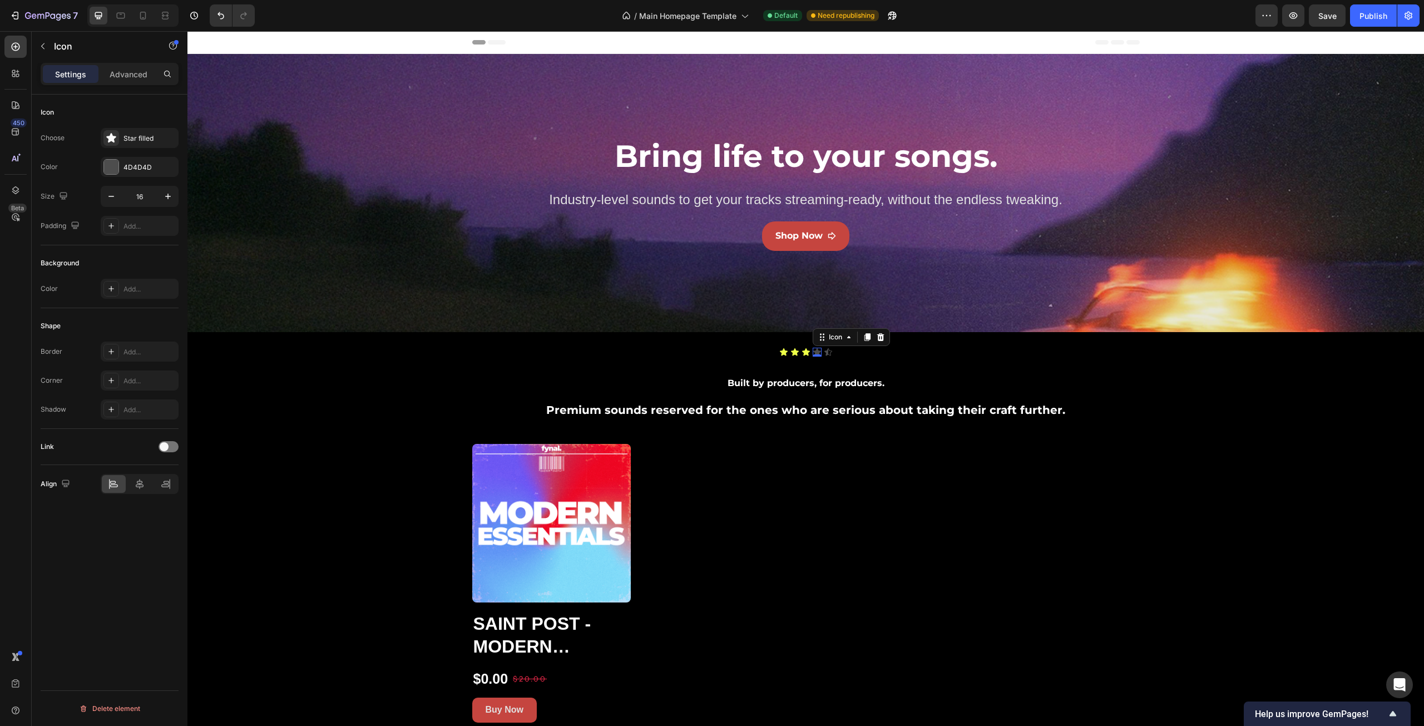
click at [813, 353] on div "Icon 0" at bounding box center [817, 352] width 9 height 9
click at [142, 166] on div "4D4D4D" at bounding box center [140, 167] width 32 height 10
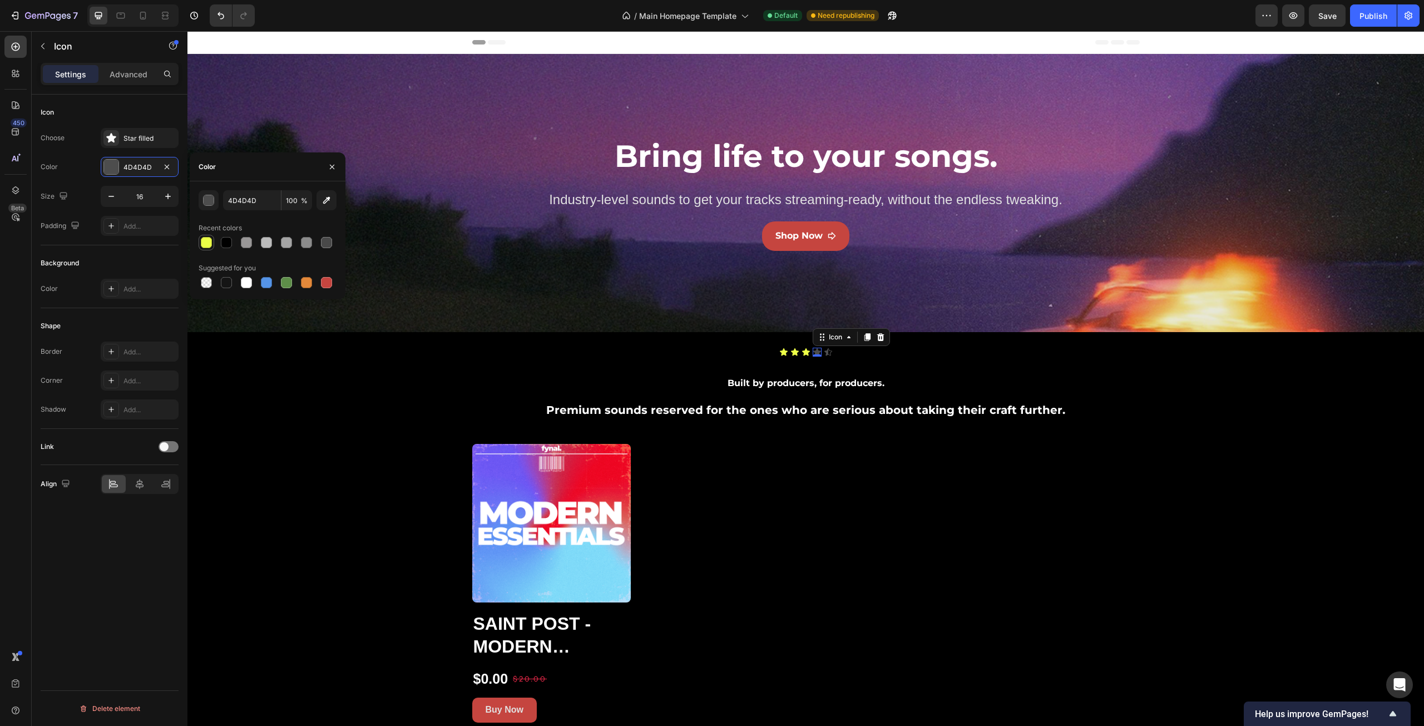
click at [207, 242] on div at bounding box center [206, 242] width 11 height 11
type input "ECFF47"
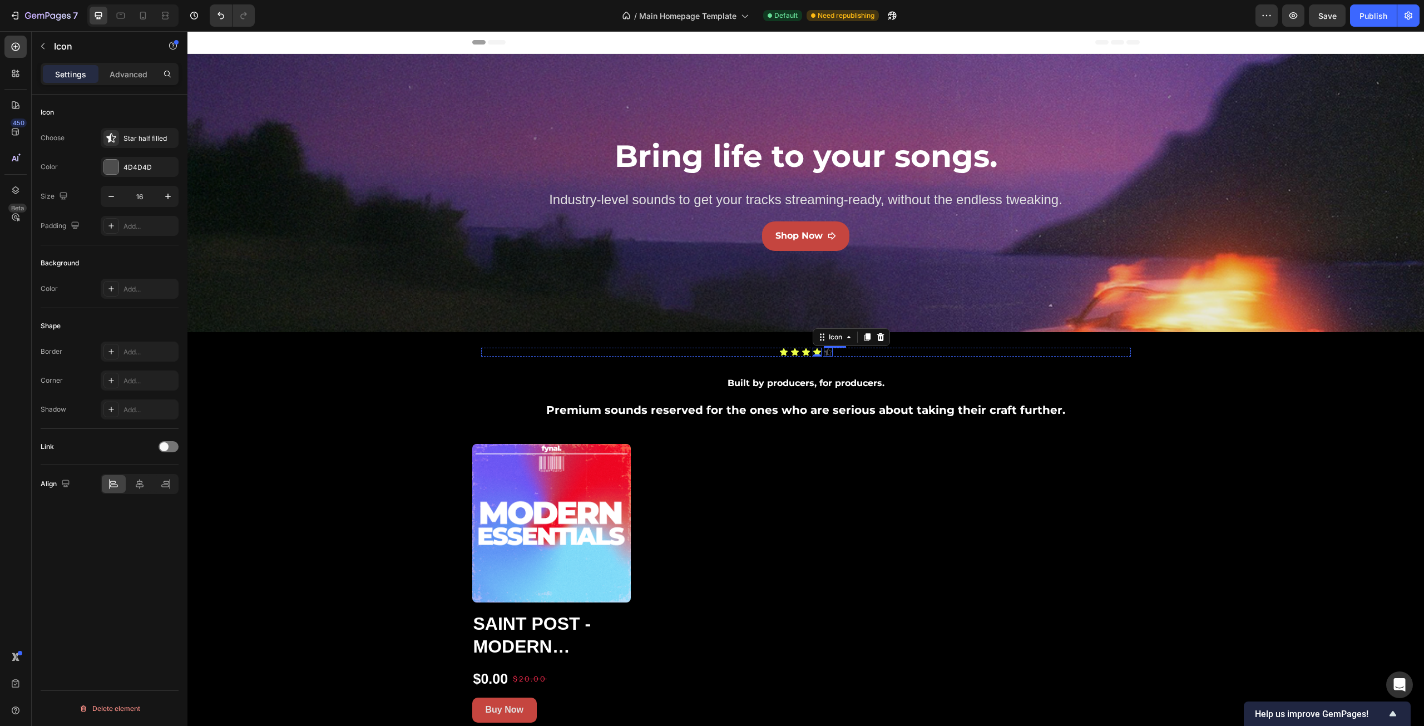
click at [826, 354] on div "Icon" at bounding box center [828, 352] width 9 height 9
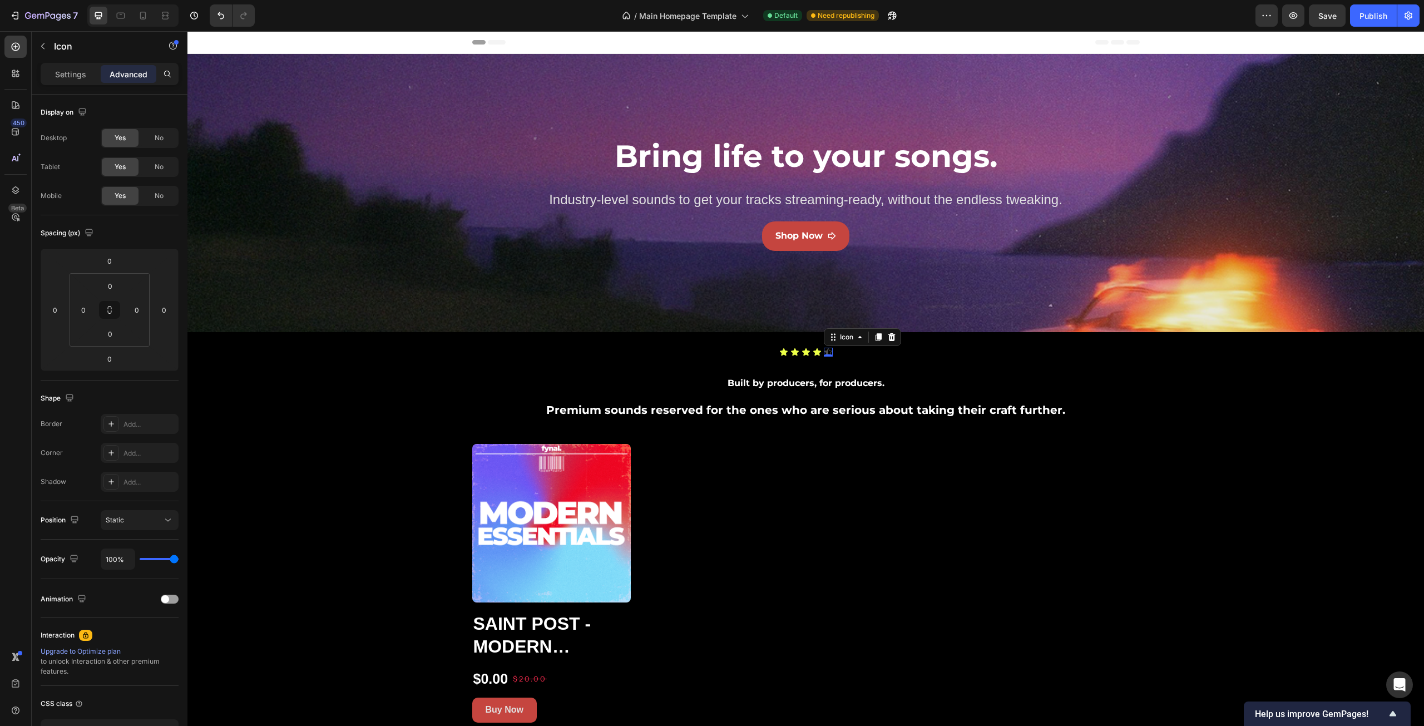
click at [824, 351] on icon at bounding box center [828, 351] width 8 height 7
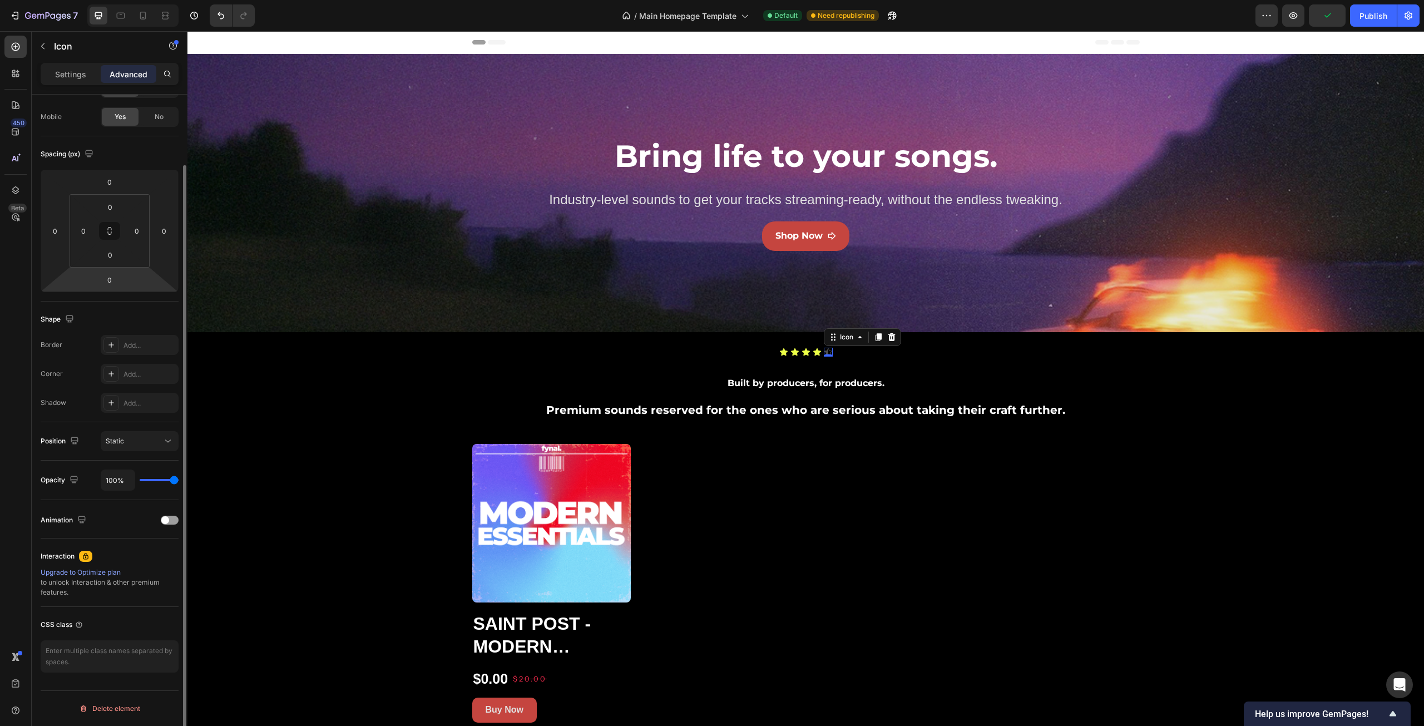
scroll to position [0, 0]
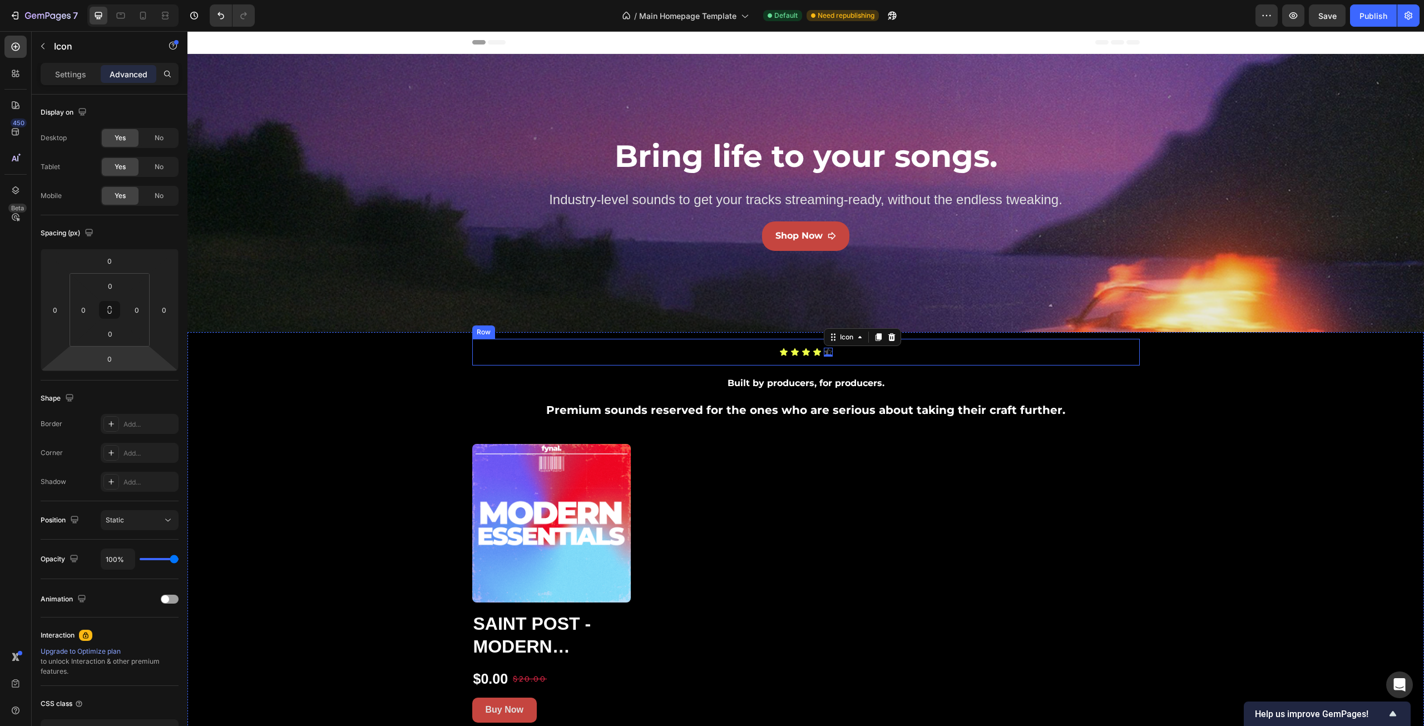
click at [922, 361] on div "Icon Icon Icon Icon Icon 0 Icon List Row" at bounding box center [806, 352] width 668 height 27
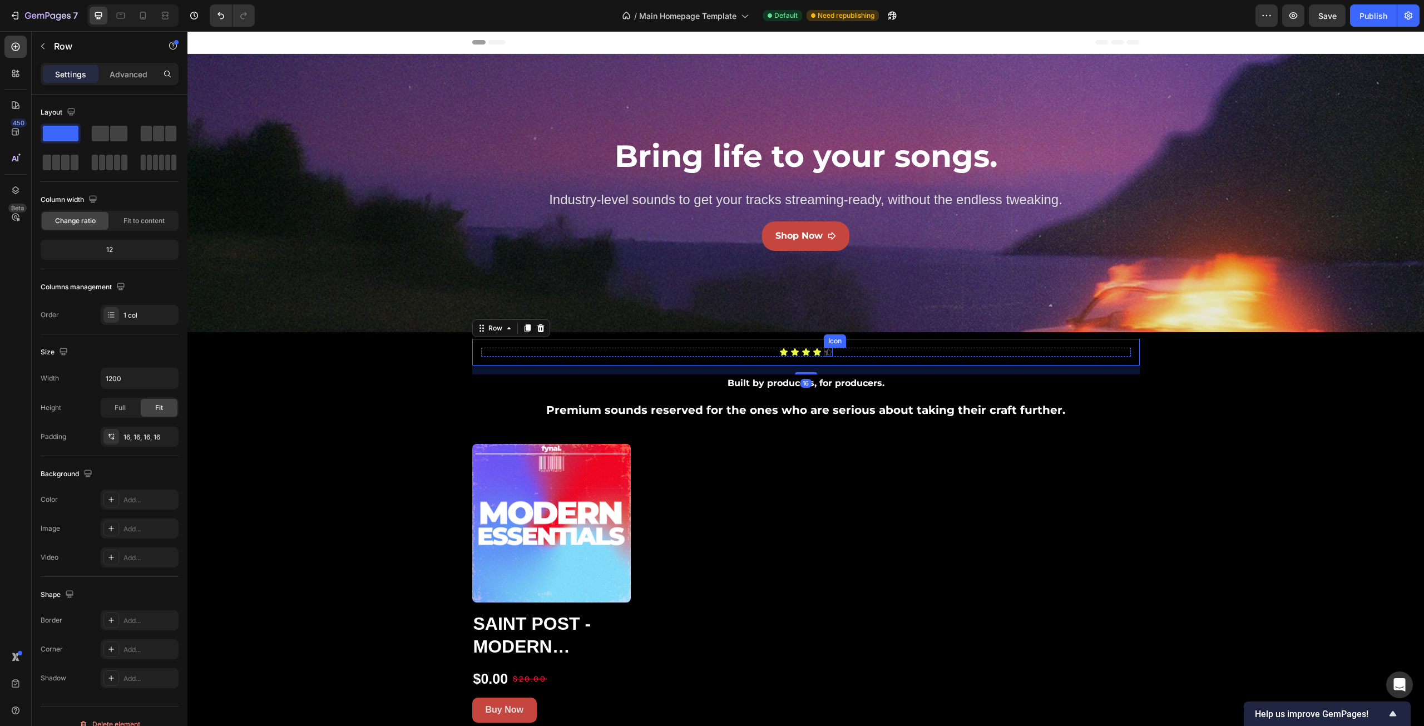
click at [824, 353] on icon at bounding box center [828, 351] width 8 height 7
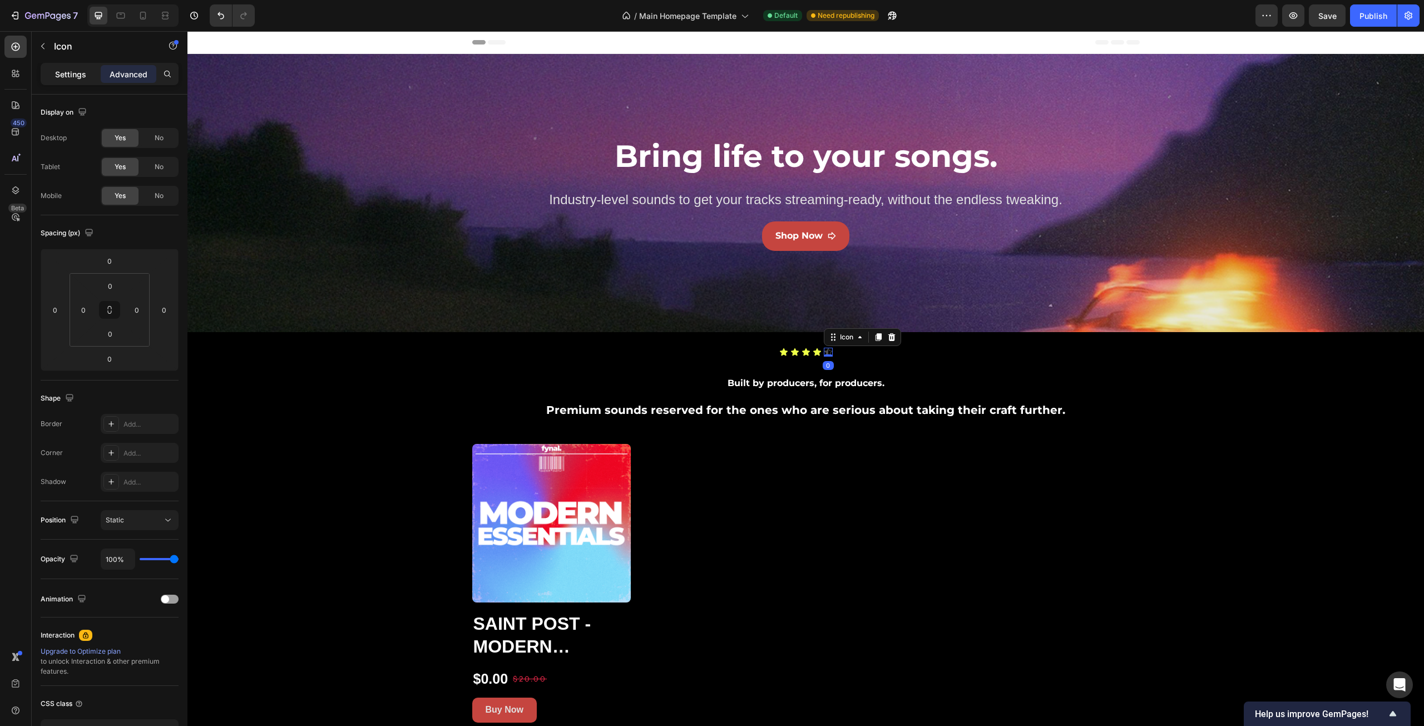
click at [62, 72] on p "Settings" at bounding box center [70, 74] width 31 height 12
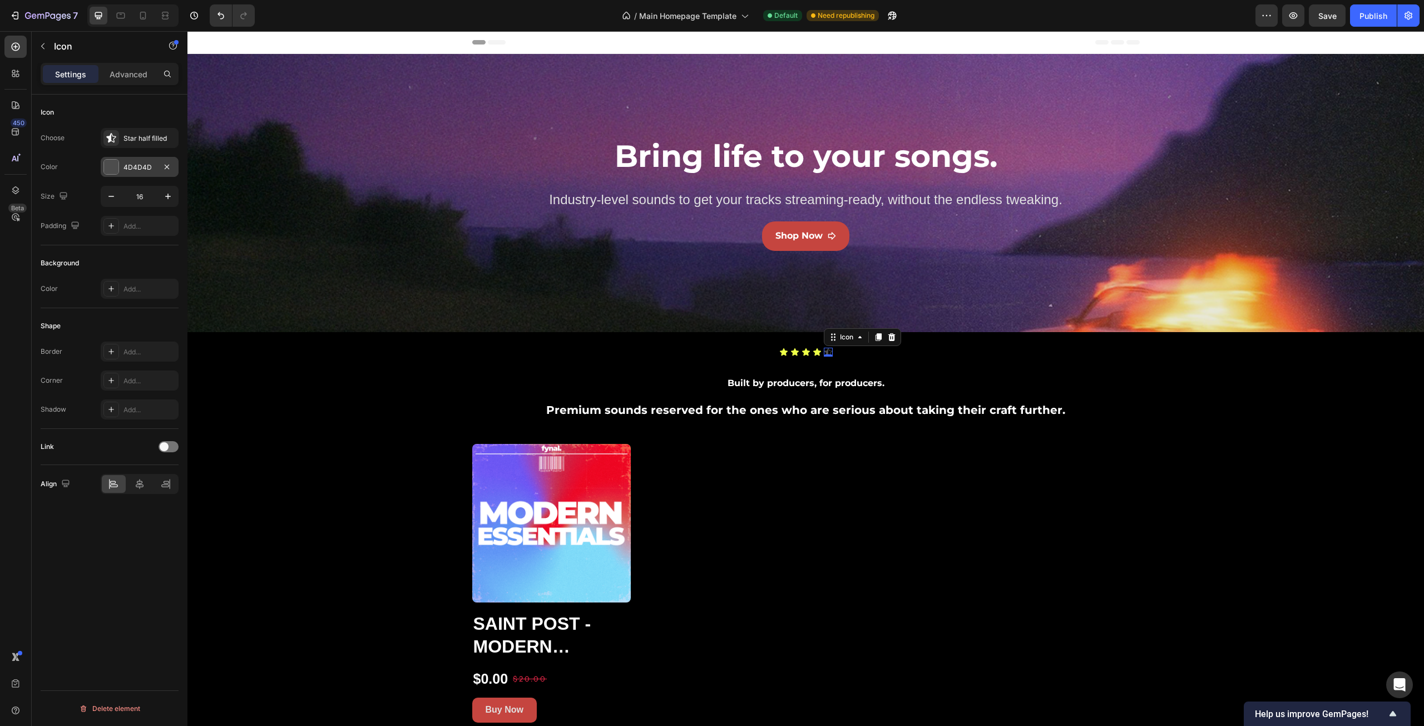
click at [112, 161] on div at bounding box center [111, 167] width 14 height 14
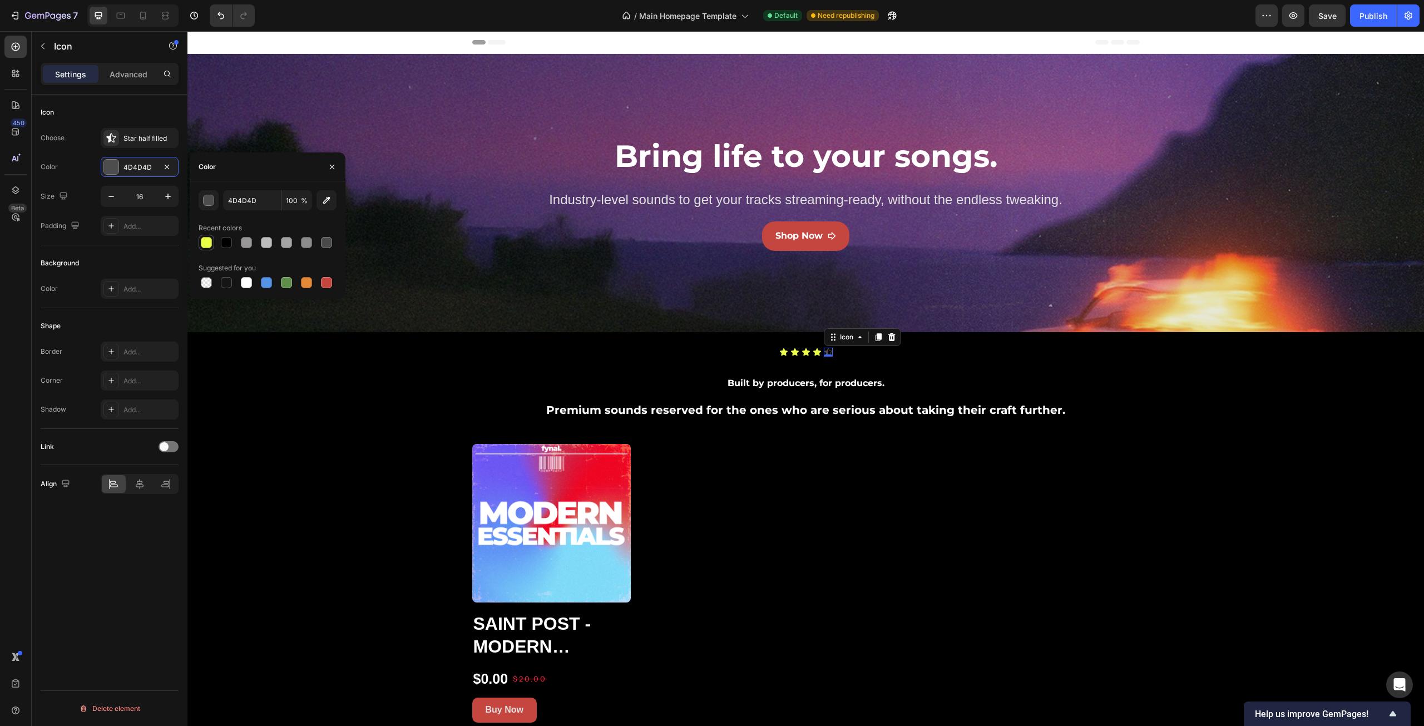
click at [206, 241] on div at bounding box center [206, 242] width 11 height 11
type input "ECFF47"
click at [354, 455] on div "Icon Icon Icon Icon Icon 0 Icon List Row Built by producers, for producers. Tex…" at bounding box center [805, 531] width 1237 height 384
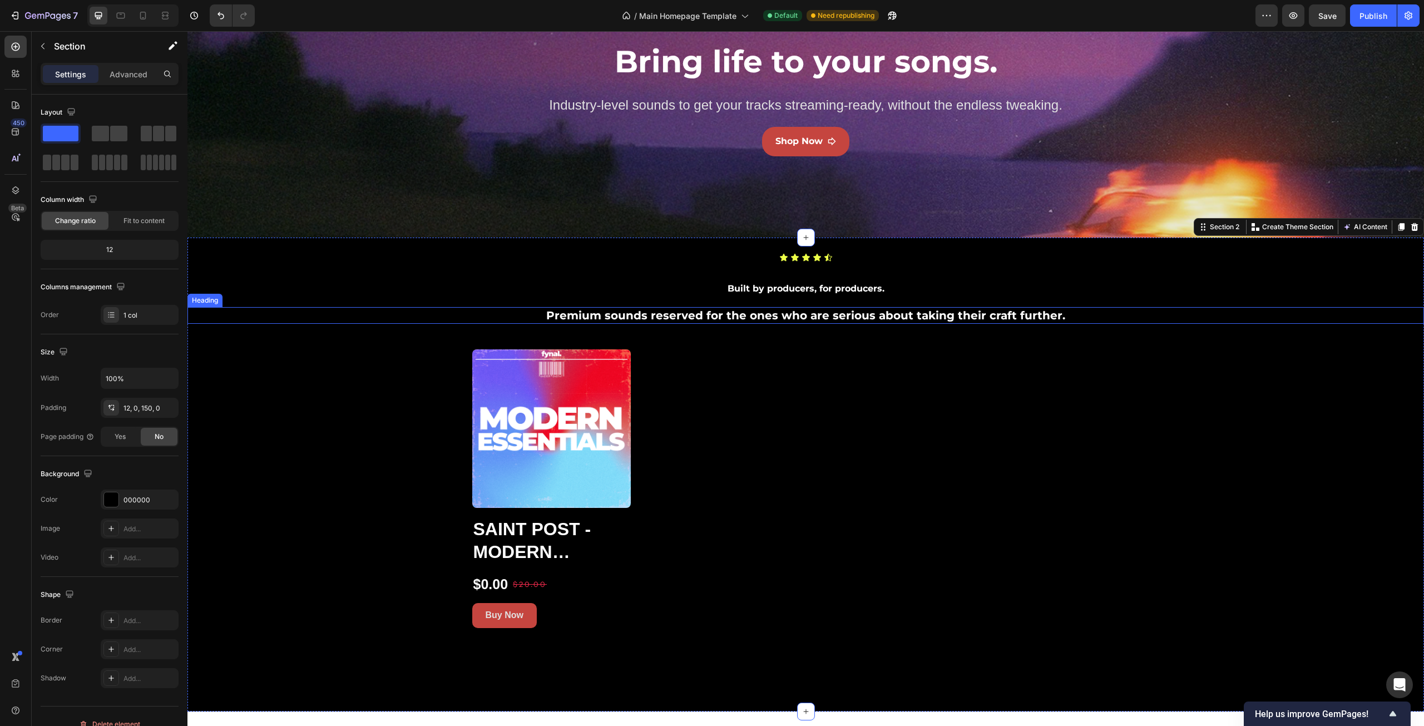
scroll to position [111, 0]
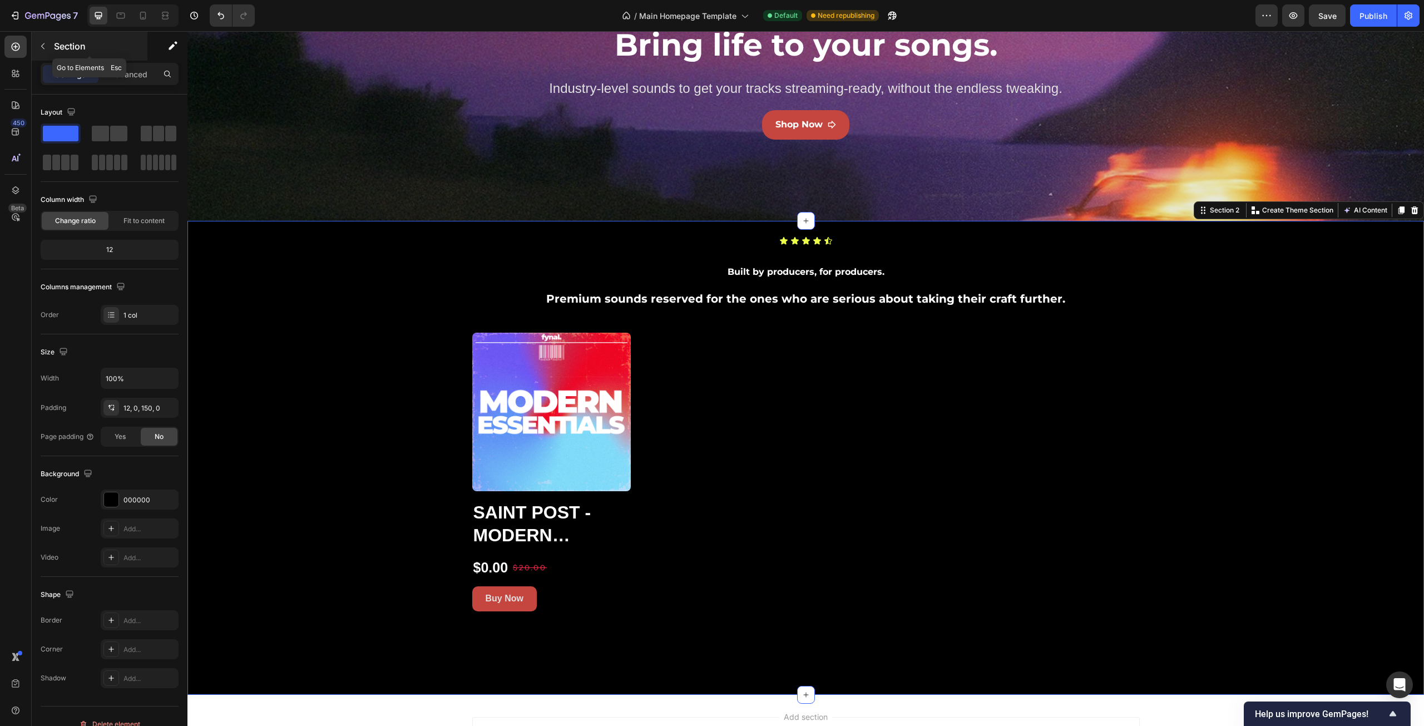
click at [53, 49] on div "Section" at bounding box center [90, 46] width 116 height 29
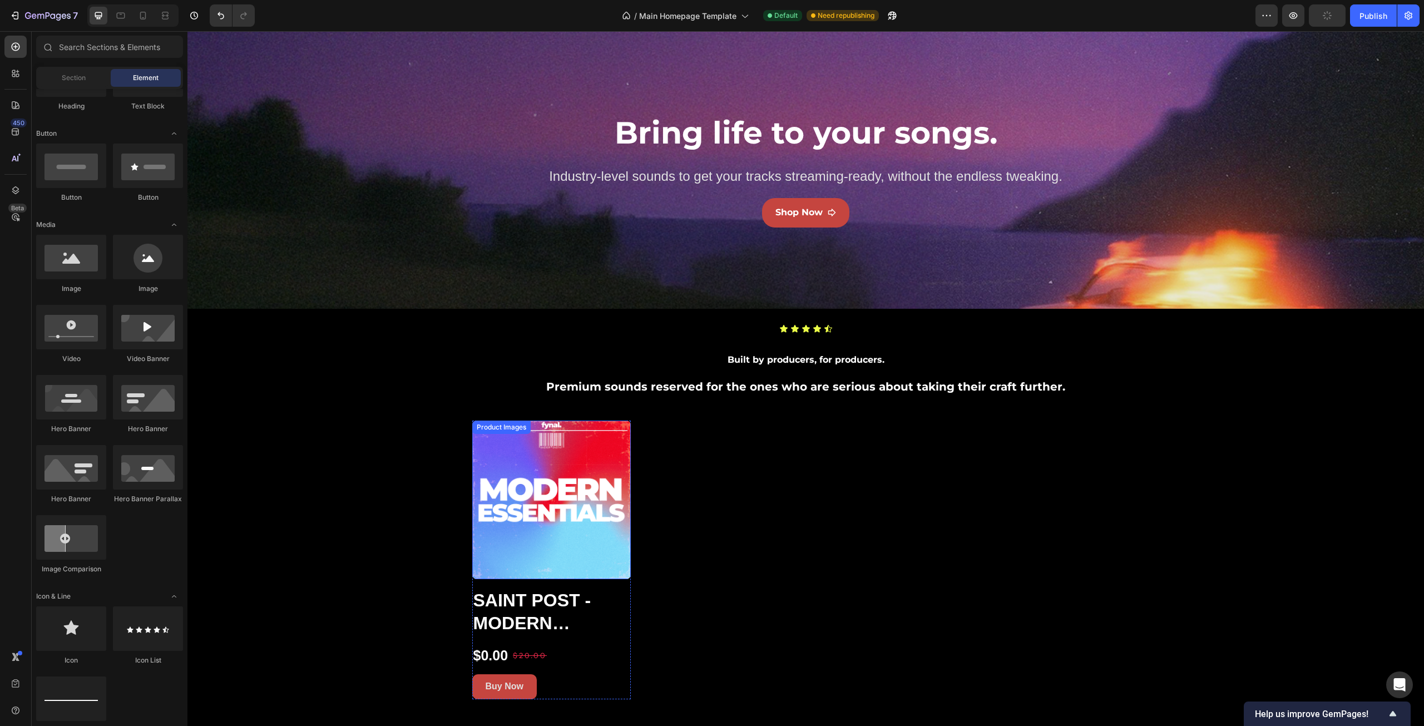
scroll to position [0, 0]
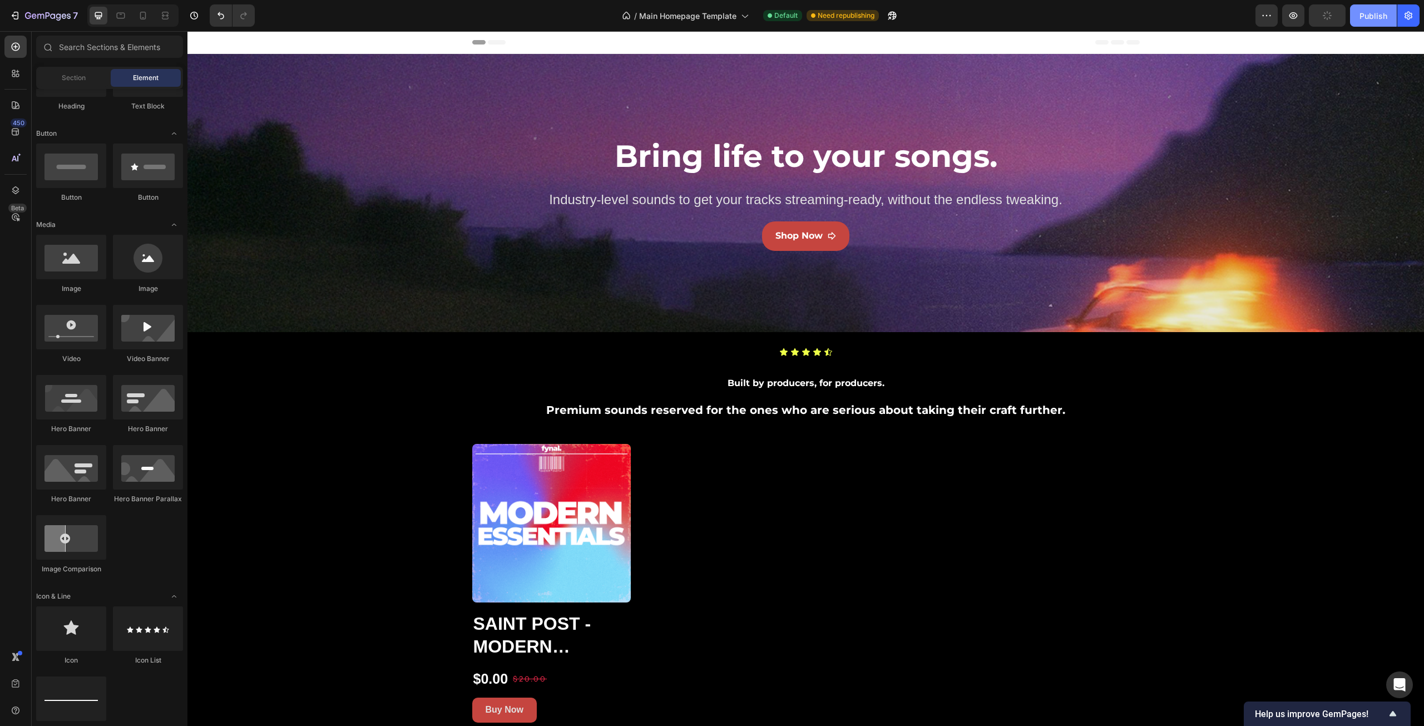
click at [1375, 17] on div "Publish" at bounding box center [1374, 16] width 28 height 12
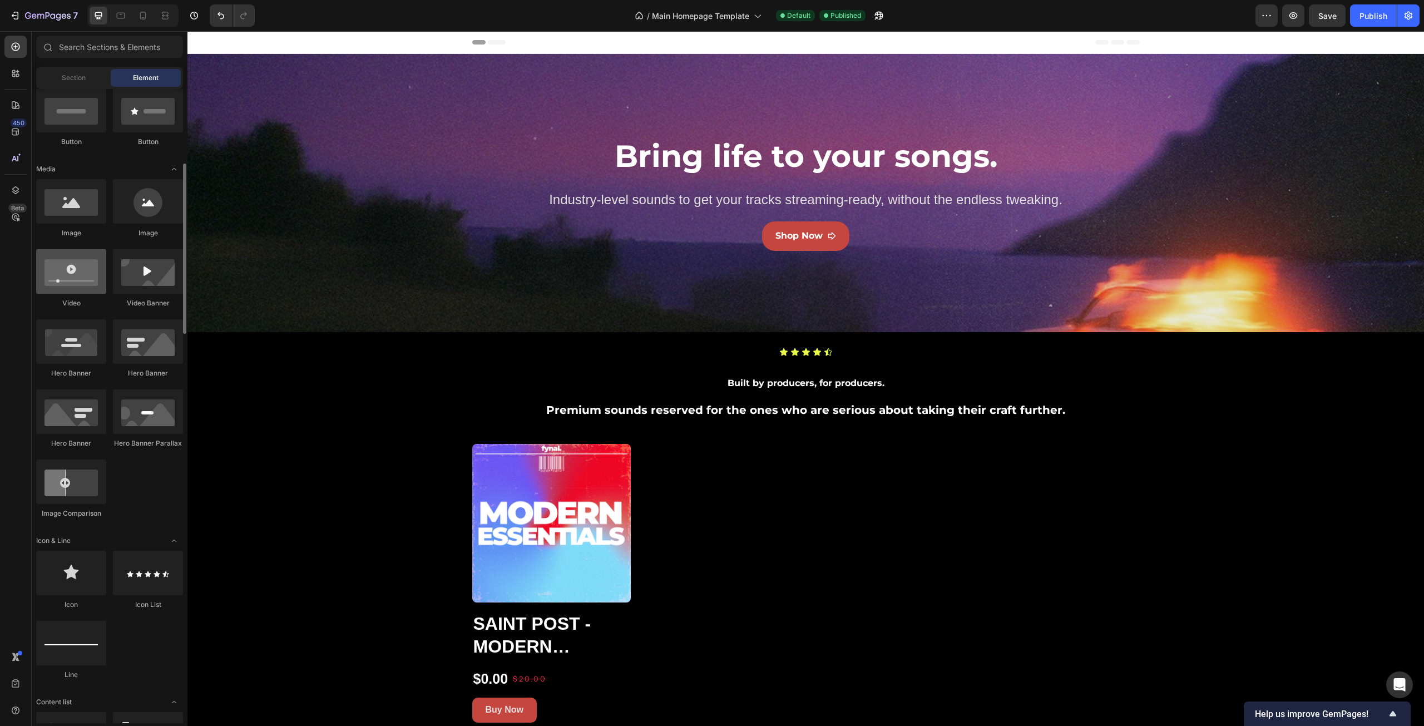
scroll to position [334, 0]
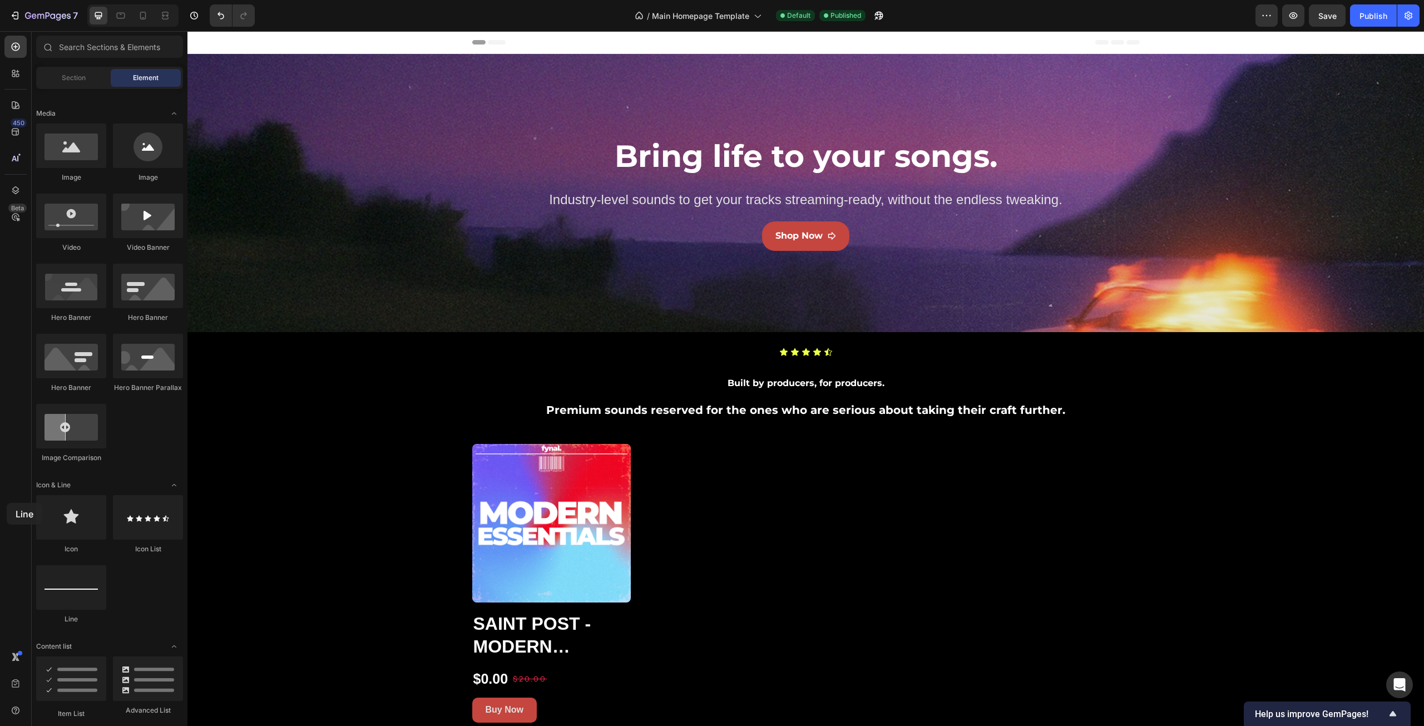
drag, startPoint x: 111, startPoint y: 570, endPoint x: 7, endPoint y: 503, distance: 123.9
click at [7, 503] on div "450 Beta Sections(18) Elements(83) Section Element Hero Section Product Detail …" at bounding box center [93, 378] width 187 height 695
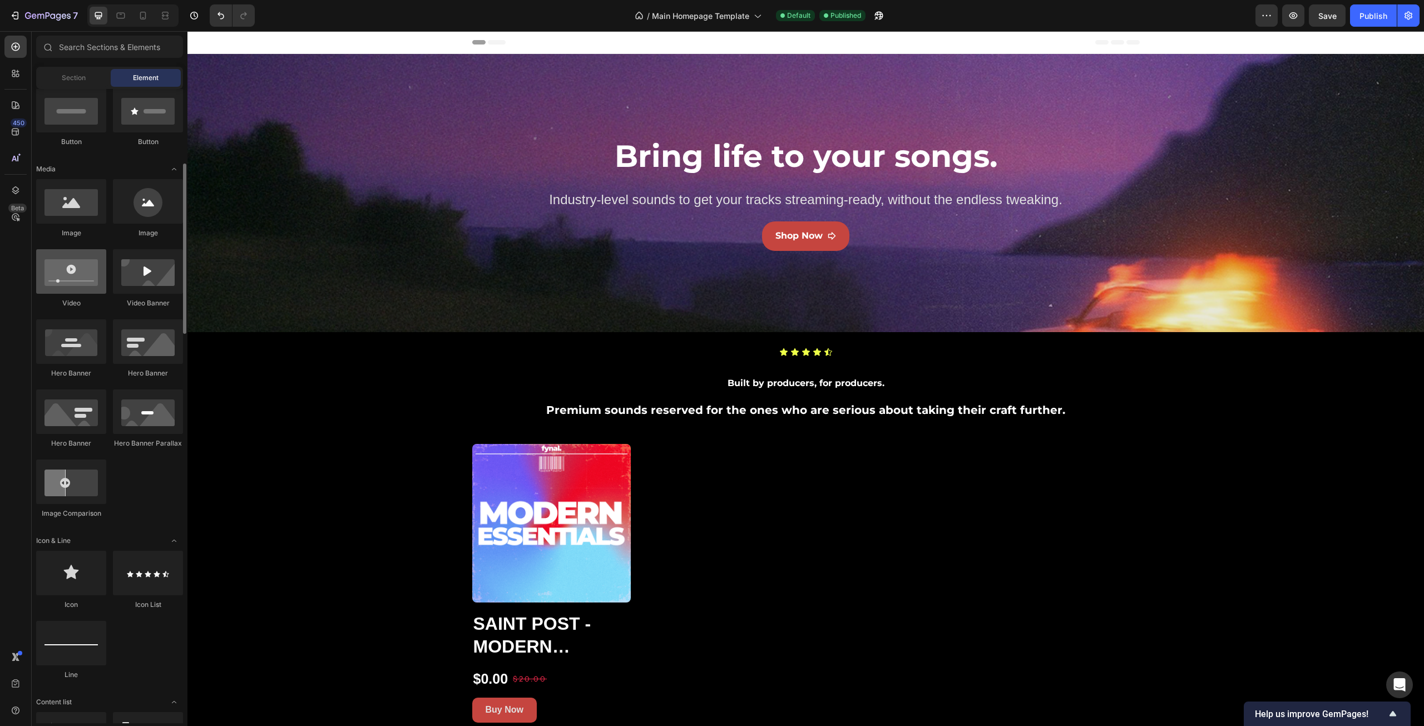
scroll to position [223, 0]
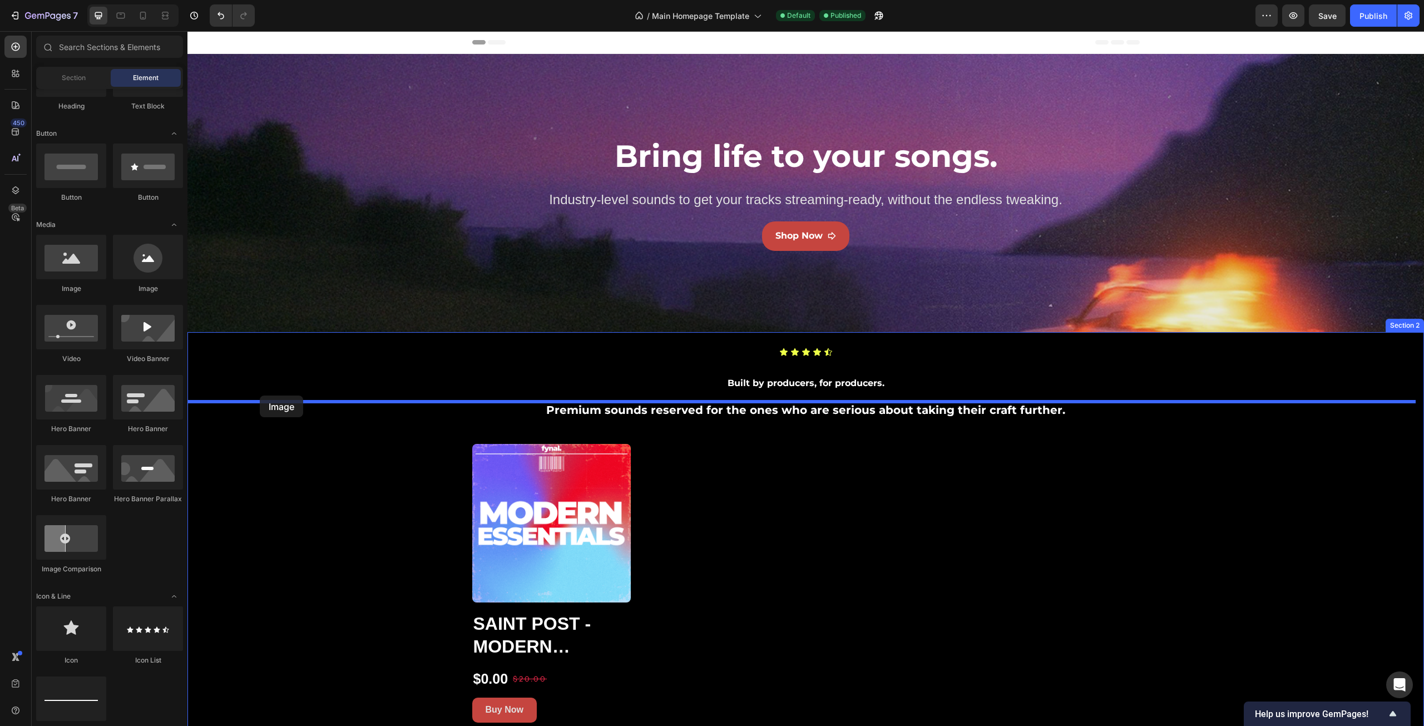
drag, startPoint x: 344, startPoint y: 301, endPoint x: 260, endPoint y: 396, distance: 126.5
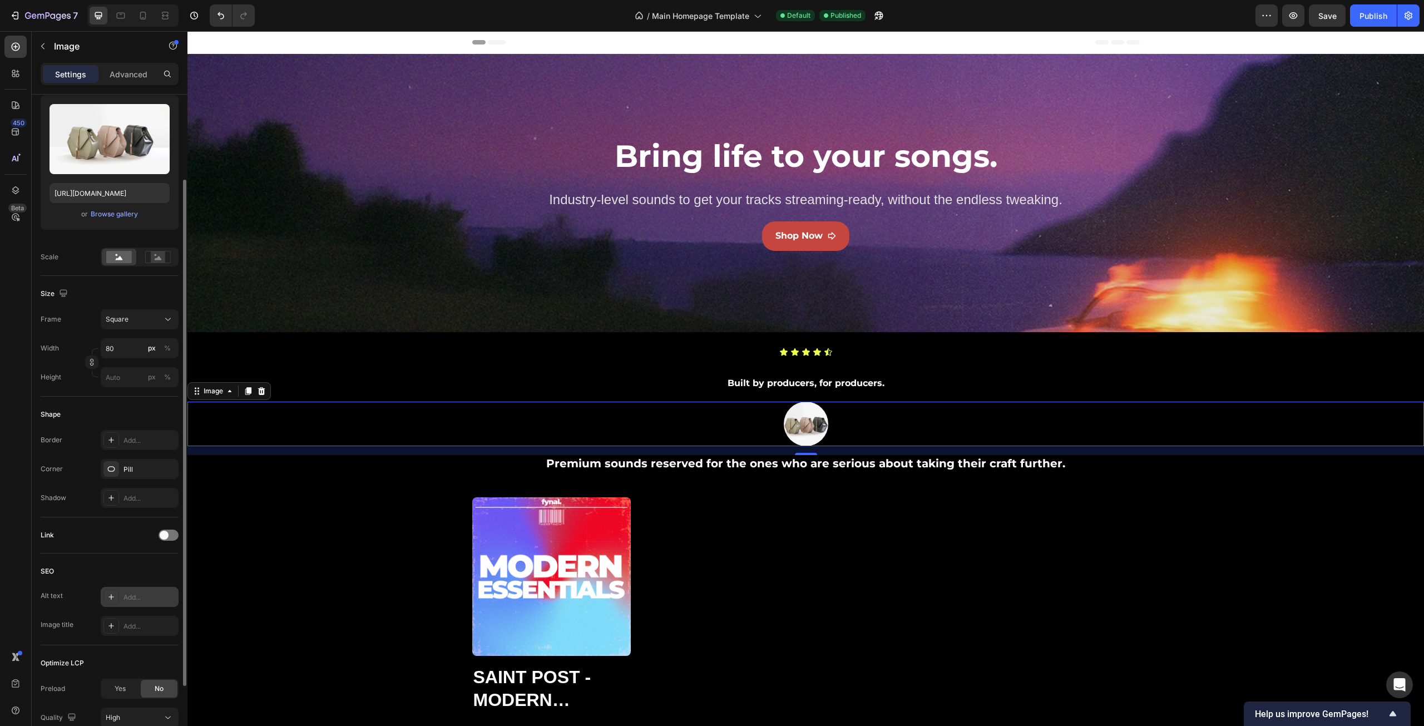
scroll to position [205, 0]
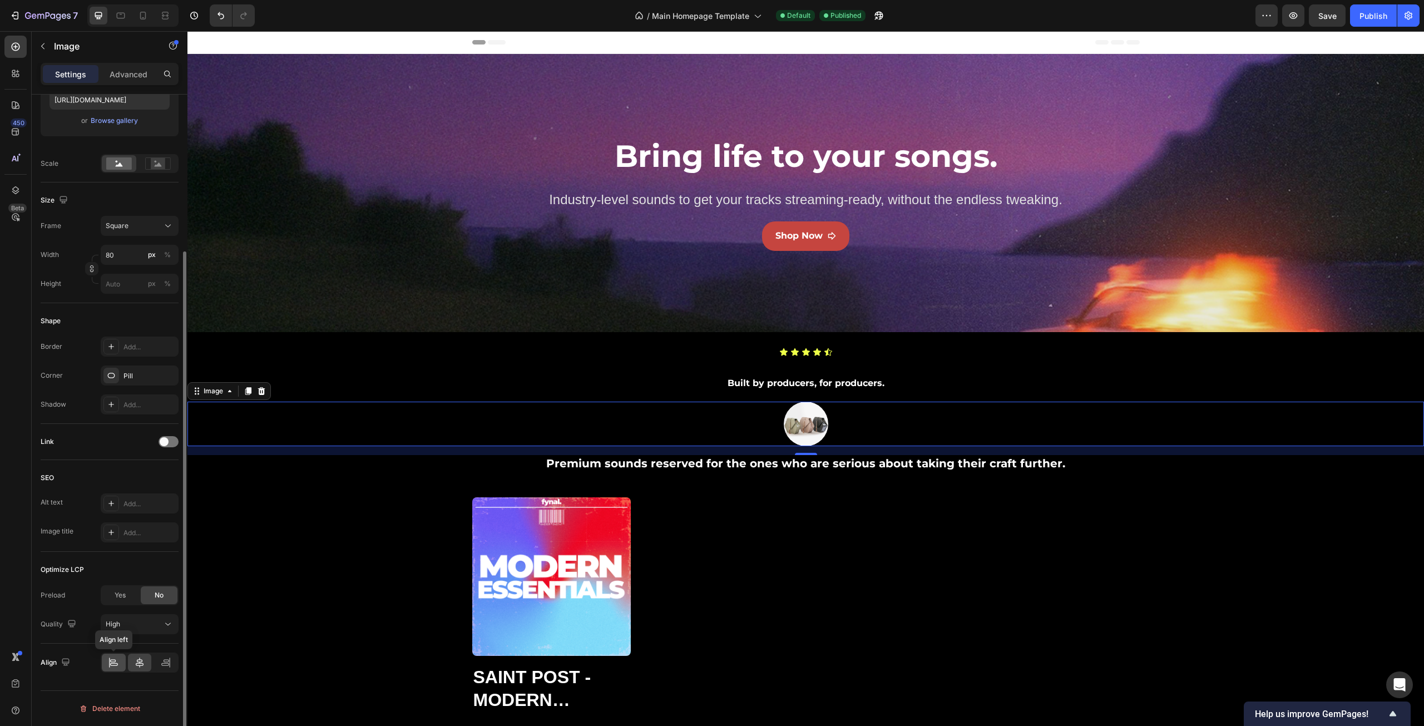
click at [112, 664] on icon at bounding box center [113, 662] width 11 height 11
click at [133, 656] on div at bounding box center [140, 663] width 24 height 18
click at [122, 657] on div at bounding box center [114, 663] width 24 height 18
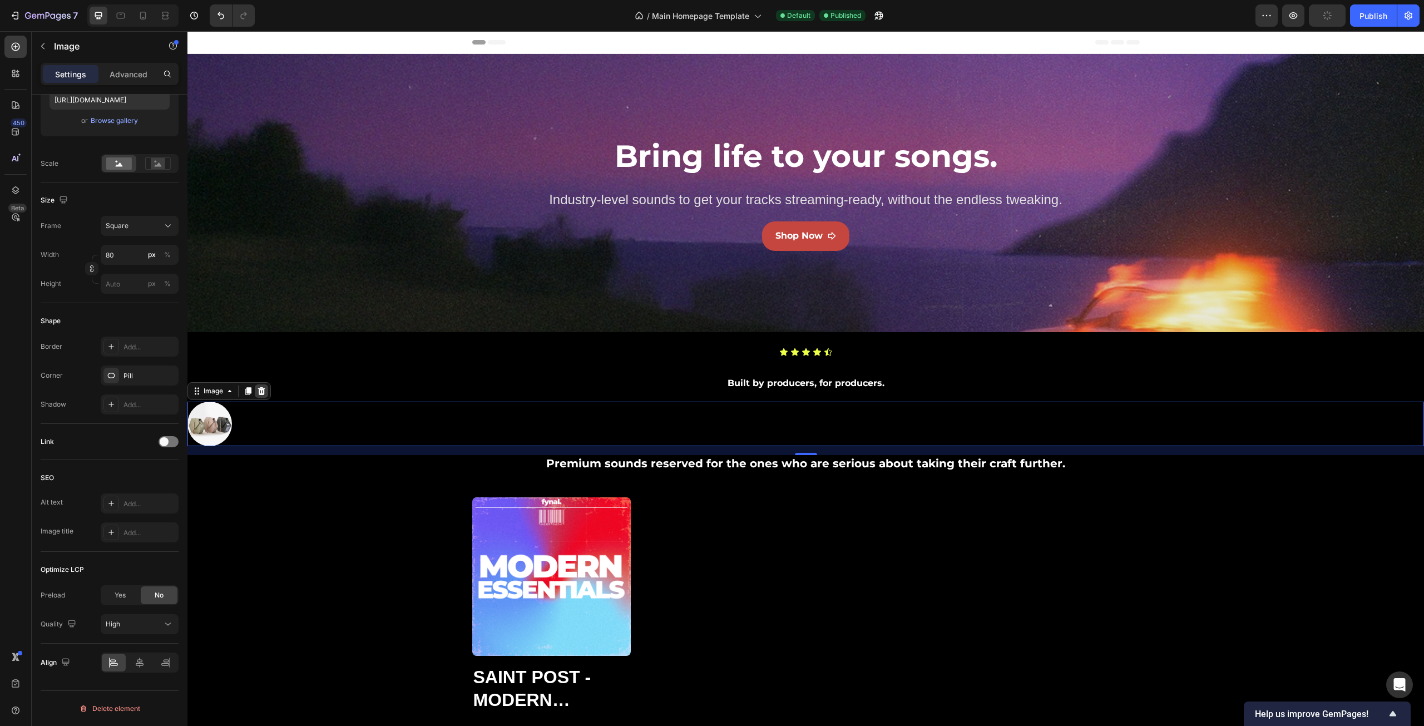
click at [260, 391] on icon at bounding box center [261, 391] width 9 height 9
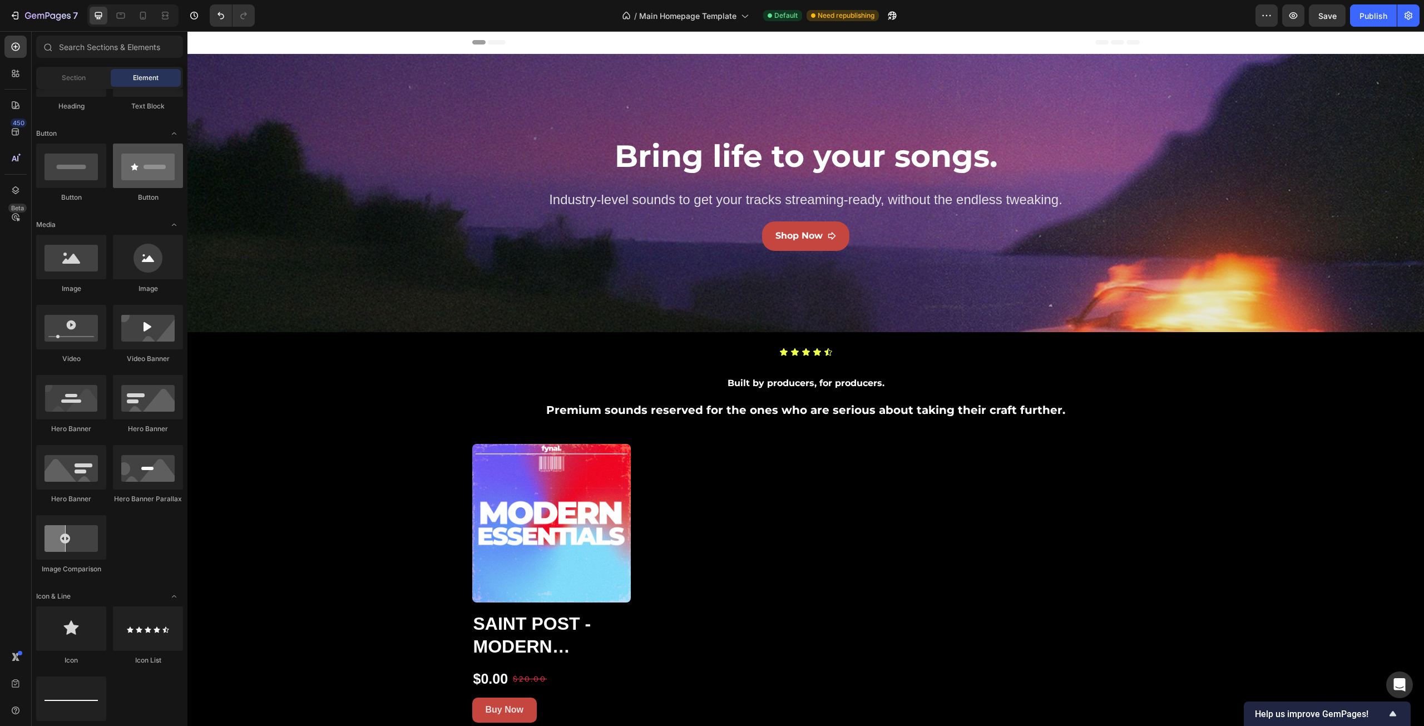
scroll to position [0, 0]
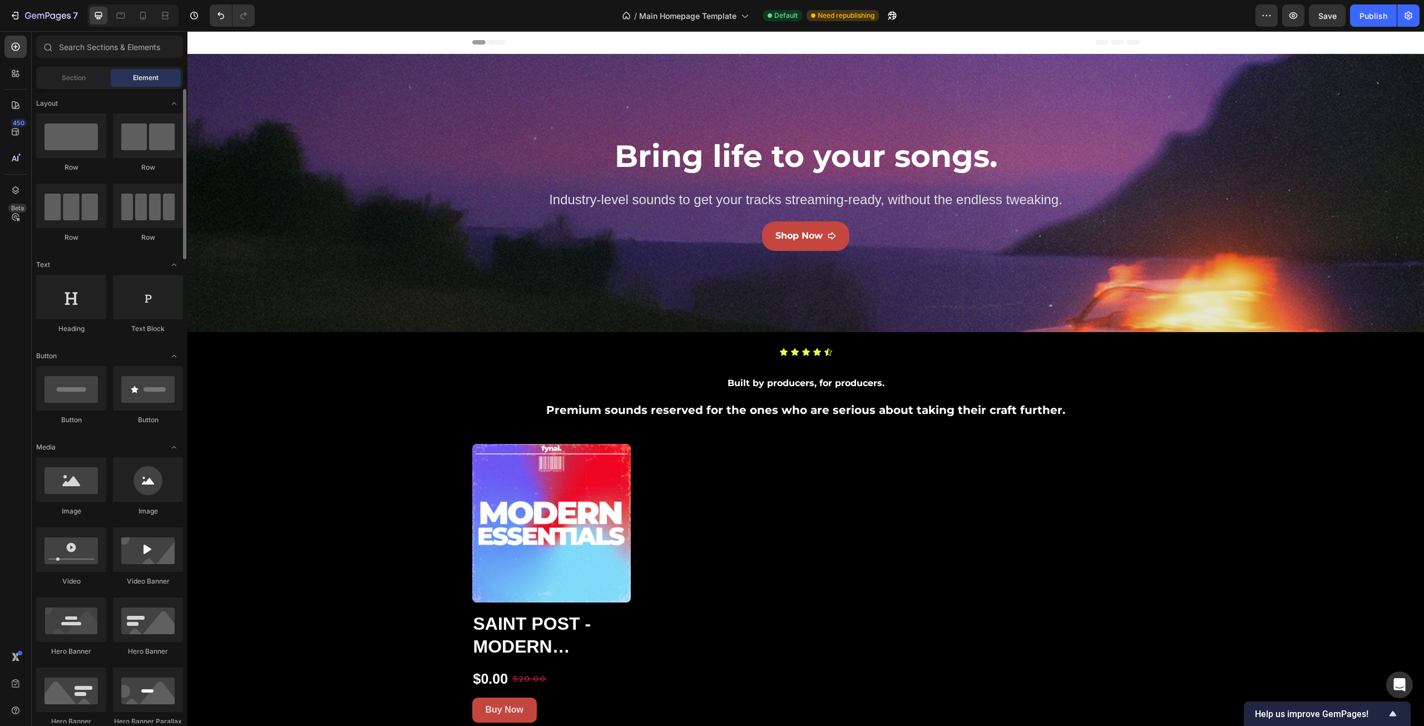
click at [30, 18] on icon "button" at bounding box center [48, 16] width 46 height 9
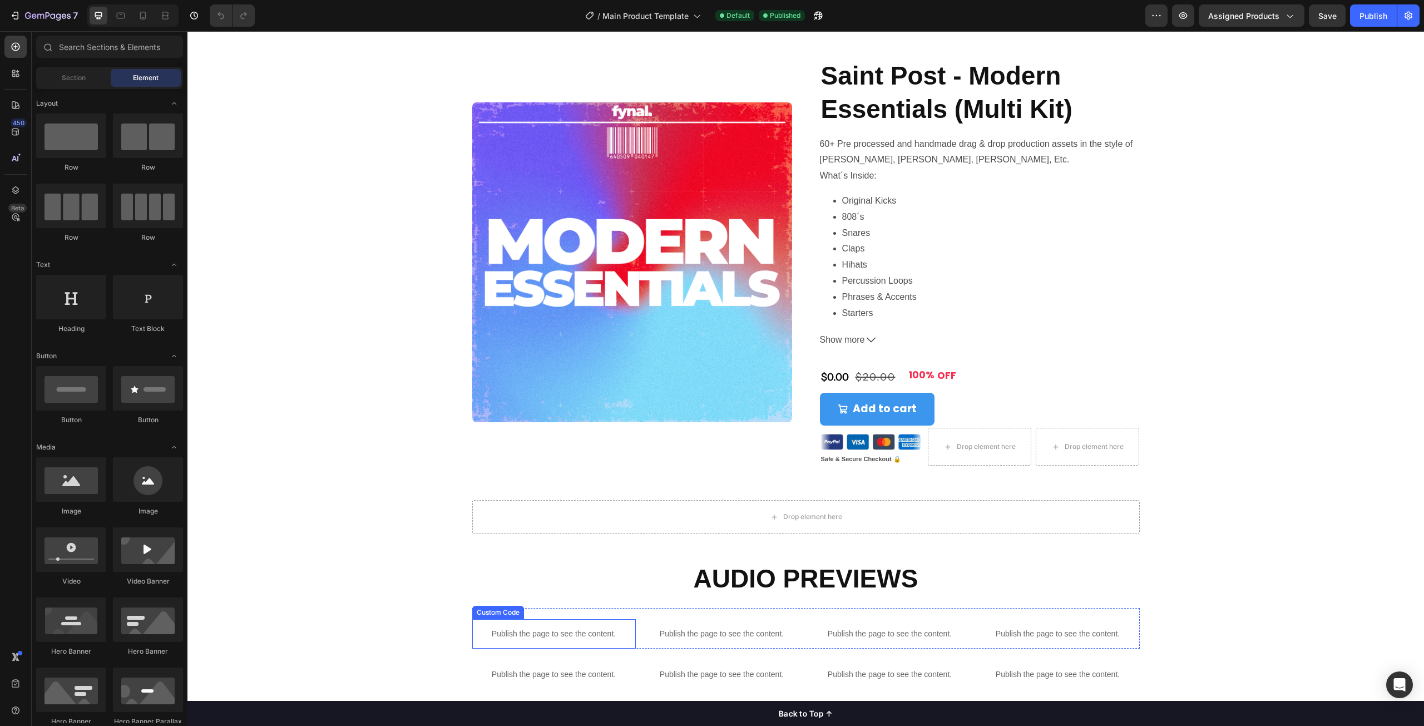
scroll to position [56, 0]
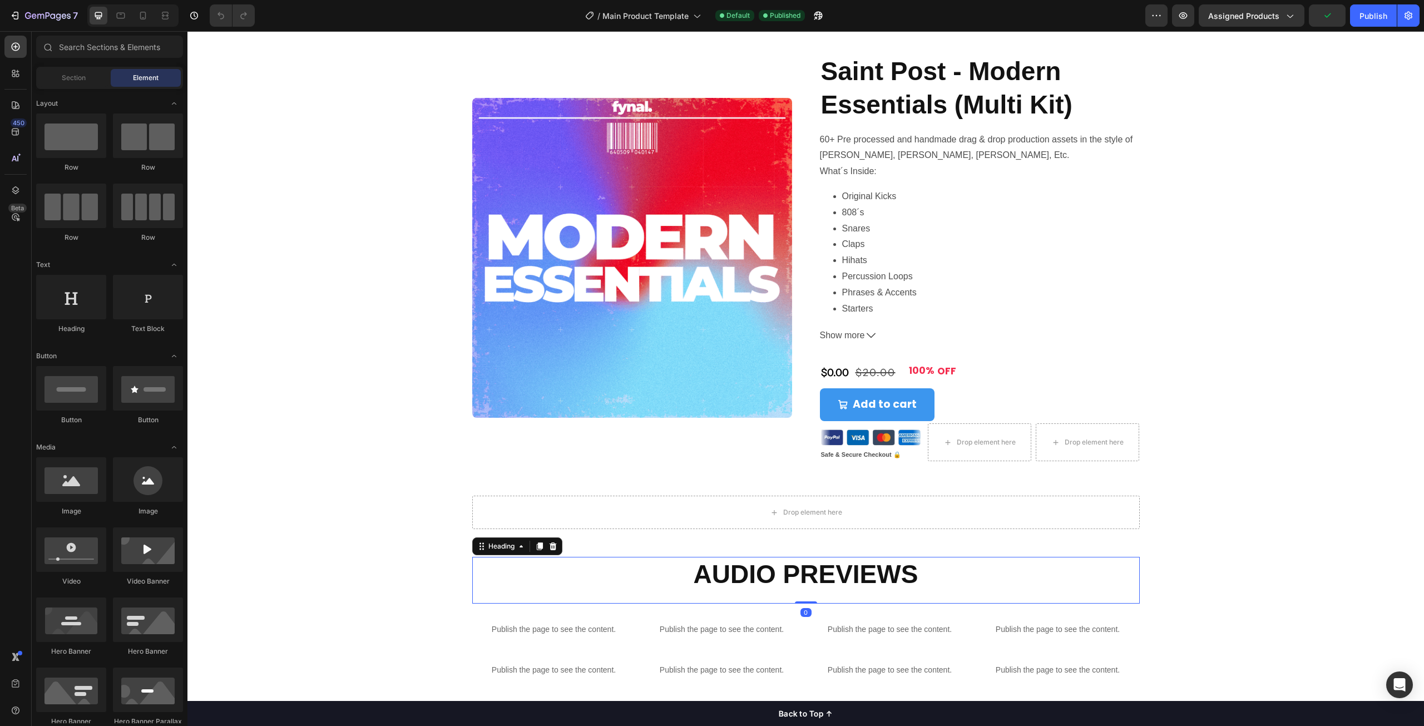
click at [708, 572] on strong "Audio Previews" at bounding box center [806, 574] width 225 height 29
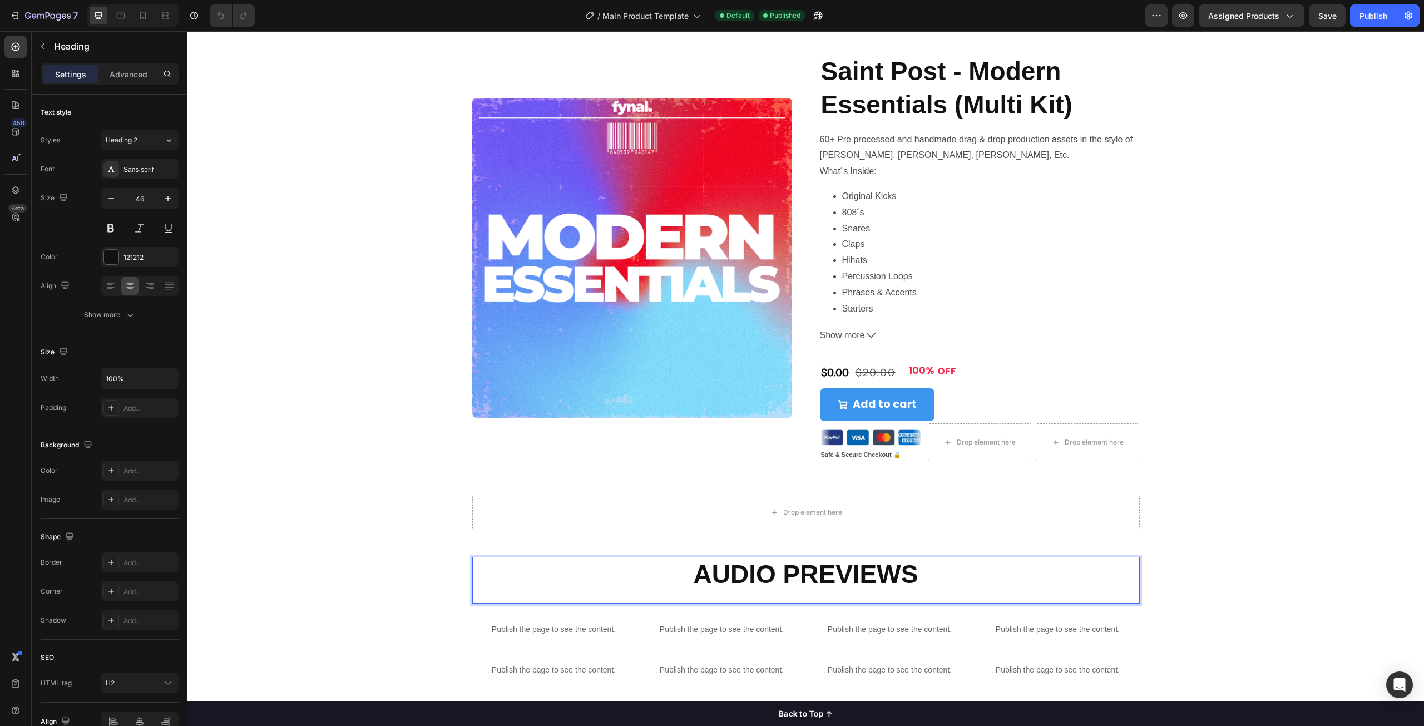
click at [737, 576] on strong "Audio Previews" at bounding box center [806, 574] width 225 height 29
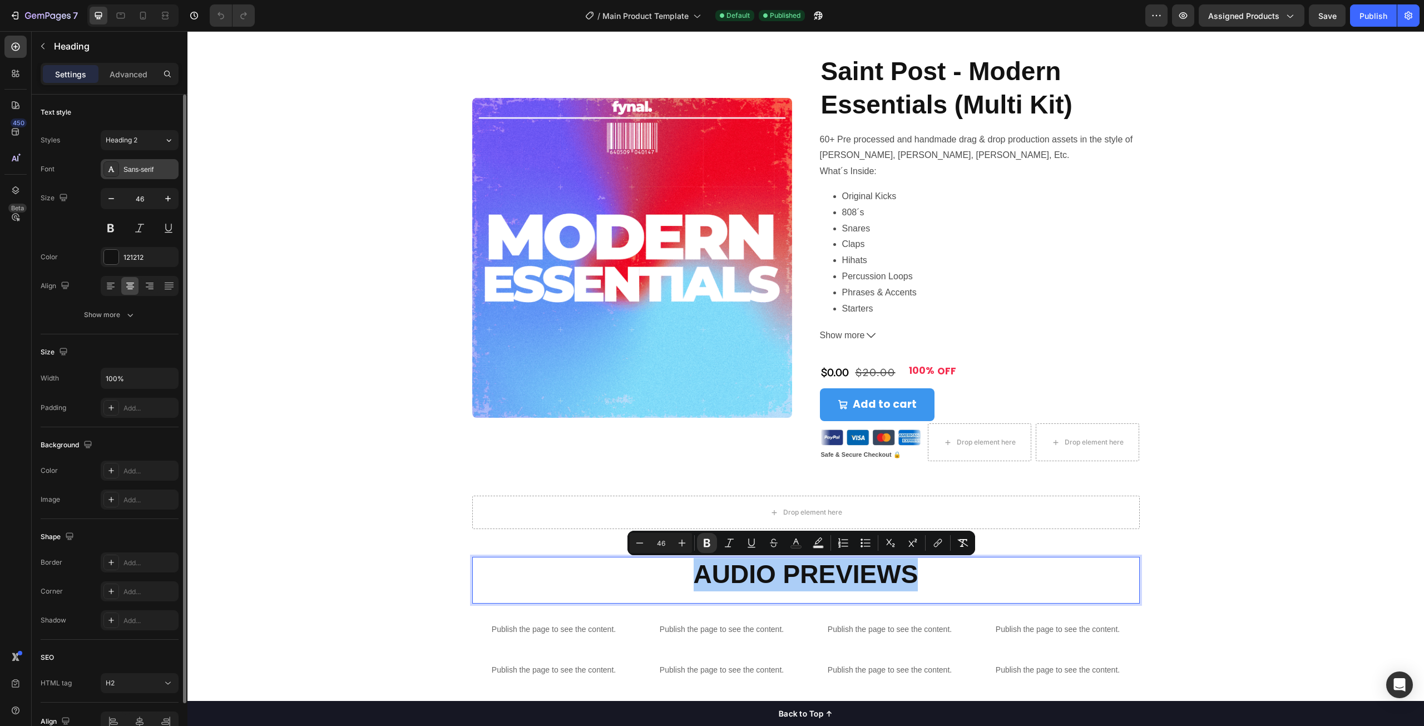
click at [138, 165] on div "Sans-serif" at bounding box center [150, 170] width 52 height 10
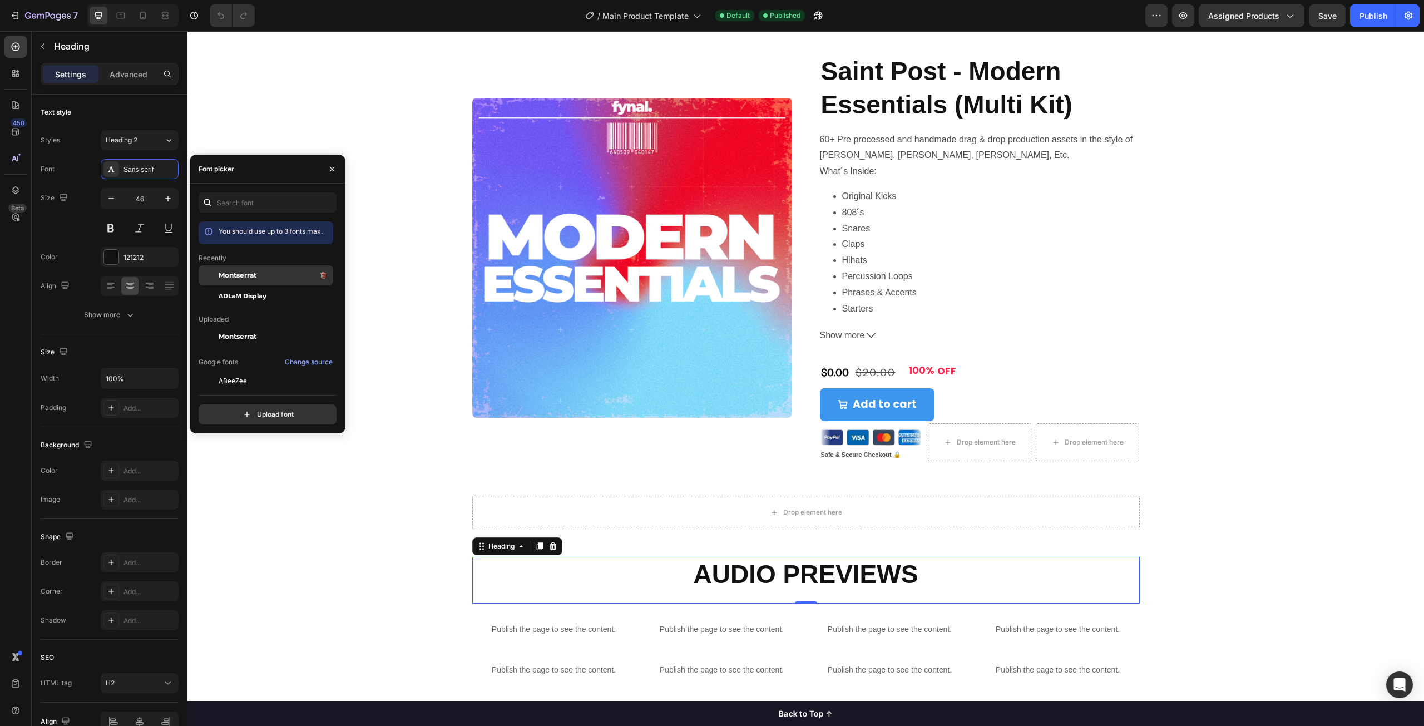
click at [233, 274] on span "Montserrat" at bounding box center [238, 275] width 38 height 10
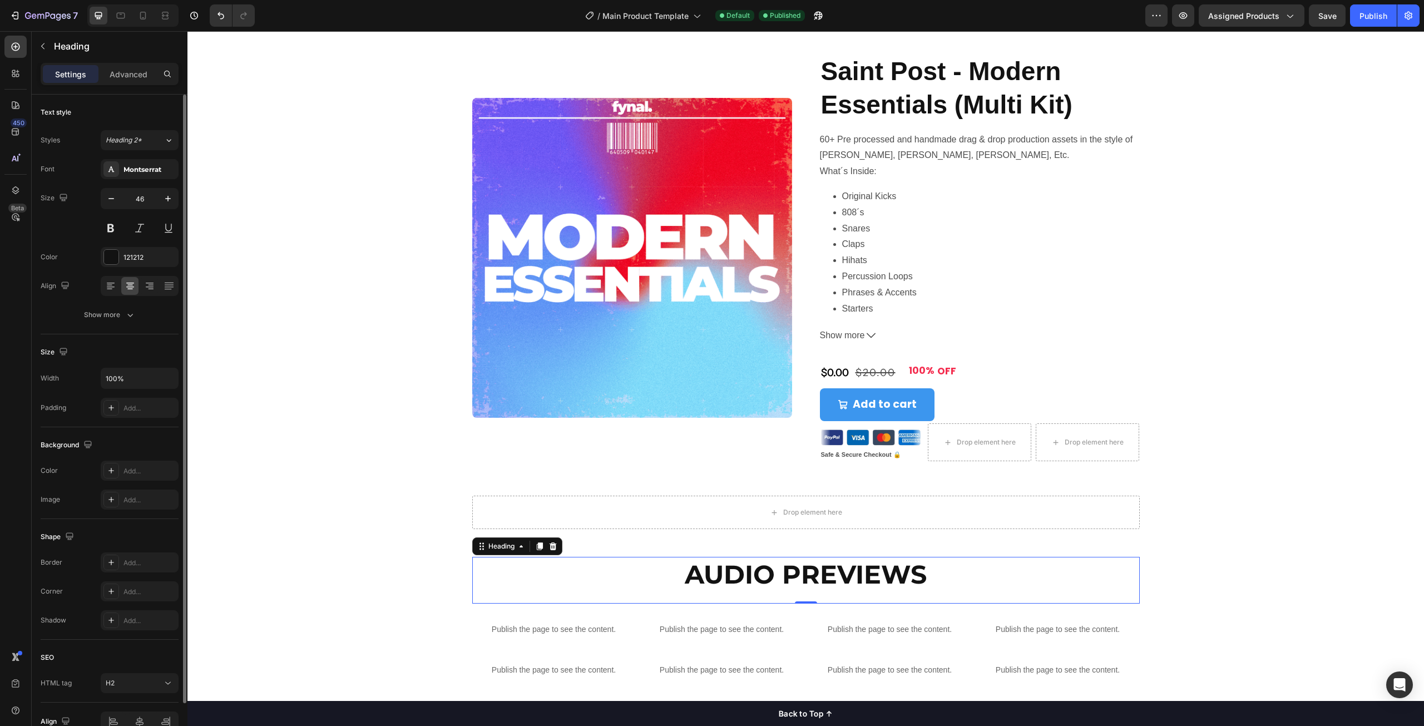
click at [50, 245] on div "Font Montserrat Size 46 Color 121212 Align Show more" at bounding box center [110, 242] width 138 height 166
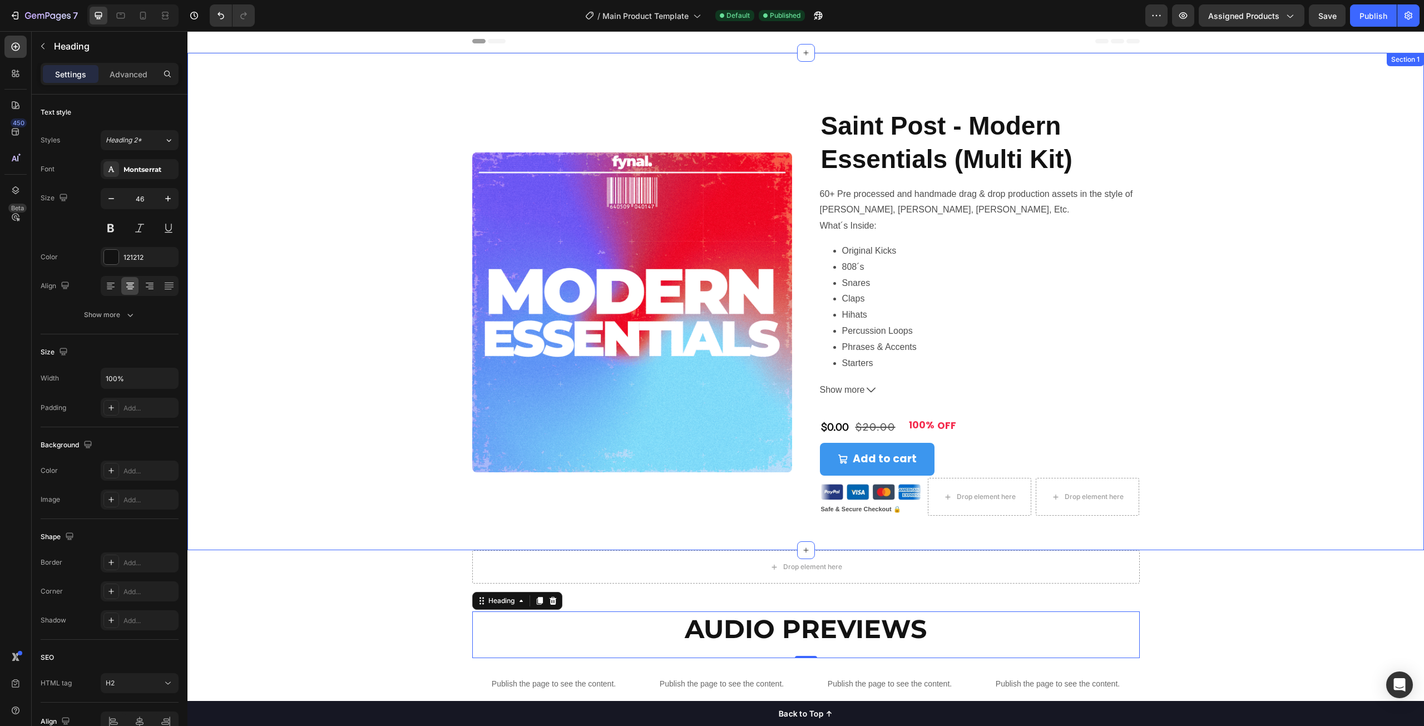
scroll to position [0, 0]
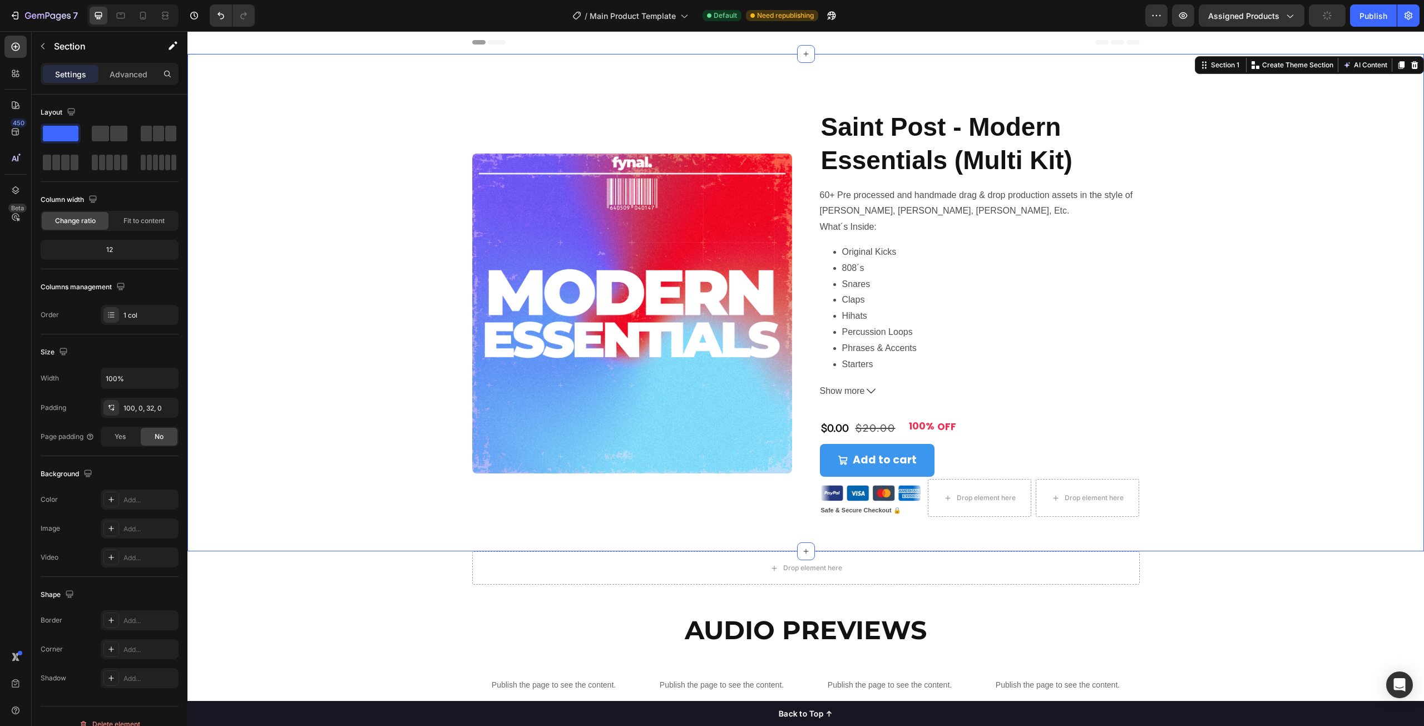
click at [341, 262] on div "Product Images Saint Post - Modern Essentials (Multi Kit) Product Title 60+ Pre…" at bounding box center [805, 322] width 1237 height 424
click at [117, 70] on p "Advanced" at bounding box center [129, 74] width 38 height 12
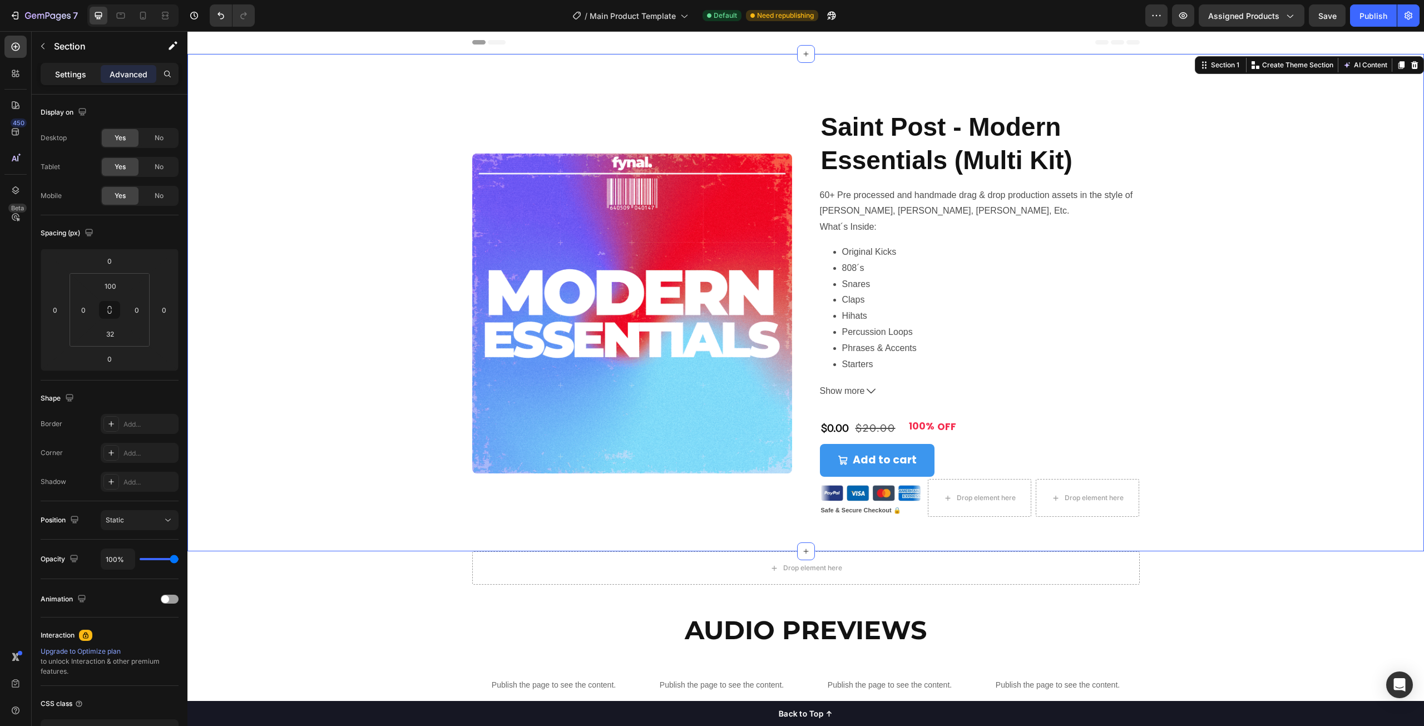
click at [63, 71] on p "Settings" at bounding box center [70, 74] width 31 height 12
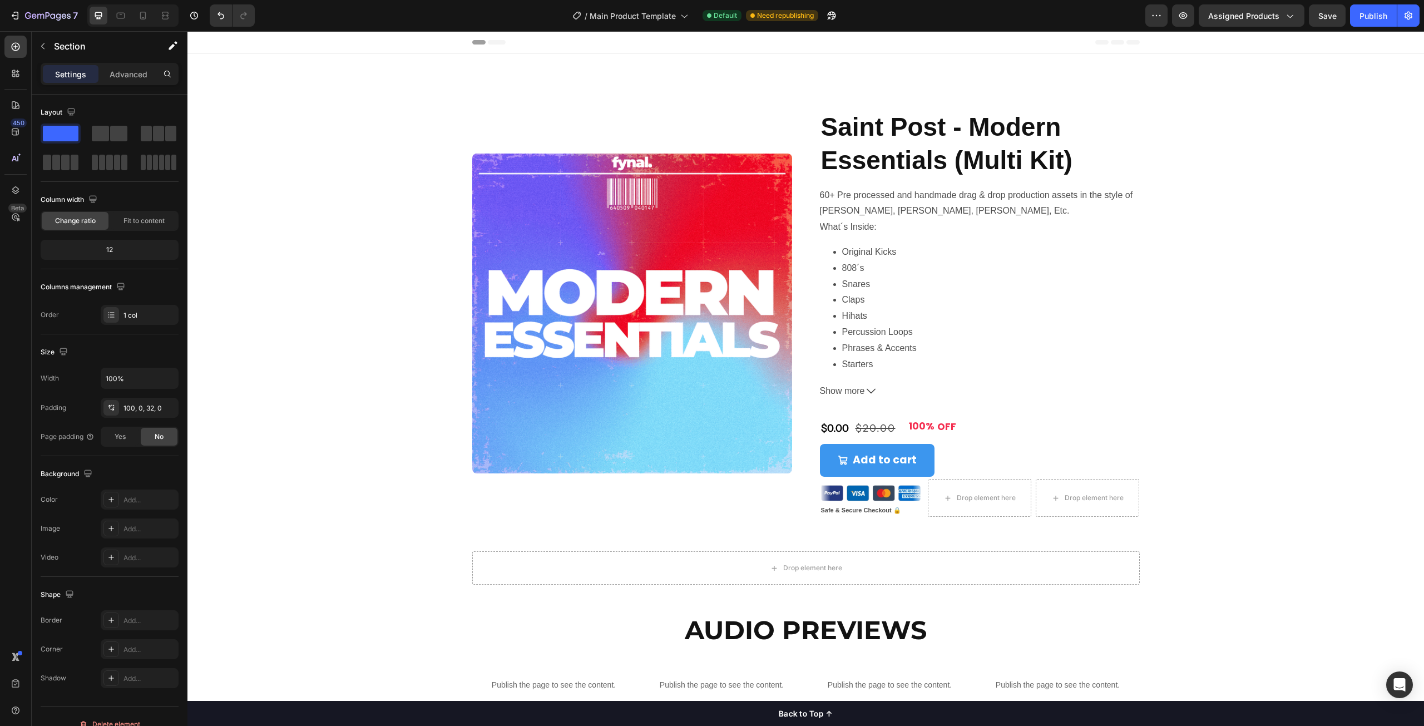
click at [398, 43] on div "Header" at bounding box center [805, 42] width 1237 height 23
click at [381, 102] on div "Product Images Saint Post - Modern Essentials (Multi Kit) Product Title 60+ Pre…" at bounding box center [805, 302] width 1237 height 497
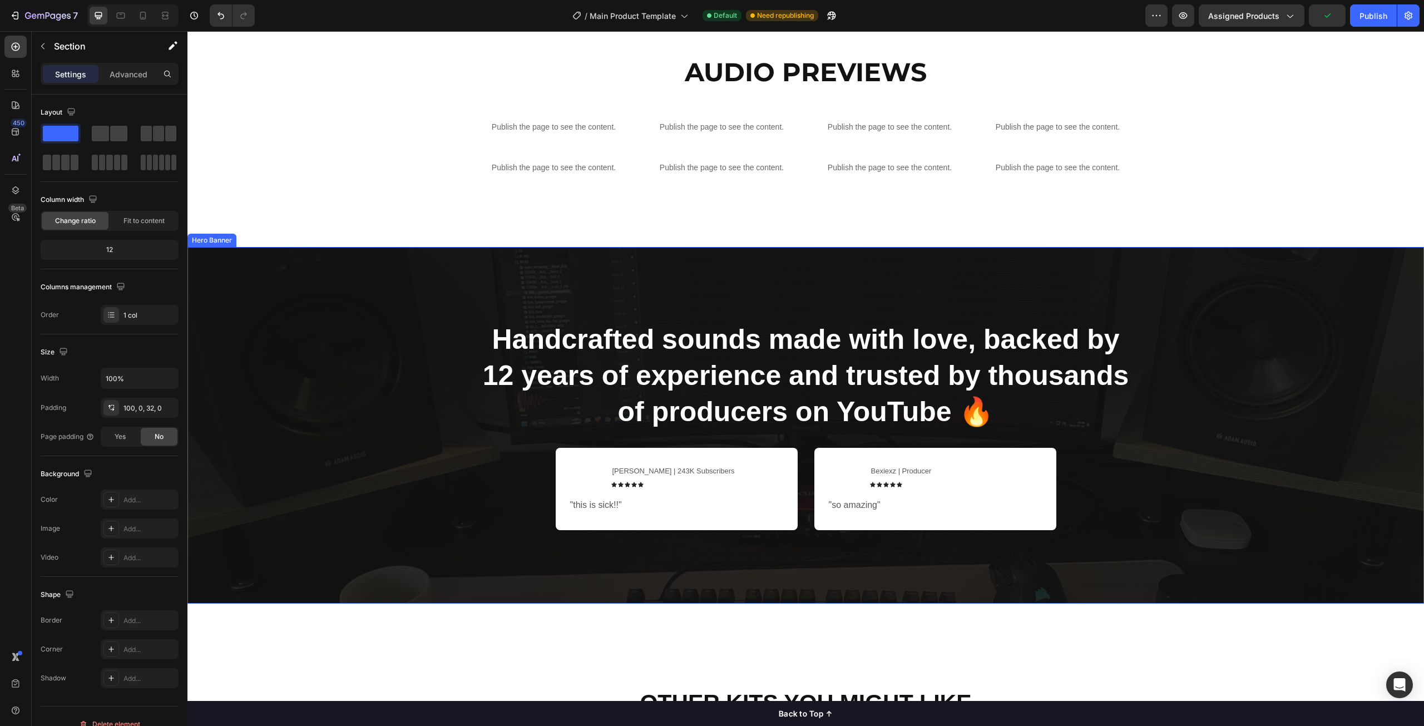
scroll to position [556, 0]
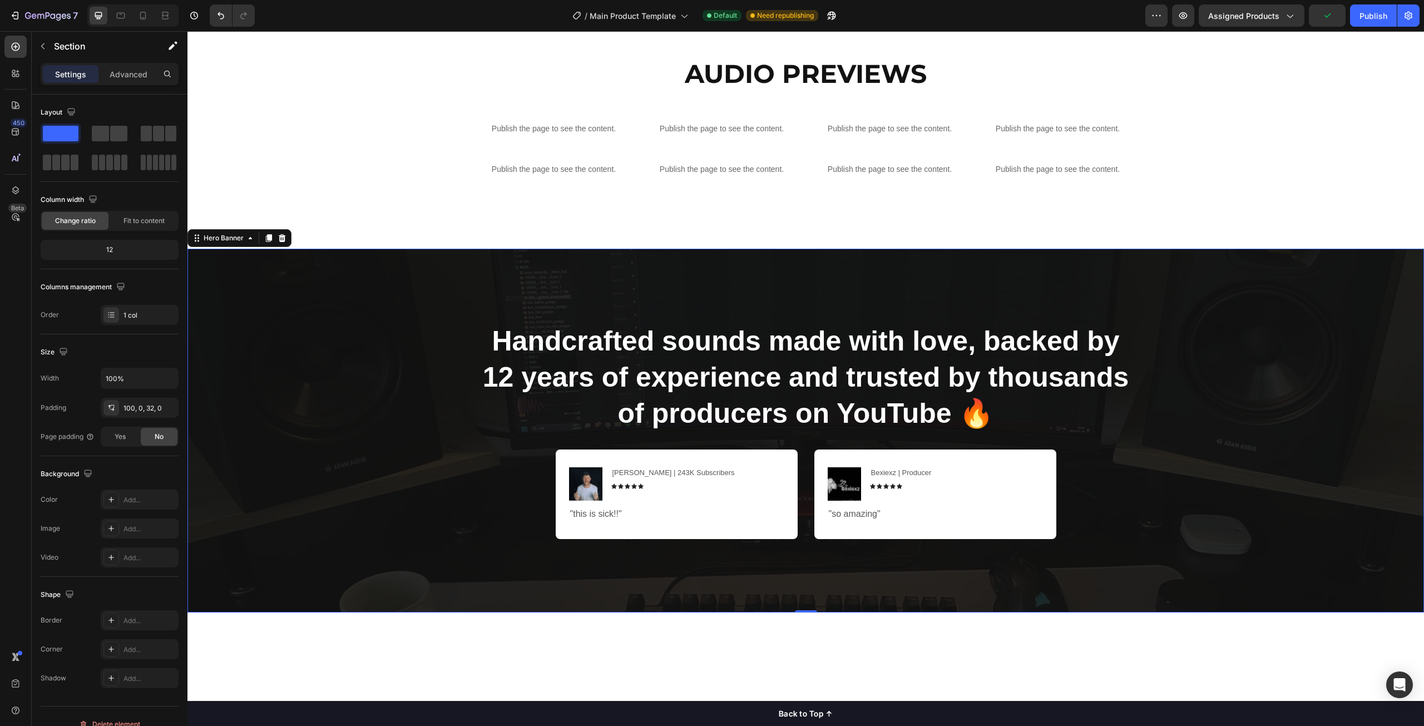
click at [336, 407] on div "Overlay" at bounding box center [805, 431] width 1237 height 364
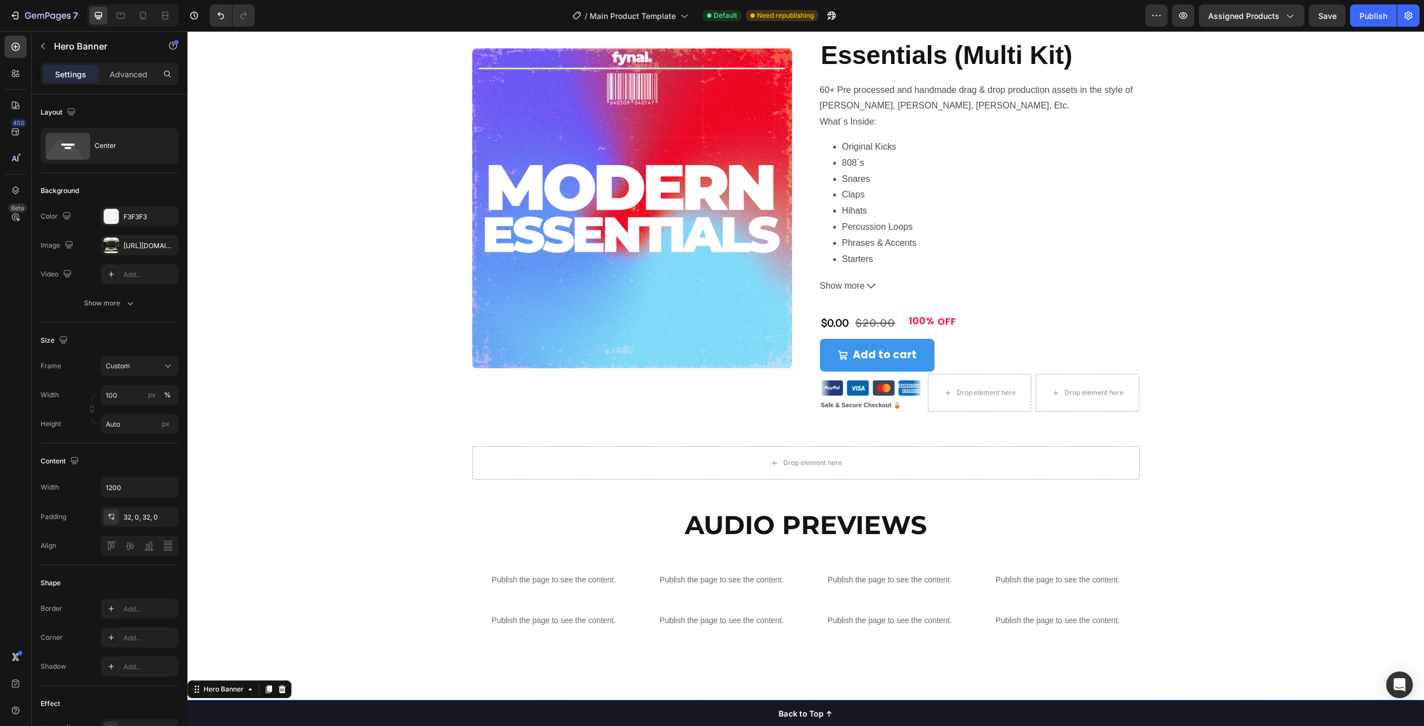
scroll to position [0, 0]
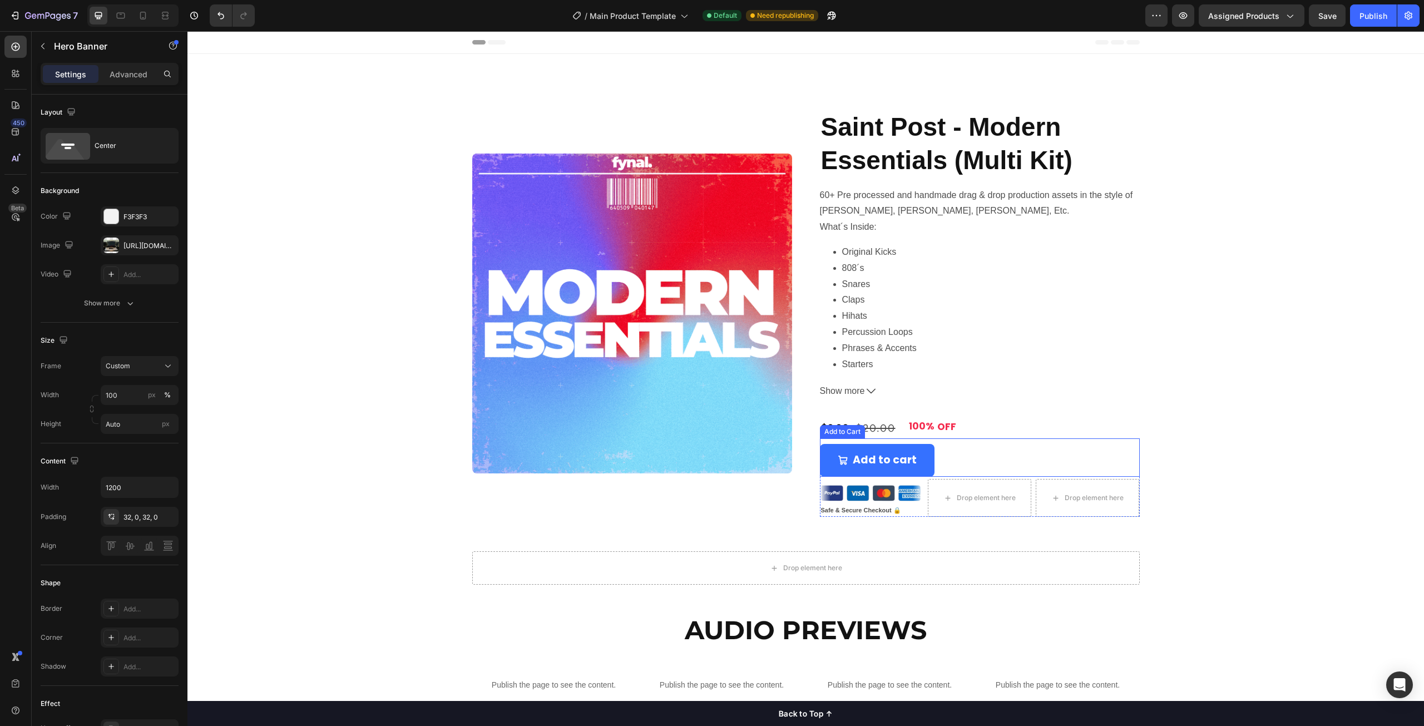
click at [828, 449] on button "Add to cart" at bounding box center [877, 460] width 115 height 32
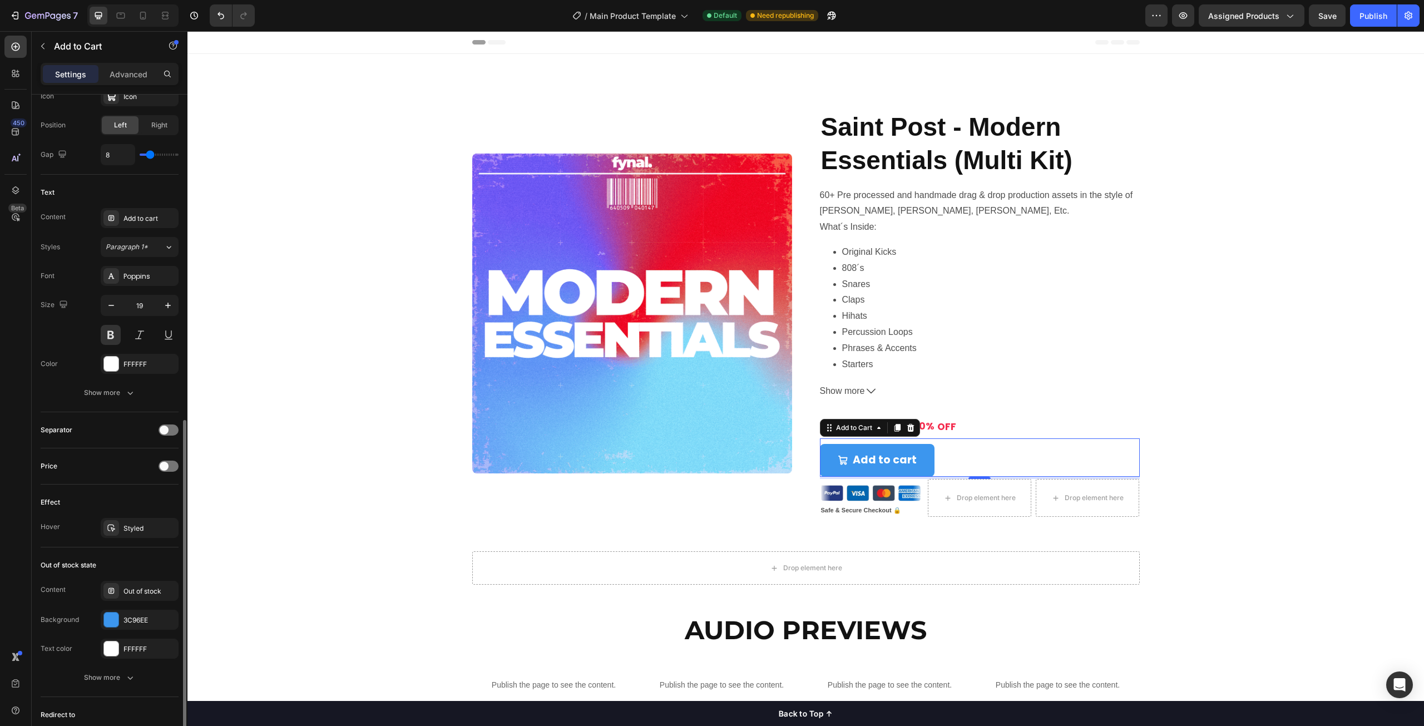
scroll to position [556, 0]
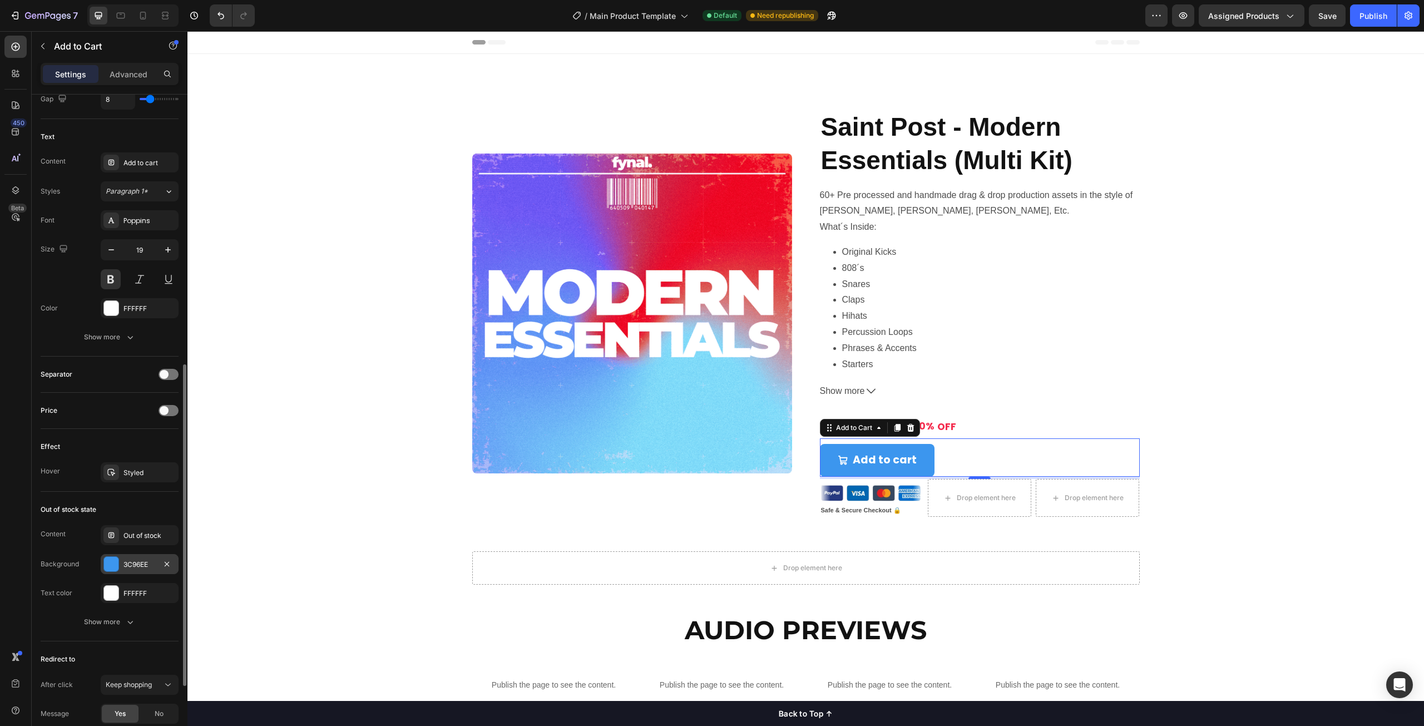
click at [140, 561] on div "3C96EE" at bounding box center [140, 565] width 32 height 10
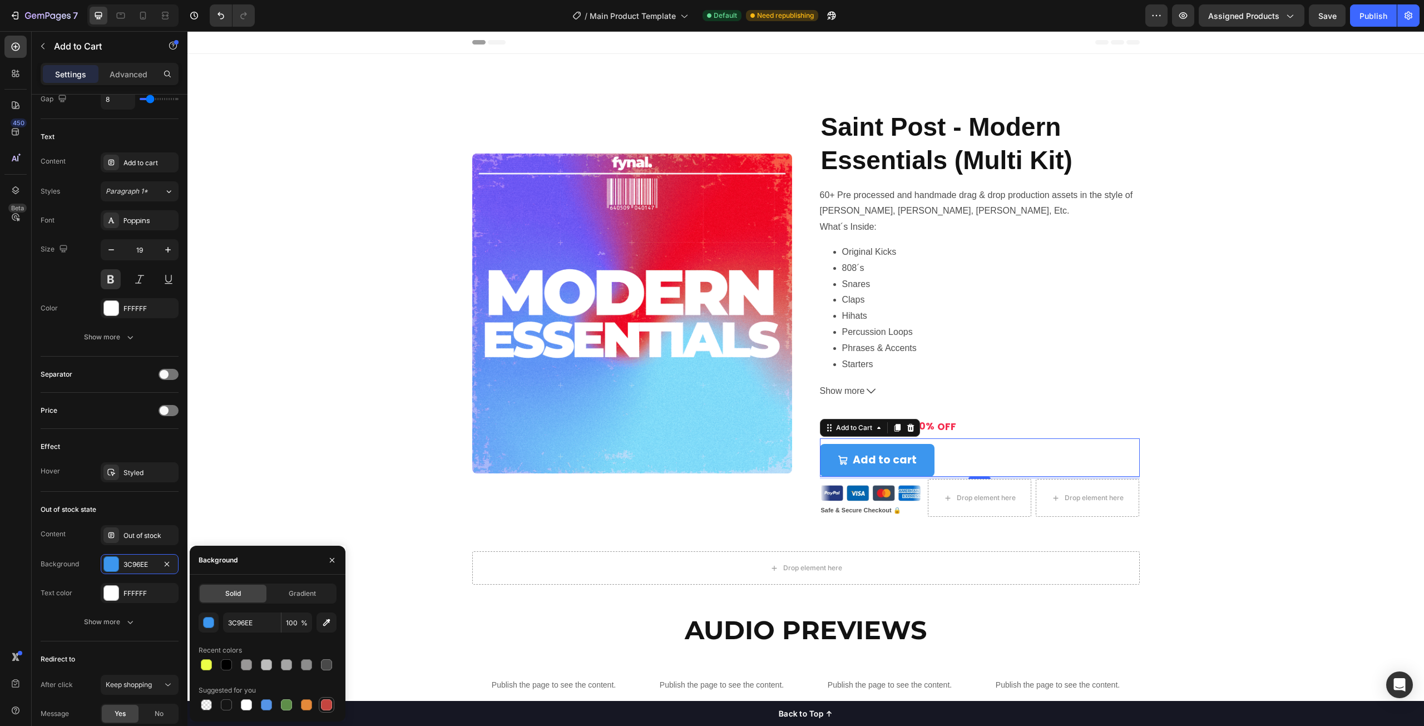
click at [322, 701] on div at bounding box center [326, 704] width 11 height 11
click at [268, 704] on div at bounding box center [266, 704] width 11 height 11
type input "5594E7"
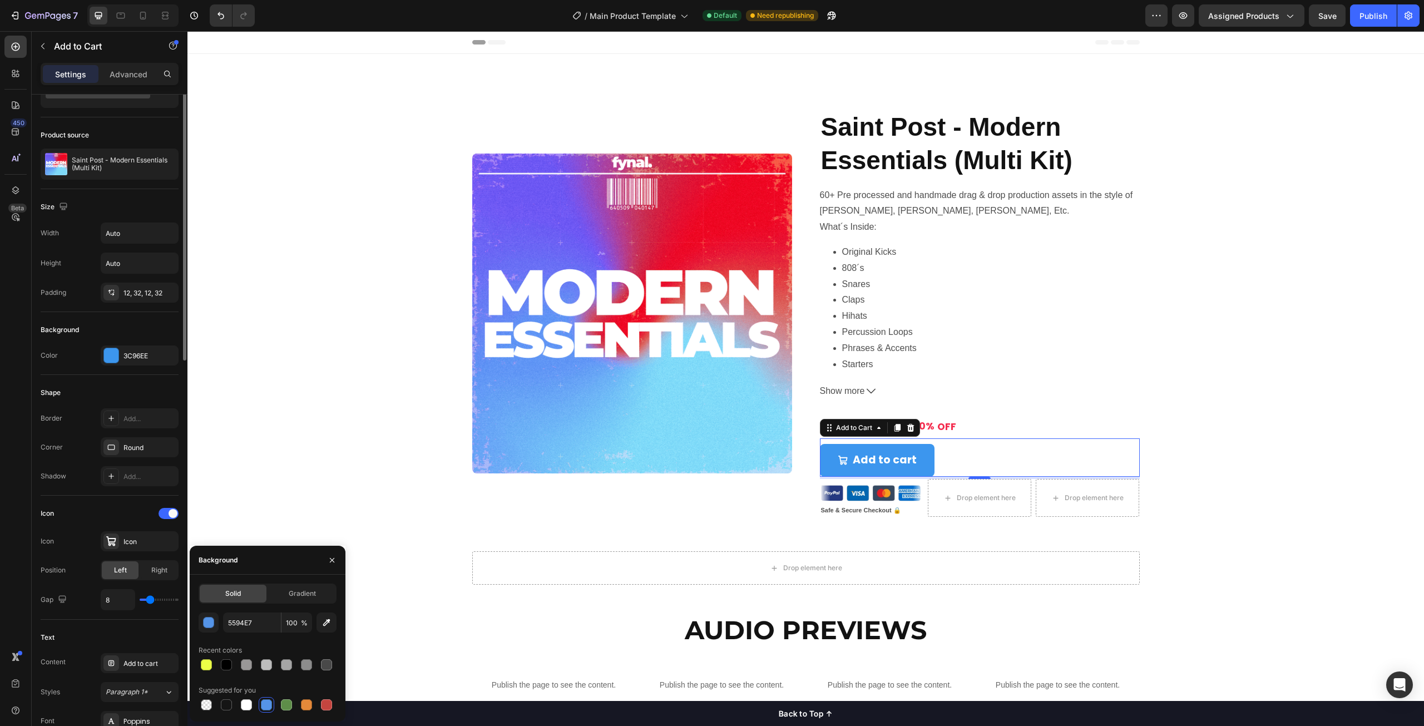
scroll to position [0, 0]
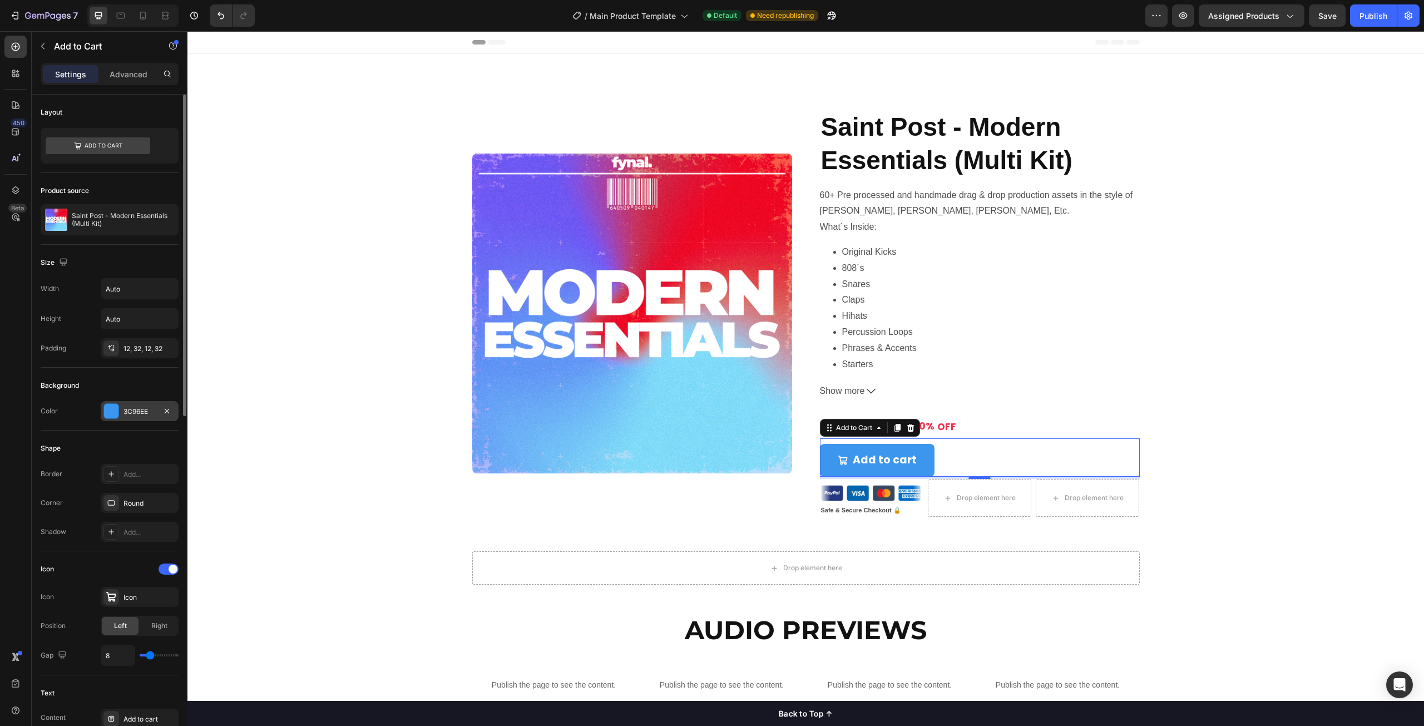
click at [130, 408] on div "3C96EE" at bounding box center [140, 412] width 32 height 10
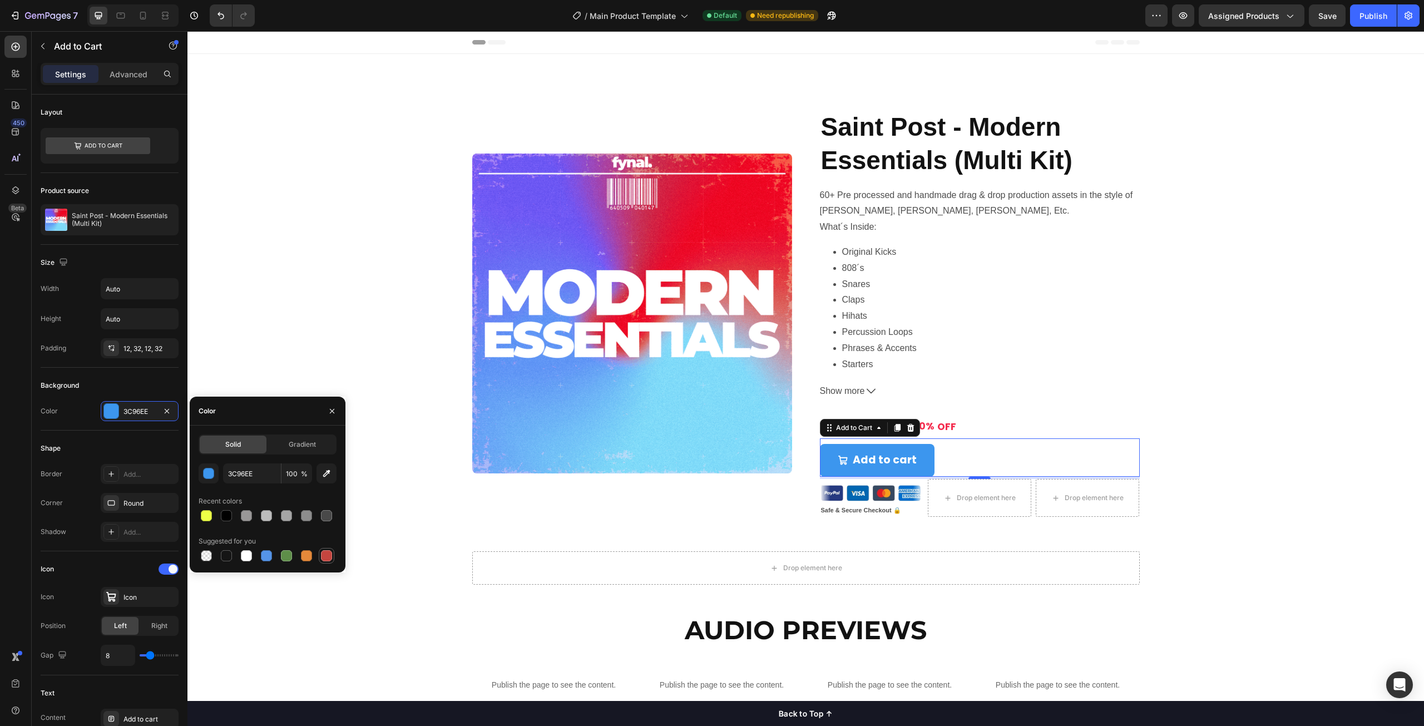
click at [330, 555] on div at bounding box center [326, 555] width 11 height 11
type input "C5453F"
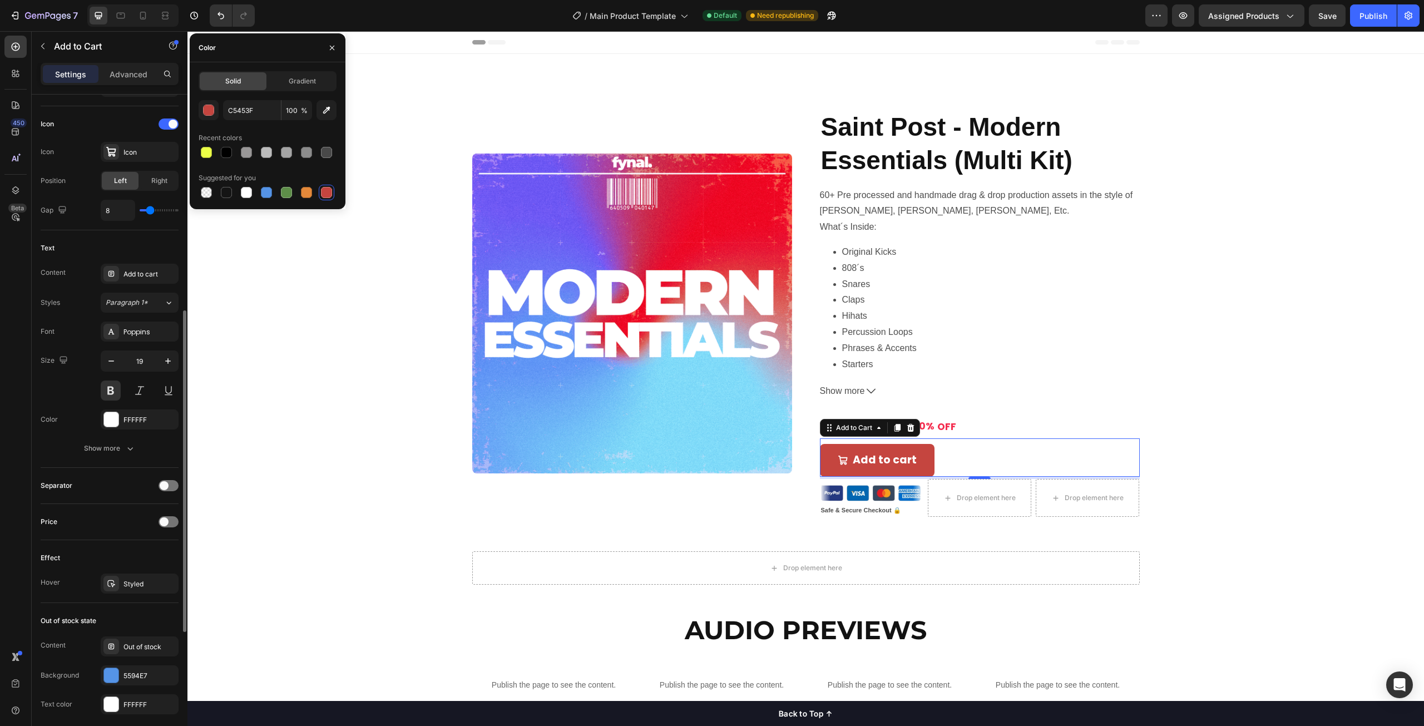
scroll to position [612, 0]
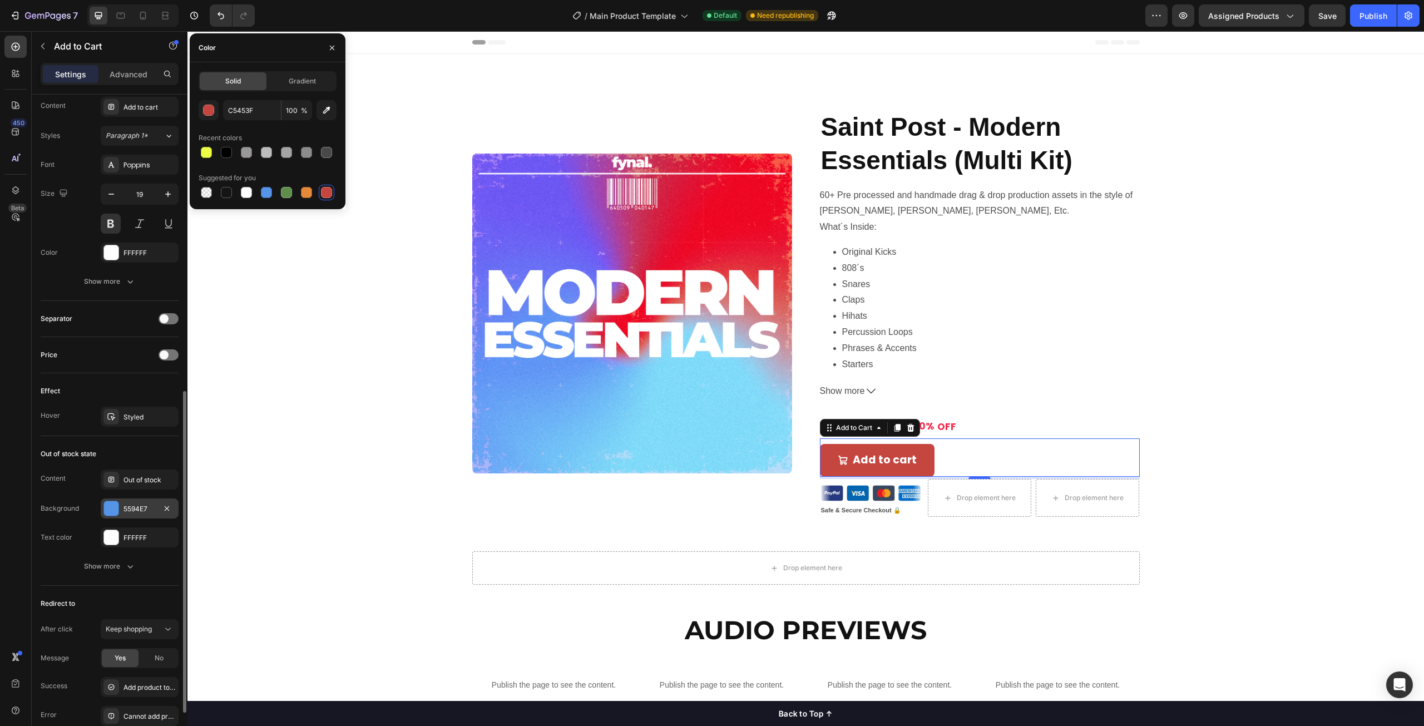
click at [143, 511] on div "5594E7" at bounding box center [140, 509] width 32 height 10
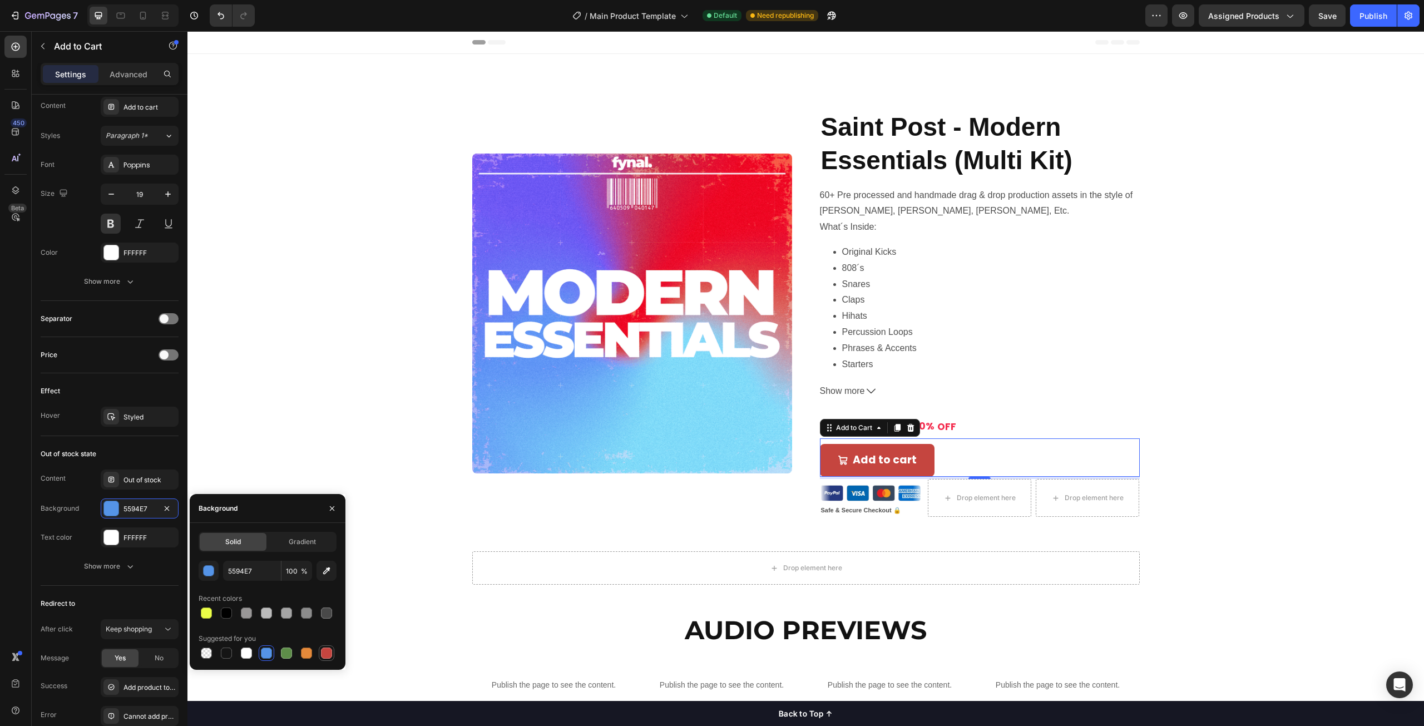
drag, startPoint x: 328, startPoint y: 650, endPoint x: 452, endPoint y: 497, distance: 196.6
click at [328, 650] on div at bounding box center [326, 653] width 11 height 11
type input "C5453F"
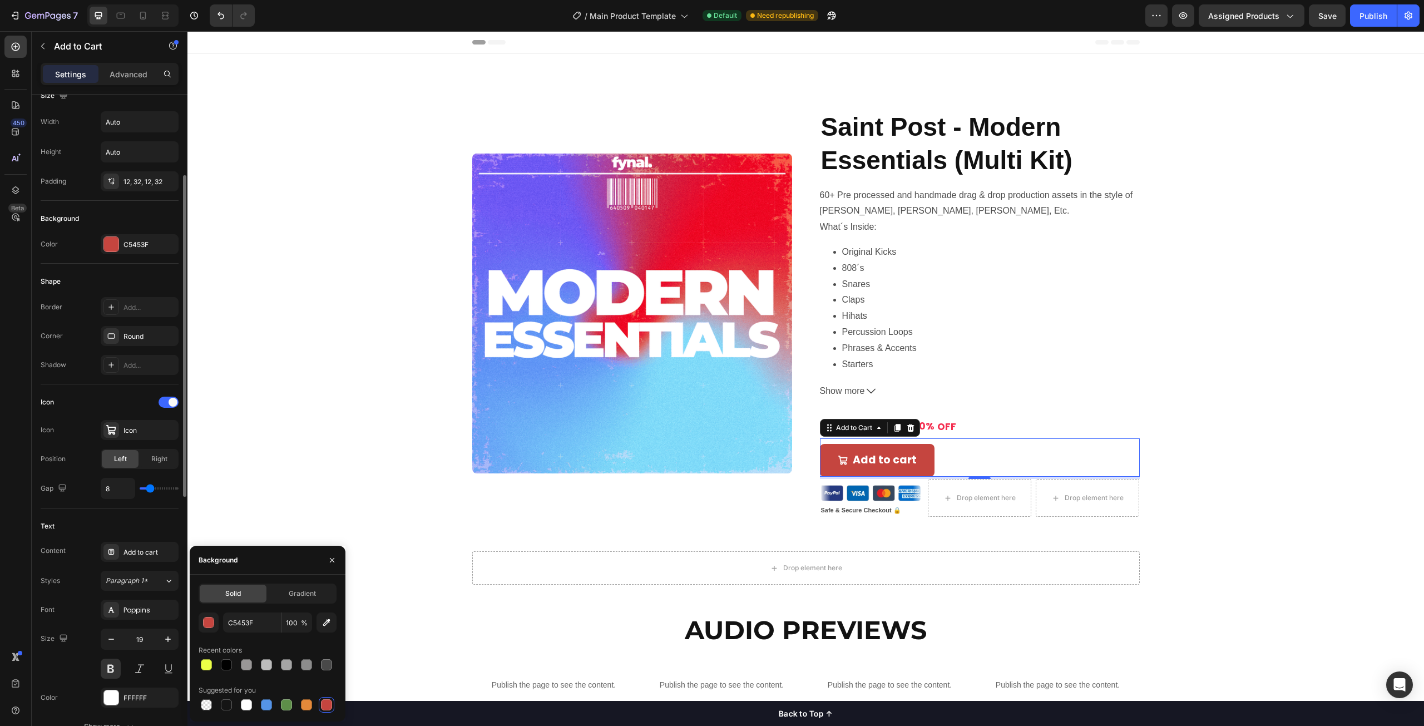
scroll to position [278, 0]
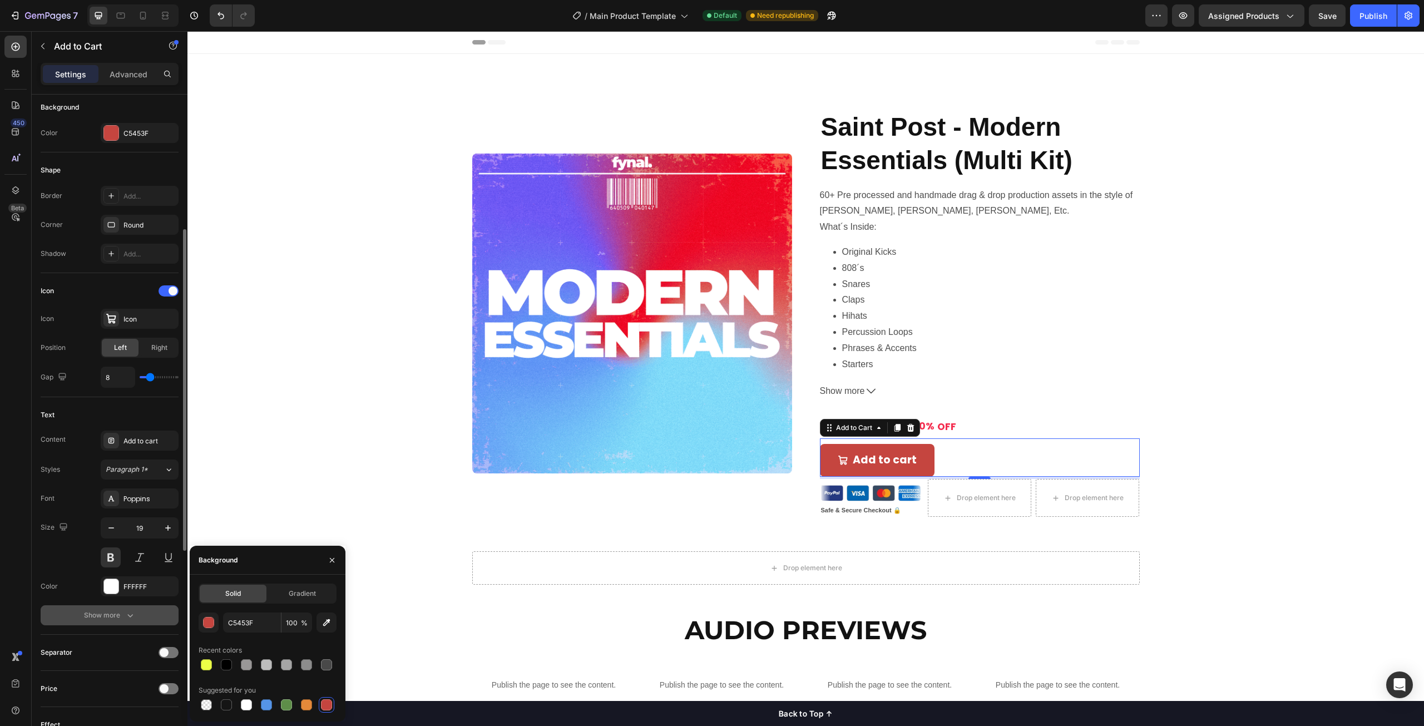
click at [113, 619] on div "Show more" at bounding box center [110, 615] width 52 height 11
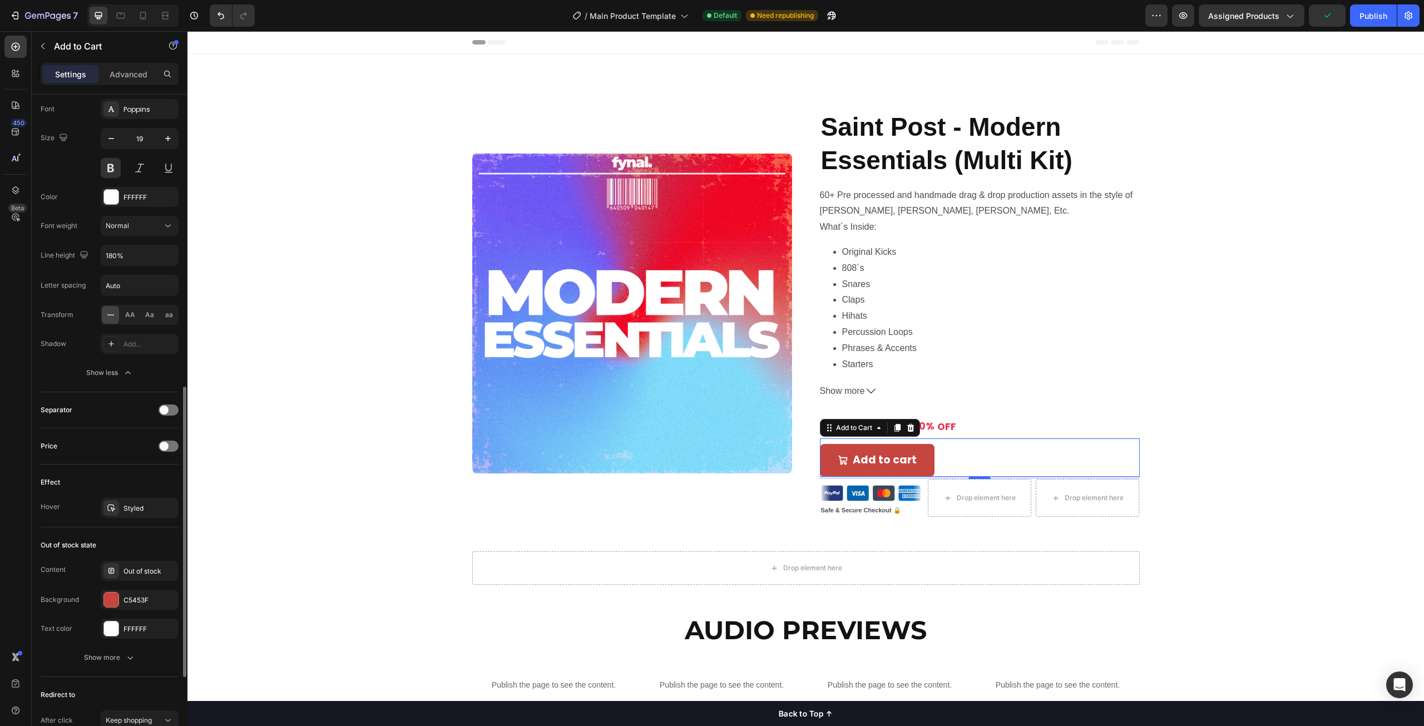
scroll to position [723, 0]
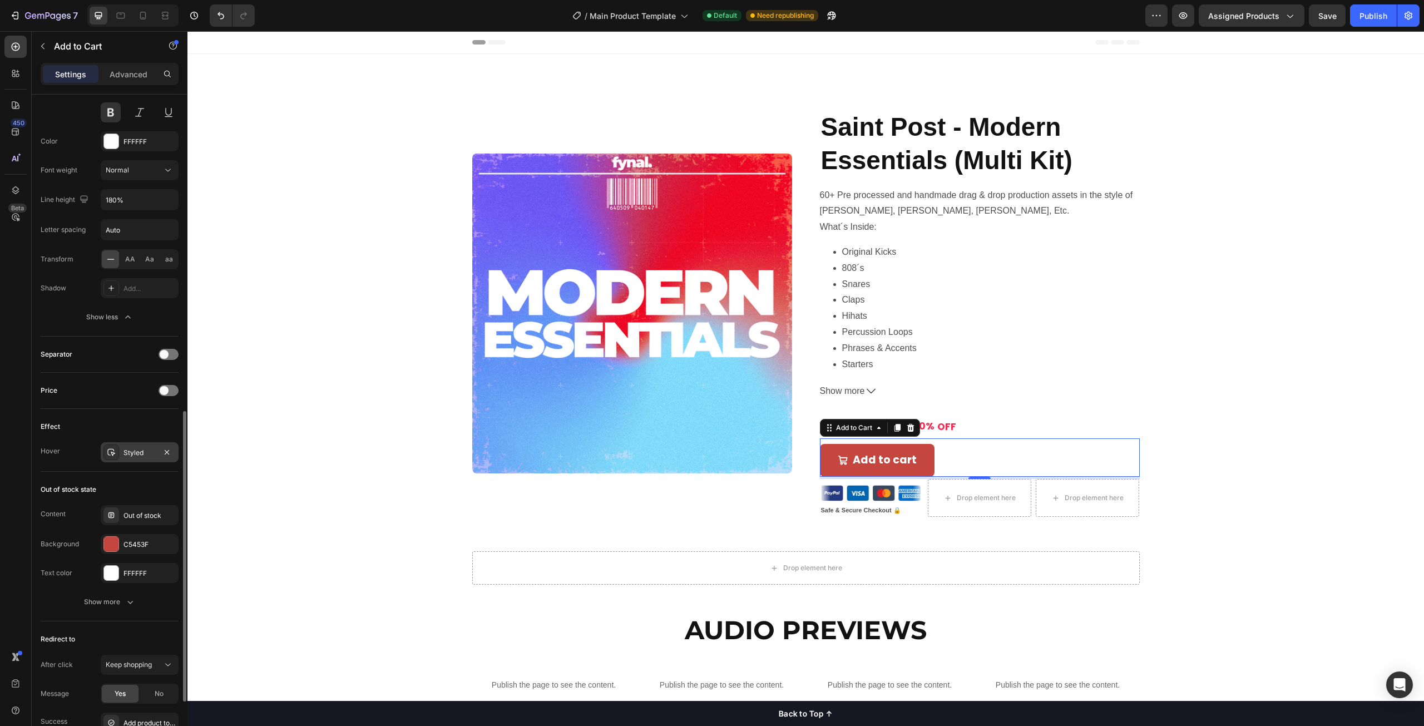
click at [135, 453] on div "Styled" at bounding box center [140, 453] width 32 height 10
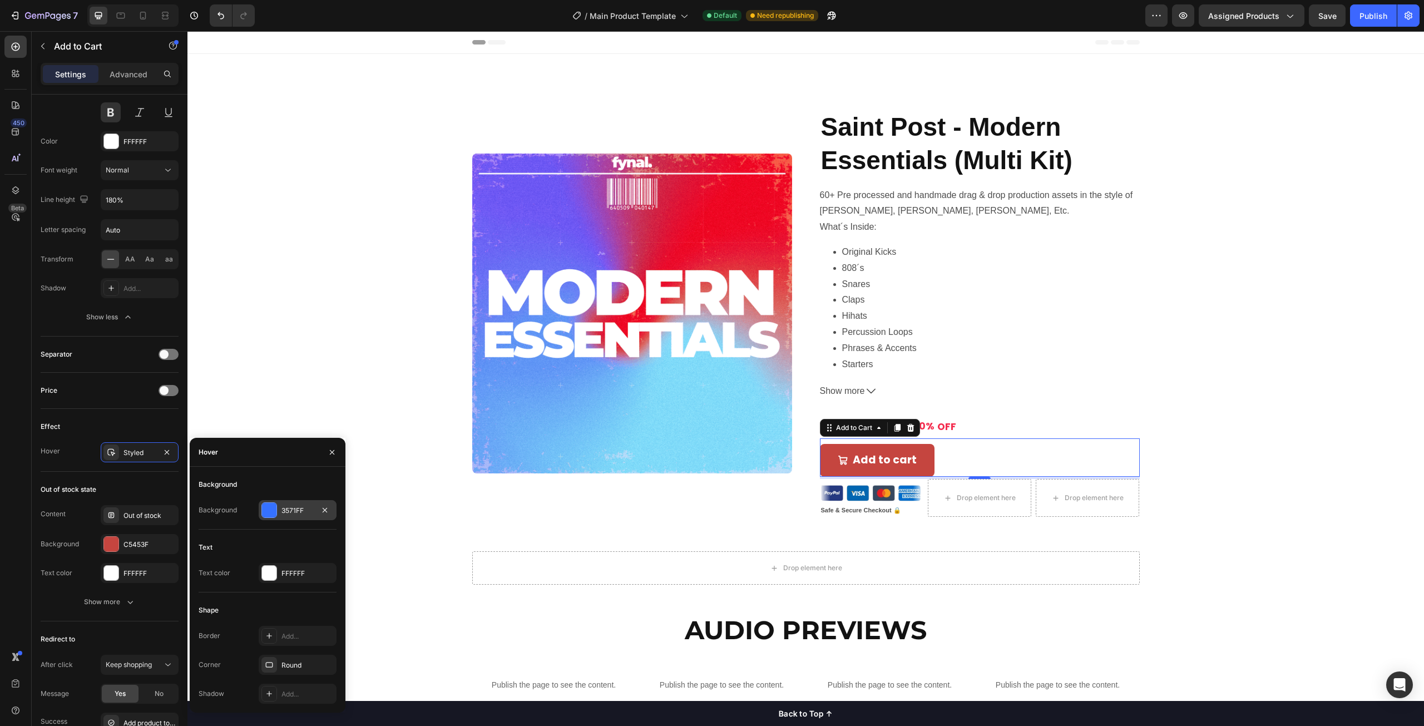
click at [278, 506] on div "3571FF" at bounding box center [298, 510] width 78 height 20
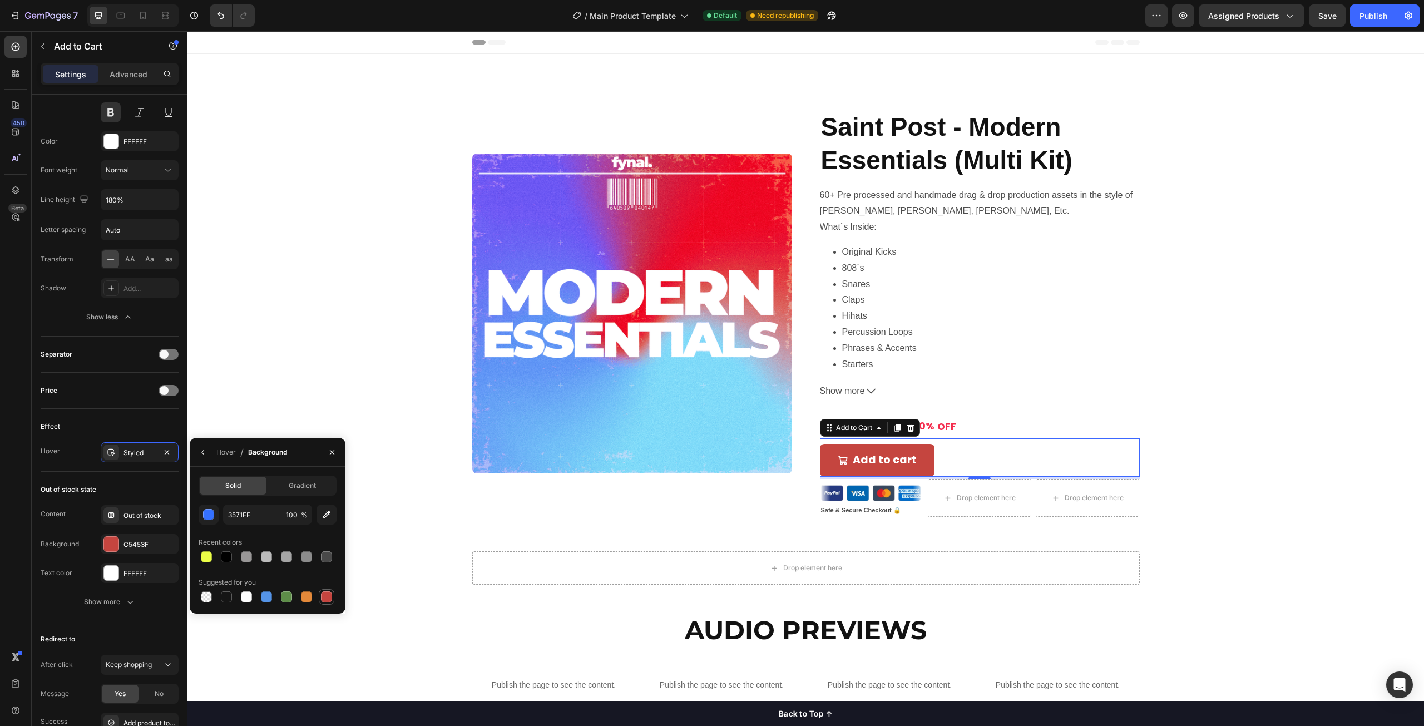
click at [325, 596] on div at bounding box center [326, 596] width 11 height 11
click at [205, 517] on div "button" at bounding box center [209, 515] width 11 height 11
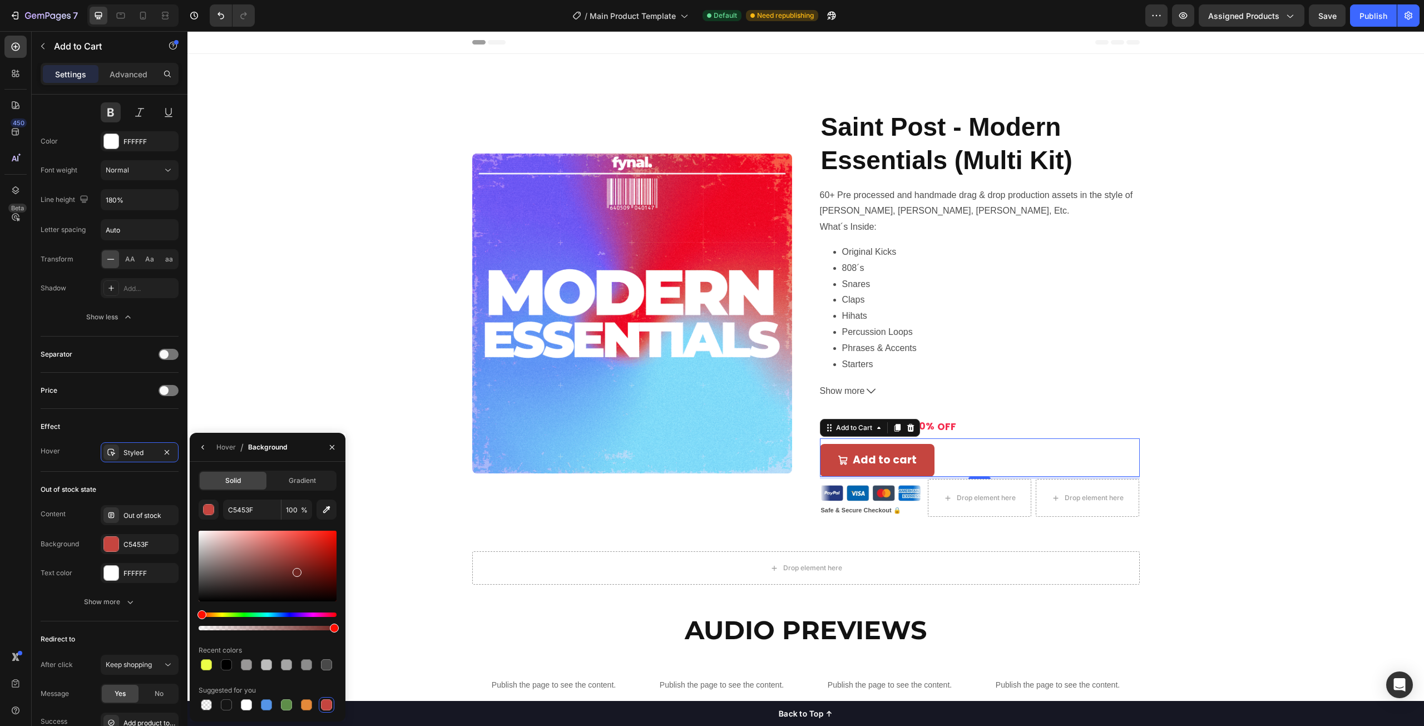
drag, startPoint x: 292, startPoint y: 549, endPoint x: 296, endPoint y: 570, distance: 21.5
click at [296, 570] on div at bounding box center [297, 572] width 9 height 9
type input "702521"
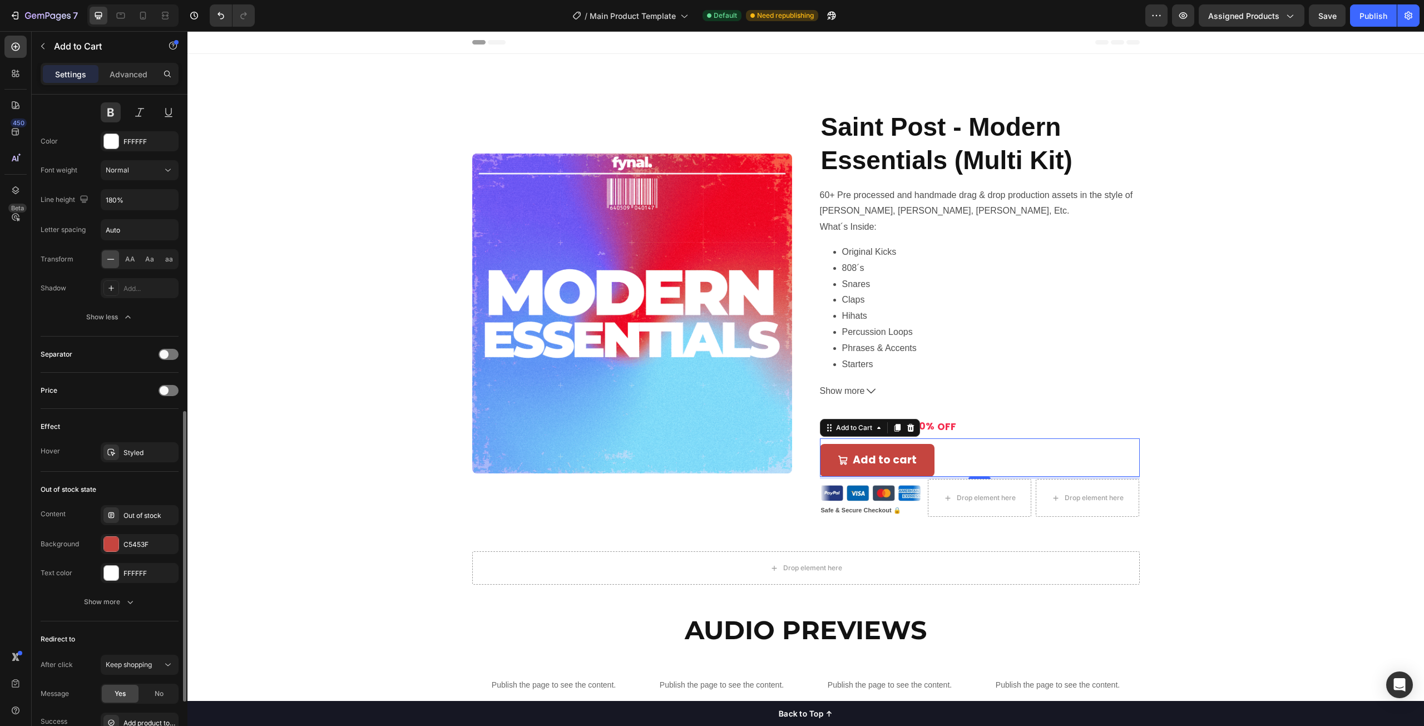
click at [152, 424] on div "Effect" at bounding box center [110, 427] width 138 height 18
click at [897, 464] on div "Add to cart" at bounding box center [885, 460] width 64 height 19
click at [898, 465] on p "Add to cart" at bounding box center [885, 460] width 64 height 19
click at [820, 444] on button "Sho" at bounding box center [855, 460] width 71 height 32
click at [839, 460] on icon "Shop Now" at bounding box center [843, 460] width 11 height 11
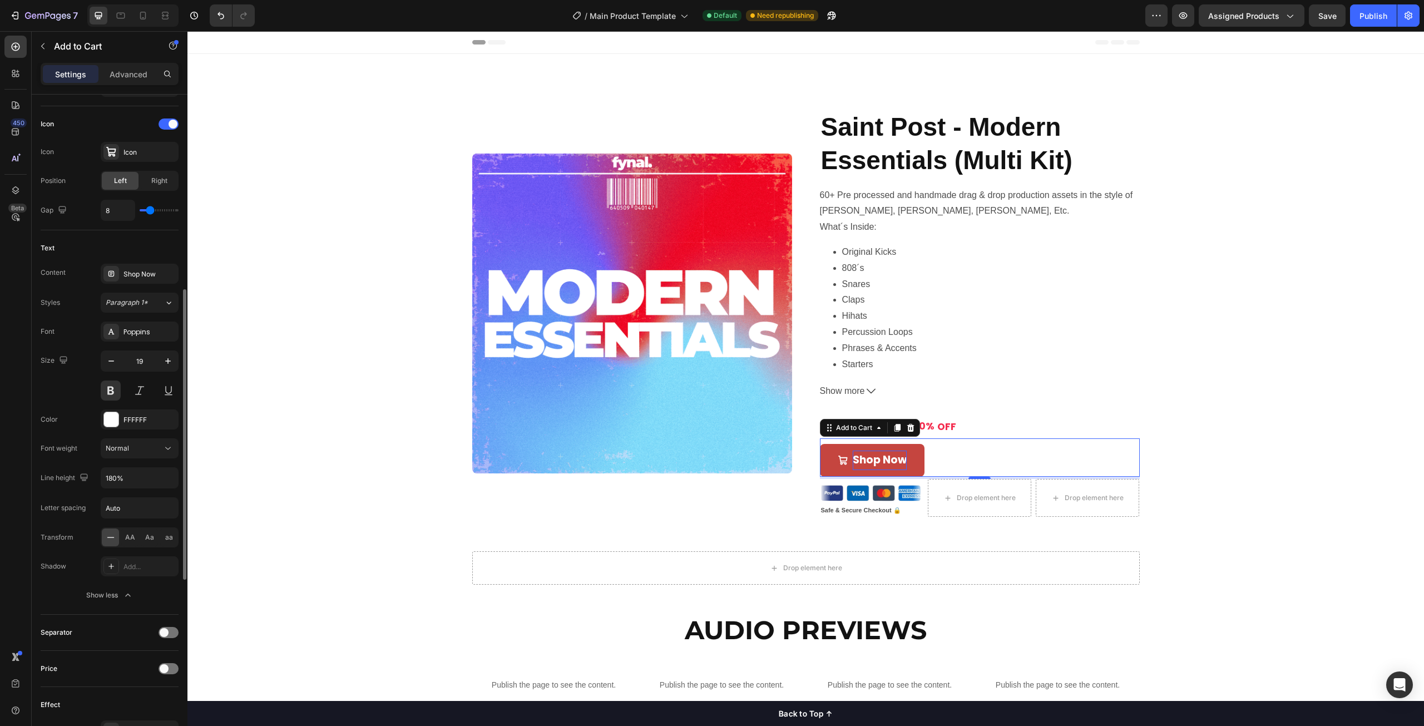
scroll to position [334, 0]
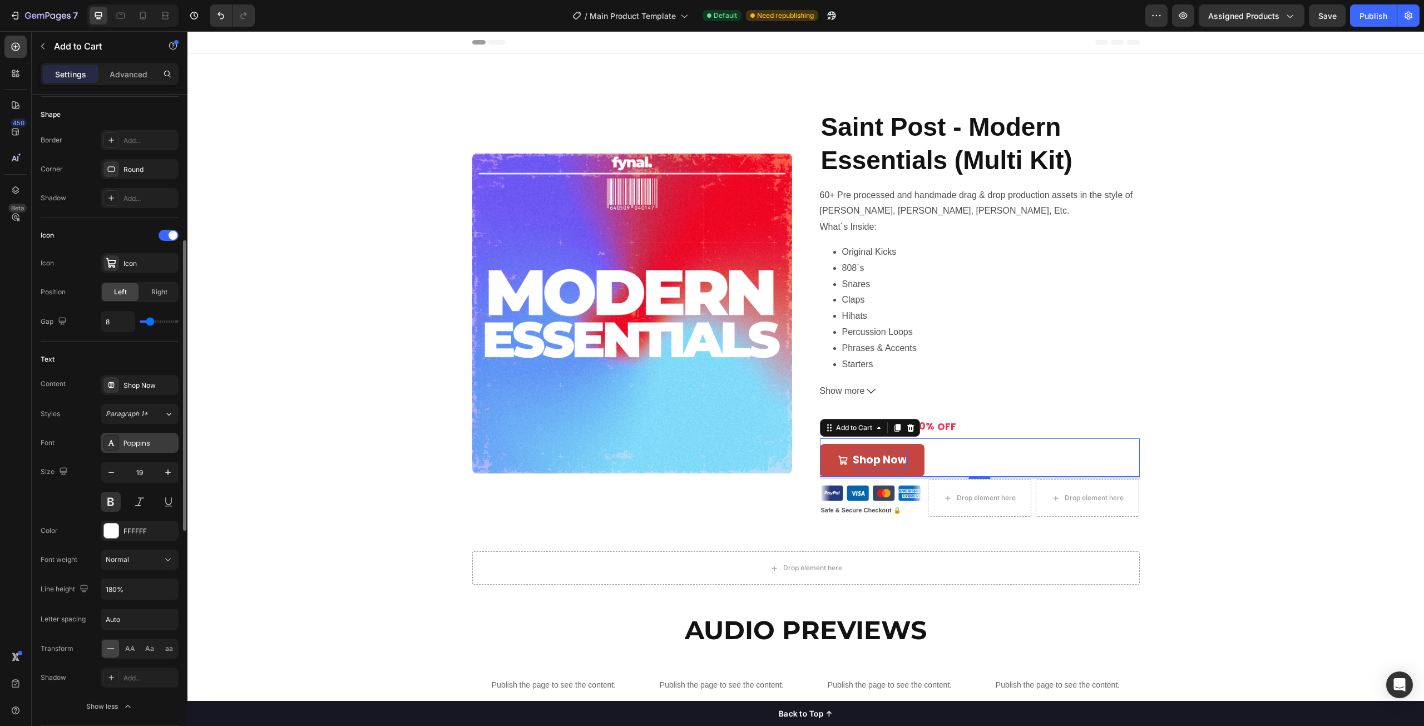
click at [134, 443] on div "Poppins" at bounding box center [150, 443] width 52 height 10
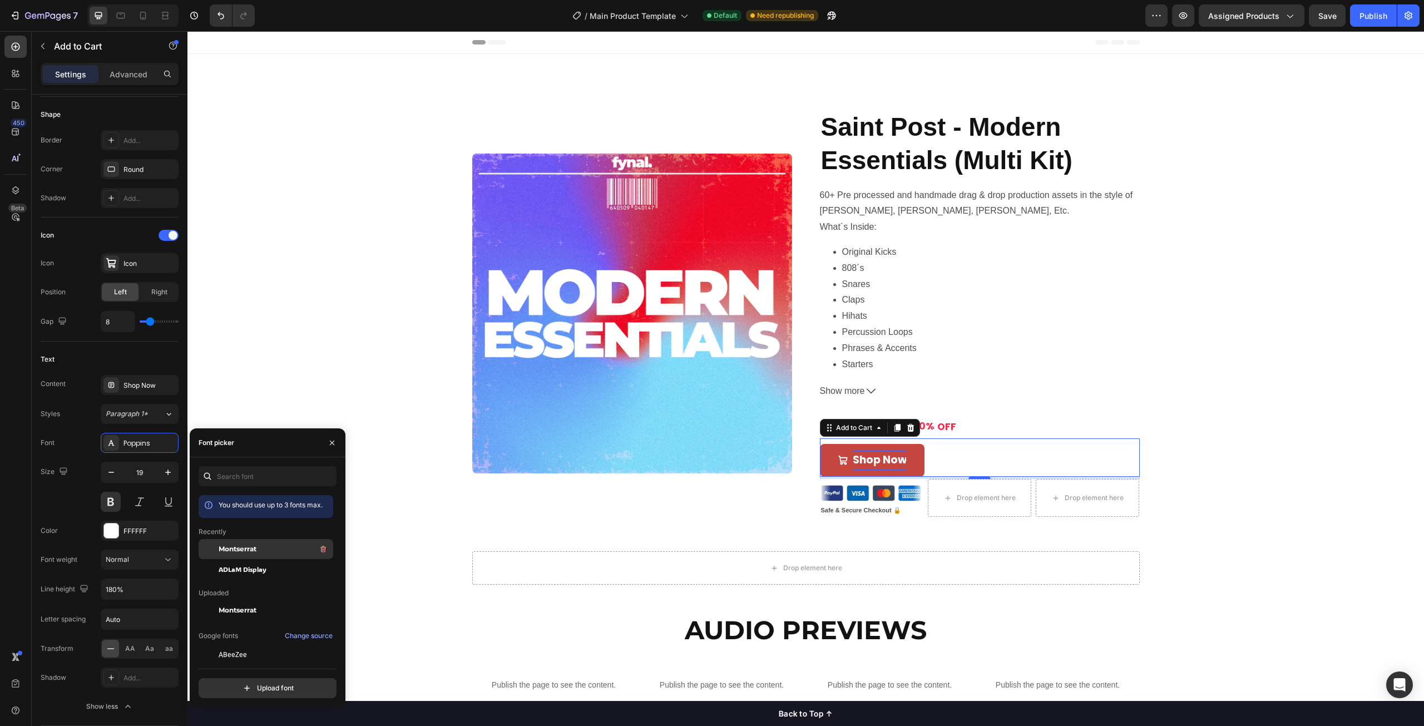
click at [266, 548] on div "Montserrat" at bounding box center [275, 548] width 112 height 13
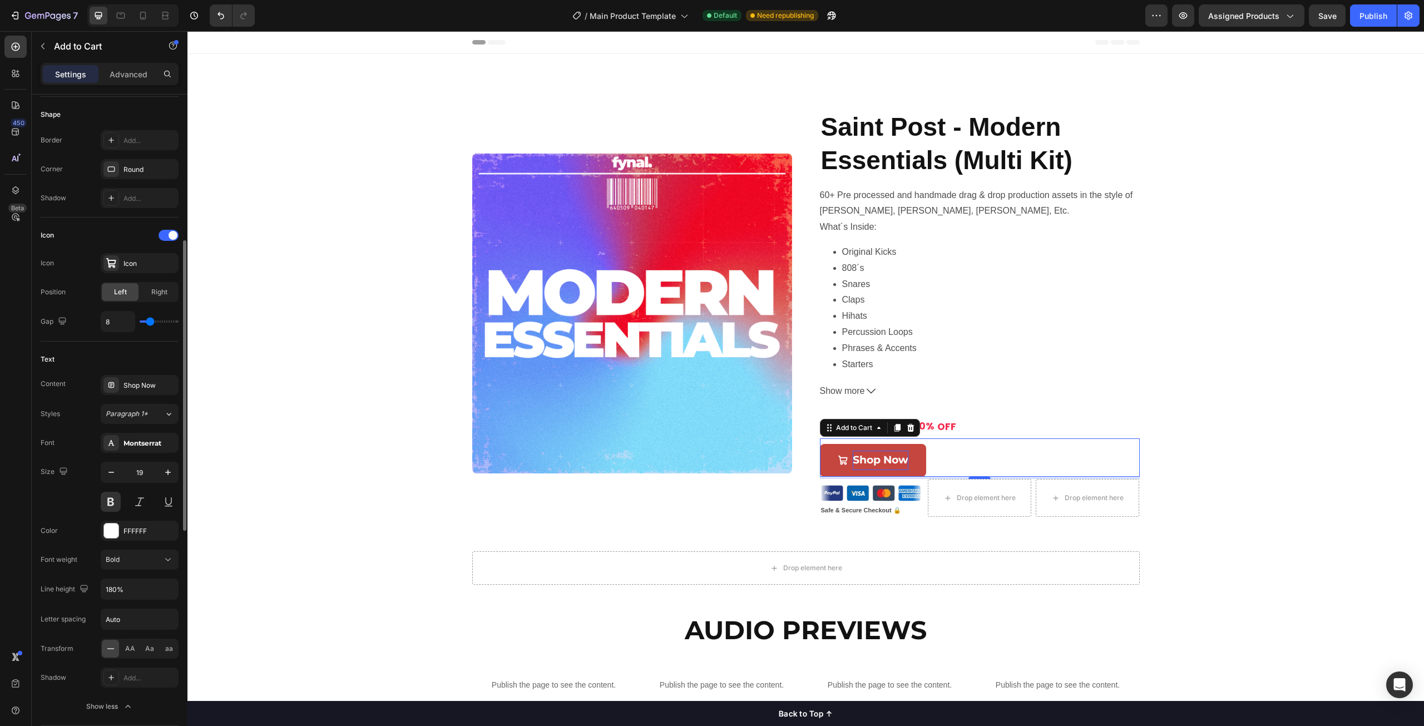
click at [58, 457] on div "Font Montserrat Size 19 Color FFFFFF Font weight Bold Line height 180% Letter s…" at bounding box center [110, 575] width 138 height 284
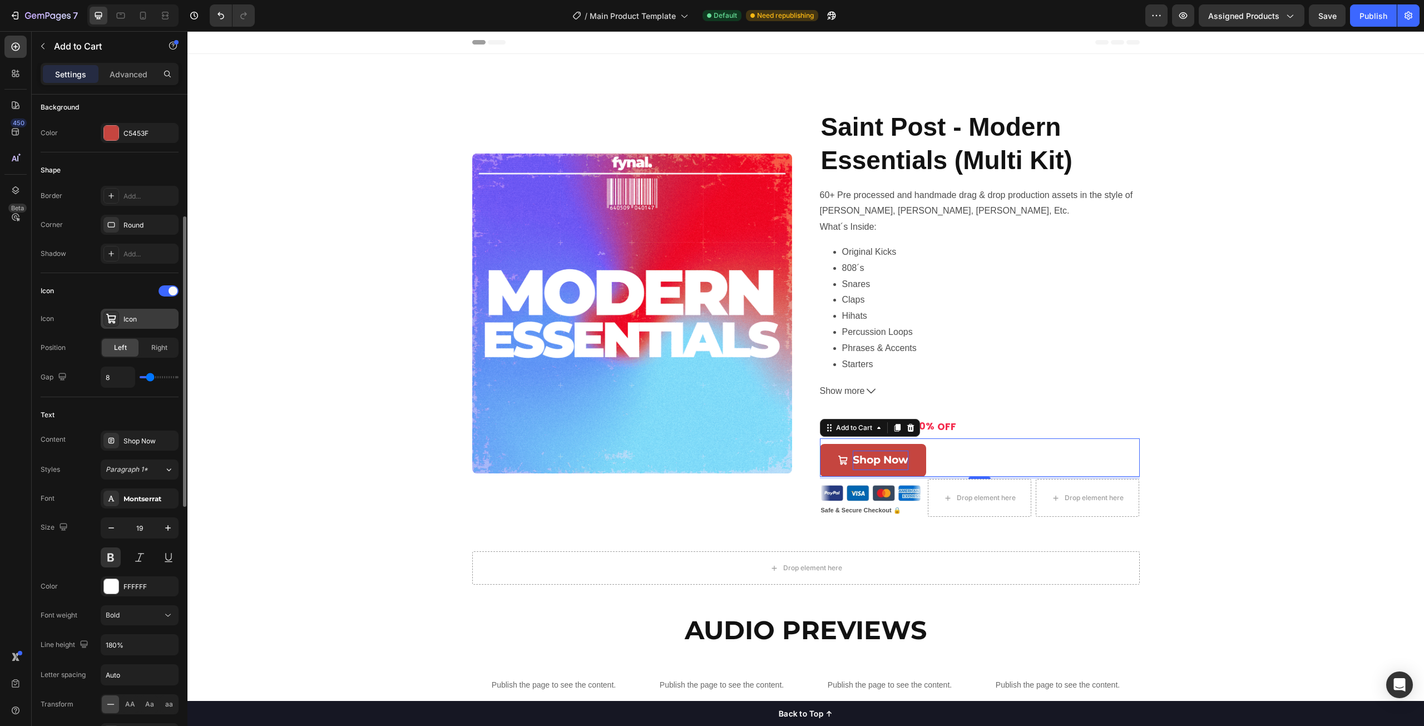
click at [137, 317] on div "Icon" at bounding box center [150, 319] width 52 height 10
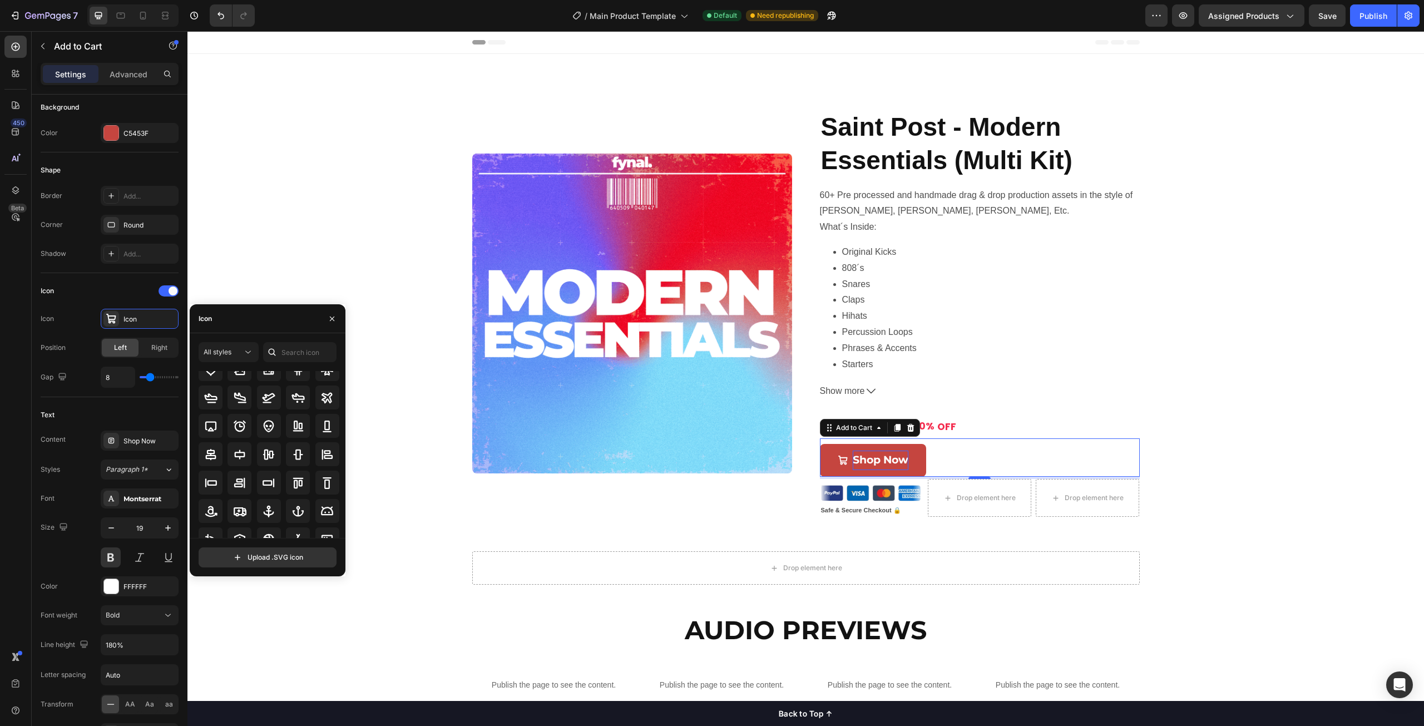
scroll to position [0, 0]
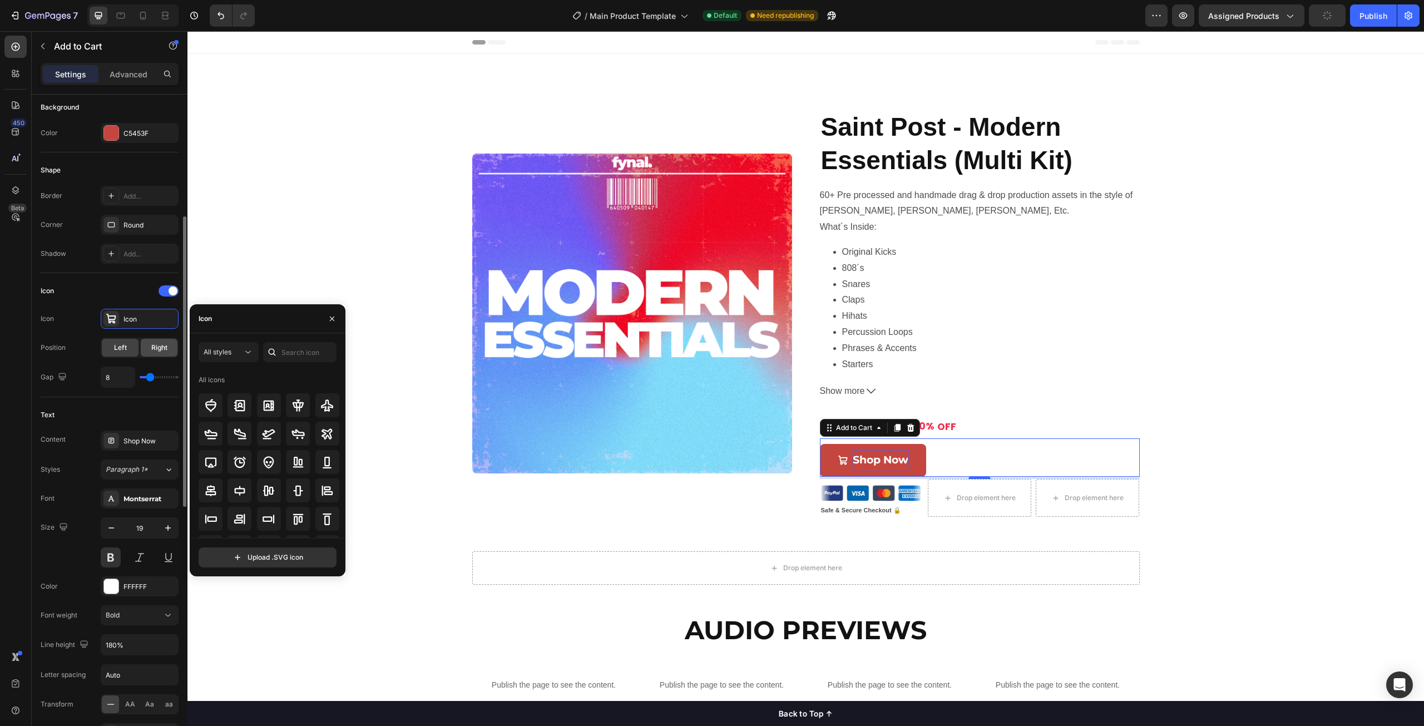
click at [151, 344] on span "Right" at bounding box center [159, 348] width 16 height 10
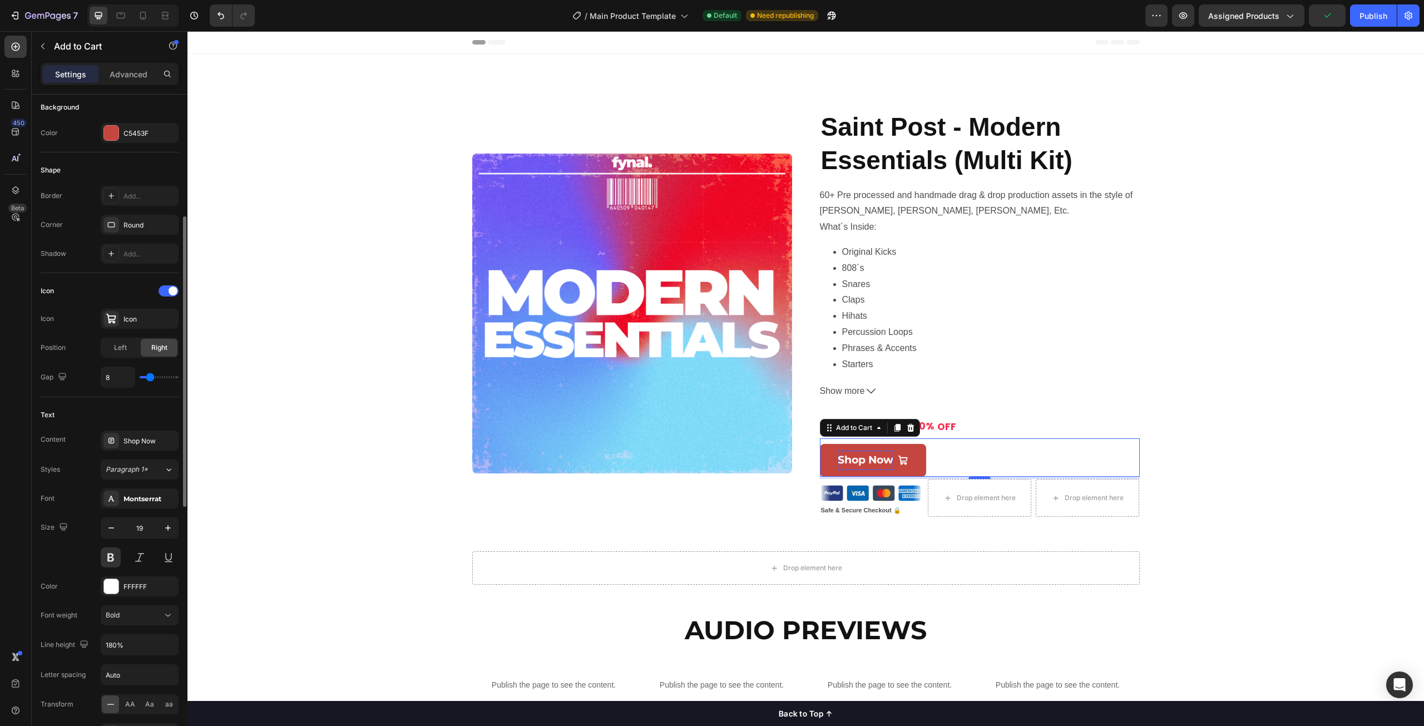
click at [64, 289] on div "Icon" at bounding box center [110, 291] width 138 height 18
click at [314, 296] on div "Product Images Saint Post - Modern Essentials (Multi Kit) Product Title 60+ Pre…" at bounding box center [805, 322] width 1237 height 424
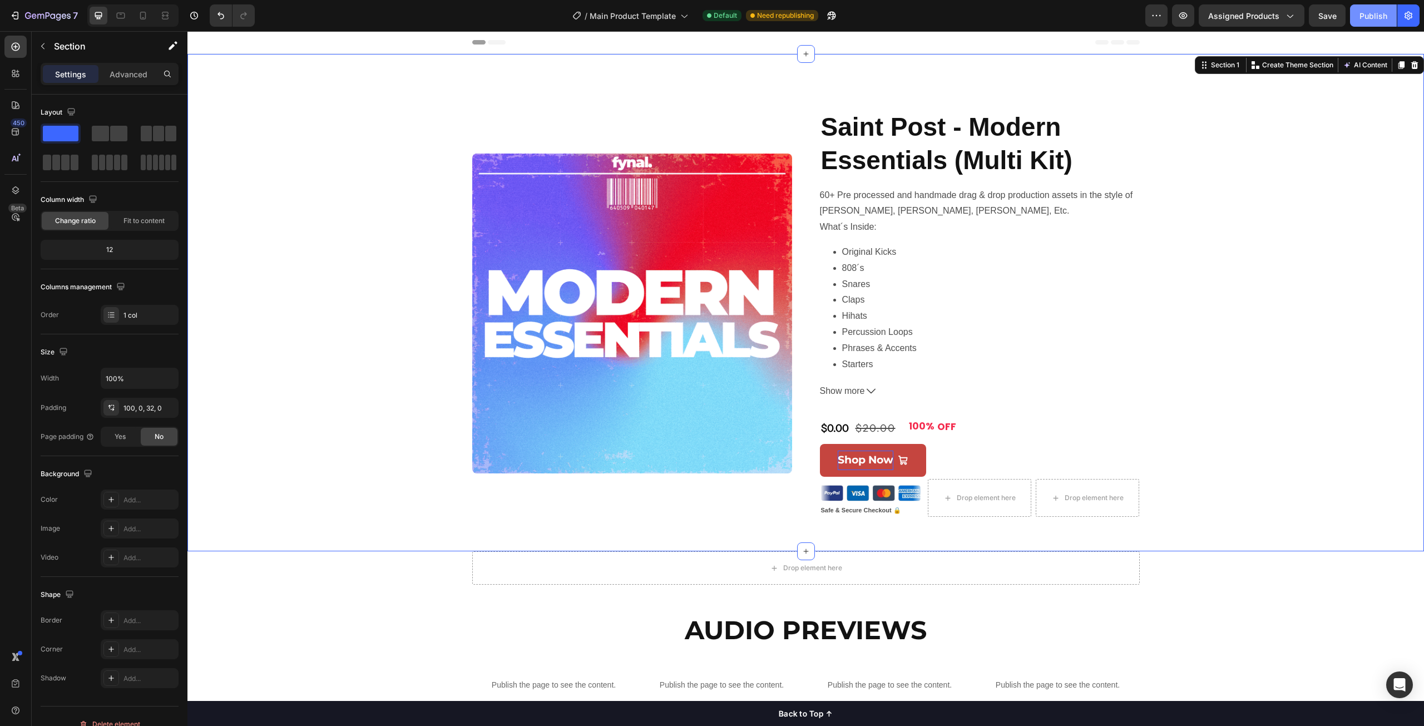
click at [1371, 18] on div "Publish" at bounding box center [1374, 16] width 28 height 12
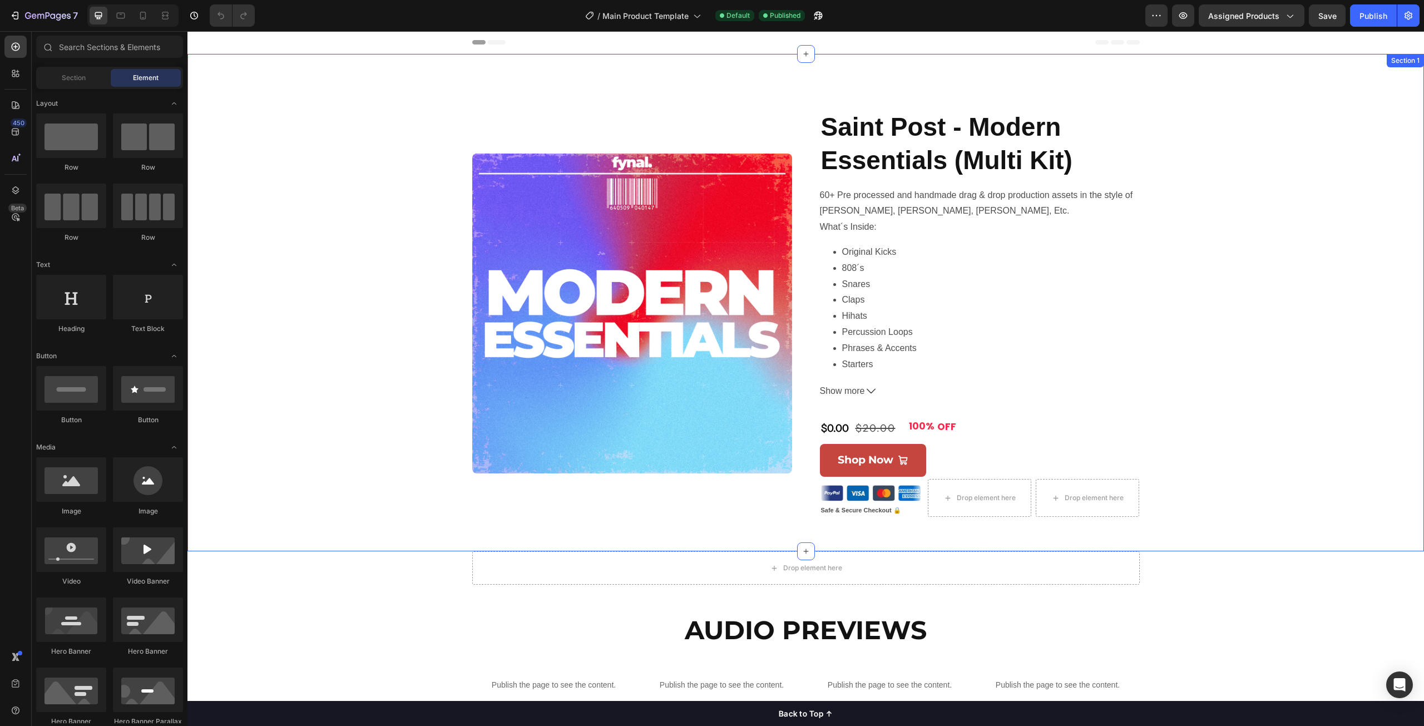
click at [360, 194] on div "Product Images Saint Post - Modern Essentials (Multi Kit) Product Title 60+ Pre…" at bounding box center [805, 322] width 1237 height 424
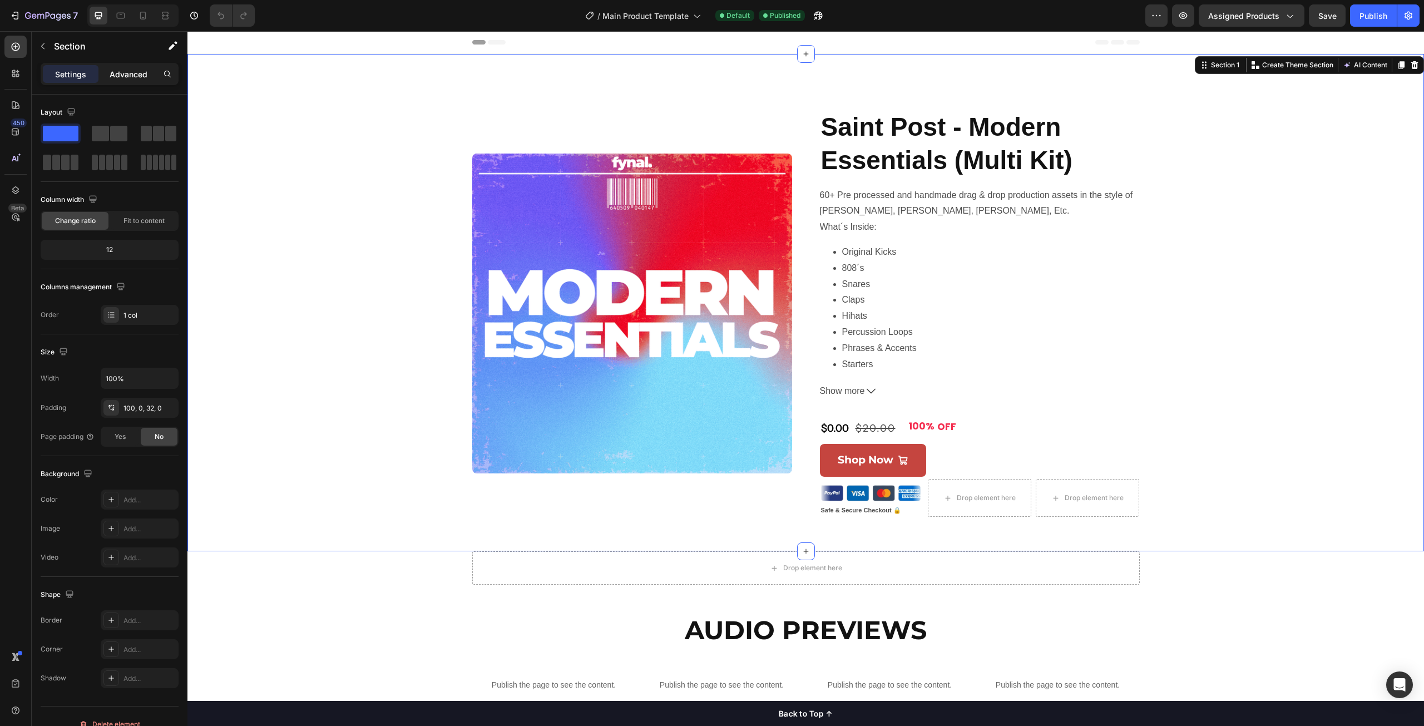
click at [141, 77] on p "Advanced" at bounding box center [129, 74] width 38 height 12
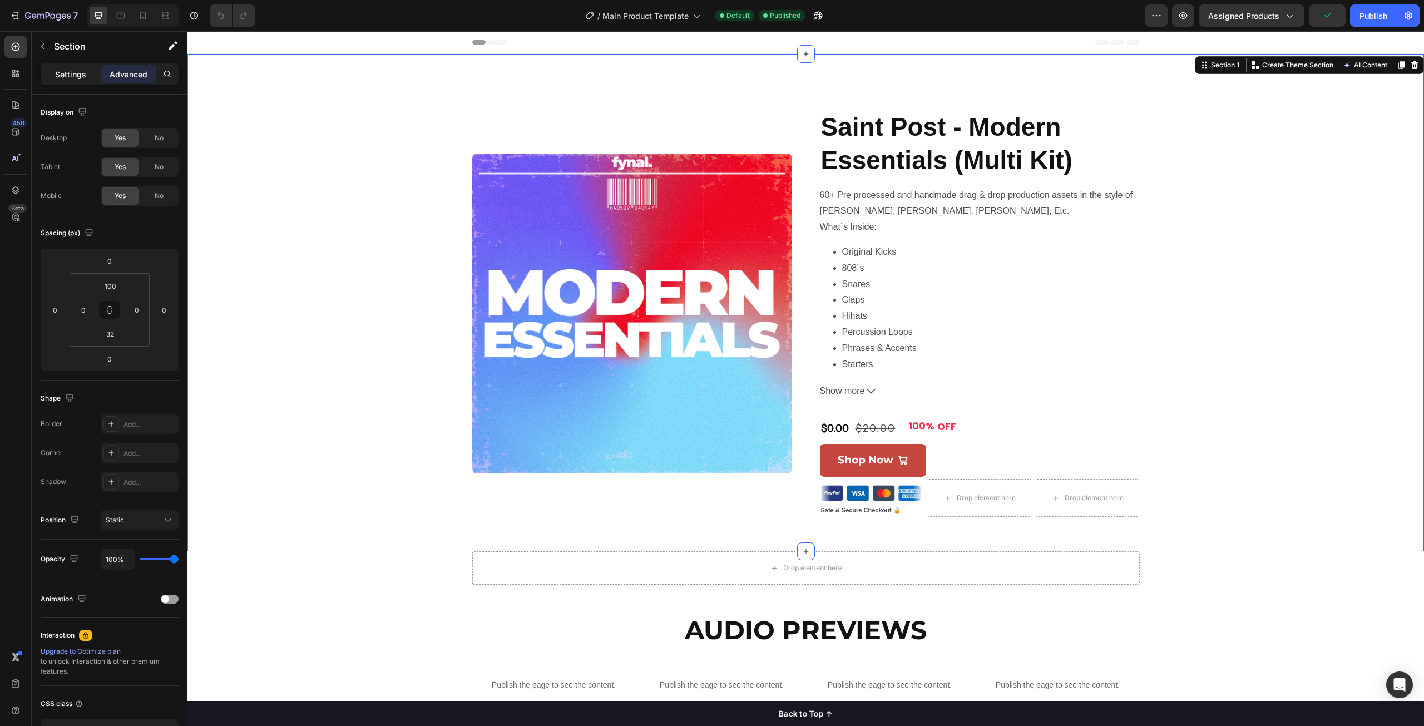
click at [63, 67] on div "Settings" at bounding box center [71, 74] width 56 height 18
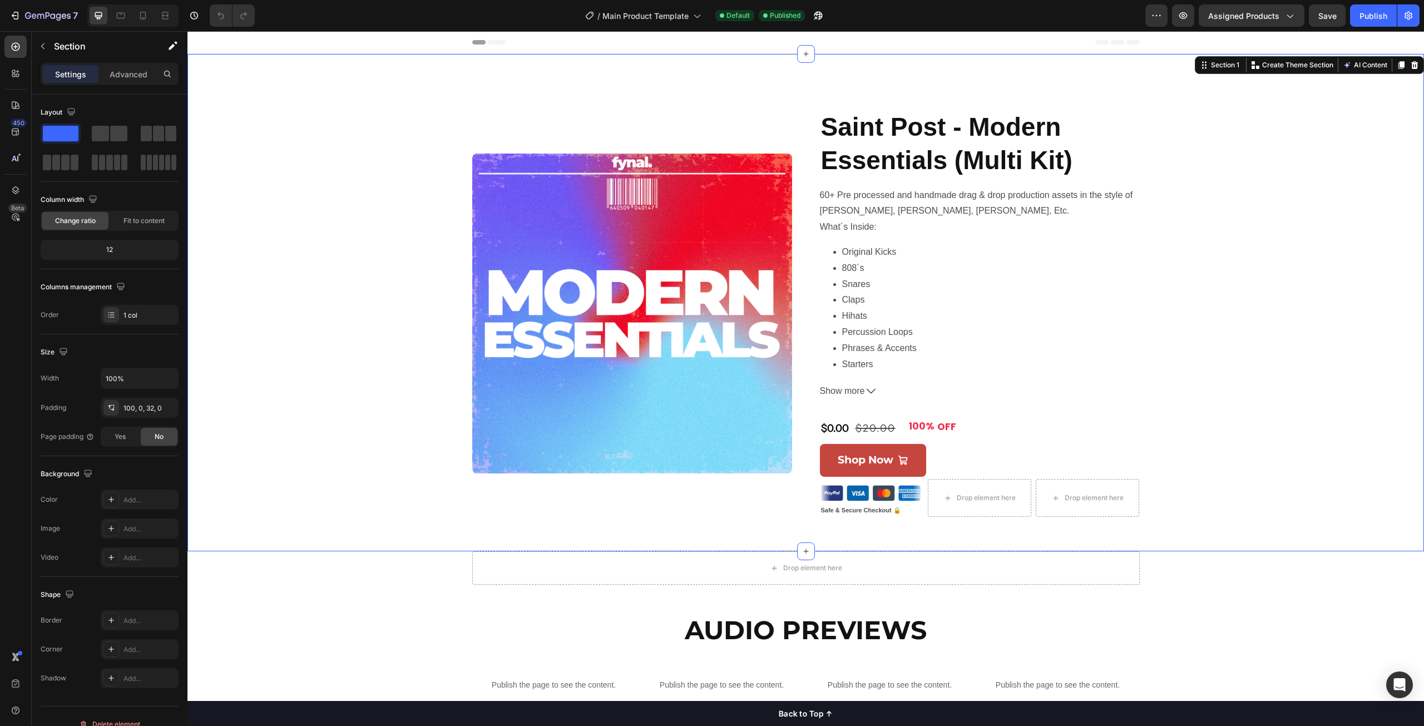
click at [694, 86] on div "Product Images Saint Post - Modern Essentials (Multi Kit) Product Title 60+ Pre…" at bounding box center [805, 302] width 1237 height 497
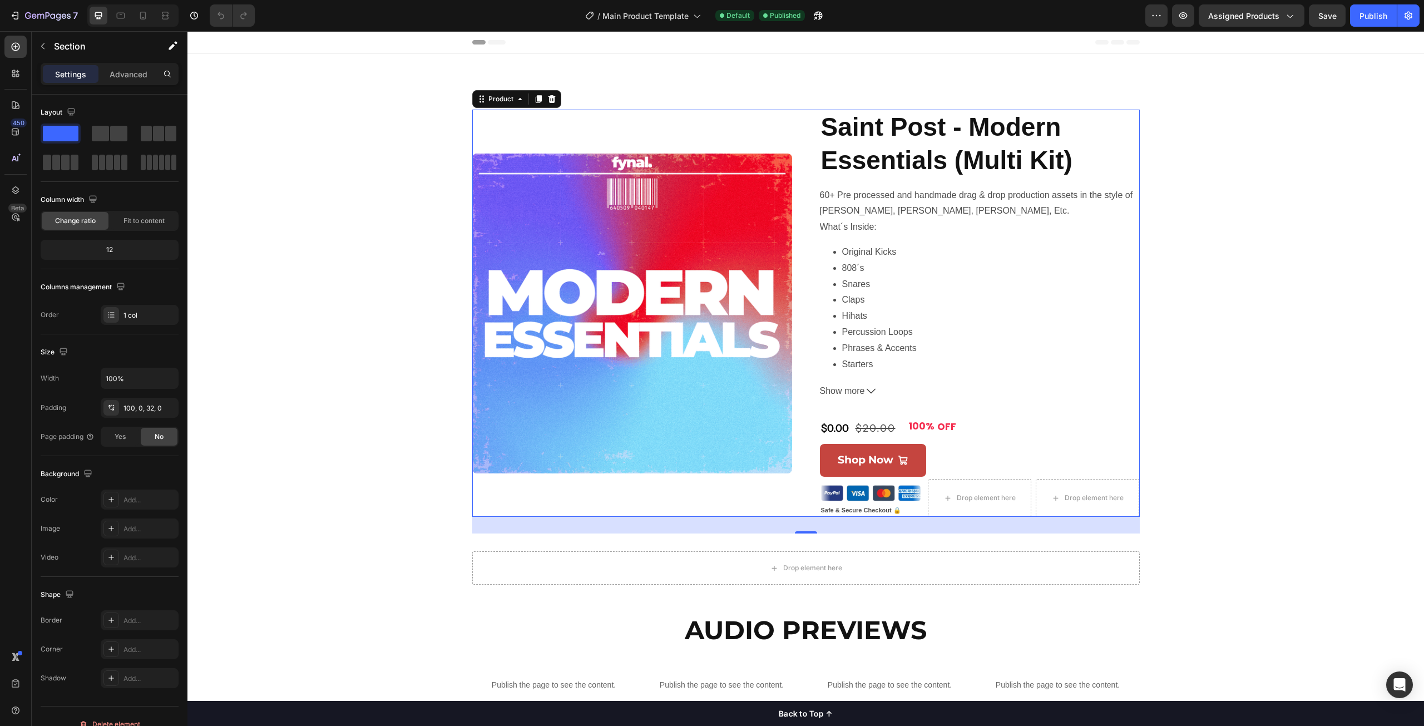
click at [702, 127] on div "Product Images" at bounding box center [632, 313] width 320 height 407
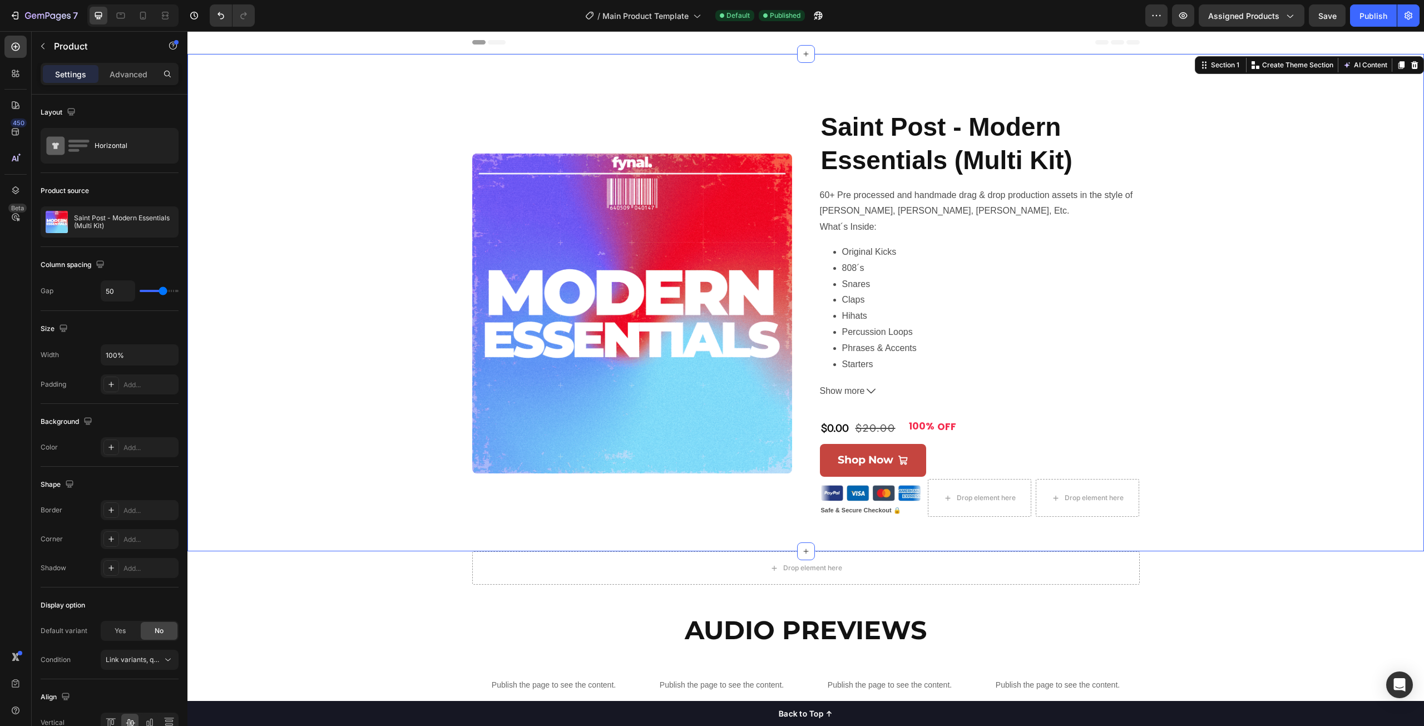
click at [407, 127] on div "Product Images Saint Post - Modern Essentials (Multi Kit) Product Title 60+ Pre…" at bounding box center [805, 322] width 1237 height 424
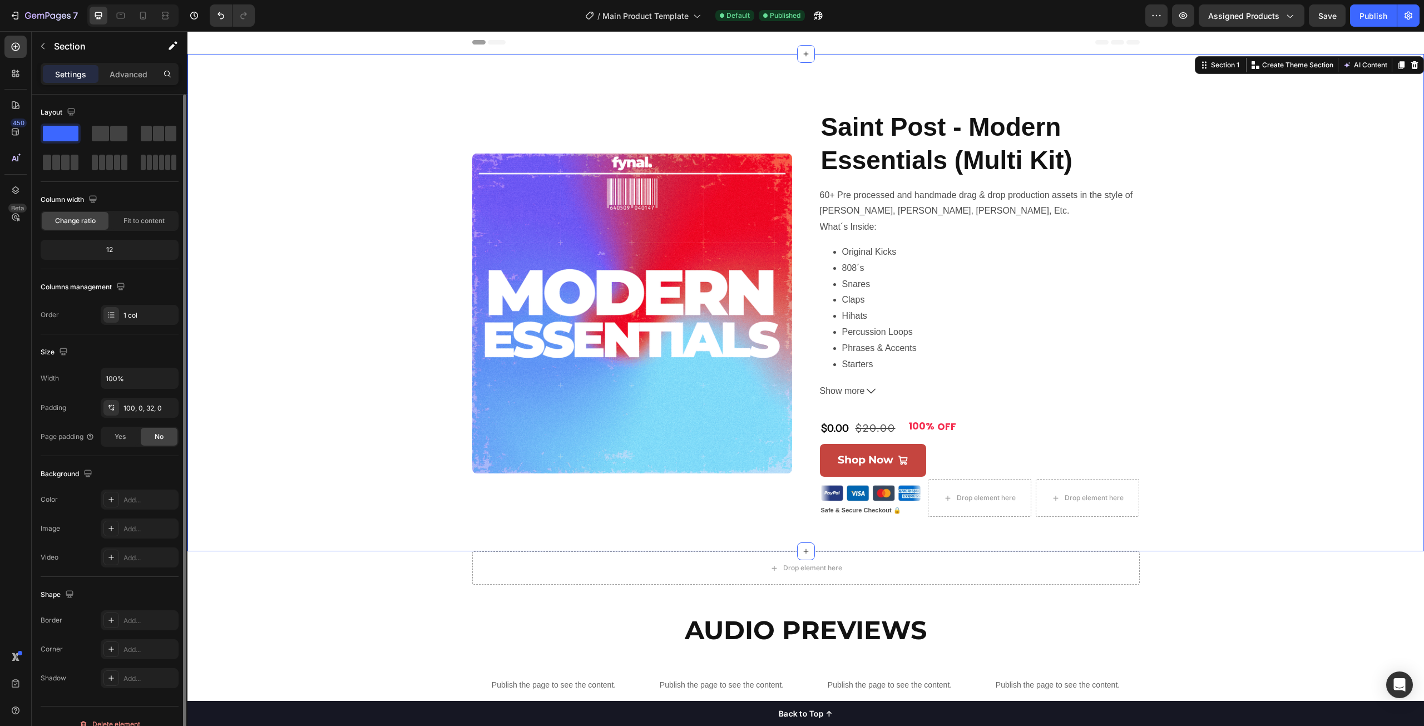
scroll to position [16, 0]
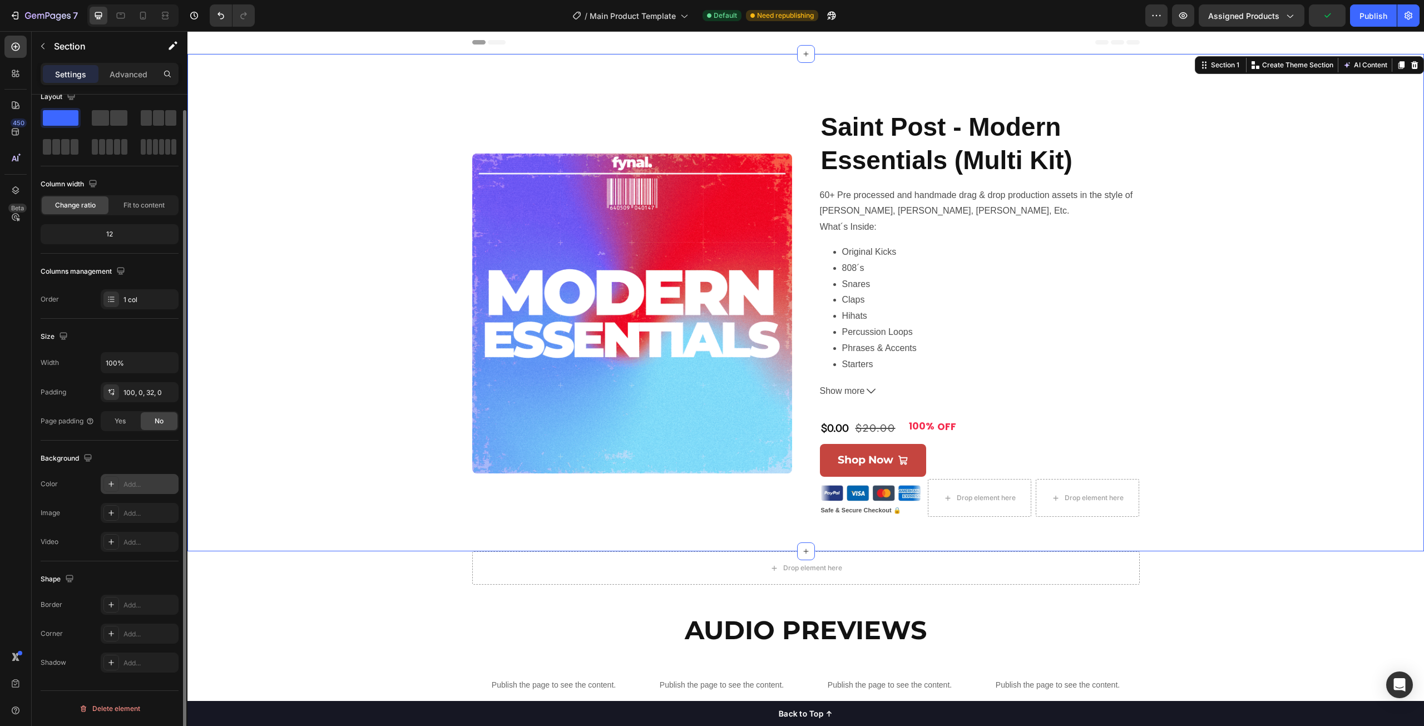
click at [134, 483] on div "Add..." at bounding box center [150, 485] width 52 height 10
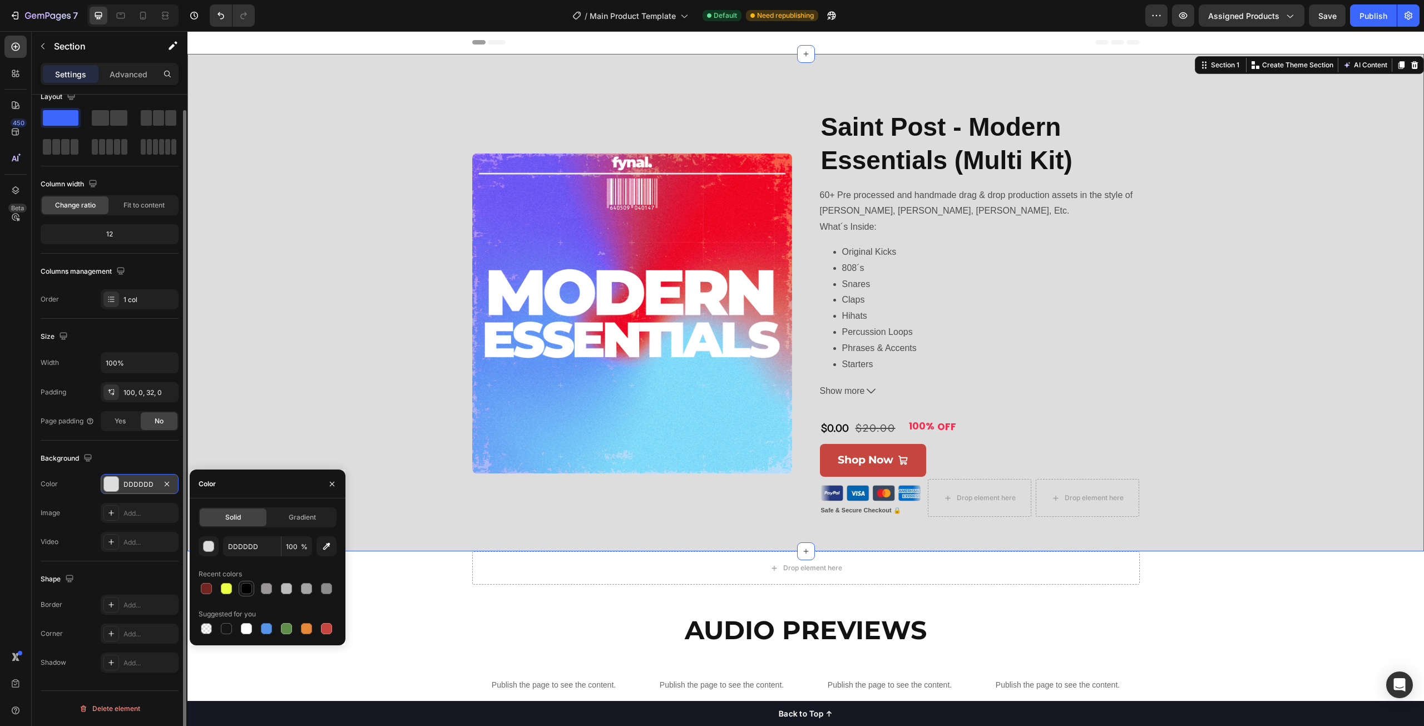
click at [250, 590] on div at bounding box center [246, 588] width 11 height 11
type input "000000"
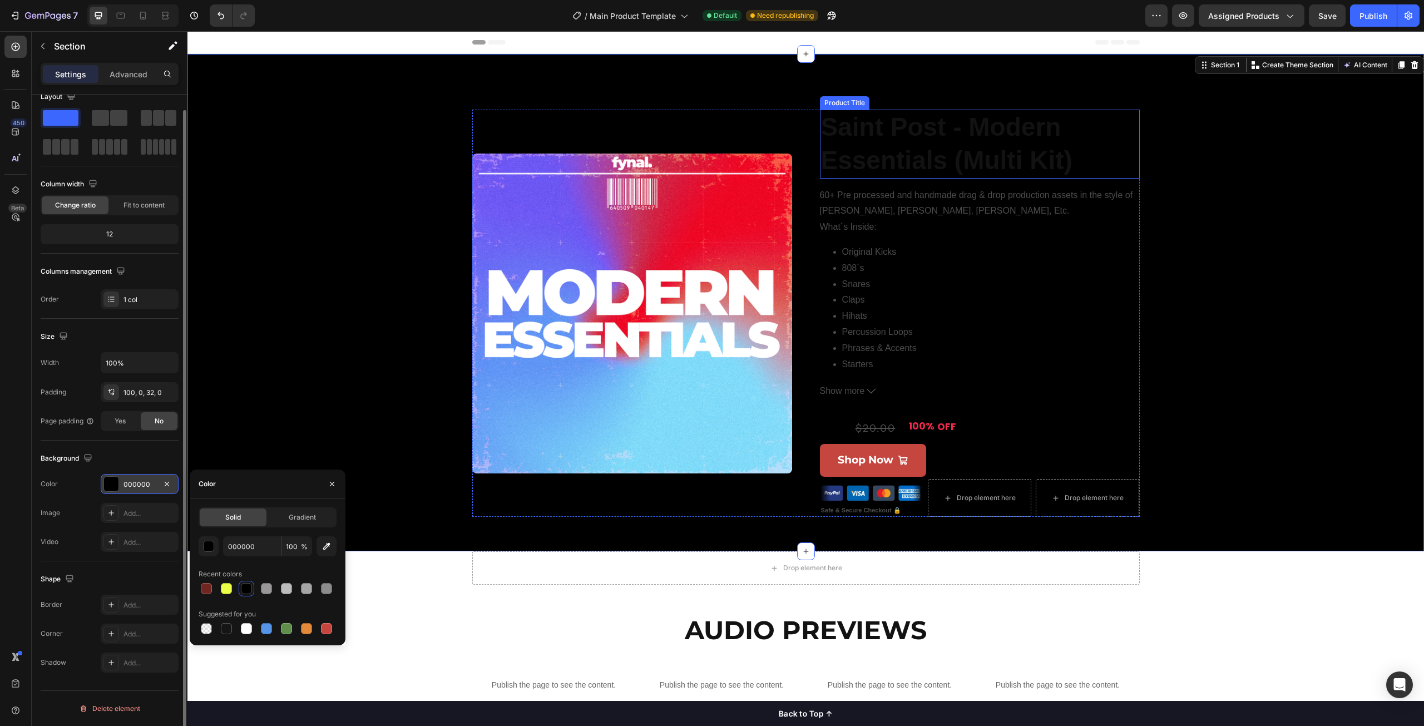
click at [945, 154] on h1 "Saint Post - Modern Essentials (Multi Kit)" at bounding box center [980, 144] width 320 height 69
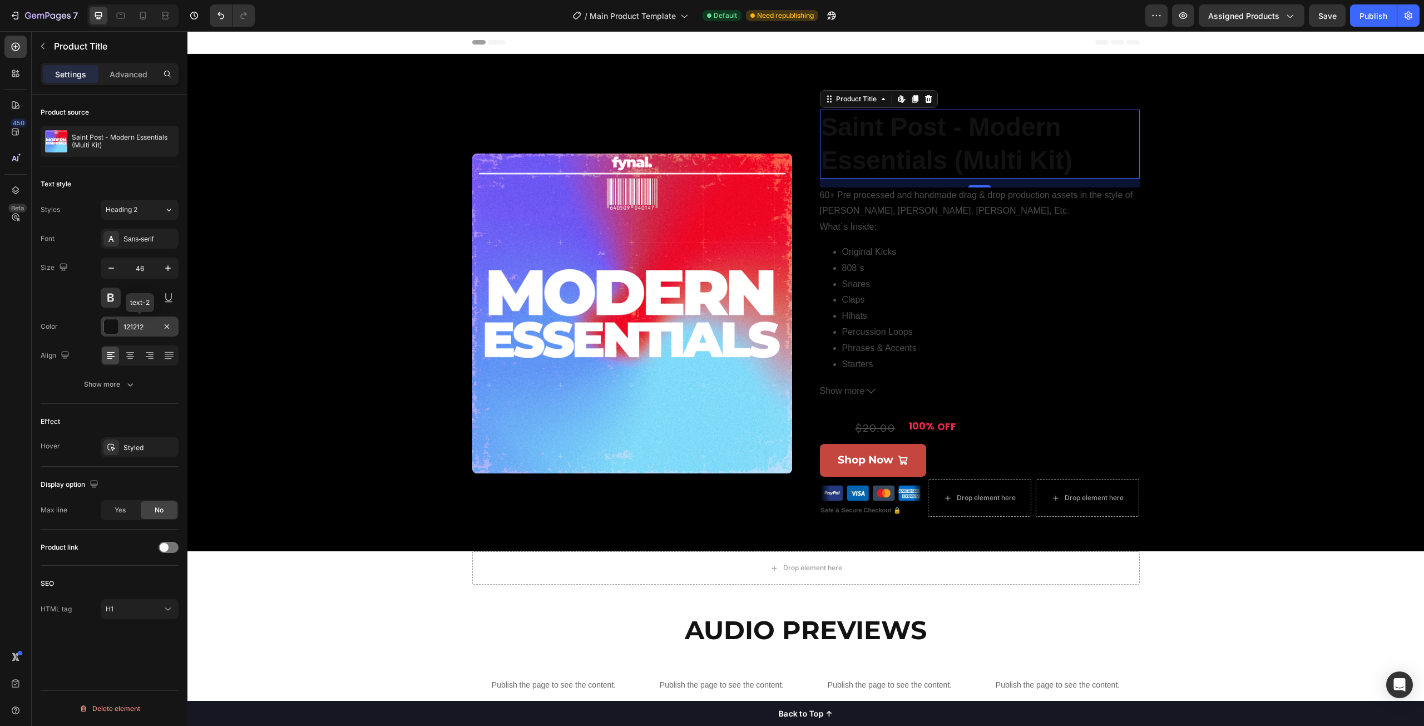
click at [108, 329] on div at bounding box center [111, 326] width 14 height 14
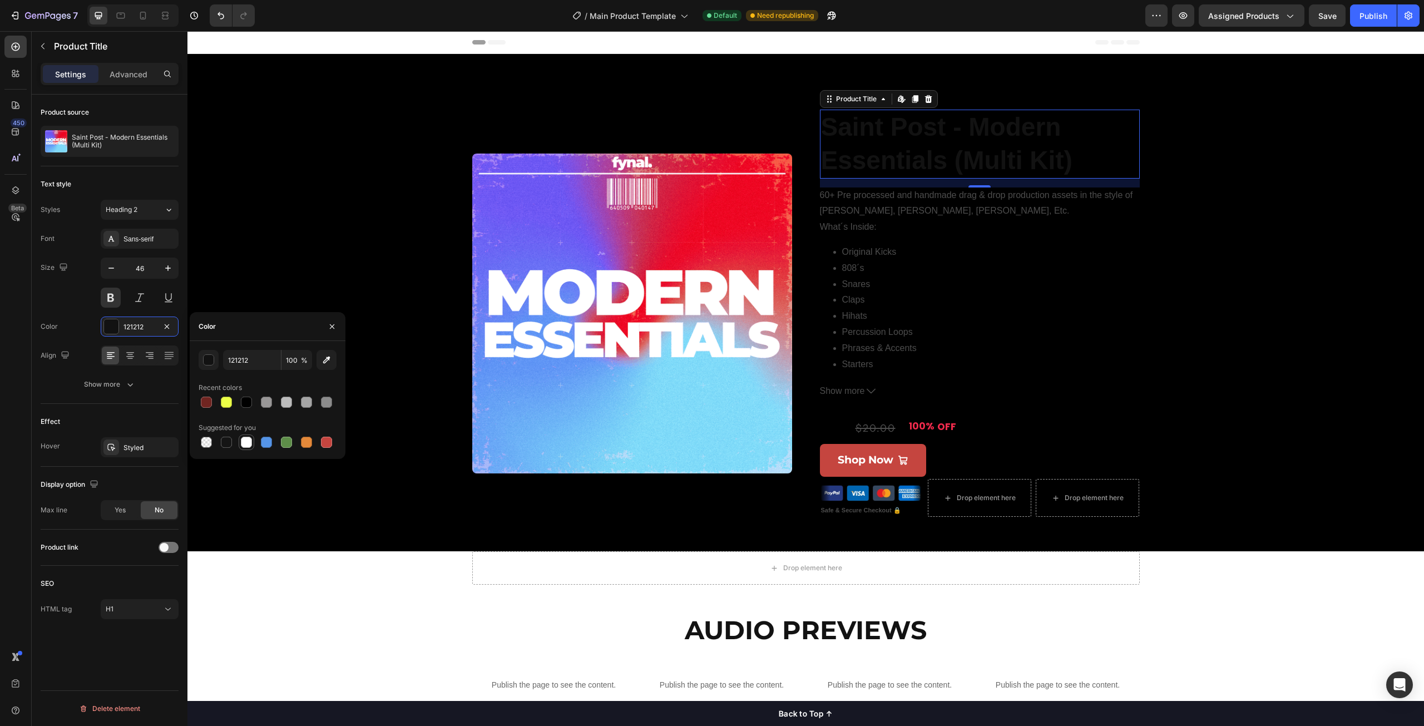
click at [245, 441] on div at bounding box center [246, 442] width 11 height 11
type input "FFFFFF"
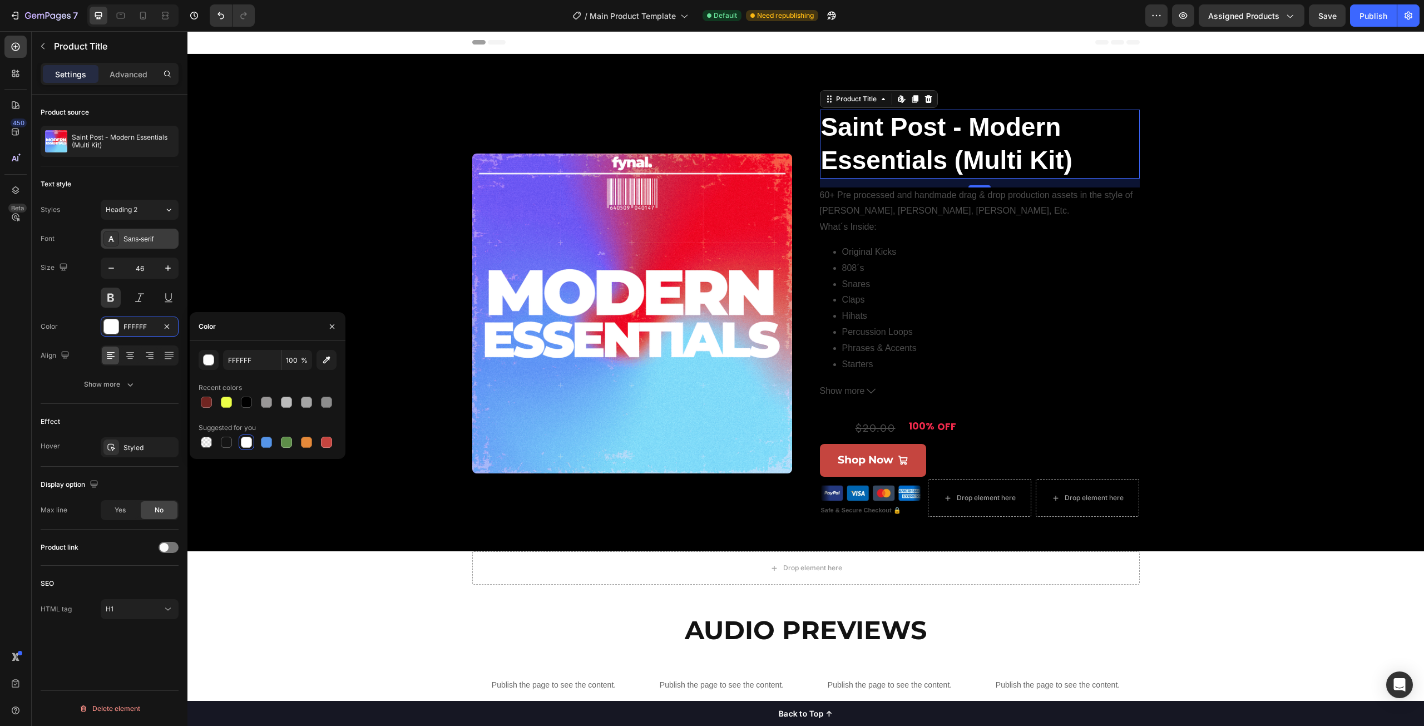
click at [127, 239] on div "Sans-serif" at bounding box center [150, 239] width 52 height 10
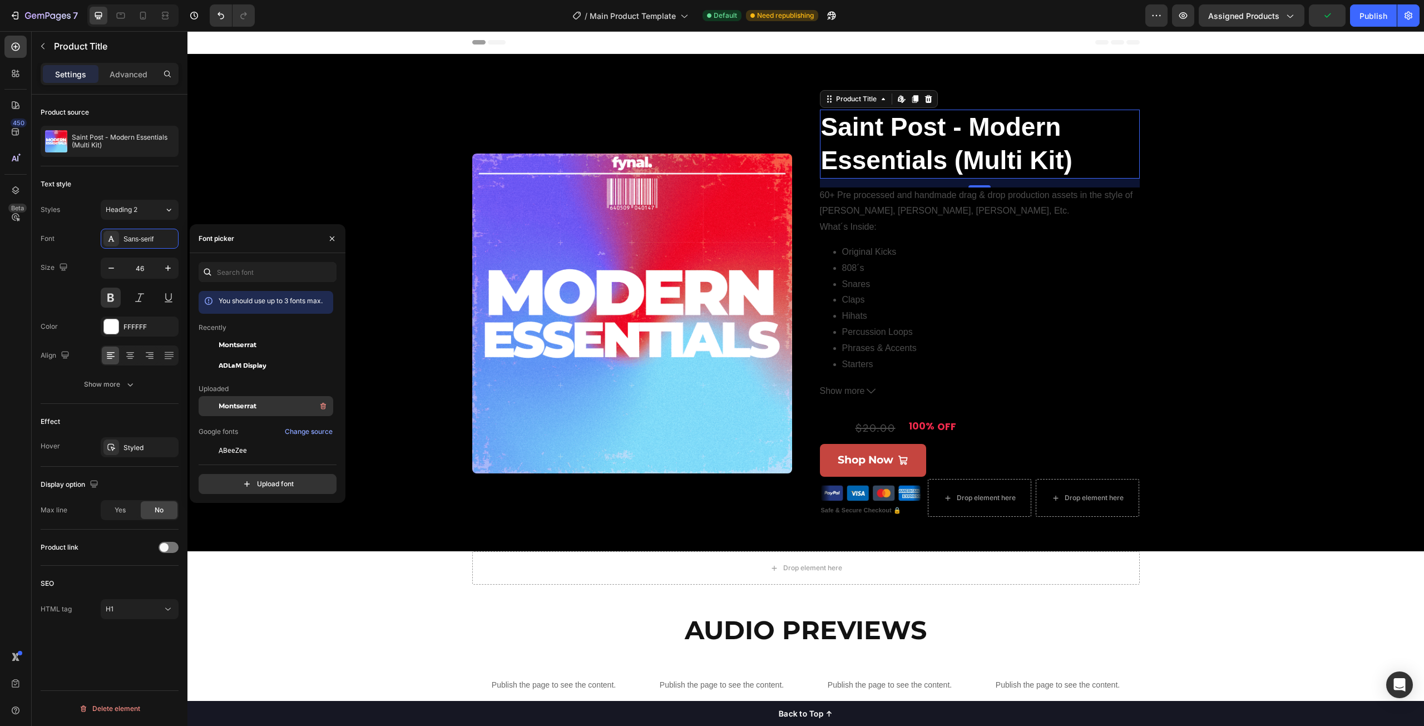
click at [255, 404] on span "Montserrat" at bounding box center [238, 406] width 38 height 10
click at [43, 291] on div "Size 46" at bounding box center [110, 283] width 138 height 50
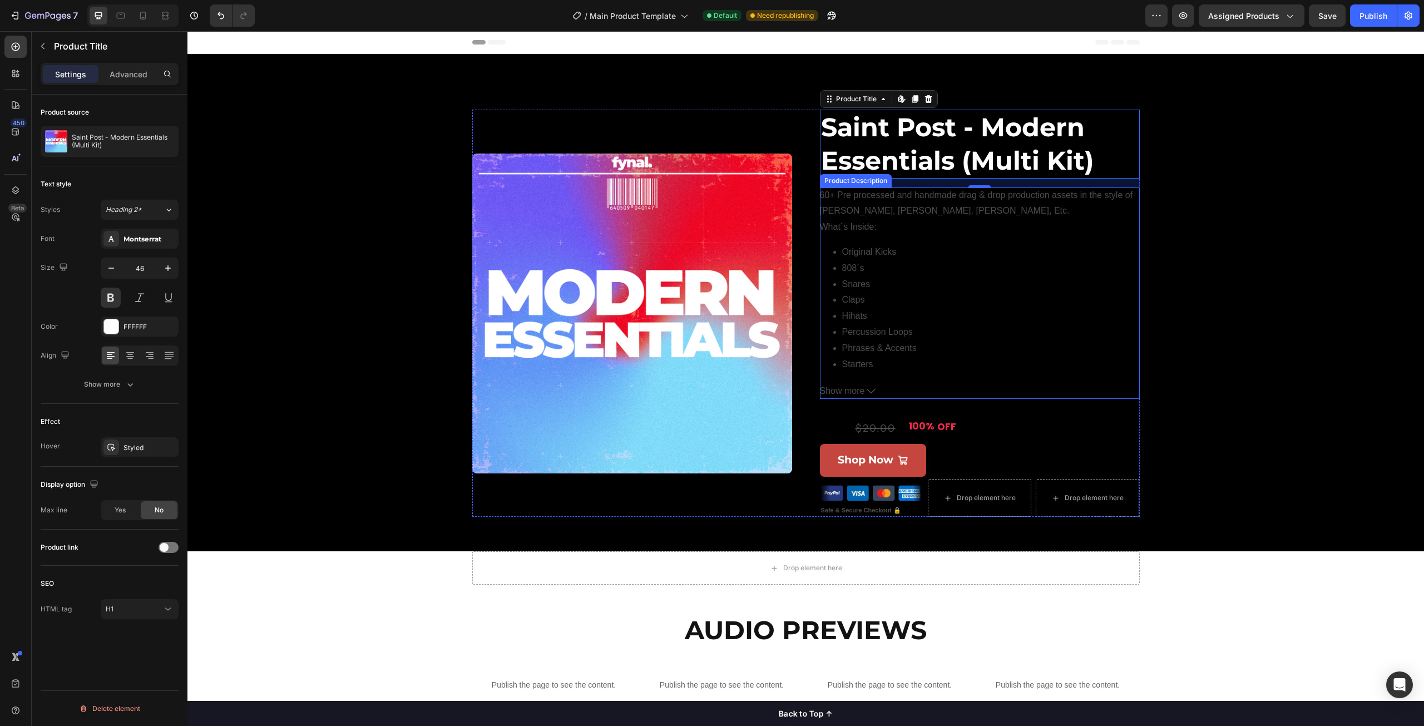
click at [848, 202] on div "60+ Pre processed and handmade drag & drop production assets in the style of Dr…" at bounding box center [980, 280] width 320 height 187
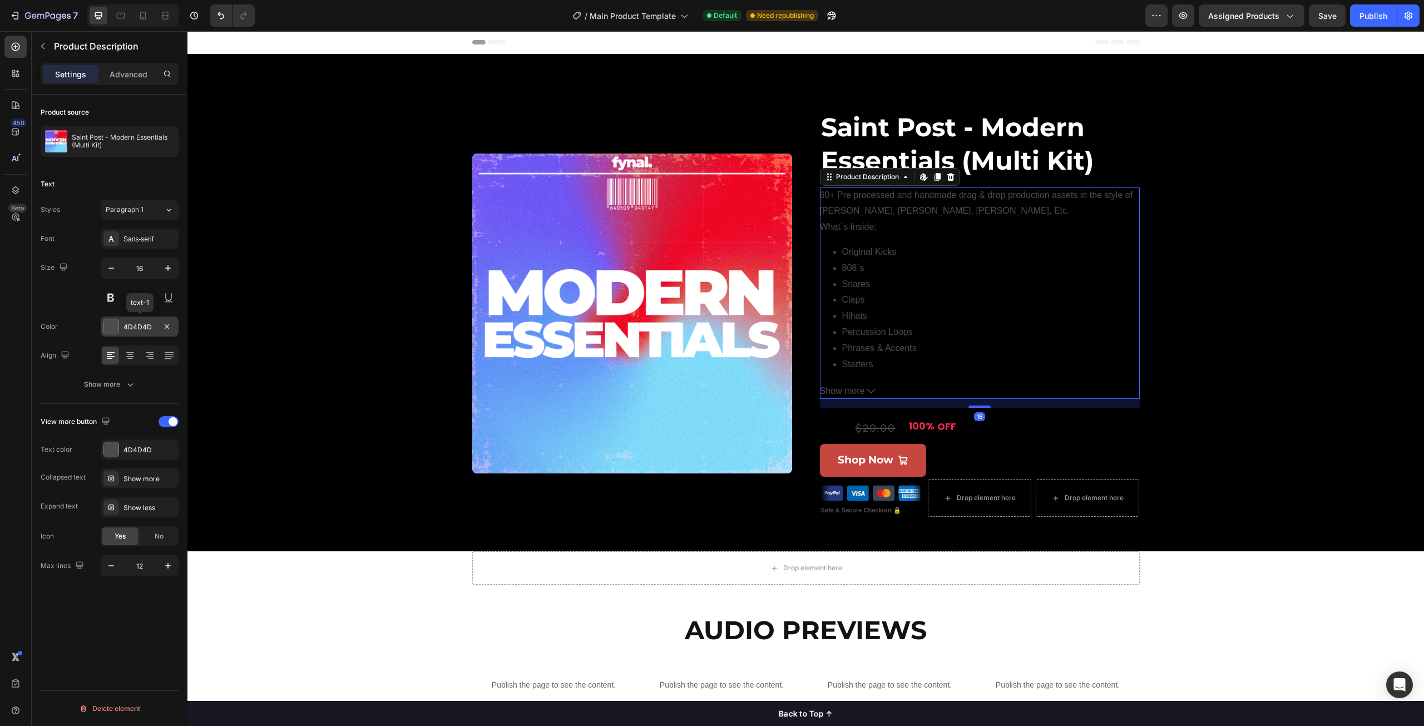
click at [137, 327] on div "4D4D4D" at bounding box center [140, 327] width 32 height 10
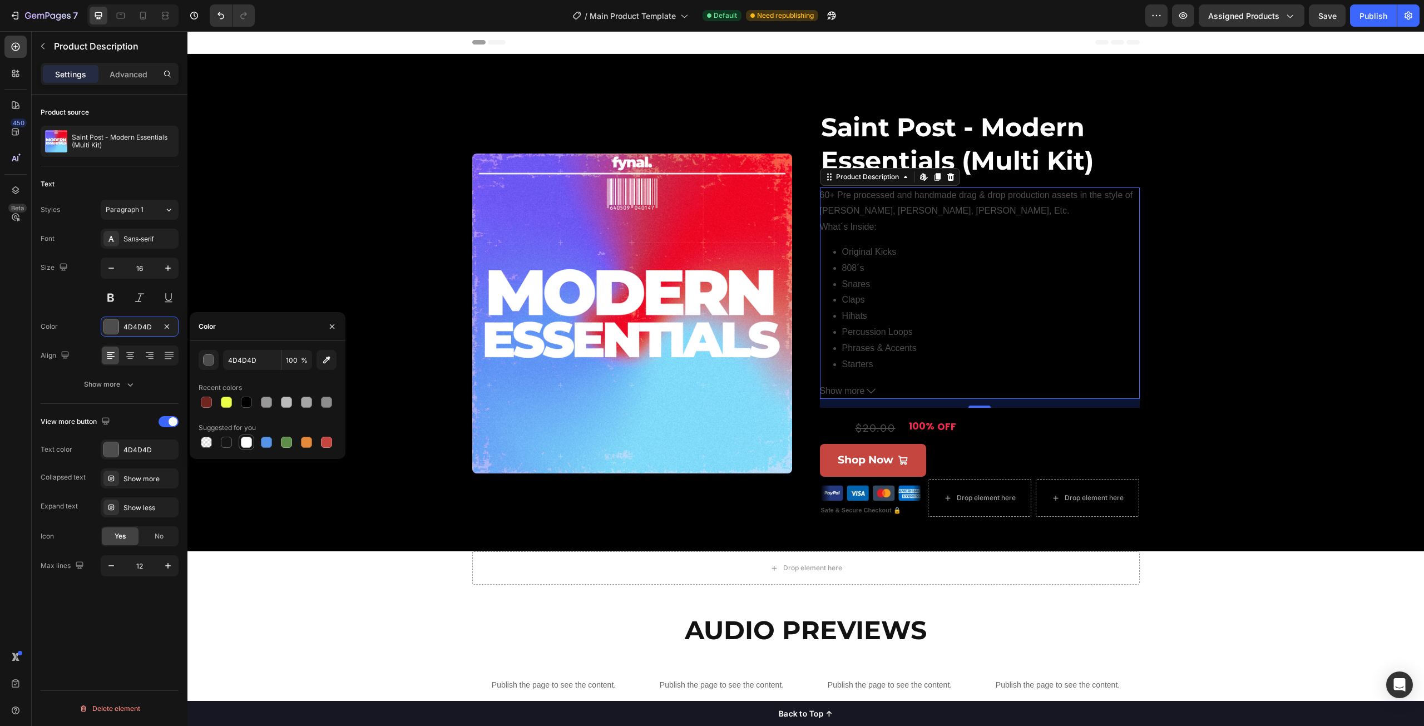
click at [244, 445] on div at bounding box center [246, 442] width 11 height 11
type input "FFFFFF"
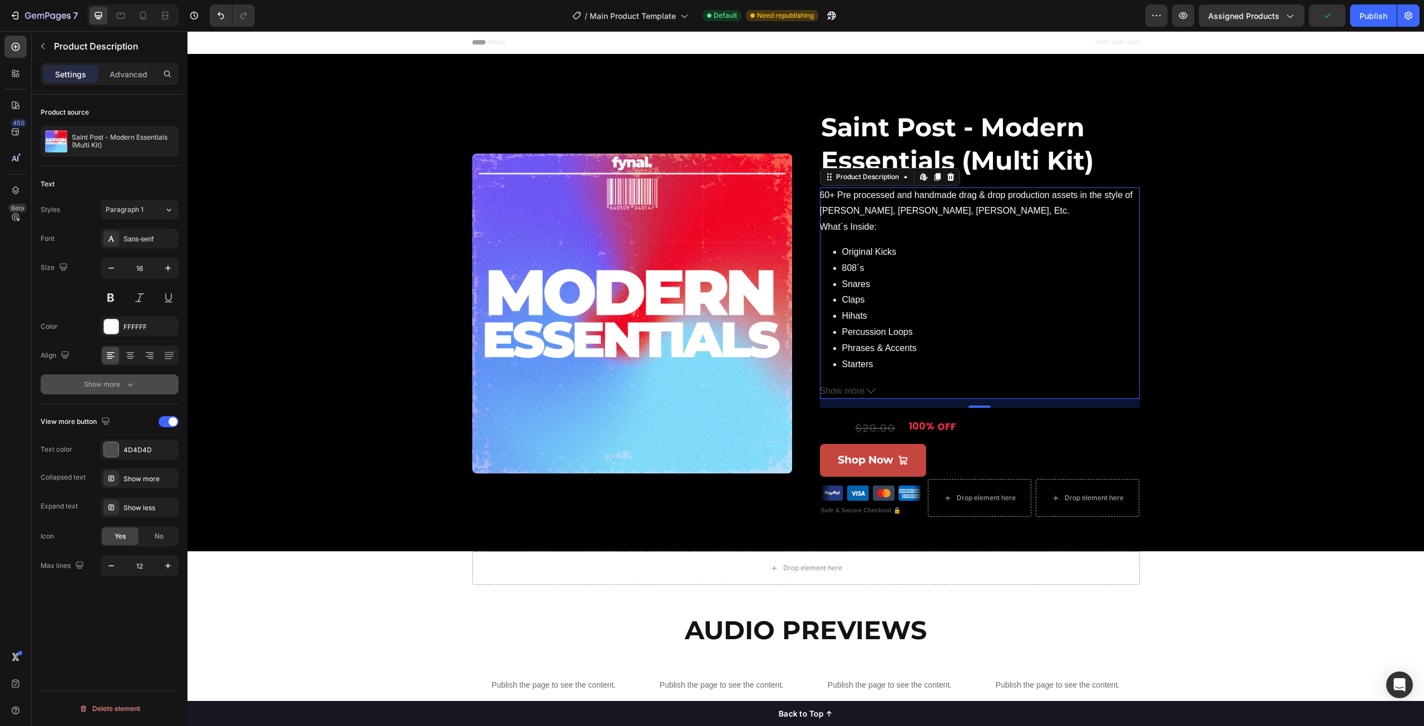
click at [57, 389] on button "Show more" at bounding box center [110, 384] width 138 height 20
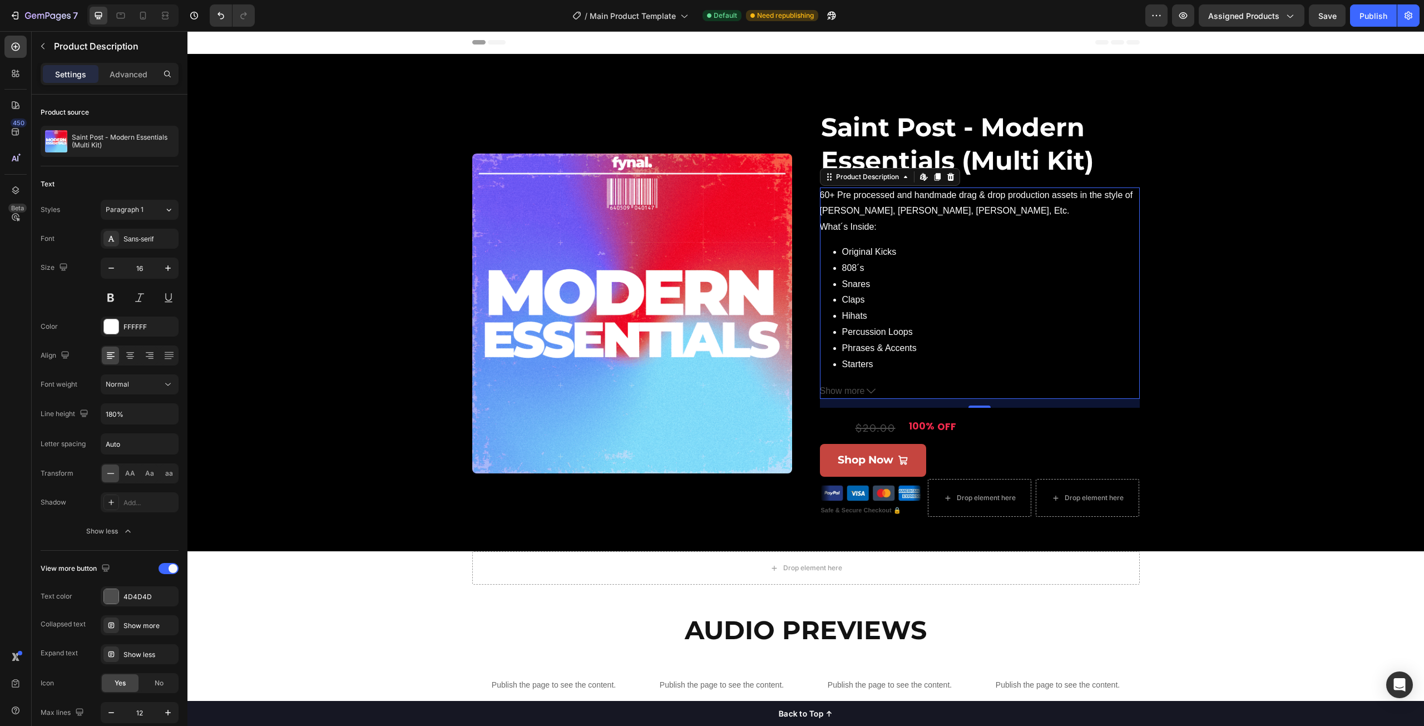
click at [839, 389] on span "Show more" at bounding box center [842, 391] width 45 height 16
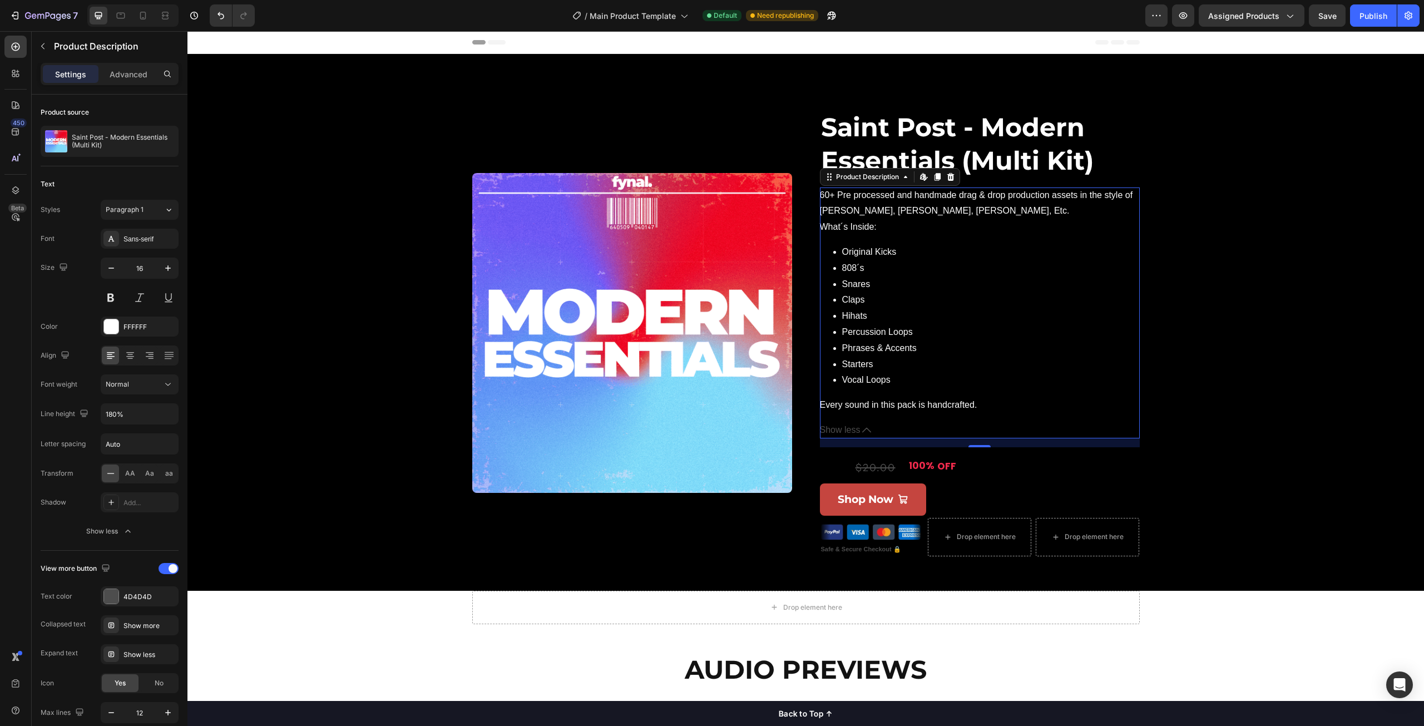
click at [839, 426] on span "Show less" at bounding box center [840, 430] width 41 height 16
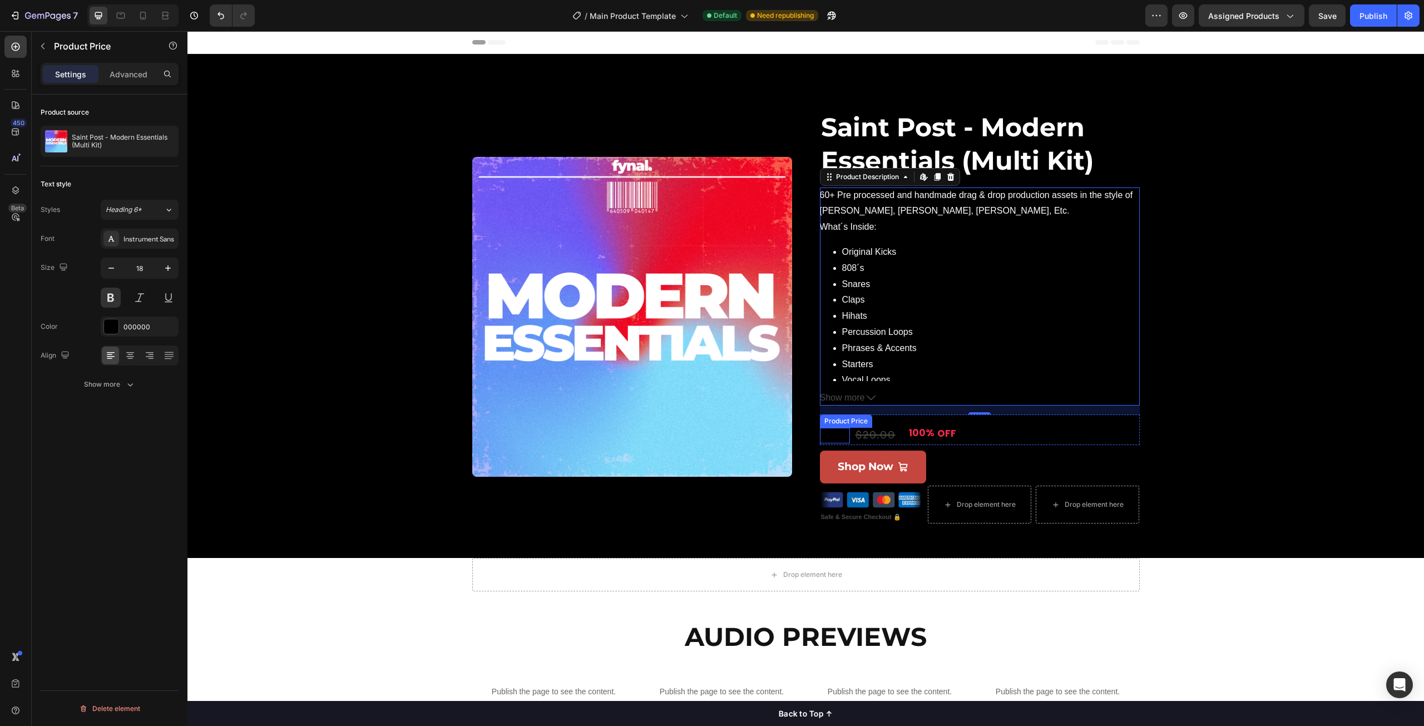
click at [835, 437] on div "$0.00" at bounding box center [835, 435] width 30 height 15
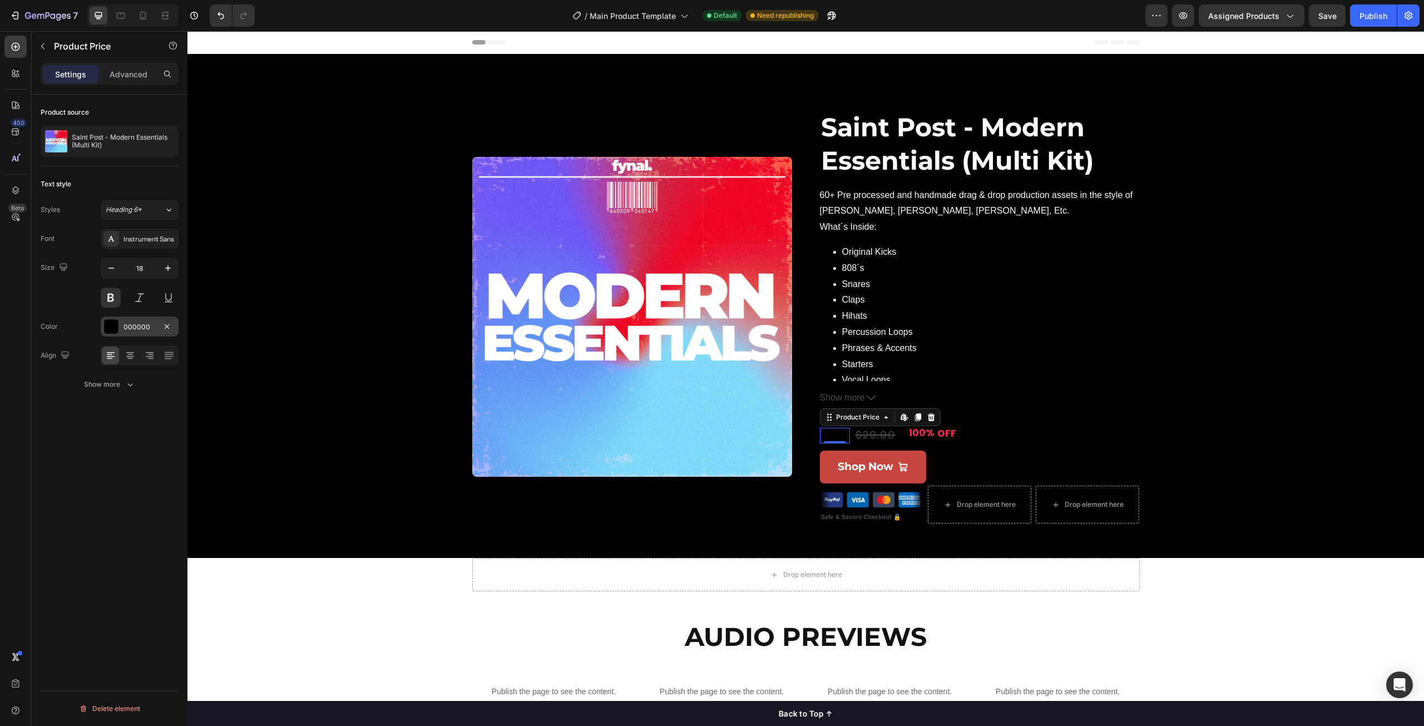
click at [110, 327] on div at bounding box center [111, 326] width 14 height 14
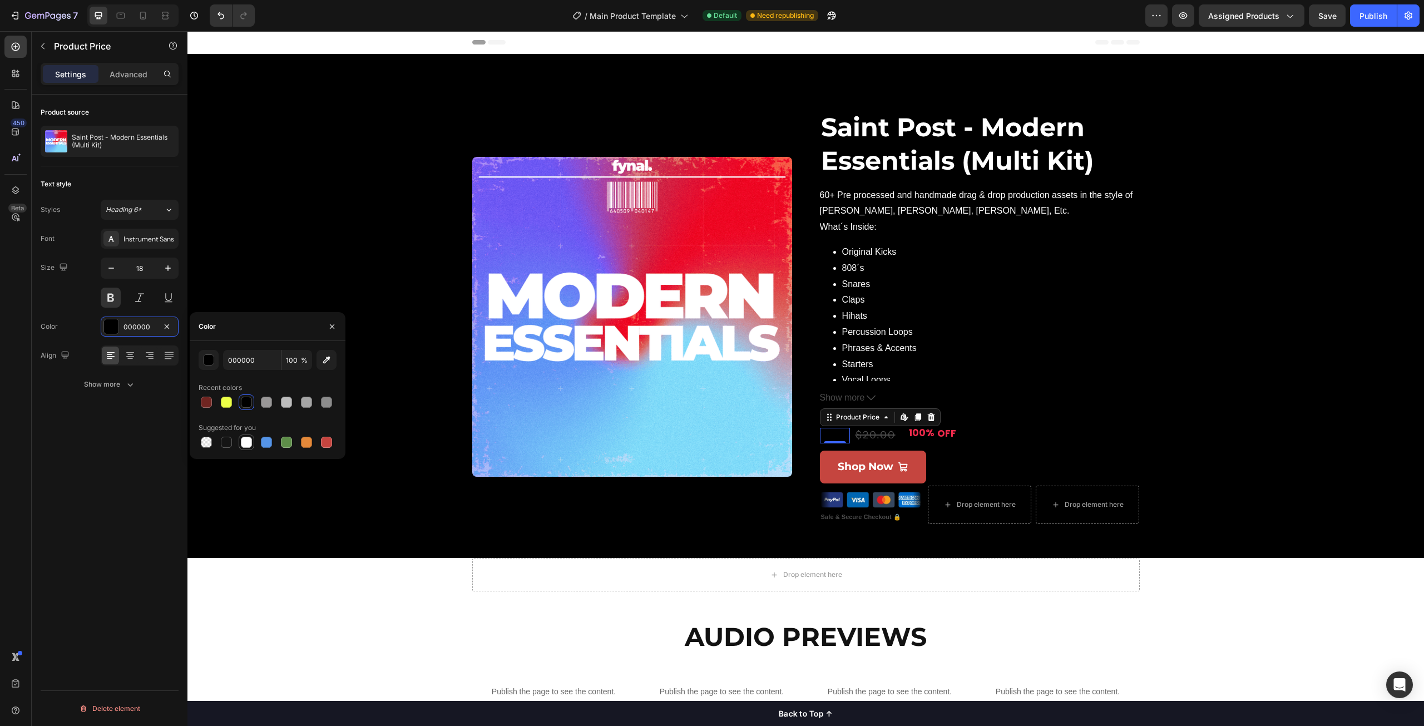
click at [250, 442] on div at bounding box center [246, 442] width 11 height 11
type input "FFFFFF"
click at [874, 436] on div "$20.00" at bounding box center [876, 435] width 42 height 15
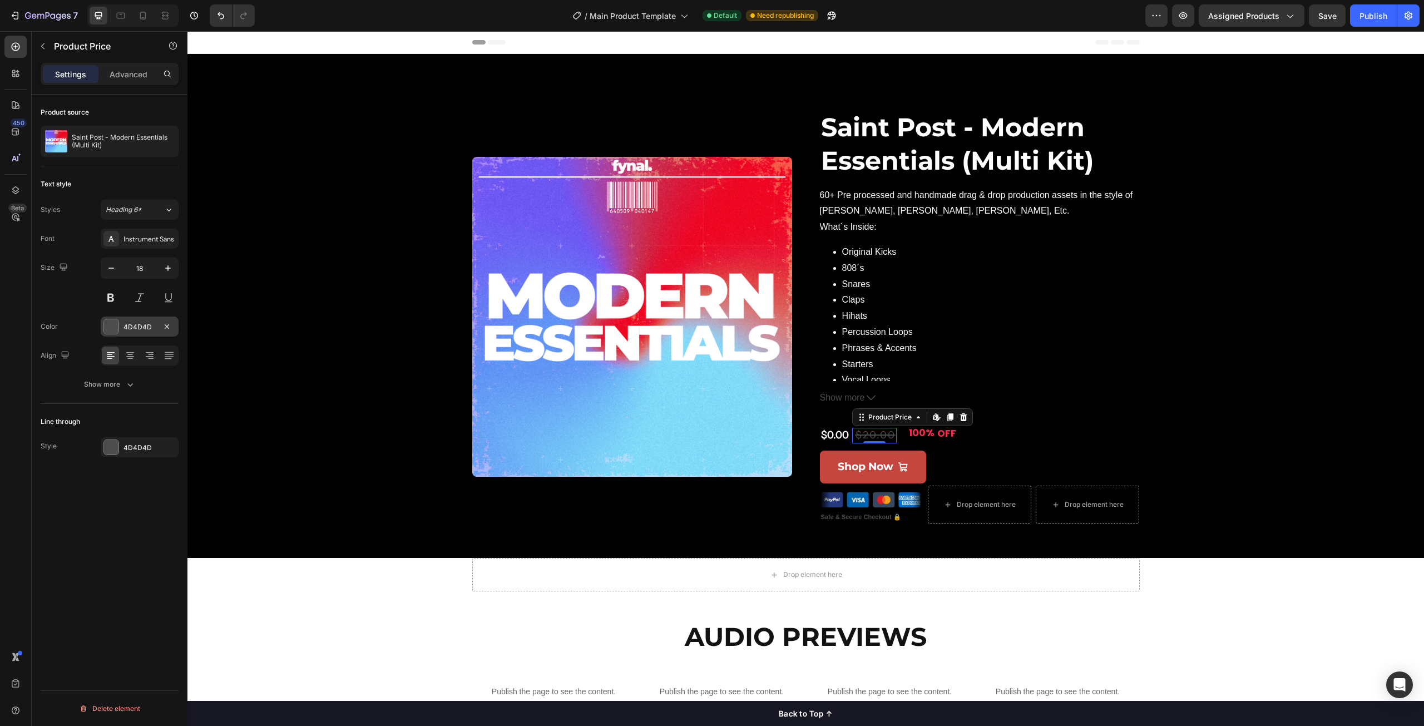
click at [113, 335] on div "4D4D4D" at bounding box center [140, 327] width 78 height 20
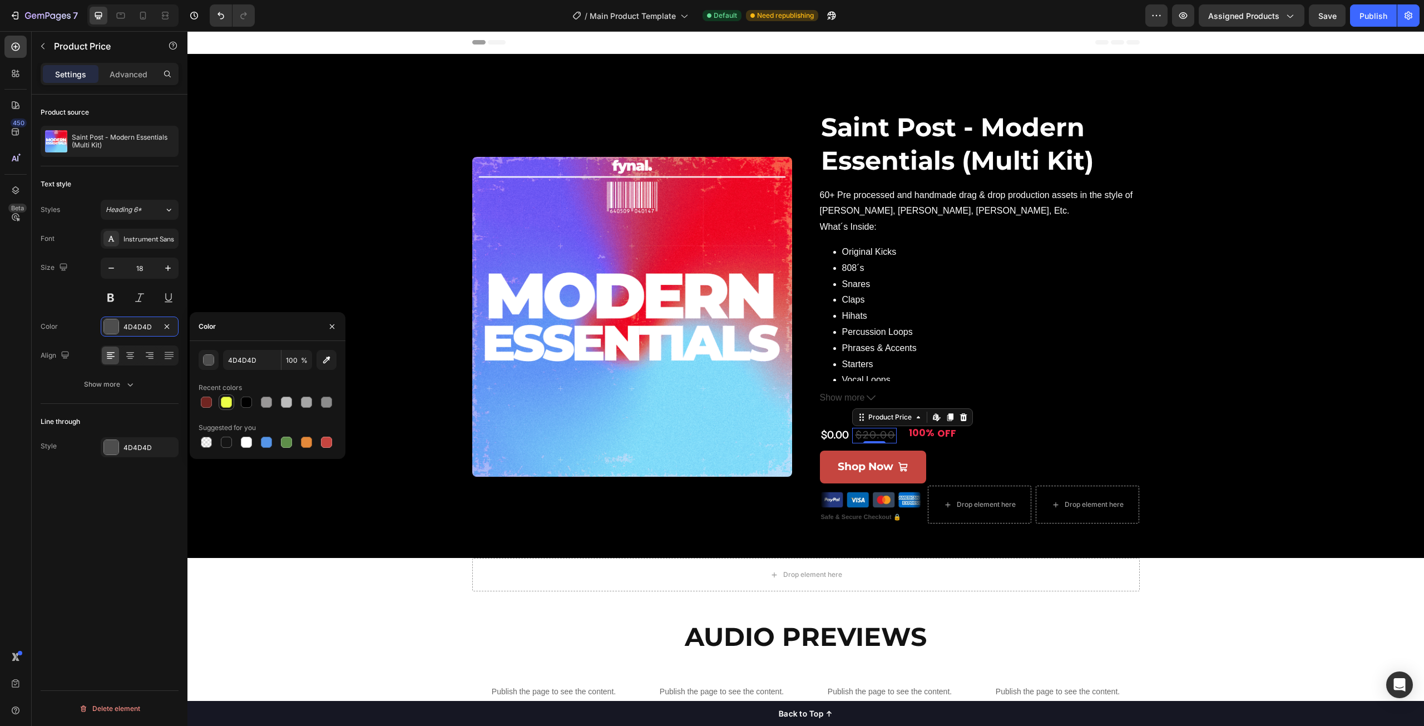
click at [223, 403] on div at bounding box center [226, 402] width 11 height 11
click at [241, 439] on div at bounding box center [246, 442] width 11 height 11
click at [211, 362] on div "button" at bounding box center [209, 360] width 11 height 11
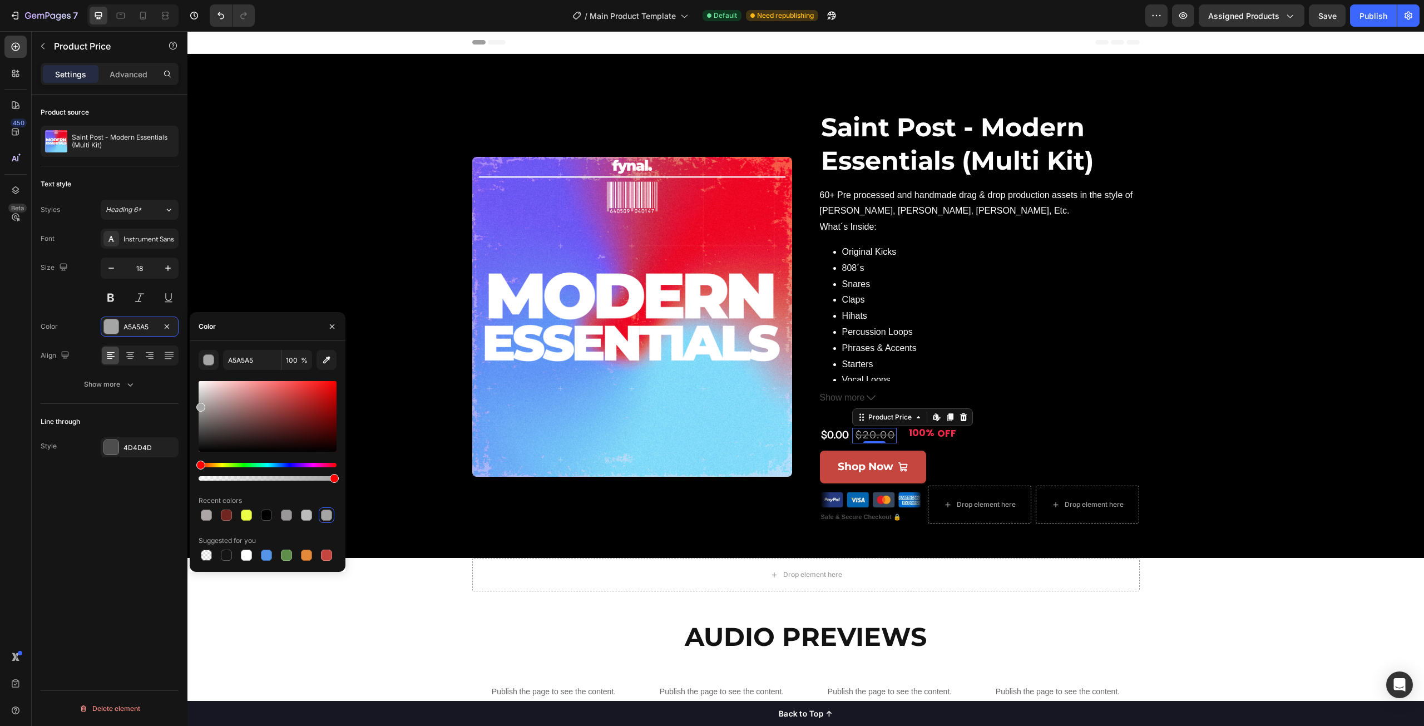
drag, startPoint x: 208, startPoint y: 387, endPoint x: 195, endPoint y: 405, distance: 22.4
click at [195, 405] on div "A5A5A5 100 % Recent colors Suggested for you" at bounding box center [268, 456] width 156 height 213
type input "A8A8A8"
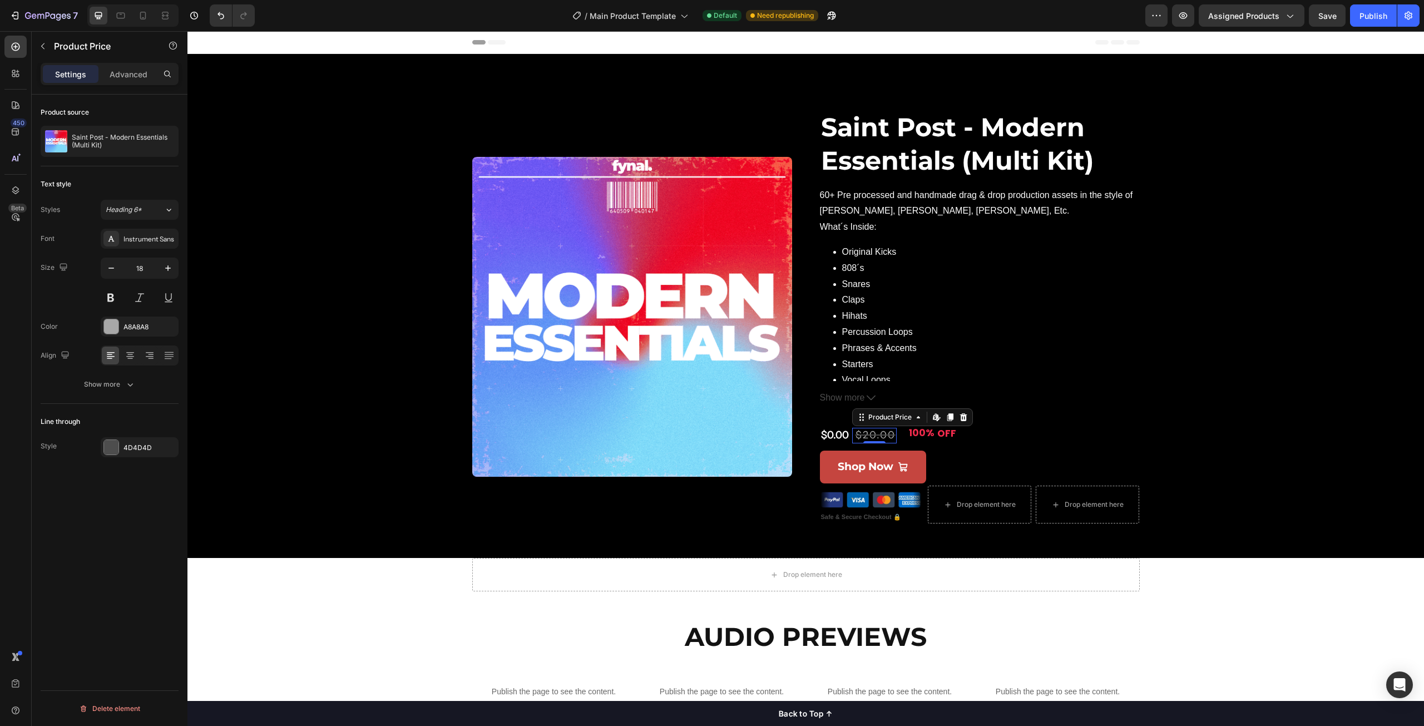
click at [101, 489] on div "Product source Saint Post - Modern Essentials (Multi Kit) Text style Styles Hea…" at bounding box center [110, 426] width 156 height 663
click at [912, 438] on div "100%" at bounding box center [922, 433] width 28 height 14
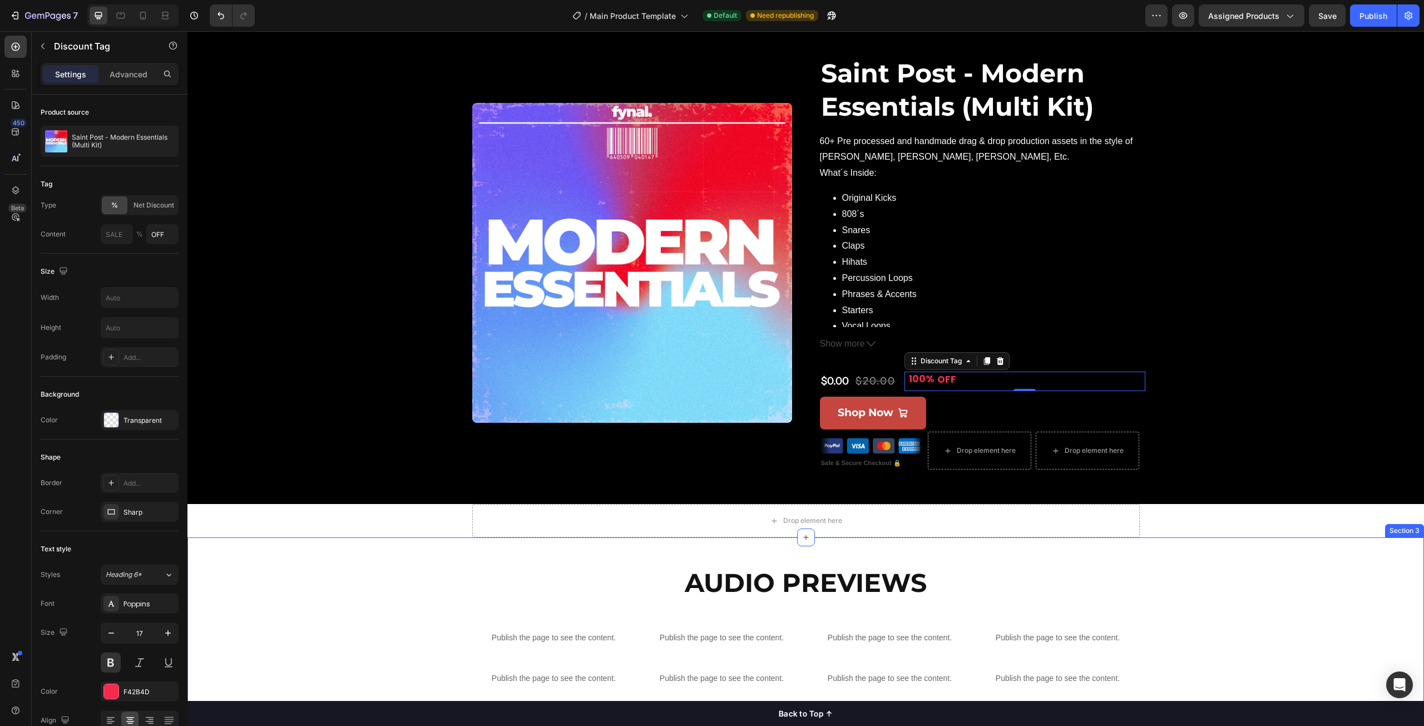
scroll to position [56, 0]
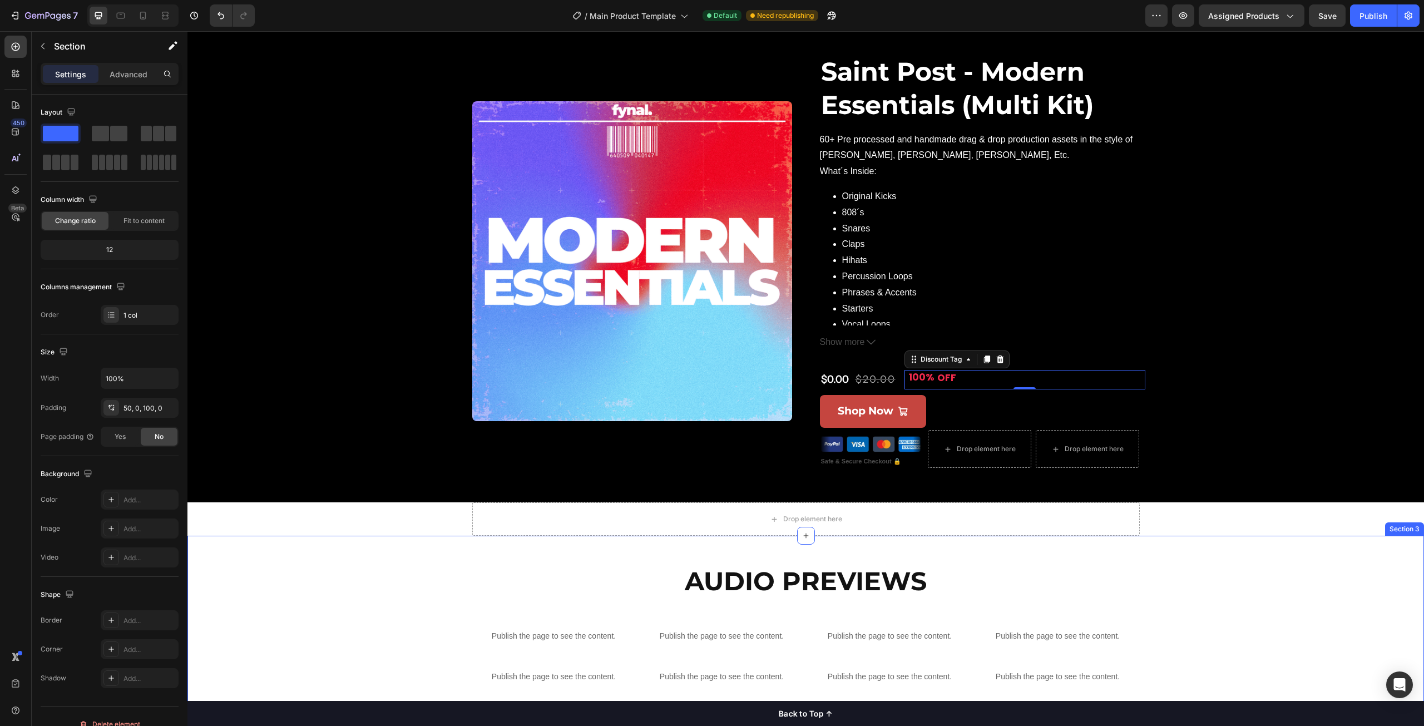
click at [372, 577] on div "Audio Previews Heading Publish the page to see the content. Custom Code Publish…" at bounding box center [805, 632] width 1237 height 137
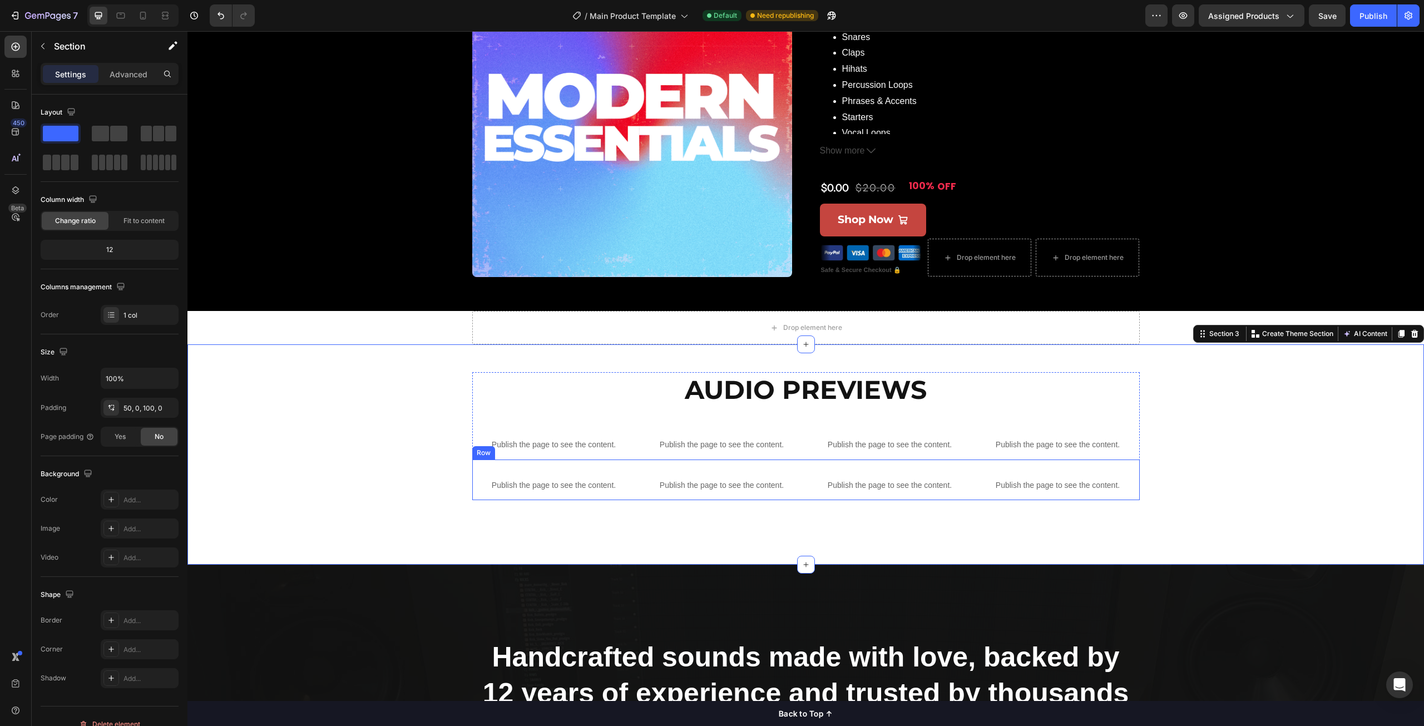
scroll to position [278, 0]
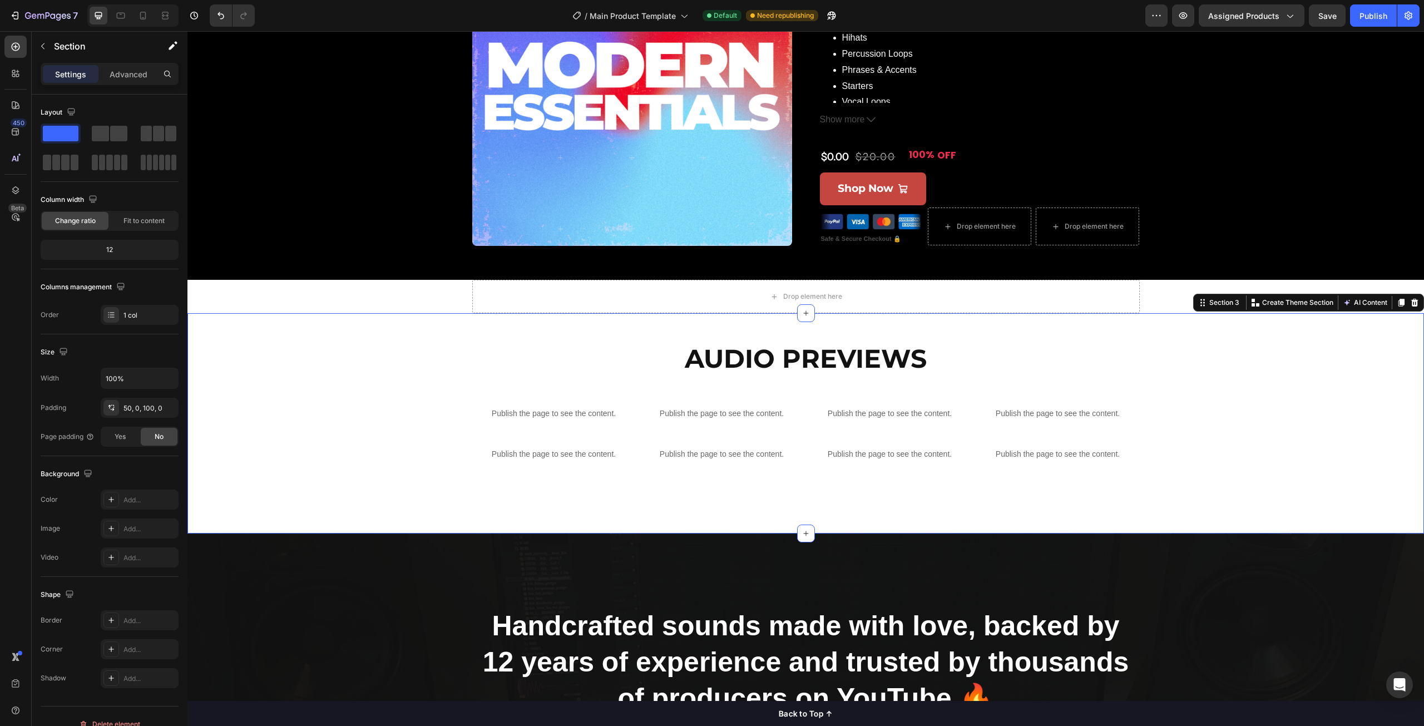
click at [380, 381] on div "Audio Previews Heading Publish the page to see the content. Custom Code Publish…" at bounding box center [805, 409] width 1237 height 137
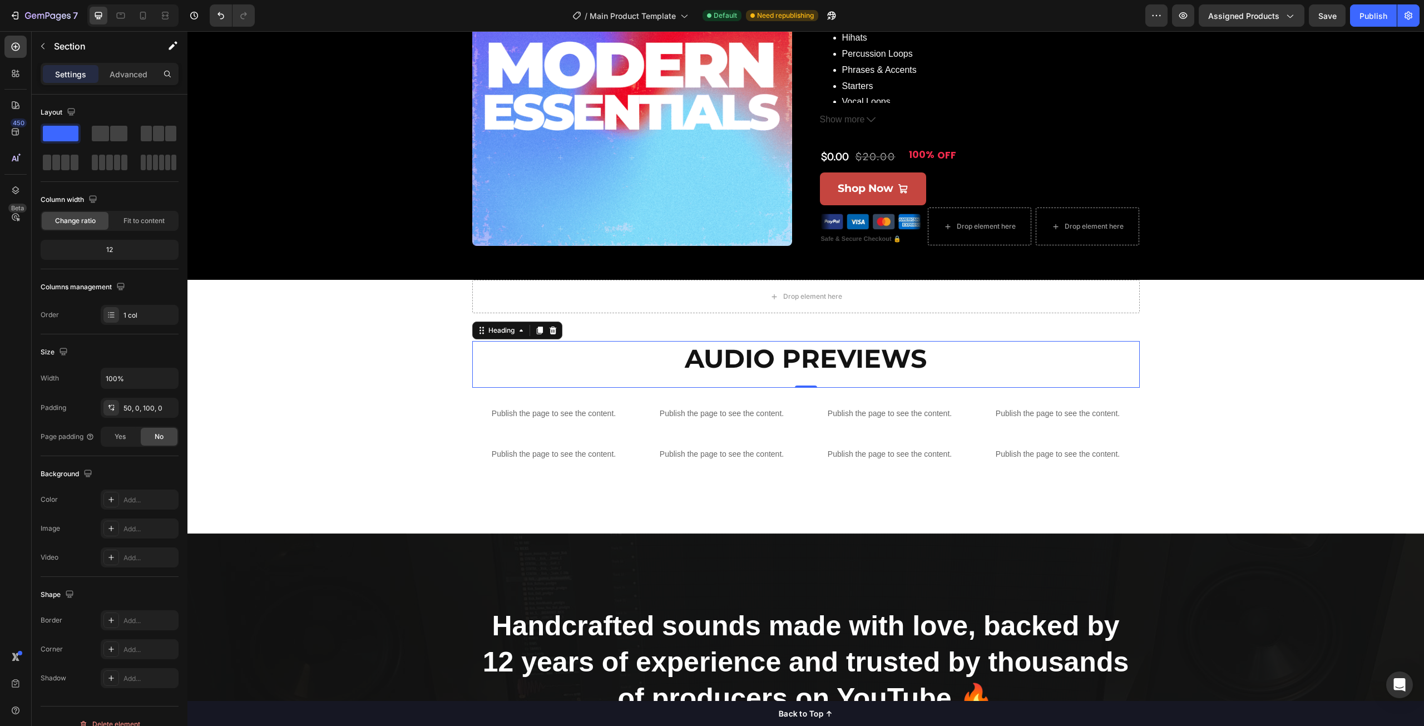
click at [618, 342] on h2 "Audio Previews" at bounding box center [806, 359] width 668 height 36
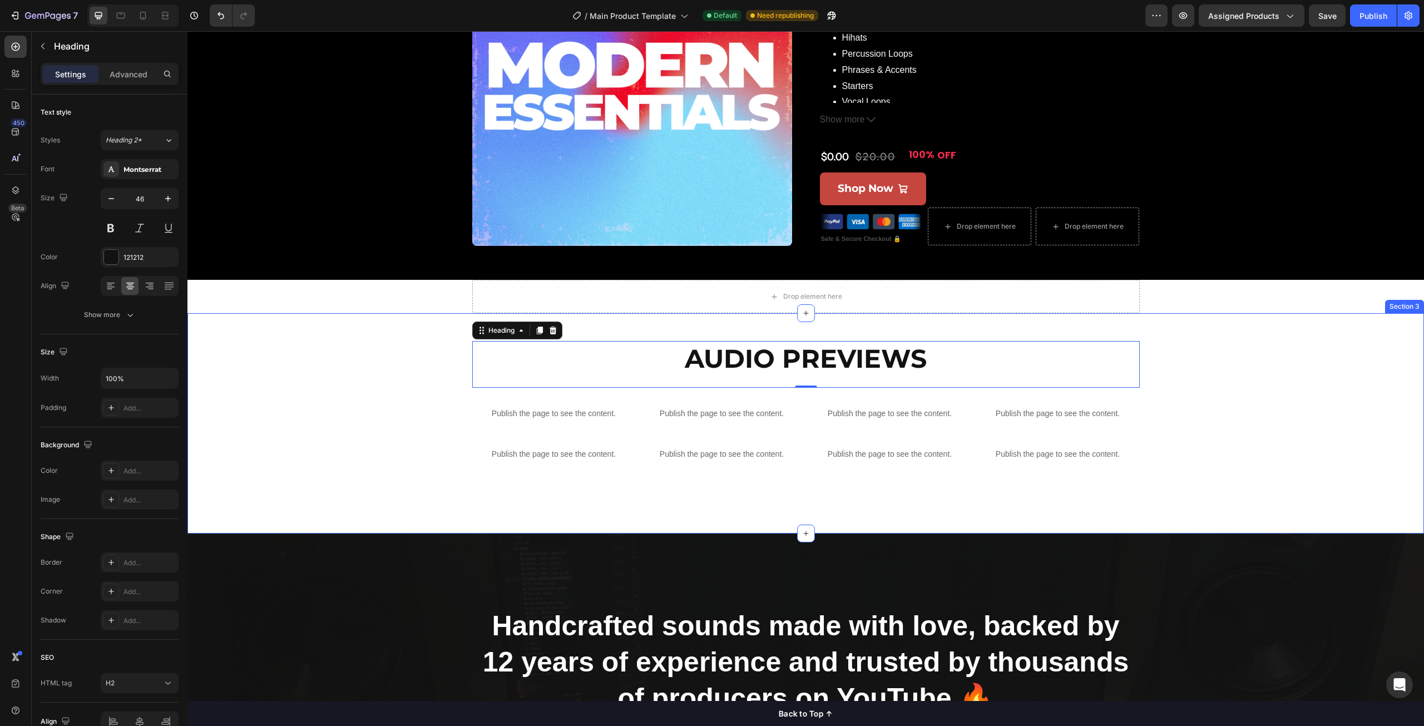
click at [345, 354] on div "Audio Previews Heading 0 Publish the page to see the content. Custom Code Publi…" at bounding box center [805, 409] width 1237 height 137
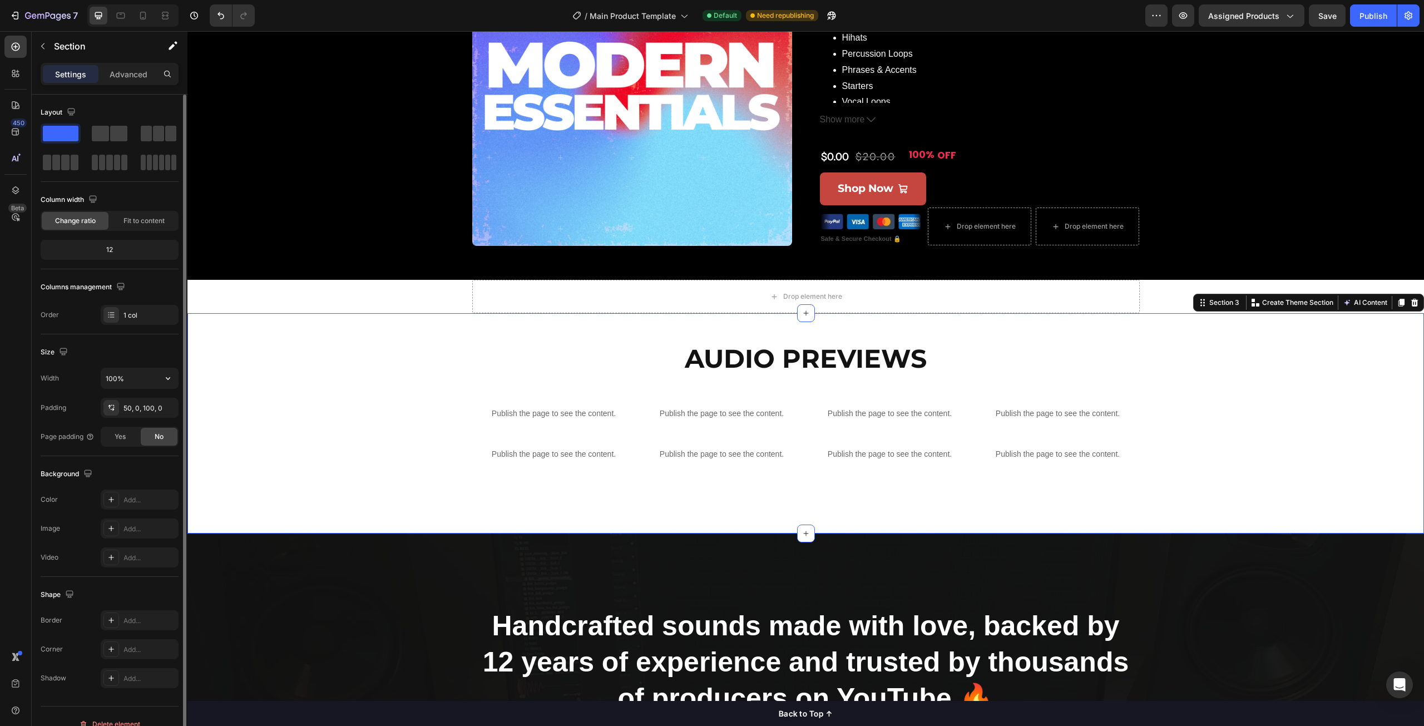
scroll to position [16, 0]
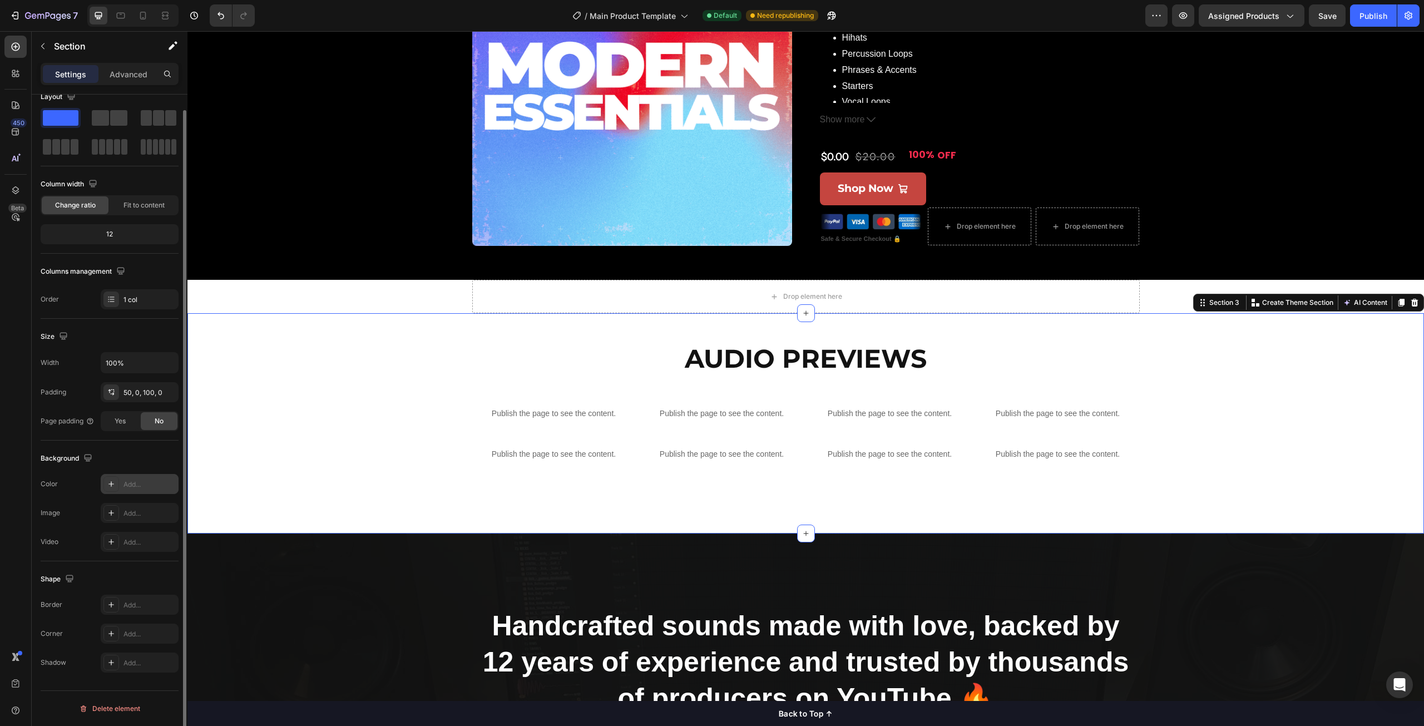
click at [147, 482] on div "Add..." at bounding box center [150, 485] width 52 height 10
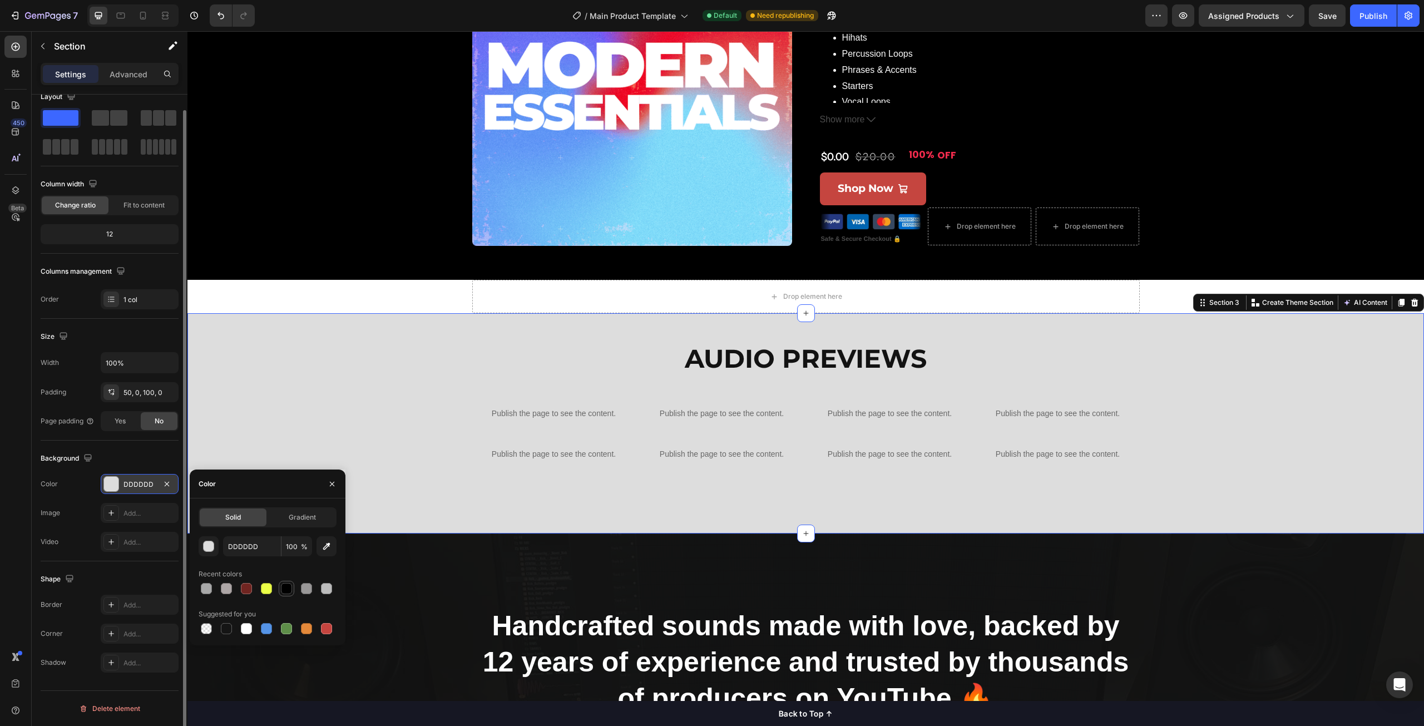
click at [287, 590] on div at bounding box center [286, 588] width 11 height 11
type input "000000"
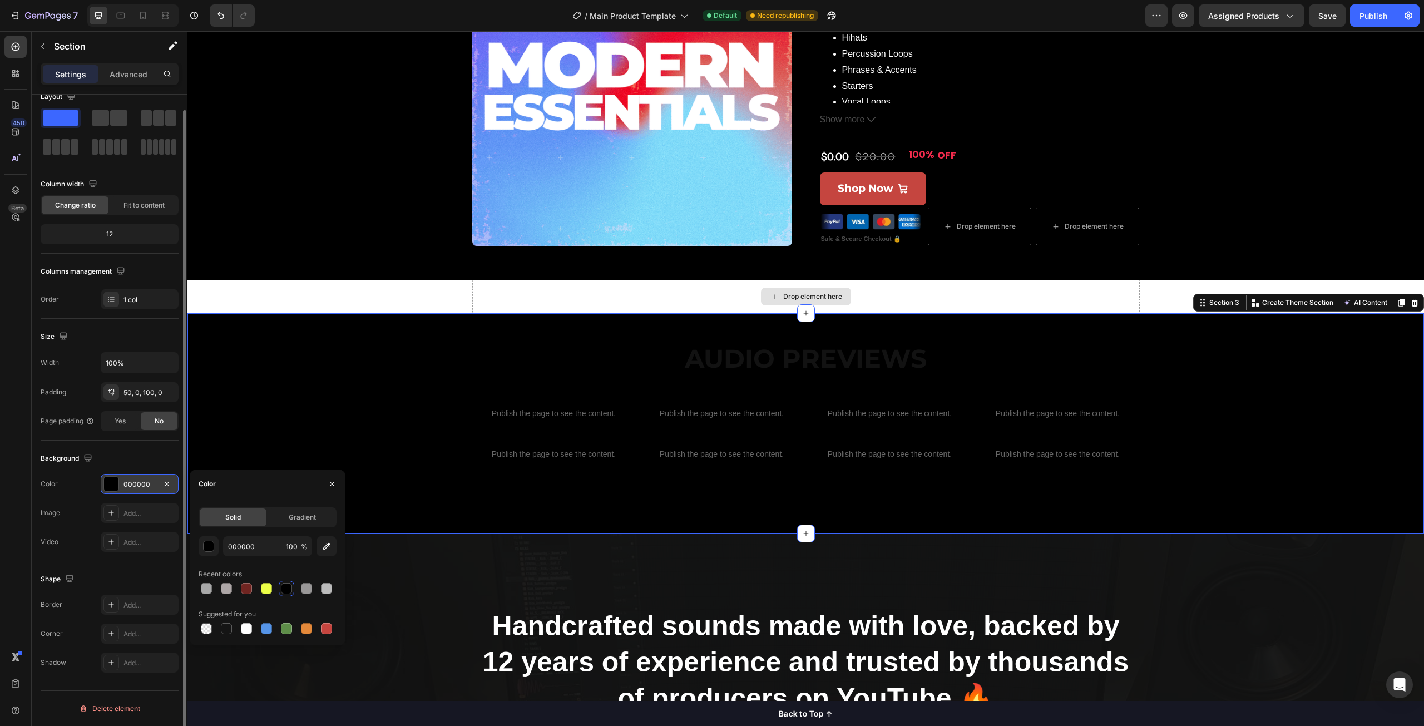
click at [490, 302] on div "Drop element here" at bounding box center [806, 296] width 668 height 33
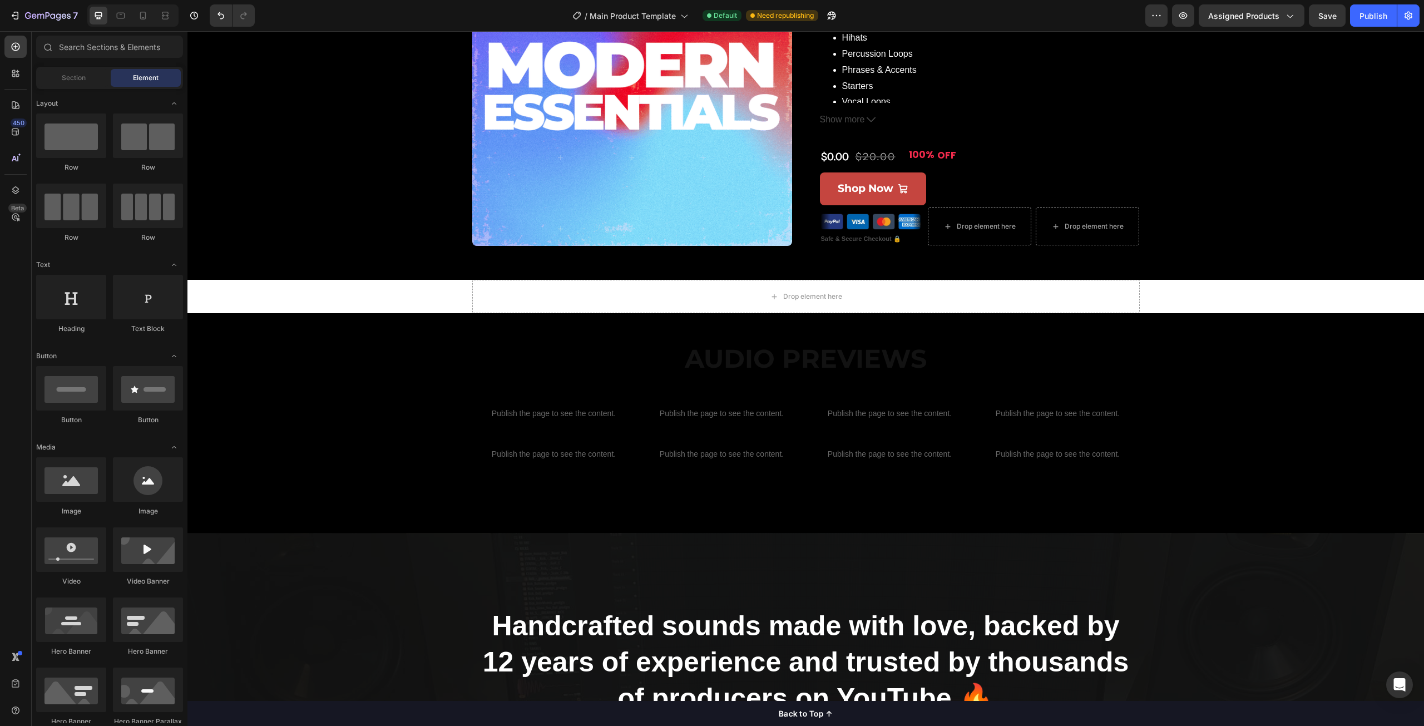
click at [319, 297] on div "Product Images Saint Post - Modern Essentials (Multi Kit) Product Title 60+ Pre…" at bounding box center [805, 462] width 1237 height 1372
click at [606, 362] on h2 "Audio Previews" at bounding box center [806, 359] width 668 height 36
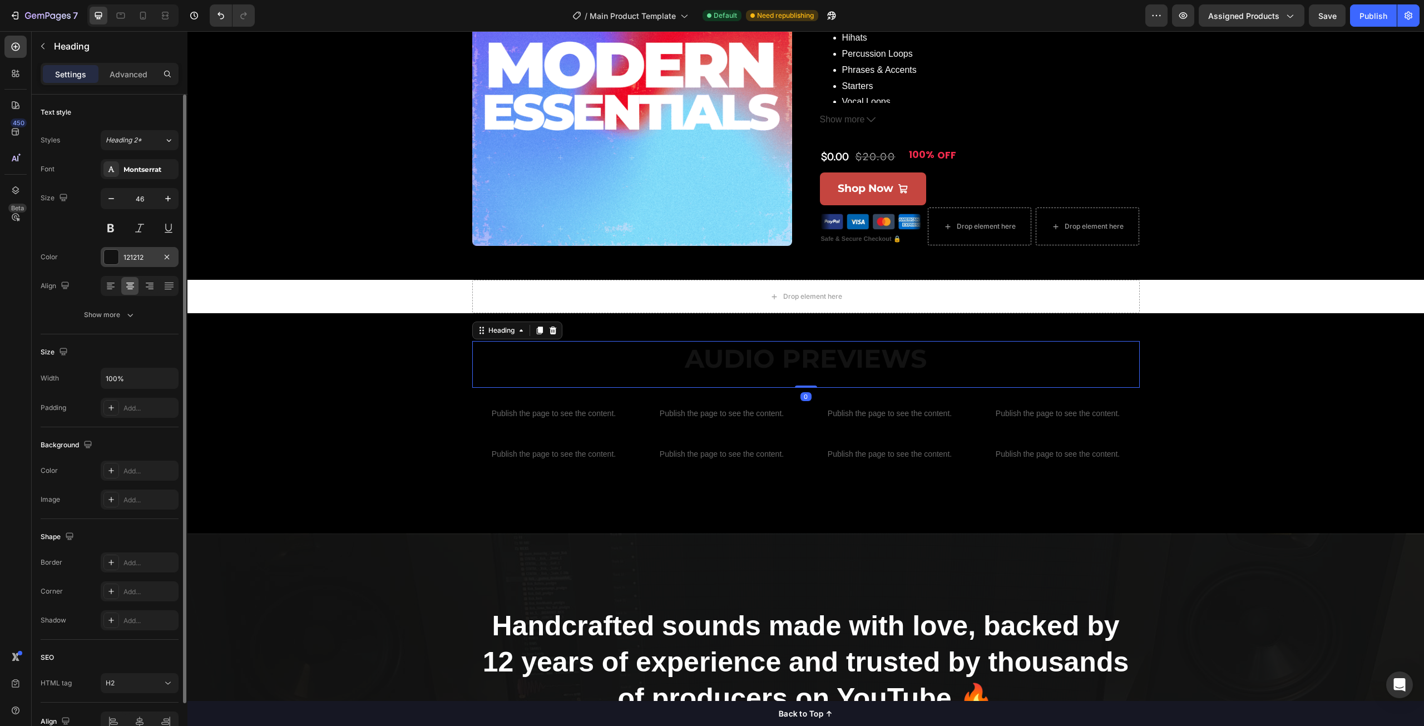
click at [111, 260] on div at bounding box center [111, 257] width 14 height 14
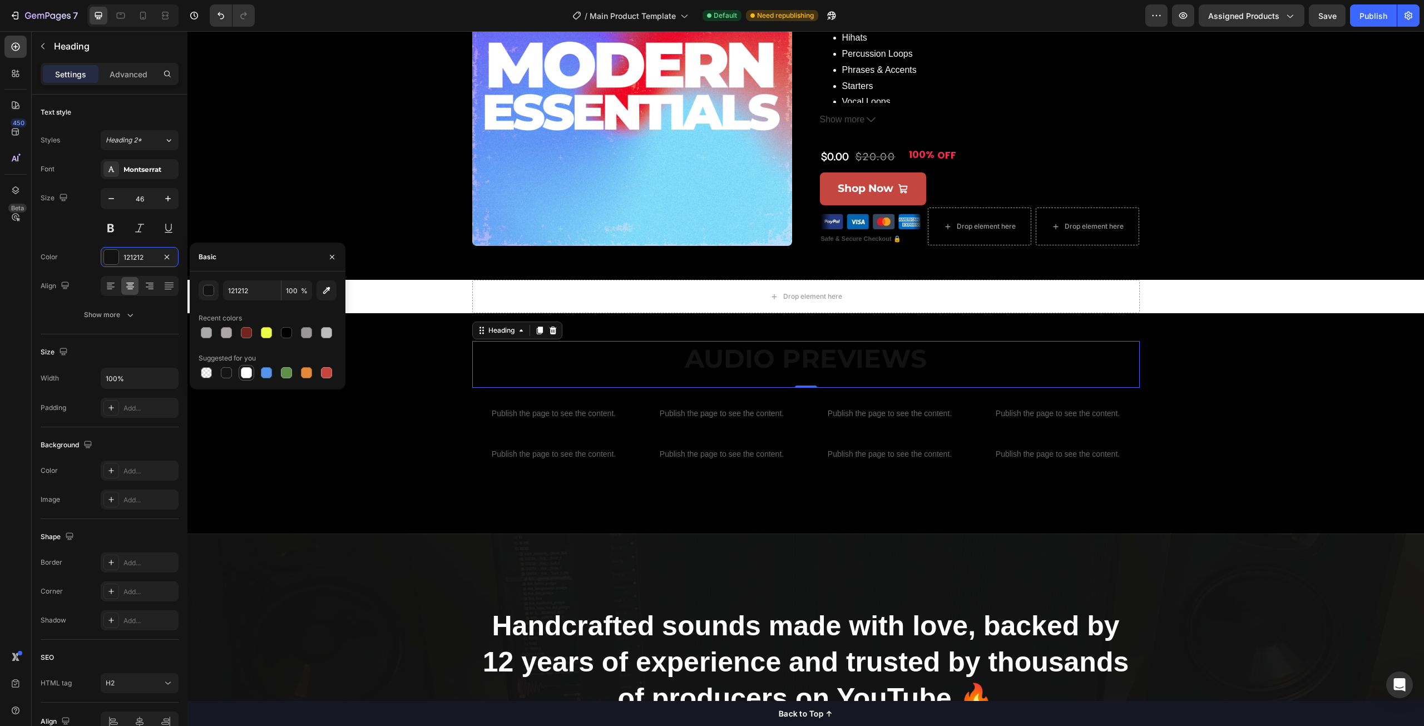
click at [246, 373] on div at bounding box center [246, 372] width 11 height 11
type input "FFFFFF"
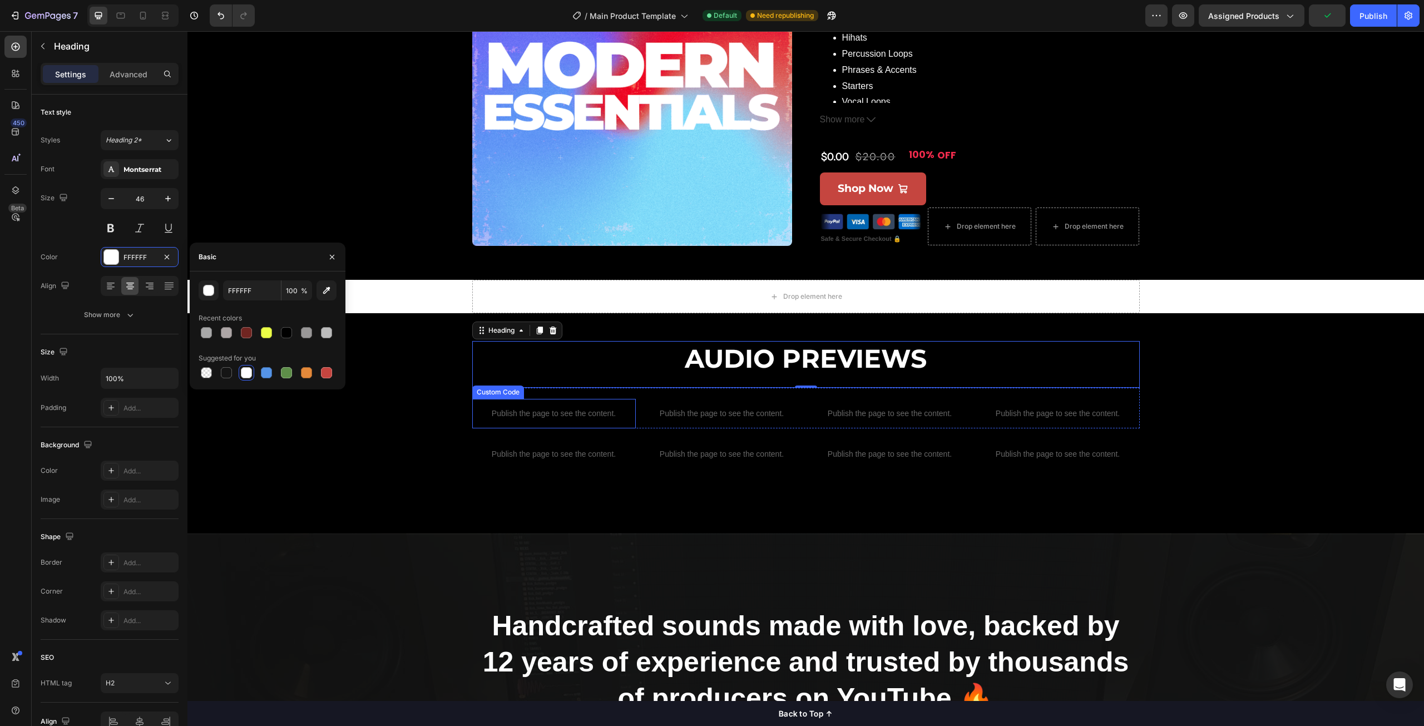
click at [613, 411] on p "Publish the page to see the content." at bounding box center [554, 414] width 164 height 12
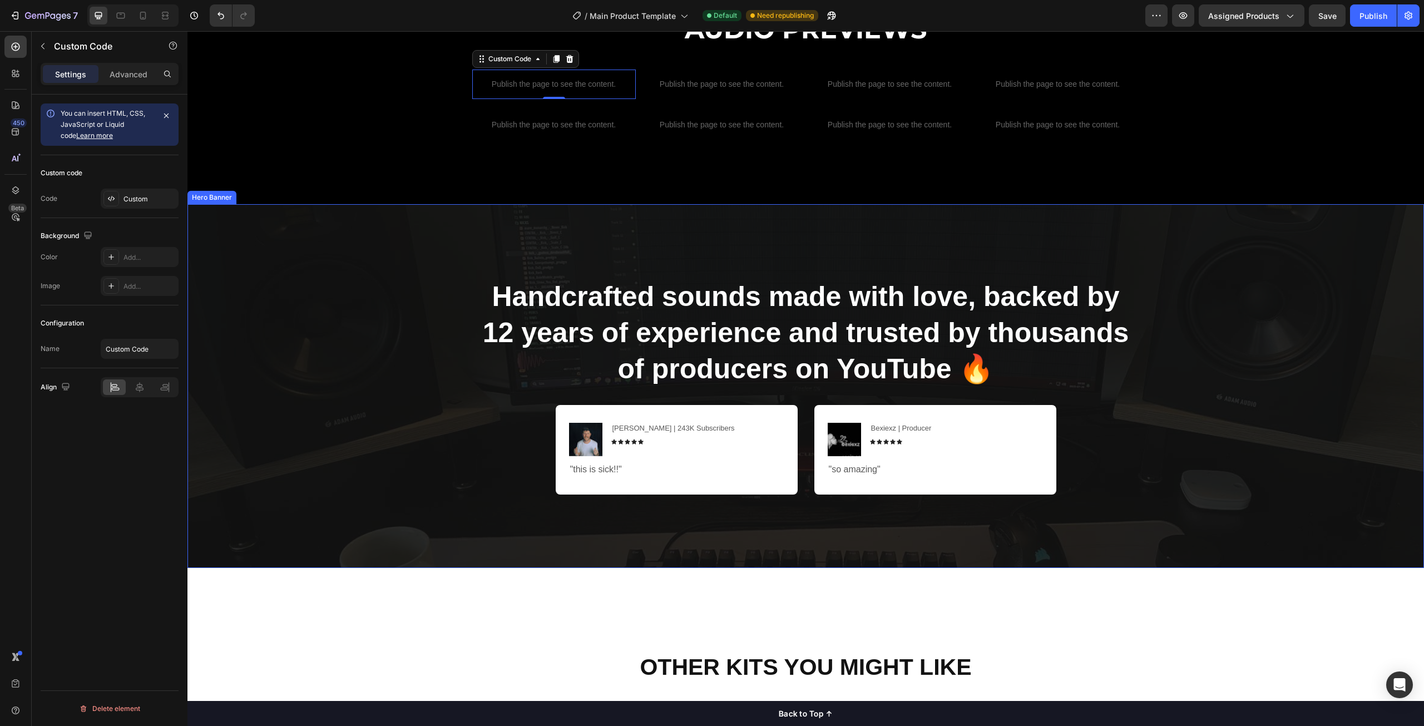
scroll to position [612, 0]
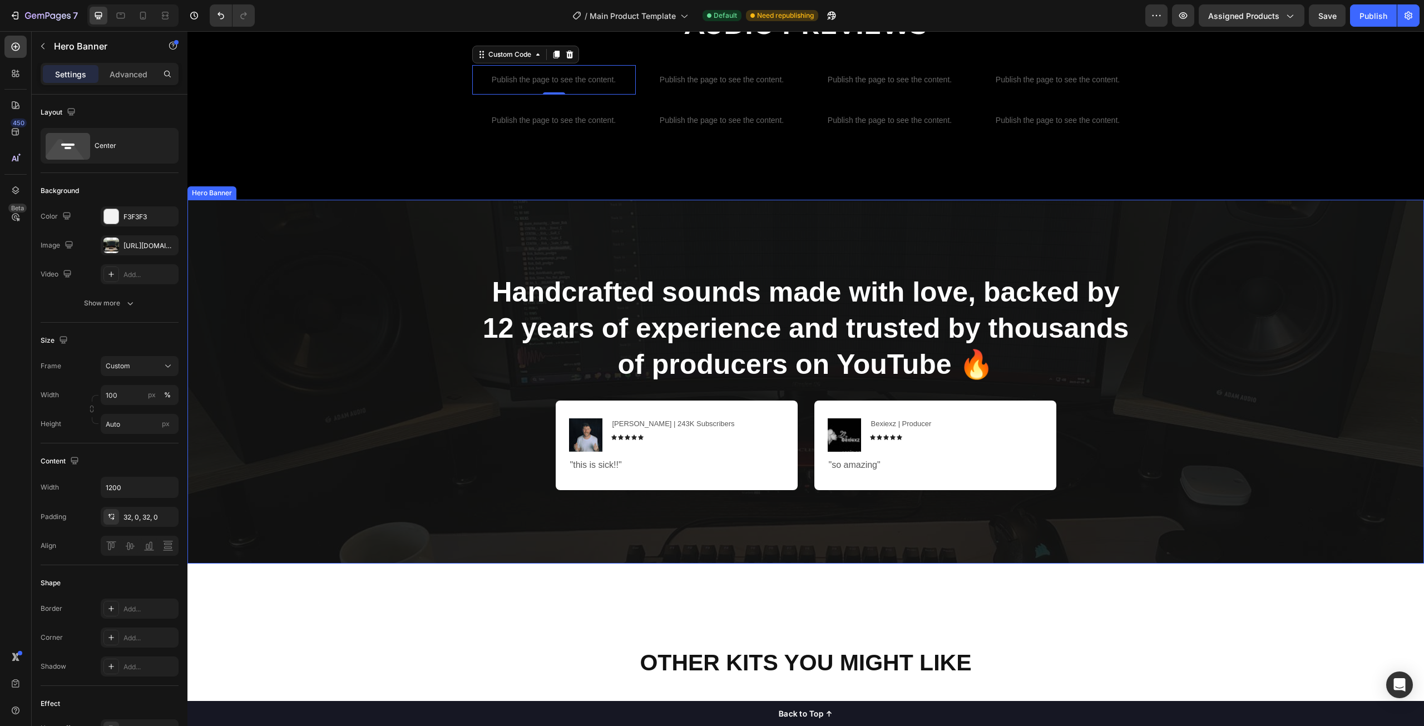
click at [340, 404] on div "Overlay" at bounding box center [805, 382] width 1237 height 364
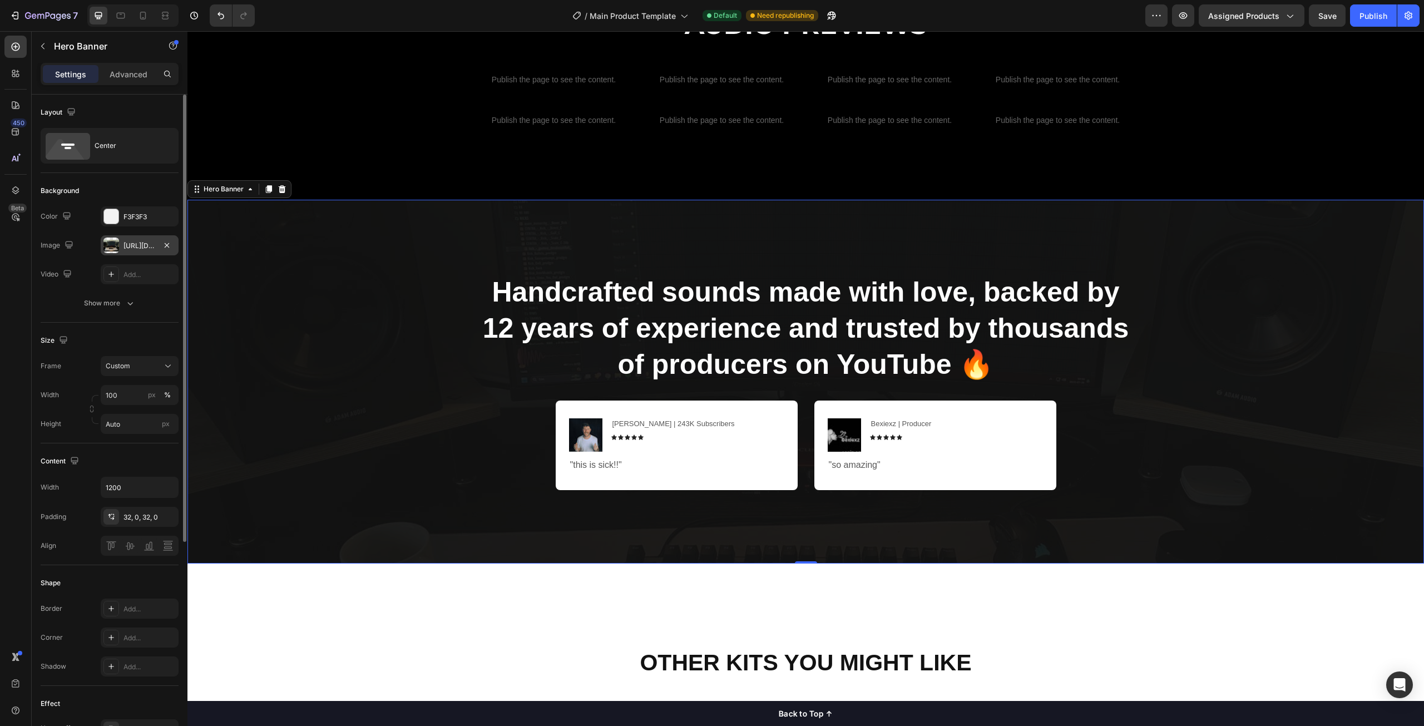
click at [130, 247] on div "[URL][DOMAIN_NAME]" at bounding box center [140, 246] width 32 height 10
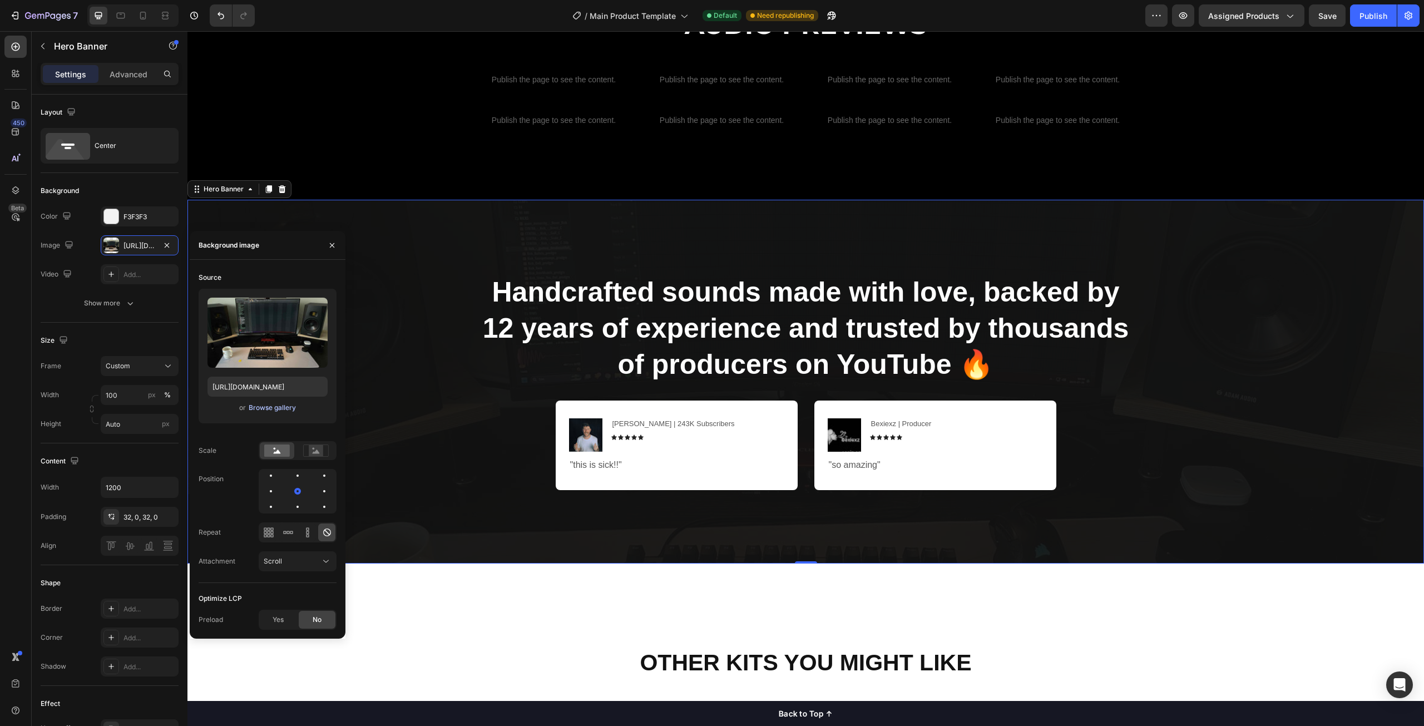
click at [271, 409] on div "Browse gallery" at bounding box center [272, 408] width 47 height 10
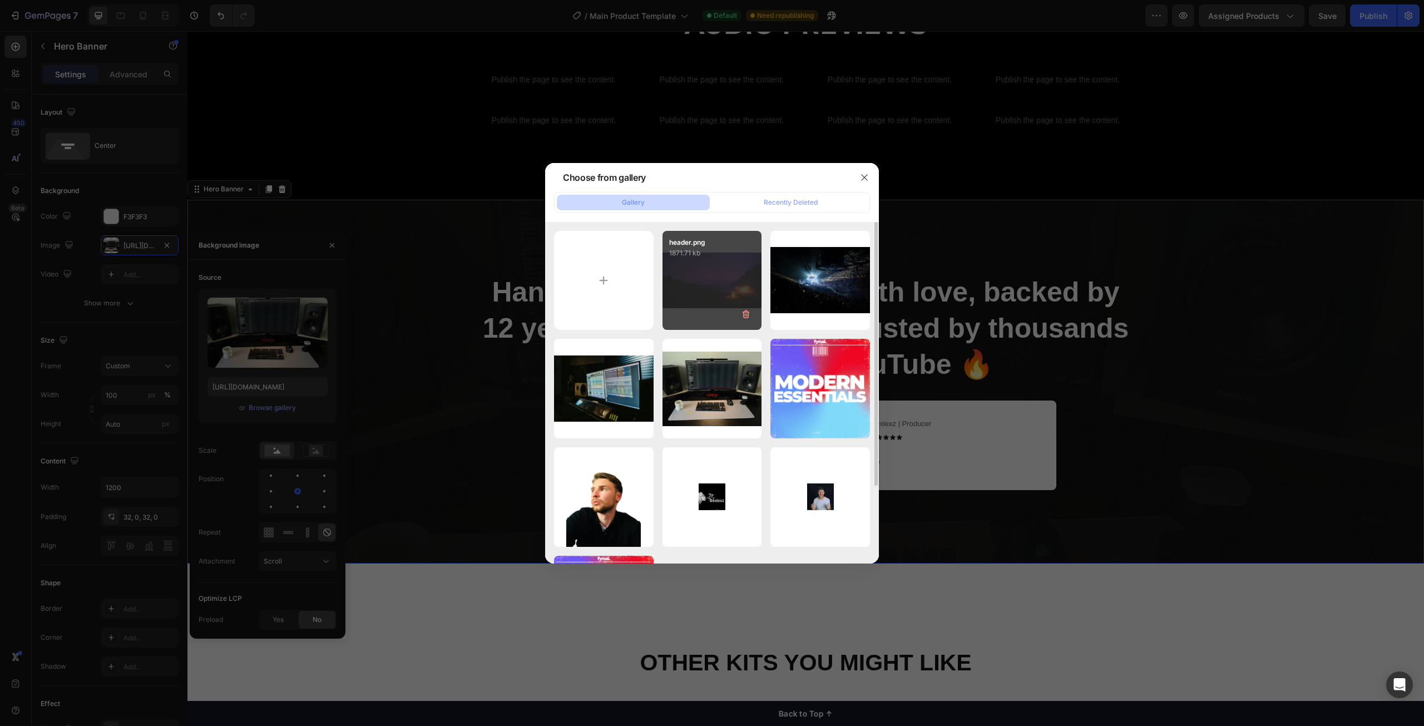
click at [705, 279] on div "header.png 1871.71 kb" at bounding box center [713, 281] width 100 height 100
type input "https://cdn.shopify.com/s/files/1/0941/7873/8513/files/gempages_577004551232553…"
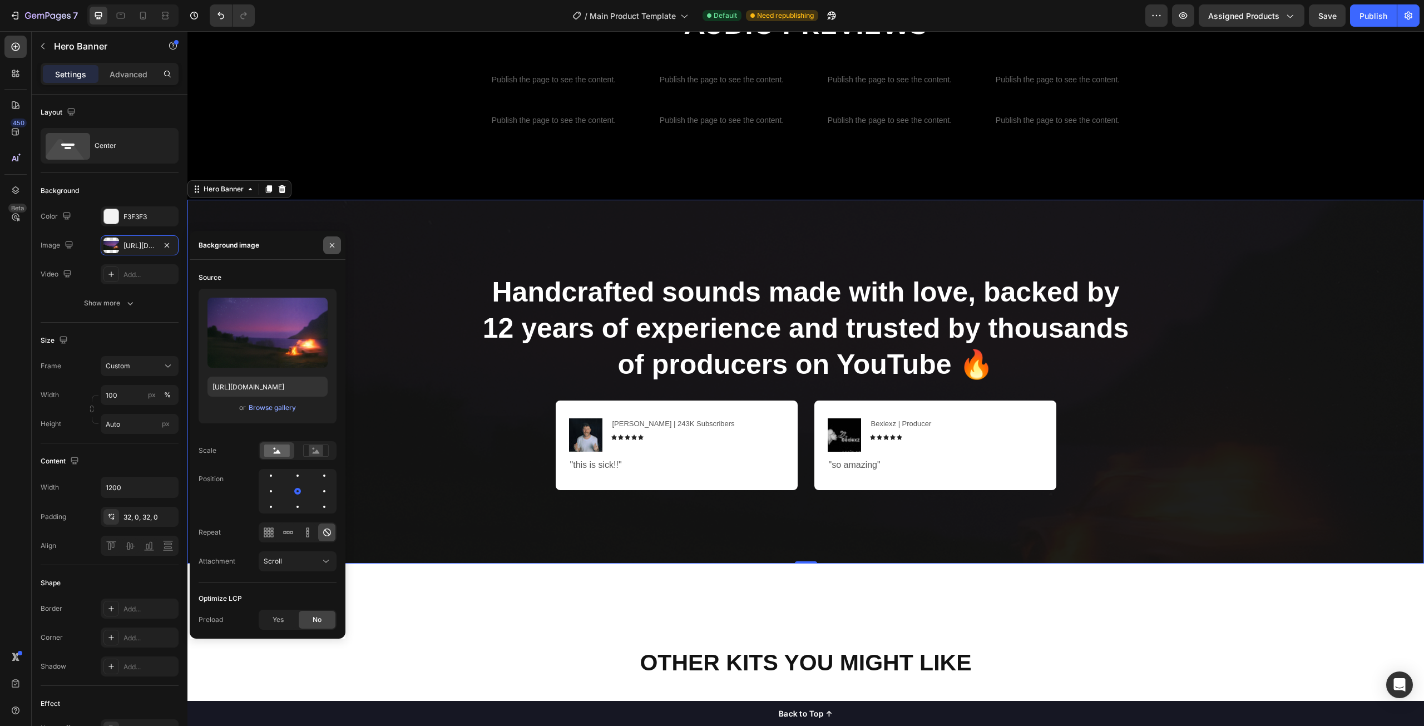
click at [330, 244] on icon "button" at bounding box center [332, 245] width 9 height 9
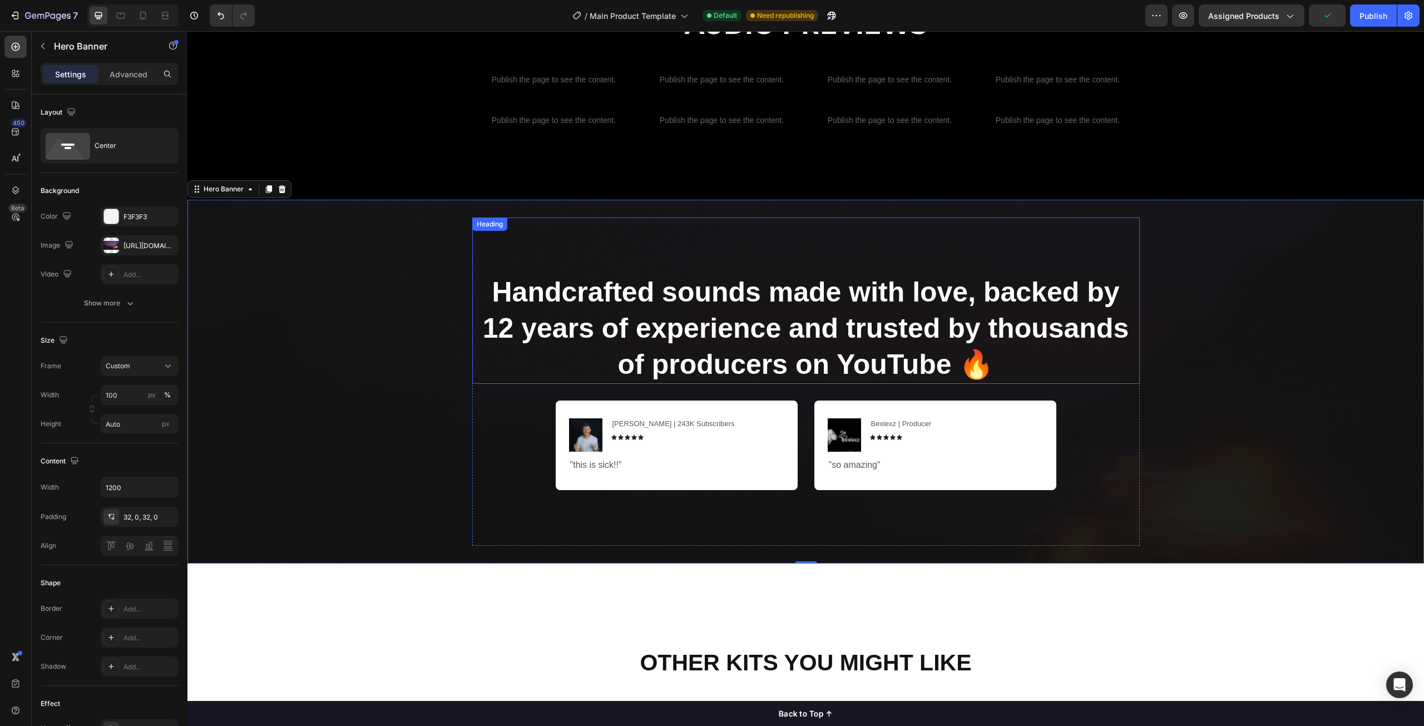
click at [976, 367] on strong "Handcrafted sounds made with love, backed by 12 years of experience and trusted…" at bounding box center [806, 328] width 646 height 103
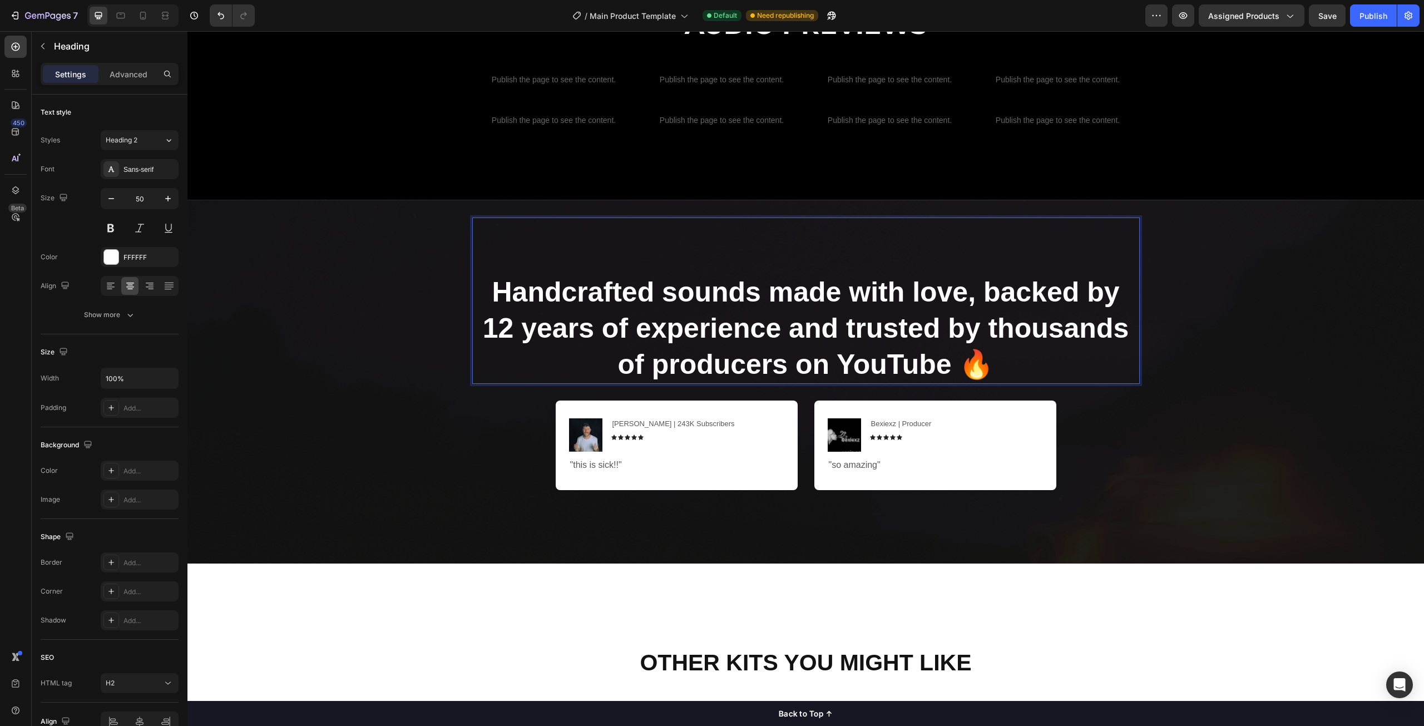
click at [939, 364] on strong "Handcrafted sounds made with love, backed by 12 years of experience and trusted…" at bounding box center [806, 328] width 646 height 103
click at [988, 363] on strong "Handcrafted sounds made with love, backed by 12 years of experience and trusted…" at bounding box center [806, 328] width 646 height 103
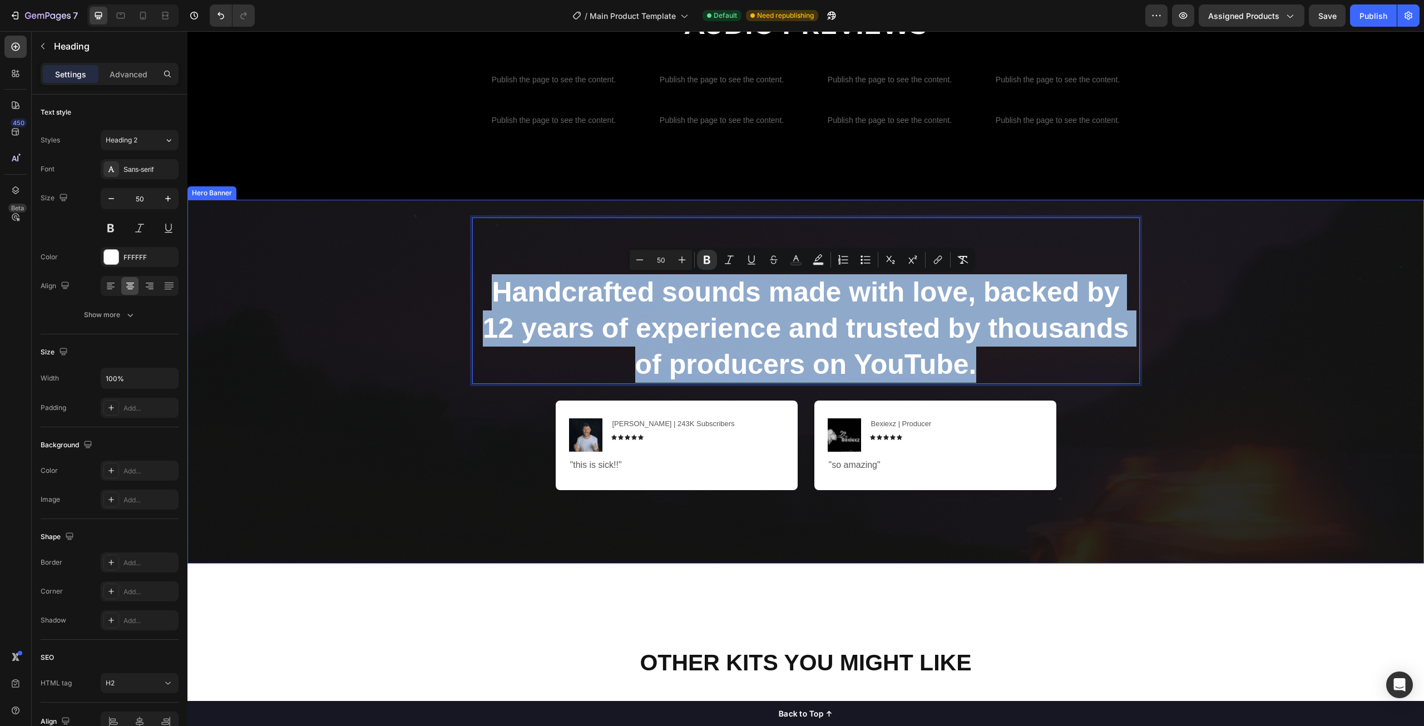
drag, startPoint x: 984, startPoint y: 364, endPoint x: 446, endPoint y: 269, distance: 545.7
click at [447, 269] on div "Handcrafted sounds made with love, backed by 12 years of experience and trusted…" at bounding box center [805, 382] width 1237 height 364
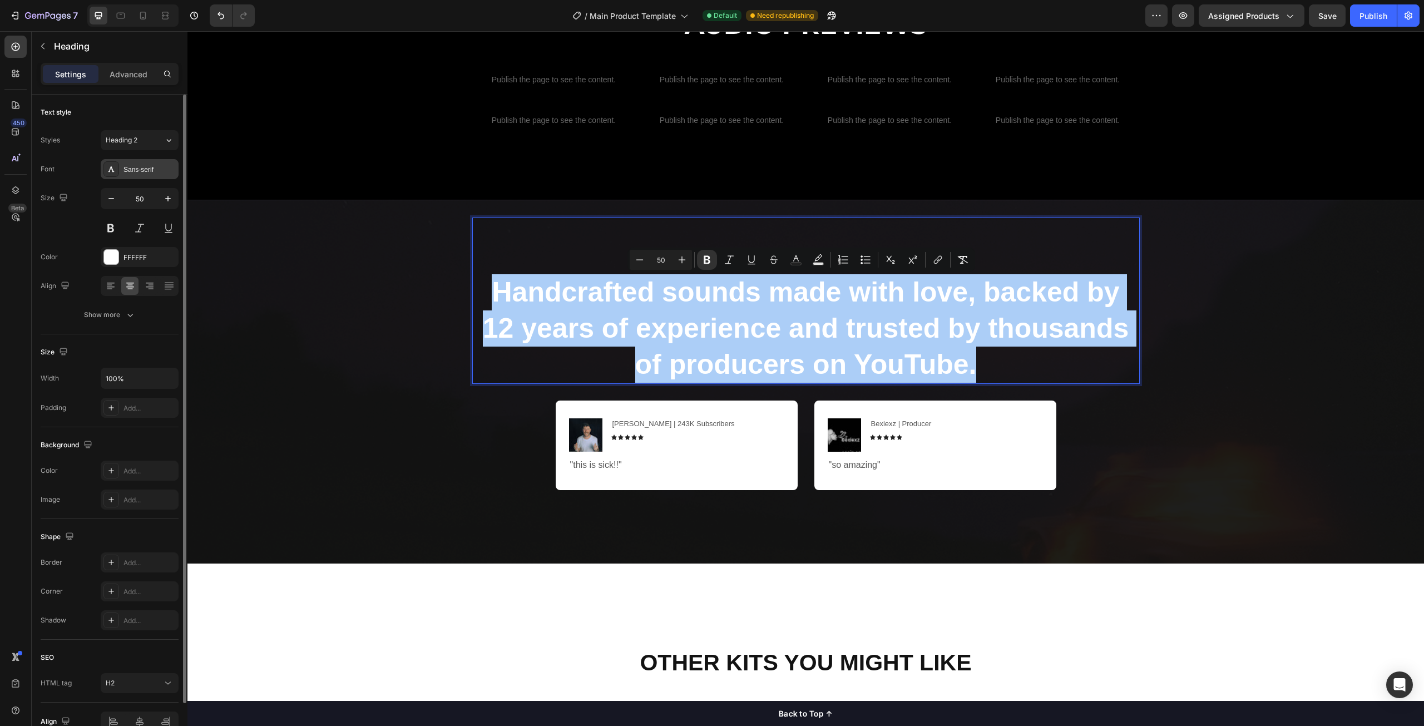
click at [131, 176] on div "Sans-serif" at bounding box center [140, 169] width 78 height 20
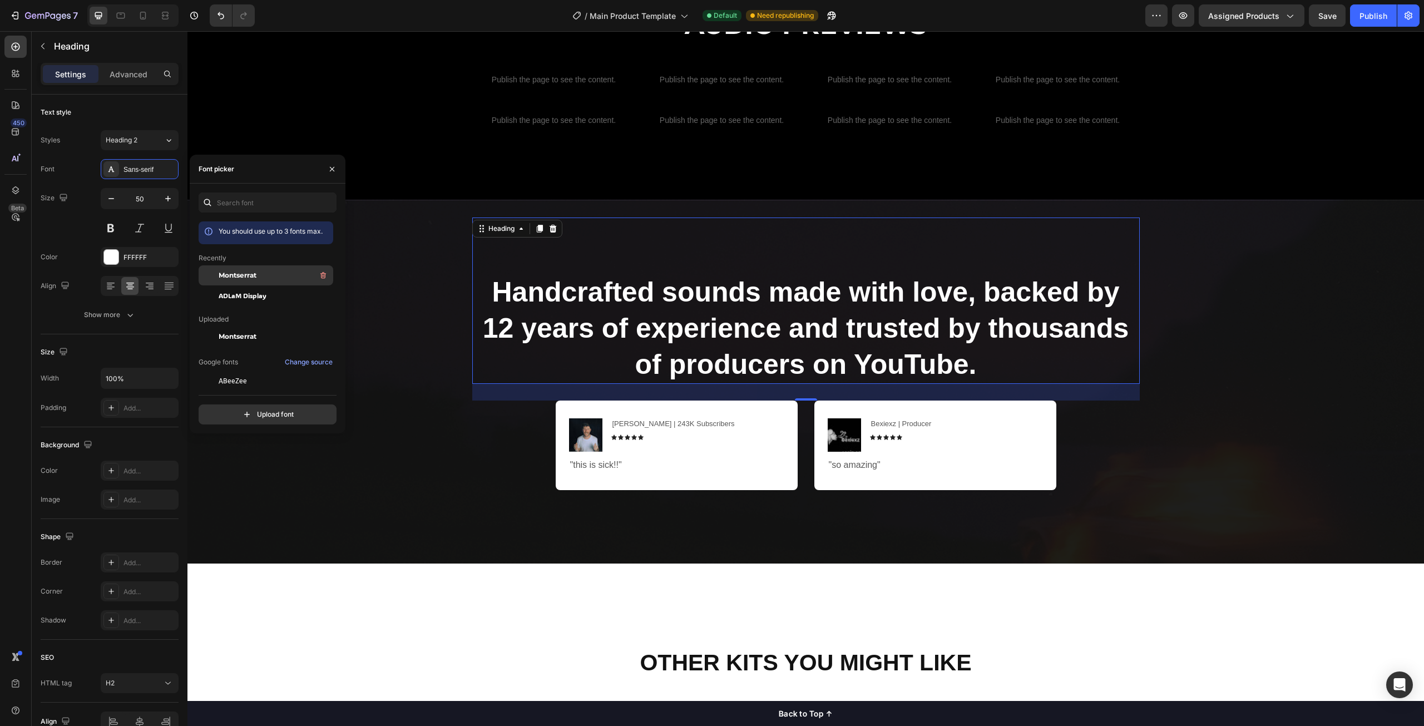
click at [263, 270] on div "Montserrat" at bounding box center [275, 275] width 112 height 13
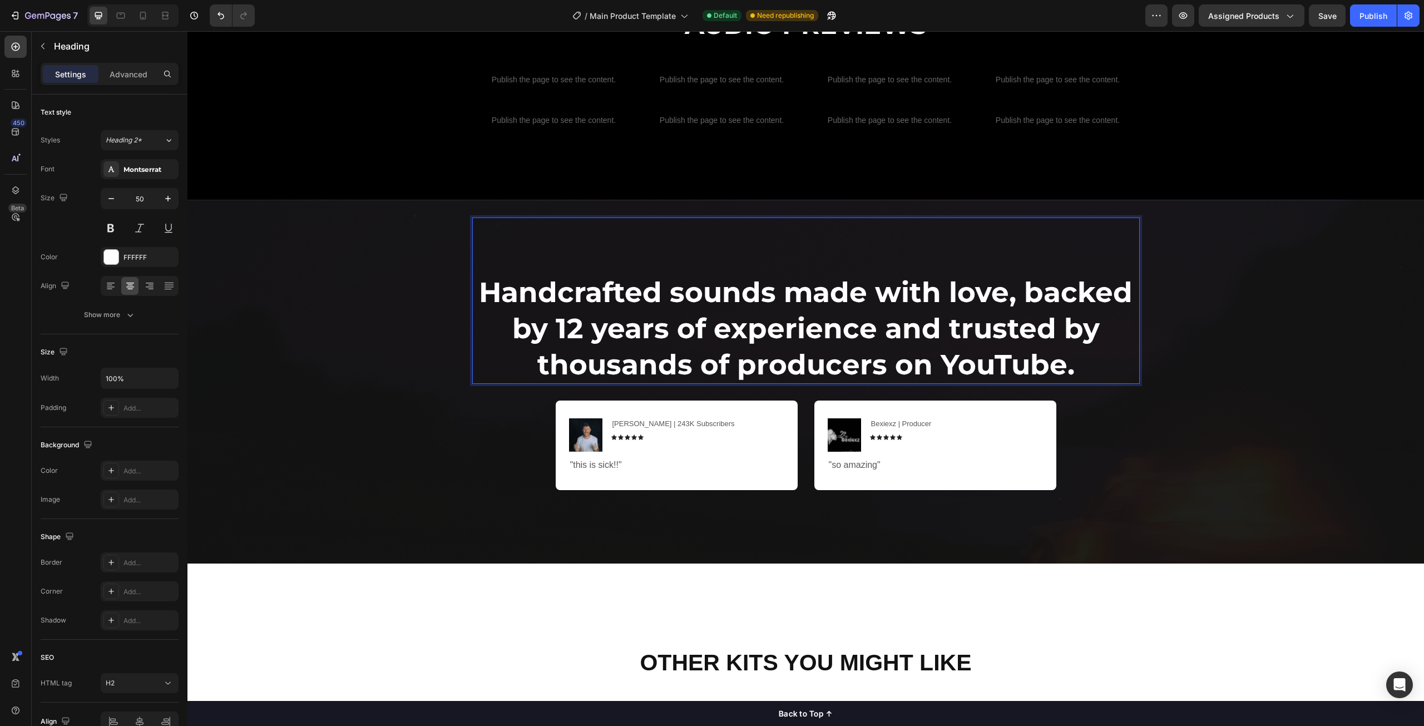
click at [787, 291] on strong "Handcrafted sounds made with love, backed by 12 years of experience and trusted…" at bounding box center [806, 328] width 654 height 106
drag, startPoint x: 786, startPoint y: 292, endPoint x: 999, endPoint y: 293, distance: 213.1
click at [999, 293] on strong "Handcrafted sounds made with love, backed by 12 years of experience and trusted…" at bounding box center [806, 328] width 654 height 106
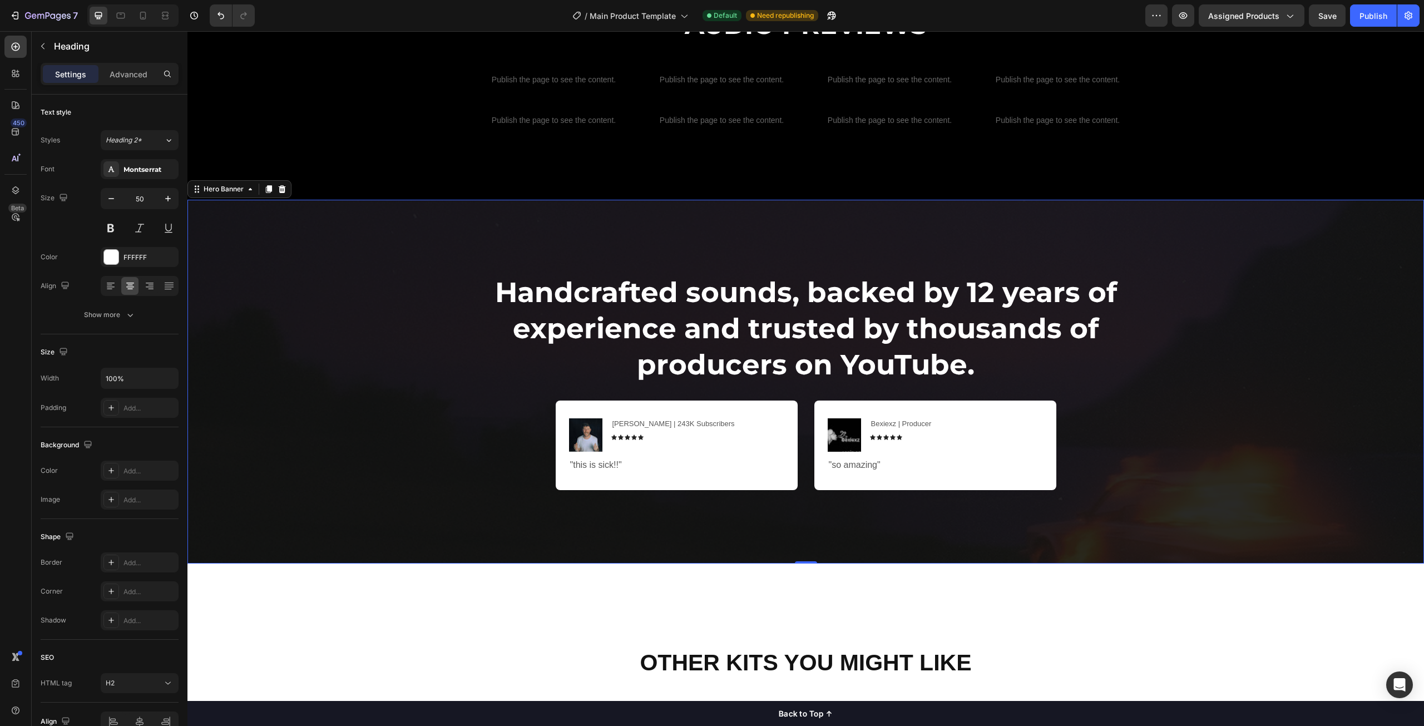
click at [334, 349] on div "Overlay" at bounding box center [805, 382] width 1237 height 364
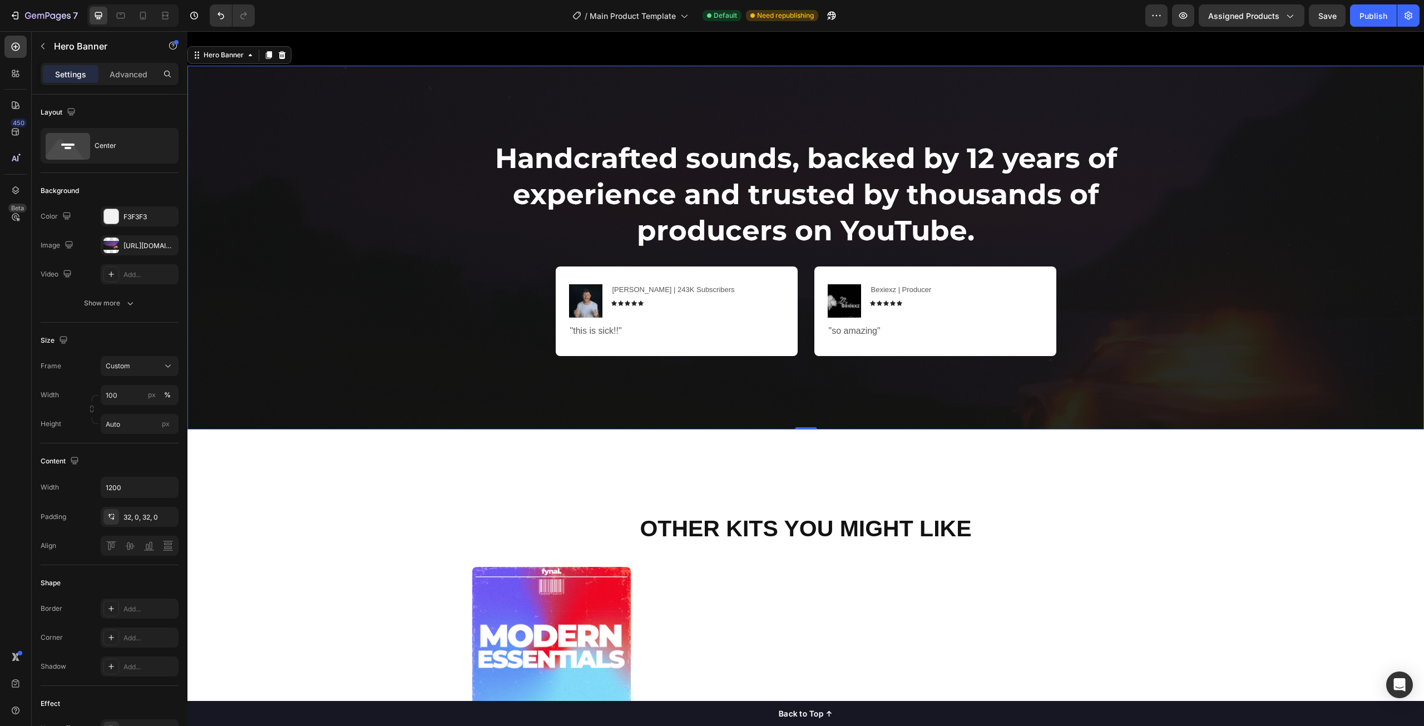
scroll to position [890, 0]
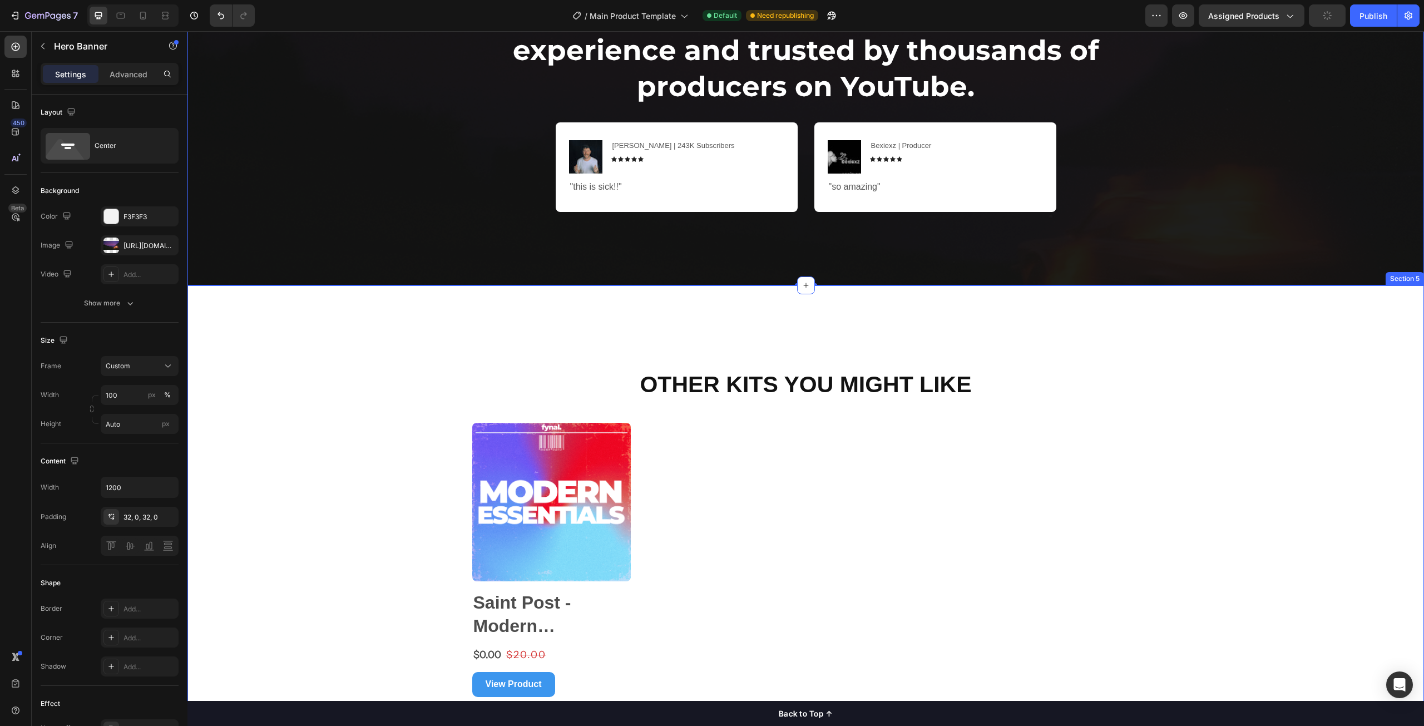
click at [354, 350] on div "Other Kits You Might Like Heading Product Images Saint Post - Modern Essentials…" at bounding box center [805, 546] width 1237 height 523
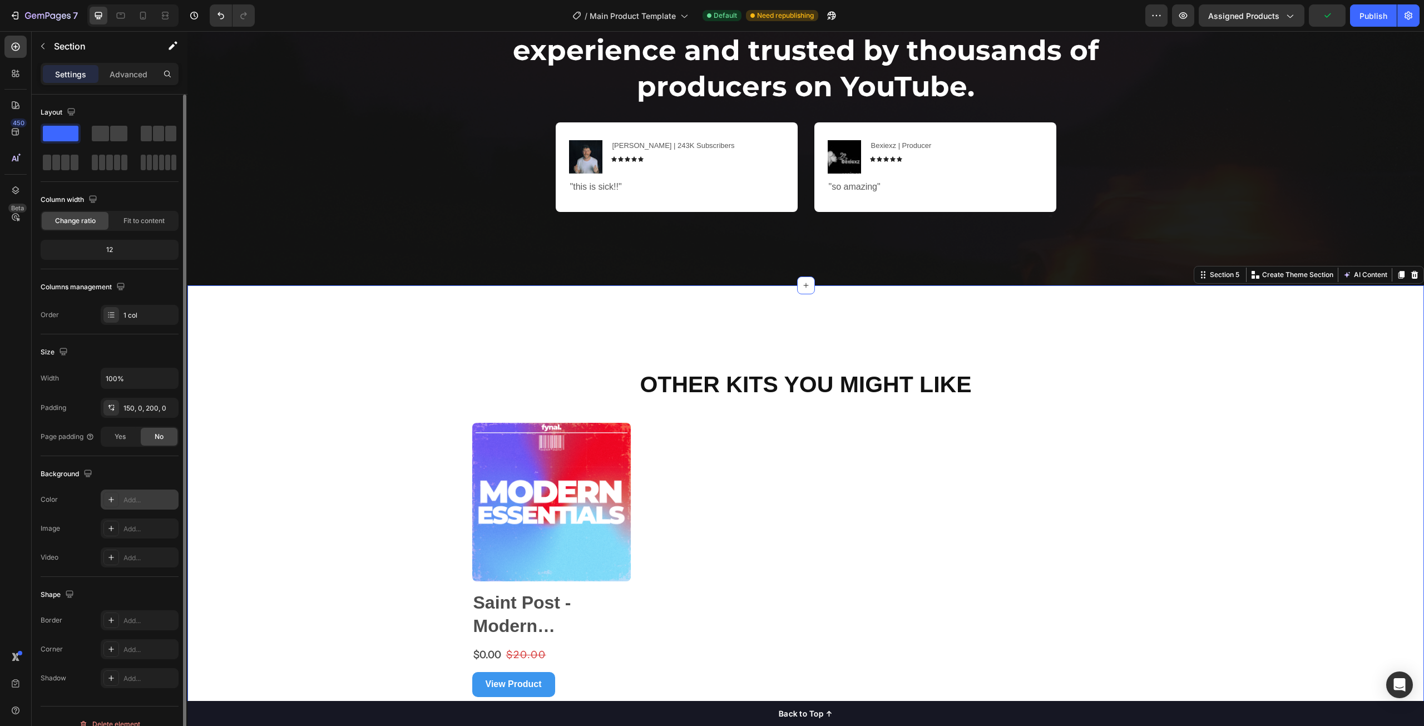
click at [157, 504] on div "Add..." at bounding box center [150, 500] width 52 height 10
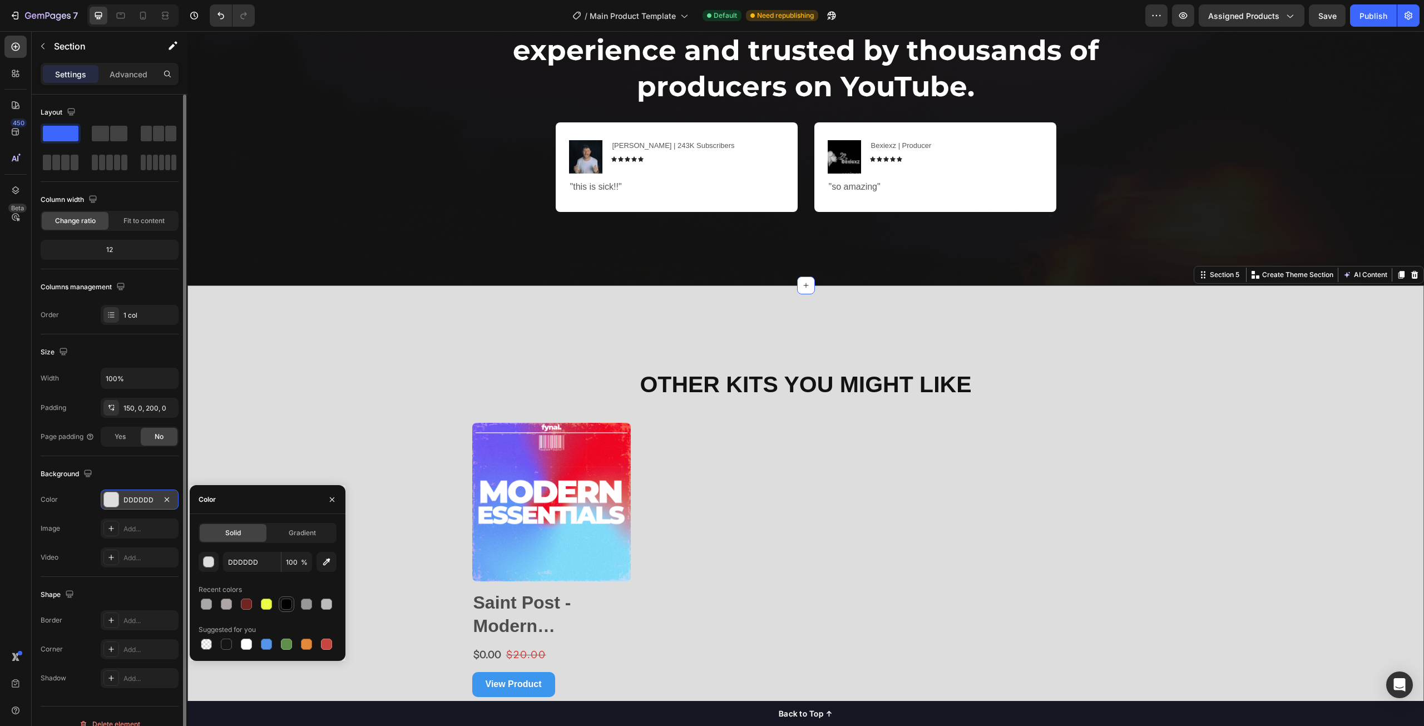
click at [284, 603] on div at bounding box center [286, 604] width 11 height 11
type input "000000"
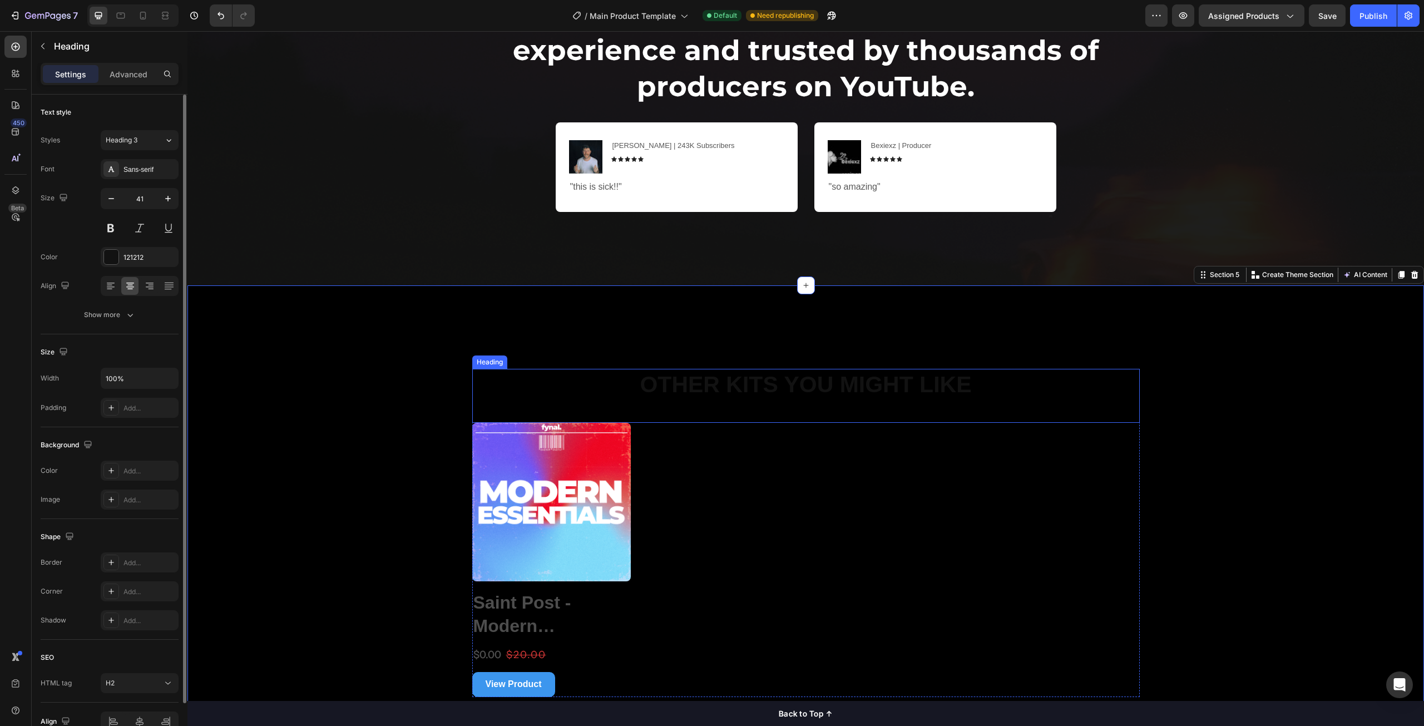
click at [709, 393] on strong "Other Kits You Might Like" at bounding box center [806, 385] width 332 height 26
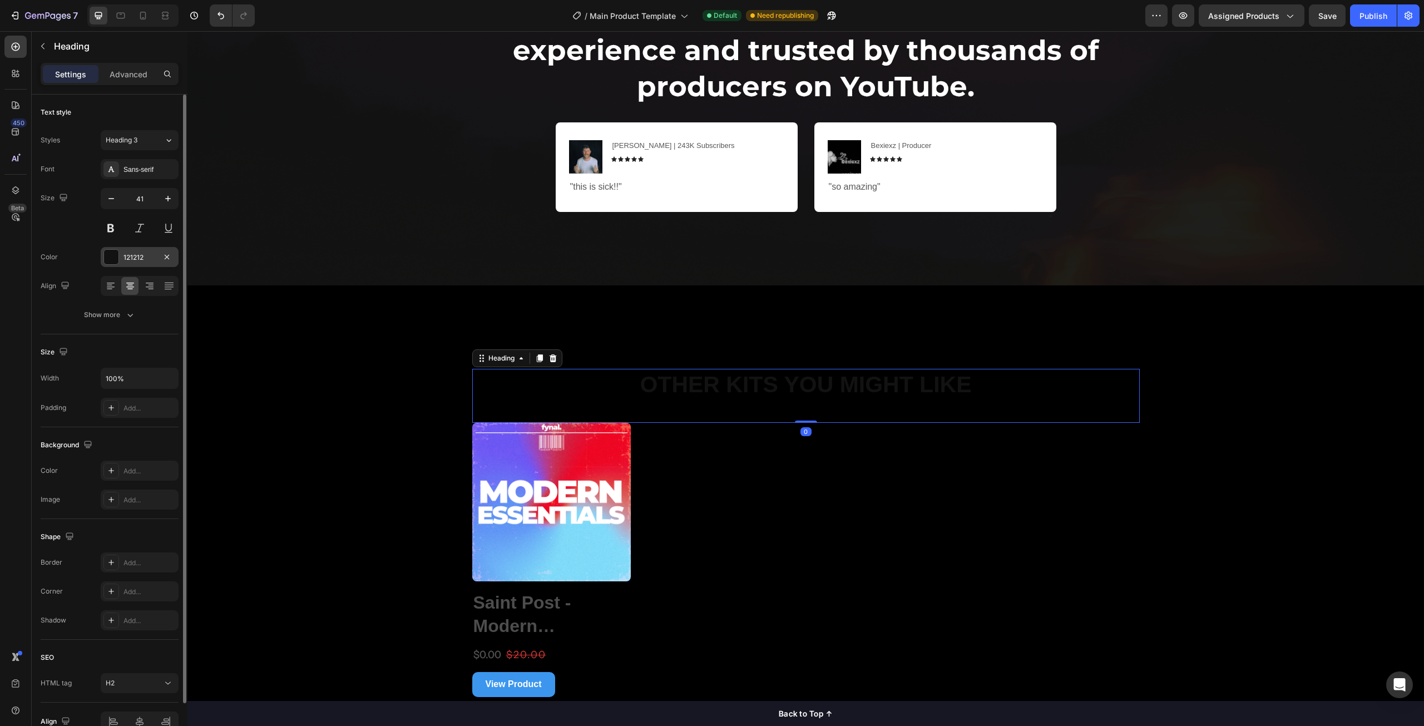
click at [110, 261] on div at bounding box center [111, 257] width 14 height 14
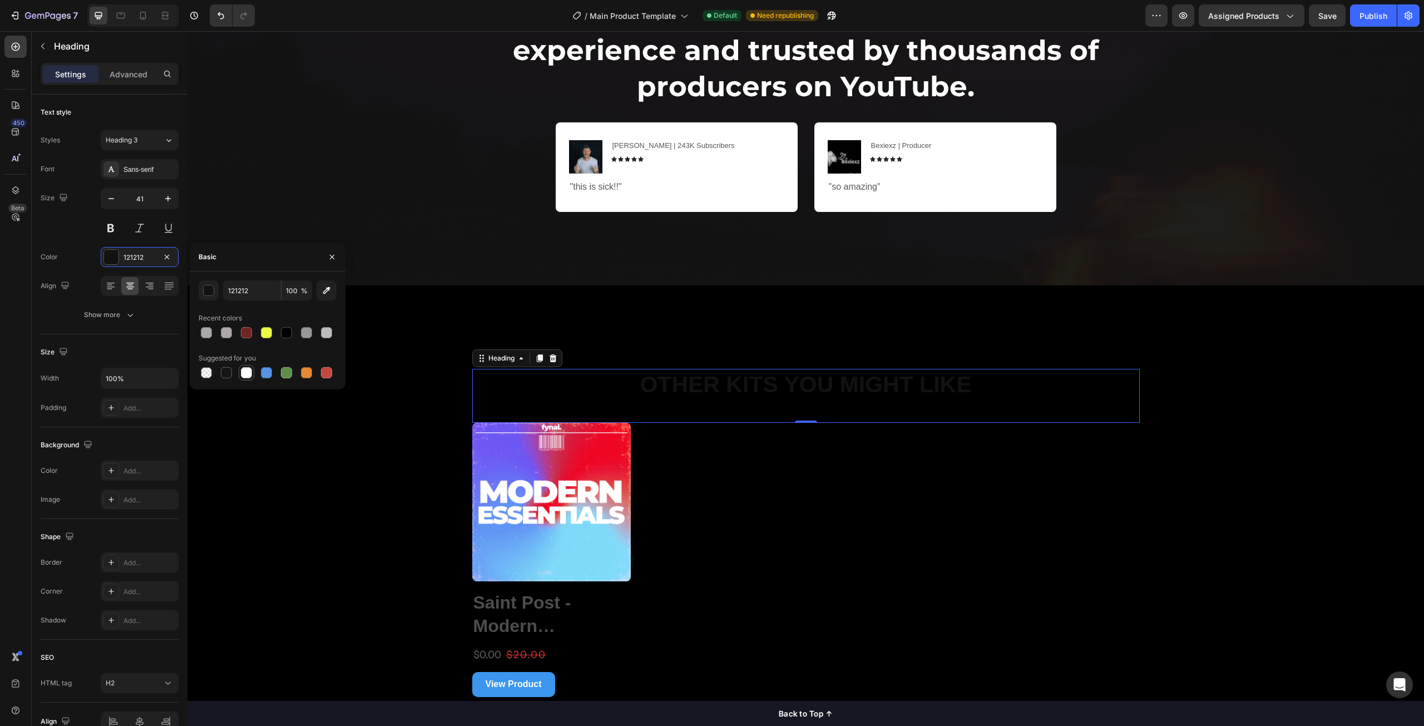
click at [245, 371] on div at bounding box center [246, 372] width 11 height 11
type input "FFFFFF"
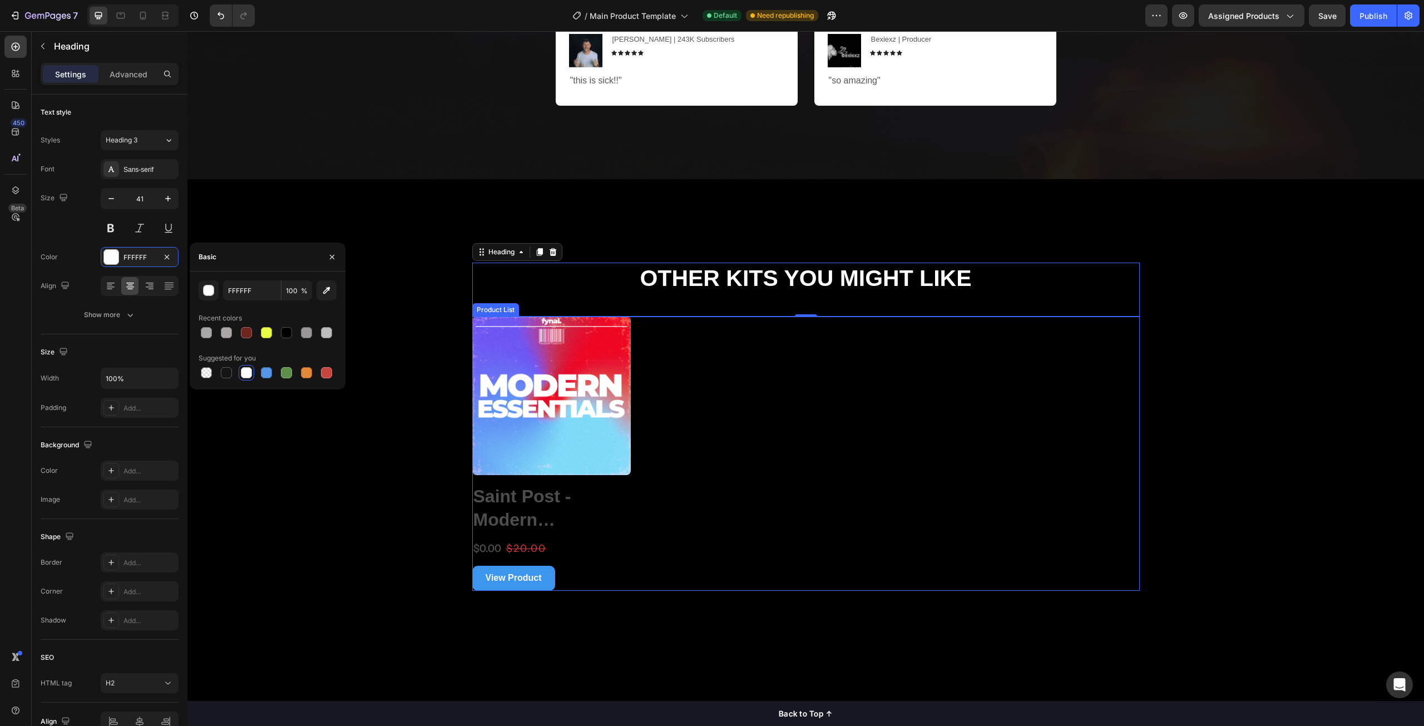
scroll to position [1001, 0]
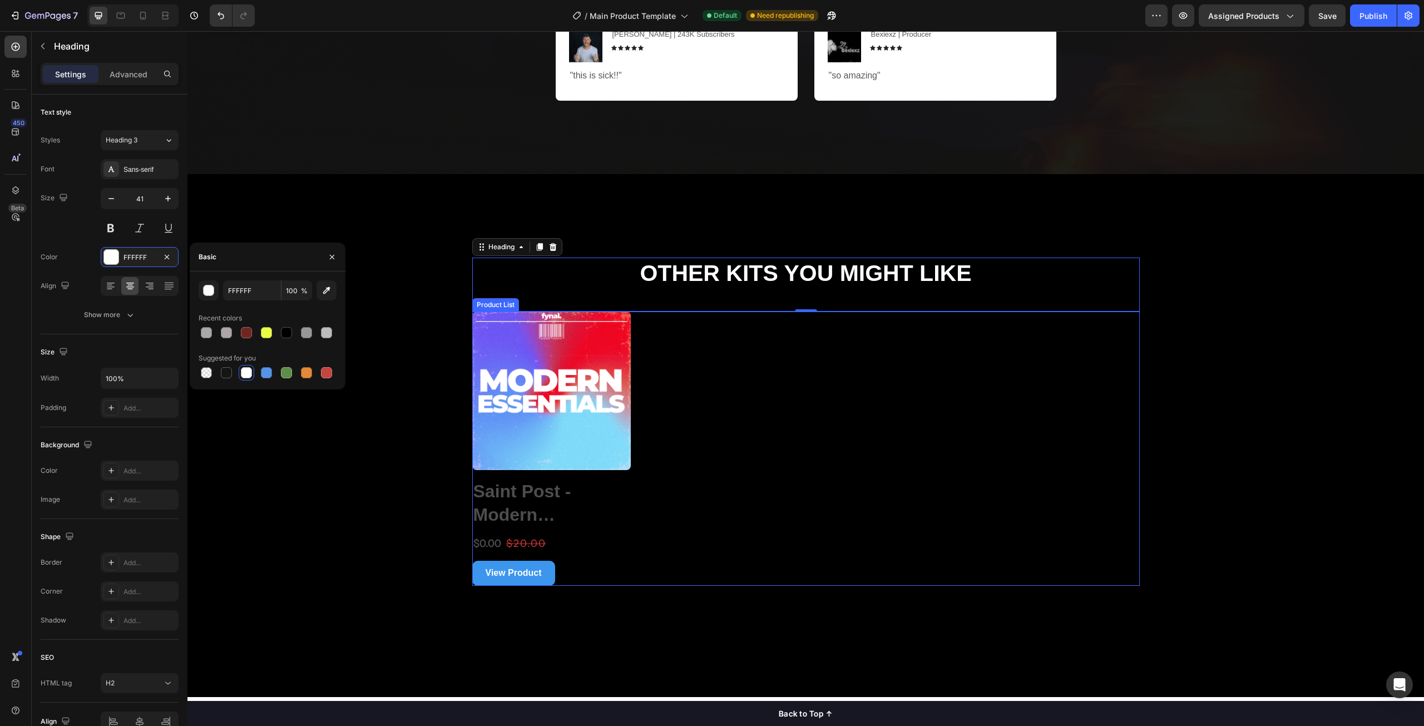
click at [642, 480] on div "Product Images Saint Post - Modern Essentials (Multi Kit) Product Title $0.00 P…" at bounding box center [806, 449] width 668 height 274
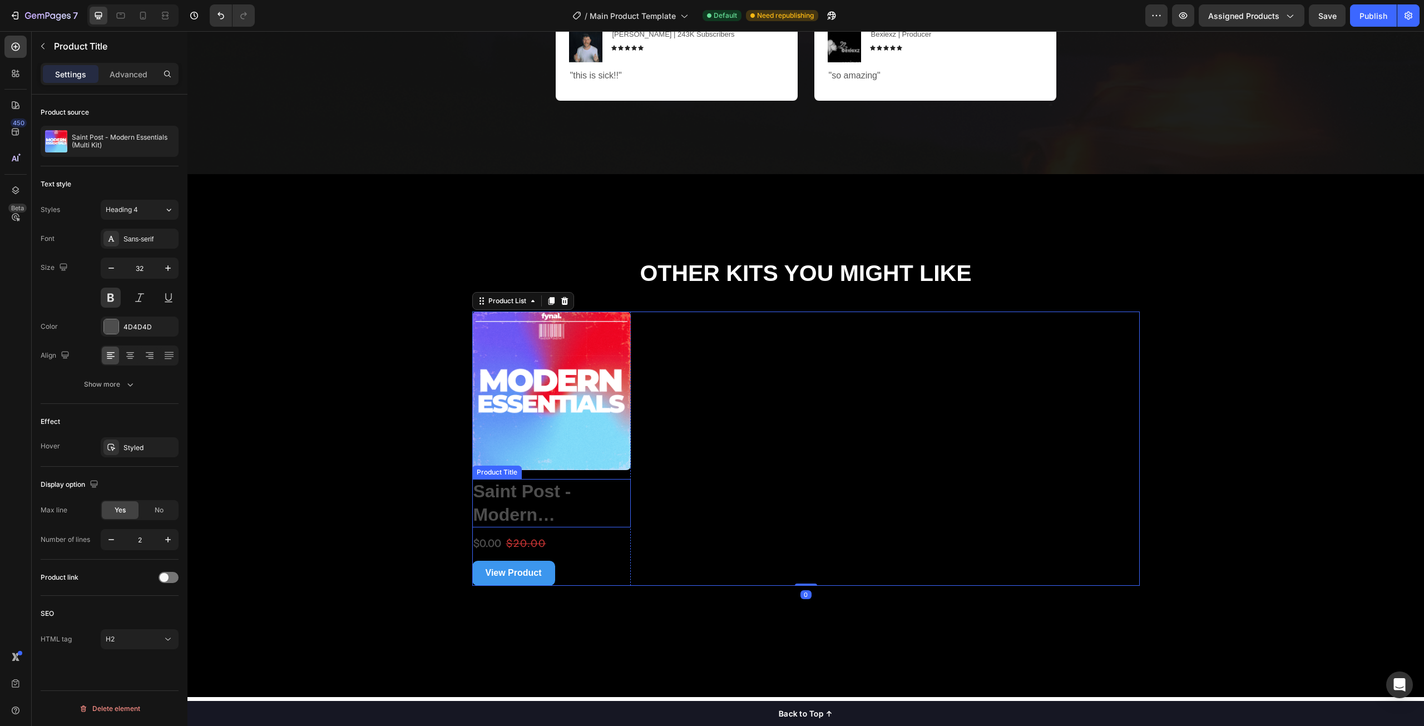
click at [492, 491] on h2 "Saint Post - Modern Essentials (Multi Kit)" at bounding box center [551, 503] width 159 height 48
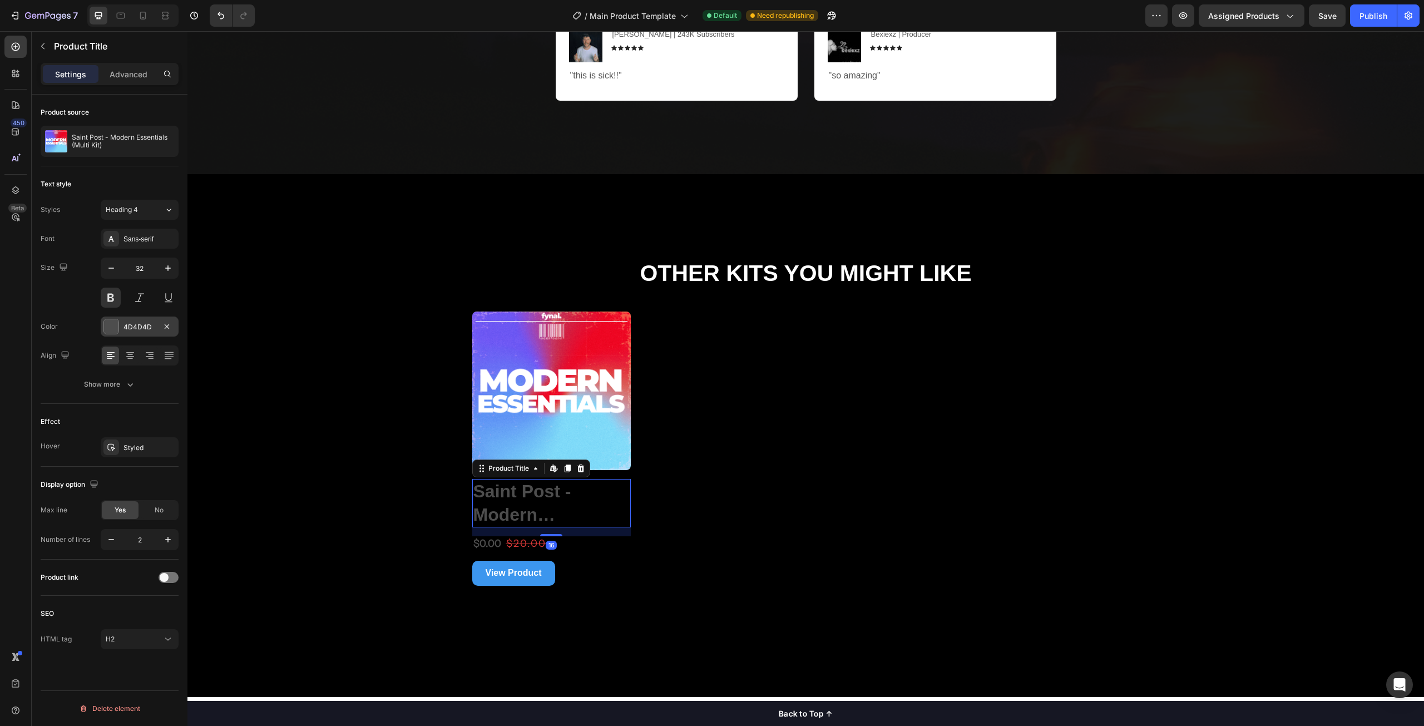
click at [103, 326] on div at bounding box center [111, 327] width 16 height 16
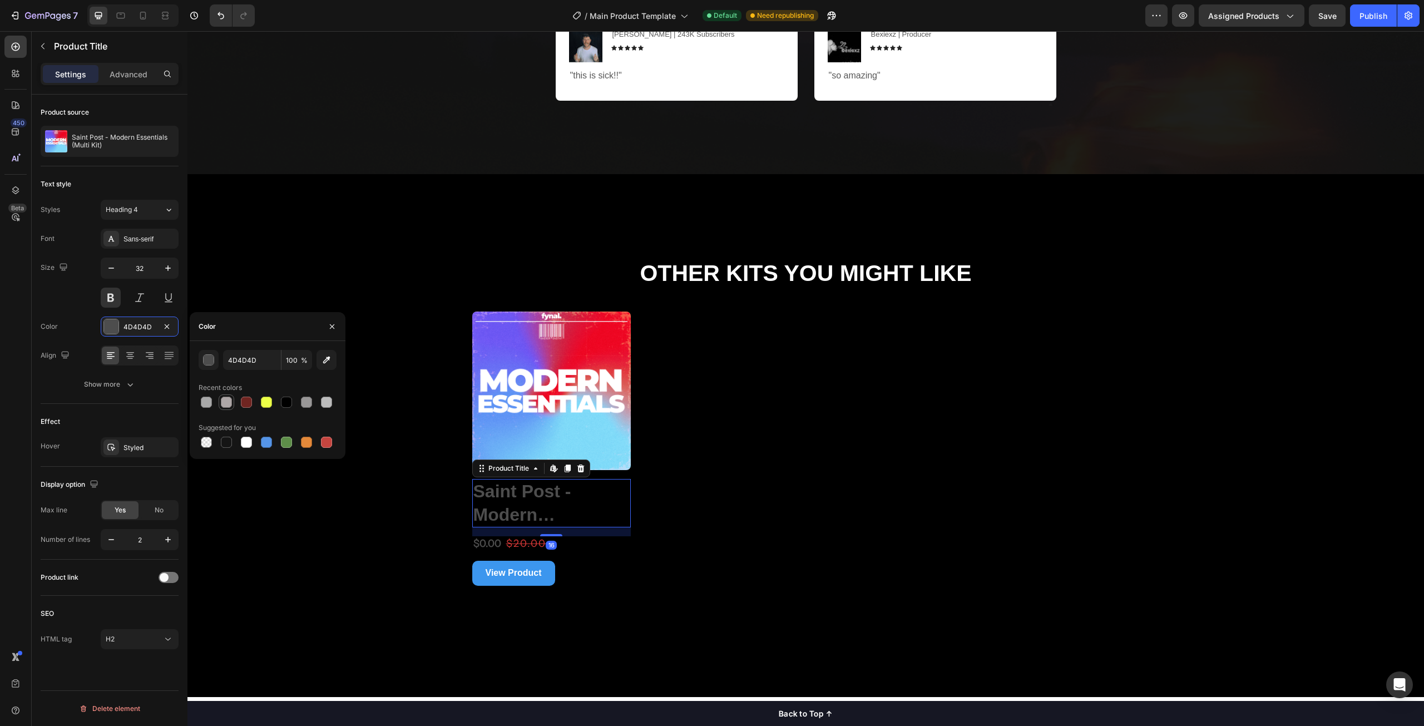
click at [225, 406] on div at bounding box center [226, 402] width 11 height 11
click at [324, 400] on div at bounding box center [326, 402] width 11 height 11
click at [242, 440] on div at bounding box center [246, 442] width 11 height 11
type input "FFFFFF"
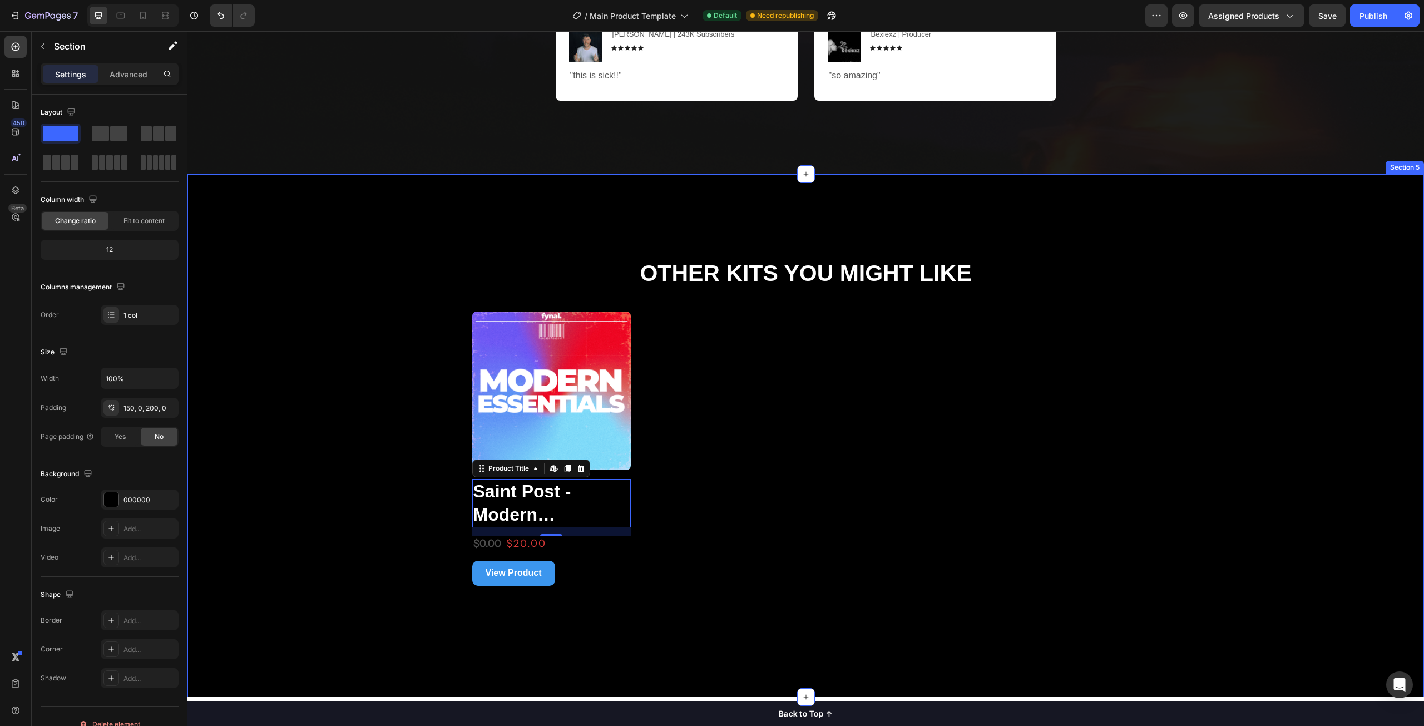
click at [372, 518] on div "Other Kits You Might Like Heading Product Images Saint Post - Modern Essentials…" at bounding box center [805, 422] width 1237 height 328
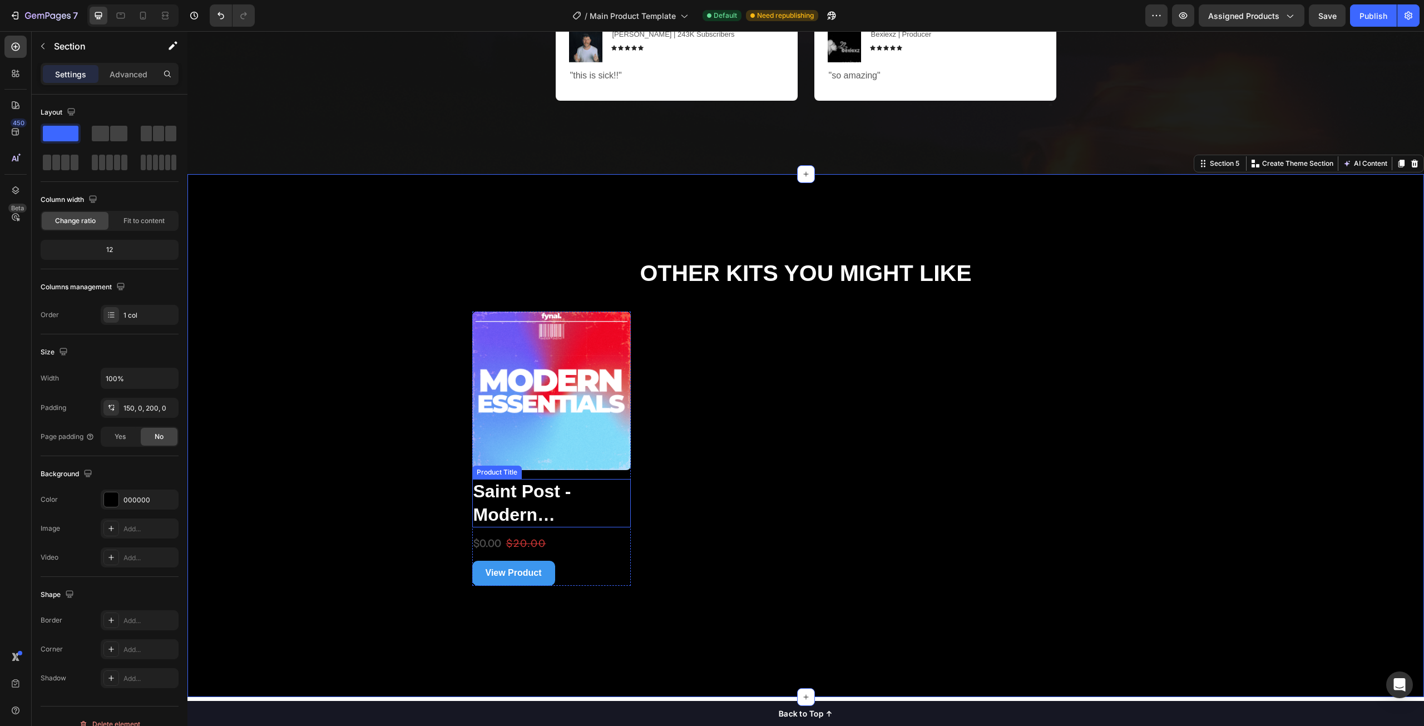
click at [482, 495] on h2 "Saint Post - Modern Essentials (Multi Kit)" at bounding box center [551, 503] width 159 height 48
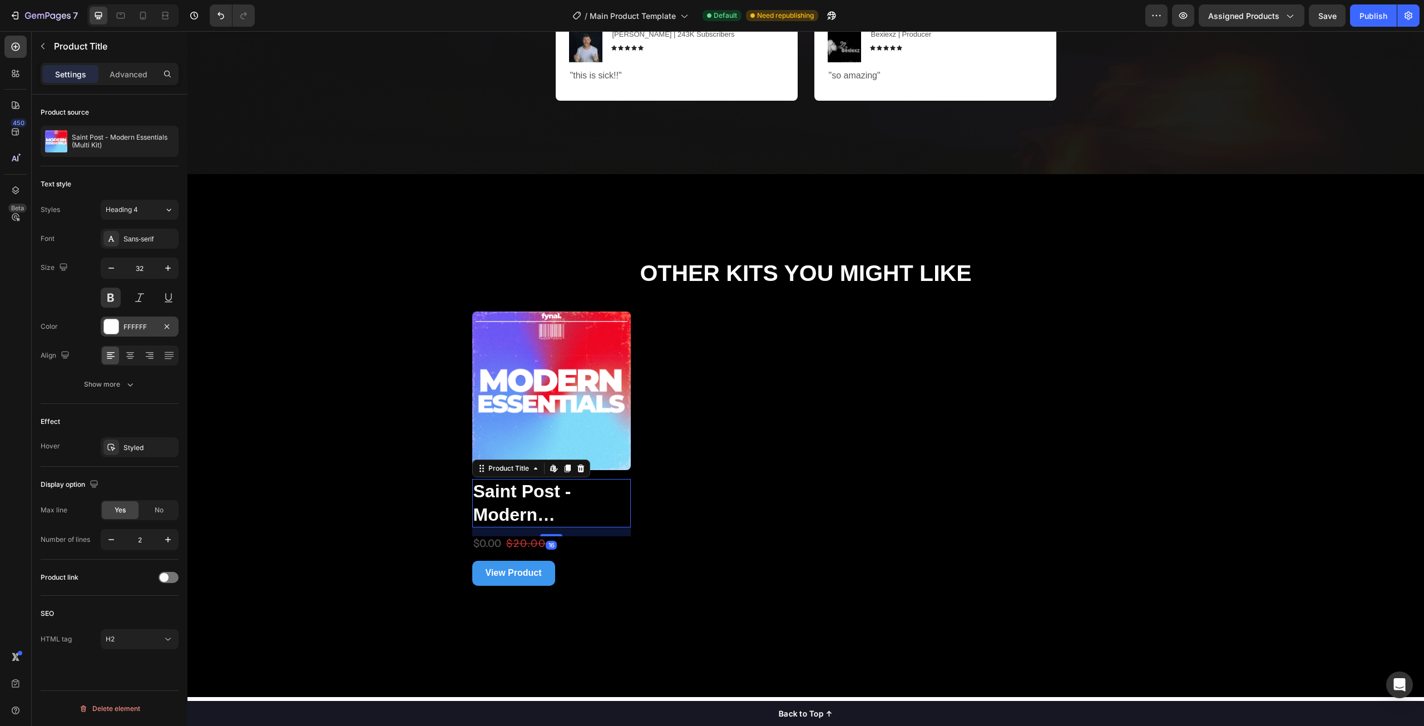
click at [108, 327] on div at bounding box center [111, 326] width 14 height 14
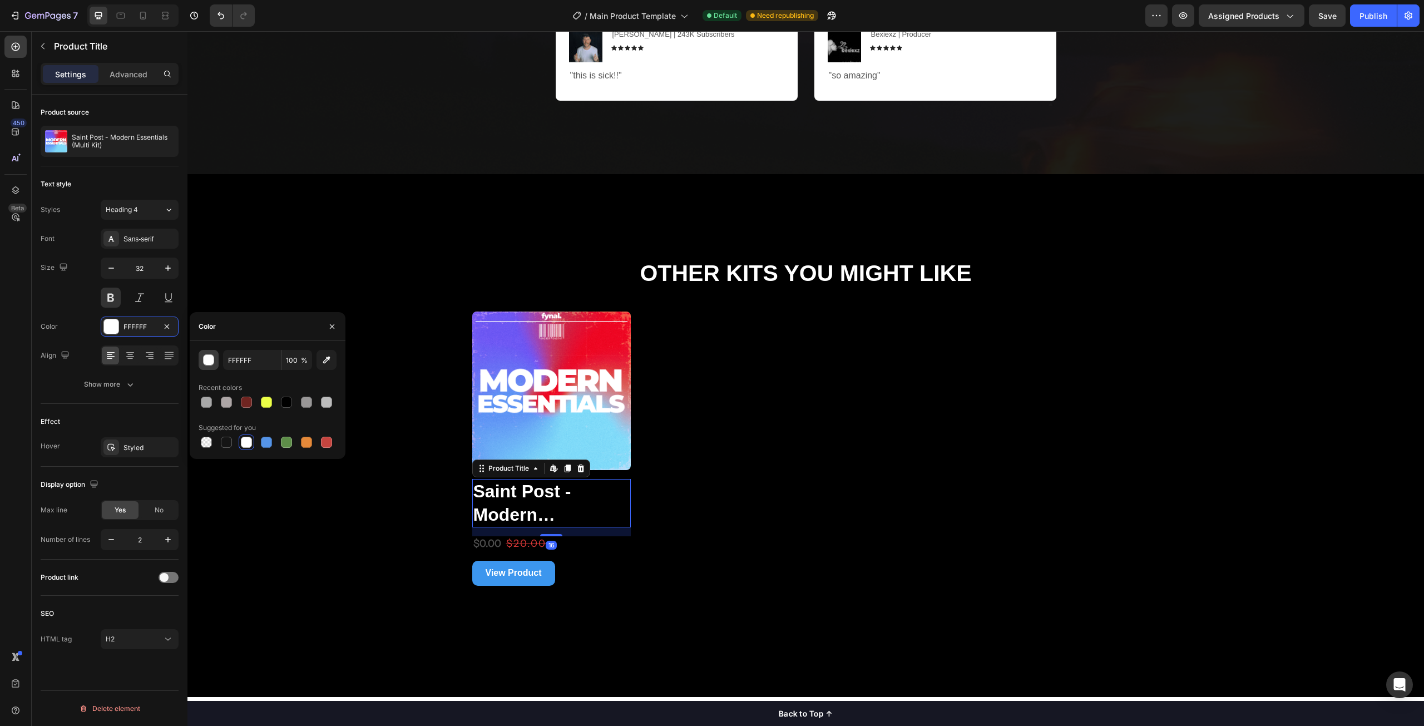
click at [208, 357] on div "button" at bounding box center [209, 360] width 11 height 11
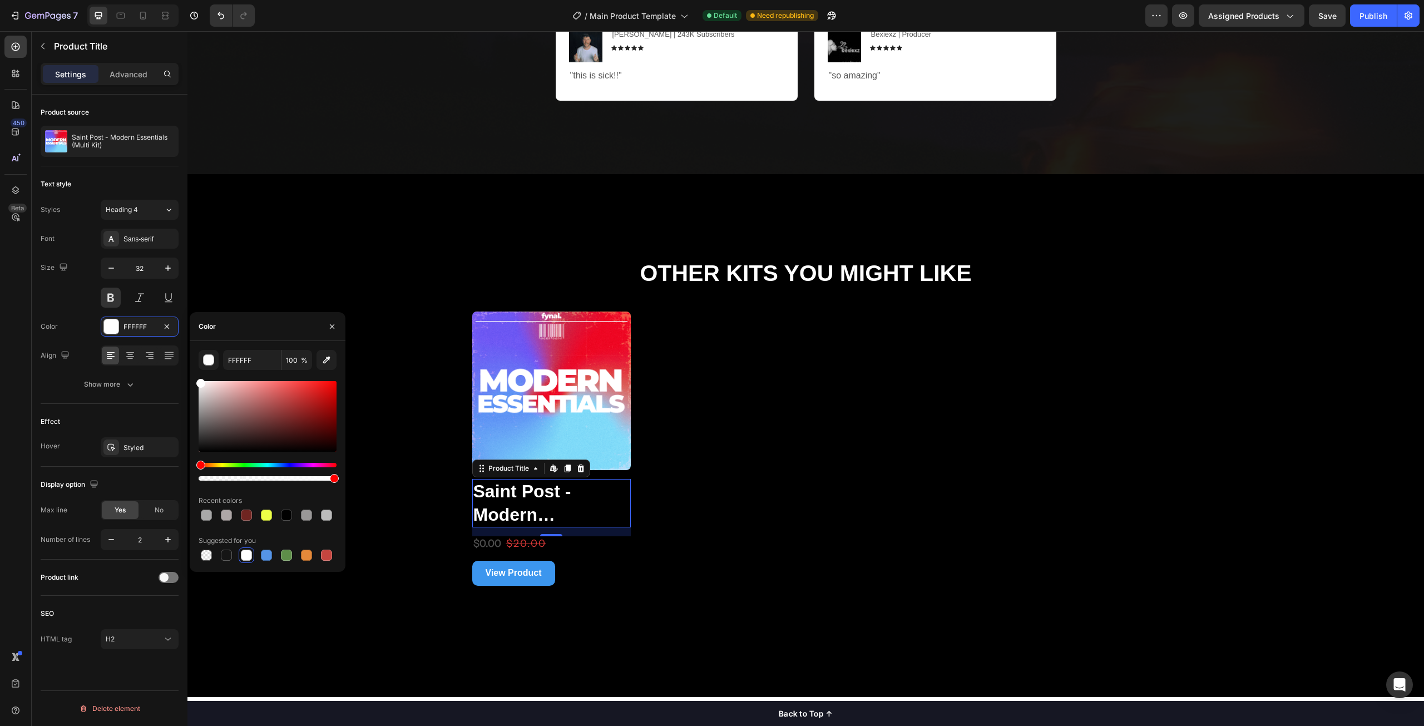
drag, startPoint x: 200, startPoint y: 383, endPoint x: 251, endPoint y: 340, distance: 66.7
click at [194, 360] on div "FFFFFF 100 % Recent colors Suggested for you" at bounding box center [268, 456] width 156 height 213
click at [378, 271] on div "Other Kits You Might Like Heading Product Images Saint Post - Modern Essentials…" at bounding box center [805, 422] width 1237 height 328
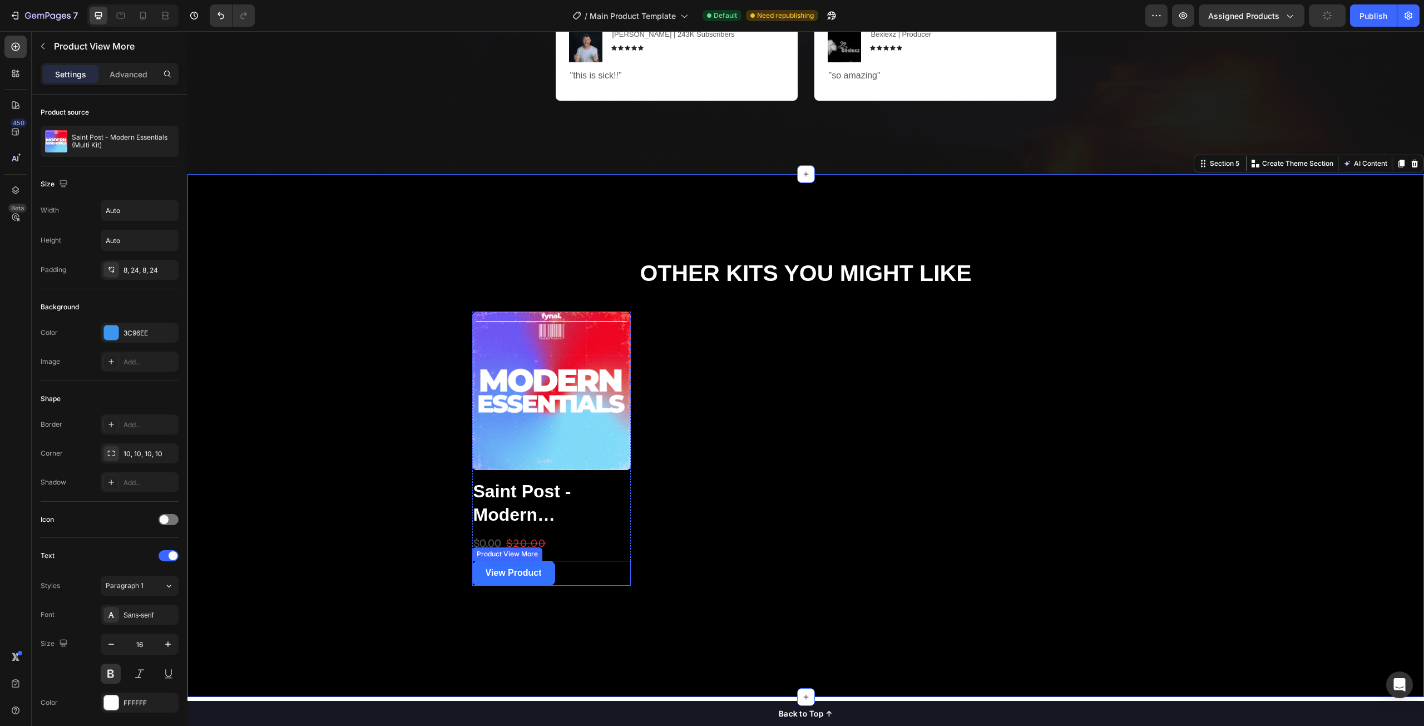
click at [510, 574] on div "View Product" at bounding box center [514, 573] width 56 height 16
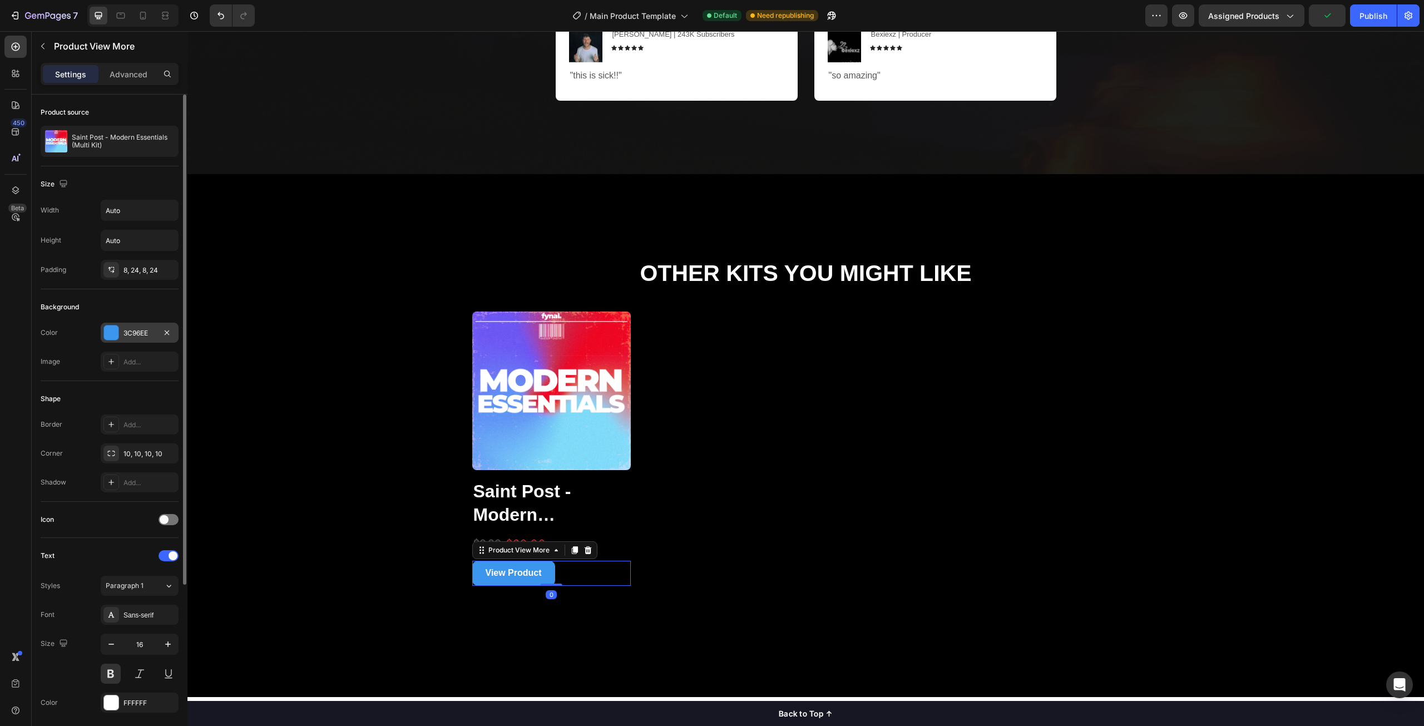
click at [115, 332] on div at bounding box center [111, 332] width 14 height 14
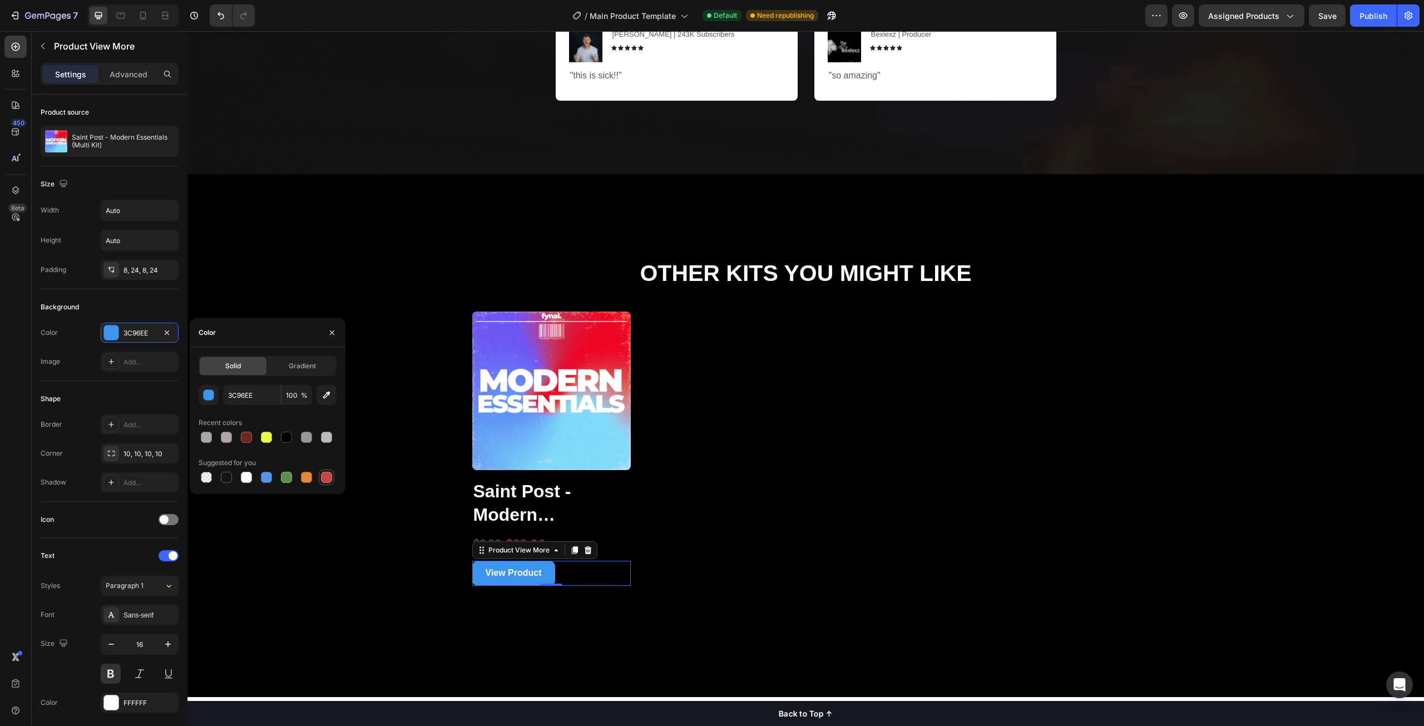
click at [329, 477] on div at bounding box center [326, 477] width 11 height 11
type input "C5453F"
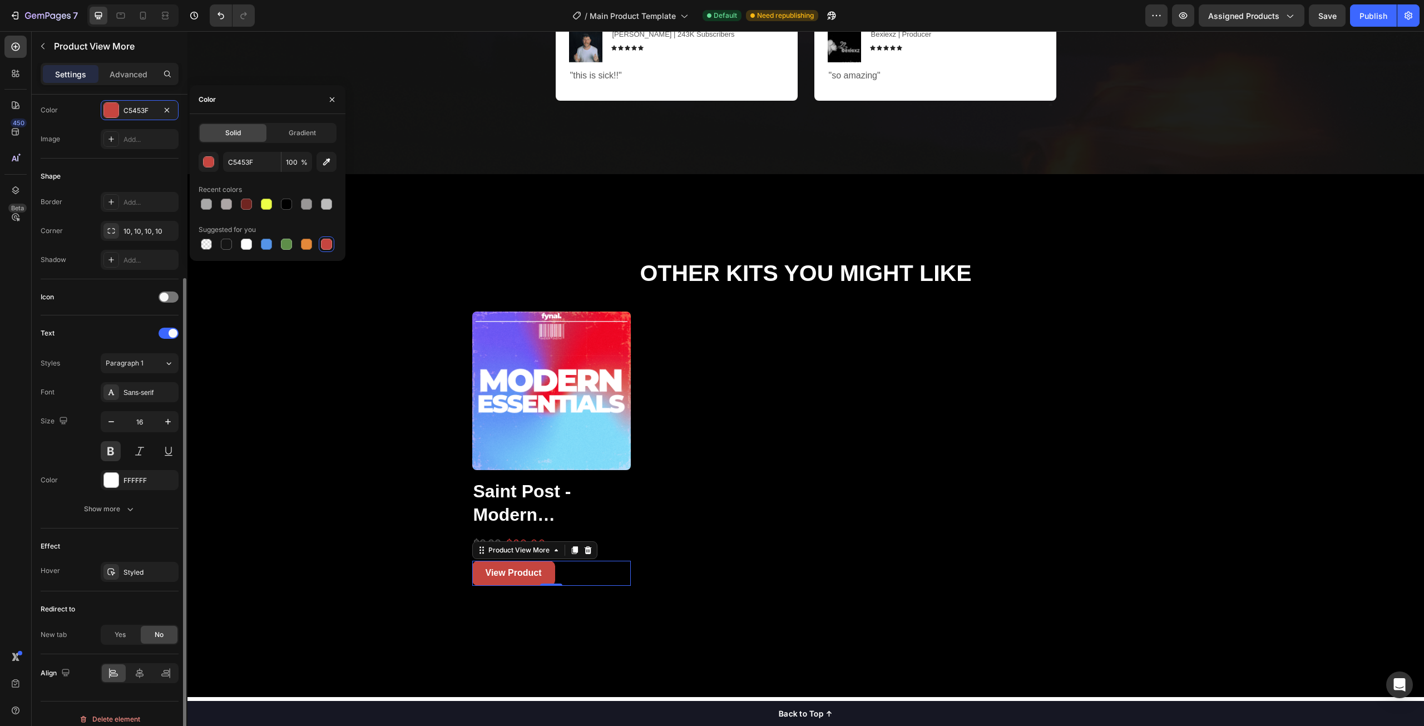
scroll to position [233, 0]
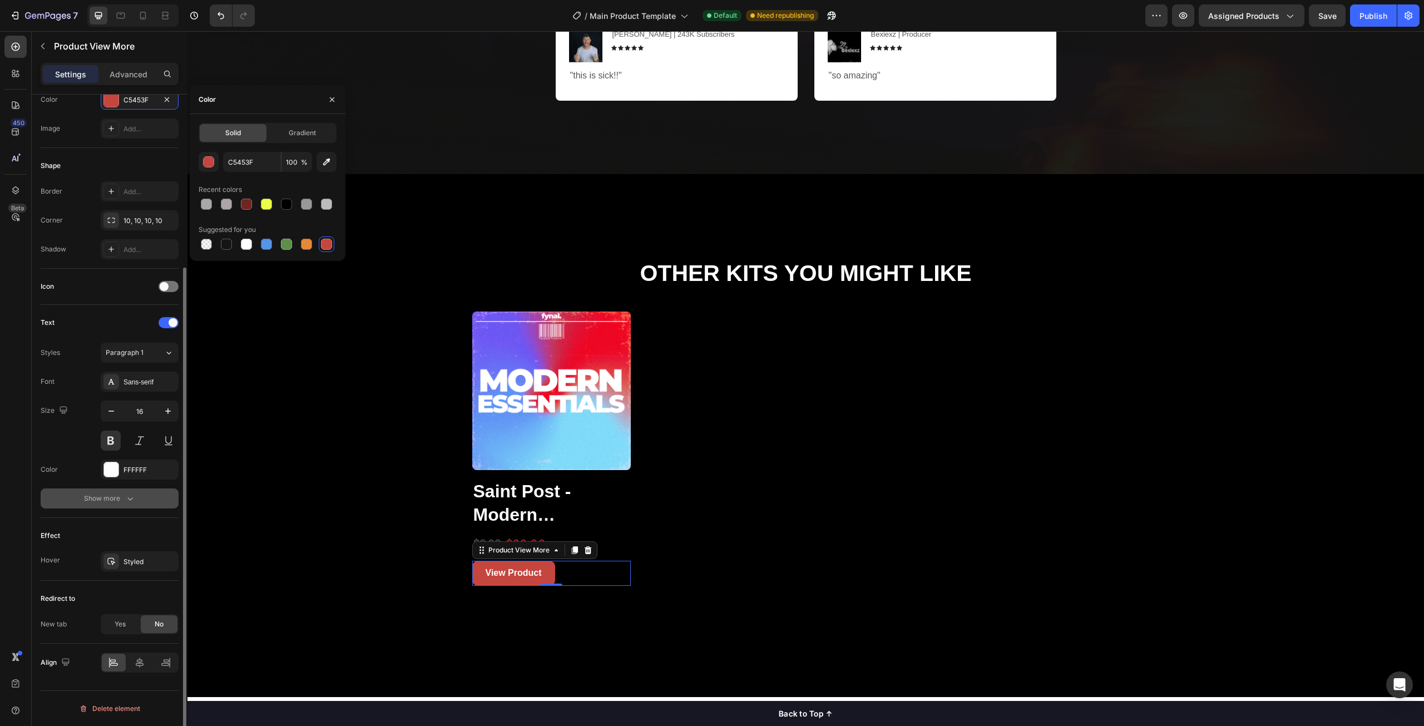
click at [104, 501] on div "Show more" at bounding box center [110, 498] width 52 height 11
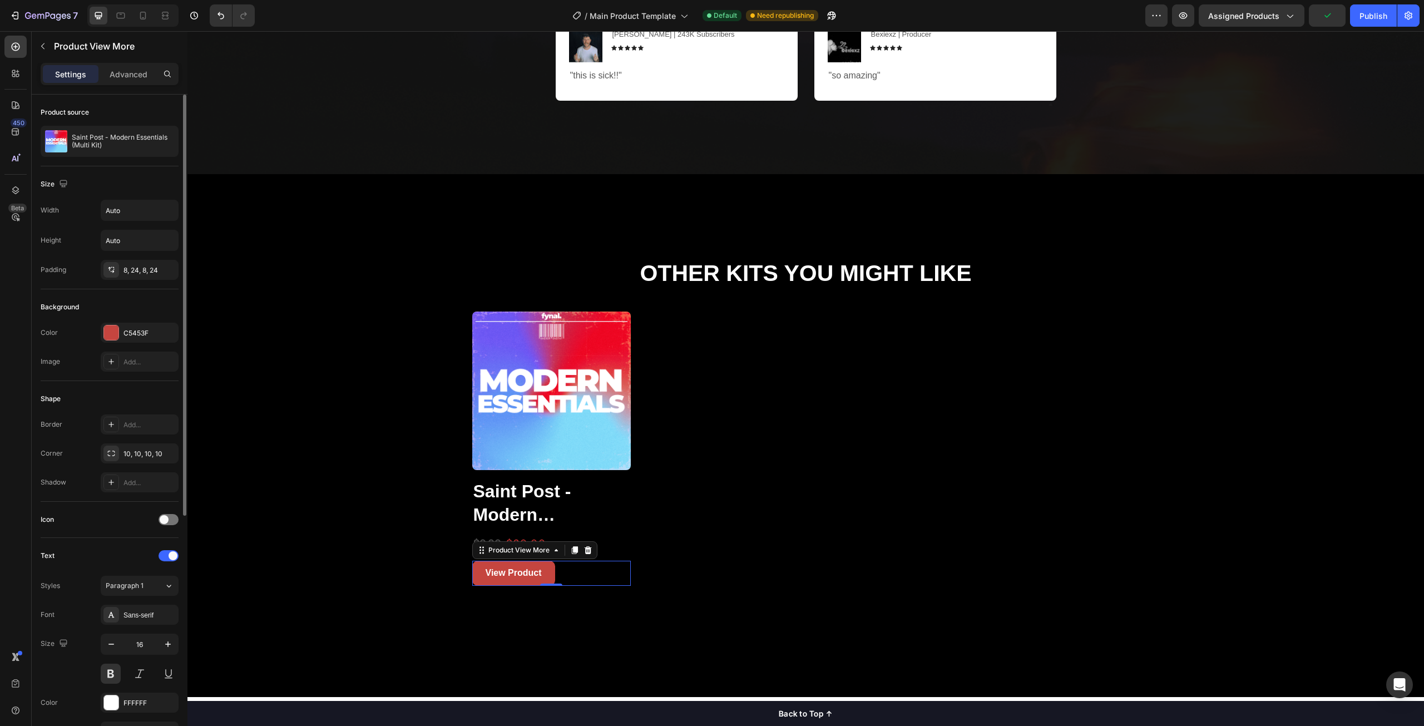
scroll to position [56, 0]
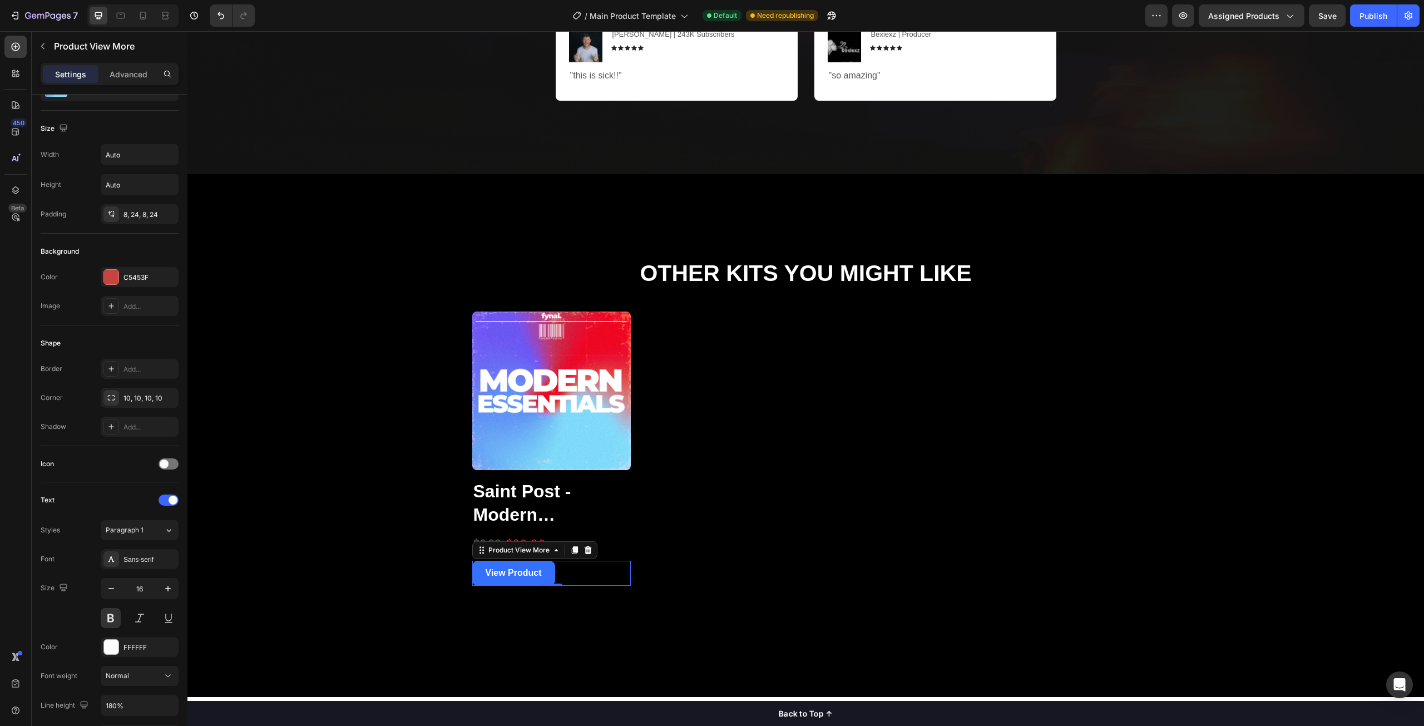
click at [545, 575] on button "View Product" at bounding box center [513, 573] width 83 height 25
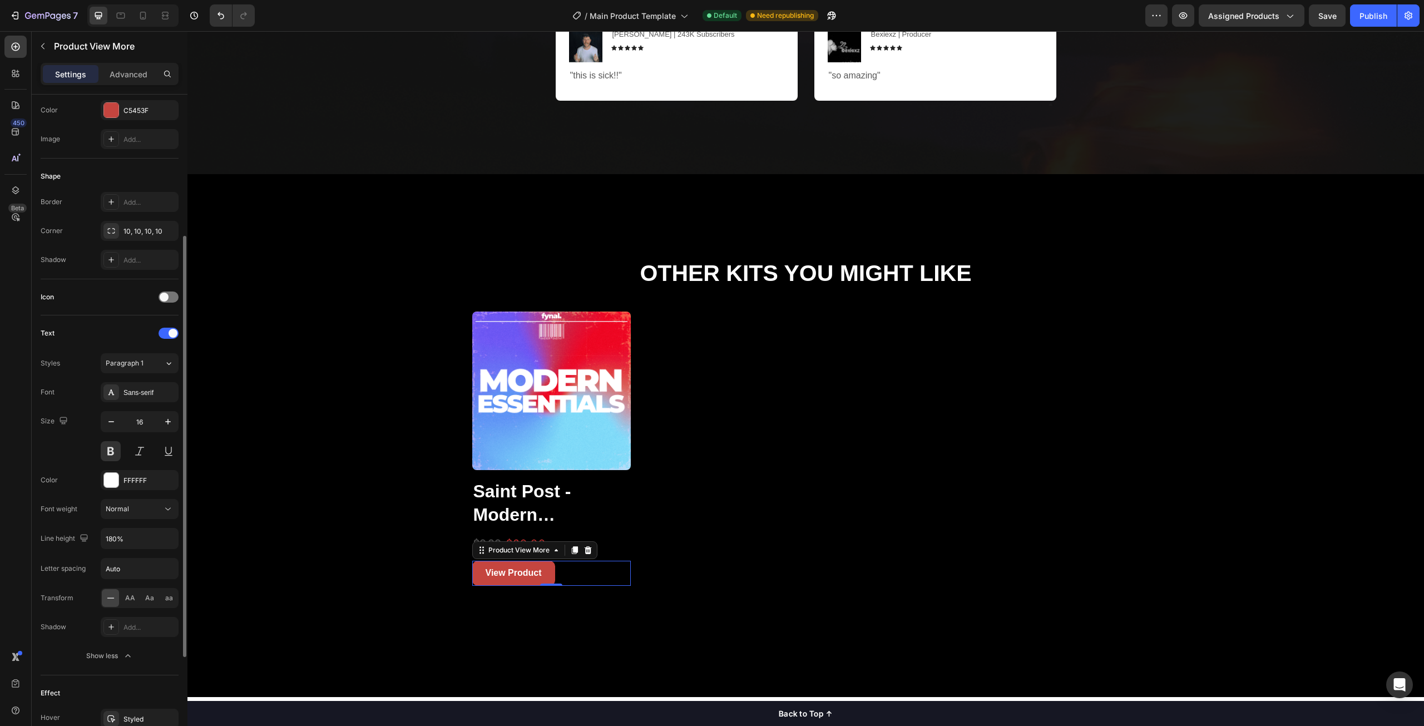
scroll to position [278, 0]
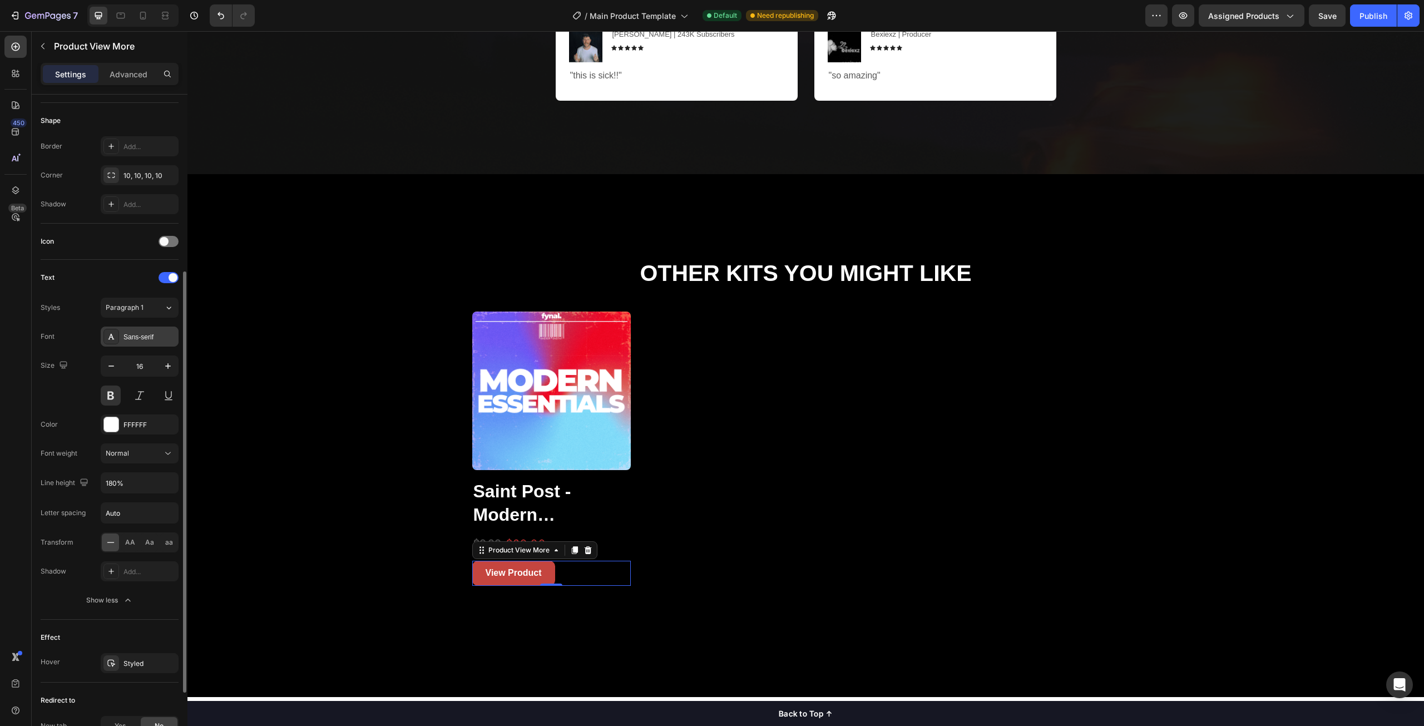
click at [135, 342] on div "Sans-serif" at bounding box center [150, 337] width 52 height 10
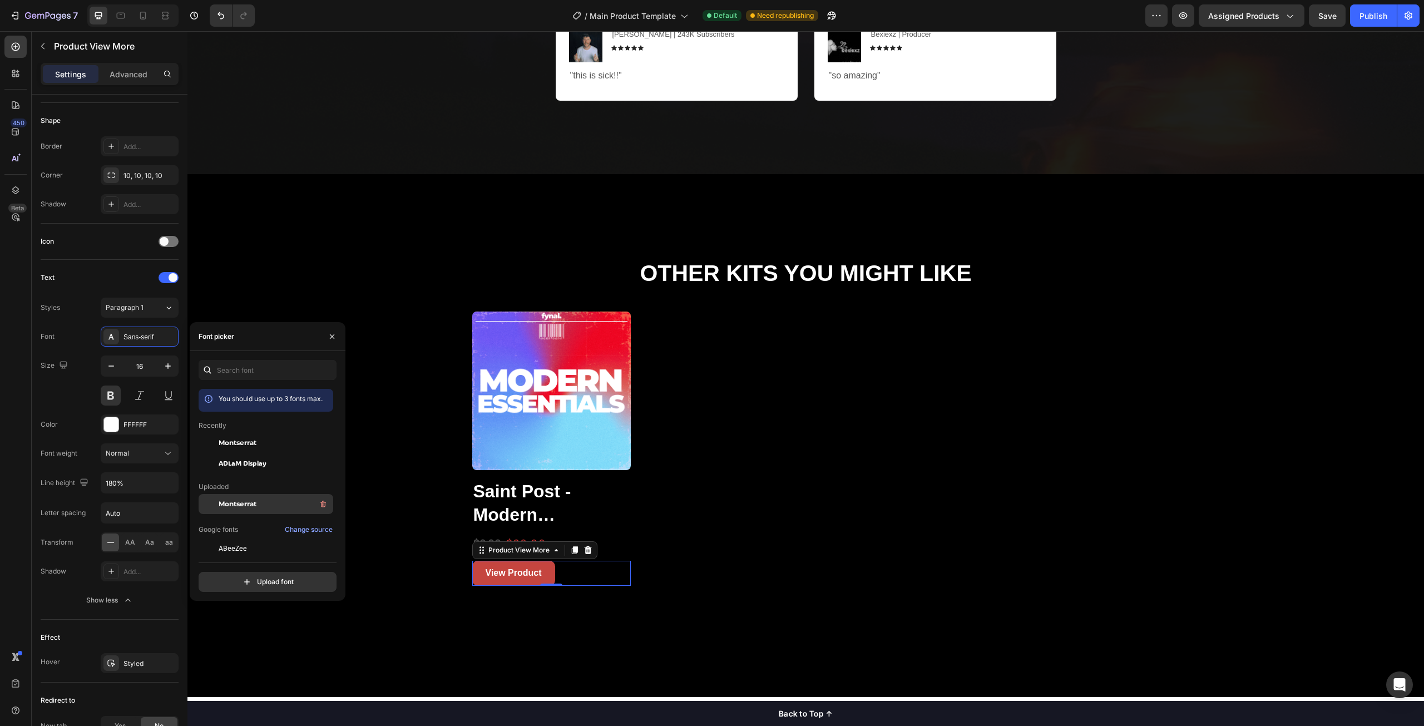
click at [264, 502] on div "Montserrat" at bounding box center [275, 503] width 112 height 13
click at [65, 339] on div "Font Montserrat" at bounding box center [110, 337] width 138 height 20
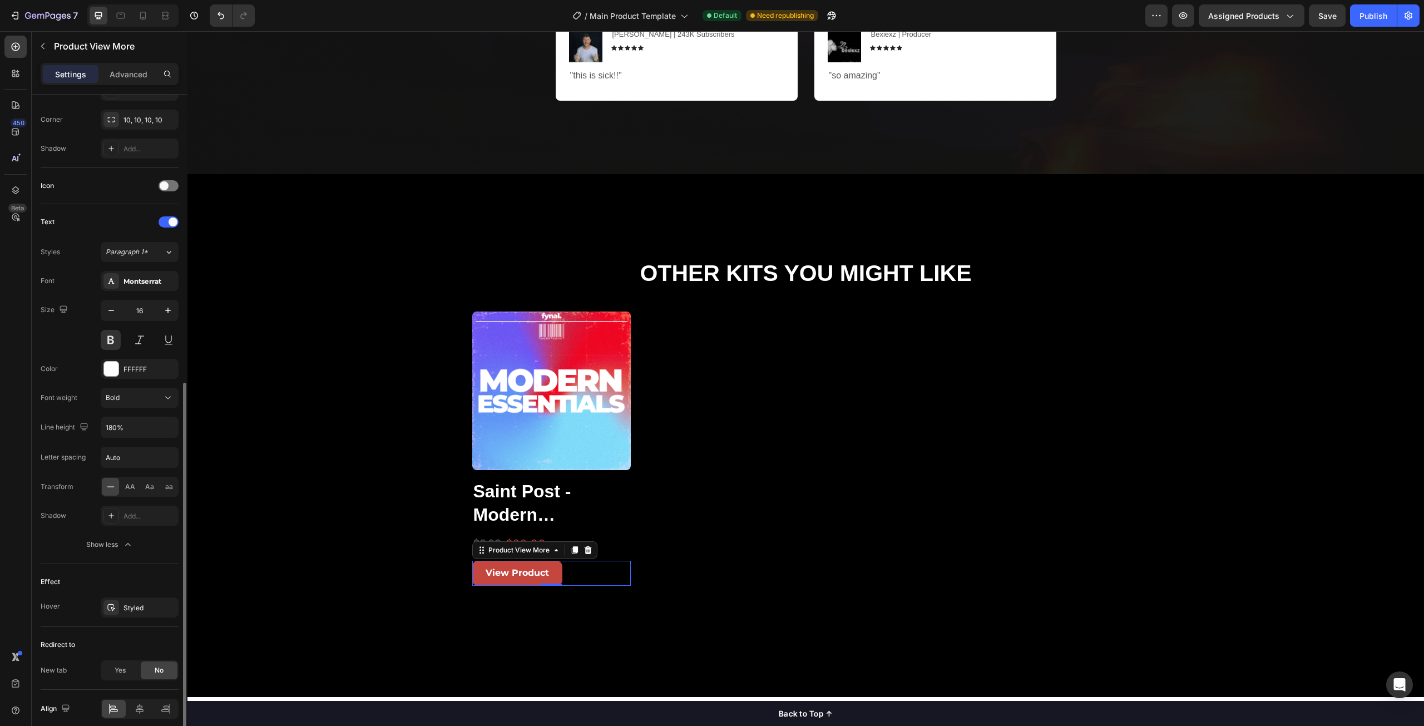
scroll to position [380, 0]
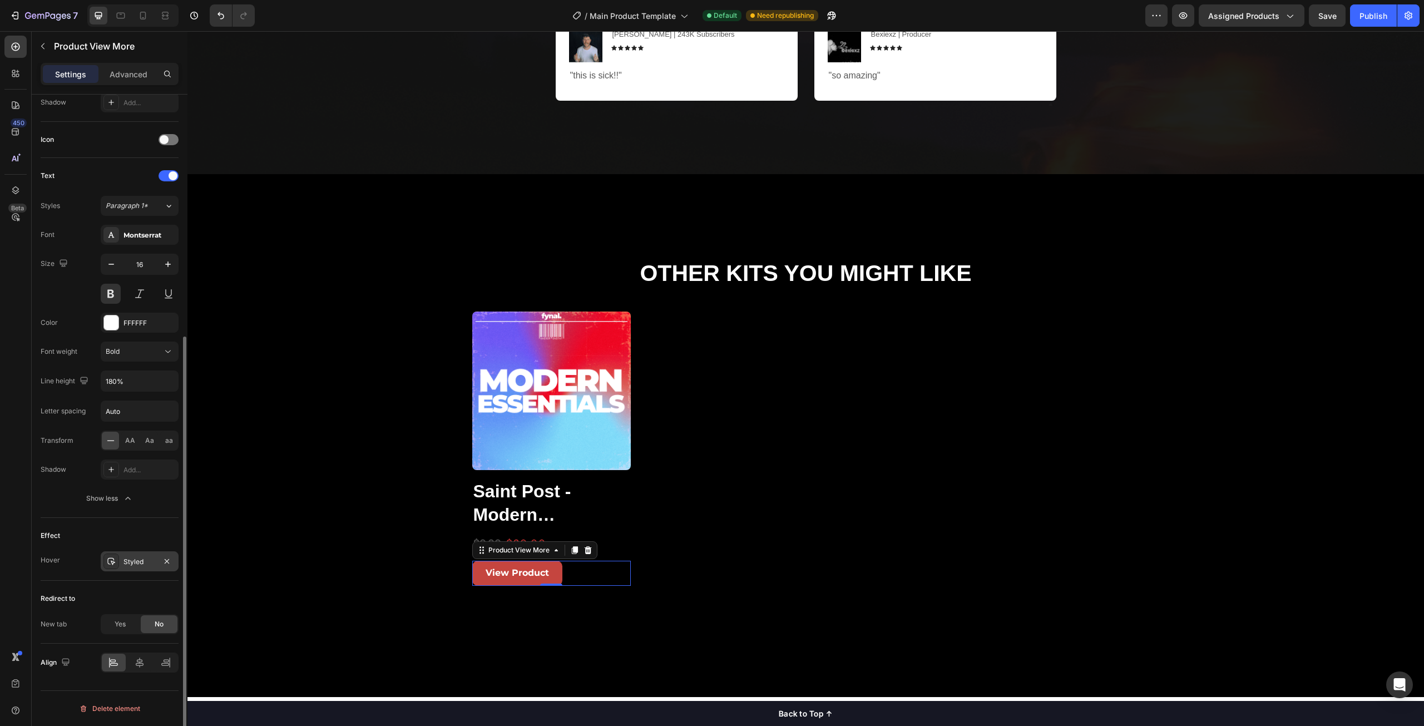
click at [129, 556] on div "Styled" at bounding box center [140, 561] width 78 height 20
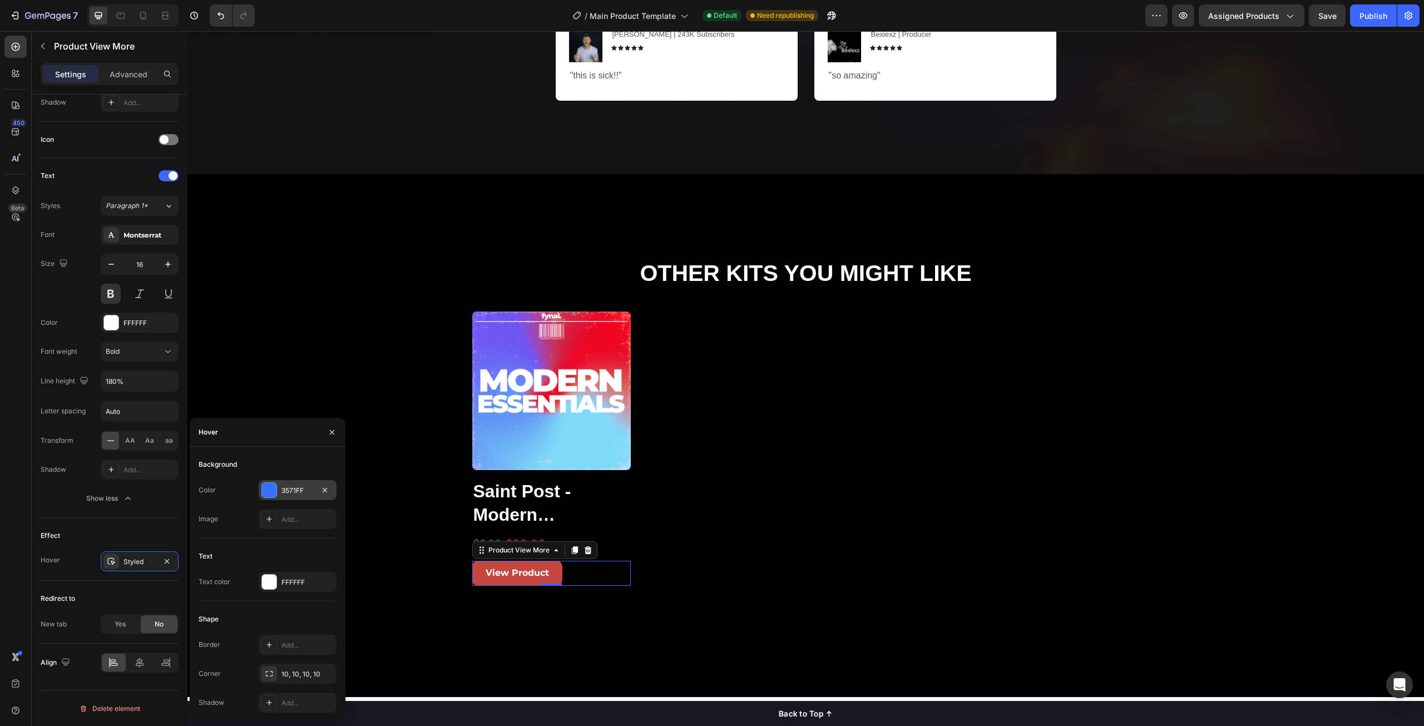
click at [304, 491] on div "3571FF" at bounding box center [298, 491] width 32 height 10
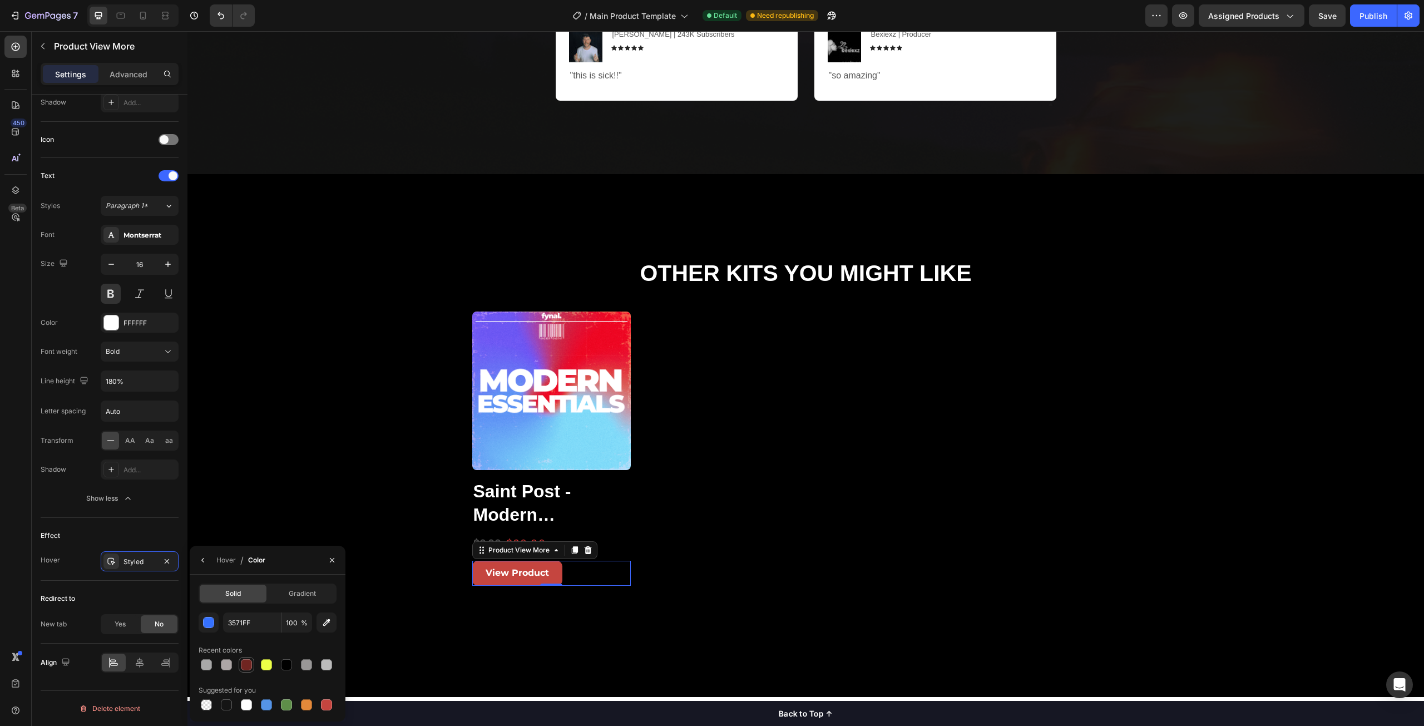
click at [245, 667] on div at bounding box center [246, 664] width 11 height 11
type input "702521"
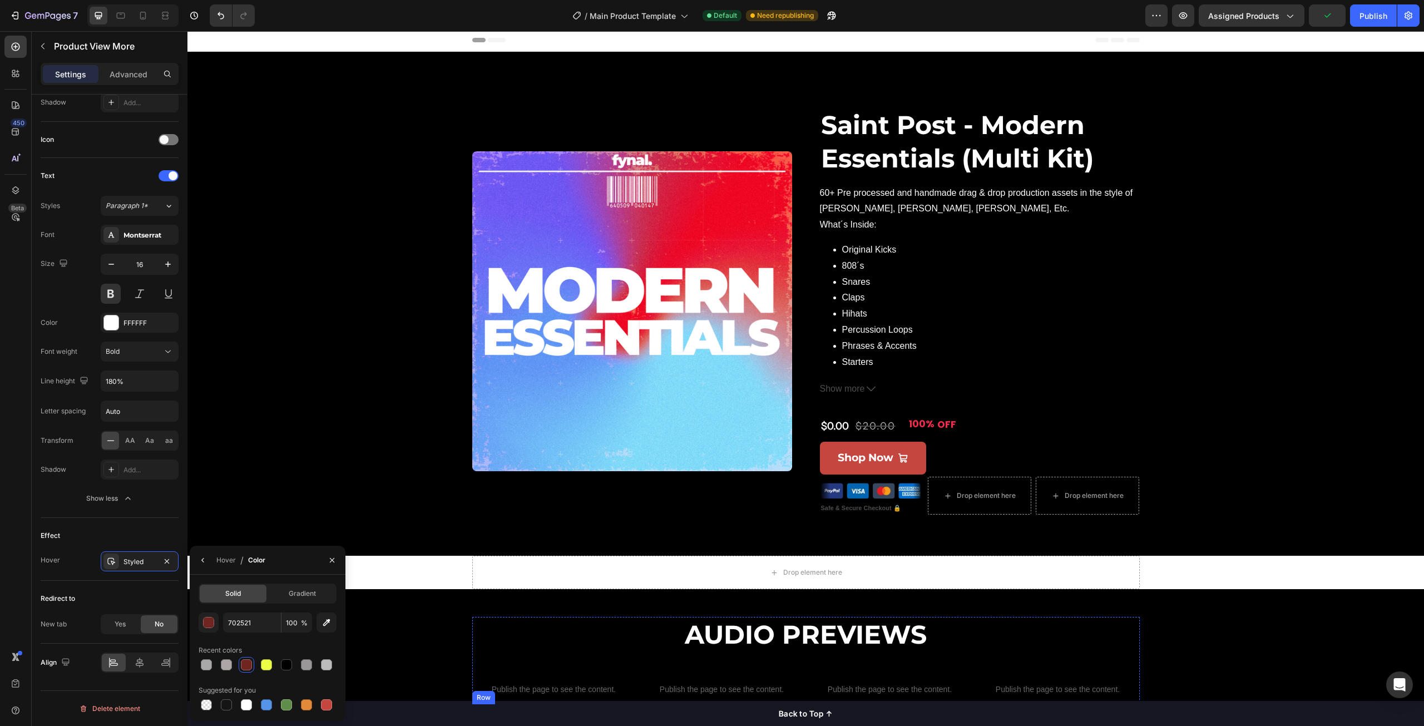
scroll to position [0, 0]
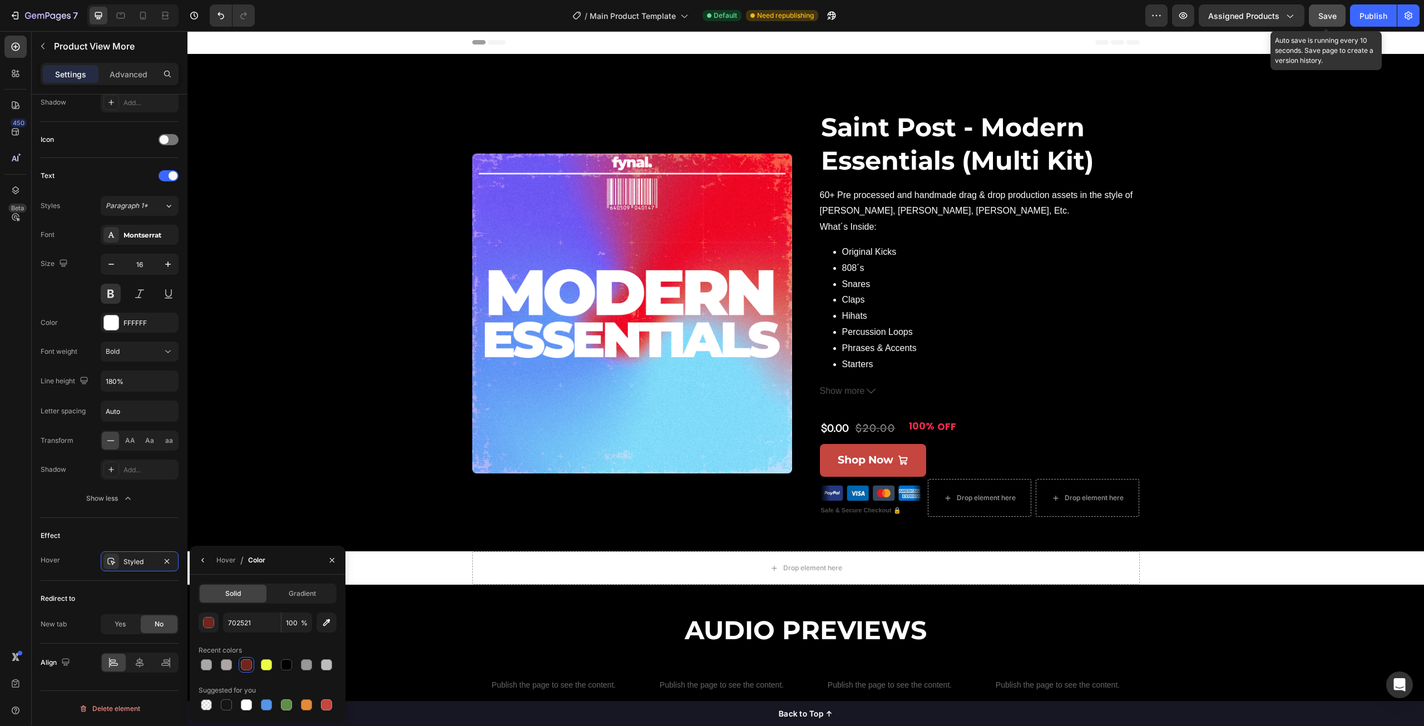
click at [1336, 16] on span "Save" at bounding box center [1328, 15] width 18 height 9
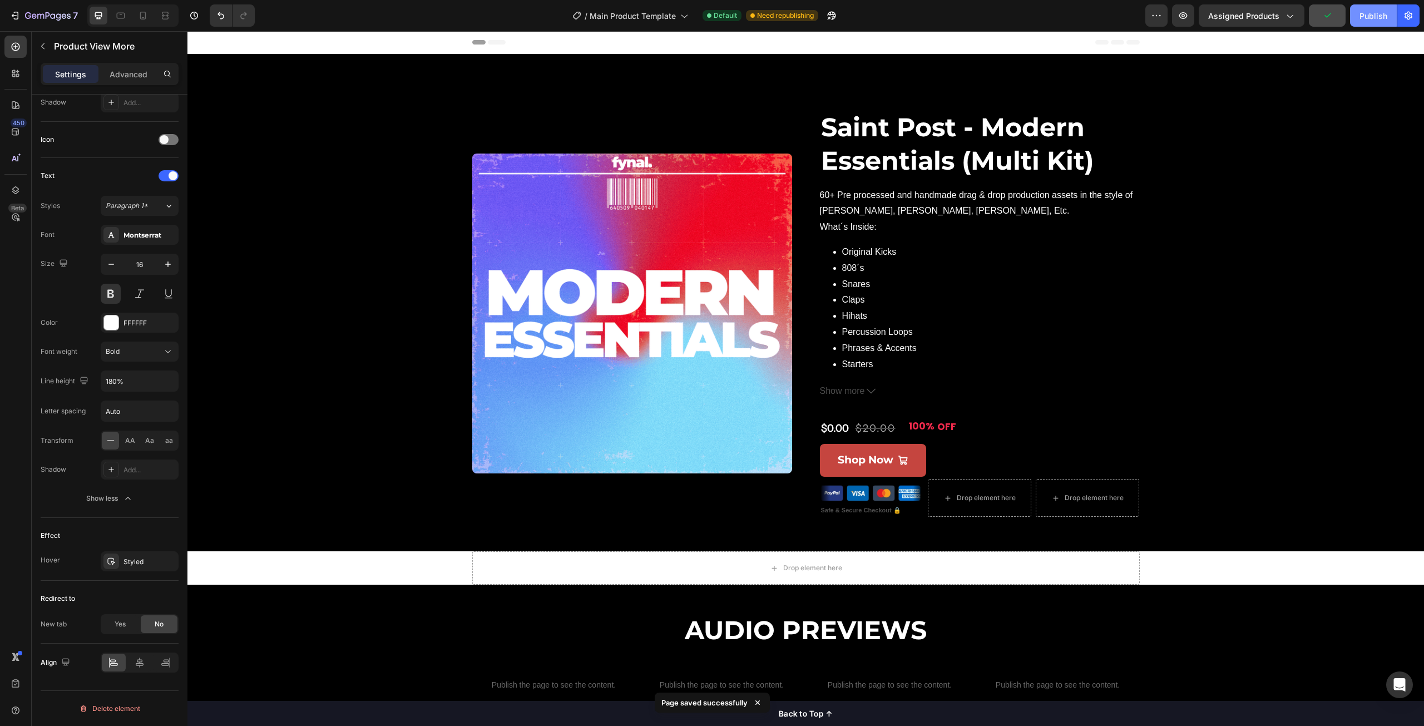
click at [1362, 17] on div "Publish" at bounding box center [1374, 16] width 28 height 12
click at [1289, 15] on icon "button" at bounding box center [1289, 15] width 11 height 11
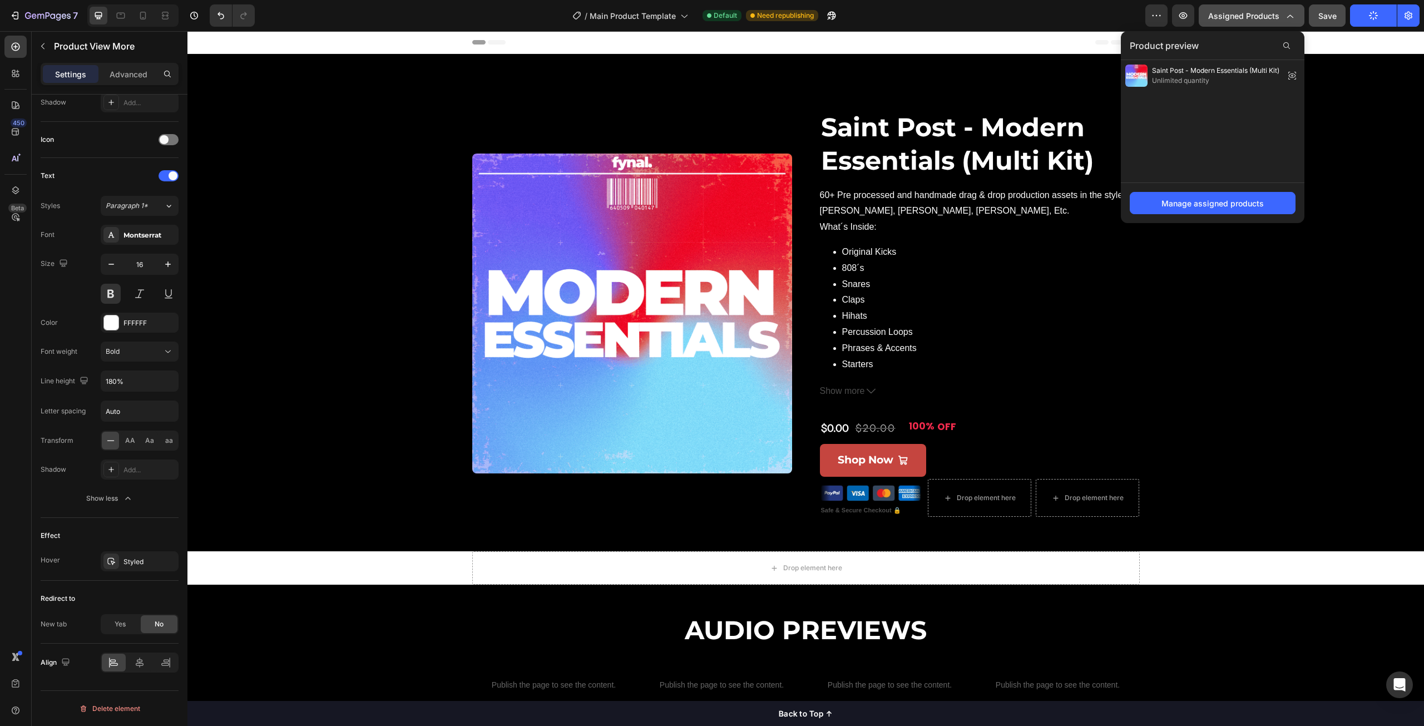
click at [1289, 15] on icon "button" at bounding box center [1289, 15] width 11 height 11
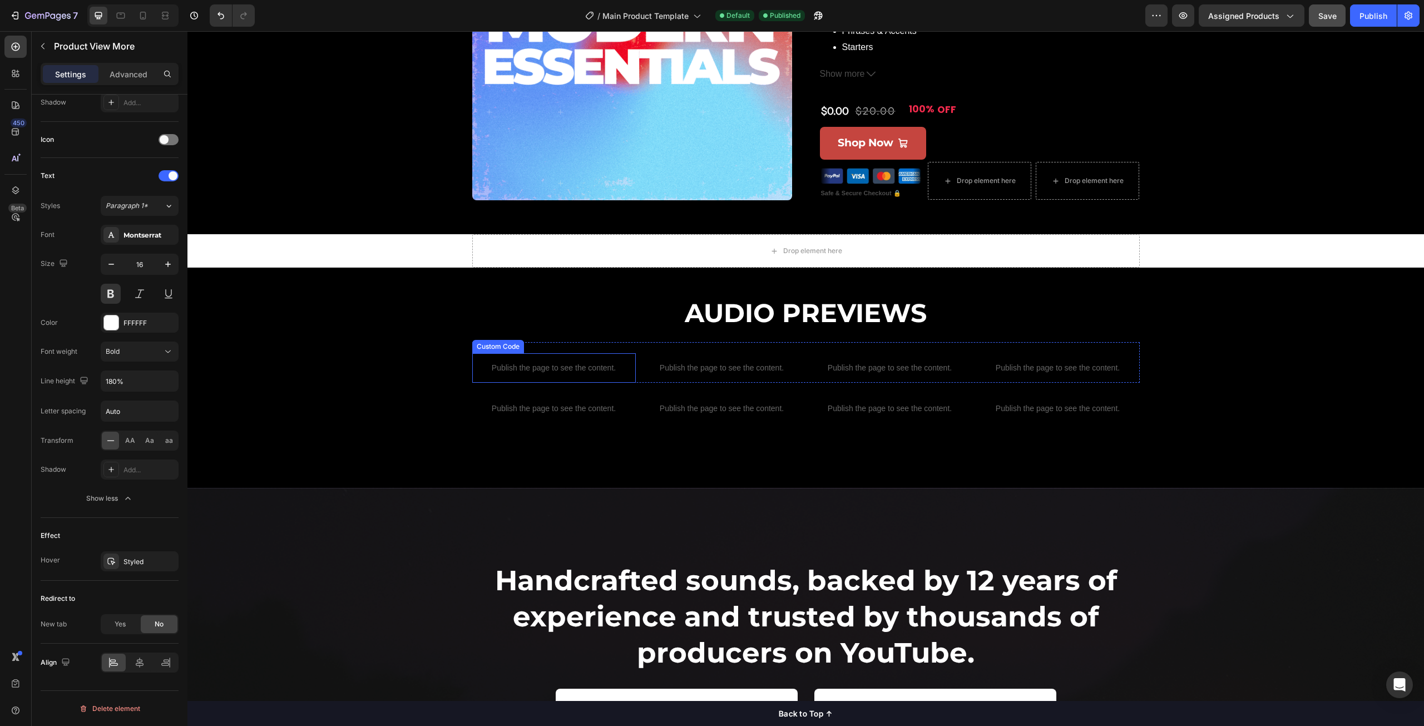
scroll to position [334, 0]
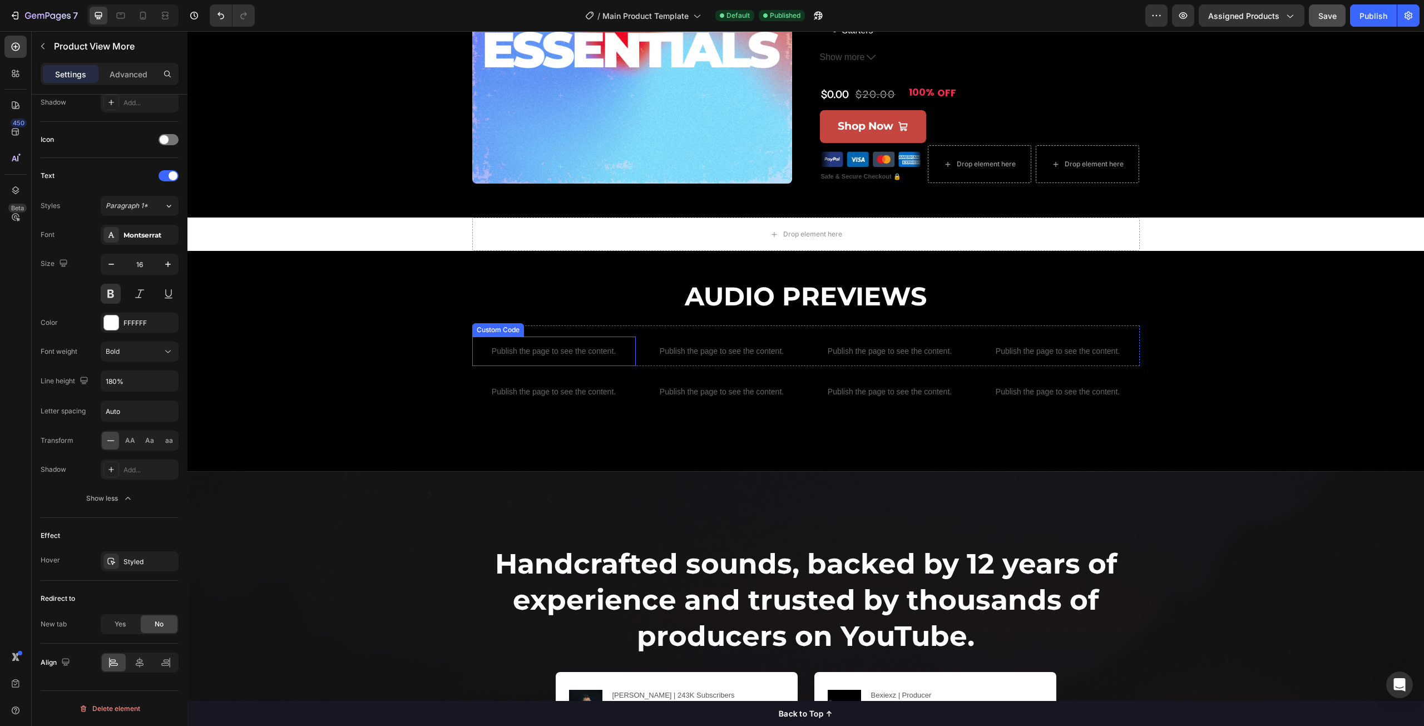
click at [526, 359] on div "Publish the page to see the content." at bounding box center [554, 351] width 164 height 29
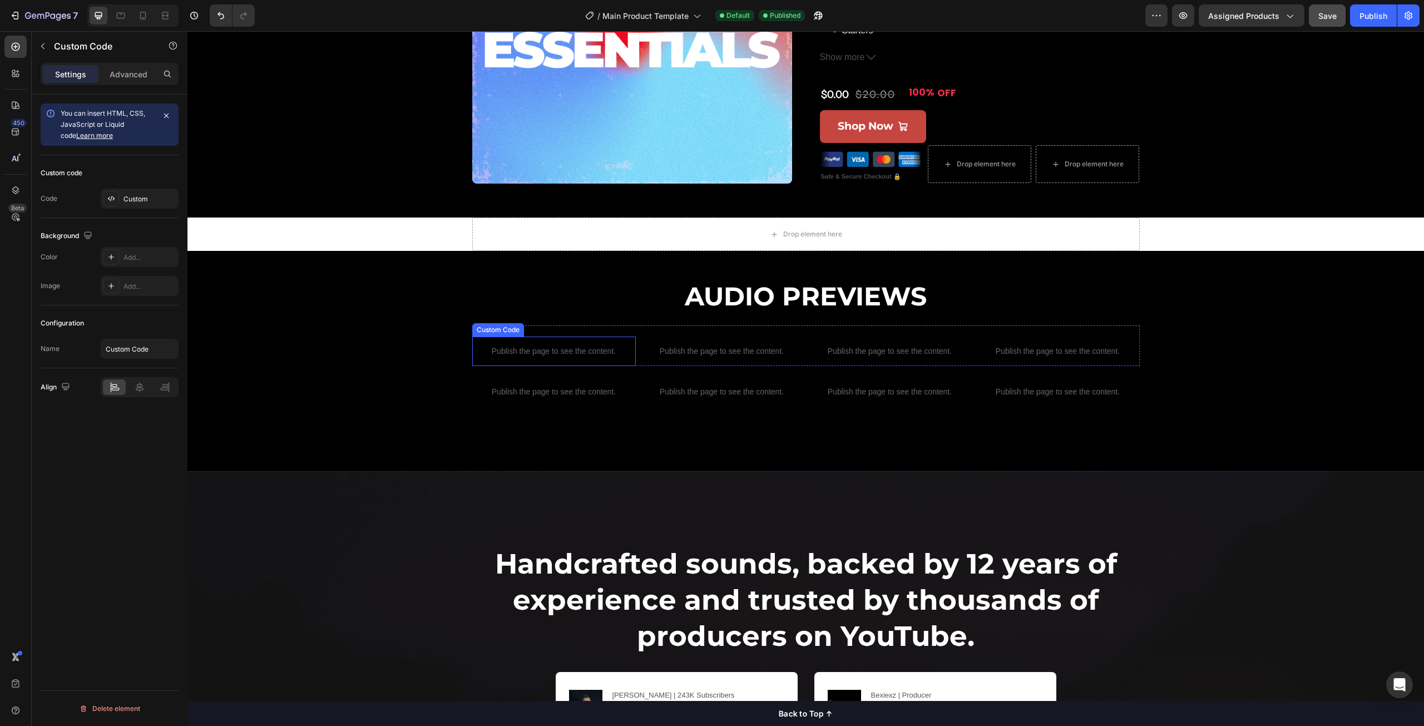
scroll to position [0, 0]
click at [137, 201] on div "Custom" at bounding box center [150, 199] width 52 height 10
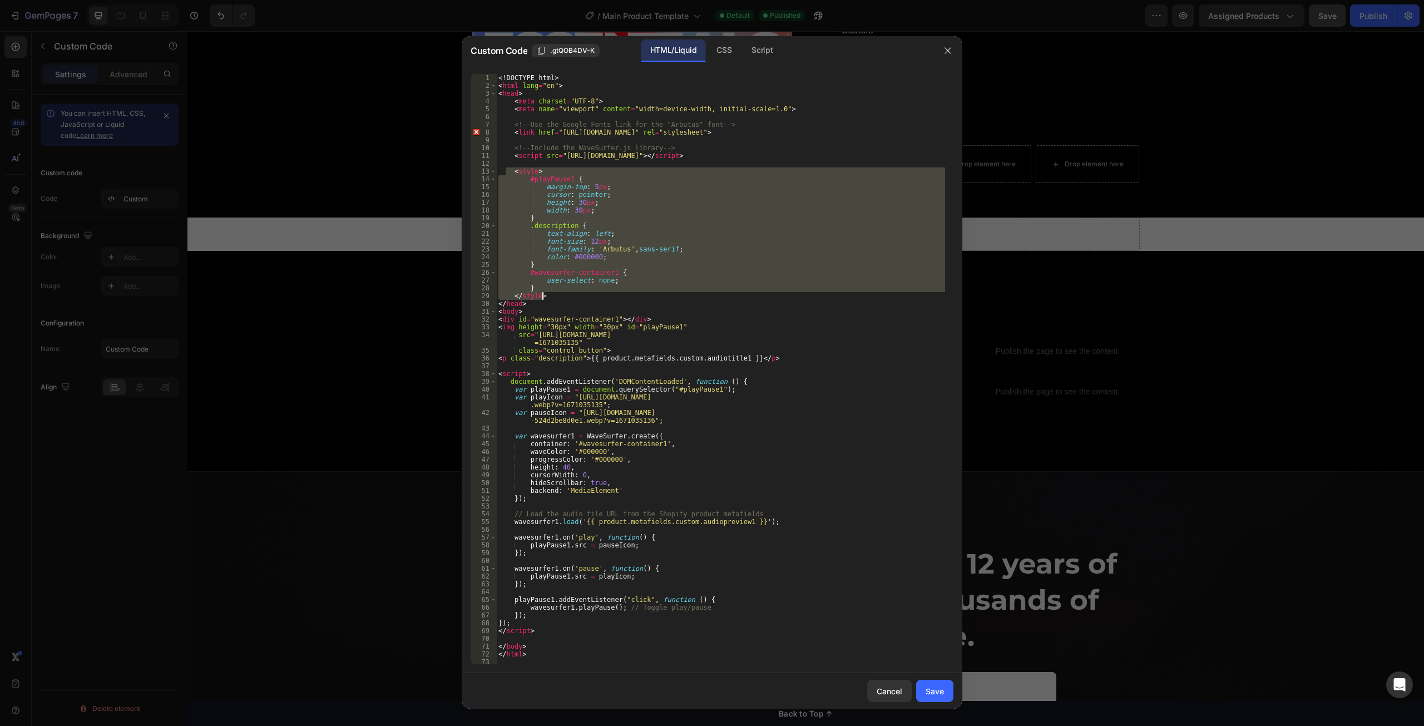
drag, startPoint x: 507, startPoint y: 169, endPoint x: 633, endPoint y: 296, distance: 179.4
click at [633, 296] on div "<! DOCTYPE html > < html lang = "en" > < head > < meta charset = "UTF-8" > < me…" at bounding box center [720, 377] width 449 height 606
click at [579, 256] on div "<! DOCTYPE html > < html lang = "en" > < head > < meta charset = "UTF-8" > < me…" at bounding box center [720, 369] width 449 height 590
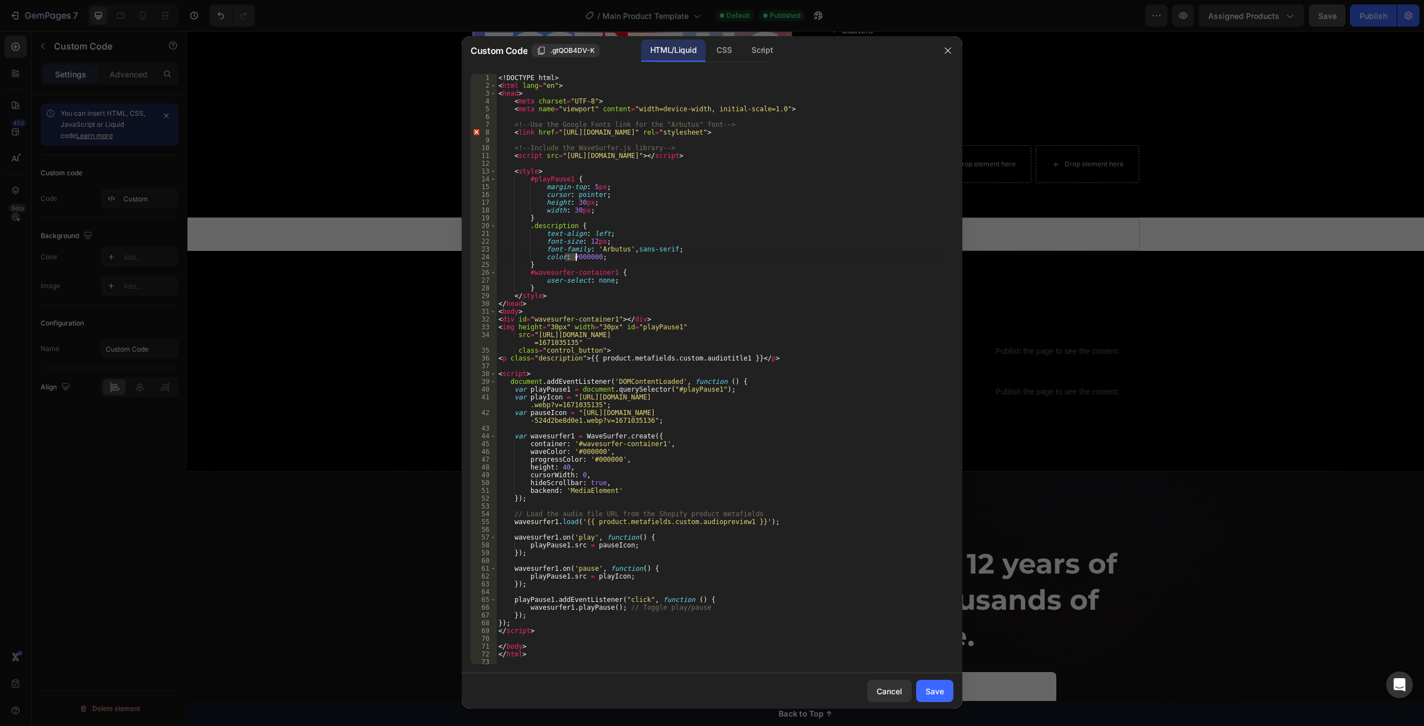
drag, startPoint x: 565, startPoint y: 255, endPoint x: 572, endPoint y: 254, distance: 7.9
click at [572, 254] on div "<! DOCTYPE html > < html lang = "en" > < head > < meta charset = "UTF-8" > < me…" at bounding box center [720, 377] width 449 height 606
click at [569, 254] on div "<! DOCTYPE html > < html lang = "en" > < head > < meta charset = "UTF-8" > < me…" at bounding box center [720, 369] width 449 height 590
drag, startPoint x: 568, startPoint y: 256, endPoint x: 594, endPoint y: 258, distance: 25.6
click at [594, 258] on div "<! DOCTYPE html > < html lang = "en" > < head > < meta charset = "UTF-8" > < me…" at bounding box center [720, 377] width 449 height 606
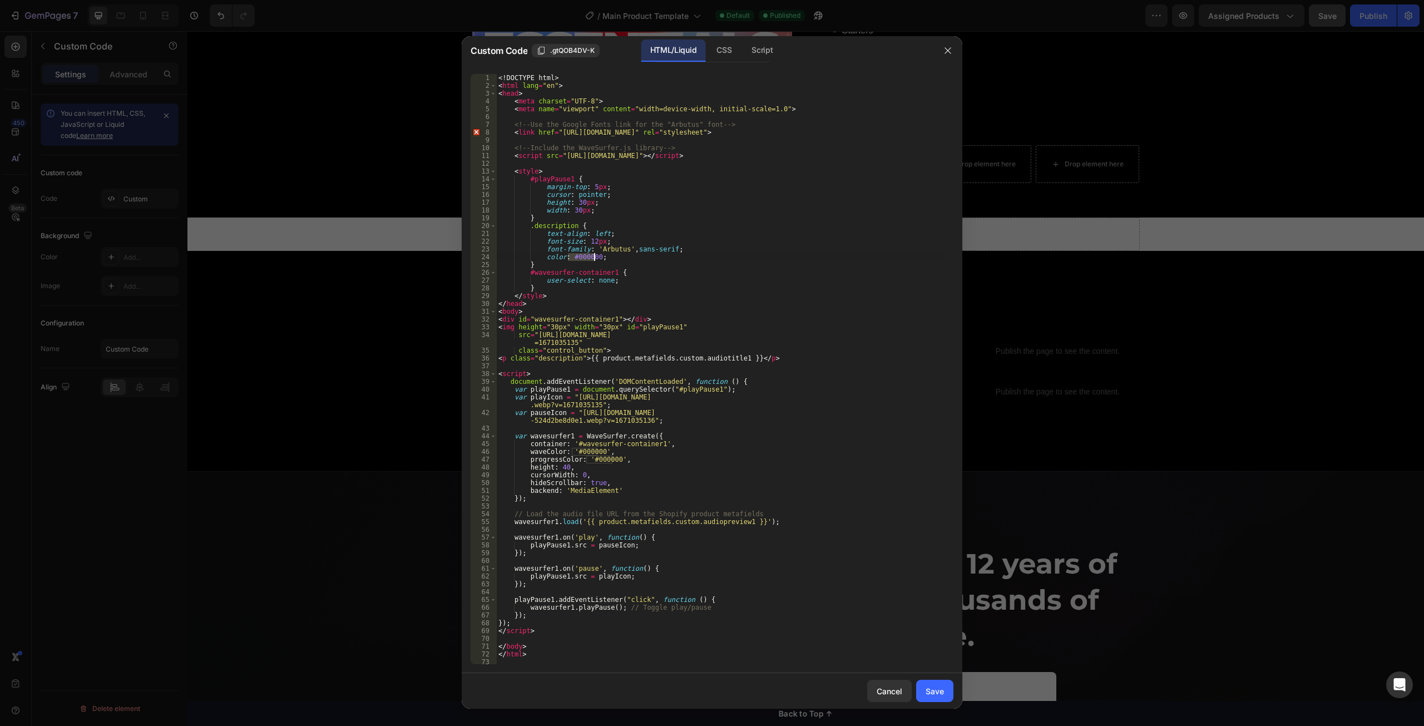
paste textarea "ffffff"
type textarea "color: #ffffff;"
click at [940, 686] on div "Save" at bounding box center [935, 691] width 18 height 12
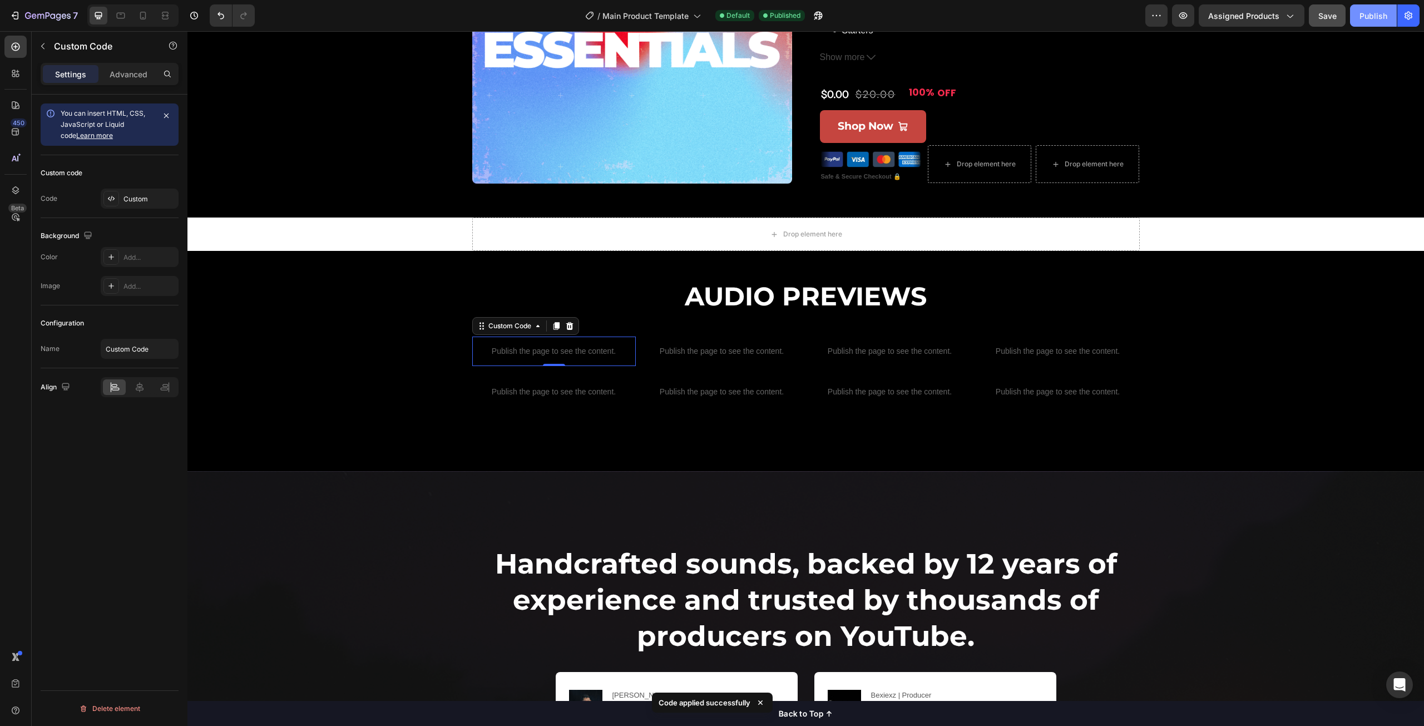
click at [1355, 11] on button "Publish" at bounding box center [1373, 15] width 47 height 22
click at [149, 259] on div "Add..." at bounding box center [150, 258] width 52 height 10
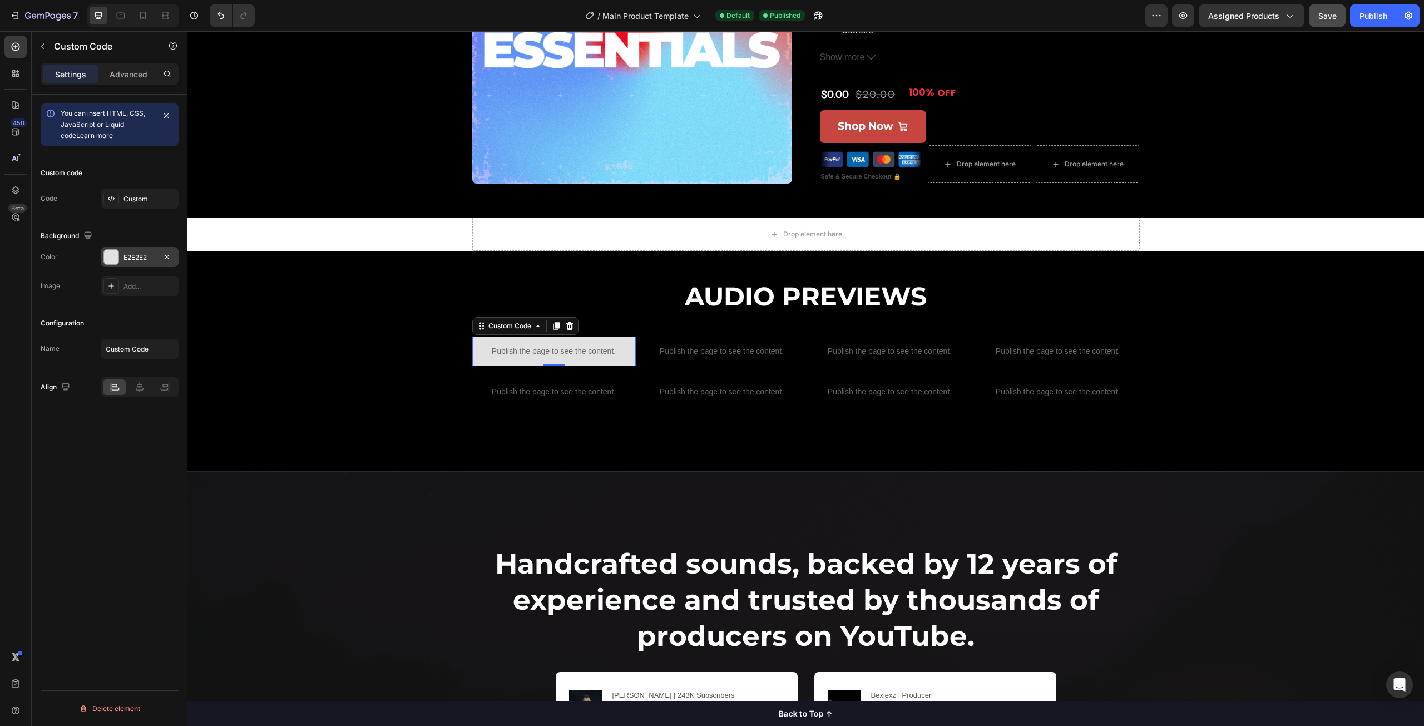
click at [139, 215] on div "Custom code Code Custom" at bounding box center [110, 186] width 138 height 63
click at [1375, 25] on button "Publish" at bounding box center [1373, 15] width 47 height 22
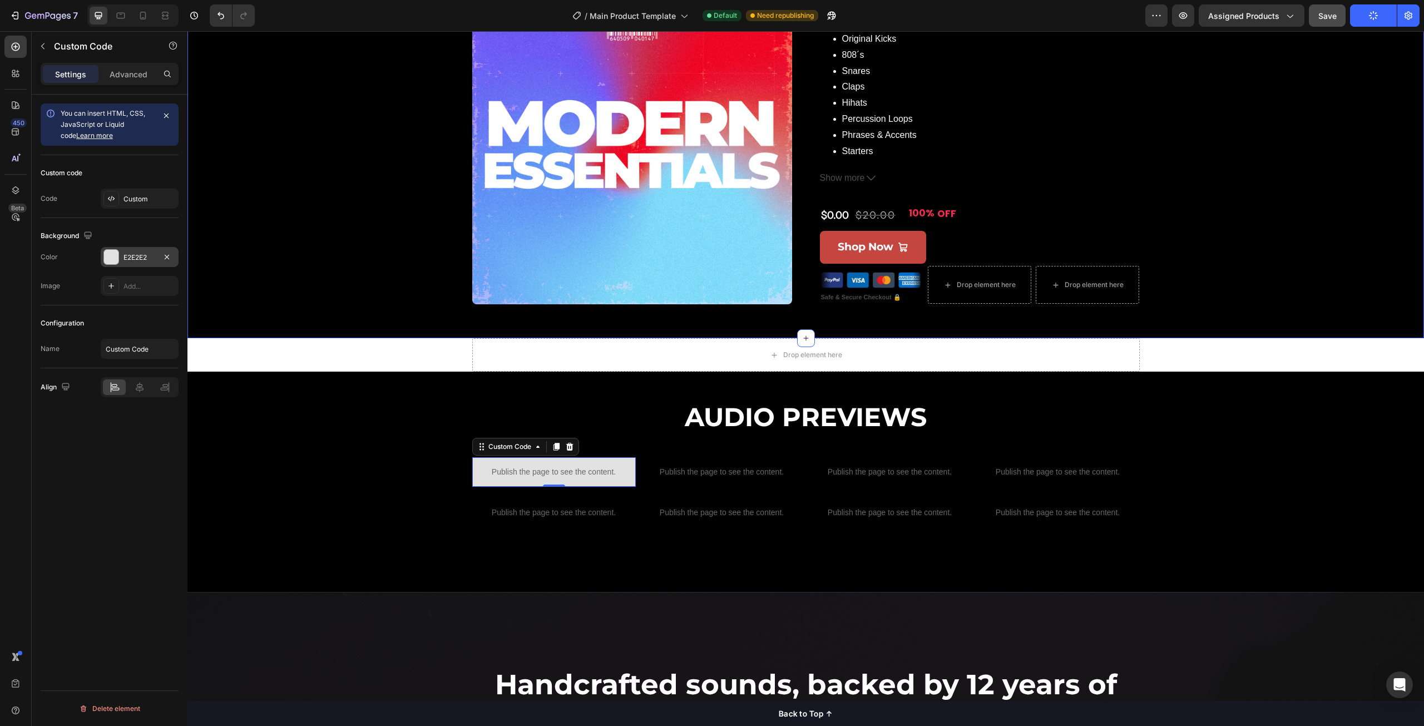
scroll to position [223, 0]
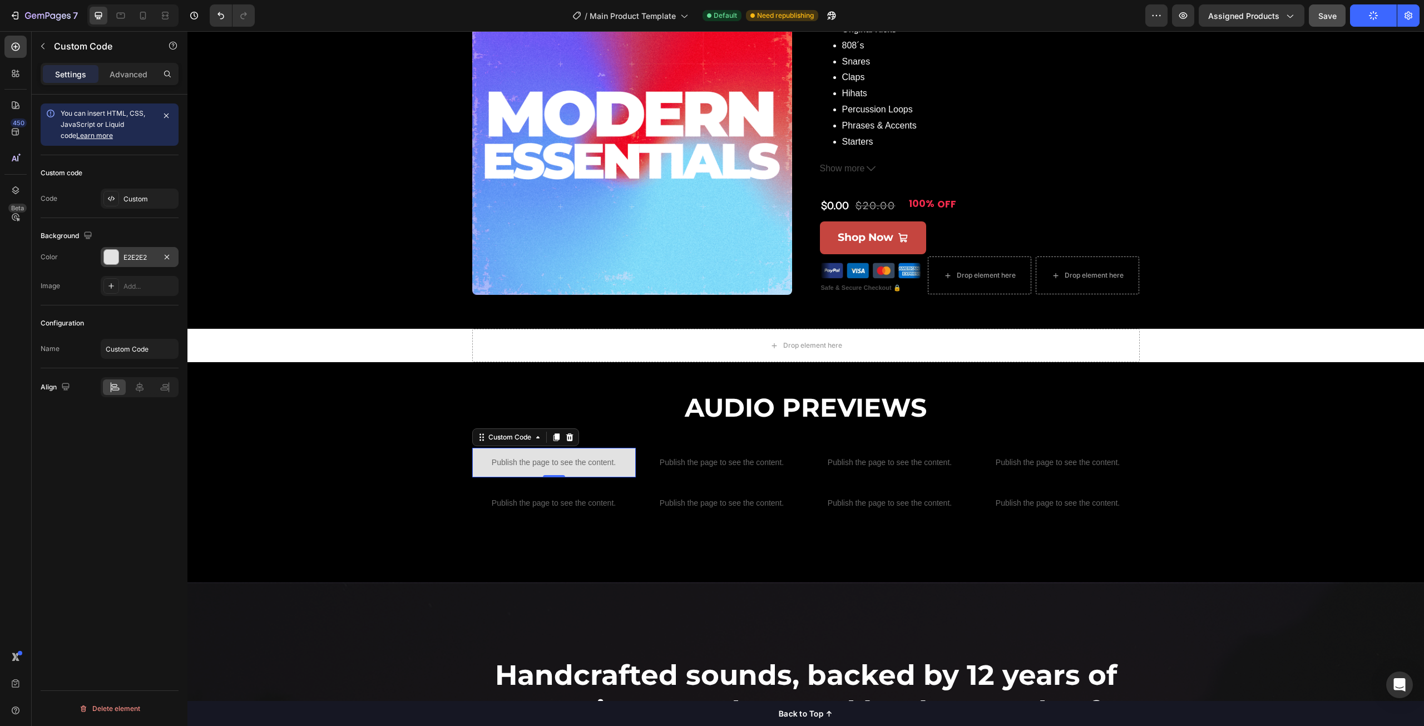
click at [123, 260] on div "E2E2E2" at bounding box center [140, 257] width 78 height 20
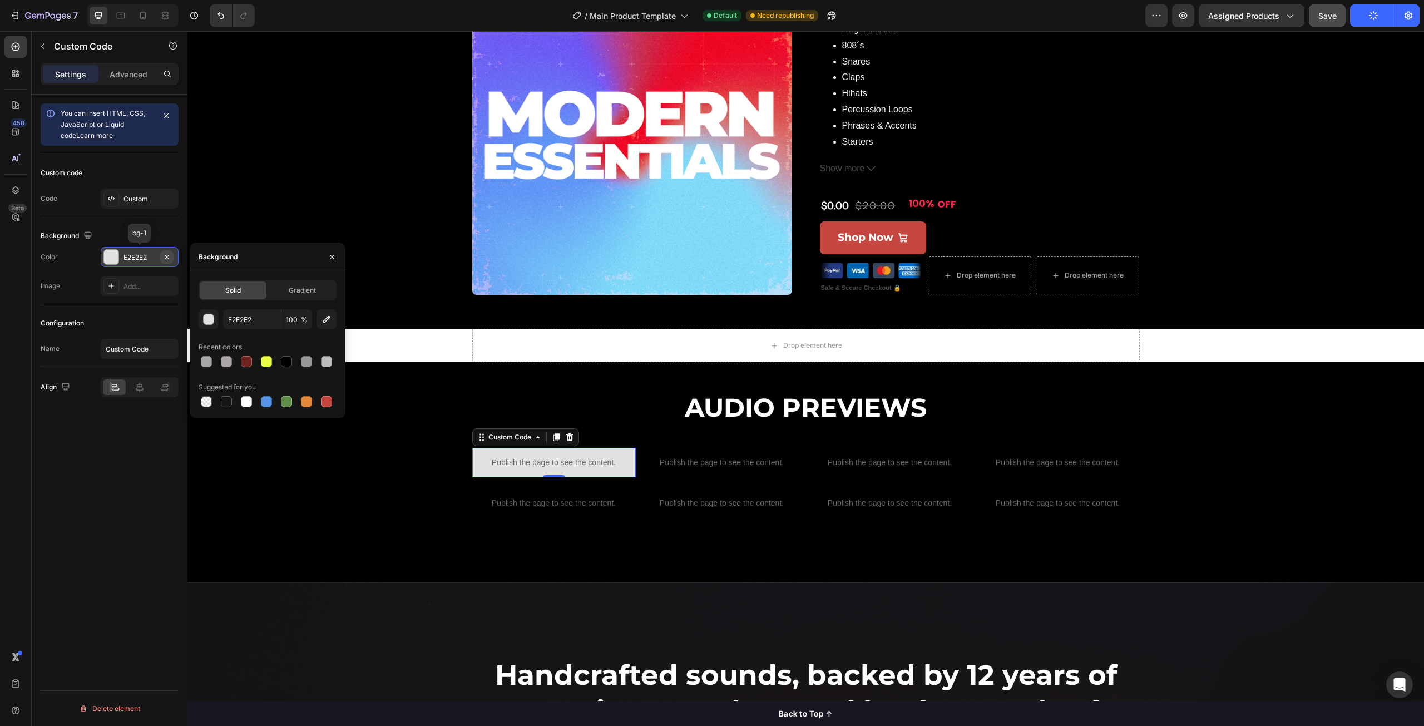
click at [169, 258] on icon "button" at bounding box center [166, 257] width 9 height 9
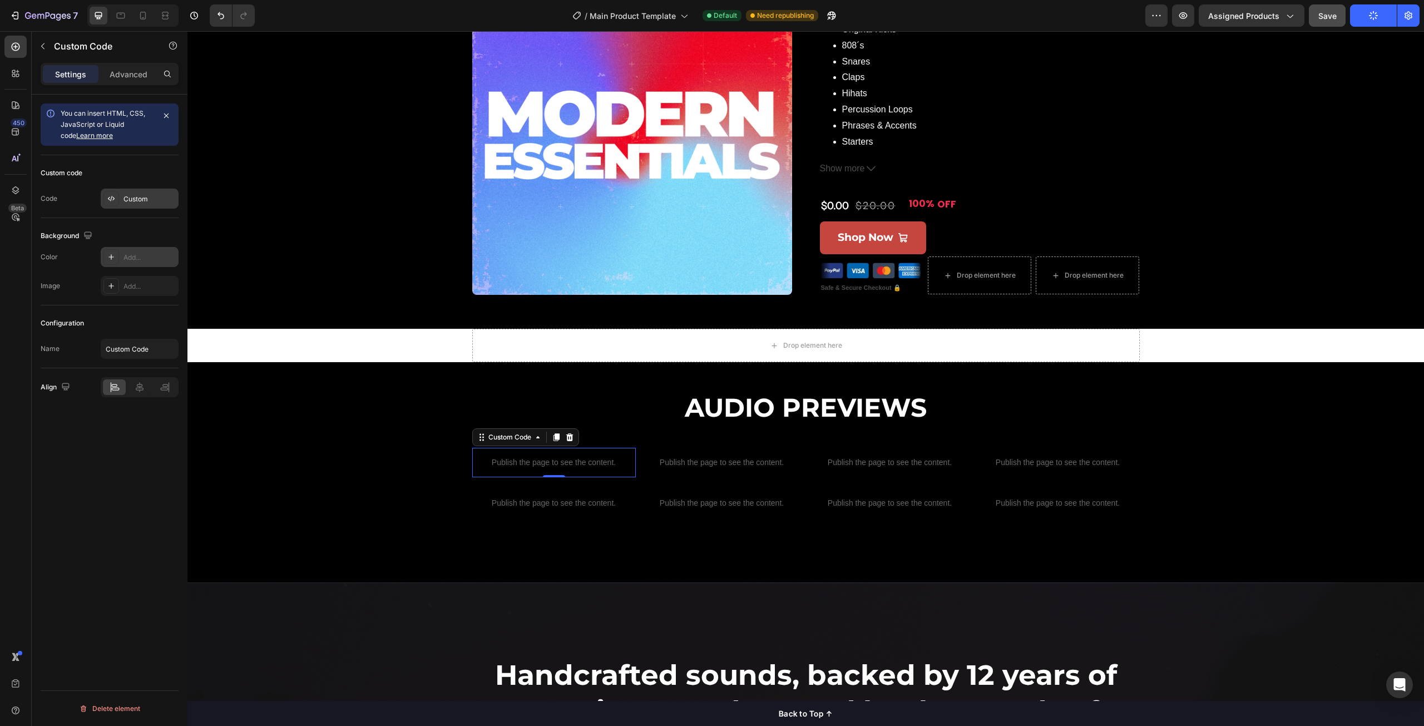
click at [130, 199] on div "Custom" at bounding box center [150, 199] width 52 height 10
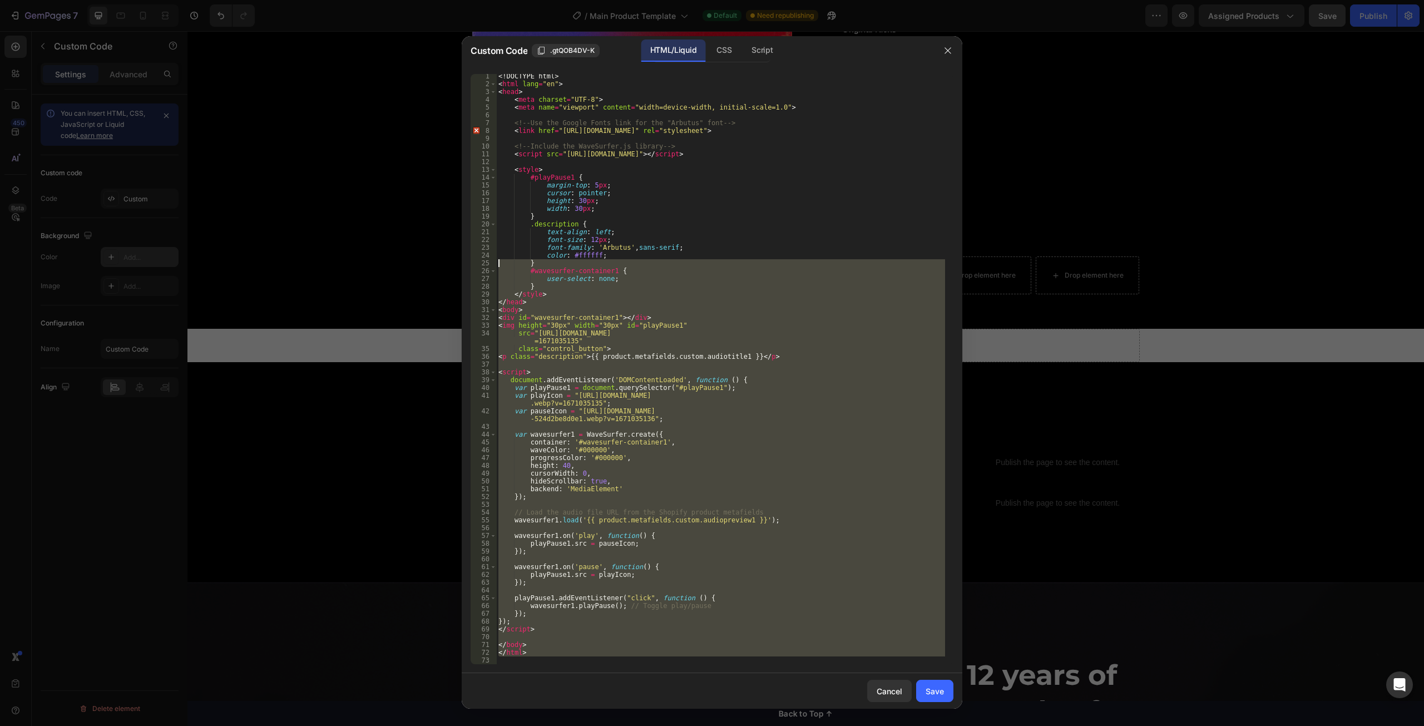
scroll to position [0, 0]
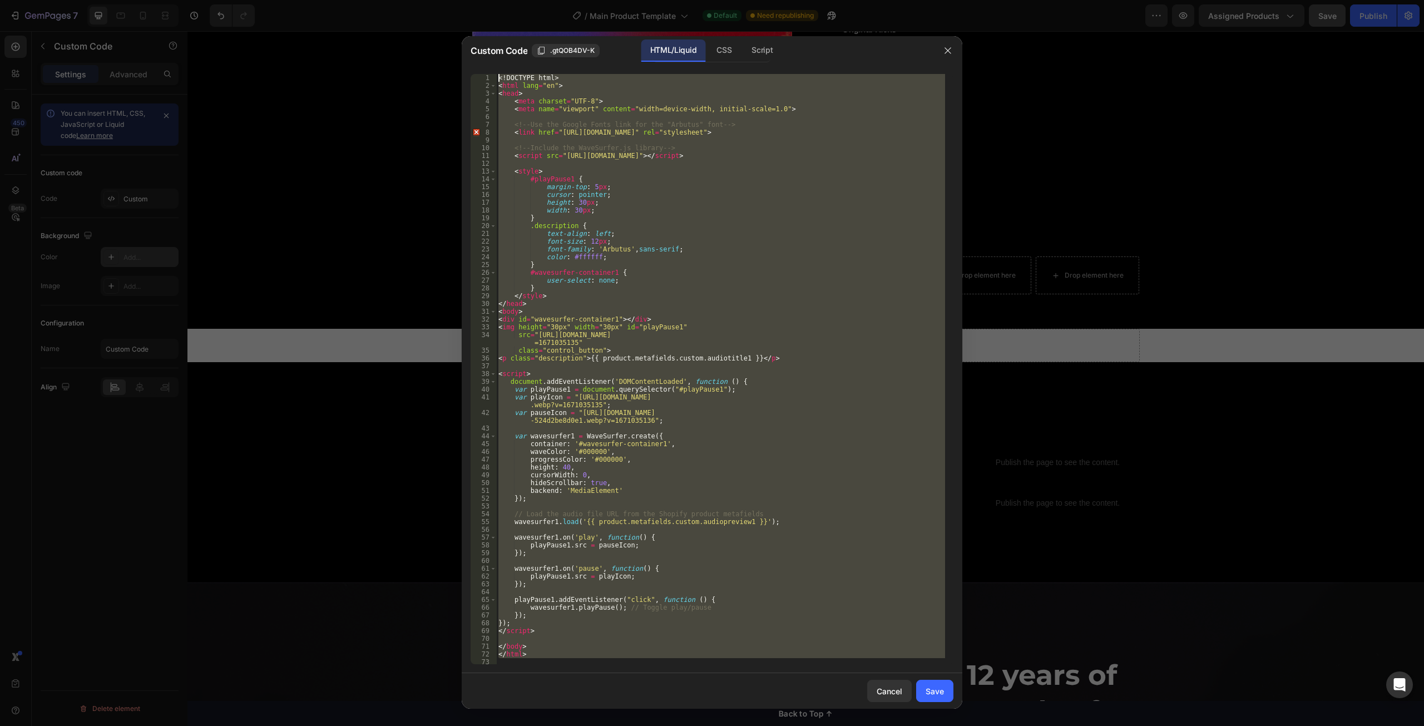
drag, startPoint x: 607, startPoint y: 663, endPoint x: 363, endPoint y: -48, distance: 752.3
click at [363, 0] on html "7 Version history / Main Product Template Default Need republishing Preview Ass…" at bounding box center [712, 0] width 1424 height 0
type textarea "<!DOCTYPE html> <html lang="en">"
paste textarea
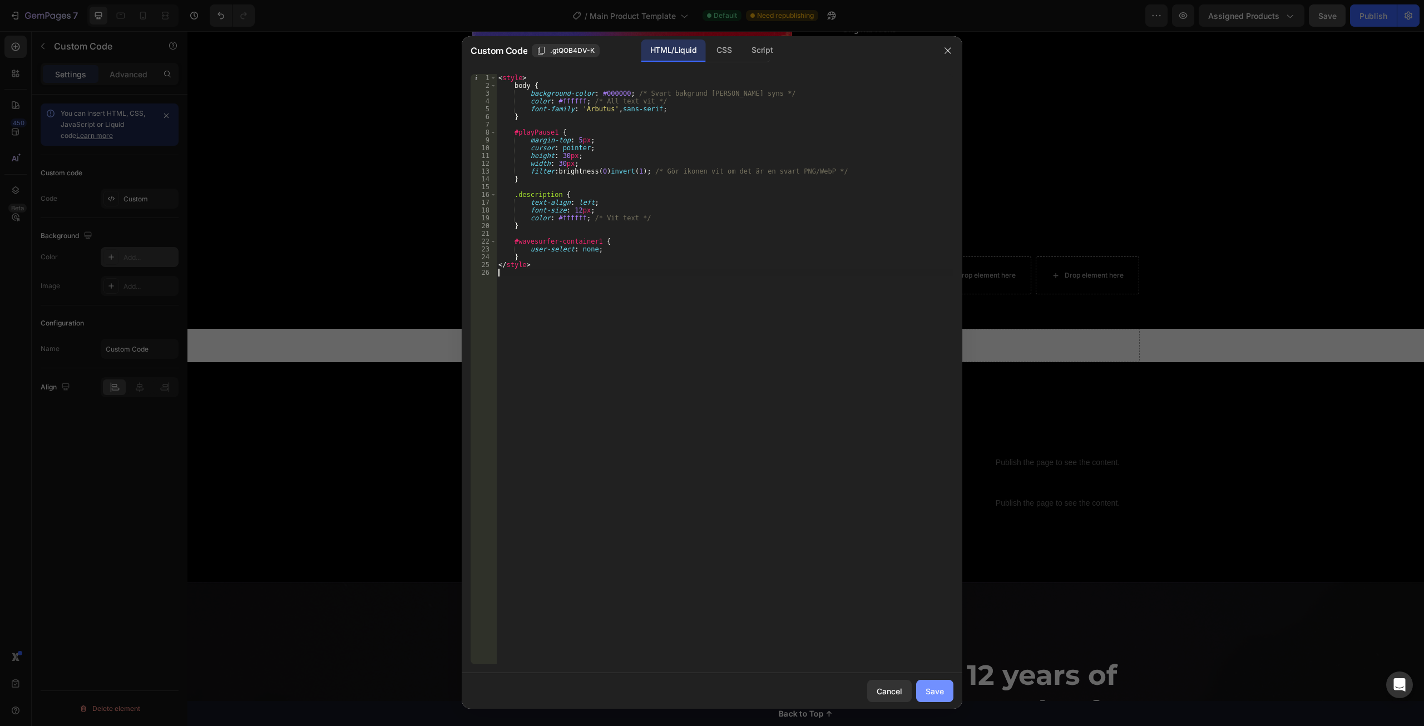
click at [933, 684] on button "Save" at bounding box center [934, 691] width 37 height 22
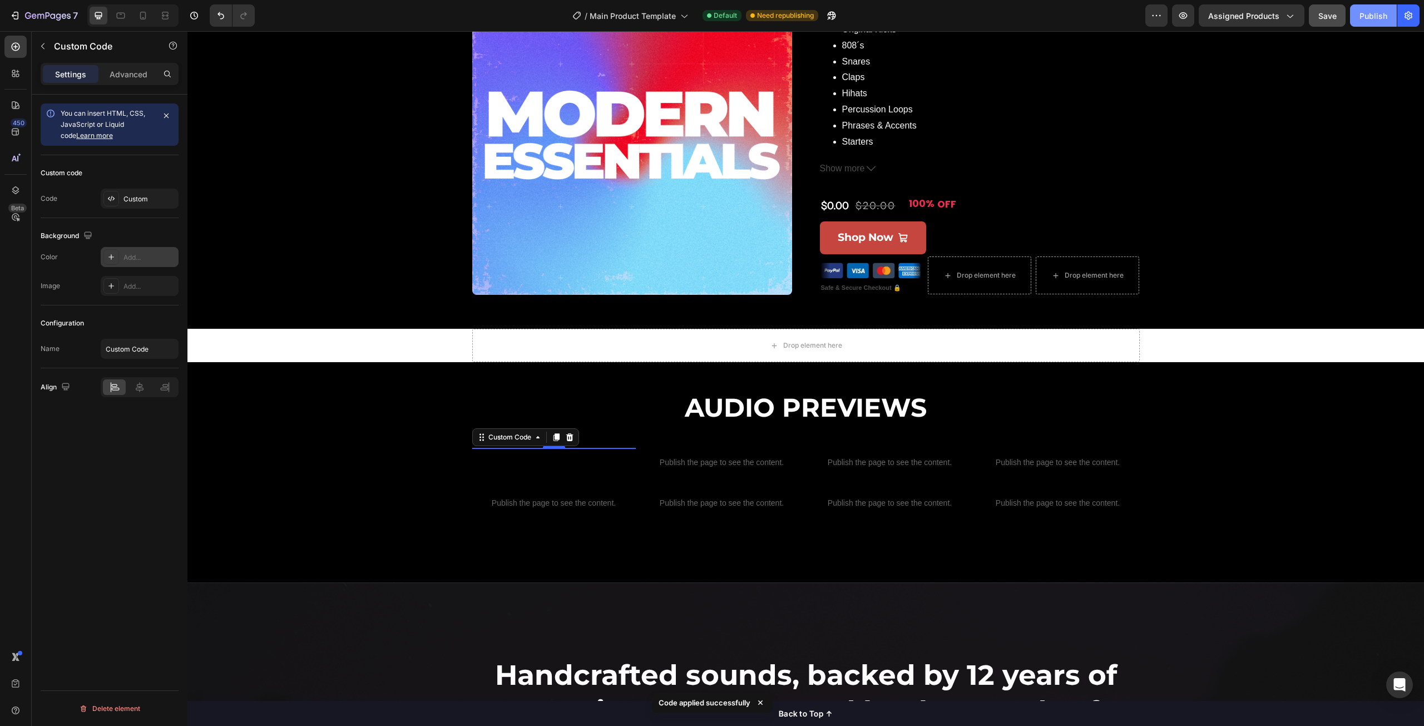
click at [1362, 17] on div "Publish" at bounding box center [1374, 16] width 28 height 12
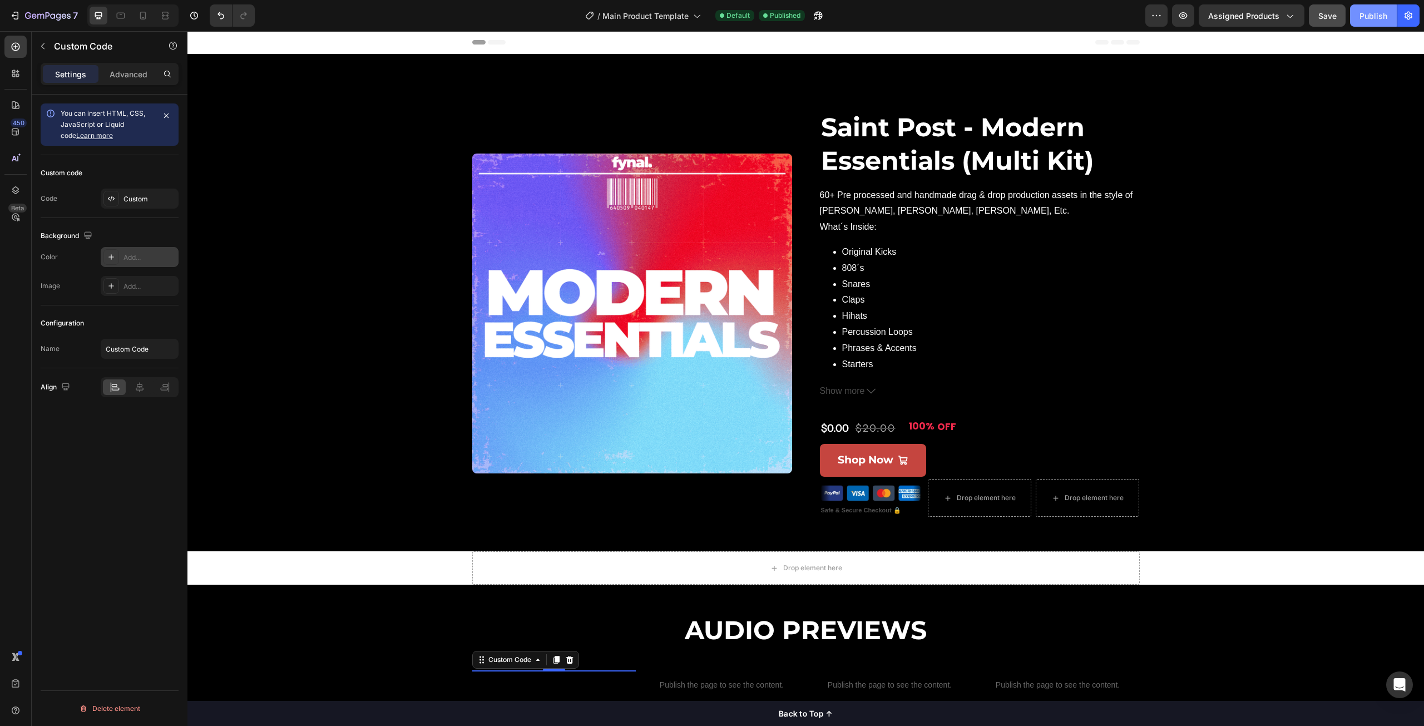
click at [1373, 18] on div "Publish" at bounding box center [1374, 16] width 28 height 12
click at [28, 16] on icon "button" at bounding box center [28, 15] width 6 height 7
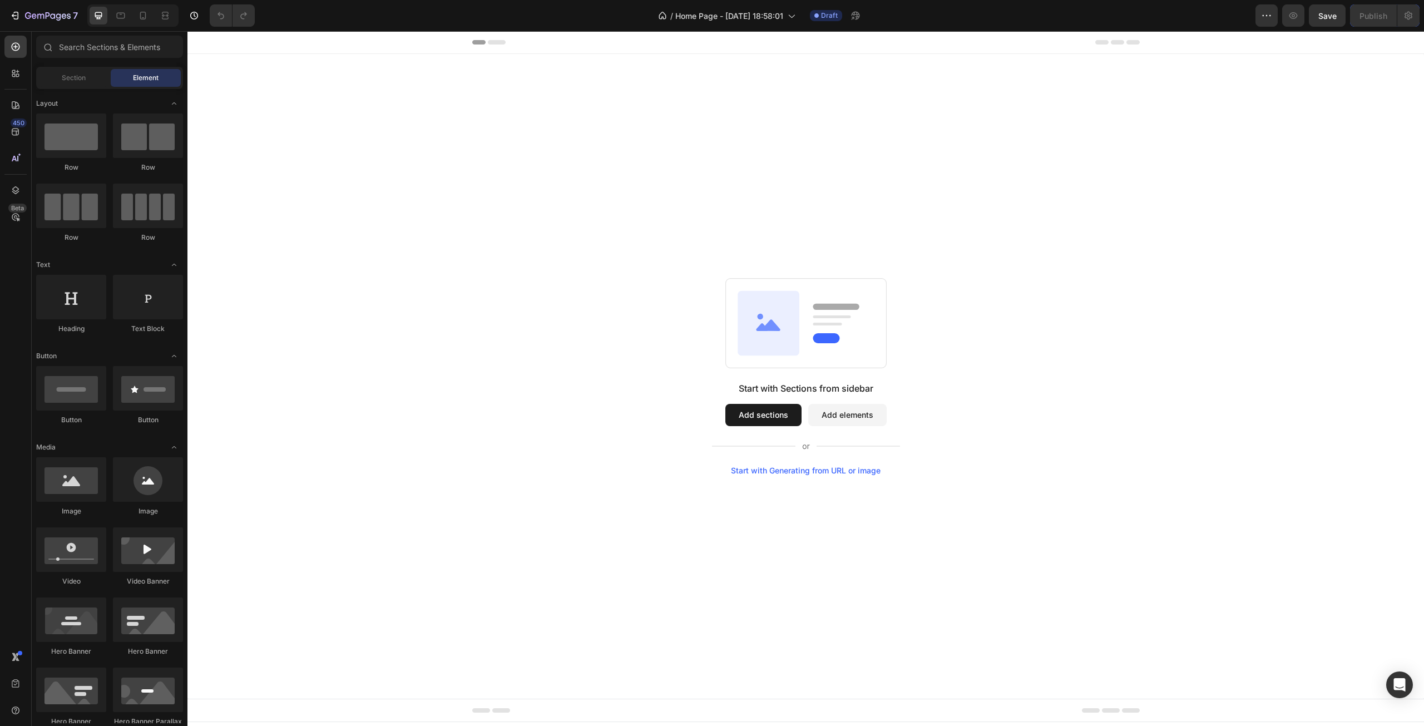
click at [783, 471] on div "Start with Generating from URL or image" at bounding box center [806, 470] width 150 height 9
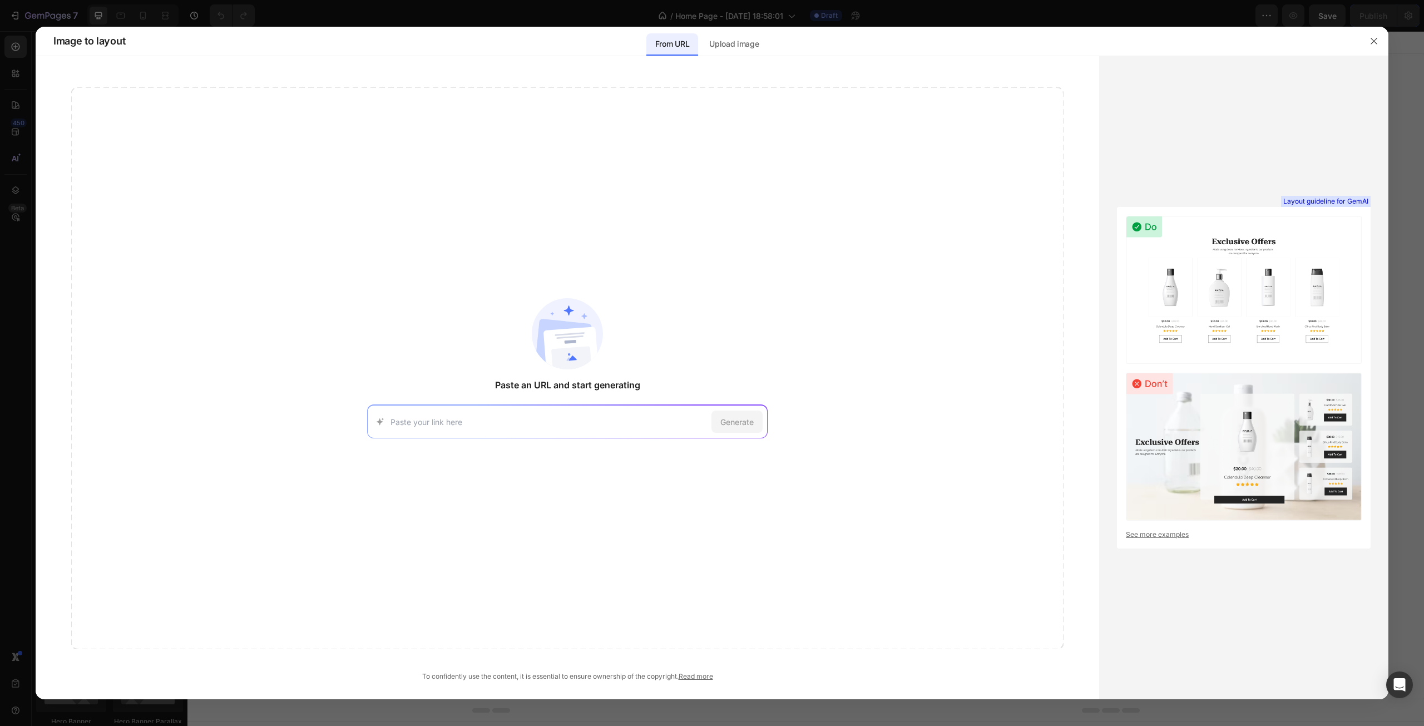
click at [442, 416] on input at bounding box center [549, 422] width 317 height 12
paste input "[URL][DOMAIN_NAME]"
type input "[URL][DOMAIN_NAME]"
click at [748, 423] on span "Generate" at bounding box center [736, 422] width 33 height 12
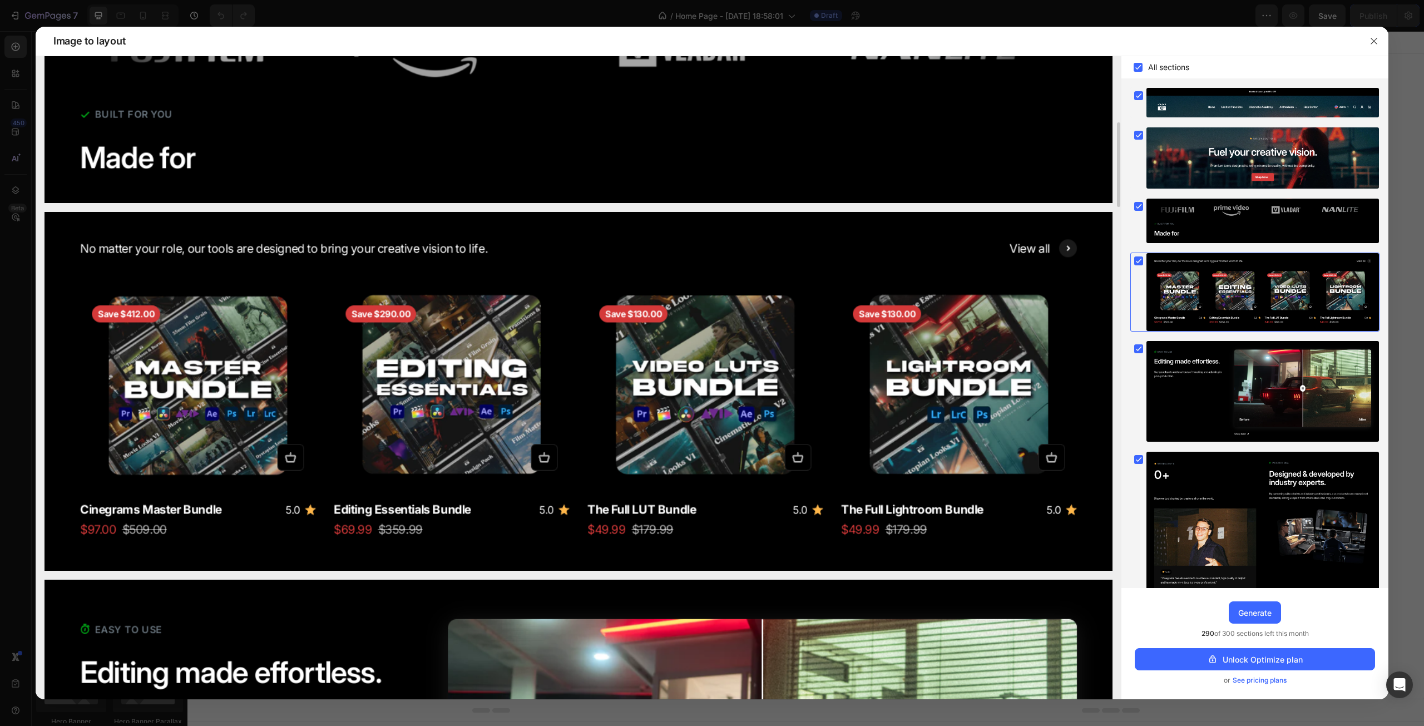
scroll to position [723, 0]
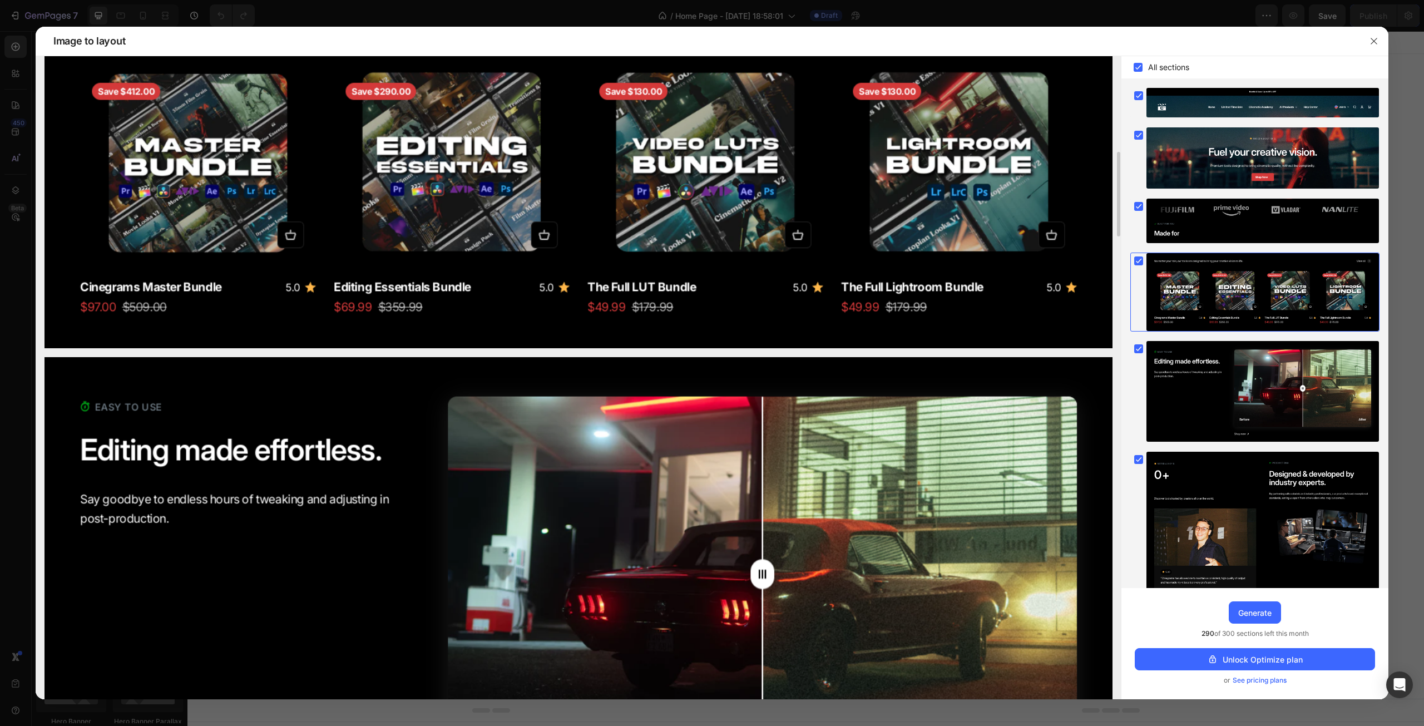
drag, startPoint x: 766, startPoint y: 574, endPoint x: 686, endPoint y: 560, distance: 80.7
click at [686, 561] on img at bounding box center [579, 587] width 1068 height 461
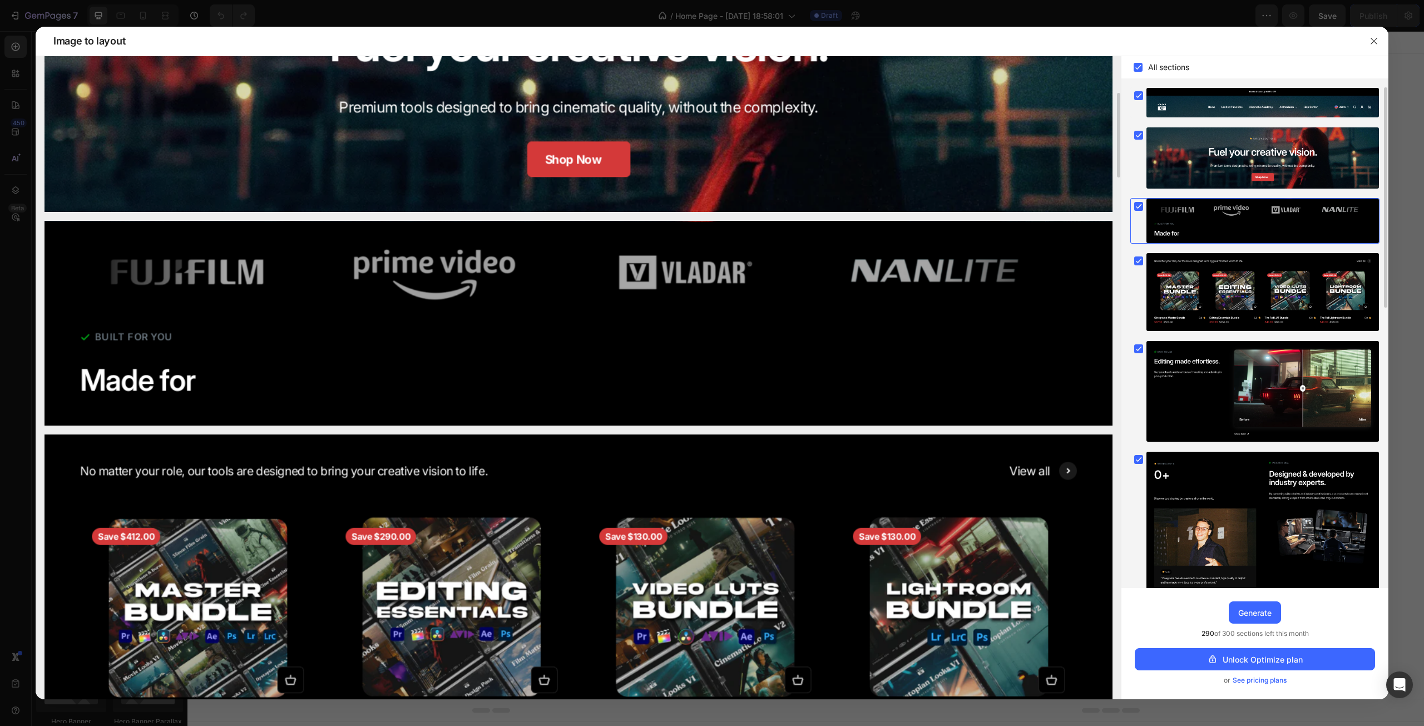
scroll to position [0, 0]
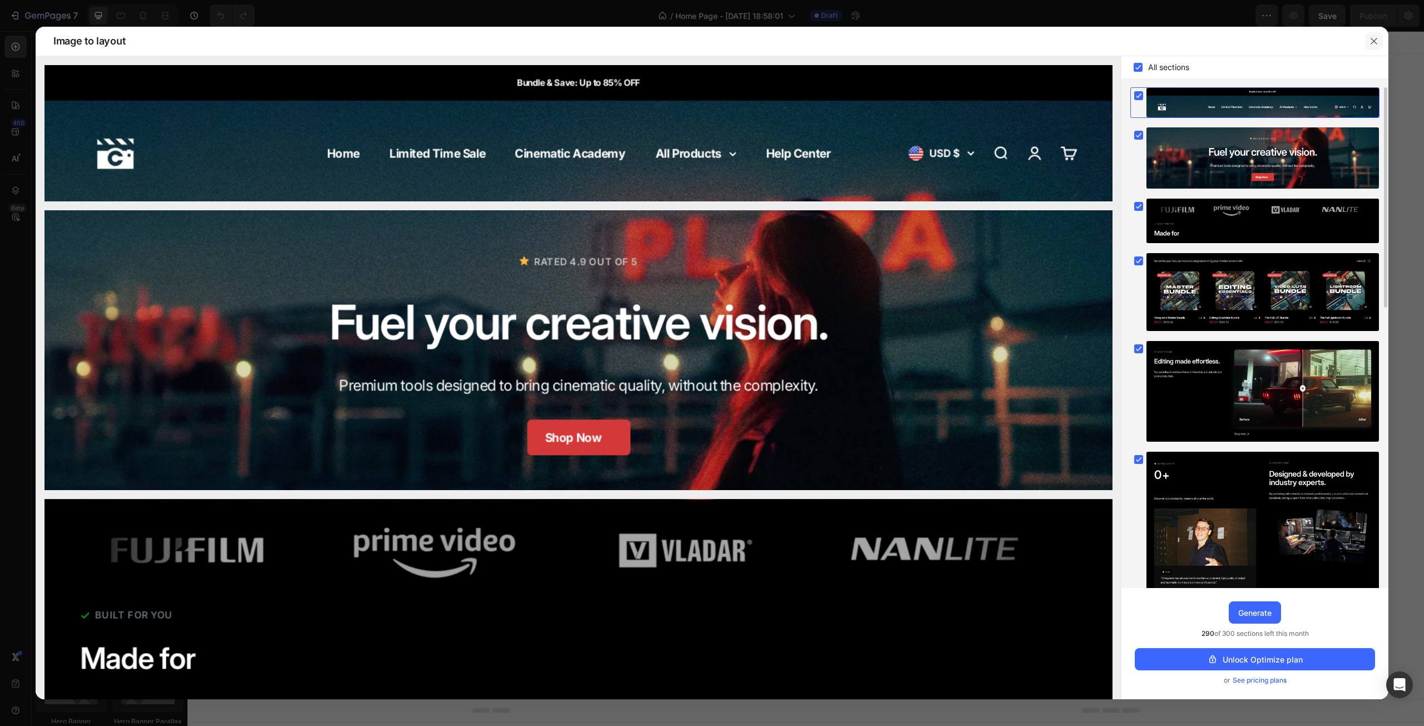
click at [1369, 43] on button "button" at bounding box center [1374, 41] width 18 height 18
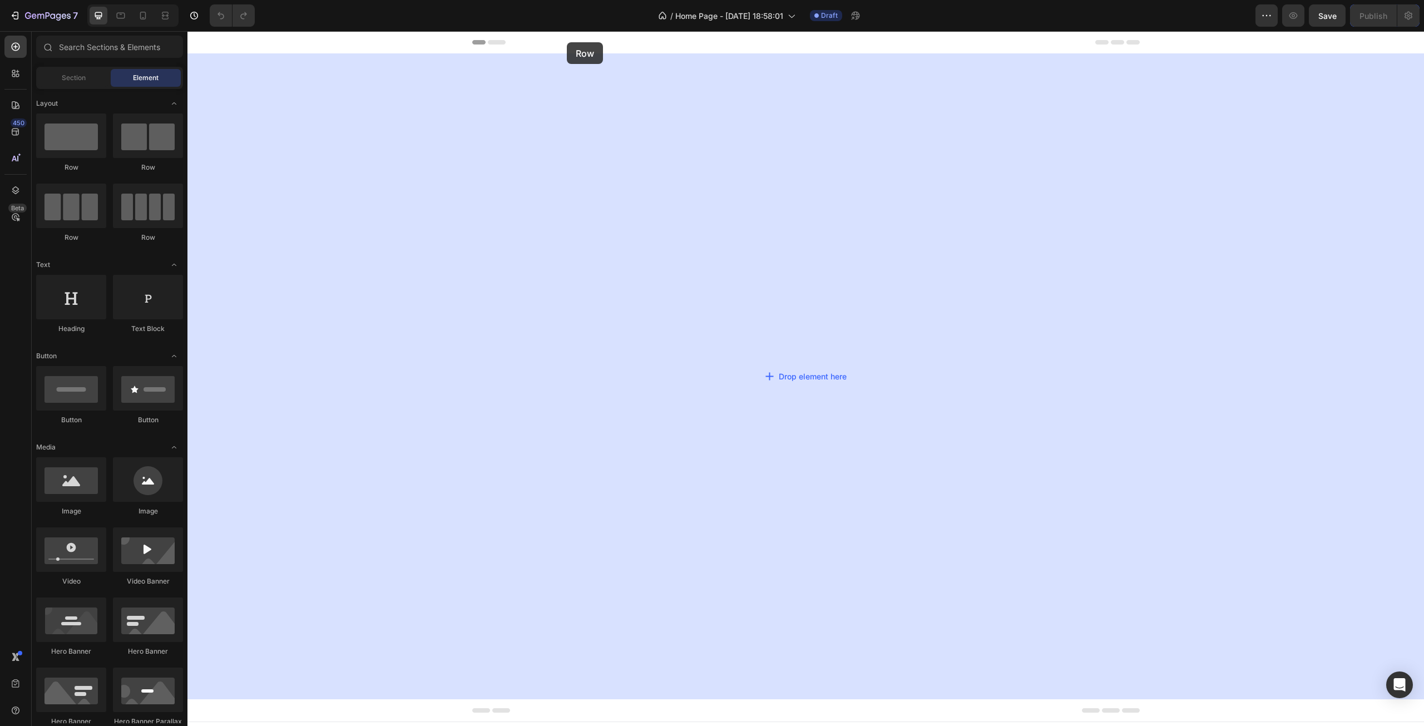
drag, startPoint x: 243, startPoint y: 178, endPoint x: 567, endPoint y: 42, distance: 351.6
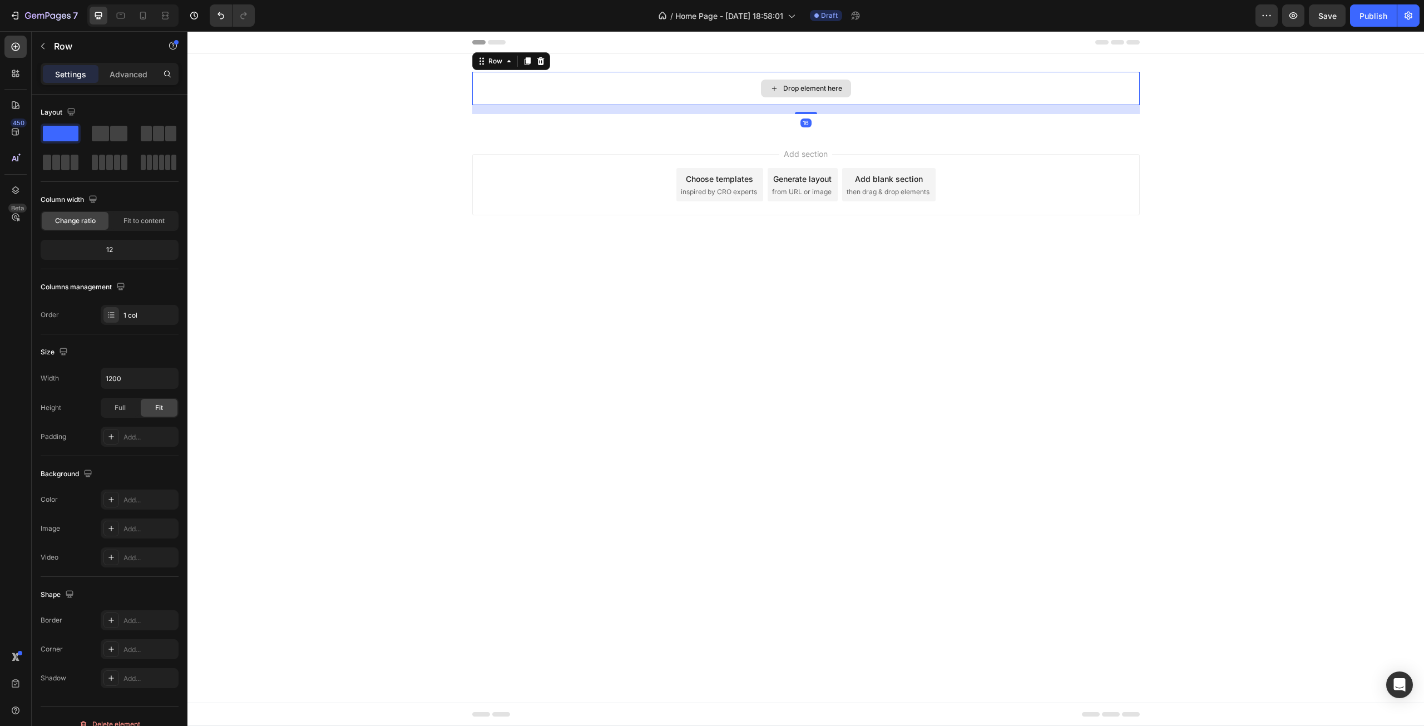
click at [556, 78] on div "Drop element here" at bounding box center [806, 88] width 668 height 33
click at [126, 379] on input "1200" at bounding box center [139, 378] width 77 height 20
click at [150, 381] on input "1200" at bounding box center [139, 378] width 77 height 20
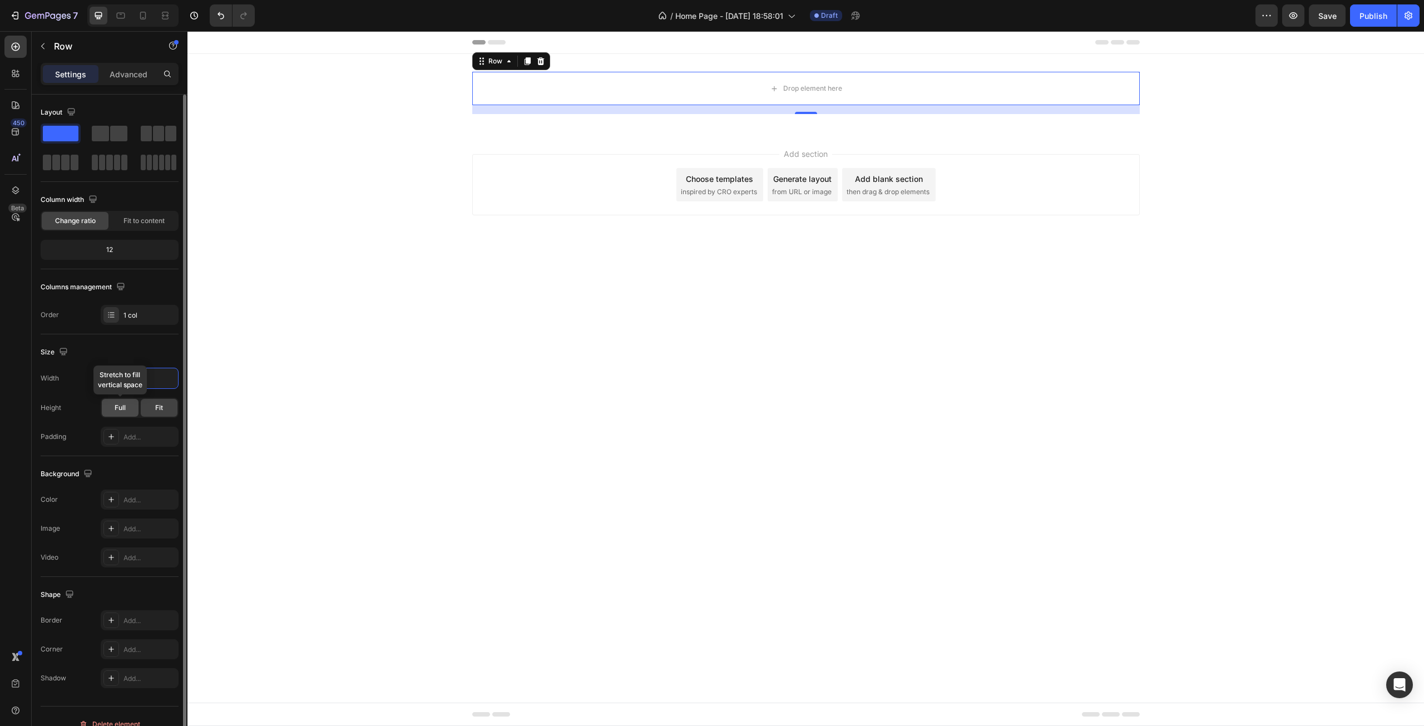
click at [127, 406] on div "Full" at bounding box center [120, 408] width 37 height 18
click at [149, 408] on div "Fit" at bounding box center [159, 408] width 37 height 18
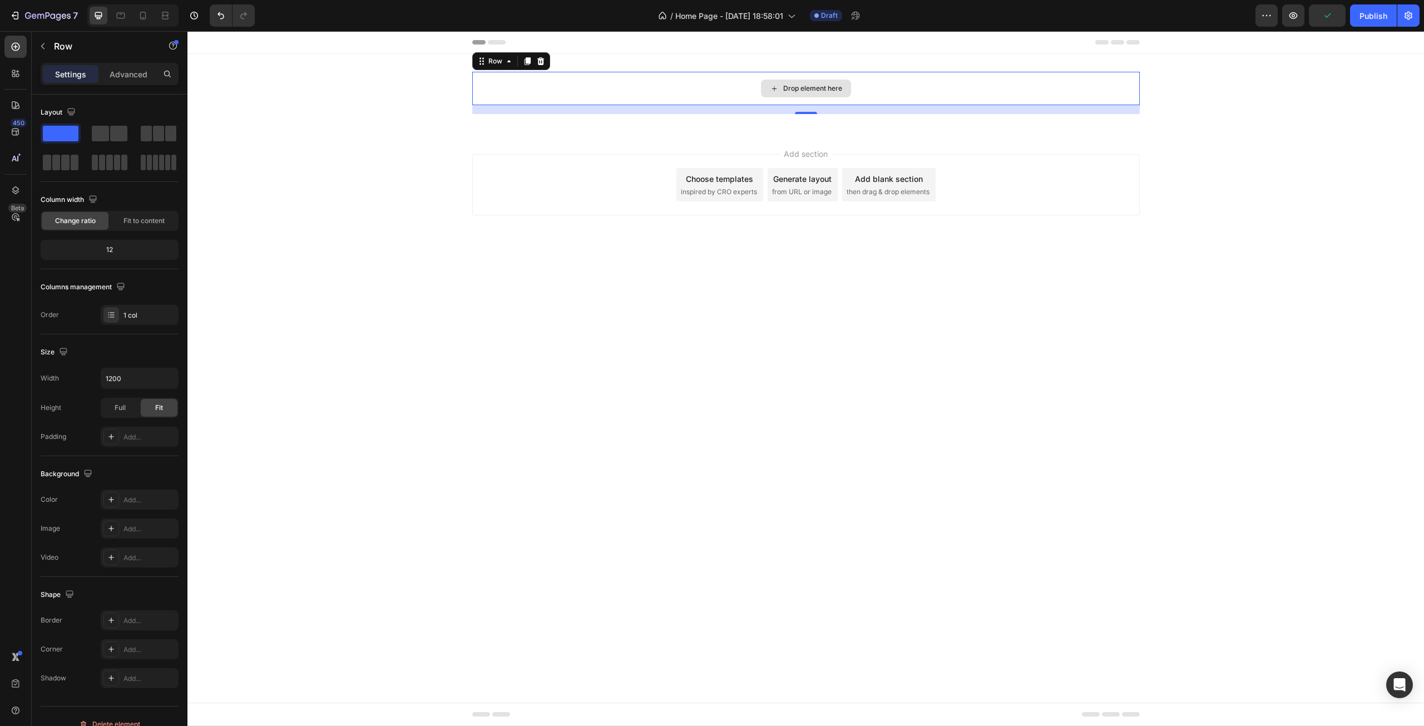
click at [555, 90] on div "Drop element here" at bounding box center [806, 88] width 668 height 33
click at [140, 377] on input "1200" at bounding box center [139, 378] width 77 height 20
click at [166, 378] on icon "button" at bounding box center [167, 378] width 11 height 11
click at [135, 427] on p "Full 100%" at bounding box center [136, 428] width 63 height 10
type input "100%"
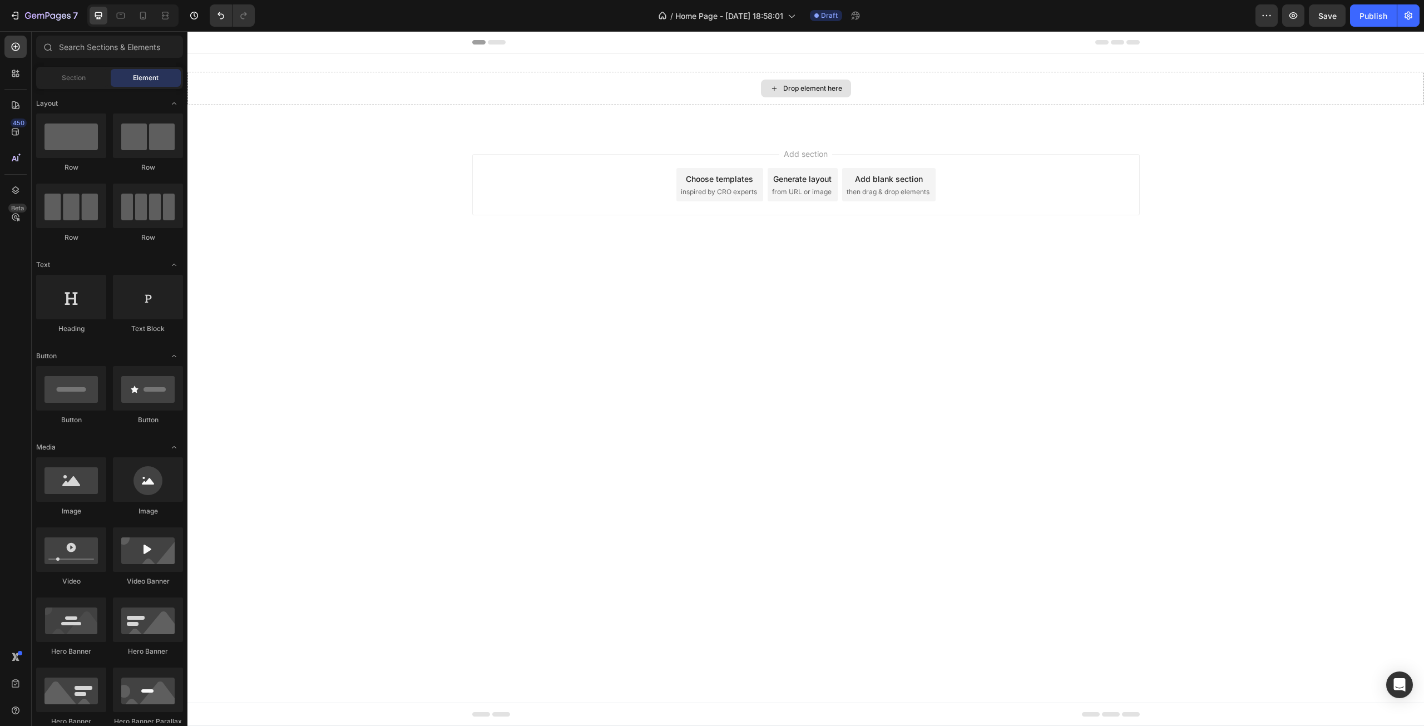
click at [791, 89] on div "Drop element here" at bounding box center [812, 88] width 59 height 9
click at [687, 185] on div "Choose templates inspired by CRO experts" at bounding box center [720, 184] width 87 height 33
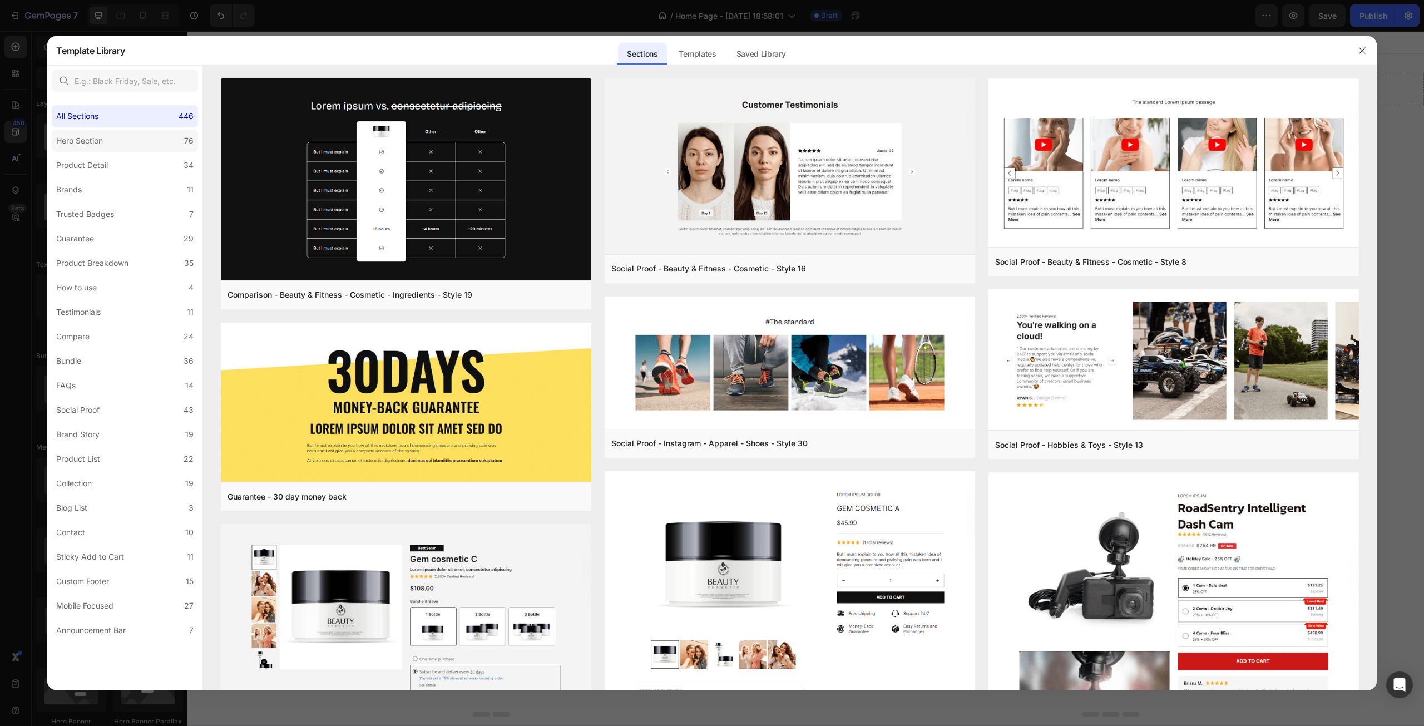
click at [74, 138] on div "Hero Section" at bounding box center [79, 140] width 47 height 13
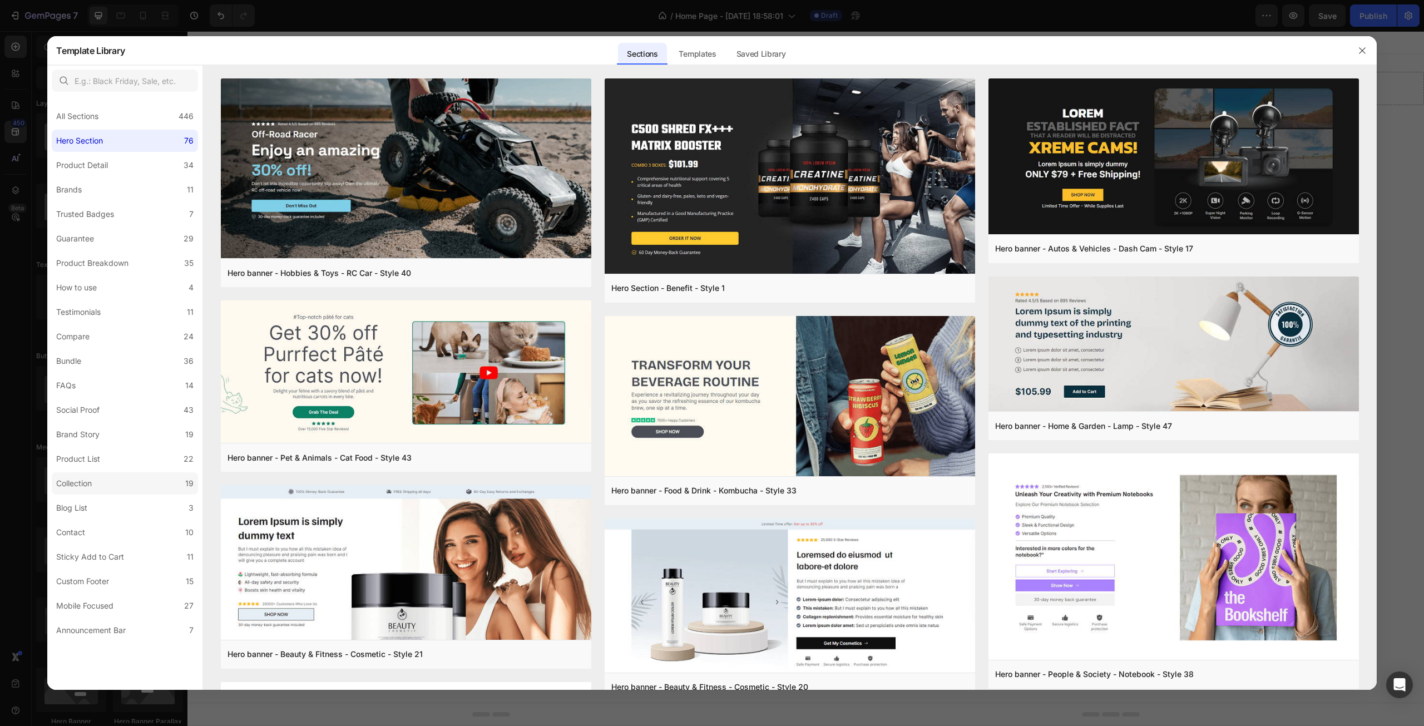
click at [125, 481] on label "Collection 19" at bounding box center [125, 483] width 146 height 22
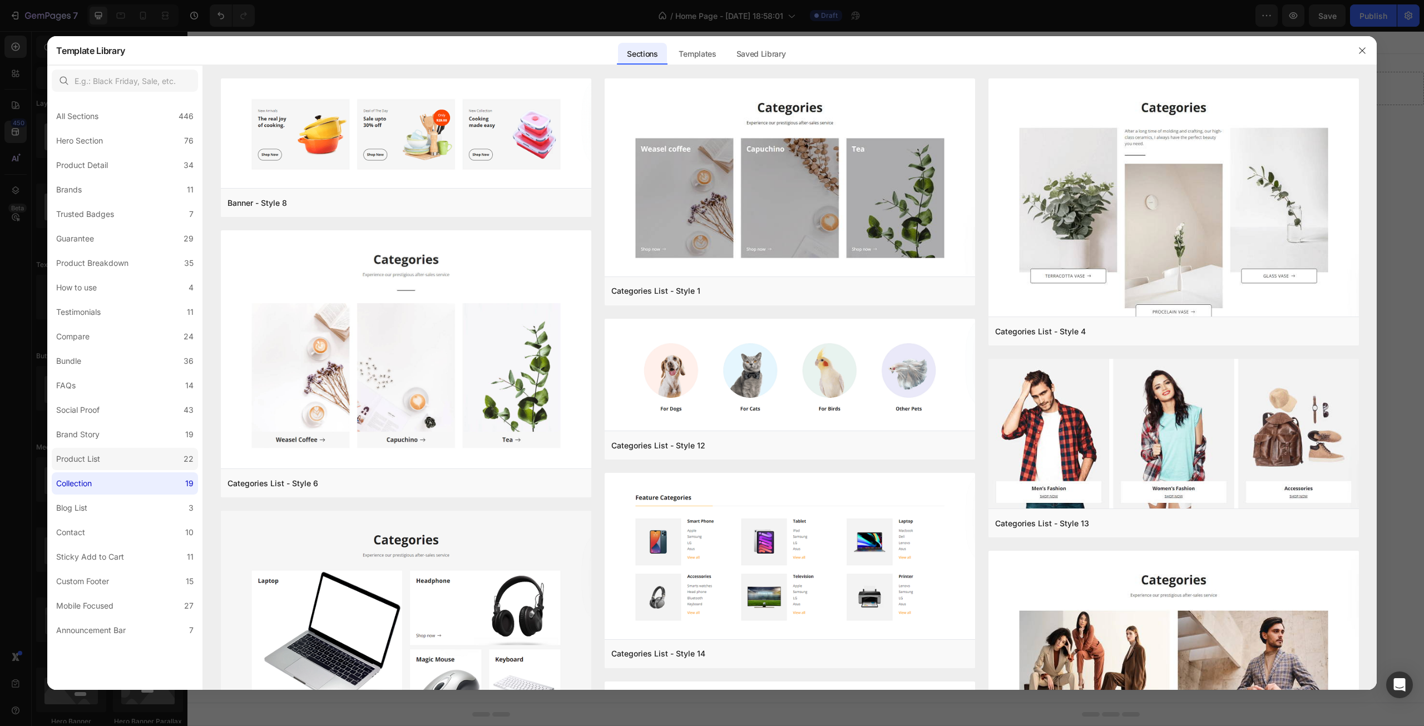
click at [120, 463] on label "Product List 22" at bounding box center [125, 459] width 146 height 22
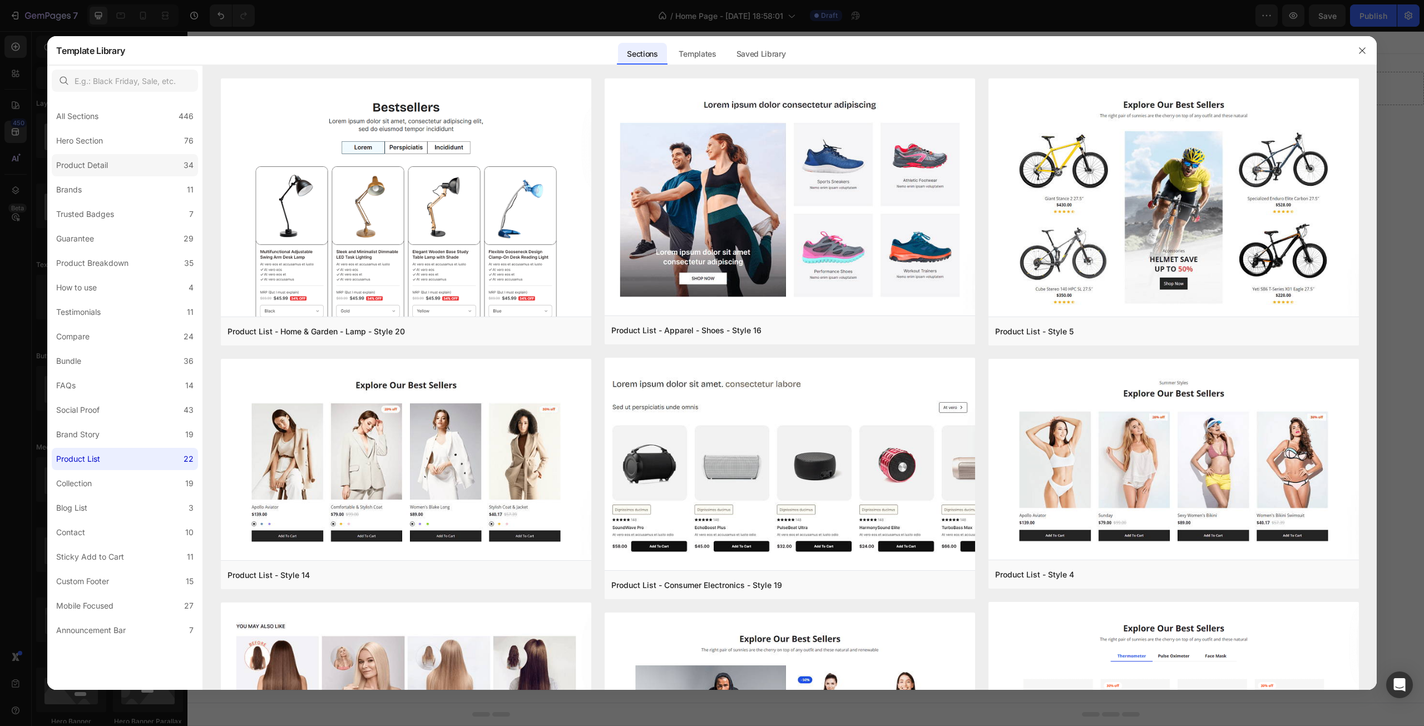
click at [85, 164] on div "Product Detail" at bounding box center [82, 165] width 52 height 13
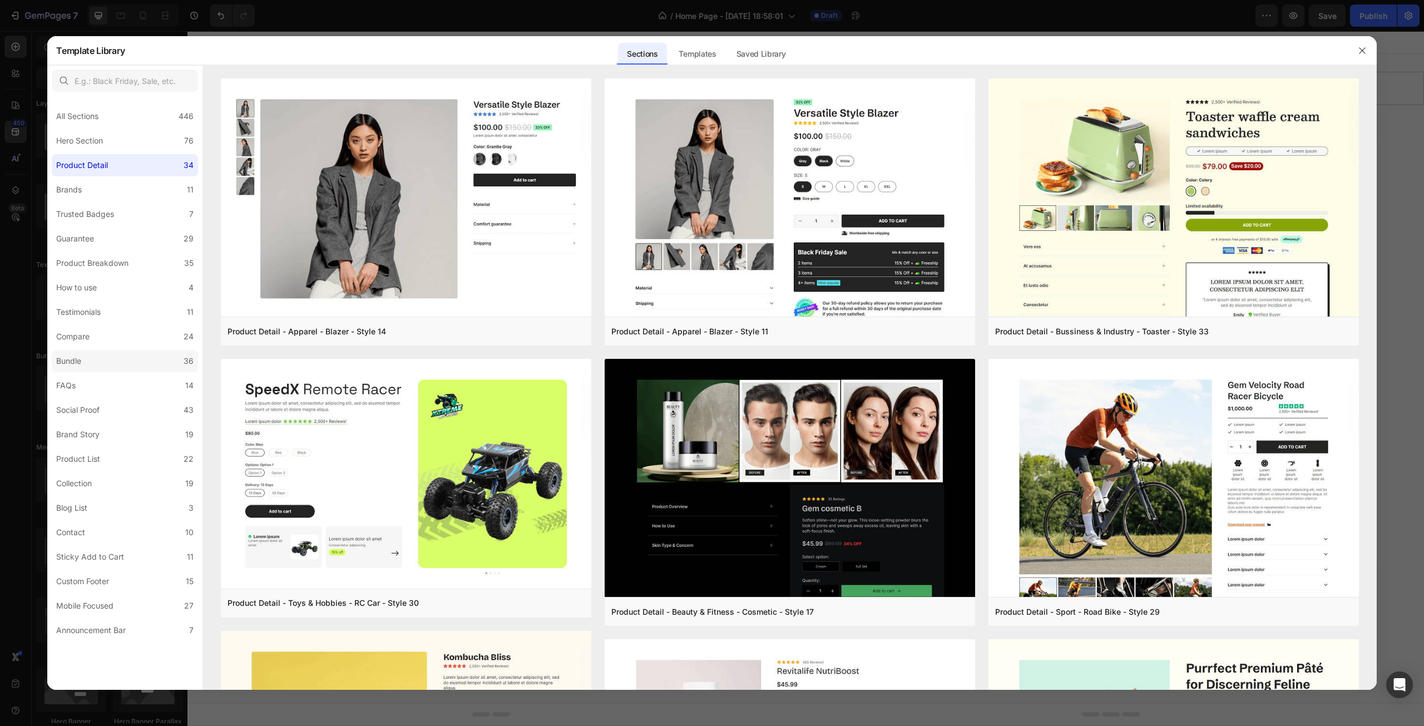
click at [62, 357] on div "Bundle" at bounding box center [68, 360] width 25 height 13
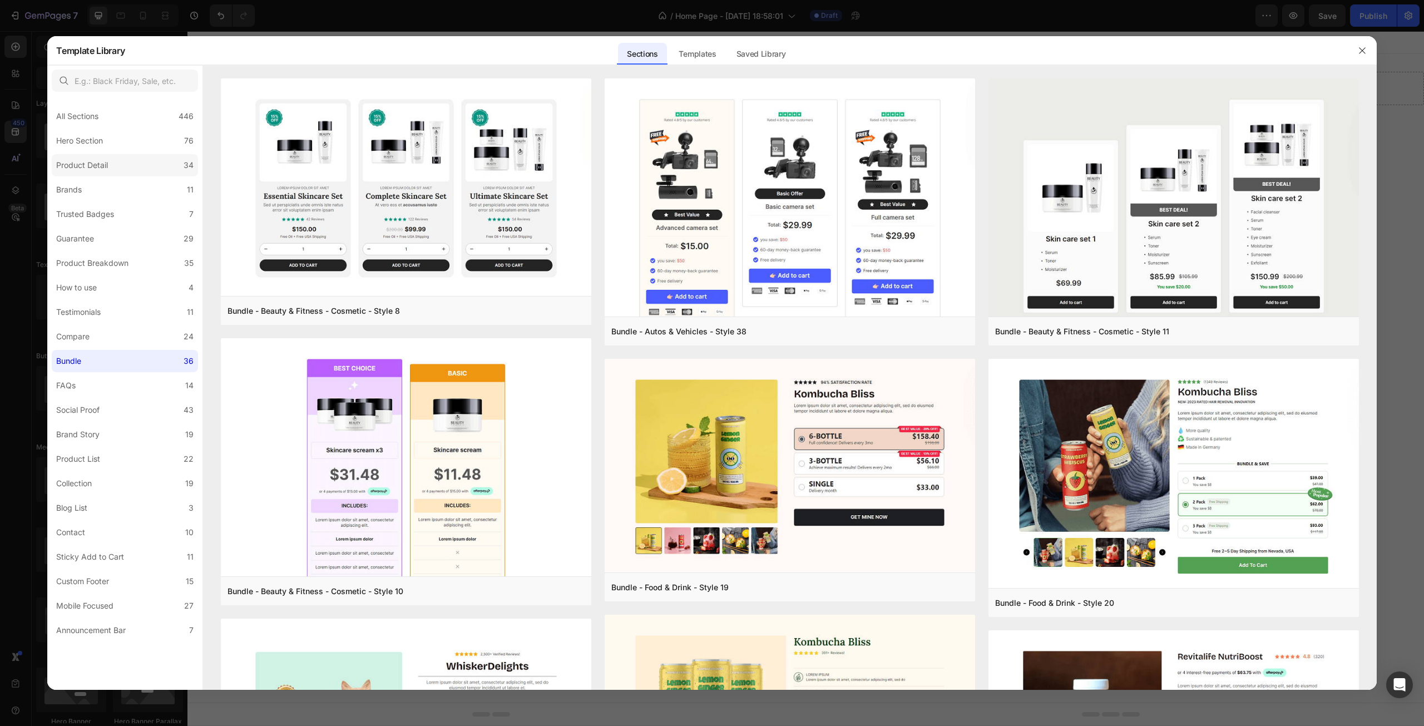
click at [71, 167] on div "Product Detail" at bounding box center [82, 165] width 52 height 13
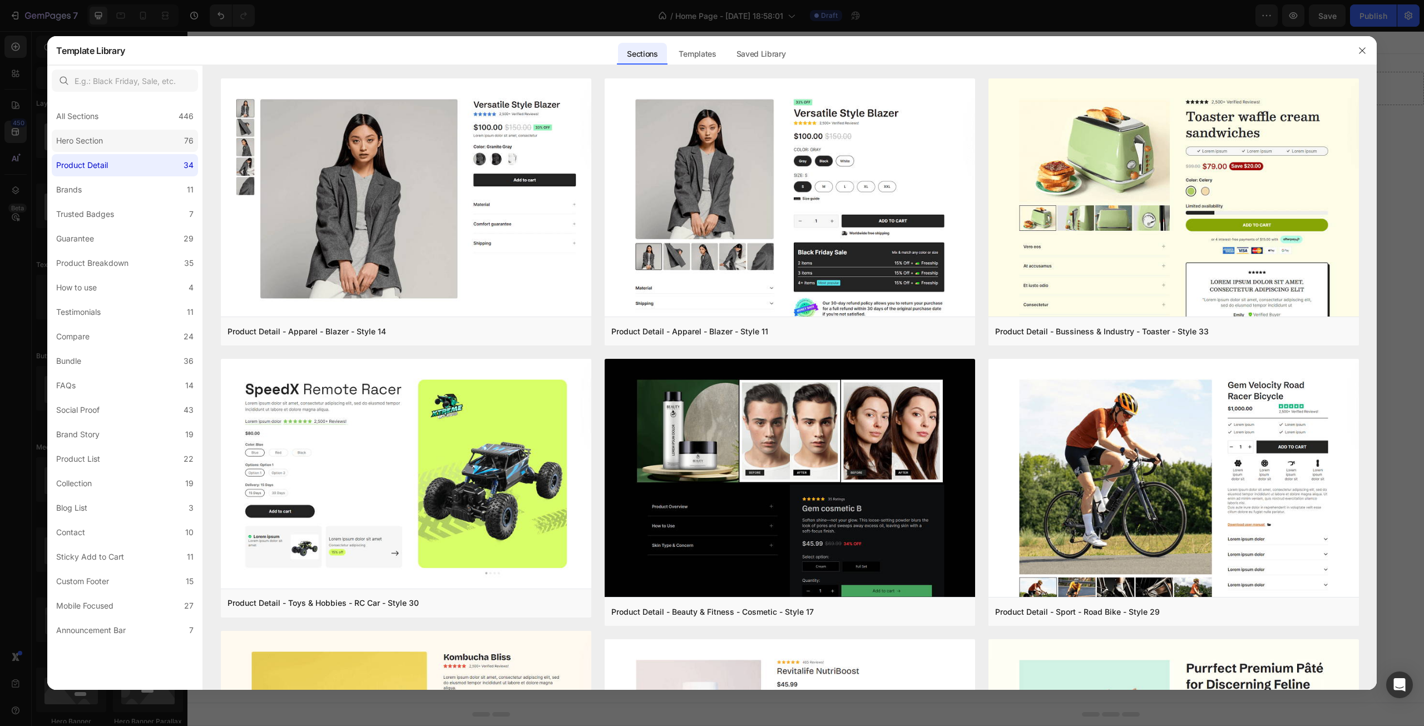
click at [70, 152] on label "Hero Section 76" at bounding box center [125, 141] width 146 height 22
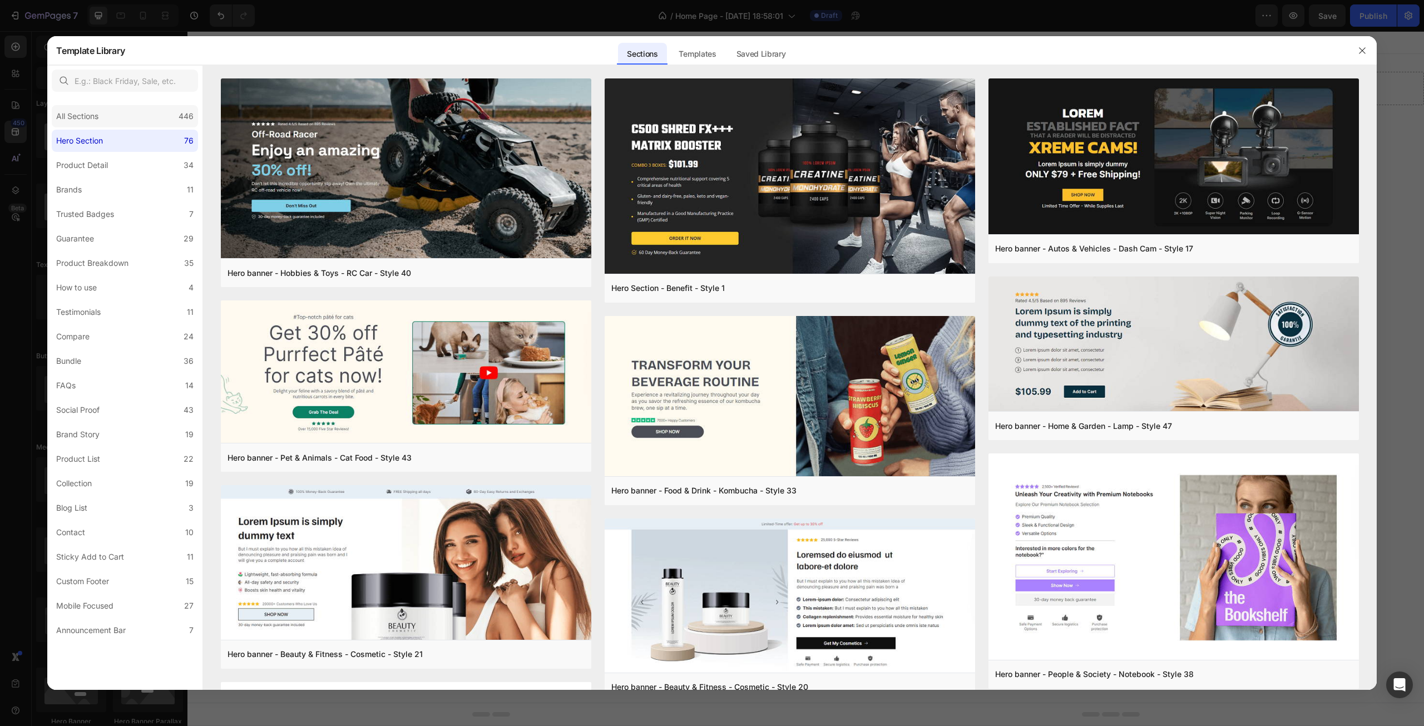
click at [77, 110] on div "All Sections" at bounding box center [77, 116] width 42 height 13
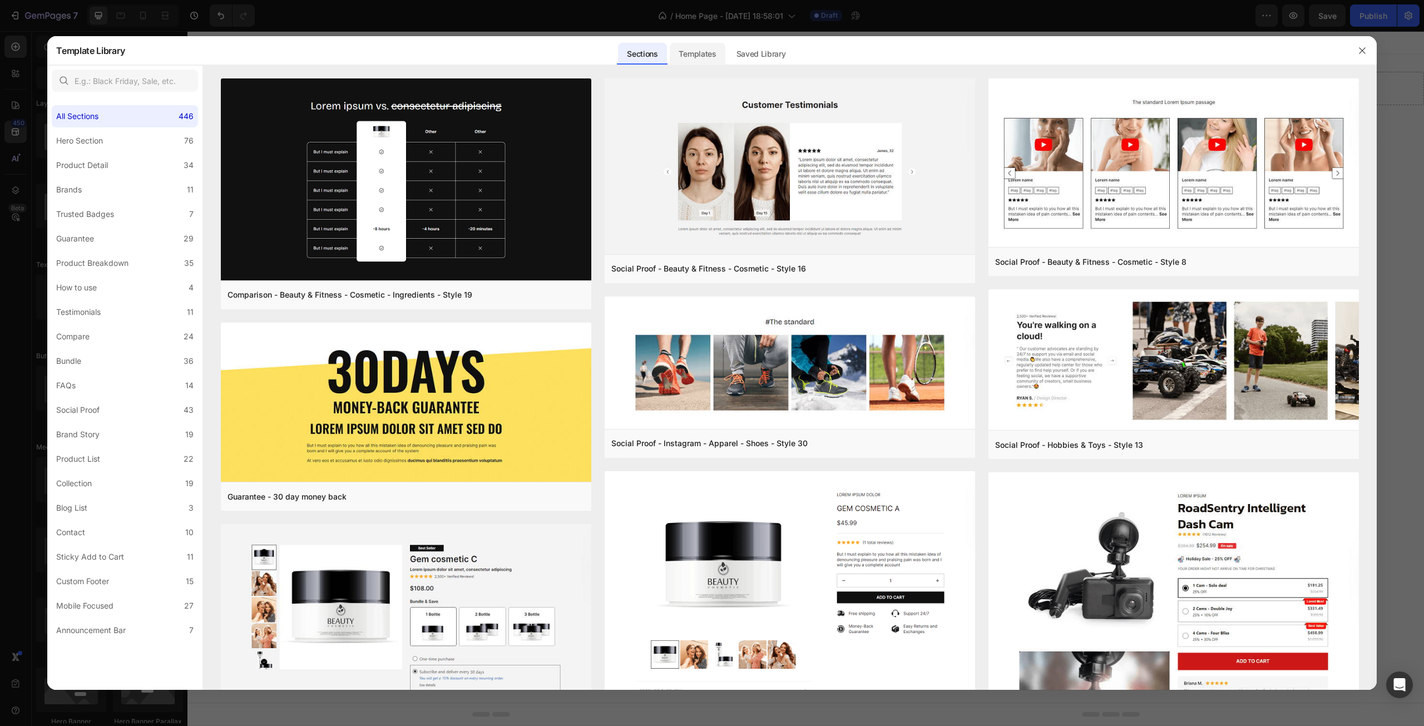
click at [679, 56] on div "Templates" at bounding box center [697, 54] width 55 height 22
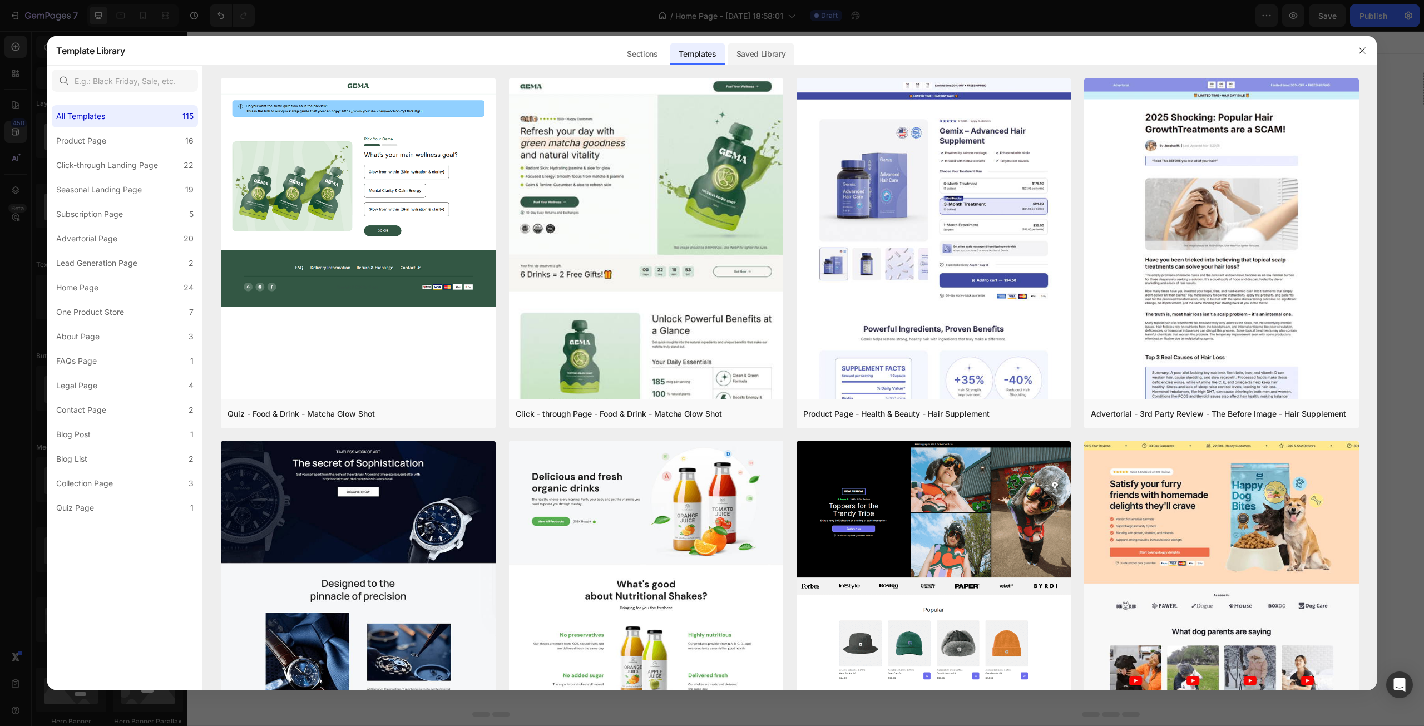
click at [772, 55] on div "Saved Library" at bounding box center [761, 54] width 67 height 22
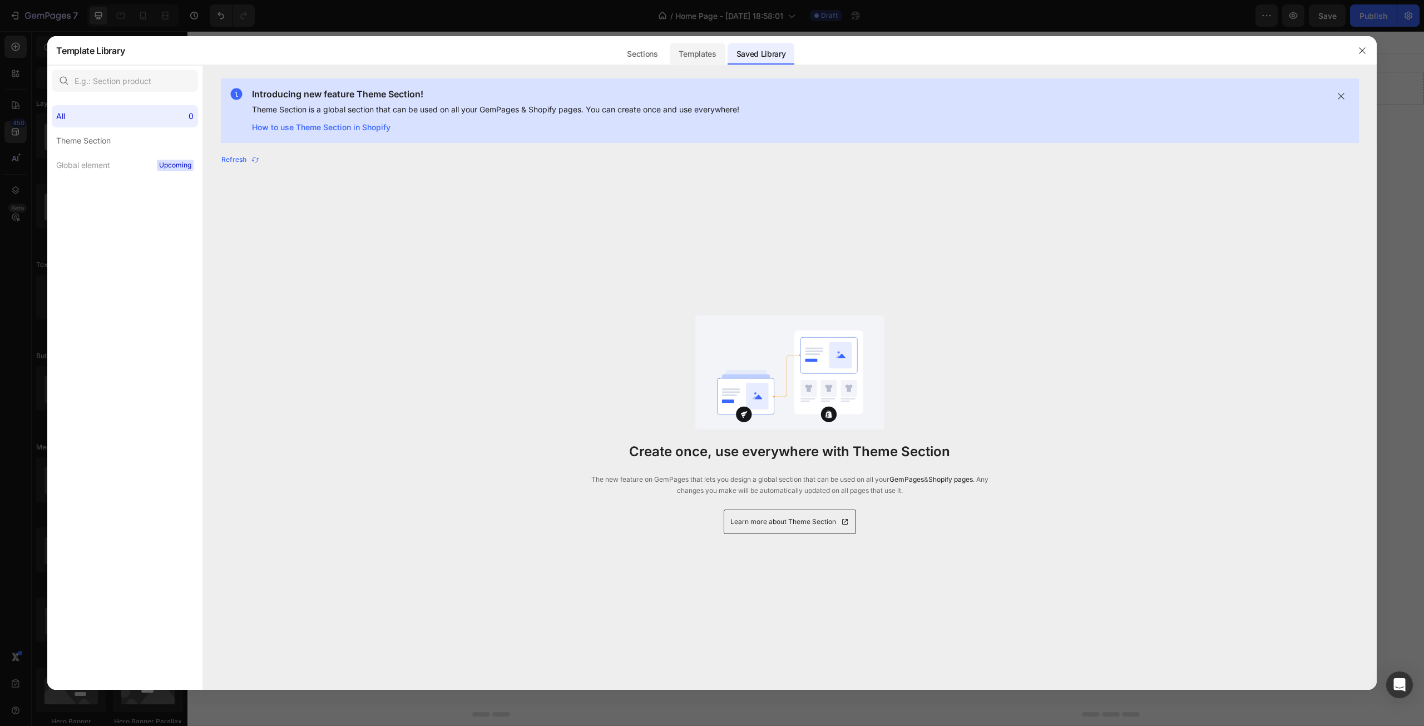
click at [685, 43] on div "Templates" at bounding box center [697, 54] width 55 height 22
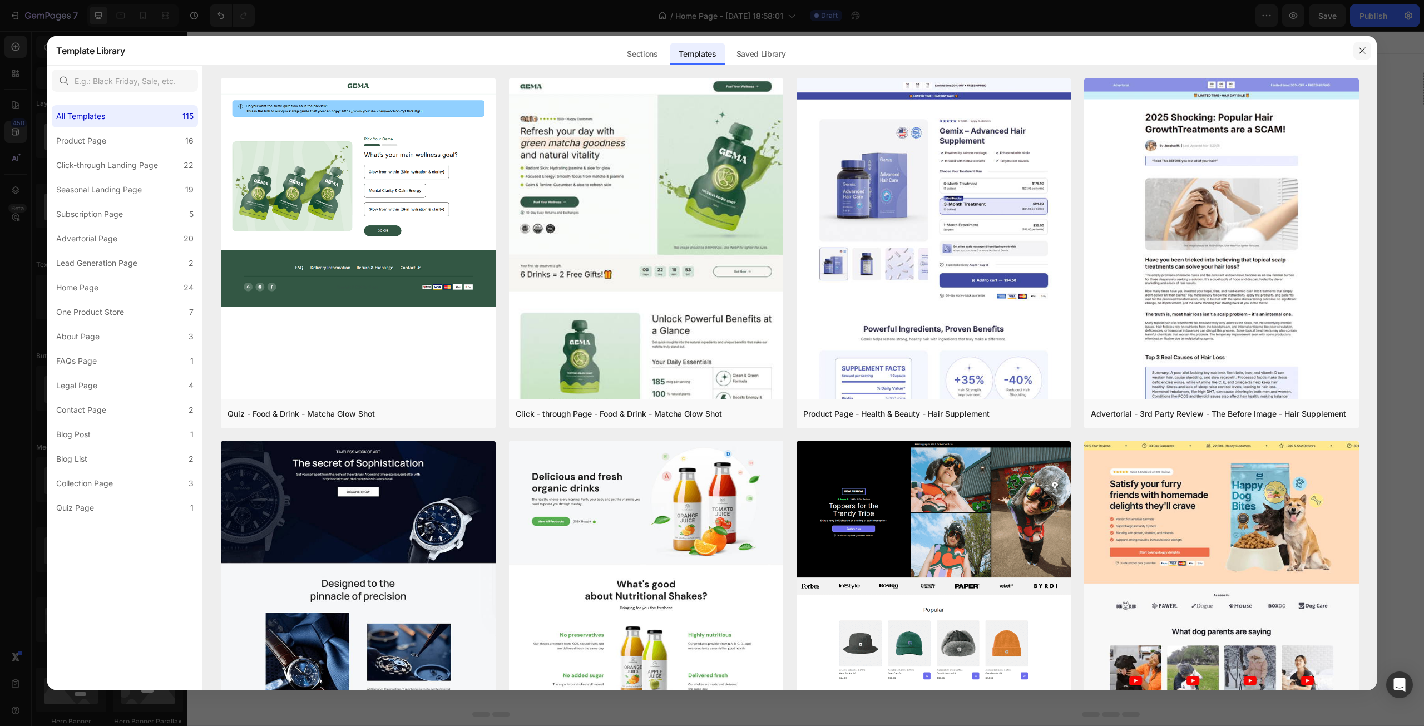
click at [1358, 58] on button "button" at bounding box center [1363, 51] width 18 height 18
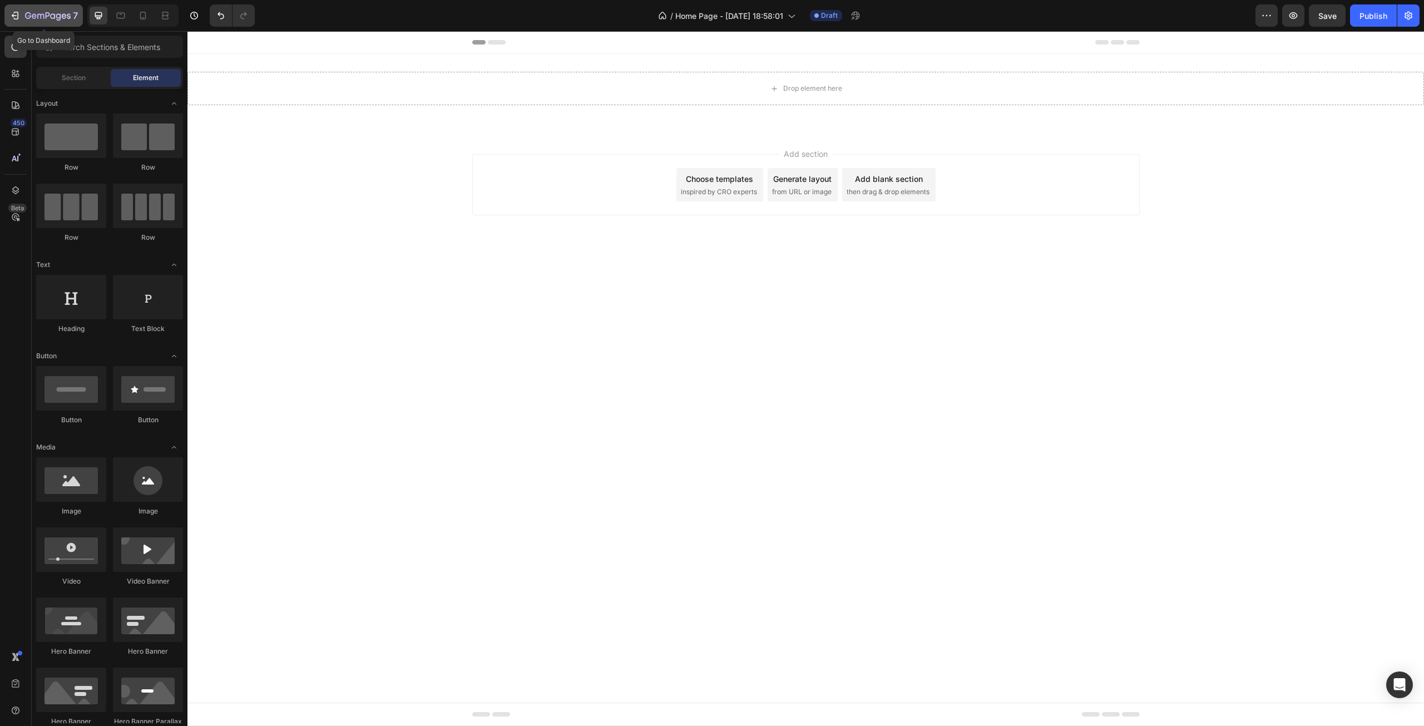
click at [11, 16] on icon "button" at bounding box center [14, 15] width 11 height 11
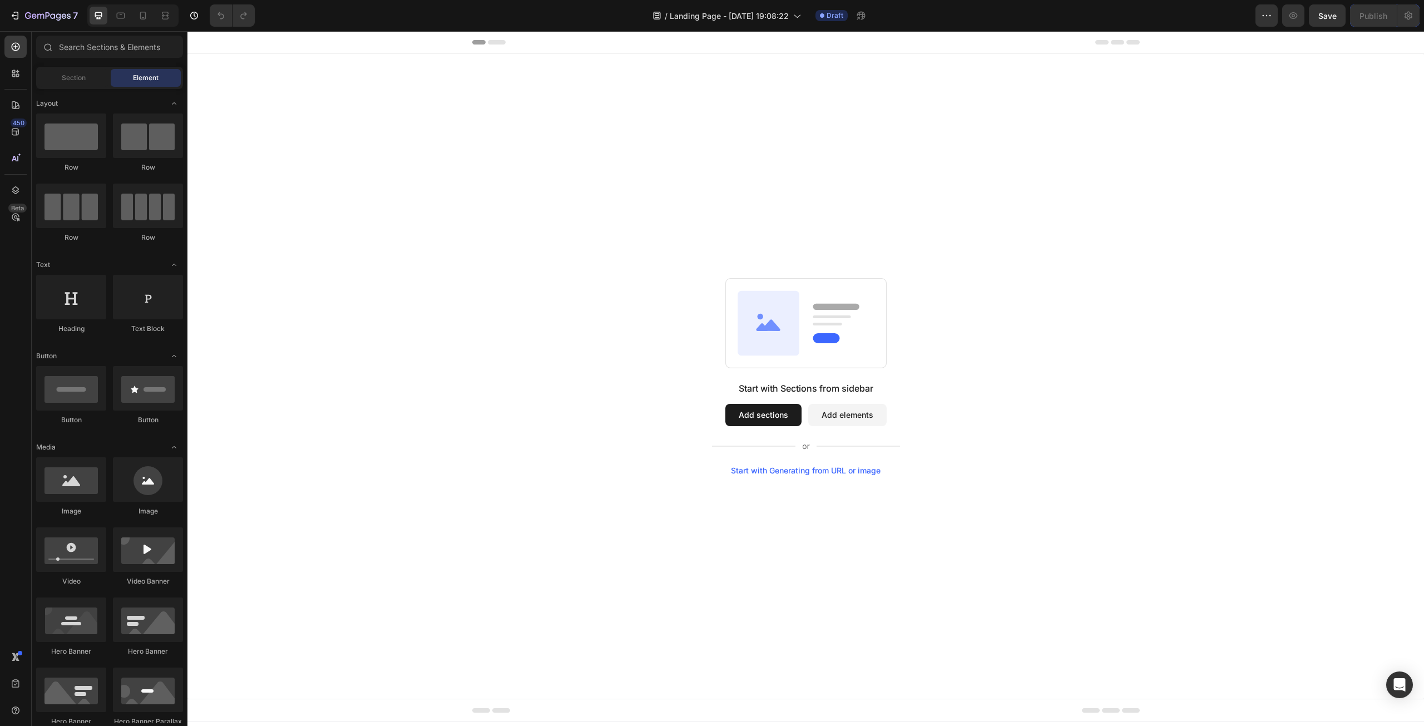
click at [756, 412] on button "Add sections" at bounding box center [763, 415] width 76 height 22
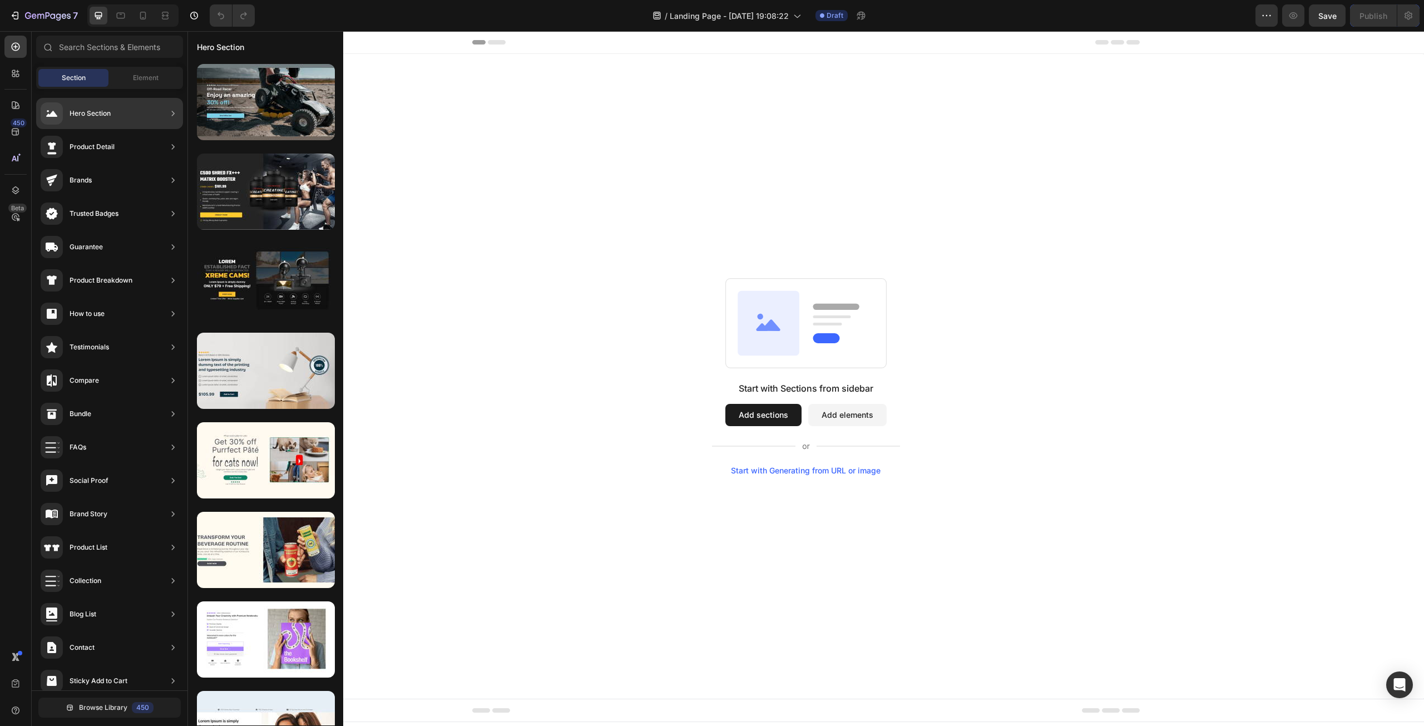
click at [140, 120] on div "Hero Section" at bounding box center [109, 113] width 147 height 31
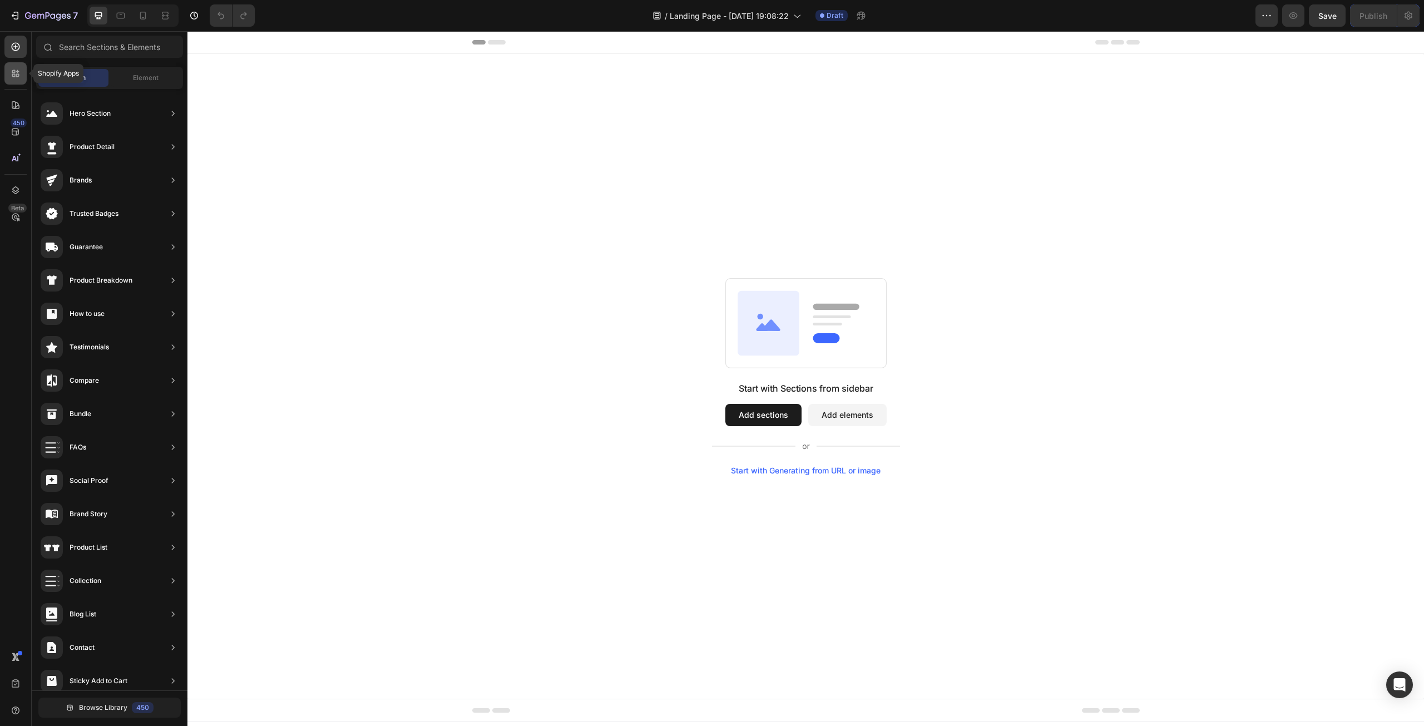
click at [17, 73] on icon at bounding box center [15, 73] width 11 height 11
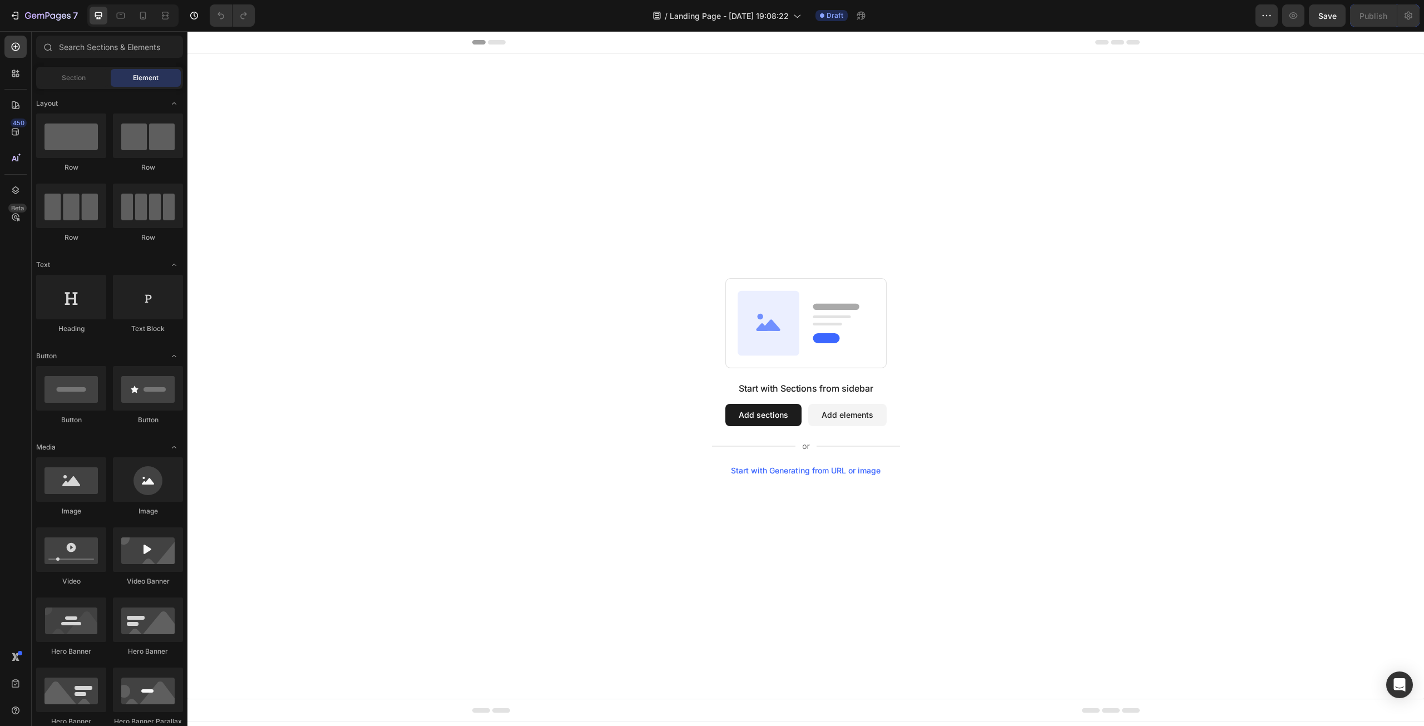
click at [576, 382] on div "Start with Sections from sidebar Add sections Add elements Start with Generatin…" at bounding box center [806, 376] width 1157 height 197
click at [788, 409] on button "Add sections" at bounding box center [763, 415] width 76 height 22
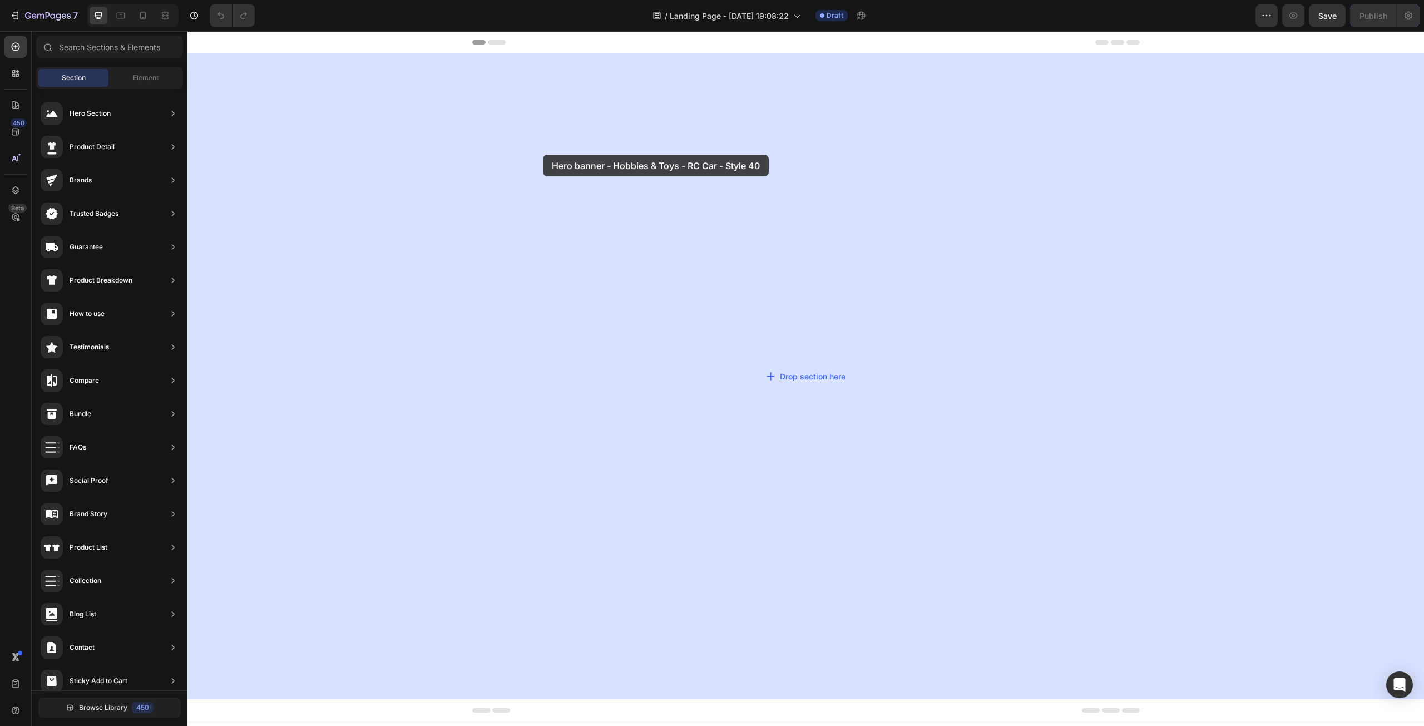
drag, startPoint x: 441, startPoint y: 162, endPoint x: 543, endPoint y: 155, distance: 102.7
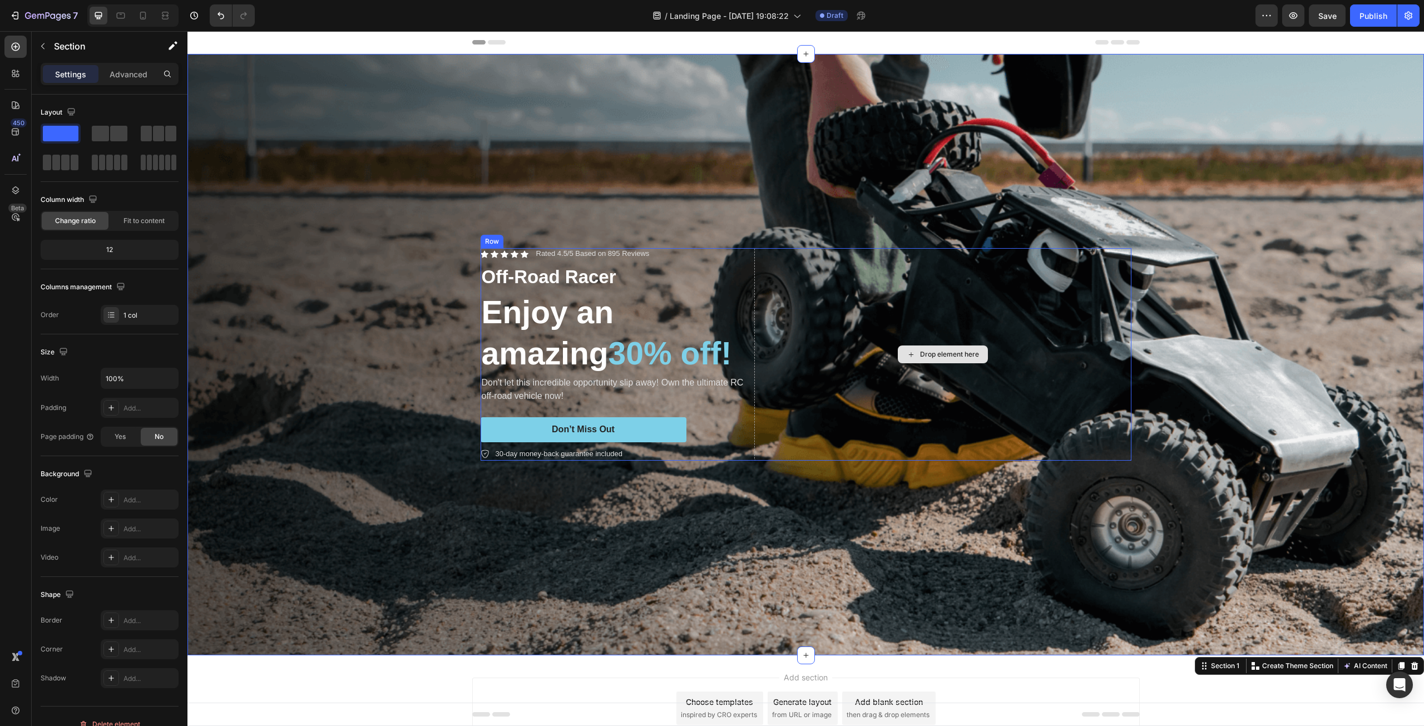
click at [789, 270] on div "Drop element here" at bounding box center [942, 354] width 377 height 213
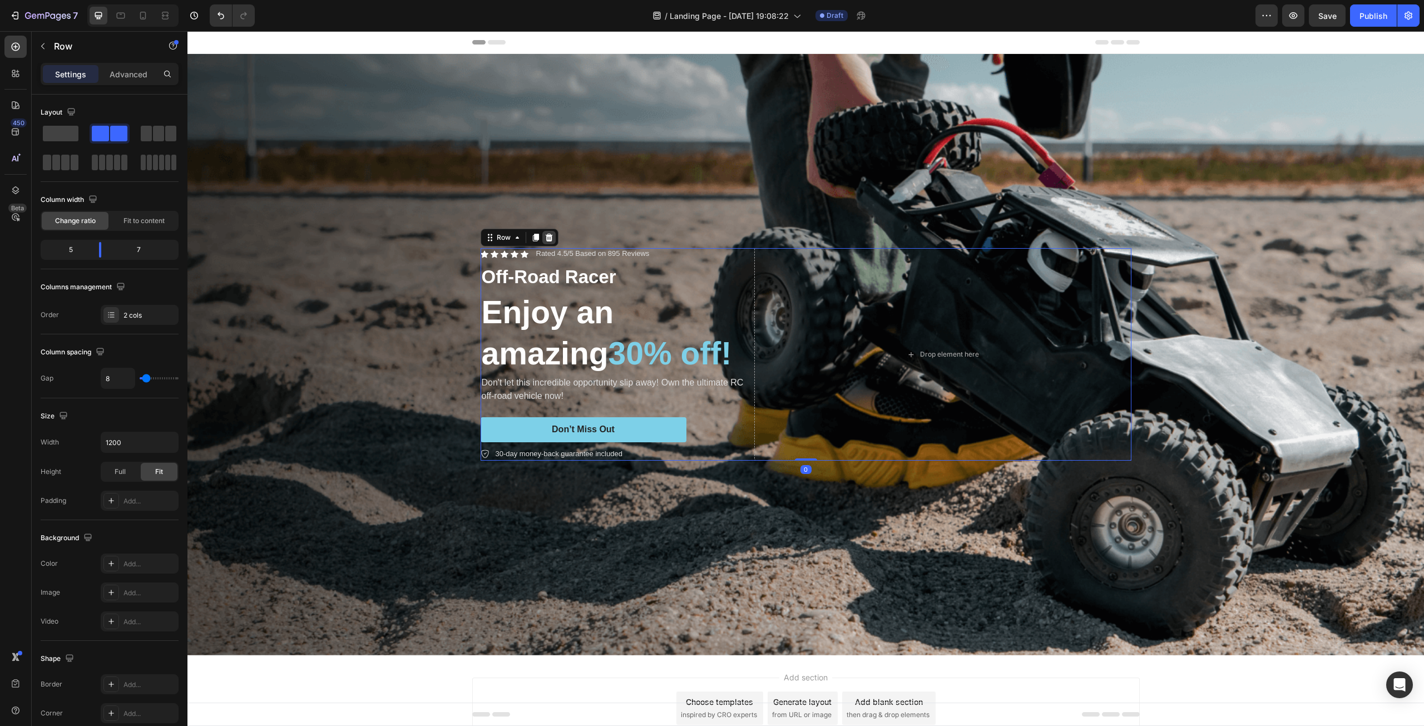
click at [545, 239] on icon at bounding box center [548, 238] width 7 height 8
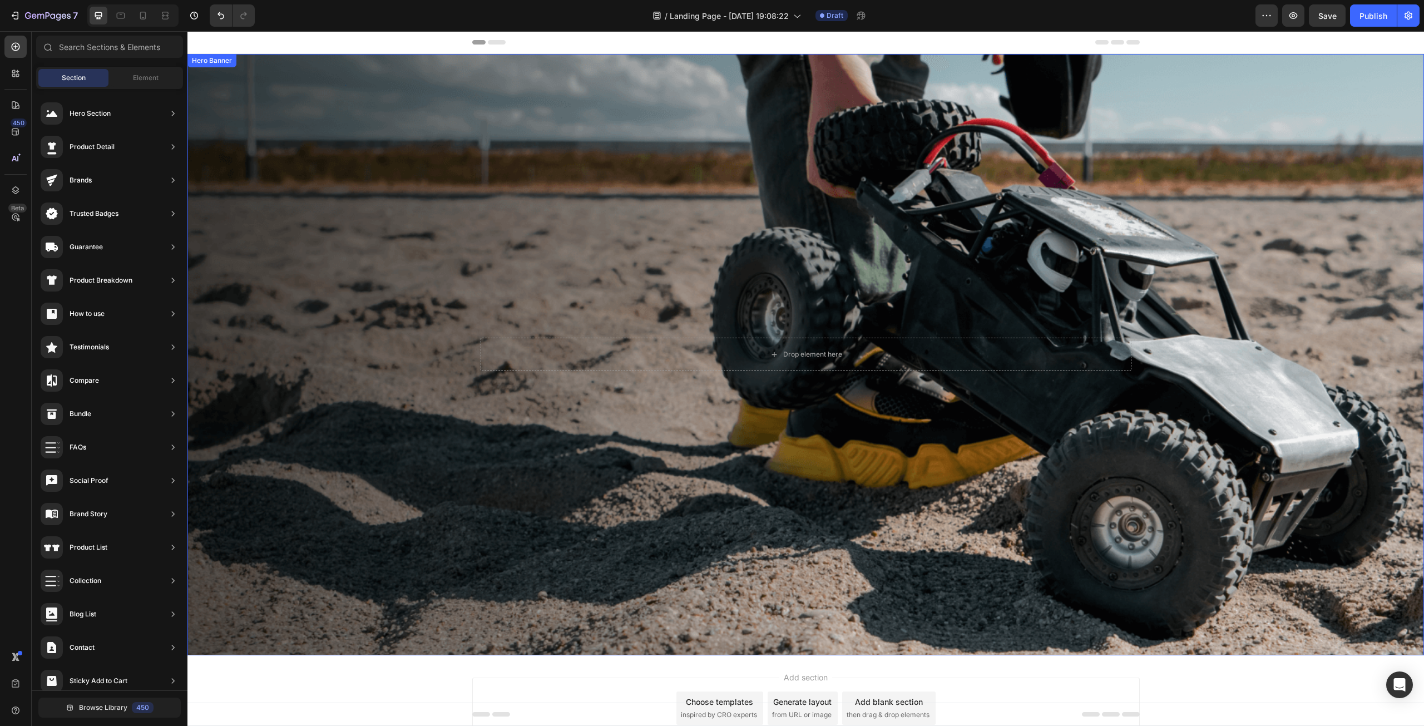
click at [481, 159] on div "Background Image" at bounding box center [805, 354] width 1237 height 601
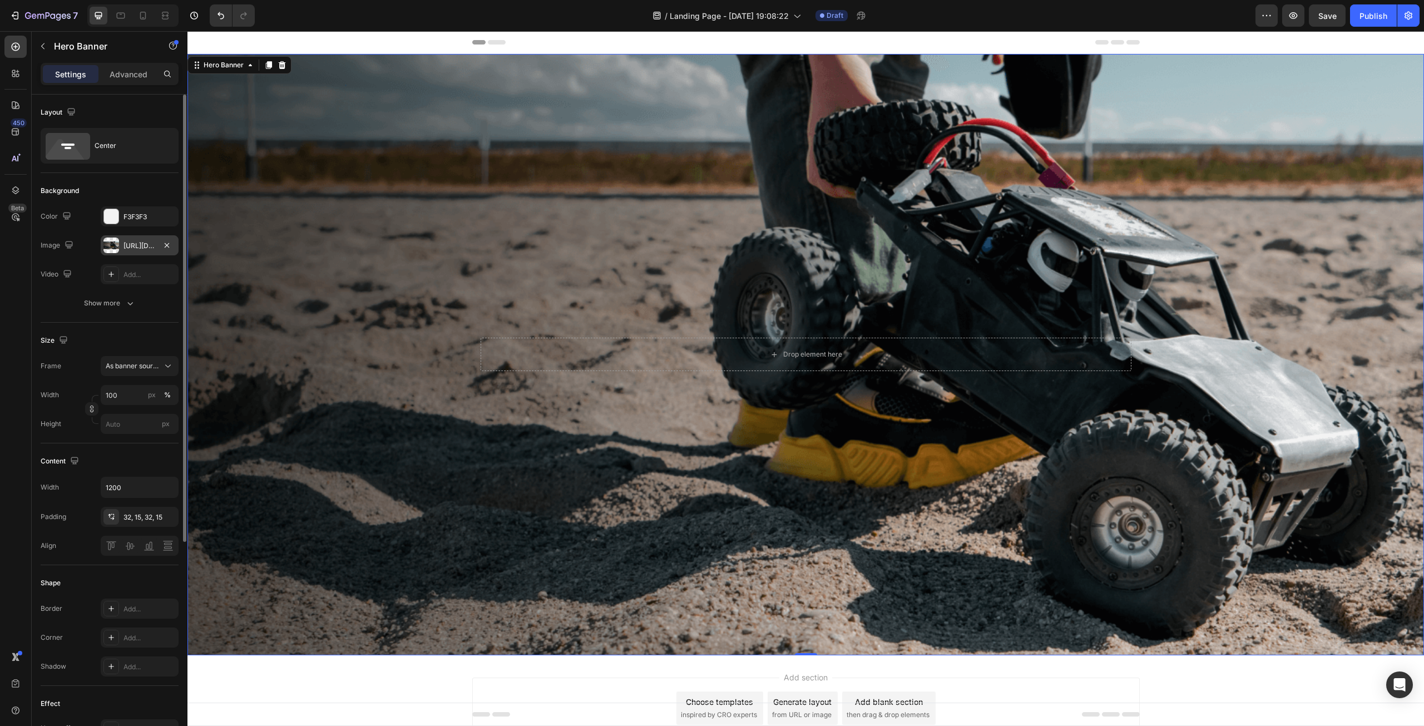
click at [127, 246] on div "[URL][DOMAIN_NAME]" at bounding box center [140, 246] width 32 height 10
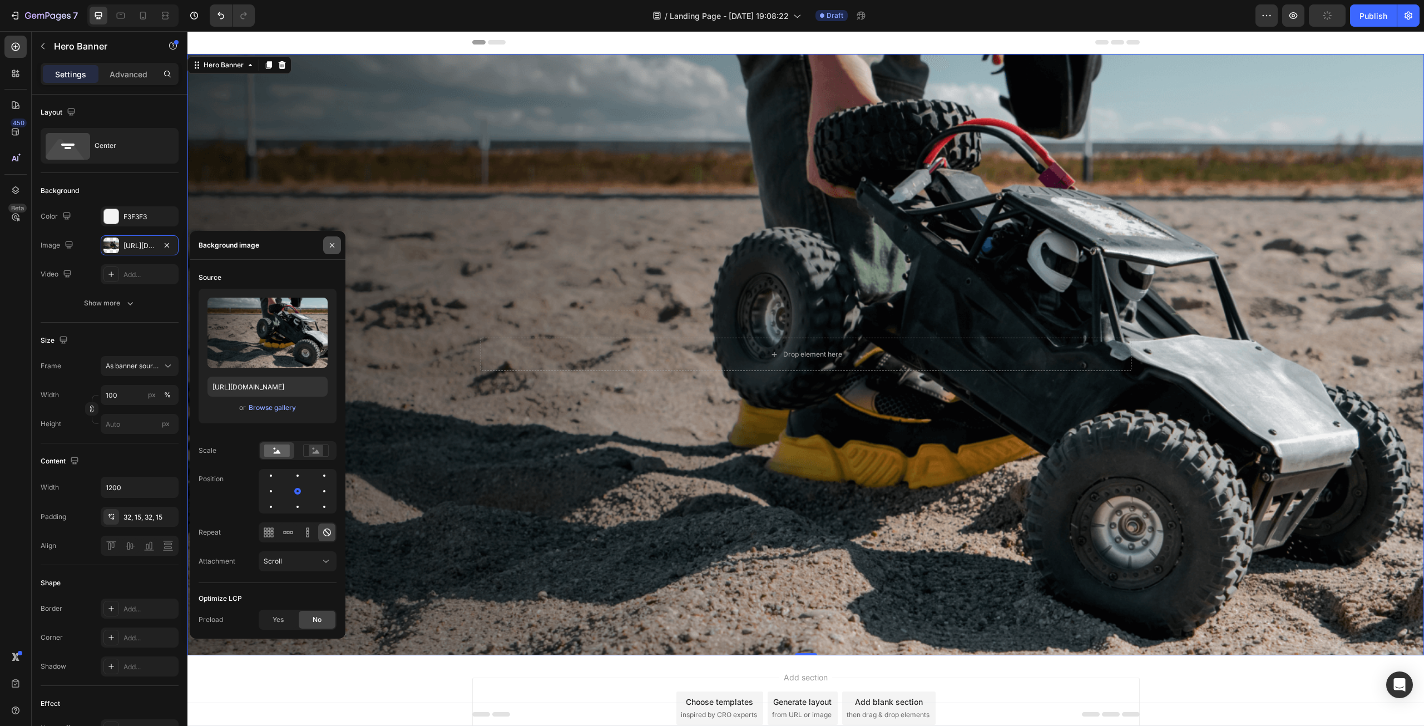
type input "[URL][DOMAIN_NAME]"
click at [330, 244] on icon "button" at bounding box center [332, 245] width 9 height 9
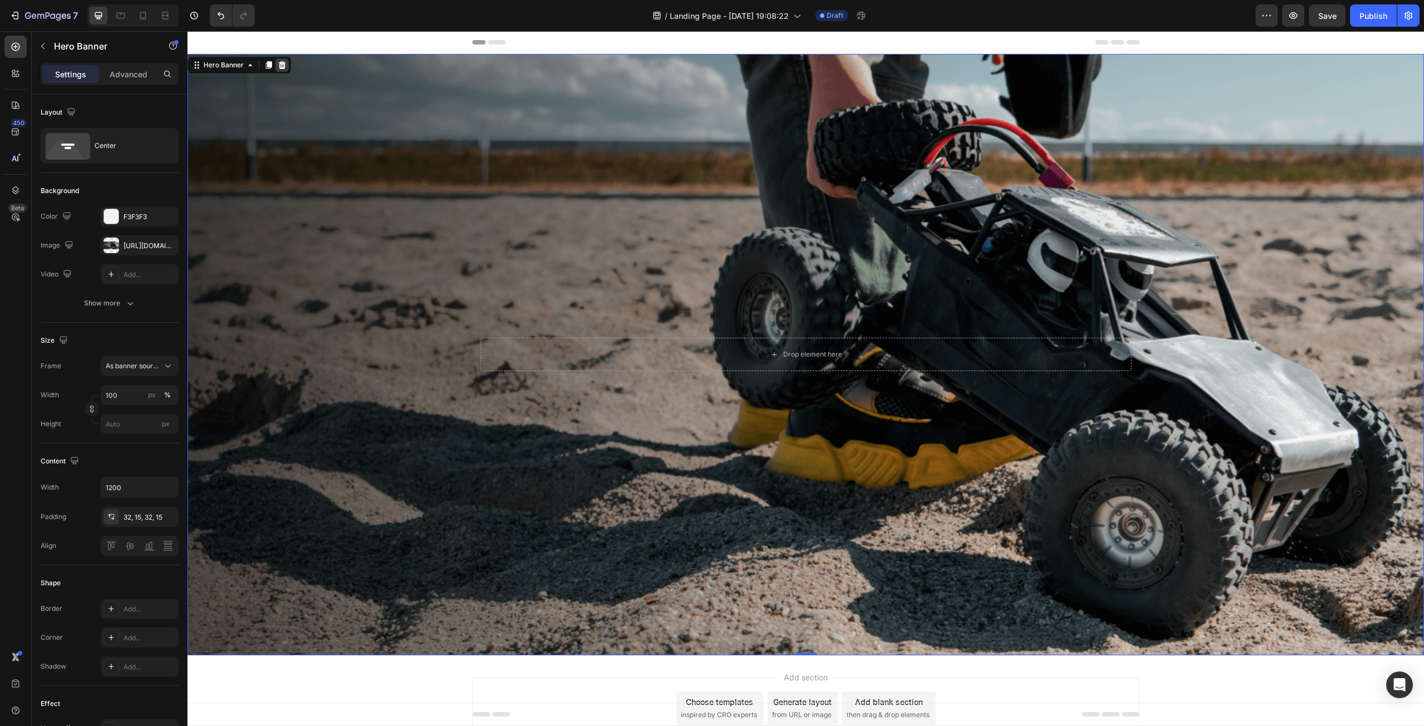
click at [282, 70] on div at bounding box center [281, 64] width 13 height 13
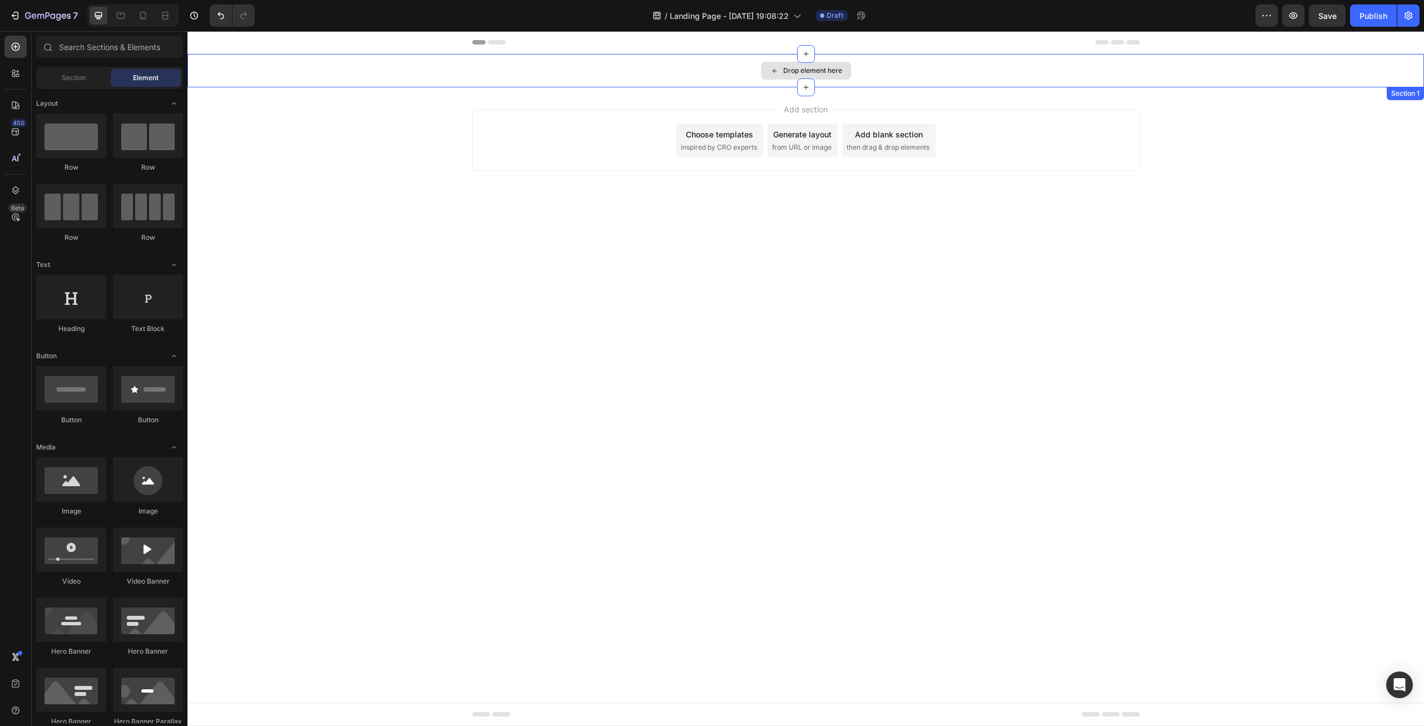
click at [239, 70] on div "Drop element here" at bounding box center [805, 70] width 1237 height 33
click at [406, 35] on div "Header" at bounding box center [805, 42] width 1237 height 23
click at [379, 44] on div "Header" at bounding box center [805, 42] width 1237 height 23
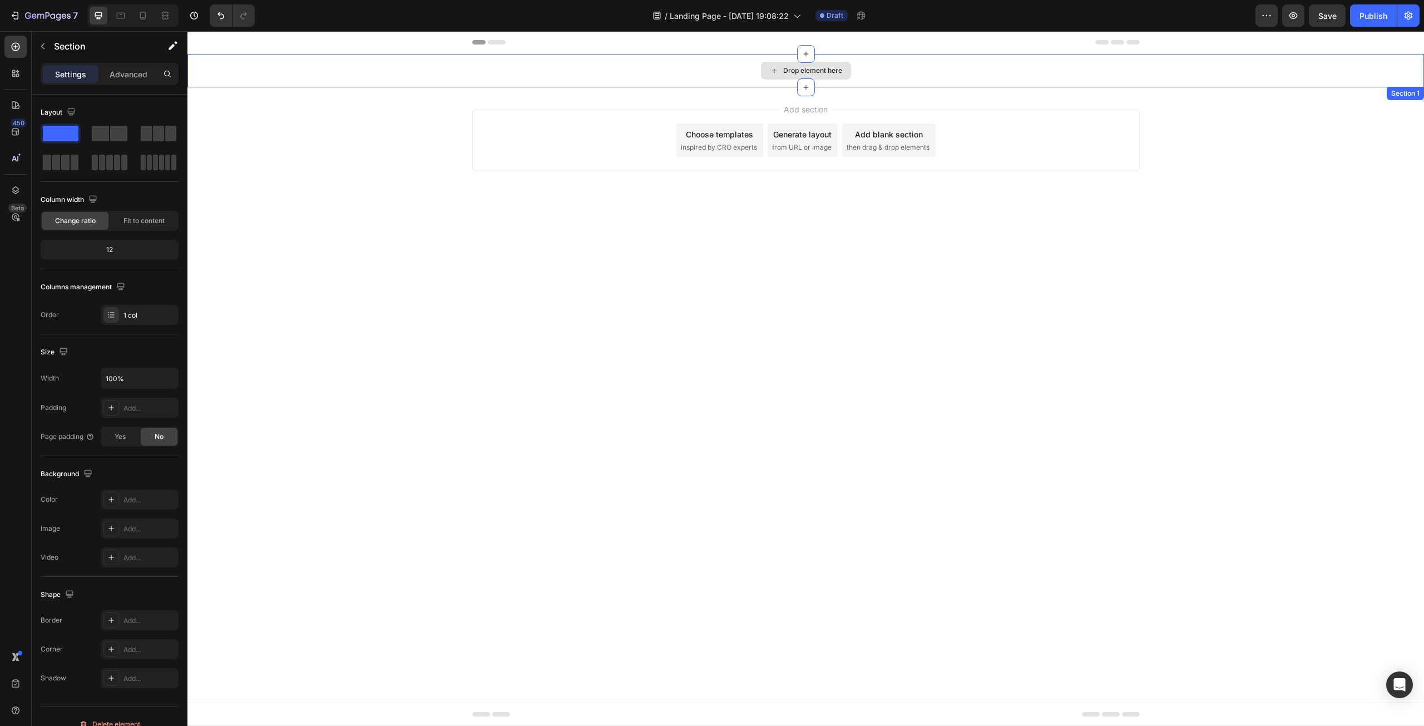
click at [215, 67] on div "Drop element here" at bounding box center [805, 70] width 1237 height 33
click at [718, 105] on div "Add section Choose templates inspired by CRO experts Generate layout from URL o…" at bounding box center [805, 155] width 1237 height 137
click at [694, 68] on div "Drop element here" at bounding box center [805, 70] width 1237 height 33
click at [1415, 94] on icon at bounding box center [1414, 98] width 7 height 8
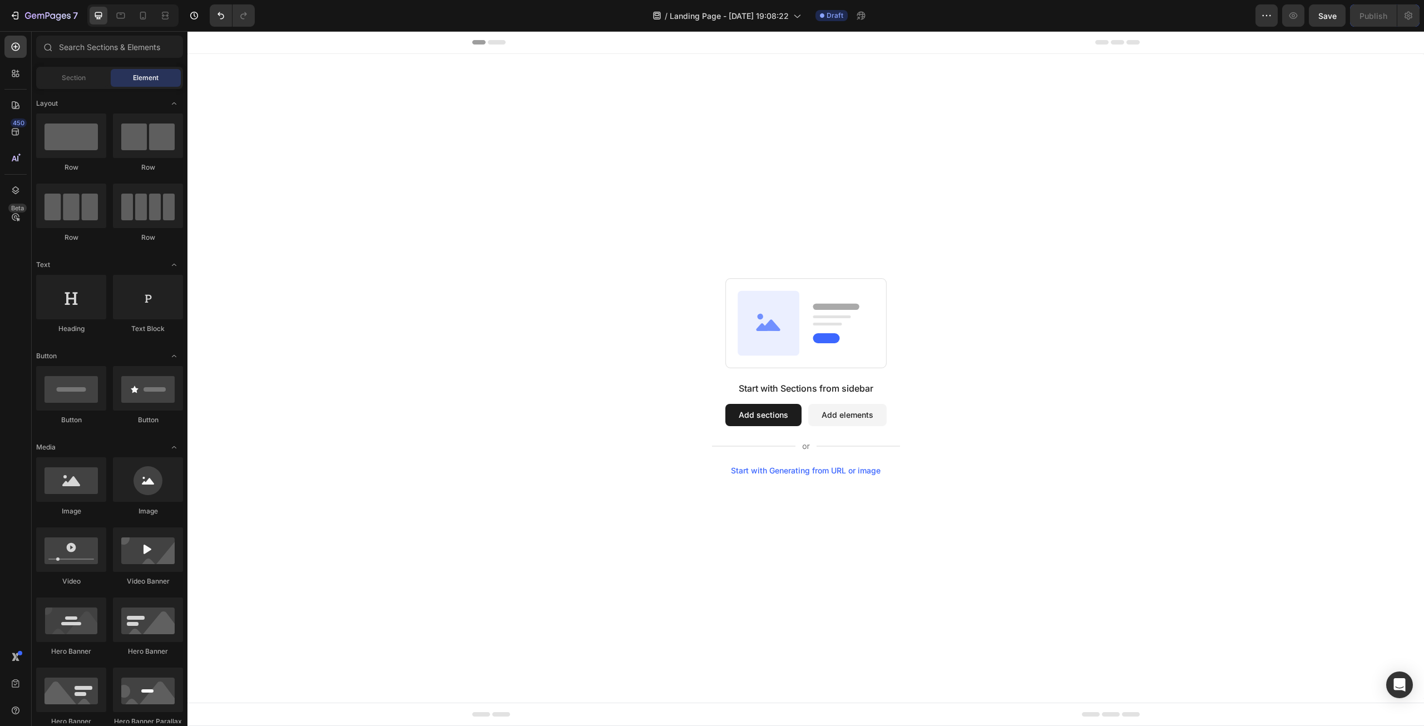
click at [849, 411] on button "Add elements" at bounding box center [847, 415] width 78 height 22
click at [838, 419] on button "Add elements" at bounding box center [847, 415] width 78 height 22
click at [802, 445] on icon at bounding box center [806, 446] width 188 height 13
click at [782, 417] on button "Add sections" at bounding box center [763, 415] width 76 height 22
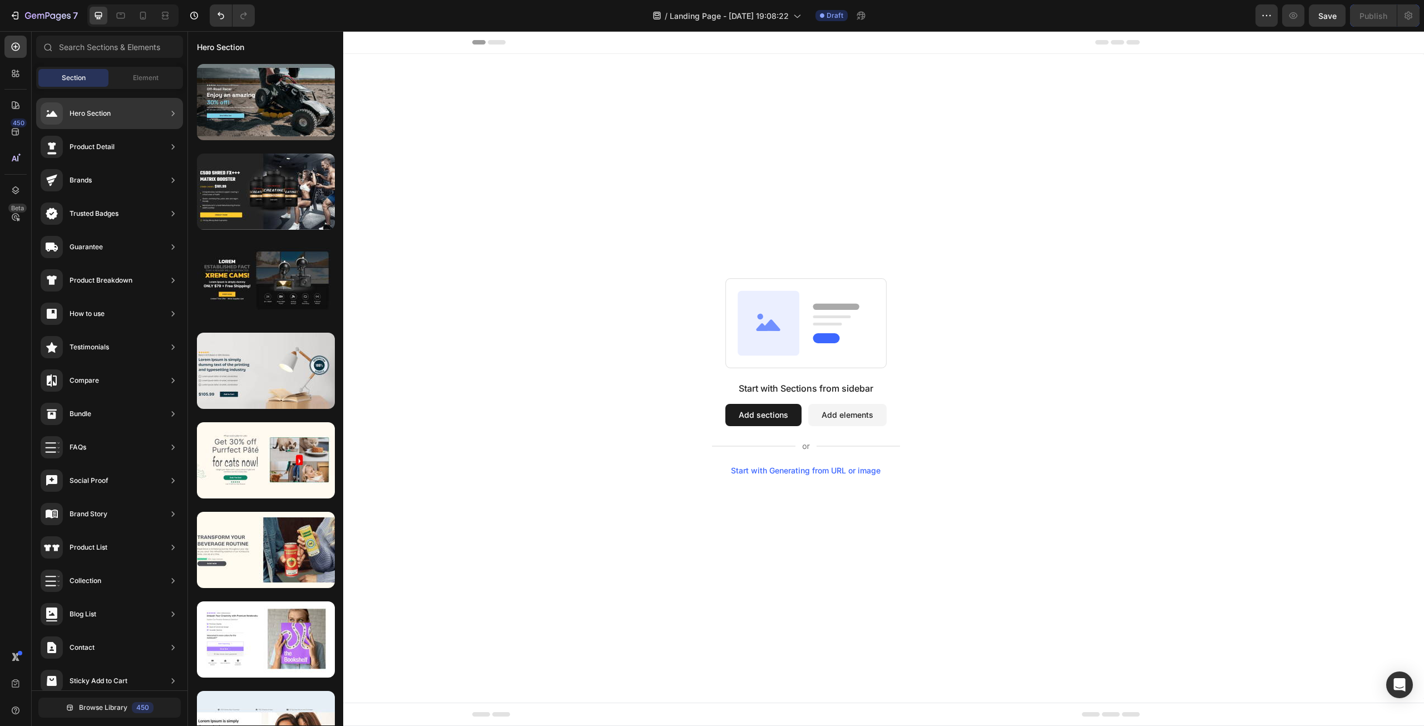
click at [140, 116] on div "Hero Section" at bounding box center [109, 113] width 147 height 31
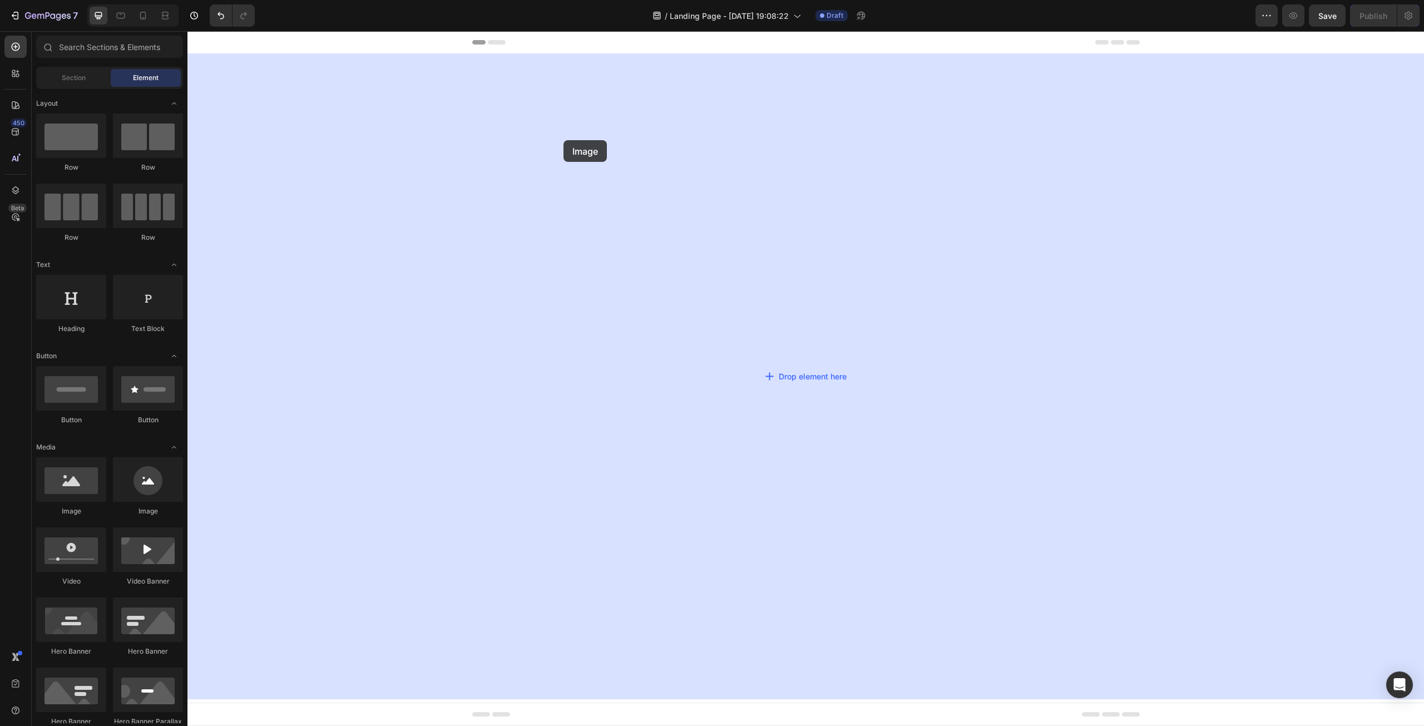
drag, startPoint x: 269, startPoint y: 500, endPoint x: 564, endPoint y: 140, distance: 465.3
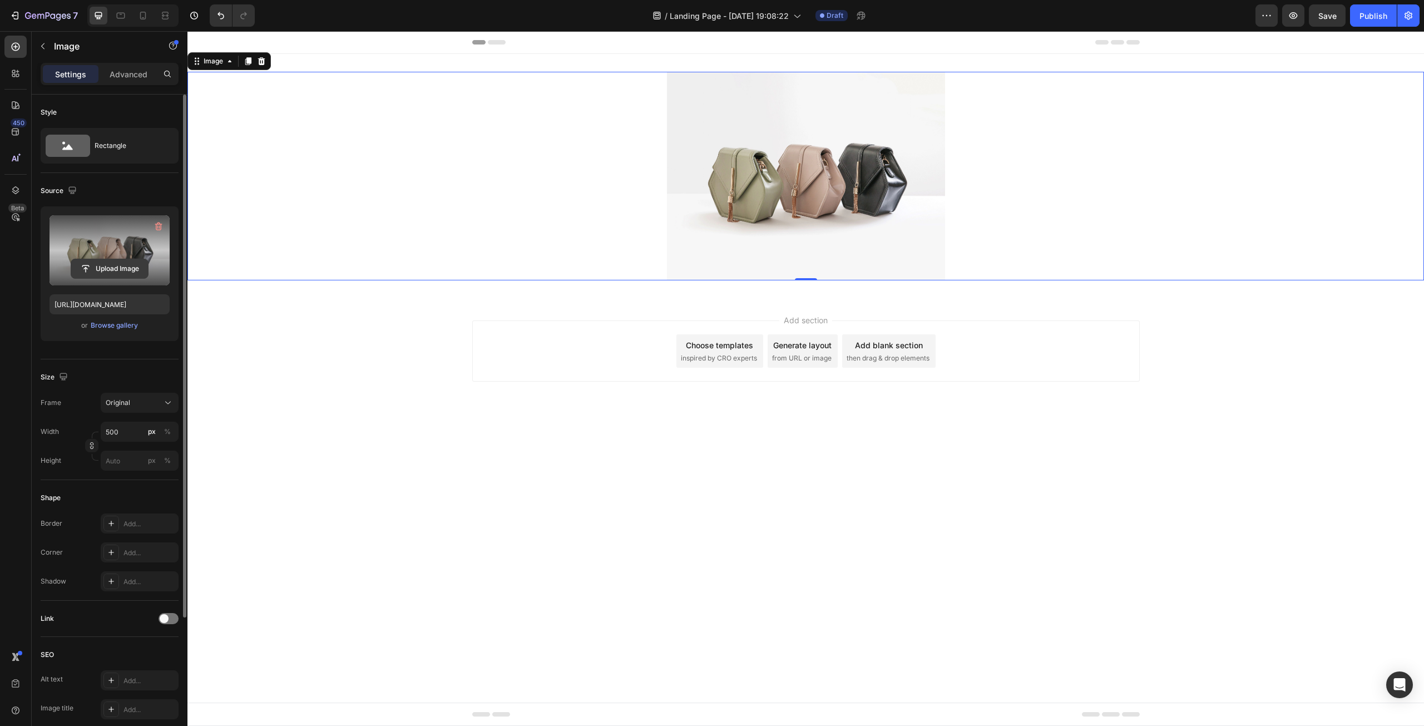
click at [106, 265] on input "file" at bounding box center [109, 268] width 77 height 19
click at [129, 323] on div "Browse gallery" at bounding box center [114, 325] width 47 height 10
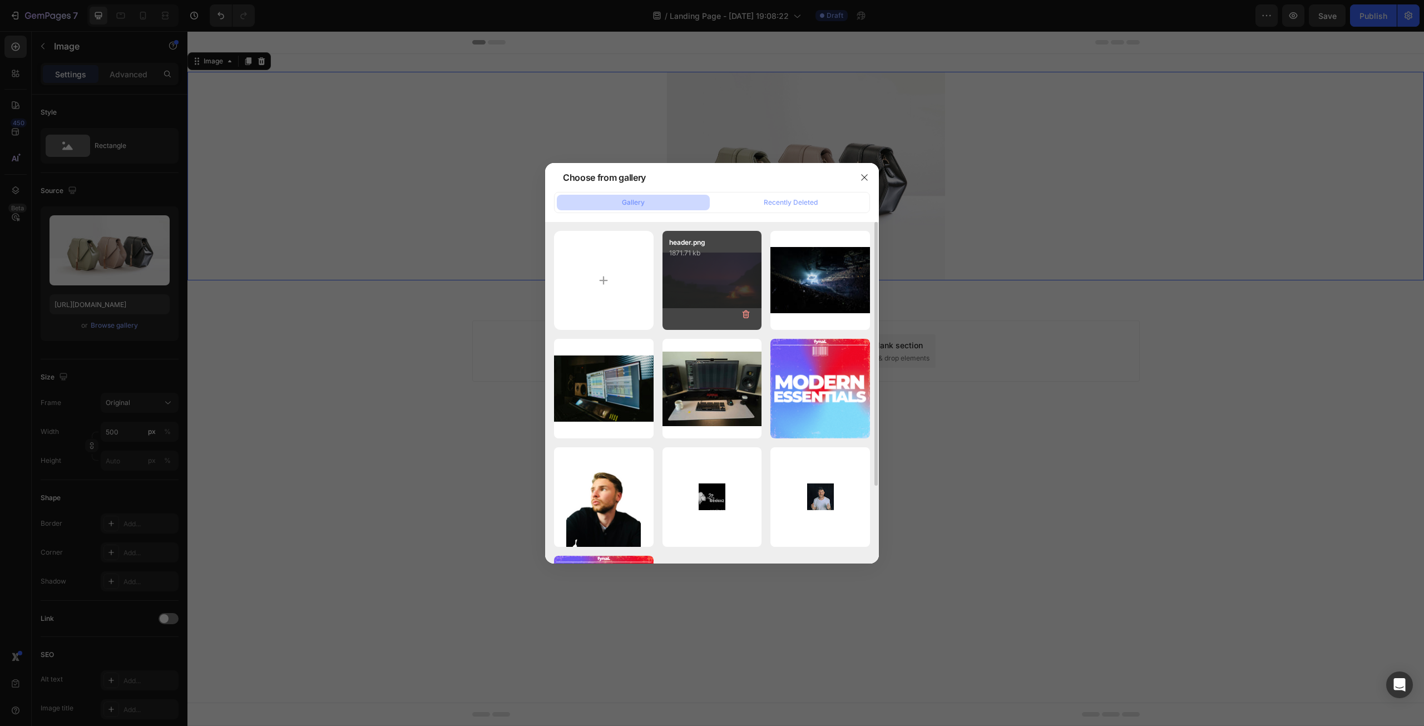
click at [726, 310] on div "header.png 1871.71 kb" at bounding box center [713, 281] width 100 height 100
type input "[URL][DOMAIN_NAME]"
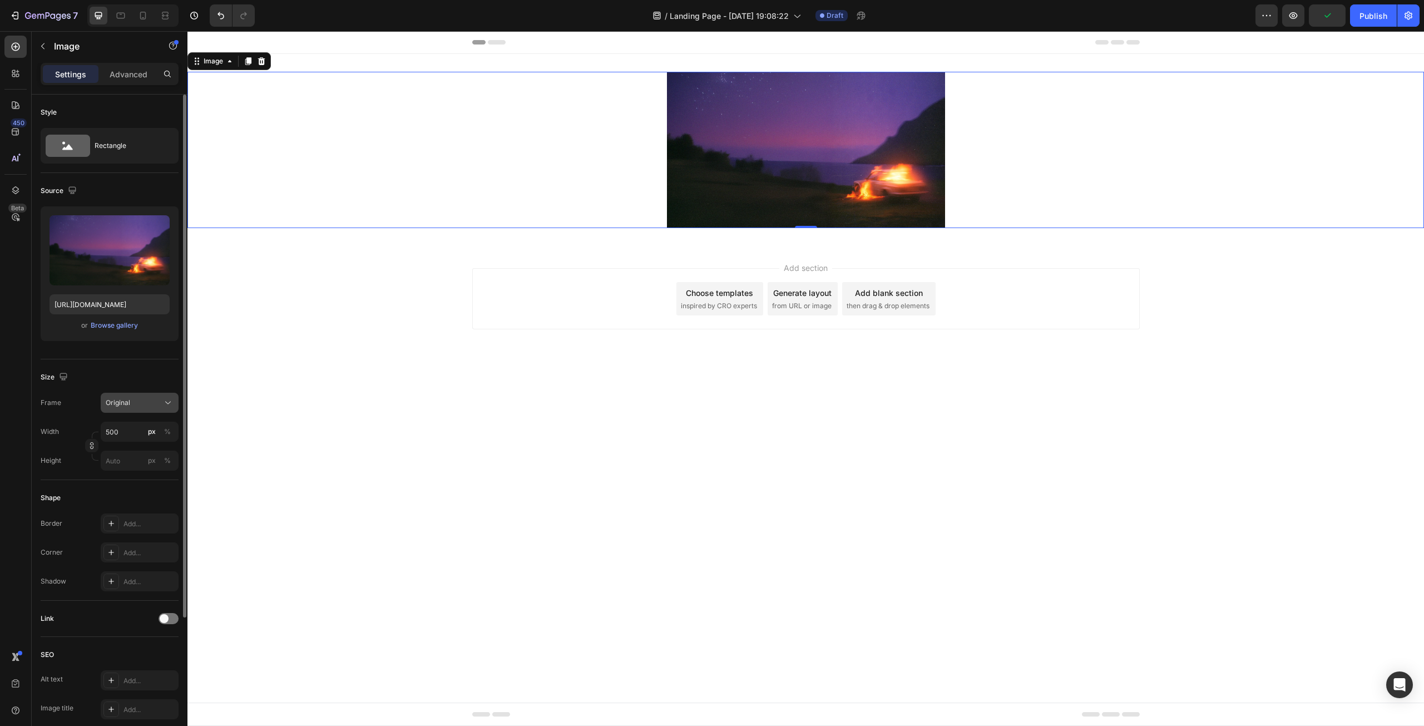
click at [148, 403] on div "Original" at bounding box center [133, 403] width 55 height 10
click at [146, 465] on div "Horizontal" at bounding box center [129, 472] width 89 height 21
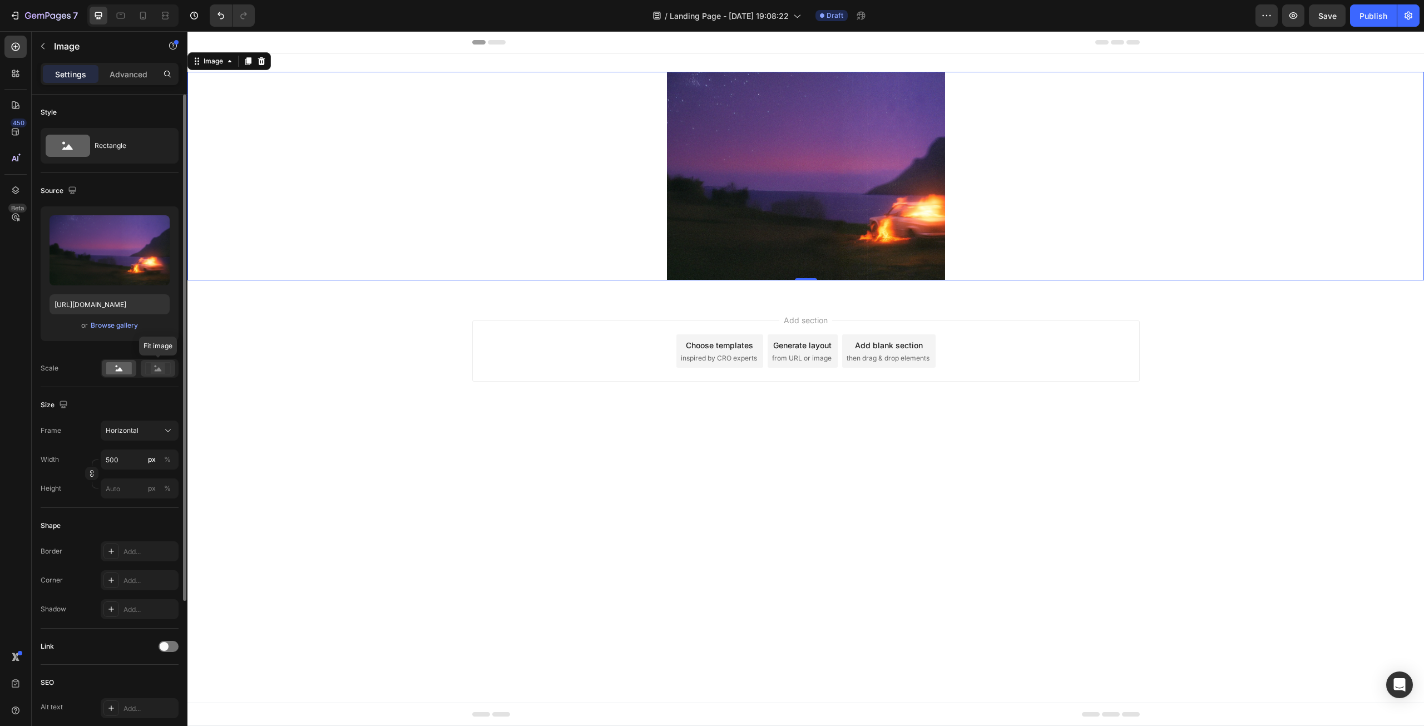
click at [154, 372] on rect at bounding box center [158, 368] width 14 height 11
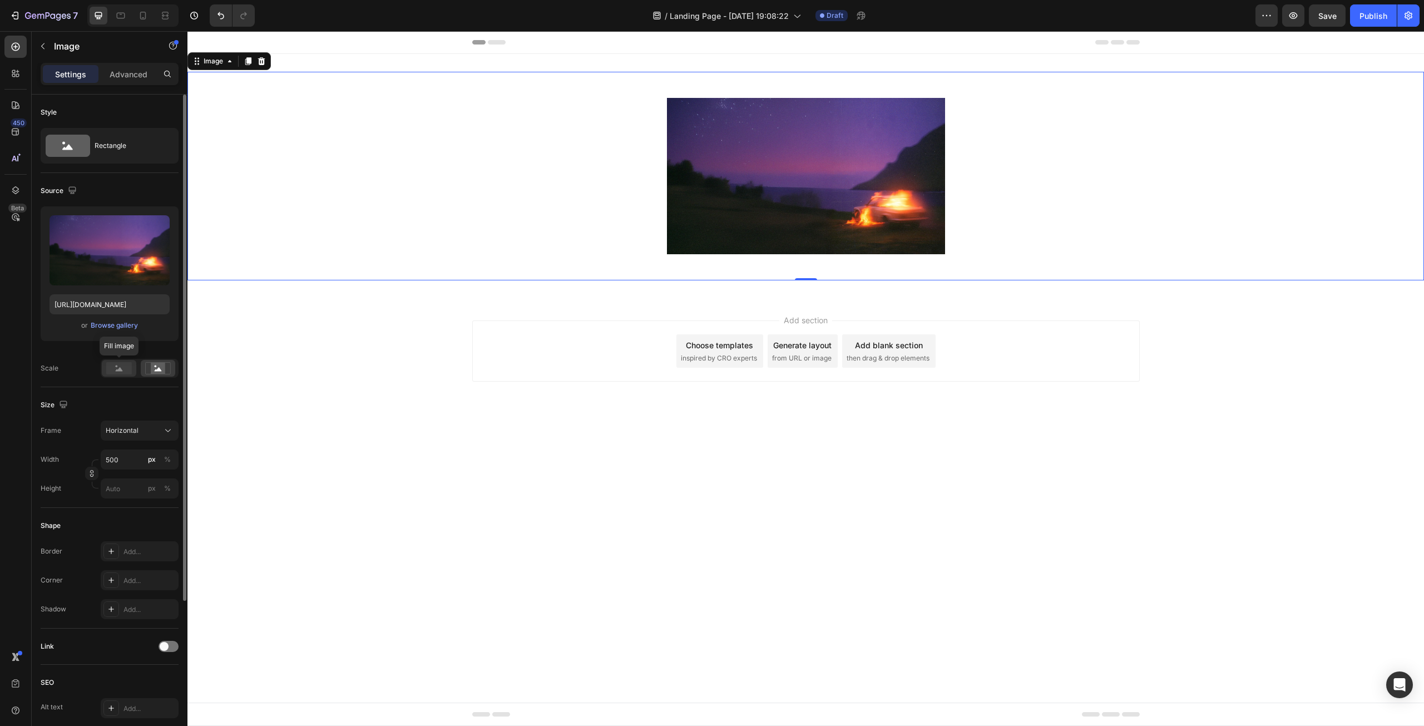
click at [110, 367] on rect at bounding box center [119, 368] width 26 height 12
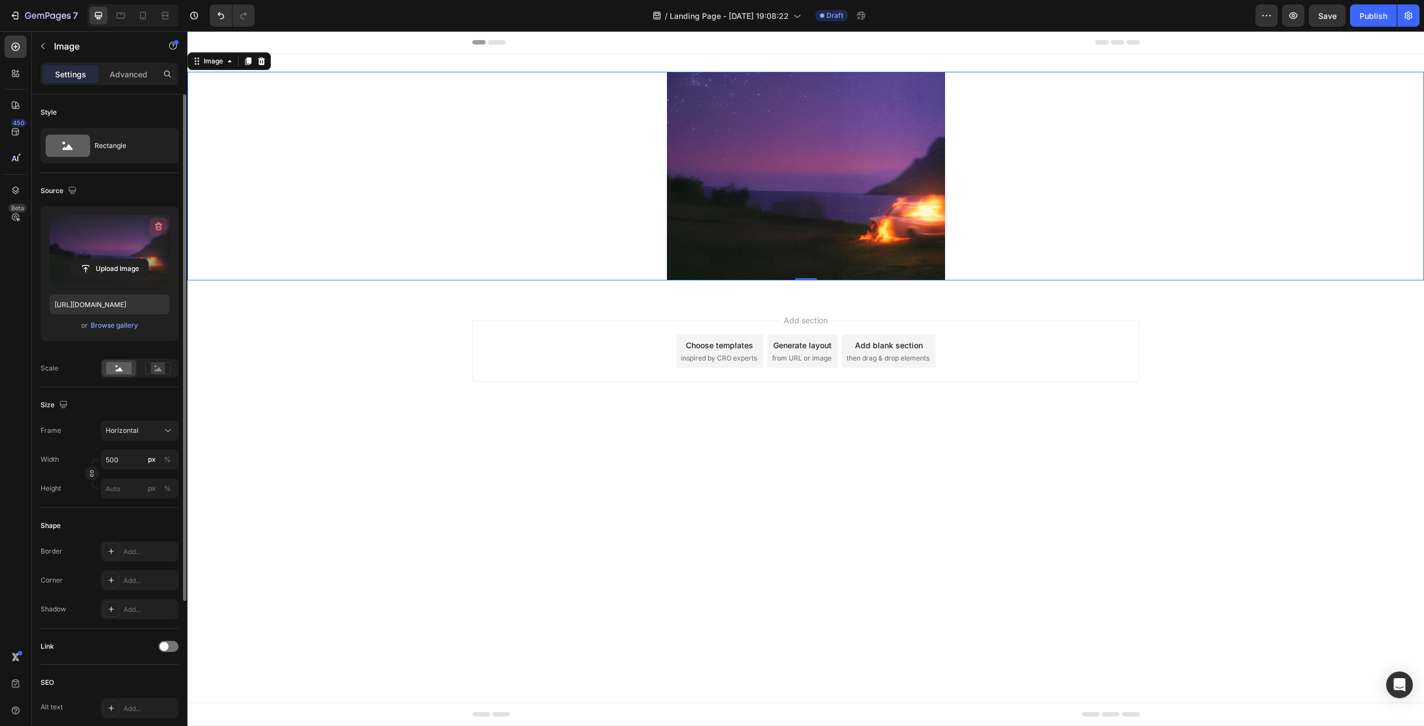
click at [157, 228] on icon "button" at bounding box center [158, 226] width 11 height 11
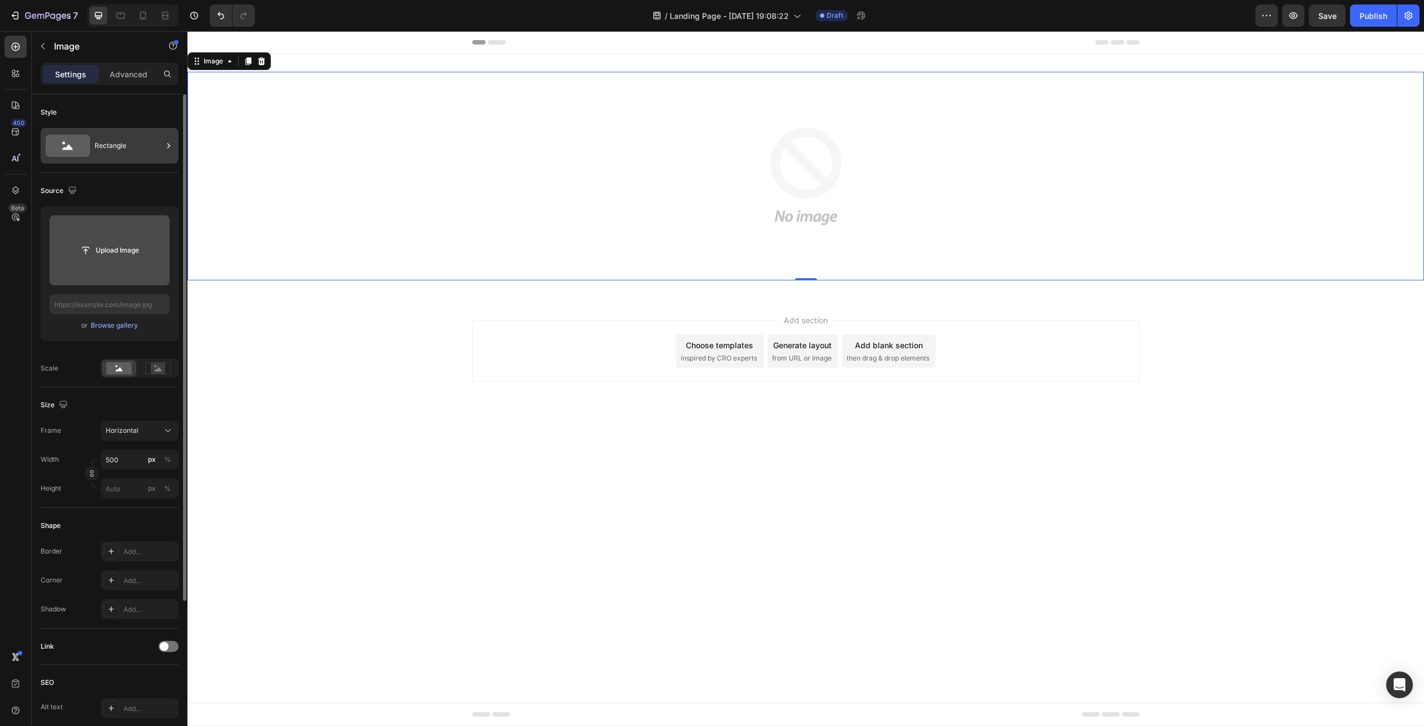
click at [103, 147] on div "Rectangle" at bounding box center [129, 146] width 68 height 26
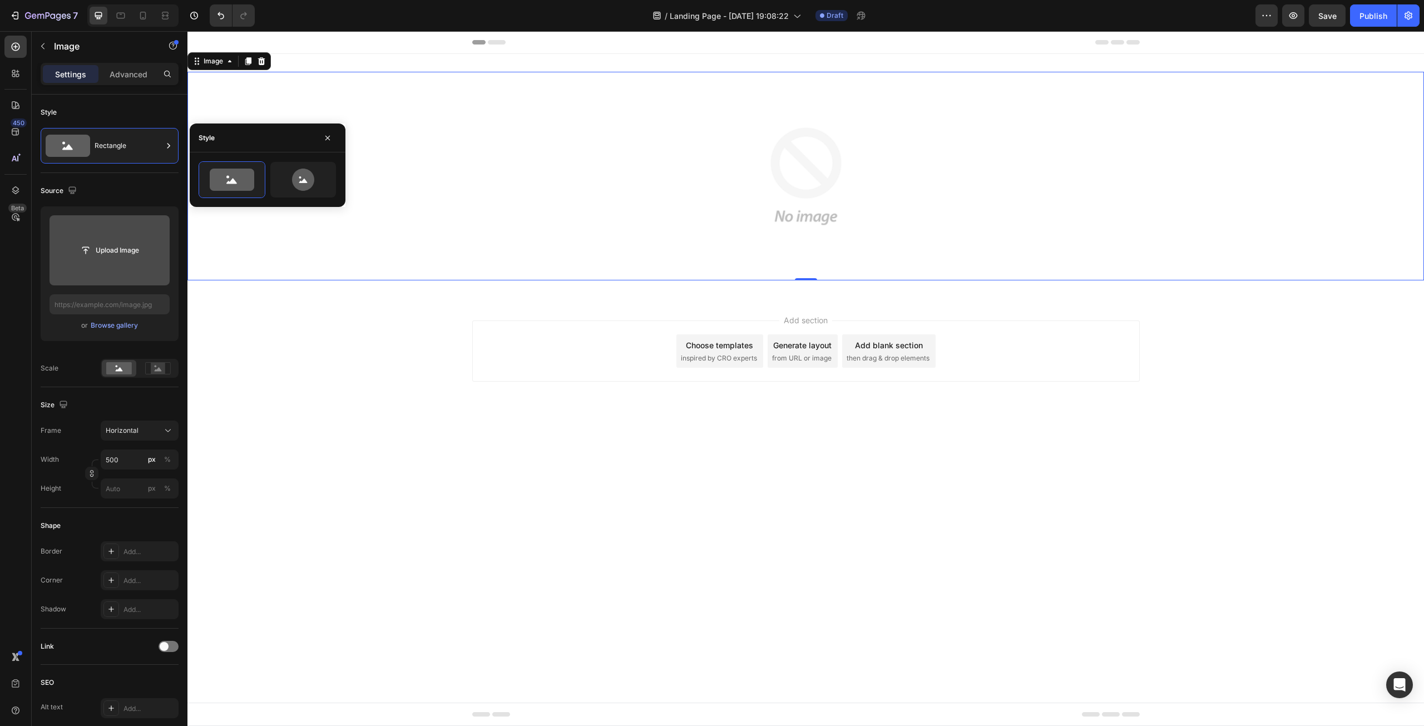
click at [337, 136] on div "Style" at bounding box center [268, 138] width 156 height 29
click at [71, 38] on div "Image" at bounding box center [95, 46] width 127 height 29
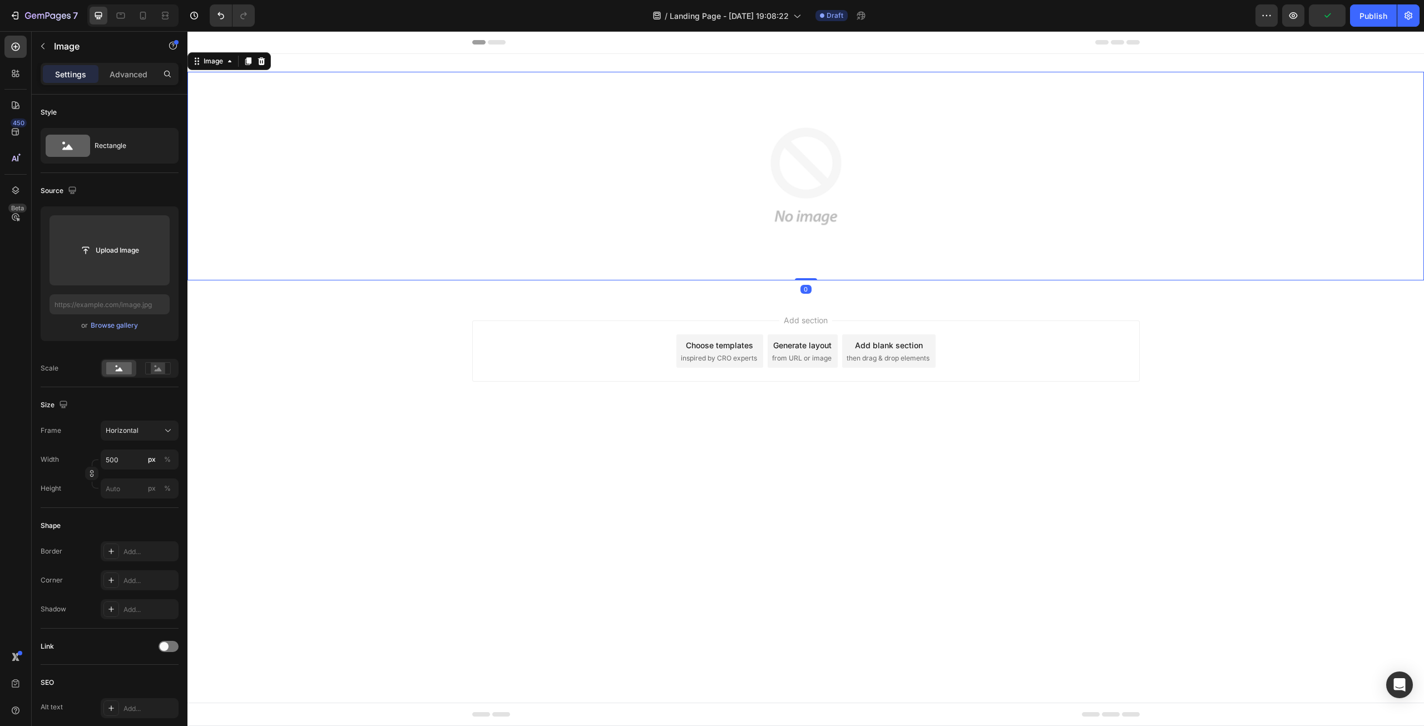
click at [441, 99] on div at bounding box center [805, 176] width 1237 height 209
click at [260, 63] on icon at bounding box center [261, 61] width 7 height 8
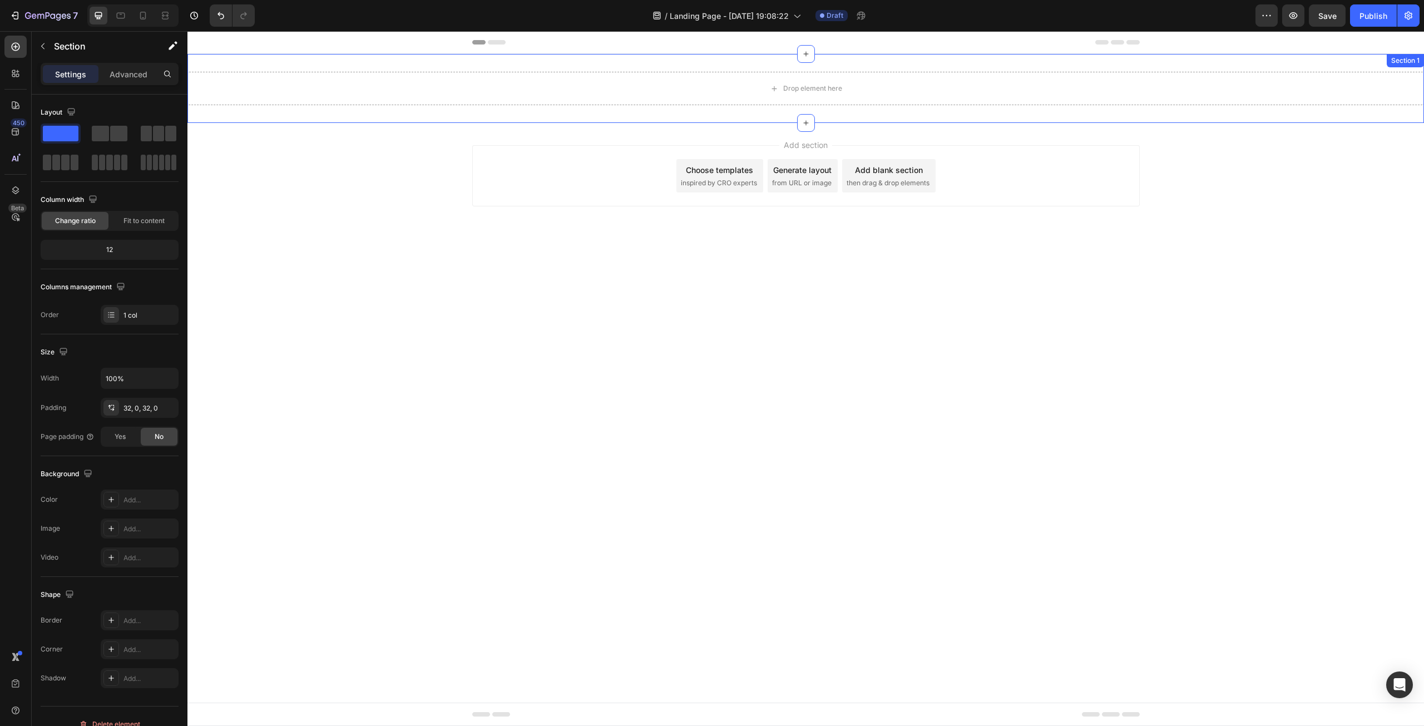
click at [1372, 69] on div "Drop element here Section 1" at bounding box center [805, 88] width 1237 height 69
click at [1049, 95] on div "Drop element here" at bounding box center [805, 88] width 1237 height 33
click at [1415, 64] on icon at bounding box center [1414, 65] width 7 height 8
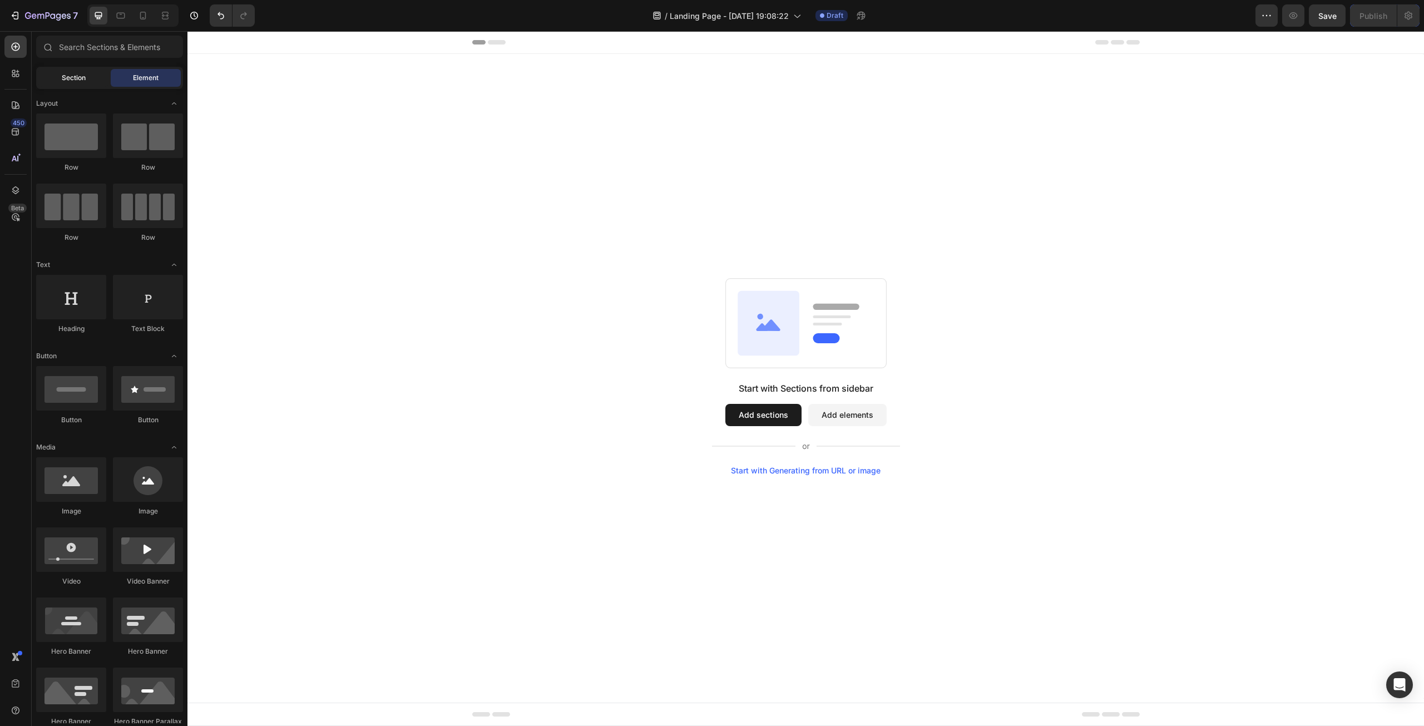
click at [71, 77] on span "Section" at bounding box center [74, 78] width 24 height 10
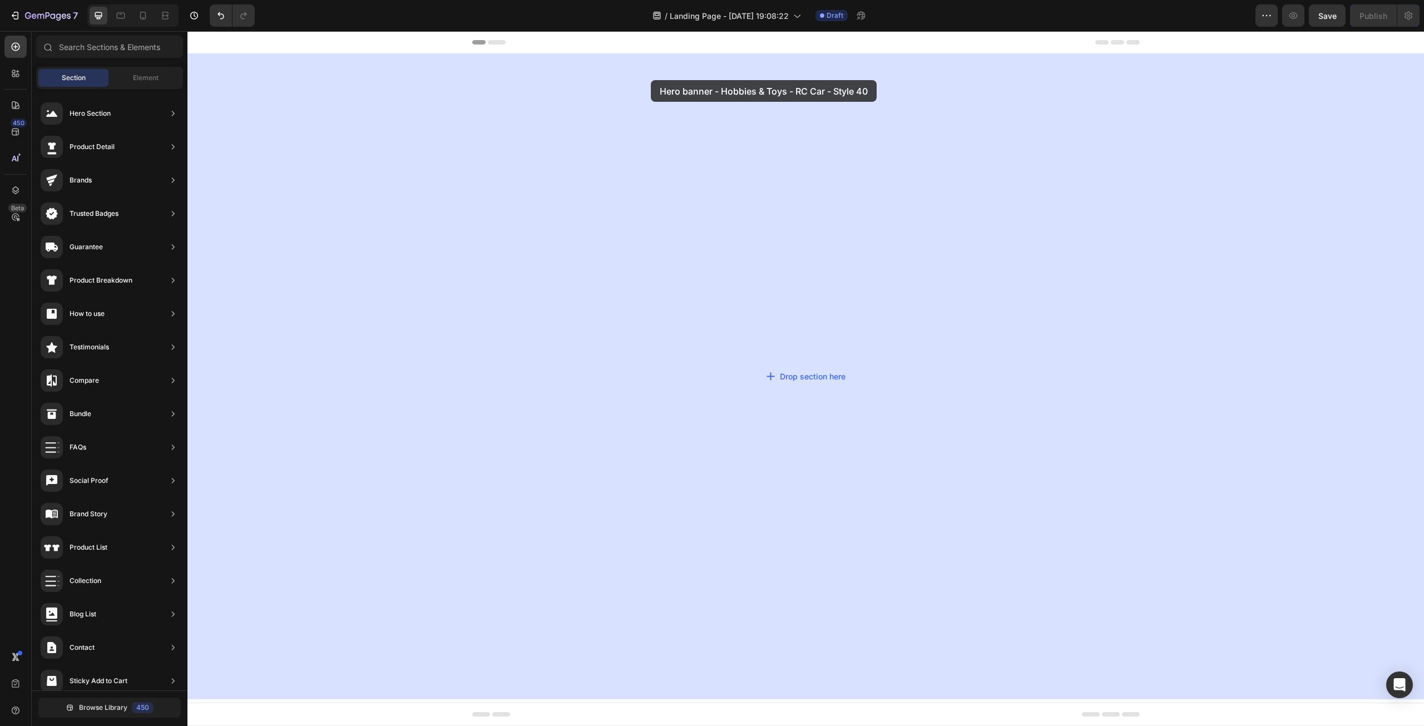
drag, startPoint x: 466, startPoint y: 144, endPoint x: 651, endPoint y: 80, distance: 195.5
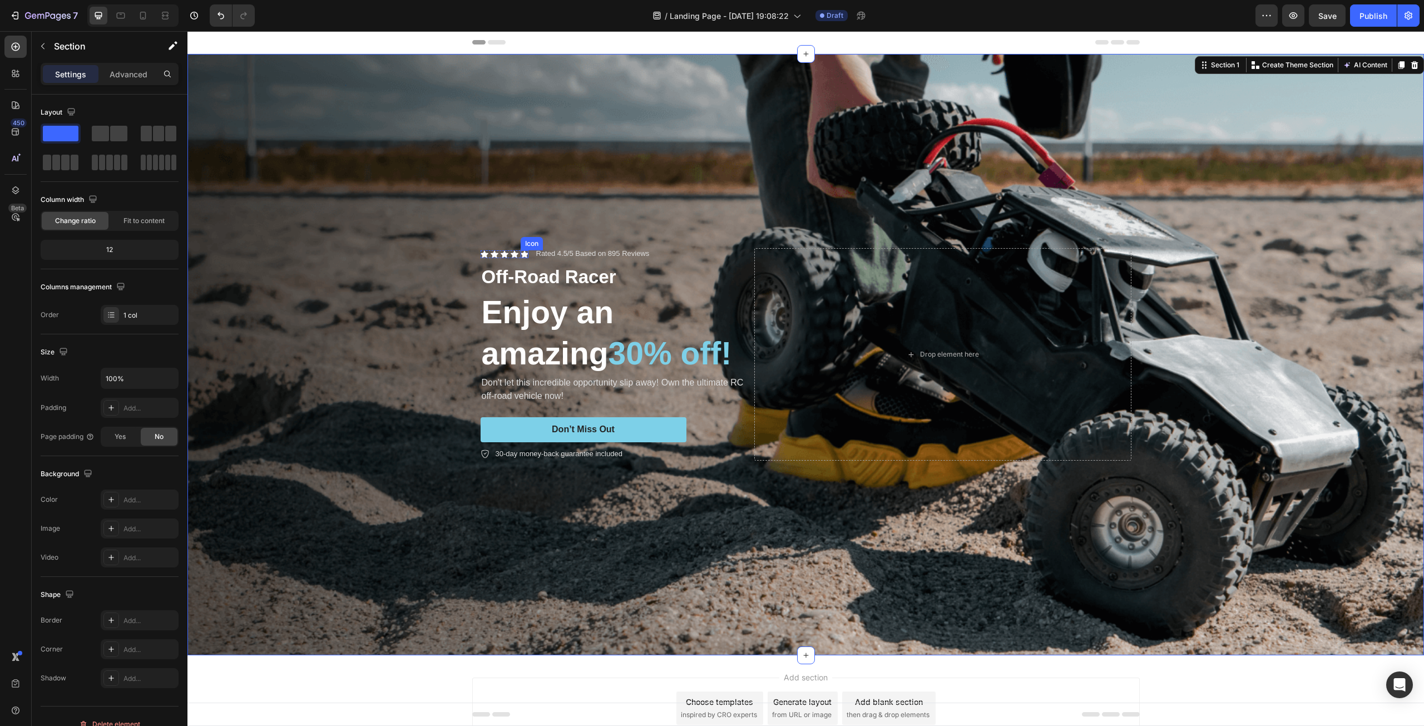
click at [521, 254] on div "Icon" at bounding box center [525, 254] width 8 height 8
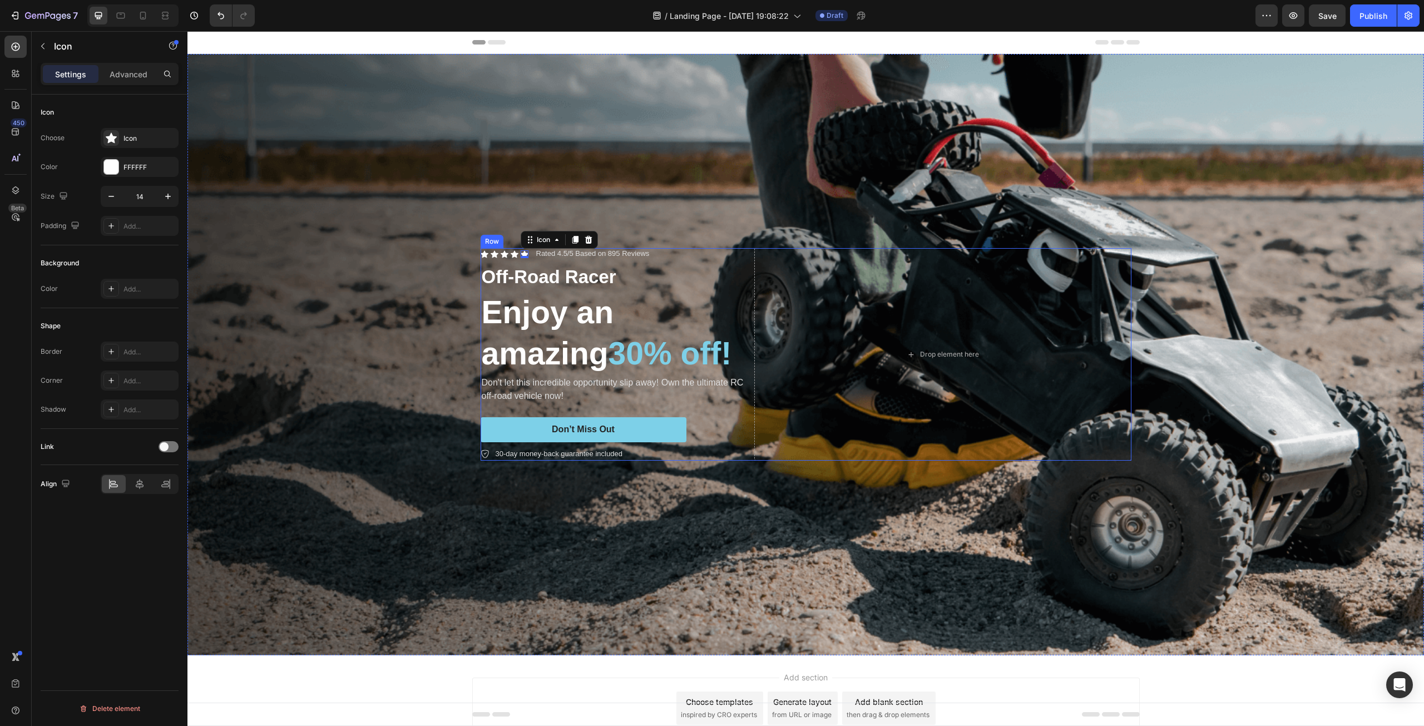
click at [575, 266] on p "Off-Road Racer" at bounding box center [615, 277] width 267 height 24
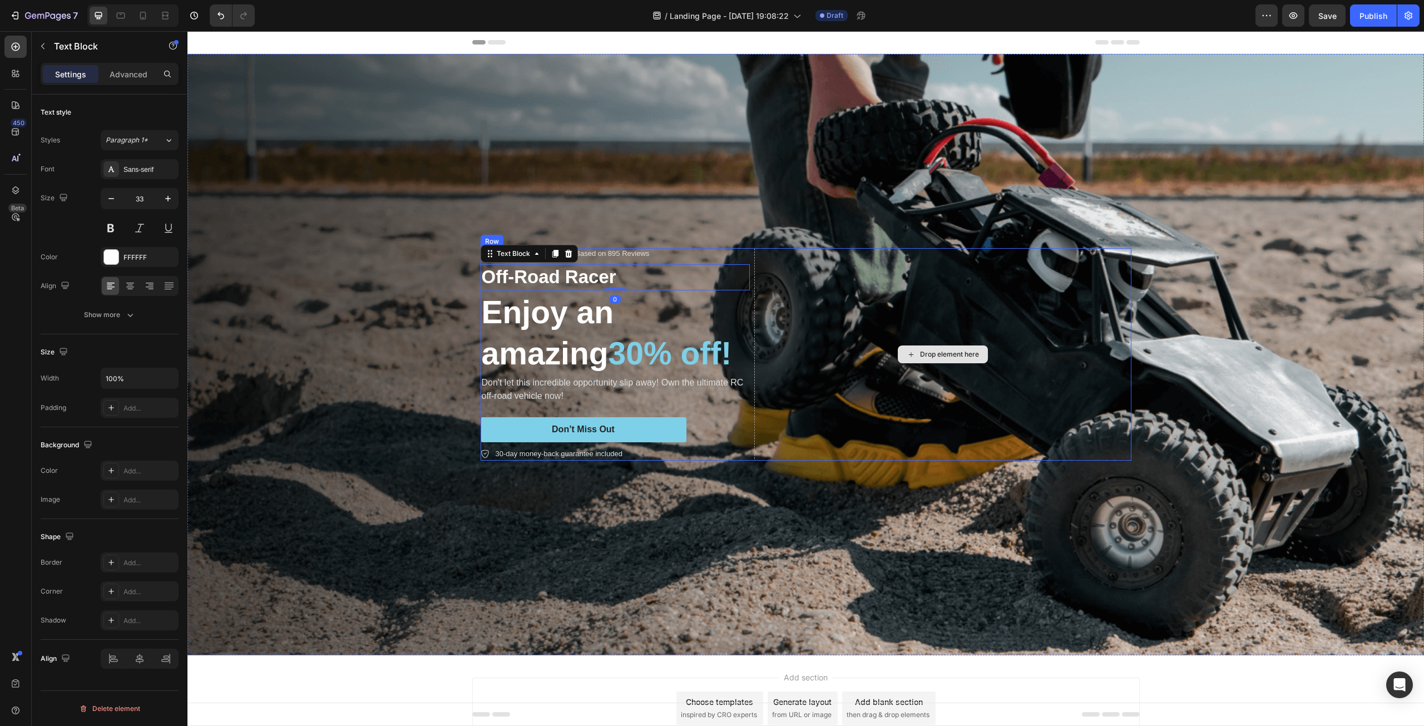
click at [1082, 288] on div "Drop element here" at bounding box center [942, 354] width 377 height 213
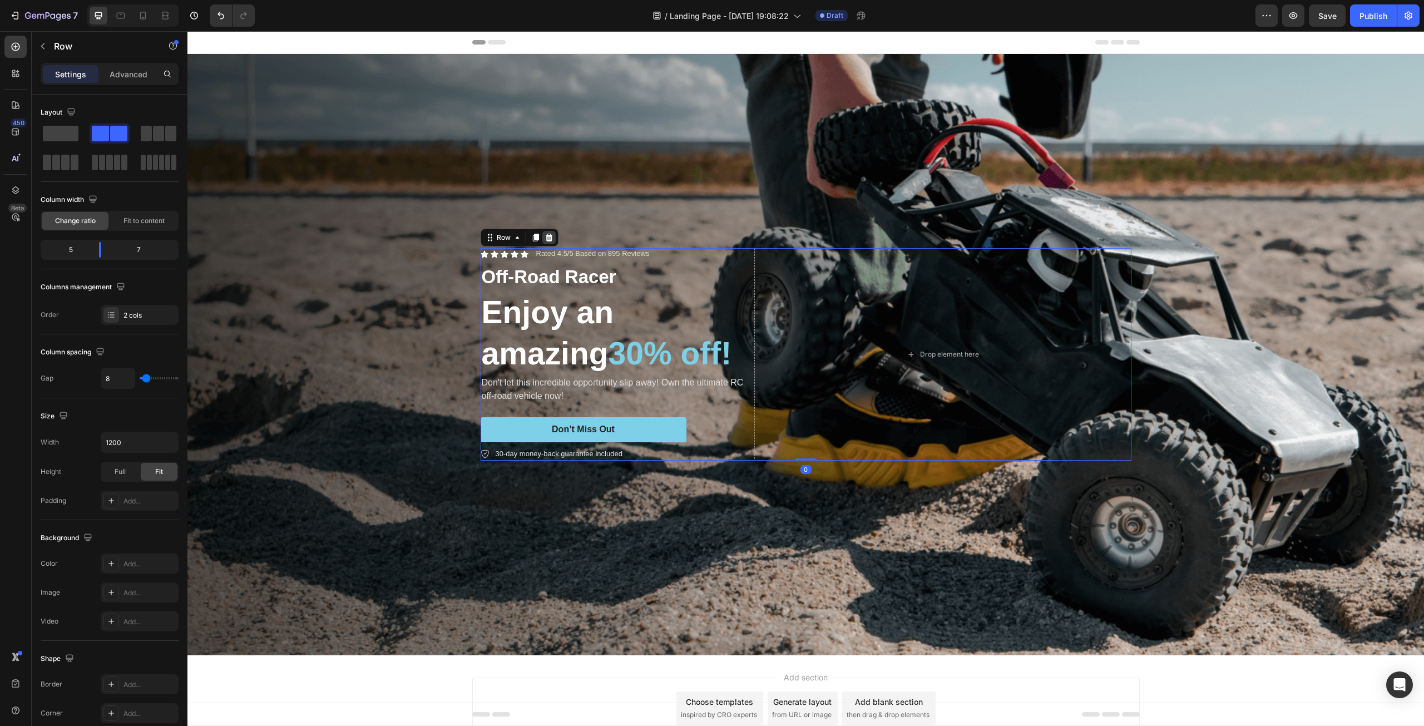
click at [545, 234] on icon at bounding box center [548, 238] width 7 height 8
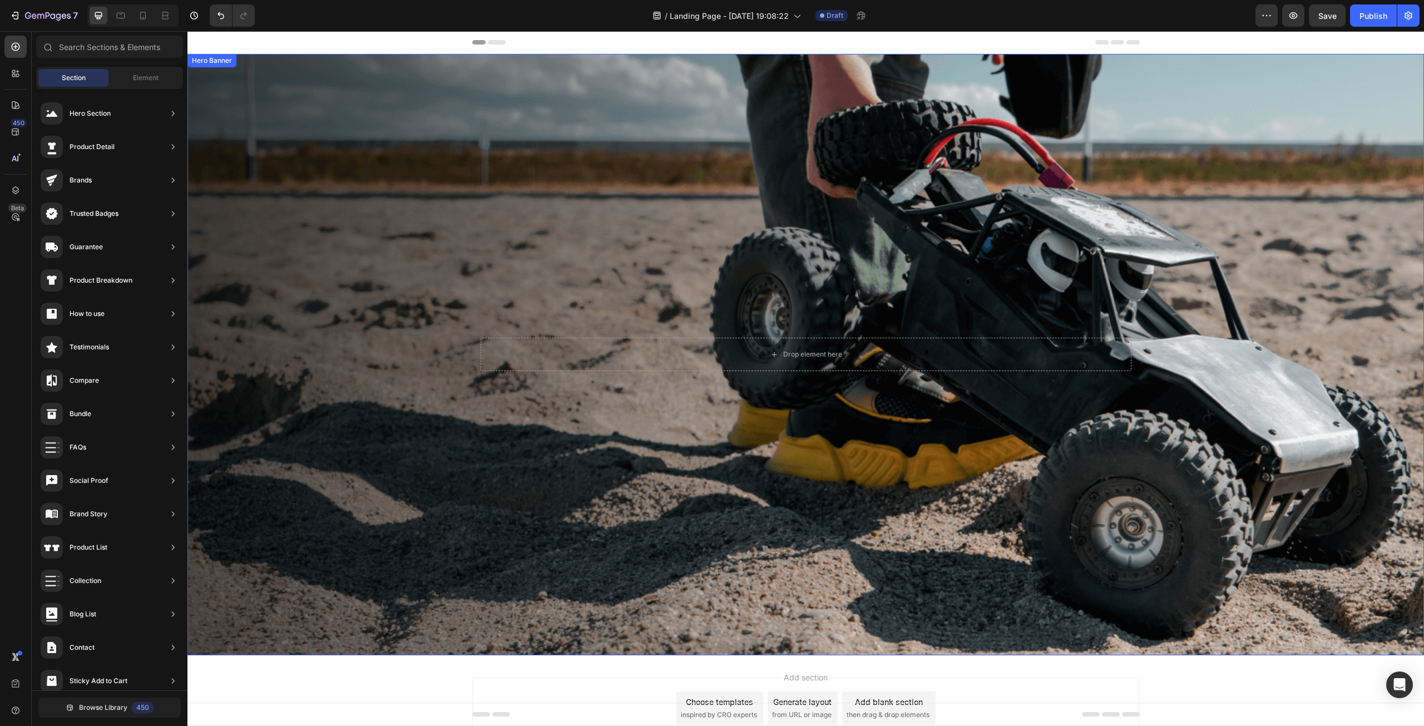
click at [697, 136] on div "Background Image" at bounding box center [805, 354] width 1237 height 601
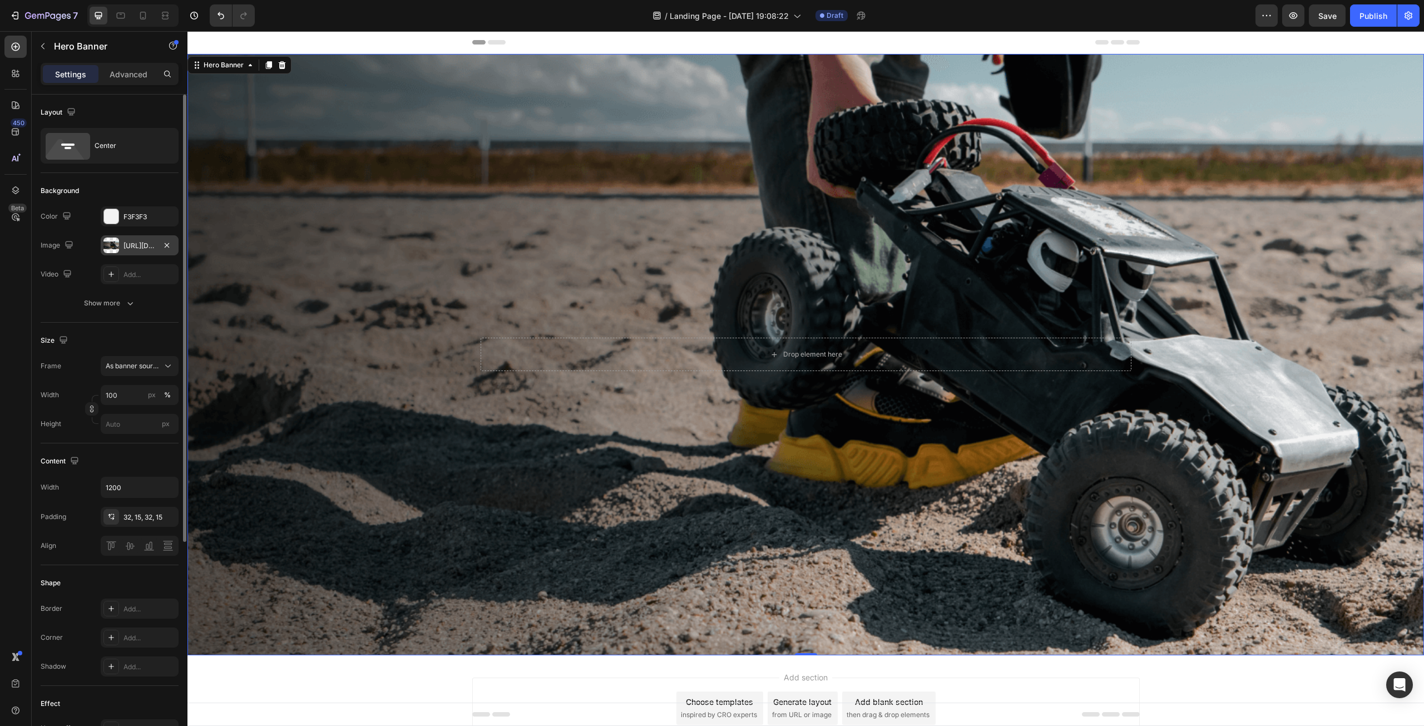
click at [134, 247] on div "[URL][DOMAIN_NAME]" at bounding box center [140, 246] width 32 height 10
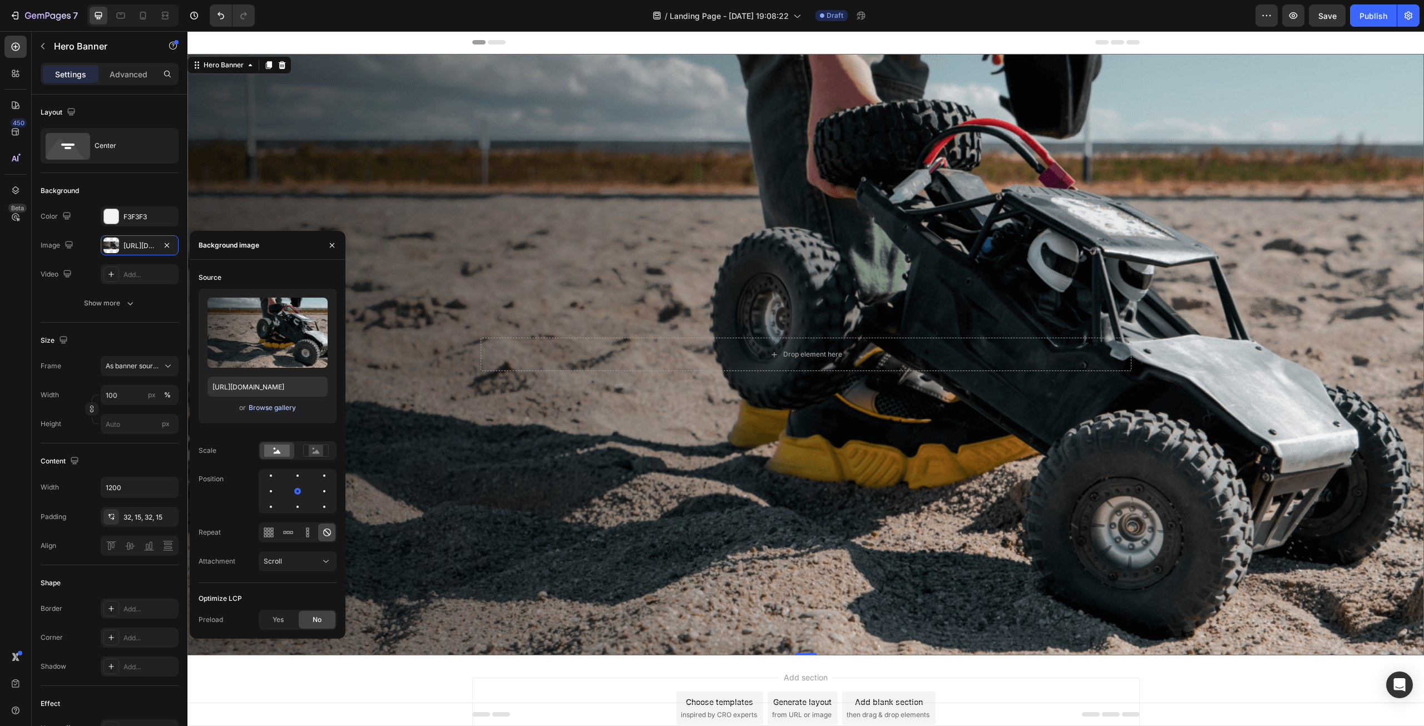
click at [268, 412] on button "Browse gallery" at bounding box center [272, 407] width 48 height 11
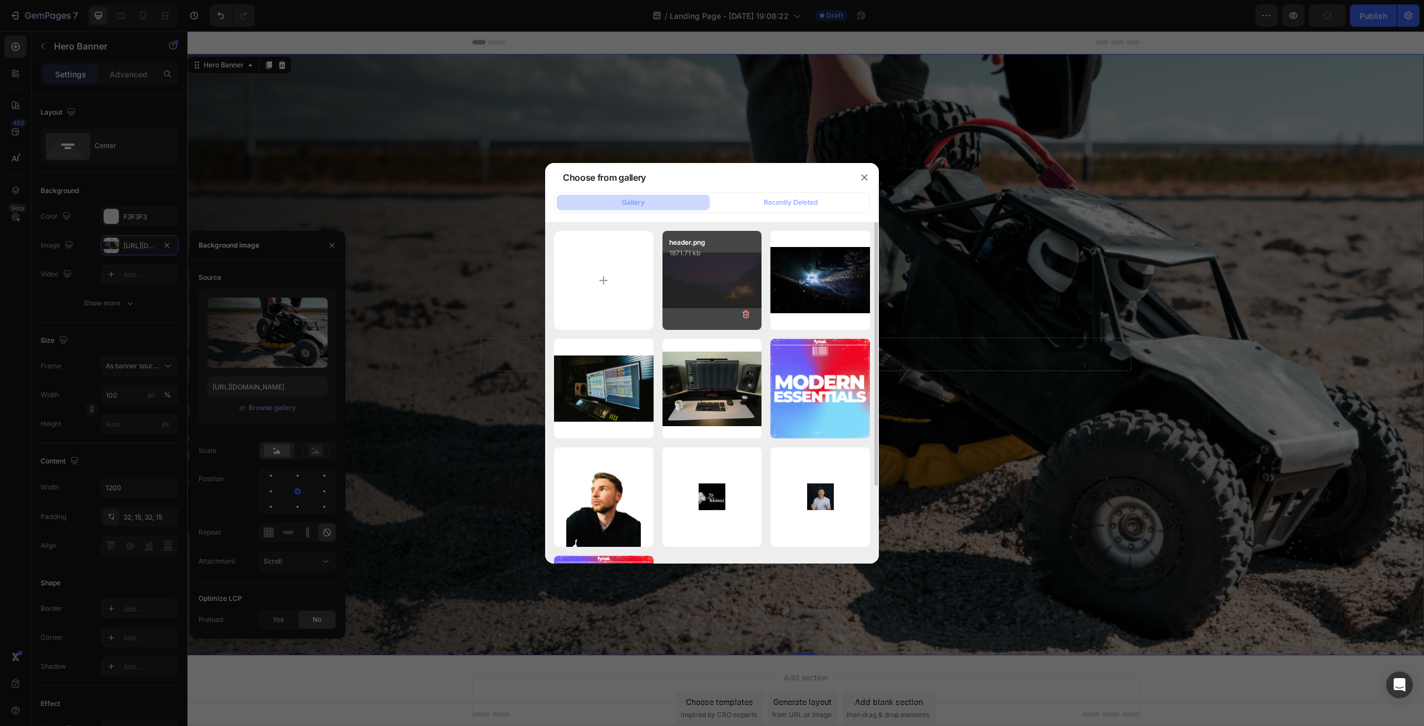
click at [704, 294] on div "header.png 1871.71 kb" at bounding box center [713, 281] width 100 height 100
type input "[URL][DOMAIN_NAME]"
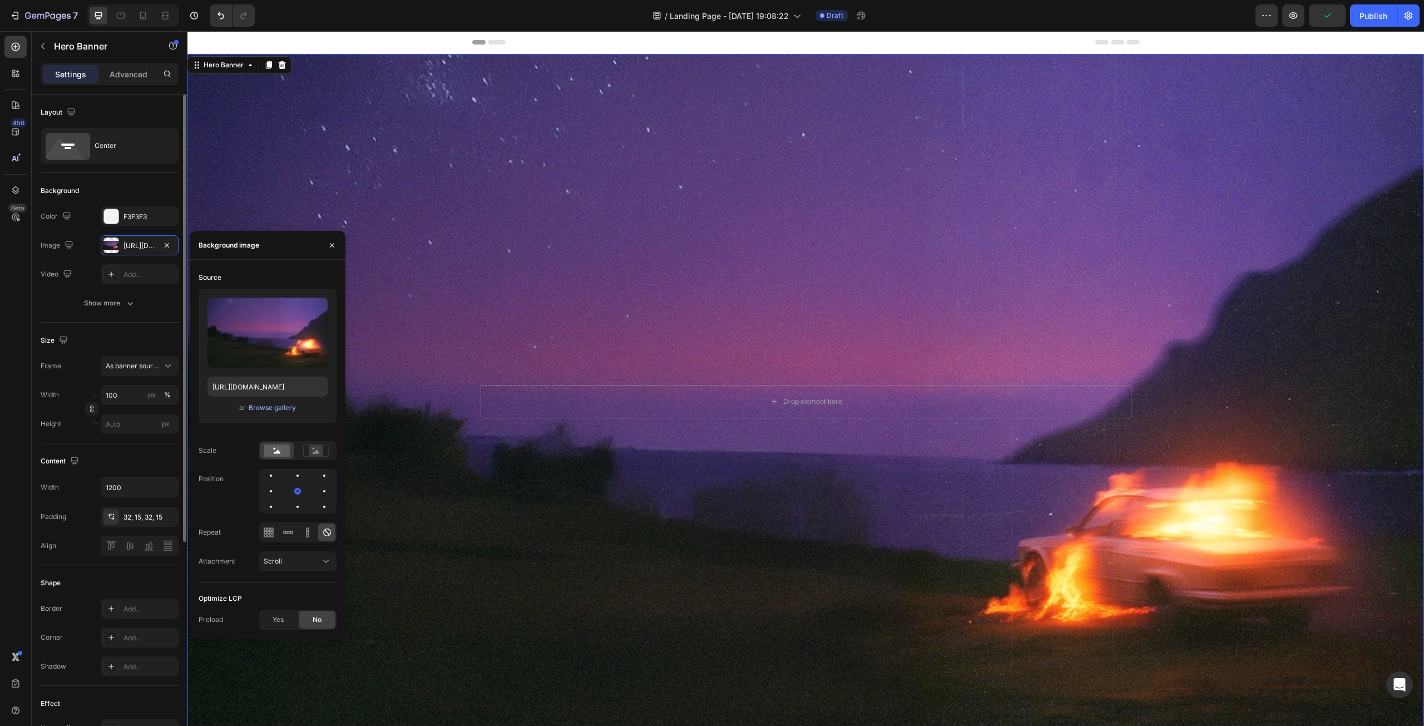
click at [32, 297] on div "Layout Center Background The changes might be hidden by the image and the video…" at bounding box center [110, 586] width 156 height 983
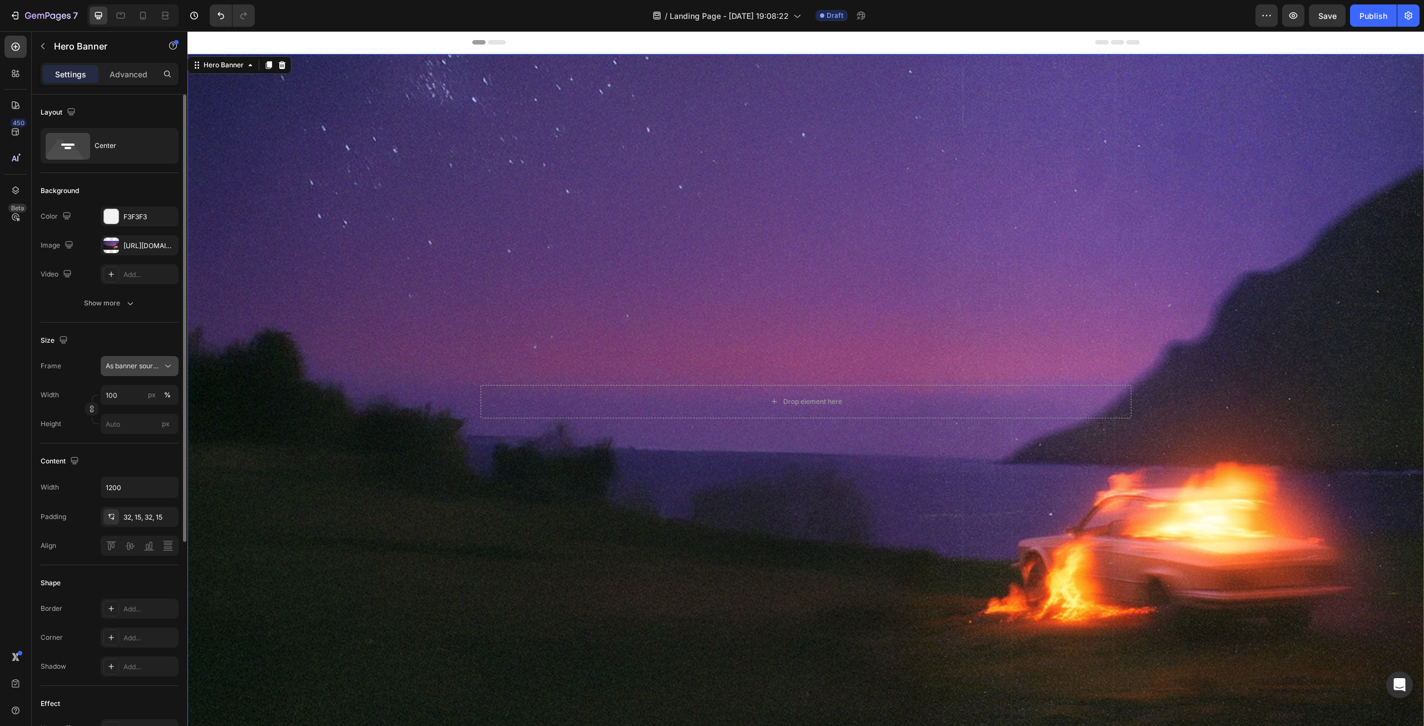
click at [140, 366] on span "As banner source" at bounding box center [133, 366] width 55 height 10
click at [143, 364] on span "As banner source" at bounding box center [133, 366] width 55 height 10
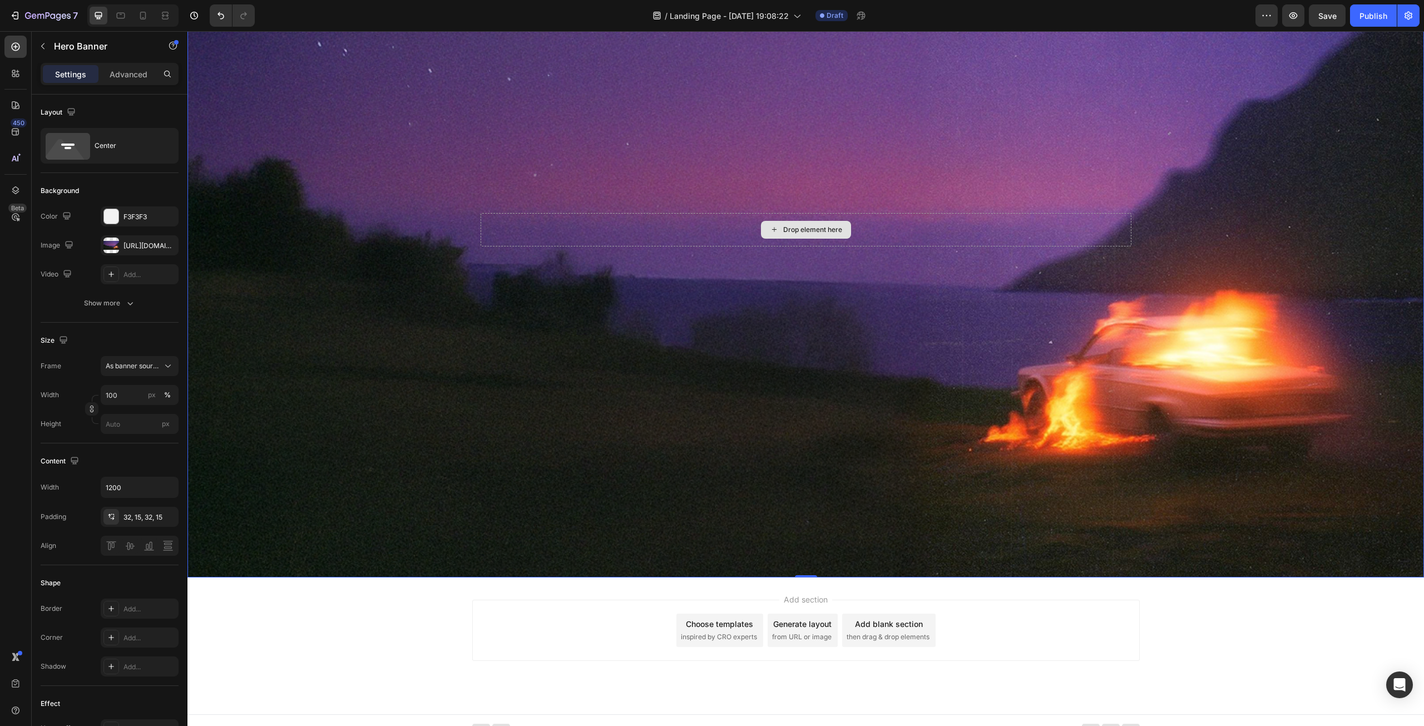
scroll to position [179, 0]
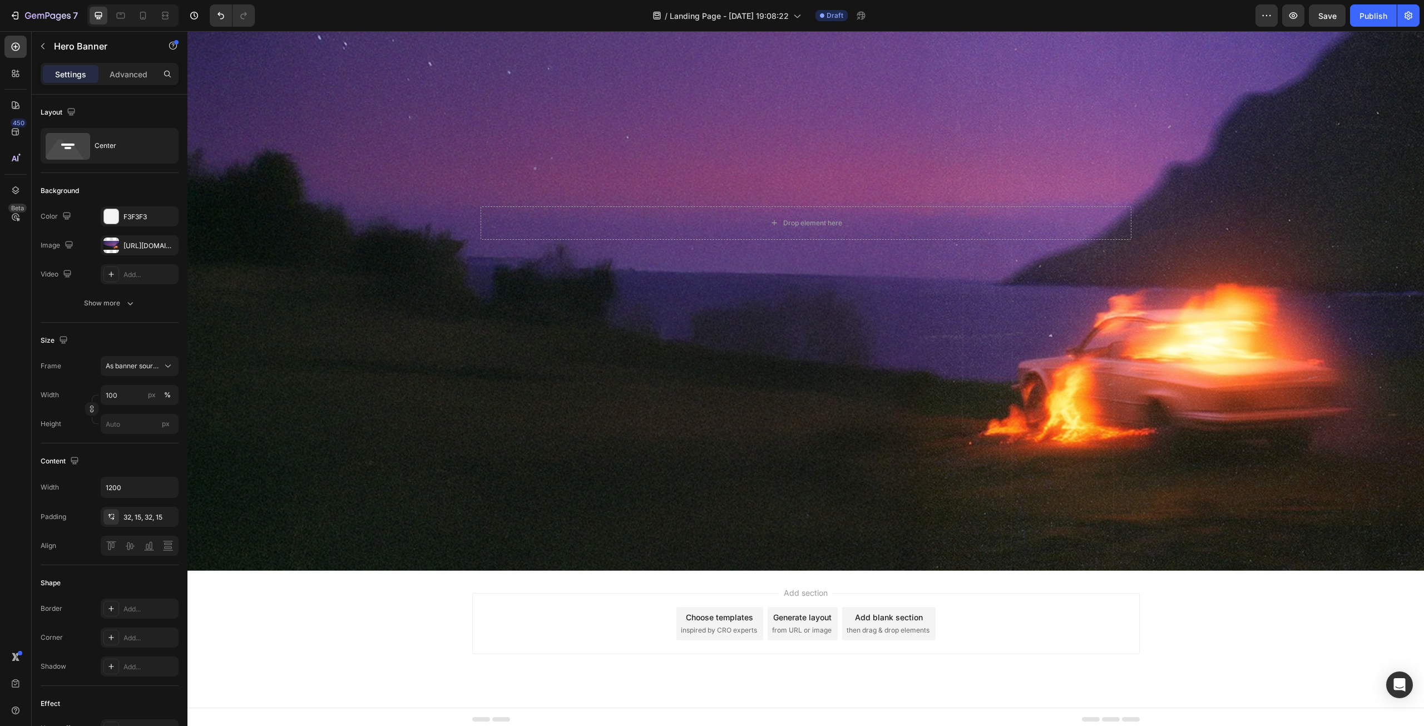
click at [797, 590] on span "Add section" at bounding box center [805, 593] width 53 height 12
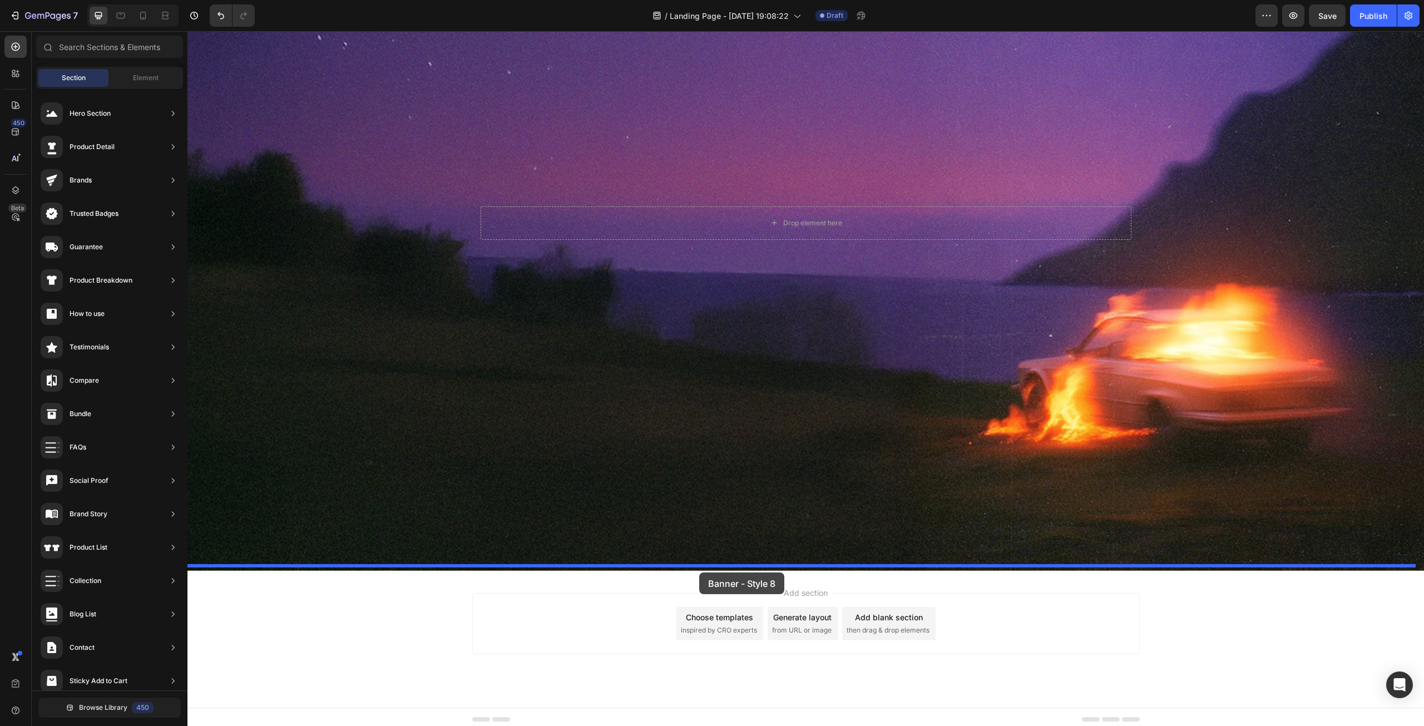
drag, startPoint x: 458, startPoint y: 147, endPoint x: 699, endPoint y: 572, distance: 488.6
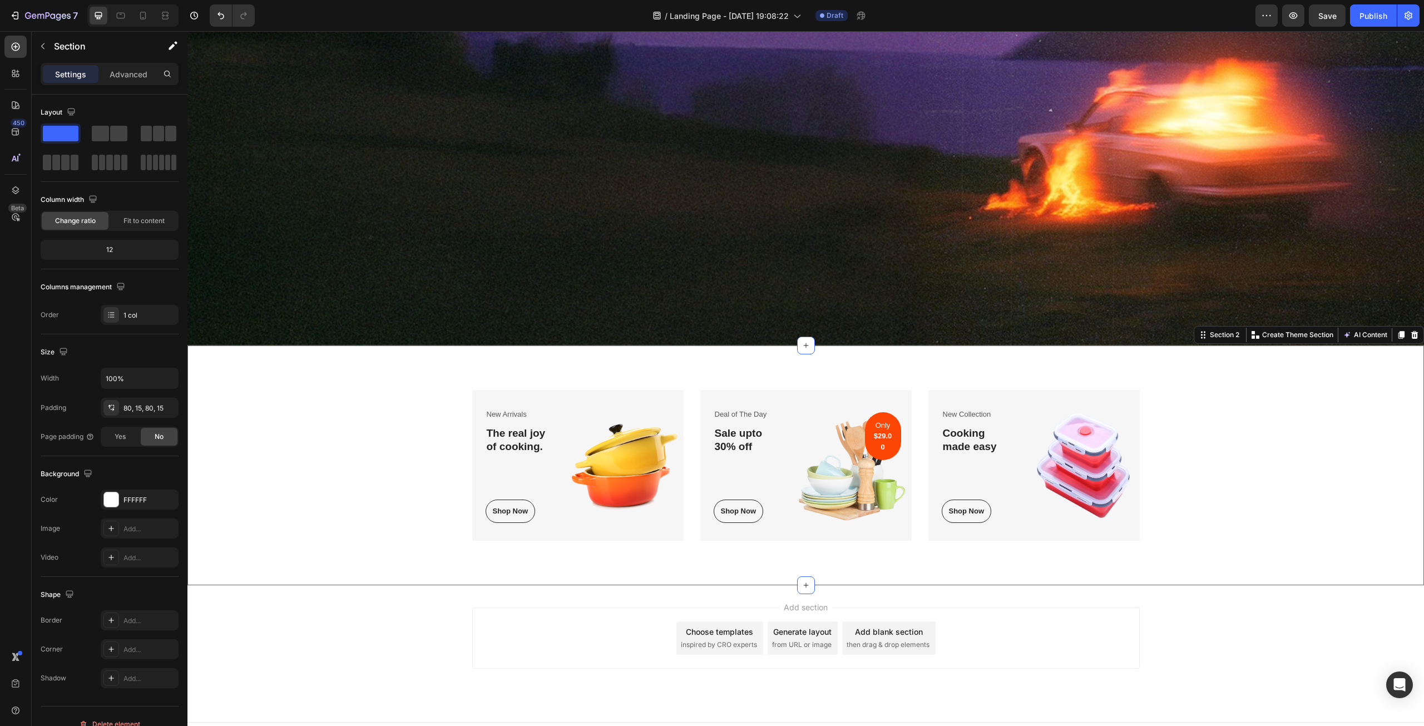
scroll to position [409, 0]
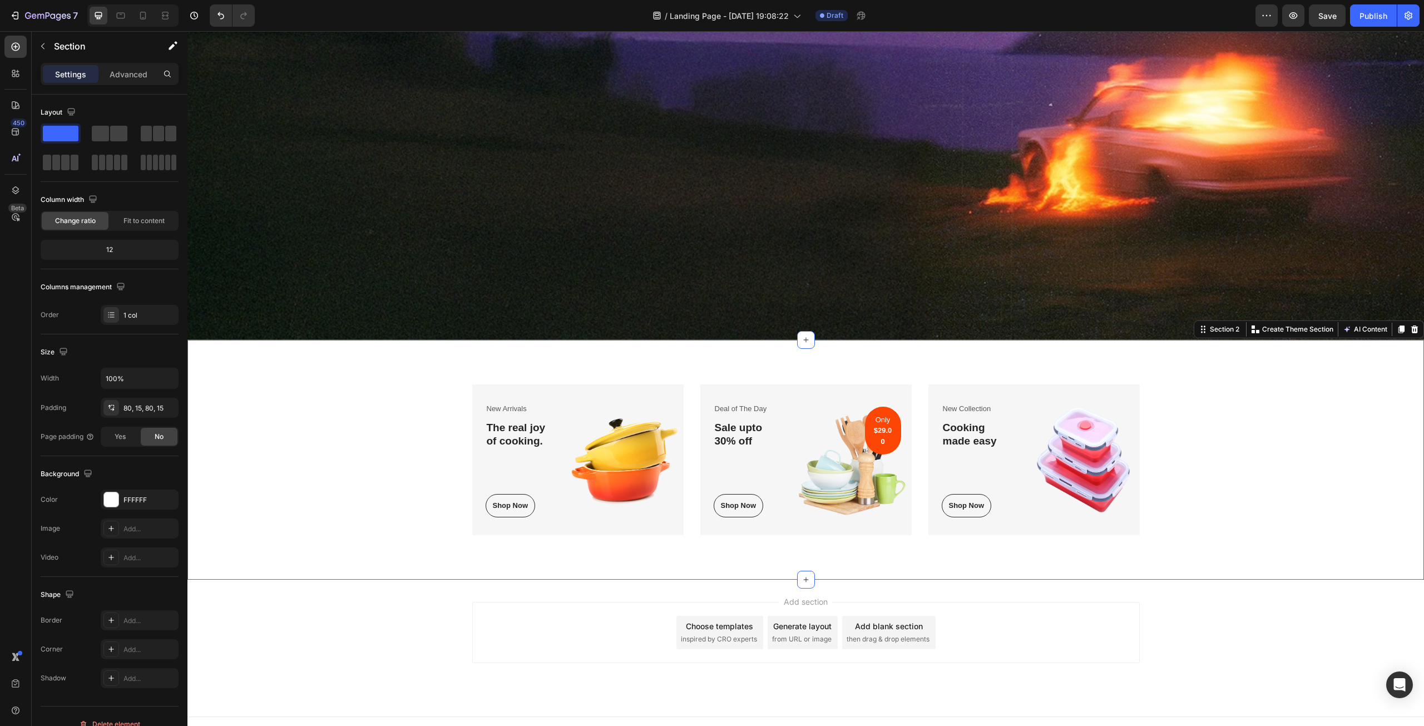
click at [368, 418] on div "New Arrivals Text block The real joy of cooking. Heading Shop Now Button Row Im…" at bounding box center [806, 459] width 1220 height 151
click at [129, 495] on div "FFFFFF" at bounding box center [140, 500] width 32 height 10
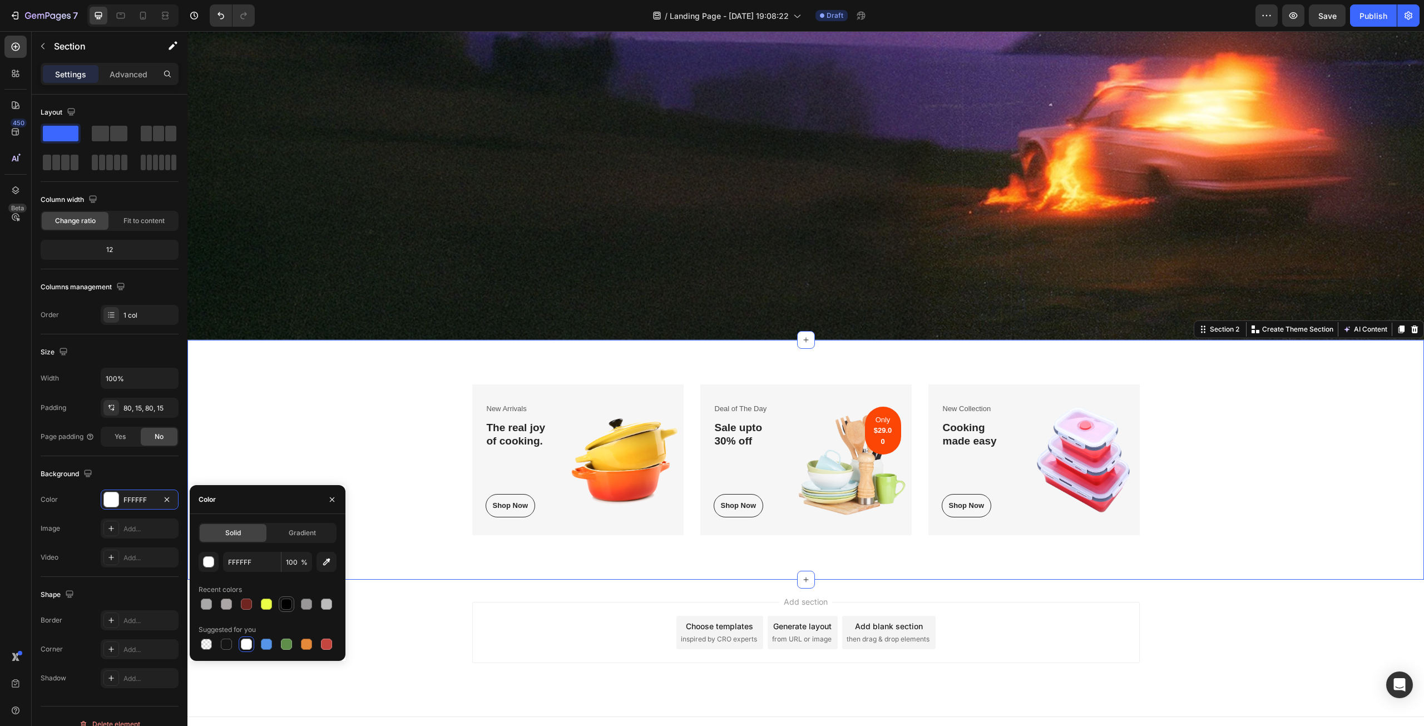
click at [282, 604] on div at bounding box center [286, 604] width 11 height 11
type input "000000"
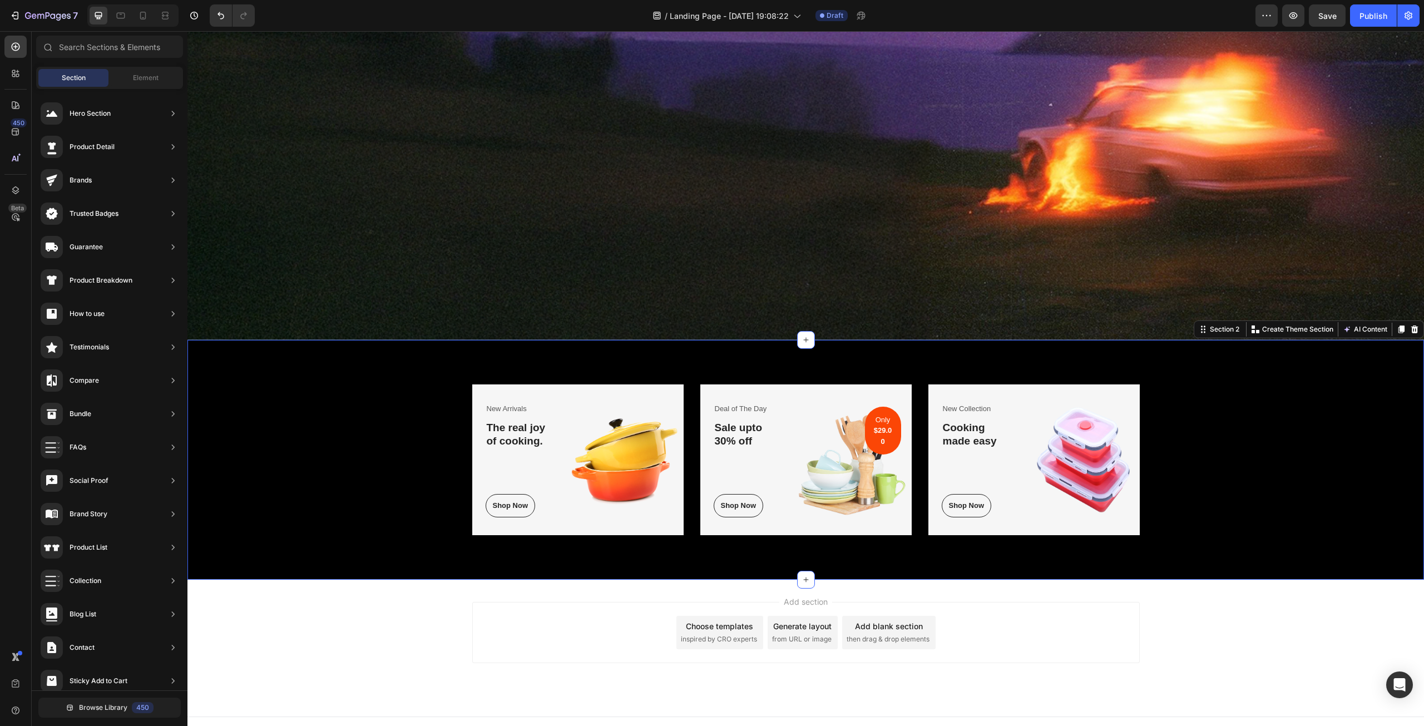
click at [447, 624] on div "Add section Choose templates inspired by CRO experts Generate layout from URL o…" at bounding box center [805, 648] width 1237 height 137
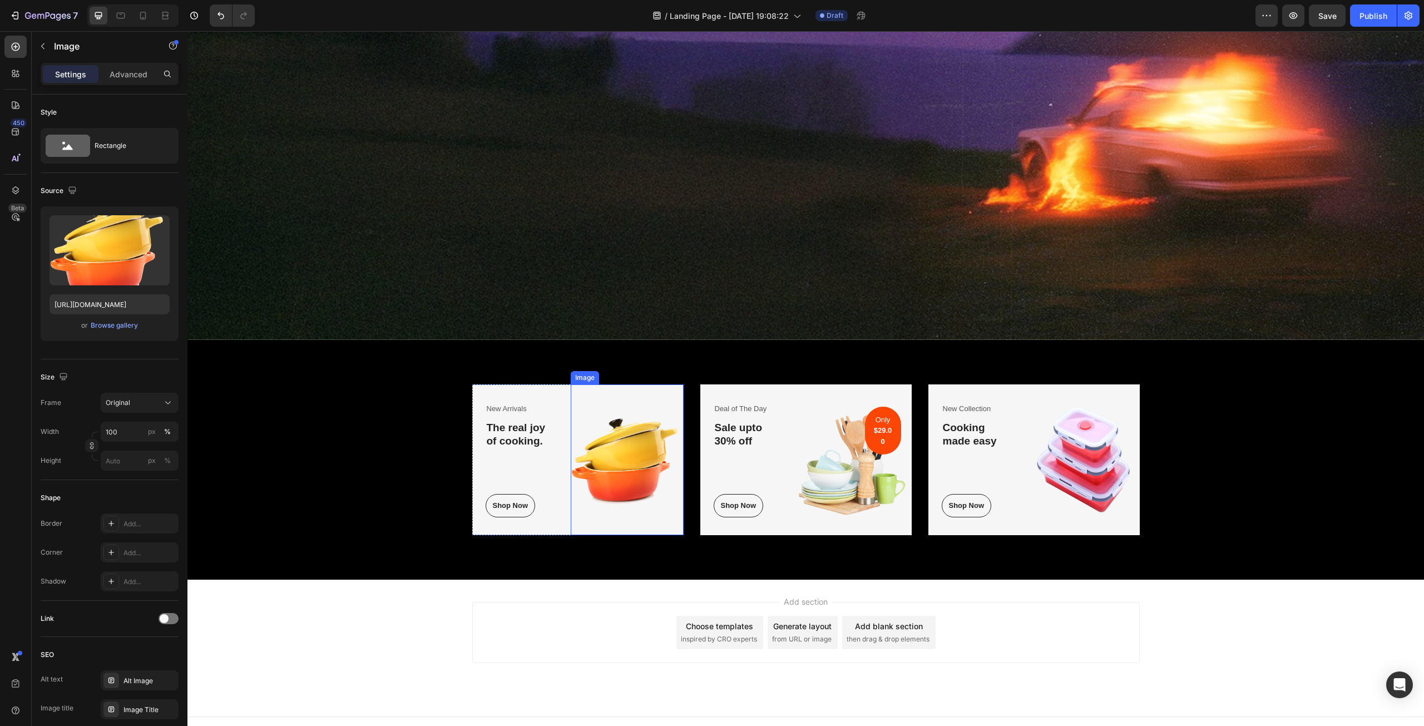
click at [584, 394] on img at bounding box center [627, 459] width 113 height 151
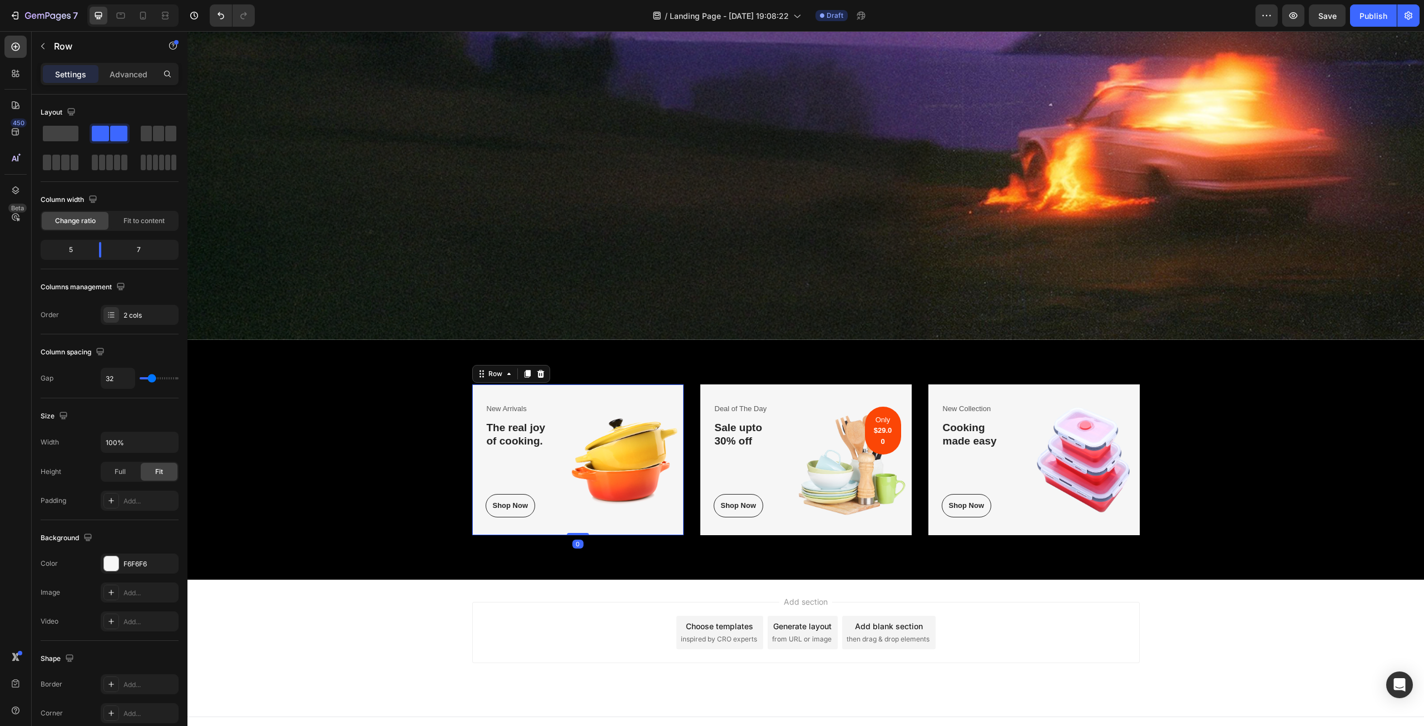
click at [553, 394] on div "New Arrivals Text block The real joy of cooking. Heading Shop Now Button Row Im…" at bounding box center [577, 459] width 211 height 151
click at [537, 370] on icon at bounding box center [540, 374] width 7 height 8
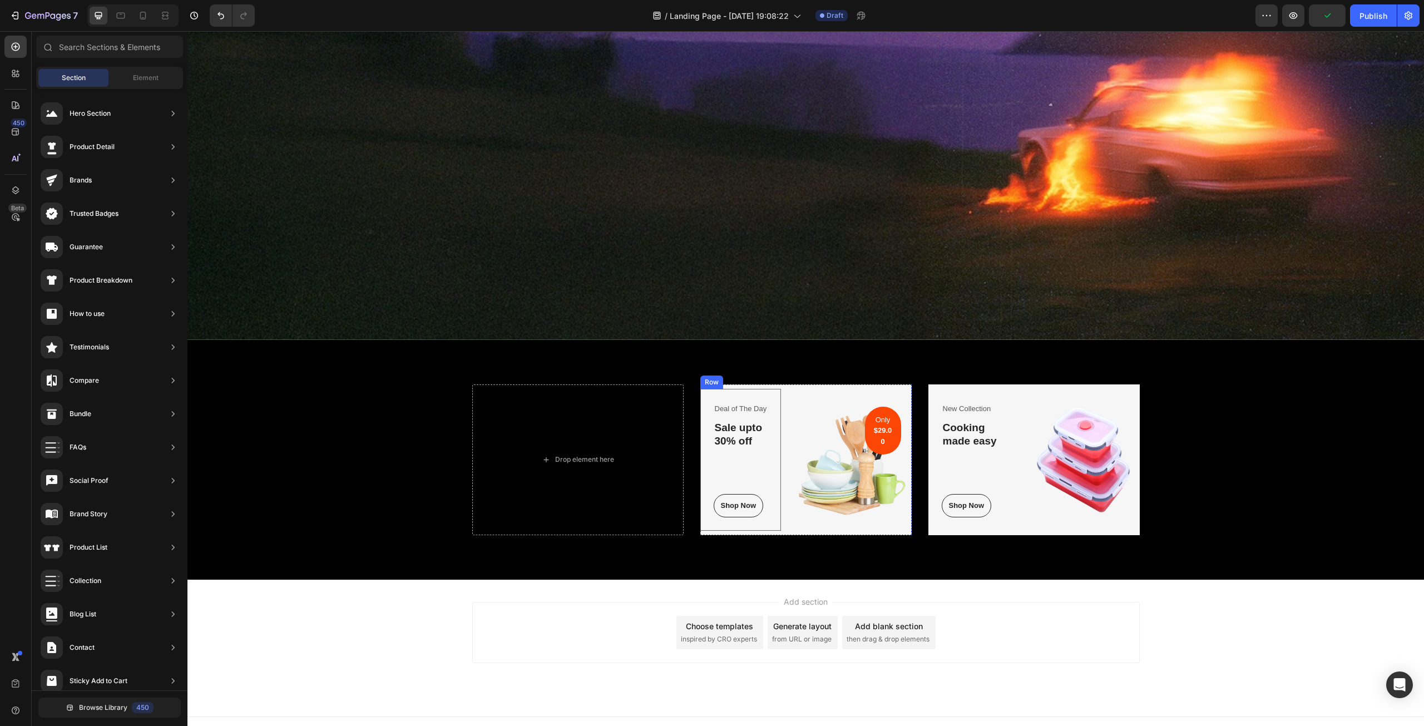
click at [762, 389] on div "Deal of The Day Text block Sale upto 30% off Heading Shop Now Button Row" at bounding box center [740, 459] width 81 height 141
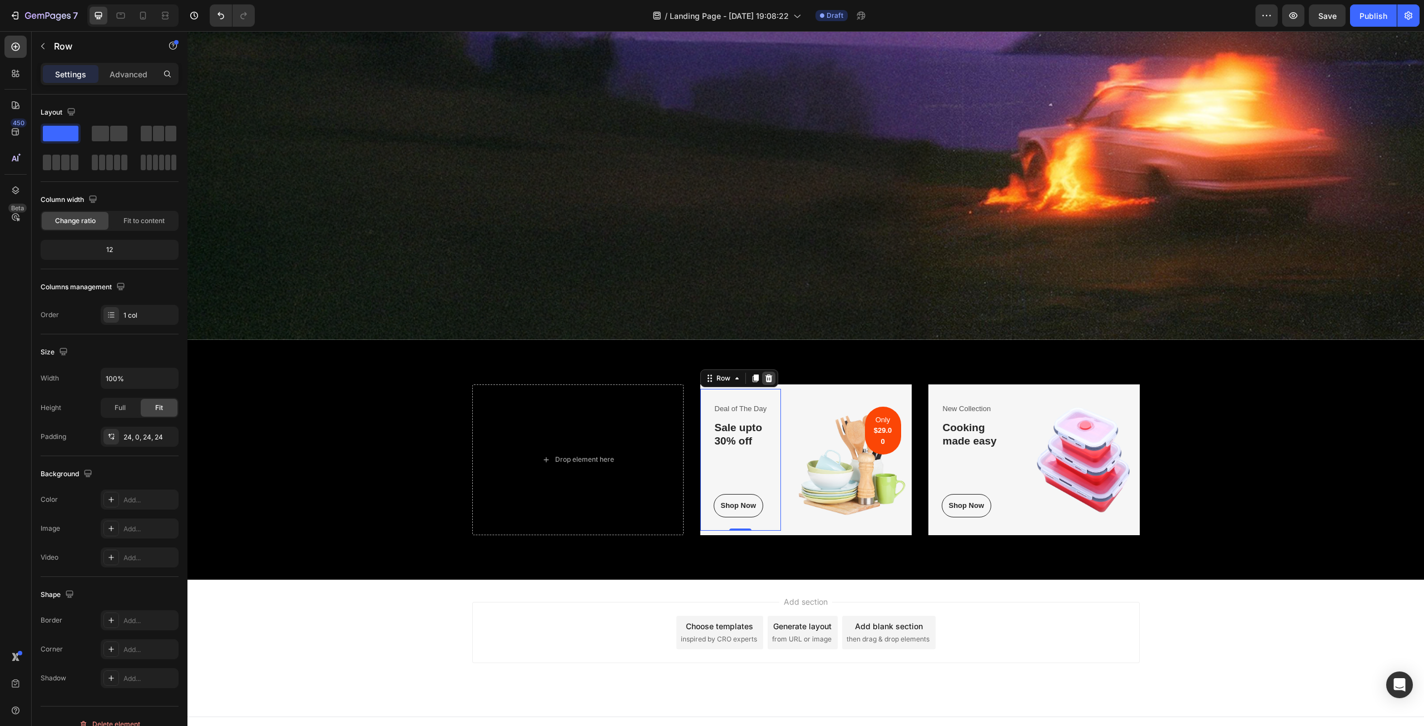
click at [765, 376] on icon at bounding box center [768, 378] width 7 height 8
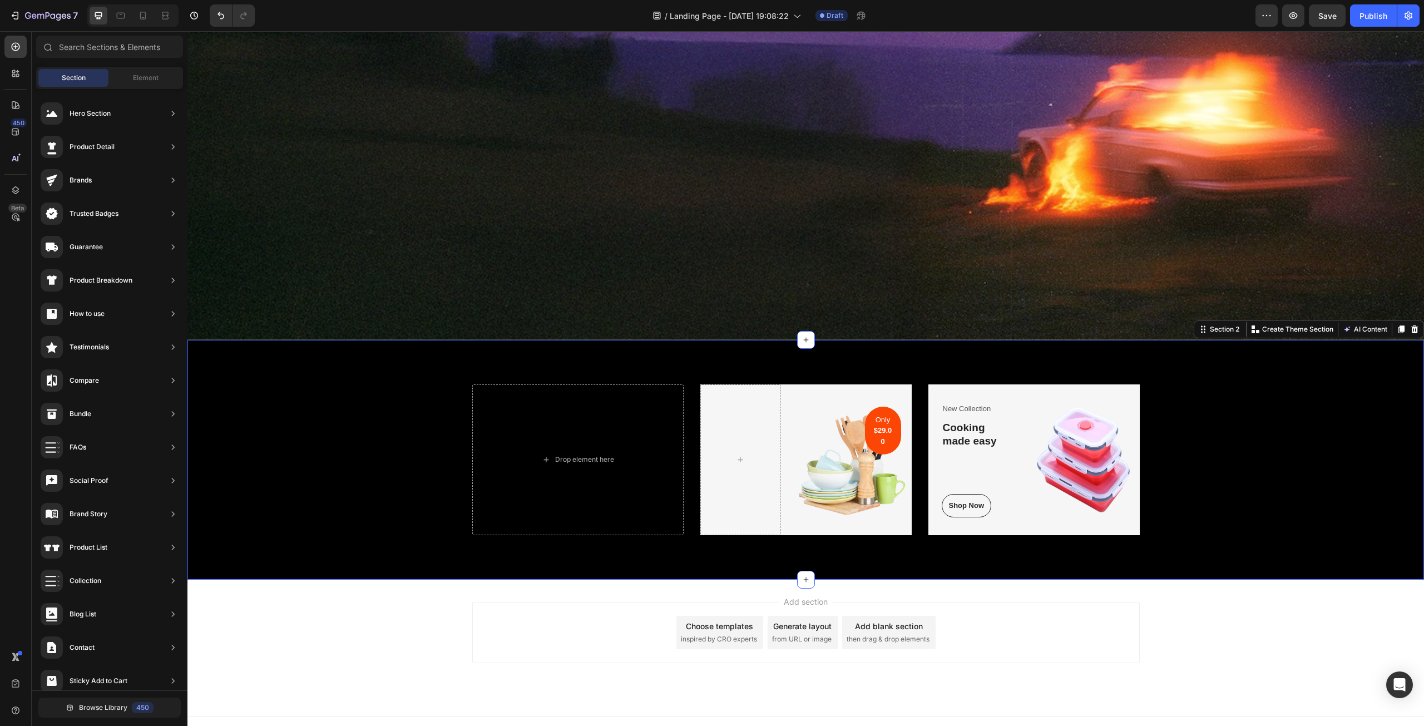
click at [765, 378] on div "Drop element here Image Only $29.00 Text block Row Row New Collection Text bloc…" at bounding box center [805, 460] width 1237 height 240
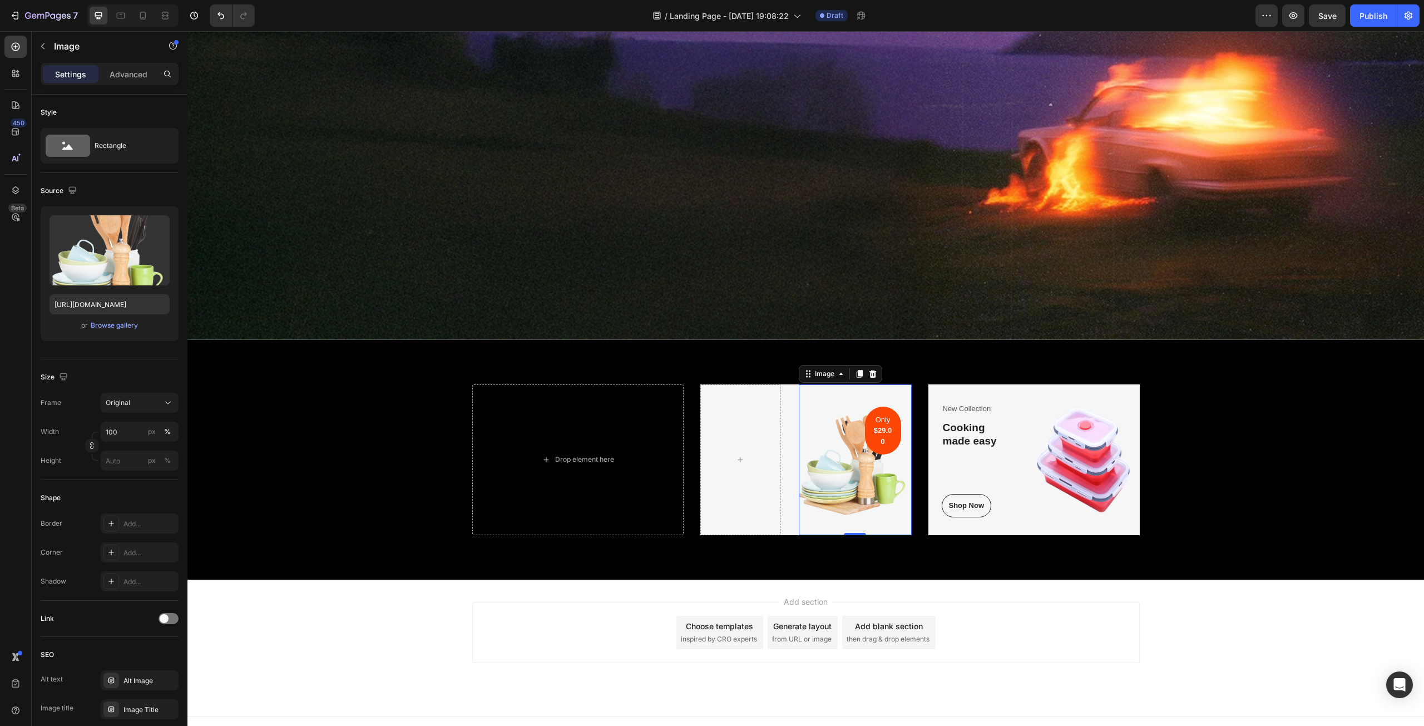
click at [799, 384] on img at bounding box center [855, 459] width 113 height 151
click at [870, 370] on icon at bounding box center [872, 374] width 7 height 8
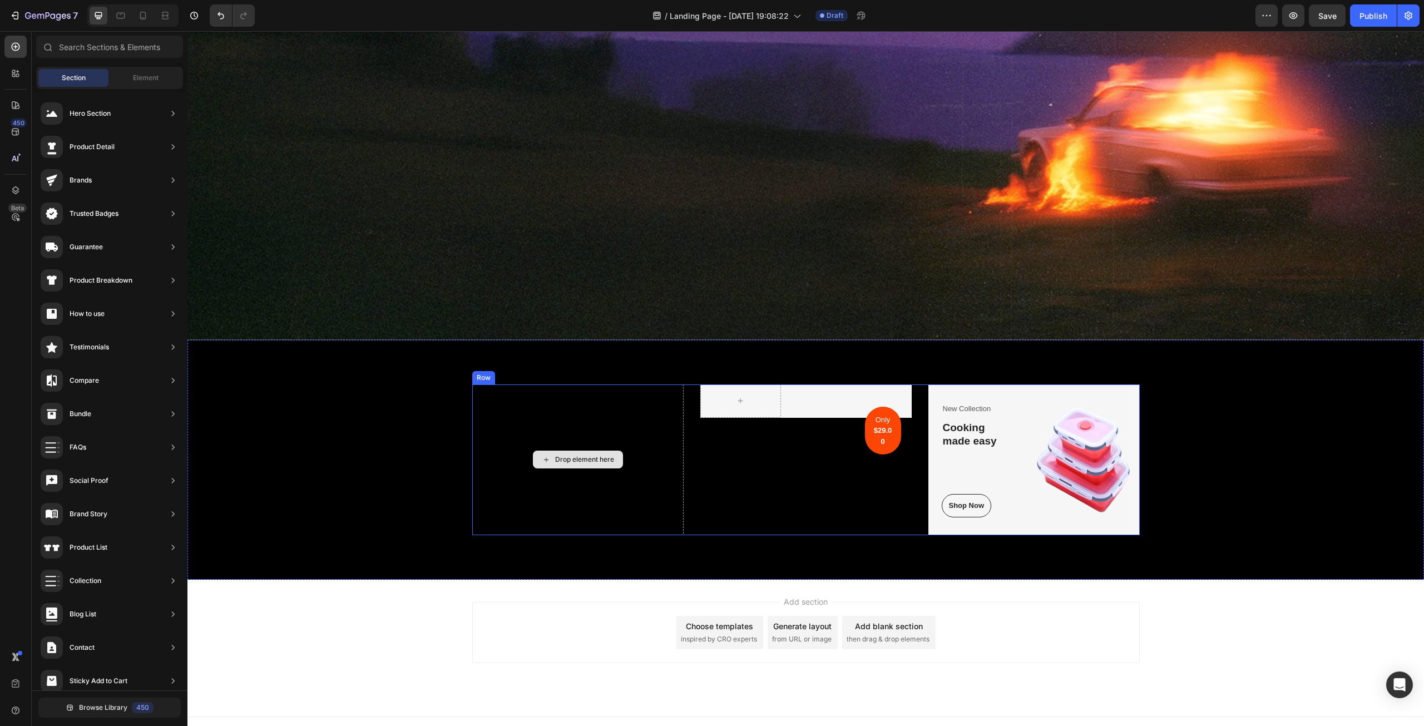
click at [595, 404] on div "Drop element here" at bounding box center [577, 459] width 211 height 151
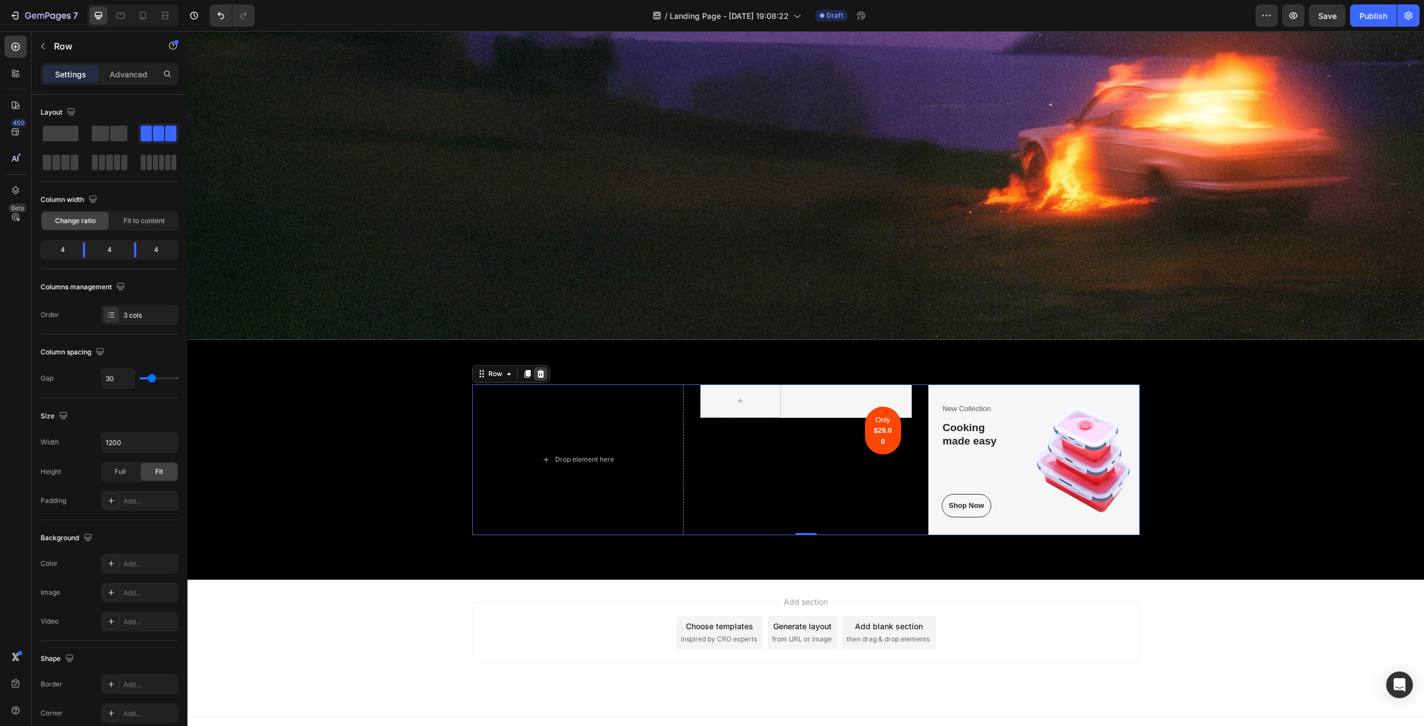
click at [540, 371] on icon at bounding box center [540, 373] width 9 height 9
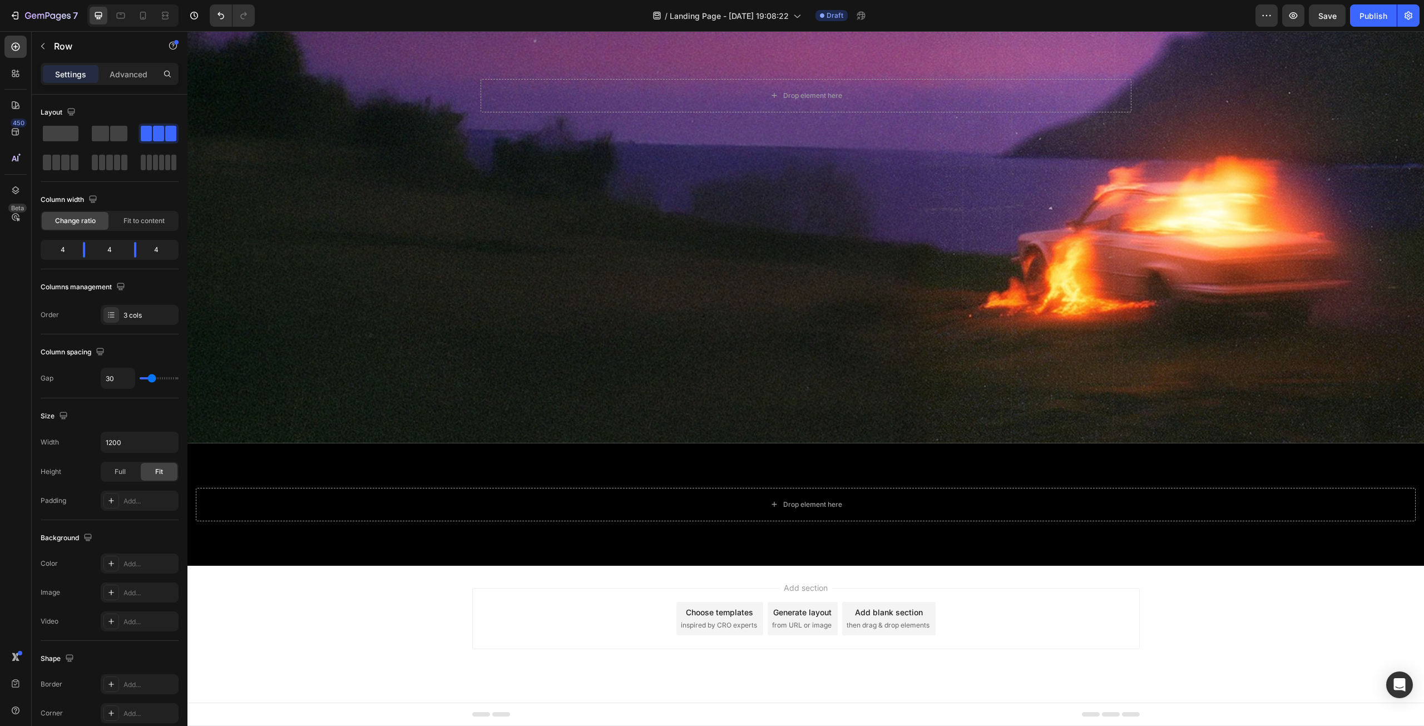
scroll to position [301, 0]
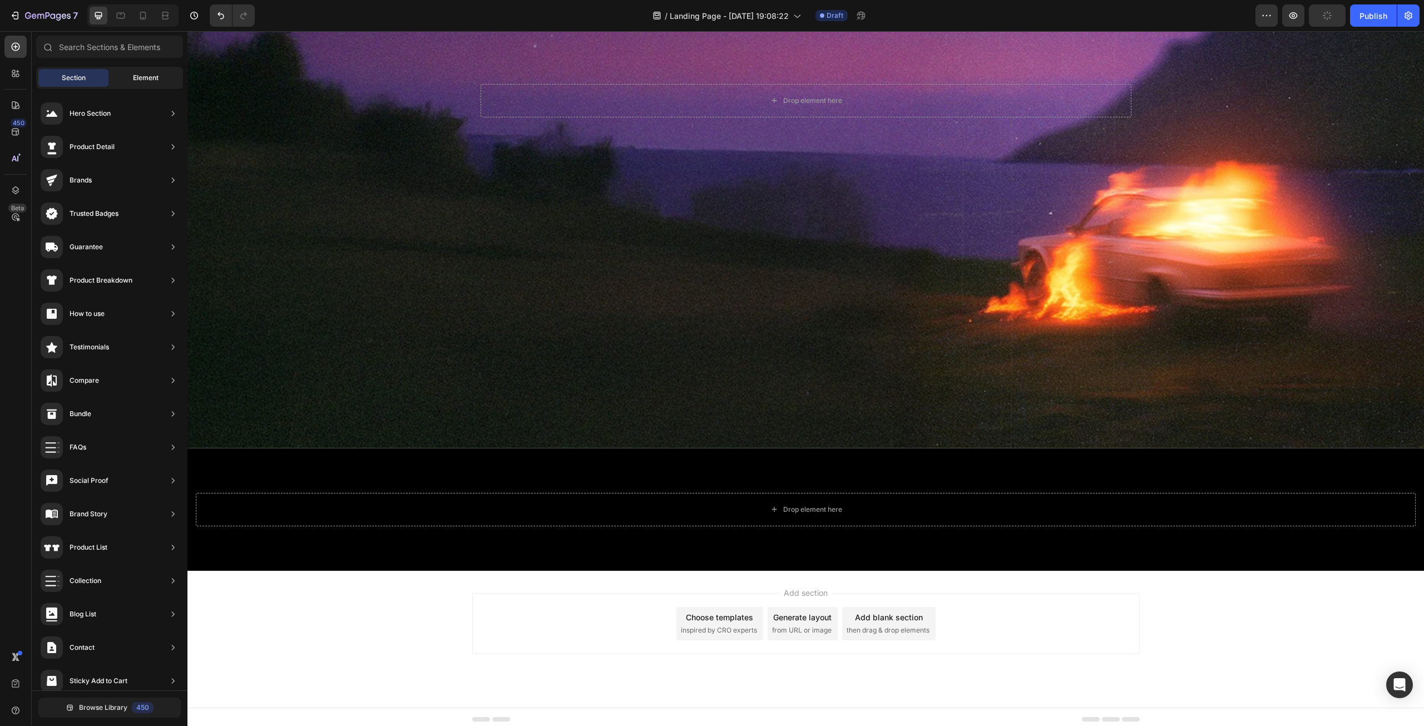
click at [150, 82] on span "Element" at bounding box center [146, 78] width 26 height 10
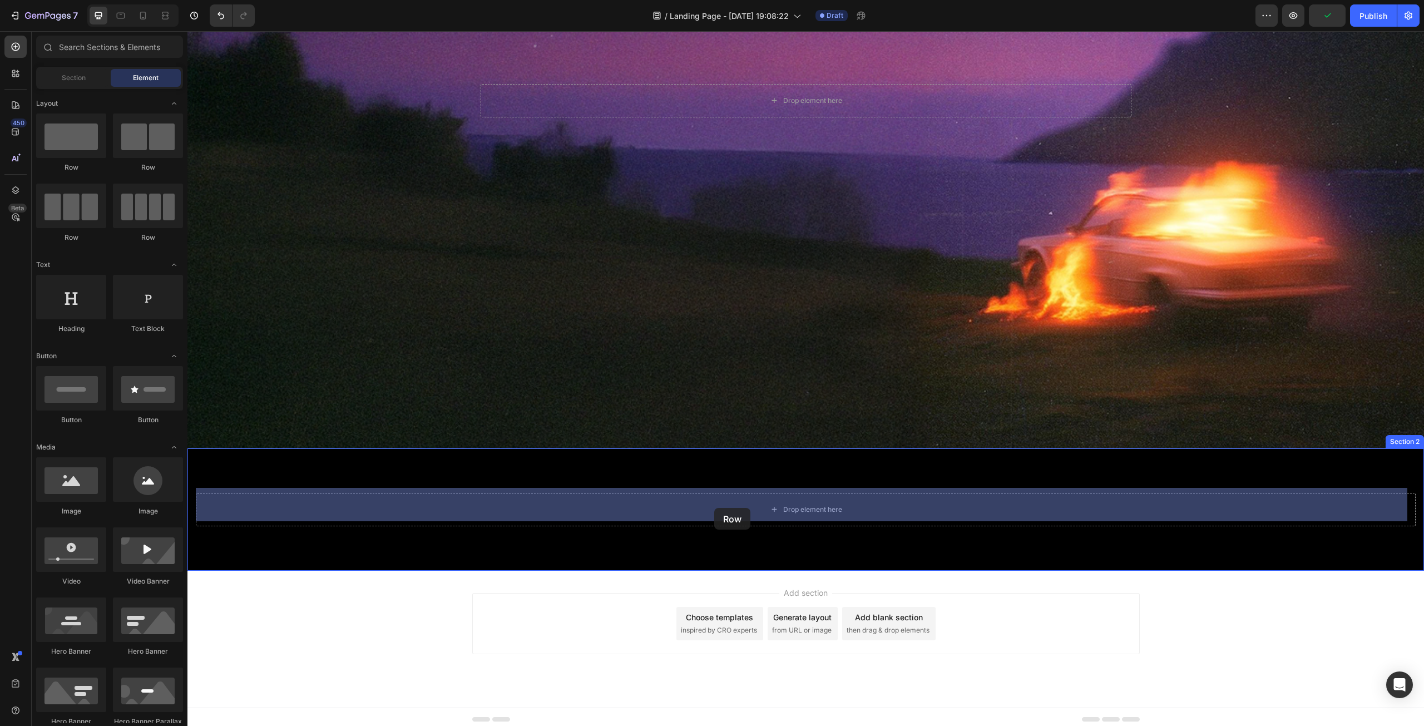
drag, startPoint x: 255, startPoint y: 175, endPoint x: 714, endPoint y: 507, distance: 567.0
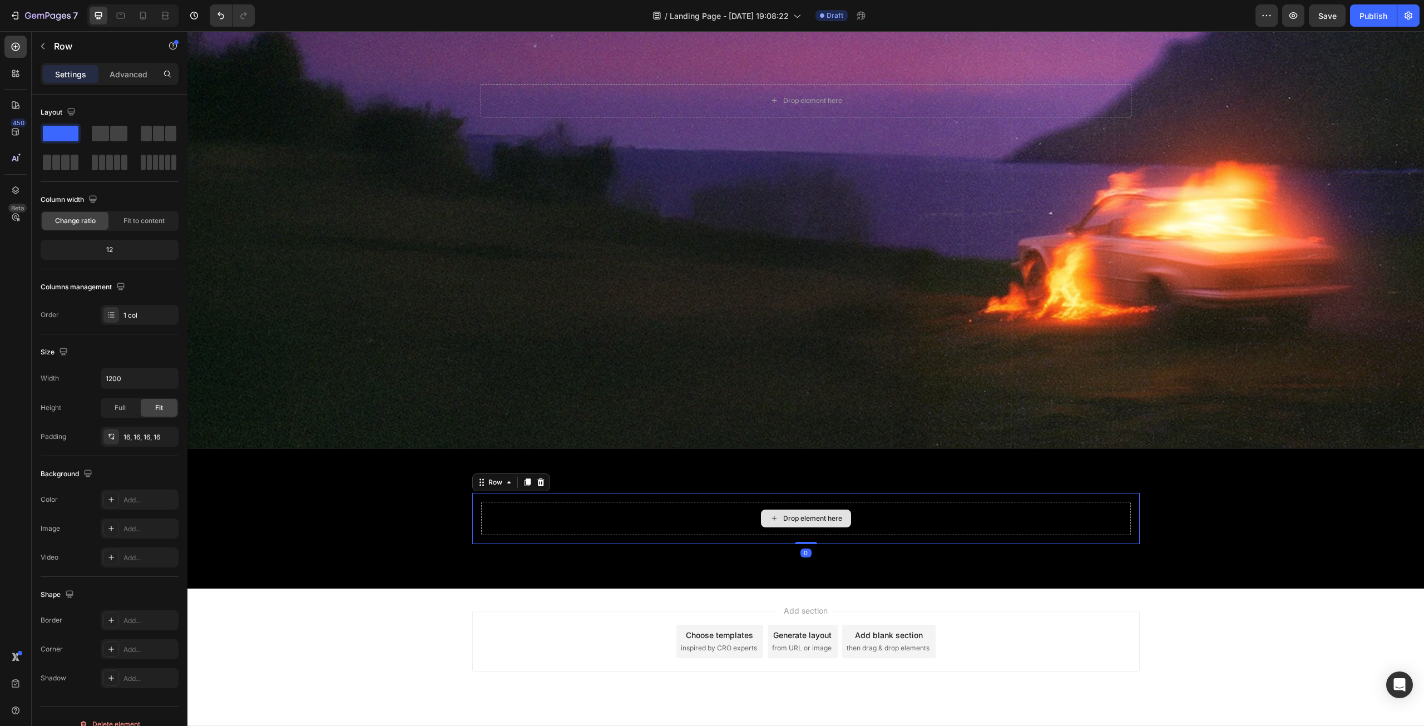
scroll to position [319, 0]
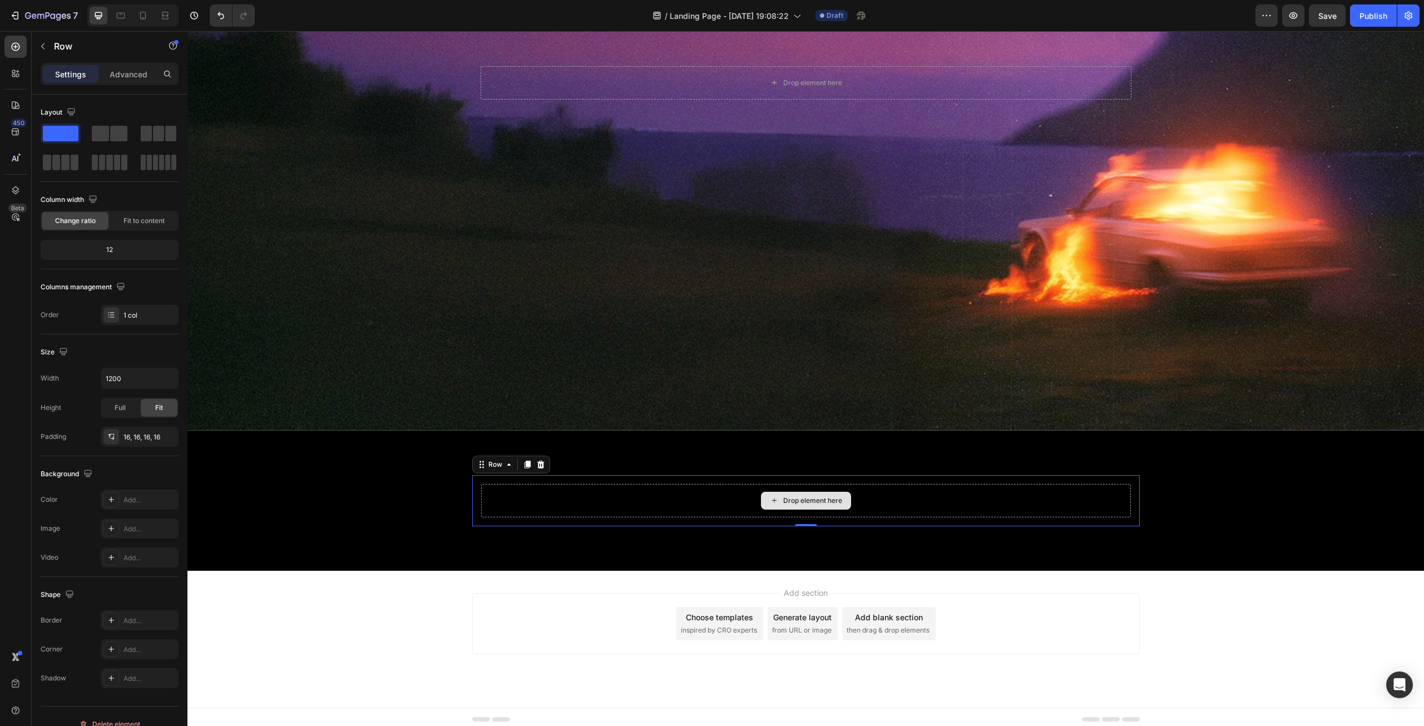
click at [542, 486] on div "Drop element here" at bounding box center [806, 500] width 650 height 33
click at [541, 458] on div at bounding box center [540, 464] width 13 height 13
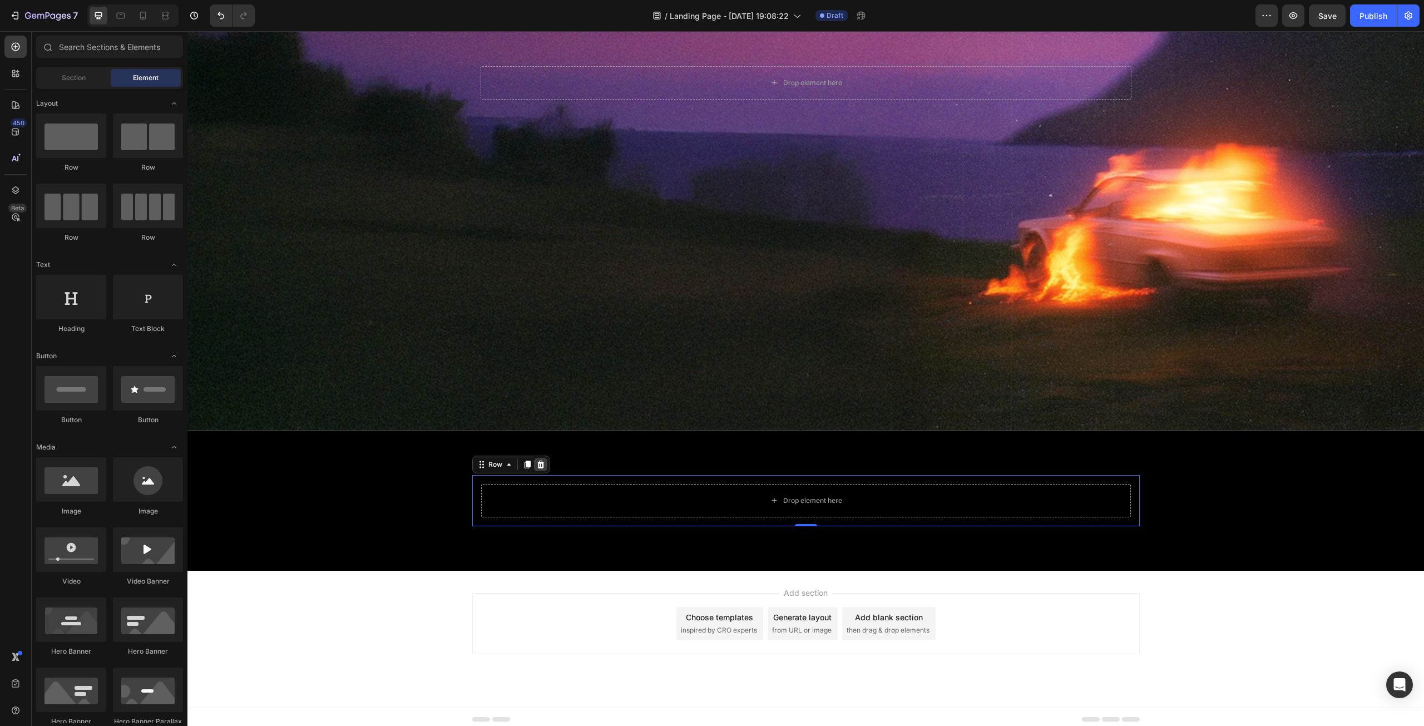
scroll to position [301, 0]
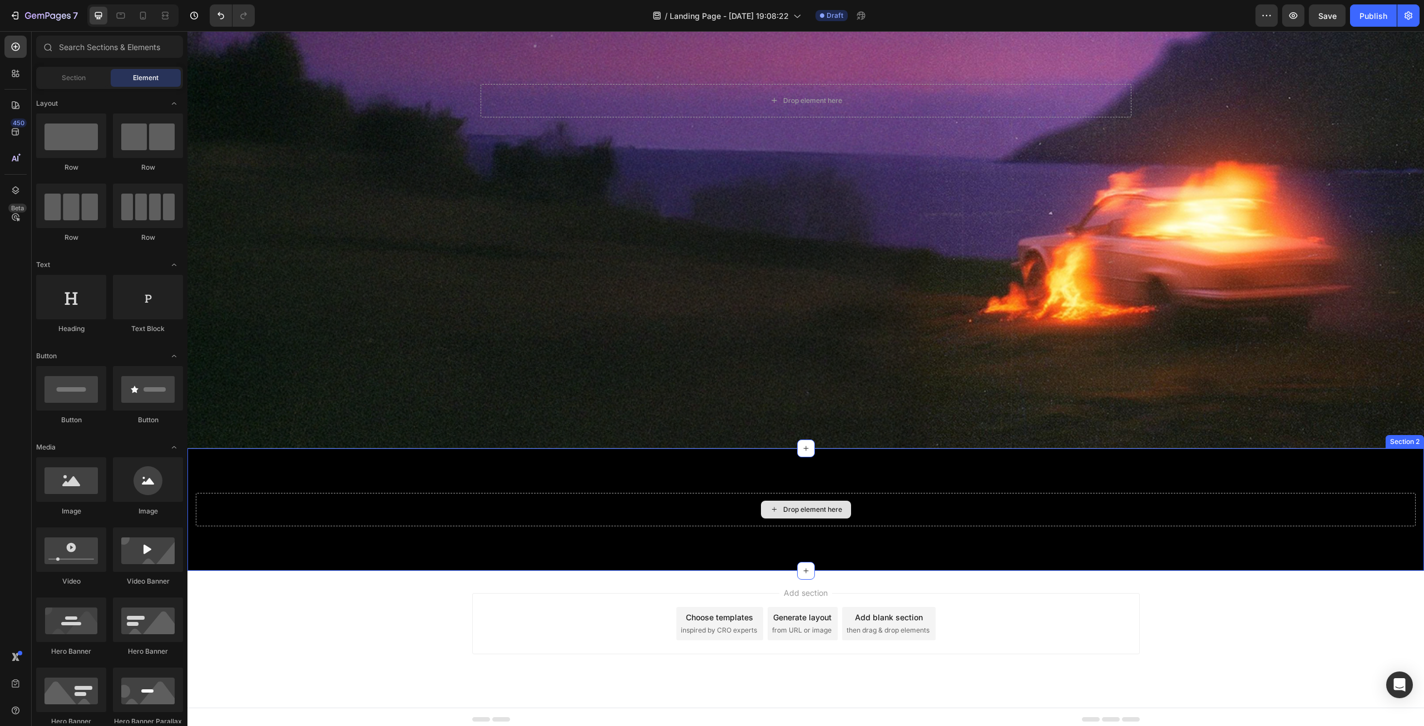
click at [467, 510] on div "Drop element here" at bounding box center [806, 509] width 1220 height 33
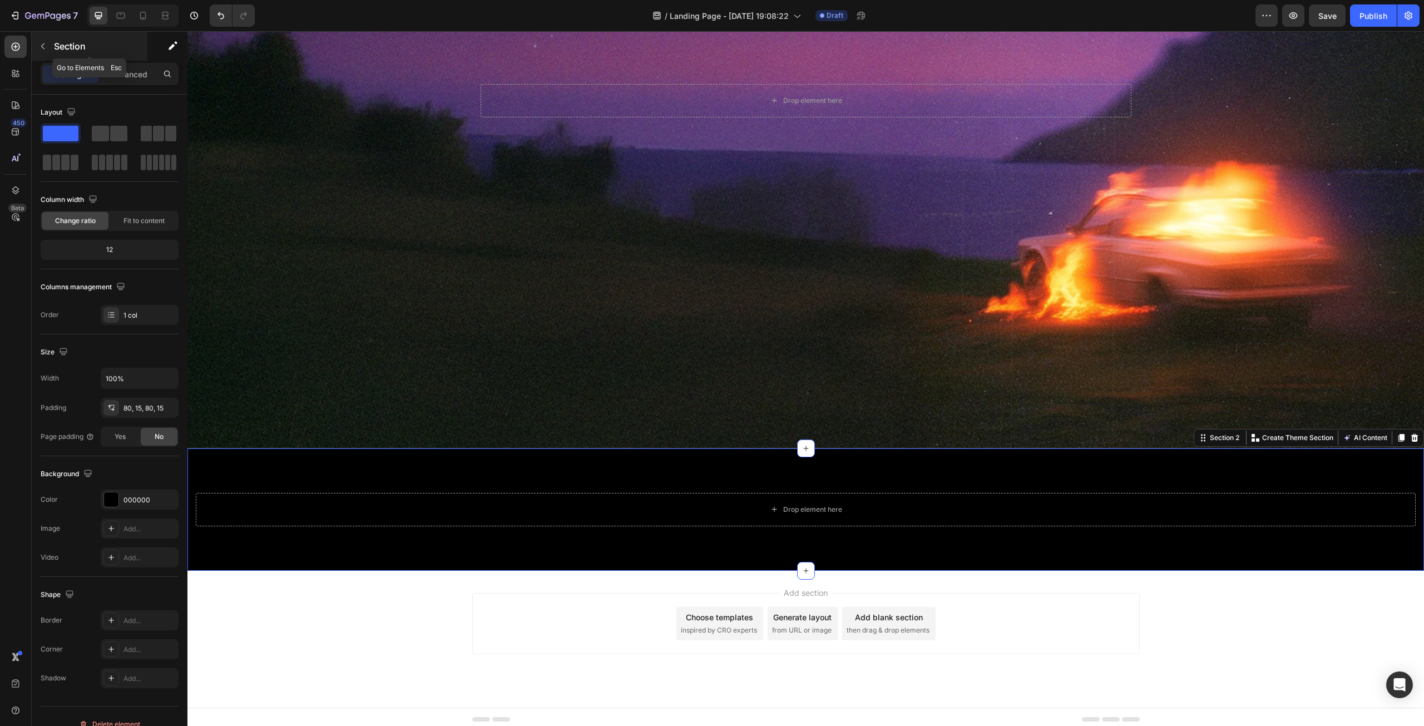
click at [45, 46] on icon "button" at bounding box center [42, 46] width 9 height 9
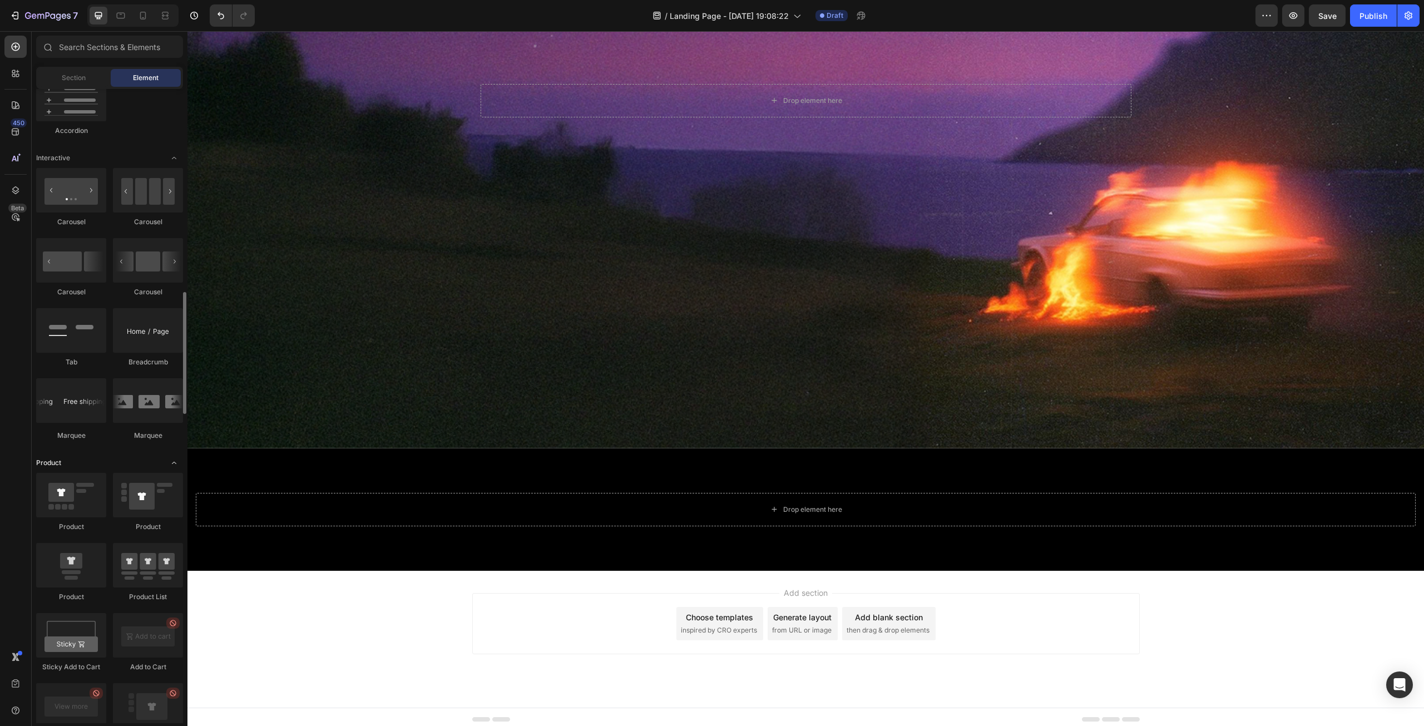
scroll to position [1224, 0]
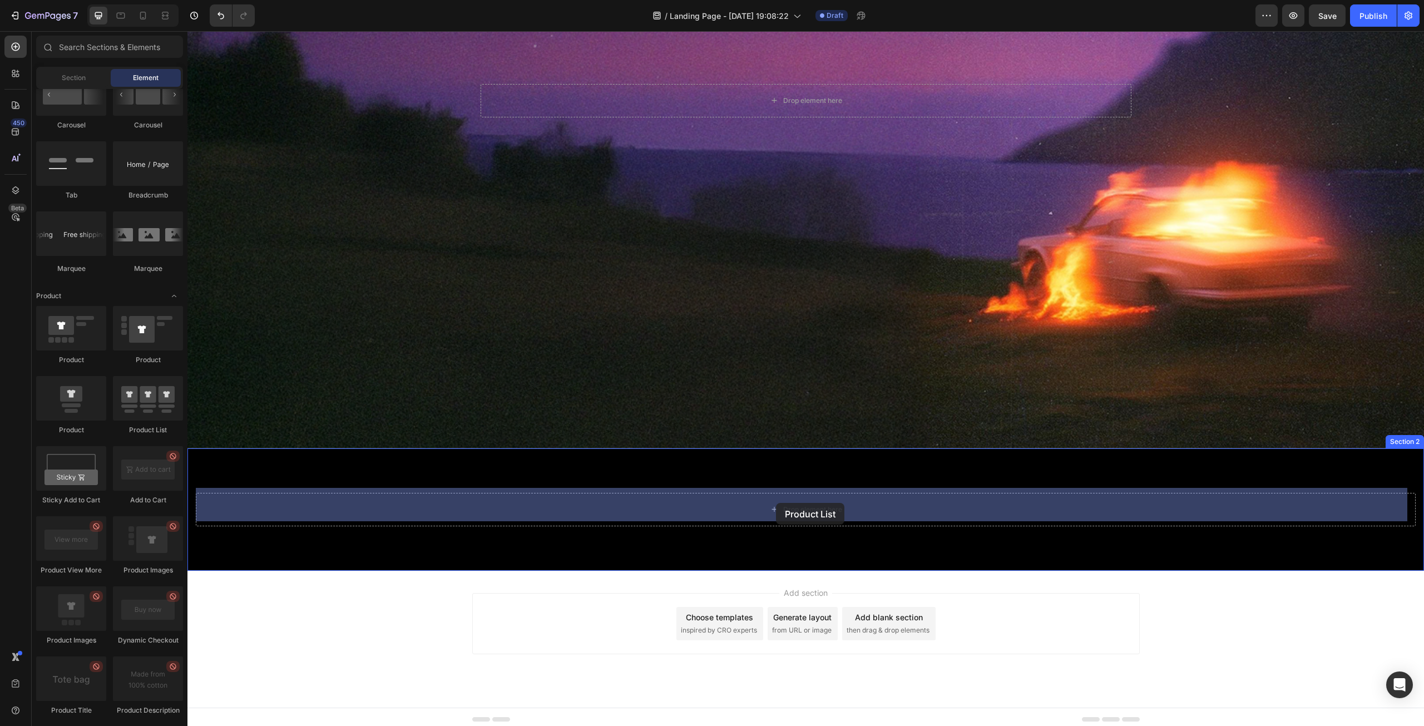
drag, startPoint x: 330, startPoint y: 438, endPoint x: 776, endPoint y: 503, distance: 450.3
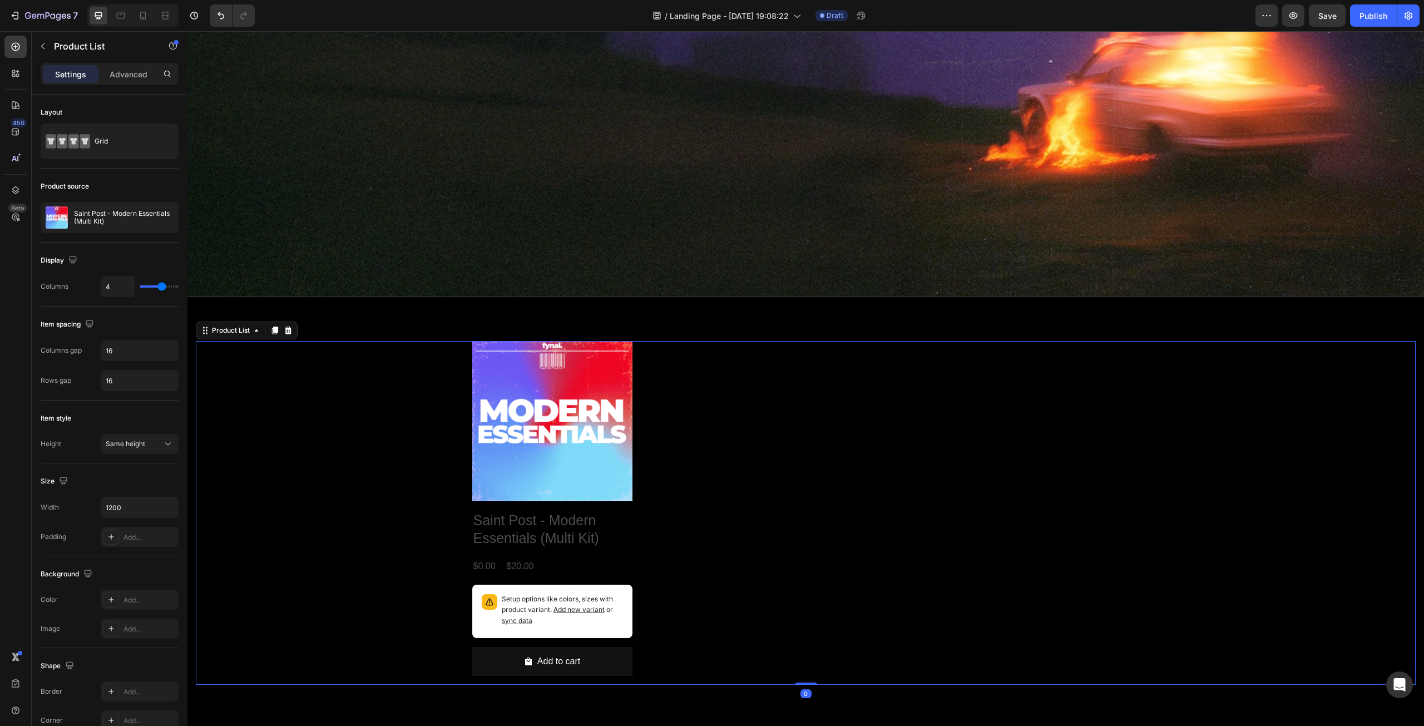
scroll to position [612, 0]
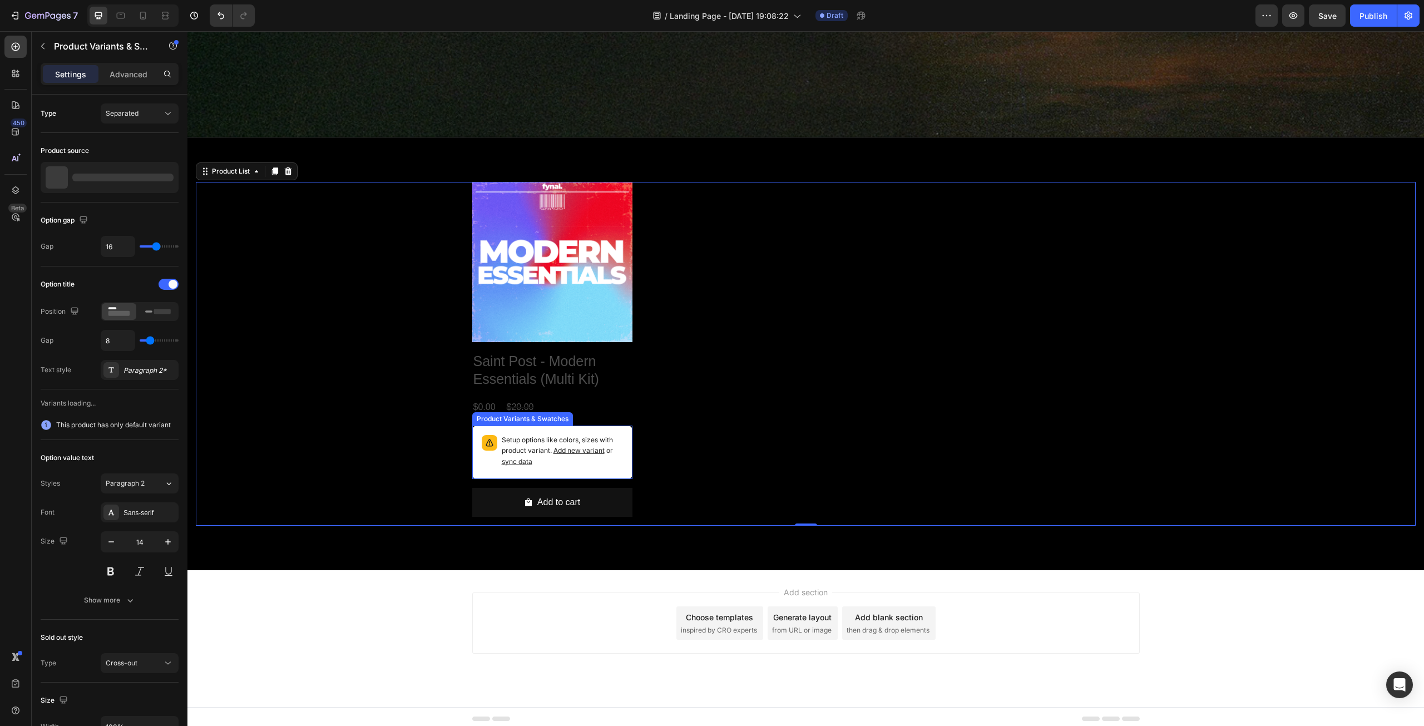
click at [521, 435] on p "Setup options like colors, sizes with product variant. Add new variant or sync …" at bounding box center [562, 451] width 121 height 32
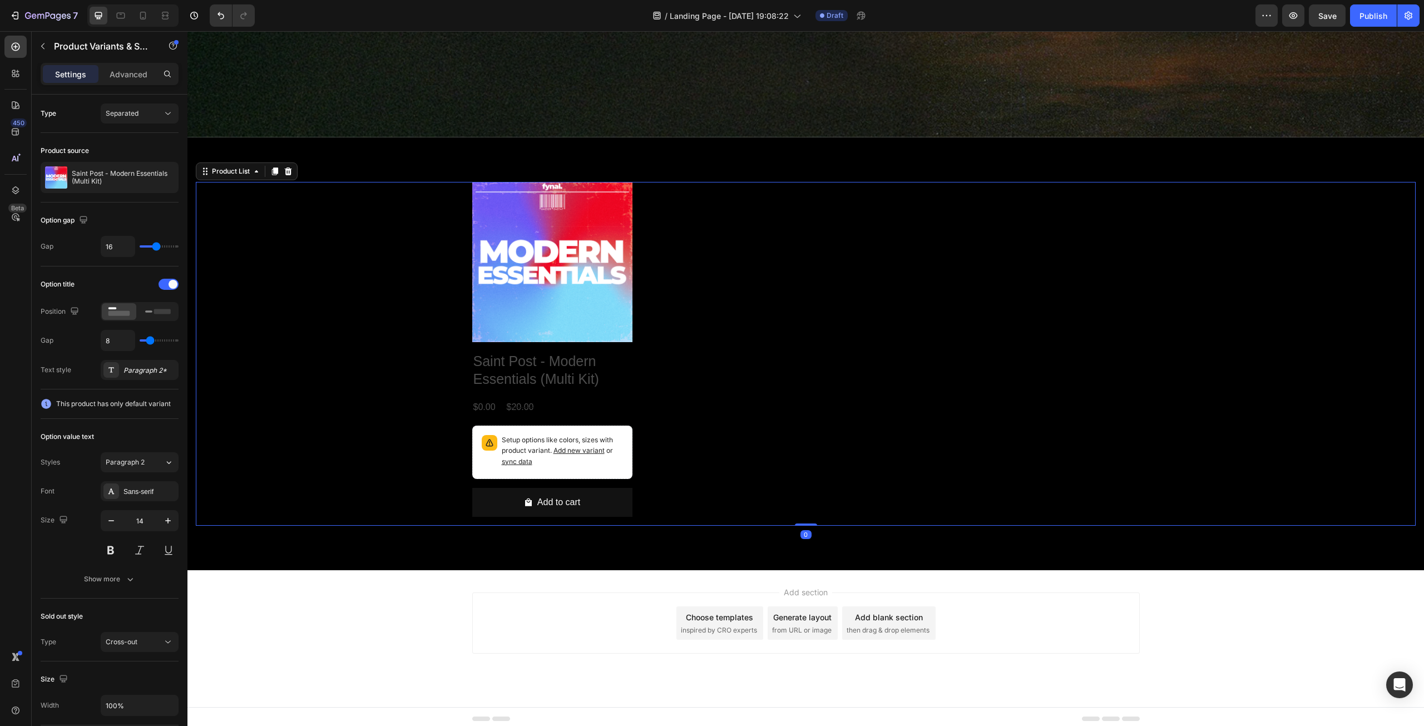
click at [391, 440] on div "Product Images Saint Post - Modern Essentials (Multi Kit) Product Title $0.00 P…" at bounding box center [806, 354] width 1220 height 344
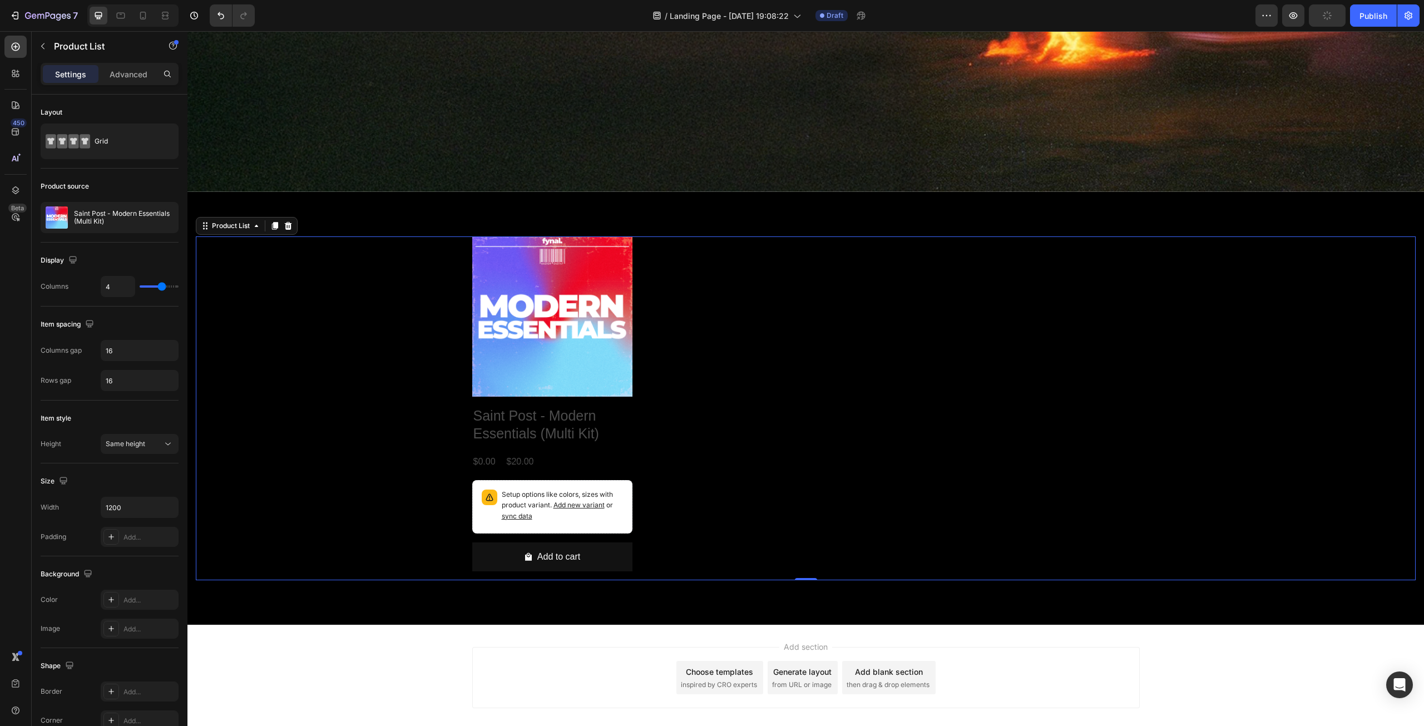
scroll to position [556, 0]
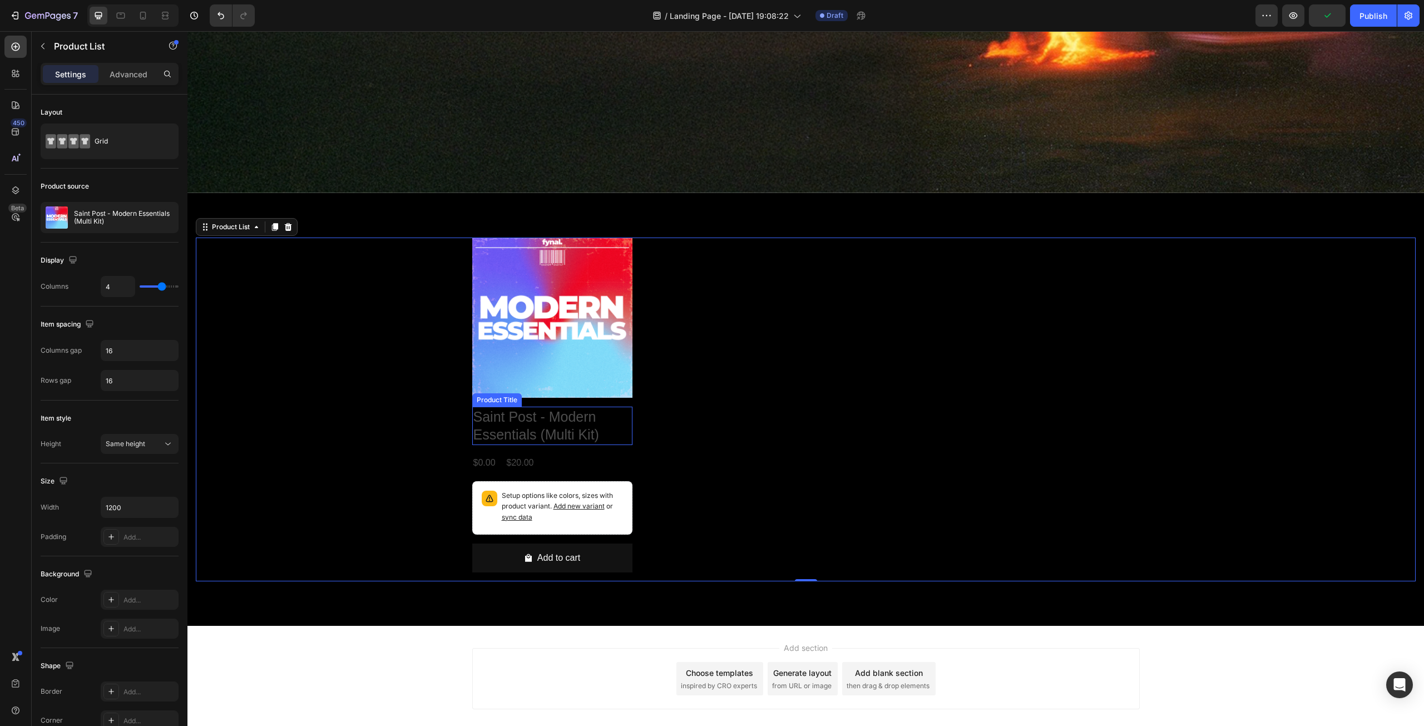
click at [505, 418] on h2 "Saint Post - Modern Essentials (Multi Kit)" at bounding box center [552, 426] width 160 height 38
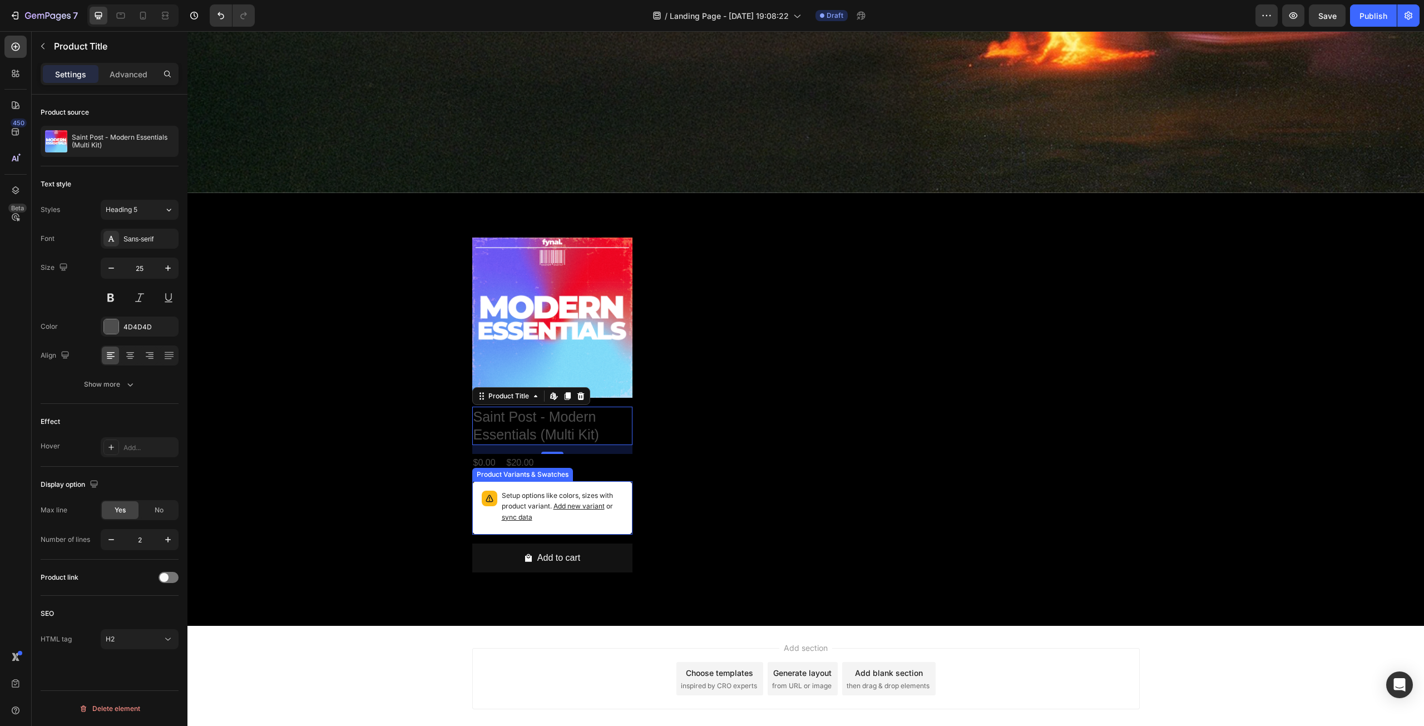
click at [523, 513] on span "sync data" at bounding box center [517, 517] width 31 height 8
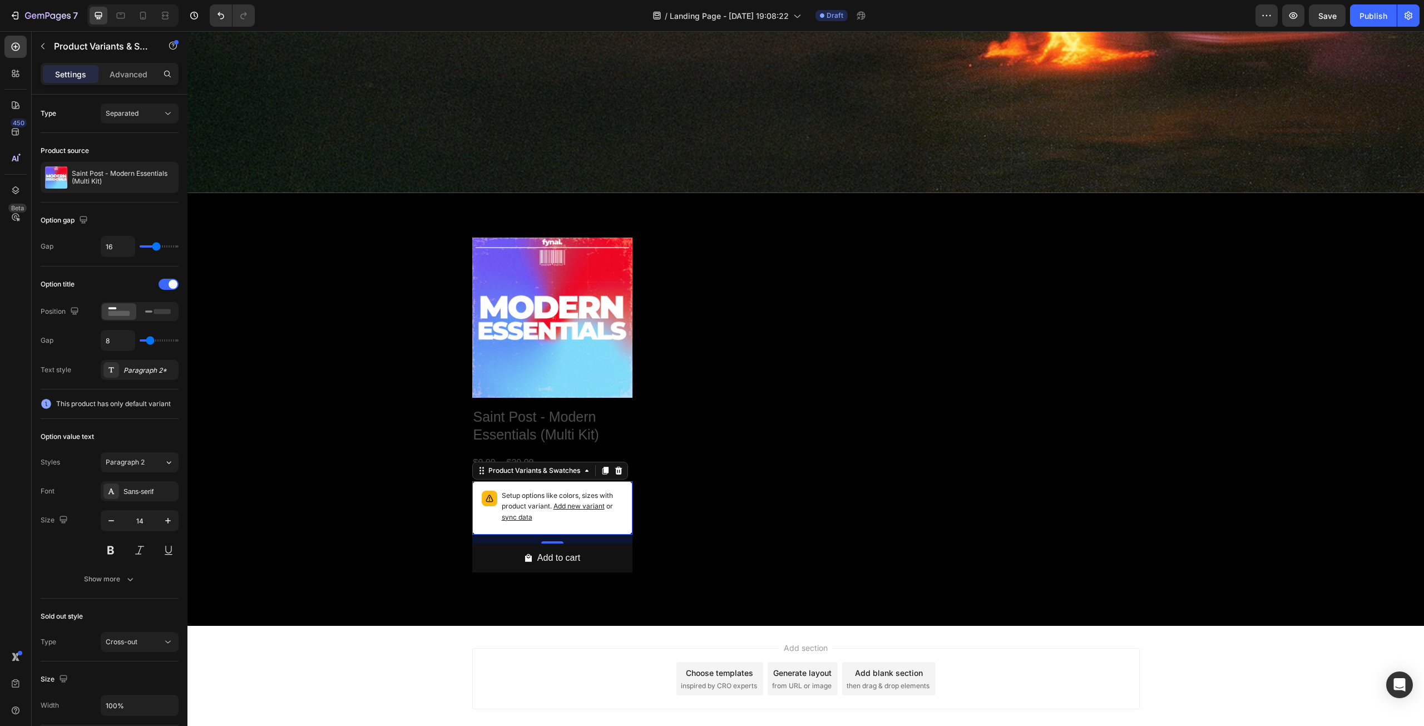
click at [564, 502] on span "Add new variant" at bounding box center [579, 506] width 51 height 8
click at [401, 374] on div "Product Images Saint Post - Modern Essentials (Multi Kit) Product Title $0.00 P…" at bounding box center [806, 410] width 1220 height 344
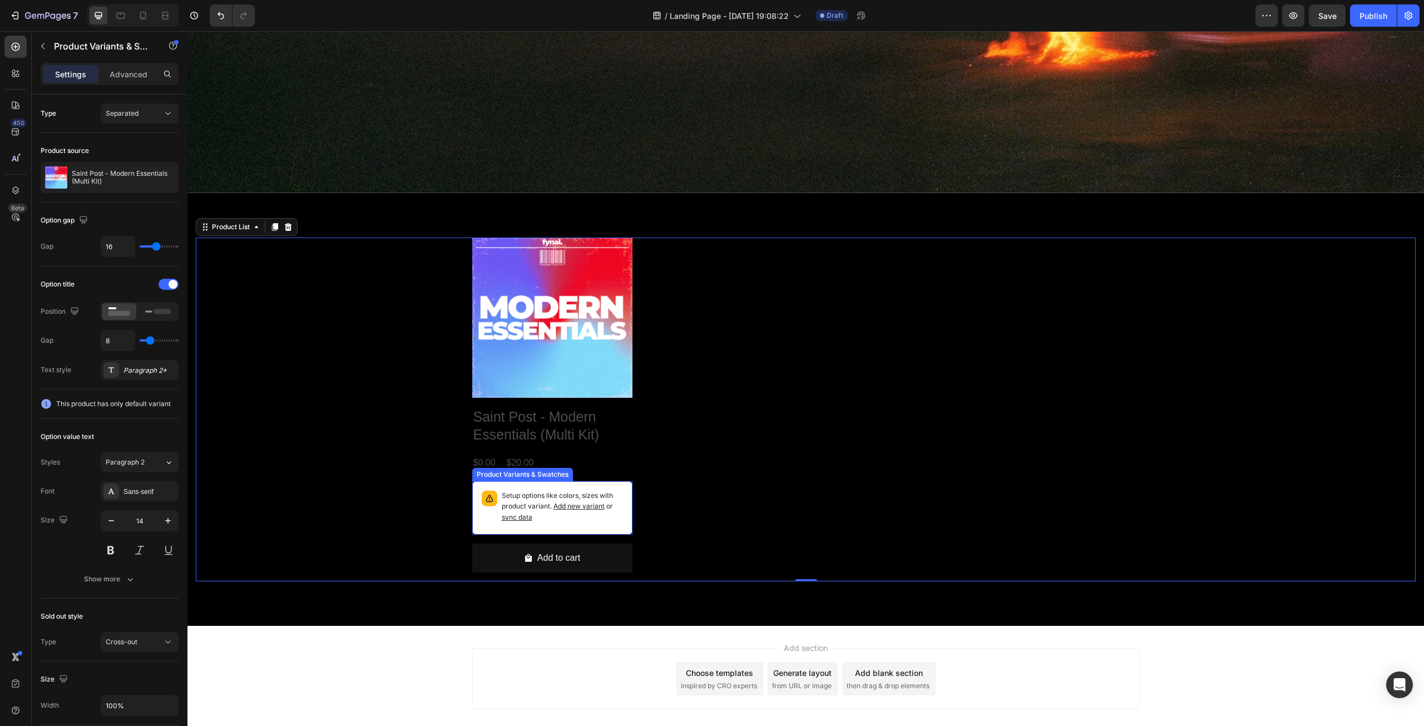
click at [507, 493] on p "Setup options like colors, sizes with product variant. Add new variant or sync …" at bounding box center [562, 507] width 121 height 32
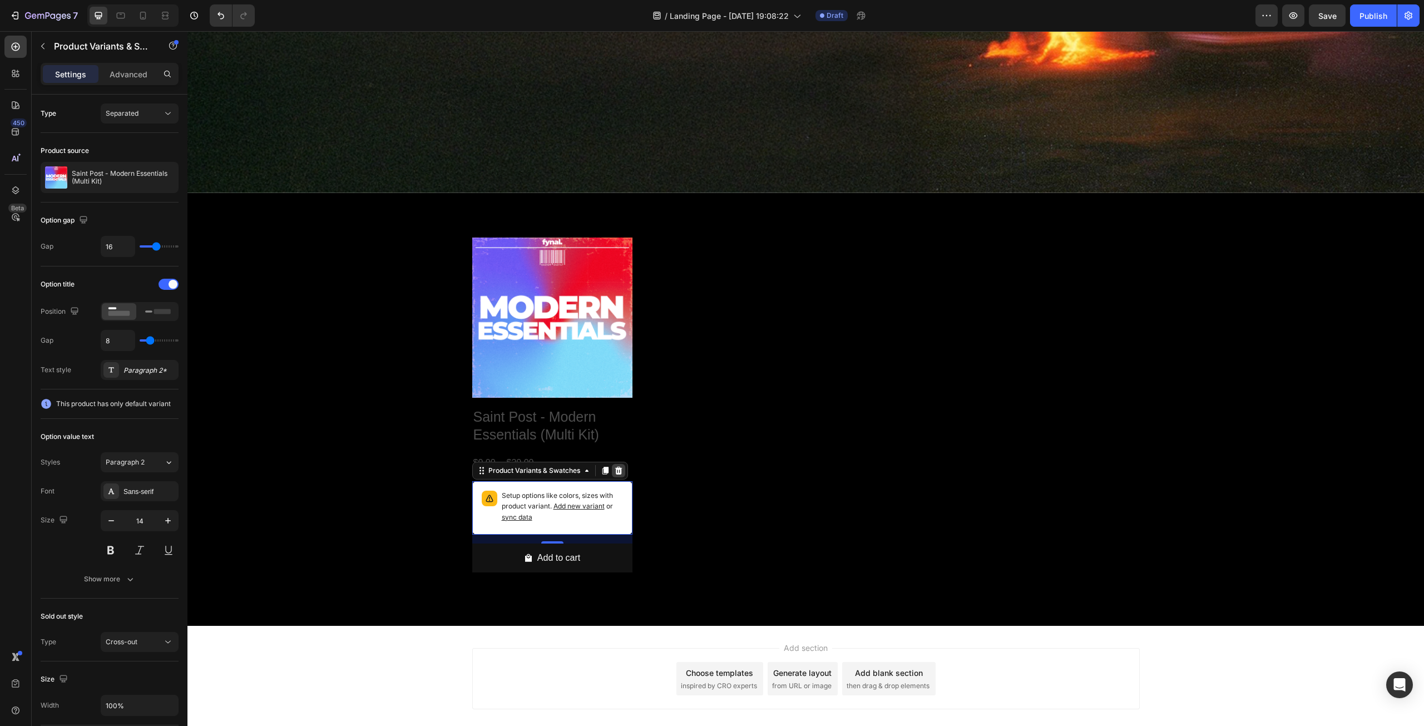
click at [617, 466] on icon at bounding box center [618, 470] width 7 height 8
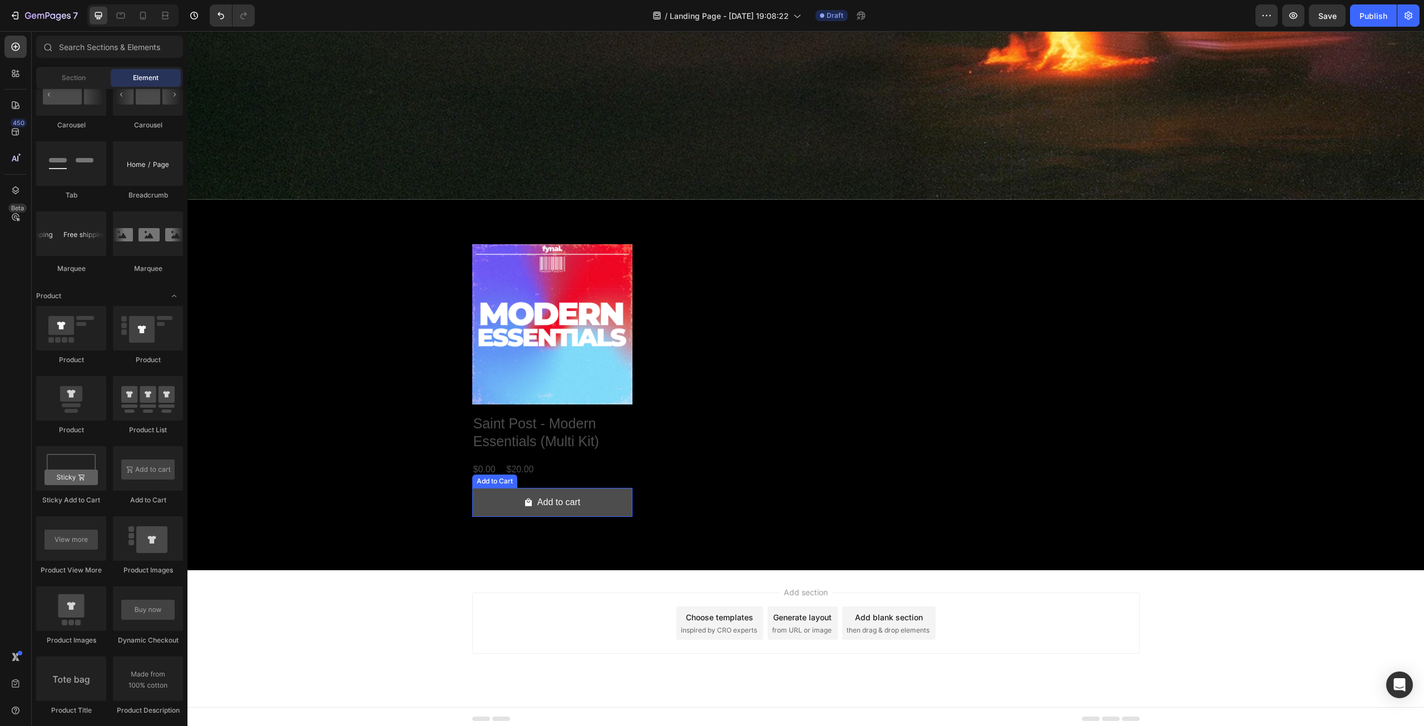
click at [505, 498] on button "Add to cart" at bounding box center [552, 502] width 160 height 29
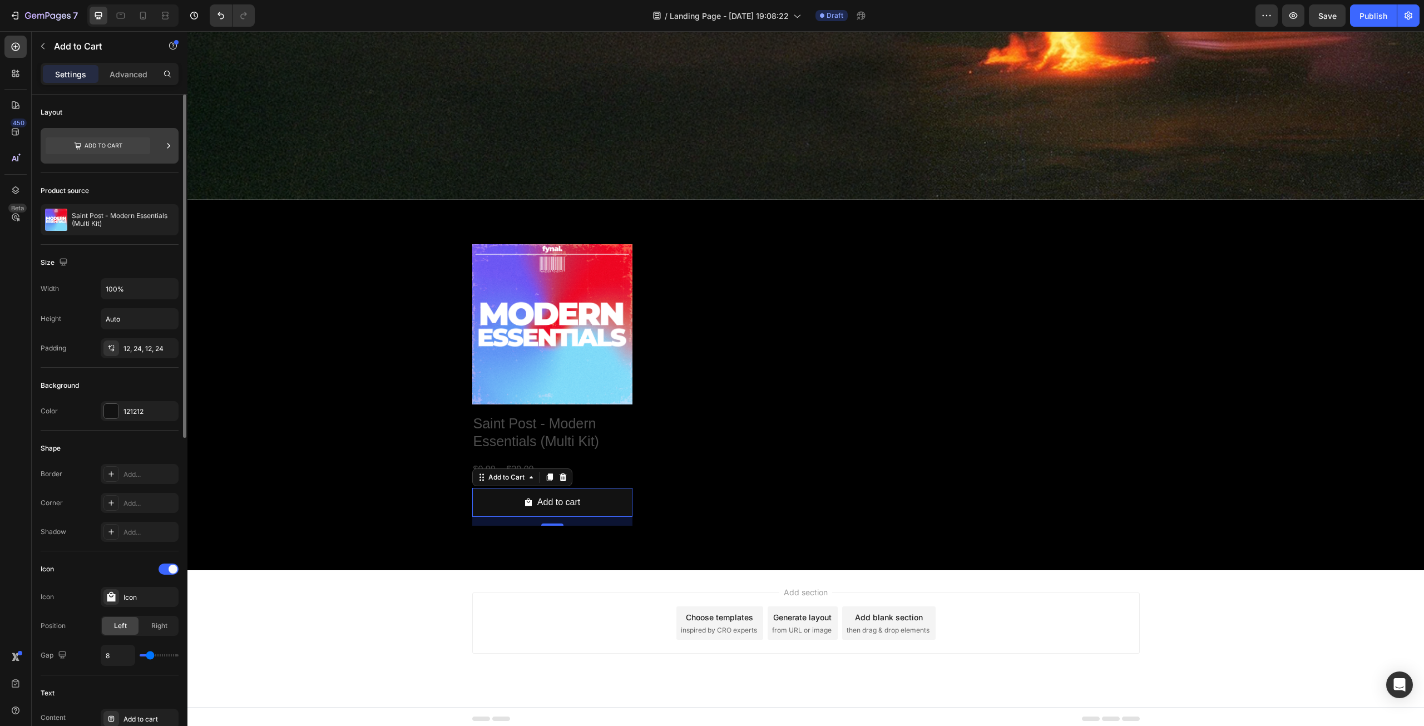
click at [165, 142] on icon at bounding box center [168, 145] width 11 height 11
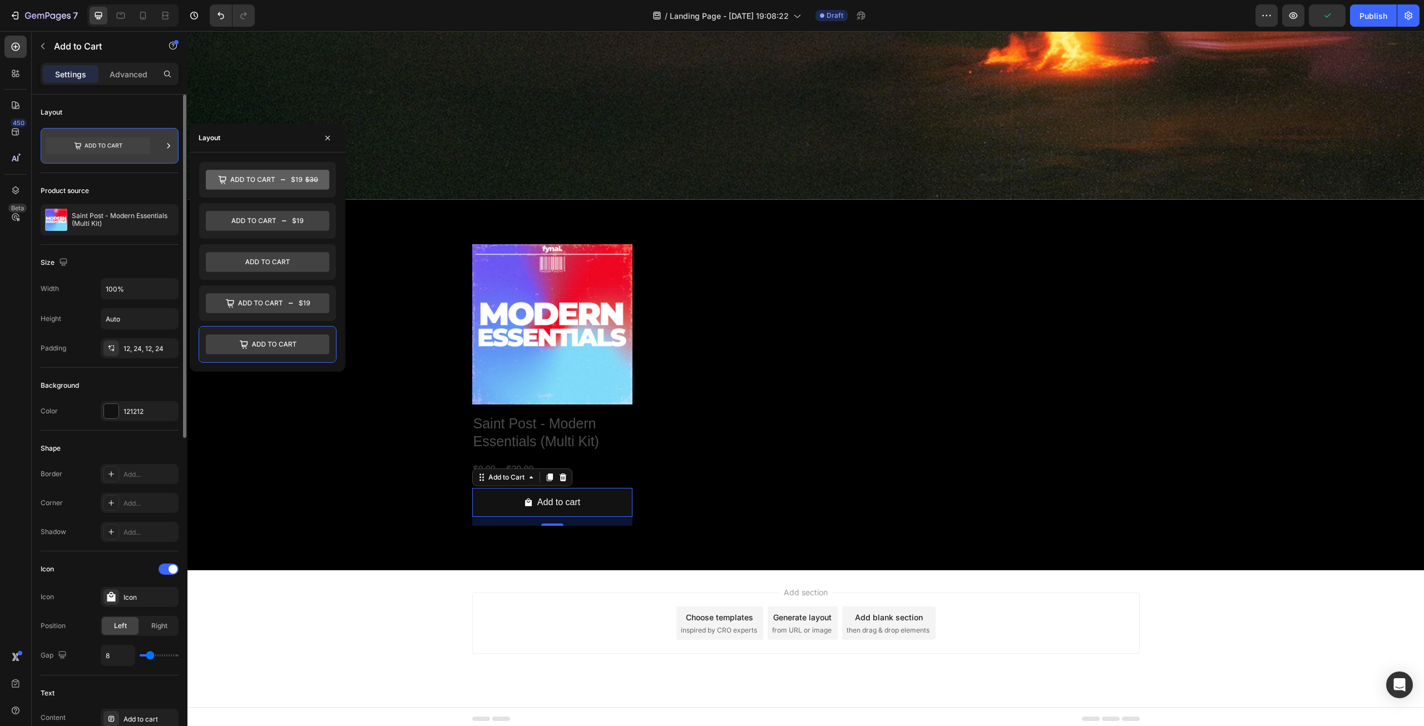
click at [165, 142] on icon at bounding box center [168, 145] width 11 height 11
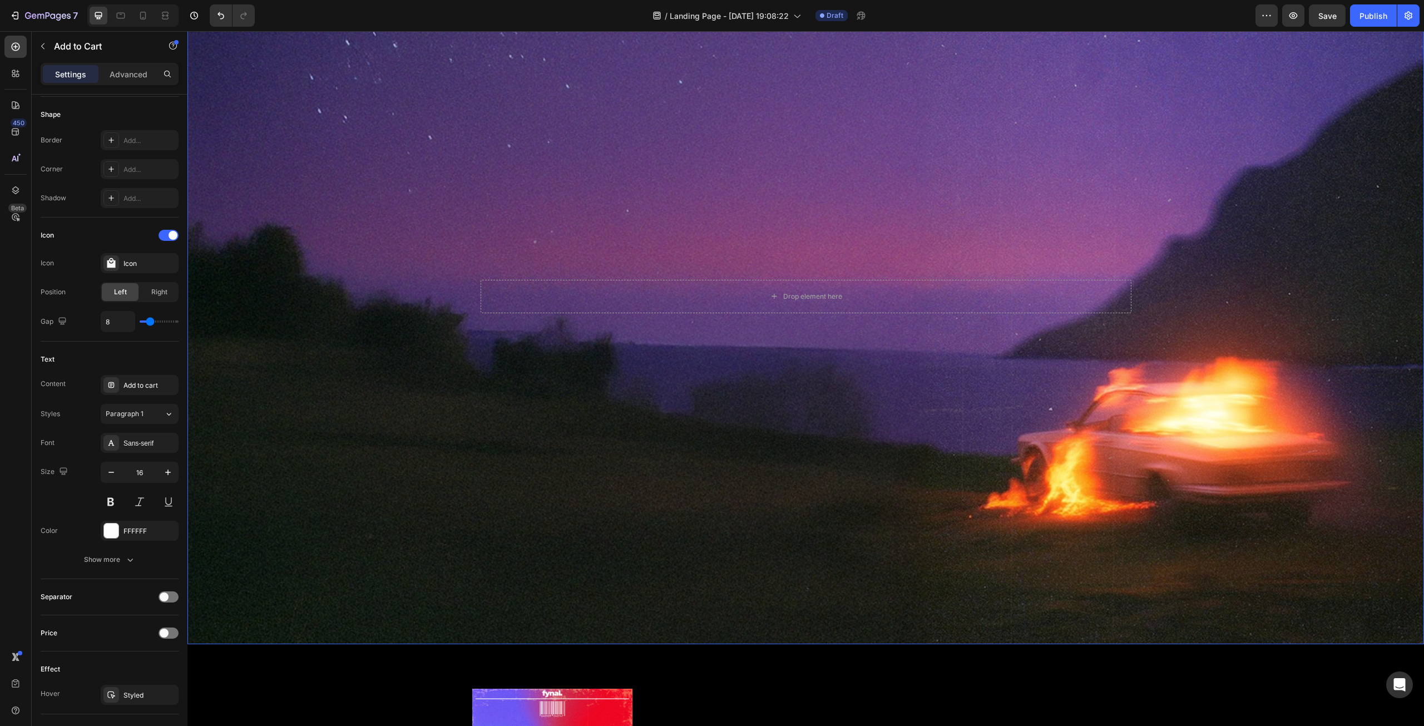
scroll to position [105, 0]
click at [534, 435] on div "Background Image" at bounding box center [805, 296] width 1237 height 695
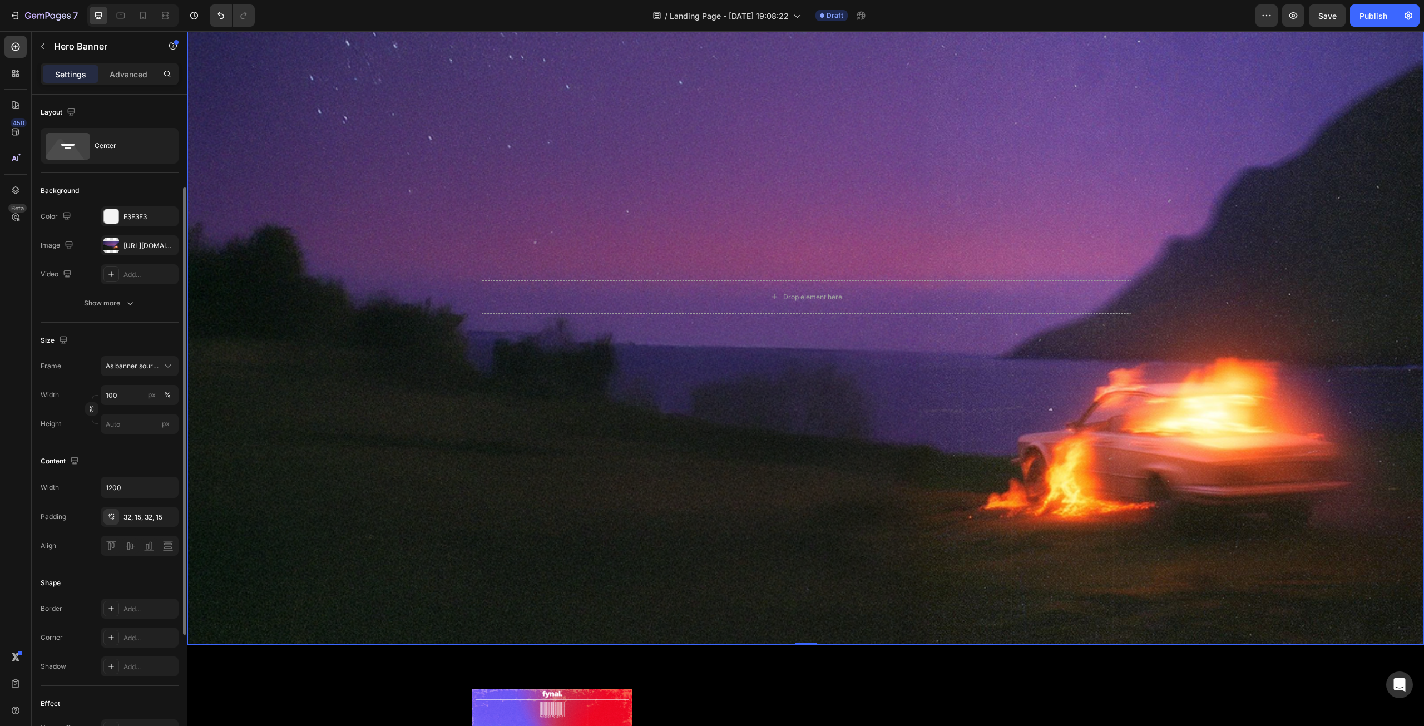
scroll to position [56, 0]
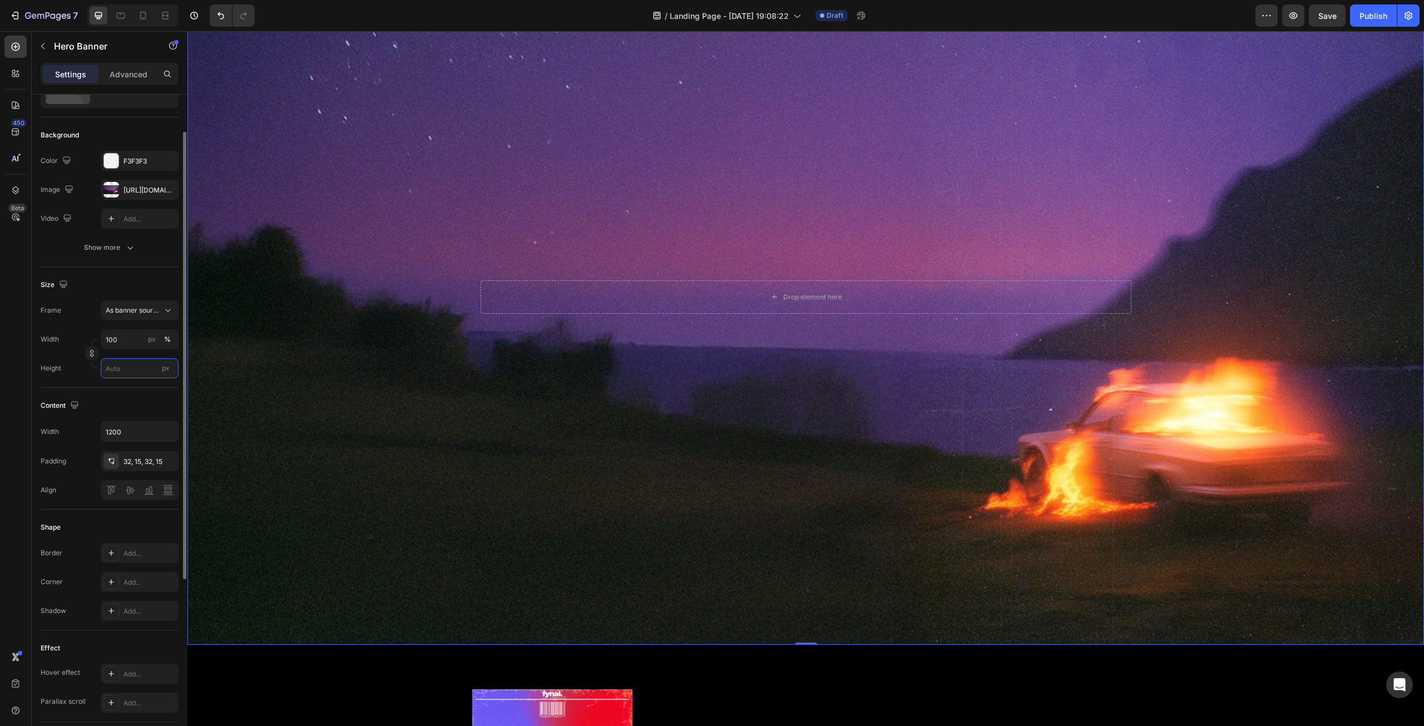
click at [130, 368] on input "px" at bounding box center [140, 368] width 78 height 20
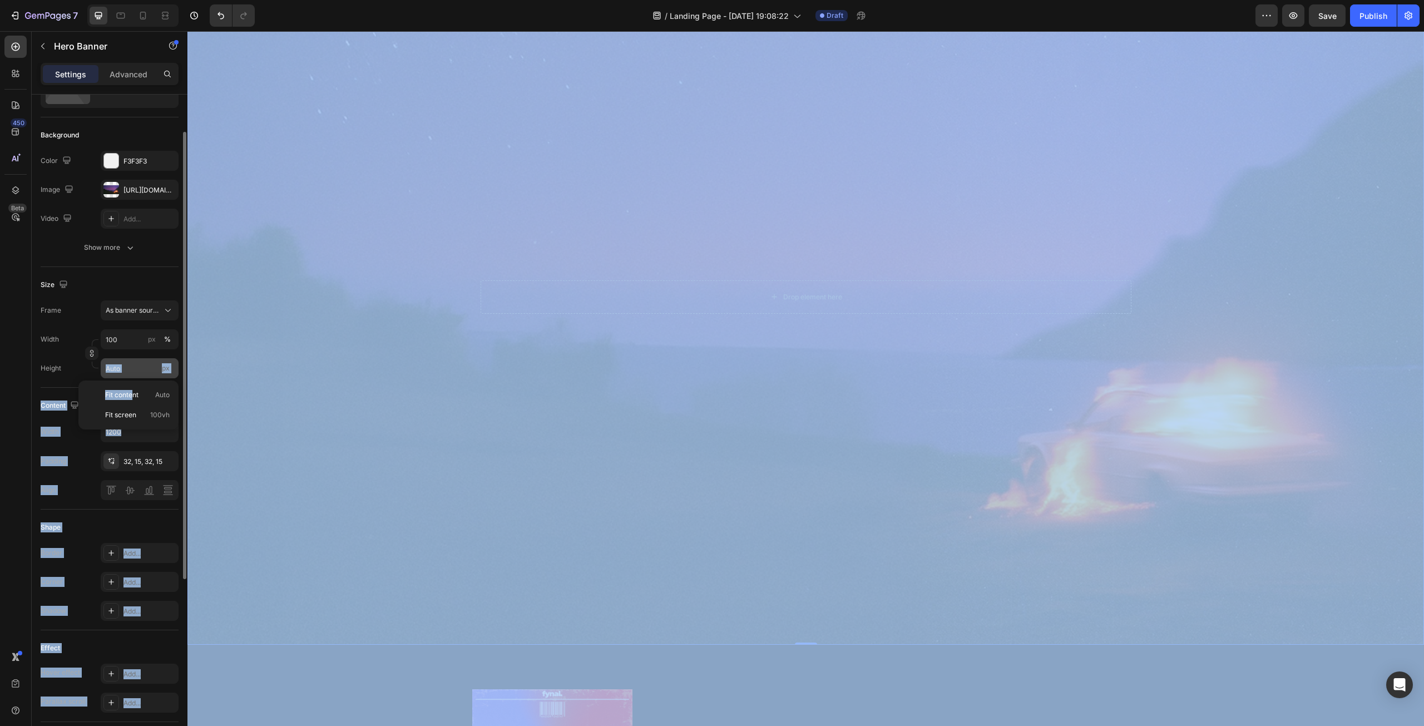
drag, startPoint x: 133, startPoint y: 397, endPoint x: 124, endPoint y: 367, distance: 30.8
click at [124, 0] on div "7 Version history / Landing Page - [DATE] 19:08:22 Draft Preview Save Publish 4…" at bounding box center [712, 0] width 1424 height 0
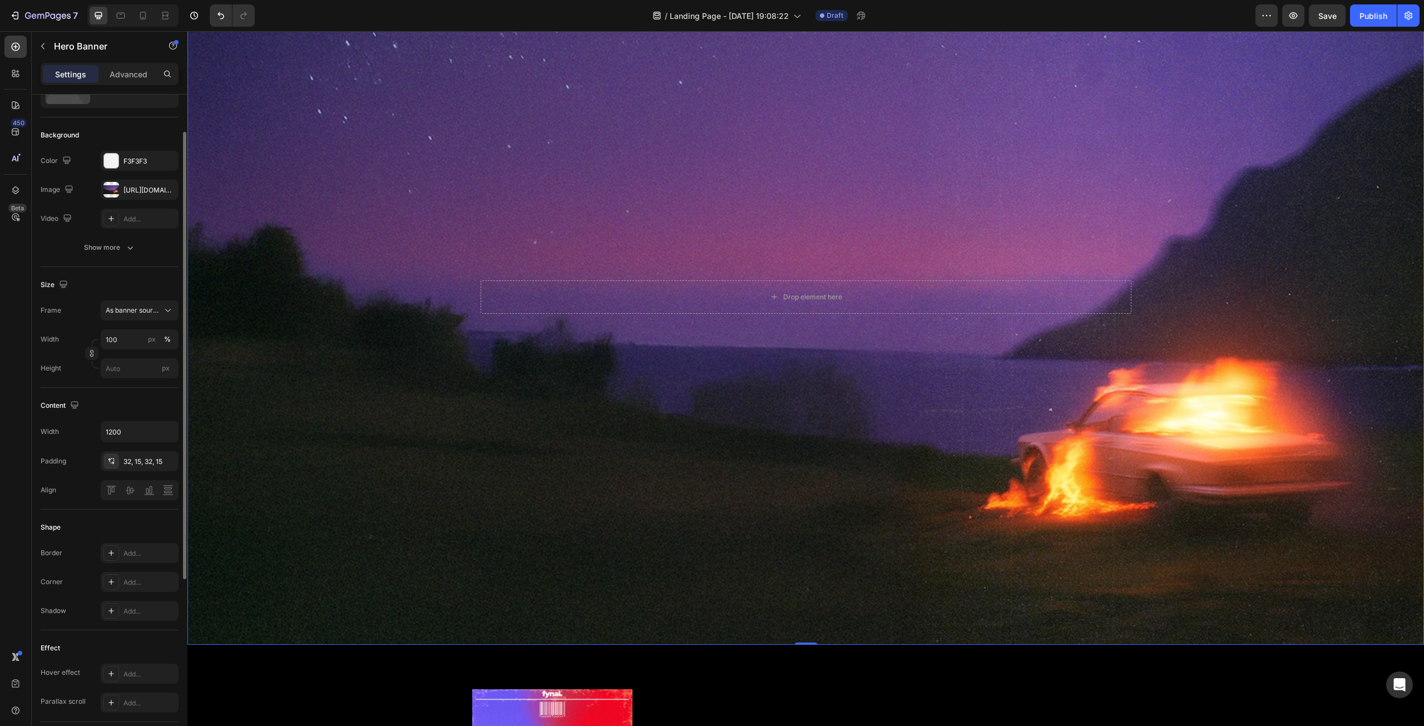
click at [55, 364] on label "Height" at bounding box center [51, 368] width 21 height 10
click at [127, 368] on input "px" at bounding box center [140, 368] width 78 height 20
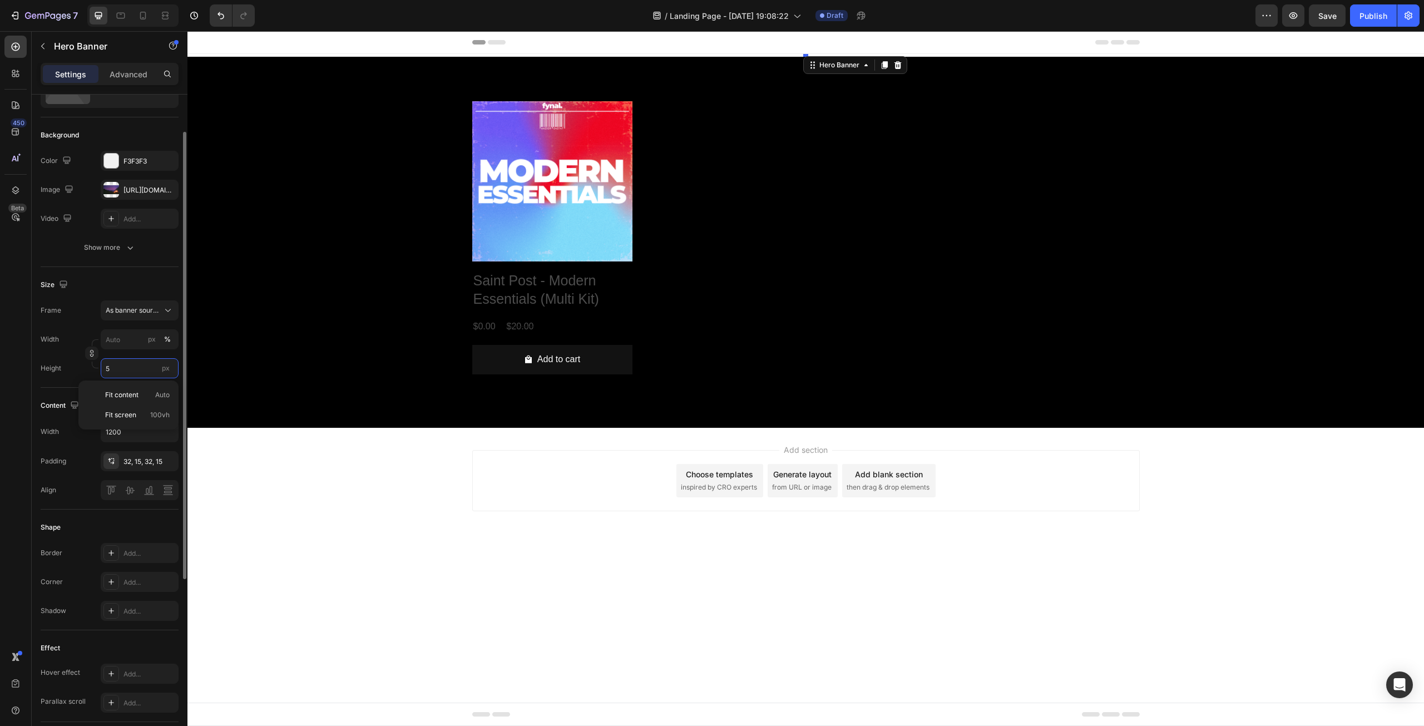
scroll to position [0, 0]
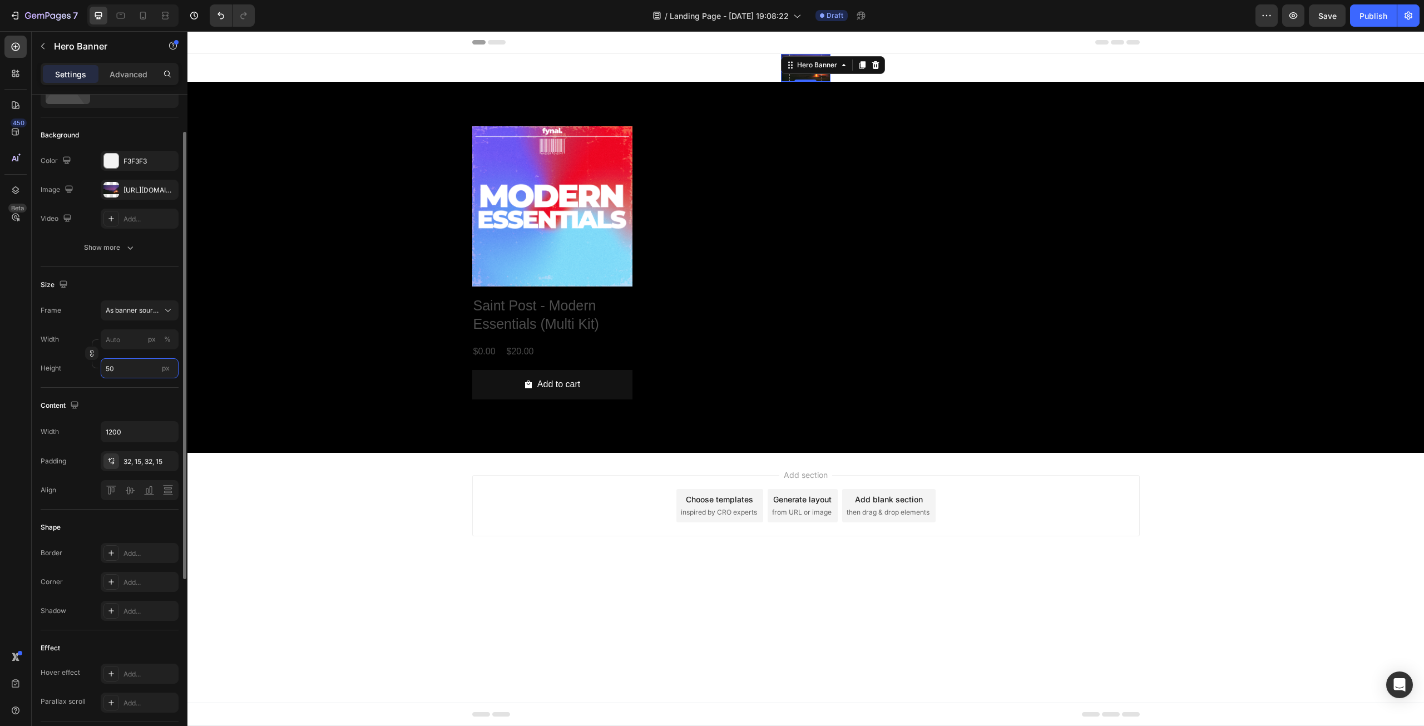
type input "5"
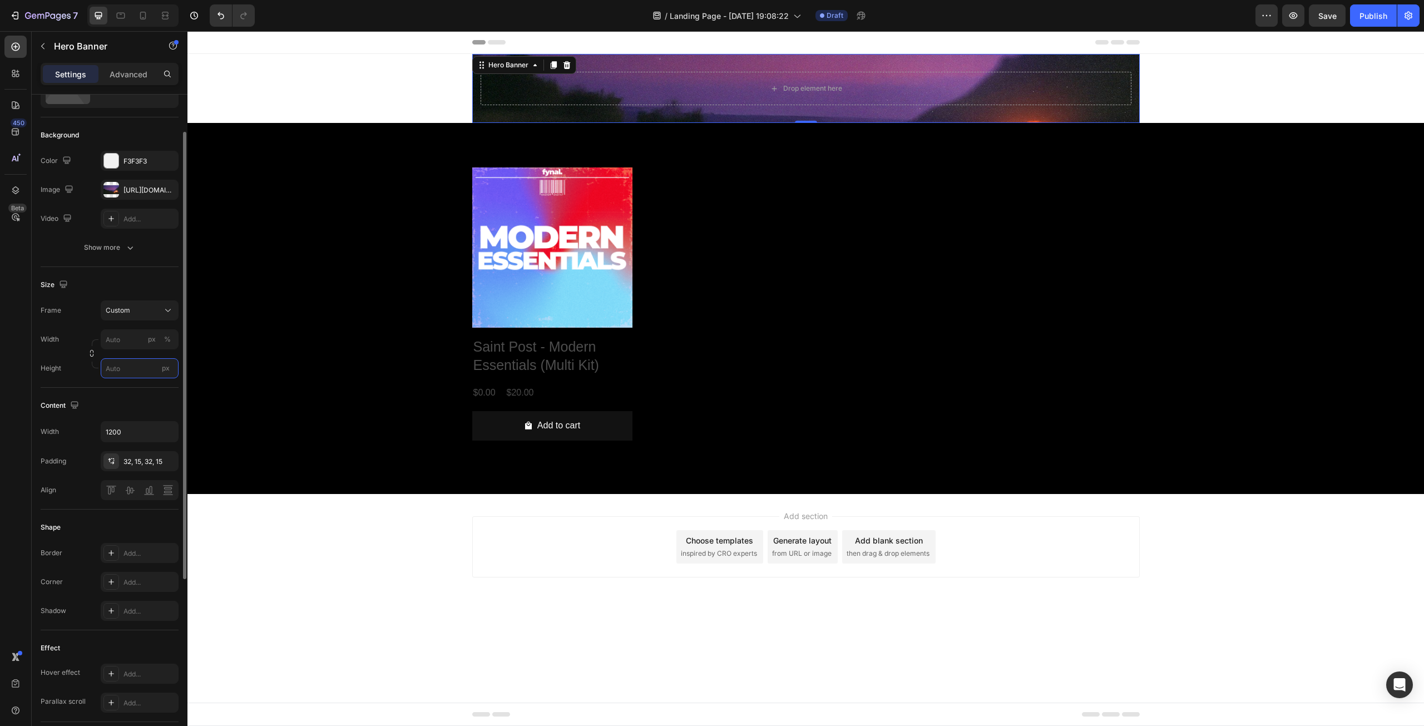
type input "5"
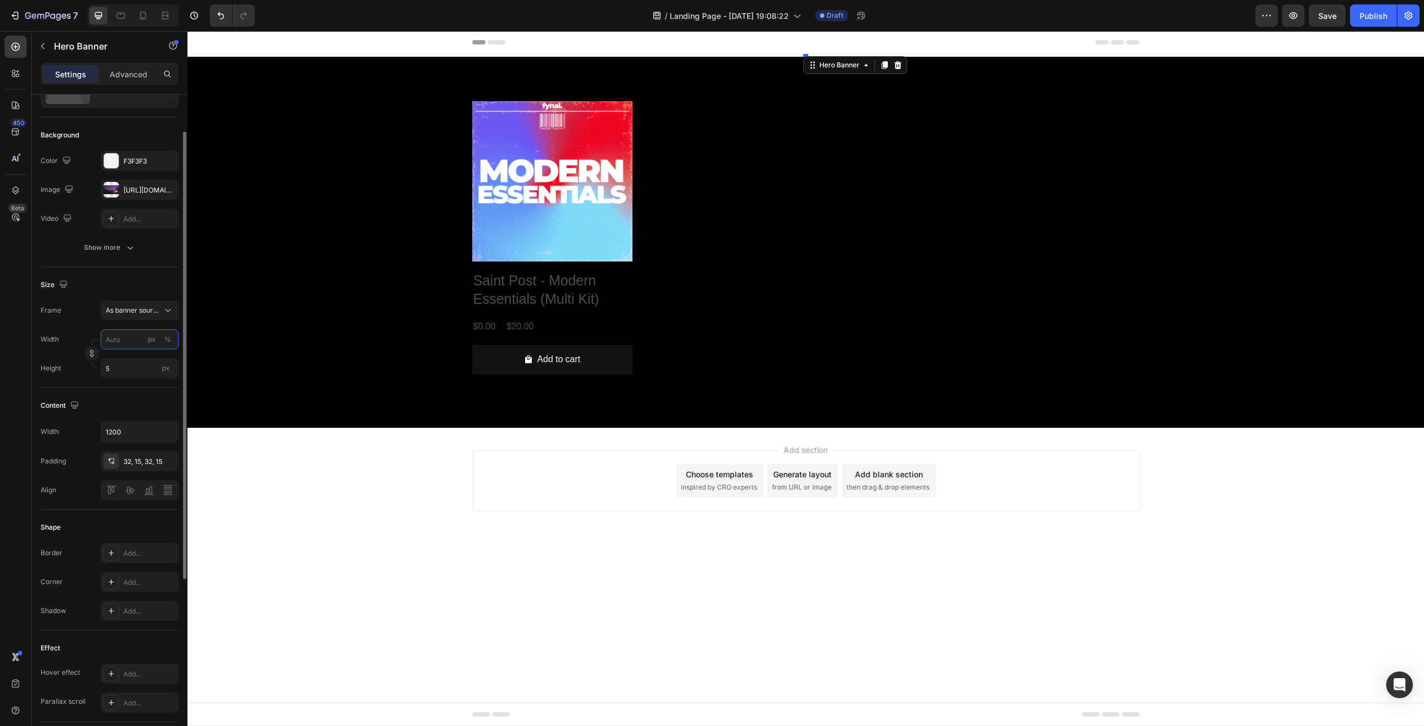
click at [124, 341] on input "px %" at bounding box center [140, 339] width 78 height 20
click at [127, 368] on p "Full 100%" at bounding box center [137, 366] width 65 height 10
type input "100"
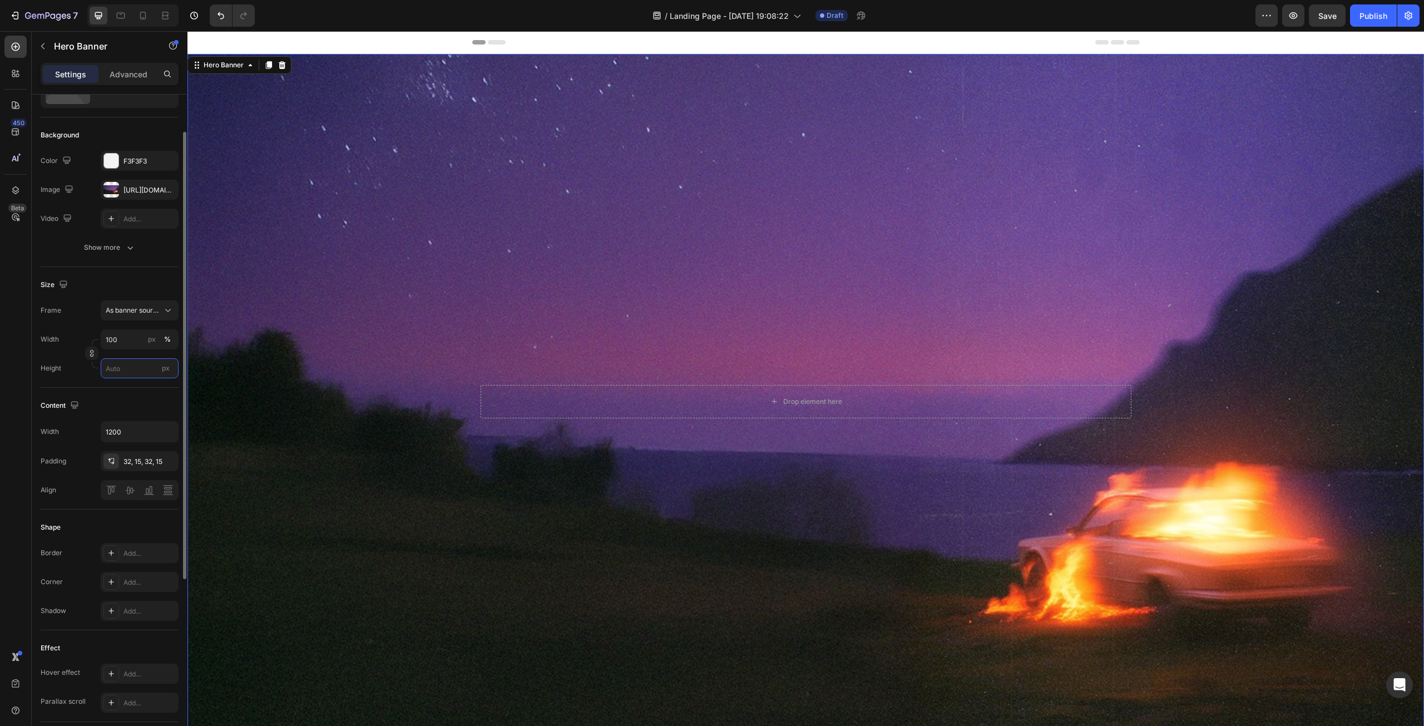
click at [135, 370] on input "px" at bounding box center [140, 368] width 78 height 20
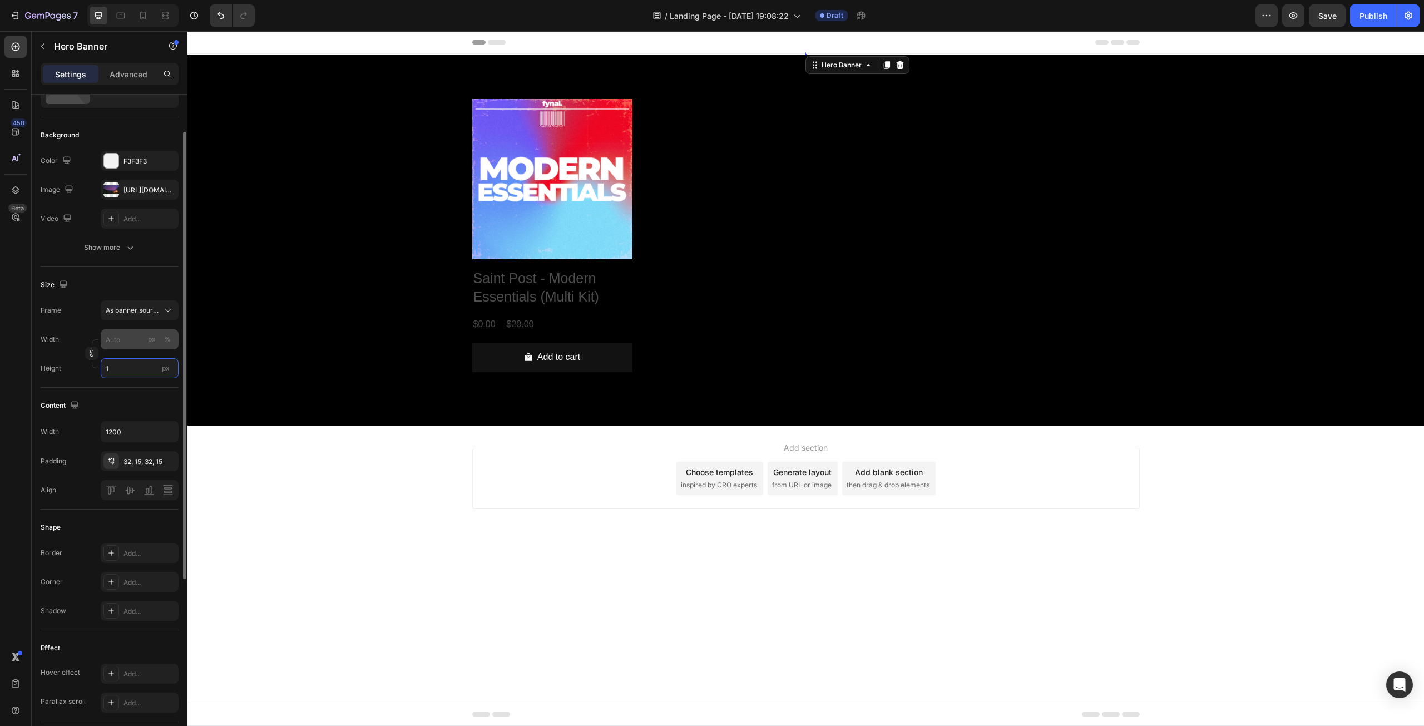
type input "1"
click at [134, 338] on input "px %" at bounding box center [140, 339] width 78 height 20
click at [129, 368] on p "Full 100%" at bounding box center [137, 366] width 65 height 10
type input "100"
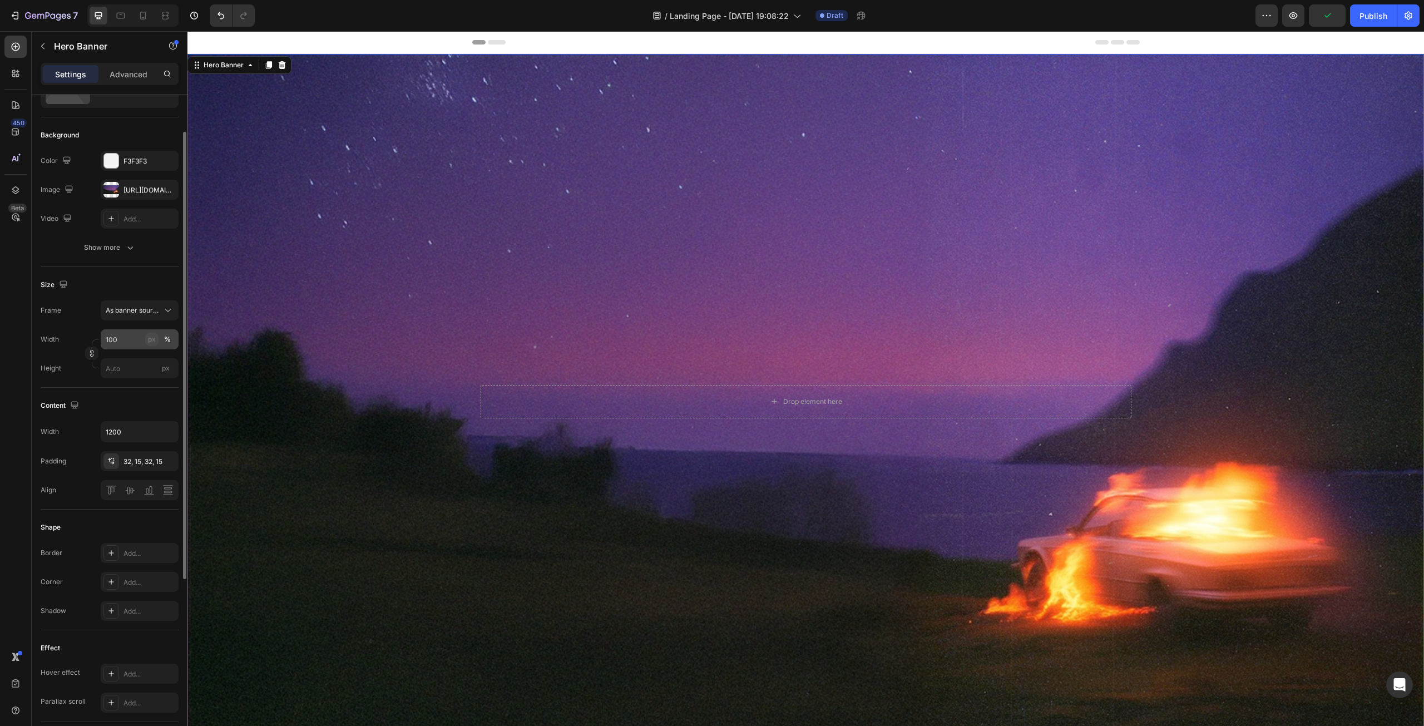
click at [150, 342] on div "px" at bounding box center [152, 339] width 8 height 10
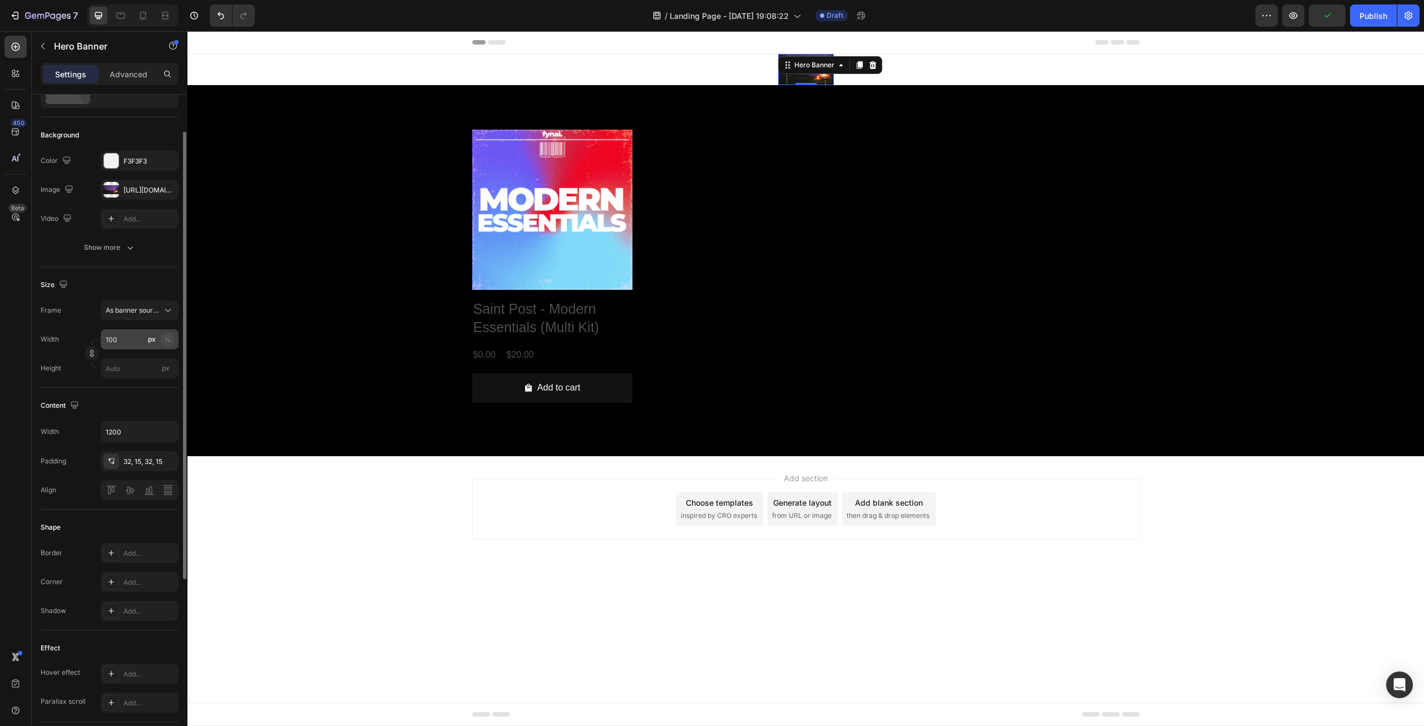
click at [166, 340] on div "%" at bounding box center [167, 339] width 7 height 10
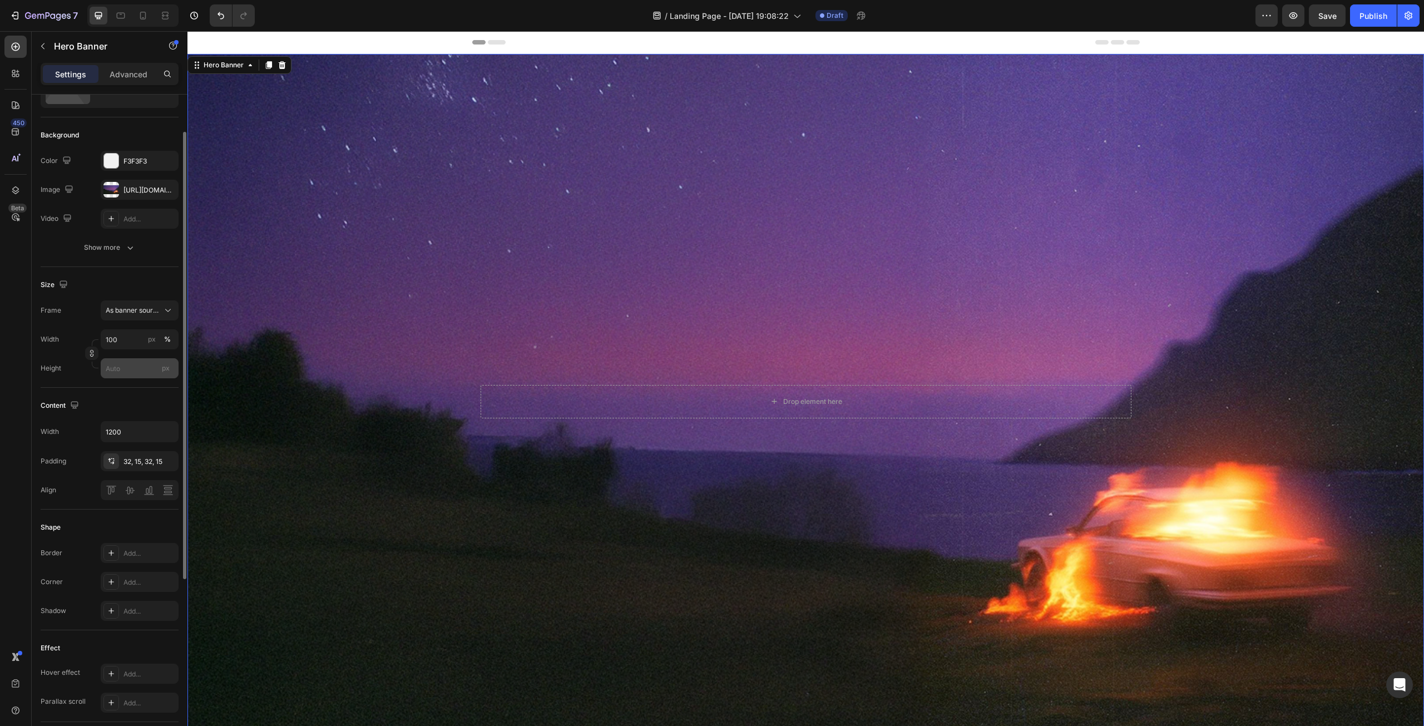
click at [165, 369] on span "px" at bounding box center [166, 368] width 8 height 8
click at [165, 369] on input "px" at bounding box center [140, 368] width 78 height 20
click at [147, 388] on div "Content Width 1200 Padding 32, 15, 32, 15 Align" at bounding box center [110, 449] width 138 height 122
click at [644, 406] on div "Drop element here" at bounding box center [806, 401] width 651 height 33
click at [619, 390] on div "Drop element here" at bounding box center [806, 401] width 651 height 33
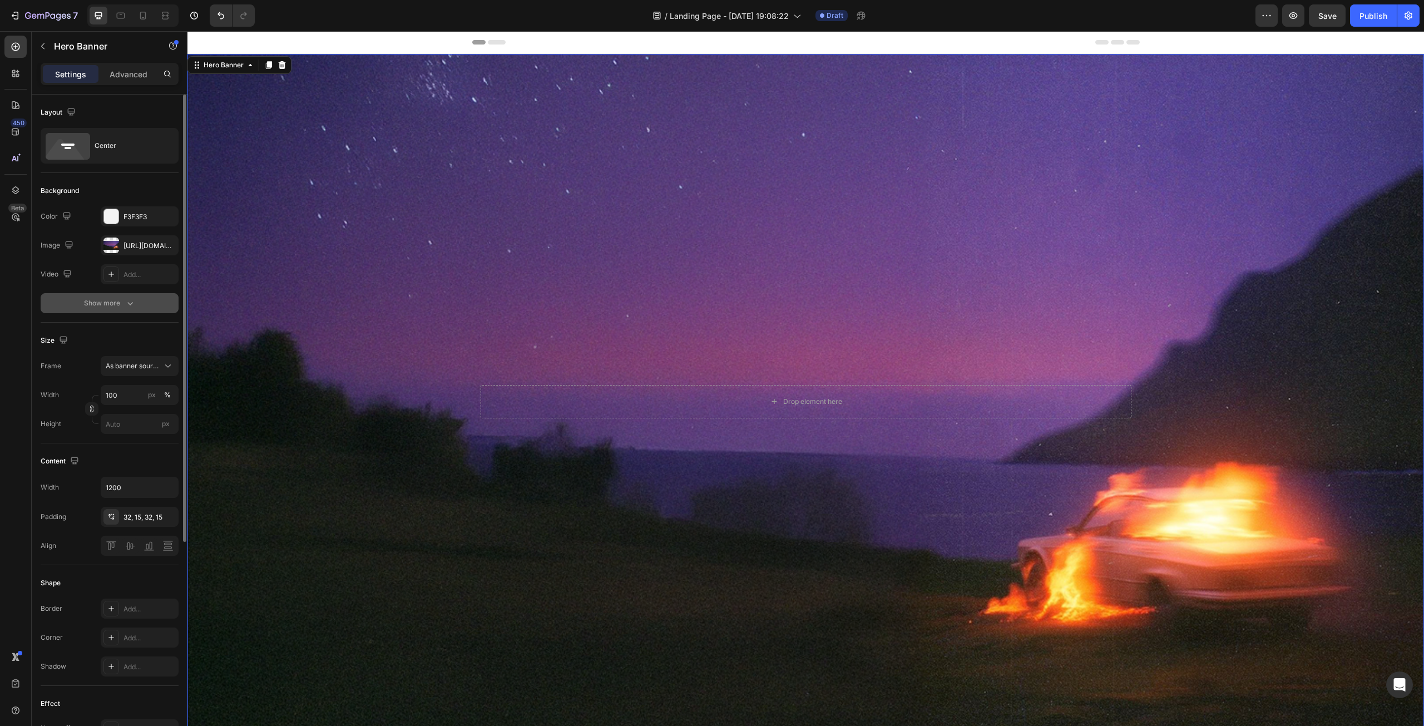
click at [119, 302] on div "Show more" at bounding box center [110, 303] width 52 height 11
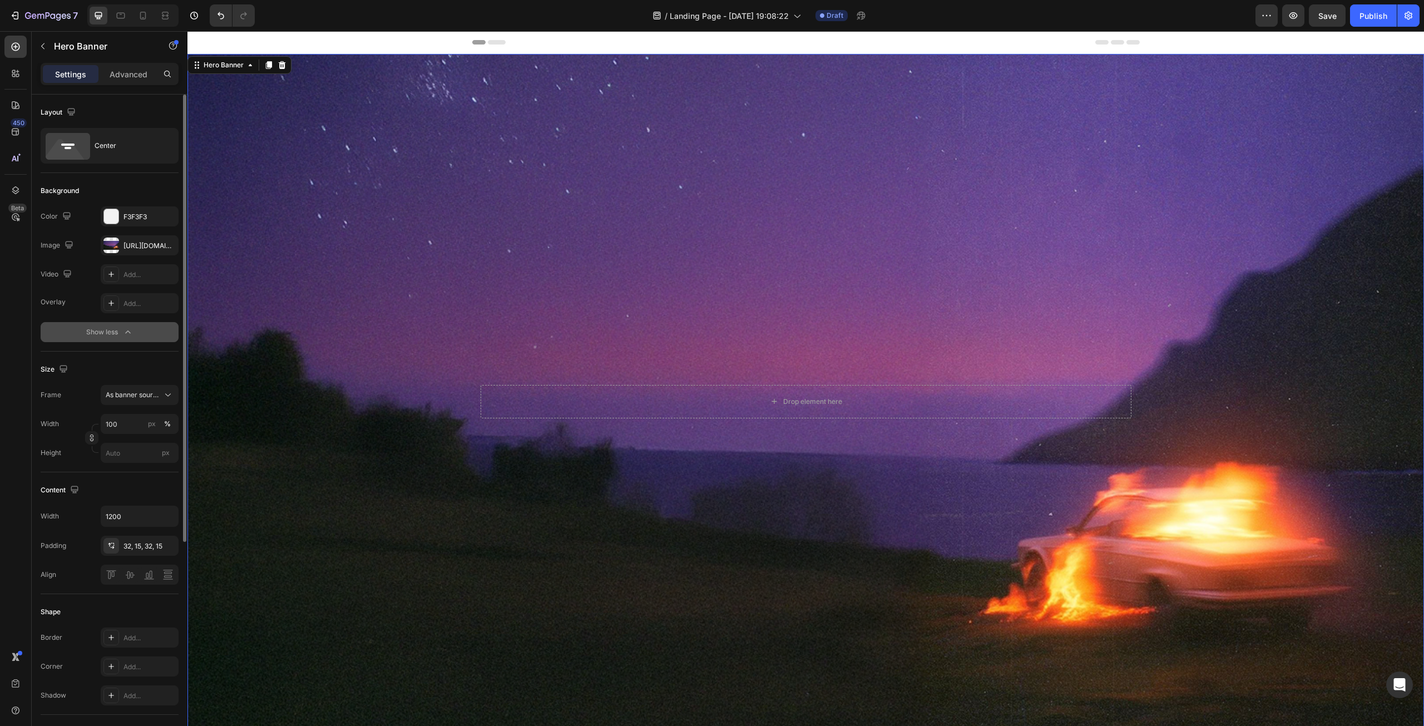
click at [122, 330] on icon "button" at bounding box center [127, 332] width 11 height 11
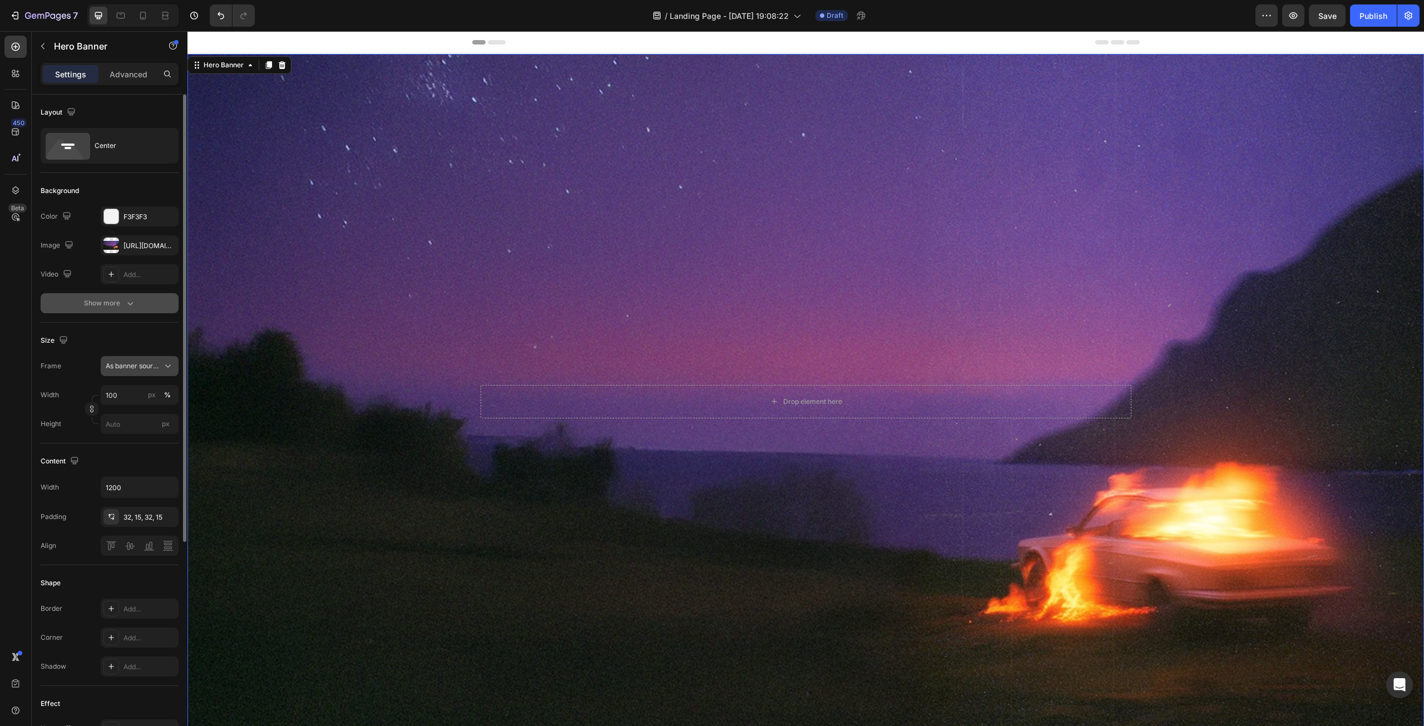
scroll to position [111, 0]
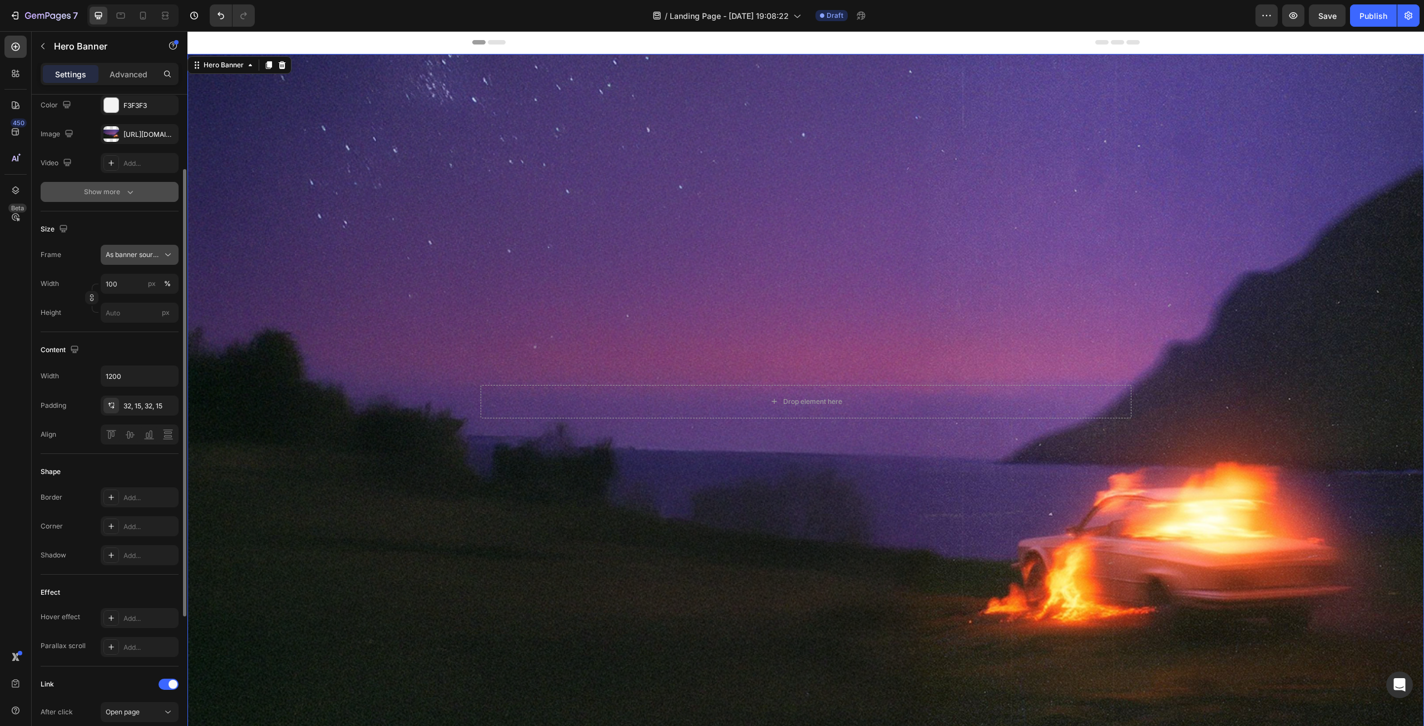
click at [147, 250] on span "As banner source" at bounding box center [133, 255] width 55 height 10
click at [148, 297] on div "Custom" at bounding box center [137, 302] width 65 height 10
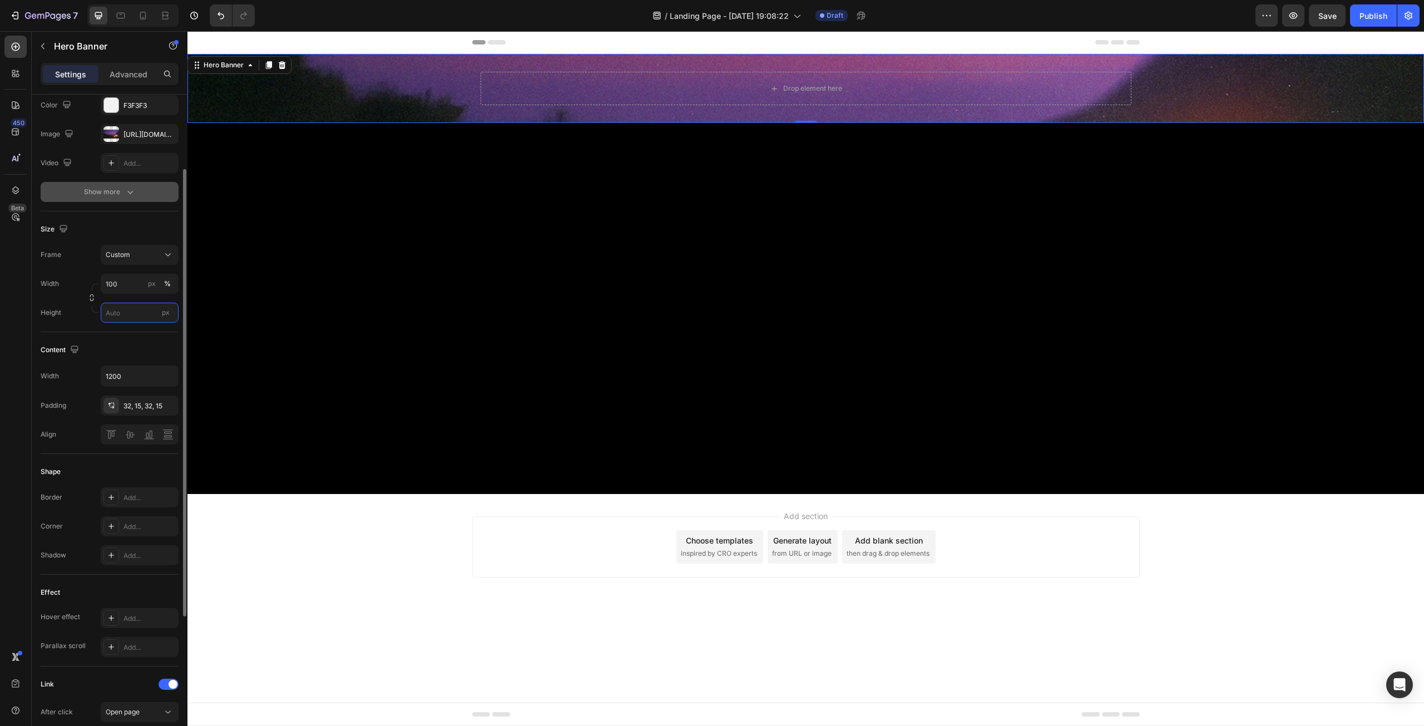
click at [136, 312] on input "px" at bounding box center [140, 313] width 78 height 20
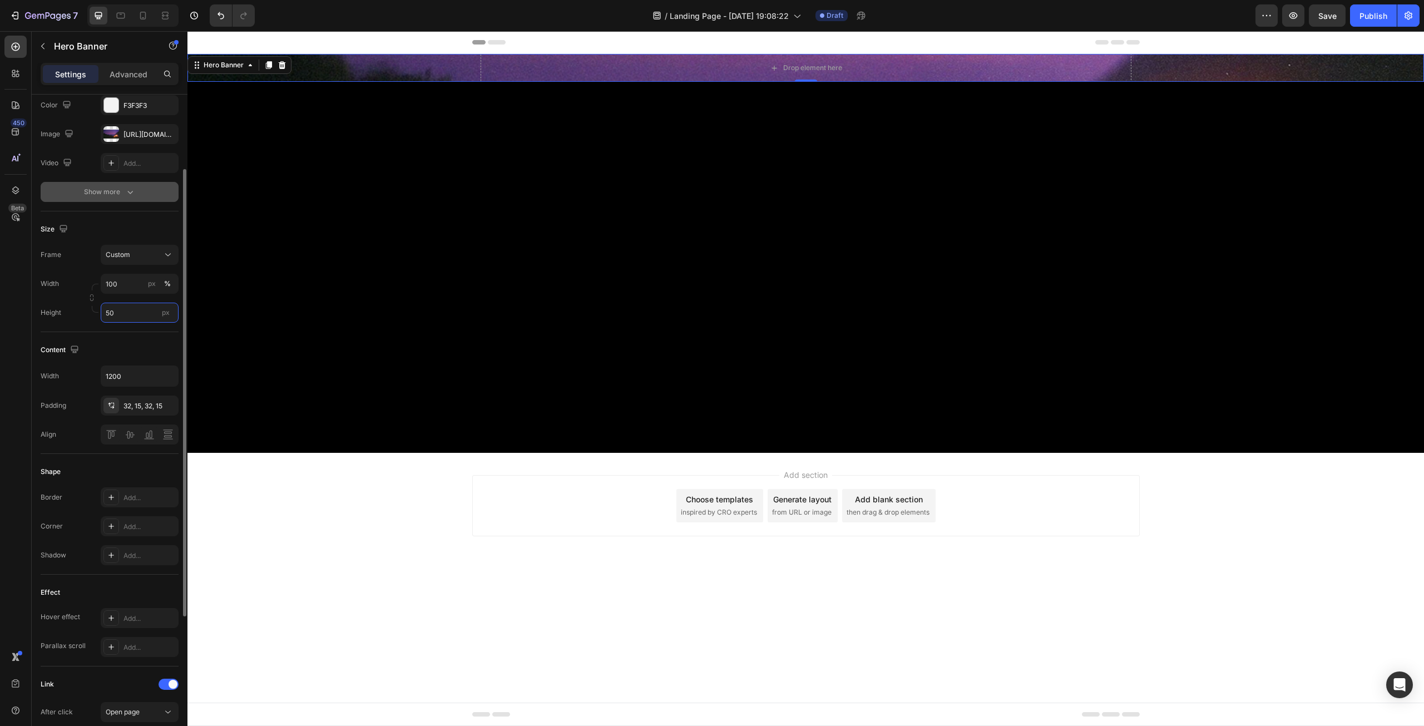
type input "5"
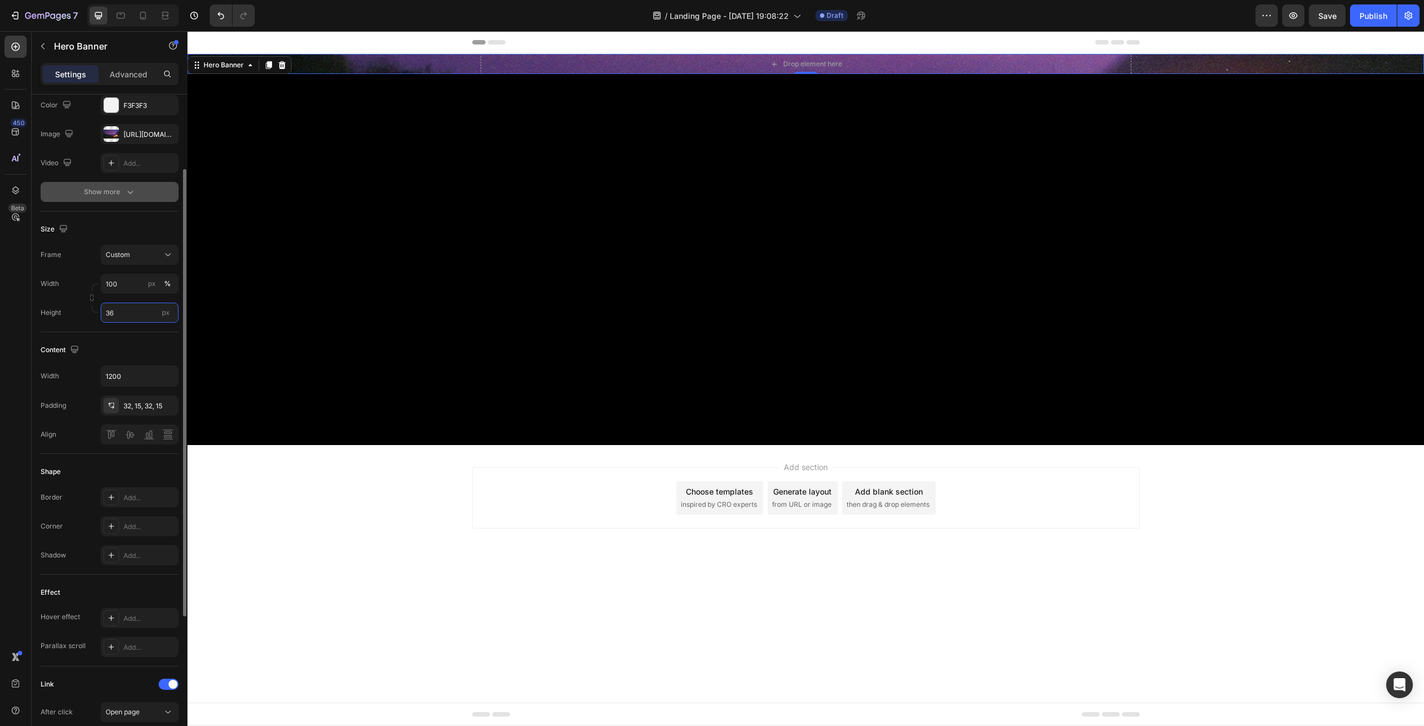
type input "3"
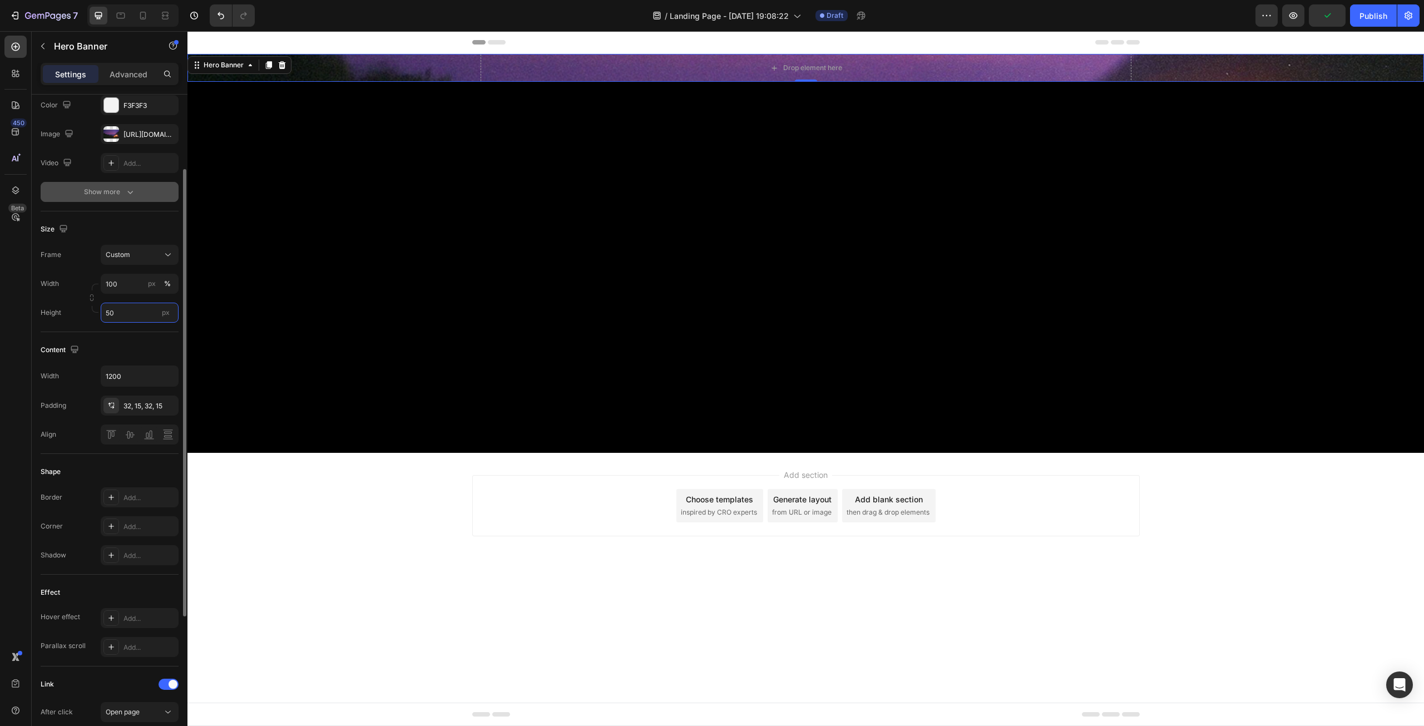
type input "5"
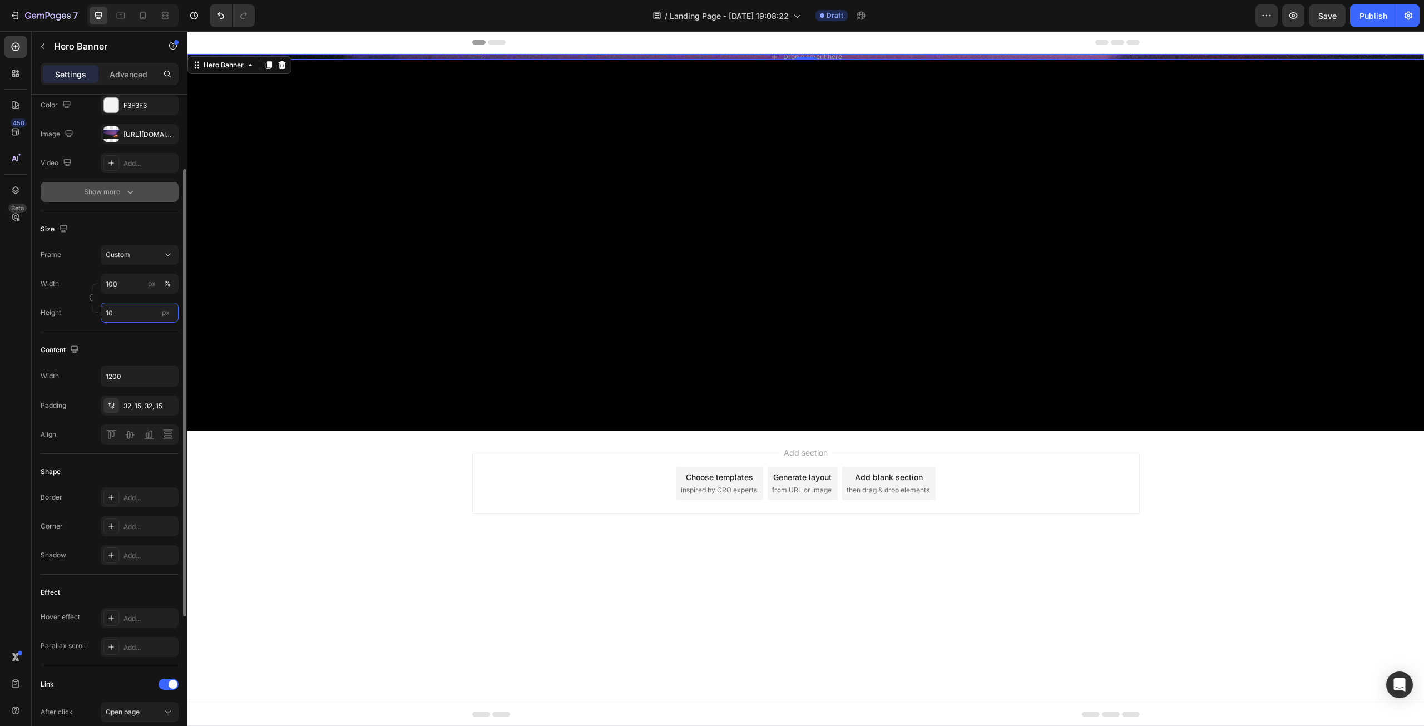
type input "1"
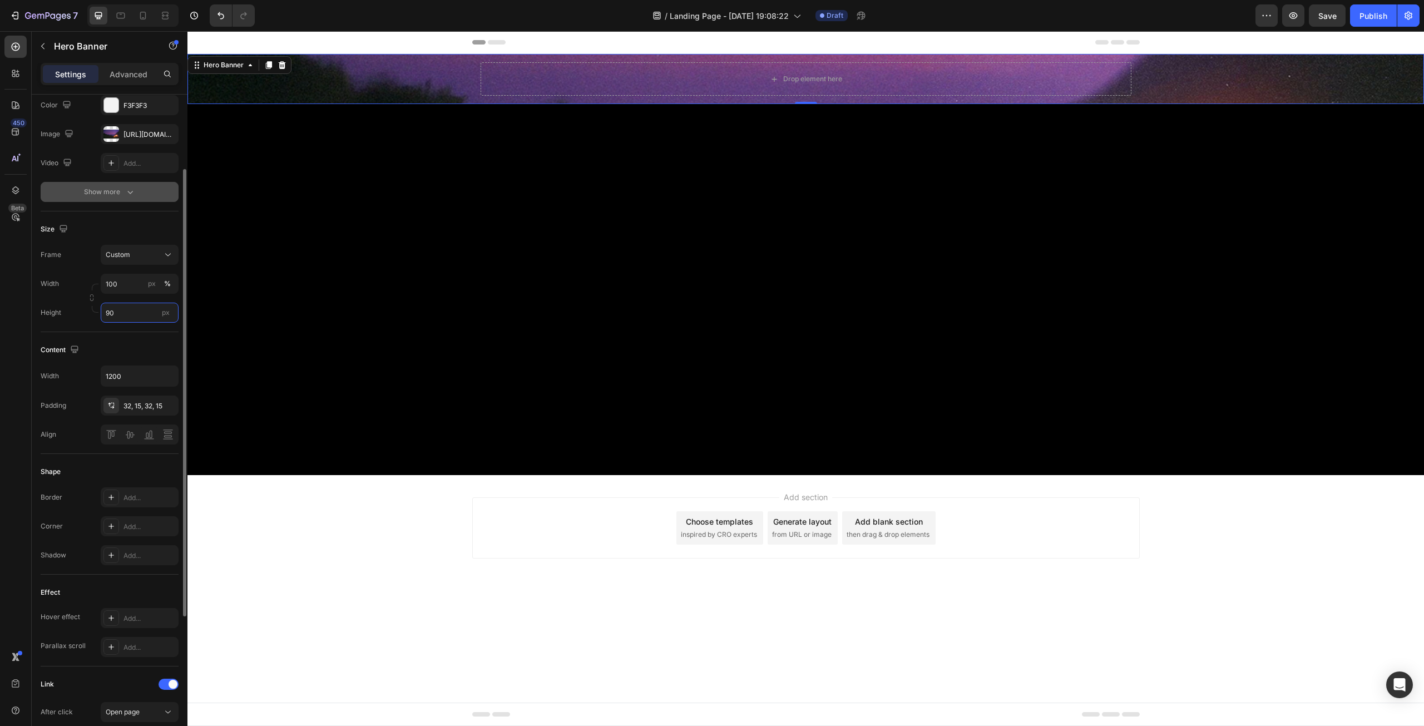
type input "900"
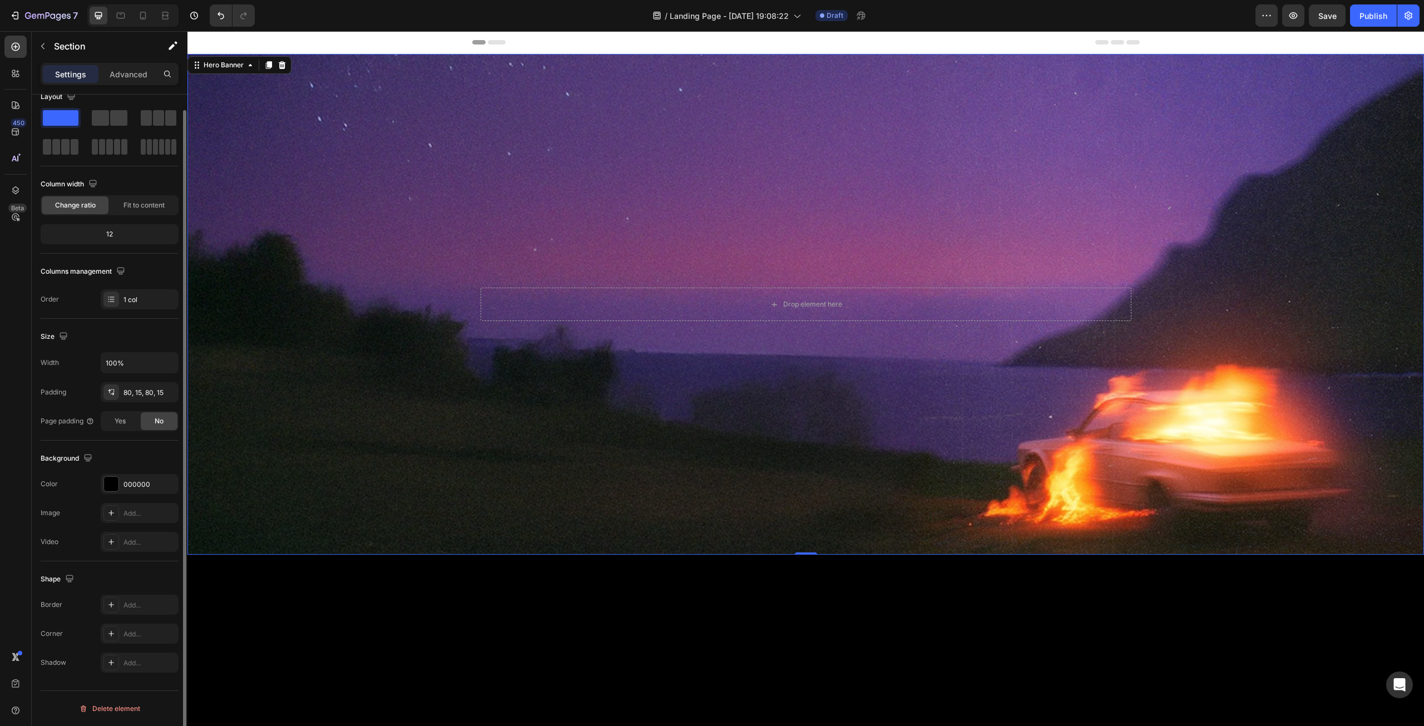
click at [363, 613] on div at bounding box center [805, 740] width 1237 height 371
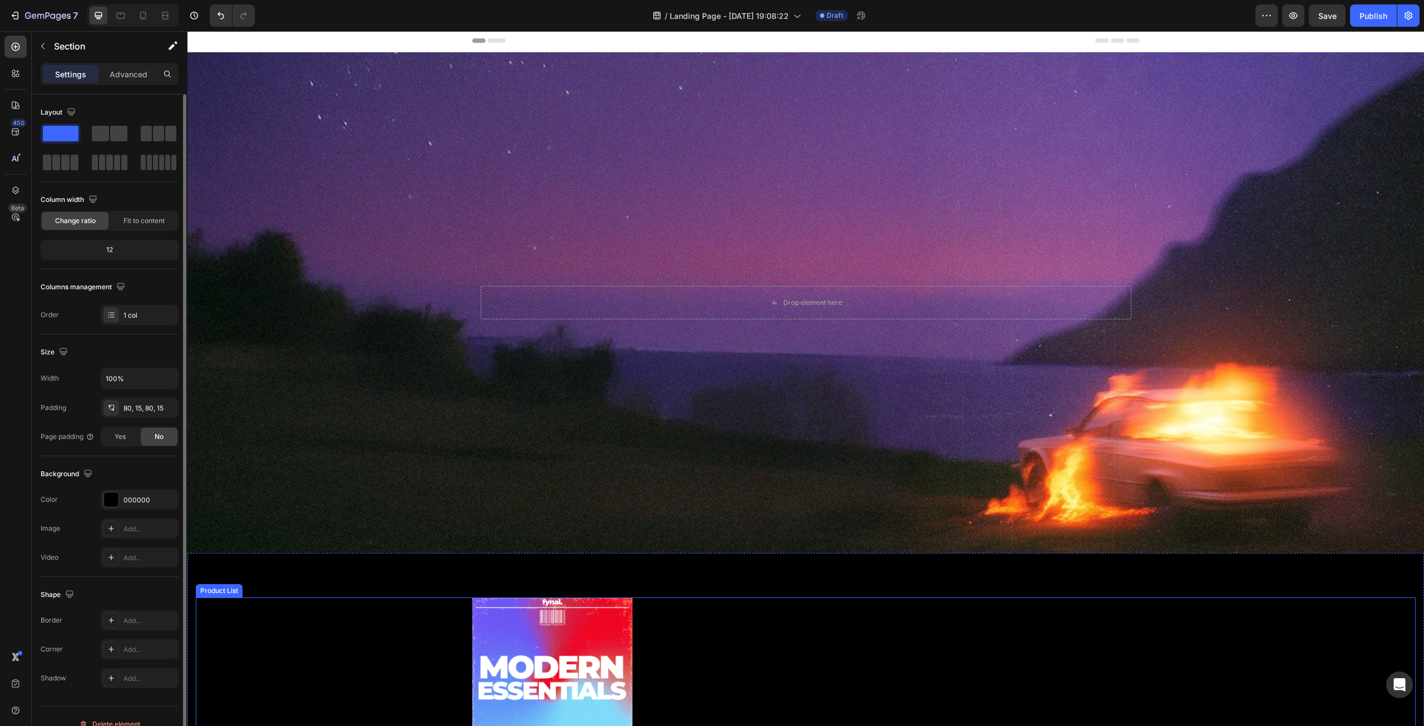
scroll to position [0, 0]
